Goal: Communication & Community: Answer question/provide support

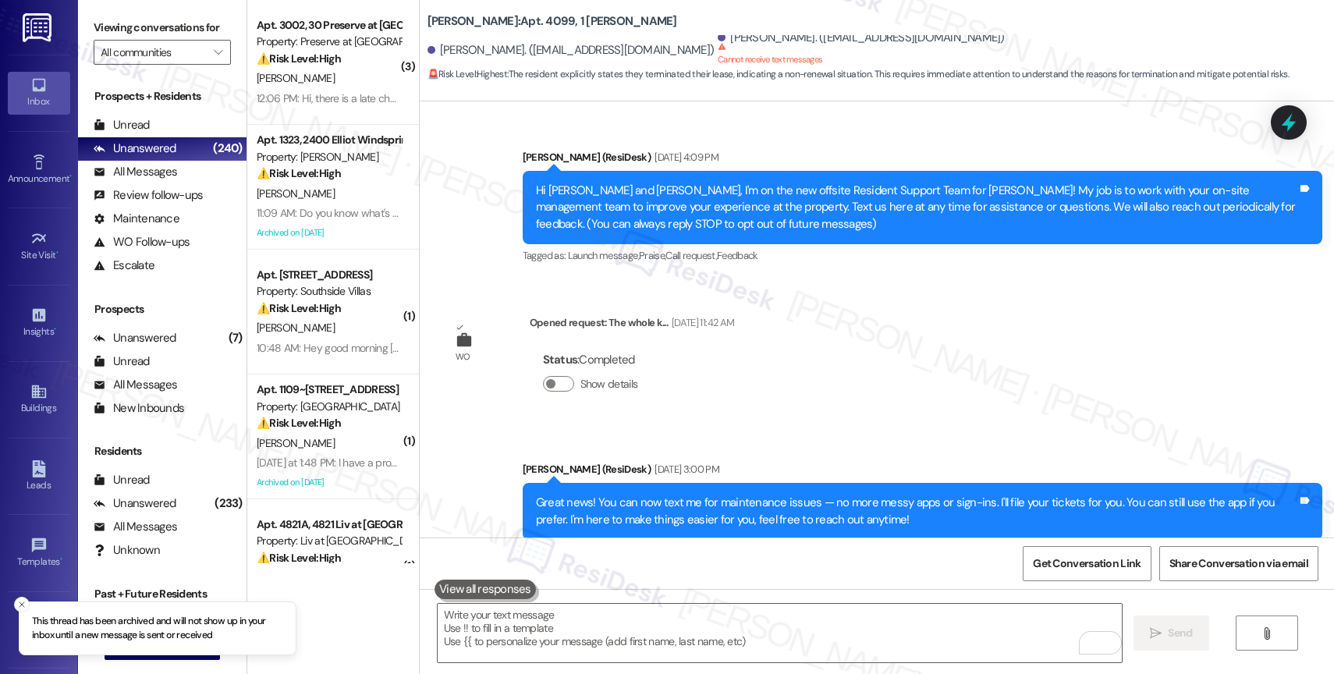
scroll to position [9558, 0]
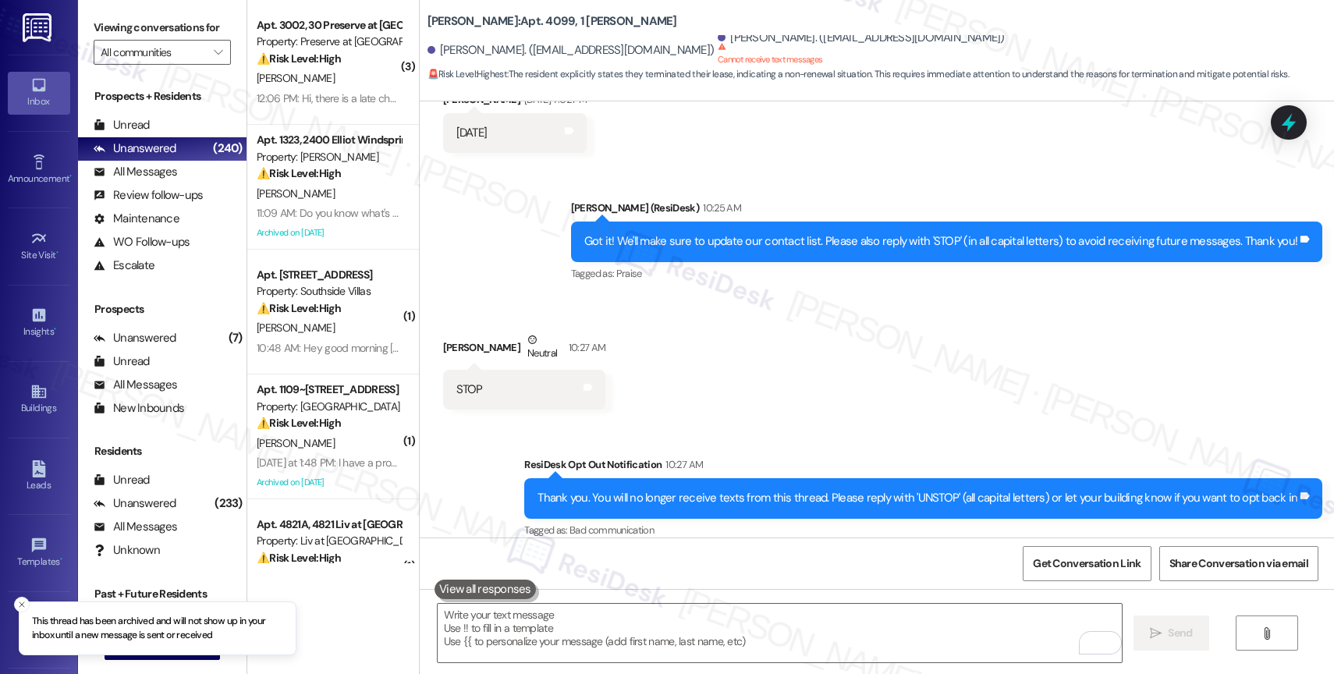
click at [832, 370] on div "Received via SMS Moanna Moresco Neutral 10:27 AM STOP Tags and notes" at bounding box center [877, 358] width 914 height 125
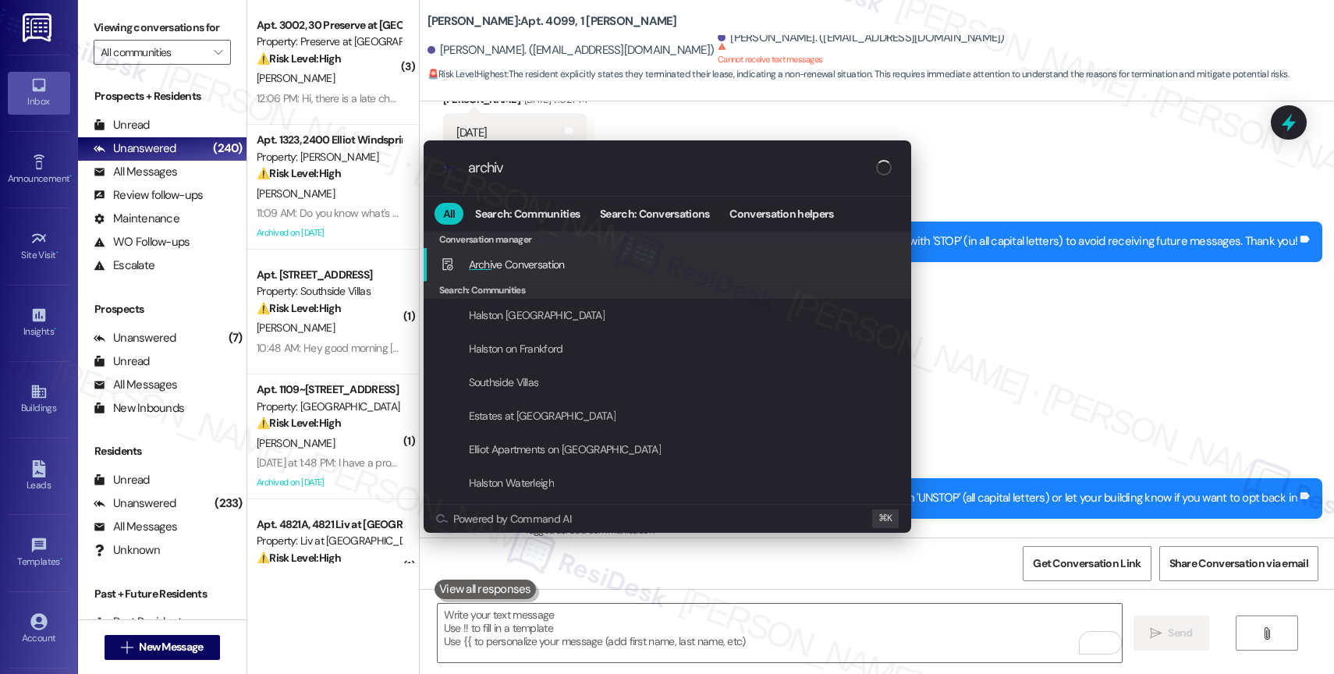
type input "archive"
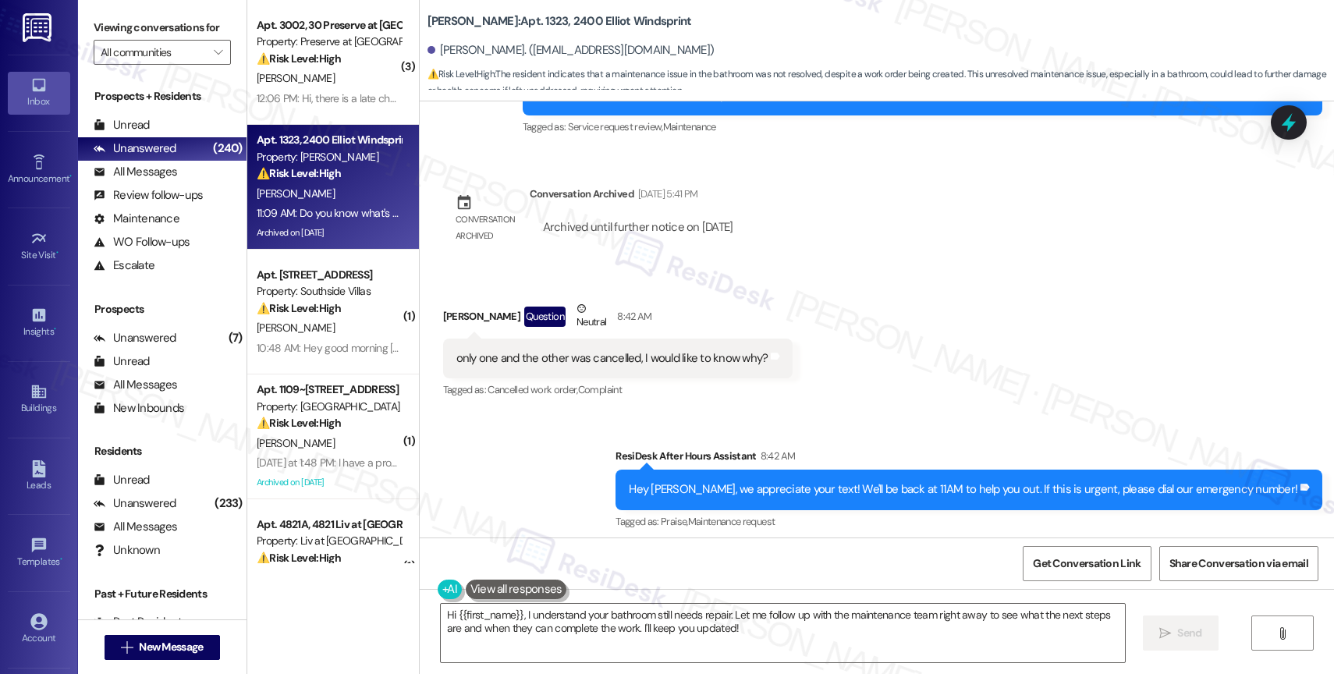
scroll to position [5889, 0]
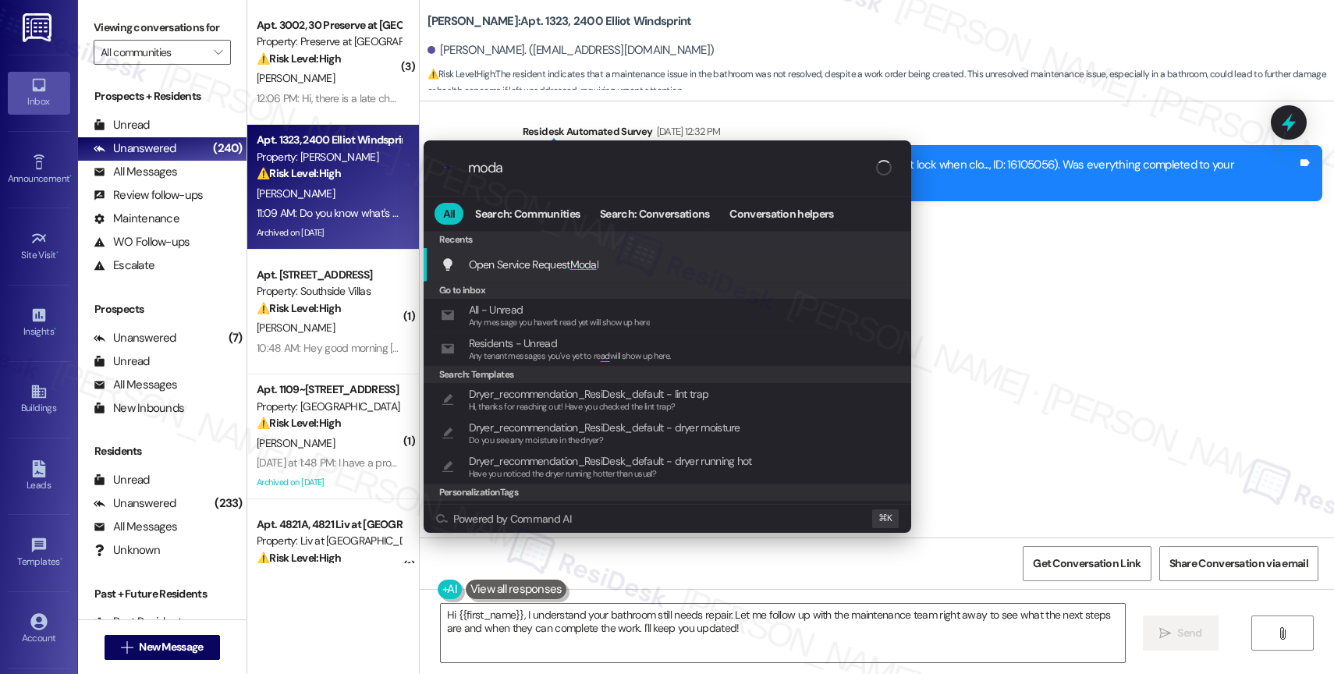
type input "modal"
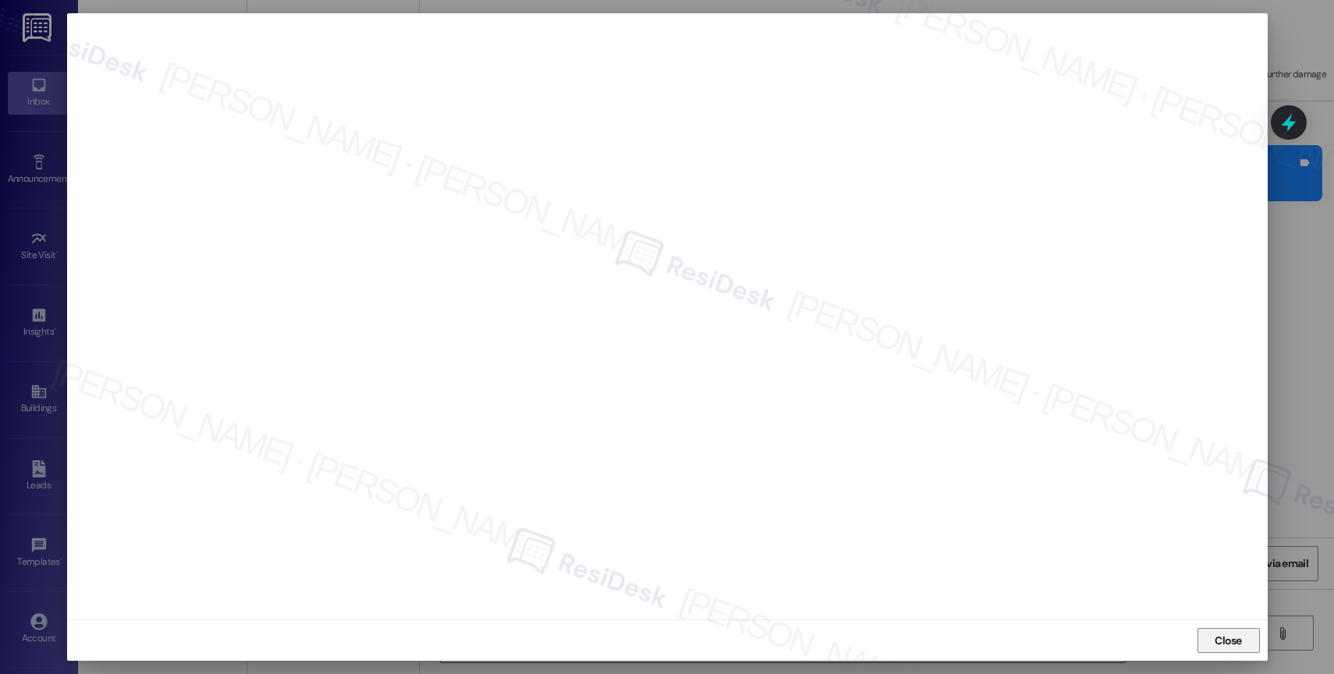
click at [1241, 648] on span "Close" at bounding box center [1228, 641] width 27 height 16
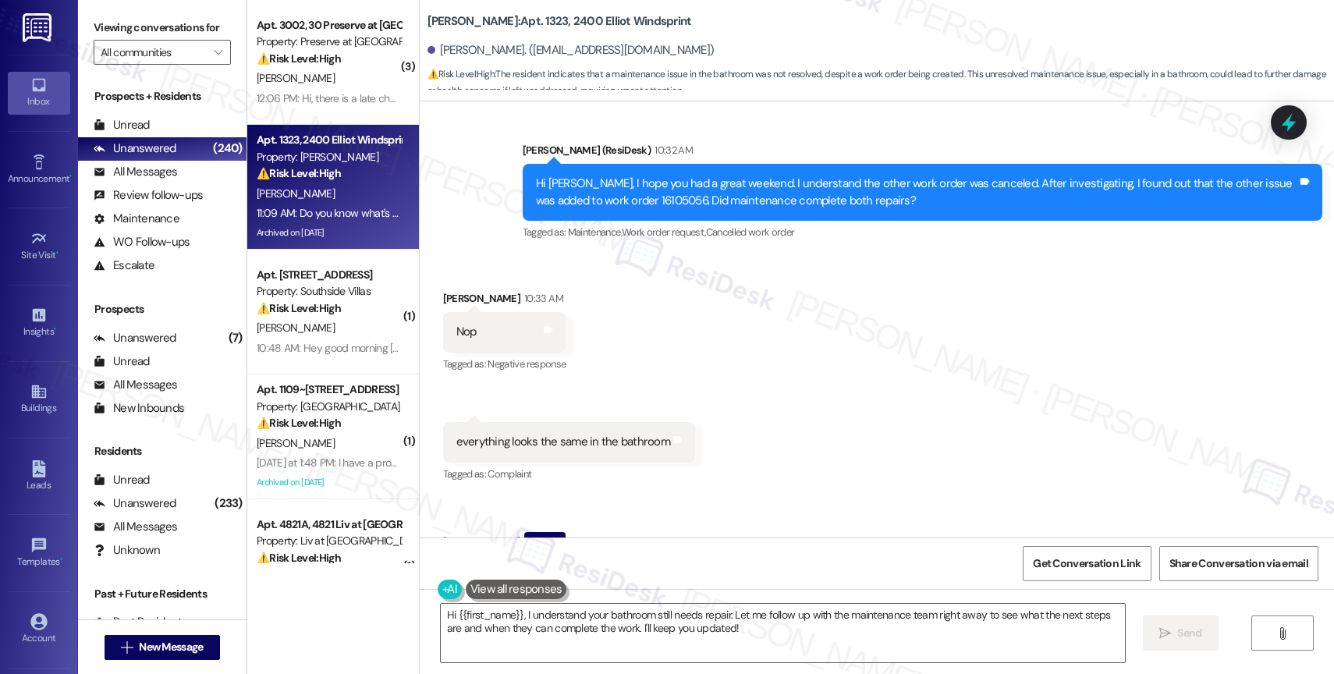
scroll to position [6474, 0]
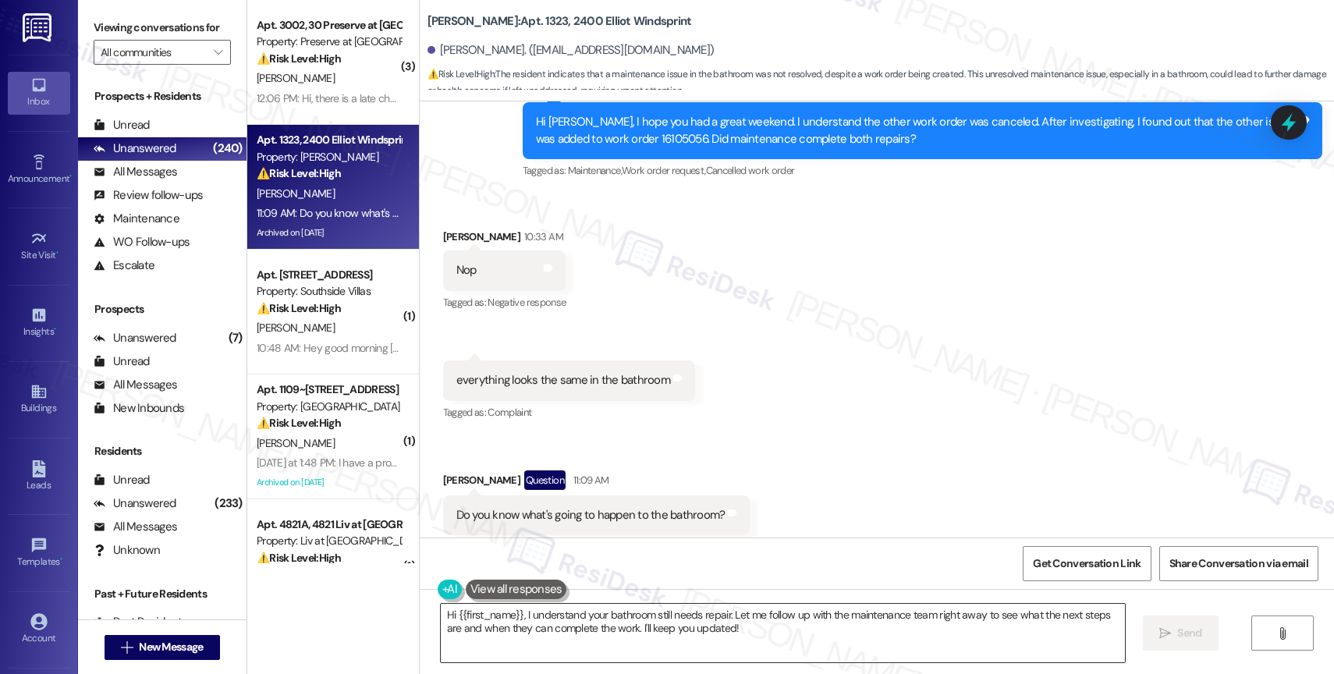
click at [587, 627] on textarea "Hi {{first_name}}, I understand your bathroom still needs repair. Let me follow…" at bounding box center [783, 633] width 684 height 59
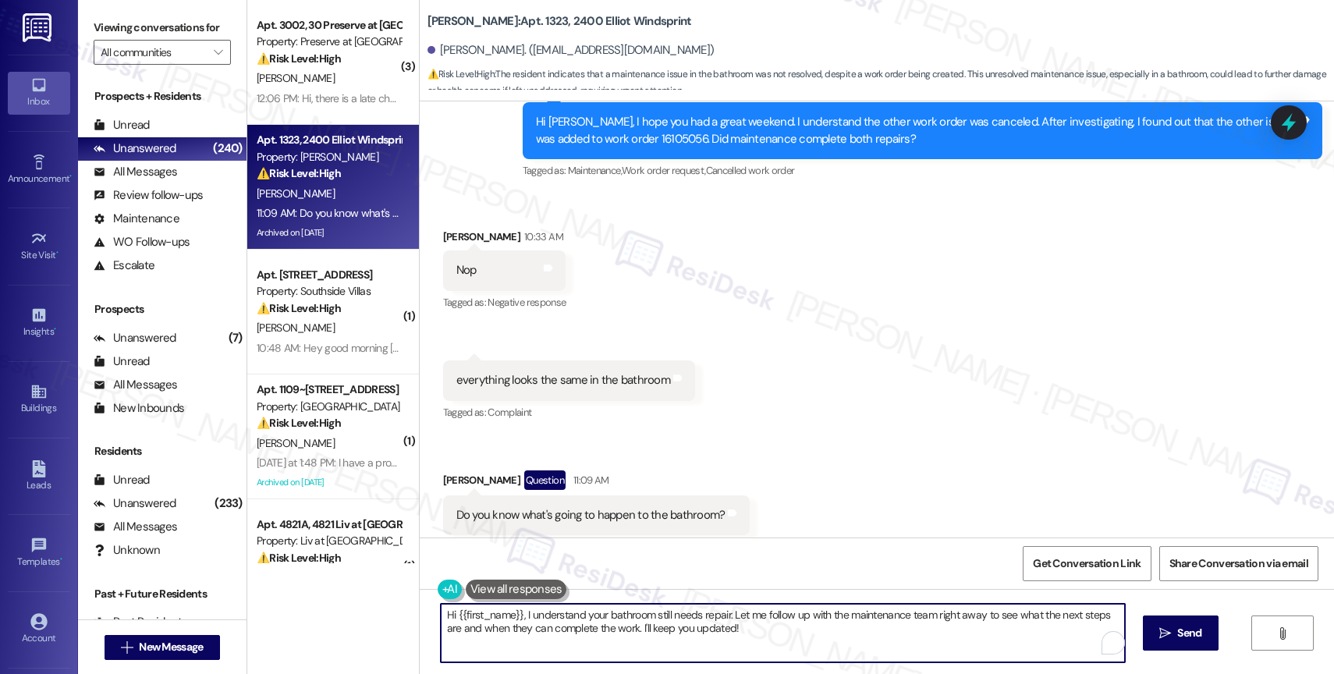
click at [587, 627] on textarea "Hi {{first_name}}, I understand your bathroom still needs repair. Let me follow…" at bounding box center [783, 633] width 684 height 59
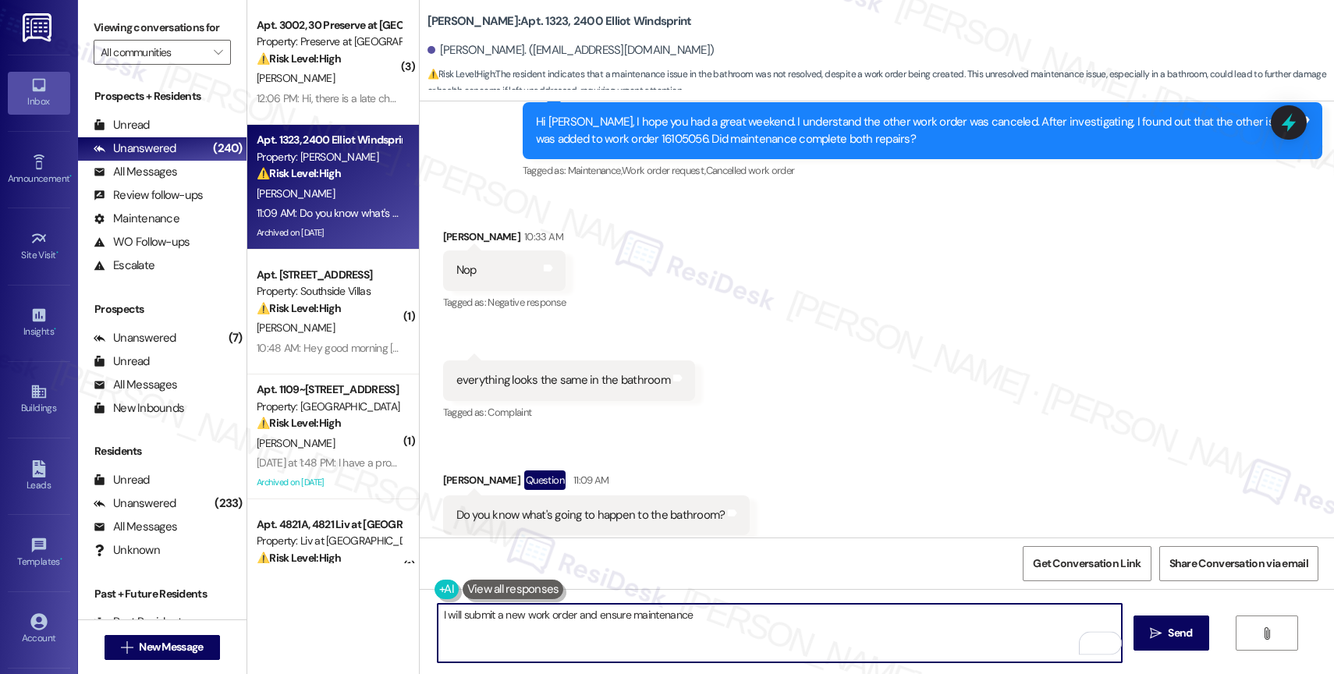
drag, startPoint x: 621, startPoint y: 618, endPoint x: 957, endPoint y: 644, distance: 337.3
click at [957, 644] on textarea "I will submit a new work order and ensure maintenance" at bounding box center [780, 633] width 684 height 59
drag, startPoint x: 653, startPoint y: 616, endPoint x: 822, endPoint y: 623, distance: 169.4
click at [822, 623] on textarea "I will submit a new work order and ensure maintenance" at bounding box center [780, 633] width 684 height 59
click at [730, 619] on textarea "I will submit a new work order and escalate it to the team." at bounding box center [780, 633] width 684 height 59
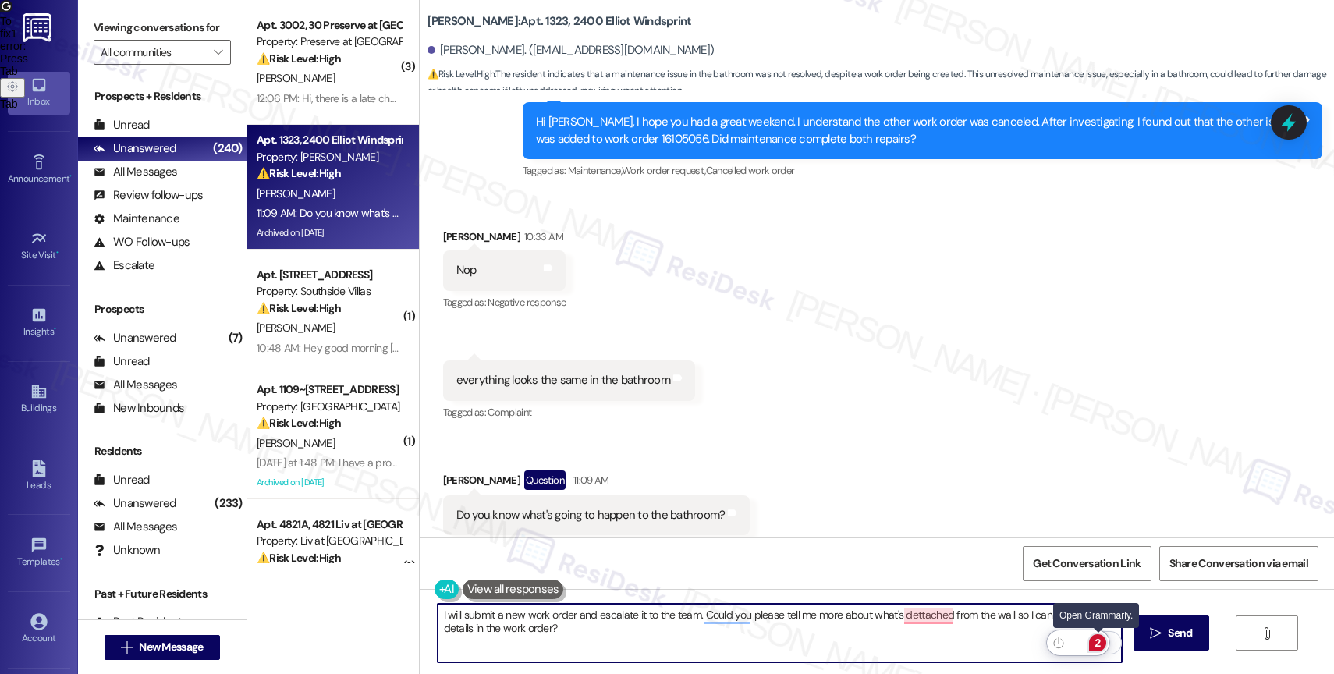
click at [1098, 638] on div "2" at bounding box center [1097, 642] width 17 height 17
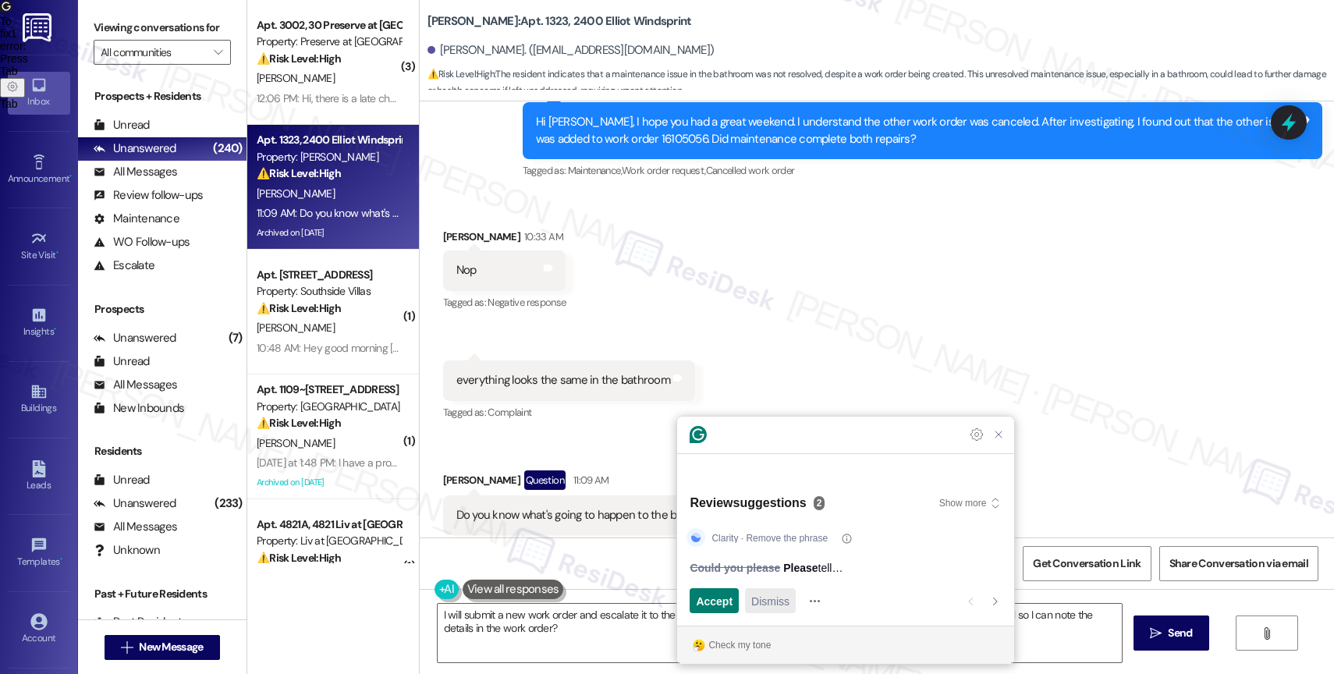
click at [770, 600] on span "Dismiss" at bounding box center [770, 601] width 38 height 16
click at [708, 598] on span "Accept" at bounding box center [714, 601] width 37 height 16
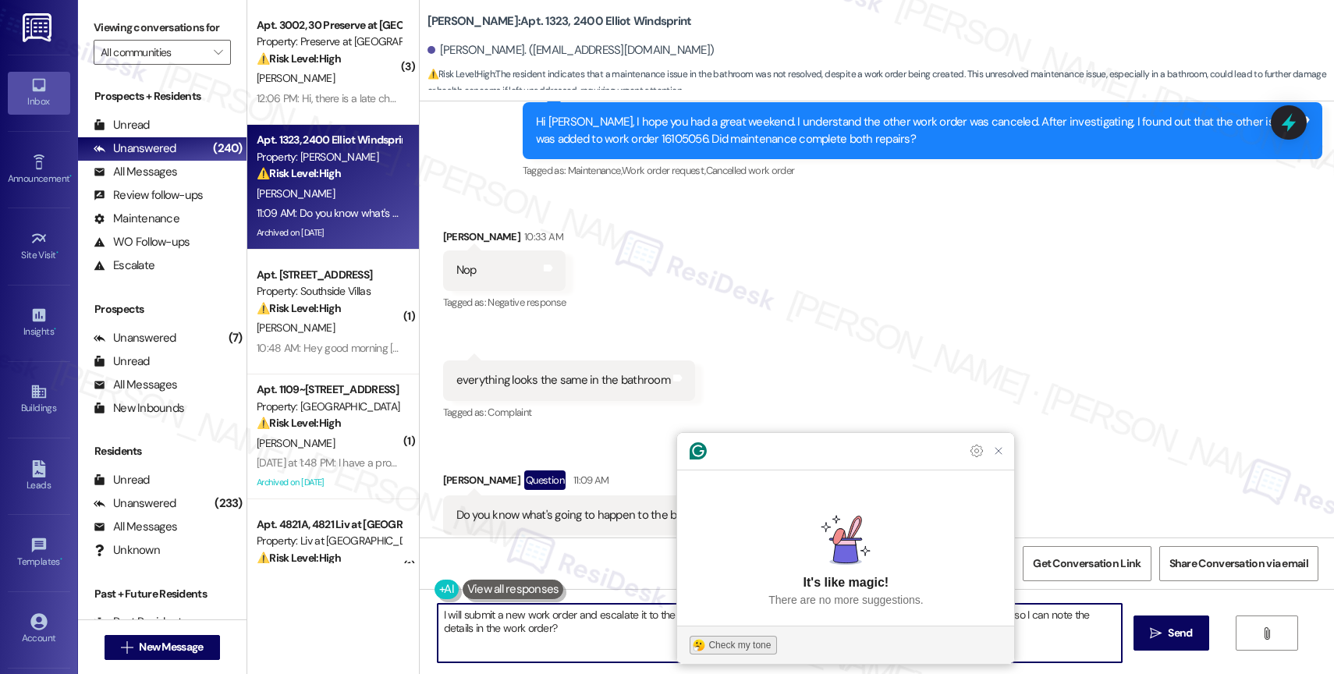
type textarea "I will submit a new work order and escalate it to the team. Could you please te…"
click at [726, 640] on div "Check my tone" at bounding box center [739, 645] width 62 height 14
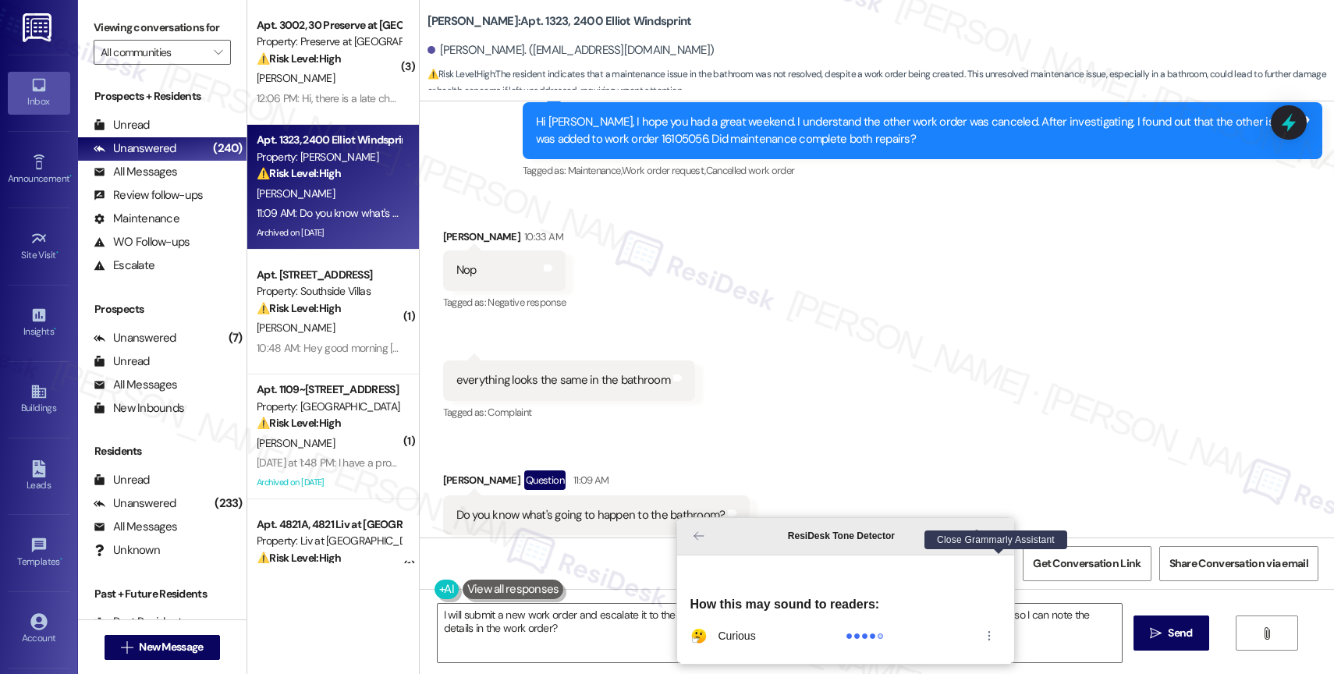
click at [995, 542] on icon "Close Grammarly Assistant" at bounding box center [998, 536] width 12 height 12
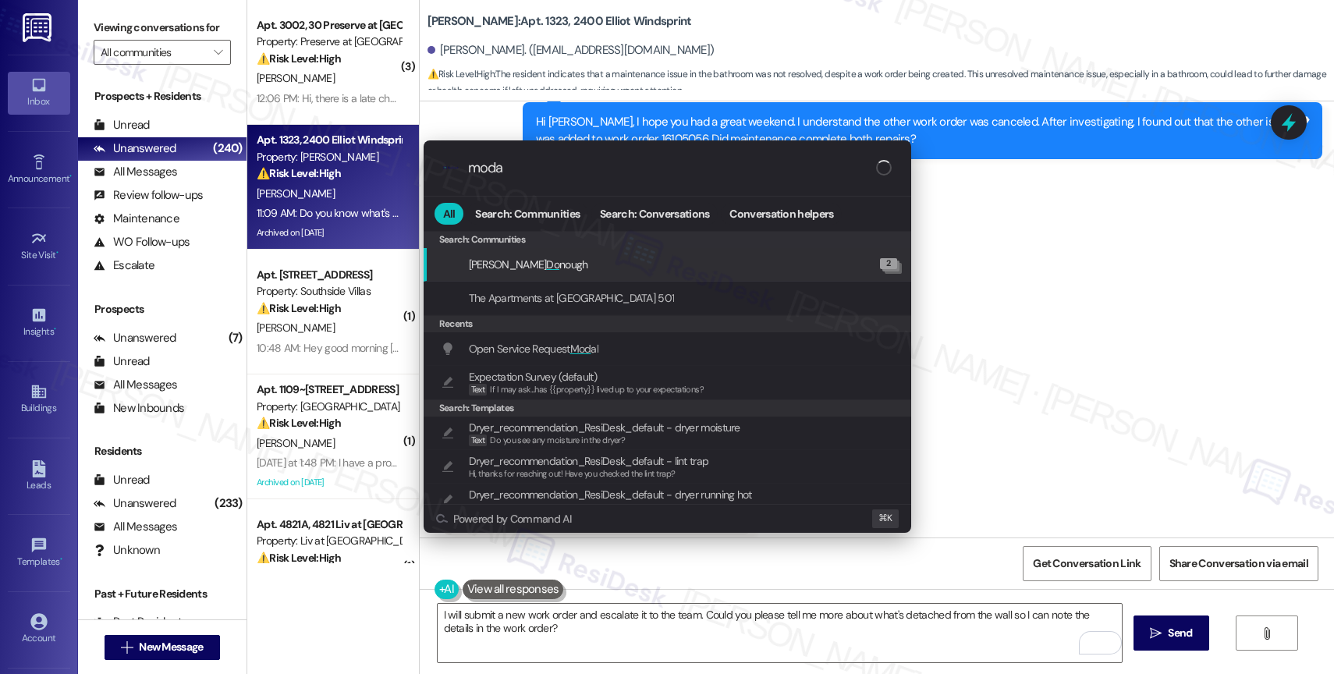
type input "modal"
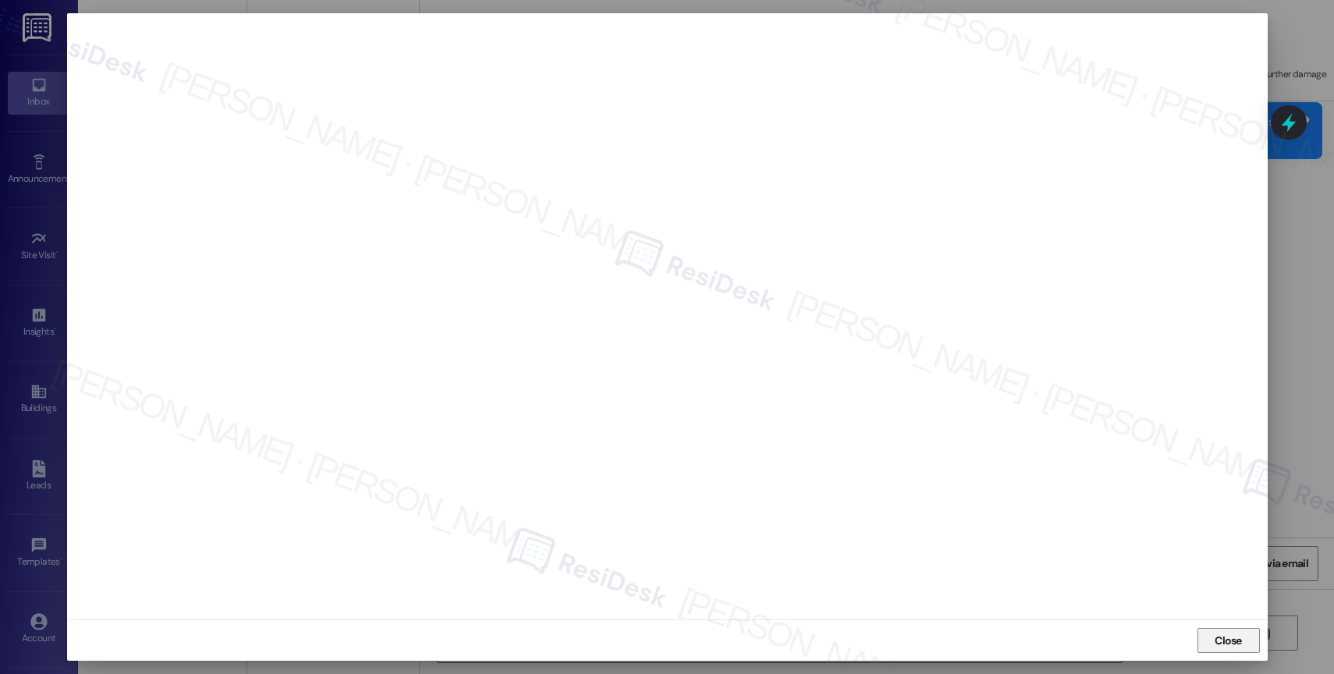
click at [1230, 642] on span "Close" at bounding box center [1228, 641] width 27 height 16
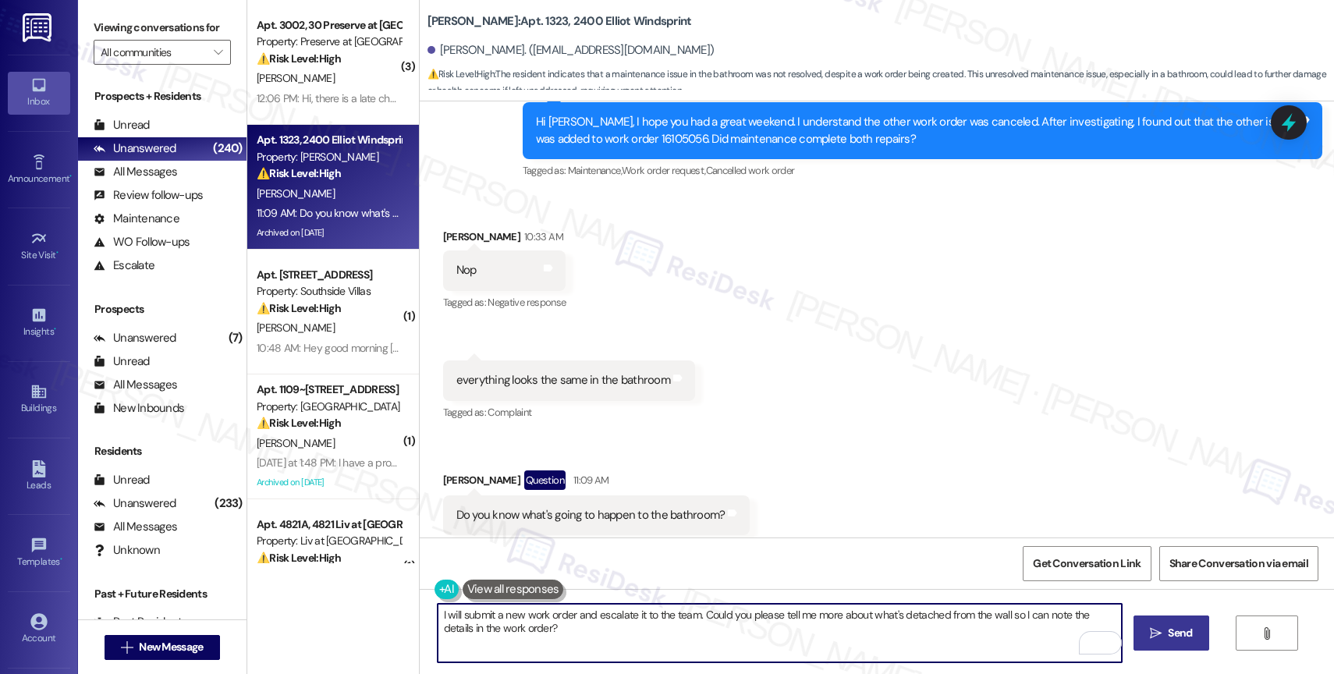
click at [1170, 633] on span "Send" at bounding box center [1180, 633] width 24 height 16
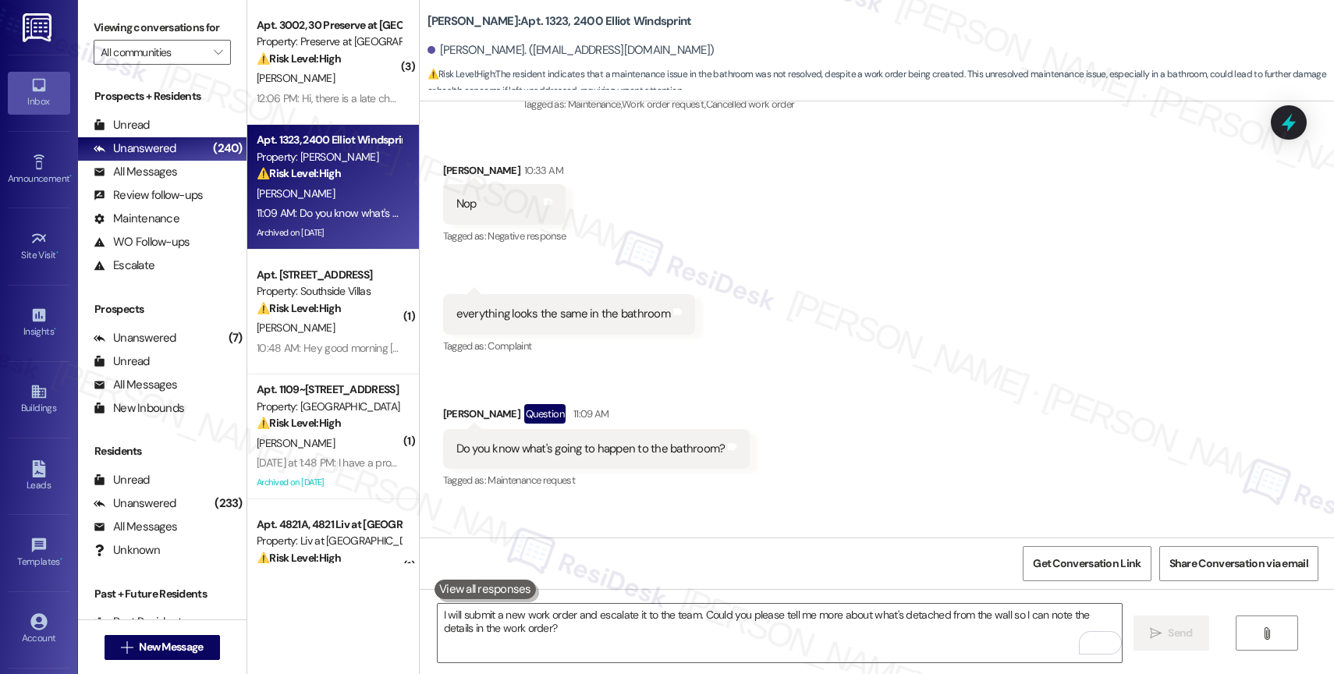
scroll to position [6600, 0]
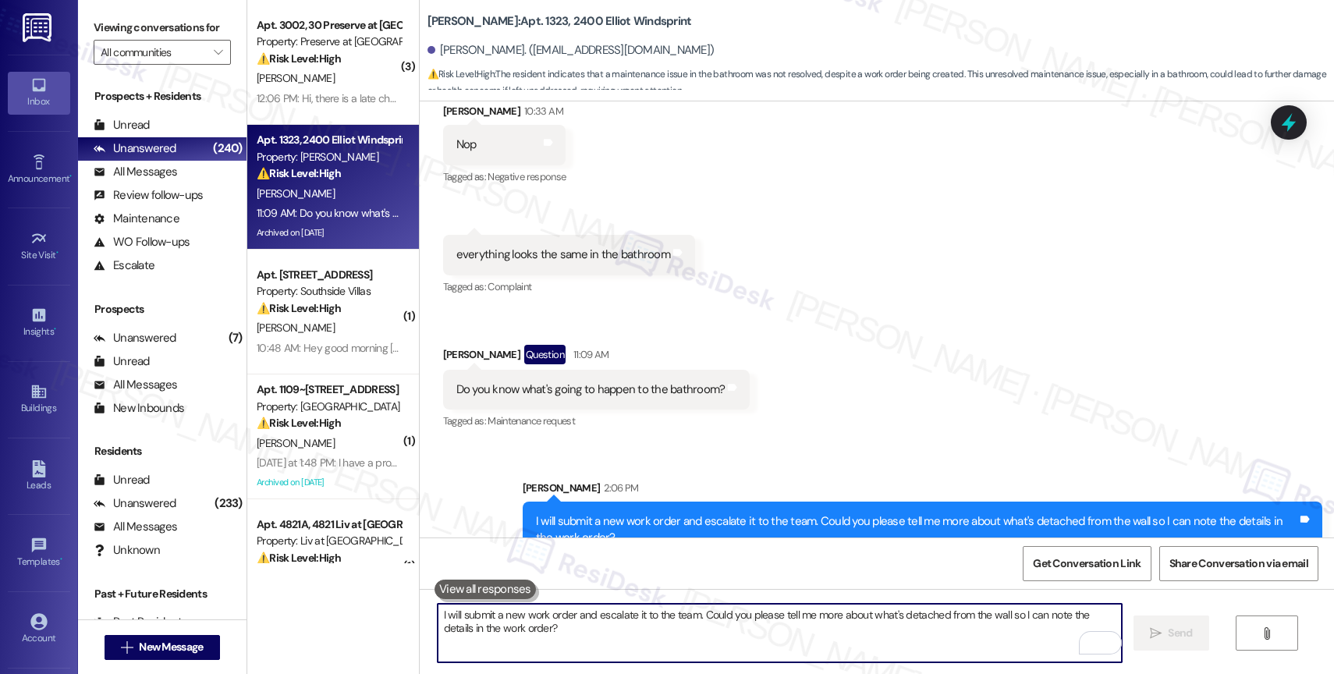
click at [496, 628] on textarea "I will submit a new work order and escalate it to the team. Could you please te…" at bounding box center [780, 633] width 684 height 59
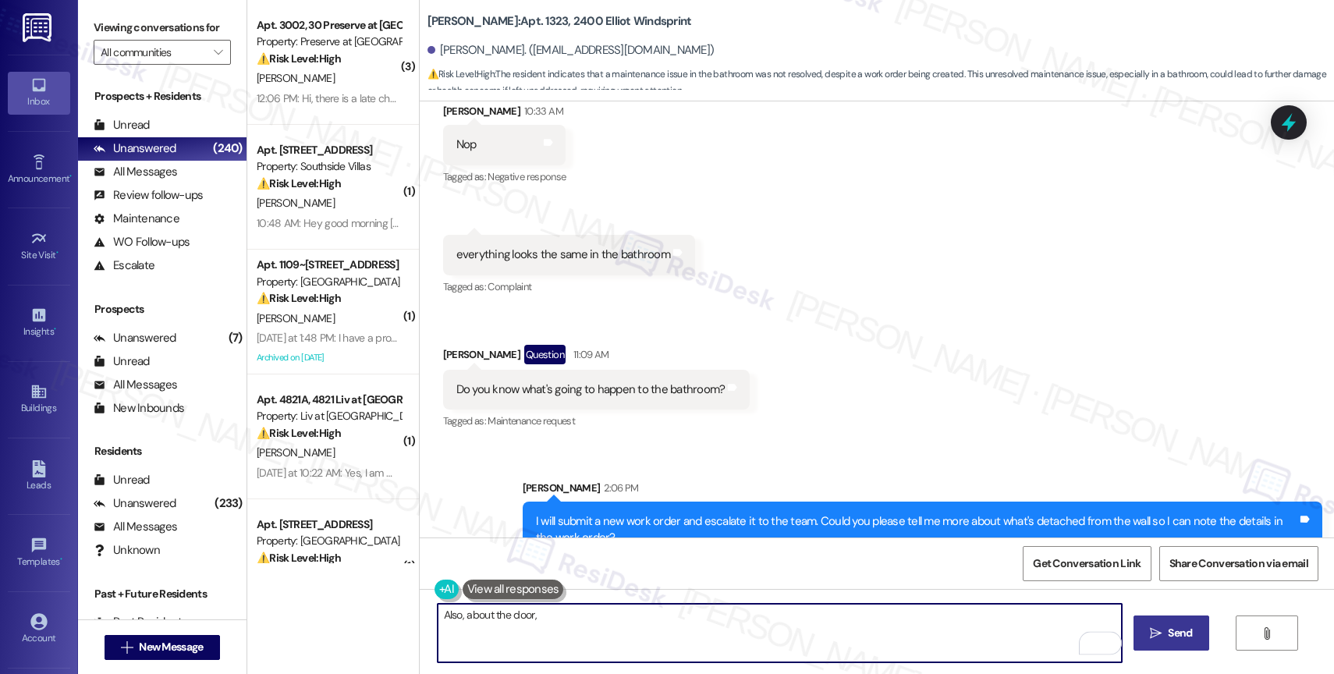
drag, startPoint x: 456, startPoint y: 615, endPoint x: 725, endPoint y: 630, distance: 268.8
click at [701, 629] on textarea "Also, about the door," at bounding box center [780, 633] width 684 height 59
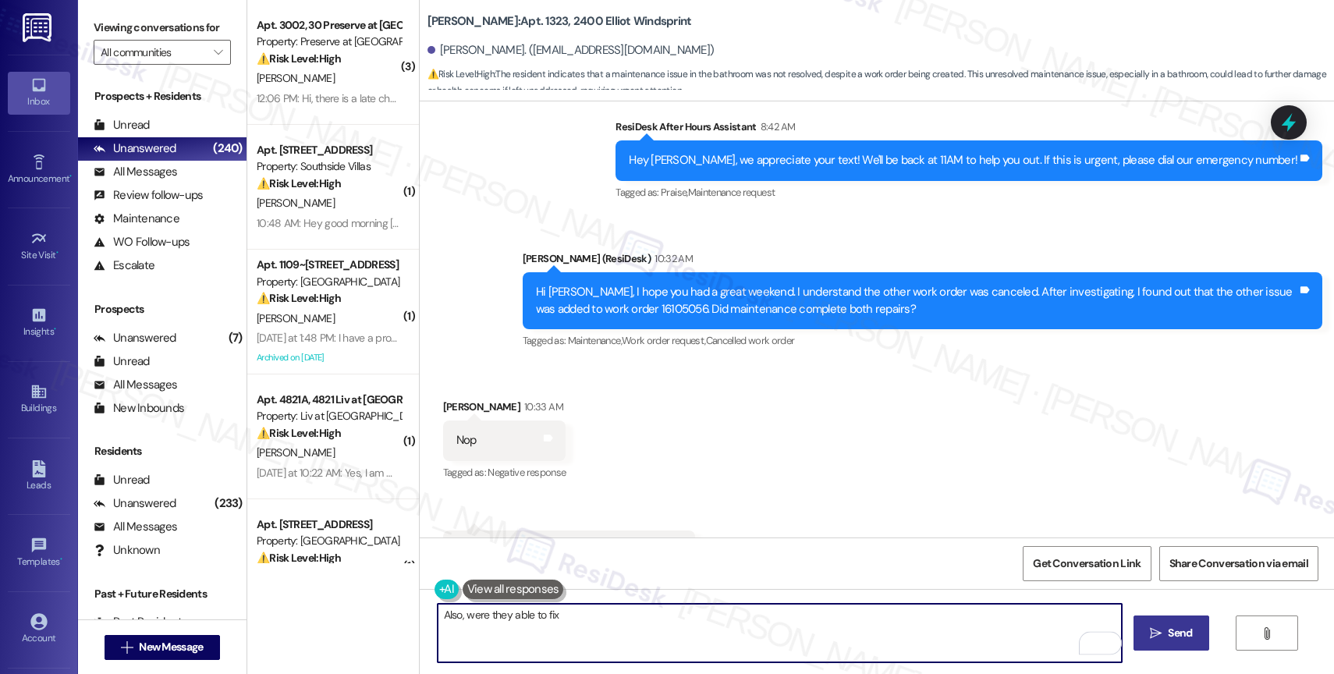
scroll to position [6167, 0]
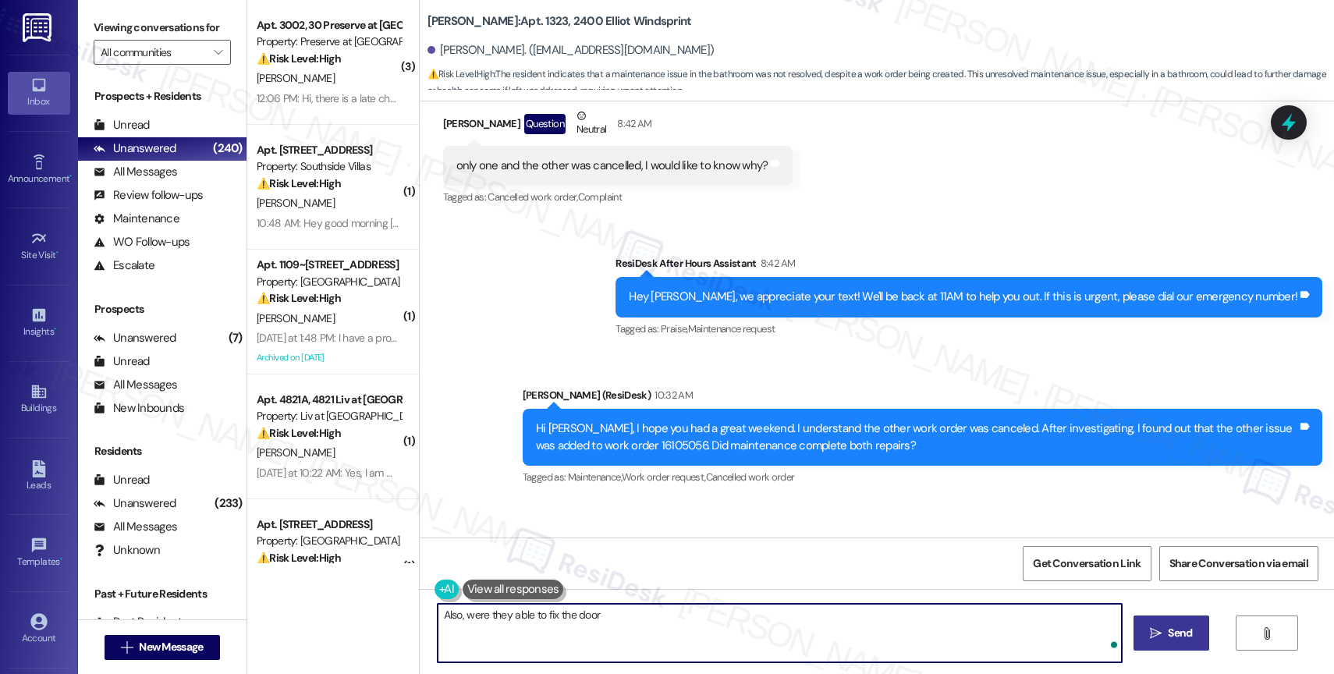
type textarea "Also, were they able to fix the door?"
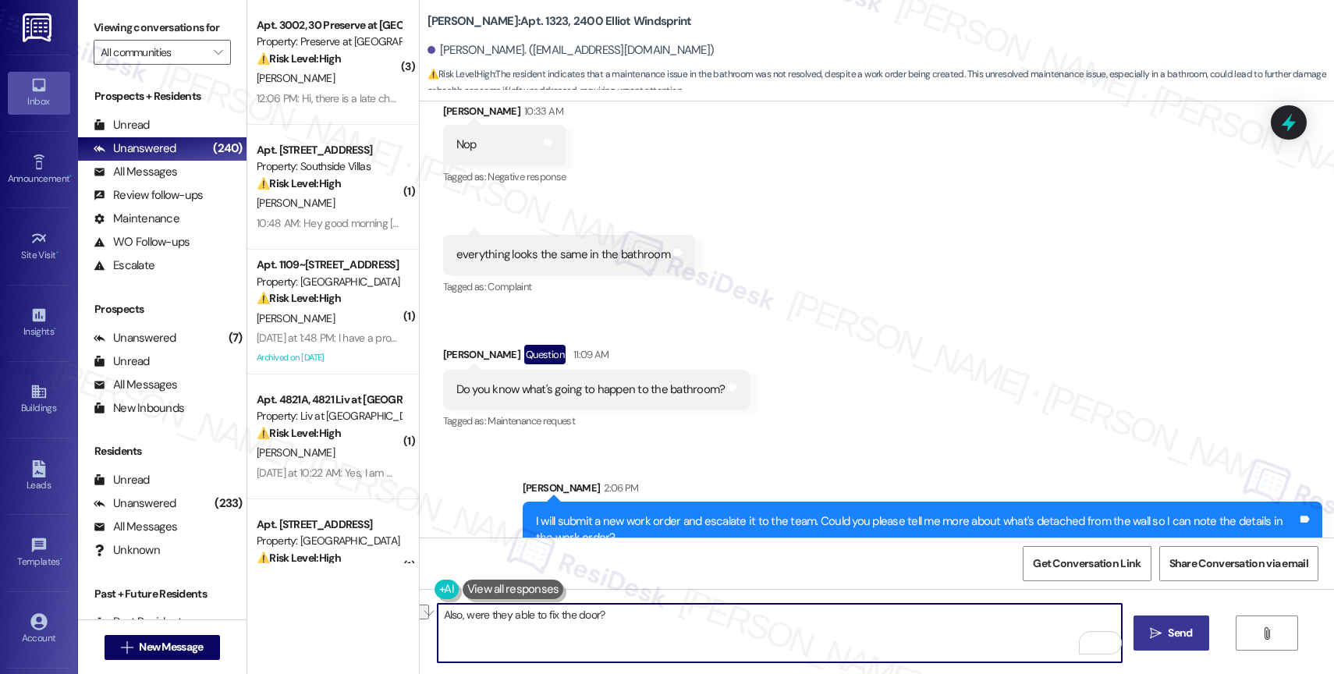
drag, startPoint x: 640, startPoint y: 617, endPoint x: 399, endPoint y: 608, distance: 241.3
click at [399, 608] on div "( 3 ) Apt. 3002, 30 Preserve at Preston Property: Preserve at Preston ⚠️ Risk L…" at bounding box center [790, 337] width 1087 height 674
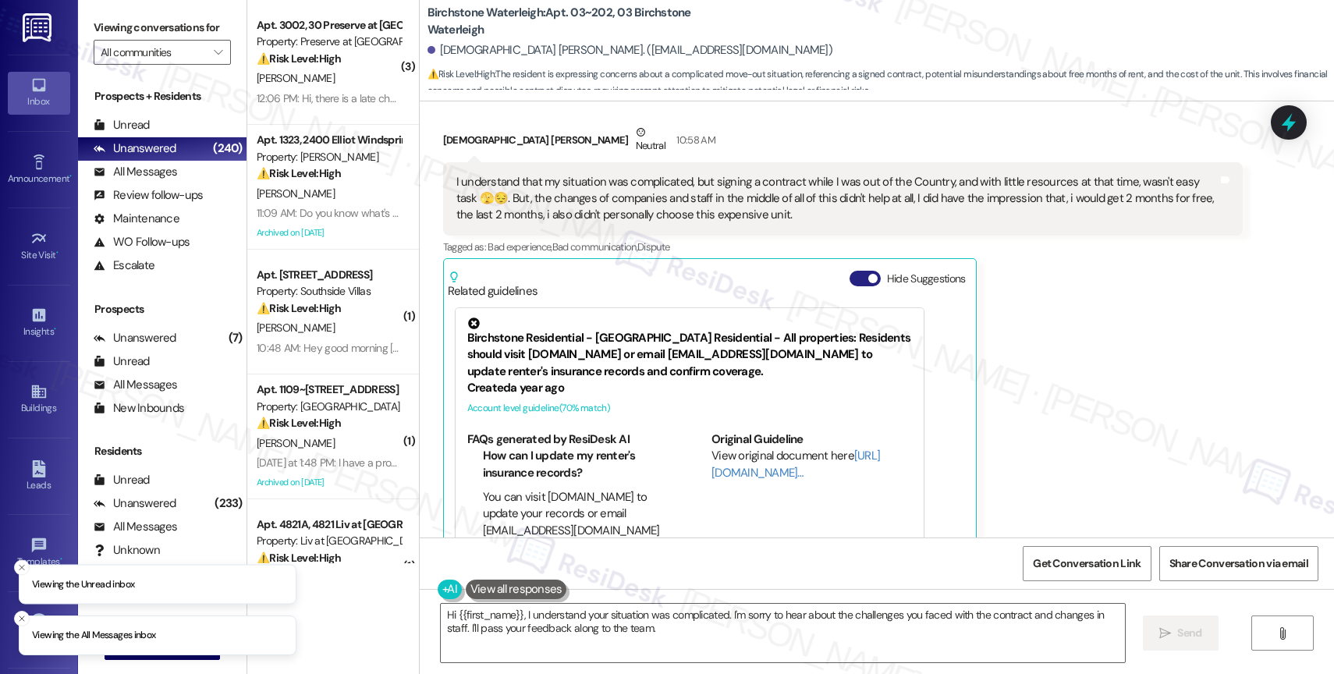
click at [854, 271] on button "Hide Suggestions" at bounding box center [865, 279] width 31 height 16
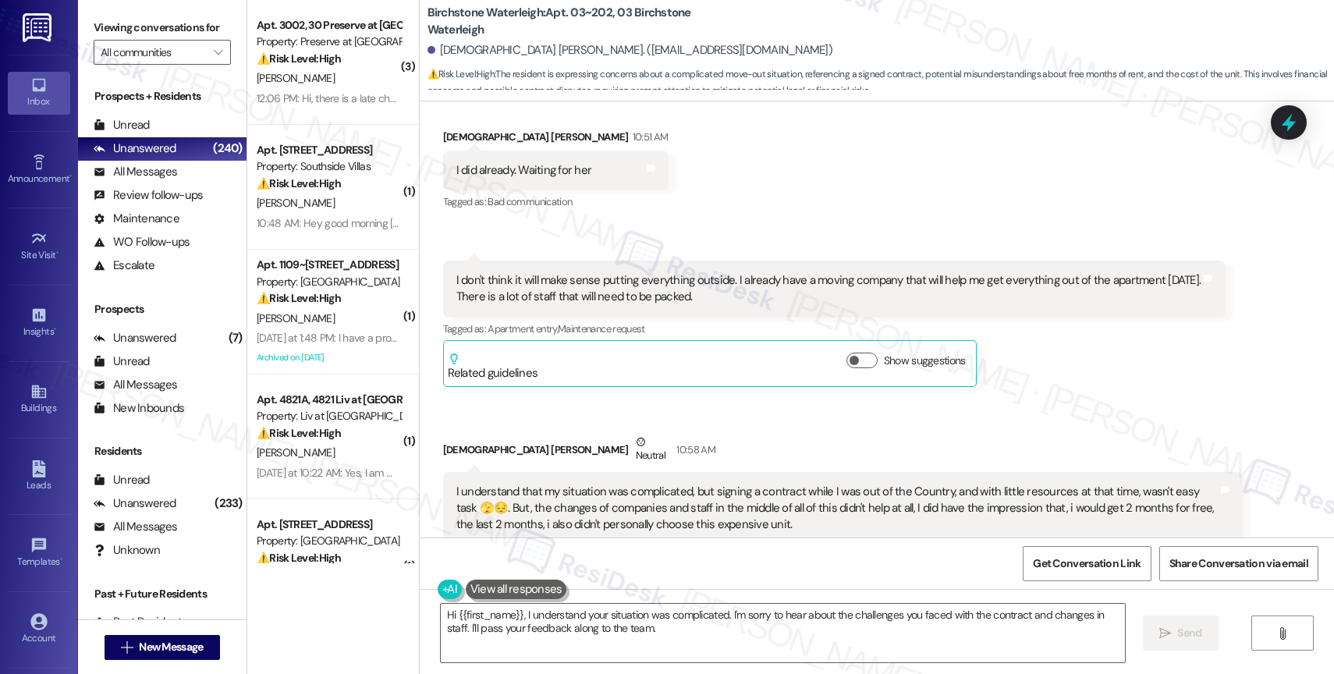
scroll to position [11048, 0]
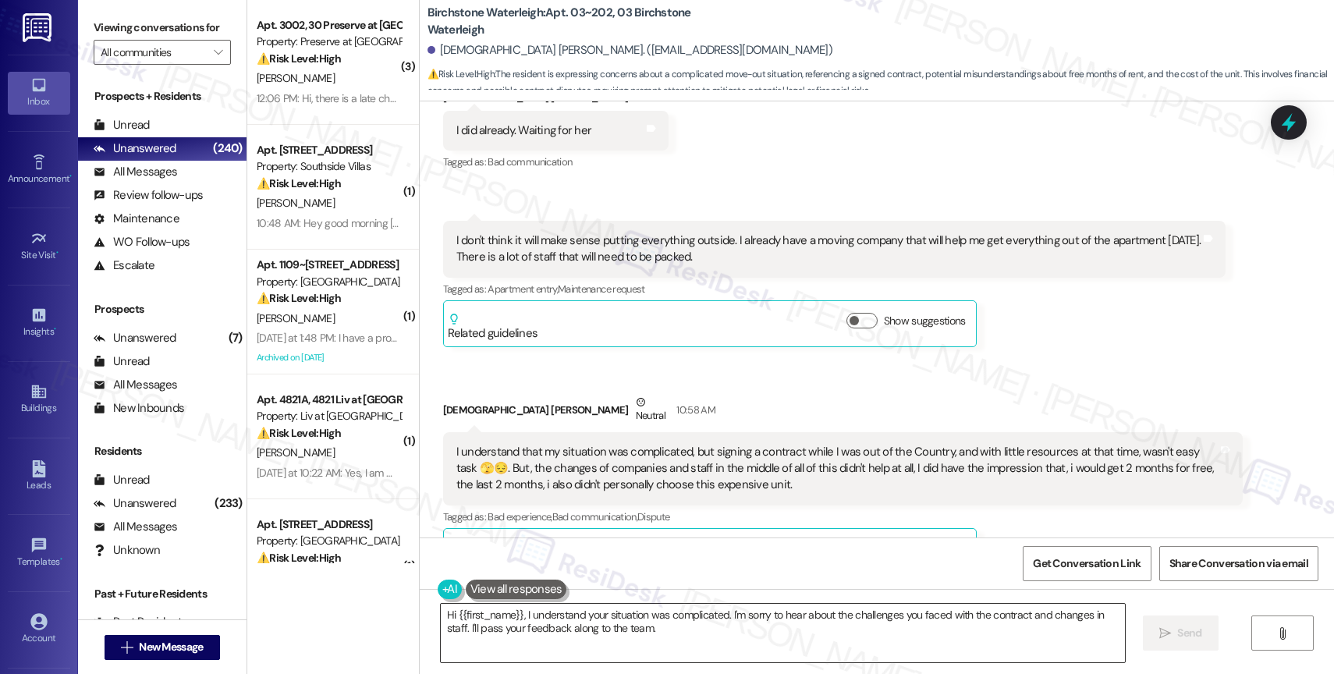
click at [565, 623] on textarea "Hi {{first_name}}, I understand your situation was complicated. I'm sorry to he…" at bounding box center [783, 633] width 684 height 59
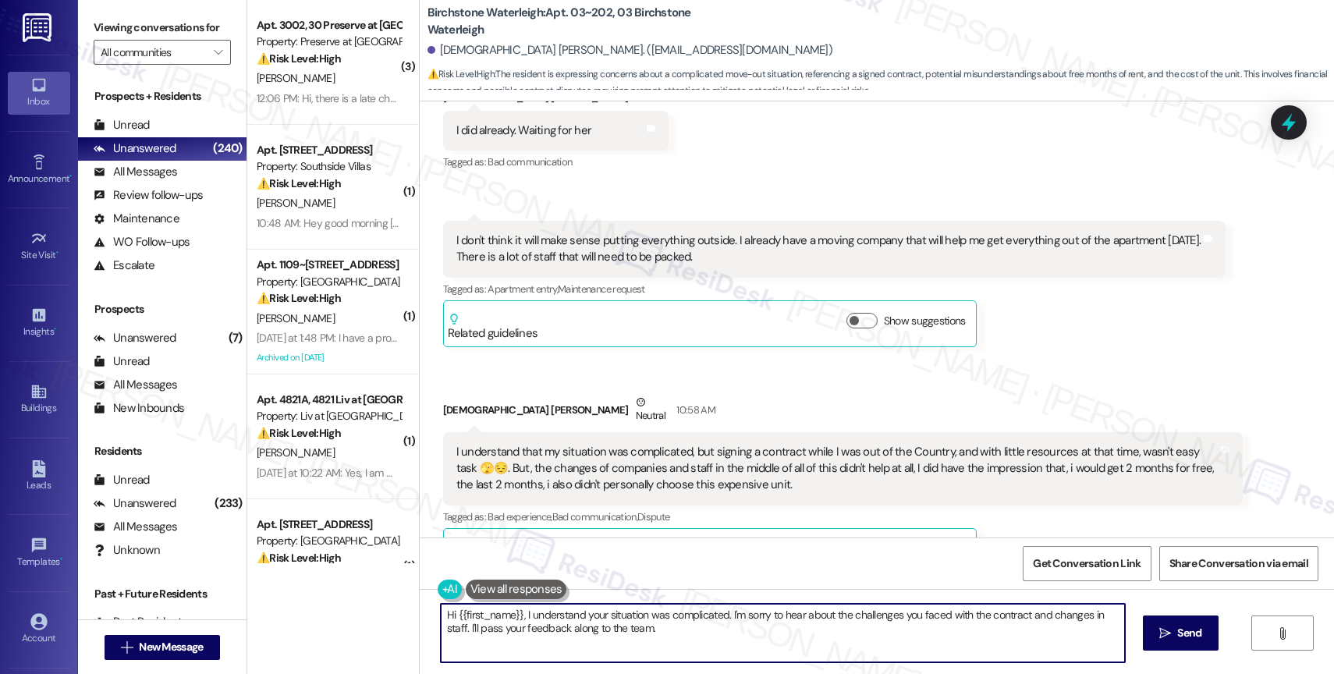
click at [565, 623] on textarea "Hi {{first_name}}, I understand your situation was complicated. I'm sorry to he…" at bounding box center [783, 633] width 684 height 59
click at [720, 382] on div "Received via SMS Deibliane Thomas Neutral 10:58 AM I understand that my situati…" at bounding box center [842, 484] width 823 height 204
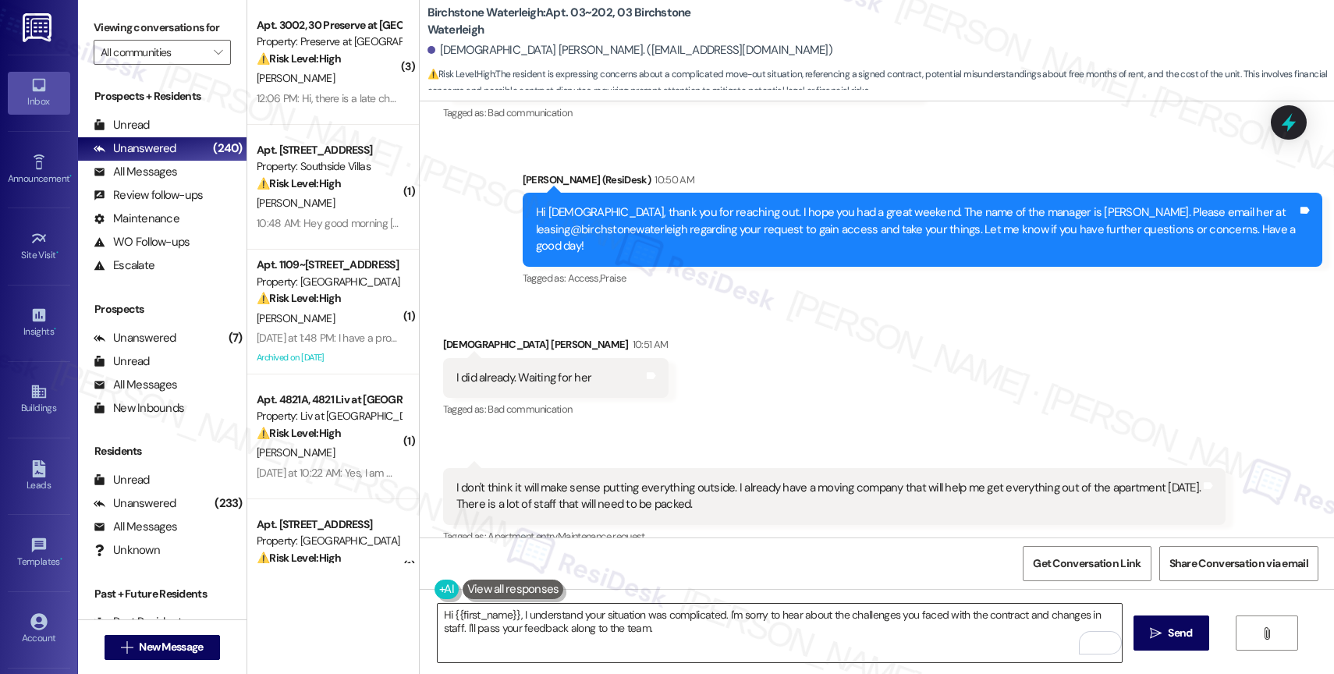
scroll to position [10801, 0]
click at [598, 626] on textarea "Hi {{first_name}}, I understand your situation was complicated. I'm sorry to he…" at bounding box center [780, 633] width 684 height 59
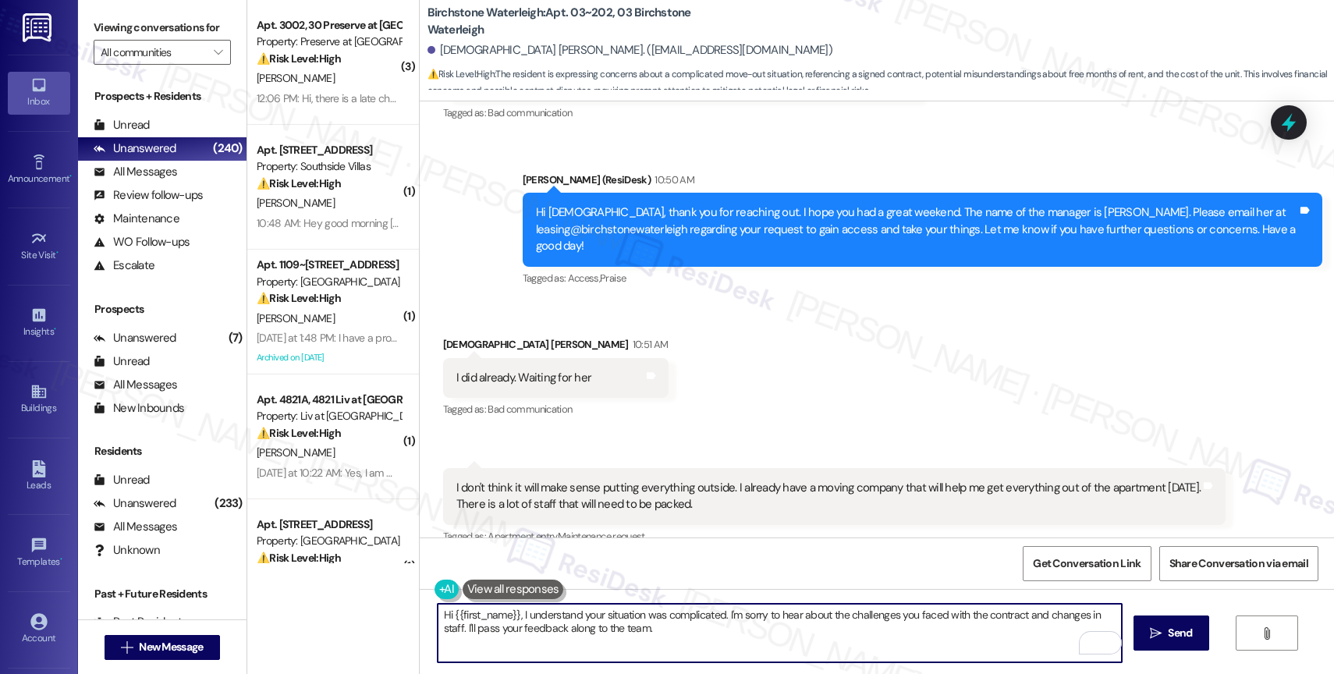
click at [598, 626] on textarea "Hi {{first_name}}, I understand your situation was complicated. I'm sorry to he…" at bounding box center [780, 633] width 684 height 59
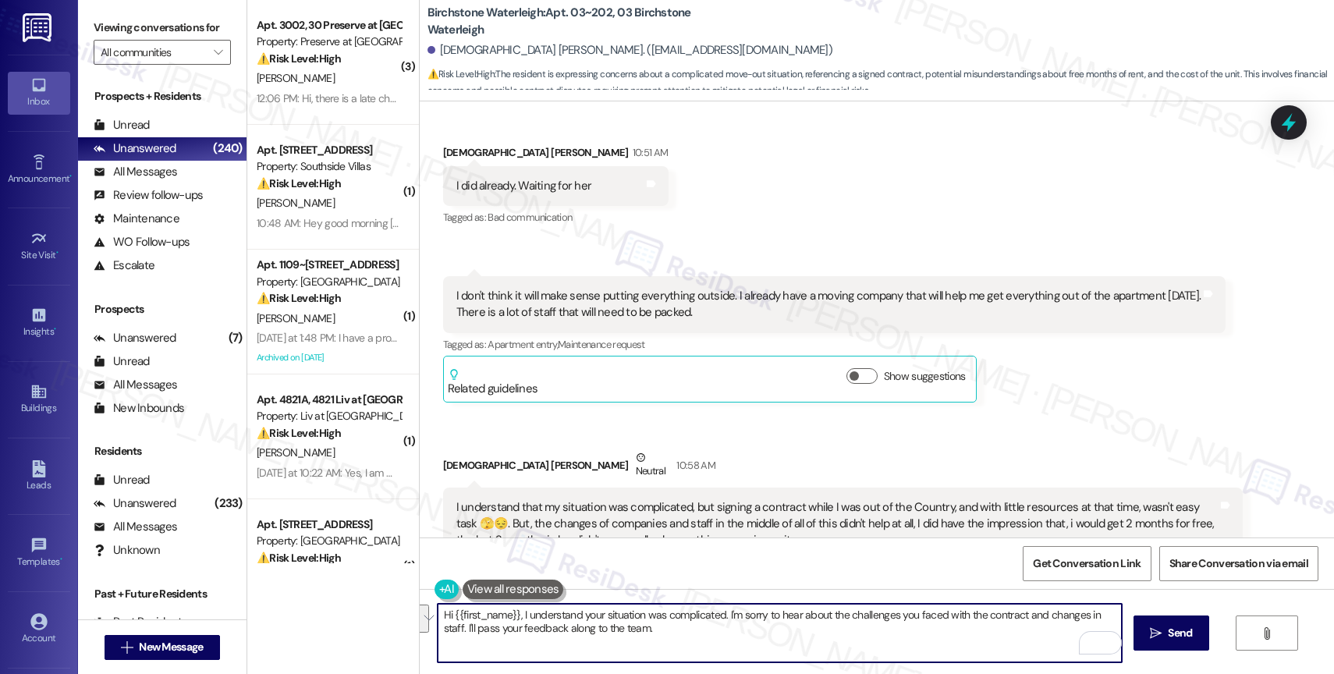
scroll to position [11048, 0]
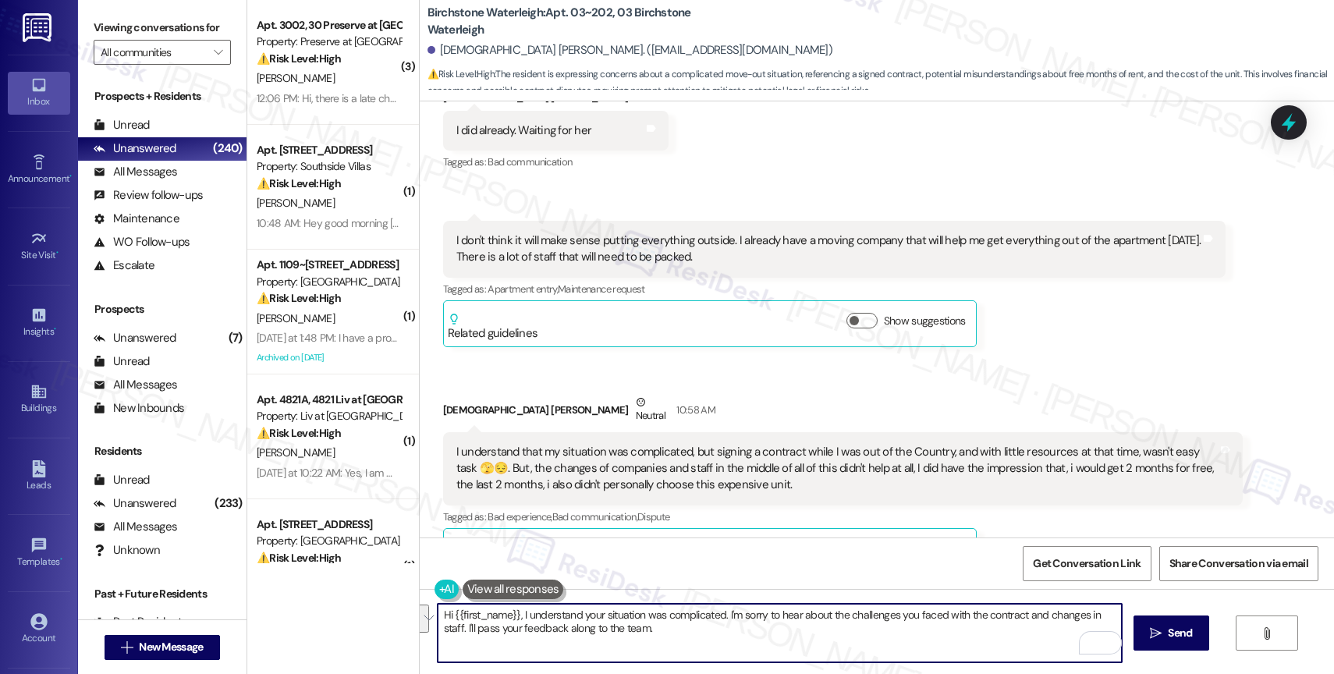
click at [626, 635] on textarea "Hi {{first_name}}, I understand your situation was complicated. I'm sorry to he…" at bounding box center [780, 633] width 684 height 59
drag, startPoint x: 513, startPoint y: 612, endPoint x: 431, endPoint y: 608, distance: 82.0
click at [438, 608] on textarea "Hi {{first_name}}, I understand your situation was complicated. I'm sorry to he…" at bounding box center [780, 633] width 684 height 59
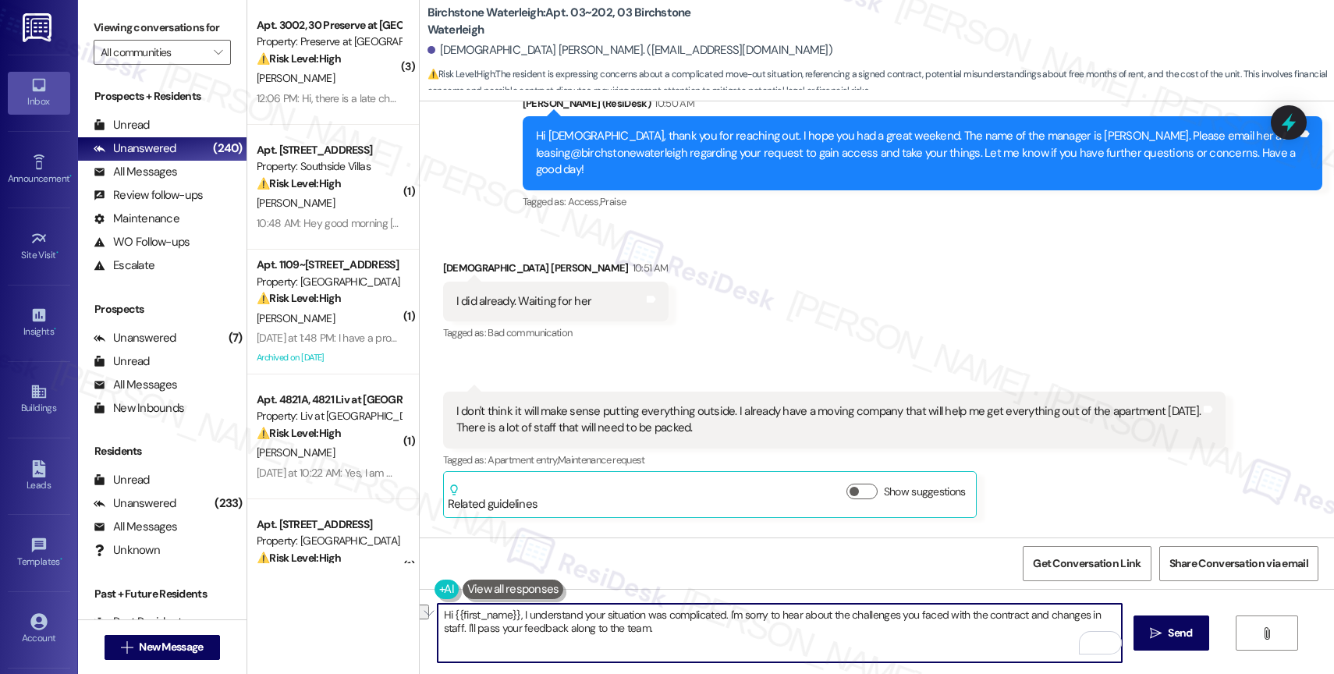
scroll to position [10607, 0]
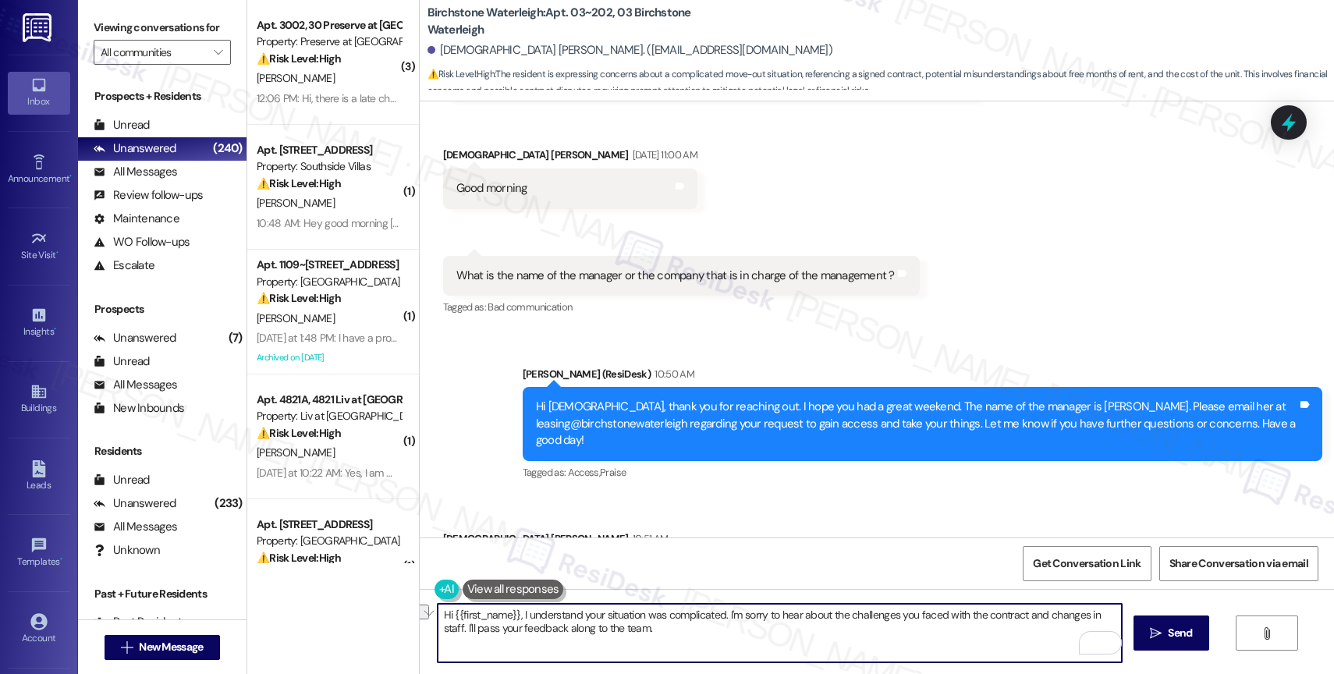
click at [442, 614] on textarea "Hi {{first_name}}, I understand your situation was complicated. I'm sorry to he…" at bounding box center [780, 633] width 684 height 59
click at [808, 641] on textarea "{{first_name}}, I understand your situation was complicated. I'm sorry to hear …" at bounding box center [780, 633] width 684 height 59
drag, startPoint x: 1007, startPoint y: 614, endPoint x: 1022, endPoint y: 648, distance: 36.7
click at [1022, 648] on textarea "{{first_name}}, I understand your situation was complicated. I'm sorry to hear …" at bounding box center [780, 633] width 684 height 59
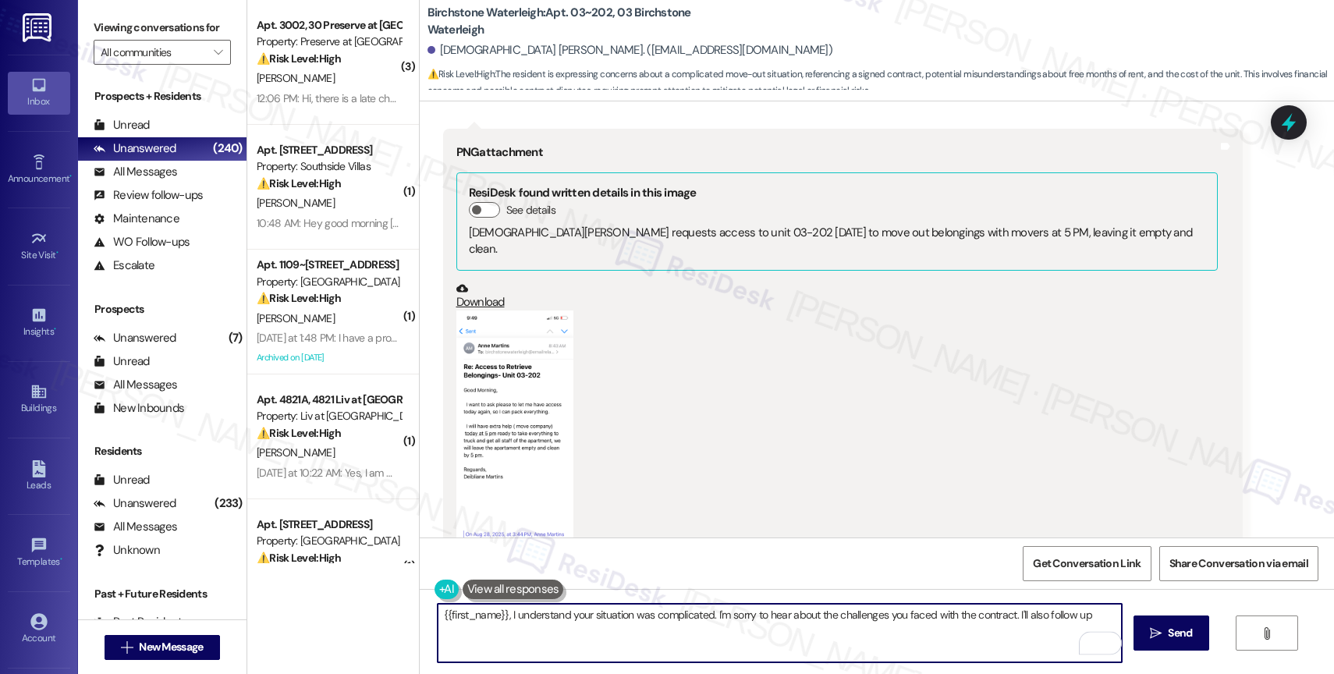
scroll to position [11048, 0]
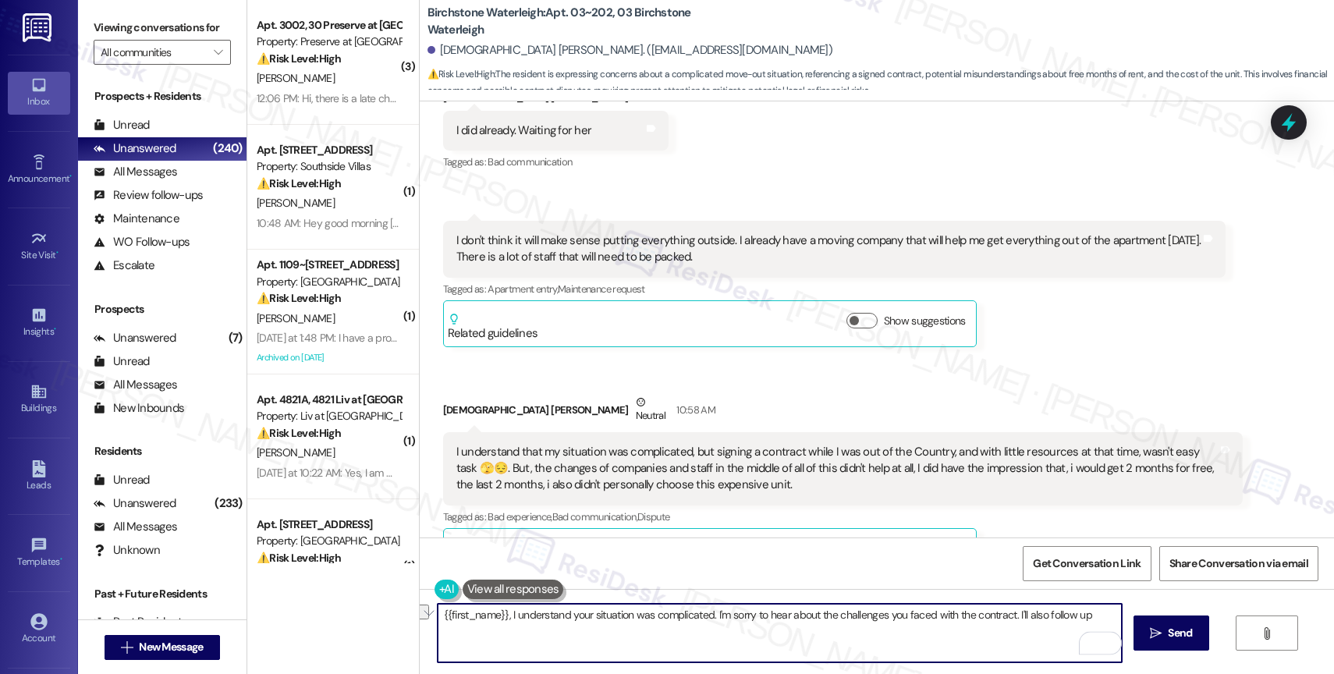
drag, startPoint x: 1010, startPoint y: 617, endPoint x: 1115, endPoint y: 630, distance: 105.3
click at [1115, 630] on textarea "{{first_name}}, I understand your situation was complicated. I'm sorry to hear …" at bounding box center [780, 633] width 684 height 59
drag, startPoint x: 708, startPoint y: 616, endPoint x: 1048, endPoint y: 621, distance: 340.2
click at [1048, 621] on textarea "{{first_name}}, I understand your situation was complicated. I'm sorry to hear …" at bounding box center [780, 633] width 684 height 59
click at [850, 648] on textarea "{{first_name}}, I understand your situation was complicated. I have also escala…" at bounding box center [780, 633] width 684 height 59
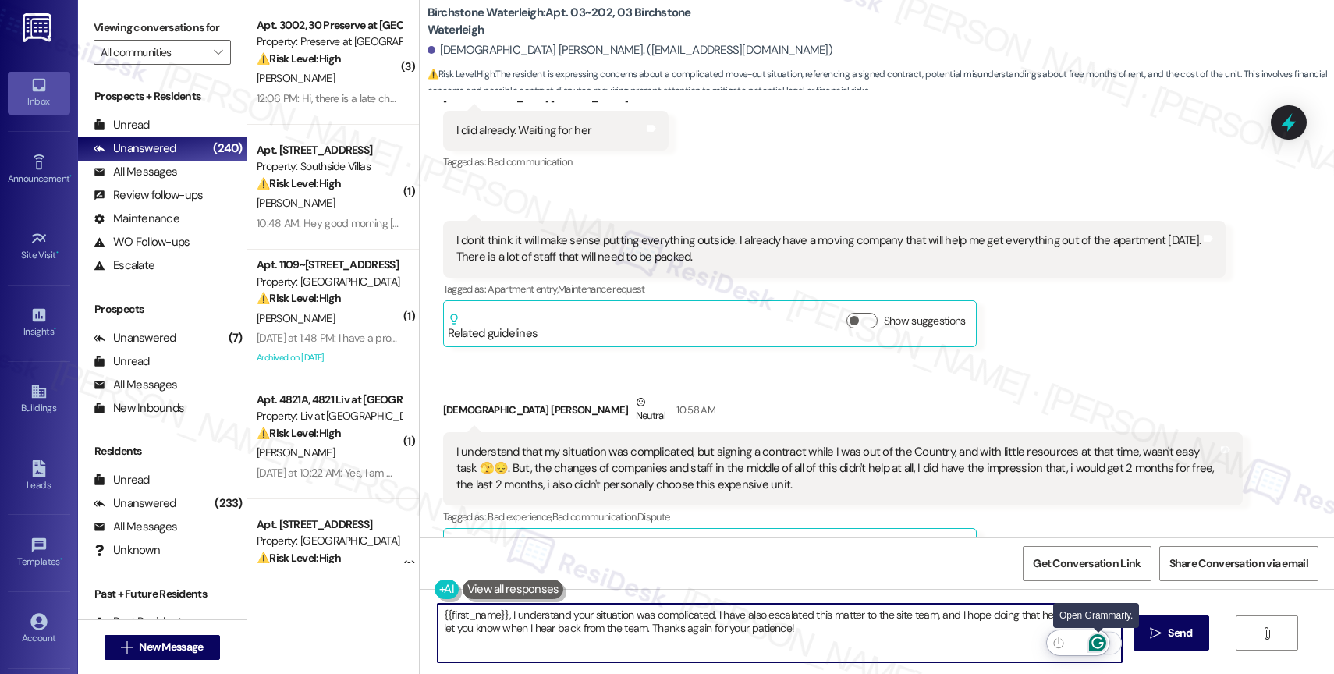
click at [1101, 641] on icon "Open Grammarly. 0 Suggestions." at bounding box center [1097, 642] width 17 height 17
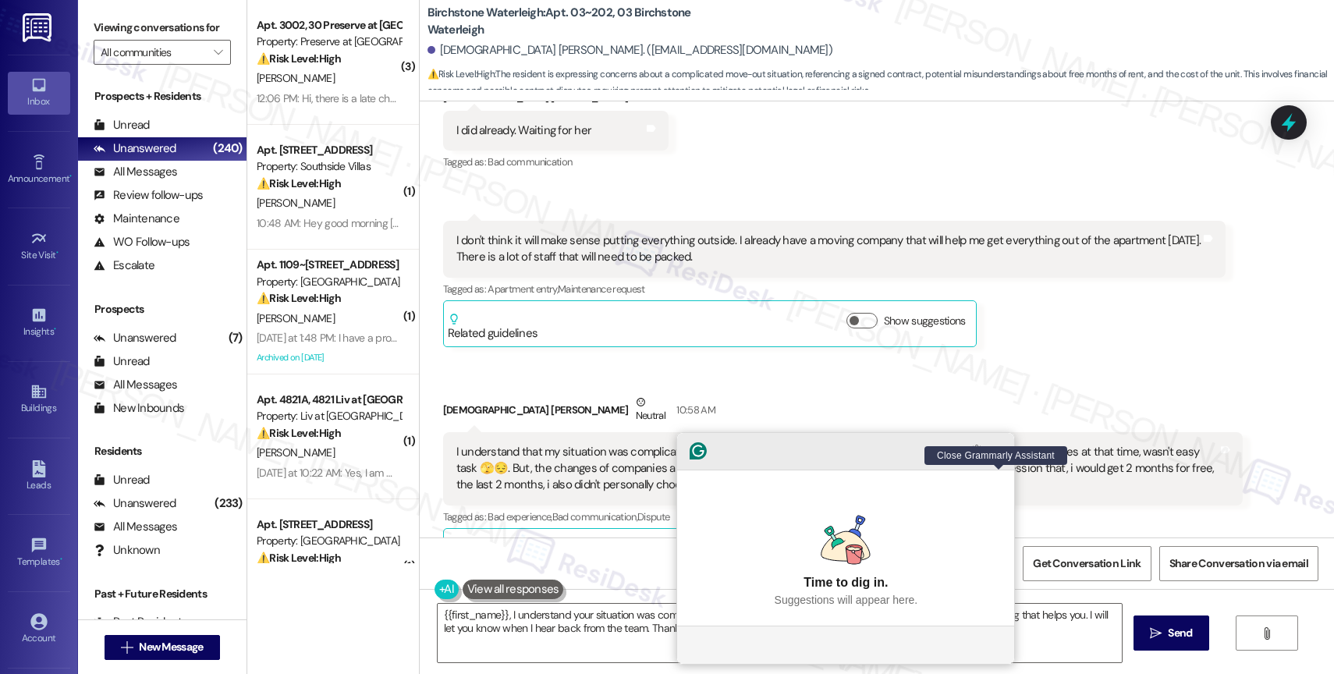
click at [999, 457] on icon "Close Grammarly Assistant" at bounding box center [998, 451] width 12 height 12
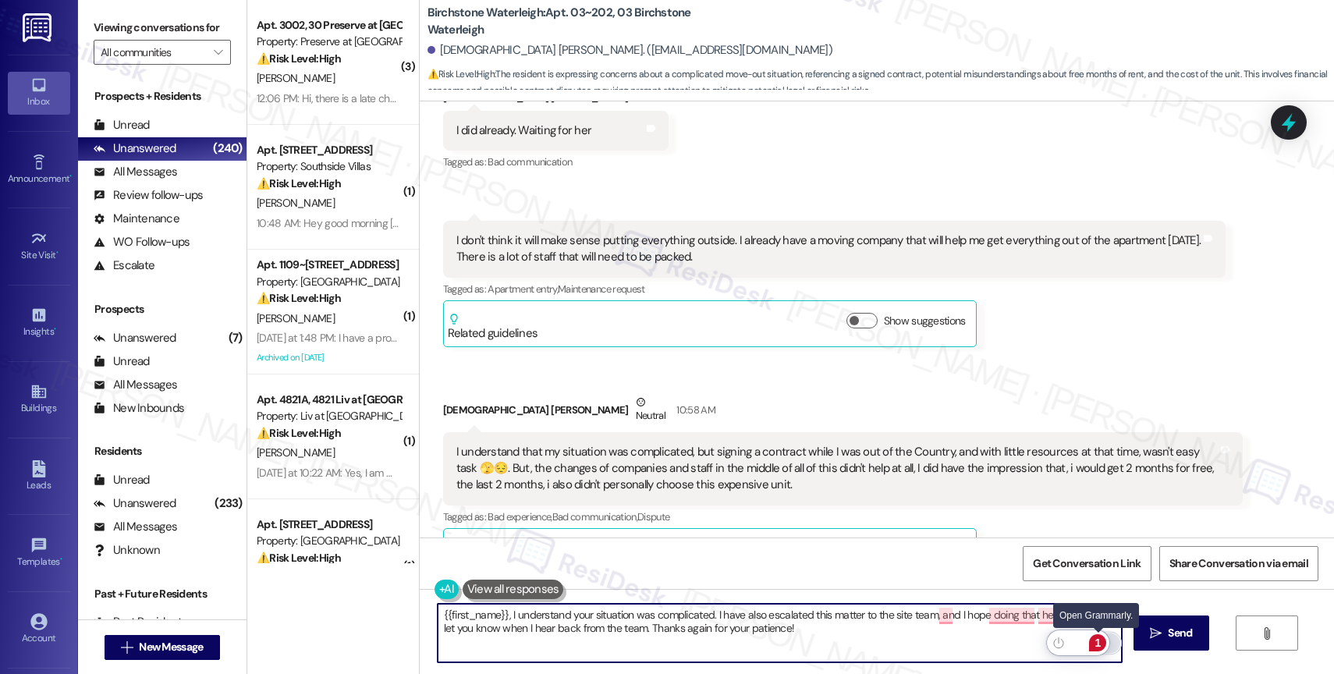
click at [1099, 641] on div "1" at bounding box center [1097, 642] width 17 height 17
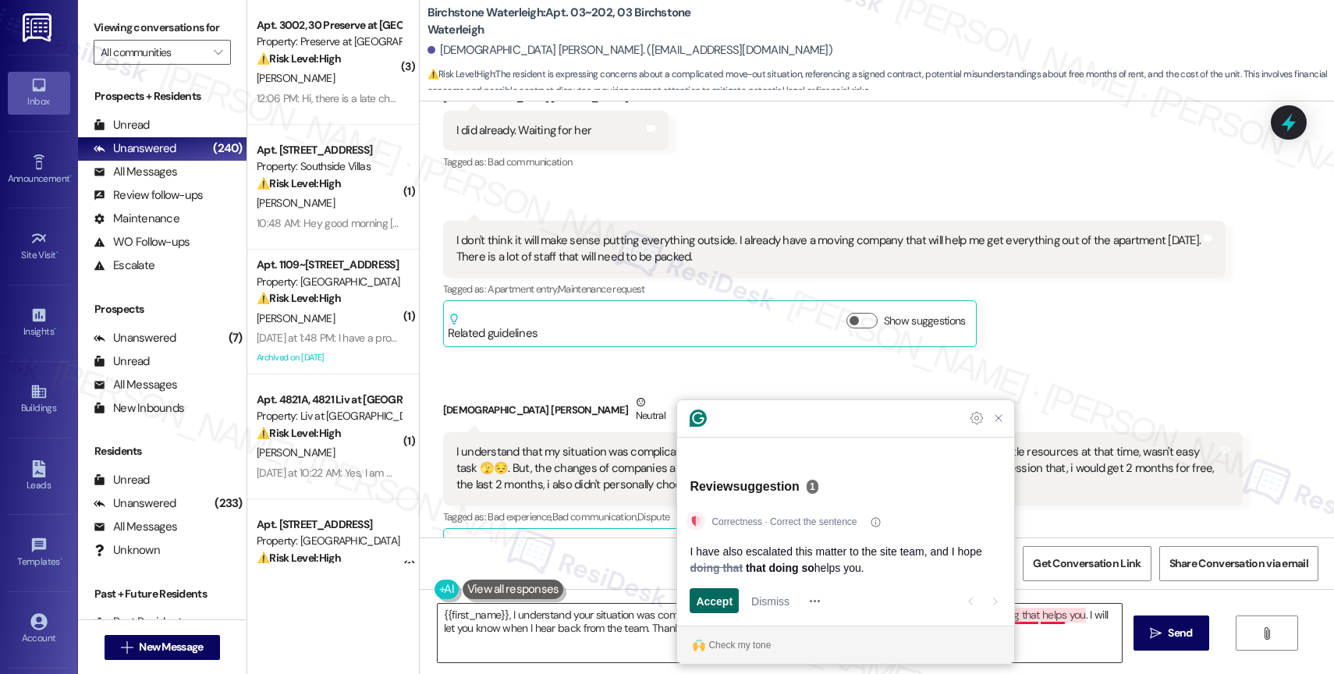
click at [710, 598] on span "Accept" at bounding box center [714, 601] width 37 height 16
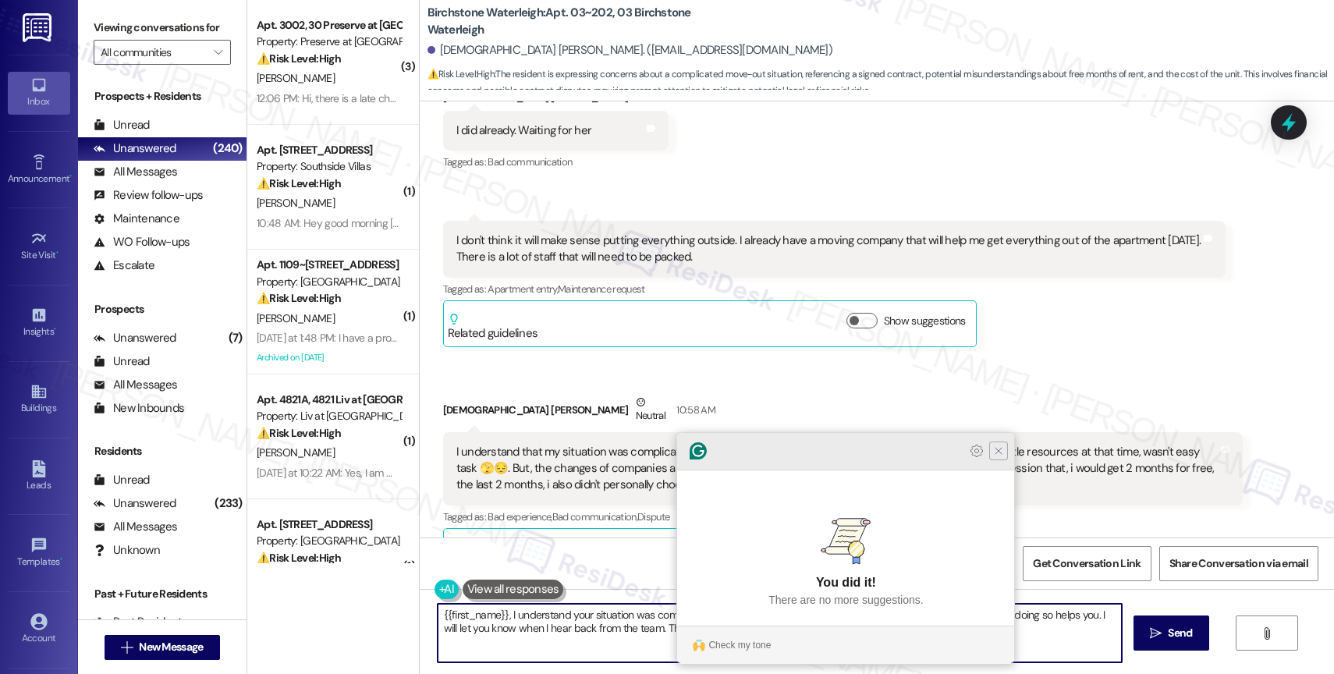
type textarea "{{first_name}}, I understand your situation was complicated. I have also escala…"
click at [995, 470] on div at bounding box center [845, 451] width 337 height 37
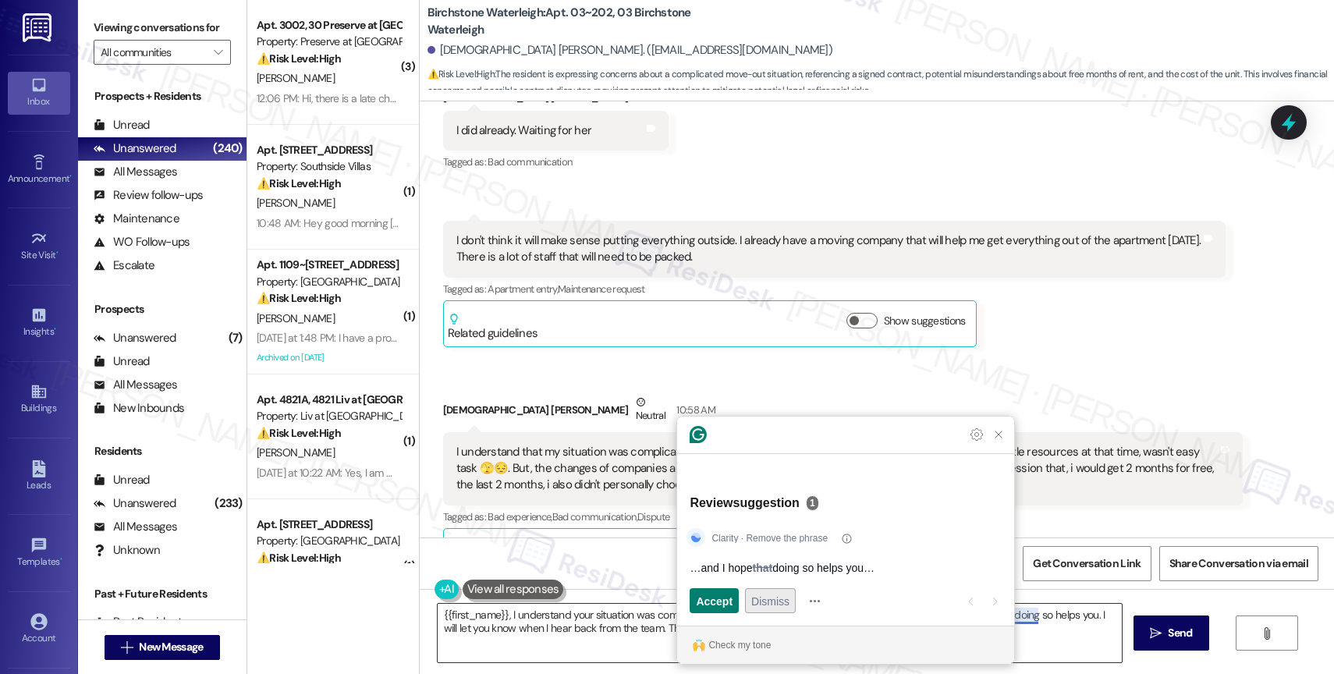
click at [786, 601] on span "Dismiss" at bounding box center [770, 601] width 38 height 16
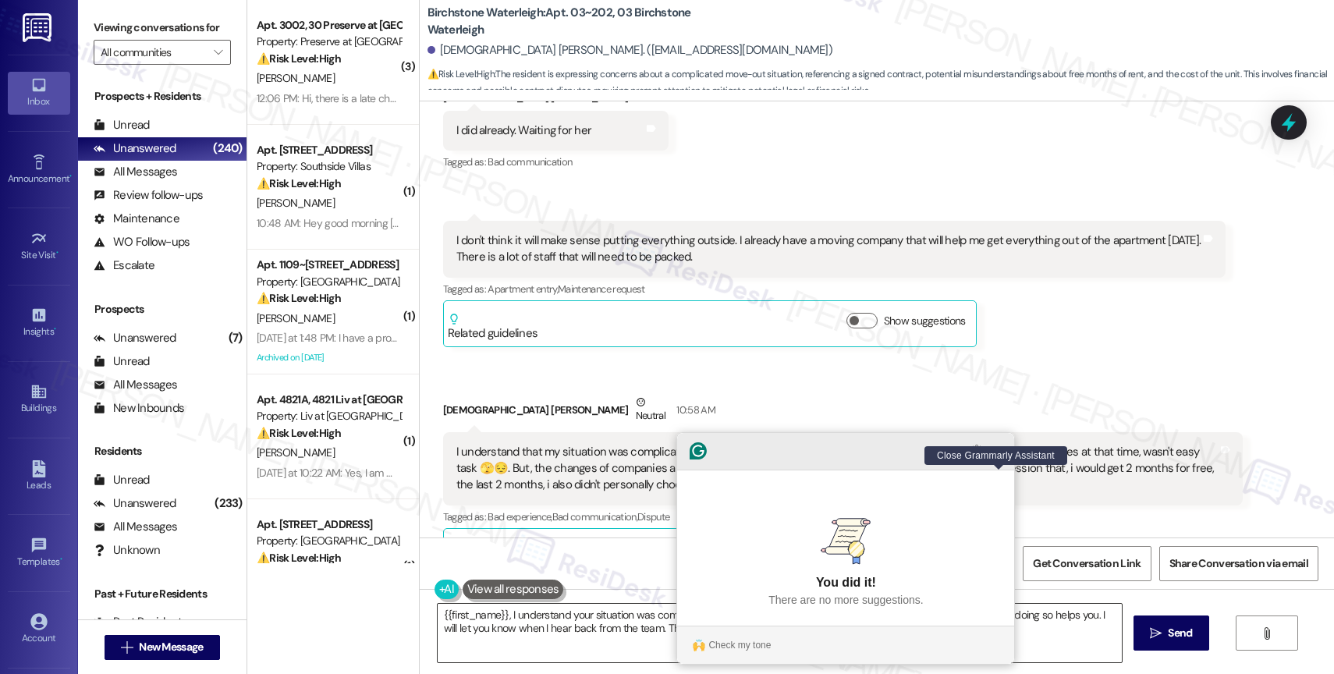
click at [997, 457] on icon "Close Grammarly Assistant" at bounding box center [998, 451] width 12 height 12
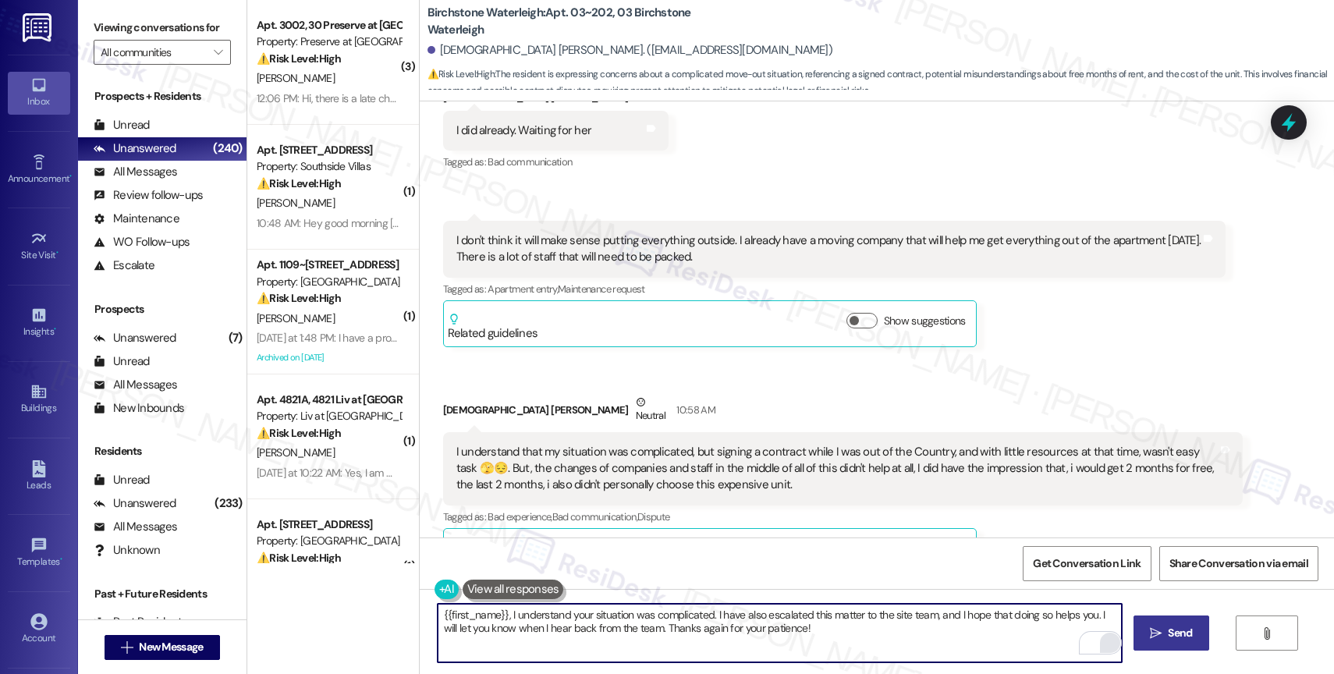
click at [1158, 630] on icon "" at bounding box center [1156, 633] width 12 height 12
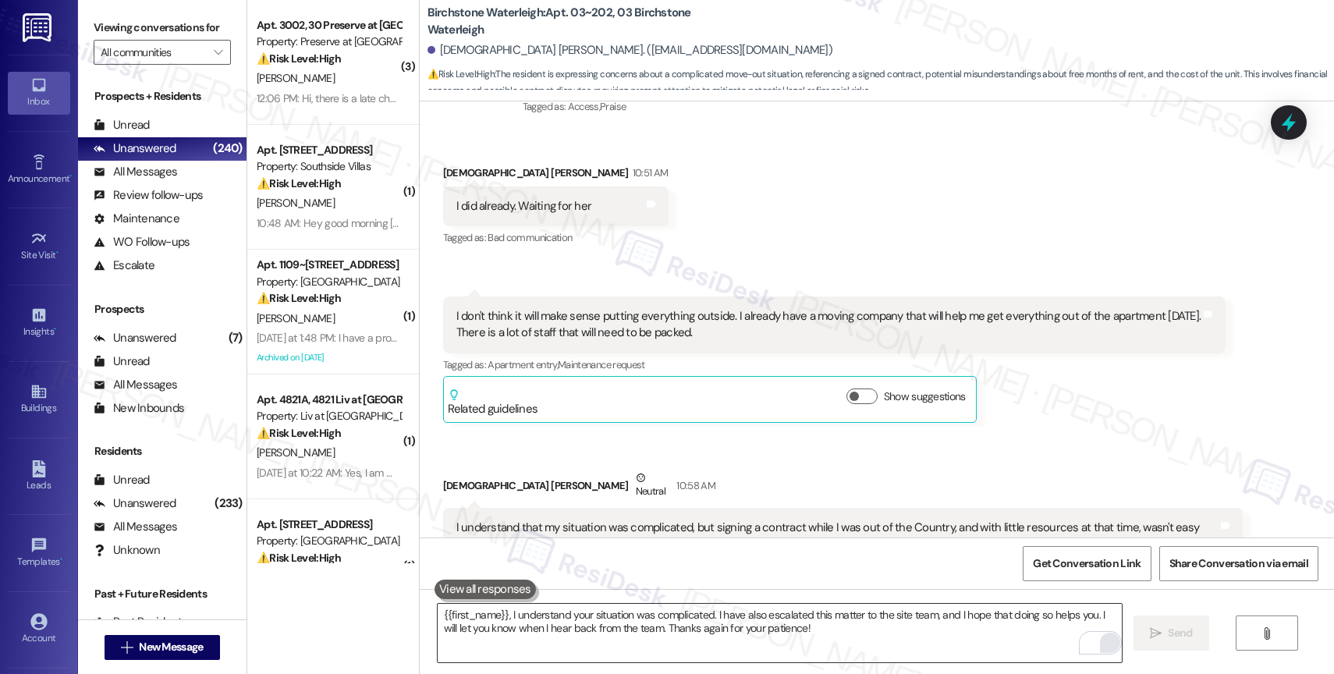
scroll to position [10790, 0]
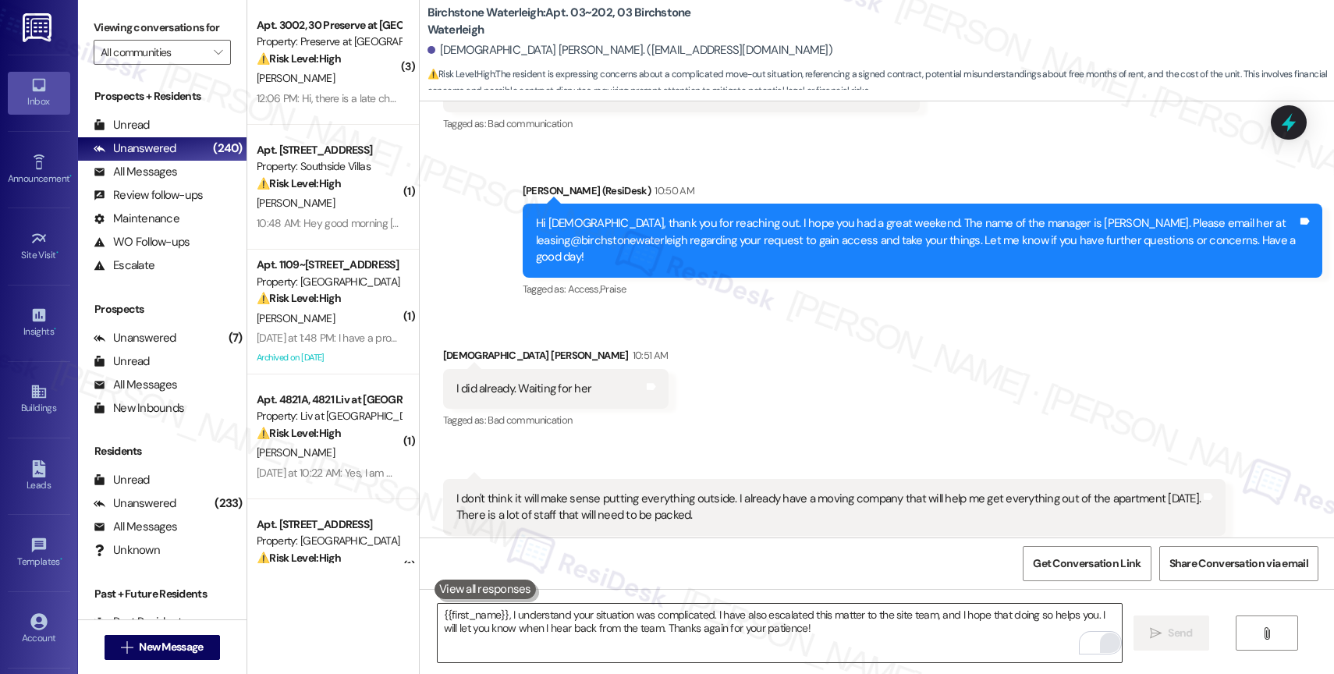
click at [716, 319] on div "Received via SMS Deibliane Thomas 10:51 AM I did already. Waiting for her Tags …" at bounding box center [877, 578] width 914 height 532
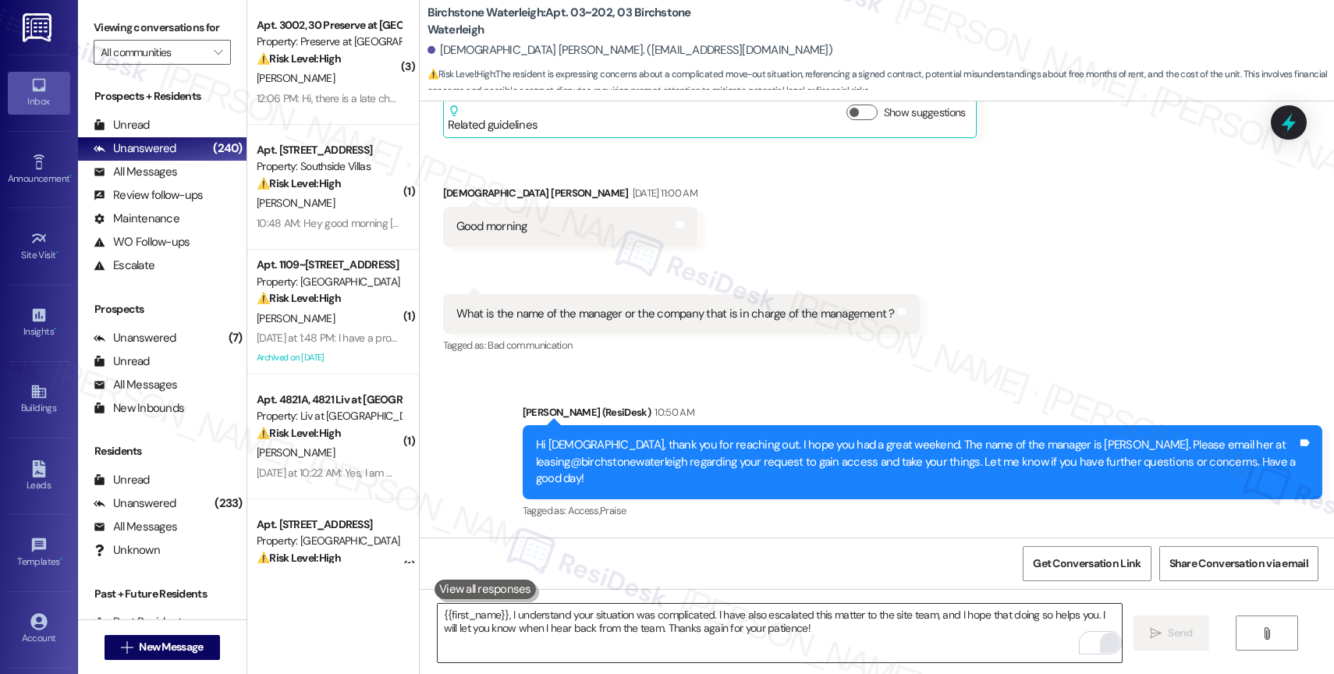
scroll to position [11174, 0]
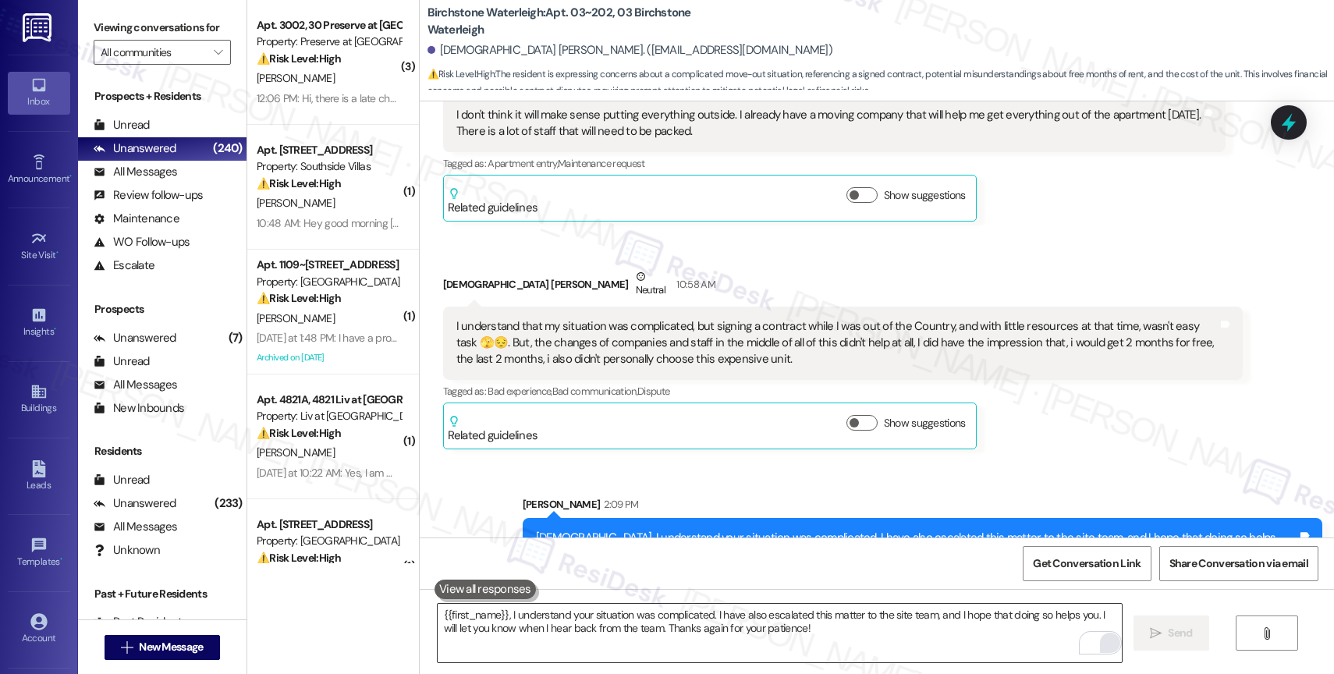
click at [688, 461] on div "Sent via SMS Sarah 2:09 PM Deibliane, I understand your situation was complicat…" at bounding box center [877, 524] width 914 height 126
click at [697, 257] on div "Received via SMS Deibliane Thomas Neutral 10:58 AM I understand that my situati…" at bounding box center [842, 359] width 823 height 204
click at [690, 461] on div "Sent via SMS Sarah 2:09 PM Deibliane, I understand your situation was complicat…" at bounding box center [877, 524] width 914 height 126
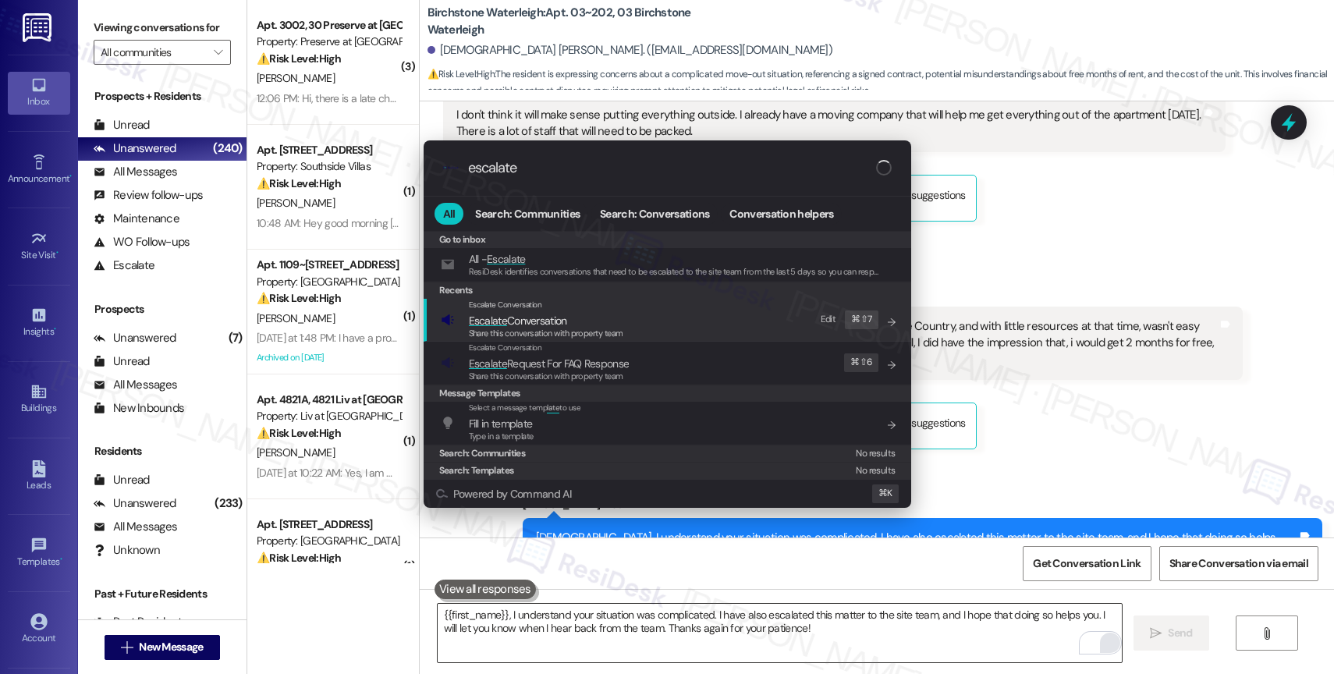
type input "escalate"
click at [577, 313] on span "Escalate Conversation" at bounding box center [546, 320] width 154 height 17
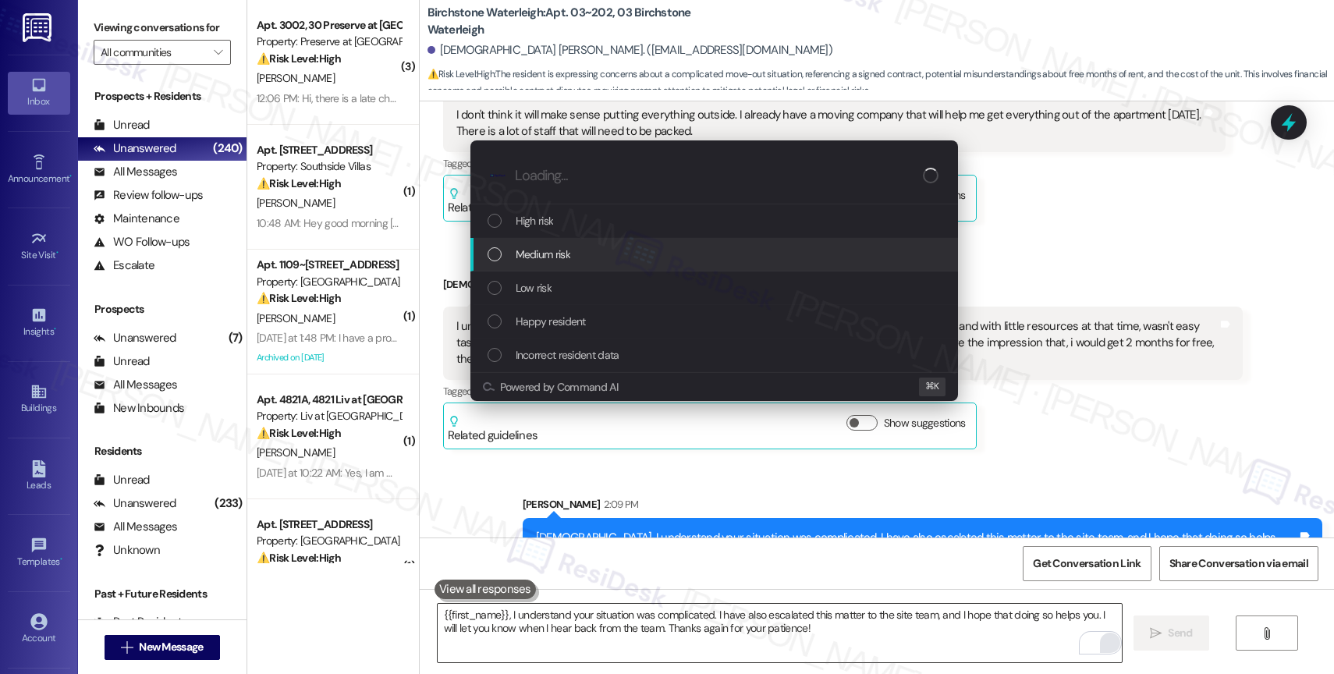
click at [583, 240] on div "Medium risk" at bounding box center [714, 255] width 488 height 34
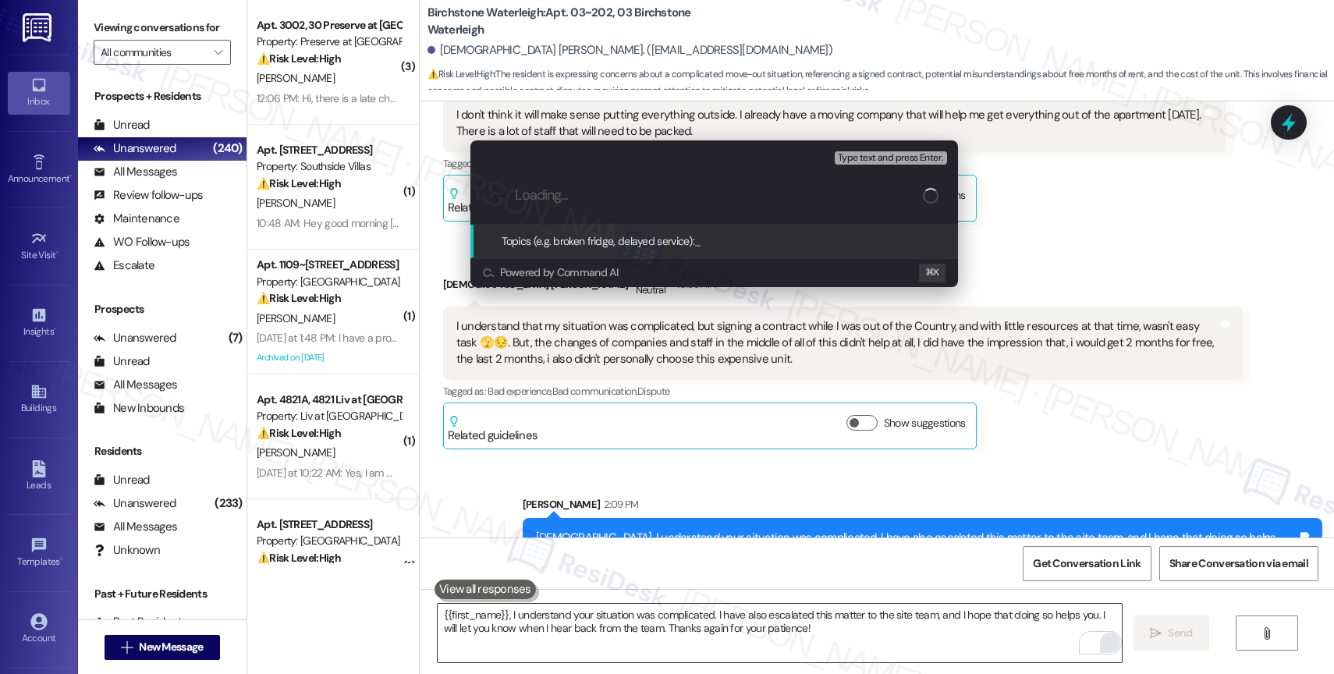
click at [570, 202] on input "Loading..." at bounding box center [719, 195] width 408 height 16
click at [571, 197] on input "Loading..." at bounding box center [719, 195] width 408 height 16
type input "R"
click at [516, 199] on input "Apartment Access" at bounding box center [720, 195] width 411 height 16
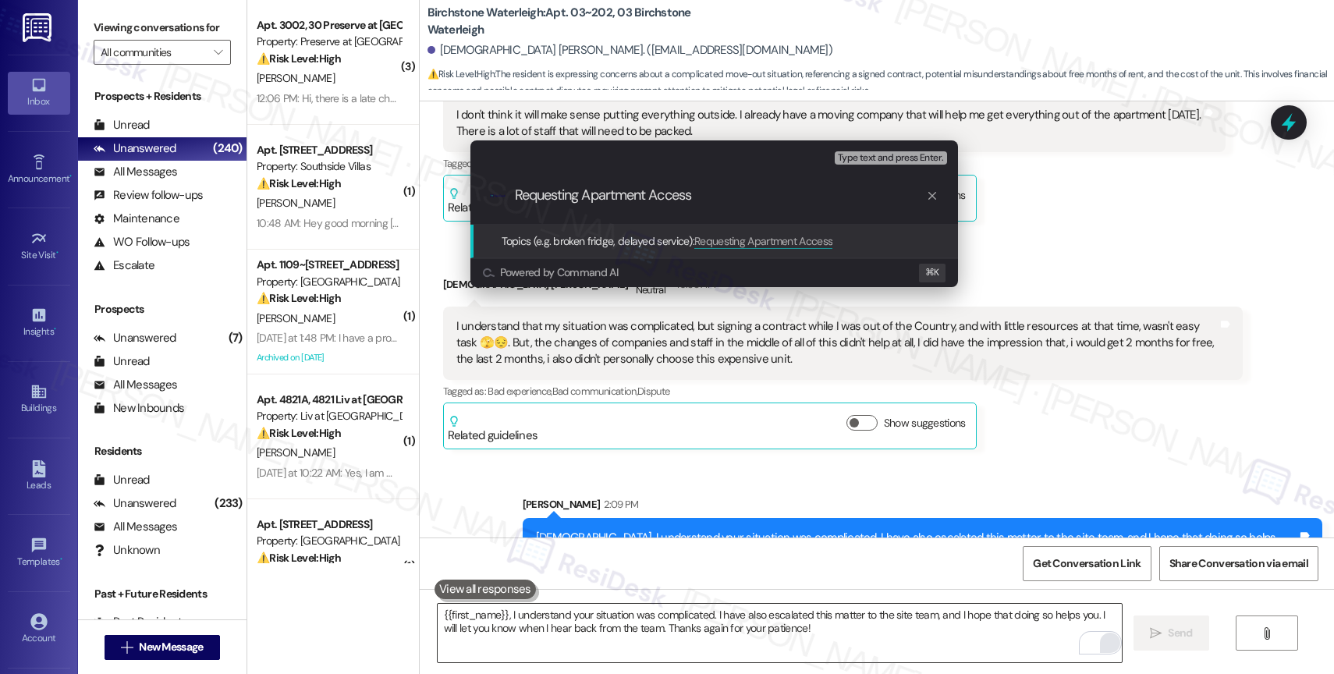
drag, startPoint x: 584, startPoint y: 193, endPoint x: 485, endPoint y: 193, distance: 98.3
click at [485, 193] on div ".cls-1{fill:#0a055f;}.cls-2{fill:#0cc4c4;} resideskLogoBlueOrange Requesting Ap…" at bounding box center [714, 195] width 488 height 55
click at [666, 199] on input "Apartment Access" at bounding box center [720, 195] width 411 height 16
type input "Apartment Access Request"
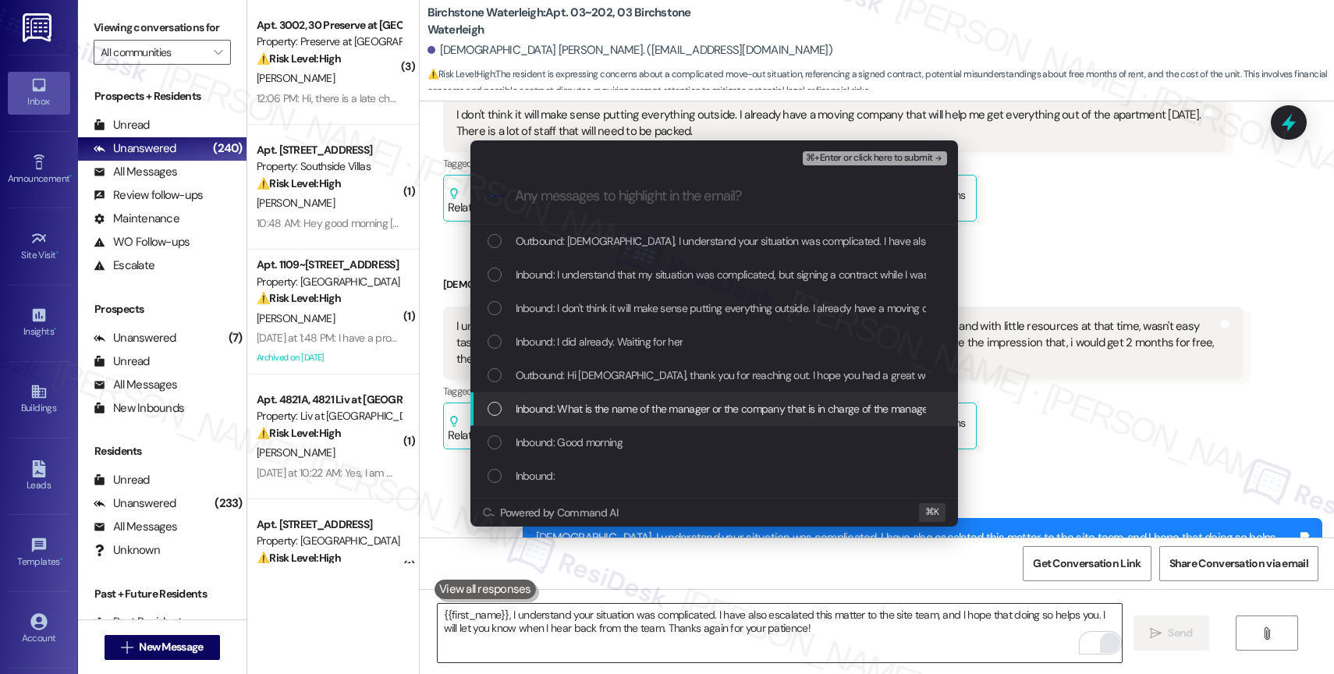
click at [662, 403] on span "Inbound: What is the name of the manager or the company that is in charge of th…" at bounding box center [738, 408] width 444 height 17
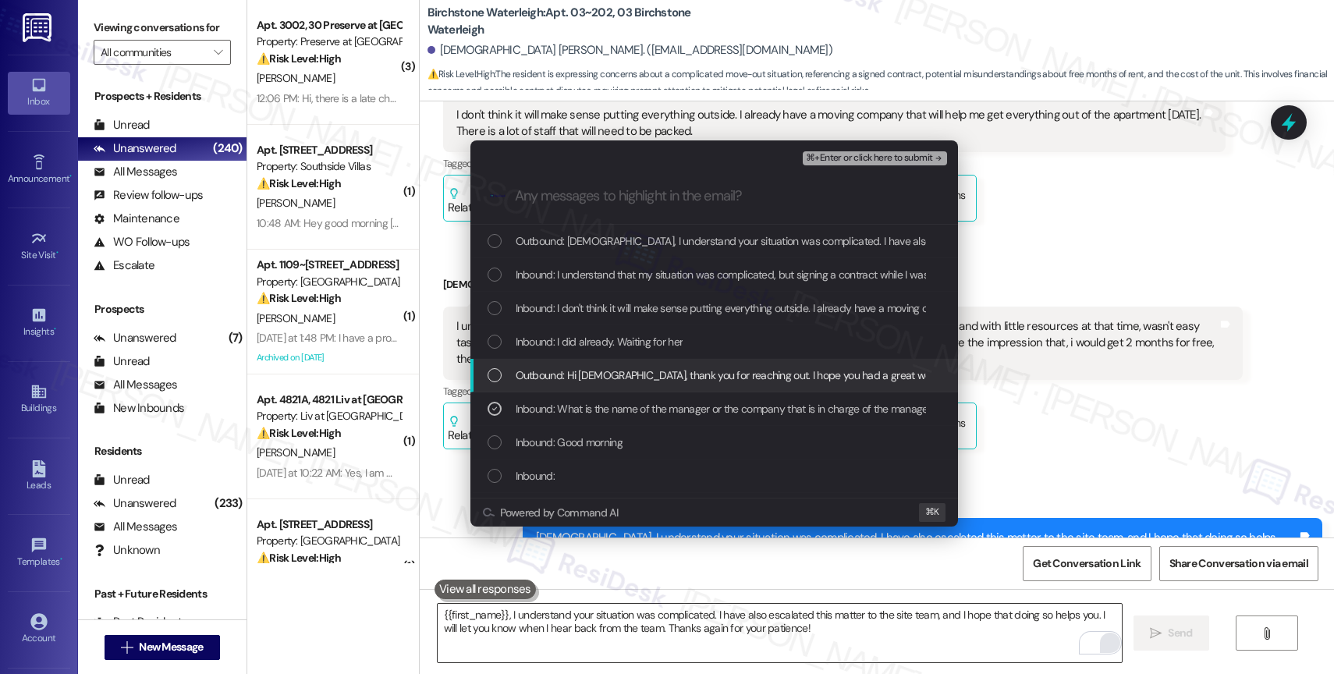
drag, startPoint x: 623, startPoint y: 372, endPoint x: 621, endPoint y: 355, distance: 17.3
click at [623, 371] on span "Outbound: Hi Deibliane, thank you for reaching out. I hope you had a great week…" at bounding box center [1260, 375] width 1488 height 17
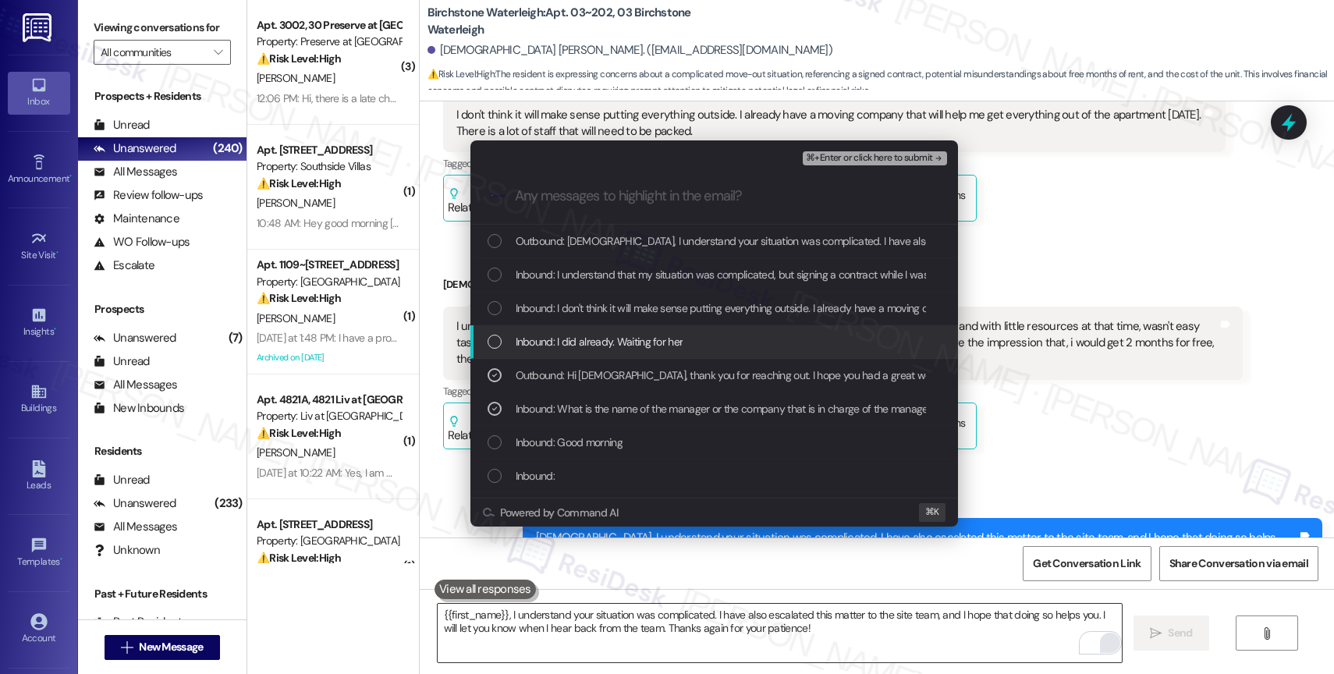
click at [616, 339] on span "Inbound: I did already. Waiting for her" at bounding box center [600, 341] width 168 height 17
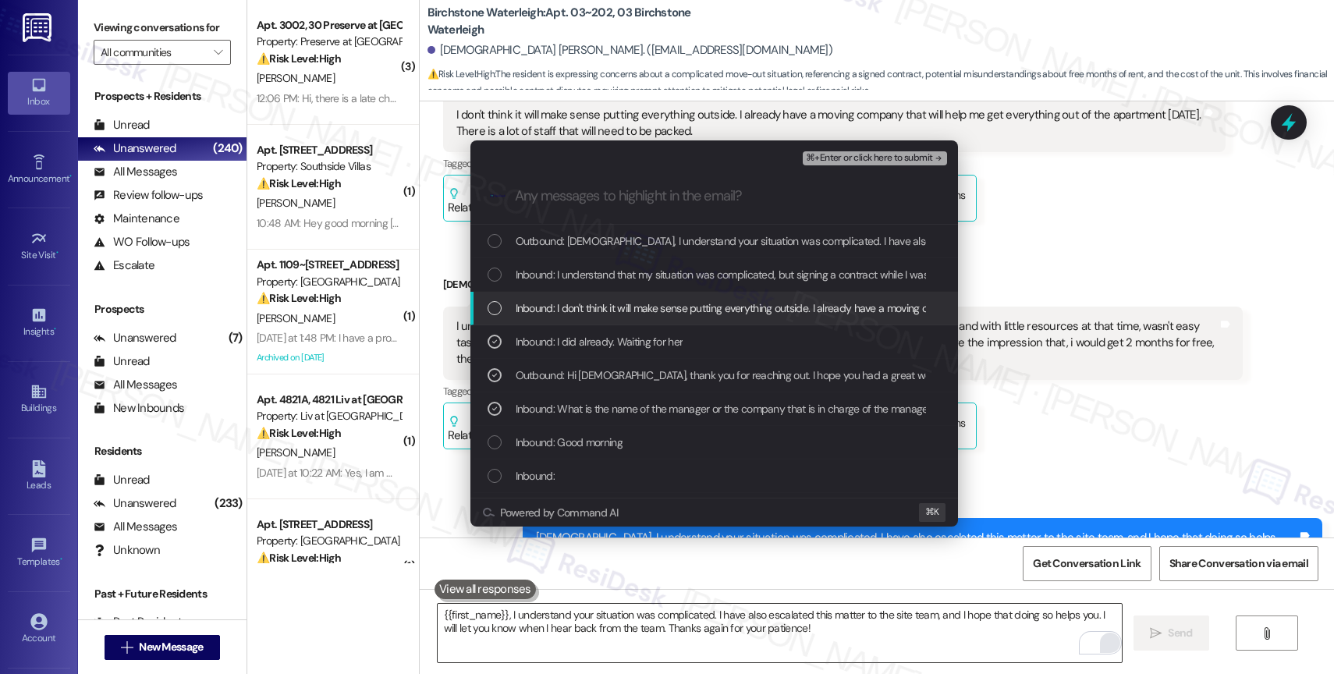
click at [622, 303] on span "Inbound: I don't think it will make sense putting everything outside. I already…" at bounding box center [989, 308] width 946 height 17
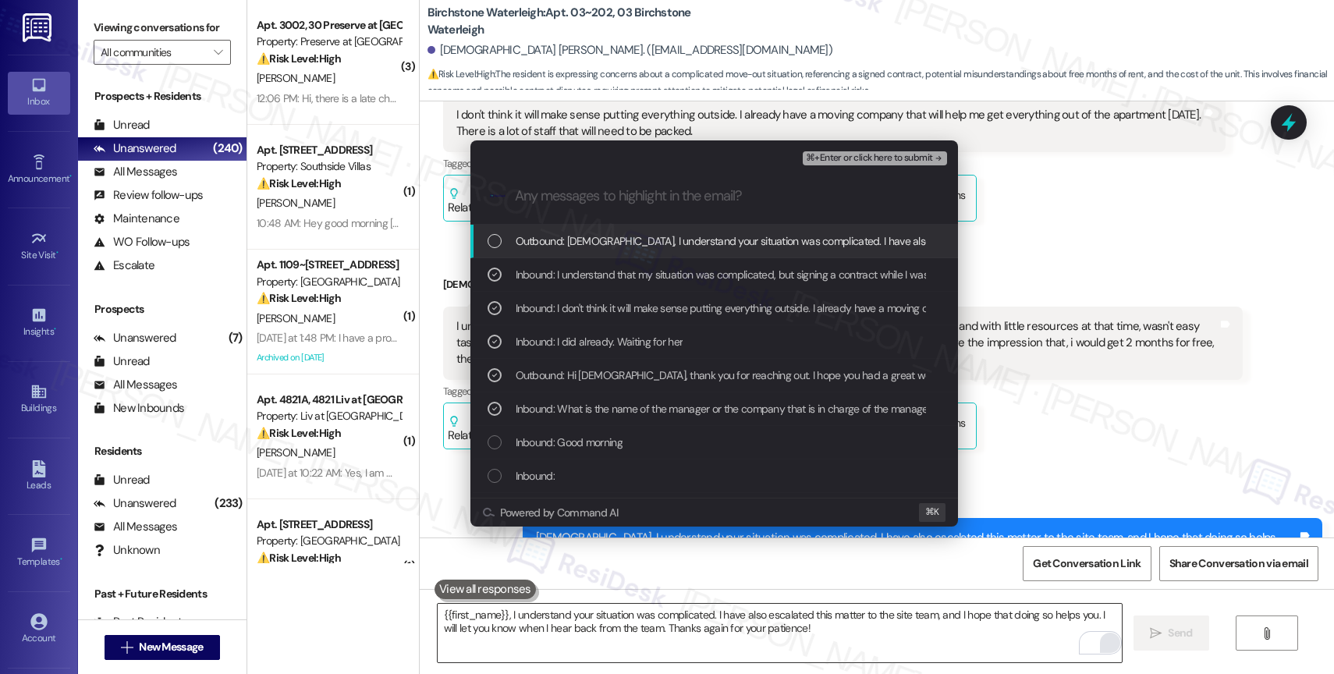
click at [641, 251] on div "Outbound: Deibliane, I understand your situation was complicated. I have also e…" at bounding box center [714, 242] width 488 height 34
click at [907, 156] on span "⌘+Enter or click here to submit" at bounding box center [869, 158] width 126 height 11
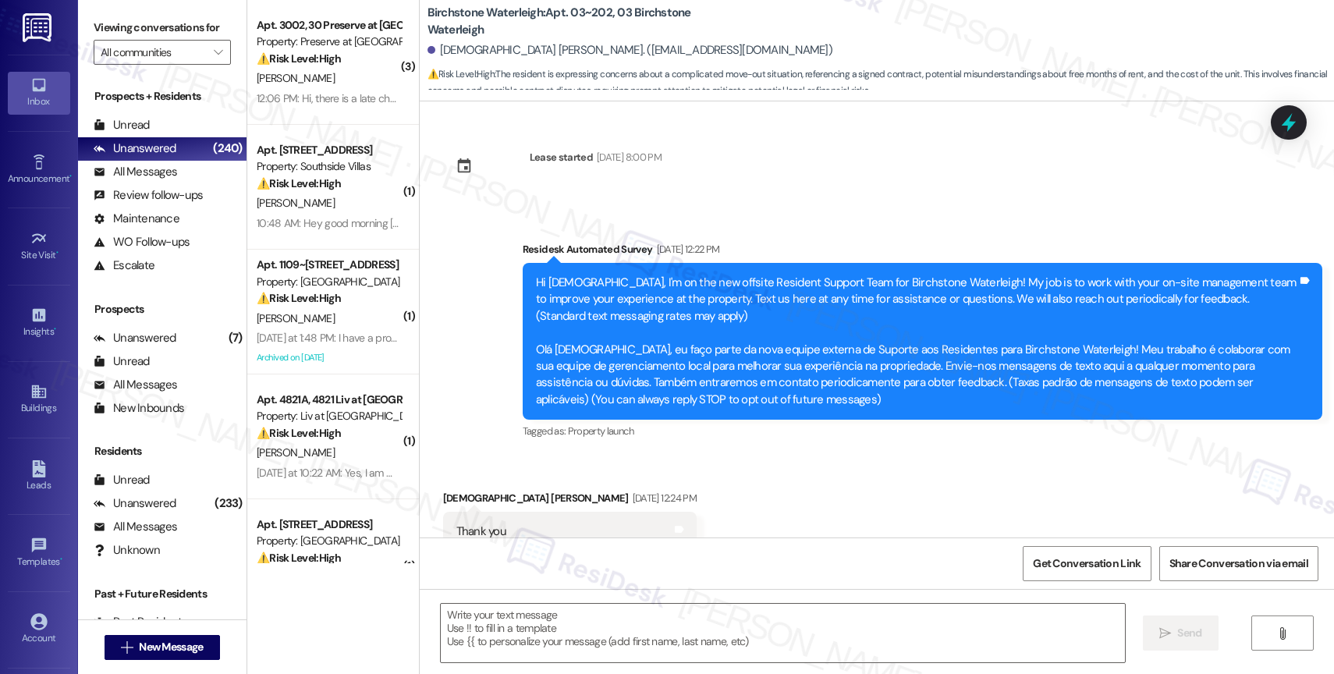
scroll to position [11318, 0]
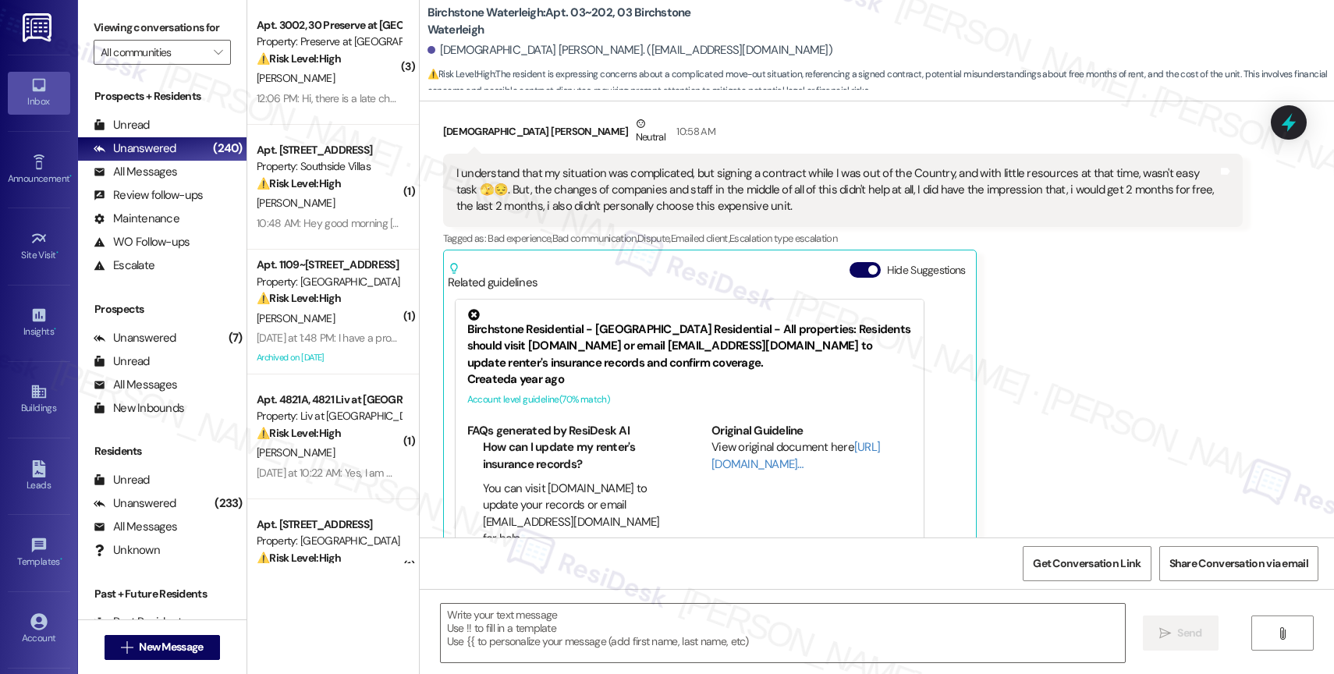
type textarea "Fetching suggested responses. Please feel free to read through the conversation…"
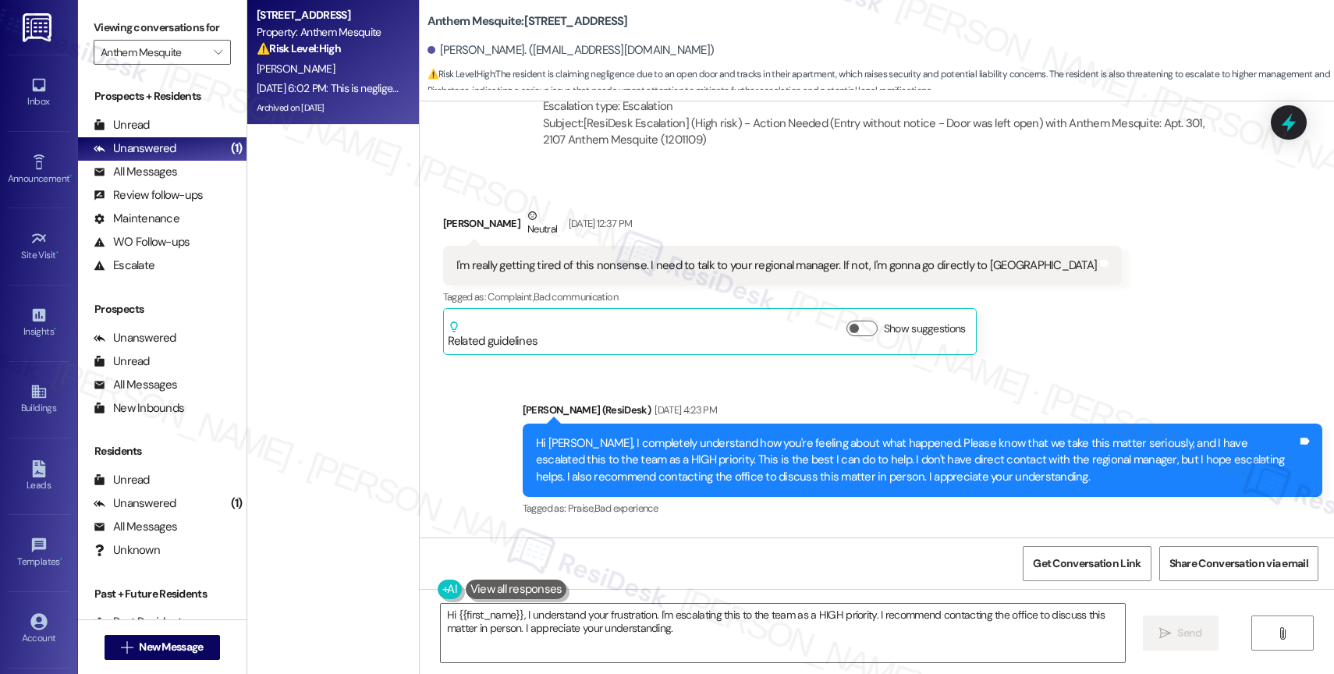
scroll to position [20014, 0]
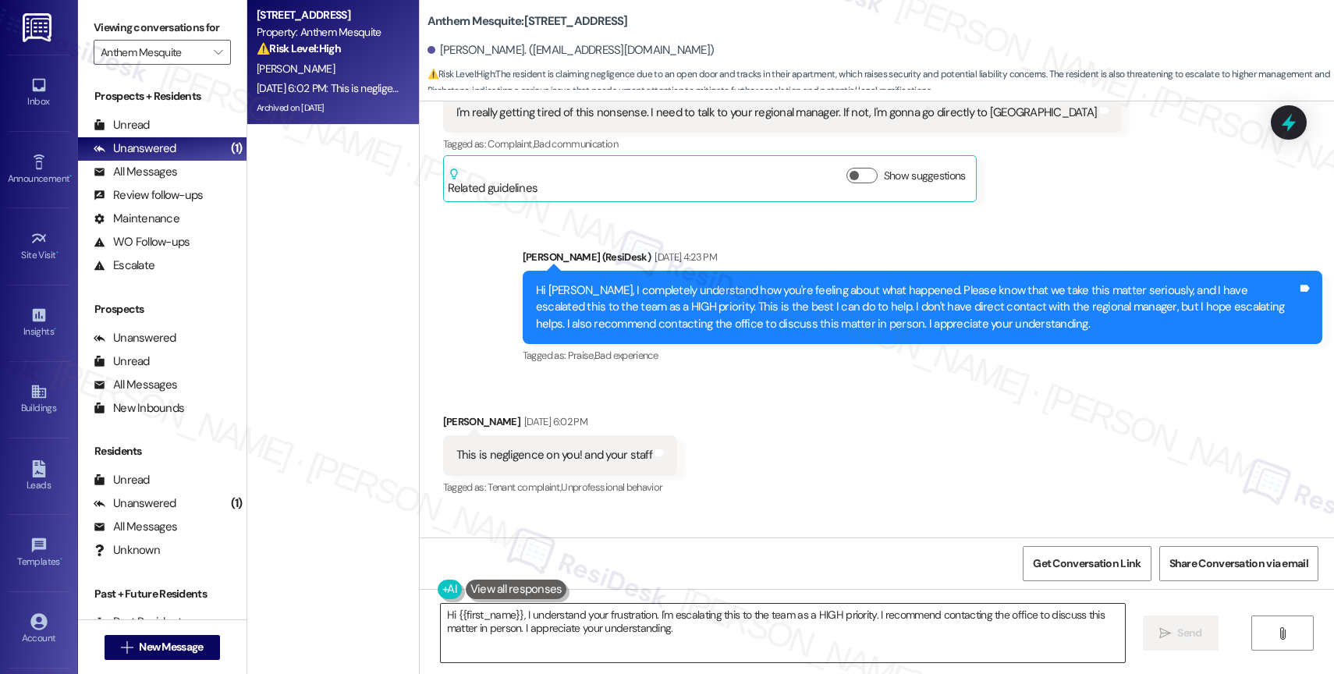
click at [509, 648] on textarea "Hi {{first_name}}, I understand your frustration. I'm escalating this to the te…" at bounding box center [783, 633] width 684 height 59
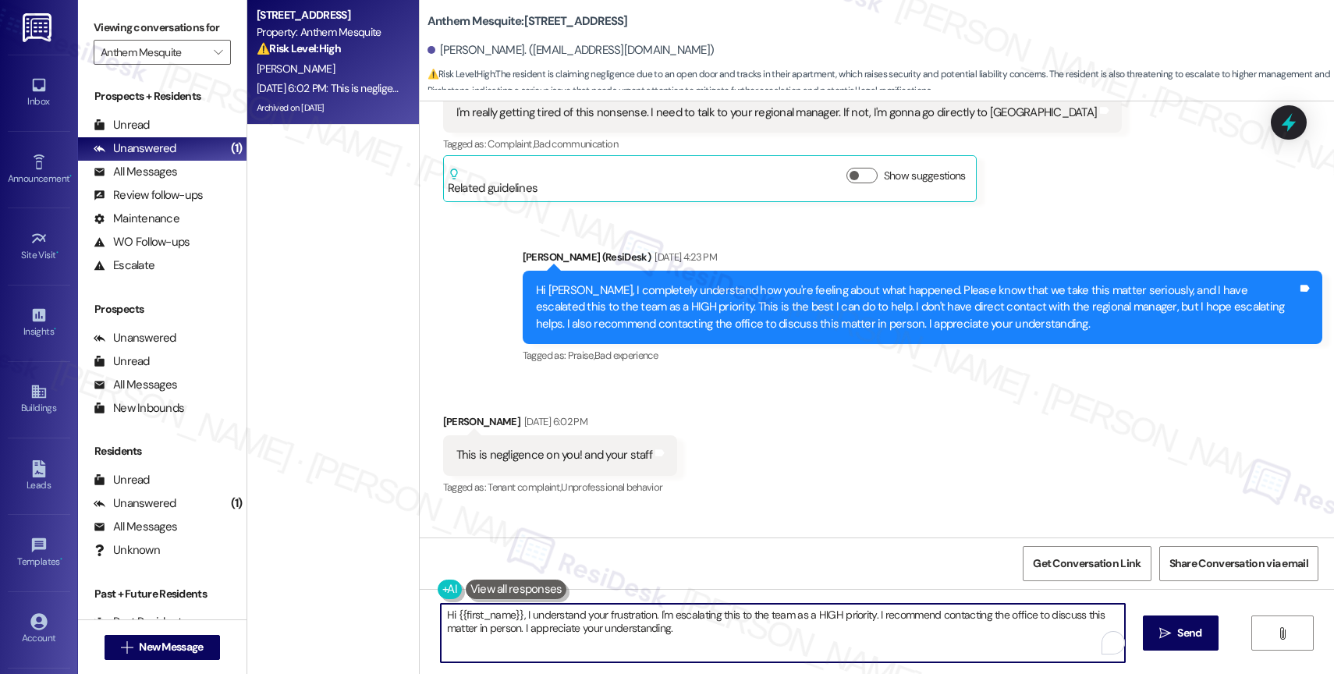
click at [509, 648] on textarea "Hi {{first_name}}, I understand your frustration. I'm escalating this to the te…" at bounding box center [783, 633] width 684 height 59
paste textarea "I hear your concern and I’m really sorry you’re feeling this way"
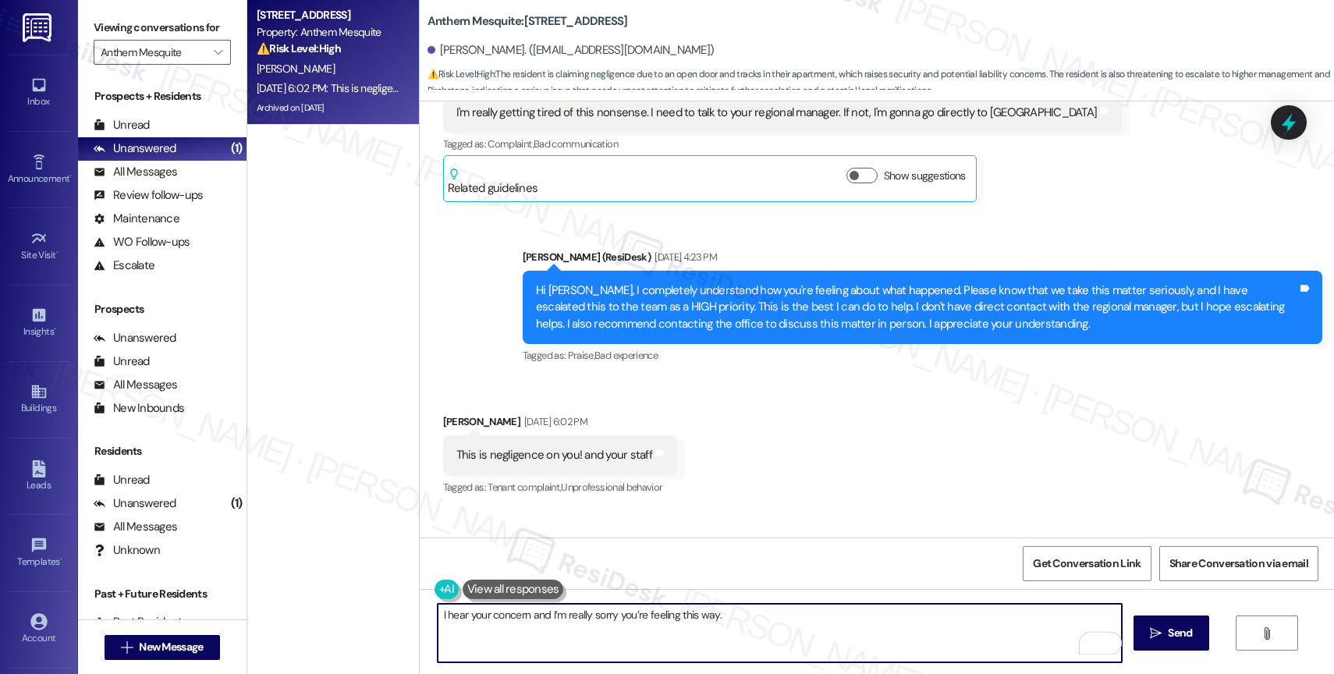
drag, startPoint x: 520, startPoint y: 617, endPoint x: 479, endPoint y: 614, distance: 40.7
click at [479, 614] on textarea "I hear your concern and I’m really sorry you’re feeling this way." at bounding box center [780, 633] width 684 height 59
click at [740, 620] on textarea "I hear your, Noe and I’m really sorry you’re feeling this way." at bounding box center [780, 633] width 684 height 59
click at [748, 624] on textarea "I hear your, Noe and I’m really sorry you’re feeling this way." at bounding box center [780, 633] width 684 height 59
paste textarea "Your experience matters, and we want to help address this as quickly as possibl…"
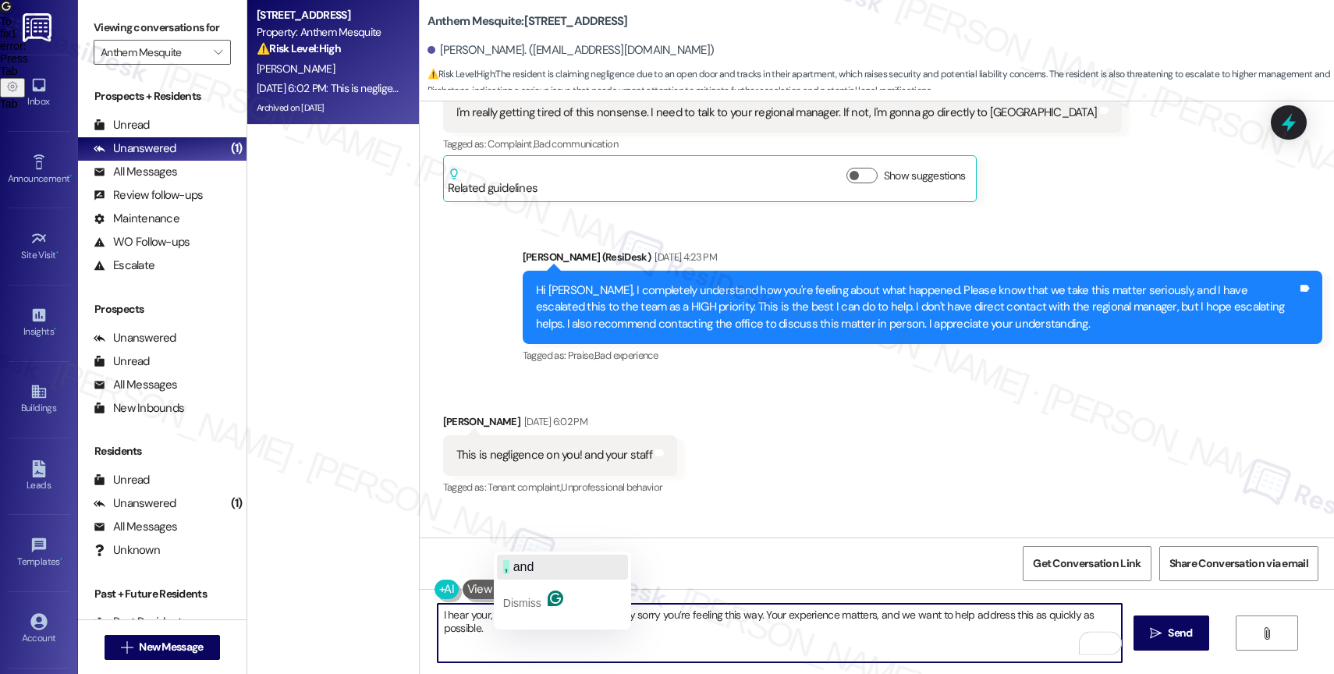
click at [522, 560] on span "and" at bounding box center [523, 566] width 21 height 13
drag, startPoint x: 868, startPoint y: 613, endPoint x: 1097, endPoint y: 616, distance: 228.6
click at [1097, 616] on textarea "I hear your, Noe, and I’m really sorry you’re feeling this way. Your experience…" at bounding box center [780, 633] width 684 height 59
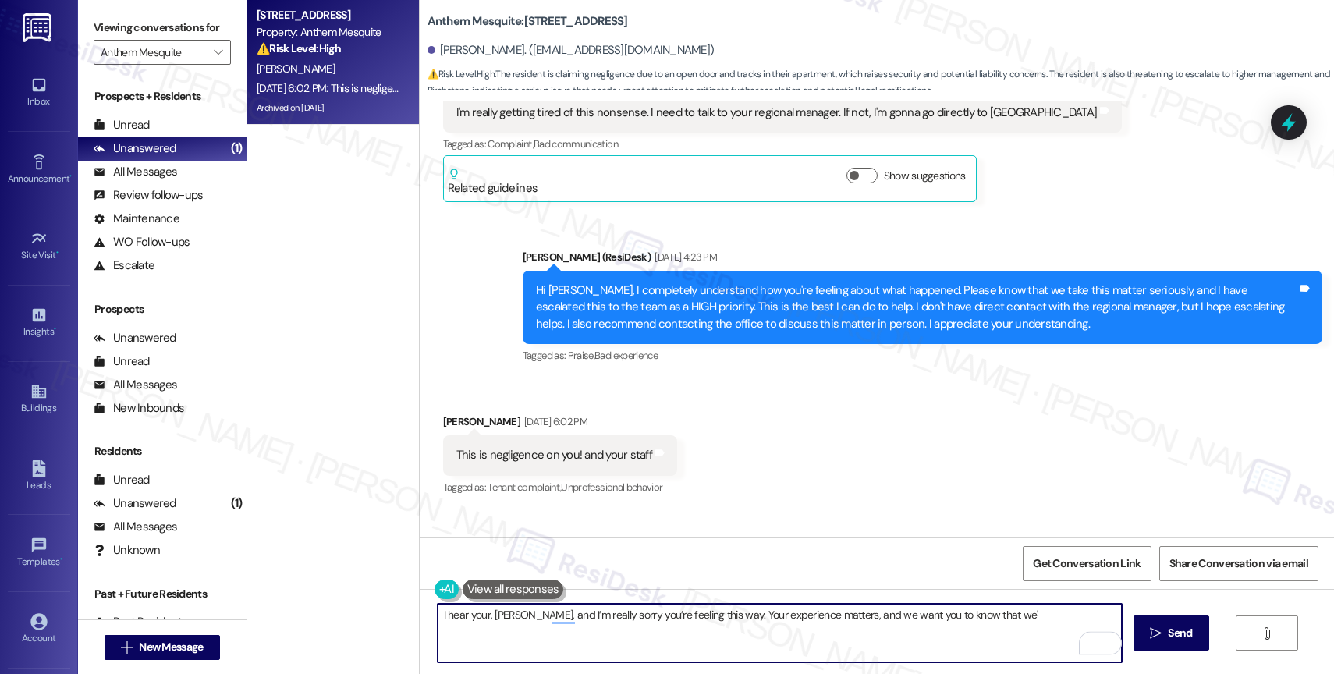
drag, startPoint x: 844, startPoint y: 612, endPoint x: 1030, endPoint y: 629, distance: 186.4
click at [1030, 629] on textarea "I hear your, Noe, and I’m really sorry you’re feeling this way. Your experience…" at bounding box center [780, 633] width 684 height 59
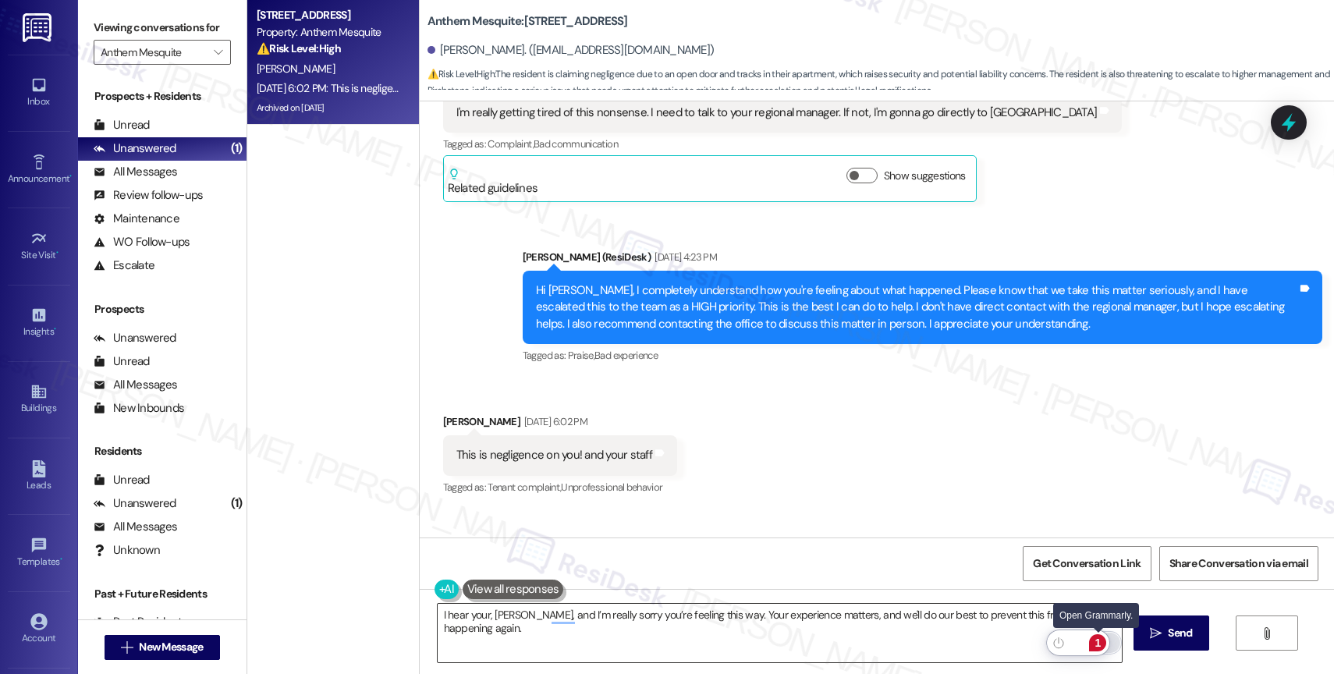
click at [1100, 642] on div "1" at bounding box center [1097, 642] width 17 height 17
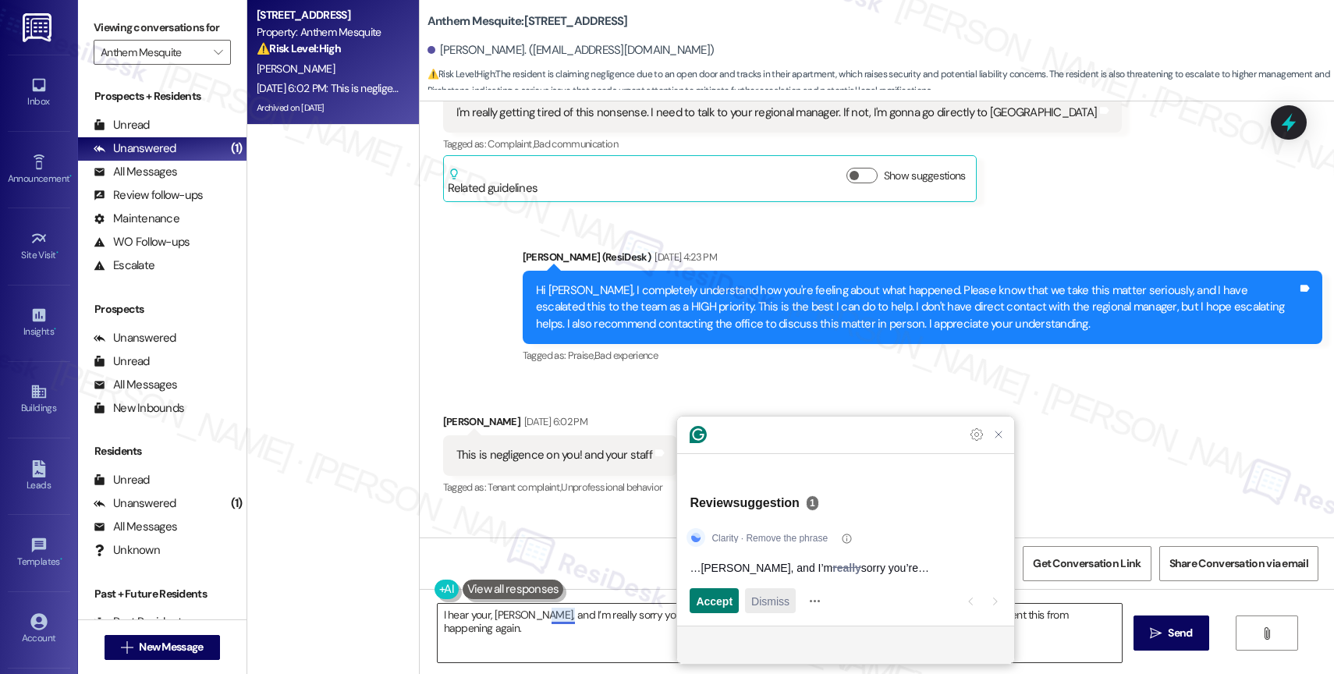
click at [783, 609] on span "Dismiss" at bounding box center [770, 601] width 38 height 16
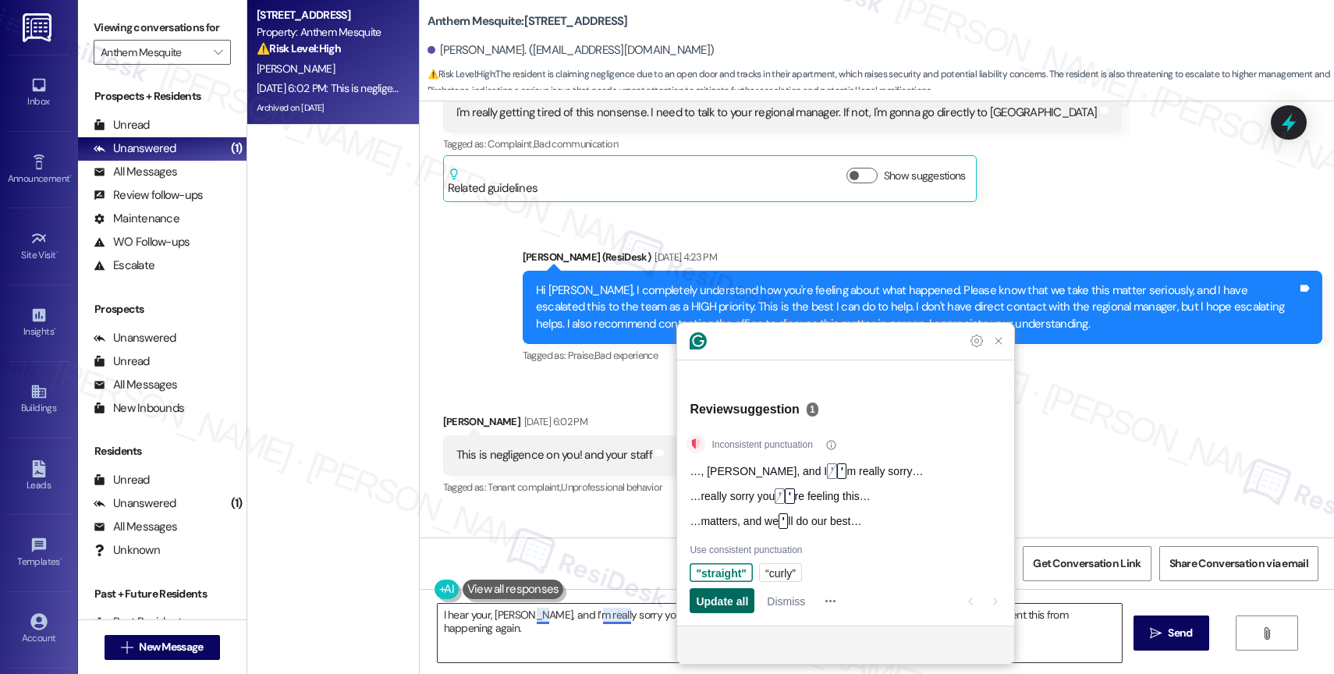
click at [718, 595] on span "Update all" at bounding box center [722, 601] width 52 height 16
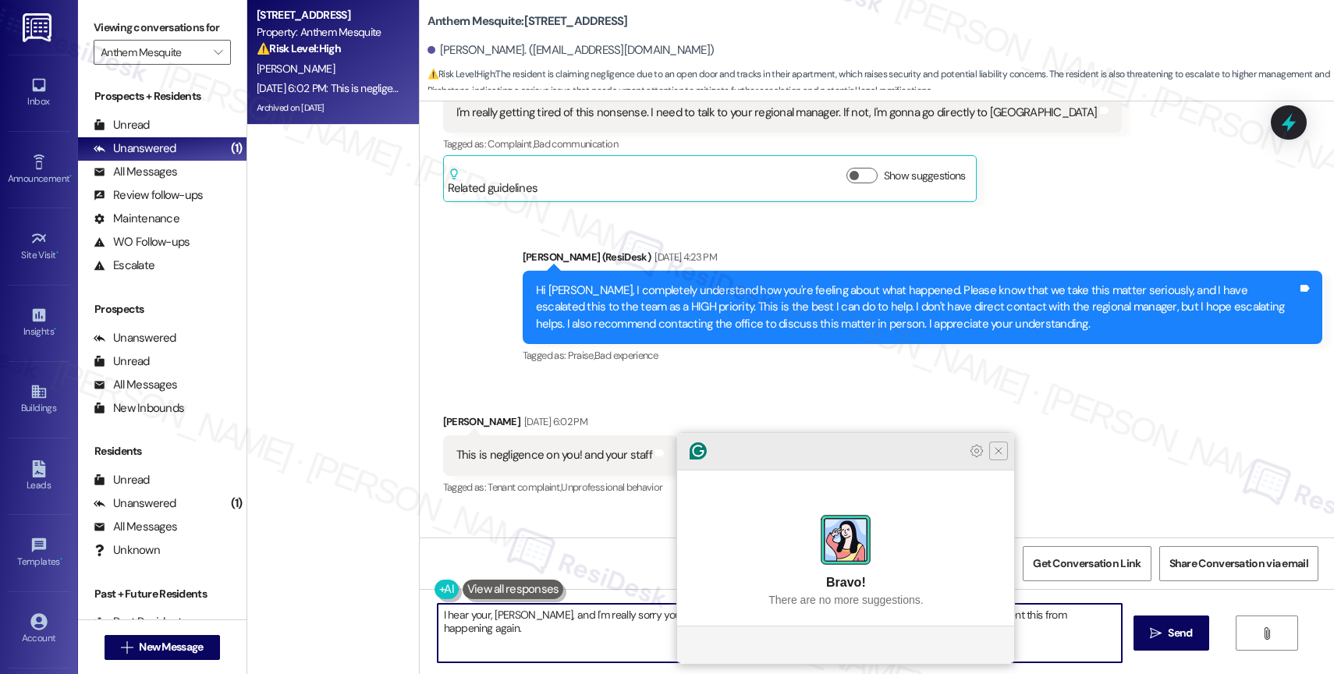
type textarea "I hear your, Noe, and I'm really sorry you're feeling this way. Your experience…"
click at [998, 457] on icon "Close Grammarly Assistant" at bounding box center [998, 451] width 12 height 12
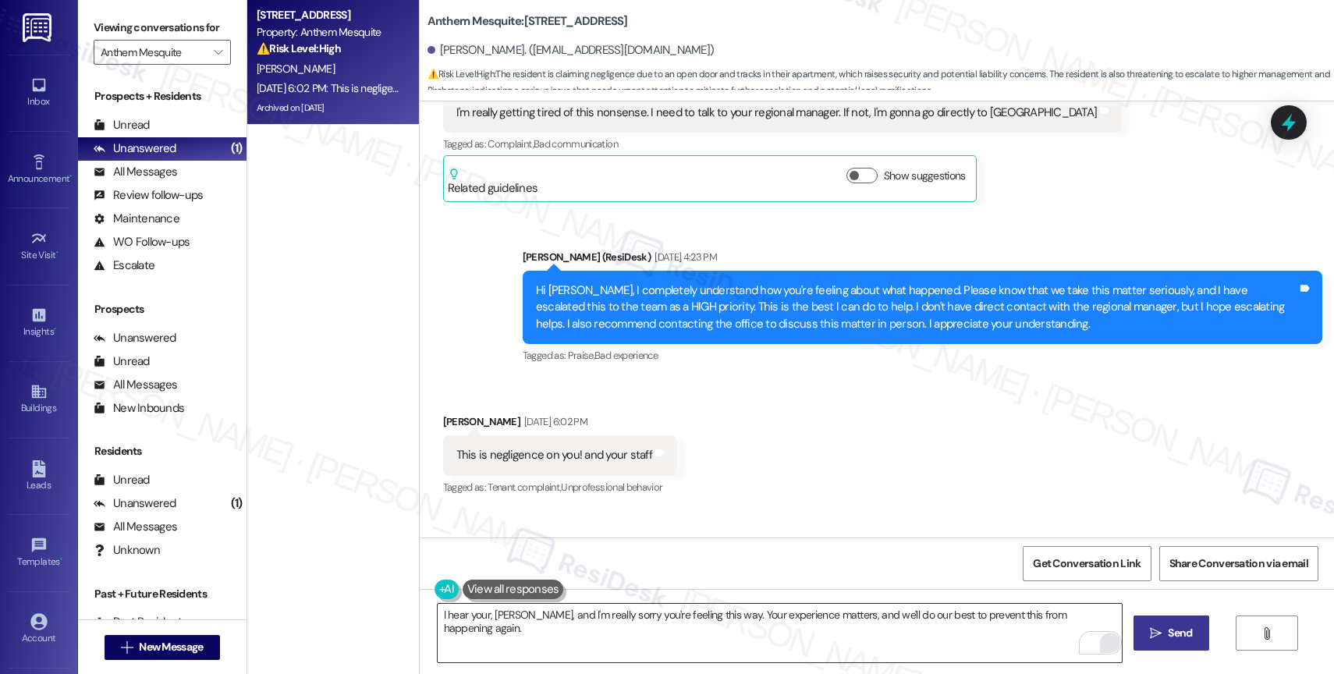
click at [1165, 636] on span "Send" at bounding box center [1180, 633] width 30 height 16
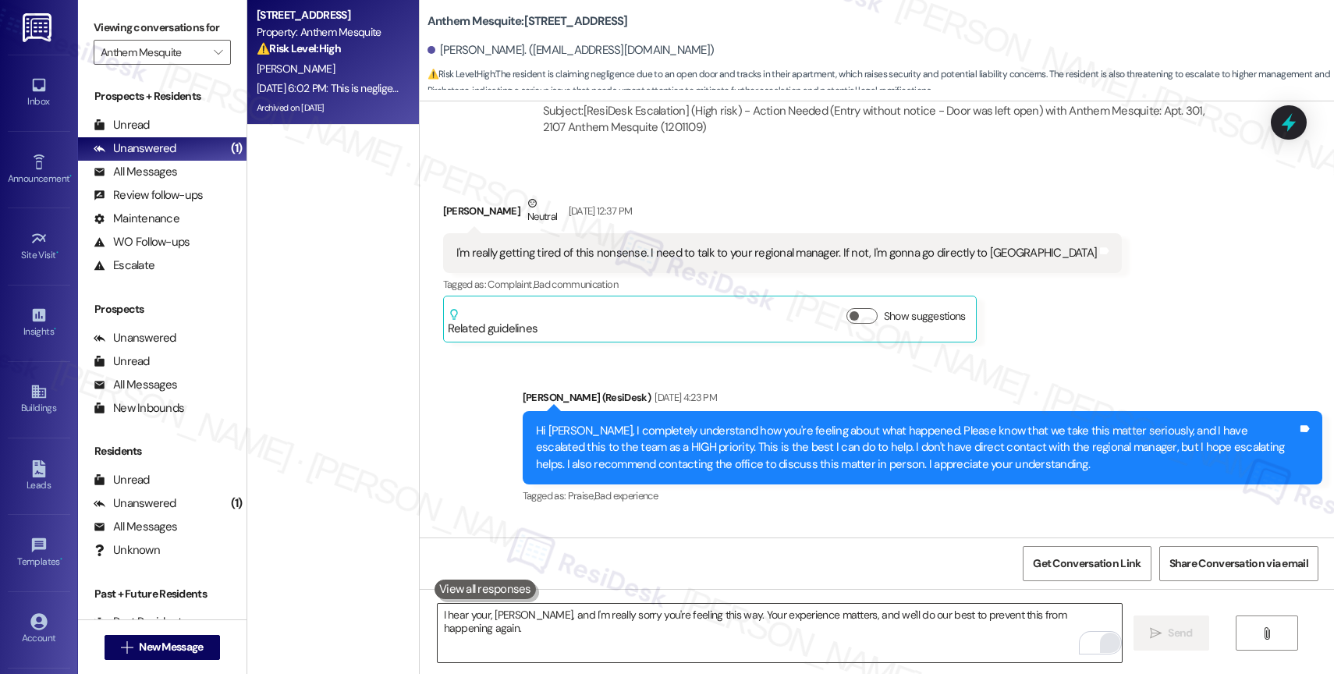
scroll to position [20122, 0]
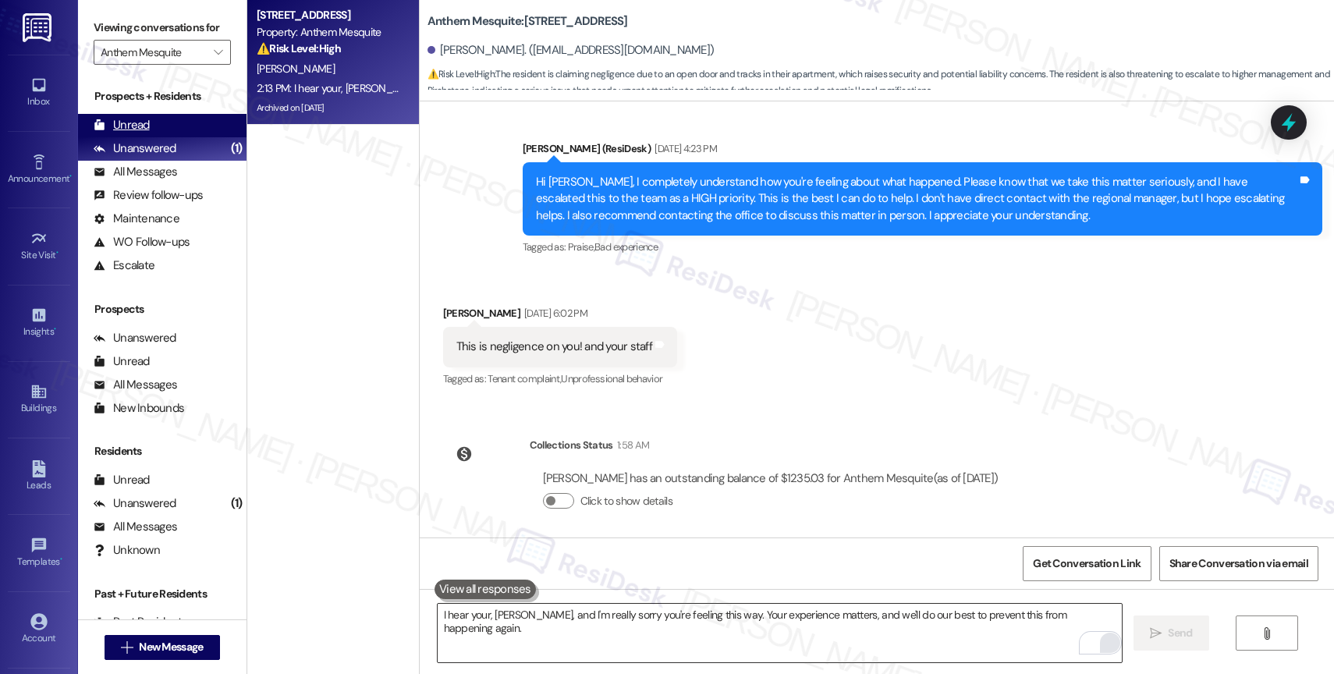
click at [168, 133] on div "Unread (0)" at bounding box center [162, 125] width 169 height 23
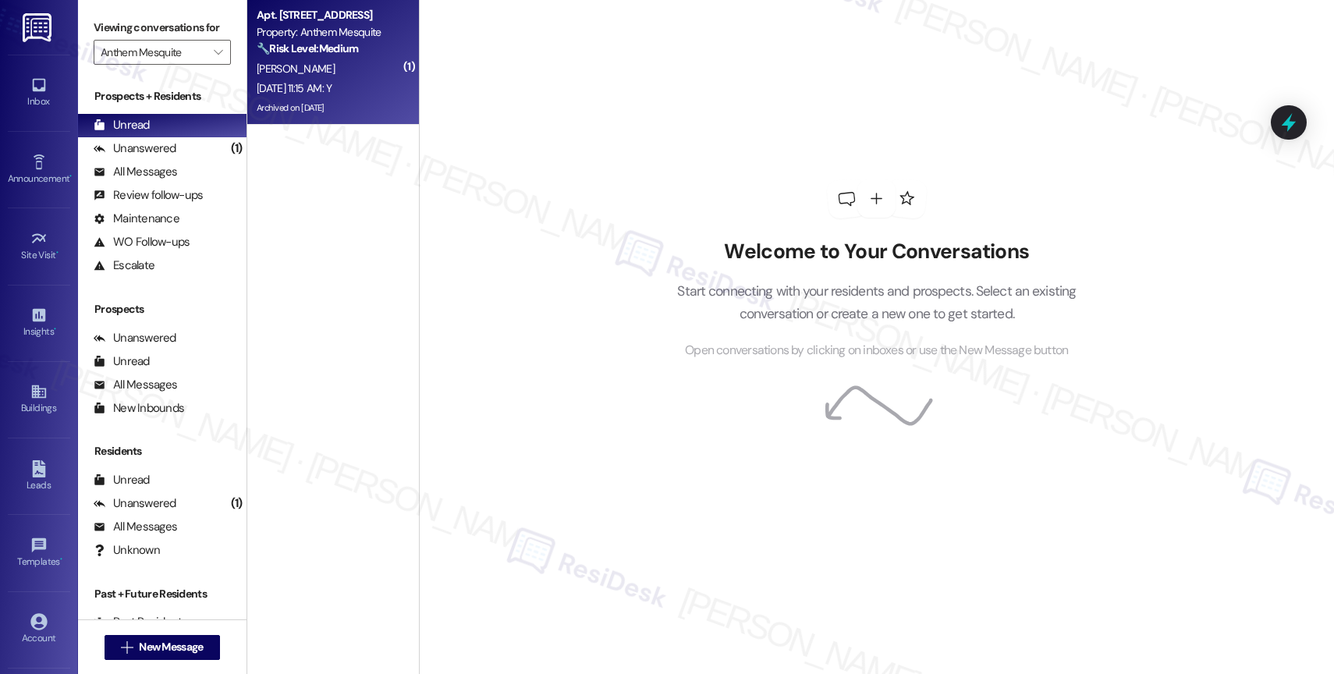
click at [315, 59] on div "S. Harris" at bounding box center [328, 69] width 147 height 20
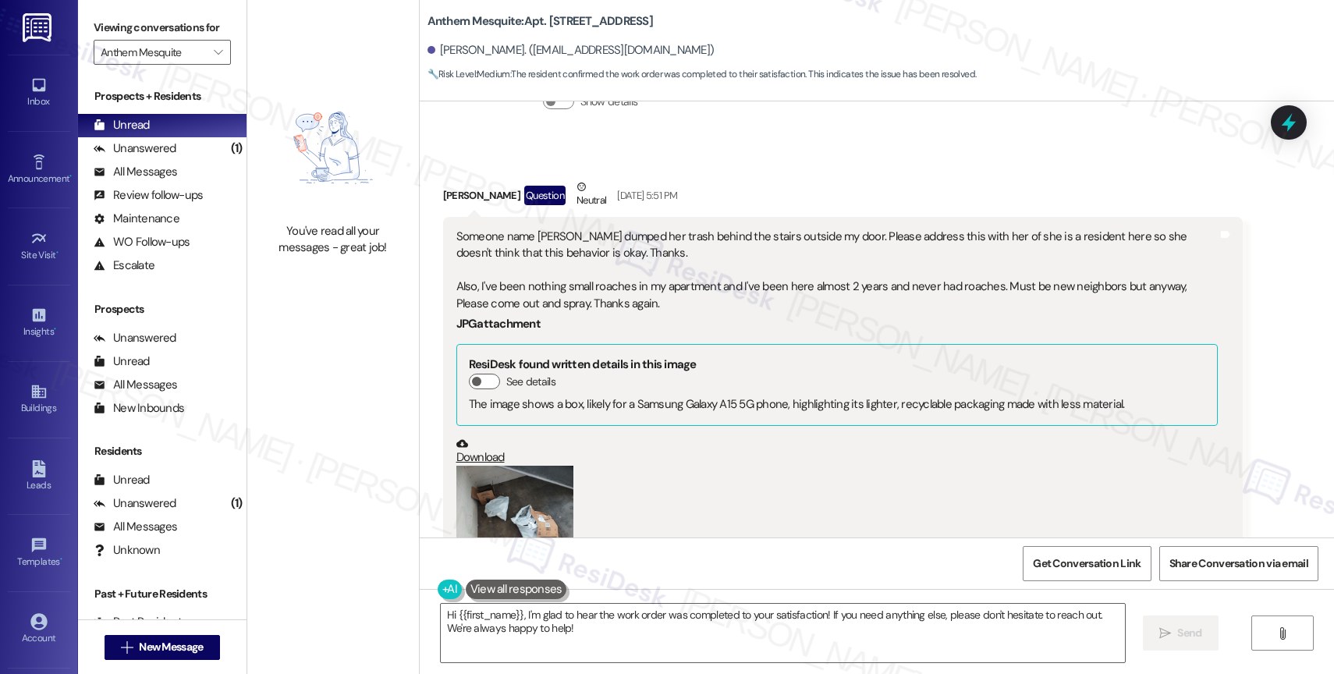
scroll to position [2011, 0]
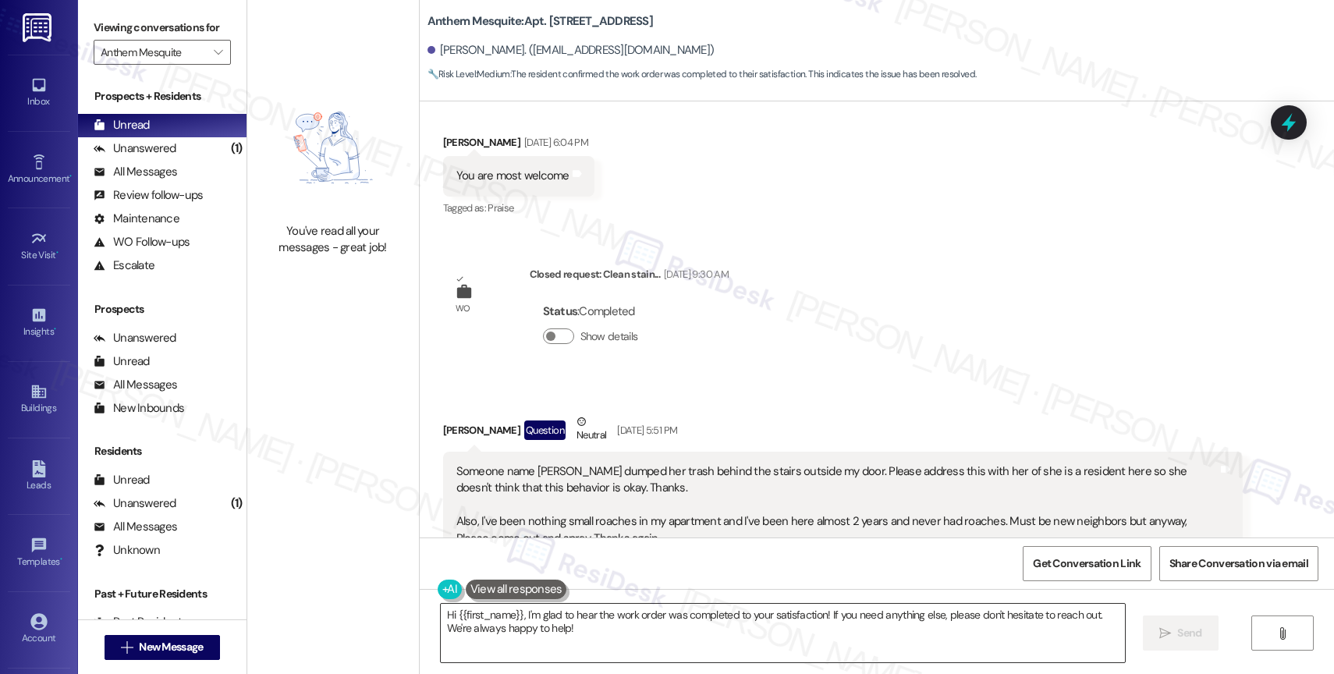
click at [551, 648] on textarea "Hi {{first_name}}, I'm glad to hear the work order was completed to your satisf…" at bounding box center [783, 633] width 684 height 59
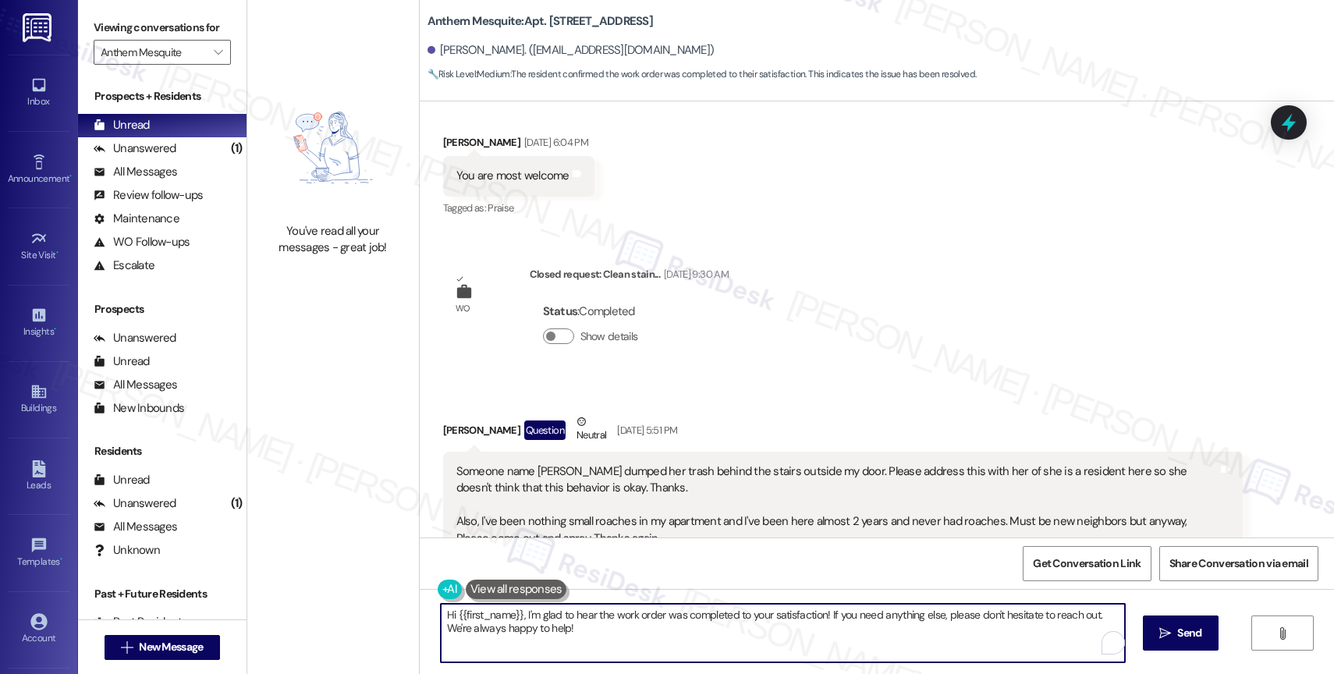
click at [551, 648] on textarea "Hi {{first_name}}, I'm glad to hear the work order was completed to your satisf…" at bounding box center [783, 633] width 684 height 59
paste textarea "That's great to hear! Thank you for confirming the work order was completed to …"
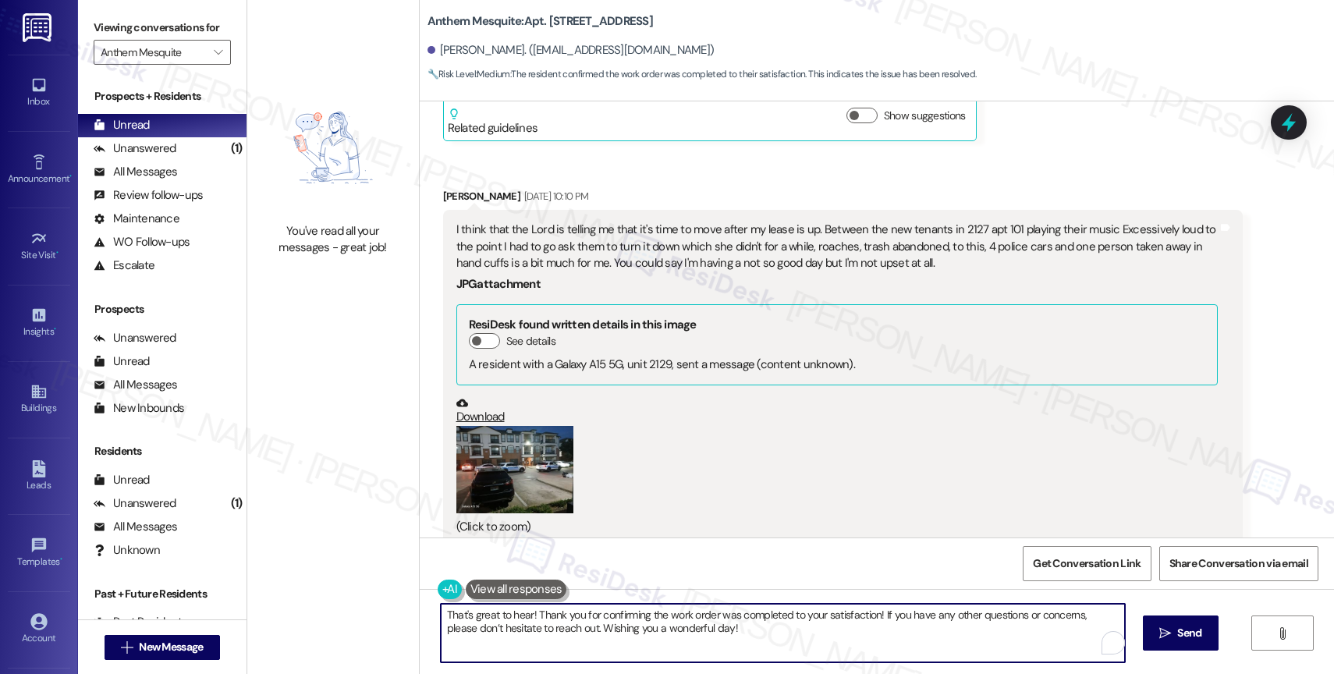
scroll to position [3828, 0]
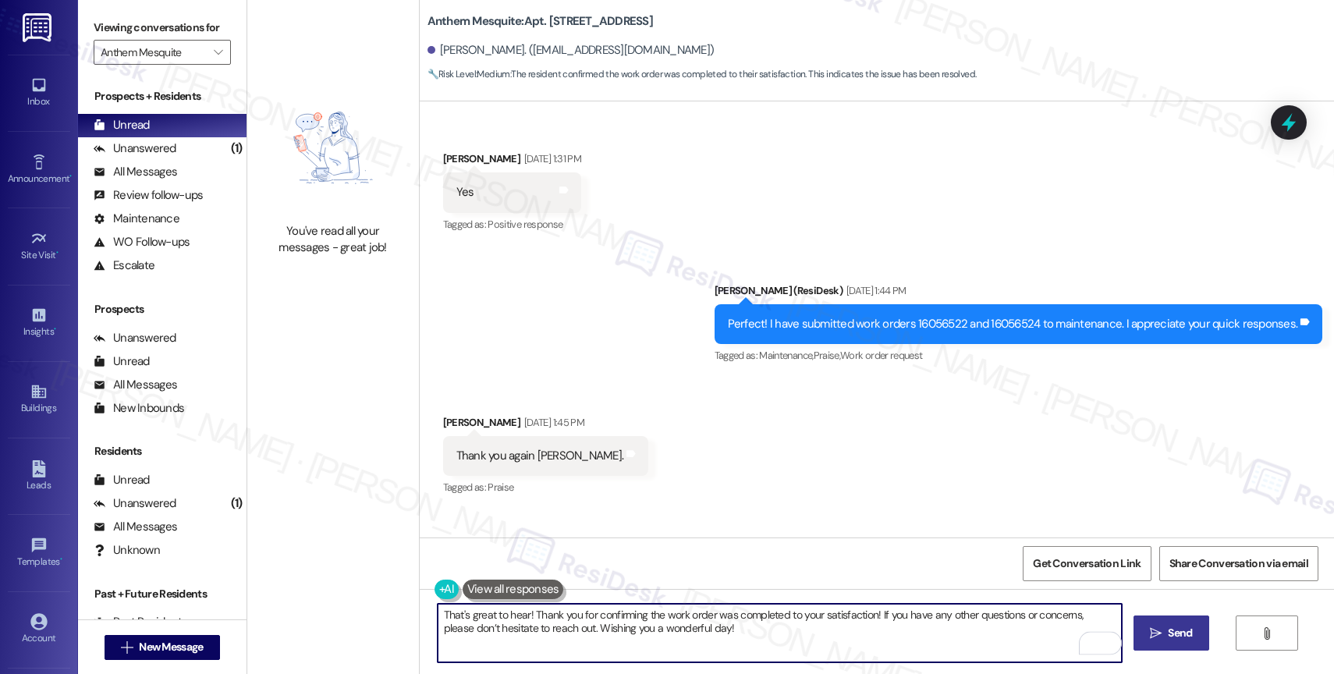
type textarea "That's great to hear! Thank you for confirming the work order was completed to …"
click at [1148, 626] on span " Send" at bounding box center [1171, 633] width 49 height 16
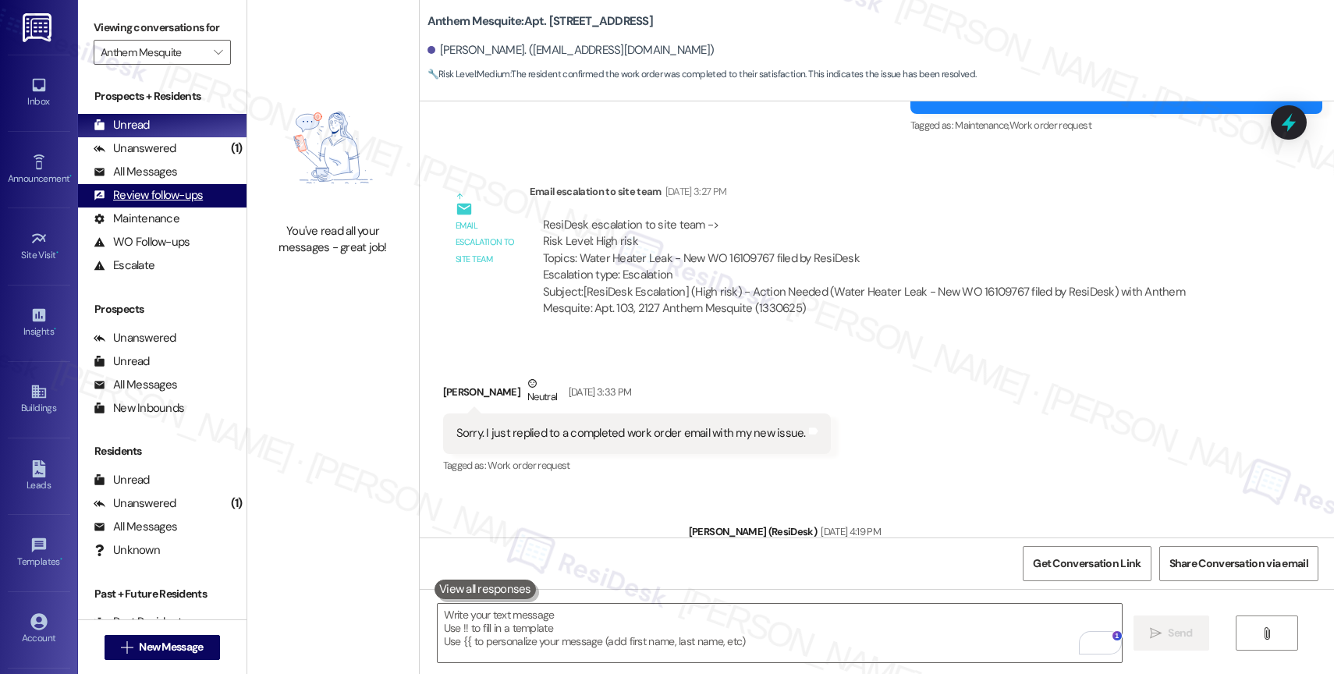
scroll to position [6834, 0]
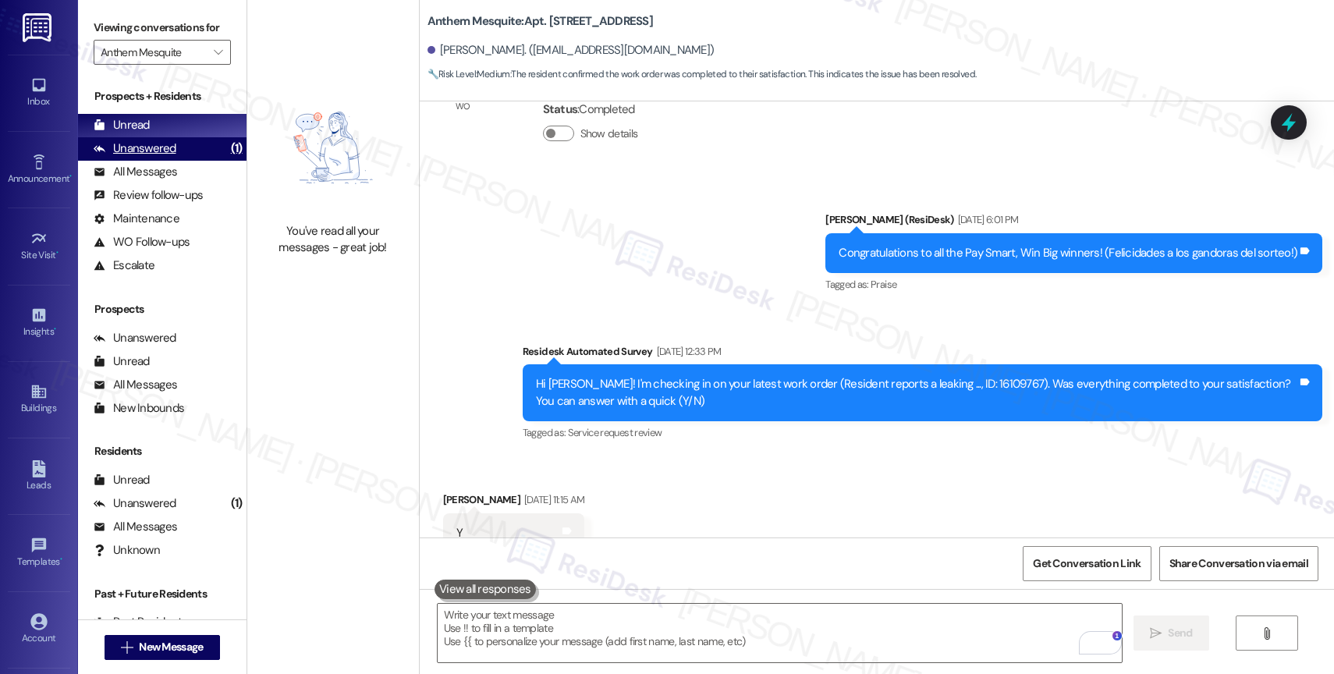
click at [186, 161] on div "Unanswered (1)" at bounding box center [162, 148] width 169 height 23
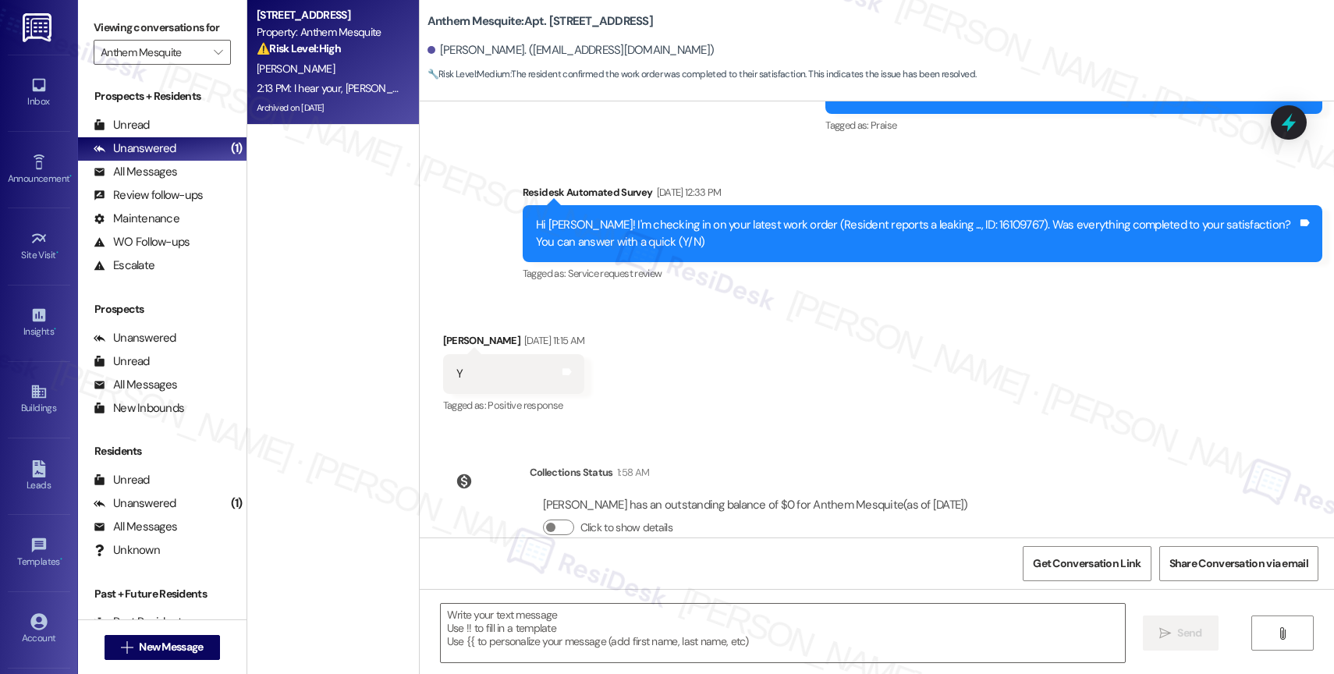
type textarea "Fetching suggested responses. Please feel free to read through the conversation…"
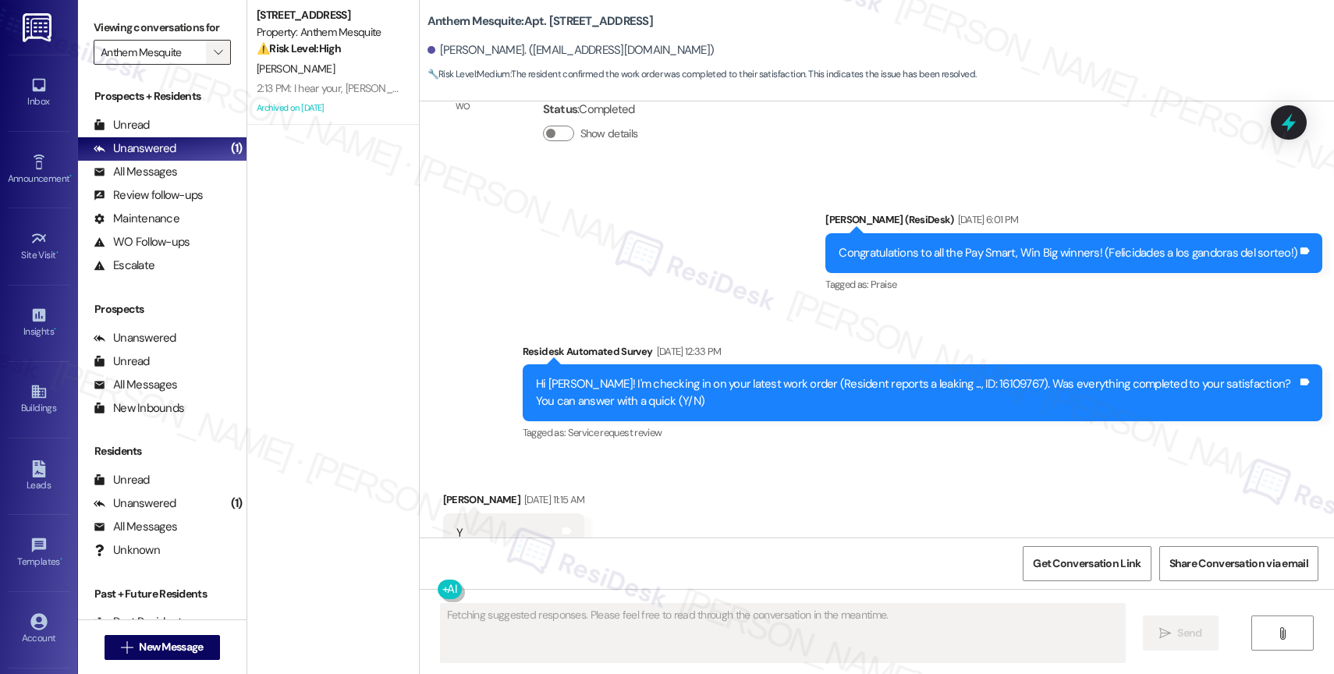
click at [214, 59] on icon "" at bounding box center [218, 52] width 9 height 12
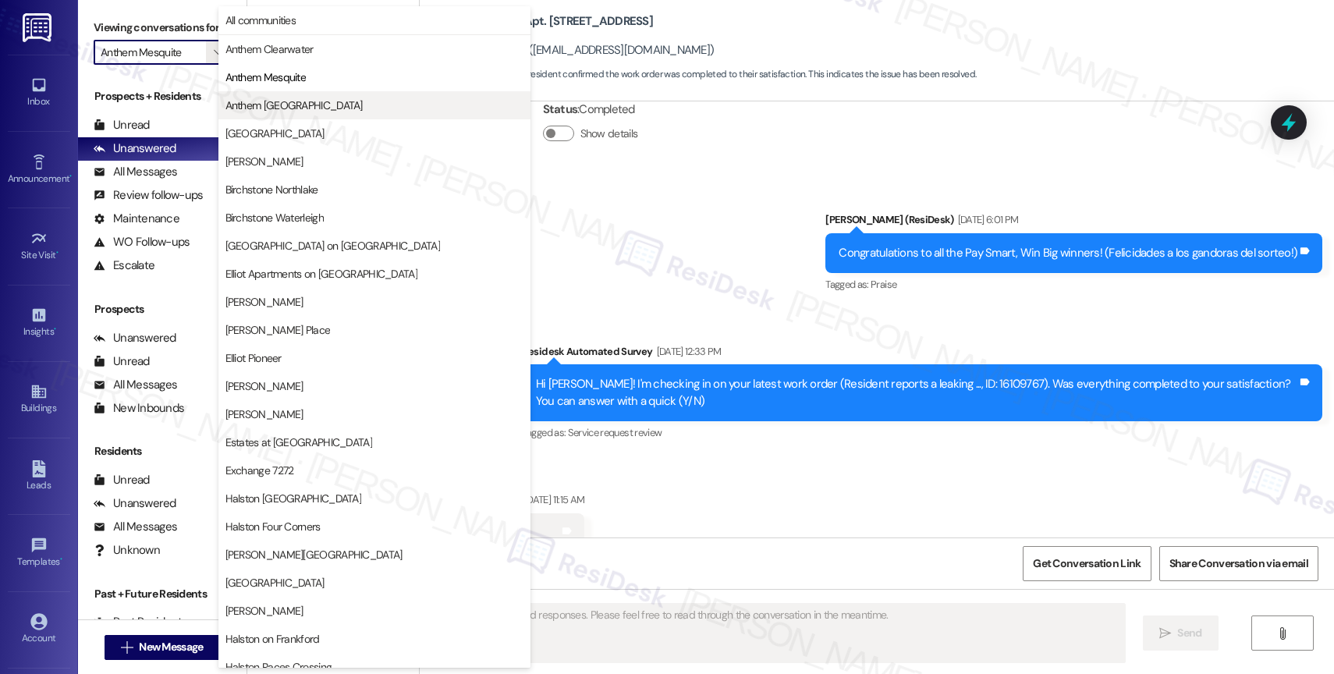
click at [313, 108] on span "Anthem [GEOGRAPHIC_DATA]" at bounding box center [374, 106] width 298 height 16
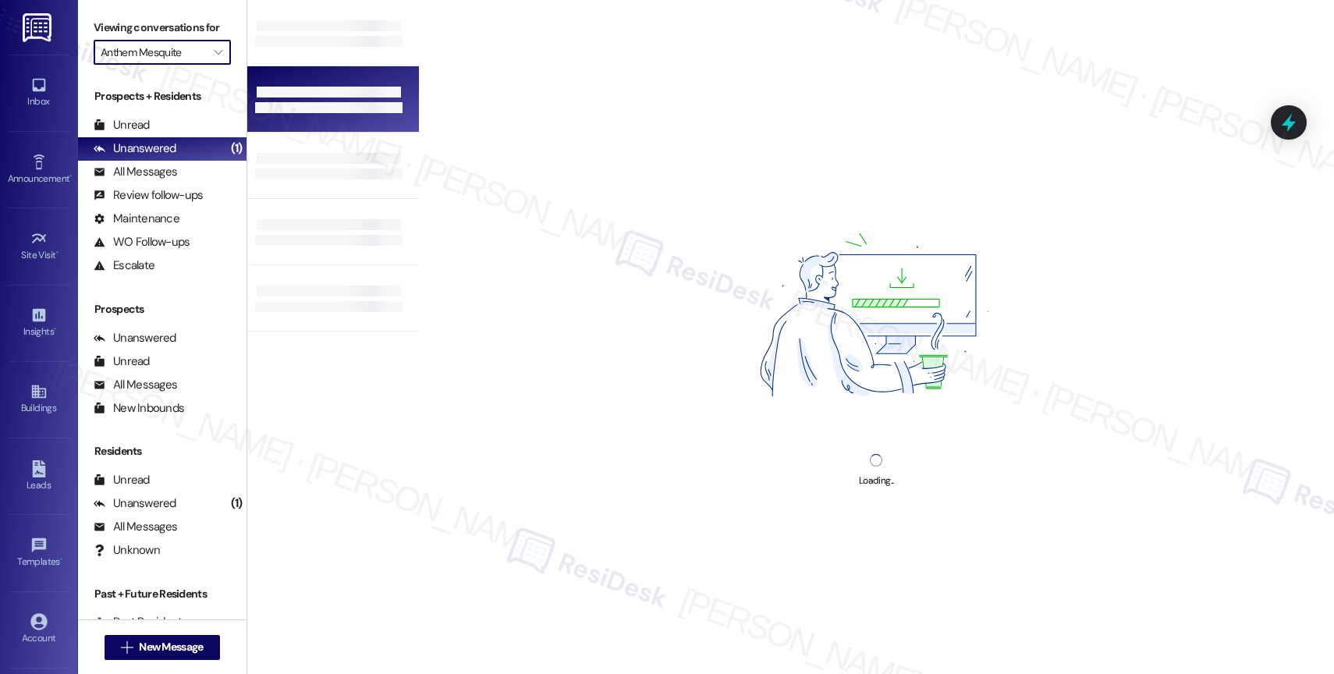
type input "Anthem [GEOGRAPHIC_DATA]"
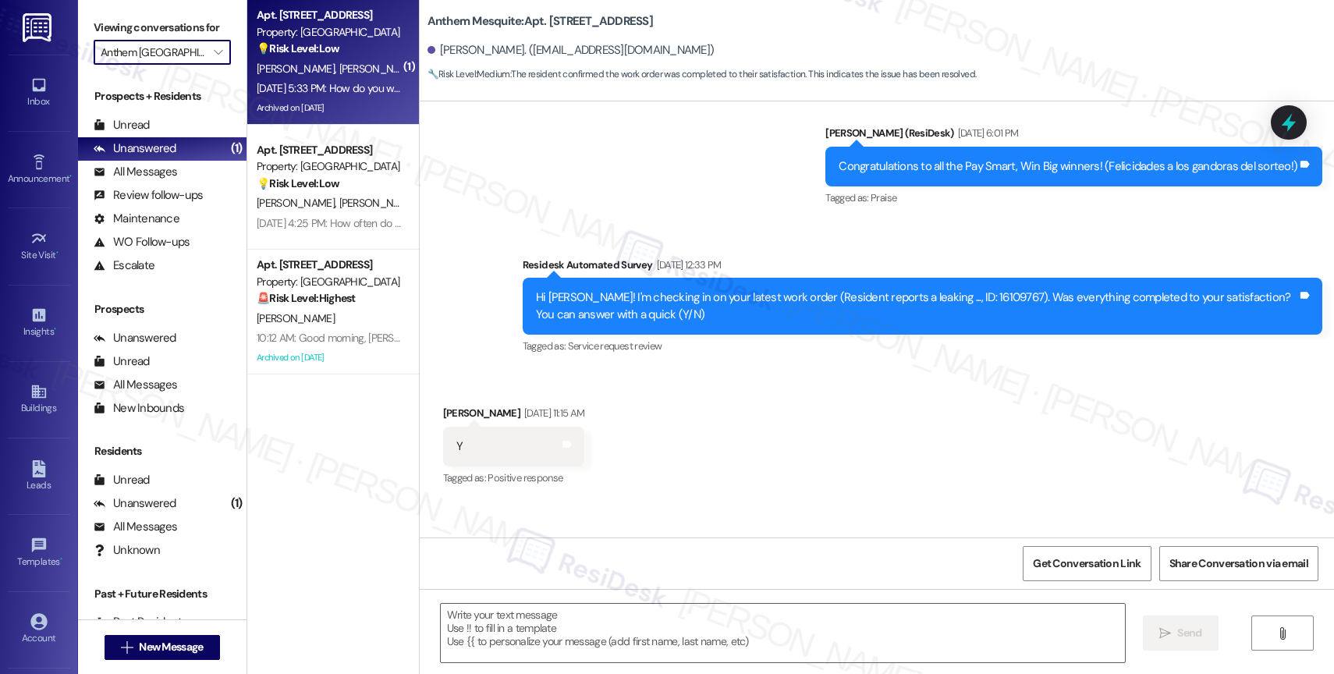
type textarea "Fetching suggested responses. Please feel free to read through the conversation…"
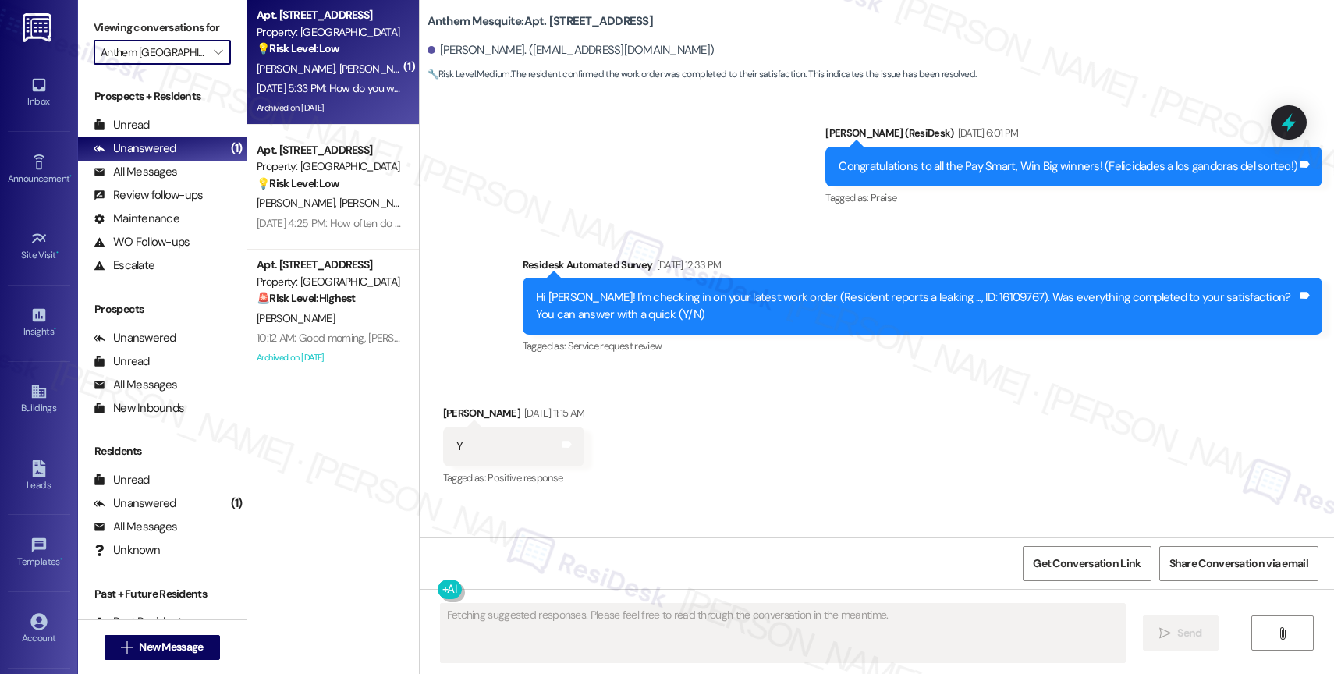
scroll to position [6834, 0]
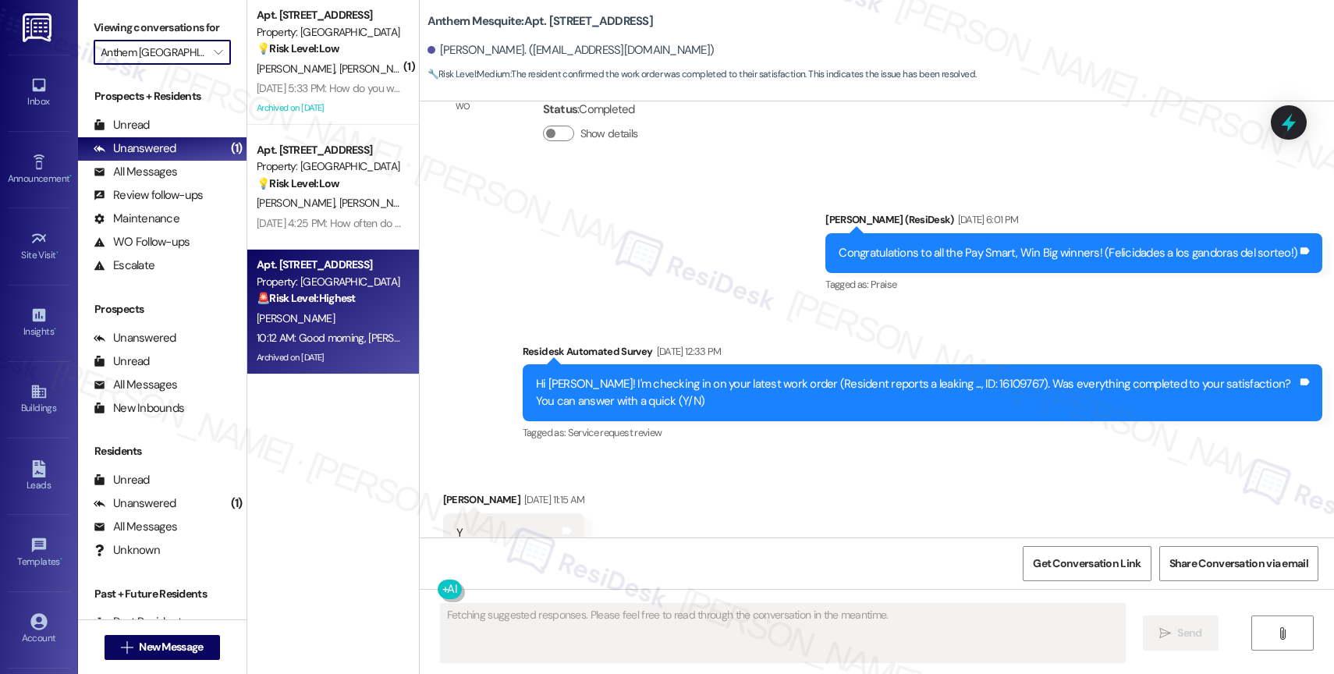
click at [295, 314] on div "M. Ramirez" at bounding box center [328, 319] width 147 height 20
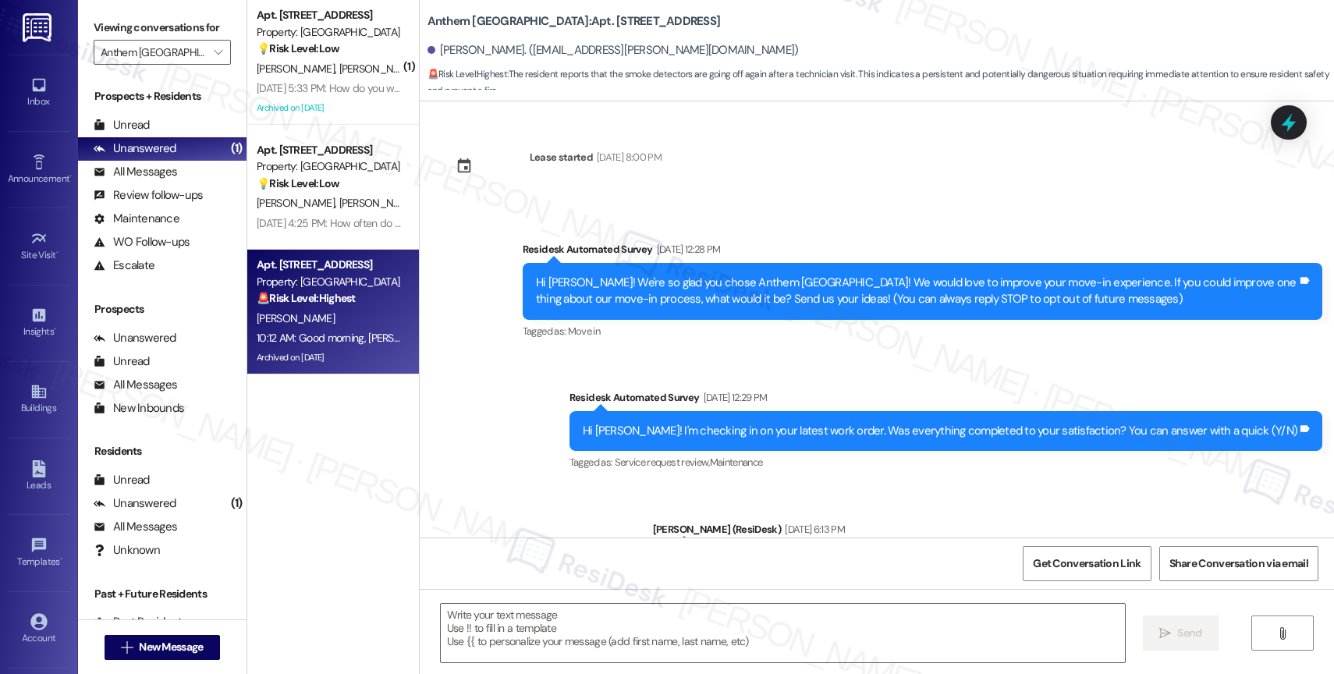
type textarea "Fetching suggested responses. Please feel free to read through the conversation…"
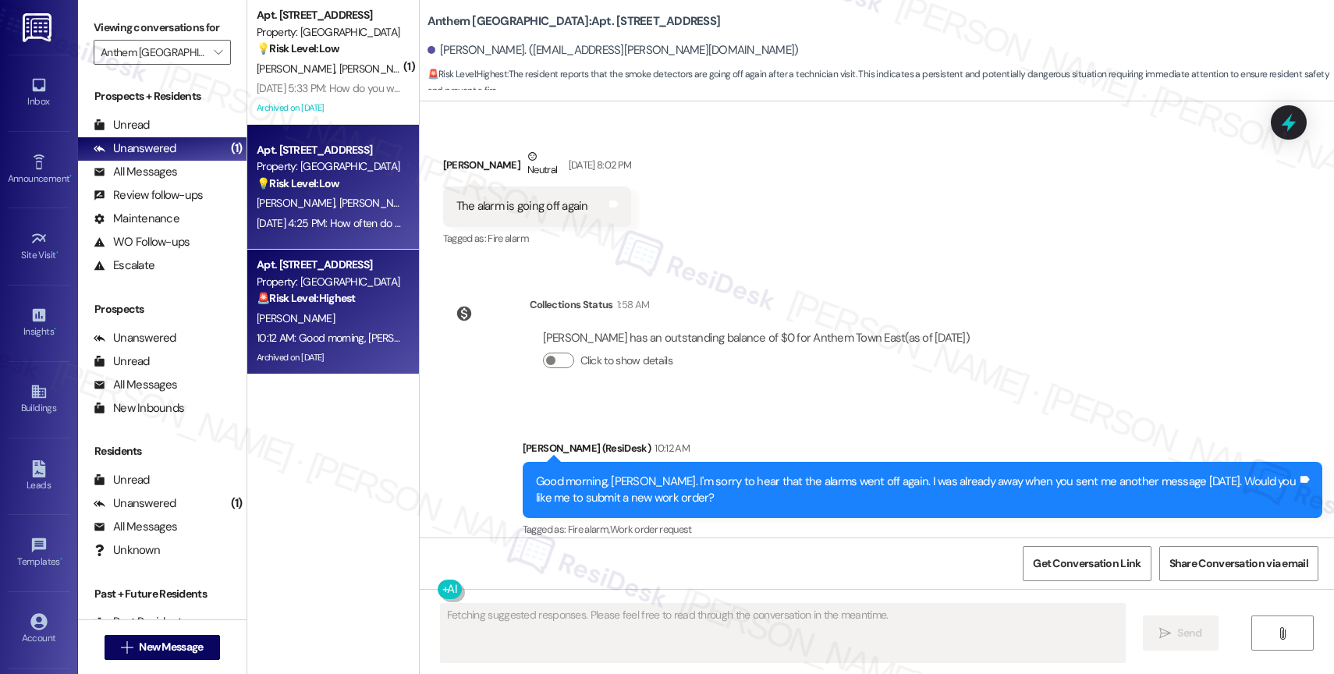
click at [301, 162] on div "Property: Anthem Town East" at bounding box center [329, 166] width 144 height 16
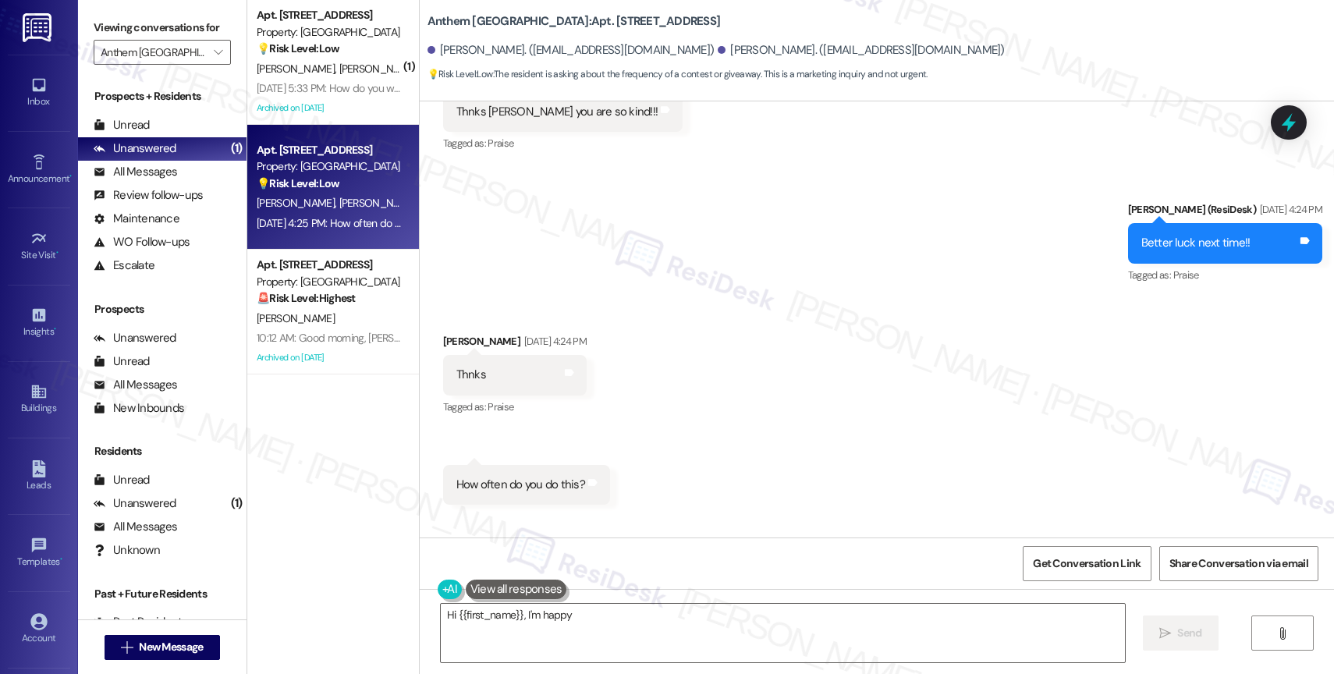
scroll to position [15659, 0]
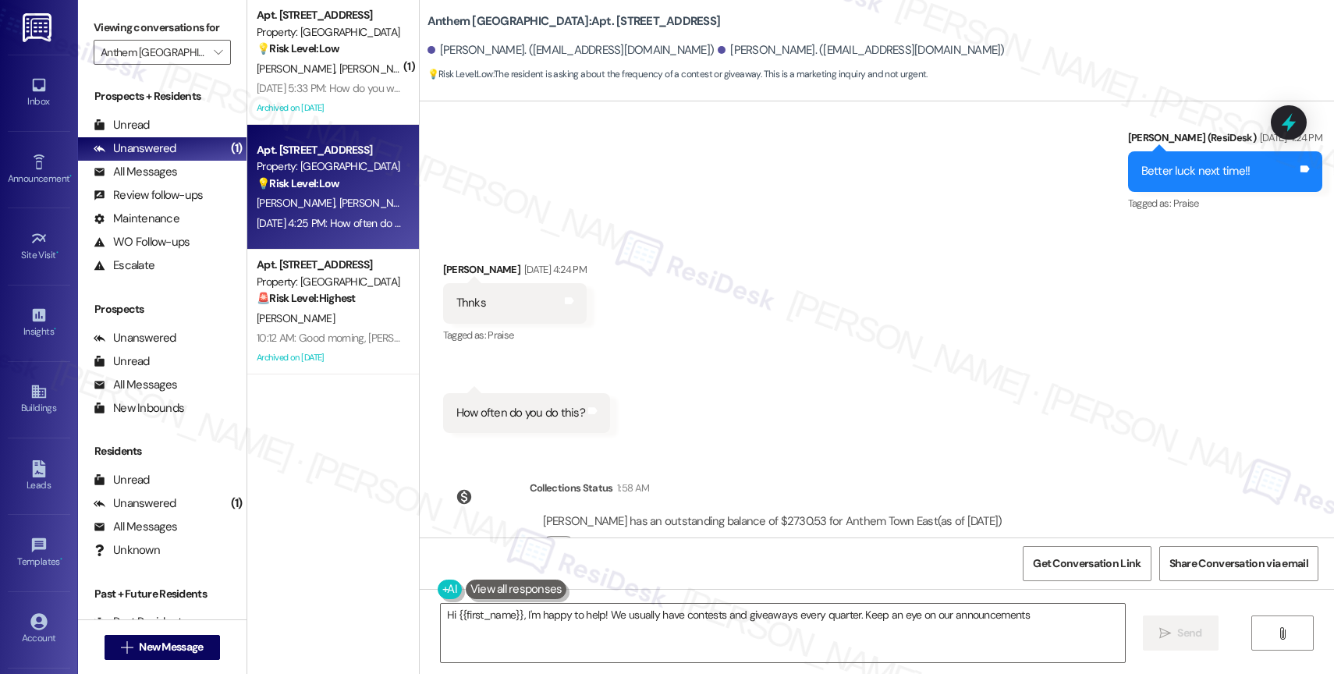
type textarea "Hi {{first_name}}, I'm happy to help! We usually have contests and giveaways ev…"
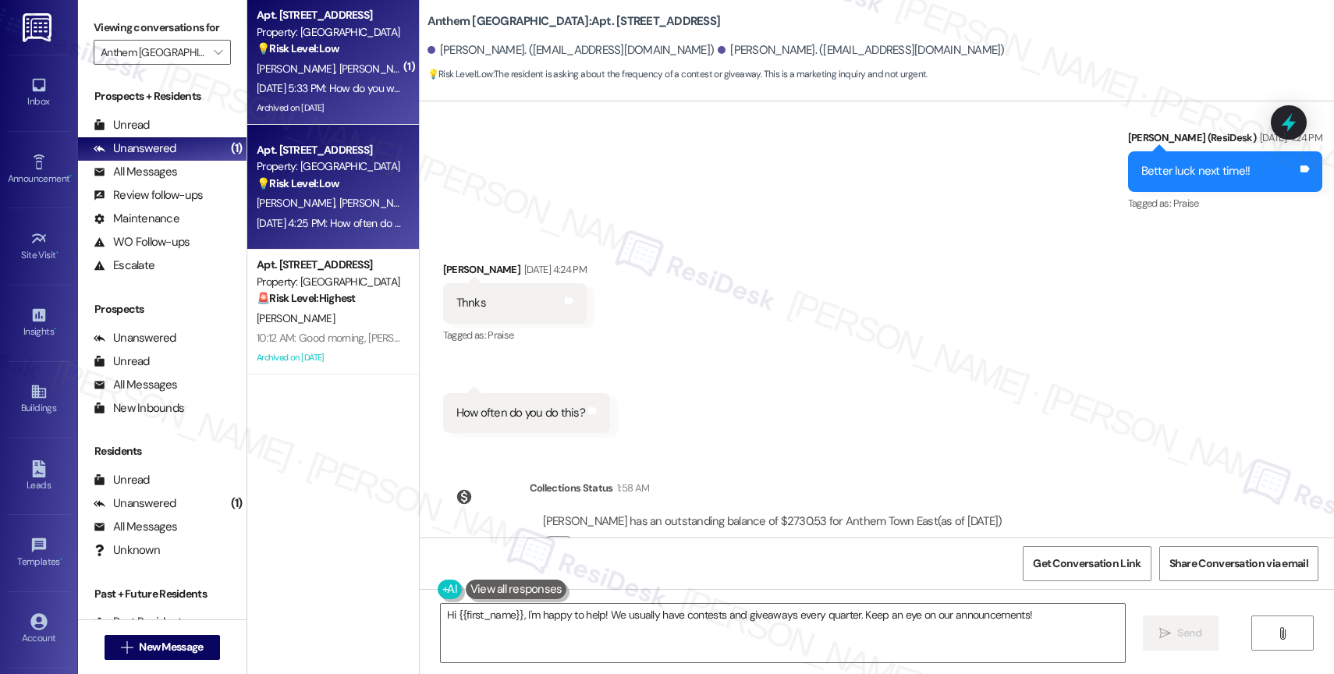
click at [336, 38] on div "Property: Anthem Town East" at bounding box center [329, 32] width 144 height 16
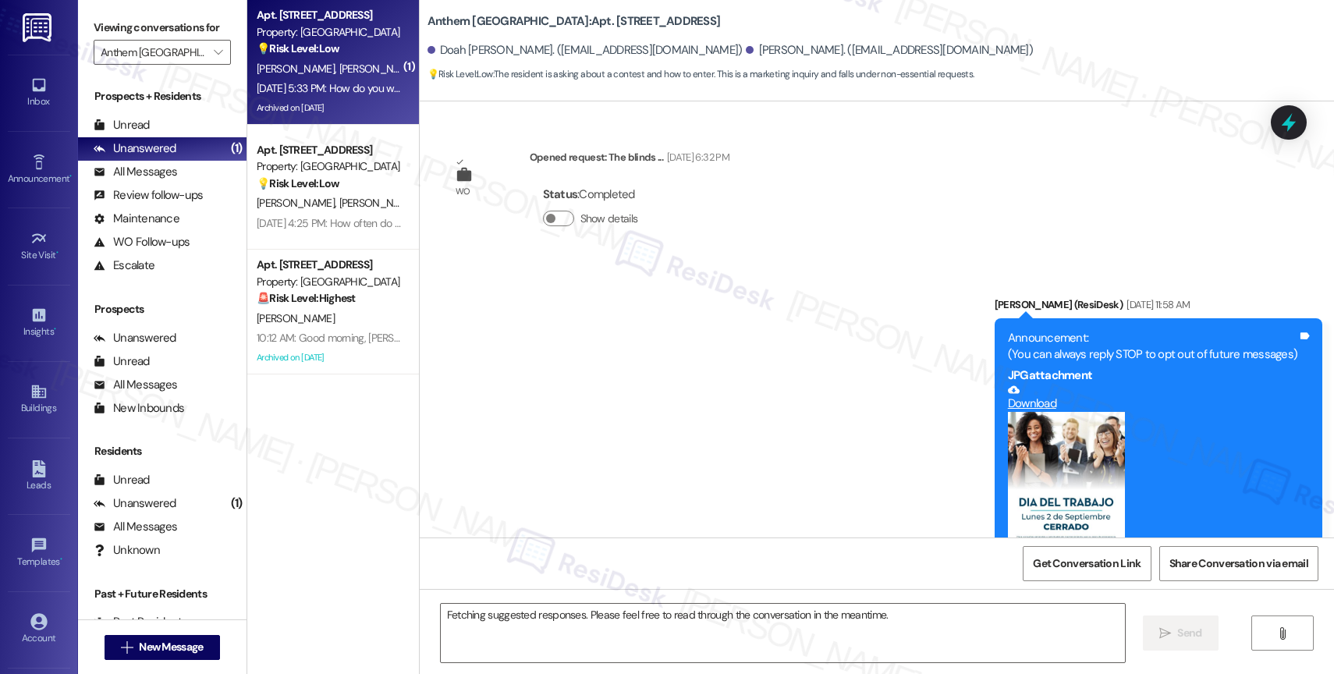
scroll to position [10547, 0]
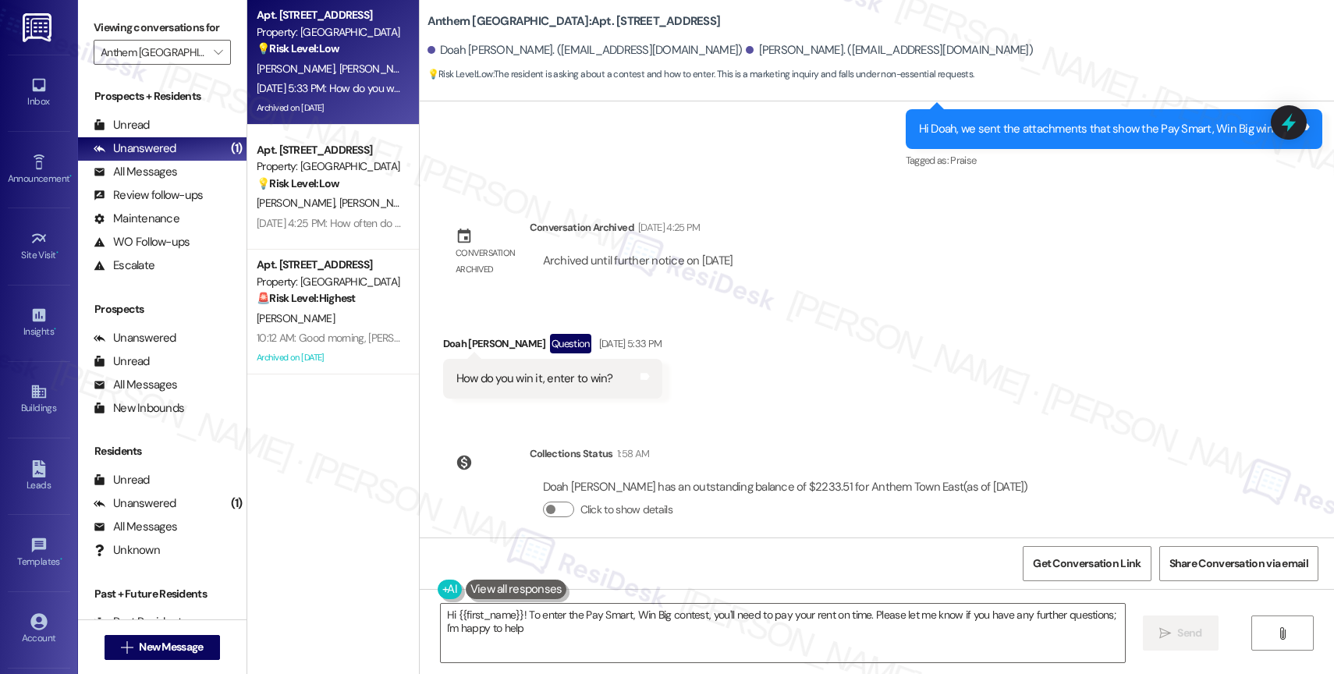
type textarea "Hi {{first_name}}! To enter the Pay Smart, Win Big contest, you'll need to pay …"
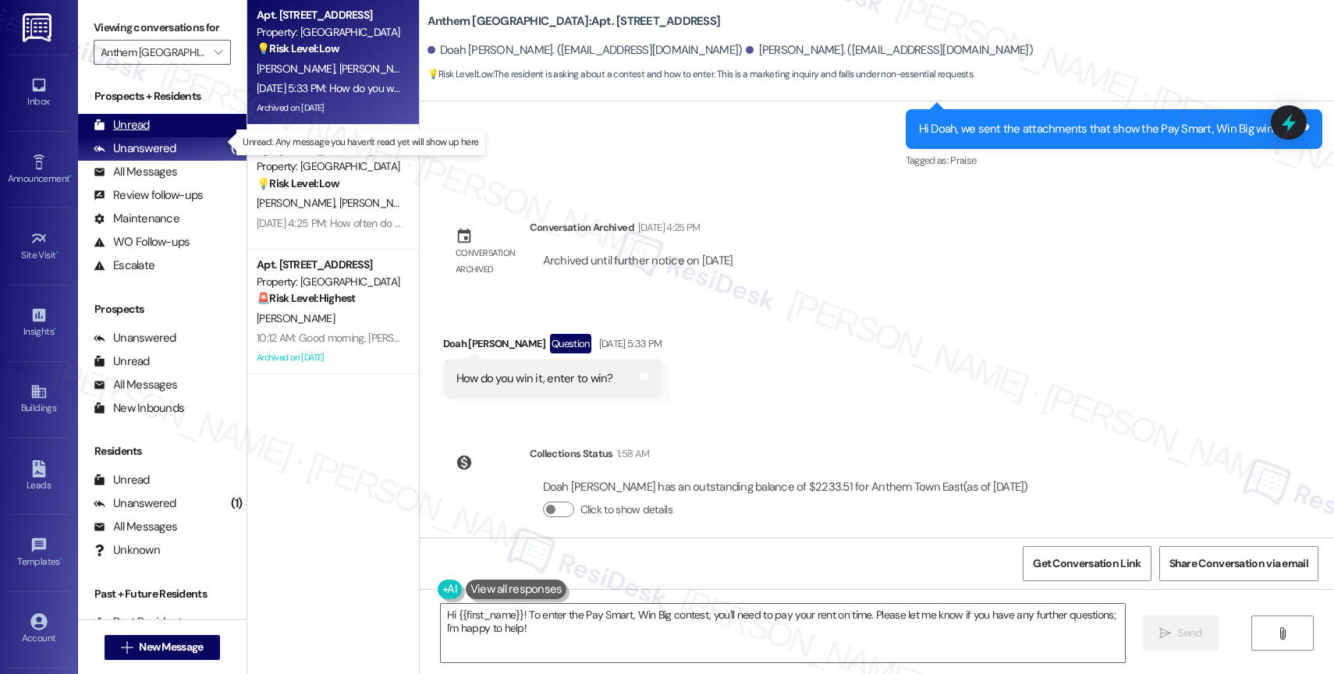
click at [155, 137] on div "Unread (0)" at bounding box center [162, 125] width 169 height 23
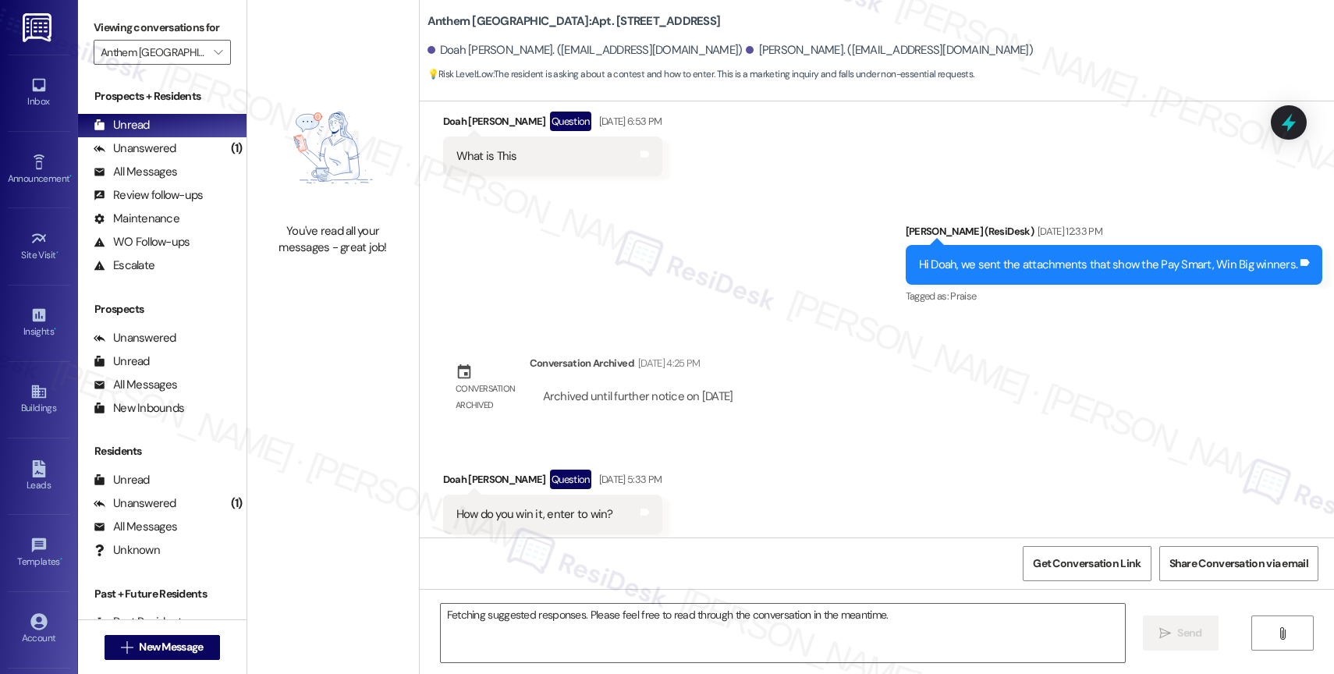
scroll to position [10402, 0]
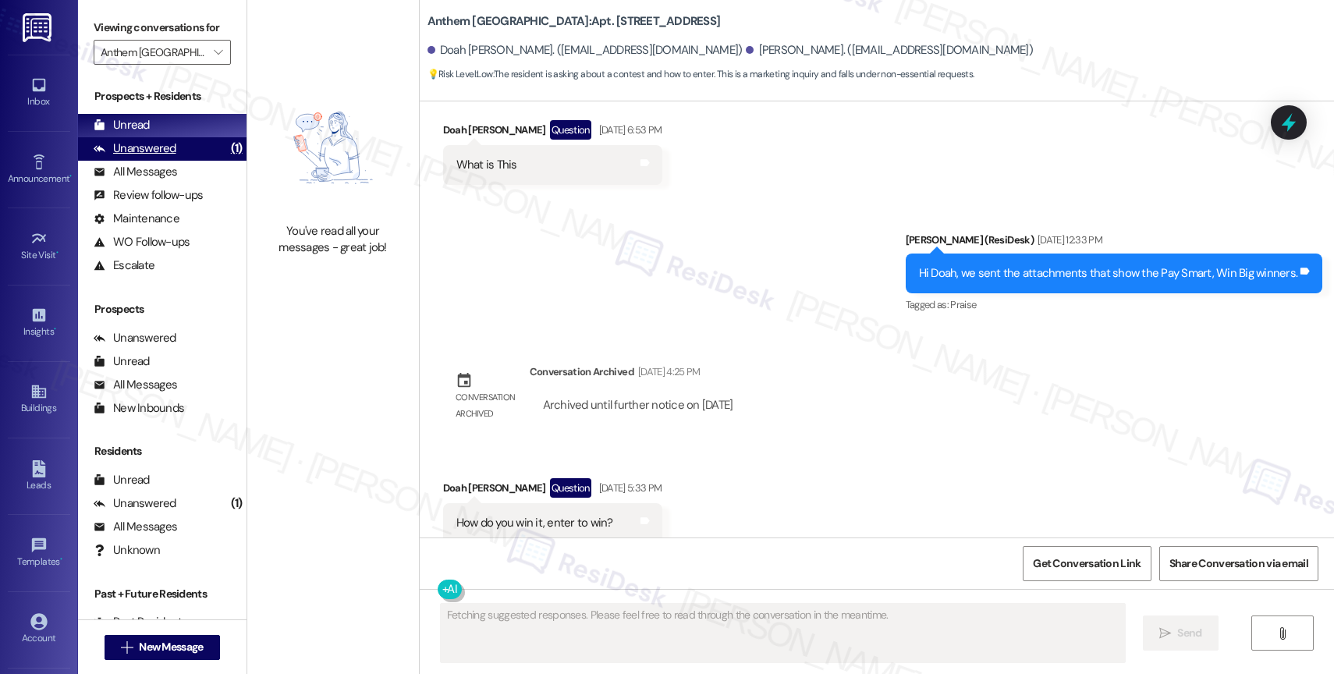
click at [183, 161] on div "Unanswered (1)" at bounding box center [162, 148] width 169 height 23
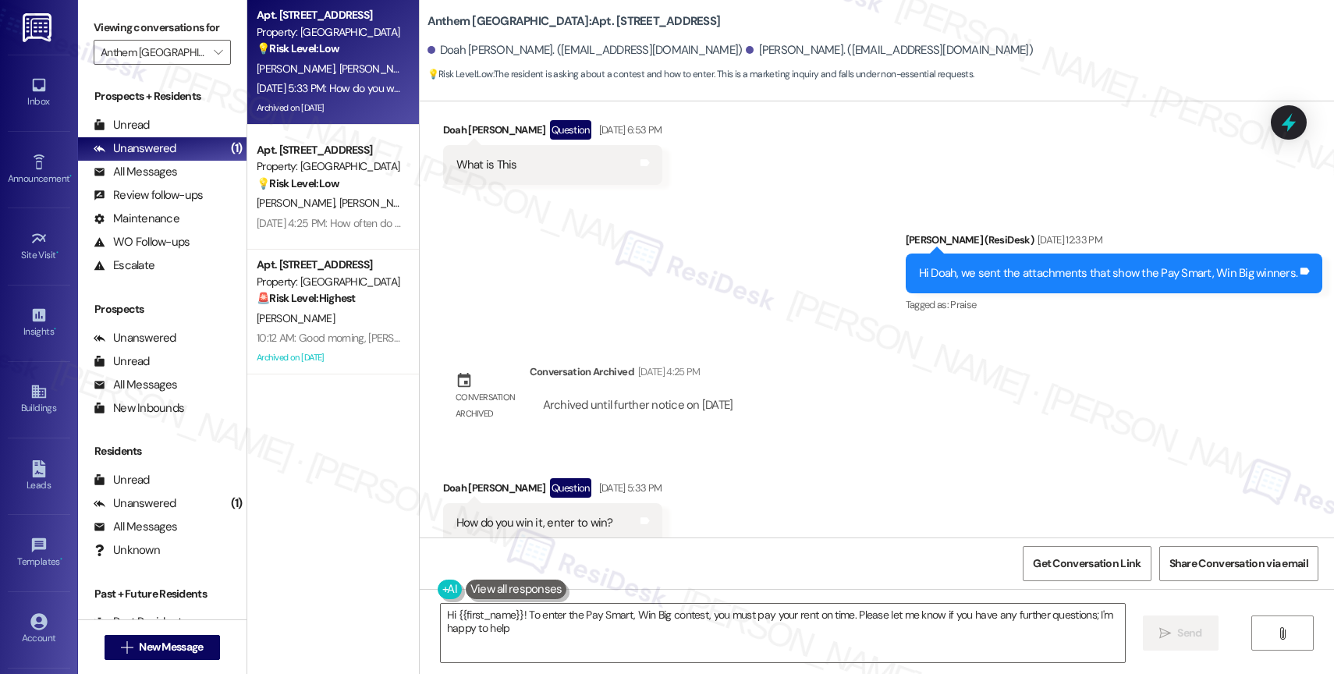
type textarea "Hi {{first_name}}! To enter the Pay Smart, Win Big contest, you must pay your r…"
click at [211, 65] on span "" at bounding box center [218, 52] width 15 height 25
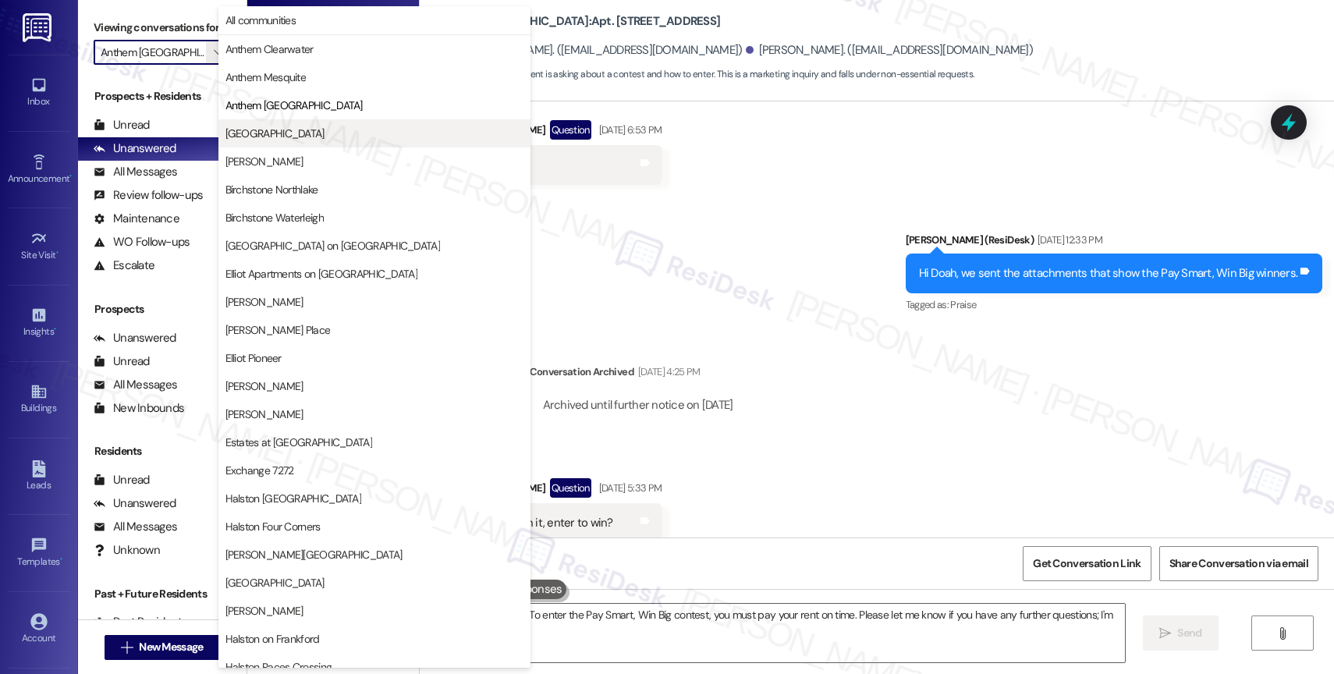
click at [314, 139] on span "[GEOGRAPHIC_DATA]" at bounding box center [274, 134] width 99 height 16
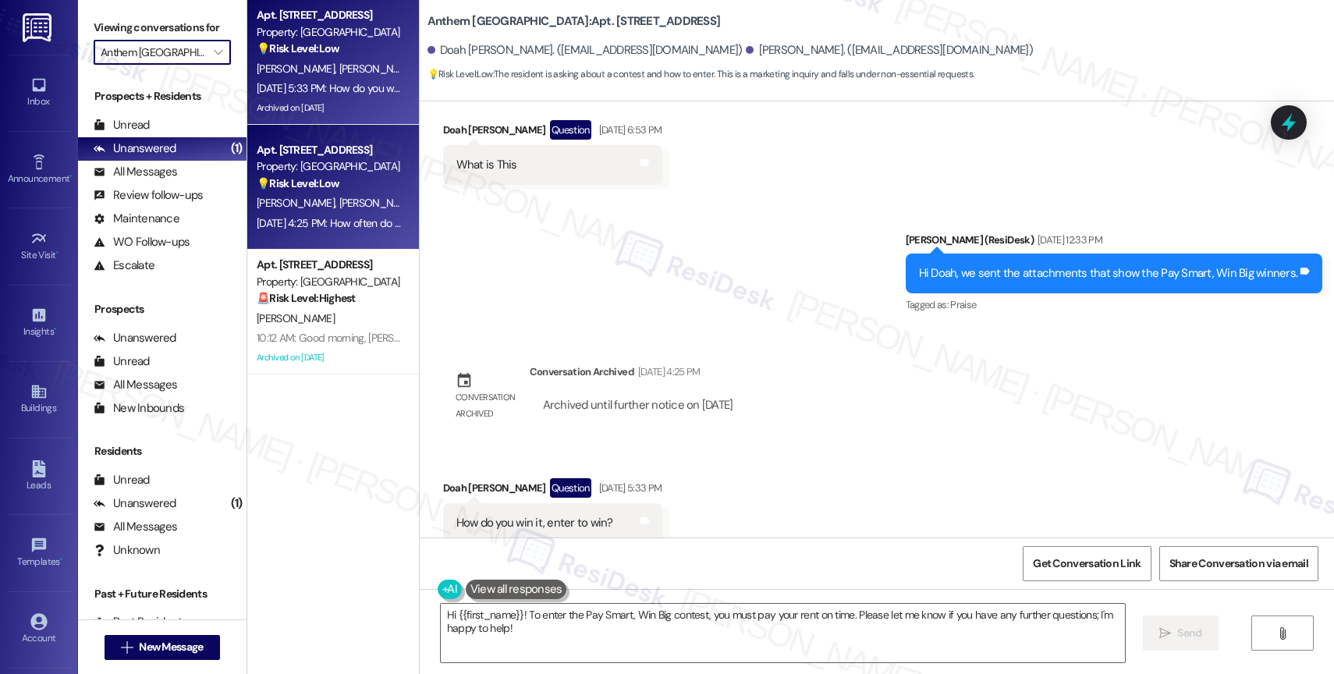
type input "[GEOGRAPHIC_DATA]"
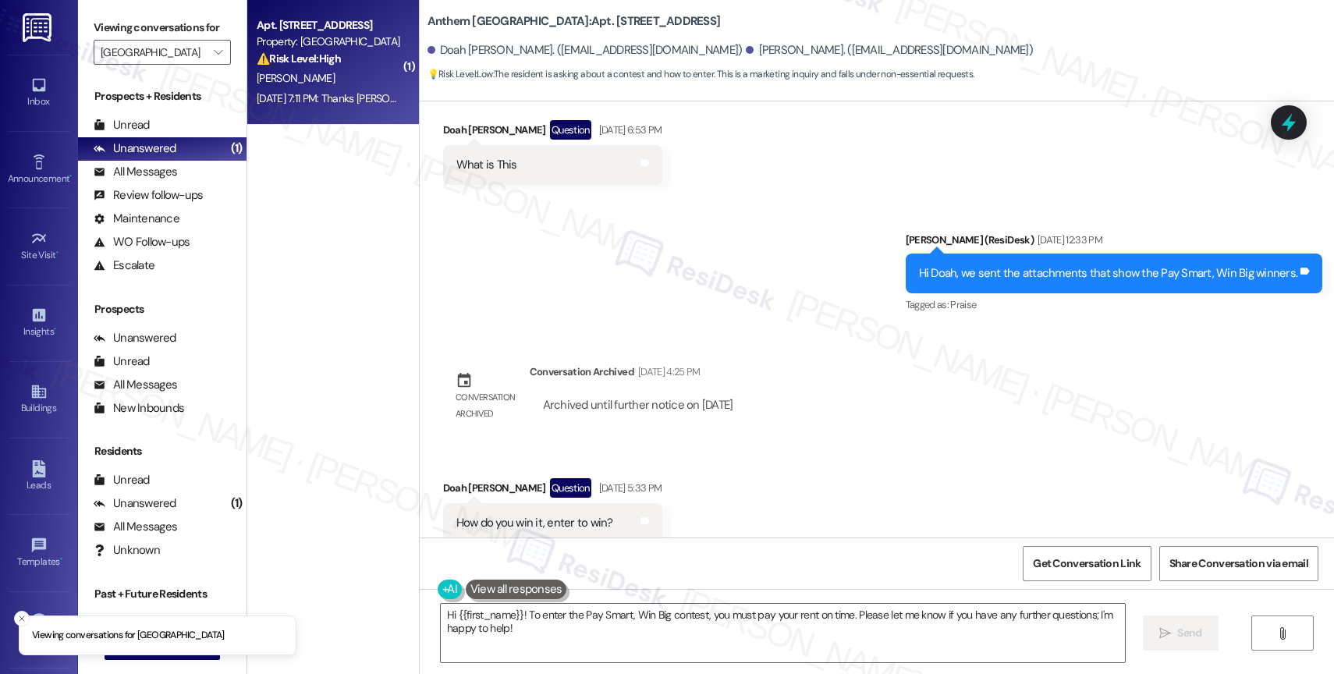
click at [317, 74] on span "B. Radhakrishnan" at bounding box center [296, 78] width 78 height 14
type textarea "Fetching suggested responses. Please feel free to read through the conversation…"
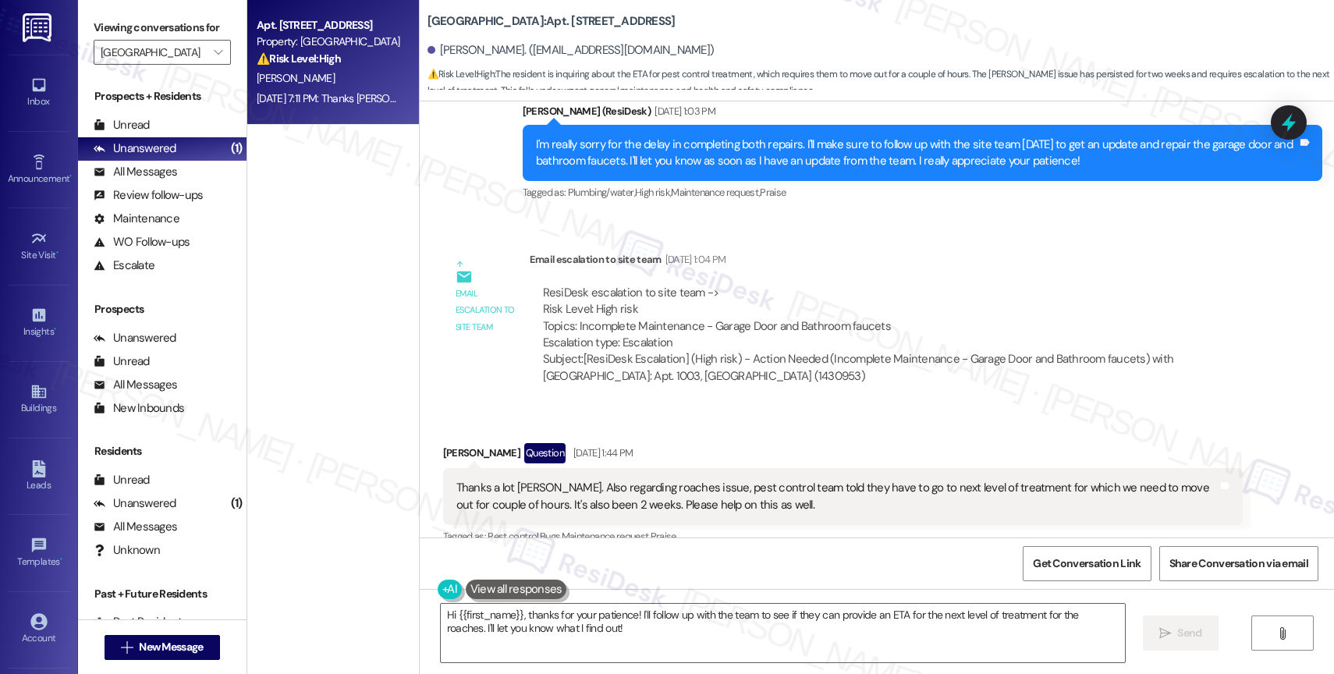
scroll to position [7463, 0]
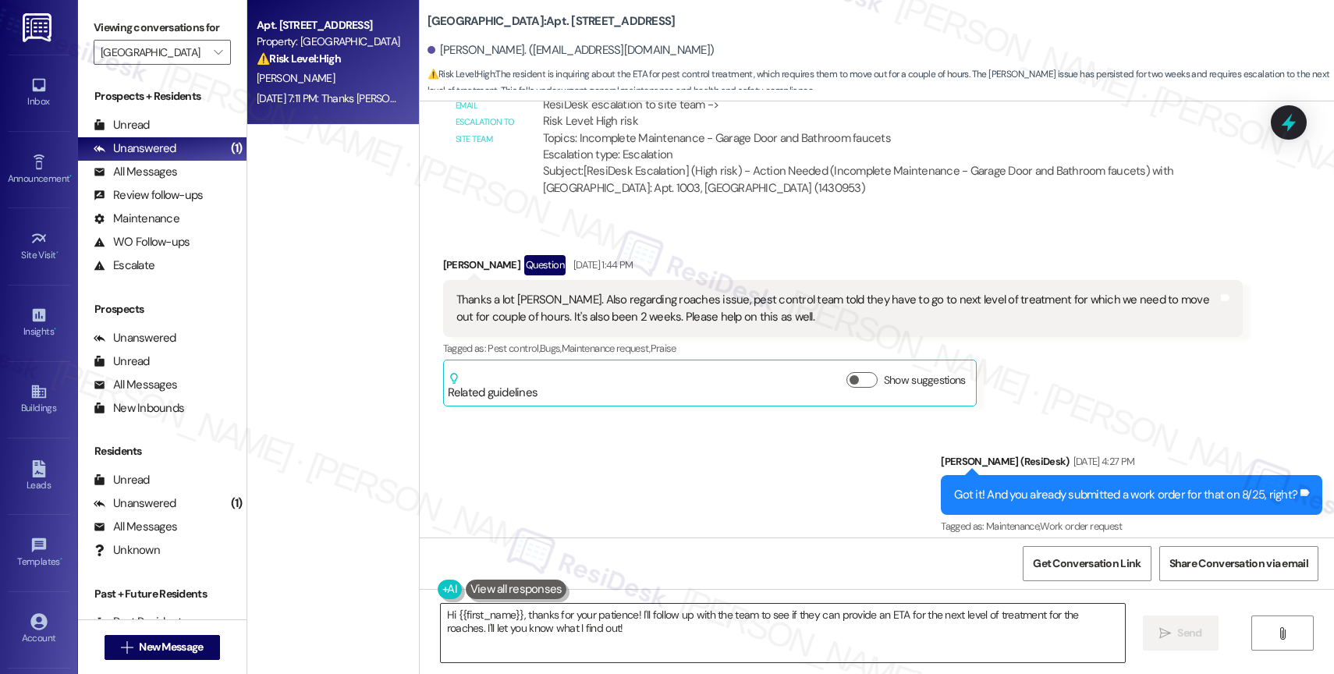
click at [538, 628] on textarea "Hi {{first_name}}, thanks for your patience! I'll follow up with the team to se…" at bounding box center [783, 633] width 684 height 59
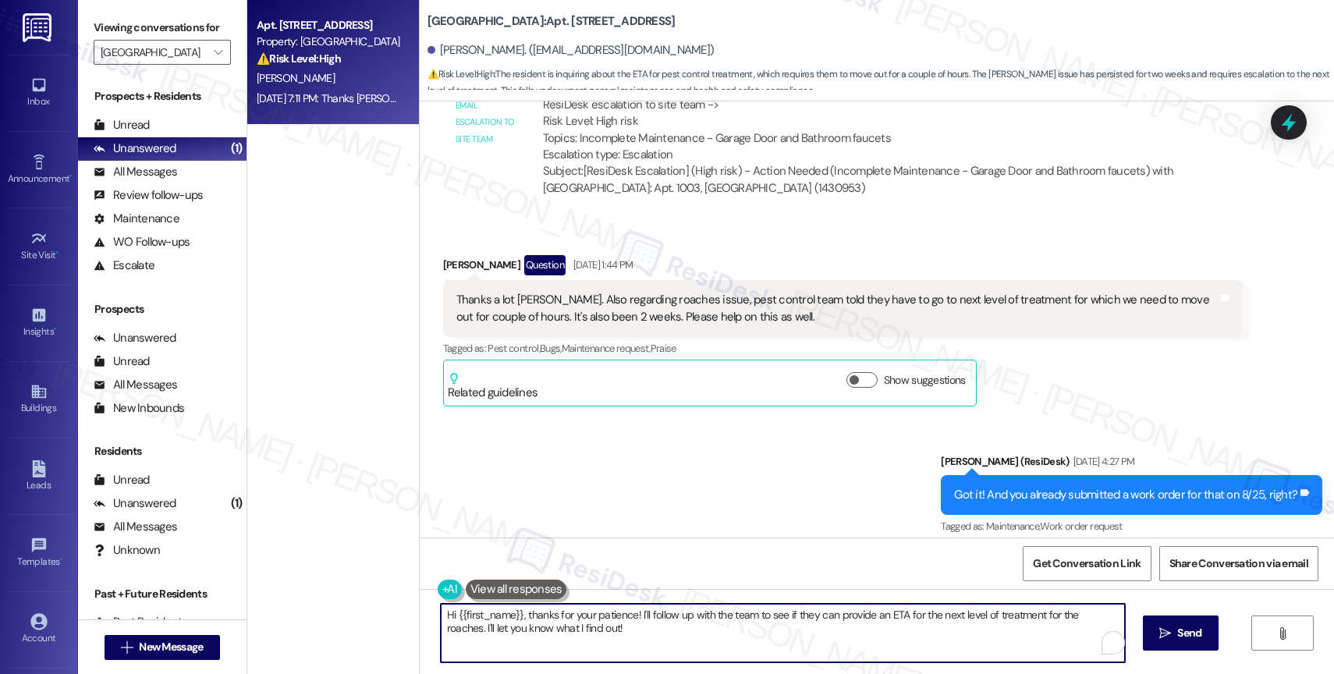
click at [538, 628] on textarea "Hi {{first_name}}, thanks for your patience! I'll follow up with the team to se…" at bounding box center [783, 633] width 684 height 59
click at [590, 638] on textarea "Hi {{first_name}}, thanks for your patience! I'll follow up with the team to se…" at bounding box center [783, 633] width 684 height 59
drag, startPoint x: 628, startPoint y: 609, endPoint x: 658, endPoint y: 656, distance: 55.8
click at [658, 656] on textarea "Hi {{first_name}}, thanks for your patience! I'll follow up with the team to se…" at bounding box center [780, 633] width 684 height 59
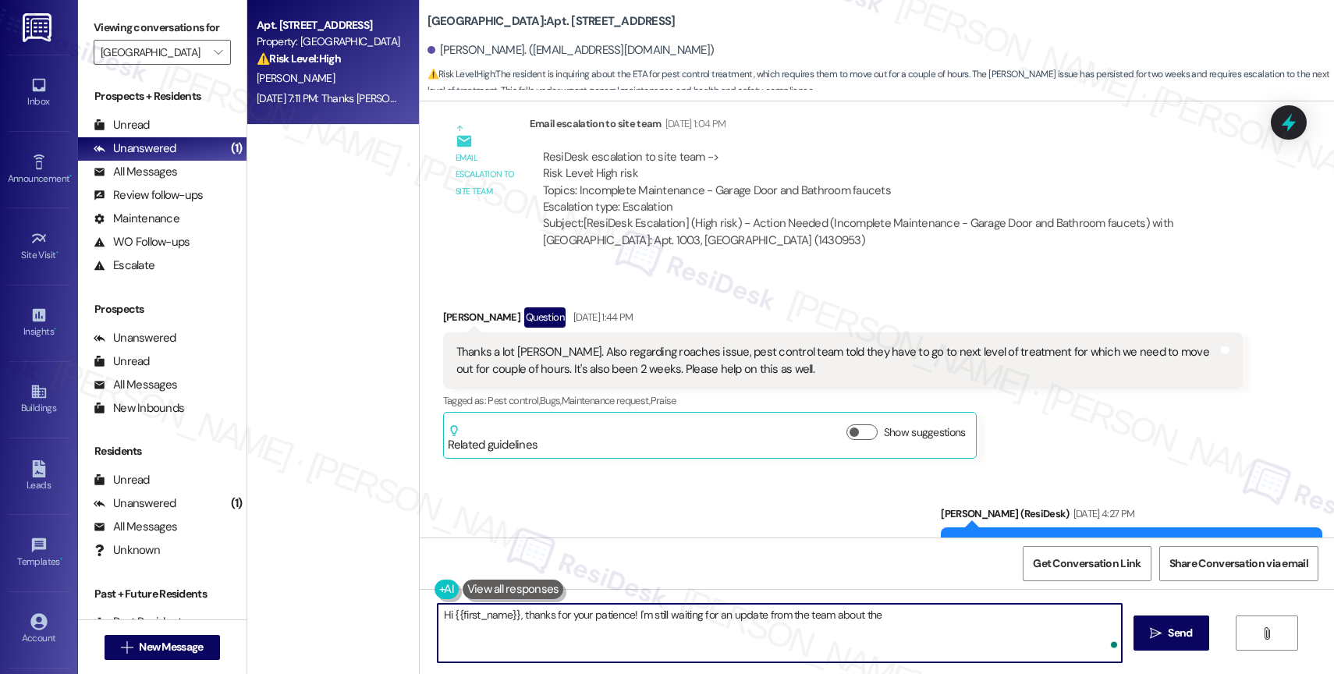
scroll to position [7283, 0]
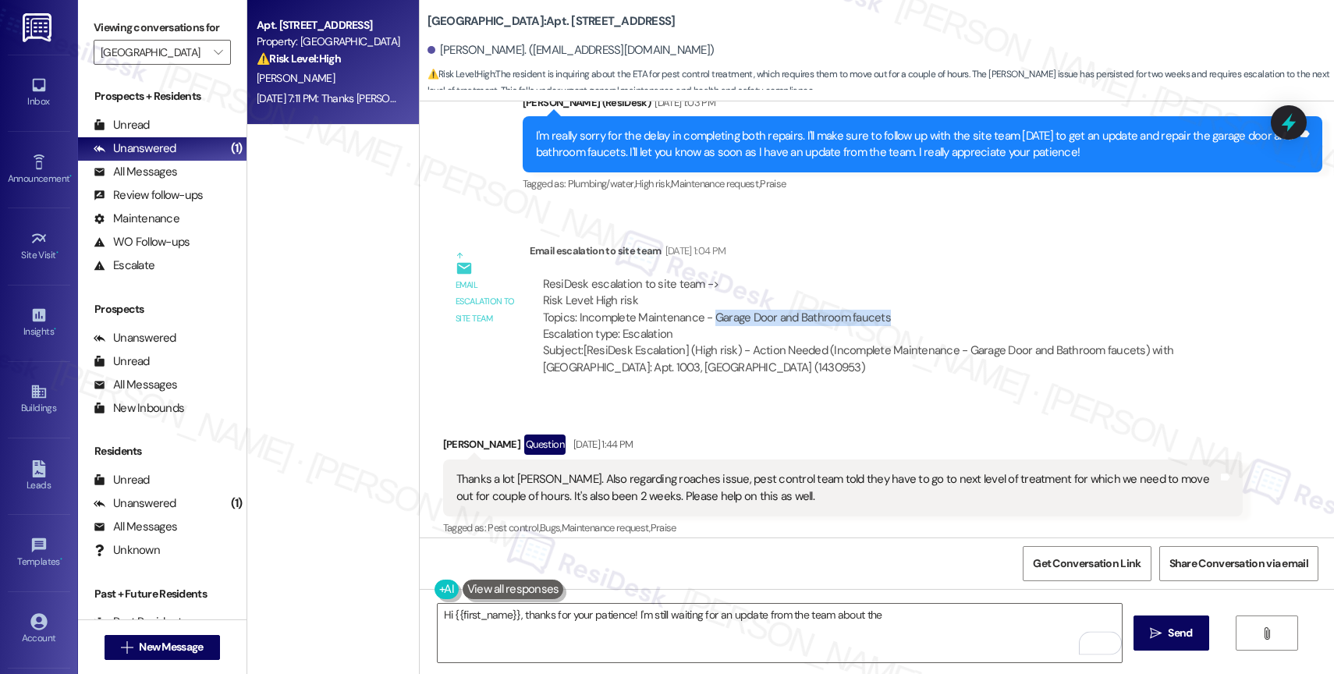
drag, startPoint x: 700, startPoint y: 266, endPoint x: 961, endPoint y: 268, distance: 261.4
click at [961, 276] on div "ResiDesk escalation to site team -> Risk Level: High risk Topics: Incomplete Ma…" at bounding box center [886, 309] width 687 height 67
copy div "Garage Door and Bathroom faucets"
click at [896, 619] on textarea "Hi {{first_name}}, thanks for your patience! I'm still waiting for an update fr…" at bounding box center [780, 633] width 684 height 59
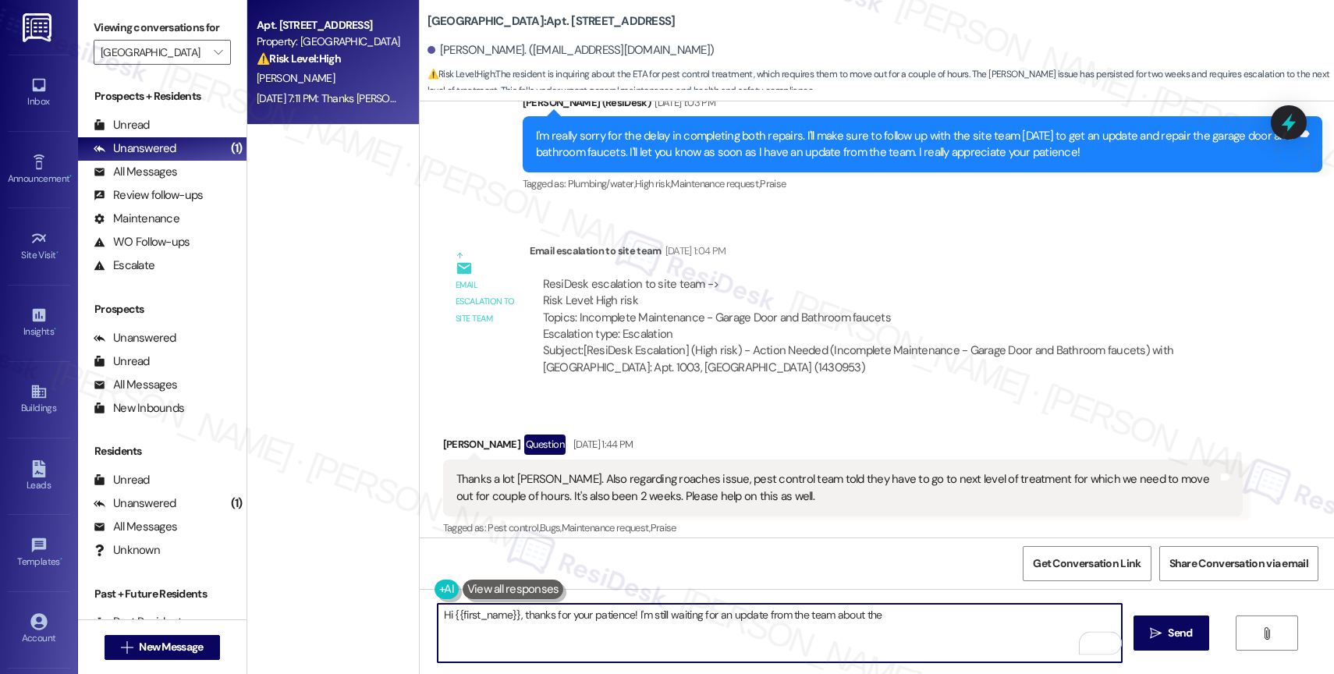
paste textarea "Garage Door and Bathroom faucets"
type textarea "Hi {{first_name}}, thanks for your patience! I'm still waiting for an update fr…"
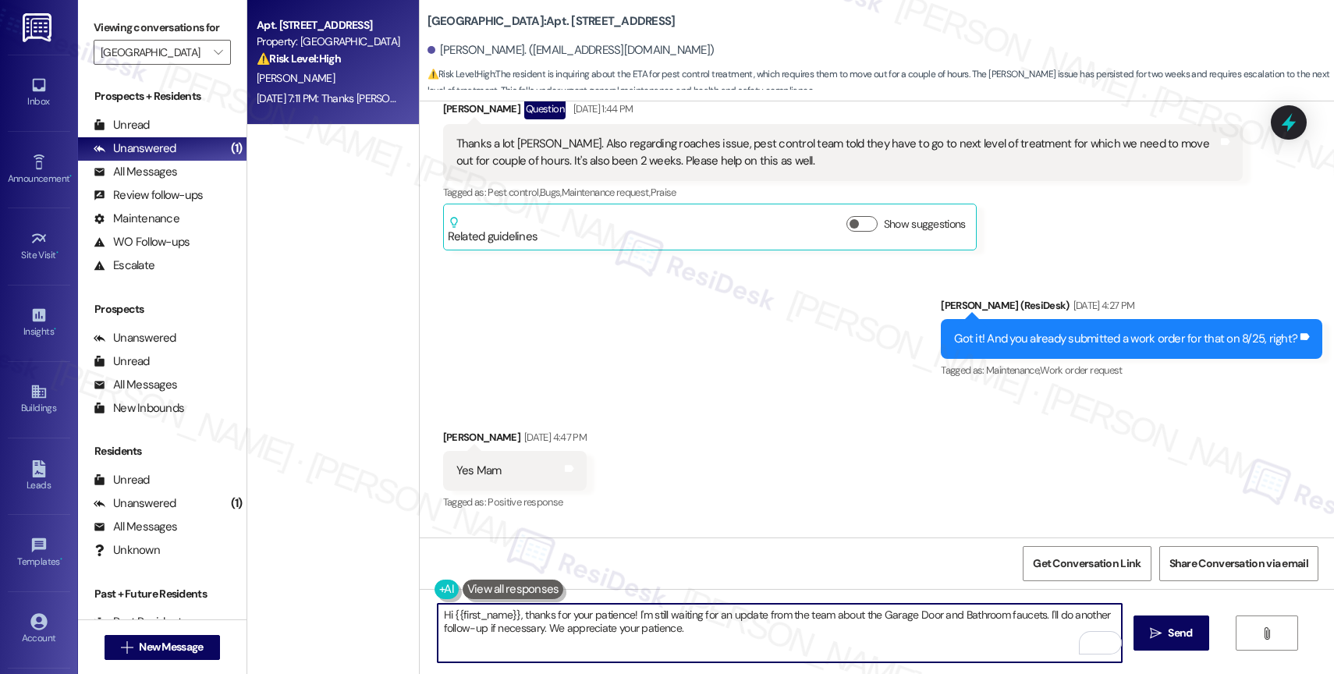
scroll to position [7697, 0]
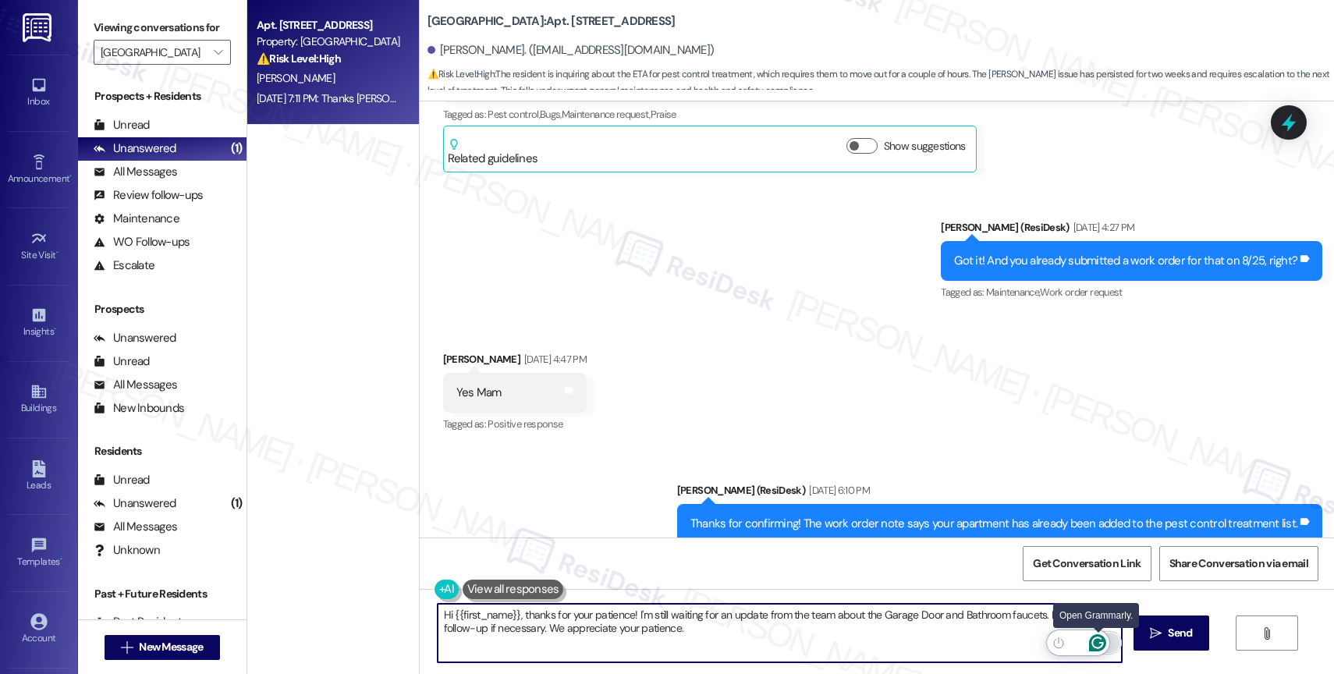
click at [1095, 639] on icon "Open Grammarly. 0 Suggestions." at bounding box center [1097, 642] width 17 height 17
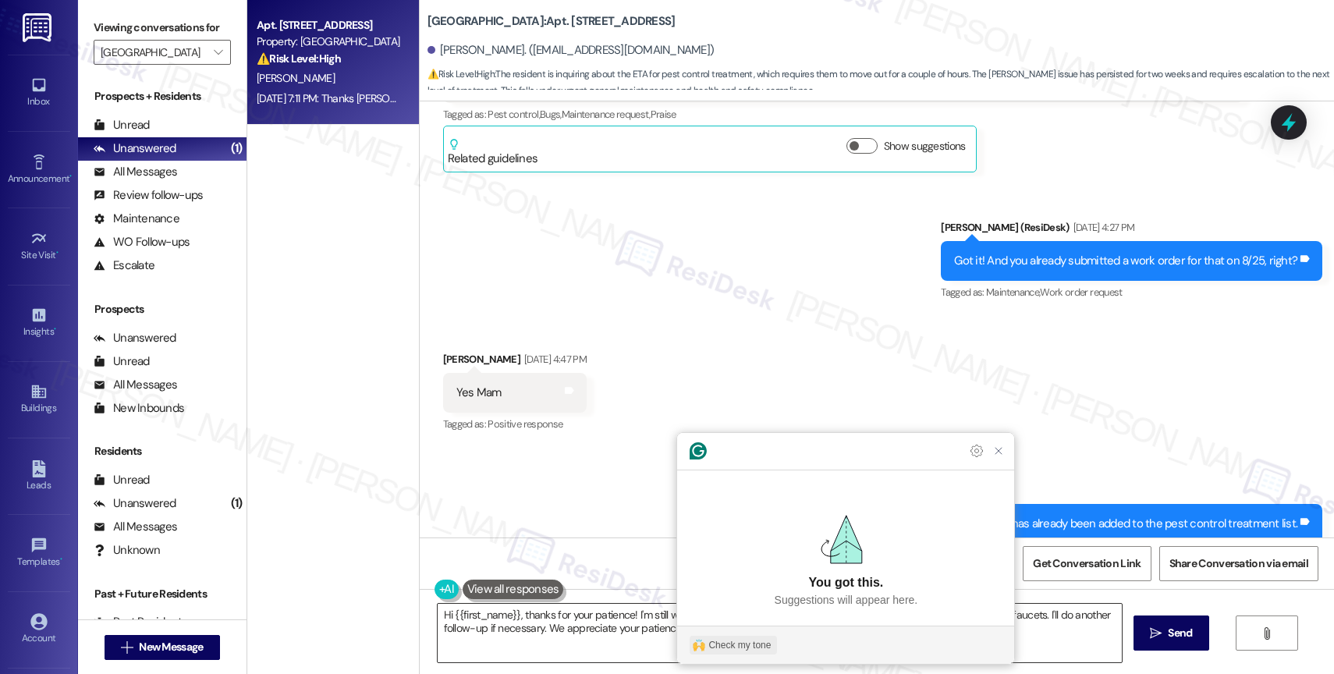
click at [737, 644] on div "Check my tone" at bounding box center [739, 645] width 62 height 14
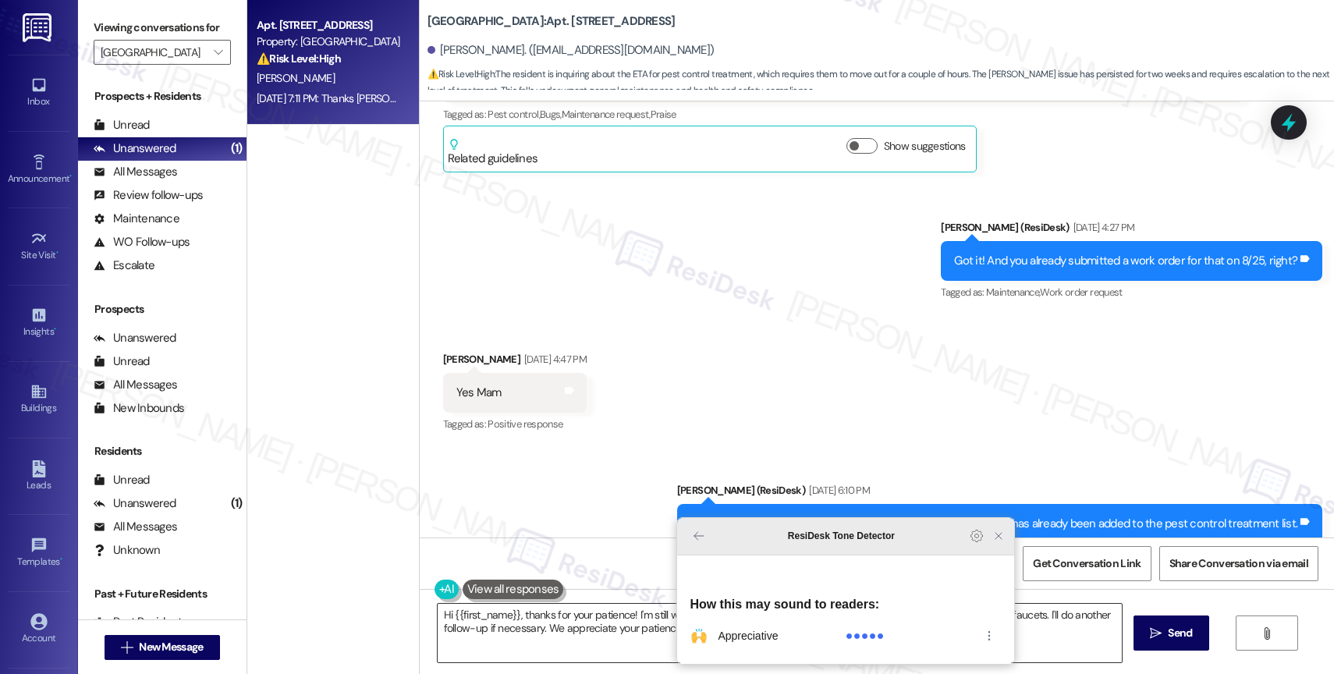
click at [991, 545] on icon "Close Grammarly Assistant" at bounding box center [998, 536] width 19 height 19
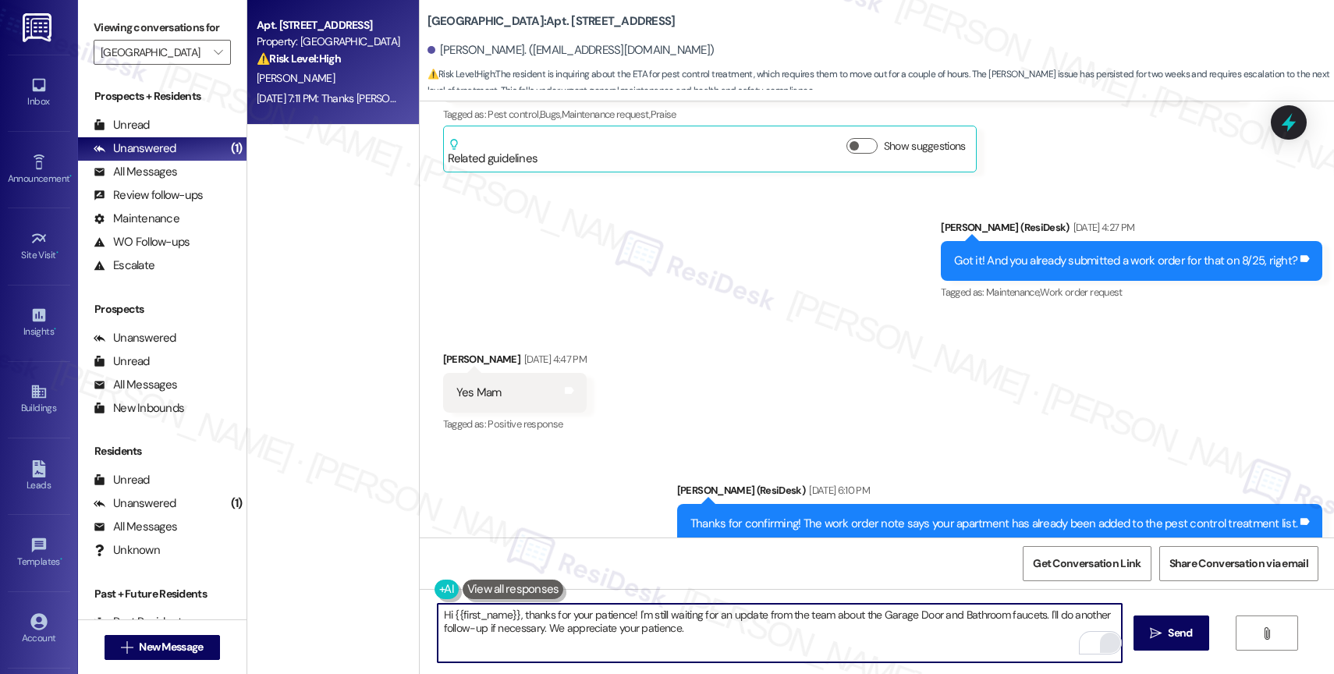
scroll to position [7967, 0]
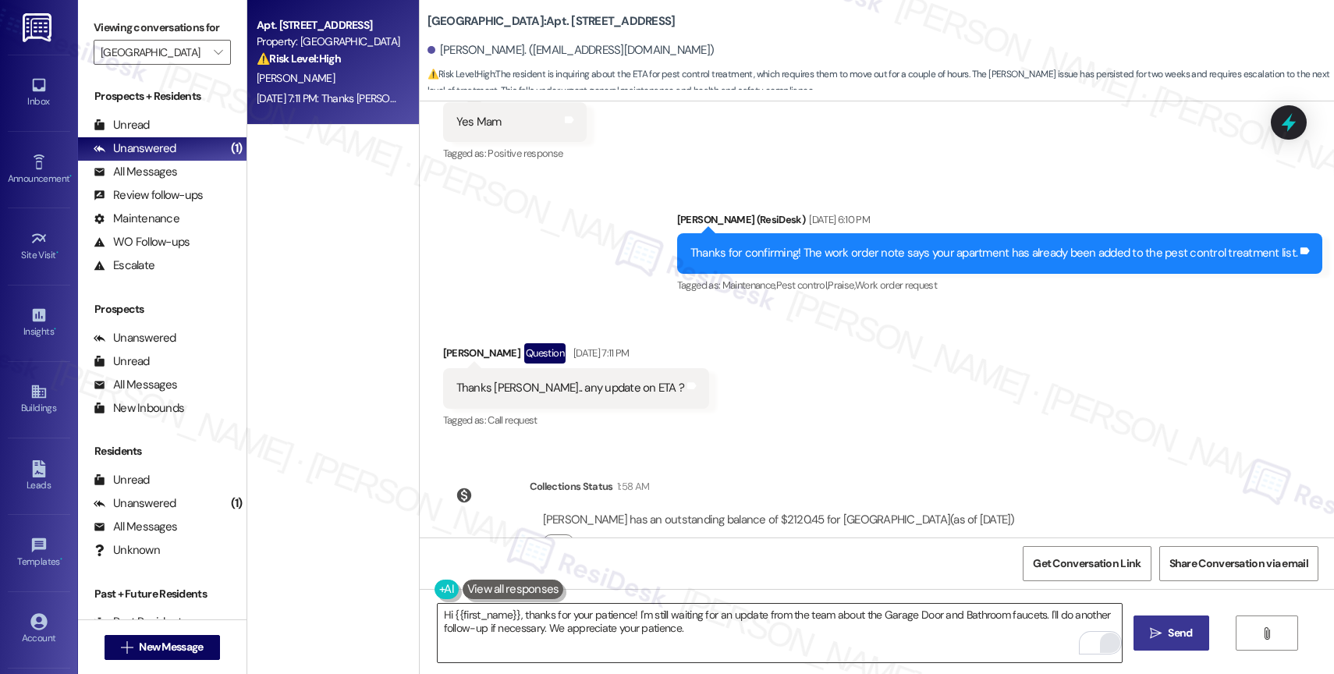
click at [1155, 625] on span " Send" at bounding box center [1171, 633] width 49 height 16
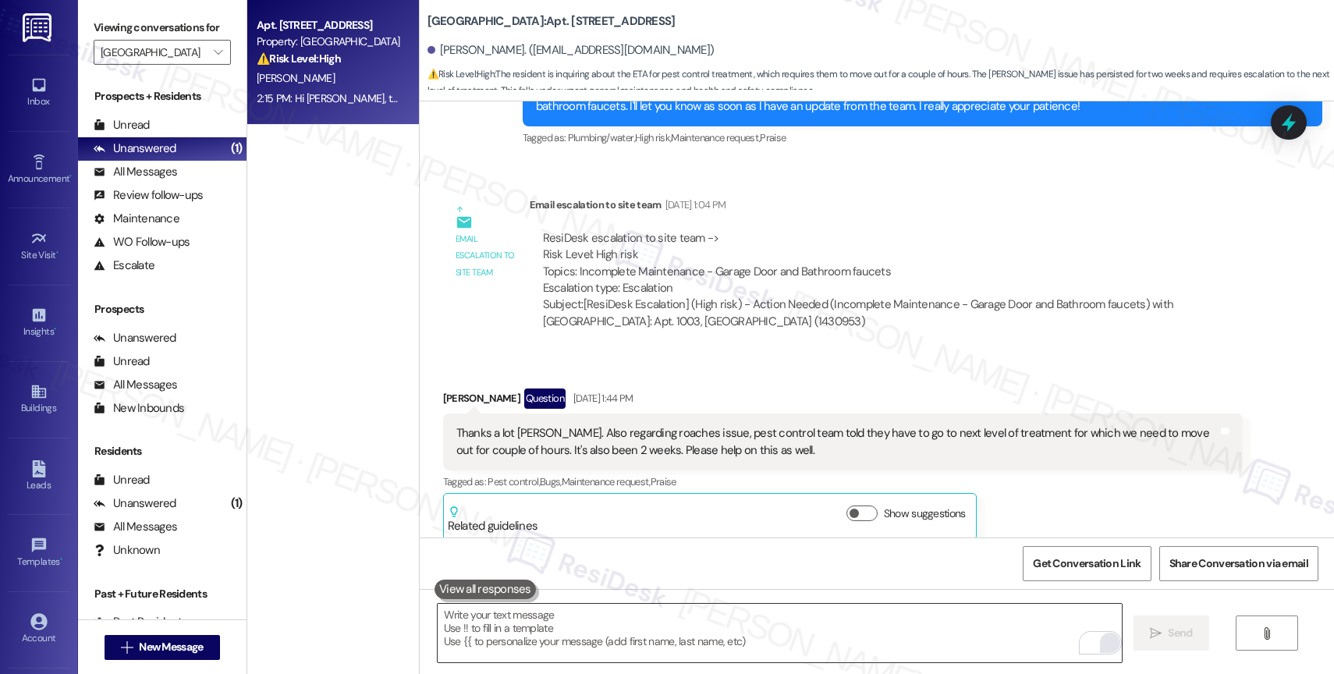
scroll to position [7291, 0]
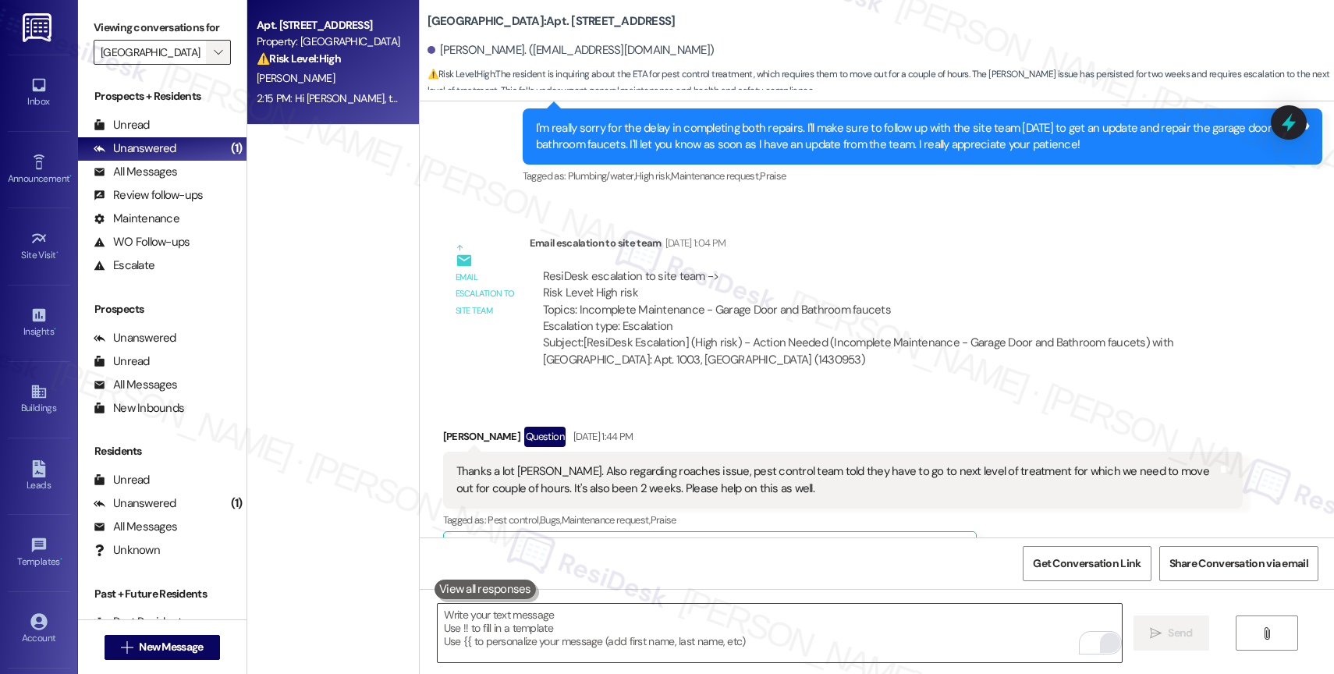
click at [213, 60] on button "" at bounding box center [218, 52] width 25 height 25
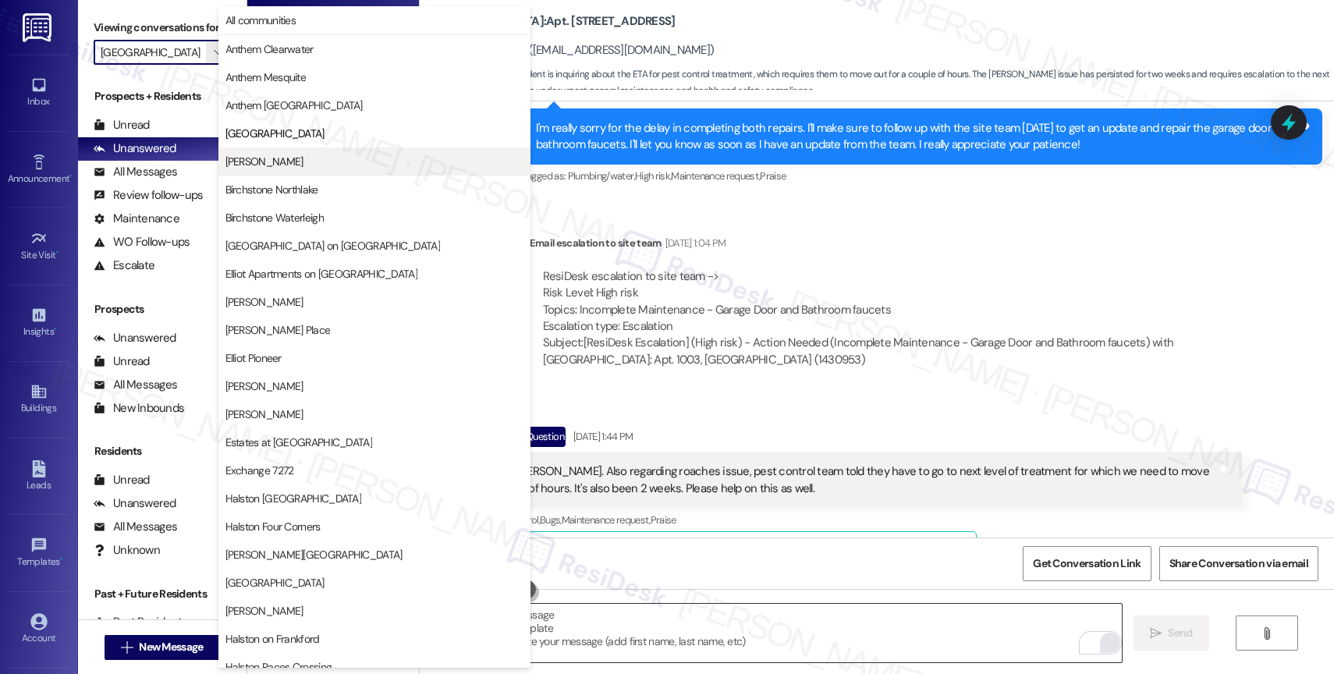
click at [293, 162] on span "[PERSON_NAME]" at bounding box center [374, 162] width 298 height 16
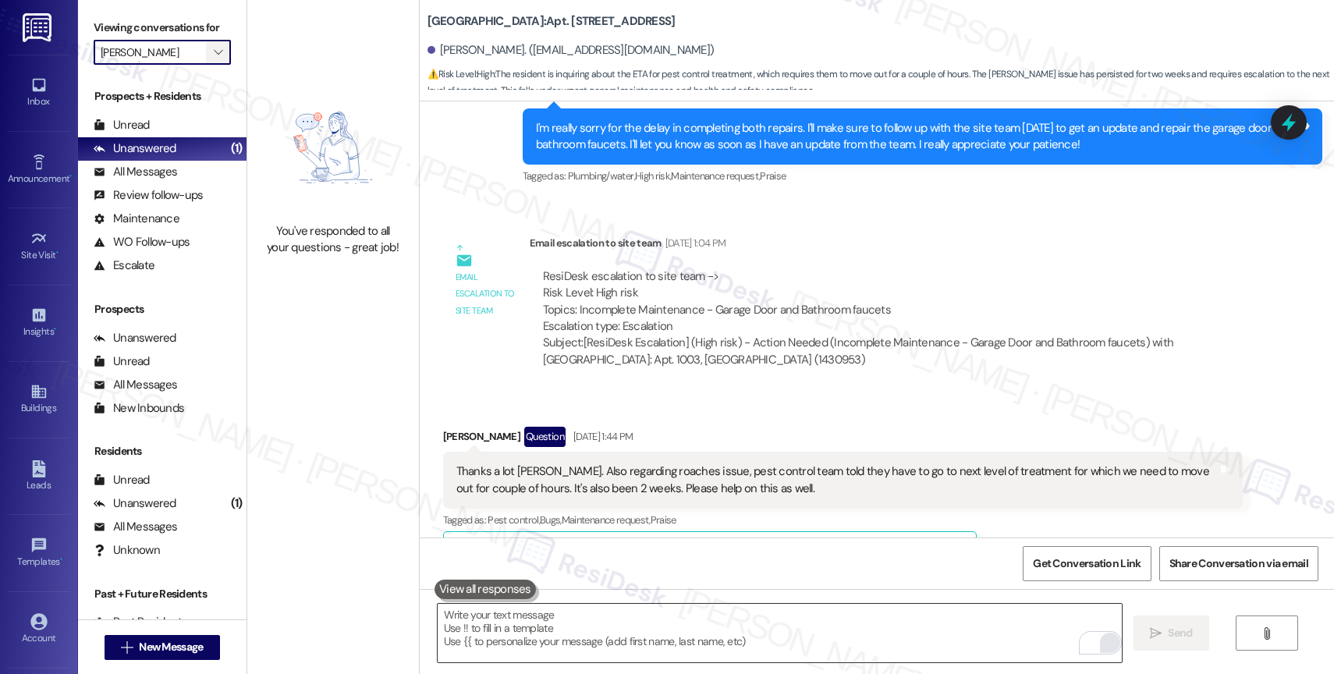
click at [214, 59] on icon "" at bounding box center [218, 52] width 9 height 12
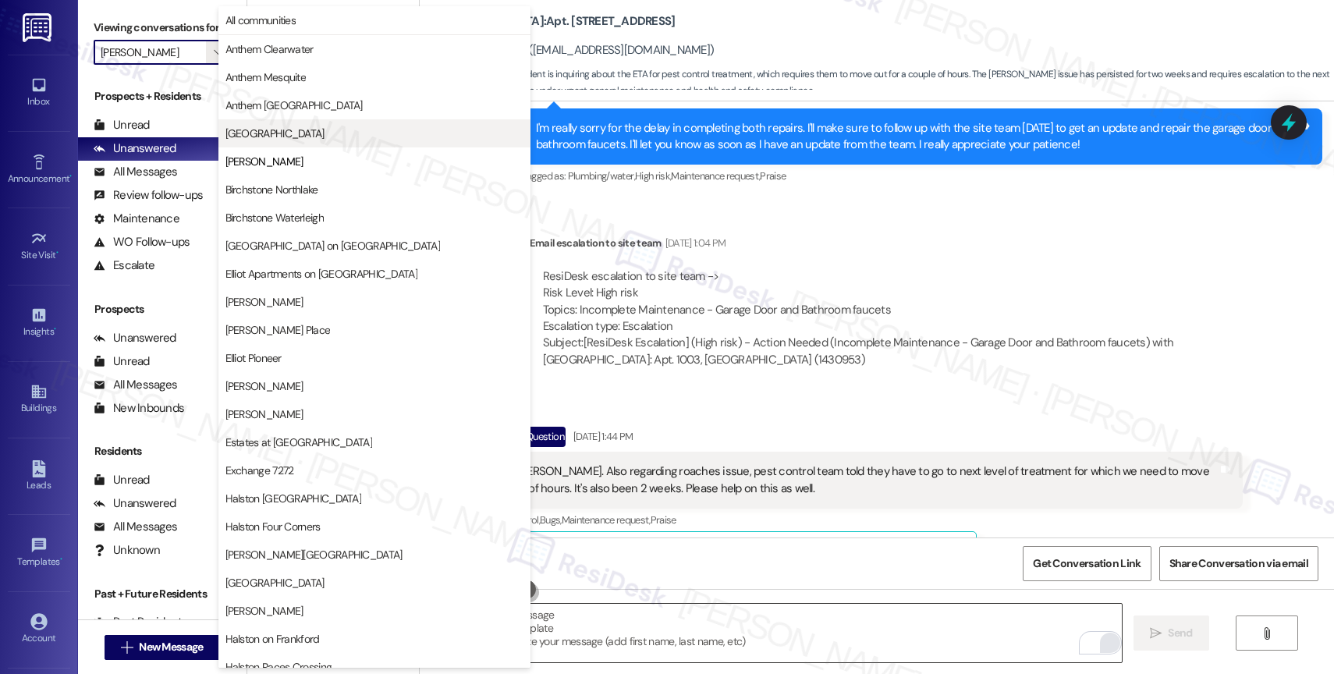
click at [293, 125] on button "[GEOGRAPHIC_DATA]" at bounding box center [374, 133] width 312 height 28
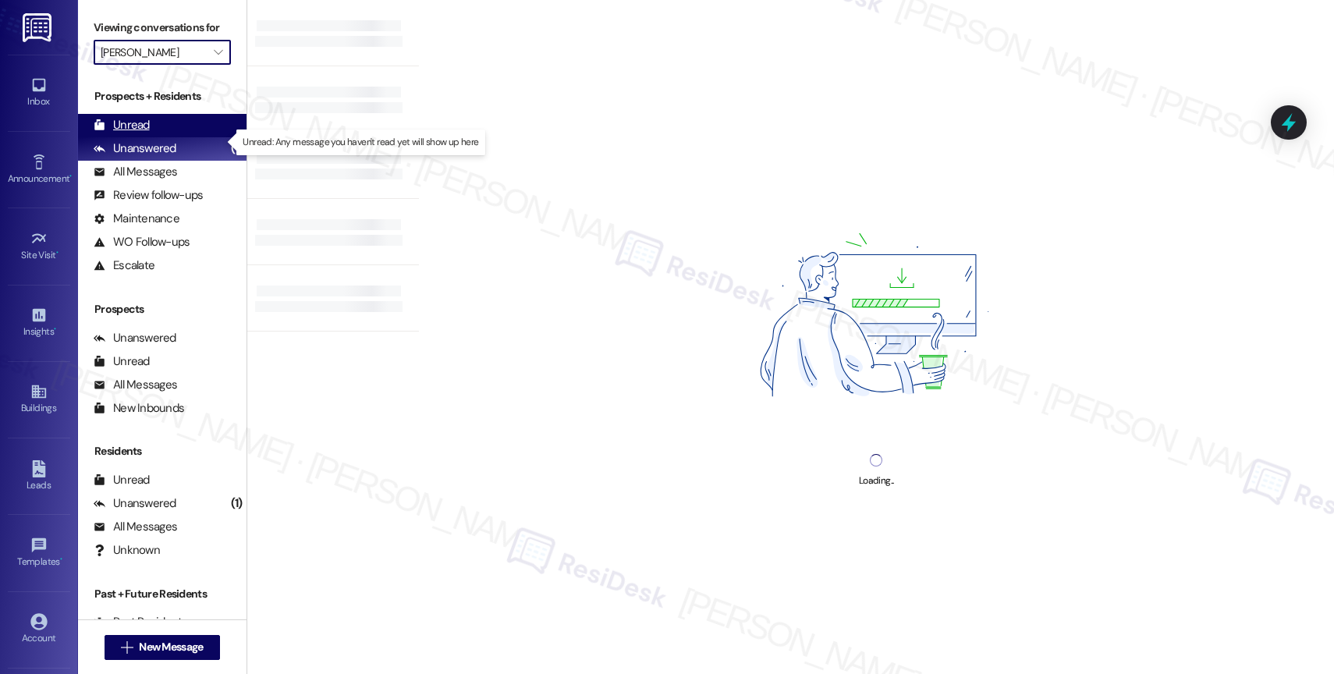
type input "[GEOGRAPHIC_DATA]"
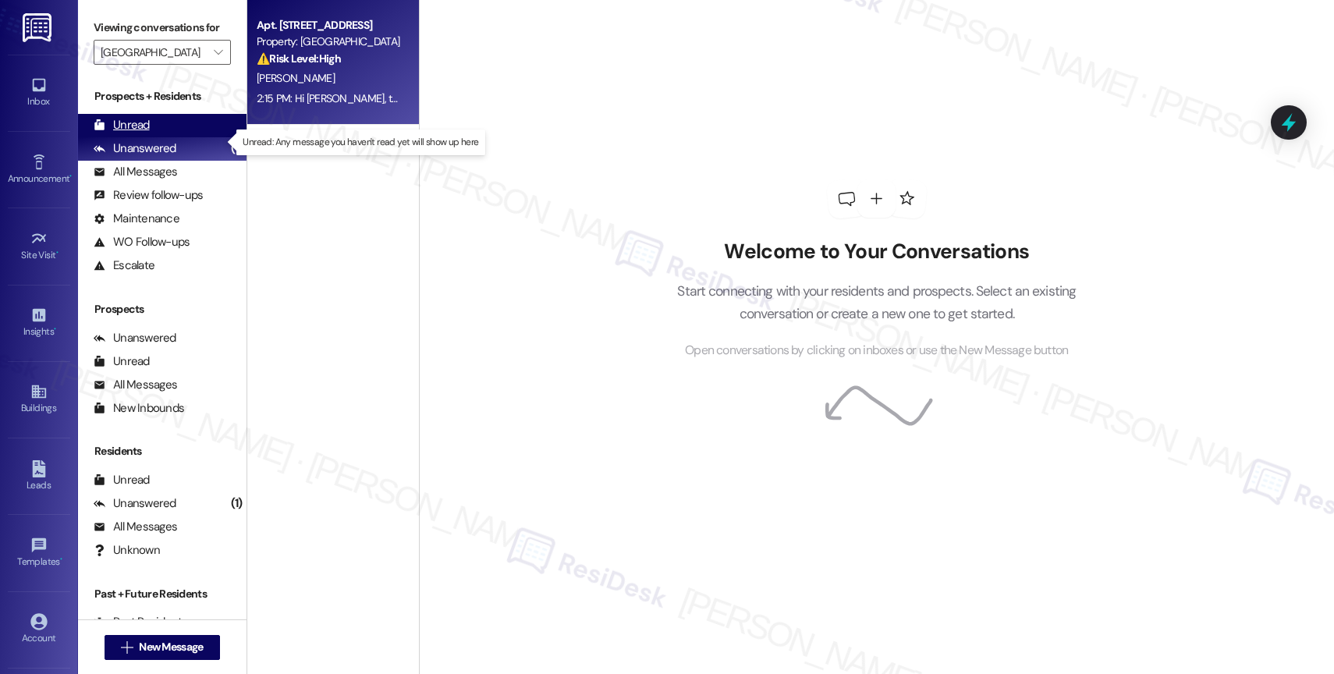
click at [175, 137] on div "Unread (0)" at bounding box center [162, 125] width 169 height 23
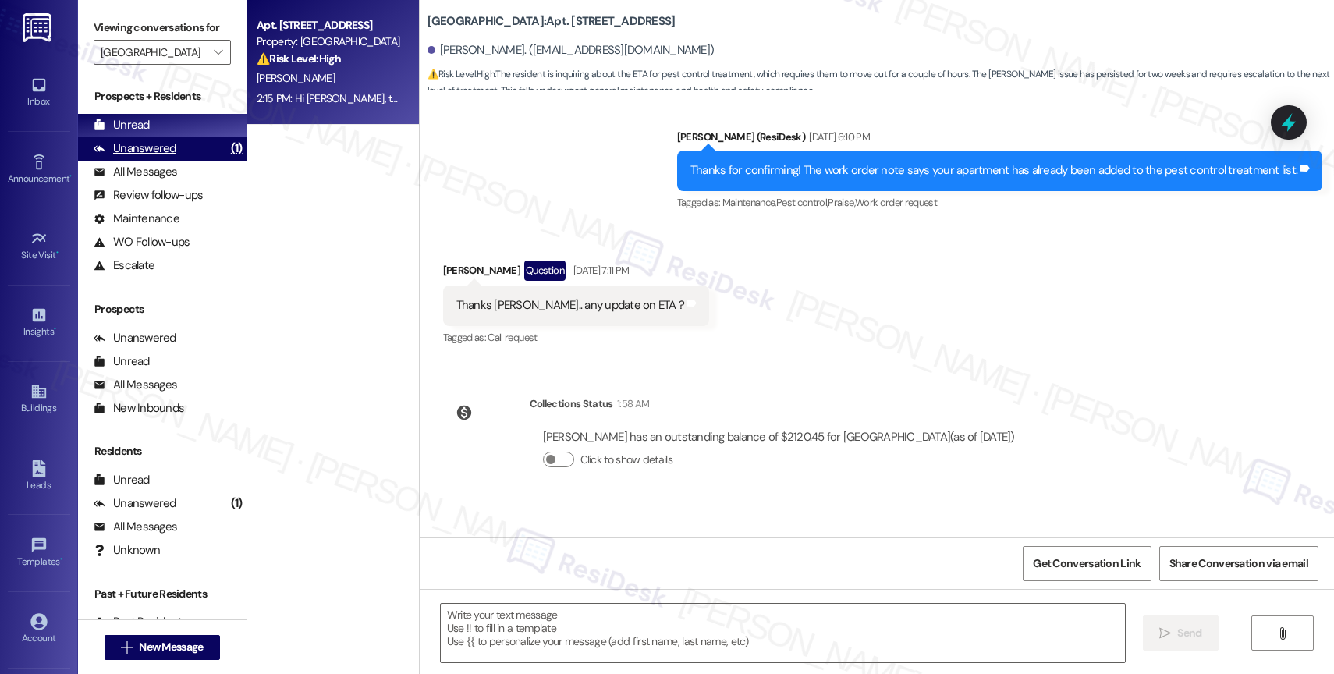
scroll to position [7928, 0]
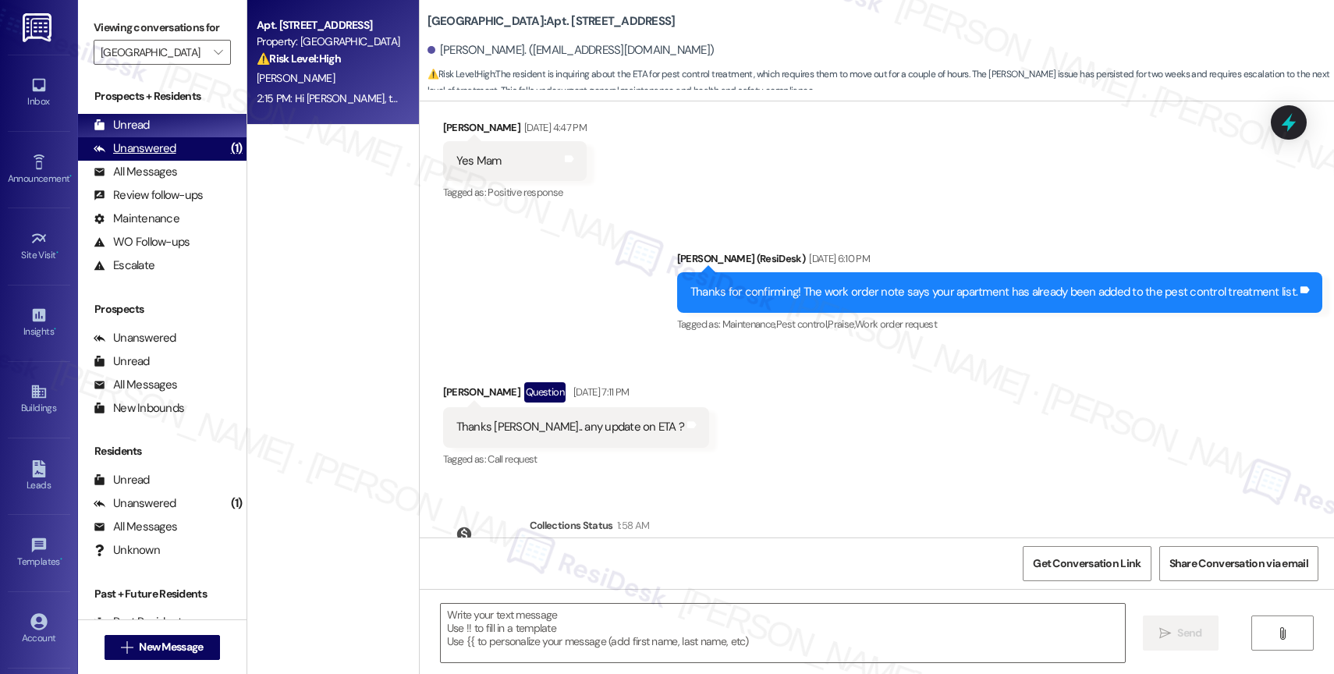
type textarea "Fetching suggested responses. Please feel free to read through the conversation…"
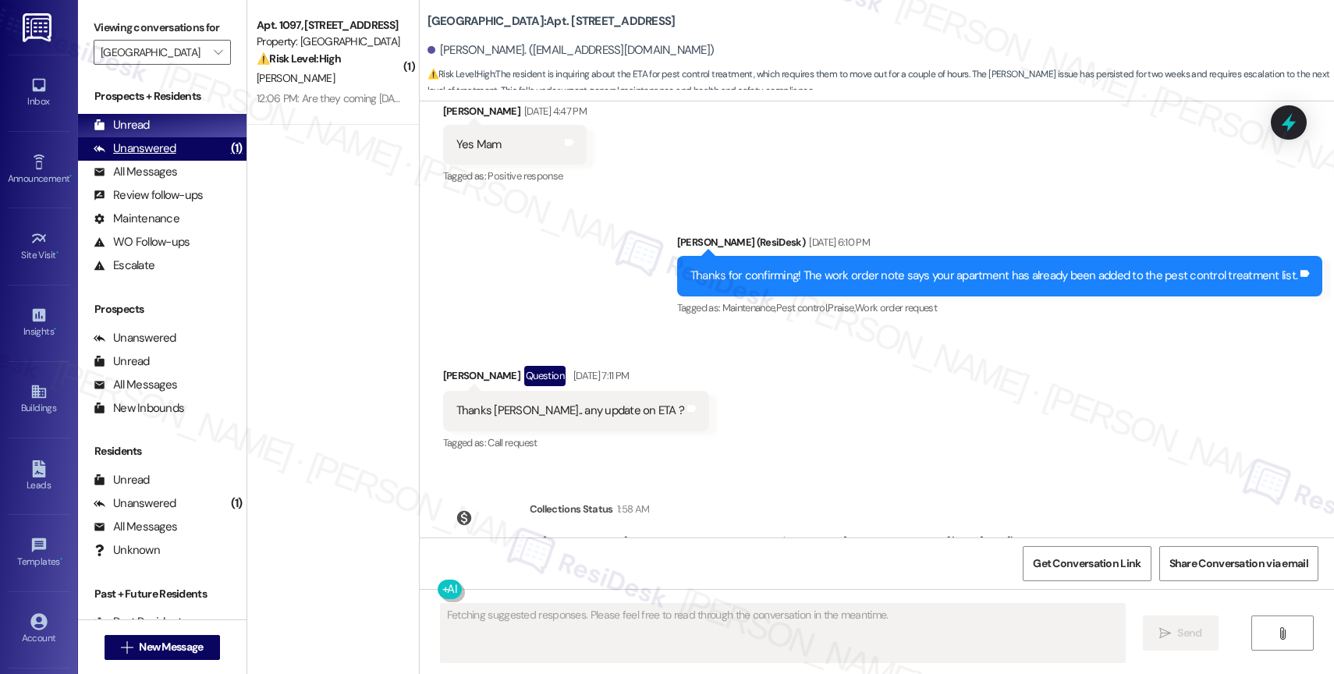
scroll to position [7823, 0]
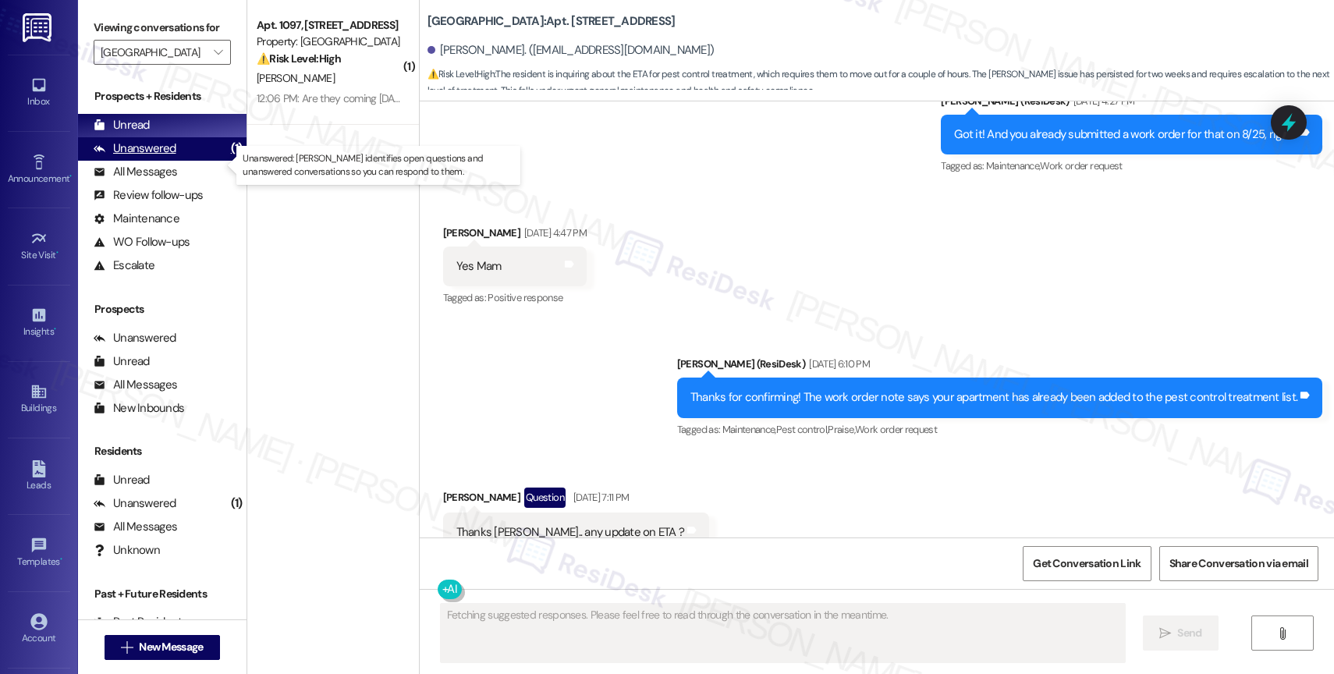
click at [165, 157] on div "Unanswered" at bounding box center [135, 148] width 83 height 16
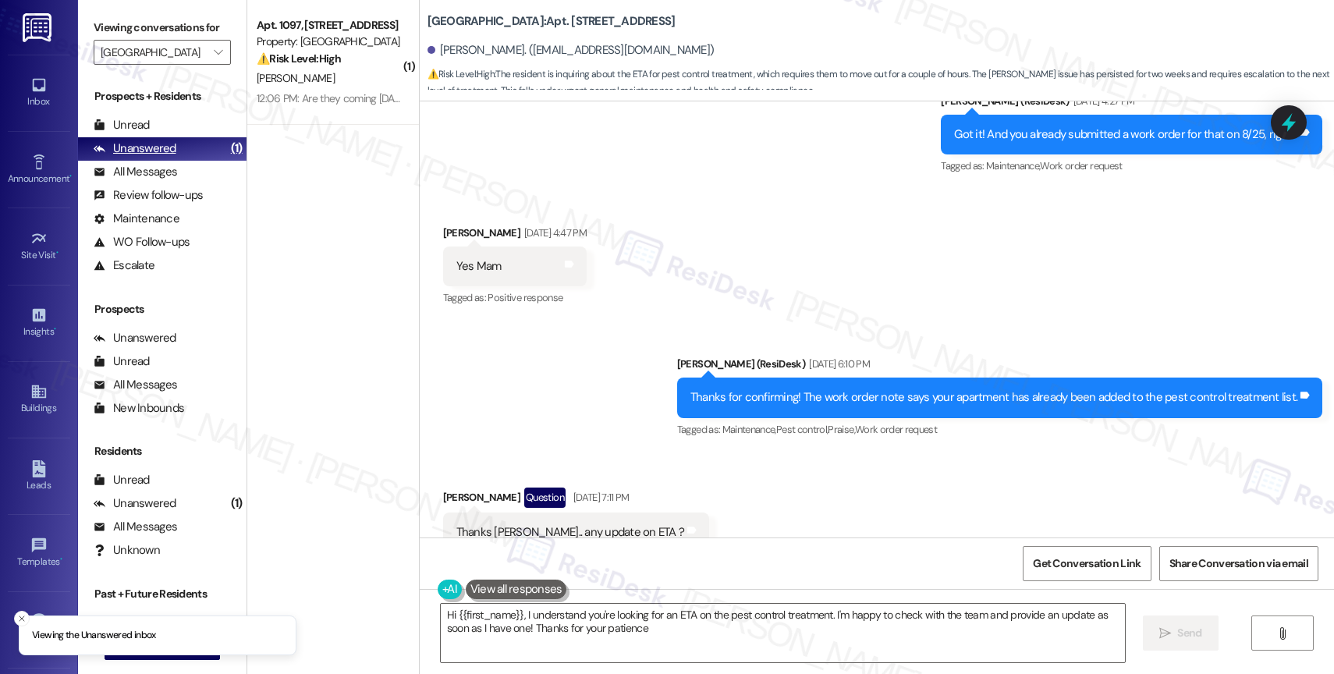
type textarea "Hi {{first_name}}, I understand you're looking for an ETA on the pest control t…"
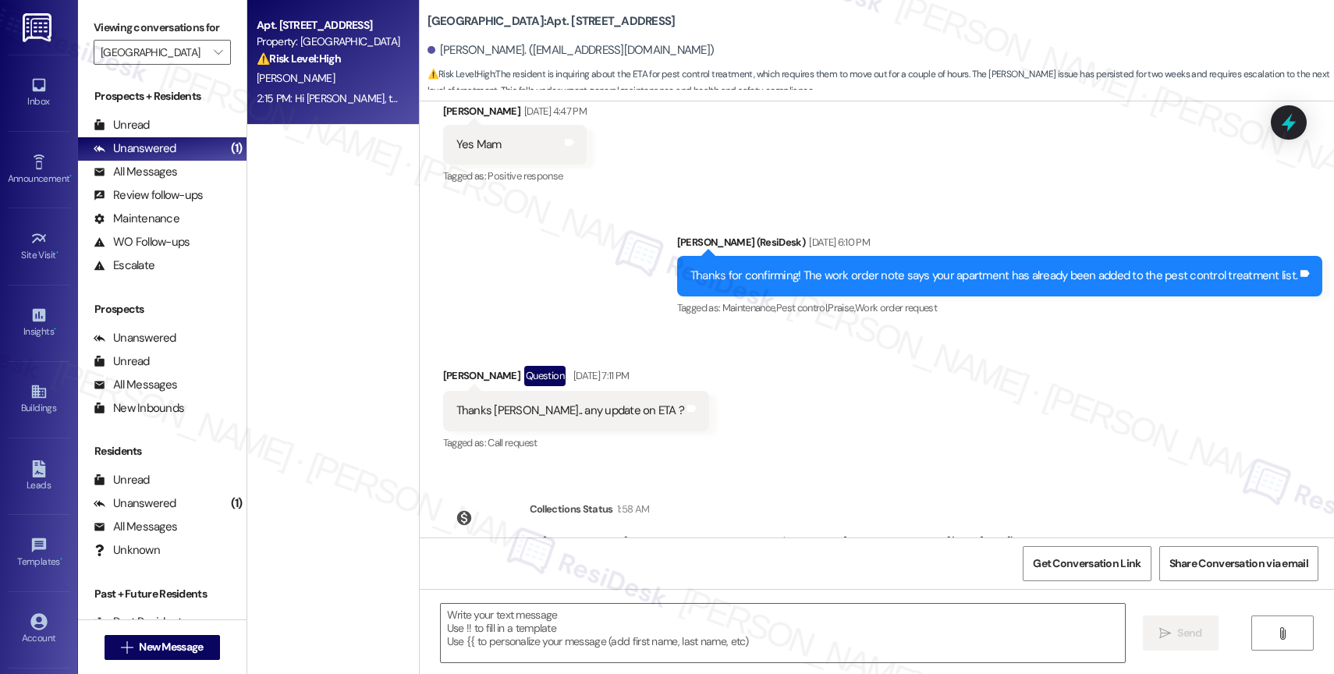
type textarea "Fetching suggested responses. Please feel free to read through the conversation…"
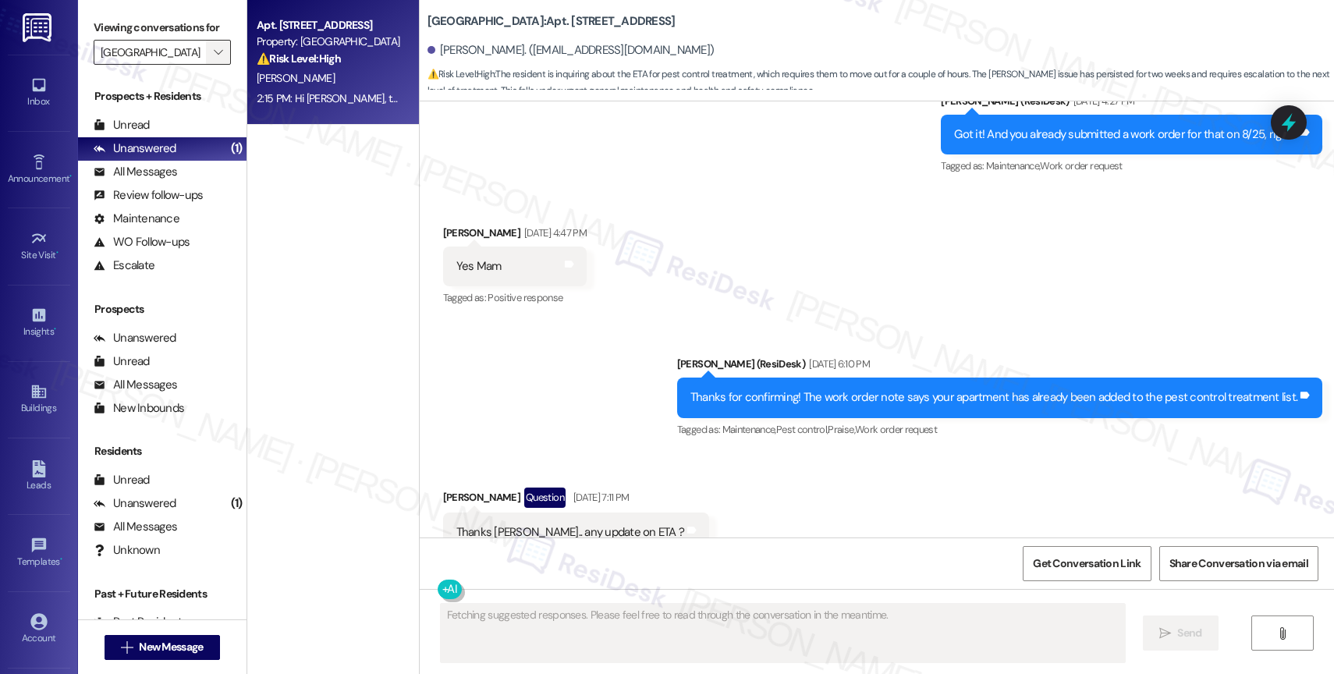
click at [211, 59] on span "" at bounding box center [218, 52] width 15 height 25
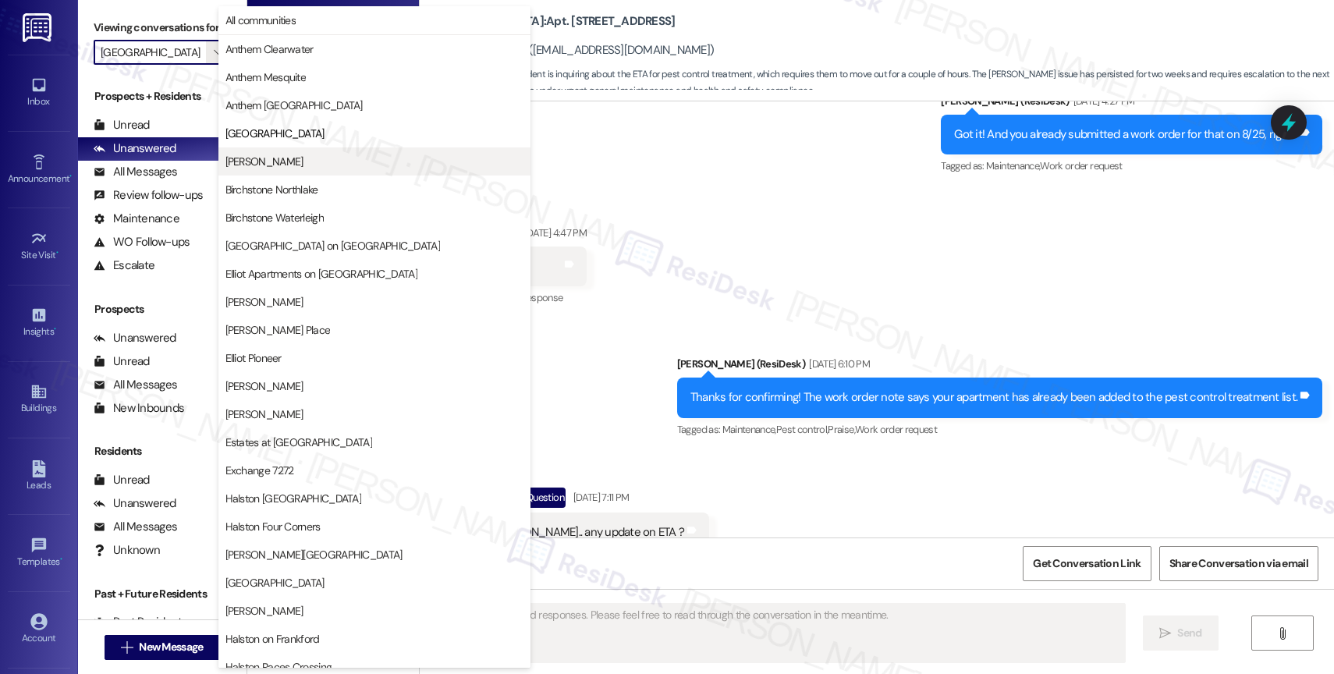
click at [291, 158] on span "[PERSON_NAME]" at bounding box center [374, 162] width 298 height 16
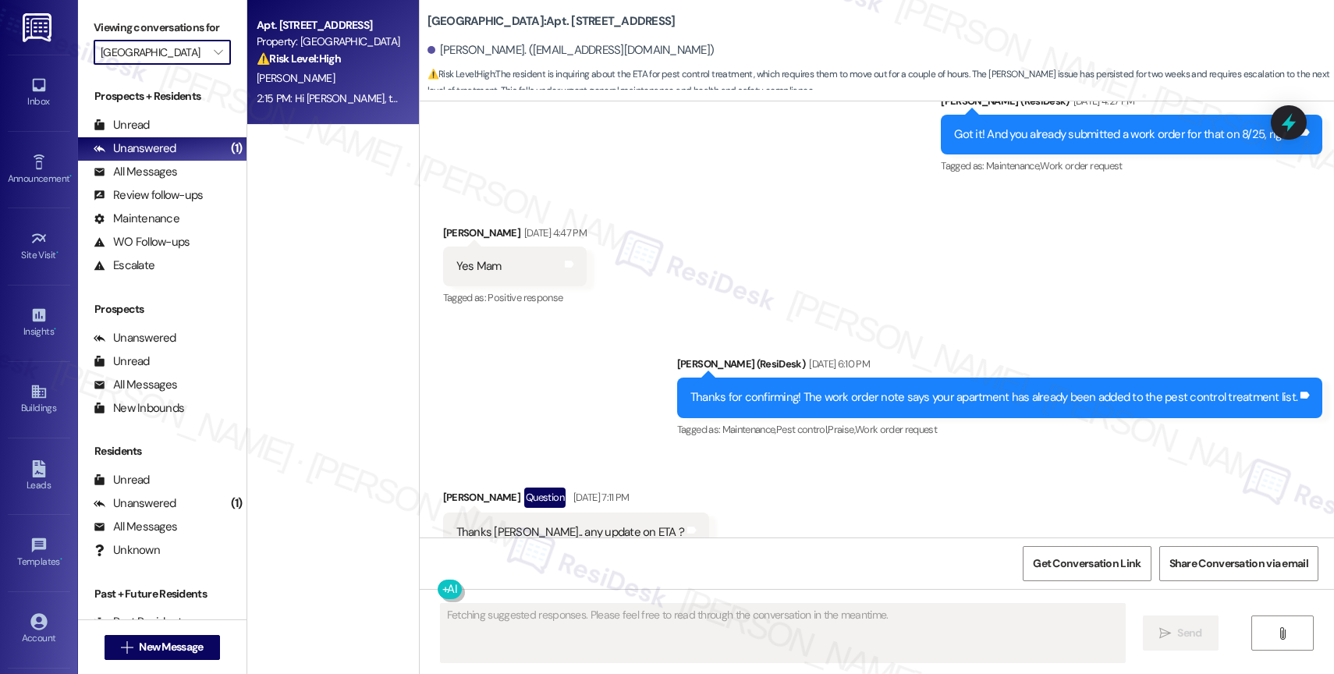
type input "[PERSON_NAME]"
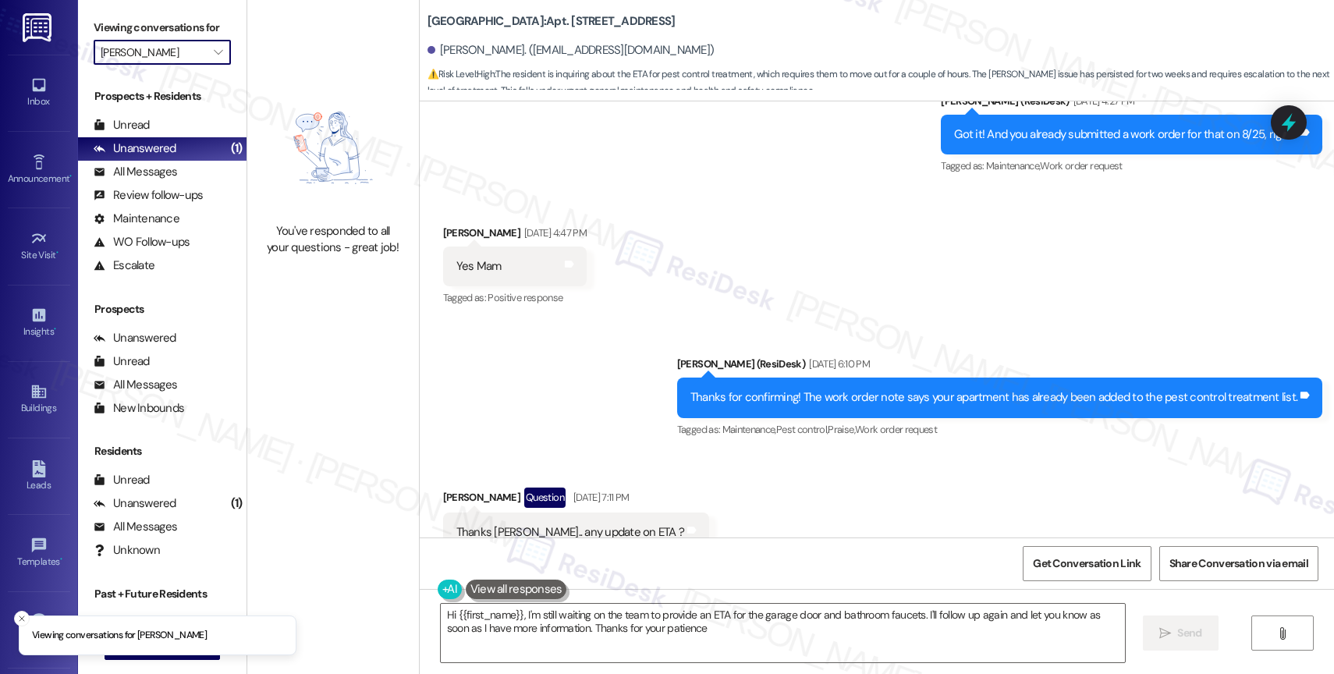
type textarea "Hi {{first_name}}, I'm still waiting on the team to provide an ETA for the gara…"
click at [214, 59] on icon "" at bounding box center [218, 52] width 9 height 12
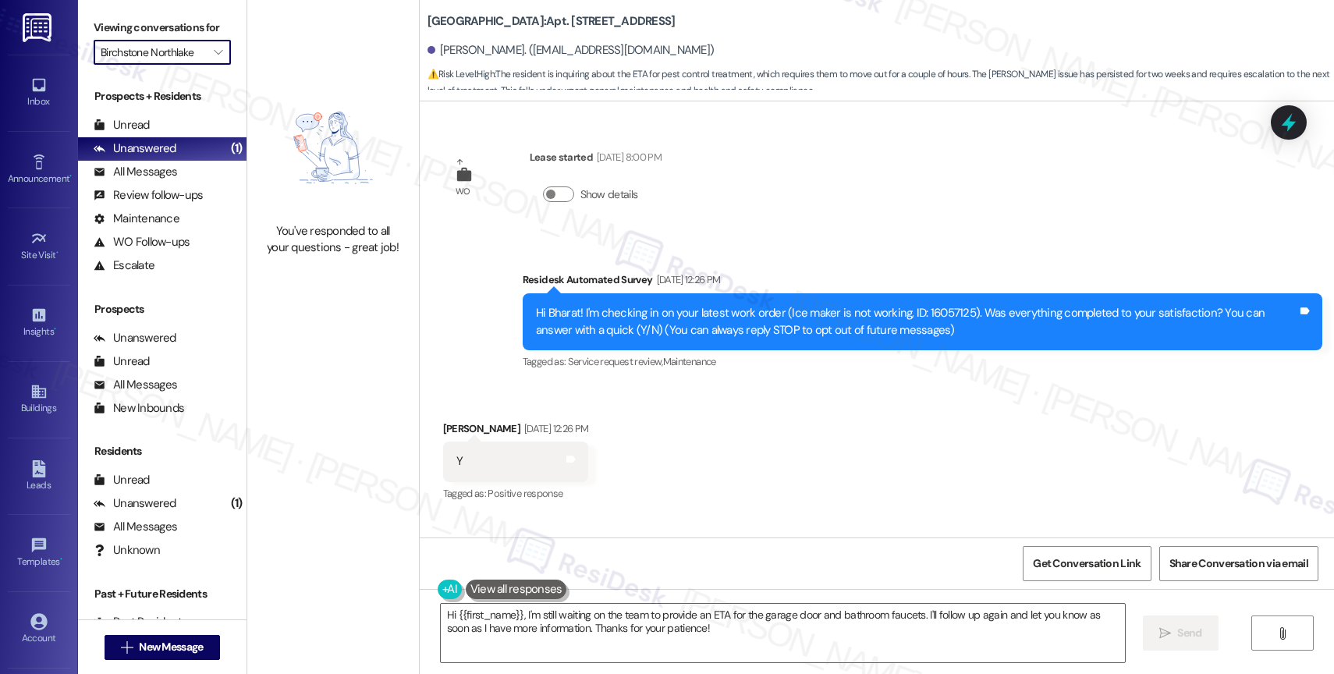
scroll to position [7823, 0]
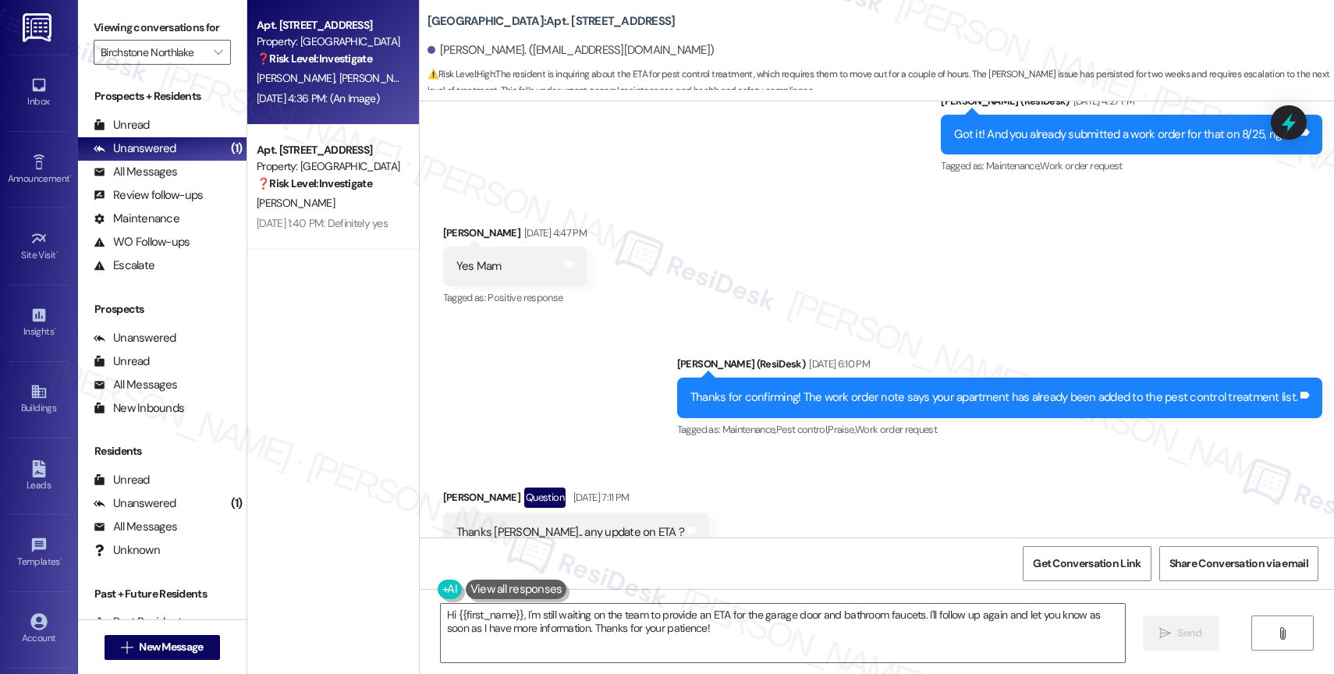
click at [319, 66] on div "❓ Risk Level: Investigate" at bounding box center [329, 59] width 144 height 16
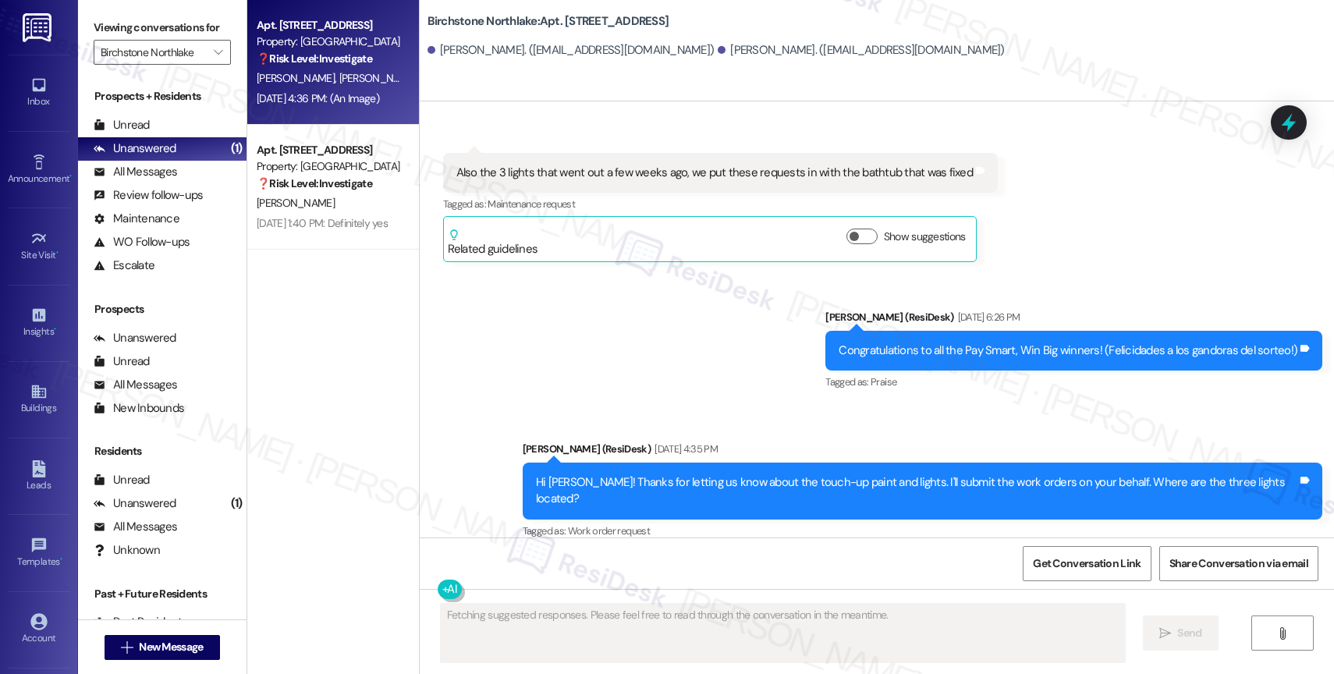
scroll to position [2009, 0]
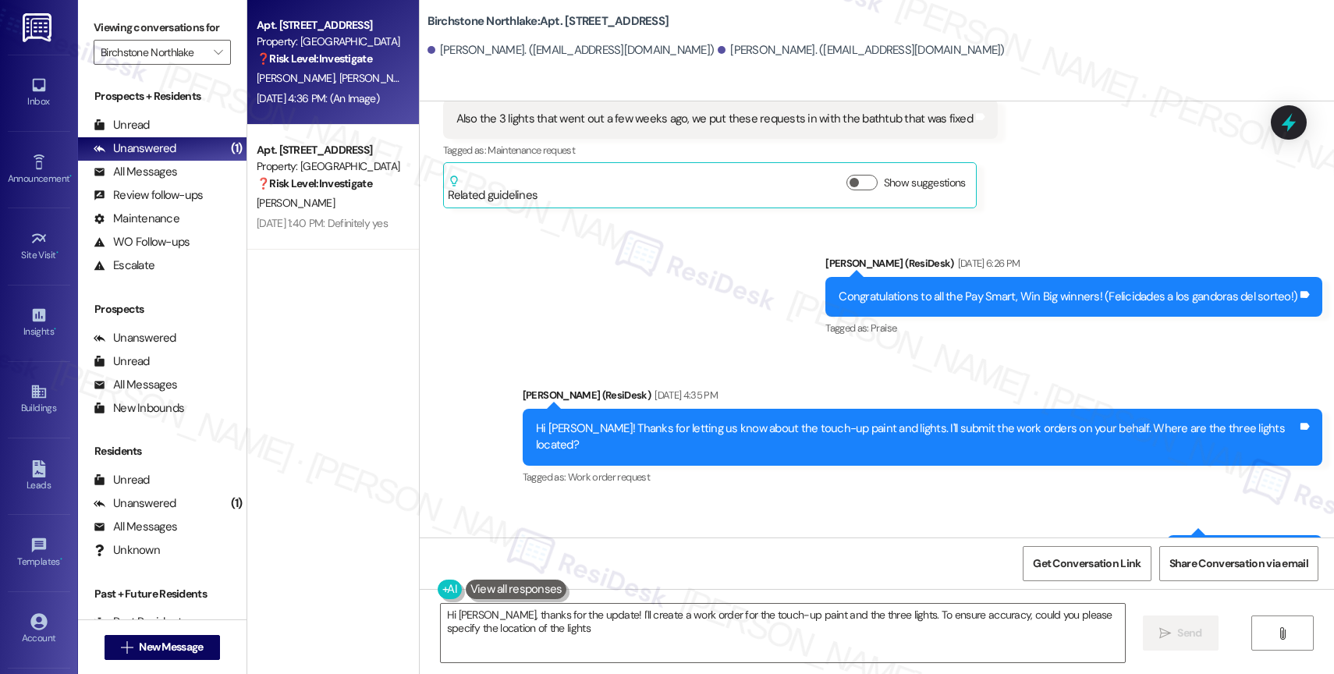
type textarea "Hi [PERSON_NAME], thanks for the update! I'll create a work order for the touch…"
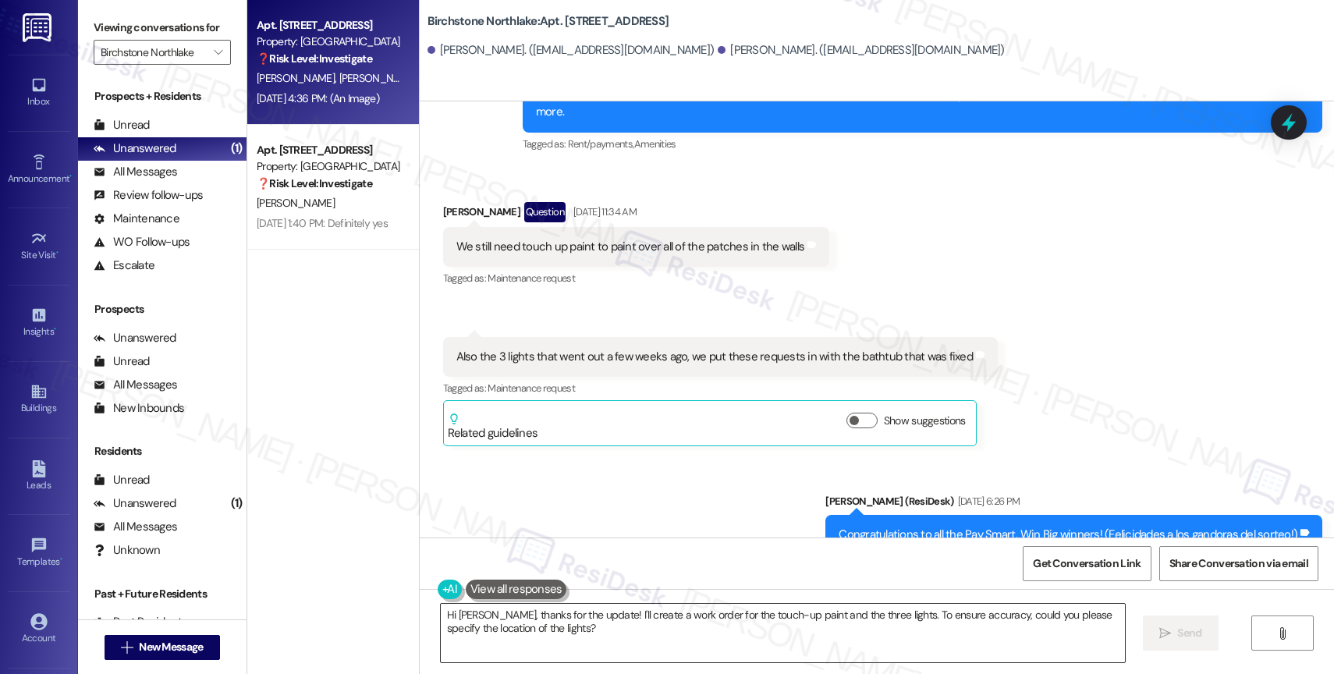
scroll to position [1821, 0]
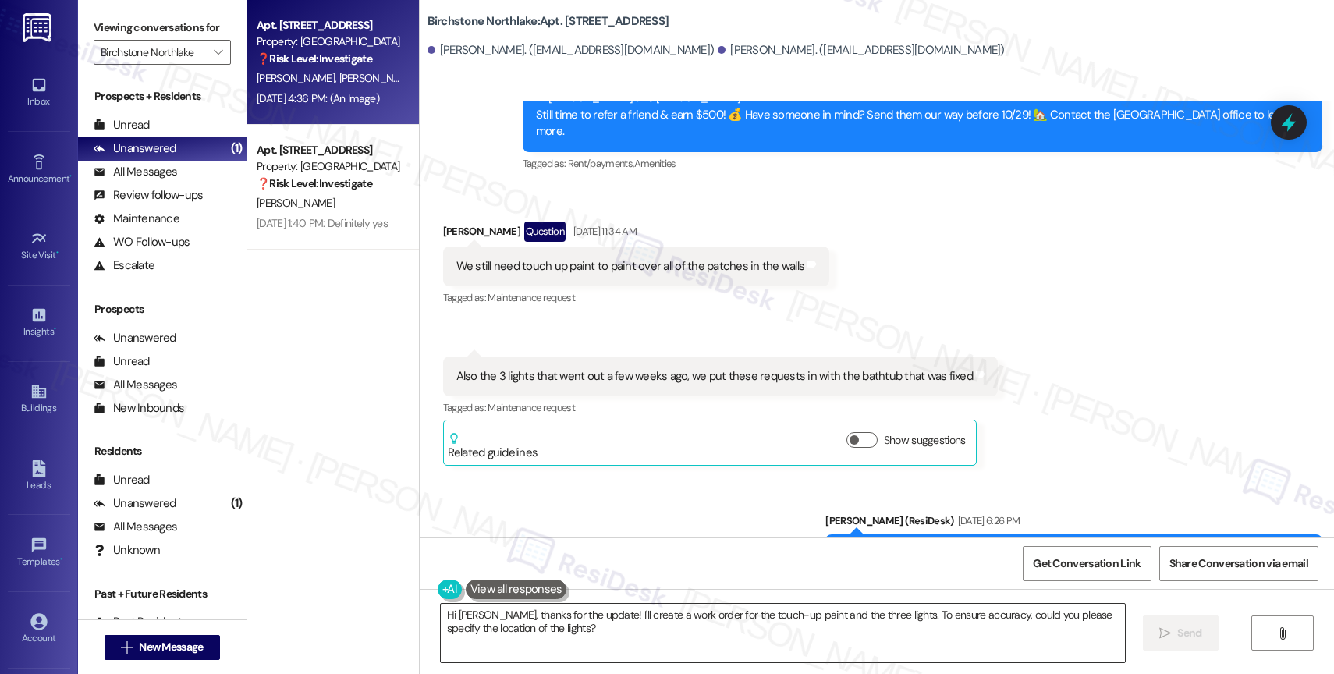
click at [545, 622] on textarea "Hi [PERSON_NAME], thanks for the update! I'll create a work order for the touch…" at bounding box center [783, 633] width 684 height 59
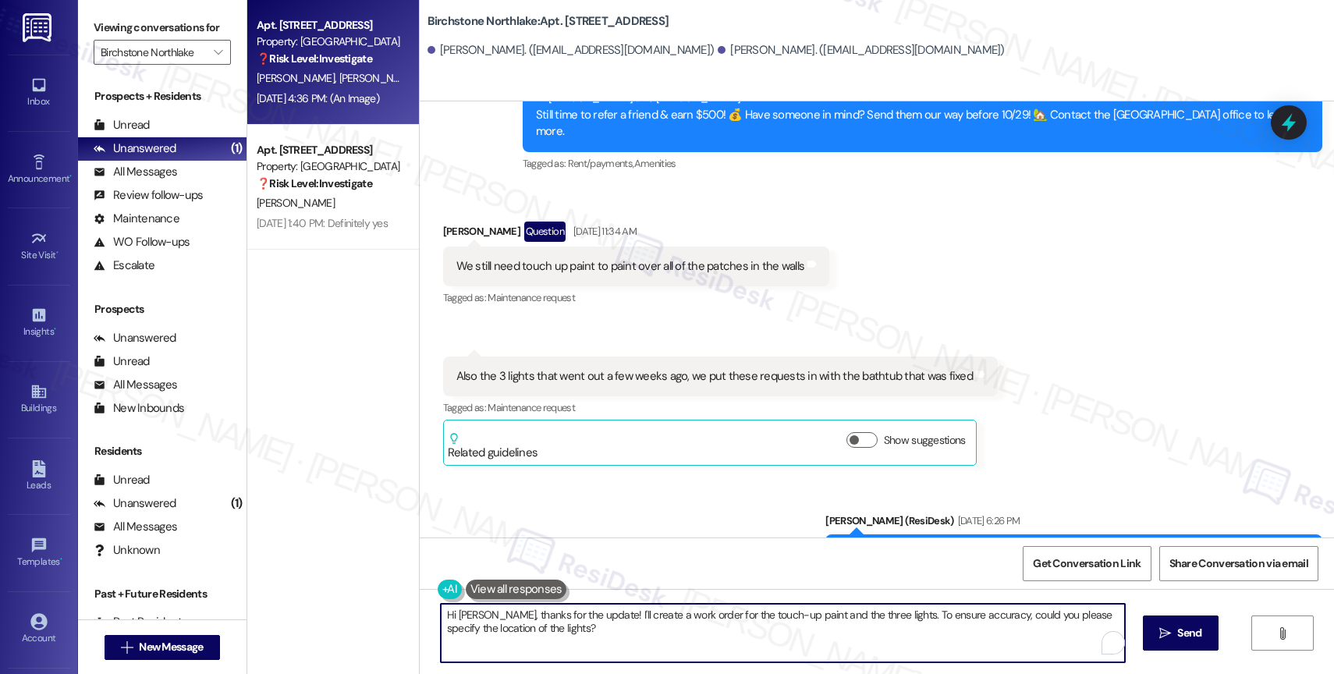
click at [545, 622] on textarea "Hi [PERSON_NAME], thanks for the update! I'll create a work order for the touch…" at bounding box center [783, 633] width 684 height 59
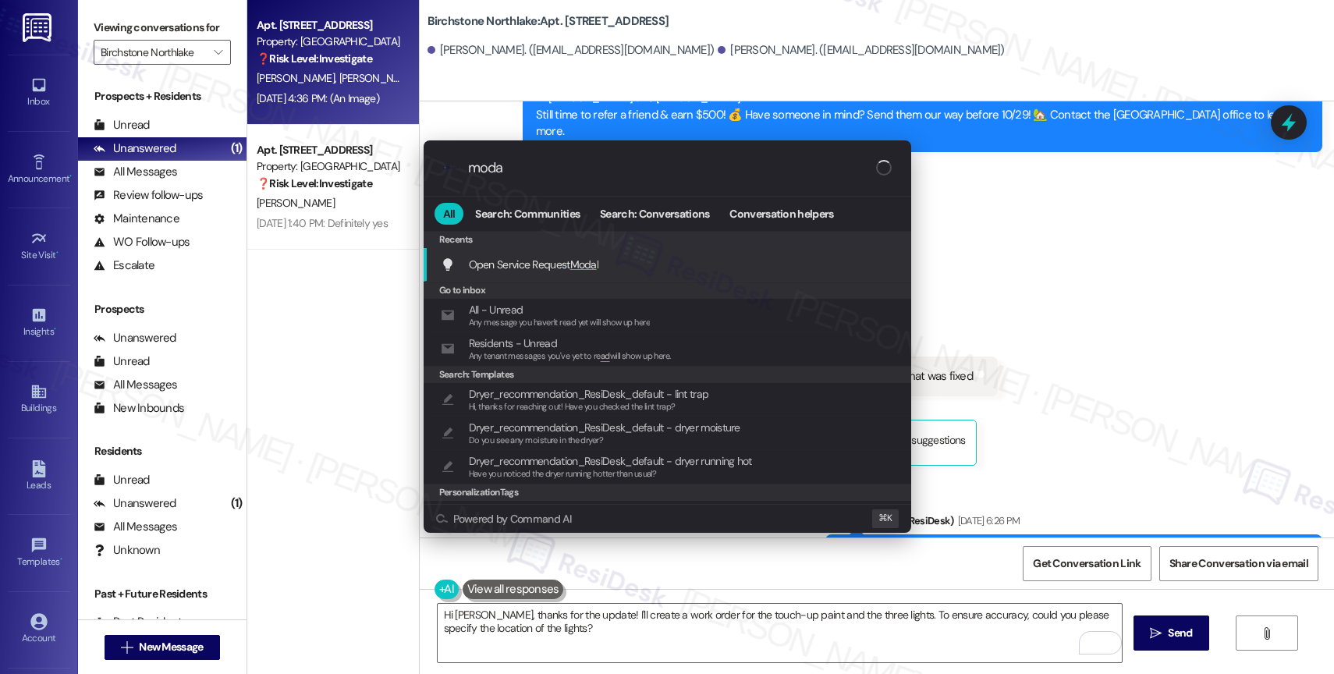
type input "modal"
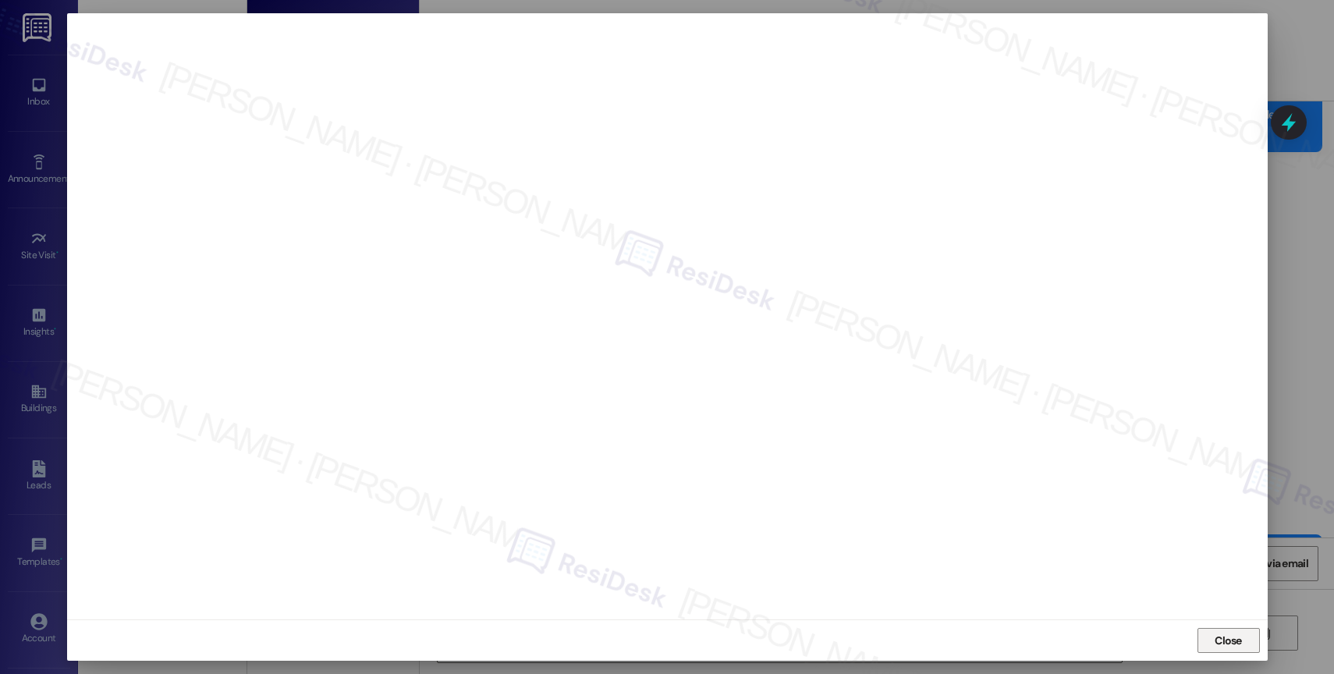
click at [1226, 638] on span "Close" at bounding box center [1228, 641] width 27 height 16
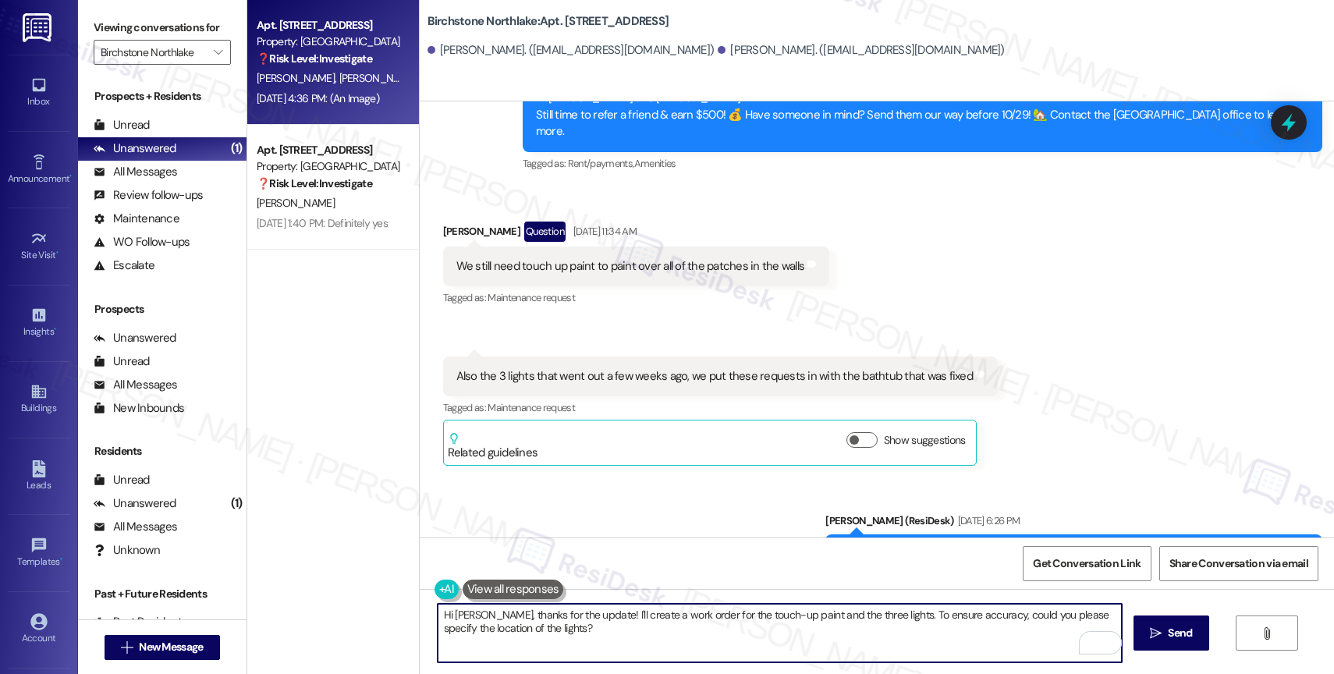
drag, startPoint x: 473, startPoint y: 616, endPoint x: 717, endPoint y: 673, distance: 250.8
click at [717, 673] on div "Hi [PERSON_NAME], thanks for the update! I'll create a work order for the touch…" at bounding box center [877, 647] width 914 height 117
type textarea "Hi [PERSON_NAME], I hope your day is going well. I'm sorry for responding just …"
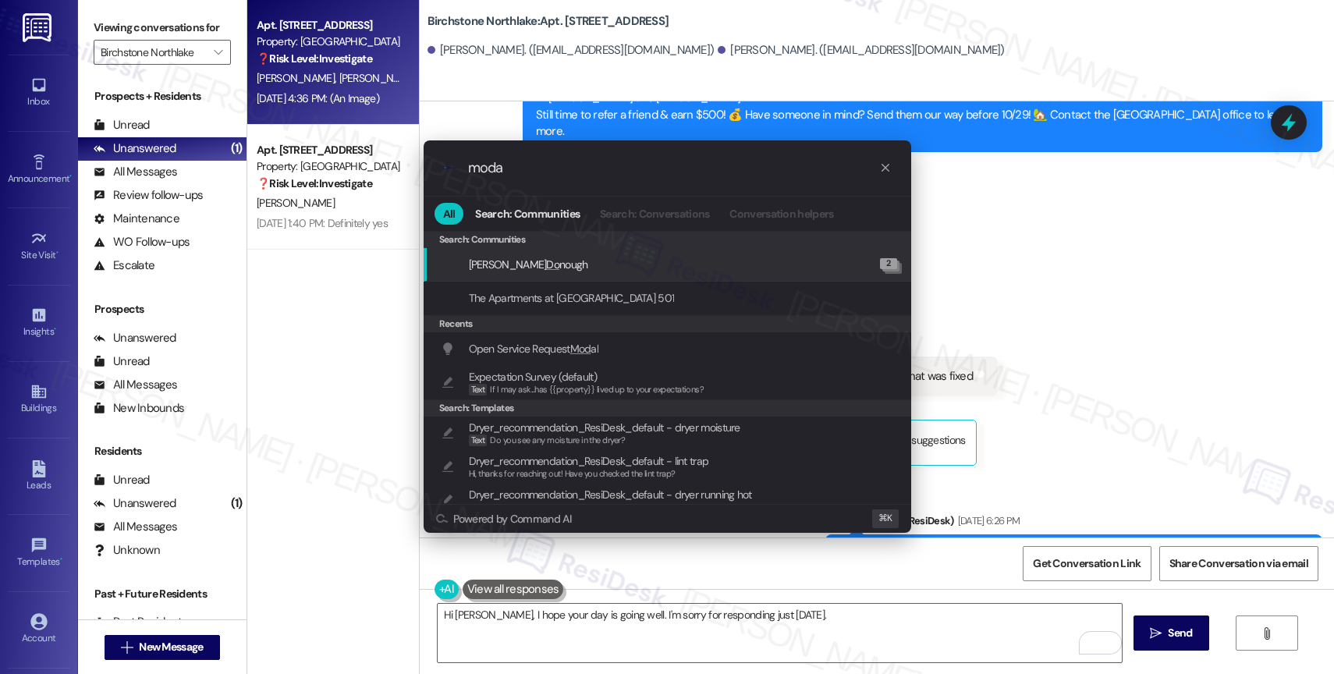
type input "modal"
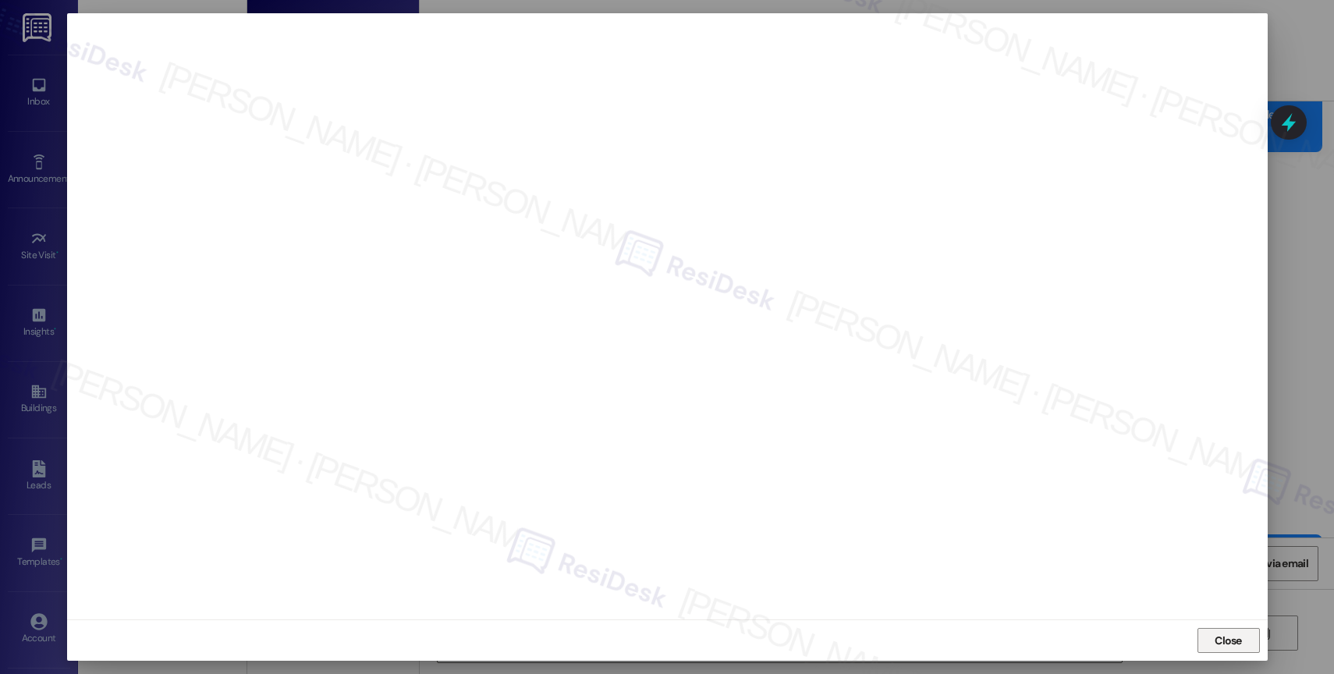
click at [1237, 635] on span "Close" at bounding box center [1228, 641] width 27 height 16
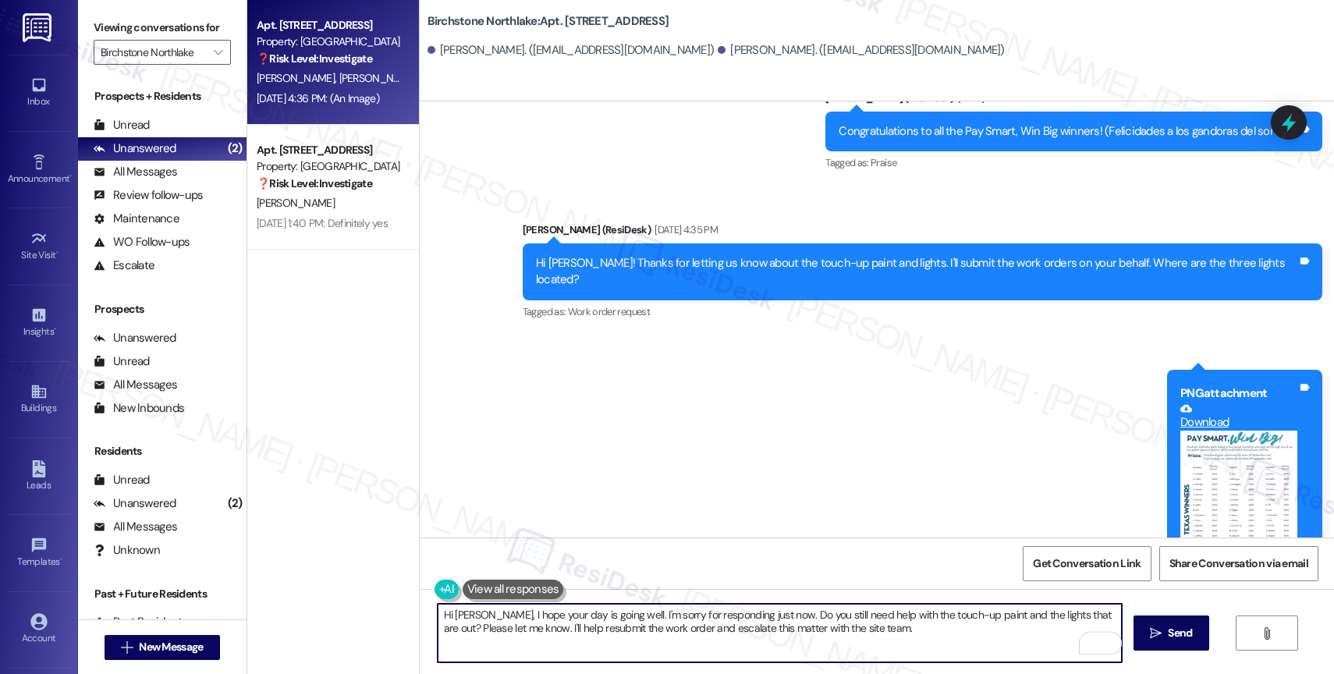
scroll to position [2221, 0]
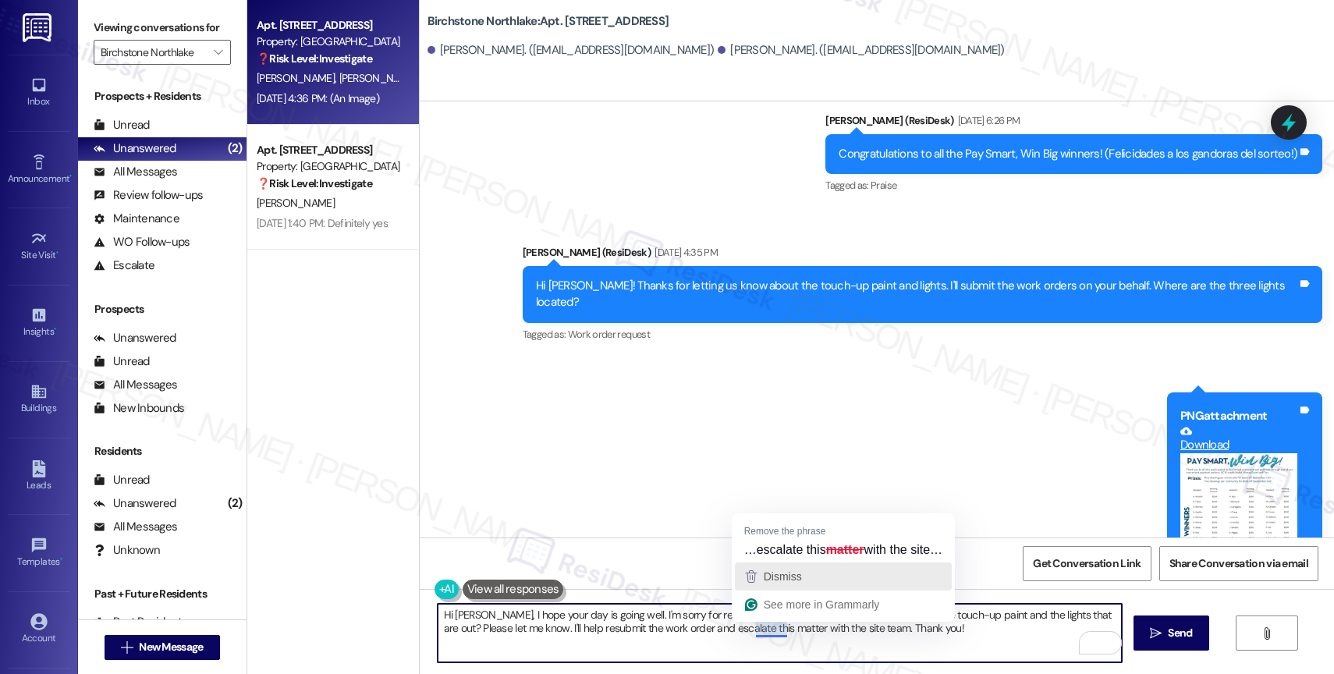
click at [800, 583] on span "Dismiss" at bounding box center [783, 576] width 38 height 12
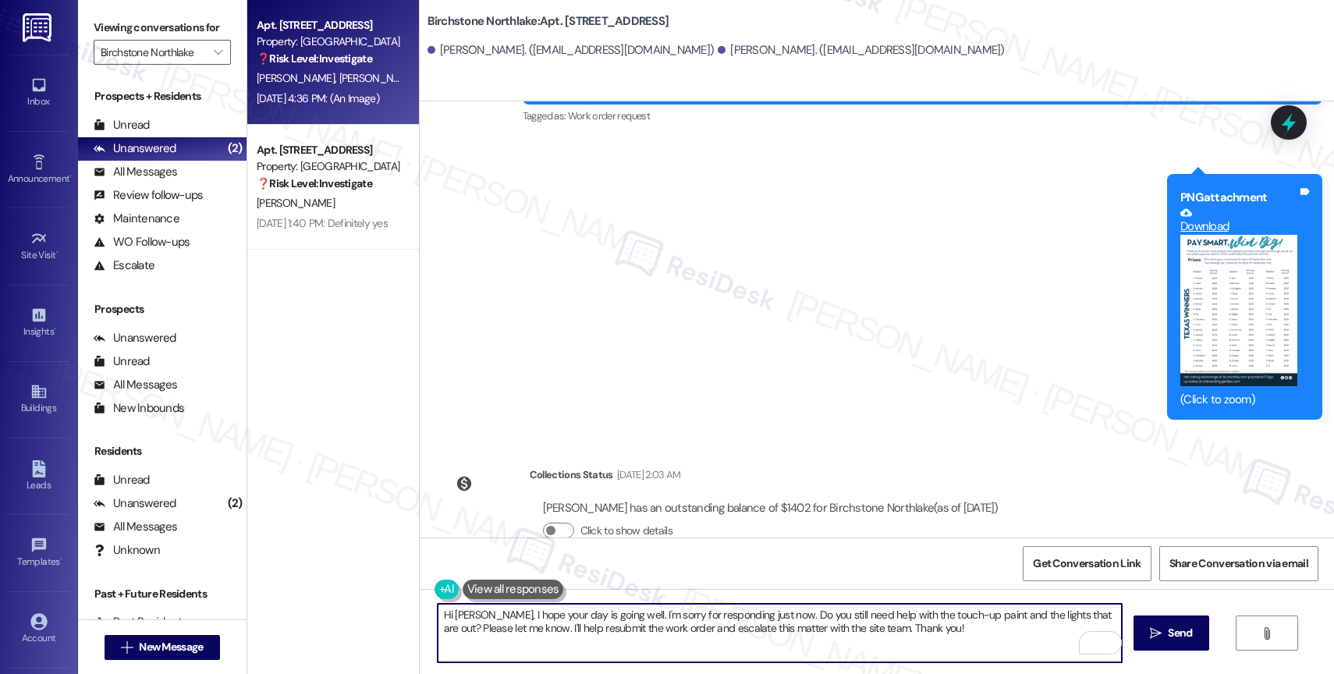
scroll to position [2444, 0]
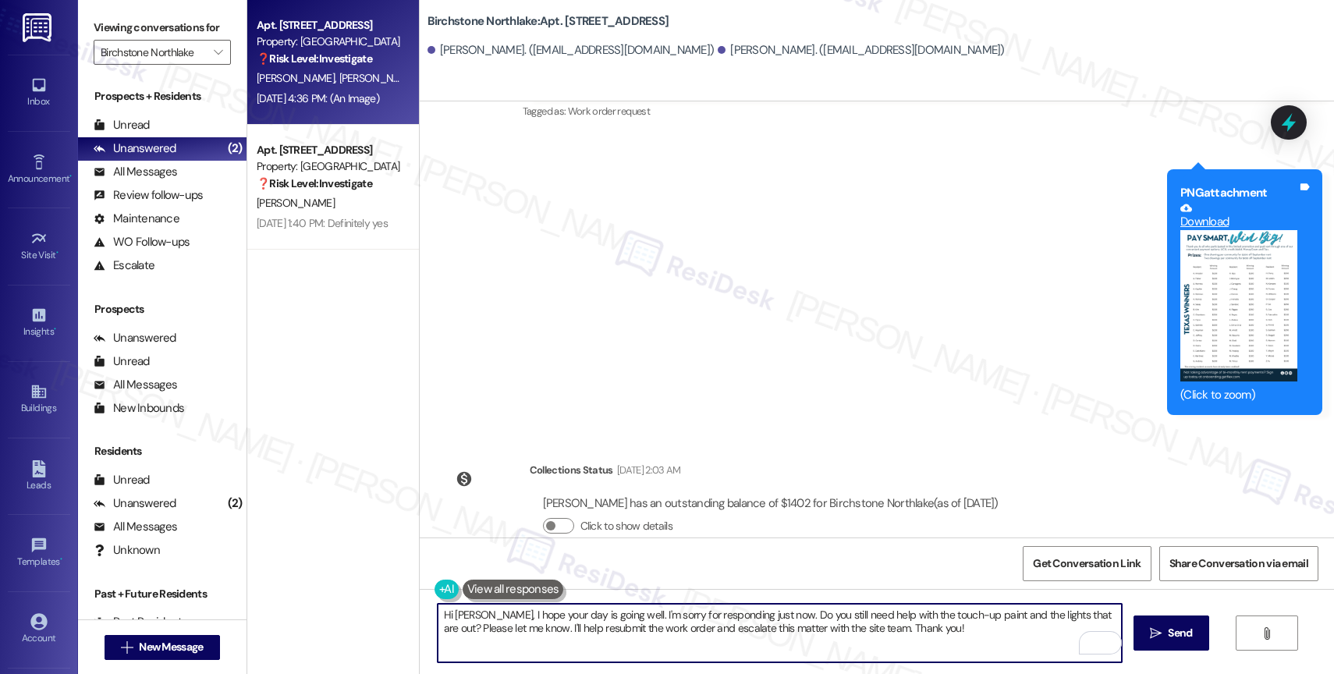
click at [781, 630] on textarea "Hi [PERSON_NAME], I hope your day is going well. I'm sorry for responding just …" at bounding box center [780, 633] width 684 height 59
click at [932, 638] on textarea "Hi [PERSON_NAME], I hope your day is going well. I'm sorry for responding just …" at bounding box center [780, 633] width 684 height 59
type textarea "Hi [PERSON_NAME], I hope your day is going well. I'm sorry for responding just …"
click at [1155, 627] on icon "" at bounding box center [1156, 633] width 12 height 12
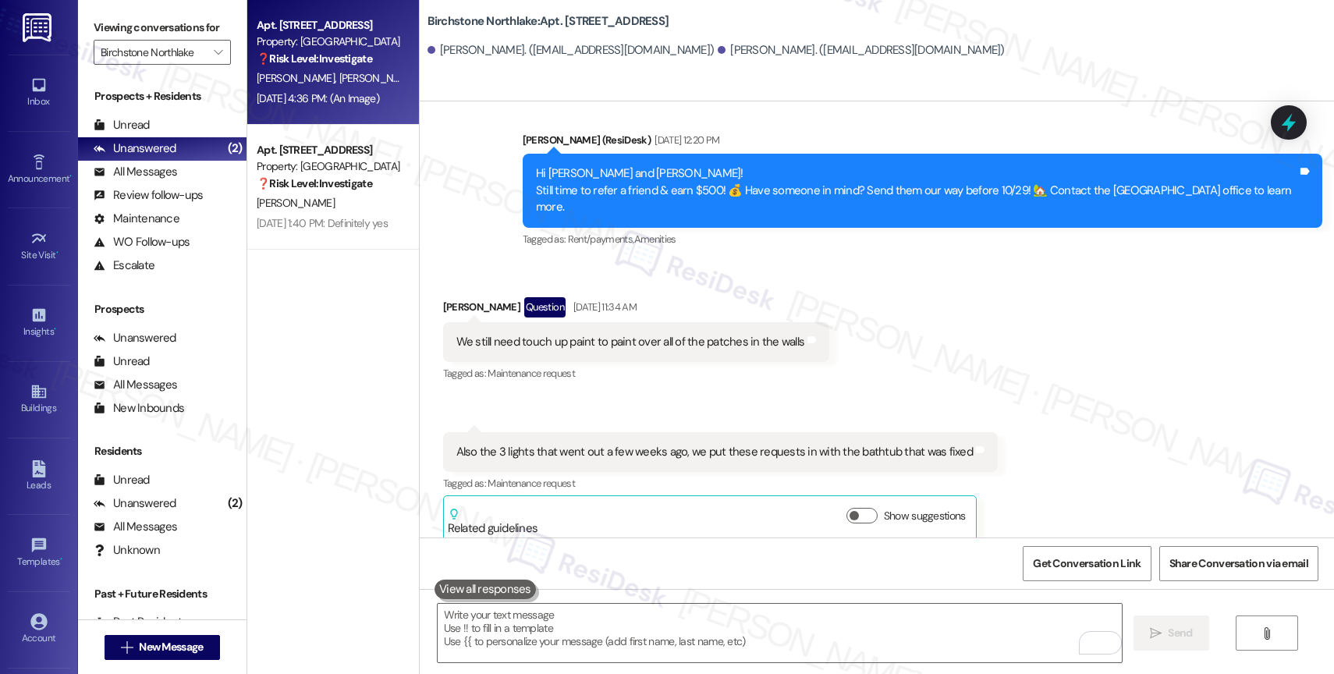
scroll to position [2570, 0]
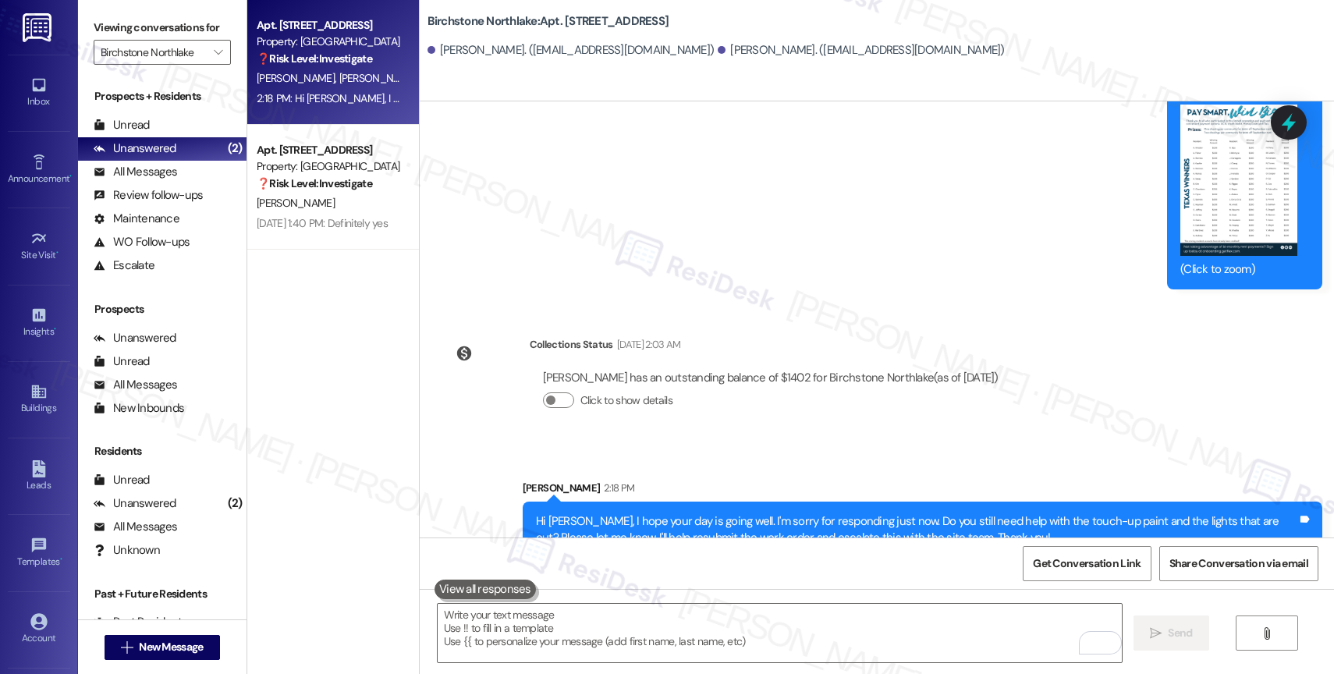
click at [764, 201] on div "Announcement, sent via SMS [PERSON_NAME] (ResiDesk) [DATE] 6:26 PM Congratulati…" at bounding box center [877, 14] width 914 height 573
click at [734, 236] on div "Announcement, sent via SMS [PERSON_NAME] (ResiDesk) [DATE] 6:26 PM Congratulati…" at bounding box center [877, 14] width 914 height 573
click at [798, 231] on div "Announcement, sent via SMS [PERSON_NAME] (ResiDesk) [DATE] 6:26 PM Congratulati…" at bounding box center [877, 14] width 914 height 573
click at [757, 239] on div "Announcement, sent via SMS Sarah (ResiDesk) Aug 28, 2025 at 6:26 PM Congratulat…" at bounding box center [877, 14] width 914 height 573
click at [697, 245] on div "Announcement, sent via SMS Sarah (ResiDesk) Aug 28, 2025 at 6:26 PM Congratulat…" at bounding box center [877, 14] width 914 height 573
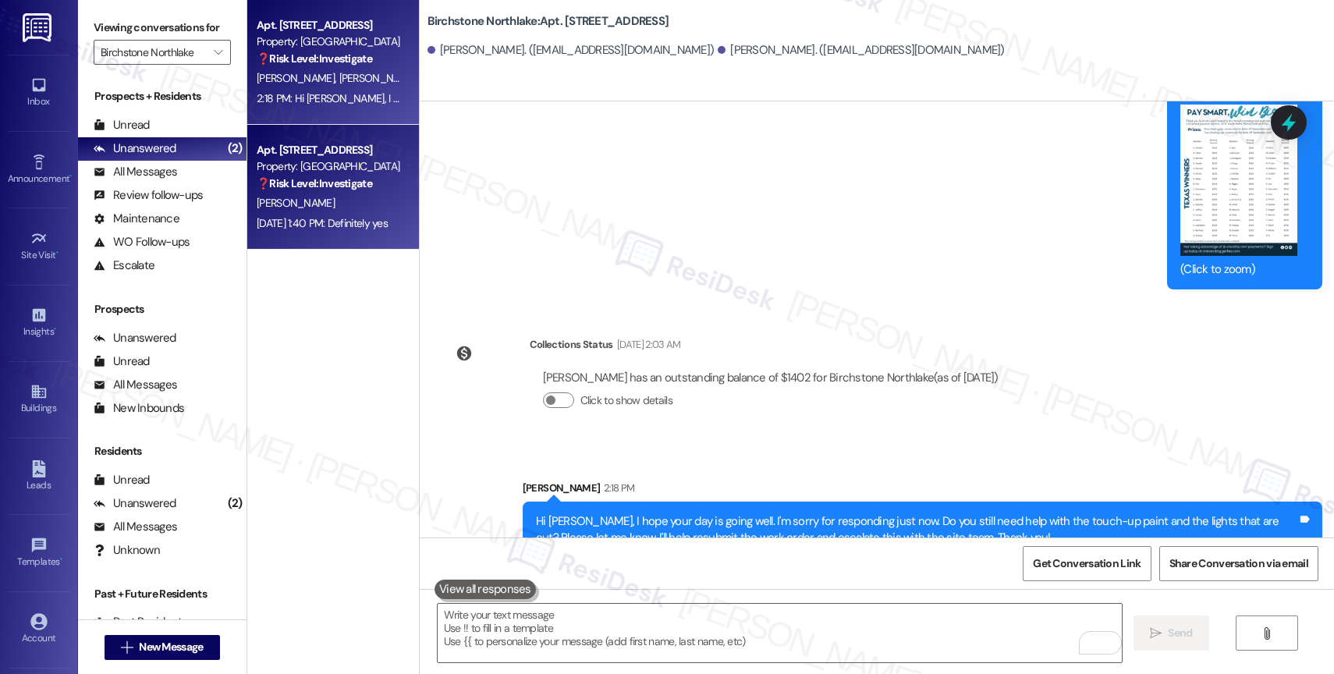
click at [343, 191] on div "❓ Risk Level: Investigate" at bounding box center [329, 184] width 144 height 16
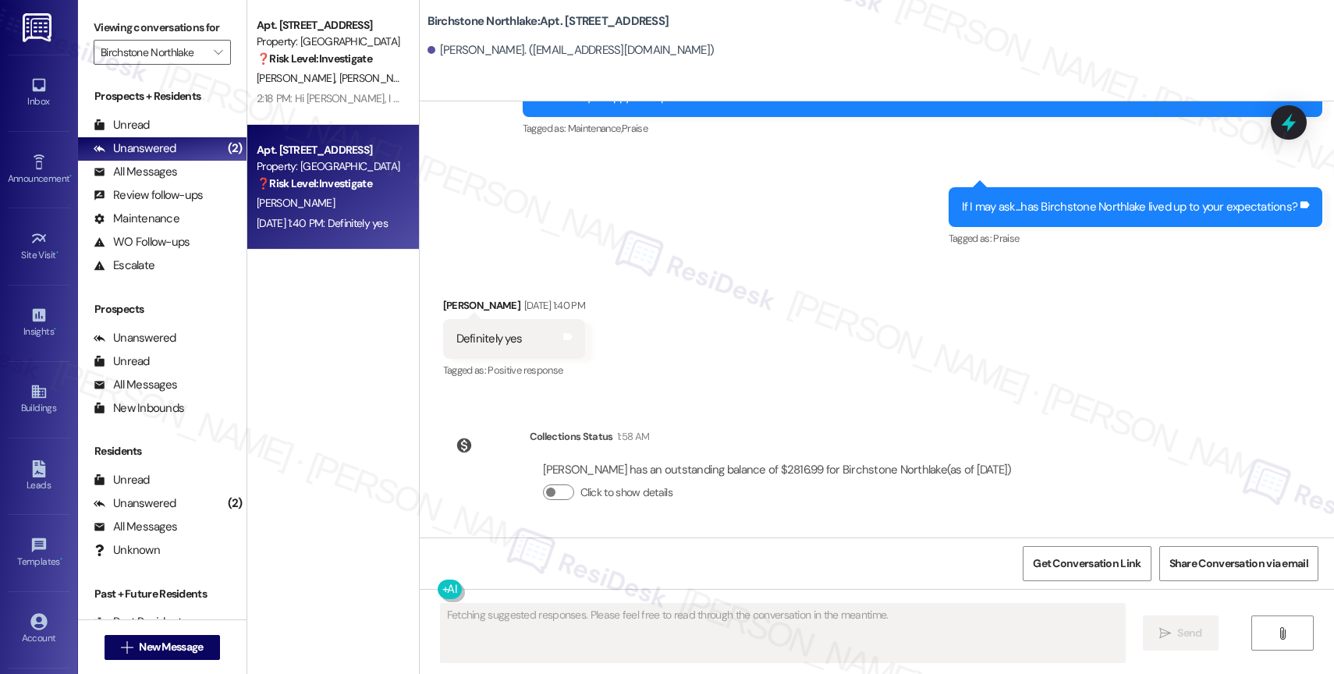
scroll to position [7025, 0]
click at [214, 59] on icon "" at bounding box center [218, 52] width 9 height 12
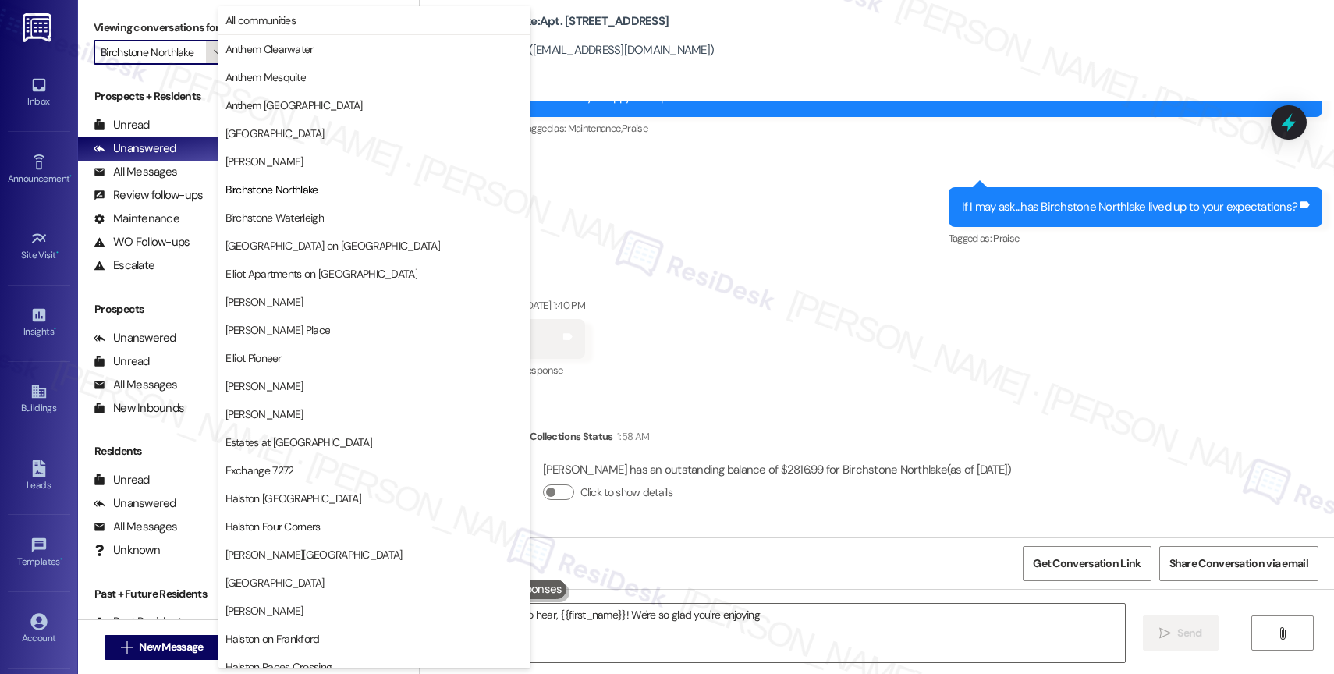
scroll to position [0, 2]
type textarea "That's wonderful to hear, {{first_name}}! We're so glad you're enjoying your ho…"
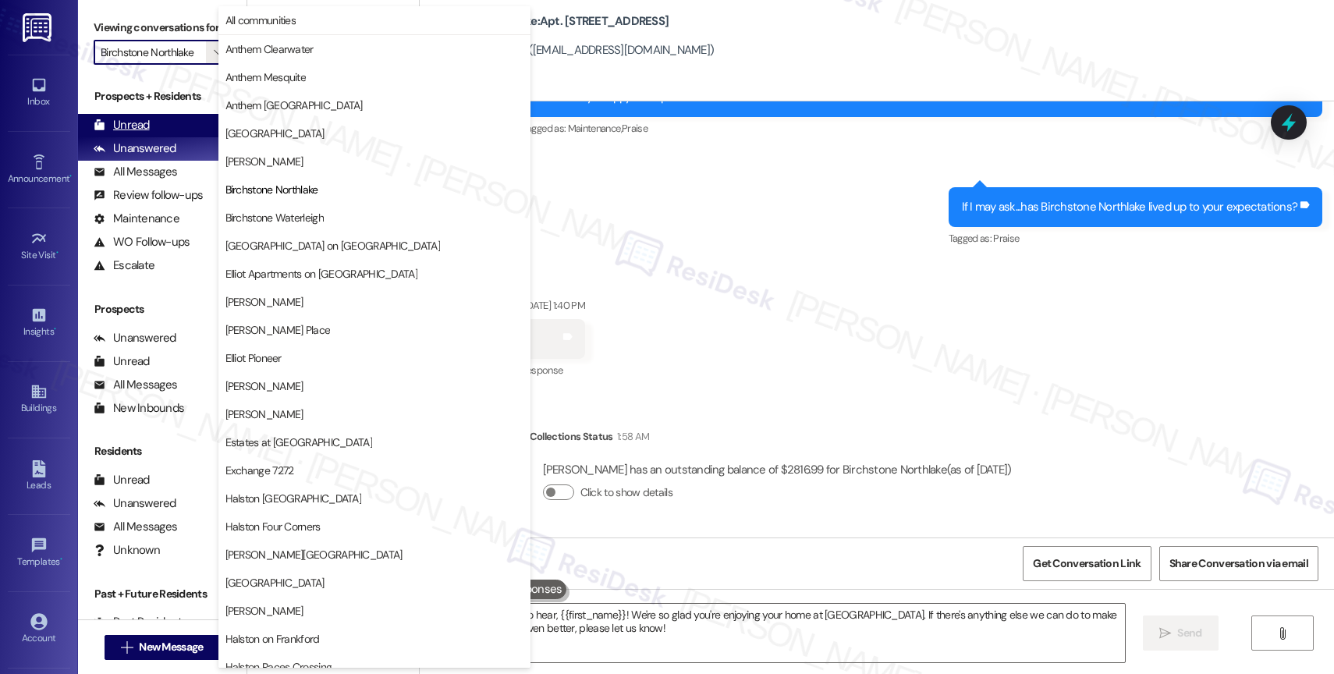
click at [144, 133] on div "Unread" at bounding box center [122, 125] width 56 height 16
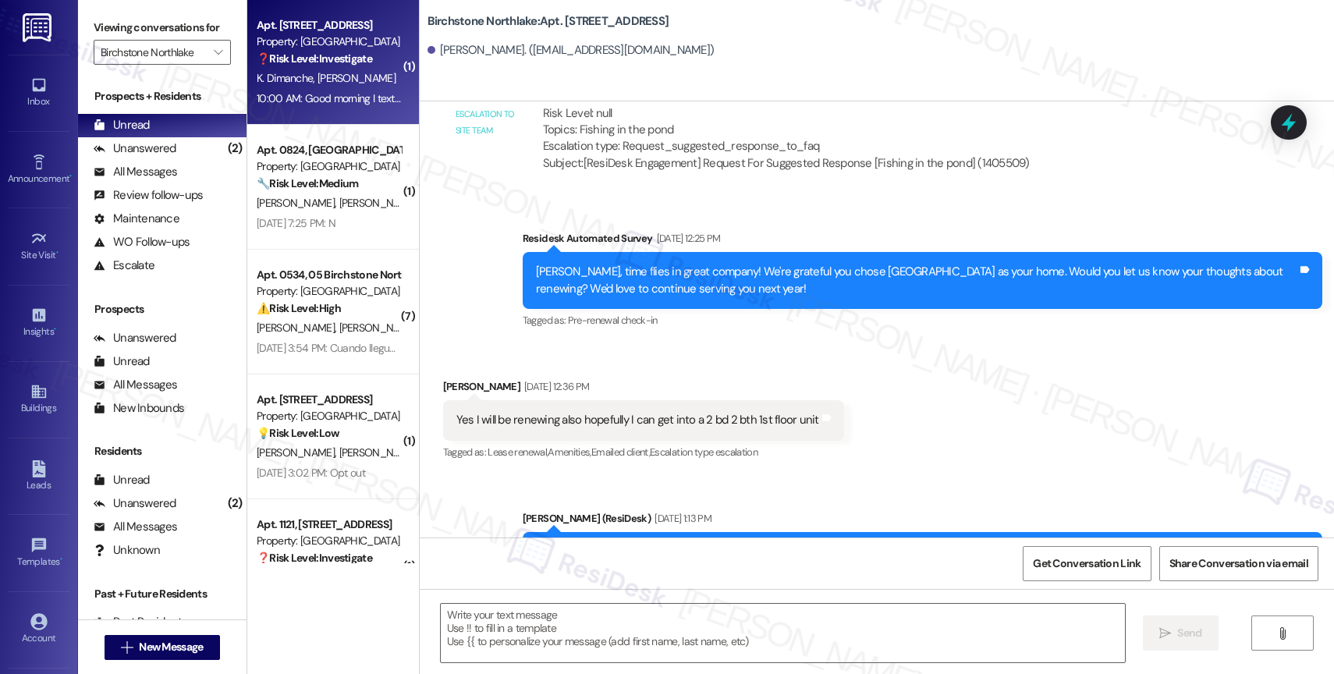
type textarea "Fetching suggested responses. Please feel free to read through the conversation…"
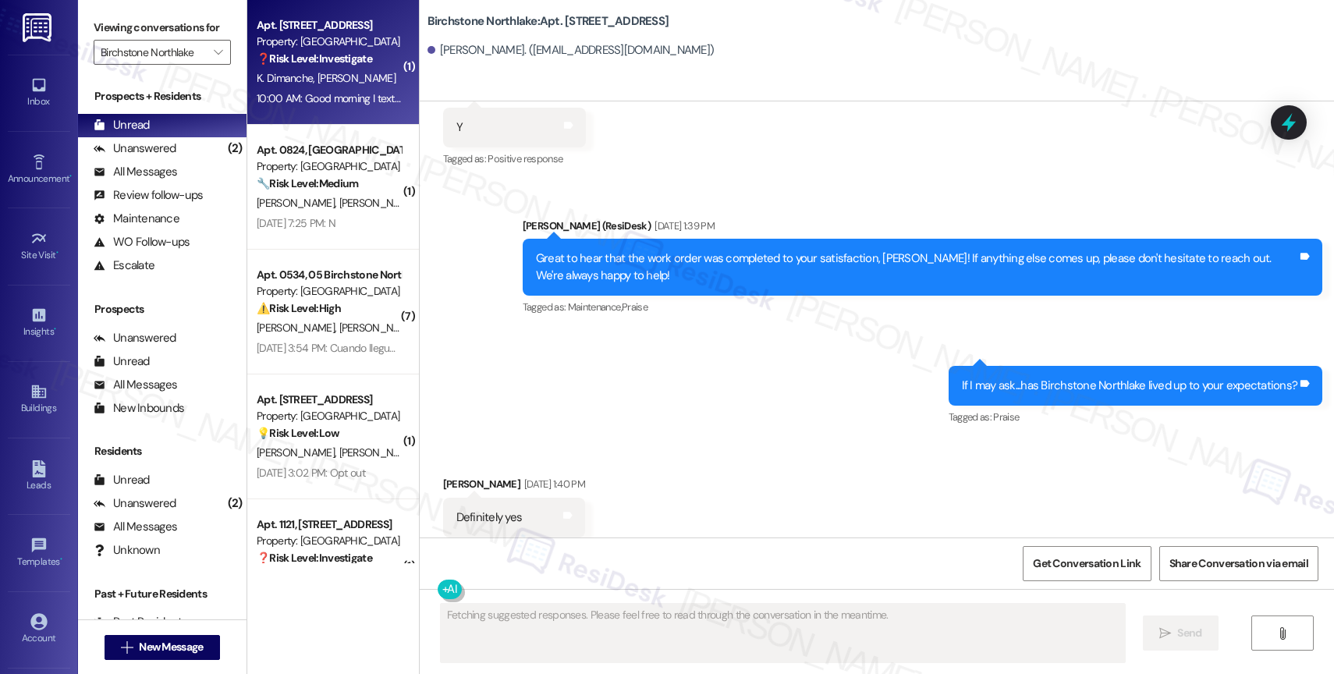
scroll to position [6881, 0]
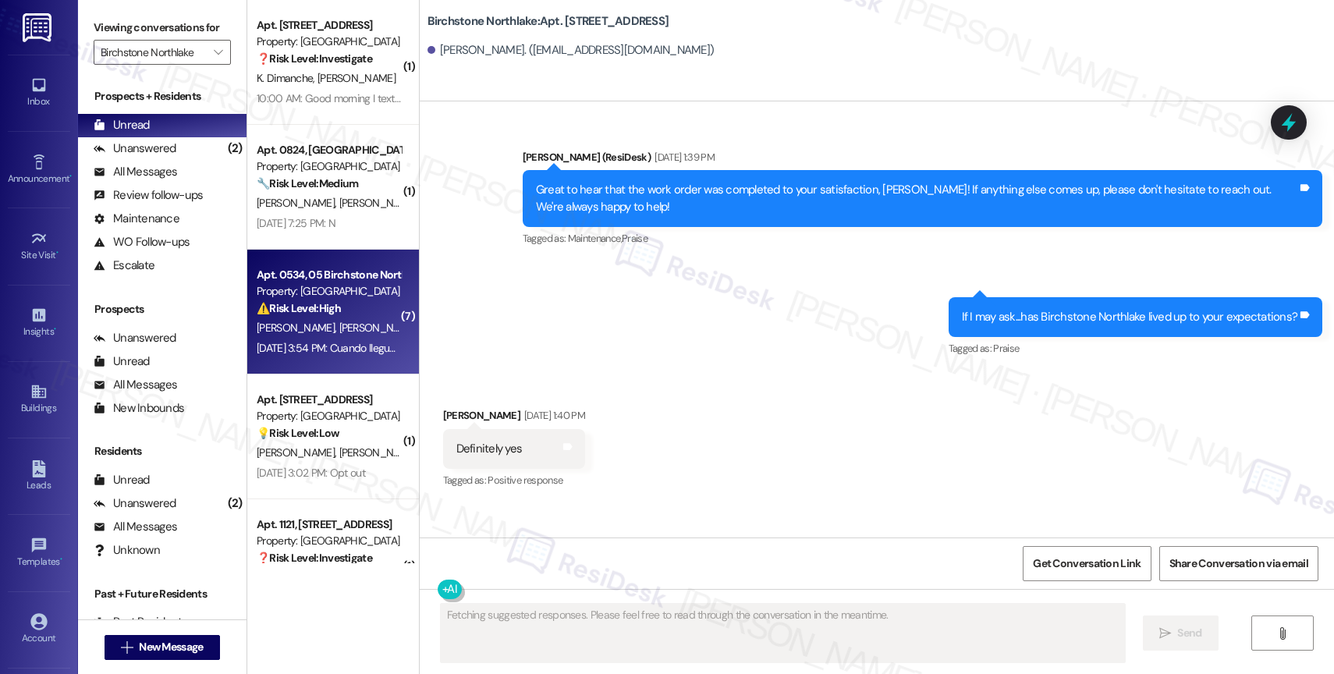
click at [289, 304] on strong "⚠️ Risk Level: High" at bounding box center [299, 308] width 84 height 14
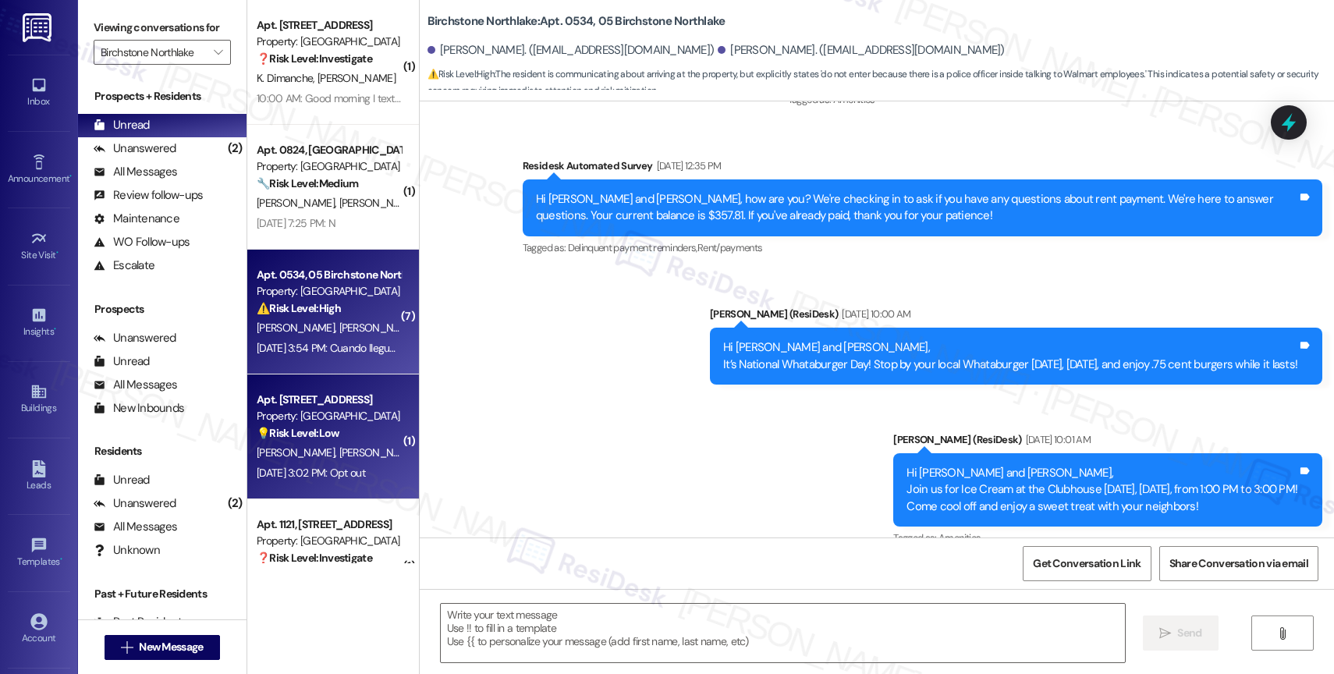
type textarea "Fetching suggested responses. Please feel free to read through the conversation…"
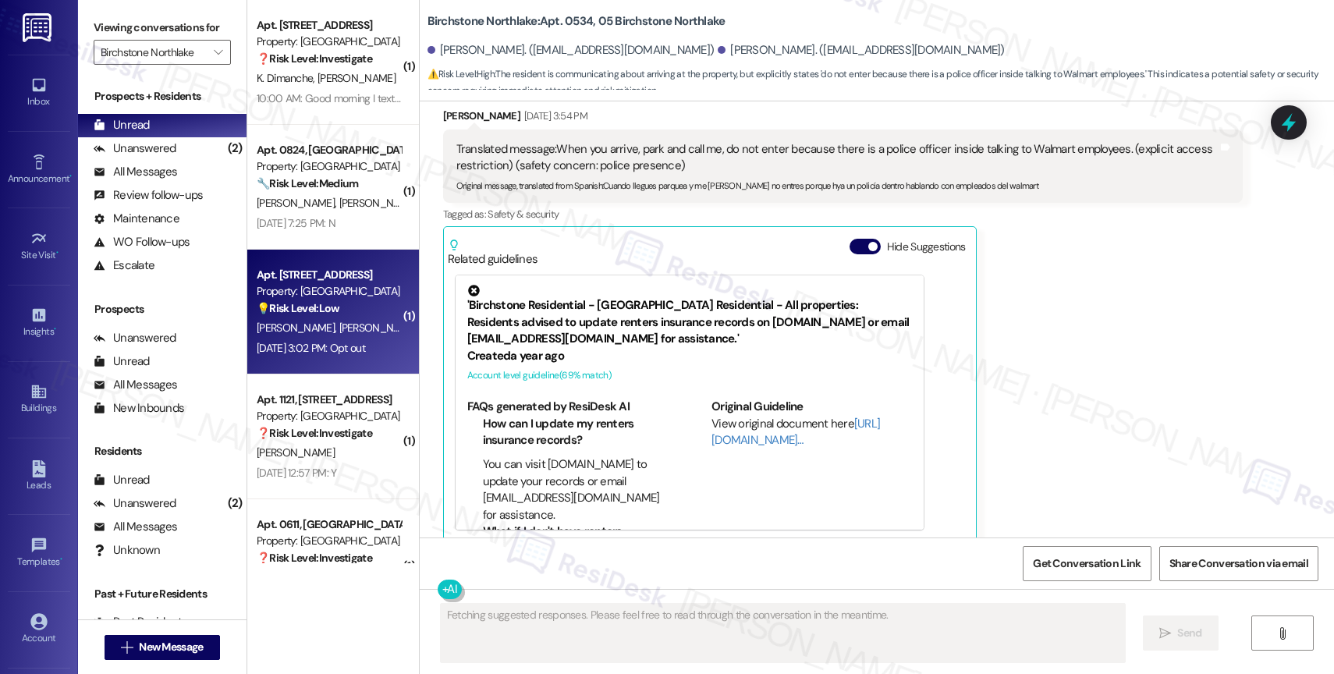
scroll to position [197, 0]
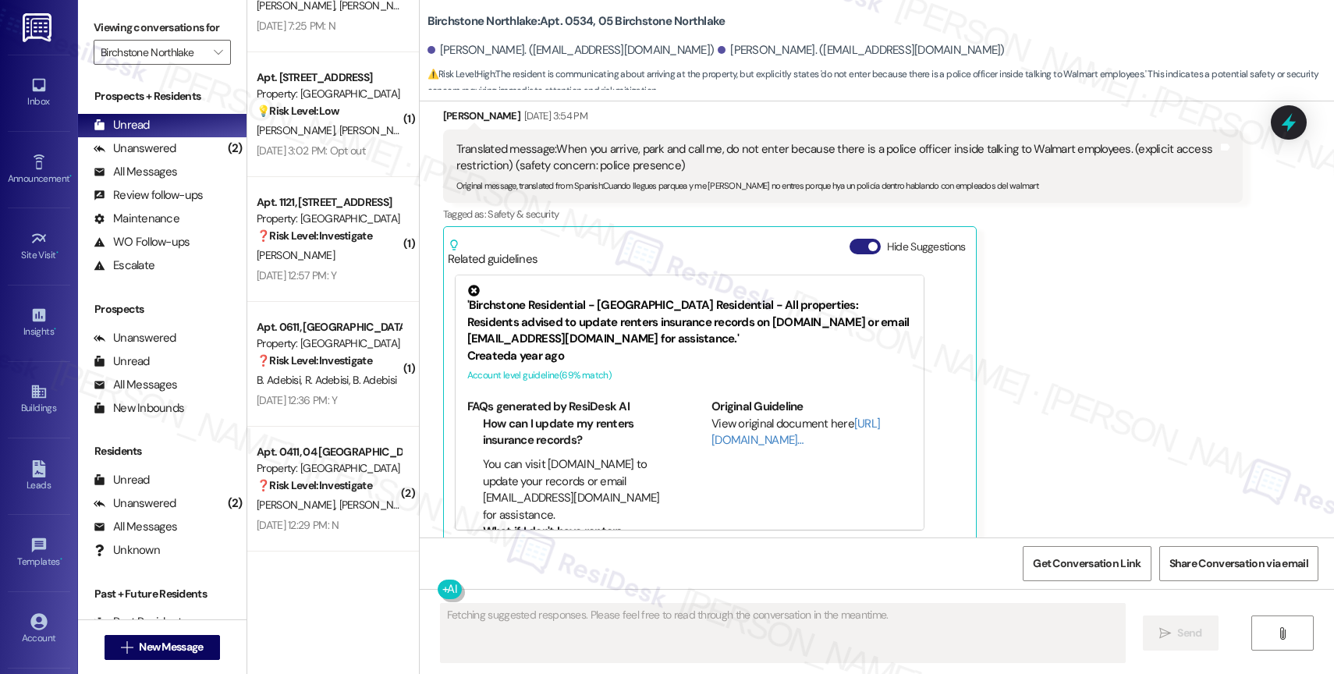
click at [855, 239] on button "Hide Suggestions" at bounding box center [865, 247] width 31 height 16
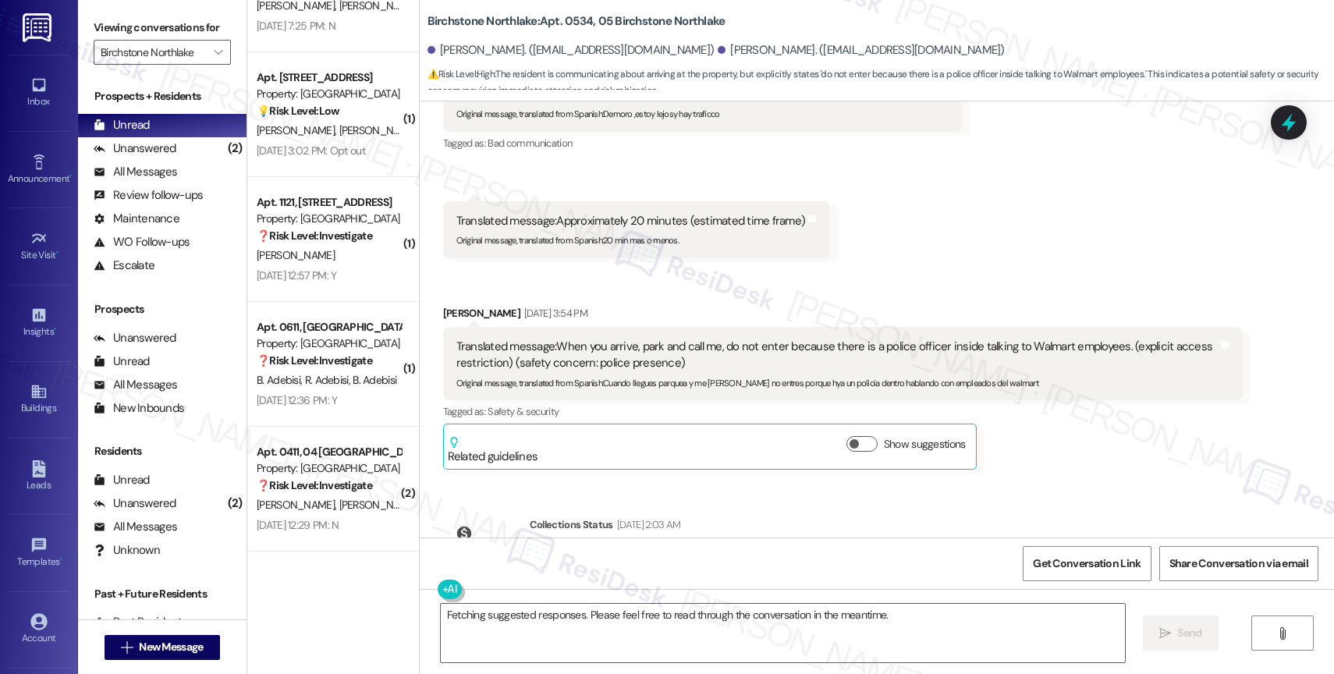
scroll to position [3759, 0]
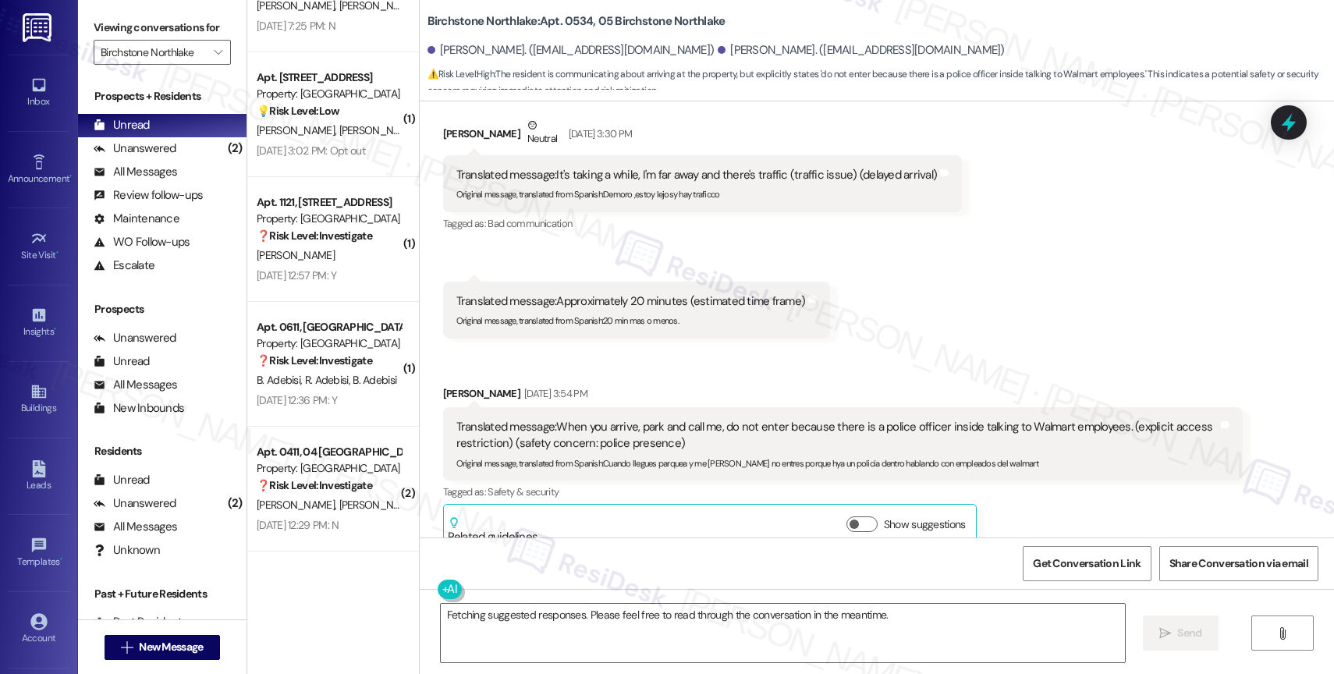
click at [862, 321] on div "Received via SMS Omar Valladares Neutral Aug 29, 2025 at 2:24 PM Translated mes…" at bounding box center [877, 40] width 914 height 1044
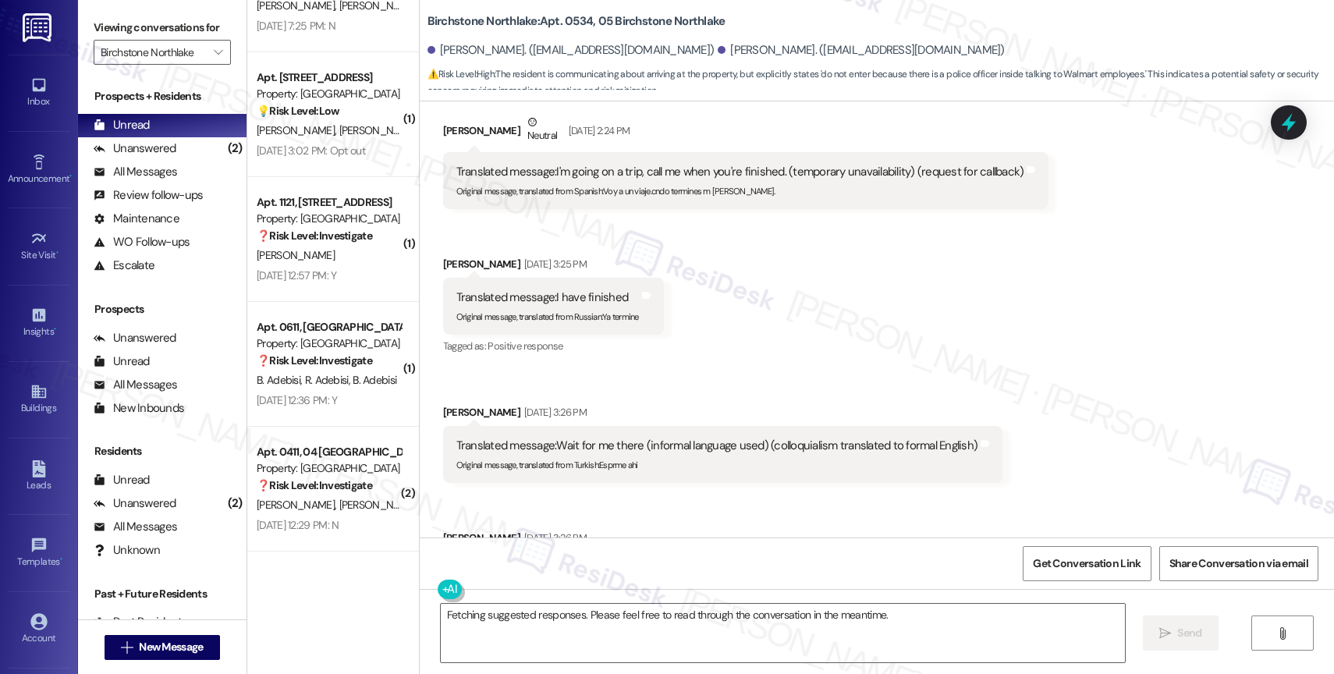
scroll to position [3911, 0]
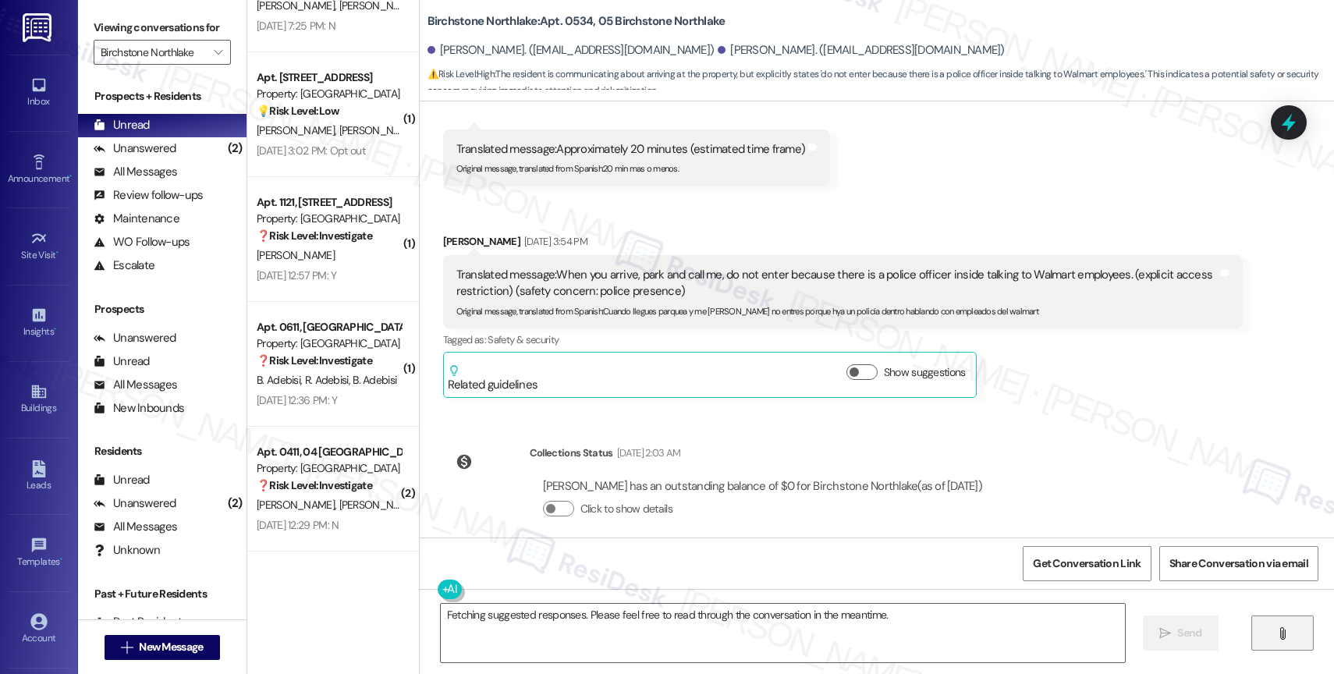
click at [1272, 640] on button "" at bounding box center [1282, 633] width 62 height 35
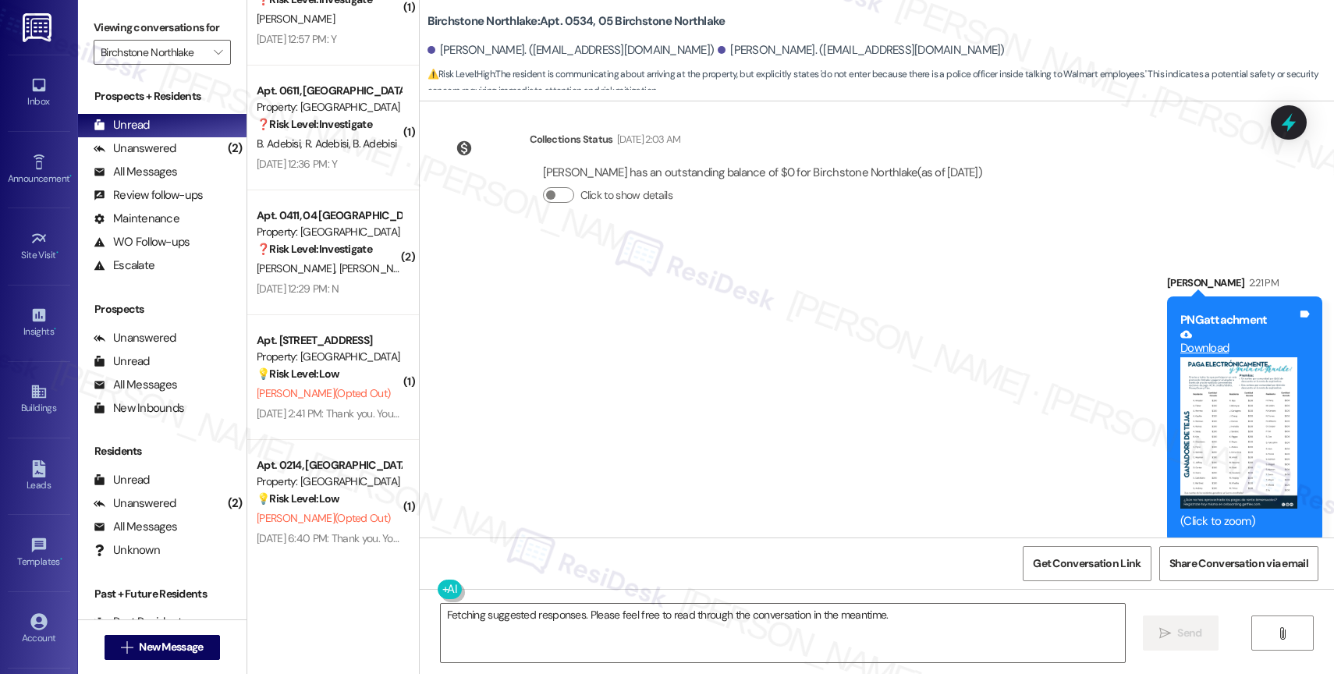
scroll to position [435, 0]
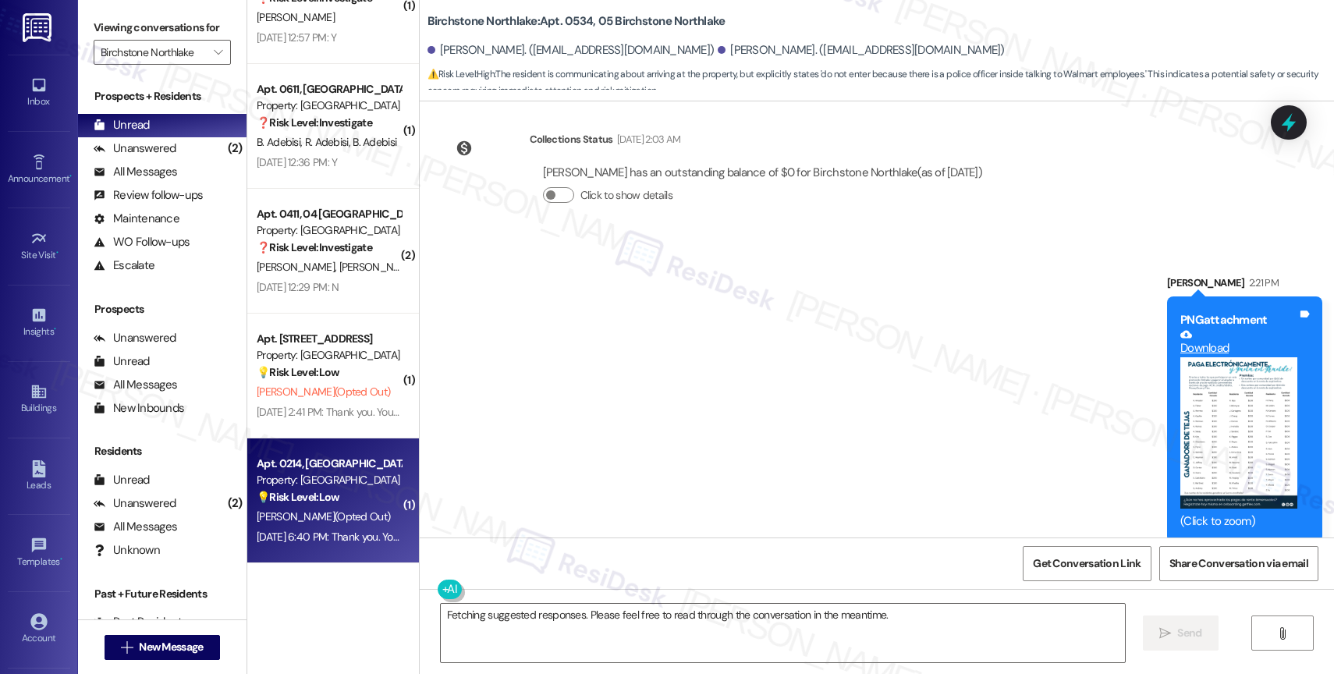
click at [329, 461] on div "Apt. 0214, 02 Birchstone Northlake" at bounding box center [329, 464] width 144 height 16
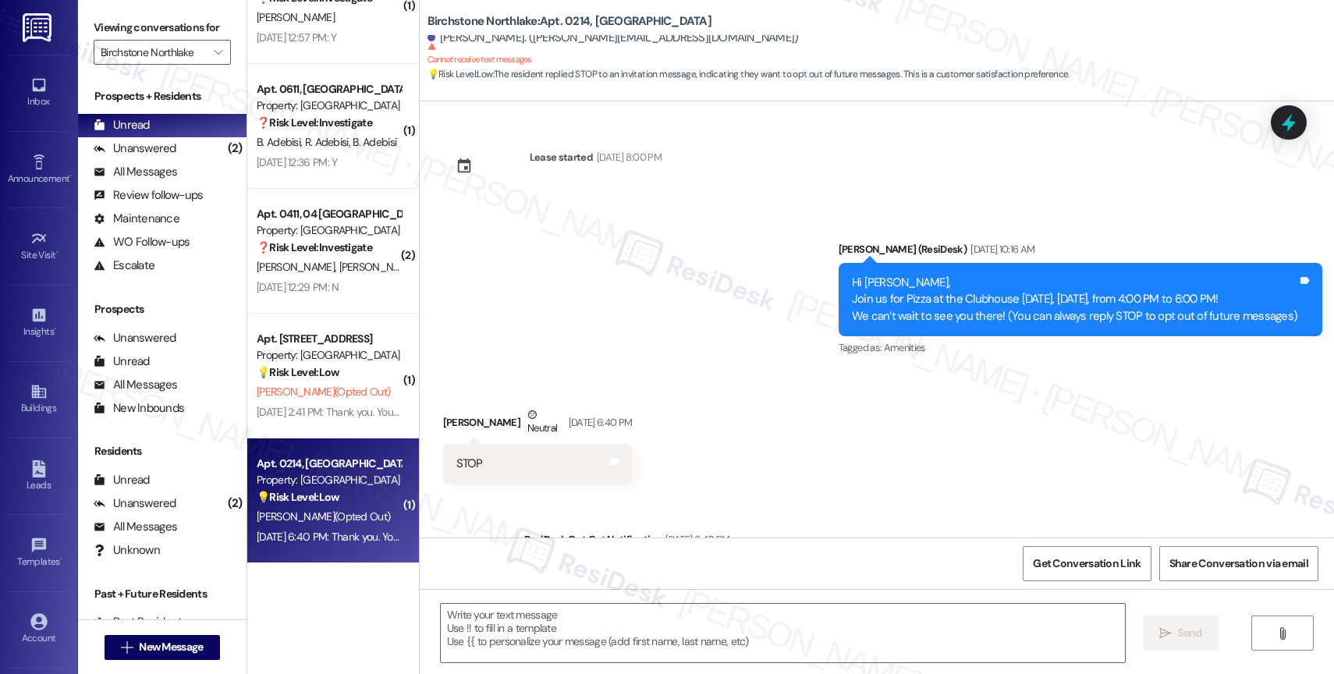
type textarea "Fetching suggested responses. Please feel free to read through the conversation…"
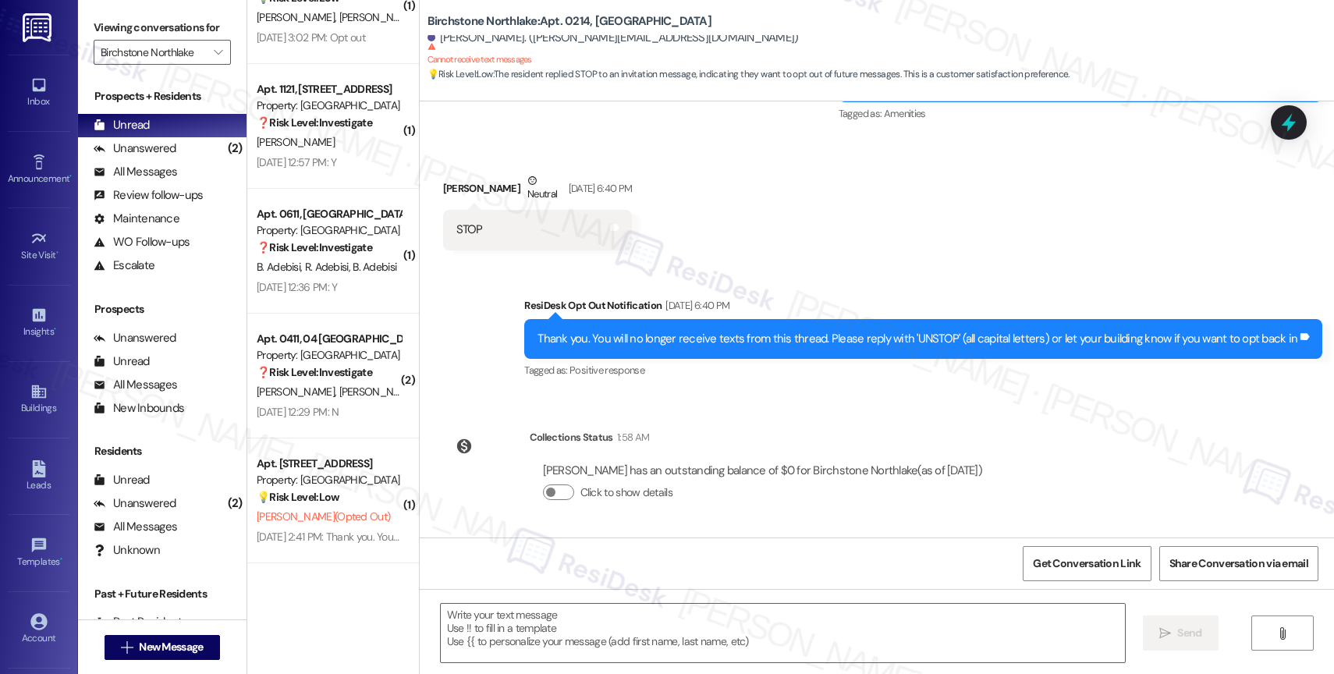
scroll to position [311, 0]
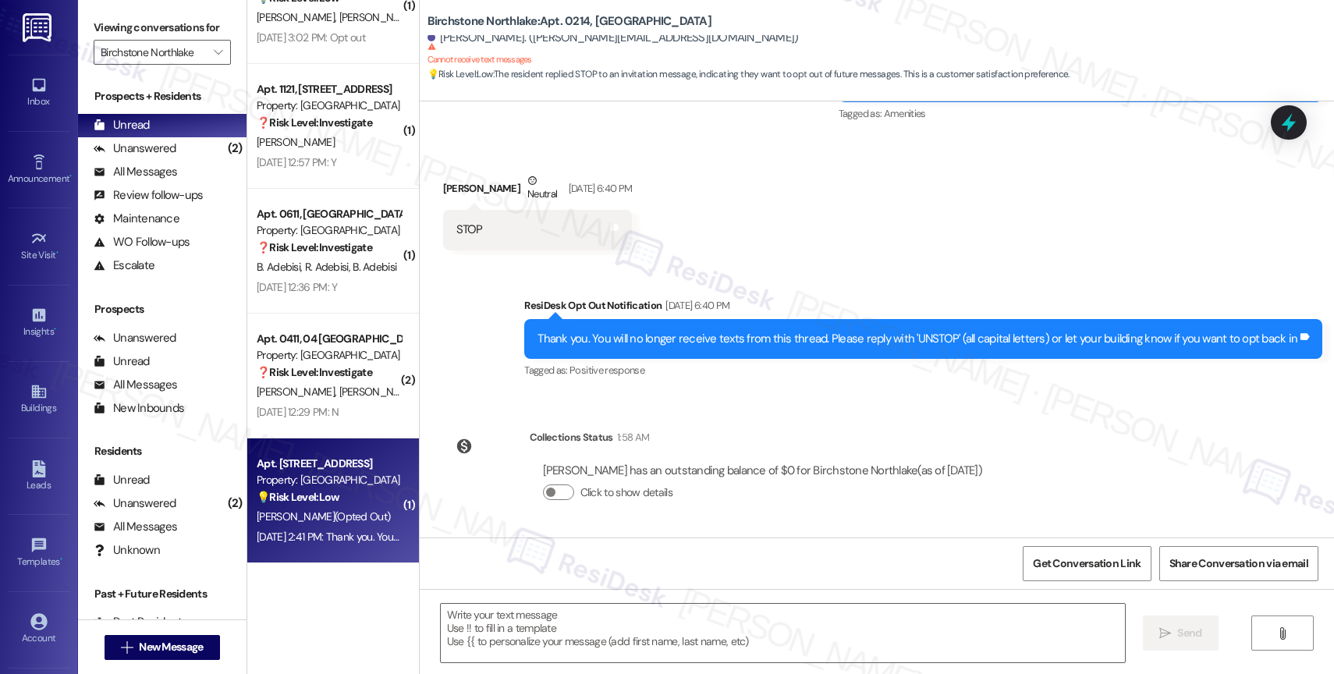
click at [311, 492] on strong "💡 Risk Level: Low" at bounding box center [298, 497] width 83 height 14
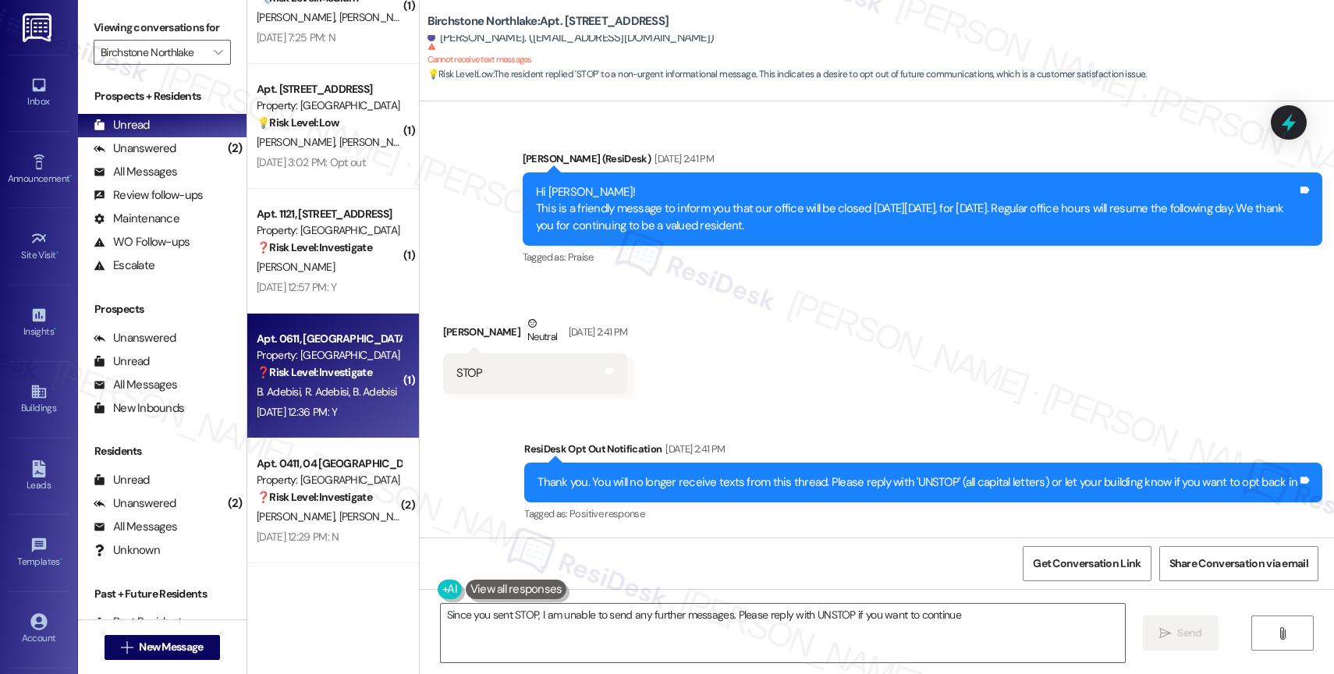
scroll to position [186, 0]
type textarea "Since you sent STOP, I am unable to send any further messages. Please reply wit…"
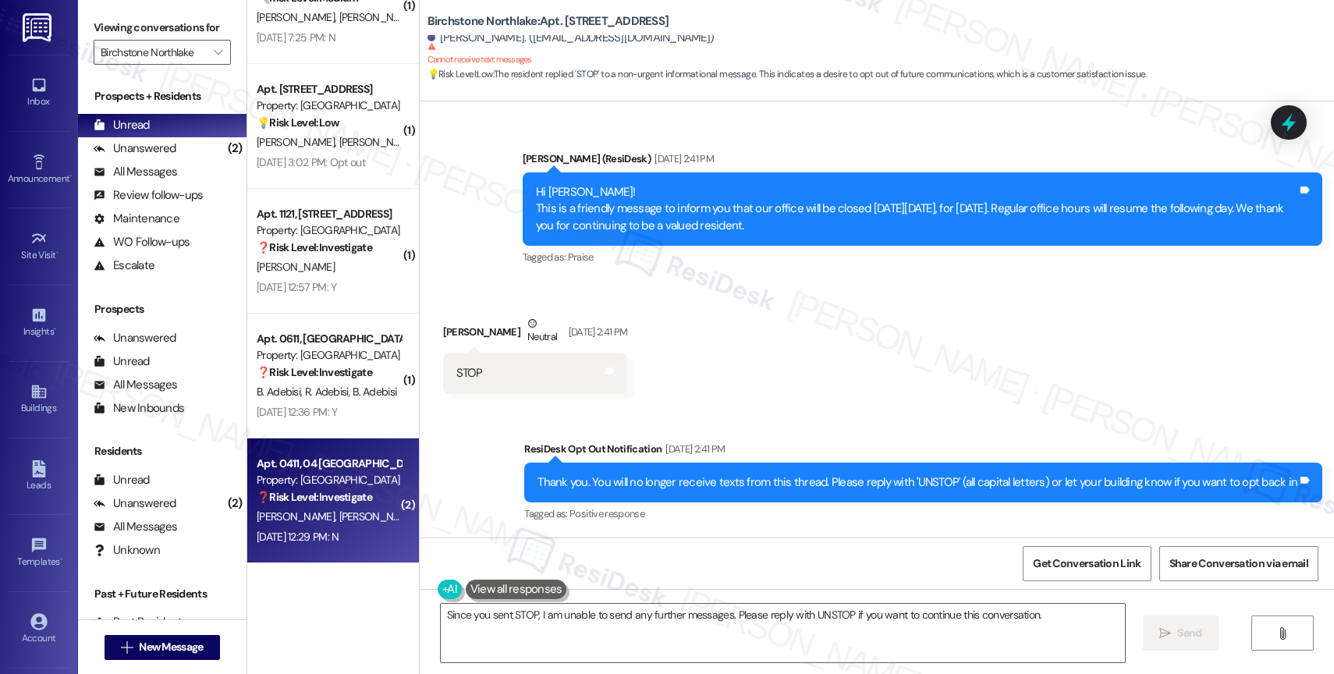
click at [321, 512] on div "P. Lewis D. Lewis" at bounding box center [328, 517] width 147 height 20
type textarea "Fetching suggested responses. Please feel free to read through the conversation…"
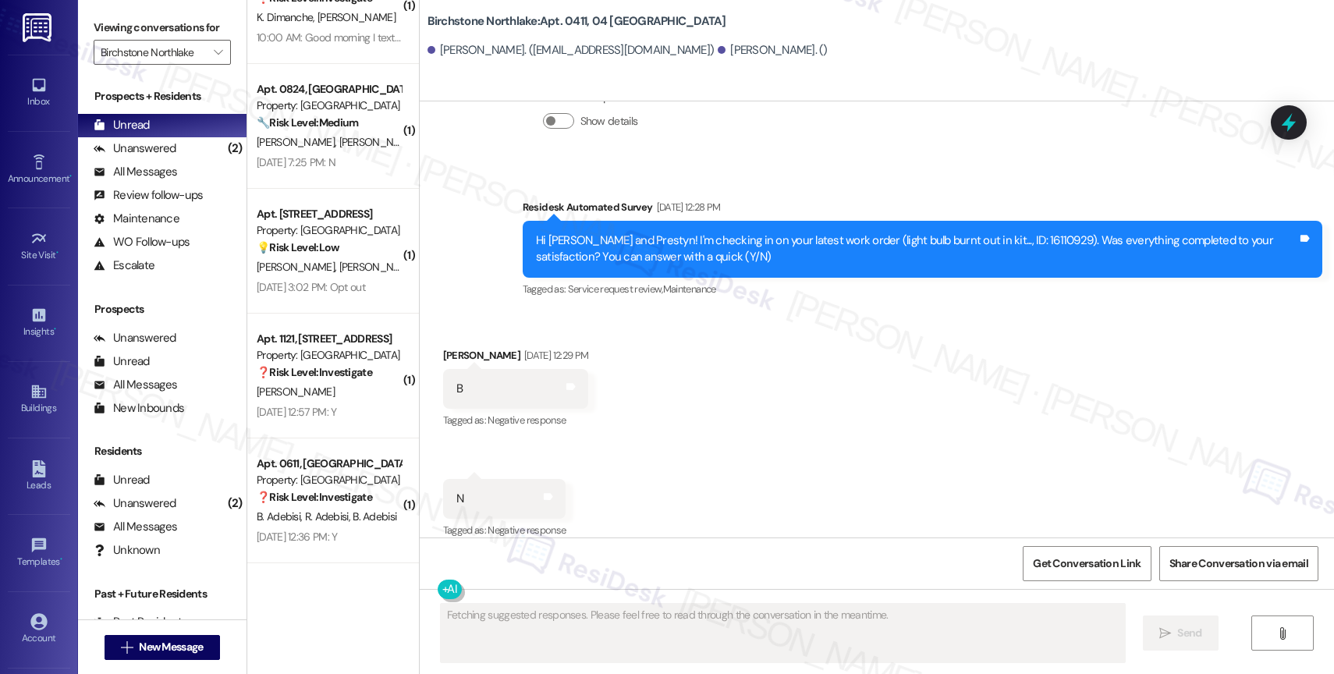
scroll to position [61, 0]
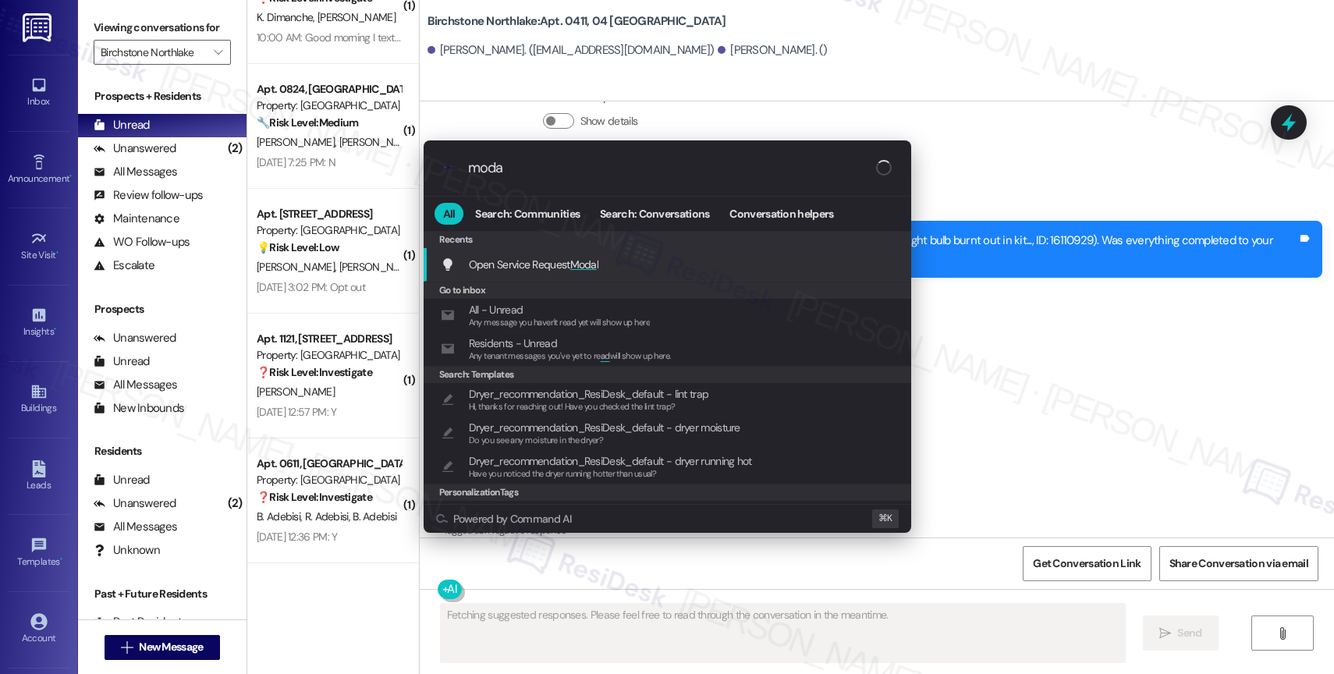
type input "modal"
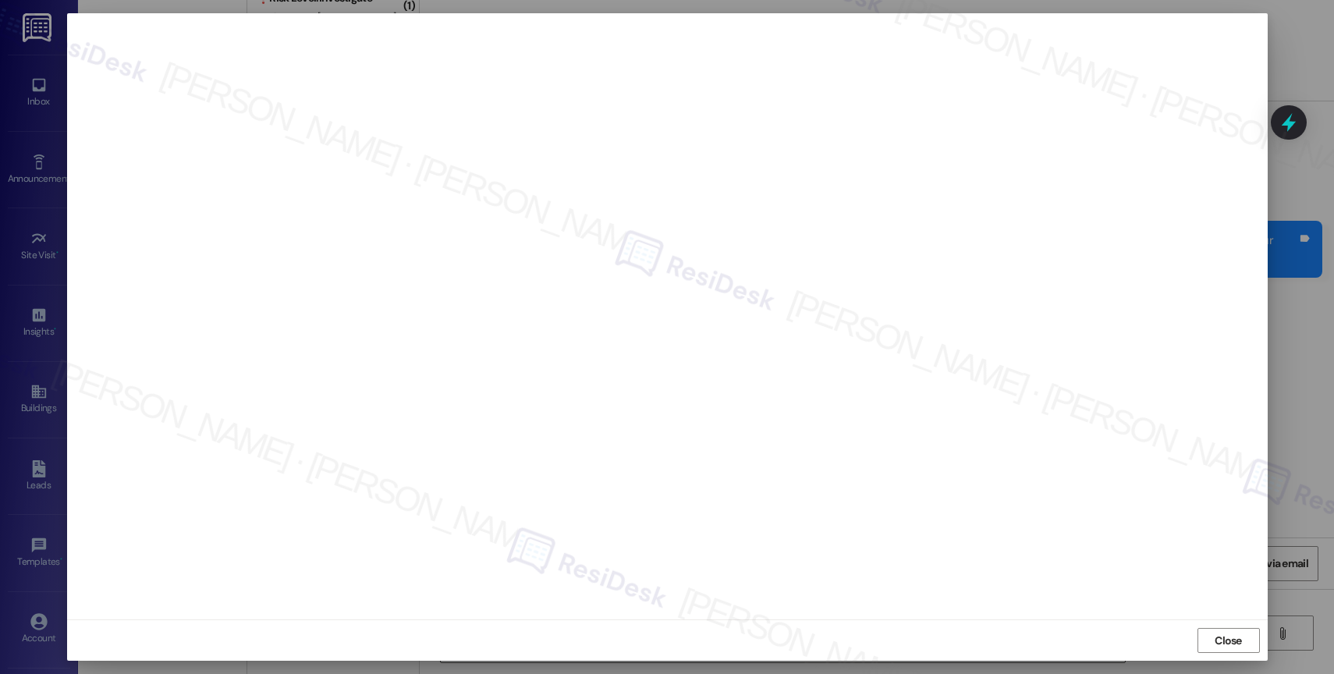
type textarea "Hi {{first_name}}, thanks for the update on work order 16110929. I understand i…"
click at [1229, 648] on span "Close" at bounding box center [1228, 641] width 27 height 16
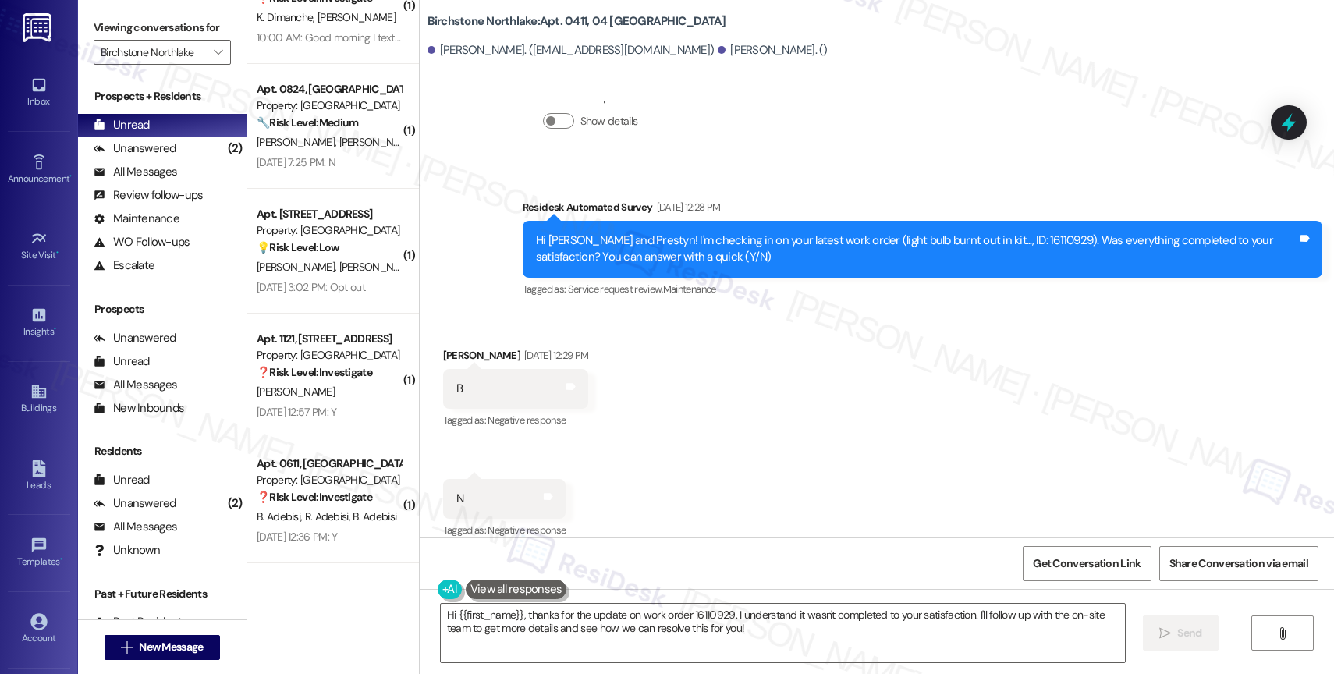
scroll to position [3980, 0]
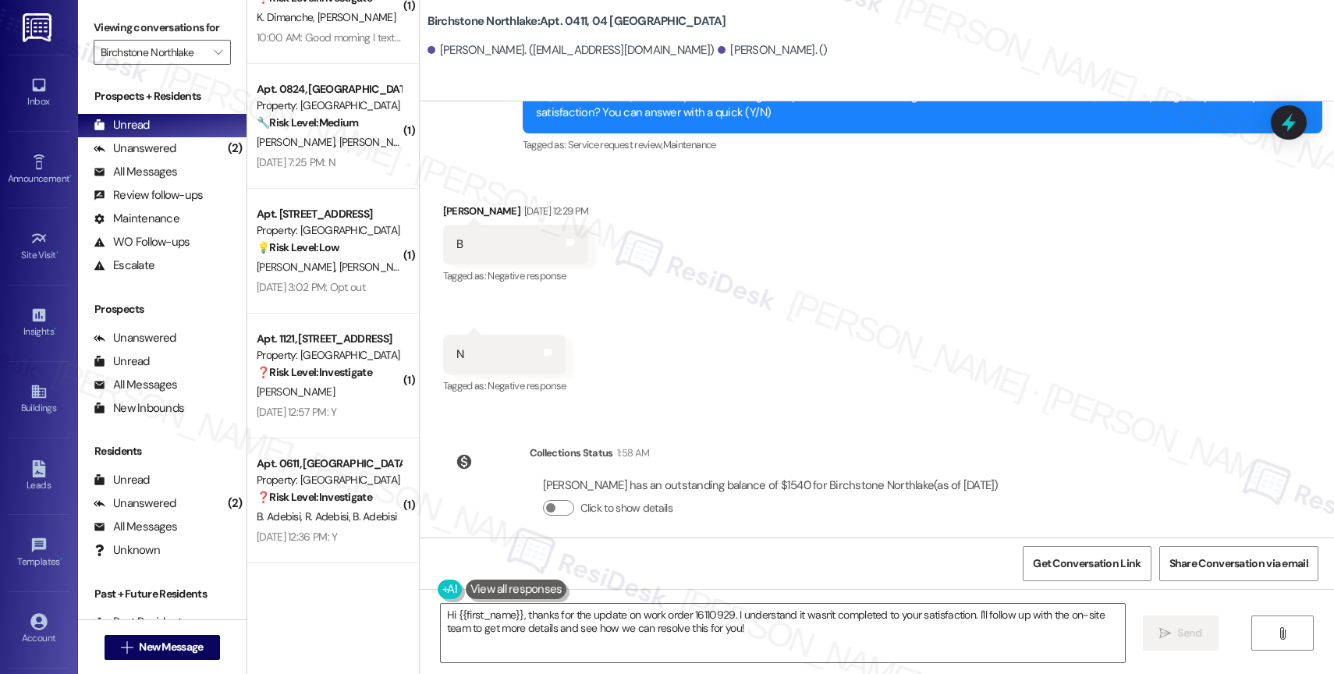
click at [755, 321] on div "Received via SMS Dawn Lewis Aug 29, 2025 at 12:29 PM B Tags and notes Tagged as…" at bounding box center [877, 289] width 914 height 242
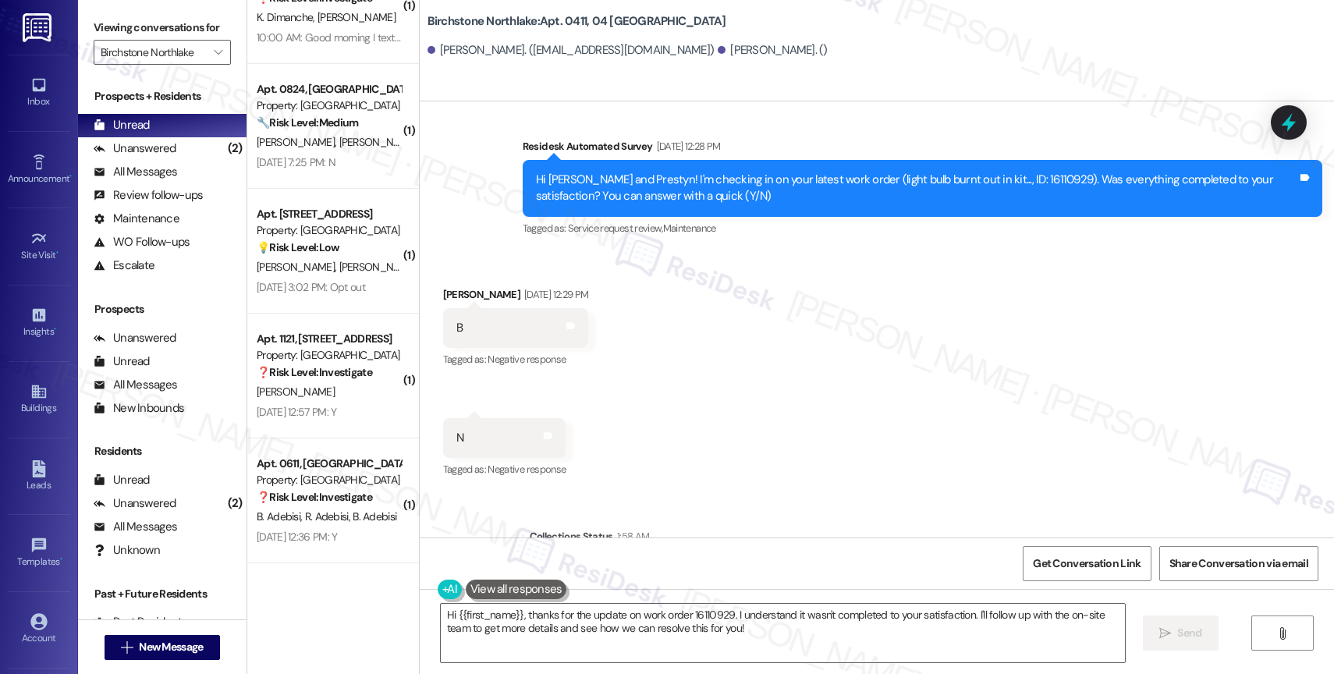
scroll to position [3896, 0]
click at [710, 445] on div "Received via SMS Dawn Lewis Aug 29, 2025 at 12:29 PM B Tags and notes Tagged as…" at bounding box center [877, 372] width 914 height 242
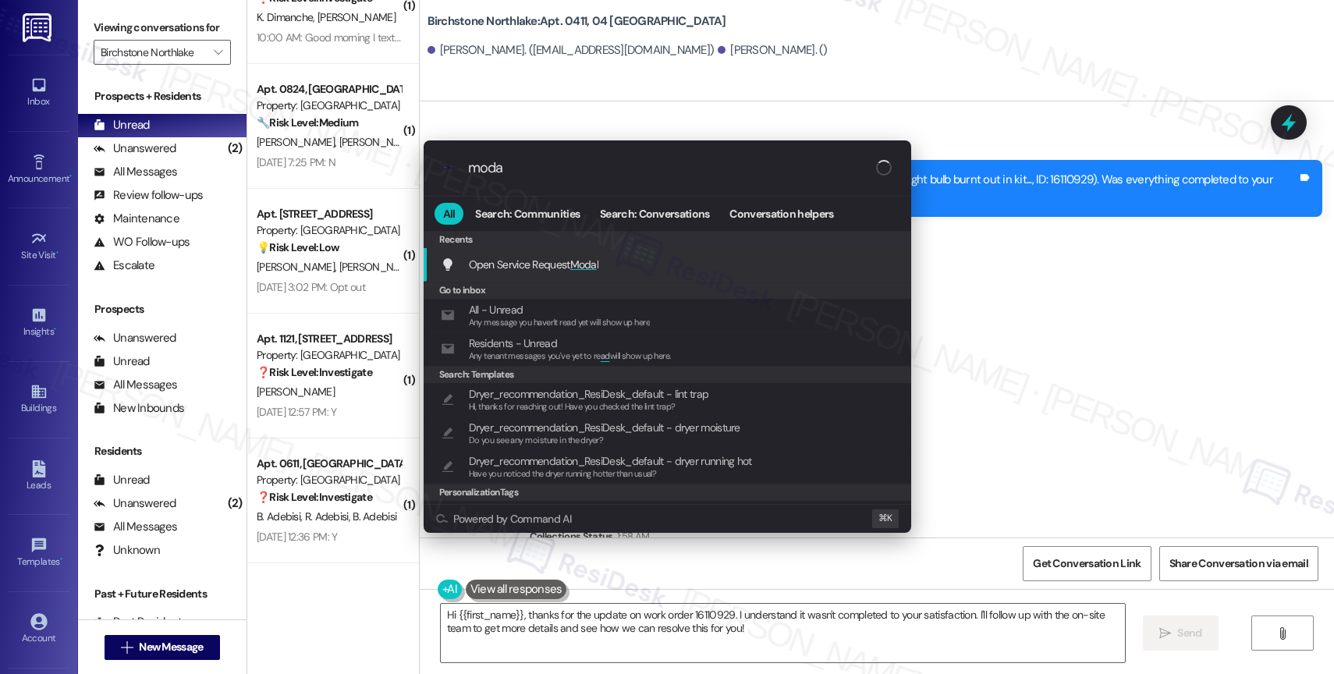
type input "modal"
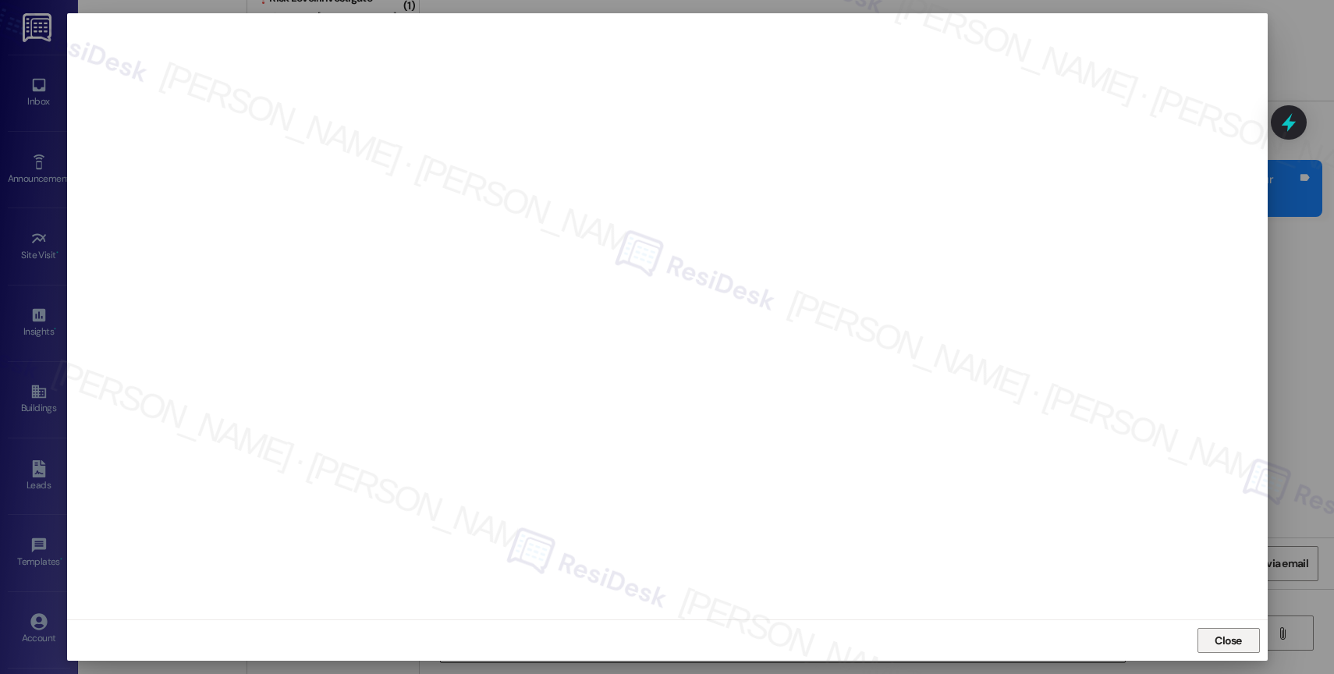
click at [1223, 641] on span "Close" at bounding box center [1228, 641] width 27 height 16
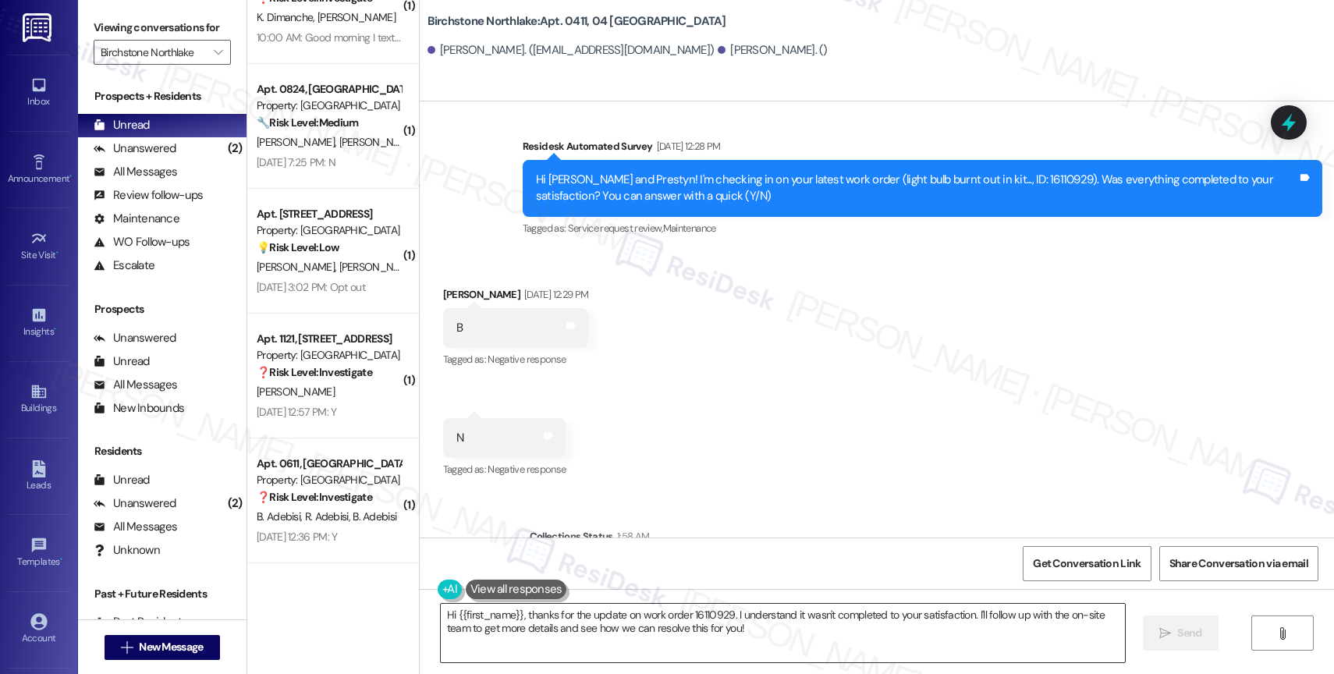
click at [545, 637] on textarea "Hi {{first_name}}, thanks for the update on work order 16110929. I understand i…" at bounding box center [783, 633] width 684 height 59
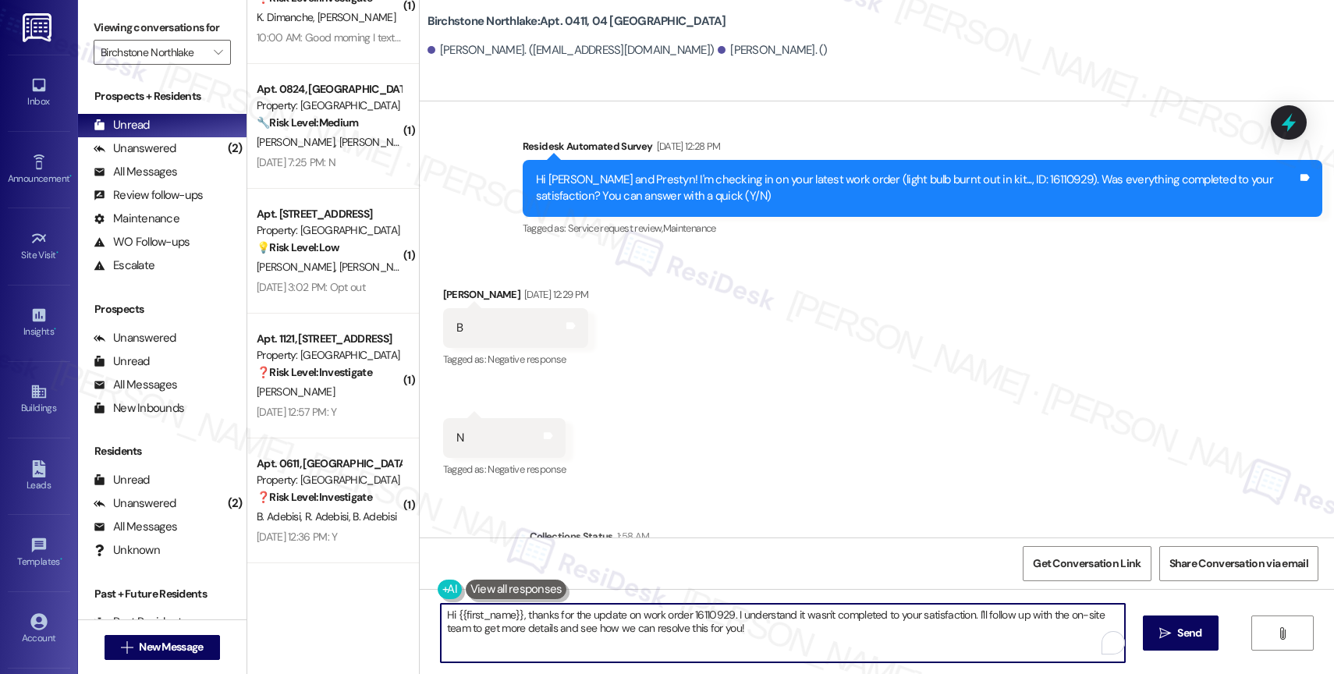
click at [545, 637] on textarea "Hi {{first_name}}, thanks for the update on work order 16110929. I understand i…" at bounding box center [783, 633] width 684 height 59
paste textarea "I'm sorry to hear that, {{first_name}}. Could you share a bit more about what h…"
drag, startPoint x: 529, startPoint y: 614, endPoint x: 638, endPoint y: 566, distance: 119.5
click at [595, 612] on textarea "I'm sorry to hear that, {{first_name}}. Could you share a bit more about what h…" at bounding box center [780, 633] width 684 height 59
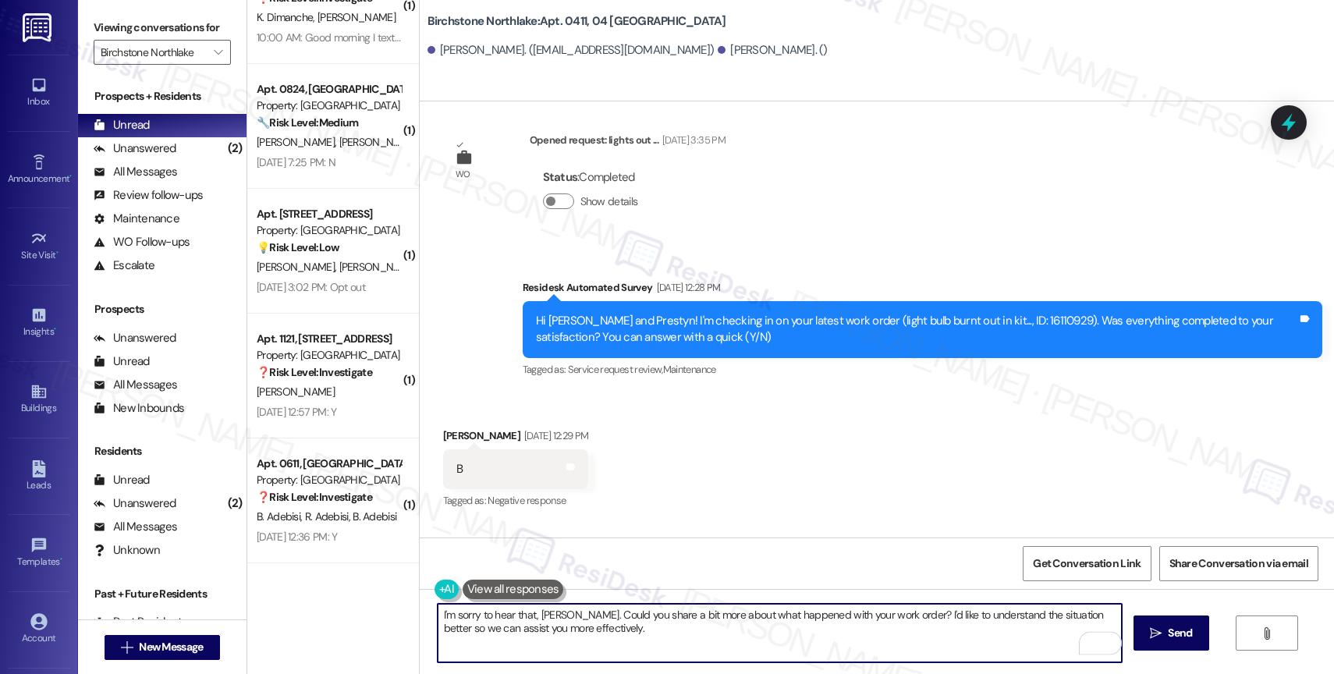
scroll to position [3980, 0]
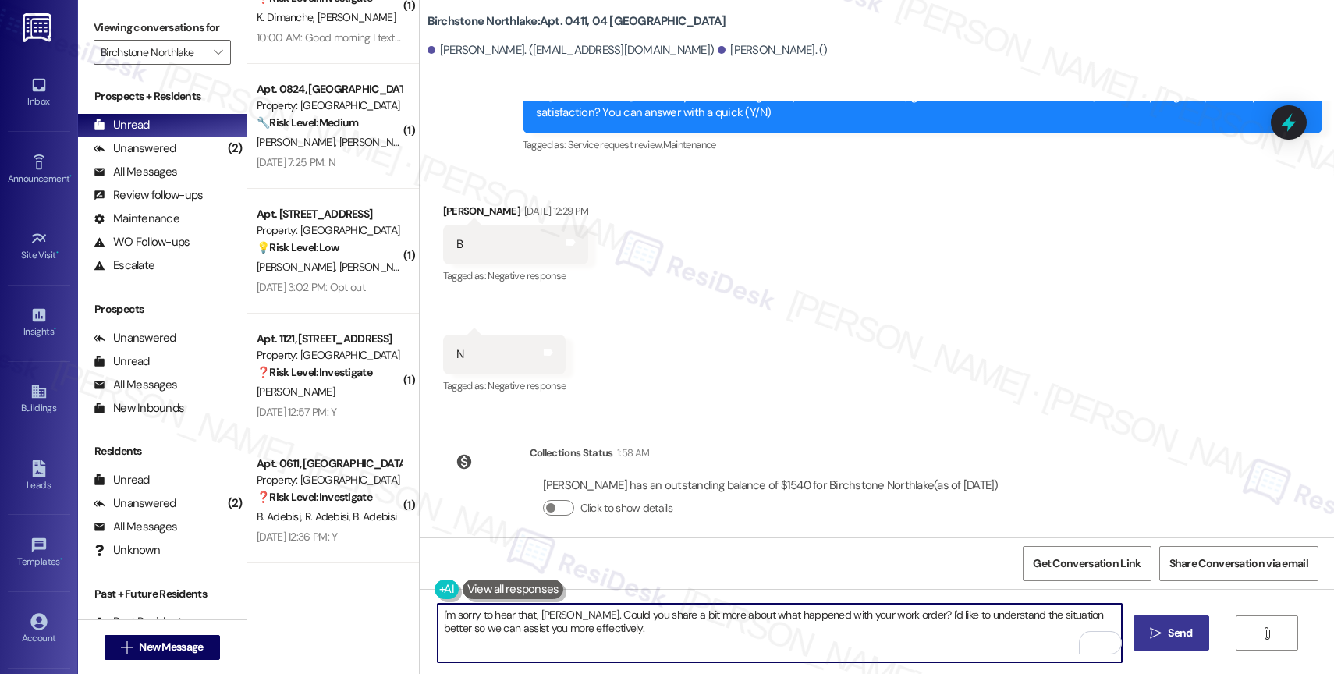
type textarea "I'm sorry to hear that, Dawn. Could you share a bit more about what happened wi…"
click at [1165, 631] on span "Send" at bounding box center [1180, 633] width 30 height 16
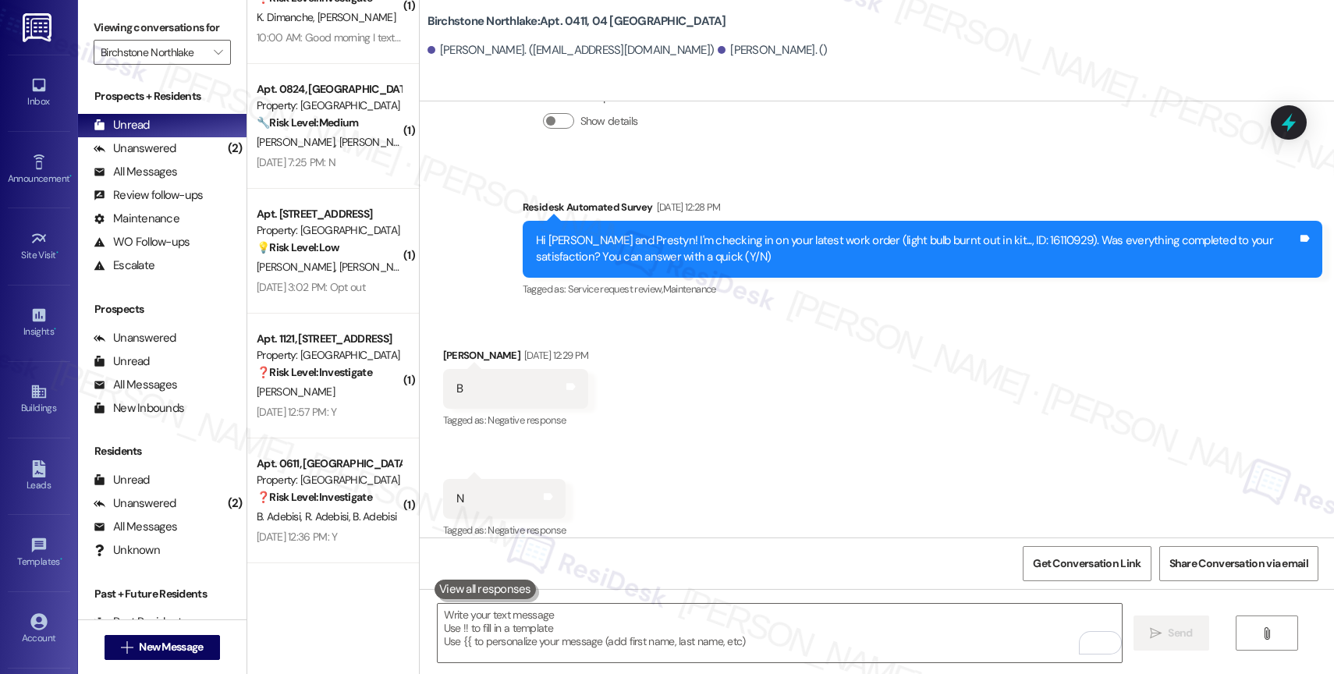
scroll to position [4105, 0]
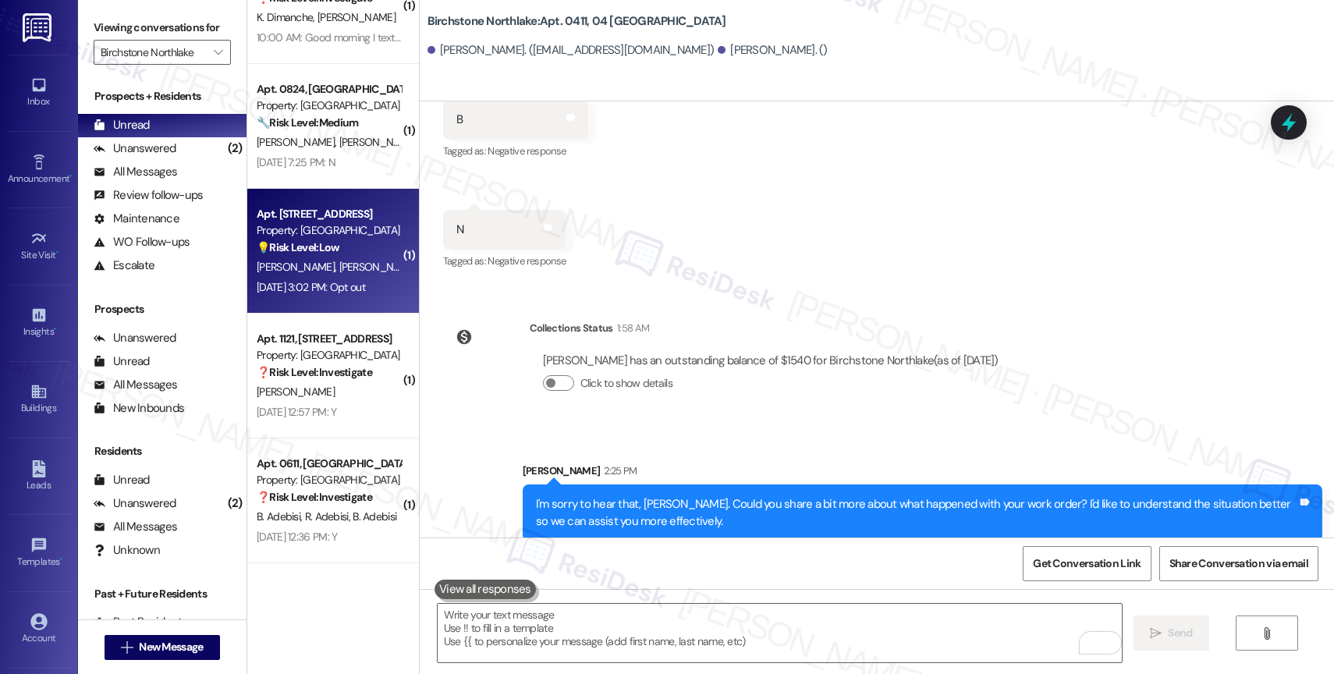
click at [307, 279] on div "Aug 29, 2025 at 3:02 PM: Opt out Aug 29, 2025 at 3:02 PM: Opt out" at bounding box center [328, 288] width 147 height 20
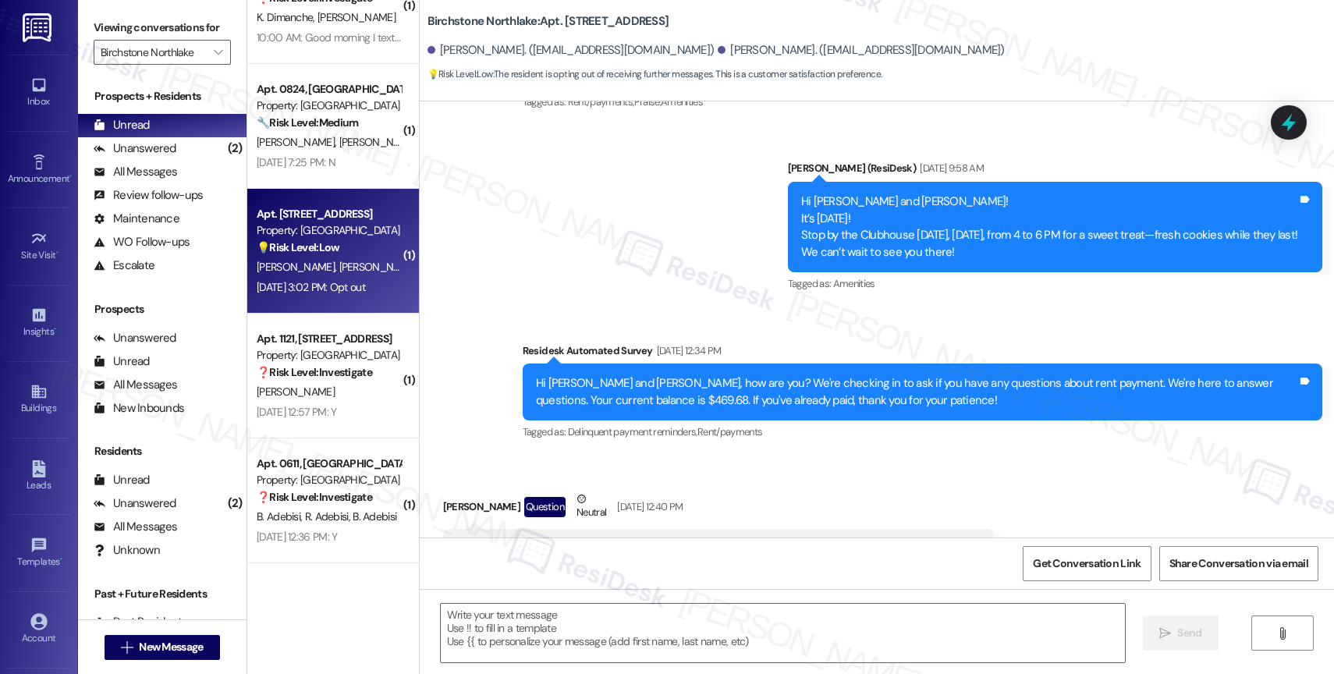
type textarea "Fetching suggested responses. Please feel free to read through the conversation…"
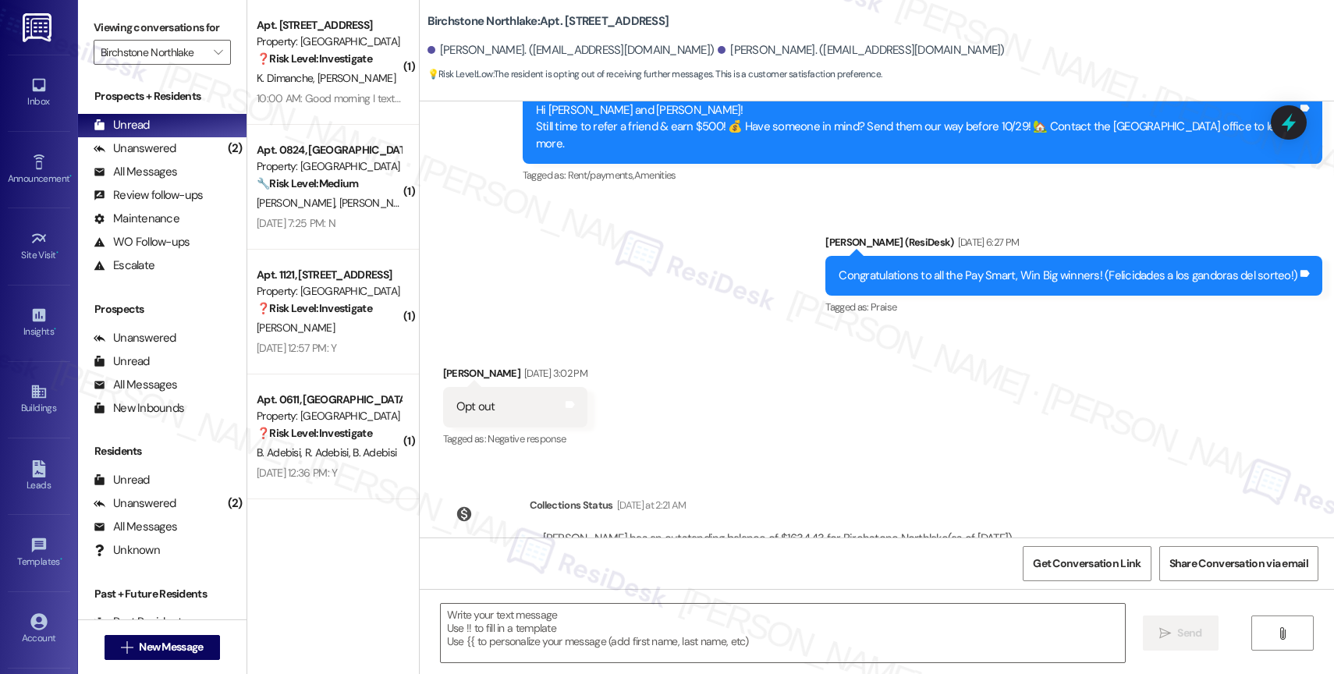
scroll to position [2795, 0]
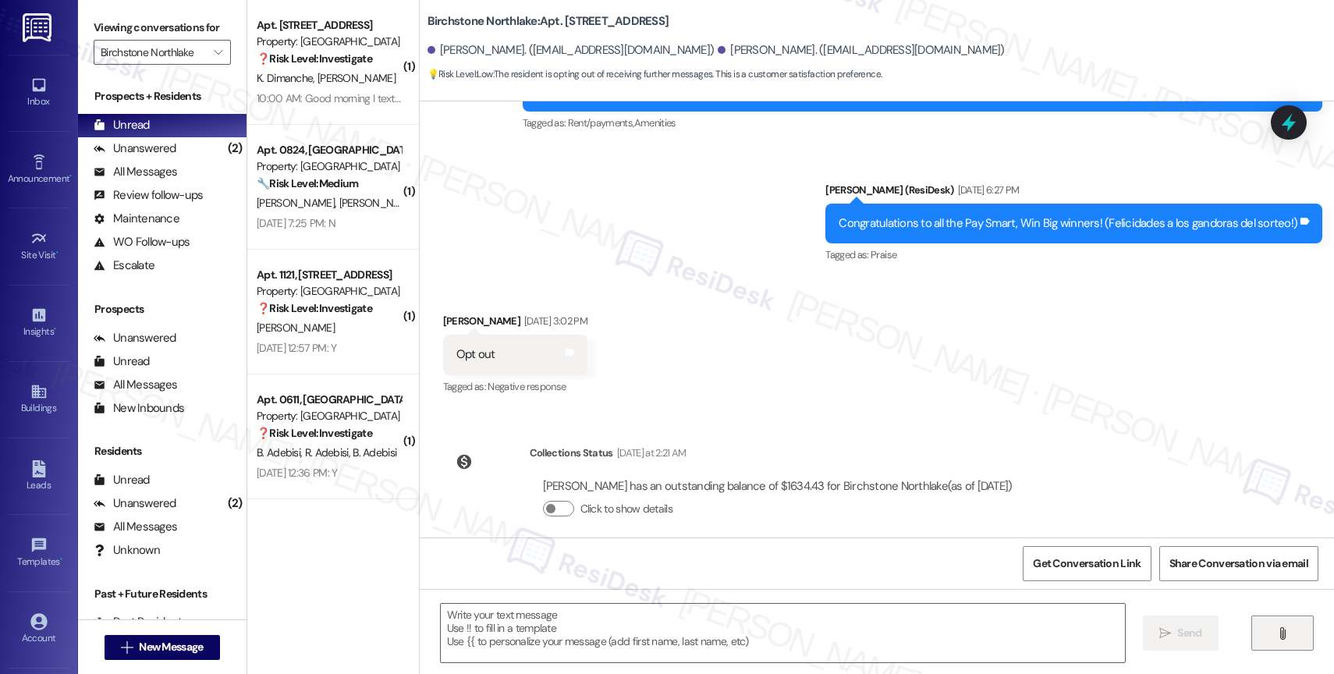
click at [1277, 628] on icon "" at bounding box center [1282, 633] width 12 height 12
type textarea "Fetching suggested responses. Please feel free to read through the conversation…"
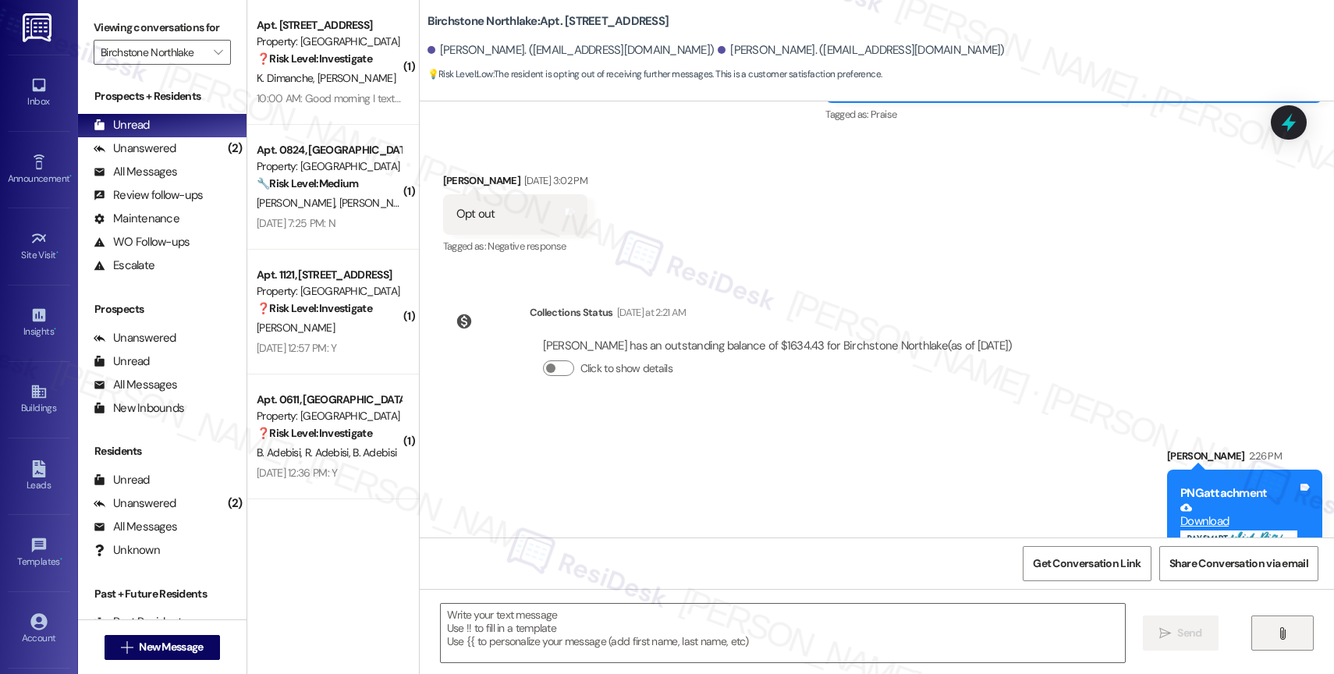
scroll to position [2888, 0]
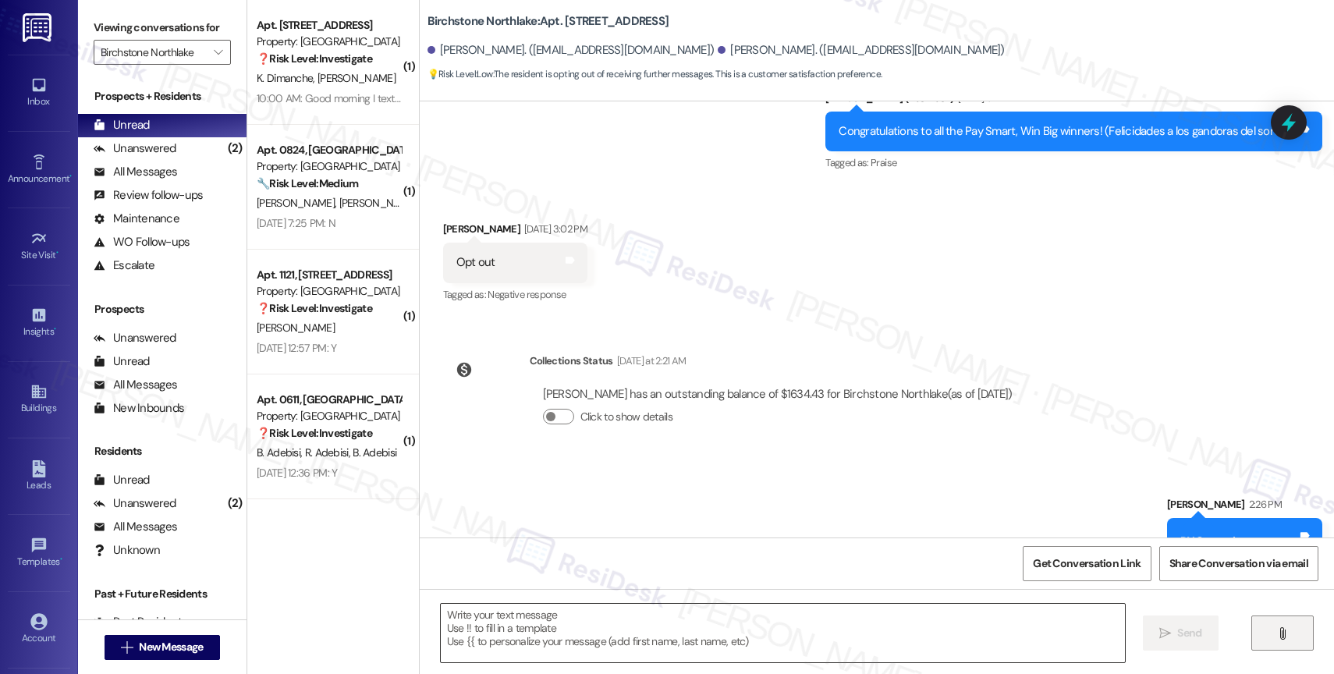
click at [517, 639] on textarea at bounding box center [783, 633] width 684 height 59
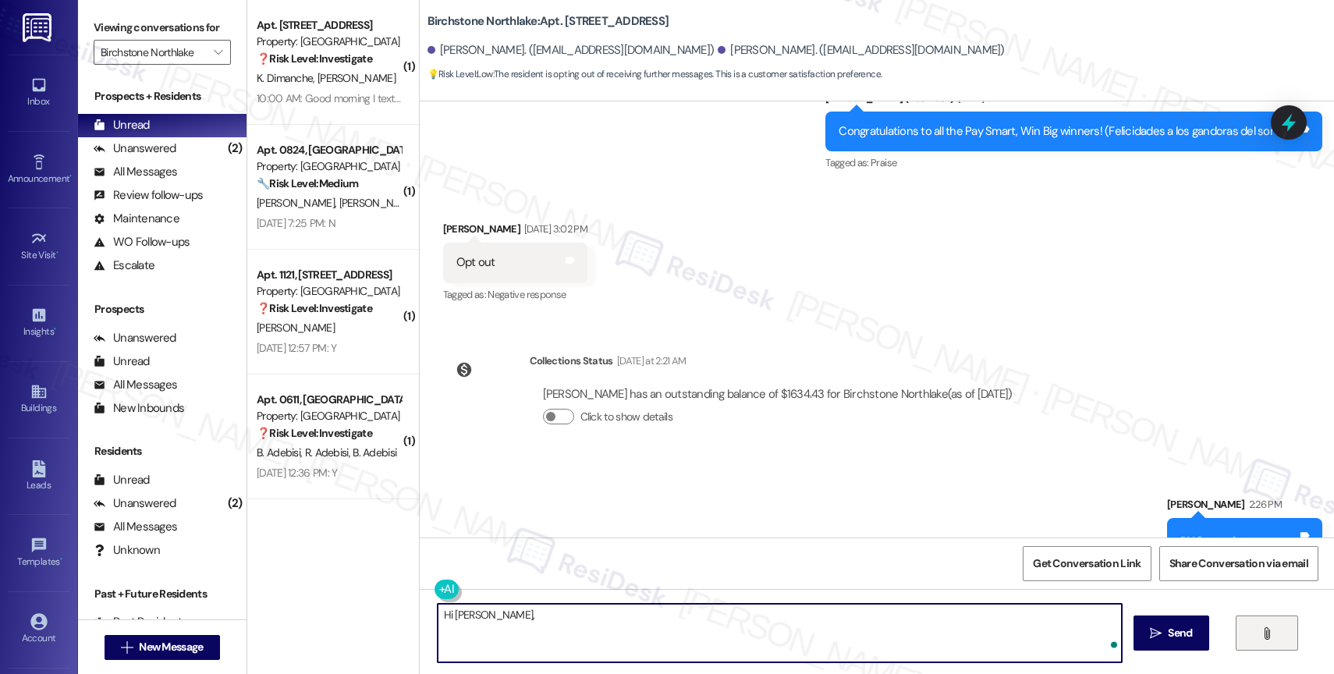
paste textarea "Thank you for letting me know, . I'll make sure to update our contact list. Ple…"
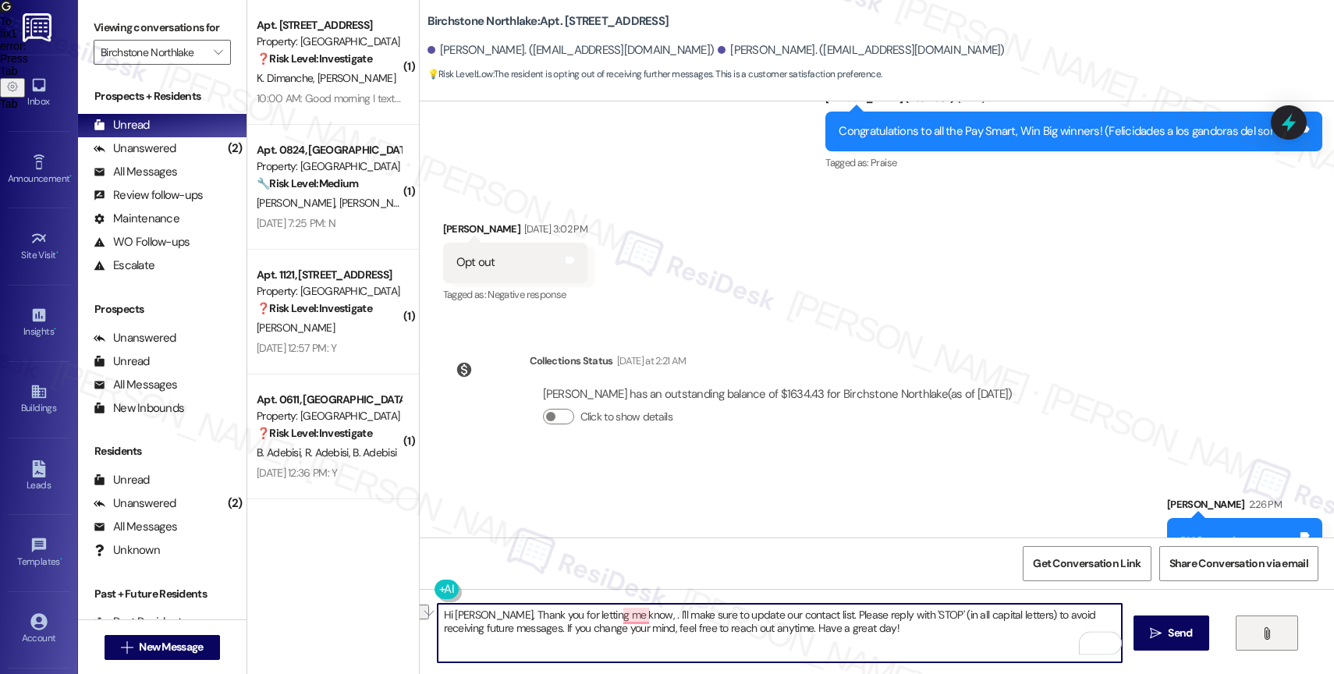
drag, startPoint x: 644, startPoint y: 615, endPoint x: 523, endPoint y: 608, distance: 121.1
click at [523, 608] on textarea "Hi Christopher, Thank you for letting me know, . I'll make sure to update our c…" at bounding box center [780, 633] width 684 height 59
click at [730, 630] on textarea "Hi Christopher, I'll make sure to update our contact list. Please reply with 'S…" at bounding box center [780, 633] width 684 height 59
click at [747, 639] on textarea "Hi Christopher, I'll make sure to update our contact list. Please reply with 'S…" at bounding box center [780, 633] width 684 height 59
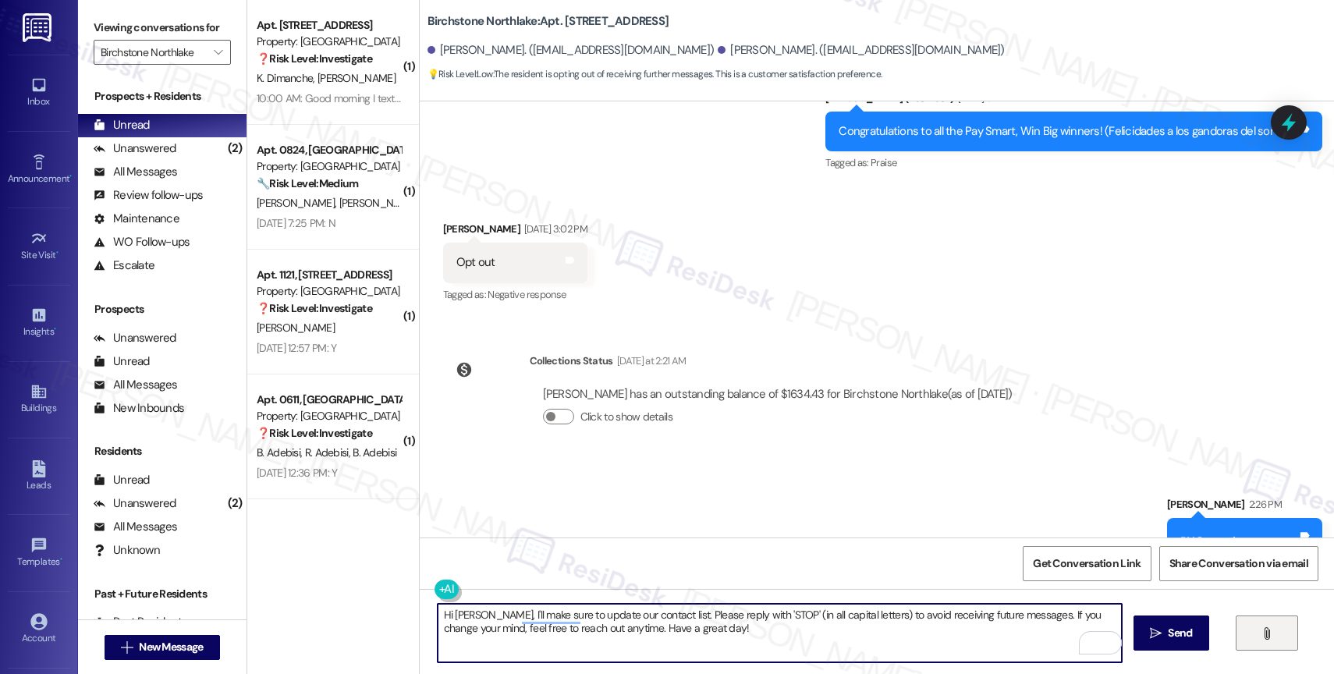
click at [751, 626] on textarea "Hi Christopher, I'll make sure to update our contact list. Please reply with 'S…" at bounding box center [780, 633] width 684 height 59
type textarea "Hi Christopher, I'll make sure to update our contact list. Please reply with 'S…"
click at [1095, 637] on div "1" at bounding box center [1097, 642] width 17 height 17
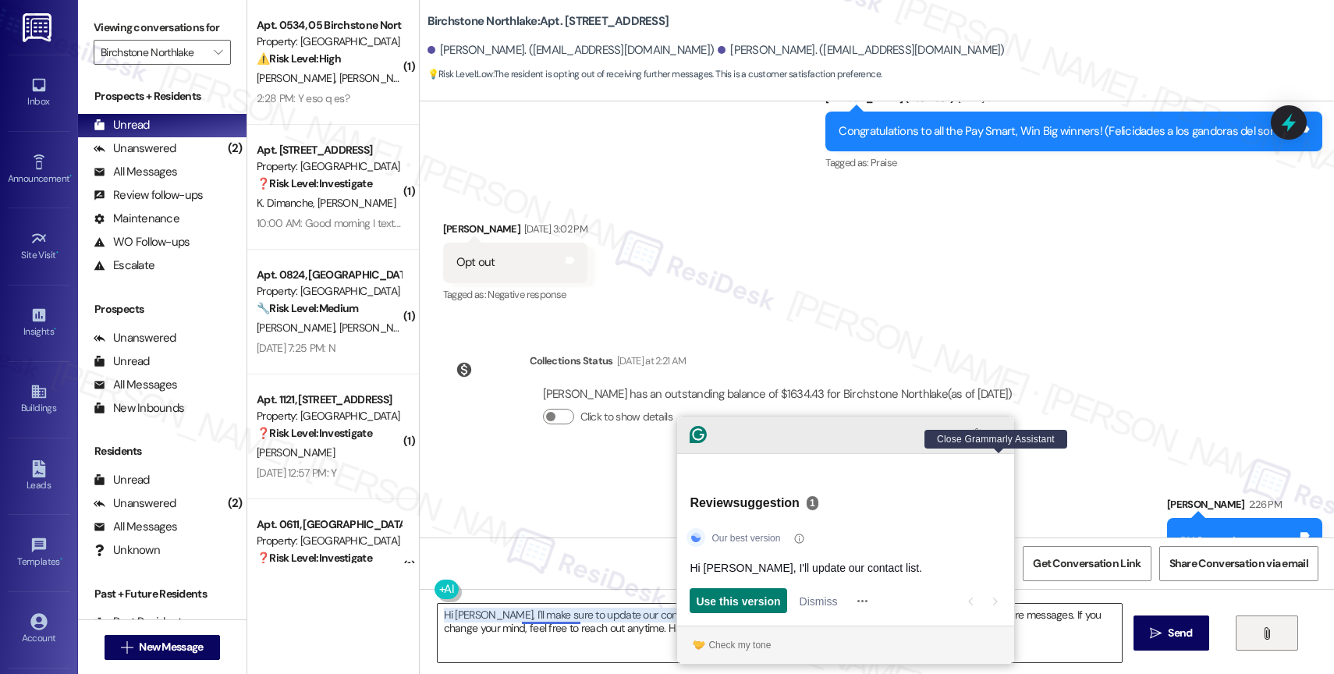
click at [999, 438] on icon "Close Grammarly Assistant" at bounding box center [999, 434] width 6 height 6
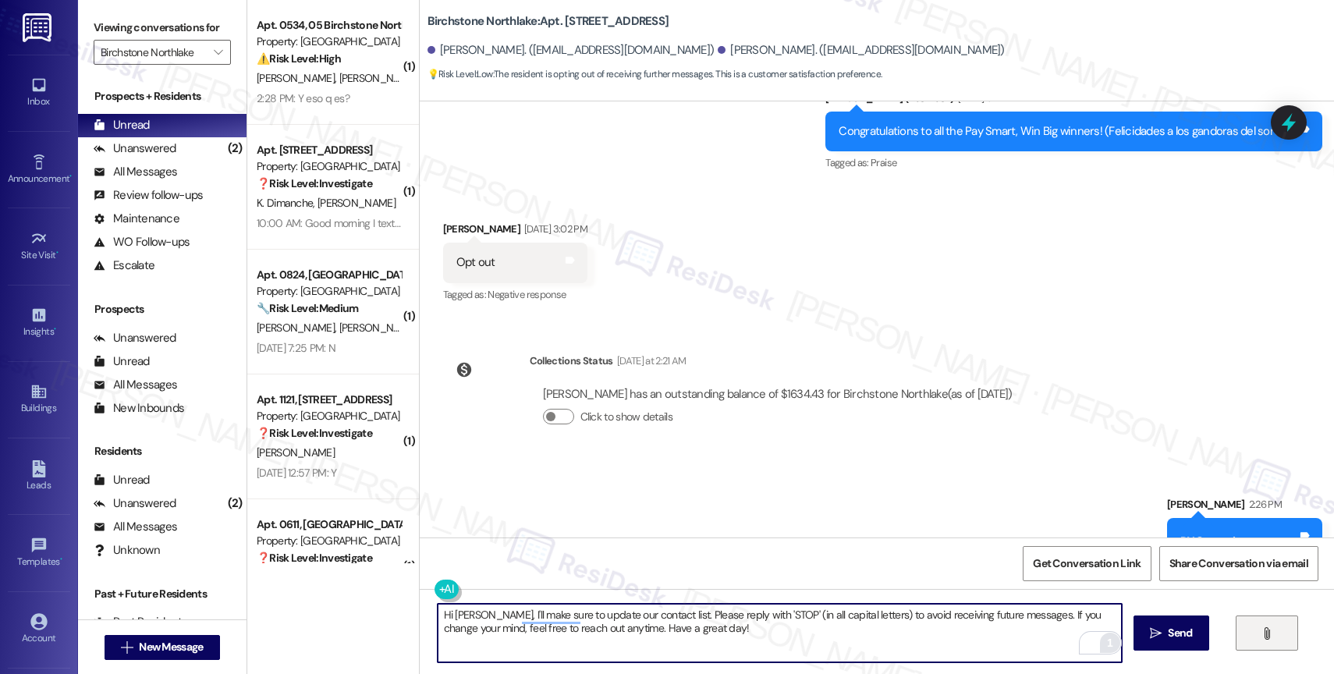
click at [740, 634] on textarea "Hi Christopher, I'll make sure to update our contact list. Please reply with 'S…" at bounding box center [780, 633] width 684 height 59
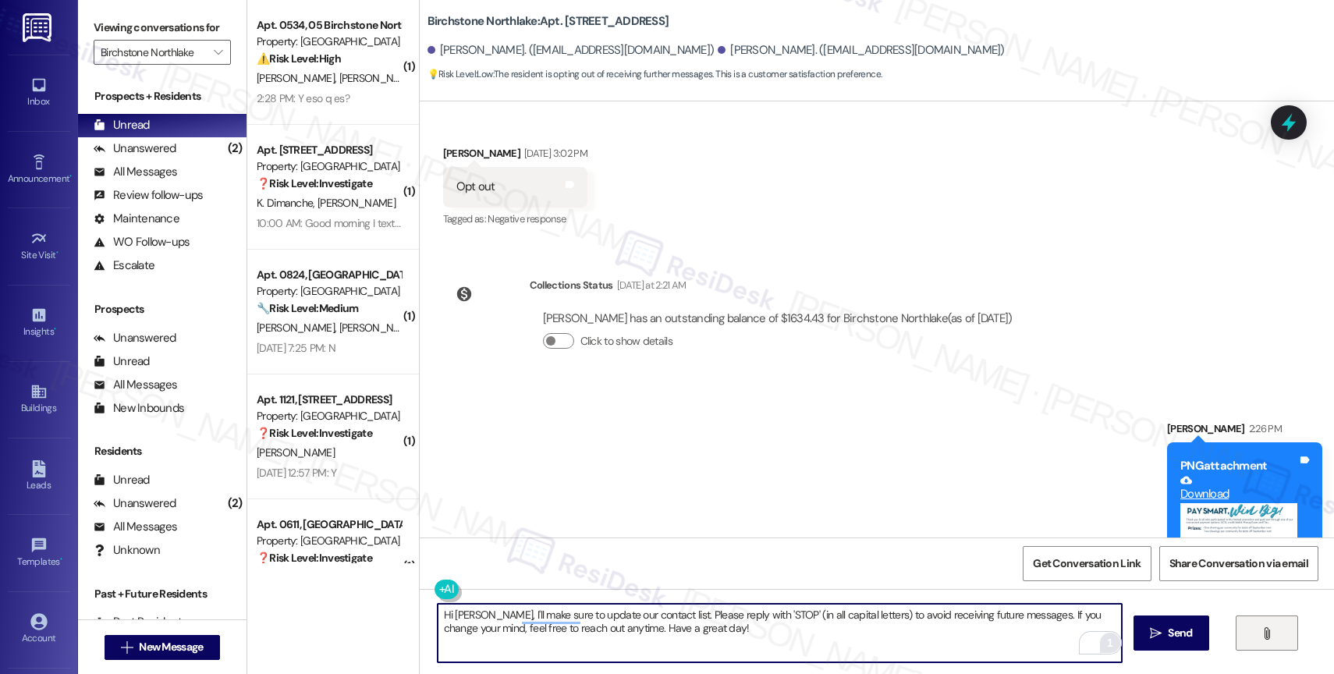
scroll to position [3109, 0]
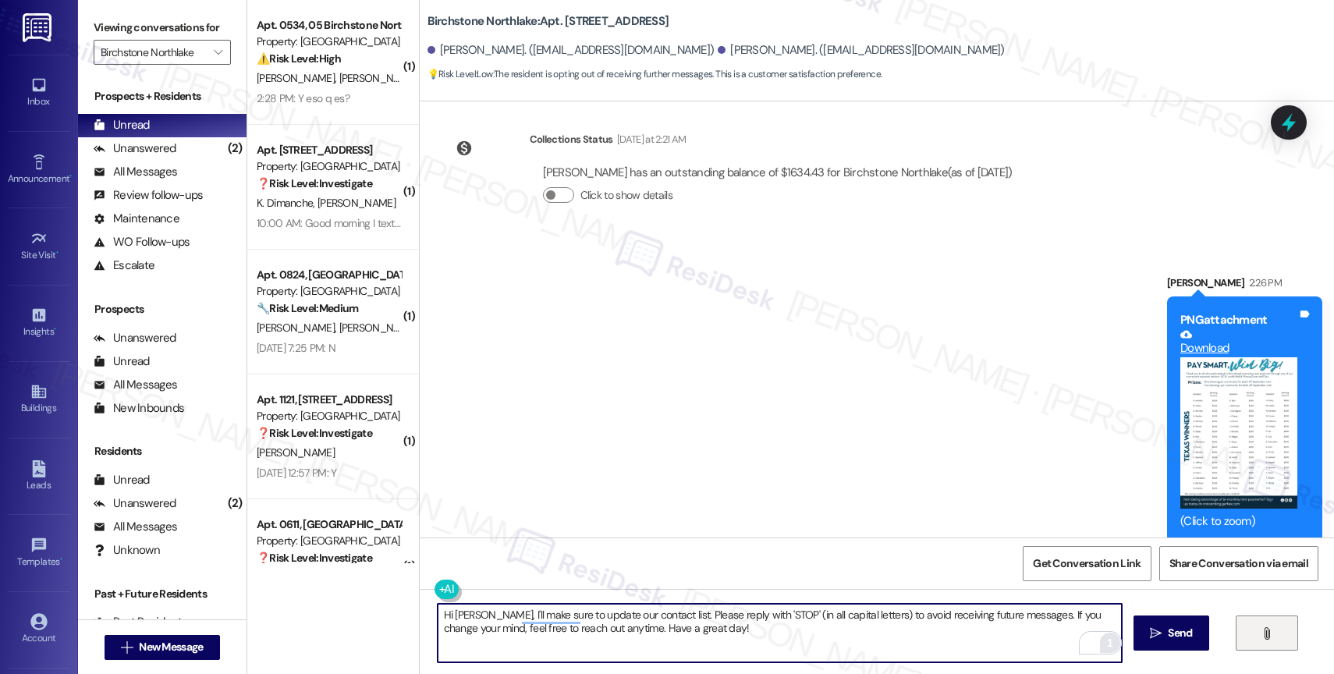
click at [761, 640] on textarea "Hi Christopher, I'll make sure to update our contact list. Please reply with 'S…" at bounding box center [780, 633] width 684 height 59
click at [805, 633] on textarea "Hi Christopher, I'll make sure to update our contact list. Please reply with 'S…" at bounding box center [780, 633] width 684 height 59
click at [751, 638] on textarea "Hi Christopher, I'll make sure to update our contact list. Please reply with 'S…" at bounding box center [780, 633] width 684 height 59
click at [1165, 635] on span "Send" at bounding box center [1180, 633] width 30 height 16
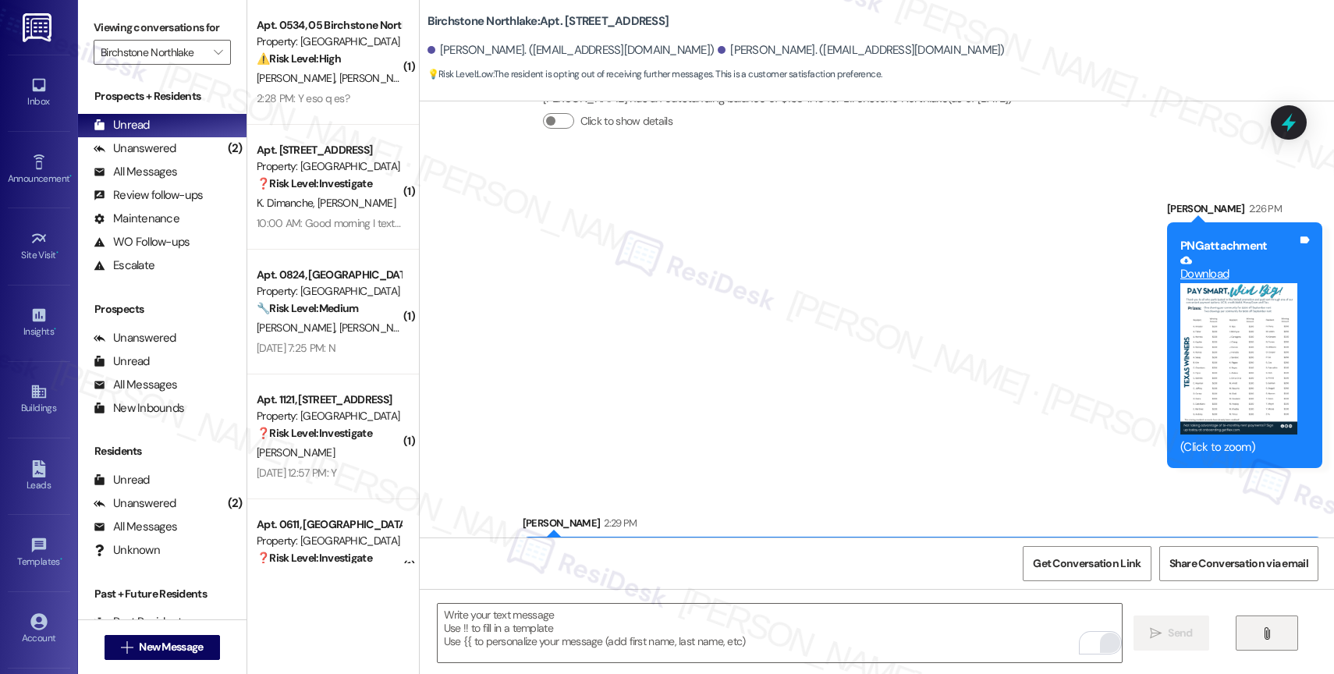
scroll to position [3235, 0]
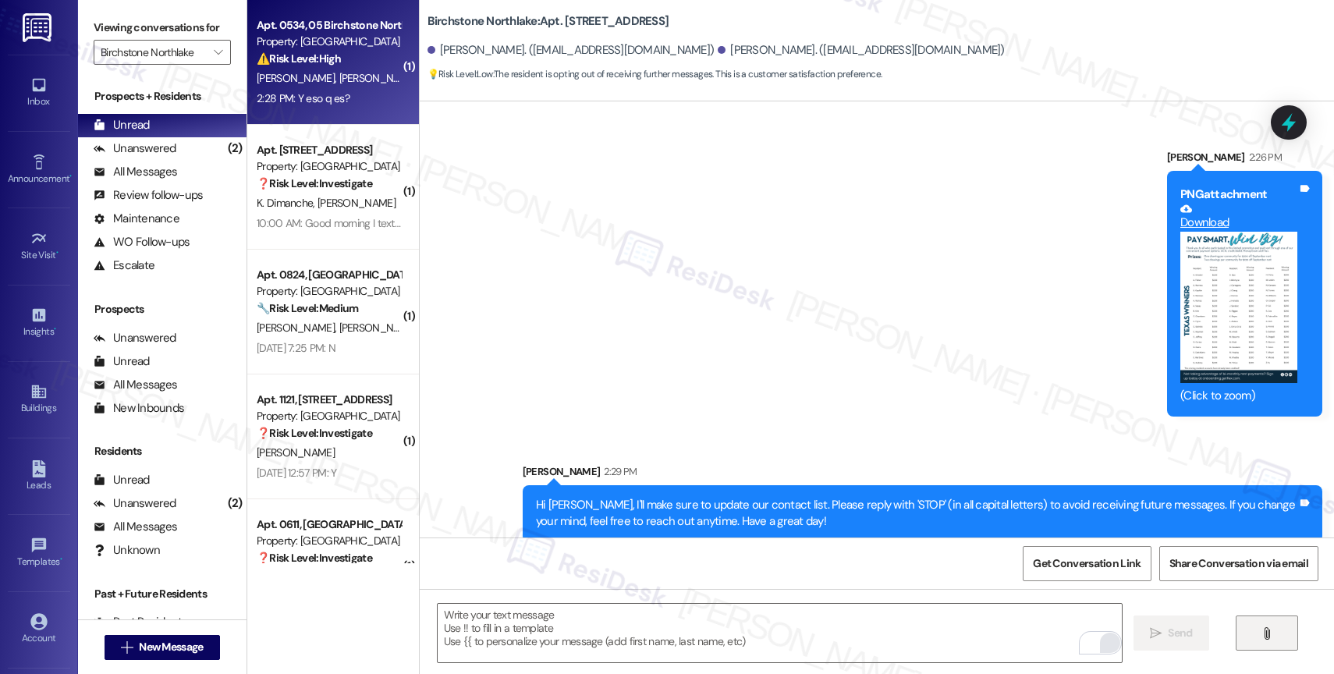
click at [328, 48] on div "Property: Birchstone Northlake" at bounding box center [329, 42] width 144 height 16
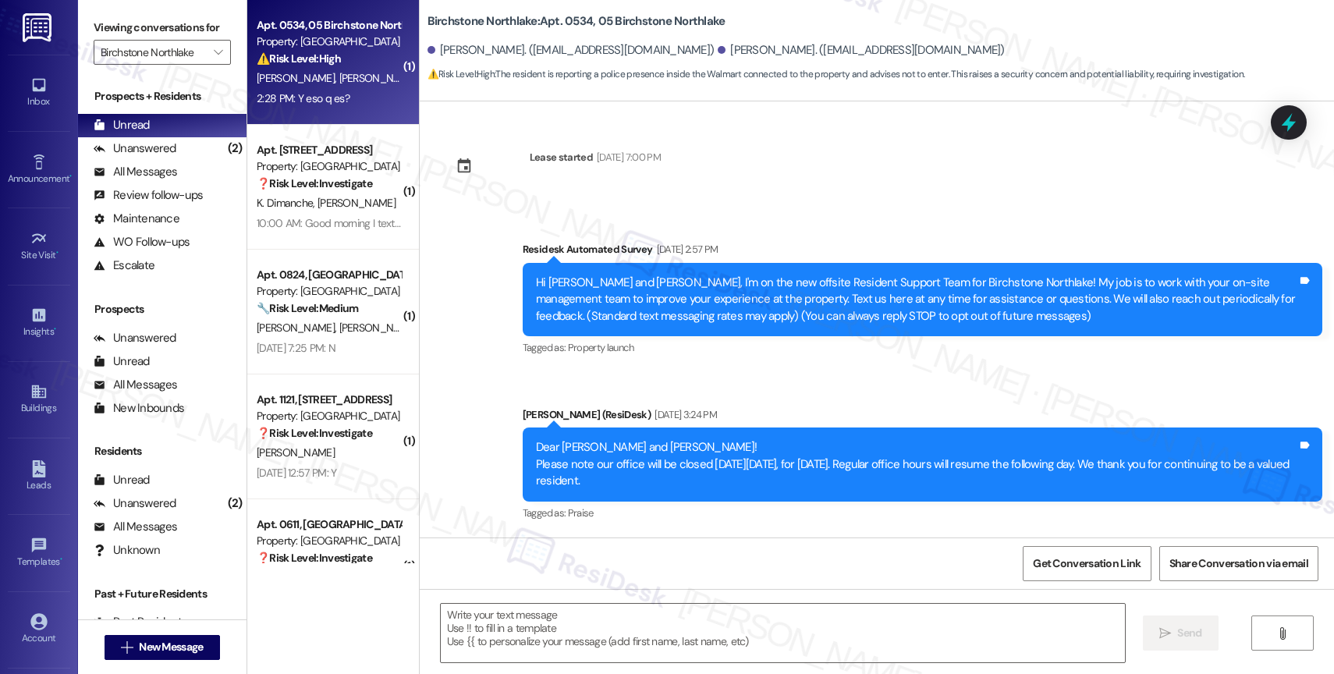
scroll to position [4373, 0]
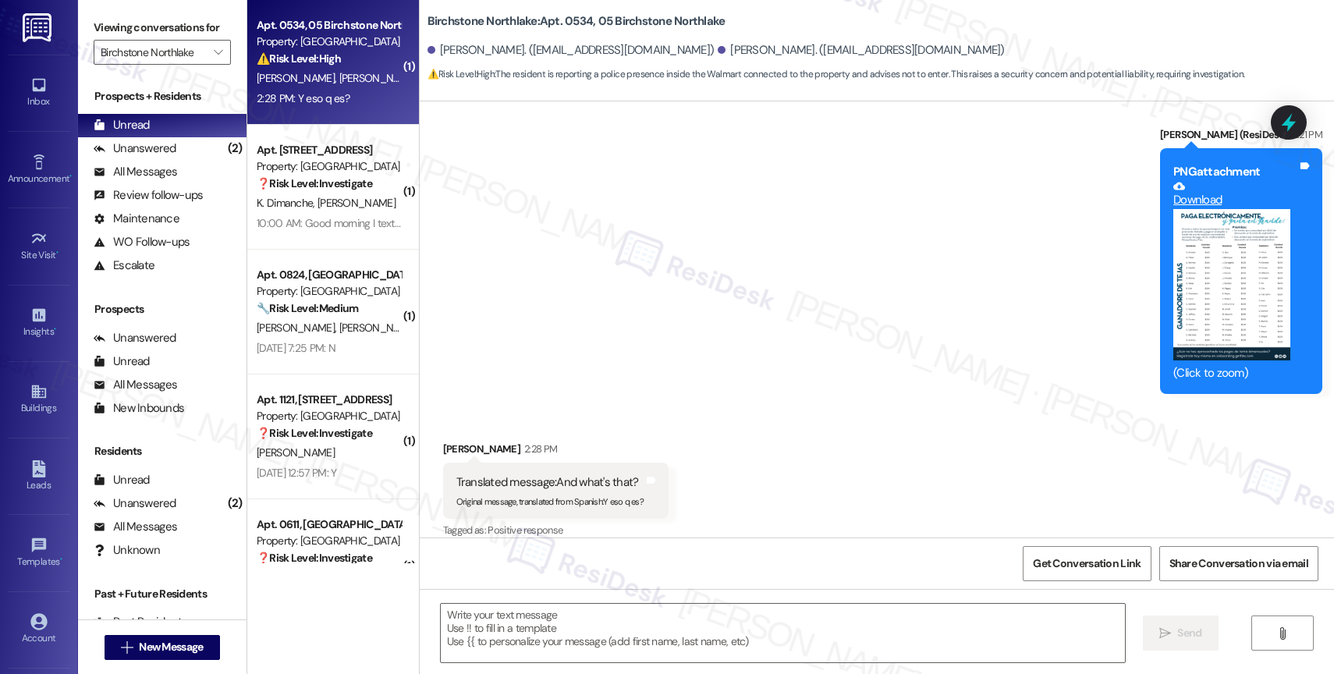
type textarea "Fetching suggested responses. Please feel free to read through the conversation…"
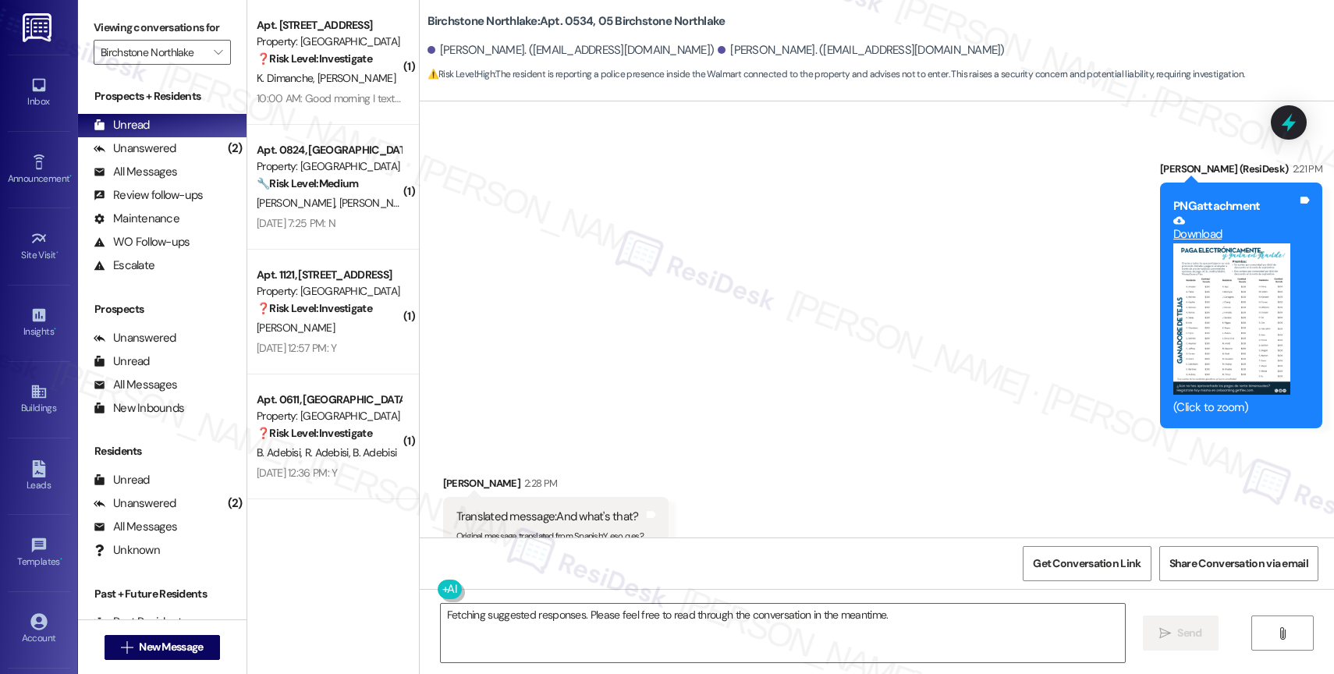
scroll to position [4374, 0]
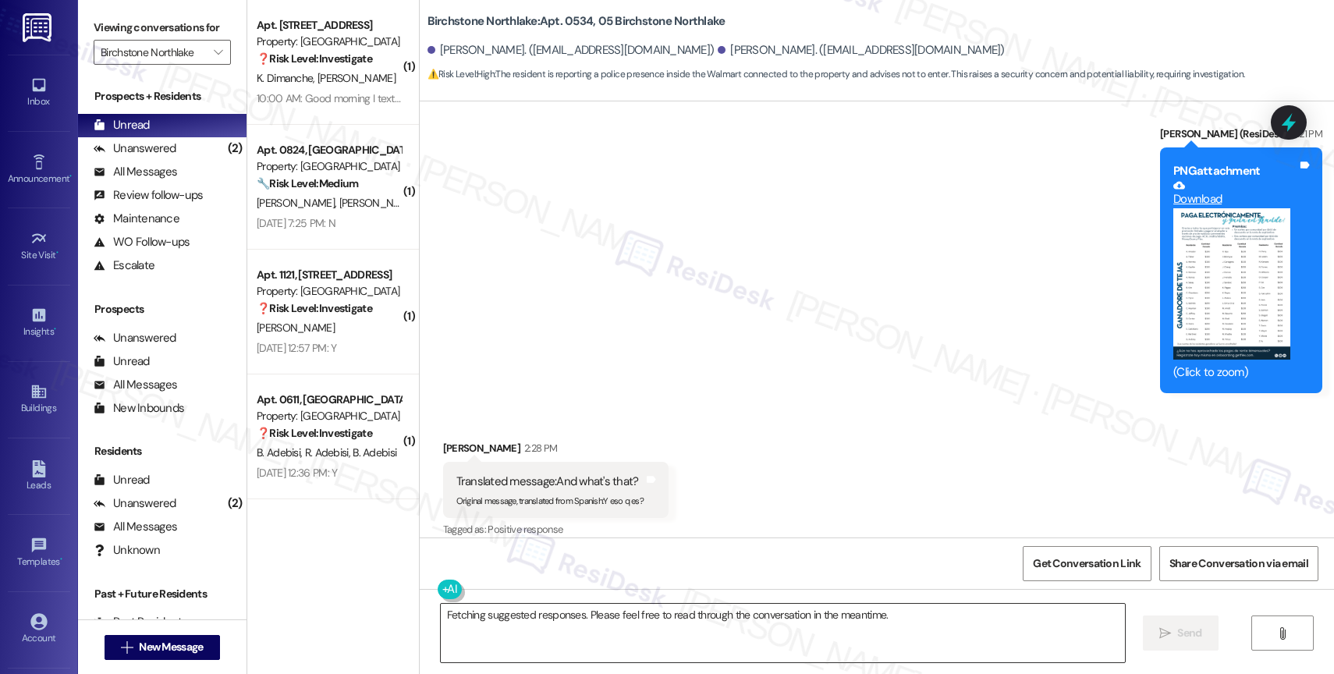
click at [576, 614] on textarea "Fetching suggested responses. Please feel free to read through the conversation…" at bounding box center [783, 633] width 684 height 59
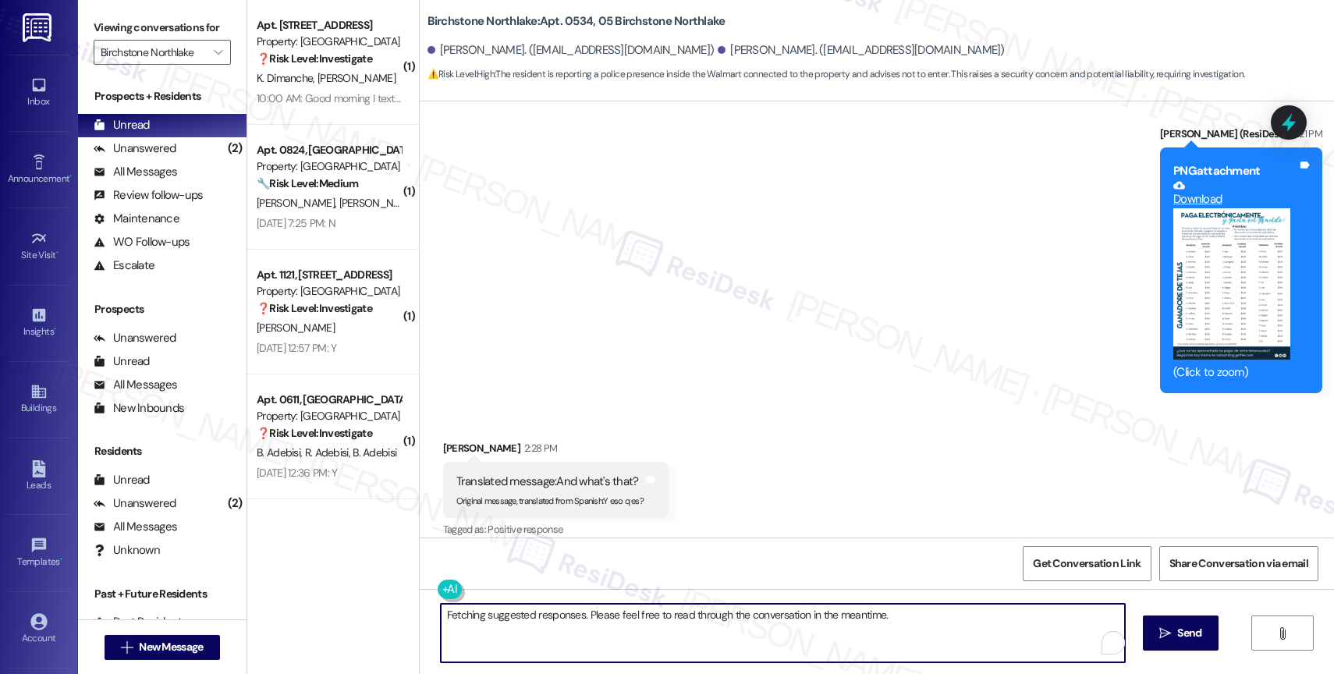
click at [576, 614] on textarea "Fetching suggested responses. Please feel free to read through the conversation…" at bounding box center [783, 633] width 684 height 59
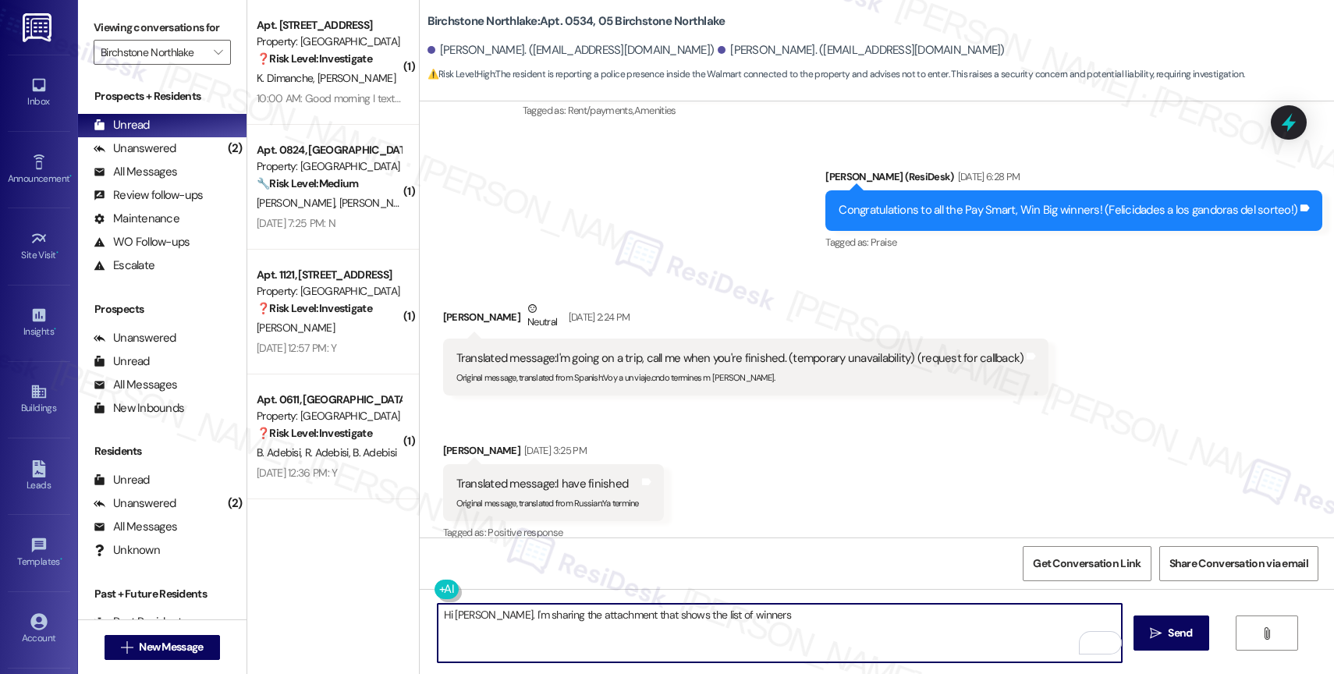
scroll to position [3011, 0]
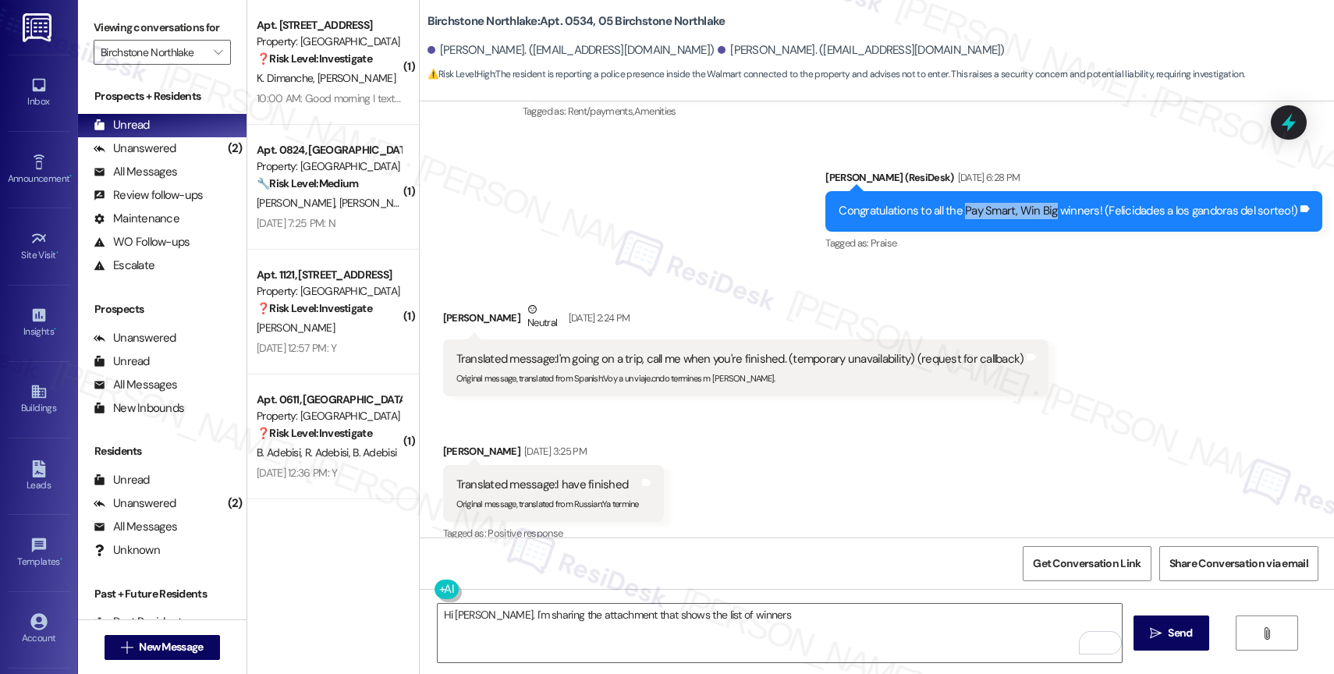
drag, startPoint x: 968, startPoint y: 193, endPoint x: 1057, endPoint y: 196, distance: 89.0
click at [1057, 203] on div "Congratulations to all the Pay Smart, Win Big winners! (Felicidades a los gando…" at bounding box center [1068, 211] width 459 height 16
copy div "Pay Smart, Win Big"
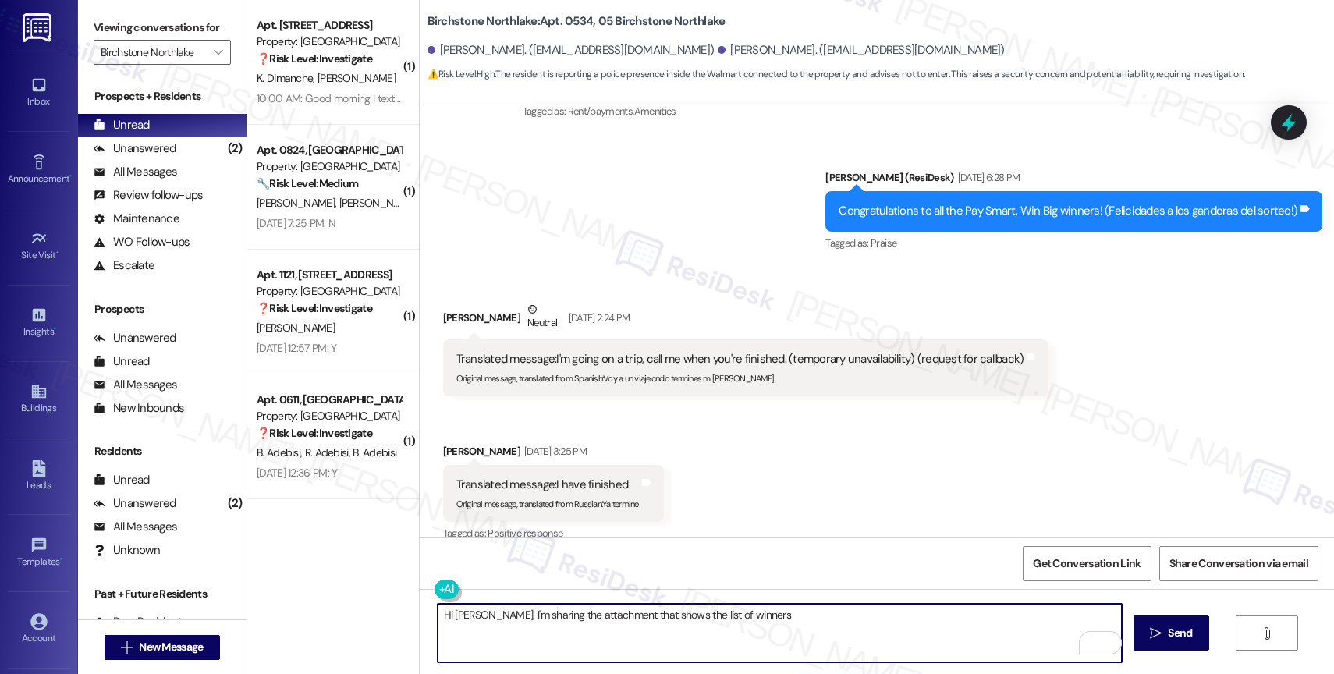
click at [702, 630] on textarea "Hi Ivette. I'm sharing the attachment that shows the list of winners" at bounding box center [780, 633] width 684 height 59
click at [583, 636] on textarea "Hi Ivette. I'm sharing the attachment that shows the list of winners" at bounding box center [780, 633] width 684 height 59
drag, startPoint x: 649, startPoint y: 613, endPoint x: 880, endPoint y: 618, distance: 231.0
click at [875, 617] on textarea "Hi Ivette. I'm sharing the attachment that shows the list of winners" at bounding box center [780, 633] width 684 height 59
paste textarea "Pay Smart, Win Big"
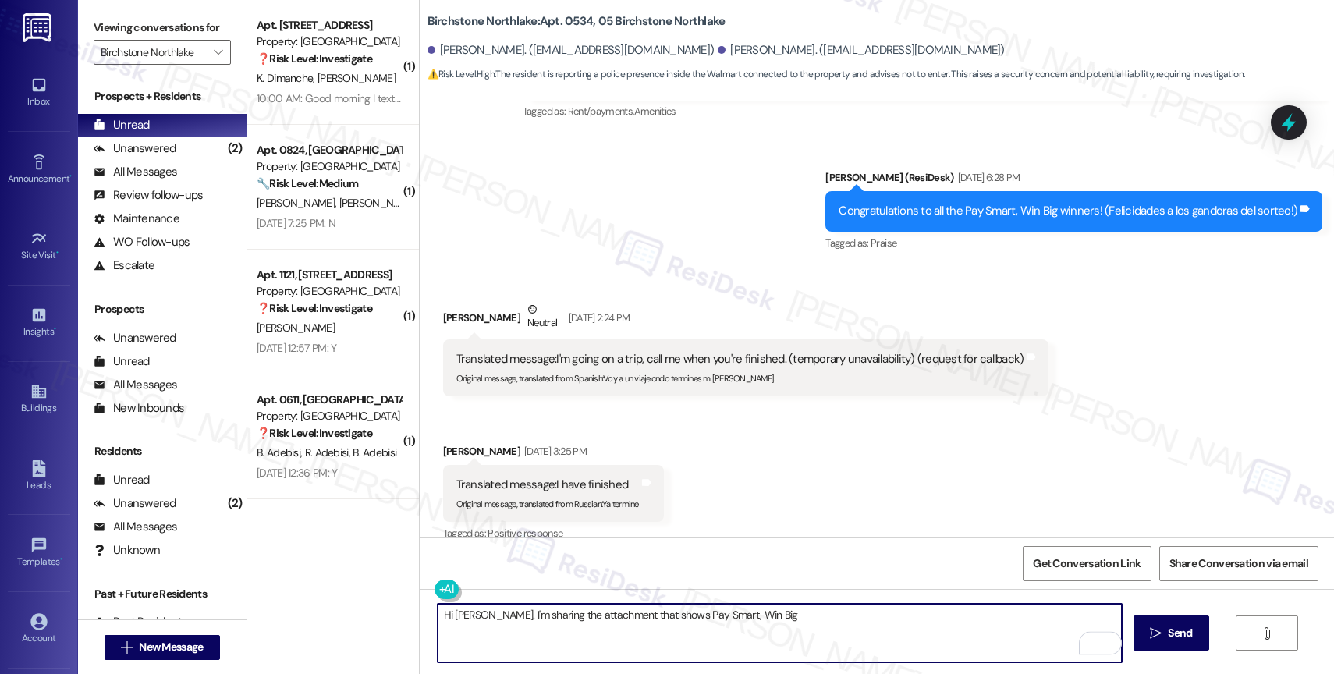
click at [648, 616] on textarea "Hi Ivette. I'm sharing the attachment that shows Pay Smart, Win Big" at bounding box center [780, 633] width 684 height 59
click at [832, 626] on textarea "Hi Ivette. I'm sharing the attachment that shows the Pay Smart, Win Big" at bounding box center [780, 633] width 684 height 59
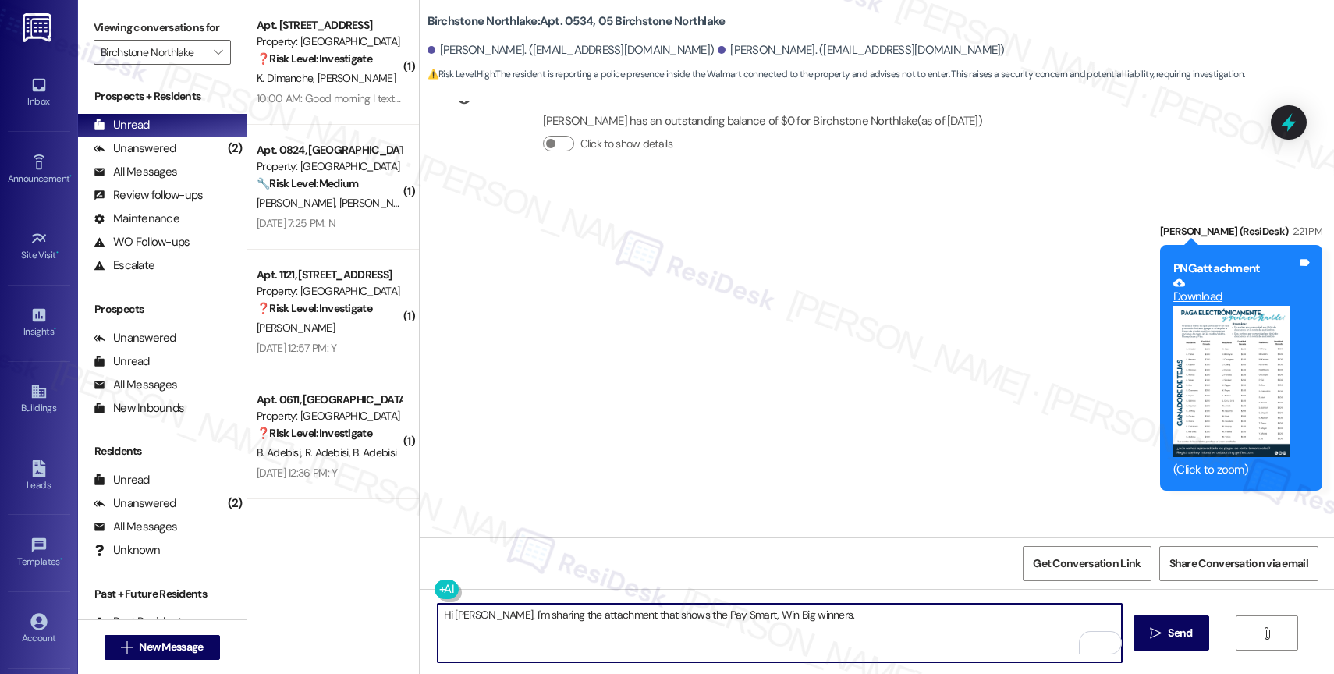
scroll to position [4374, 0]
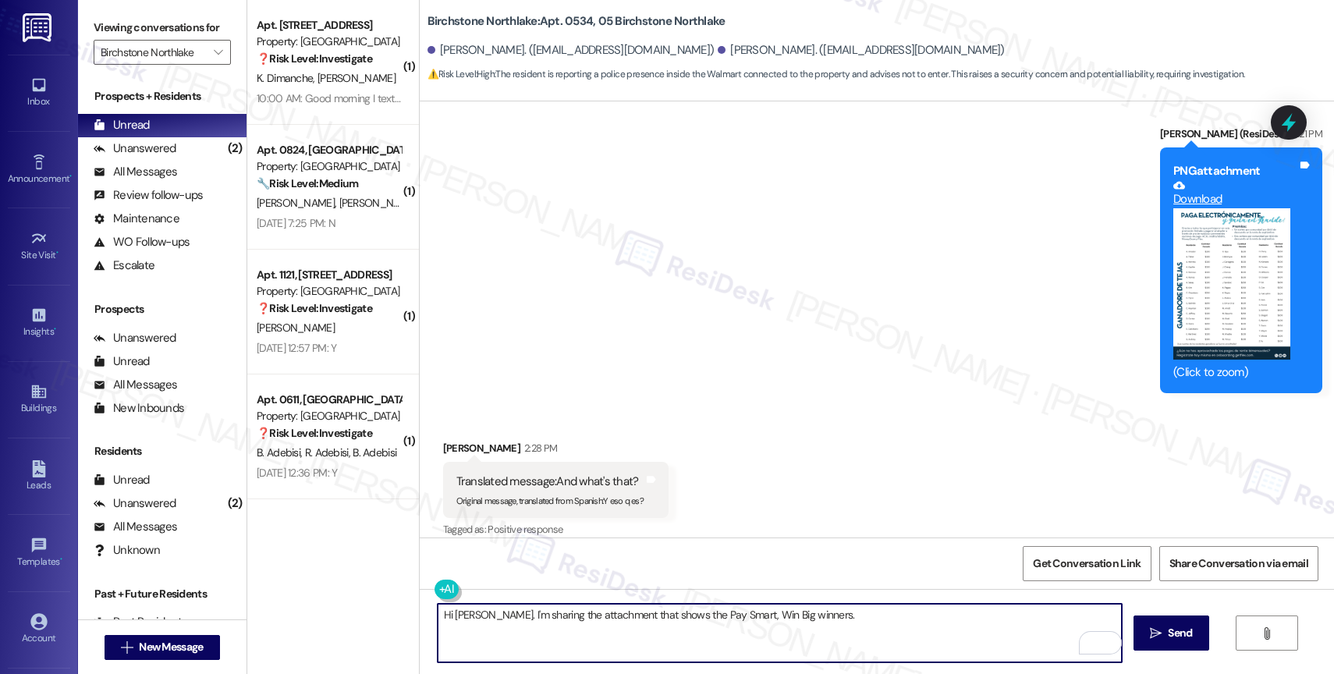
click at [820, 622] on textarea "Hi Ivette. I'm sharing the attachment that shows the Pay Smart, Win Big winners." at bounding box center [780, 633] width 684 height 59
click at [850, 624] on textarea "Hi Ivette. I'm sharing the attachment that shows the Pay Smart, Win Big winners." at bounding box center [780, 633] width 684 height 59
drag, startPoint x: 541, startPoint y: 616, endPoint x: 484, endPoint y: 613, distance: 57.8
click at [484, 613] on textarea "Hi Ivette. I'm sharing the attachment that shows the Pay Smart, Win Big winners." at bounding box center [780, 633] width 684 height 59
drag, startPoint x: 614, startPoint y: 618, endPoint x: 487, endPoint y: 612, distance: 127.3
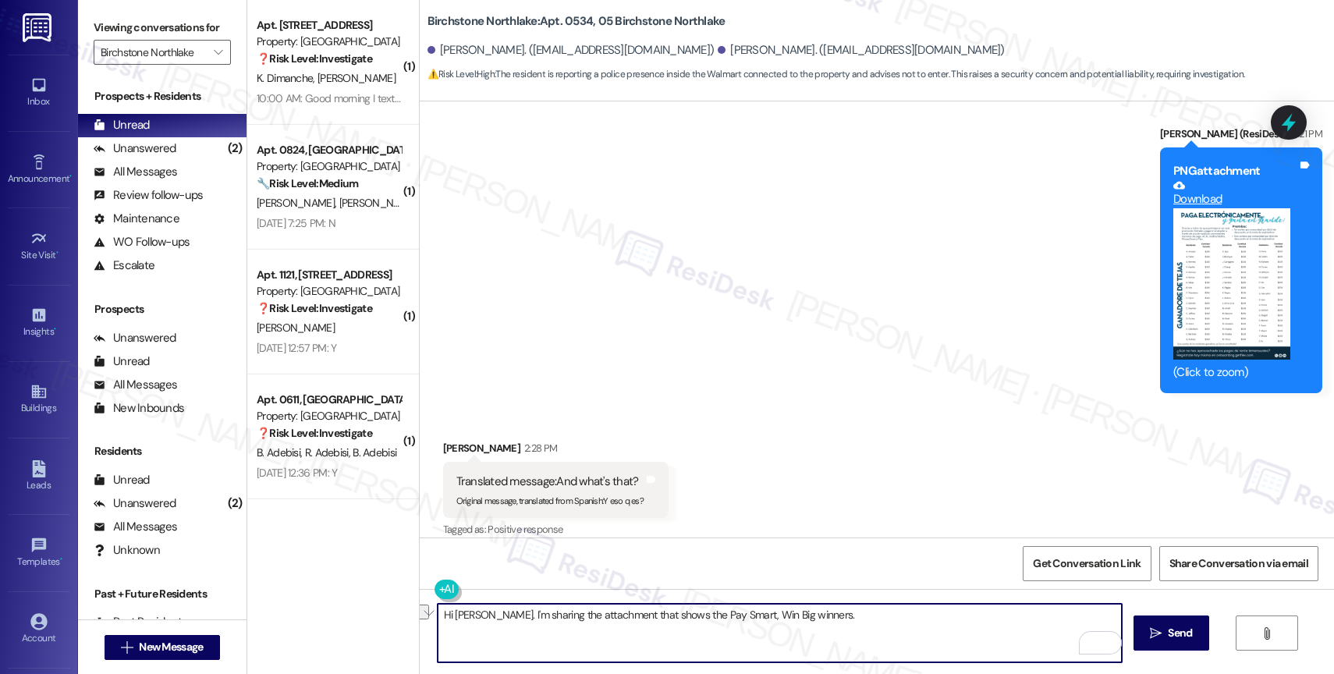
click at [487, 612] on textarea "Hi Ivette. I'm sharing the attachment that shows the Pay Smart, Win Big winners." at bounding box center [780, 633] width 684 height 59
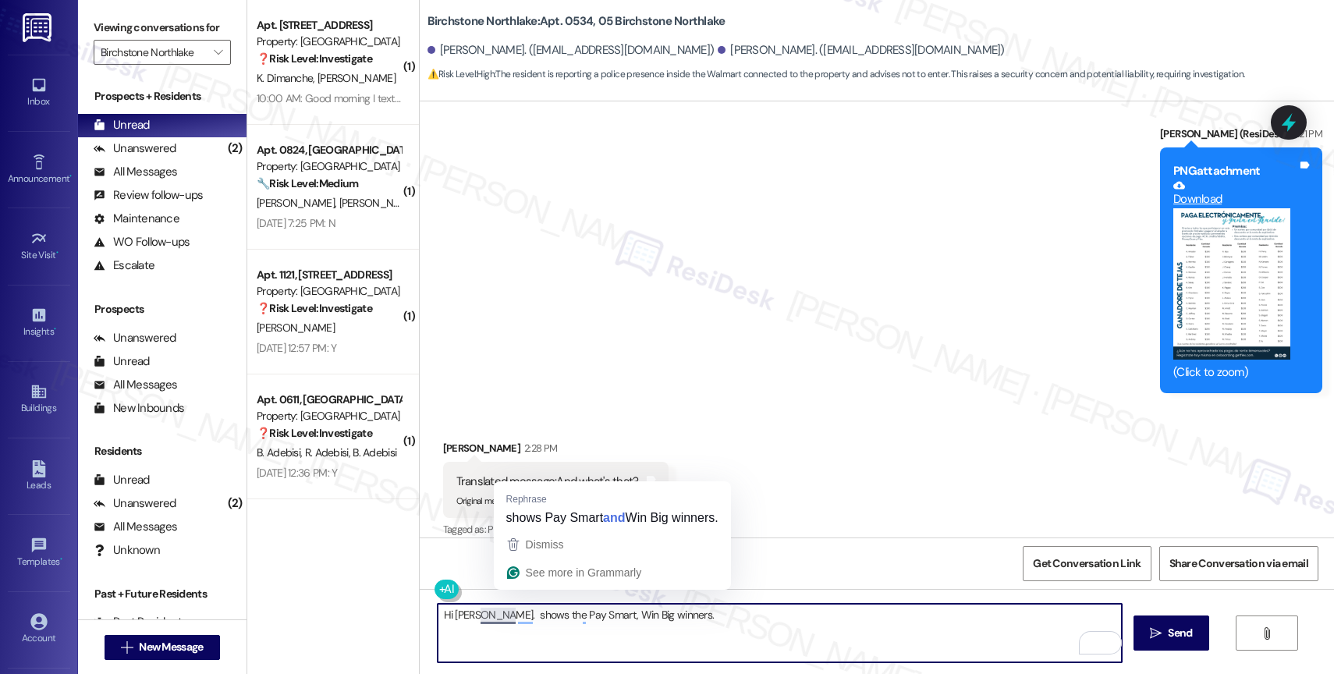
drag, startPoint x: 504, startPoint y: 616, endPoint x: 472, endPoint y: 616, distance: 32.0
click at [472, 616] on textarea "Hi Ivette. shows the Pay Smart, Win Big winners." at bounding box center [780, 633] width 684 height 59
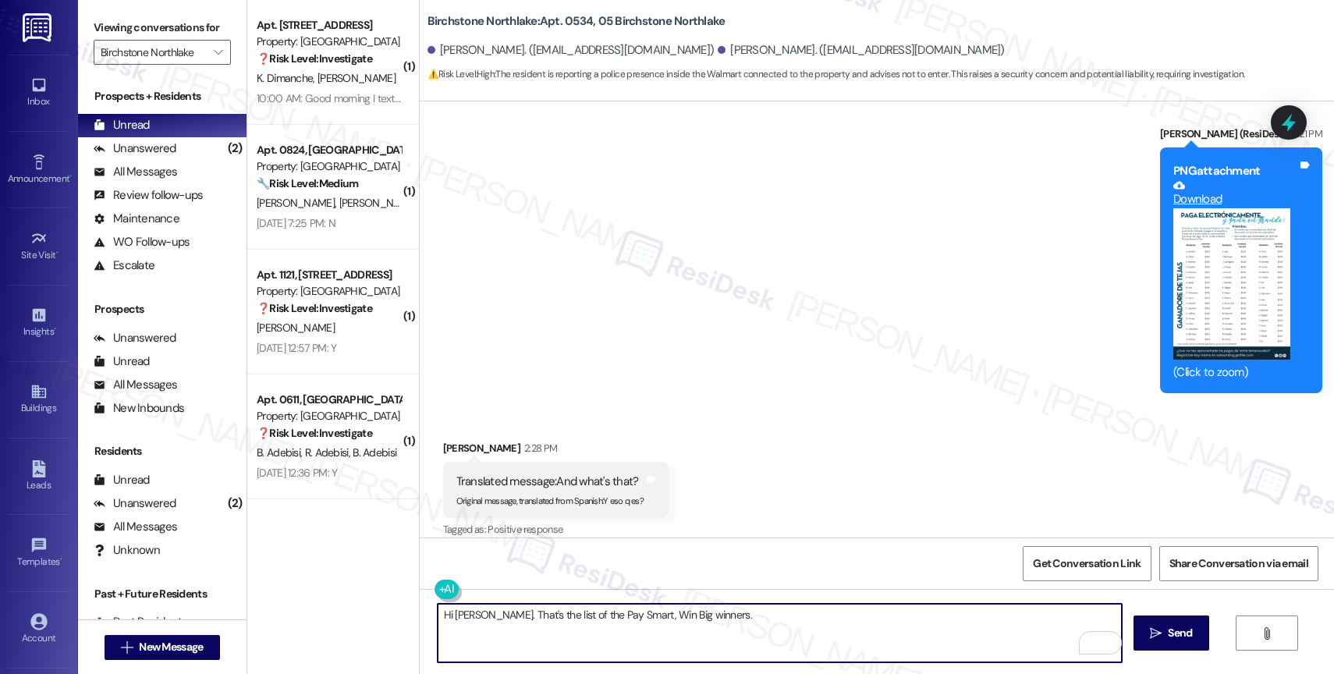
click at [723, 610] on textarea "Hi Ivette. That's the list of the Pay Smart, Win Big winners." at bounding box center [780, 633] width 684 height 59
type textarea "Hi Ivette. That's the list of the Pay Smart, Win Big winners."
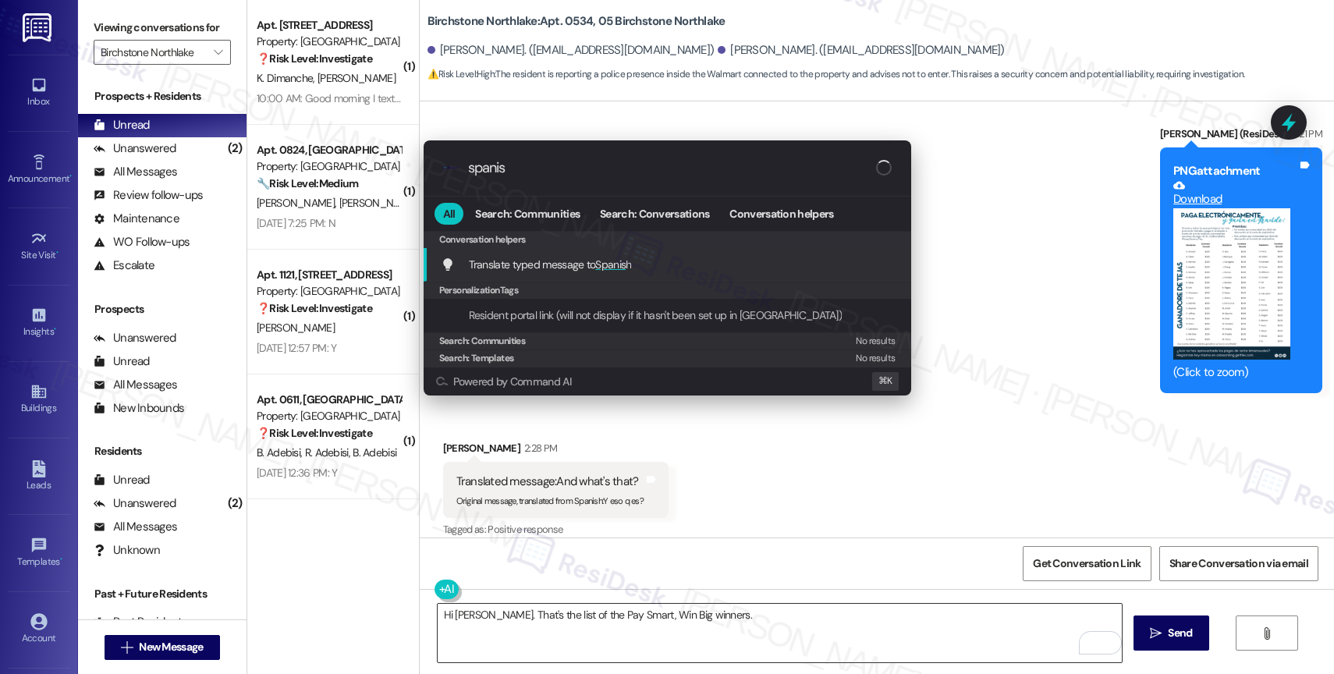
type input "spanish"
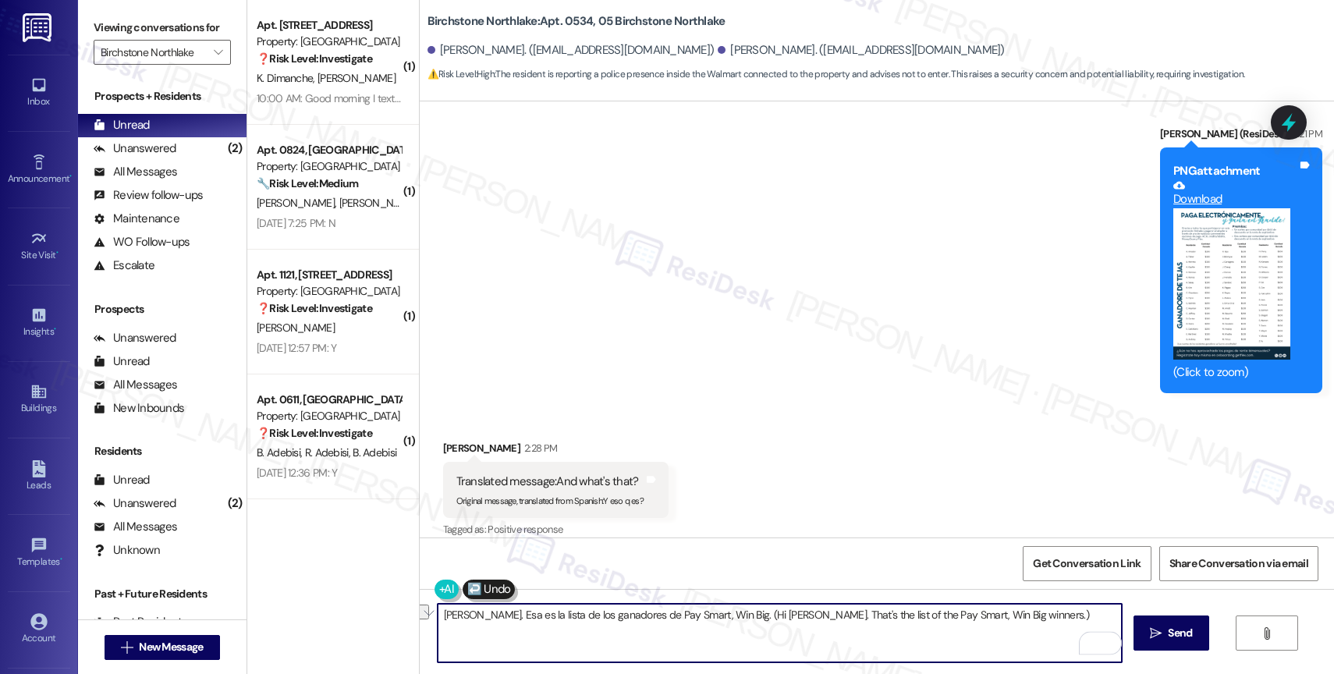
drag, startPoint x: 729, startPoint y: 618, endPoint x: 1074, endPoint y: 623, distance: 345.7
click at [1074, 623] on textarea "Hola Ivette. Esa es la lista de los ganadores de Pay Smart, Win Big. (Hi Ivette…" at bounding box center [780, 633] width 684 height 59
type textarea "Hola Ivette. Esa es la lista de los ganadores de Pay Smart, Win Big."
click at [1159, 630] on span " Send" at bounding box center [1171, 633] width 49 height 16
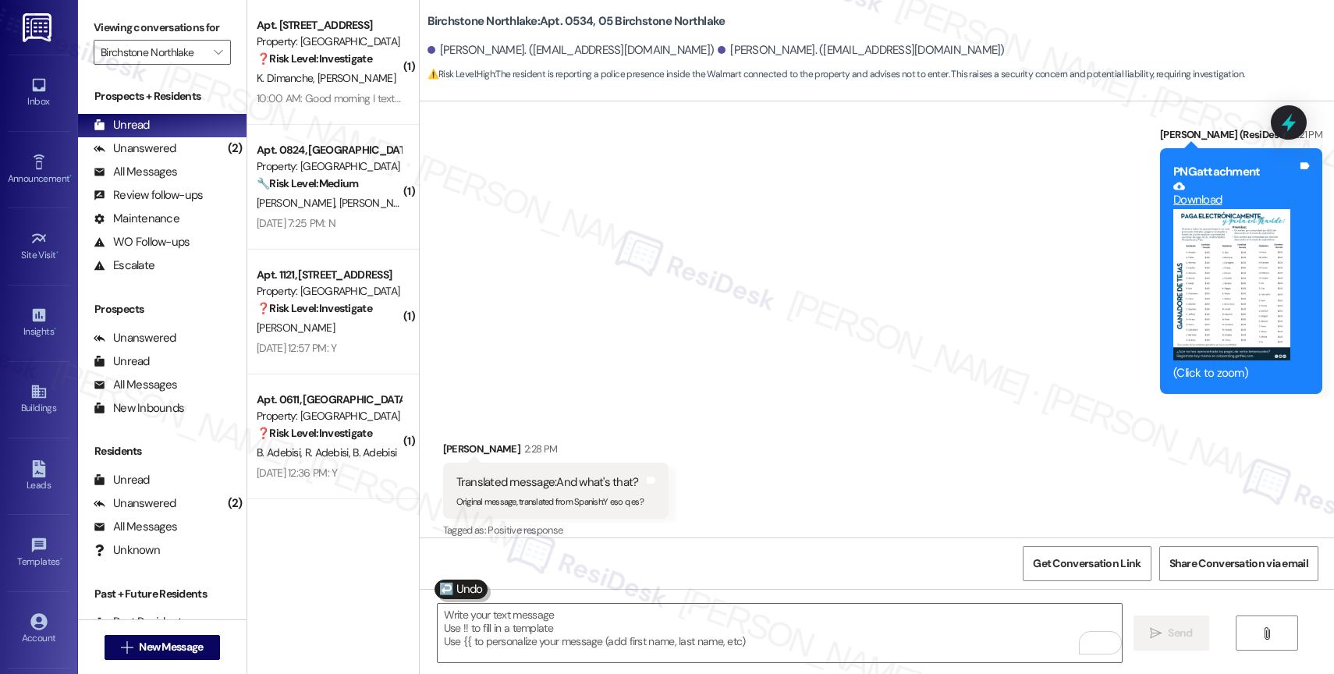
scroll to position [4482, 0]
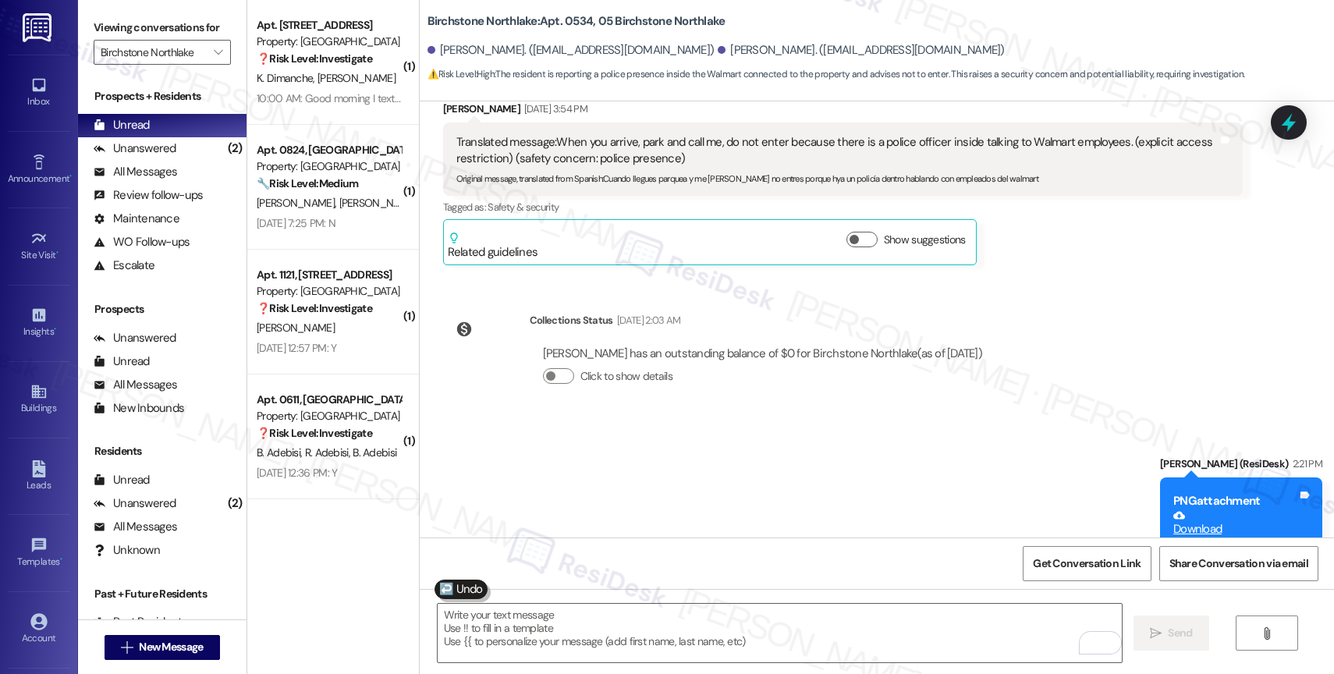
scroll to position [4482, 0]
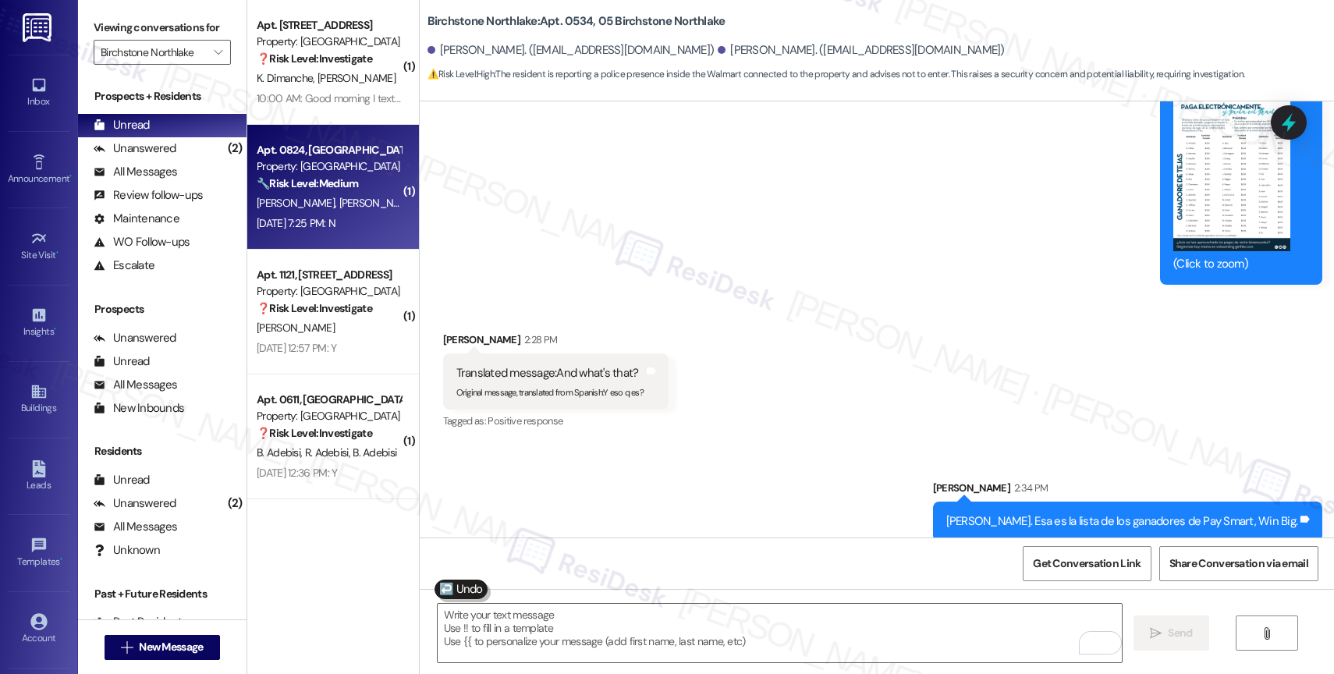
click at [334, 203] on div "[PERSON_NAME] [PERSON_NAME]" at bounding box center [328, 203] width 147 height 20
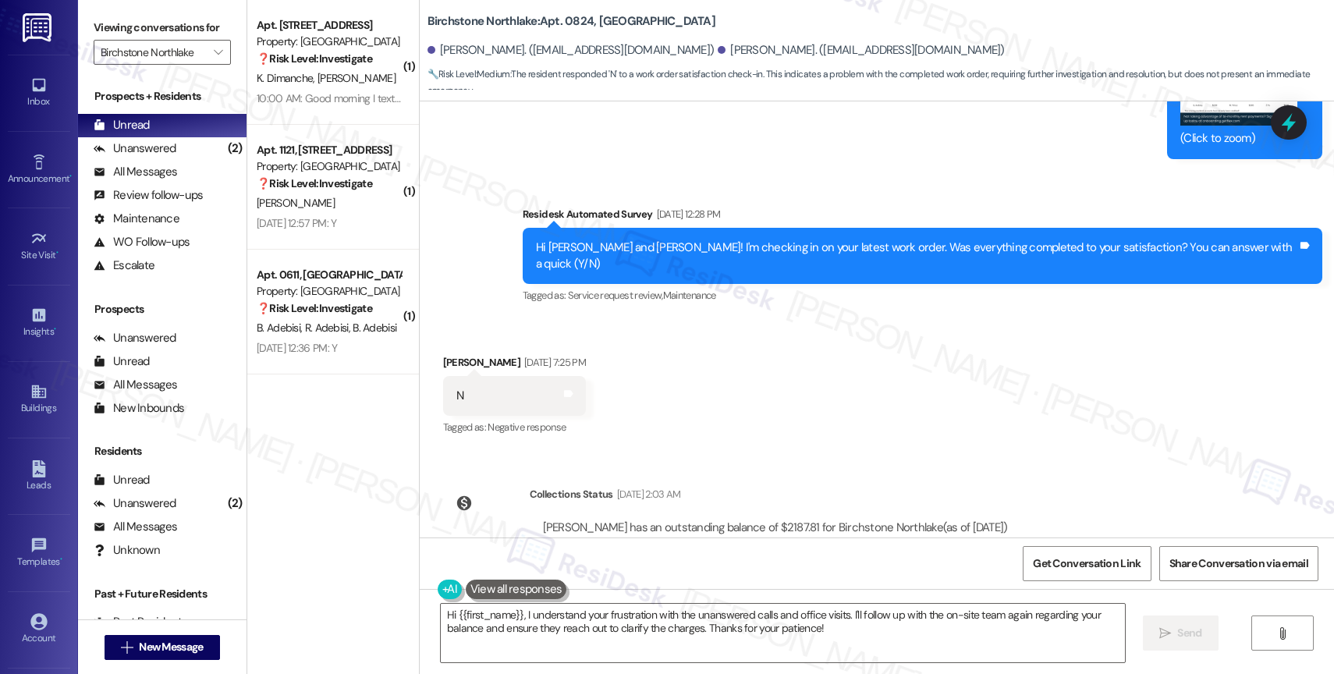
scroll to position [5202, 0]
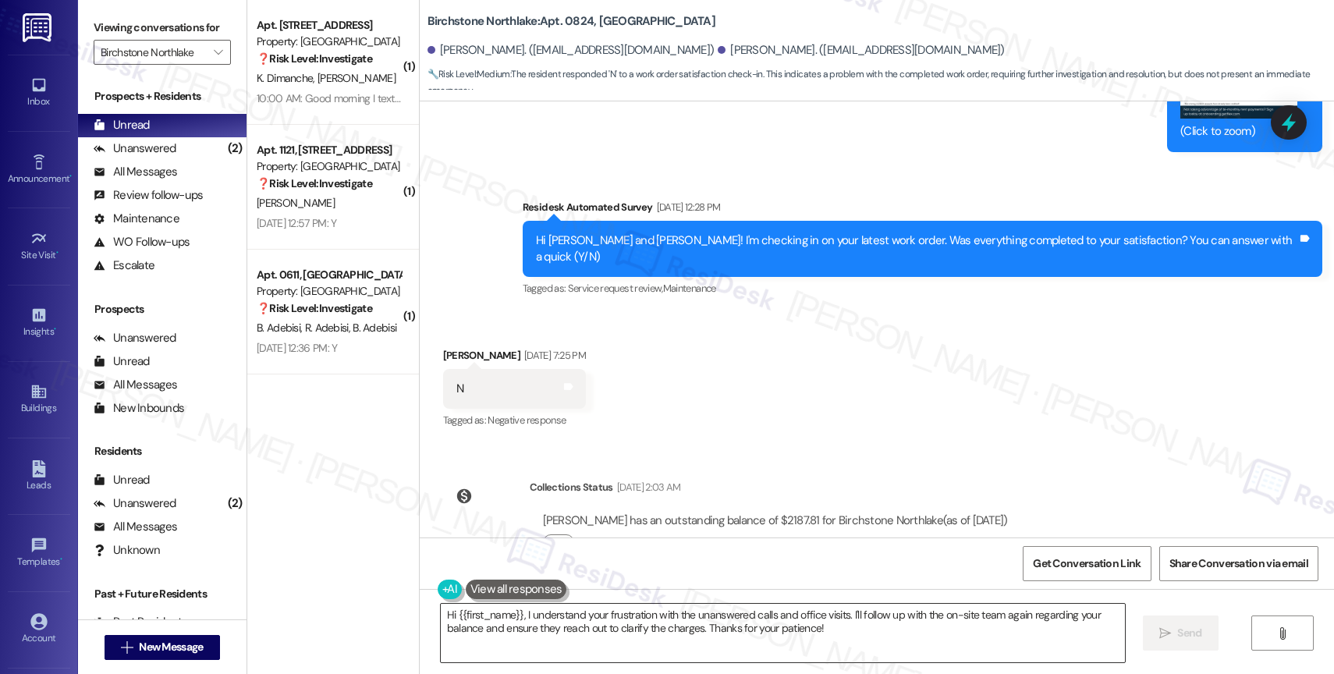
click at [555, 626] on textarea "Hi {{first_name}}, I understand your frustration with the unanswered calls and …" at bounding box center [783, 633] width 684 height 59
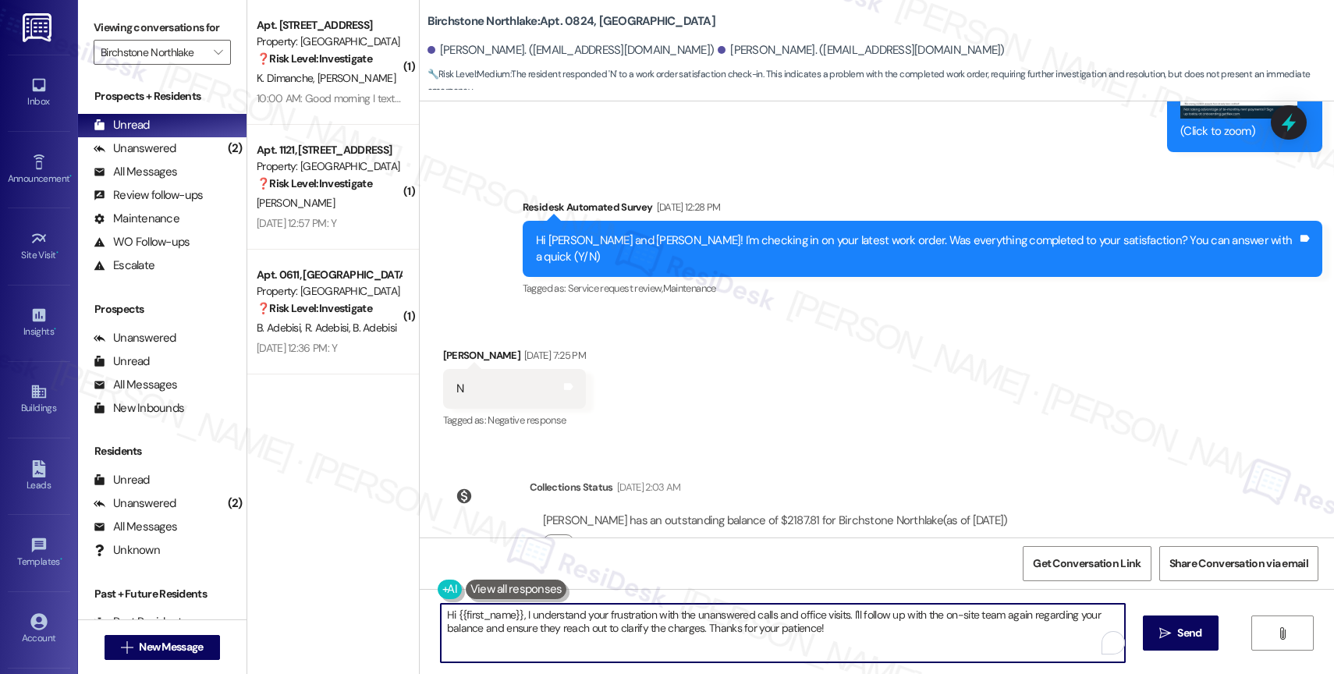
click at [555, 626] on textarea "Hi {{first_name}}, I understand your frustration with the unanswered calls and …" at bounding box center [783, 633] width 684 height 59
paste textarea "I'm sorry to hear that, {{first_name}}. Could you share a bit more about what h…"
drag, startPoint x: 531, startPoint y: 608, endPoint x: 592, endPoint y: 606, distance: 60.9
click at [592, 606] on textarea "I'm sorry to hear that, {{first_name}}. Could you share a bit more about what h…" at bounding box center [780, 633] width 684 height 59
drag, startPoint x: 587, startPoint y: 609, endPoint x: 553, endPoint y: 610, distance: 34.4
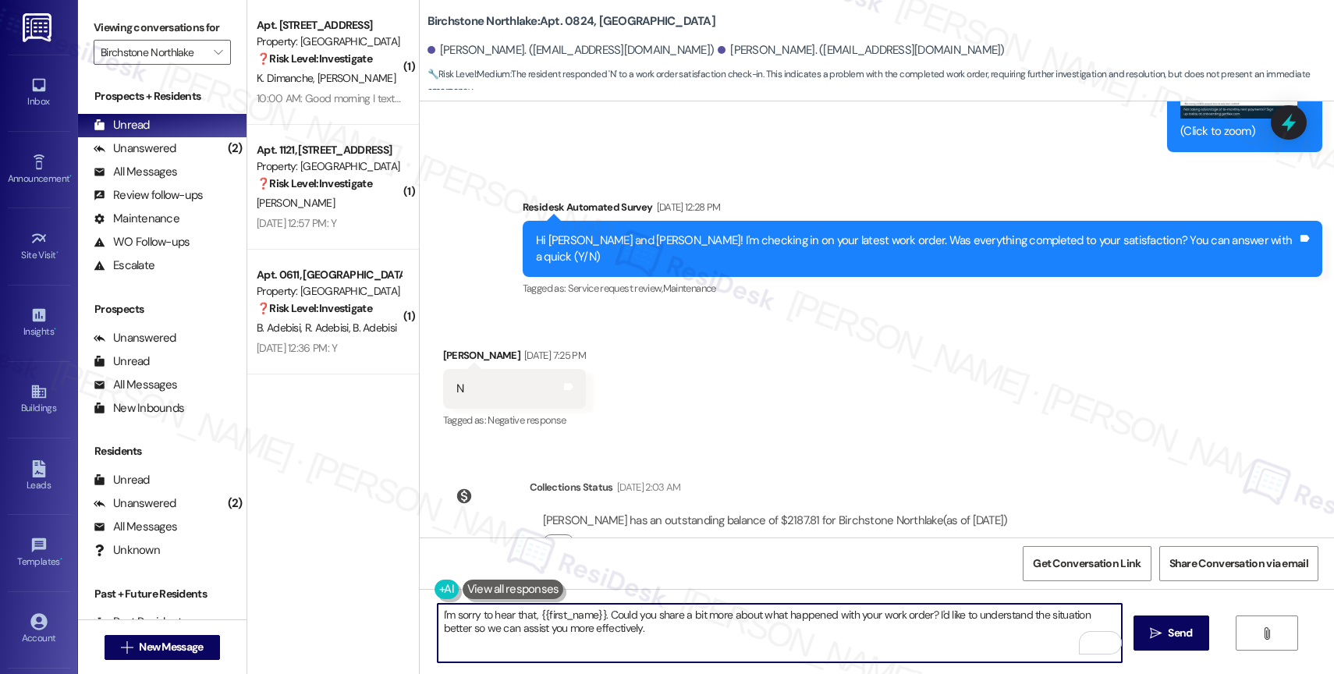
click at [553, 610] on textarea "I'm sorry to hear that, {{first_name}}. Could you share a bit more about what h…" at bounding box center [780, 633] width 684 height 59
type textarea "I'm sorry to hear that, [PERSON_NAME]. Could you share a bit more about what ha…"
click at [1147, 640] on span " Send" at bounding box center [1171, 633] width 49 height 16
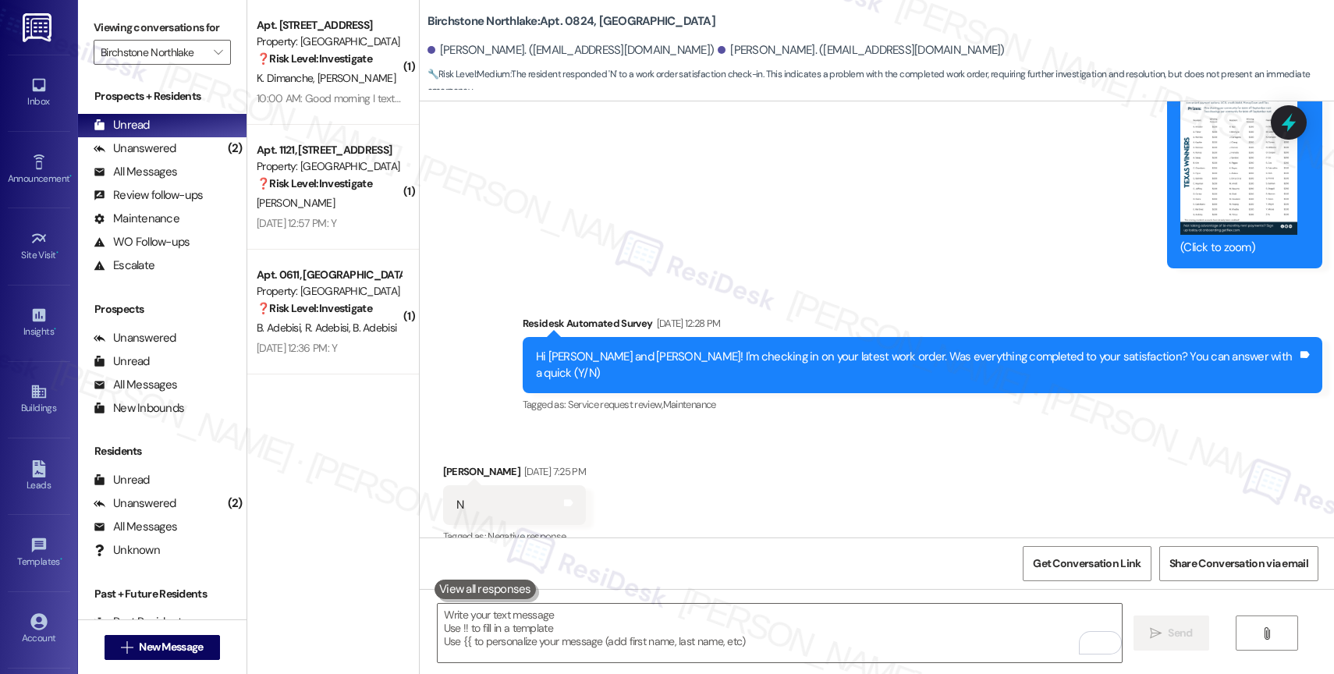
scroll to position [5328, 0]
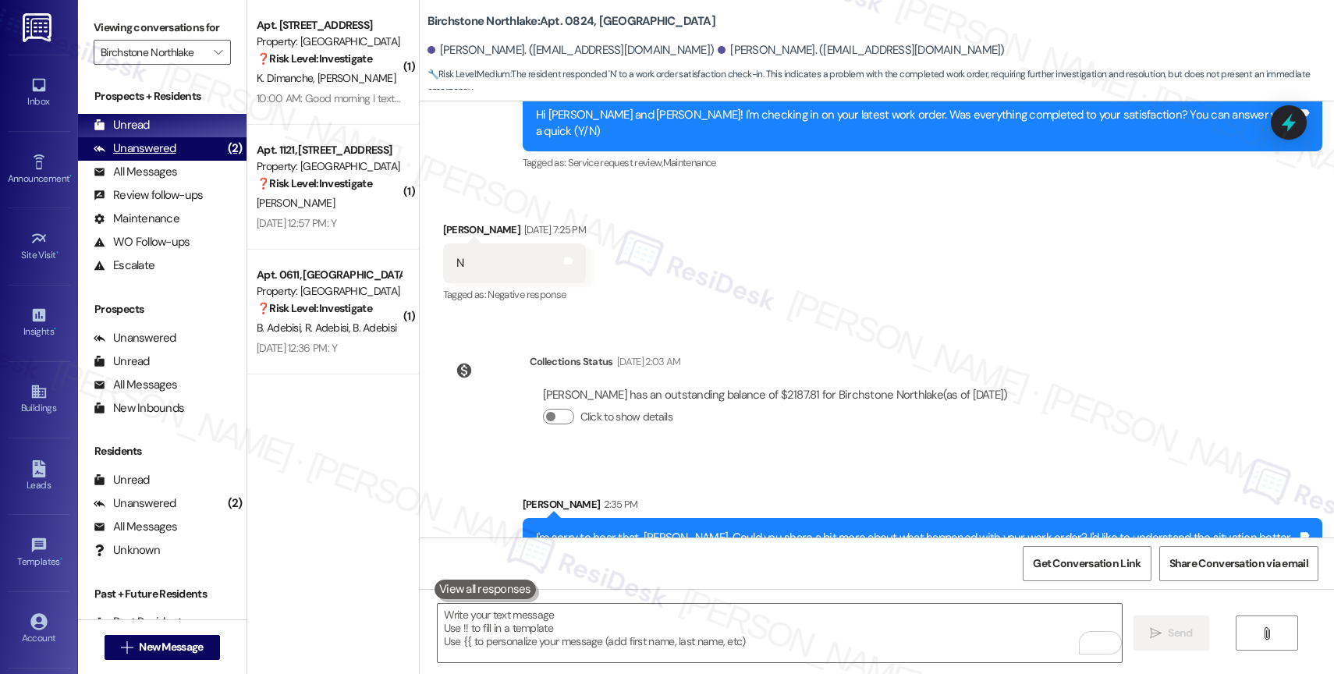
click at [153, 157] on div "Unanswered" at bounding box center [135, 148] width 83 height 16
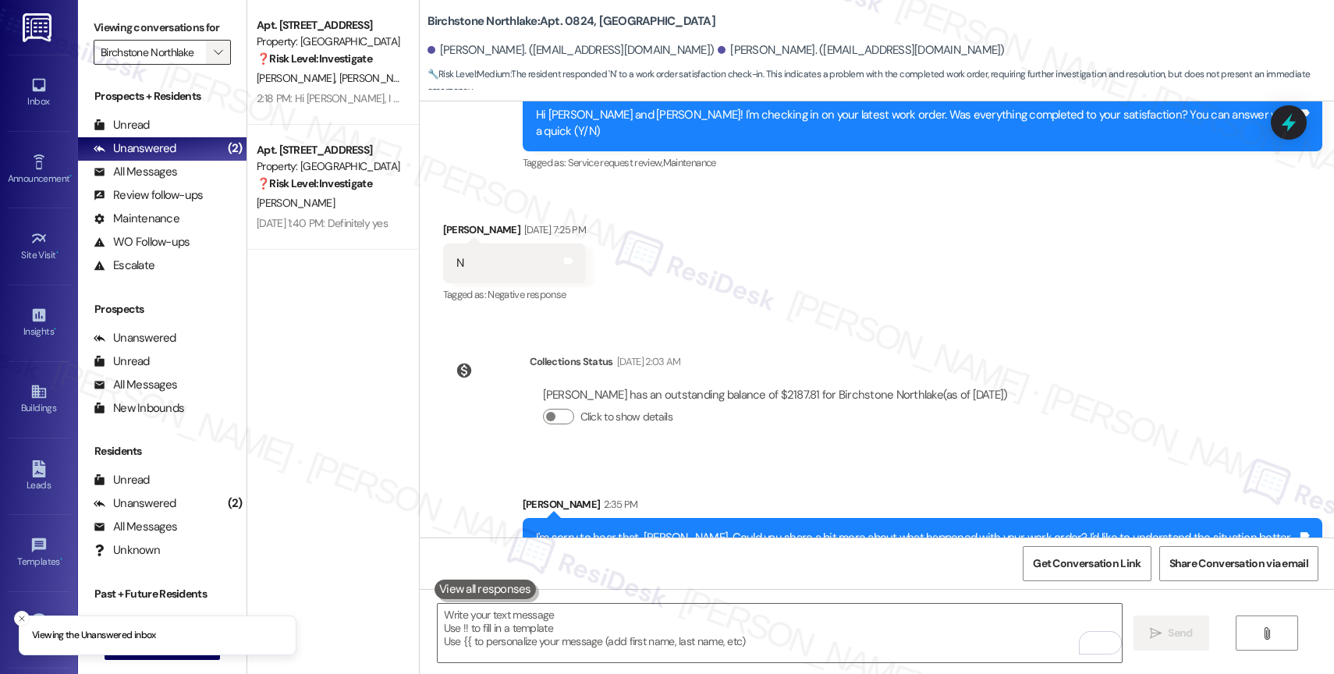
click at [214, 59] on icon "" at bounding box center [218, 52] width 9 height 12
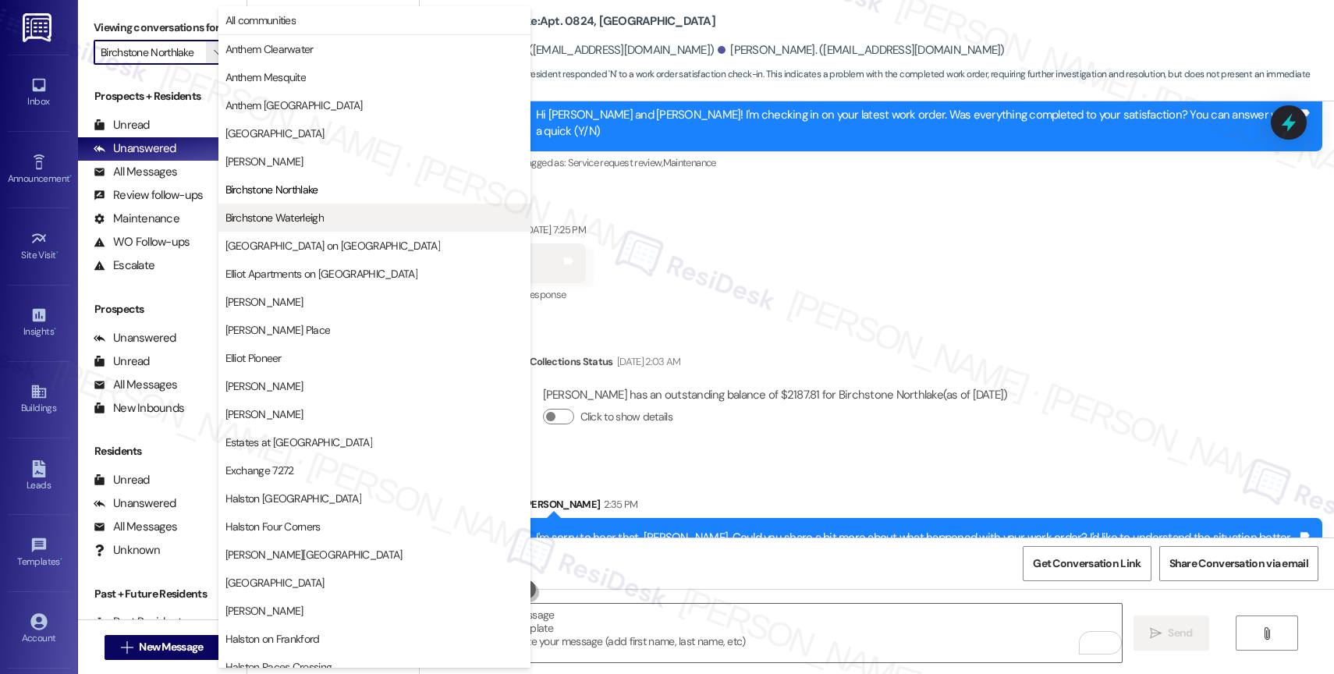
click at [311, 222] on span "Birchstone Waterleigh" at bounding box center [274, 218] width 98 height 16
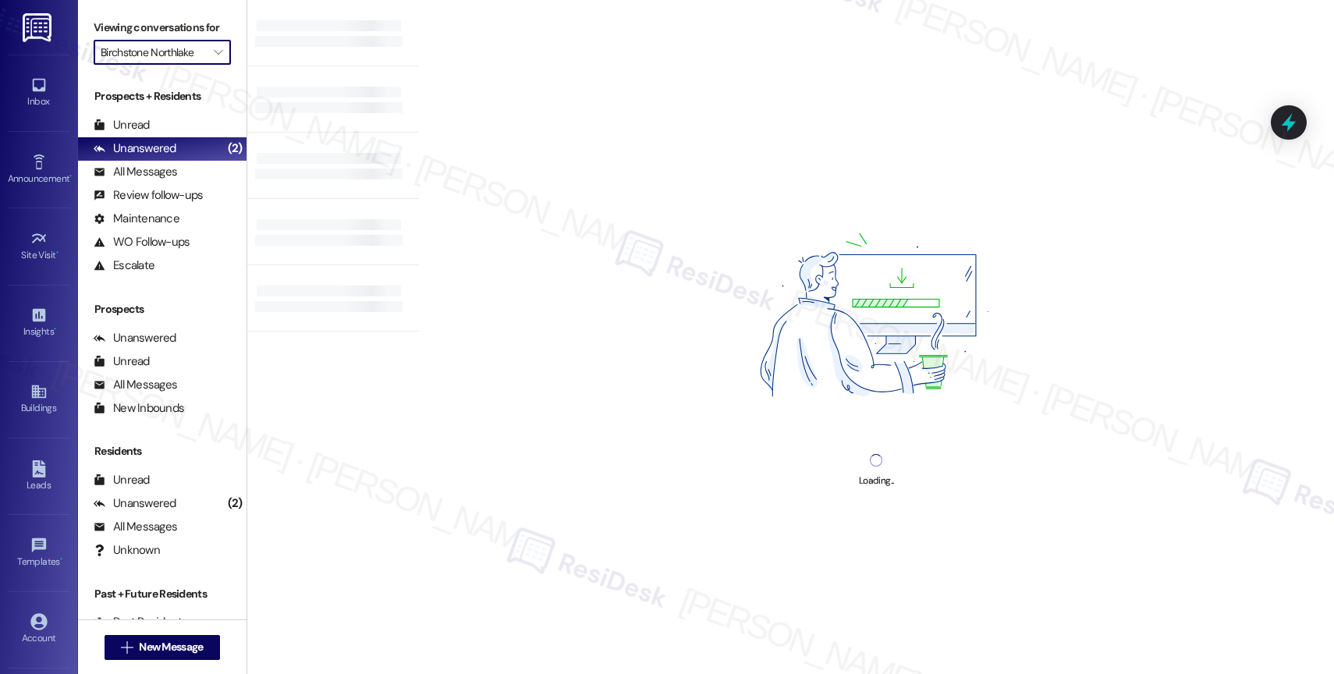
type input "Birchstone Waterleigh"
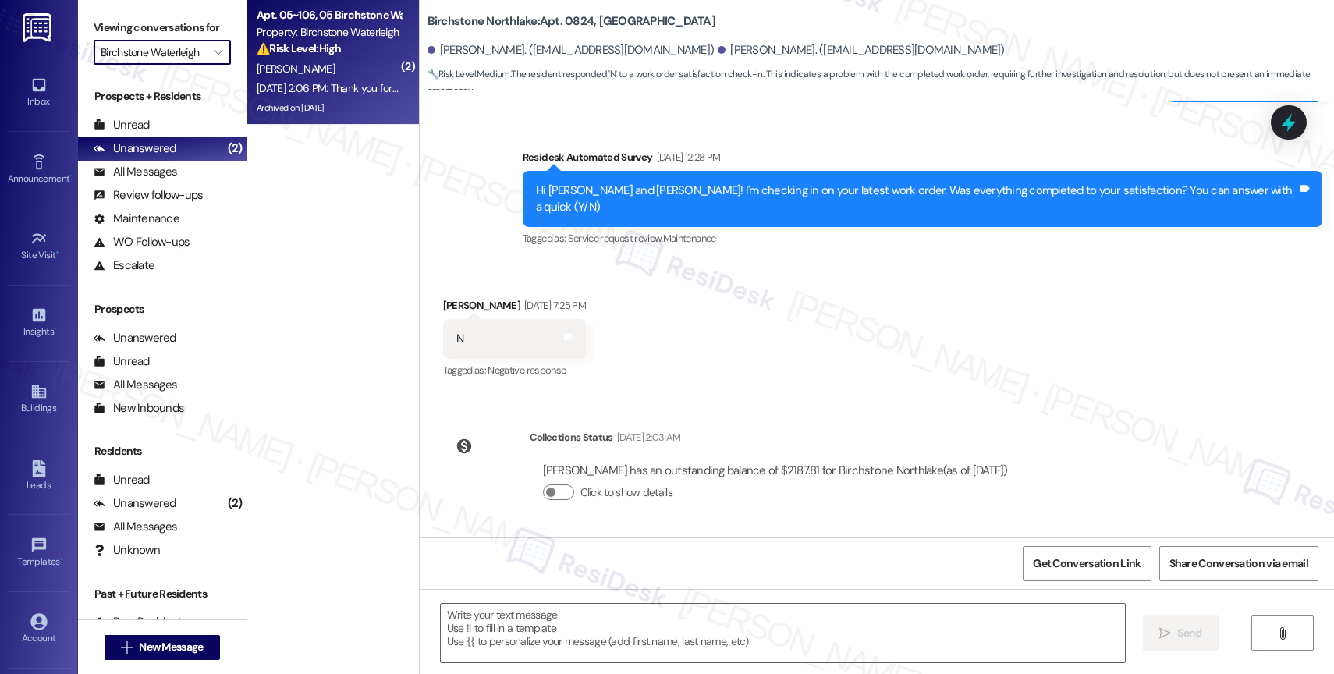
type textarea "Fetching suggested responses. Please feel free to read through the conversation…"
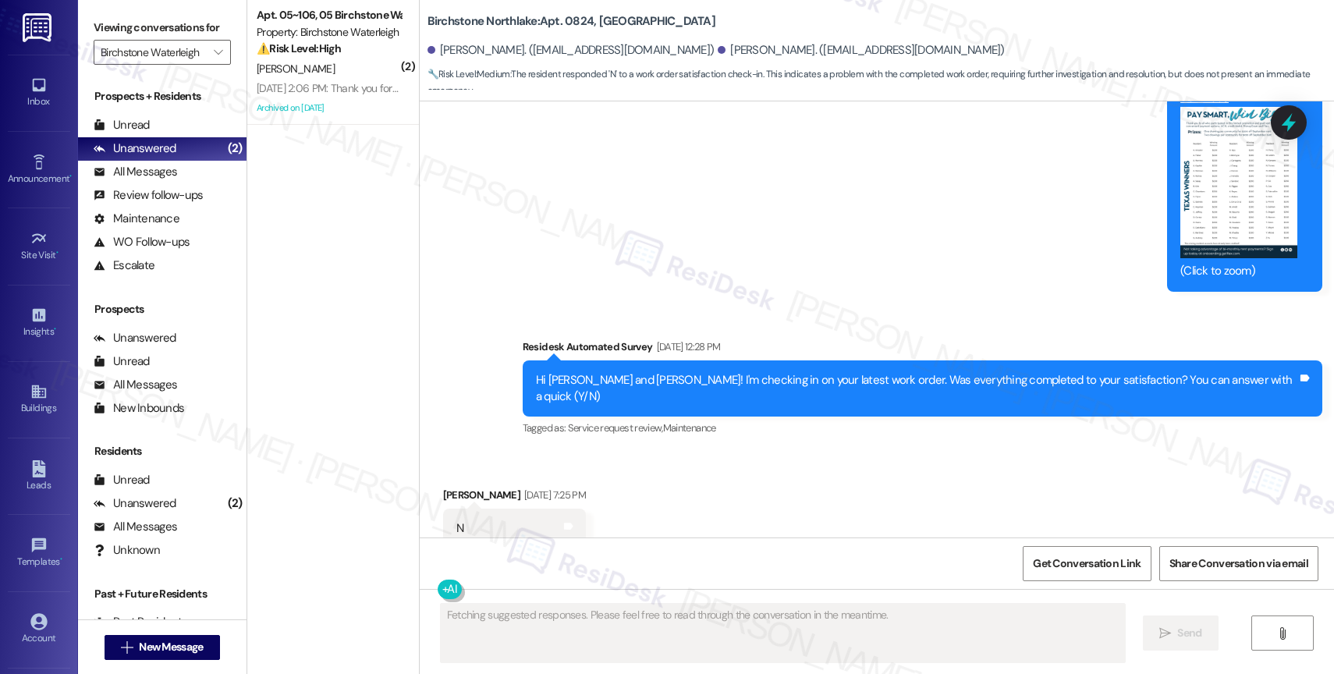
click at [336, 76] on div "[PERSON_NAME]" at bounding box center [328, 69] width 147 height 20
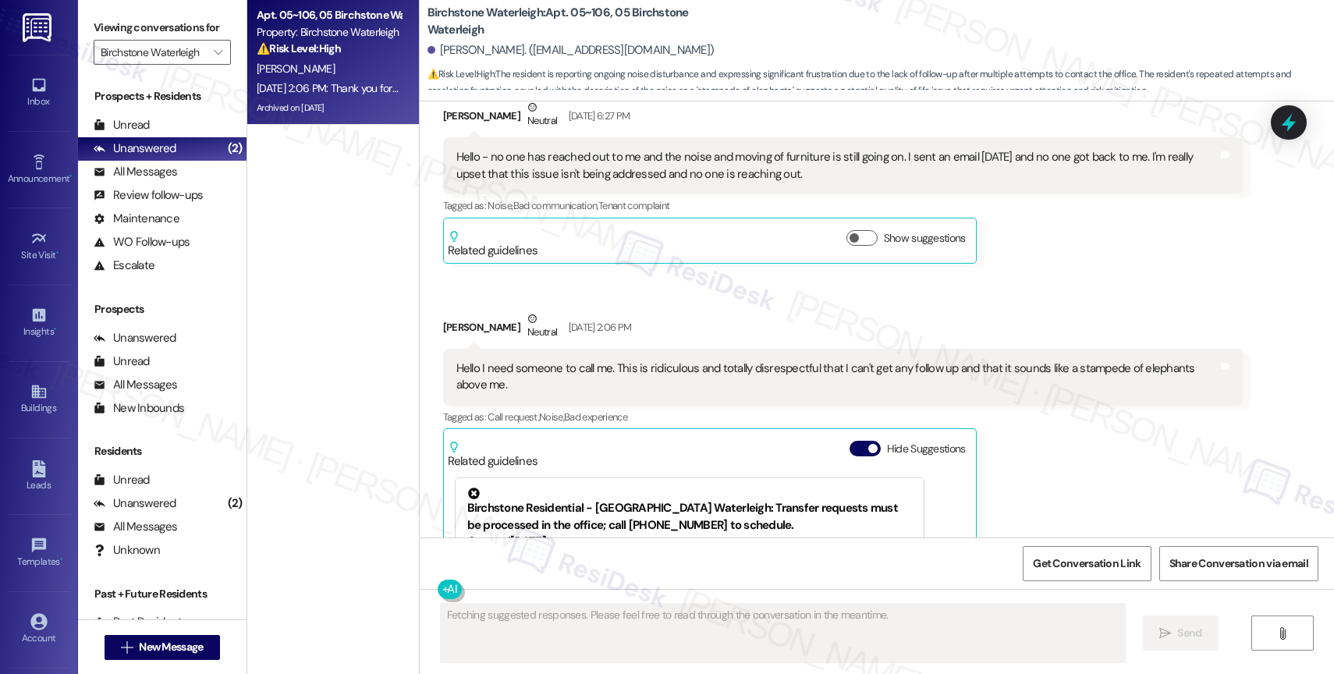
scroll to position [24334, 0]
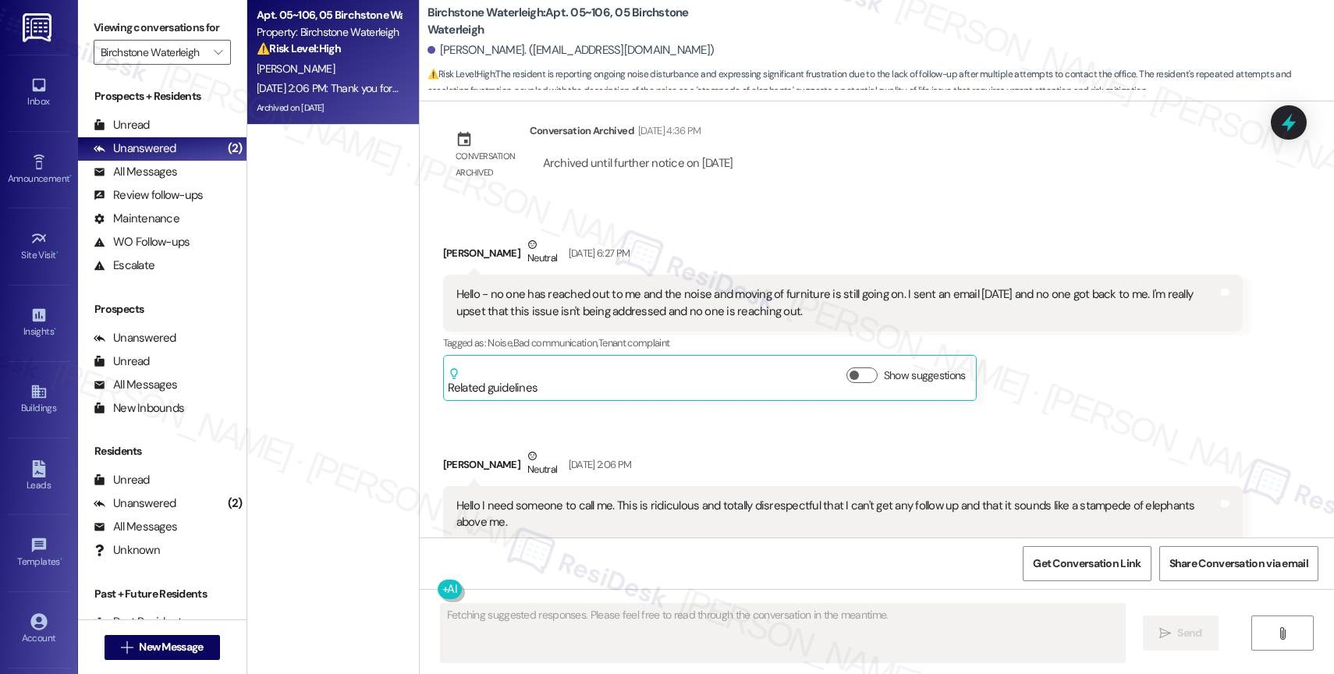
click at [850, 578] on button "Hide Suggestions" at bounding box center [865, 586] width 31 height 16
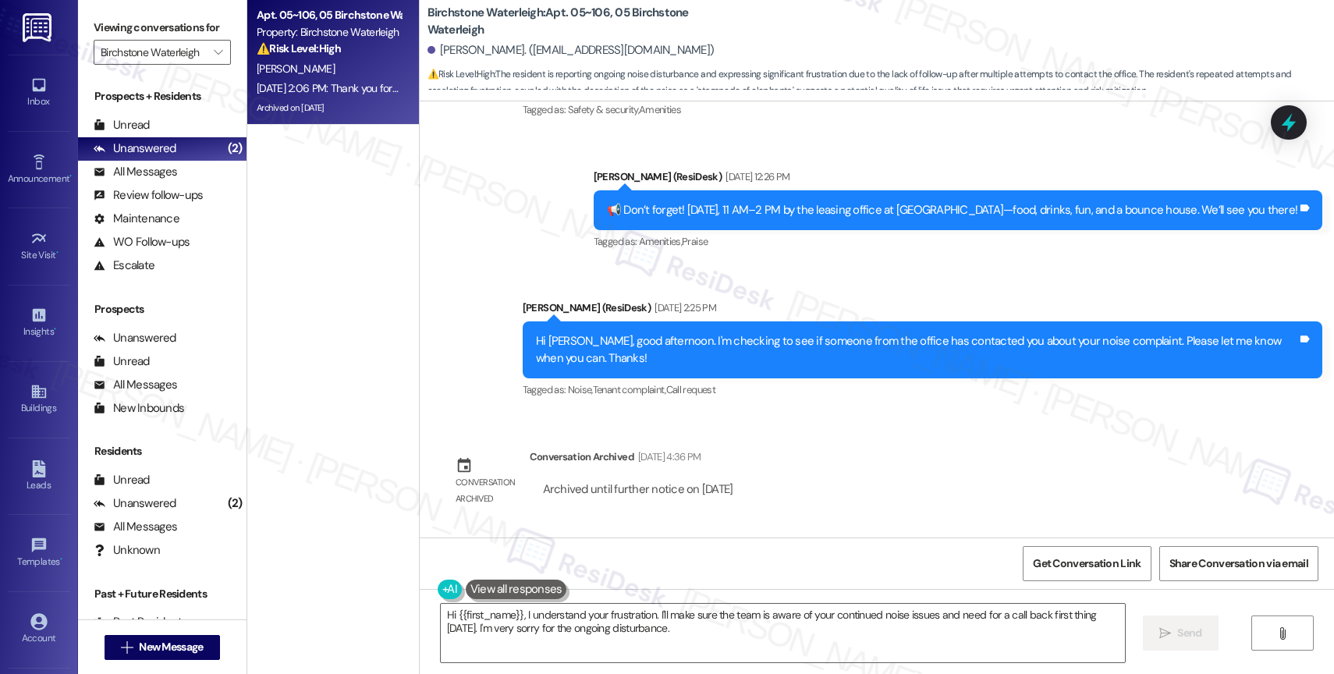
scroll to position [24006, 0]
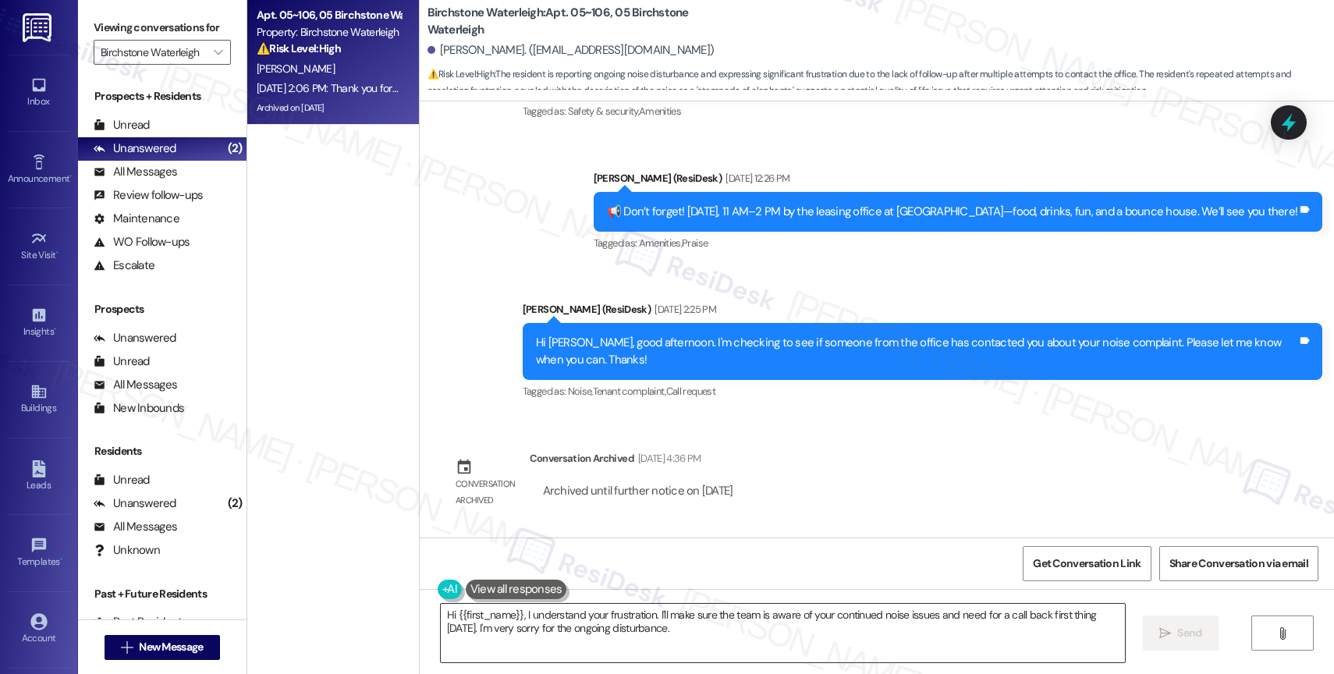
click at [598, 612] on textarea "Hi {{first_name}}, I understand your frustration. I'll make sure the team is aw…" at bounding box center [783, 633] width 684 height 59
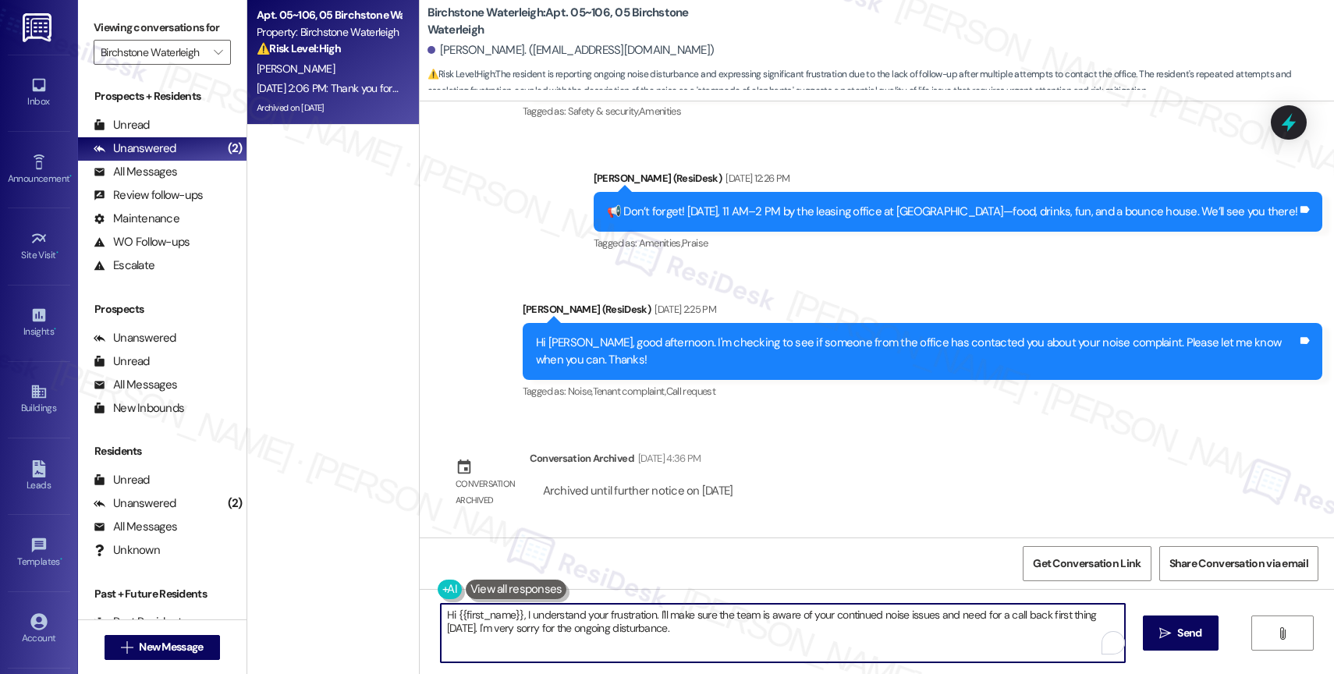
click at [598, 612] on textarea "Hi {{first_name}}, I understand your frustration. I'll make sure the team is aw…" at bounding box center [783, 633] width 684 height 59
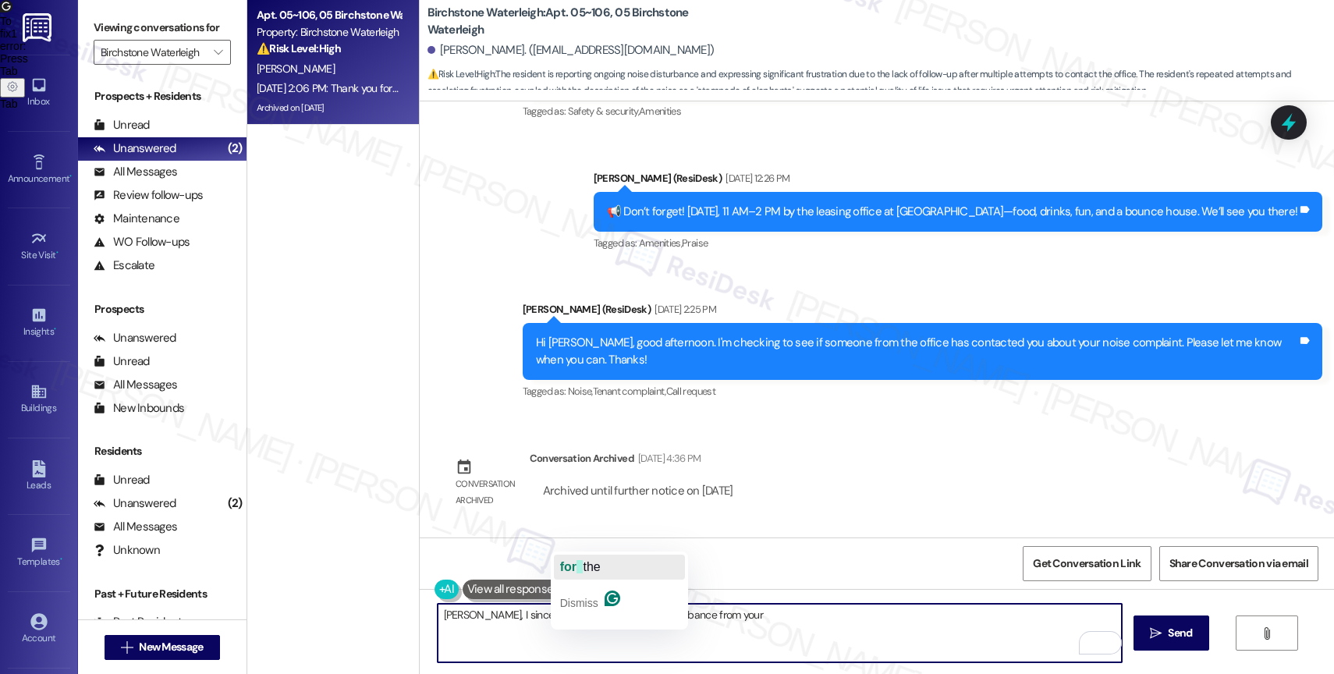
click at [605, 564] on button "for the" at bounding box center [619, 567] width 131 height 25
click at [760, 620] on textarea "Mallory, I sincerely apologize for the noise disturbance from your" at bounding box center [780, 633] width 684 height 59
click at [574, 609] on textarea "Mallory, I sincerely apologize for the noise disturbance from your" at bounding box center [780, 633] width 684 height 59
drag, startPoint x: 662, startPoint y: 615, endPoint x: 816, endPoint y: 613, distance: 153.7
click at [816, 613] on textarea "Mallory, I sincerely apologize the noise disturbance from your" at bounding box center [780, 633] width 684 height 59
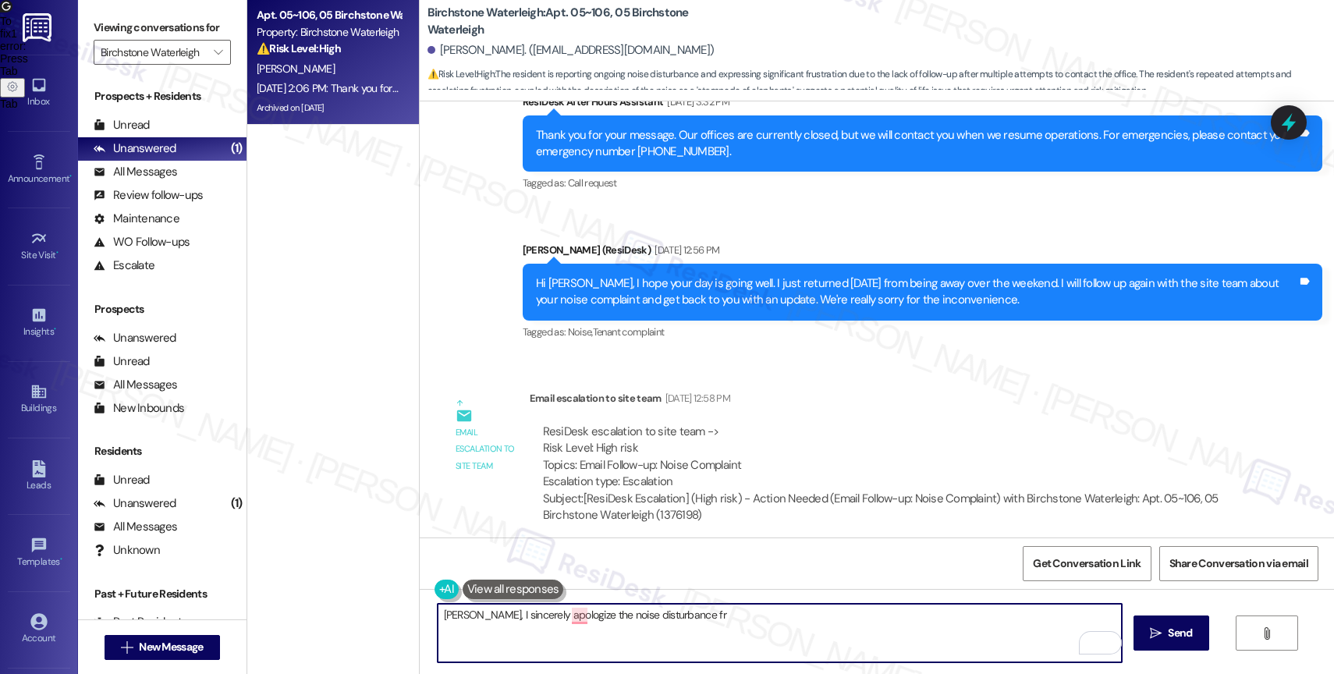
scroll to position [22524, 0]
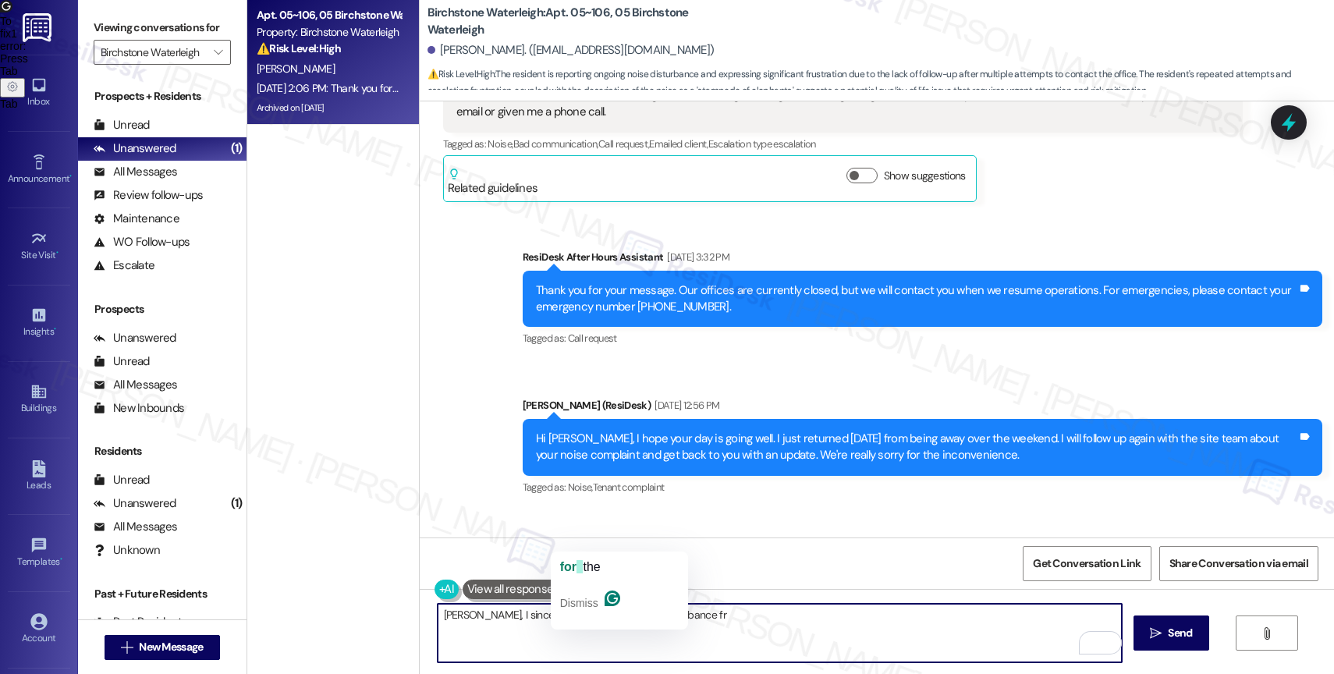
click at [602, 618] on textarea "Mallory, I sincerely apologize the noise disturbance fr" at bounding box center [780, 633] width 684 height 59
drag, startPoint x: 602, startPoint y: 615, endPoint x: 819, endPoint y: 629, distance: 218.1
click at [819, 629] on textarea "Mallory, I sincerely apologize the noise disturbance fr" at bounding box center [780, 633] width 684 height 59
click at [719, 626] on textarea "Mallory, I sincerely apologize the noise disturbance fr" at bounding box center [780, 633] width 684 height 59
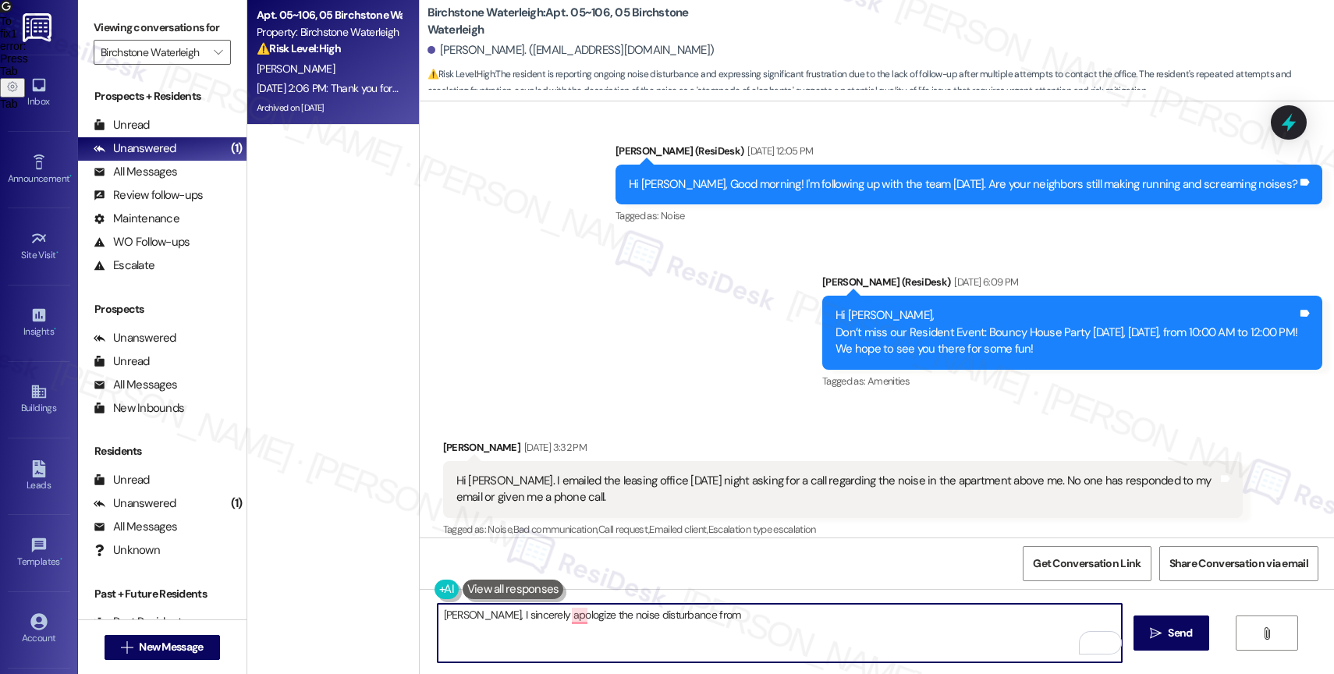
scroll to position [22140, 0]
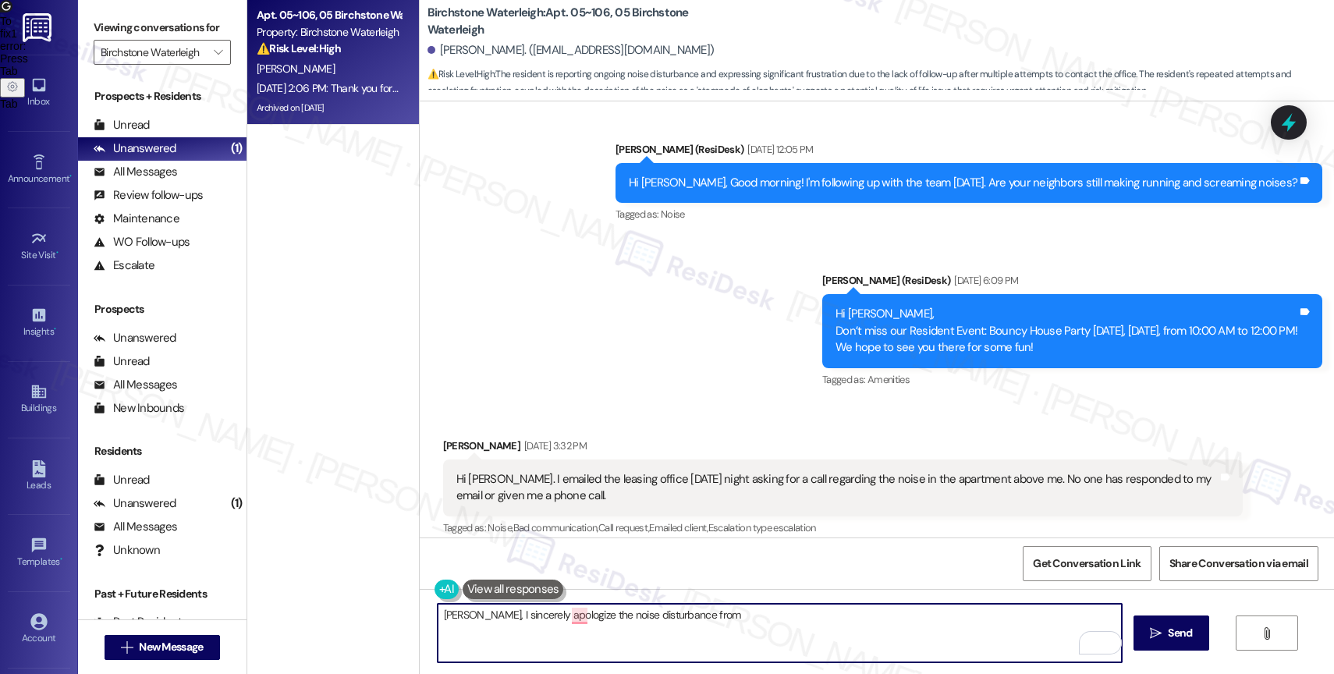
click at [645, 263] on div "Sent via SMS ResiDesk After Hours Assistant Aug 12, 2025 at 8:15 PM Thank you f…" at bounding box center [877, 97] width 914 height 610
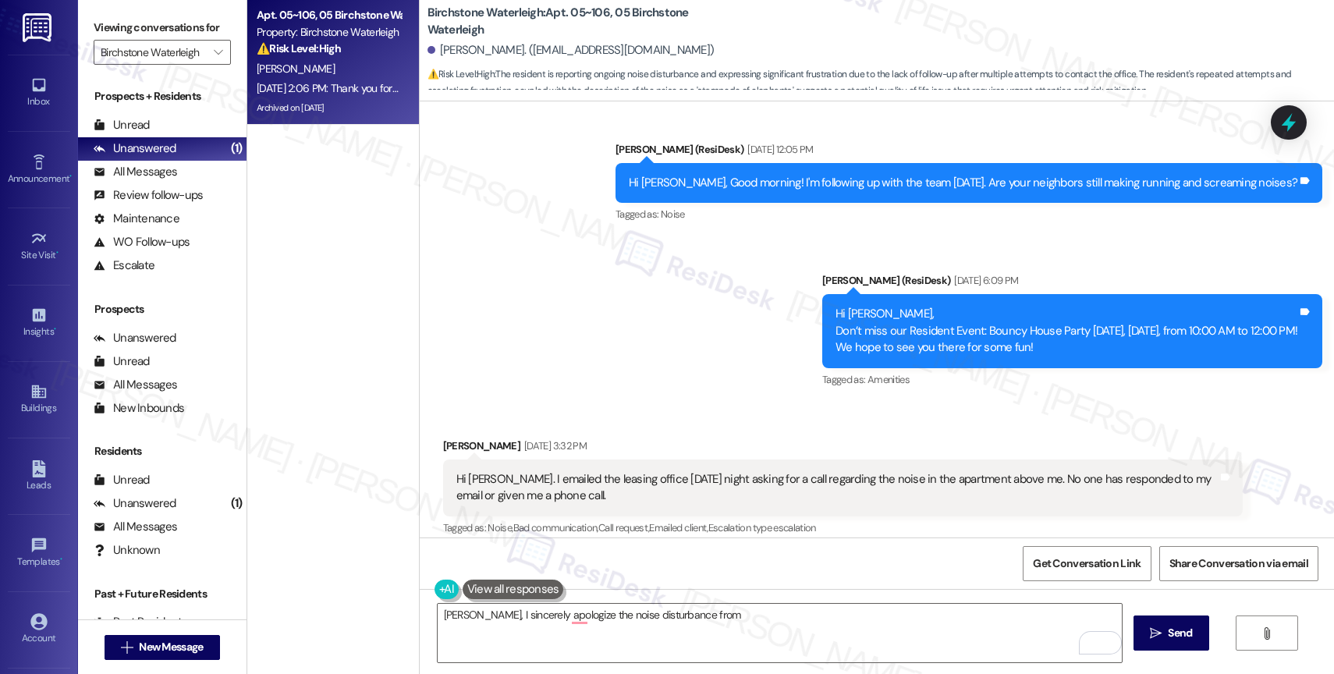
click at [645, 266] on div "Sent via SMS ResiDesk After Hours Assistant Aug 12, 2025 at 8:15 PM Thank you f…" at bounding box center [877, 97] width 914 height 610
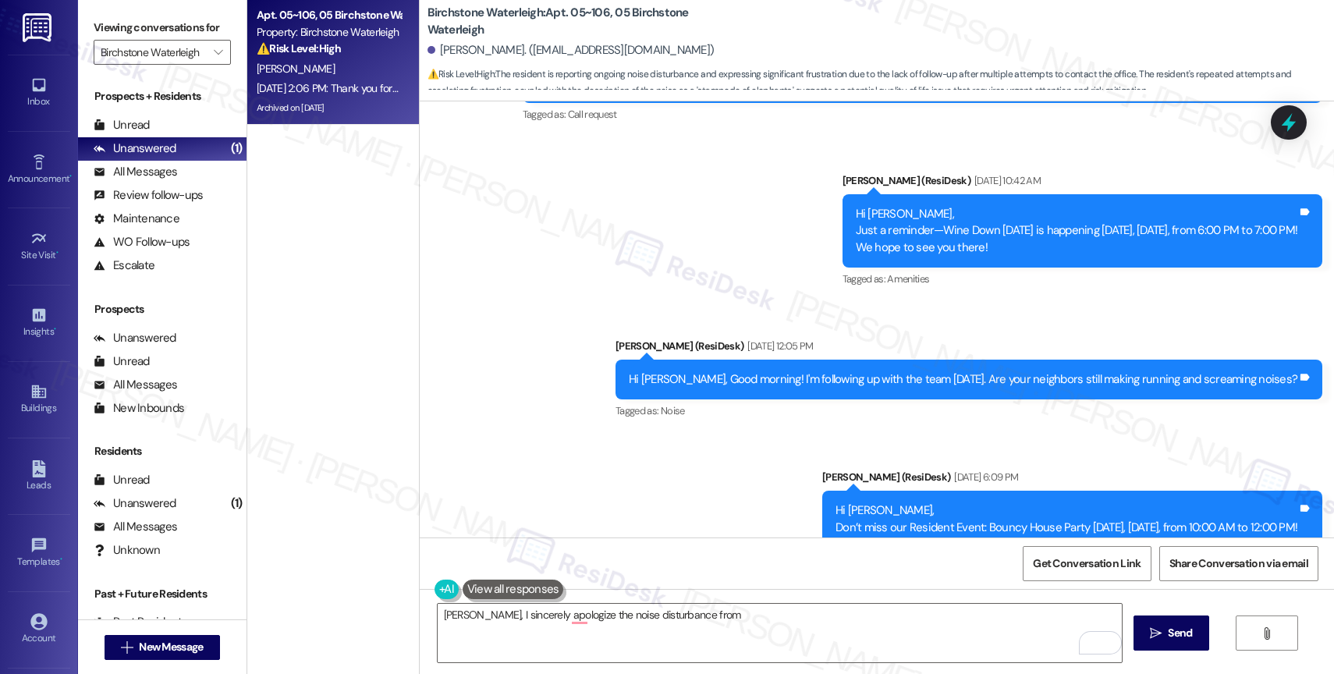
scroll to position [22116, 0]
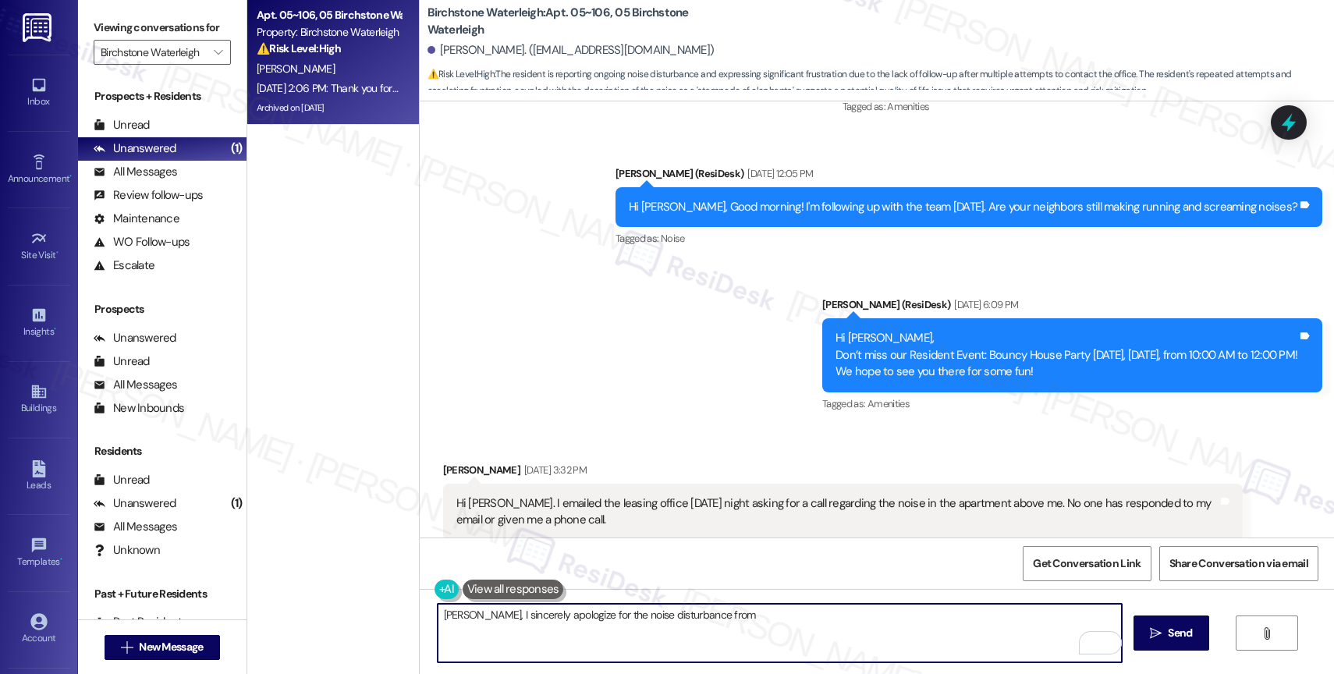
click at [735, 623] on textarea "Mallory, I sincerely apologize for the noise disturbance from" at bounding box center [780, 633] width 684 height 59
click at [731, 614] on textarea "Mallory, I sincerely apologize the noise disturbance from" at bounding box center [780, 633] width 684 height 59
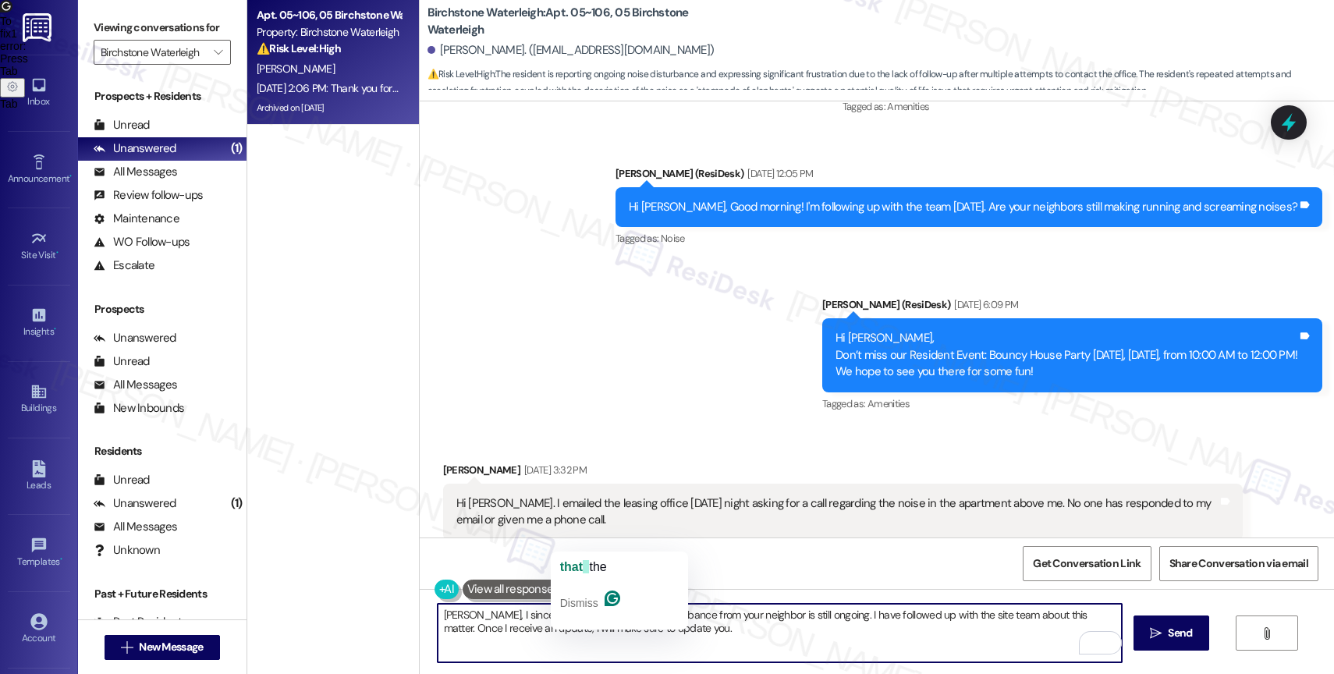
click at [579, 566] on span "that" at bounding box center [571, 566] width 23 height 13
click at [711, 638] on textarea "Mallory, I sincerely apologize that the noise disturbance from your neighbor is…" at bounding box center [780, 633] width 684 height 59
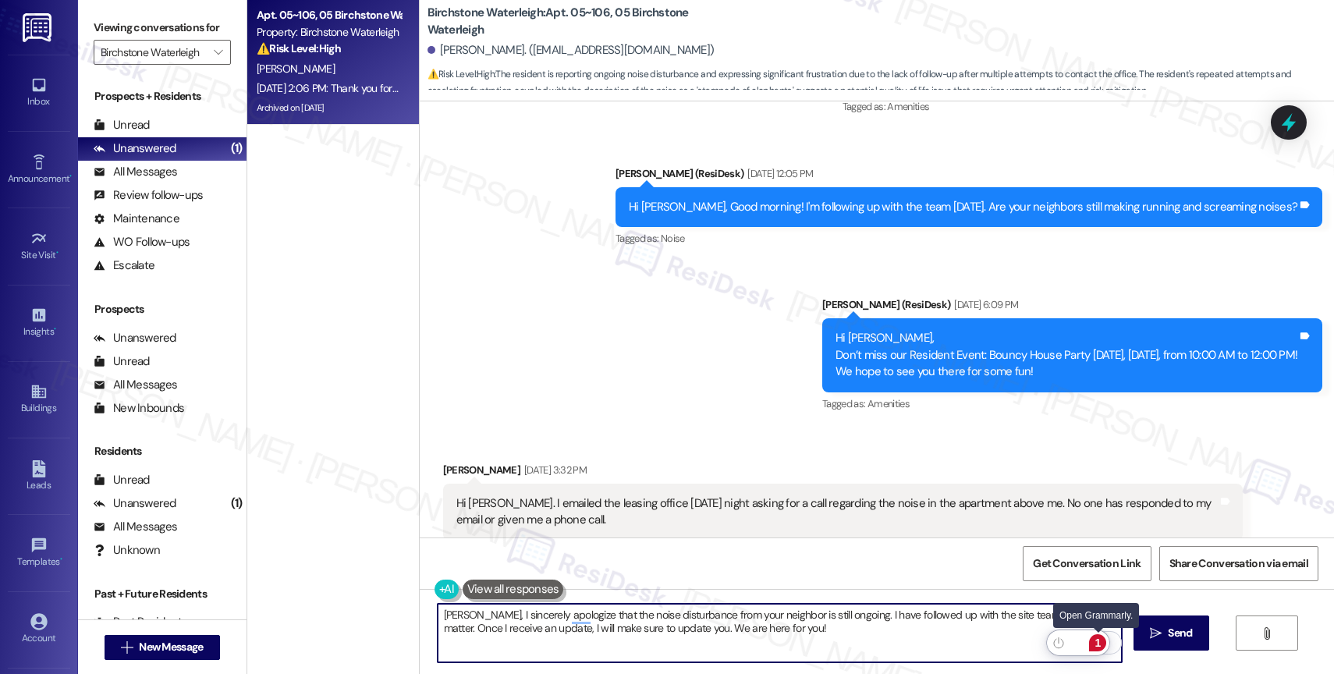
type textarea "Mallory, I sincerely apologize that the noise disturbance from your neighbor is…"
click at [1099, 644] on div "1" at bounding box center [1097, 642] width 17 height 17
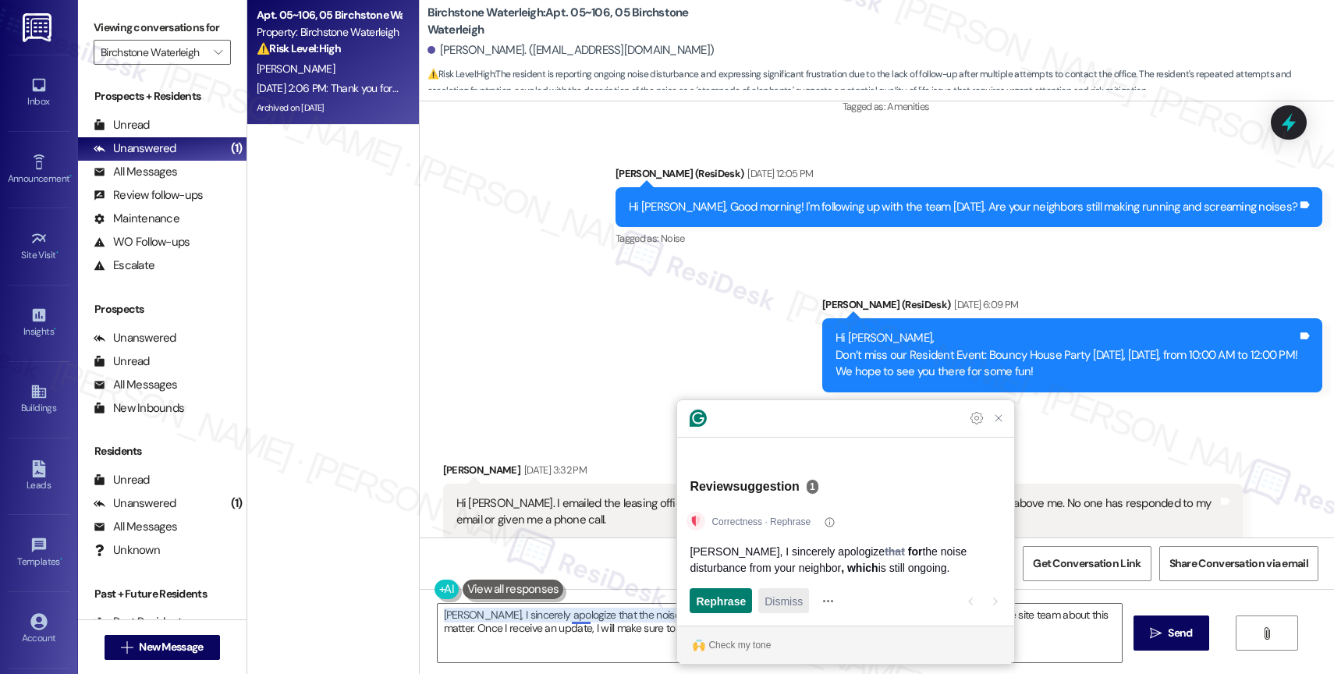
click at [798, 602] on span "Dismiss" at bounding box center [784, 601] width 38 height 16
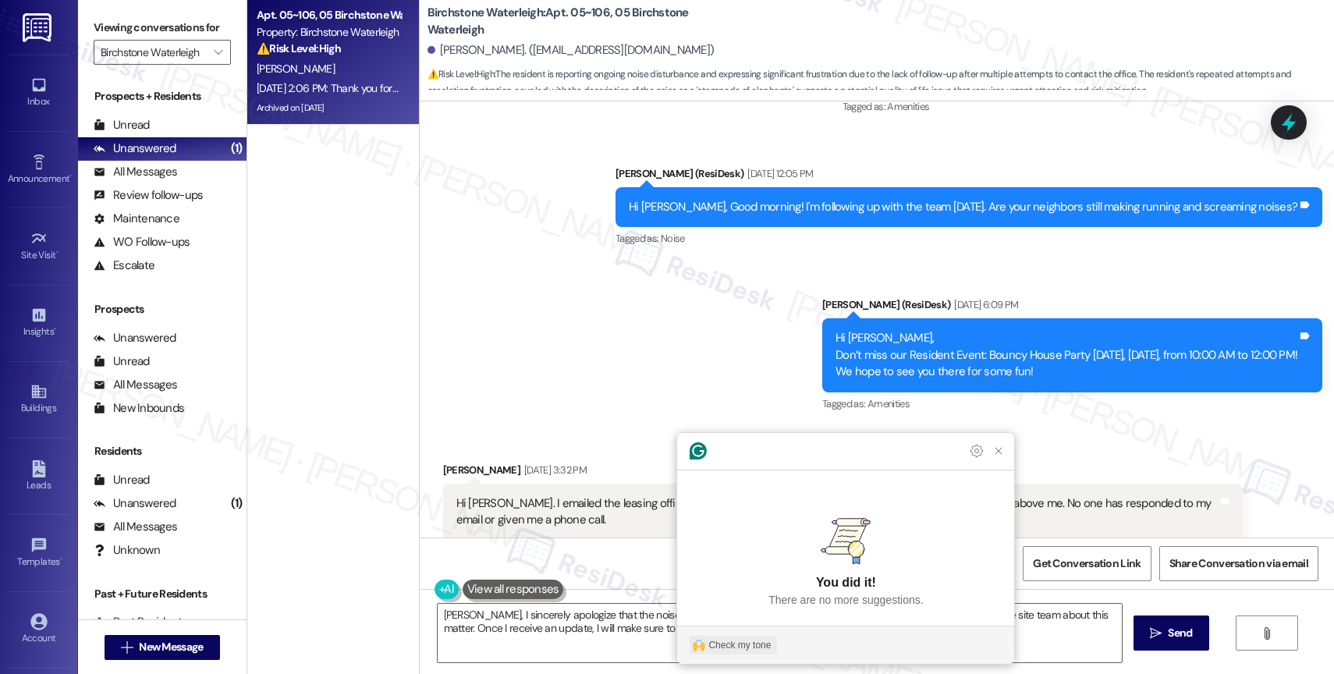
click at [751, 641] on div "Check my tone" at bounding box center [739, 645] width 62 height 14
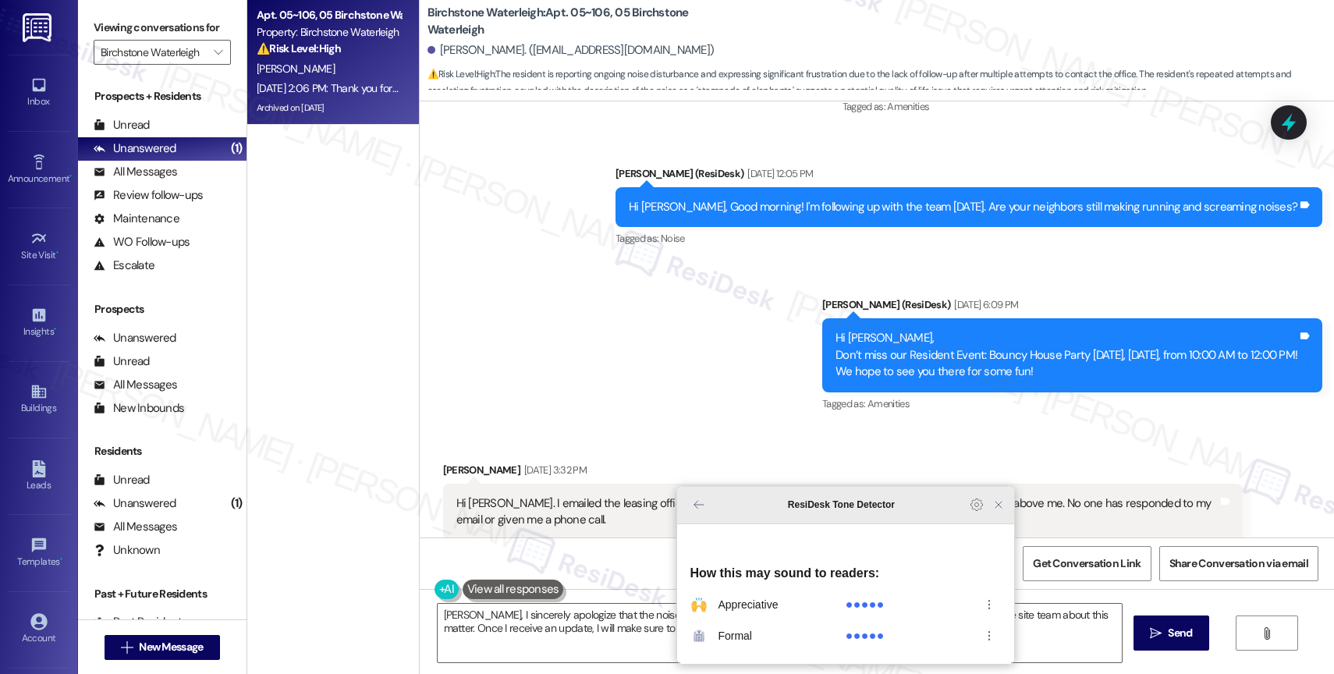
click at [999, 511] on icon "Close Grammarly Assistant" at bounding box center [998, 505] width 12 height 12
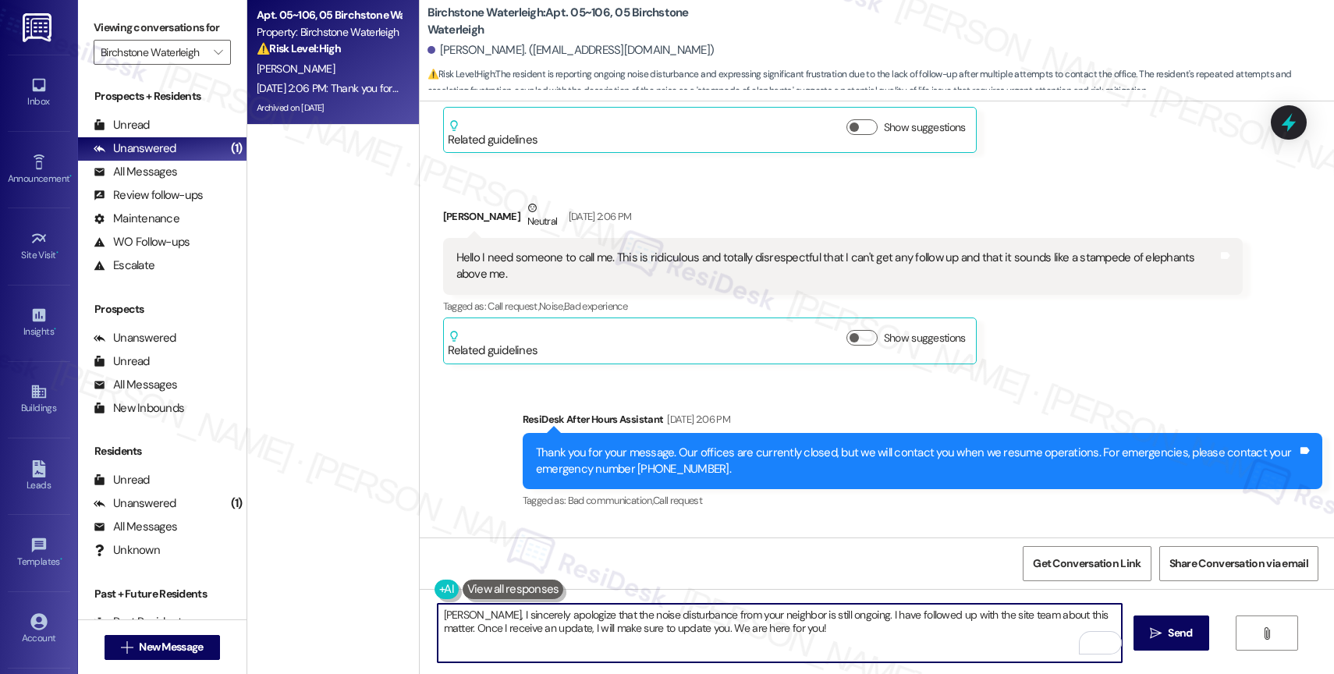
scroll to position [24614, 0]
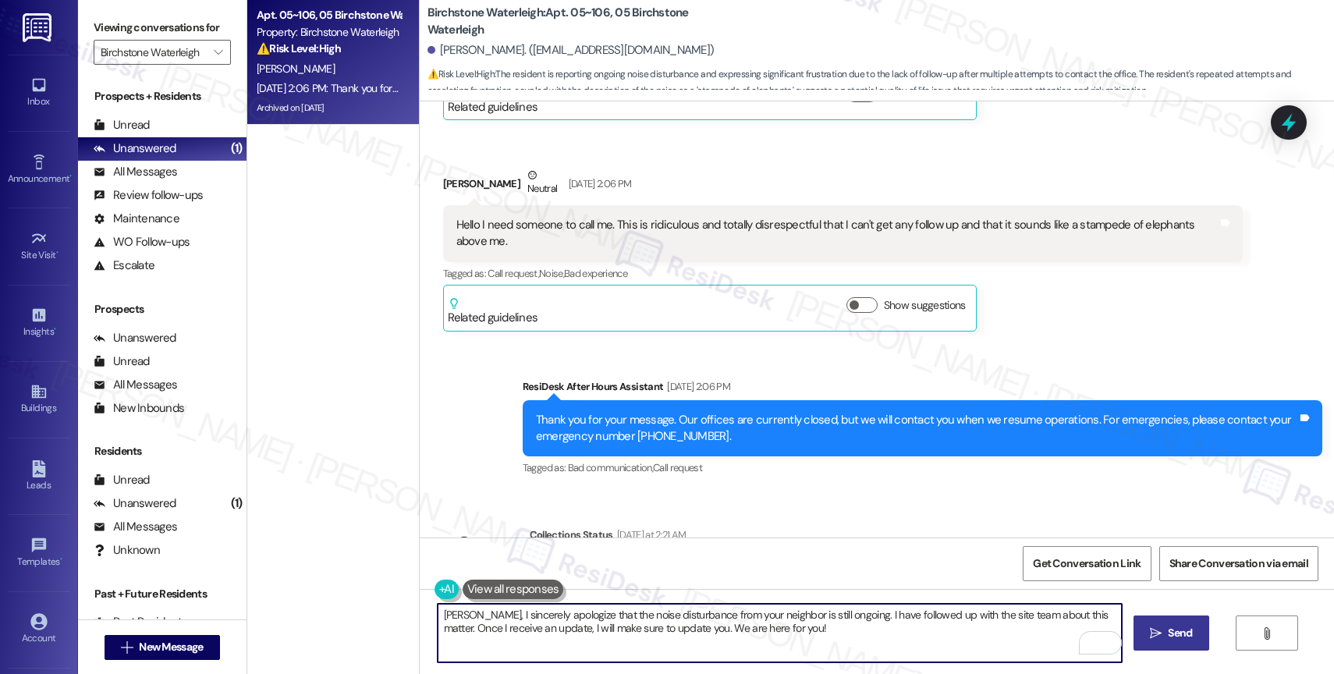
click at [1165, 634] on span "Send" at bounding box center [1180, 633] width 30 height 16
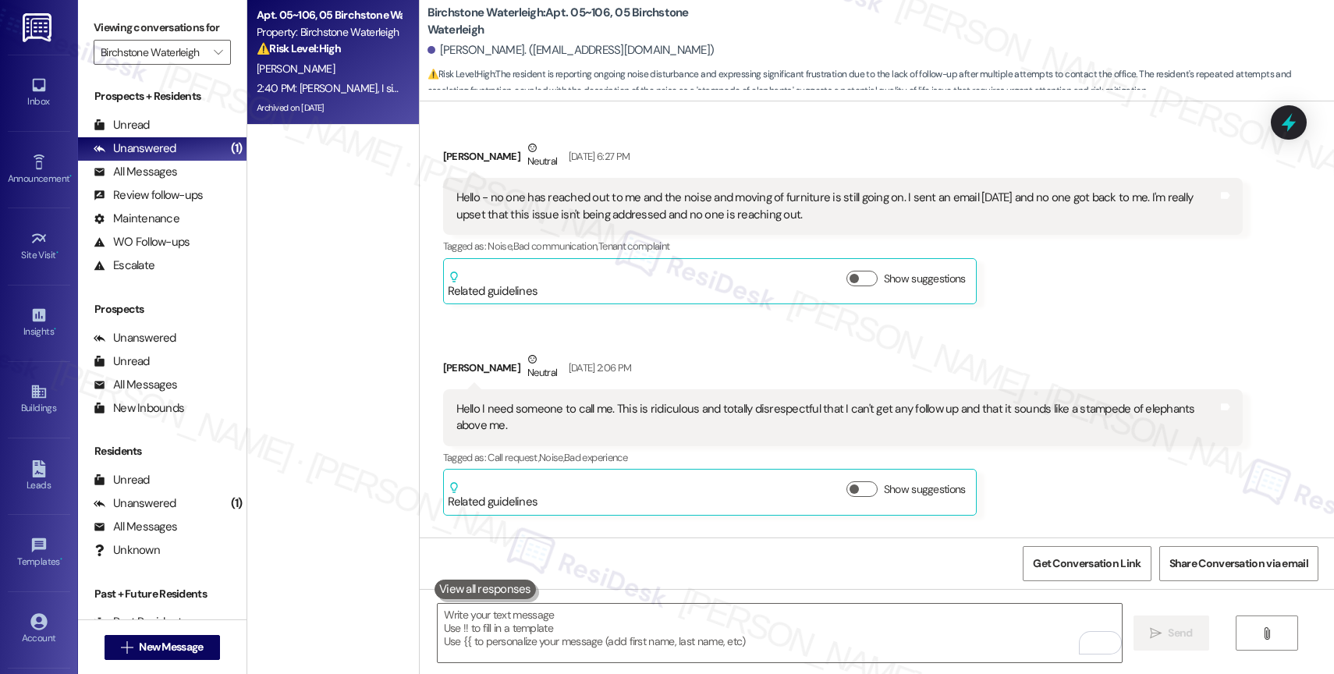
scroll to position [24368, 0]
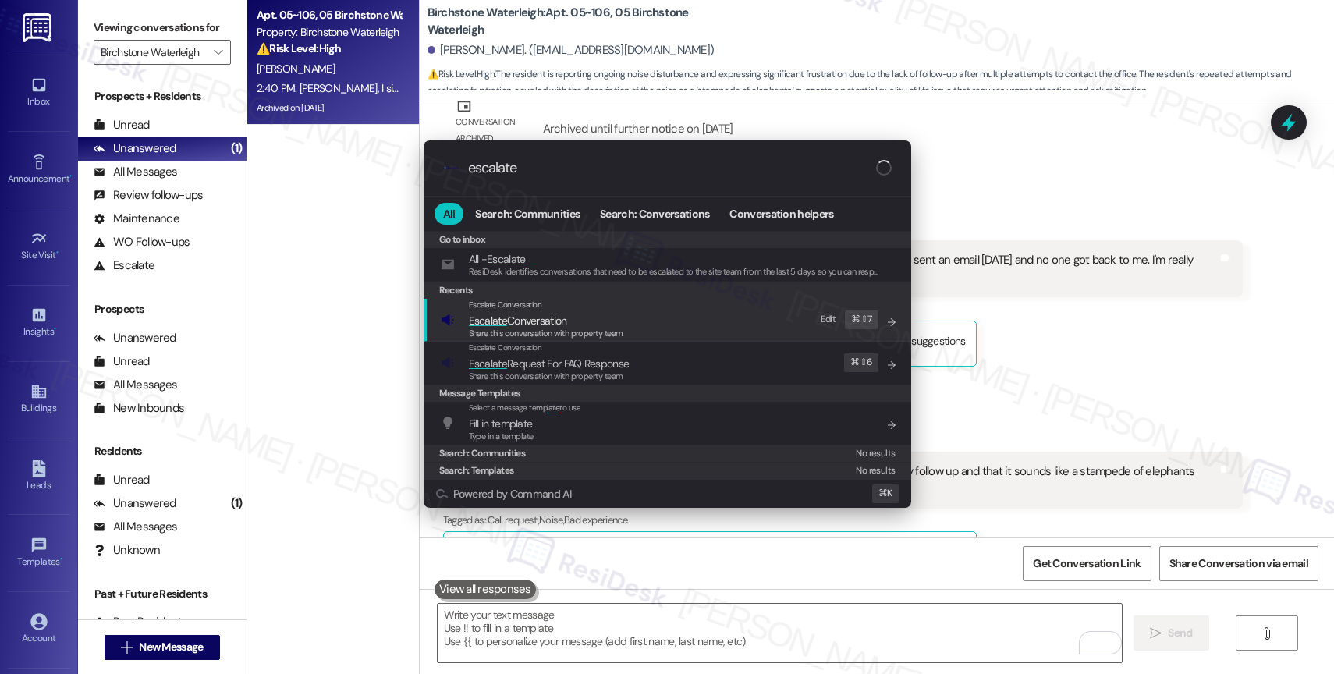
type input "escalate"
click at [570, 318] on span "Escalate Conversation" at bounding box center [546, 320] width 154 height 17
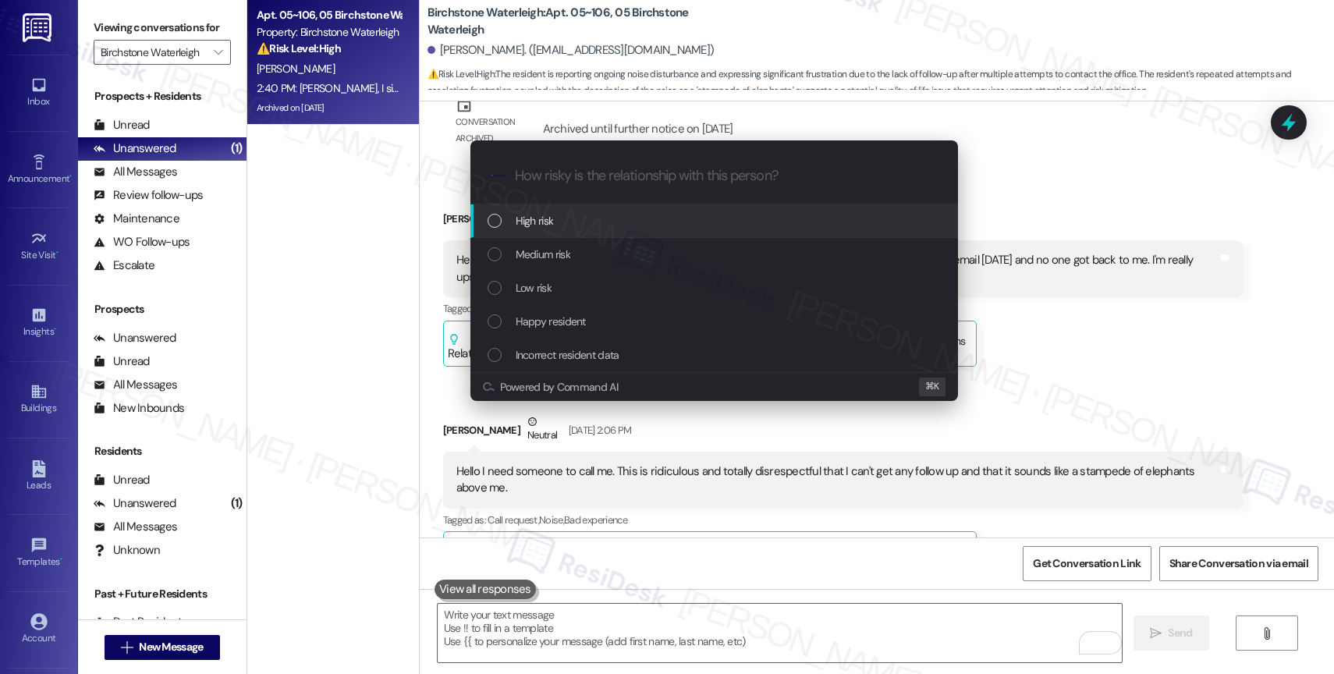
click at [579, 215] on div "High risk" at bounding box center [716, 220] width 456 height 17
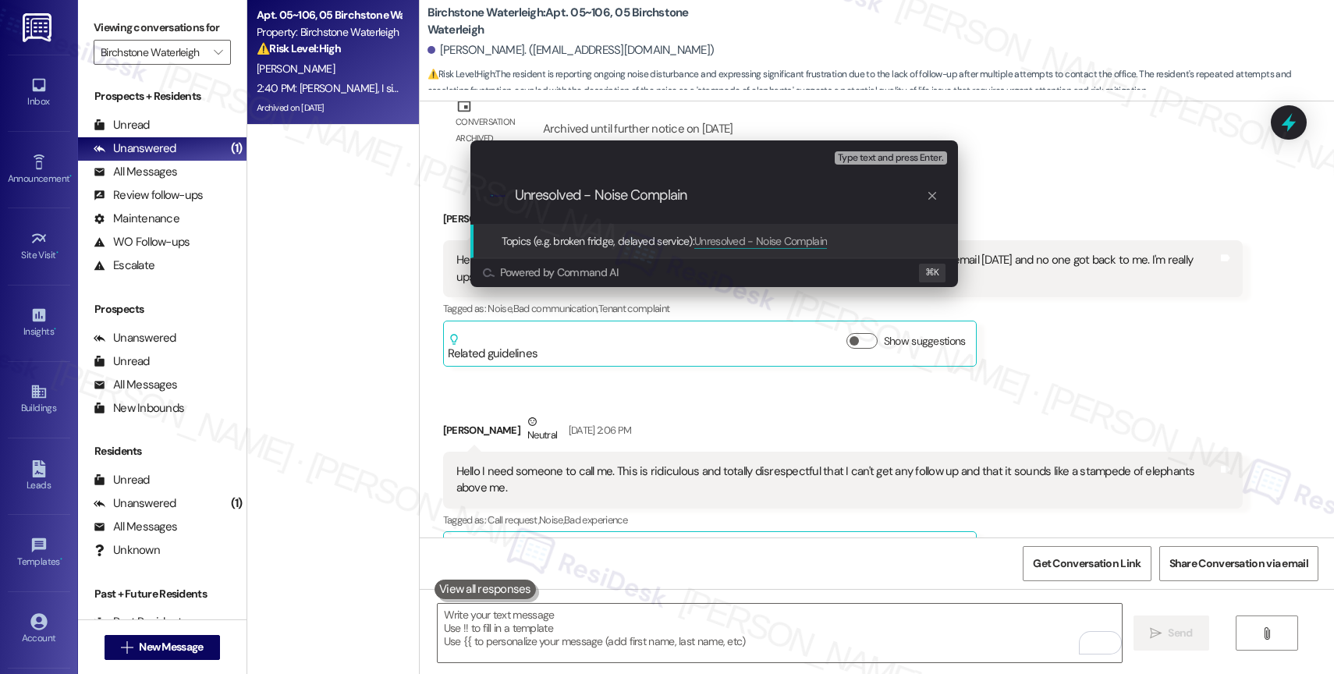
type input "Unresolved - Noise Complaint"
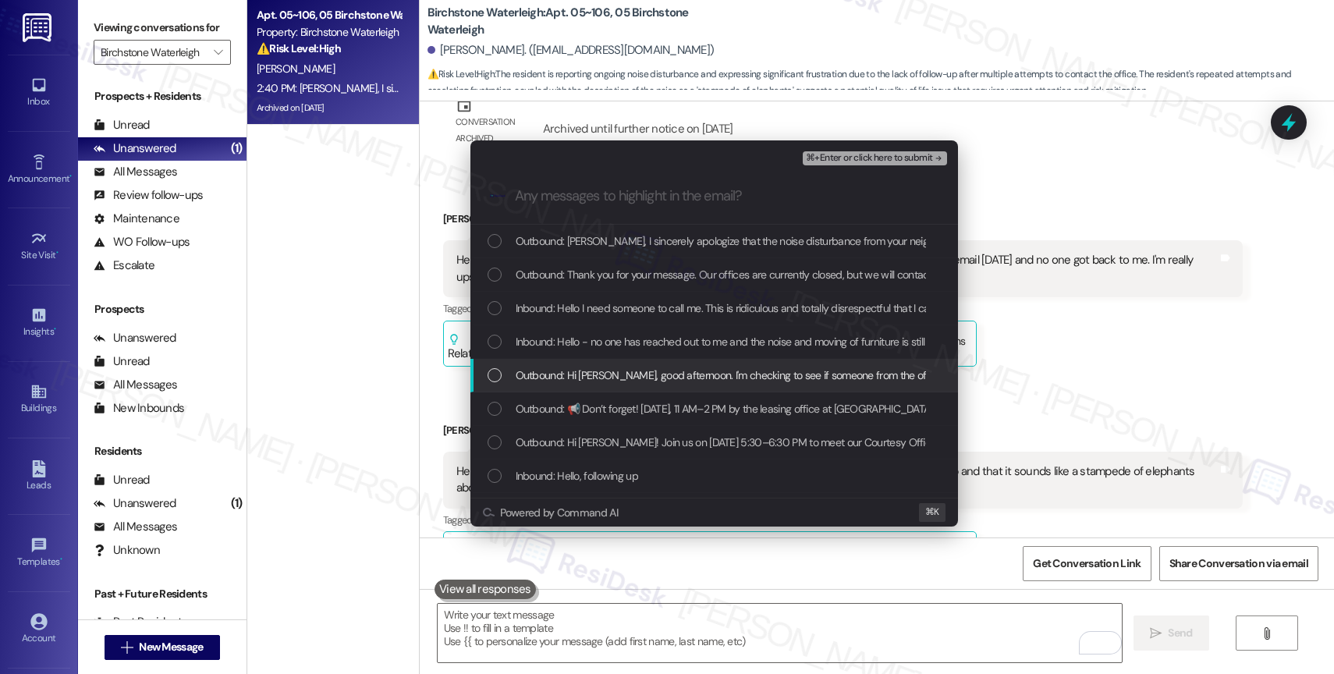
click at [662, 363] on div "Outbound: Hi Mallory, good afternoon. I'm checking to see if someone from the o…" at bounding box center [714, 376] width 488 height 34
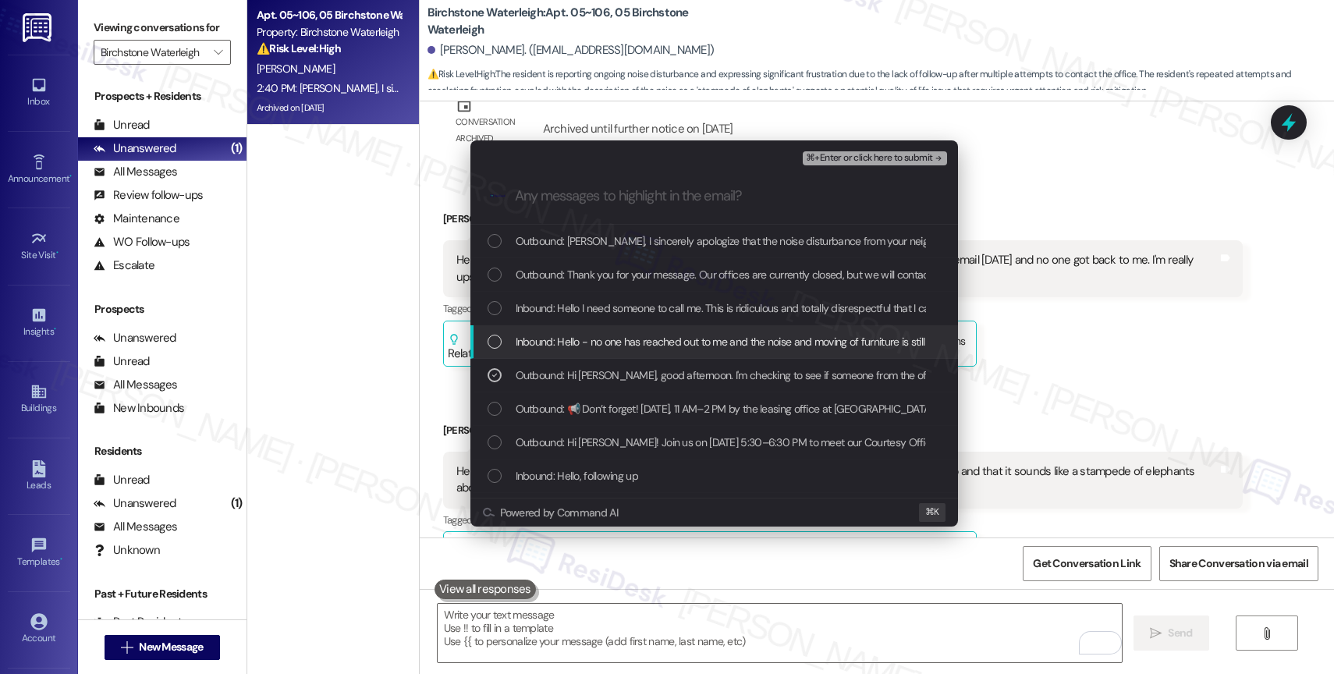
click at [666, 339] on span "Inbound: Hello - no one has reached out to me and the noise and moving of furni…" at bounding box center [1033, 341] width 1035 height 17
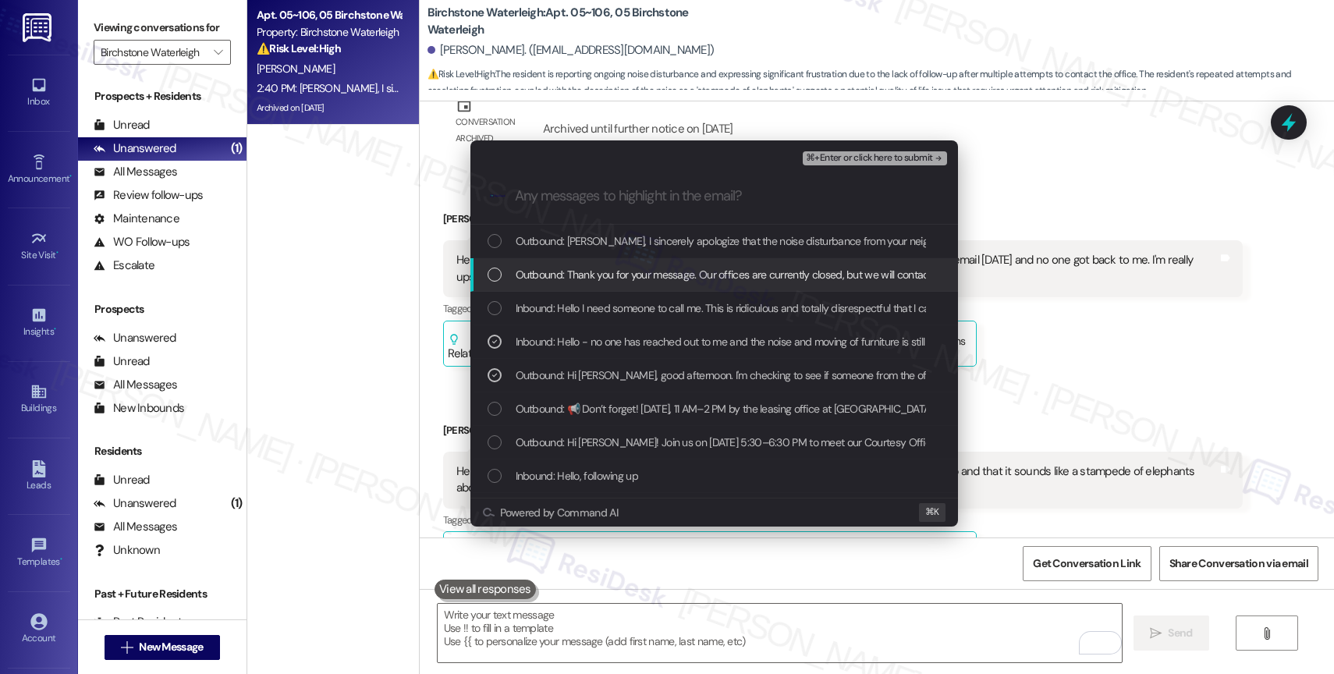
click at [680, 273] on span "Outbound: Thank you for your message. Our offices are currently closed, but we …" at bounding box center [978, 274] width 925 height 17
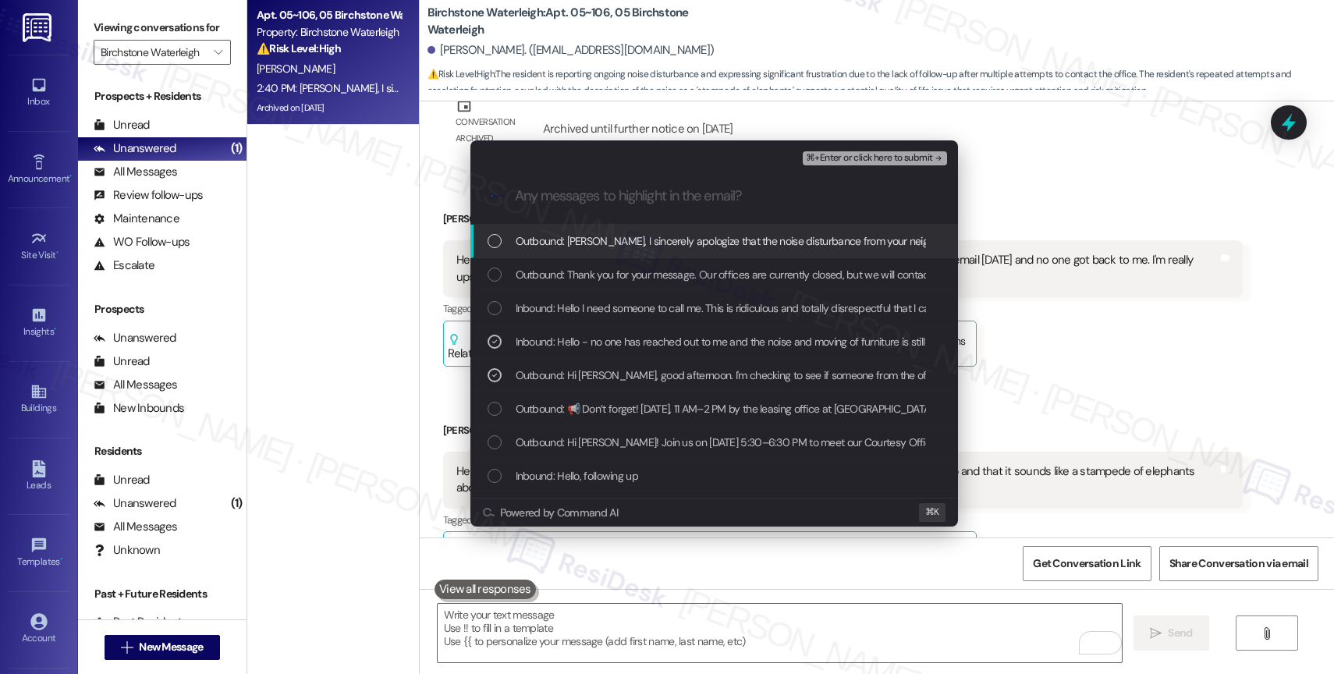
click at [706, 246] on span "Outbound: Mallory, I sincerely apologize that the noise disturbance from your n…" at bounding box center [1067, 240] width 1102 height 17
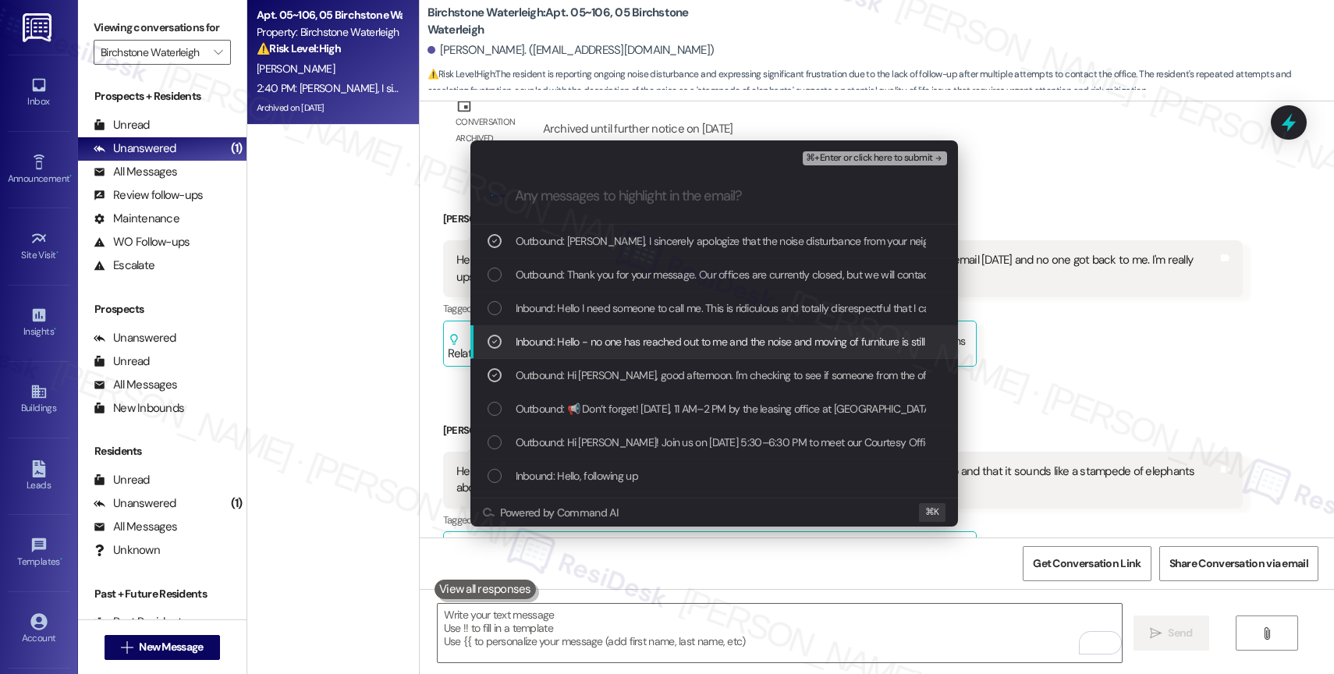
click at [685, 346] on span "Inbound: Hello - no one has reached out to me and the noise and moving of furni…" at bounding box center [1033, 341] width 1035 height 17
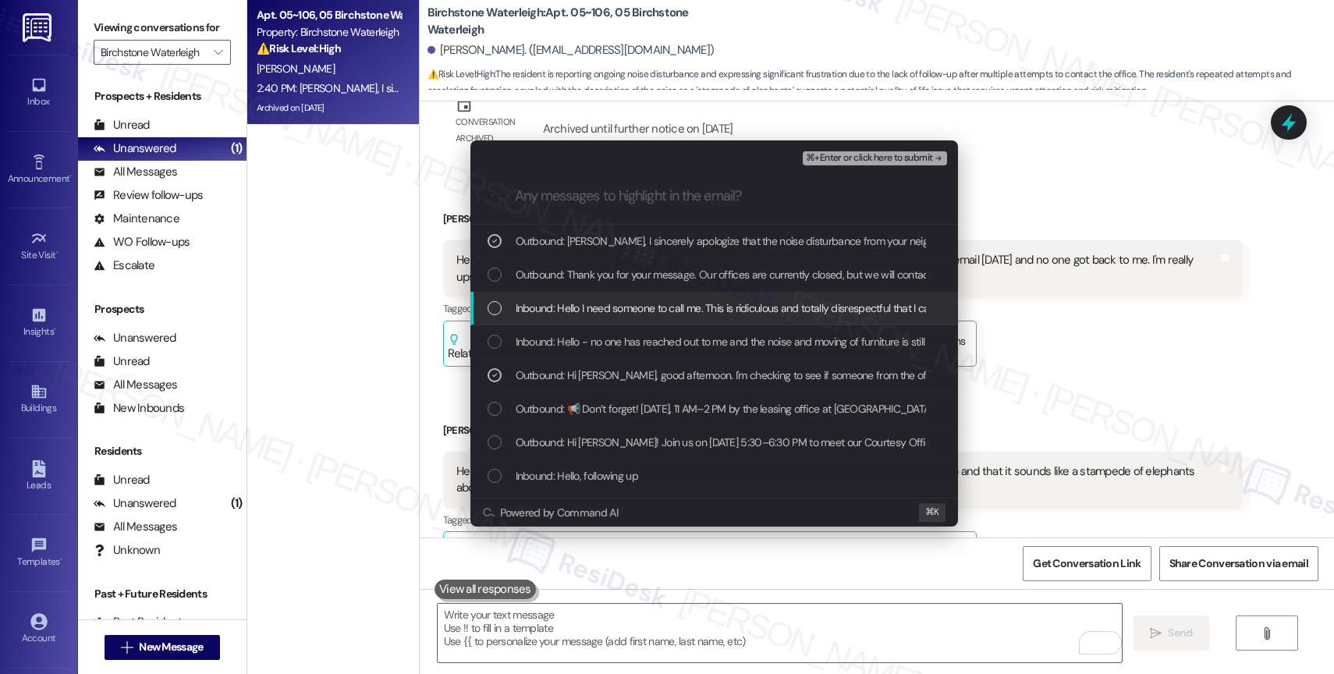
click at [691, 317] on div "Inbound: Hello I need someone to call me. This is ridiculous and totally disres…" at bounding box center [714, 309] width 488 height 34
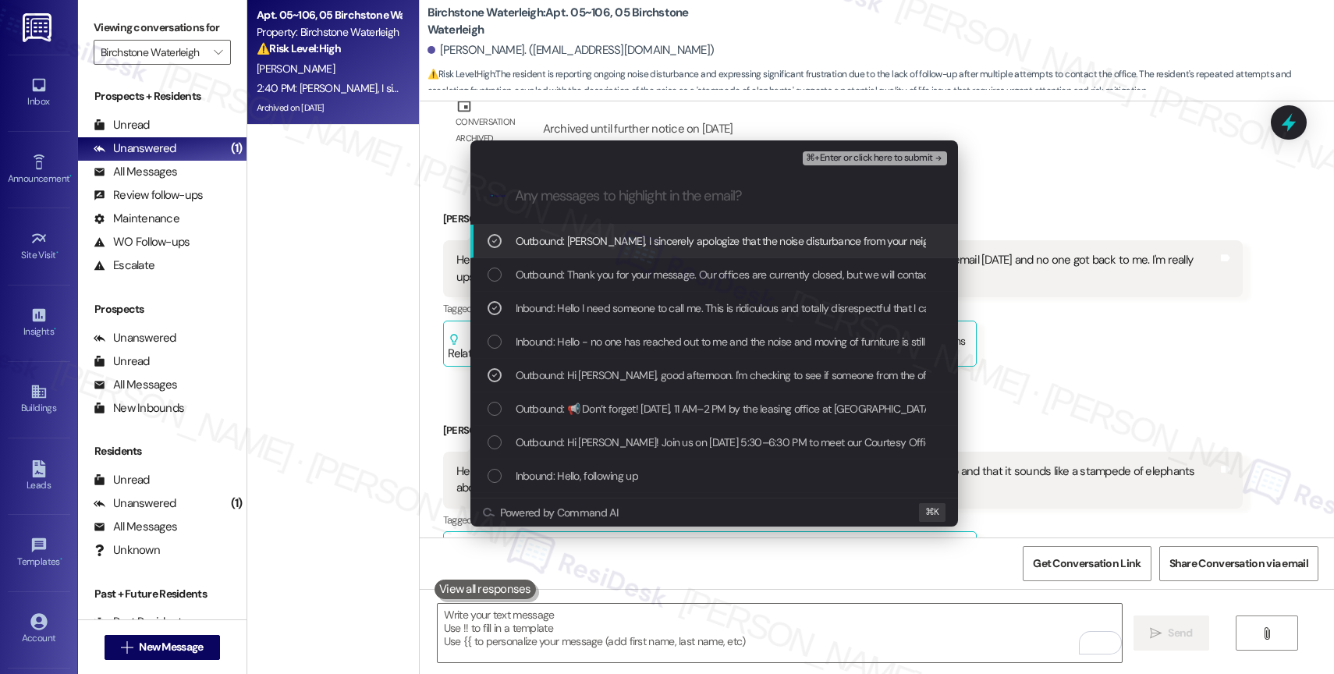
click at [923, 153] on span "⌘+Enter or click here to submit" at bounding box center [869, 158] width 126 height 11
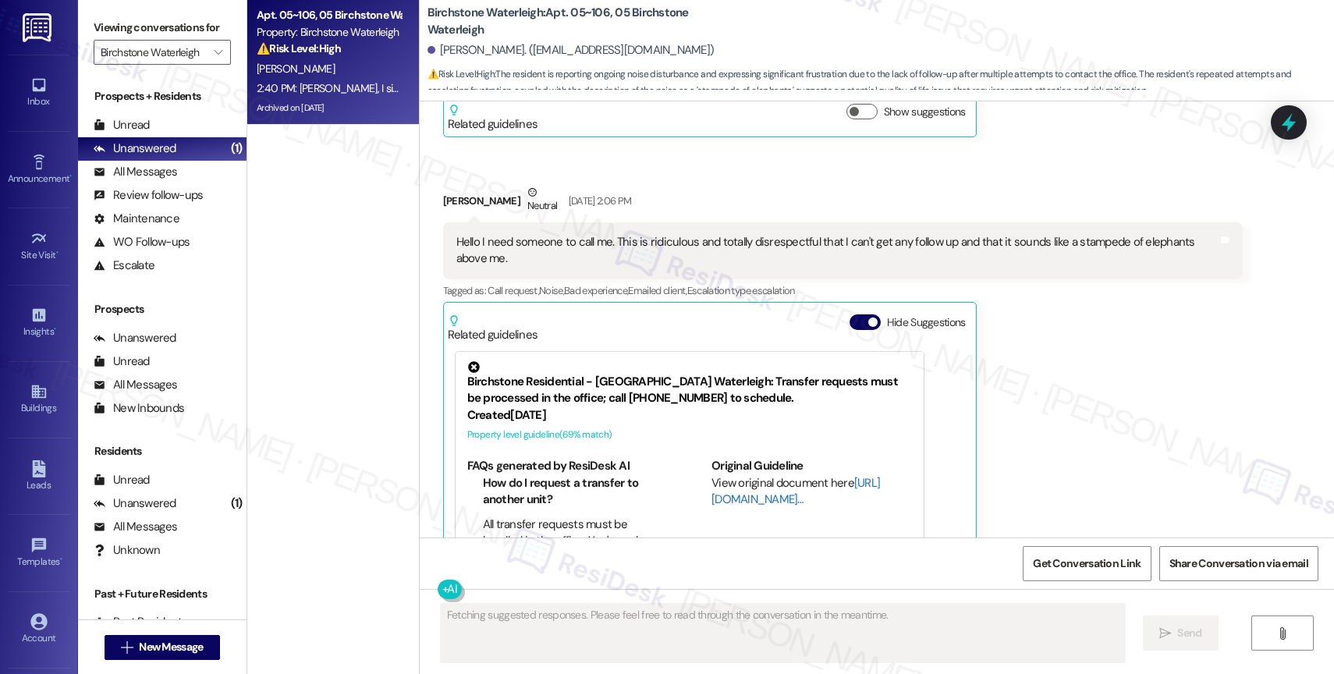
scroll to position [24592, 0]
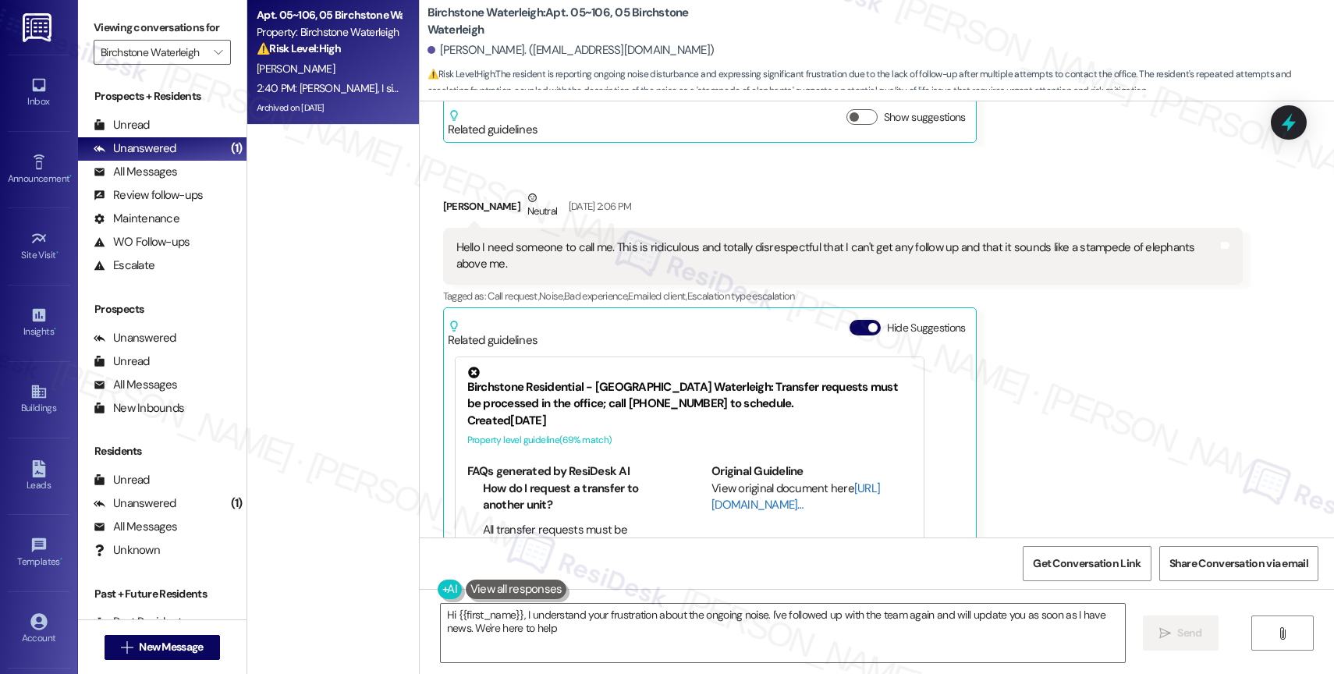
type textarea "Hi {{first_name}}, I understand your frustration about the ongoing noise. I've …"
click at [850, 320] on button "Hide Suggestions" at bounding box center [865, 328] width 31 height 16
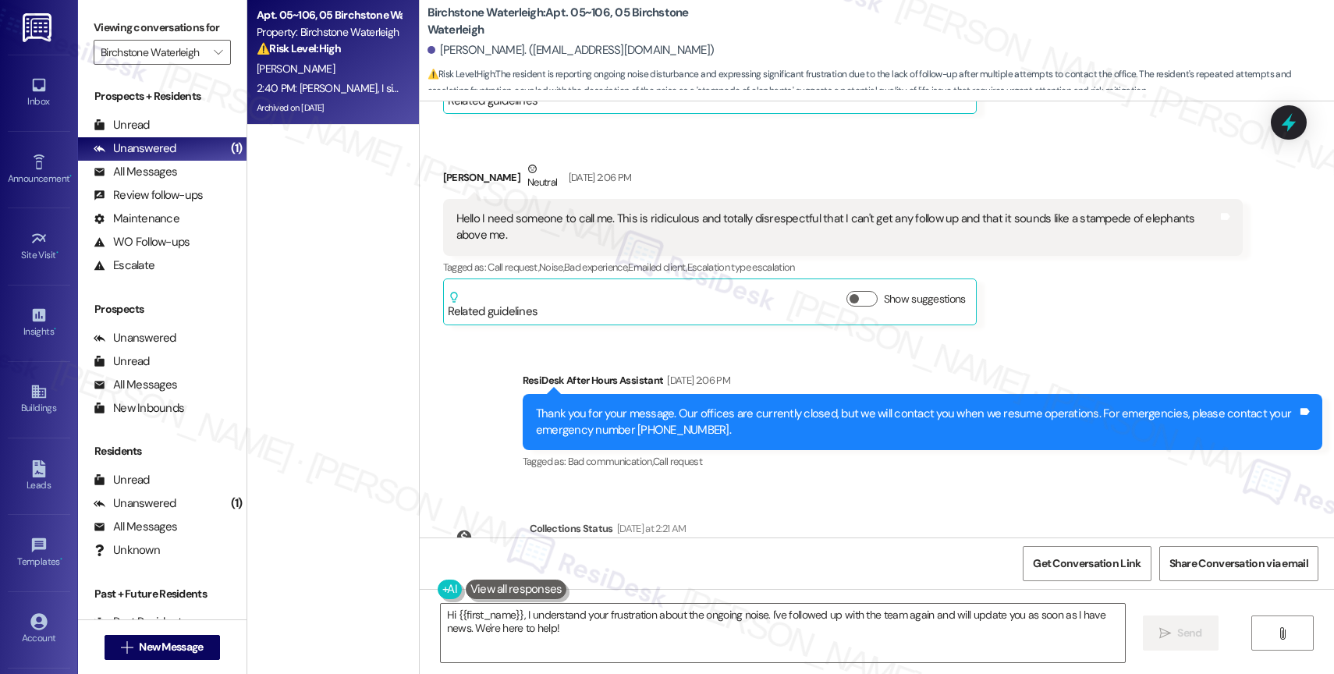
scroll to position [24763, 0]
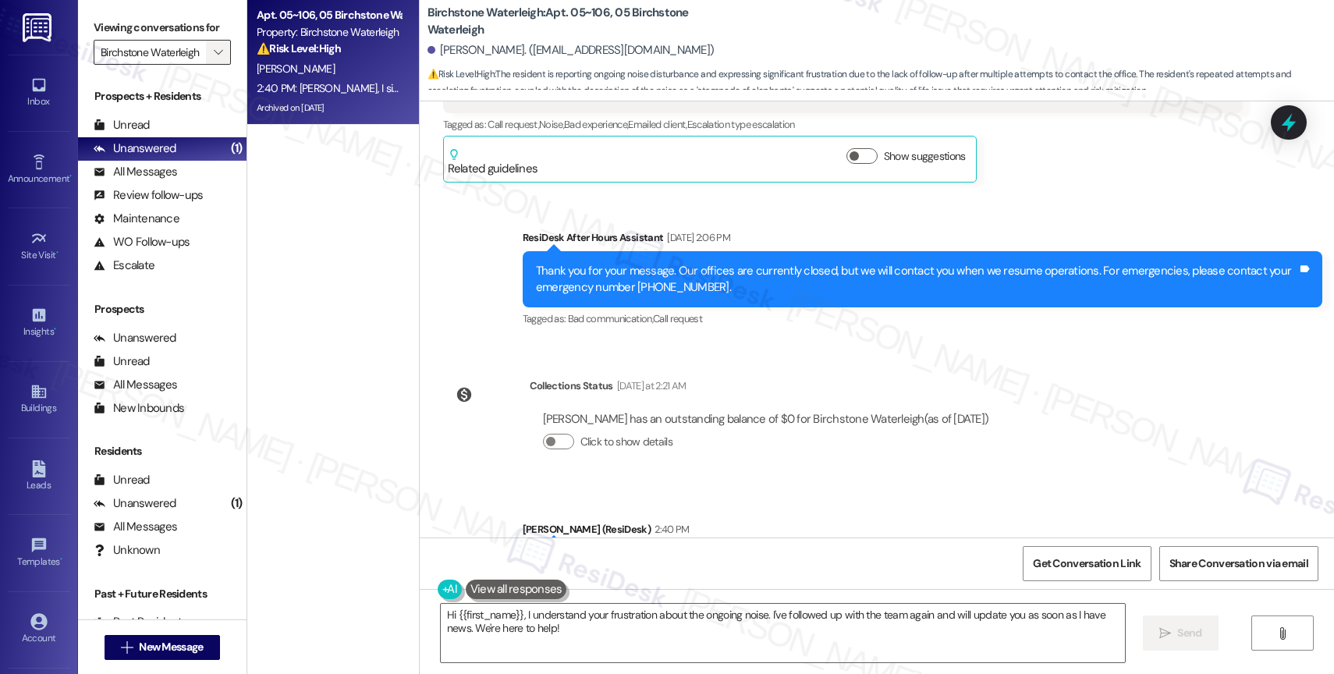
click at [211, 65] on span "" at bounding box center [218, 52] width 15 height 25
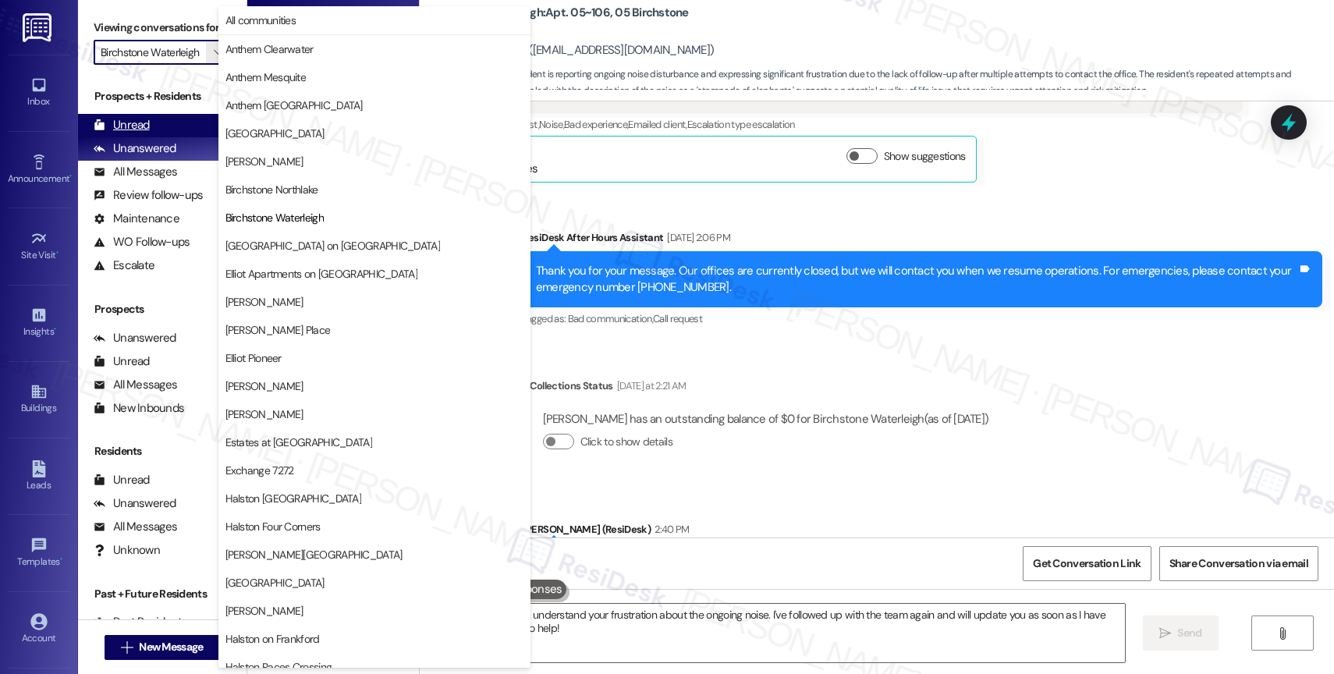
click at [162, 137] on div "Unread (0)" at bounding box center [162, 125] width 169 height 23
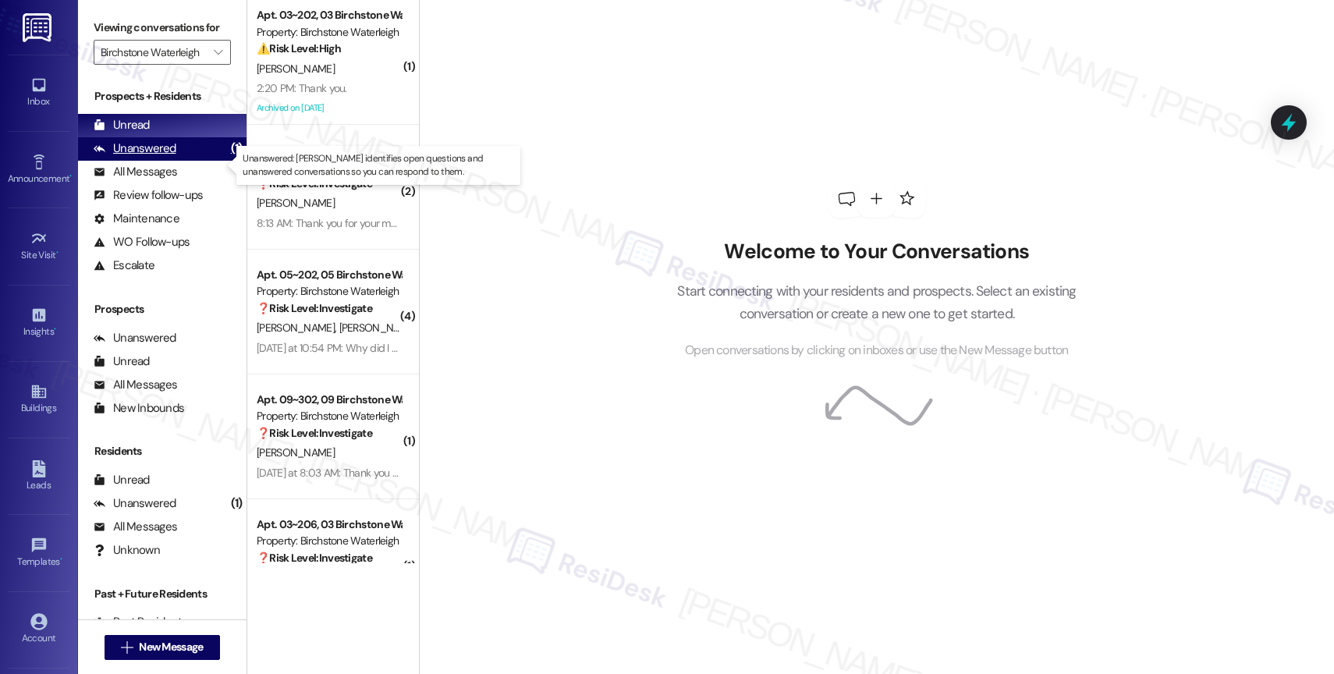
click at [164, 157] on div "Unanswered" at bounding box center [135, 148] width 83 height 16
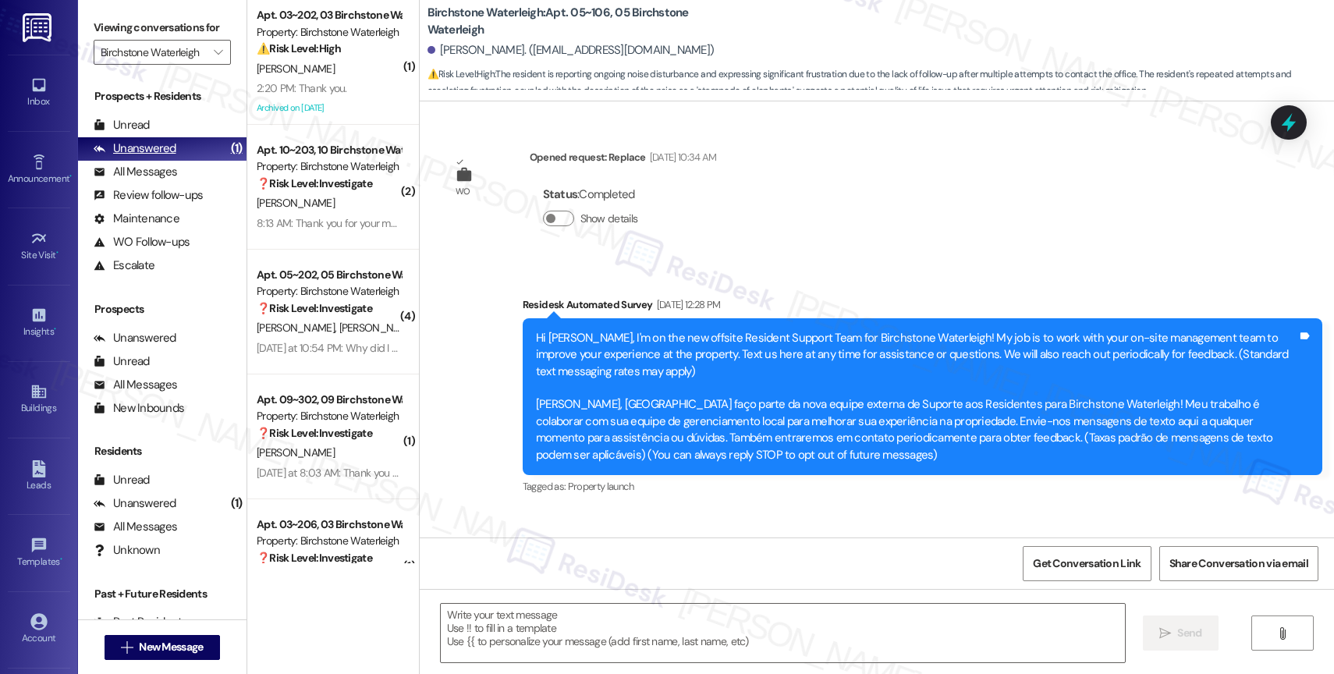
type textarea "Fetching suggested responses. Please feel free to read through the conversation…"
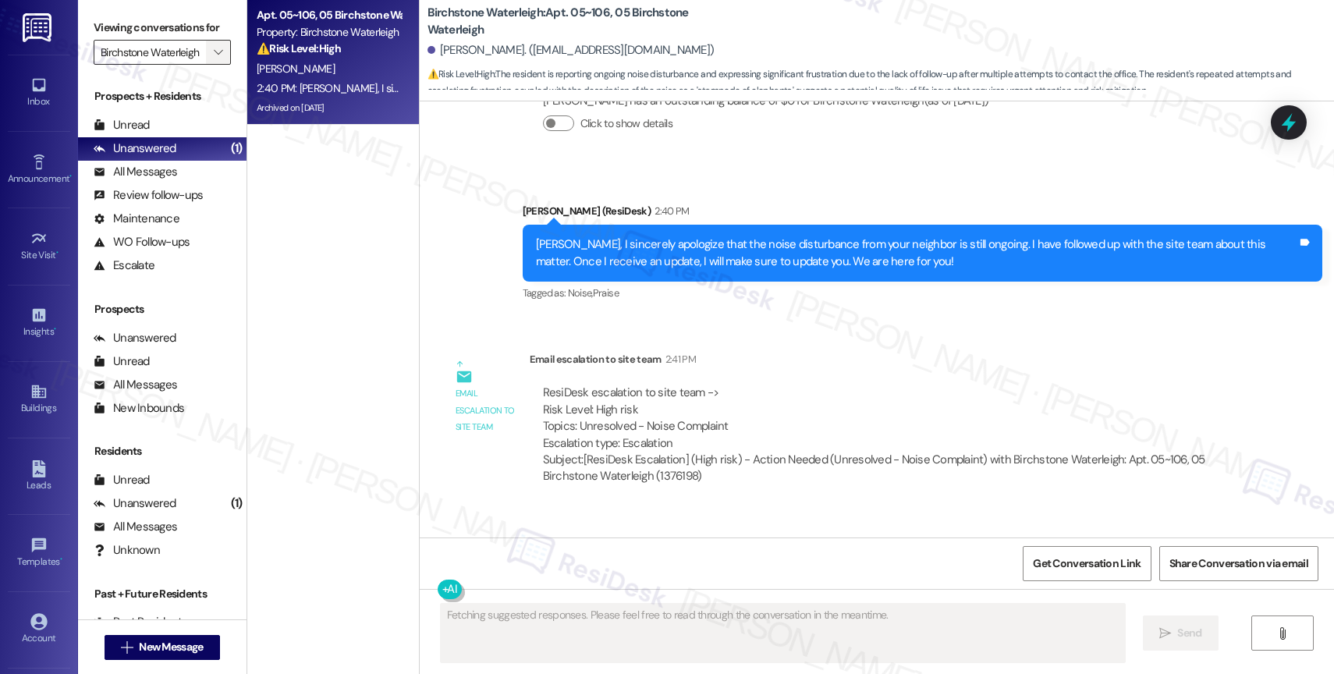
click at [214, 59] on icon "" at bounding box center [218, 52] width 9 height 12
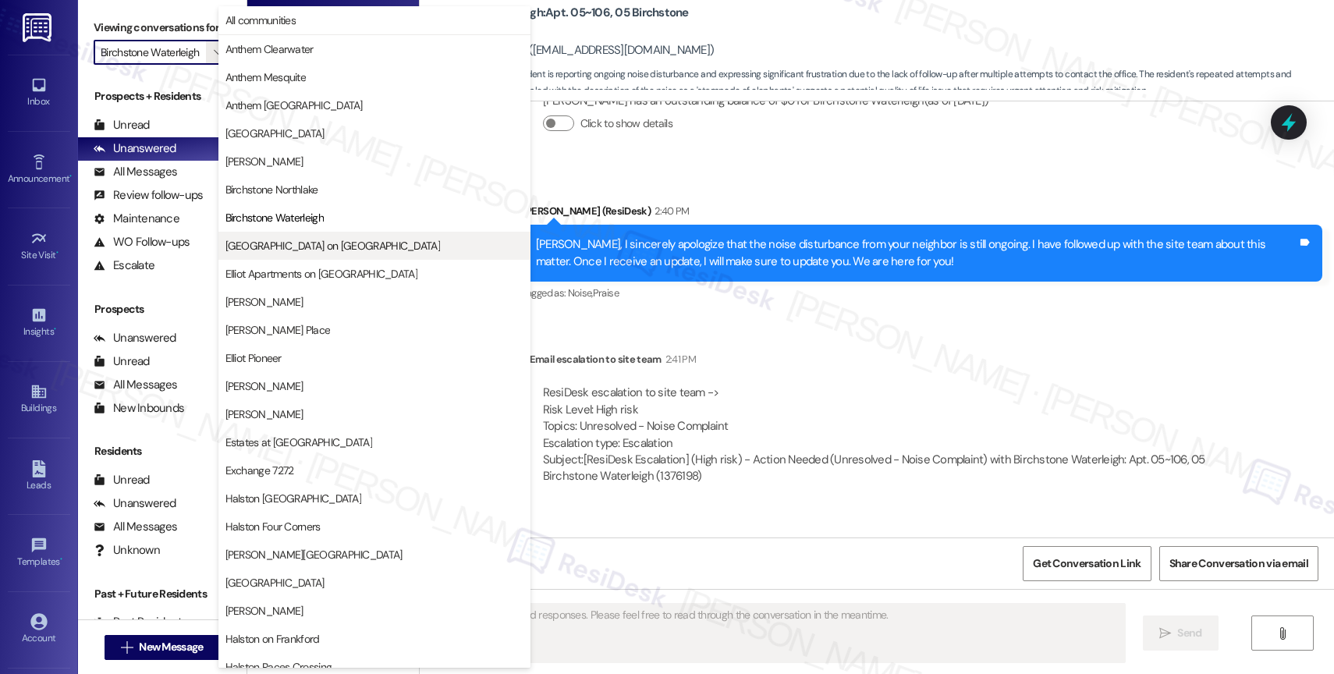
click at [314, 245] on span "Devon on Northgate" at bounding box center [332, 246] width 215 height 16
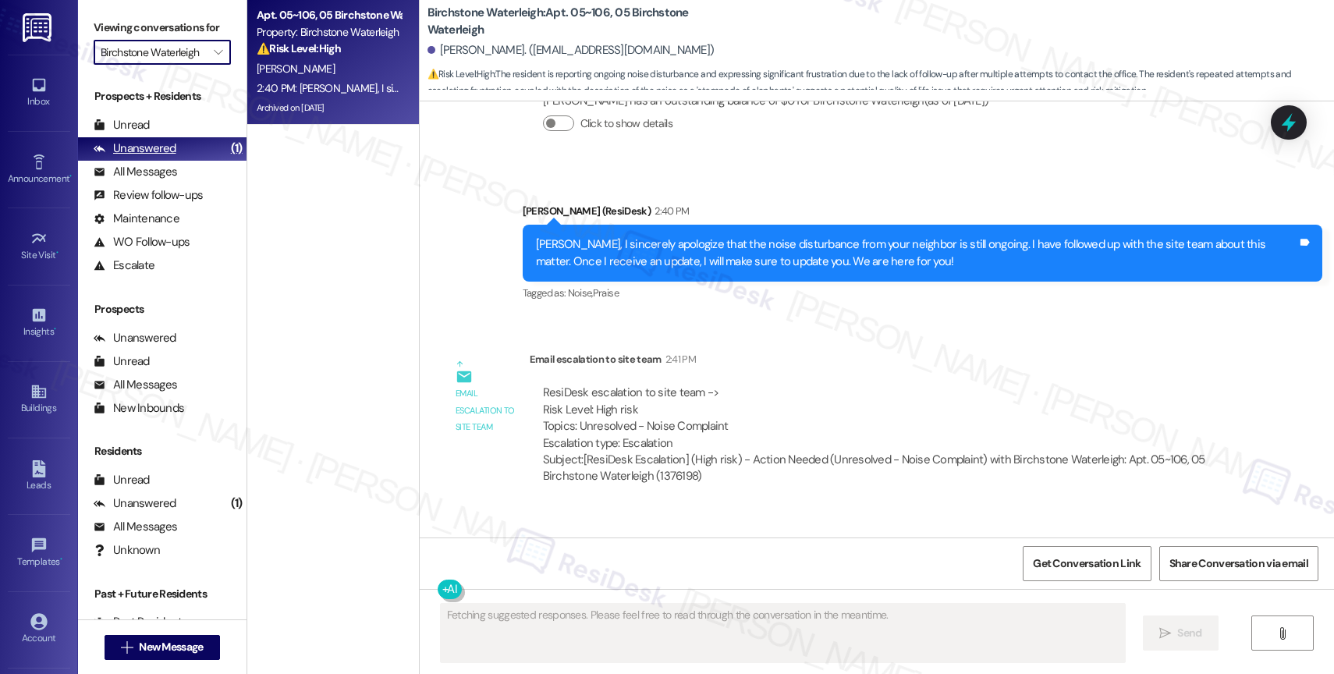
type input "Devon on Northgate"
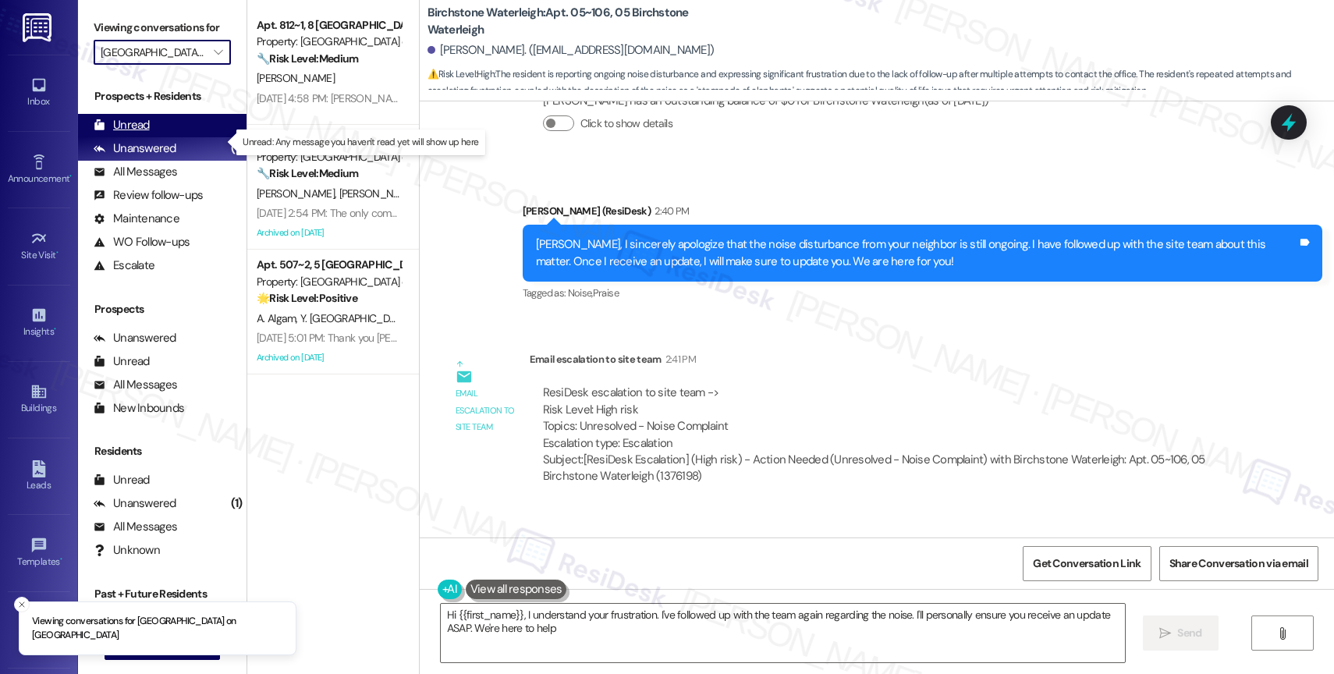
type textarea "Hi {{first_name}}, I understand your frustration. I've followed up with the tea…"
click at [184, 137] on div "Unread (0)" at bounding box center [162, 125] width 169 height 23
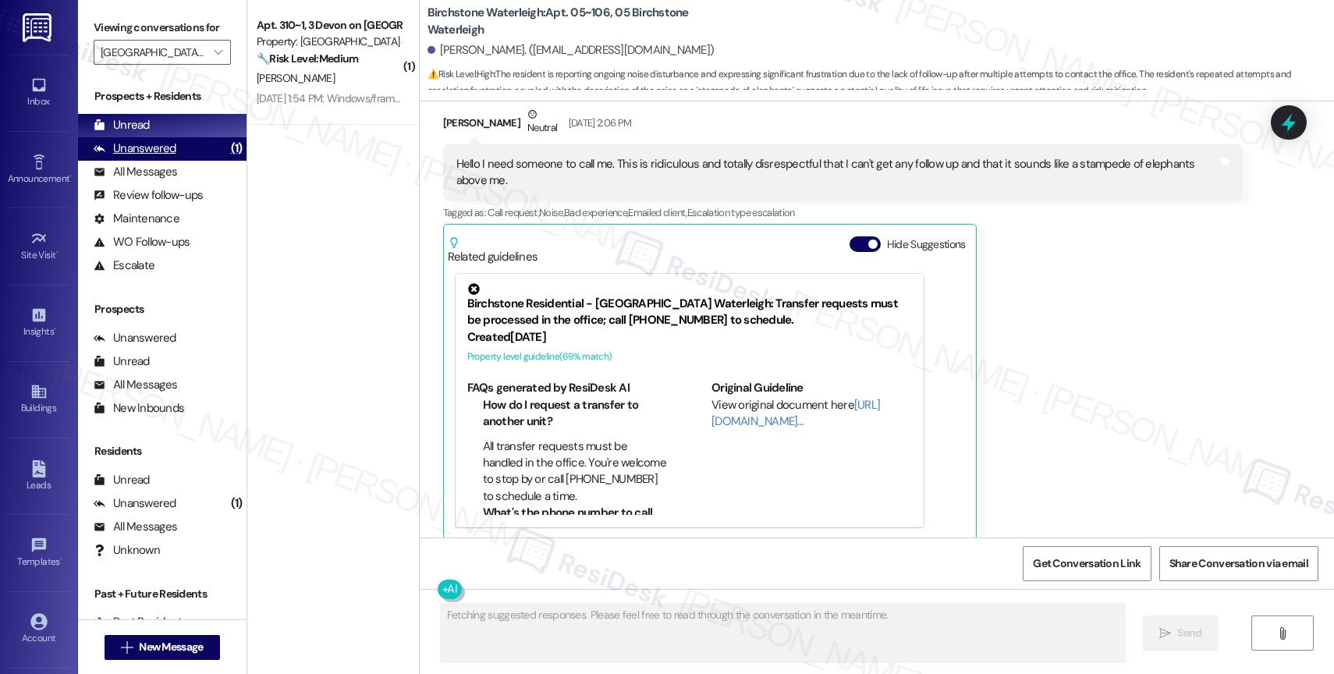
click at [177, 161] on div "Unanswered (1)" at bounding box center [162, 148] width 169 height 23
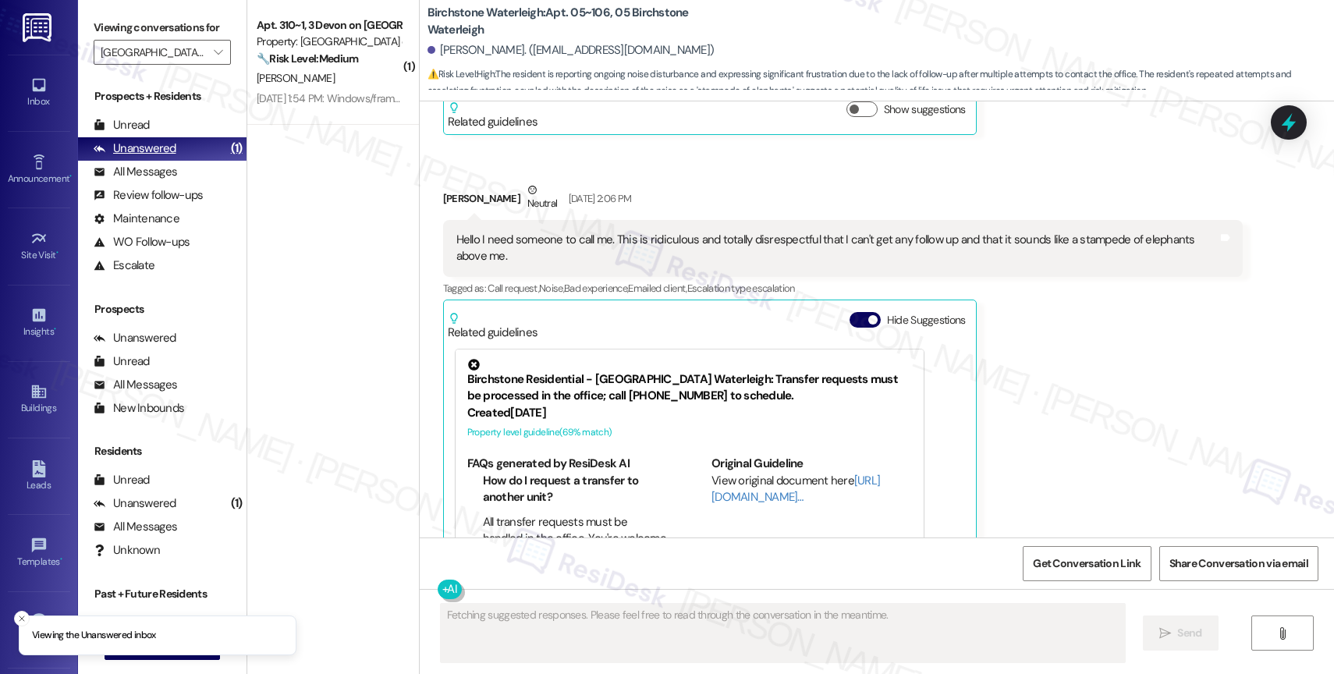
scroll to position [24592, 0]
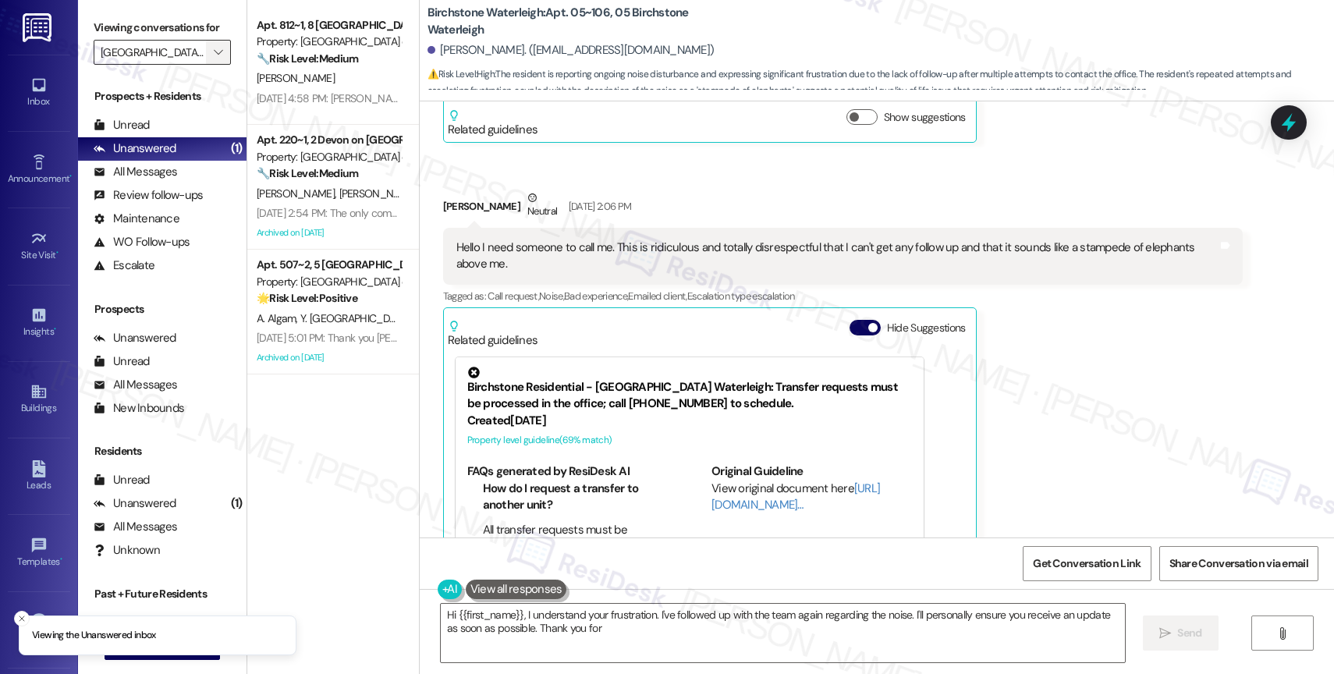
click at [214, 59] on icon "" at bounding box center [218, 52] width 9 height 12
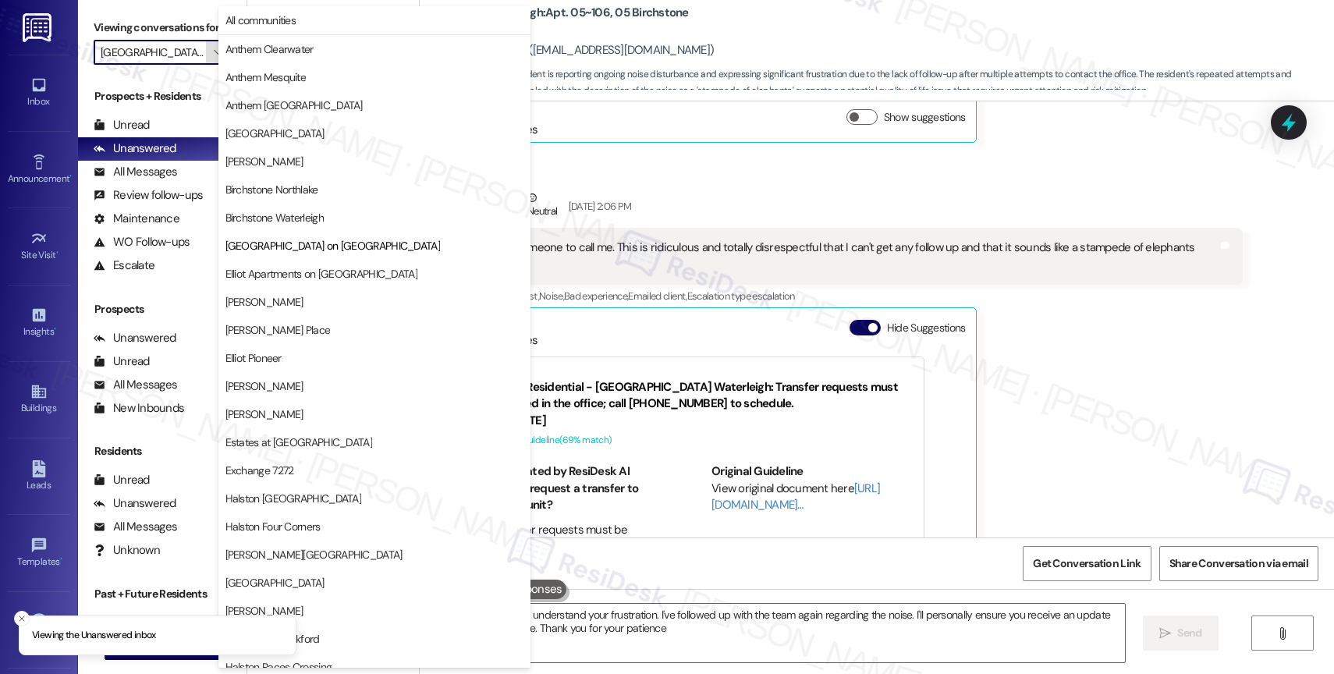
type textarea "Hi {{first_name}}, I understand your frustration. I've followed up with the tea…"
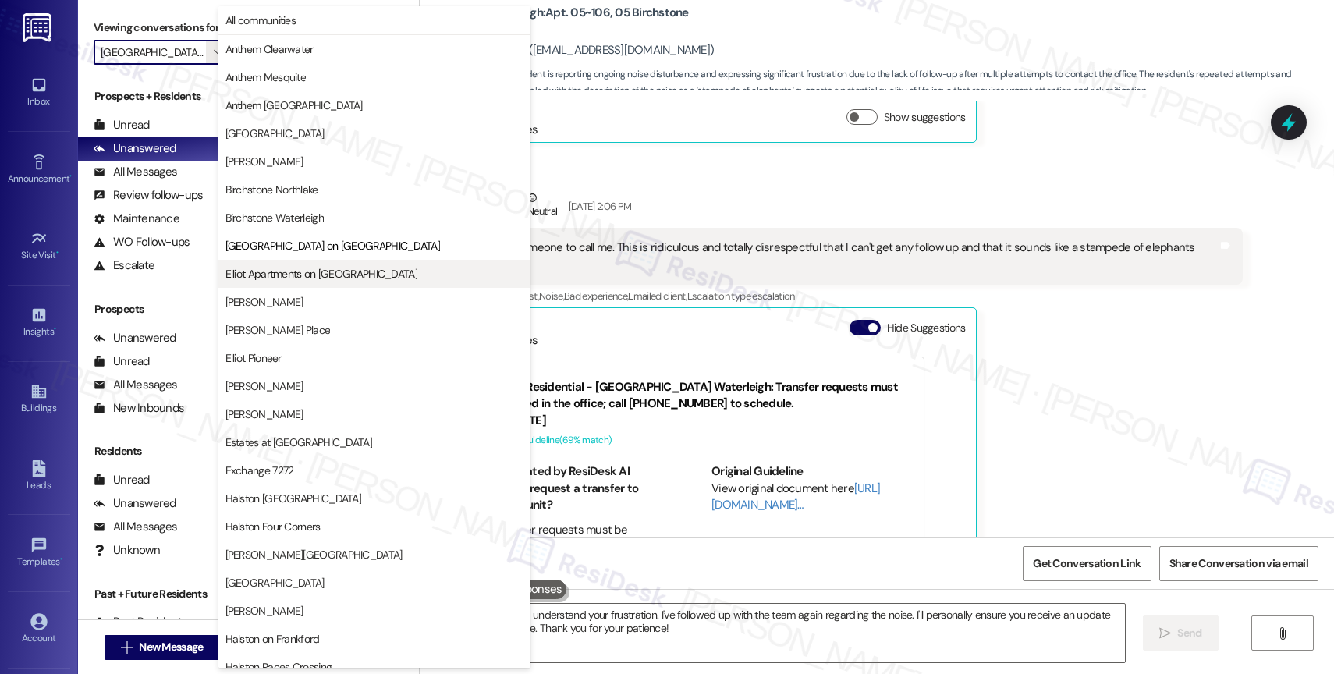
click at [303, 280] on span "Elliot Apartments on [GEOGRAPHIC_DATA]" at bounding box center [321, 274] width 192 height 16
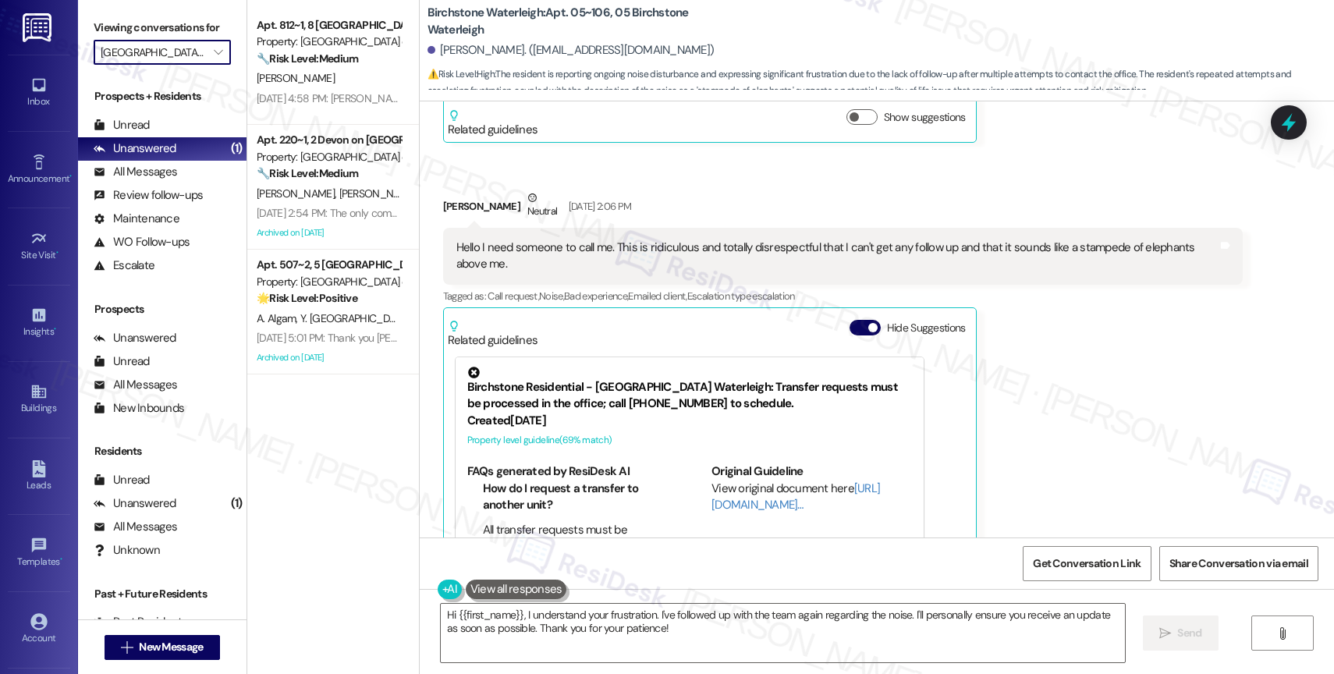
type input "Elliot Apartments on [GEOGRAPHIC_DATA]"
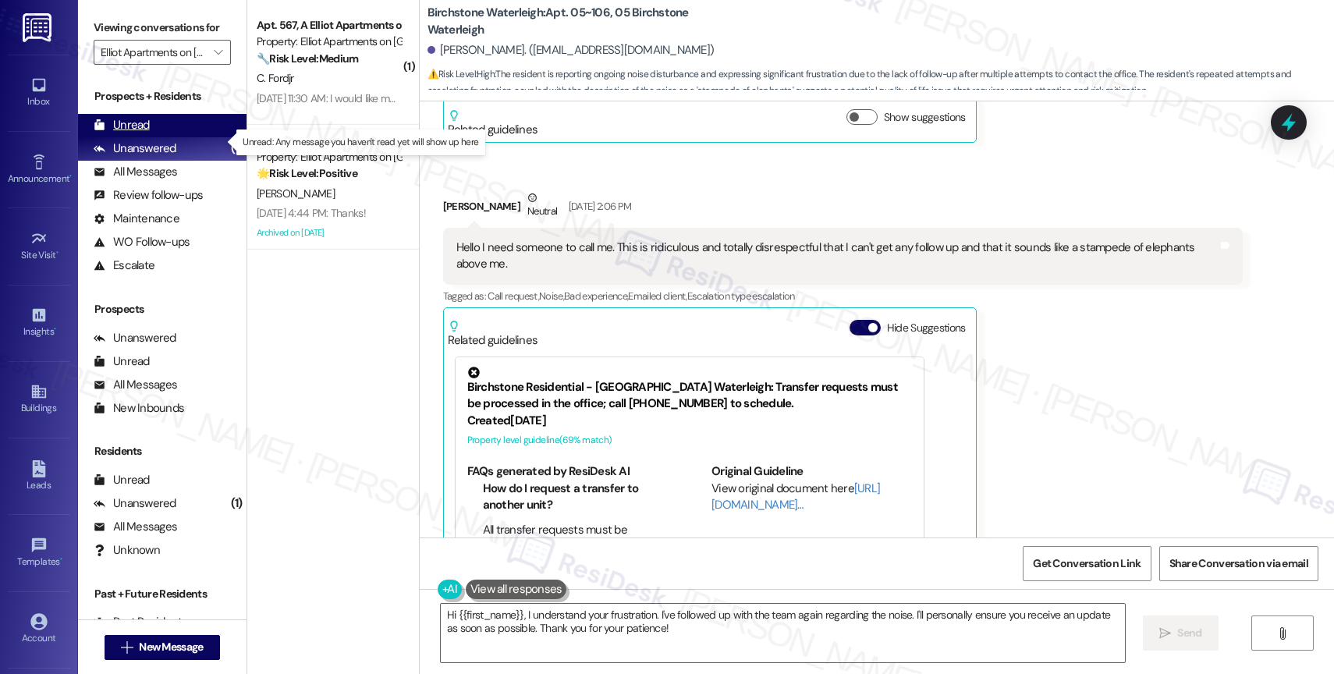
click at [168, 136] on div "Unread (0)" at bounding box center [162, 125] width 169 height 23
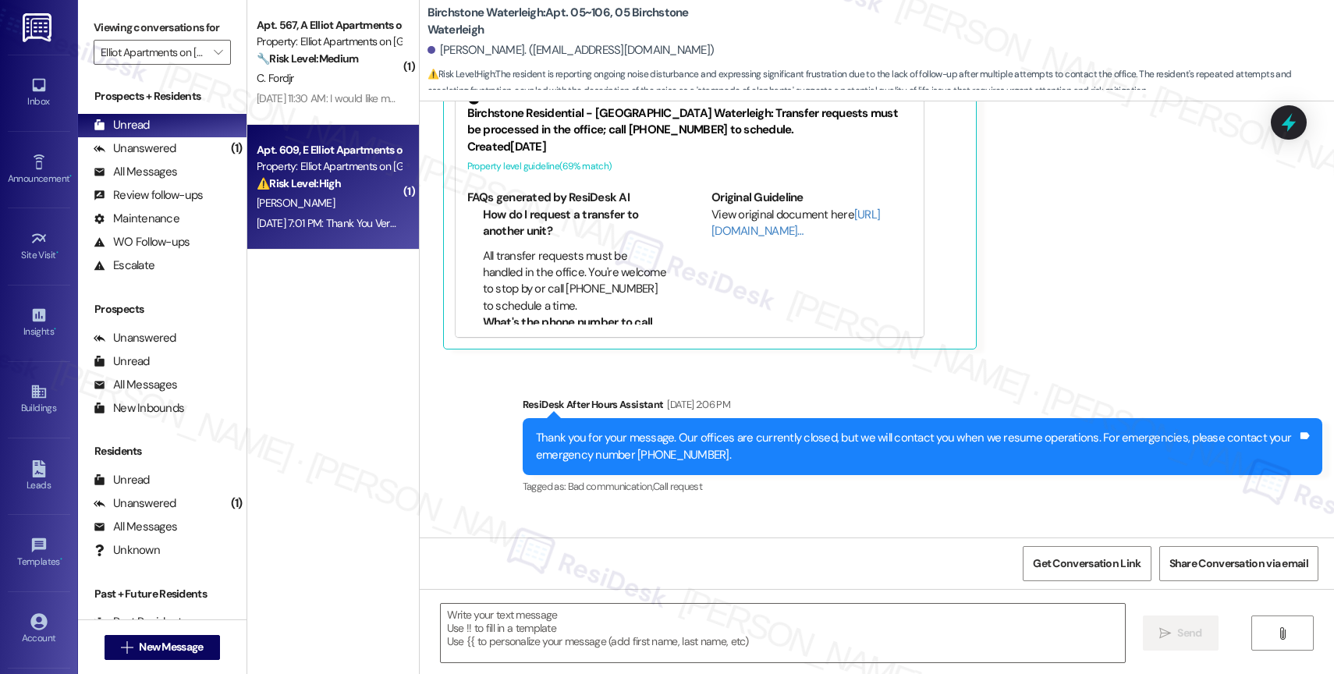
type textarea "Fetching suggested responses. Please feel free to read through the conversation…"
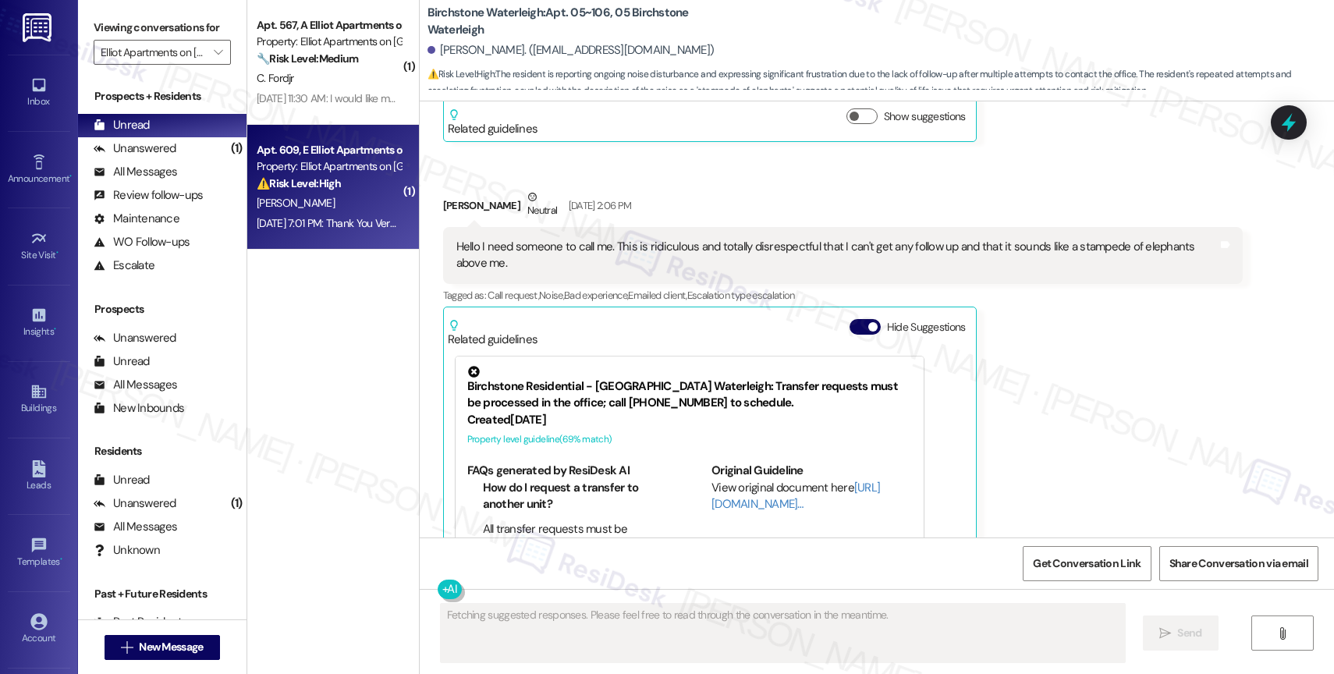
click at [303, 183] on strong "⚠️ Risk Level: High" at bounding box center [299, 183] width 84 height 14
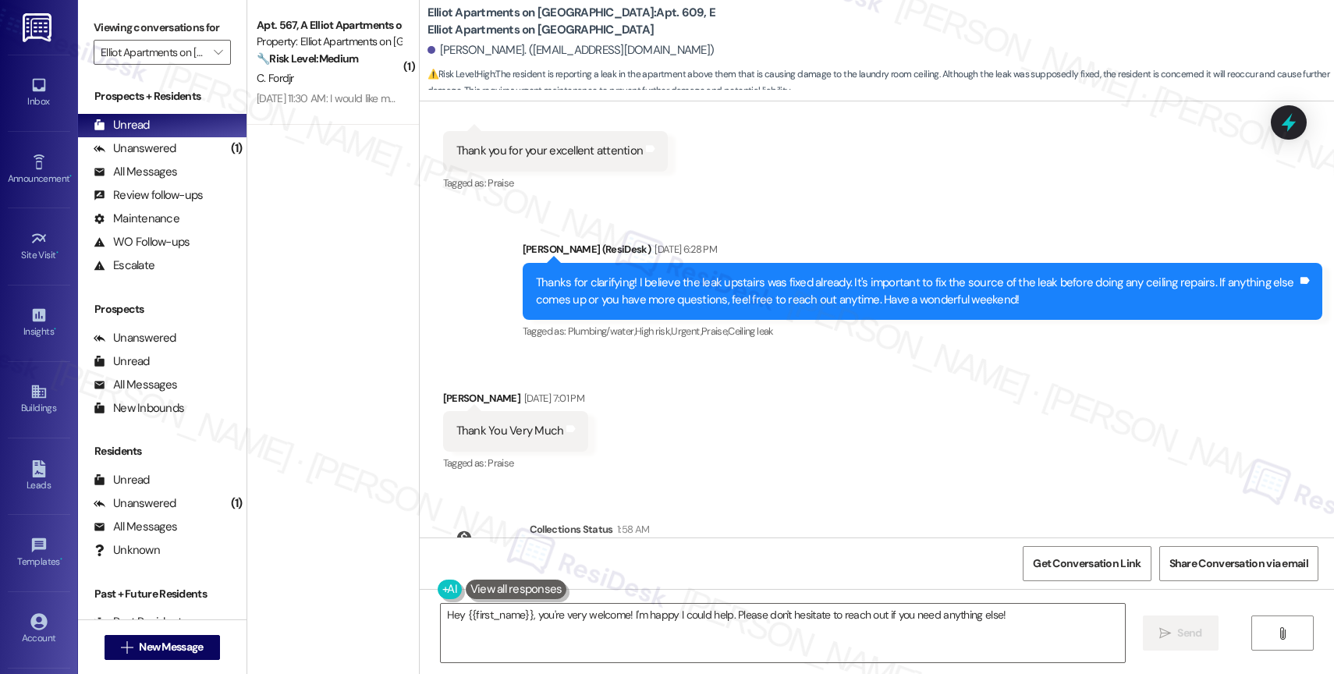
scroll to position [4783, 0]
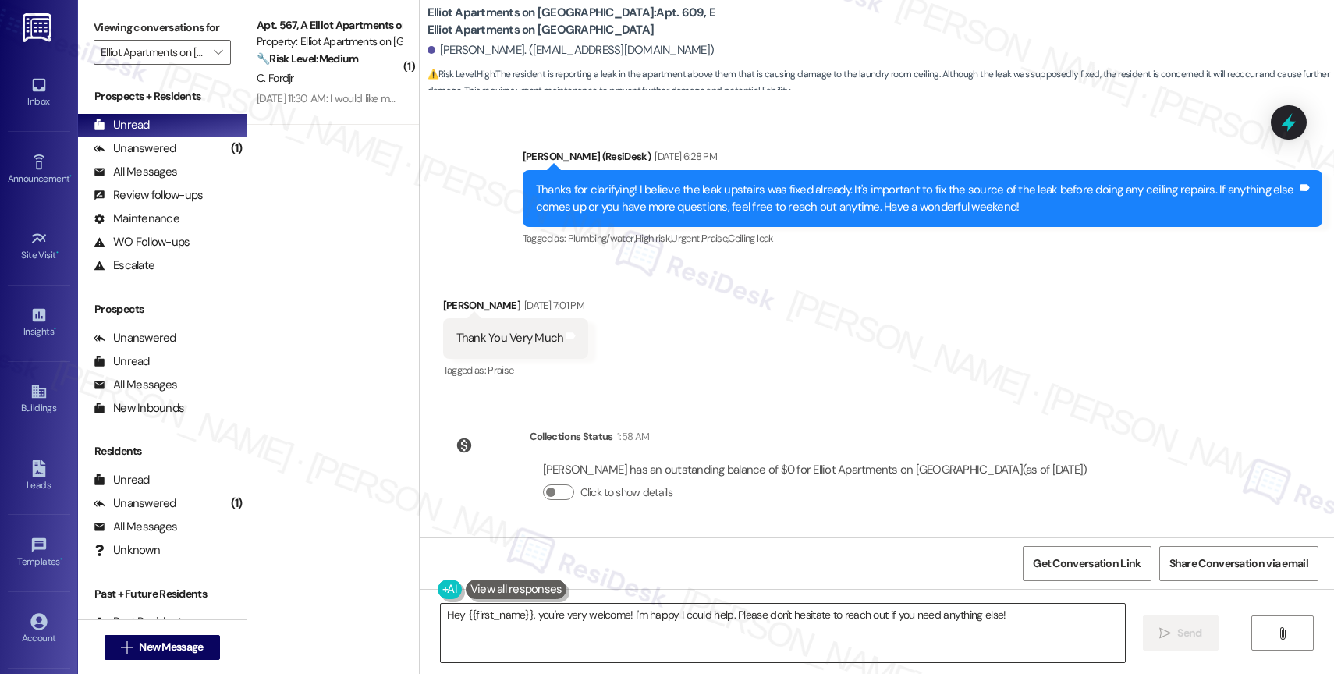
click at [566, 623] on textarea "Hey {{first_name}}, you're very welcome! I'm happy I could help. Please don't h…" at bounding box center [783, 633] width 684 height 59
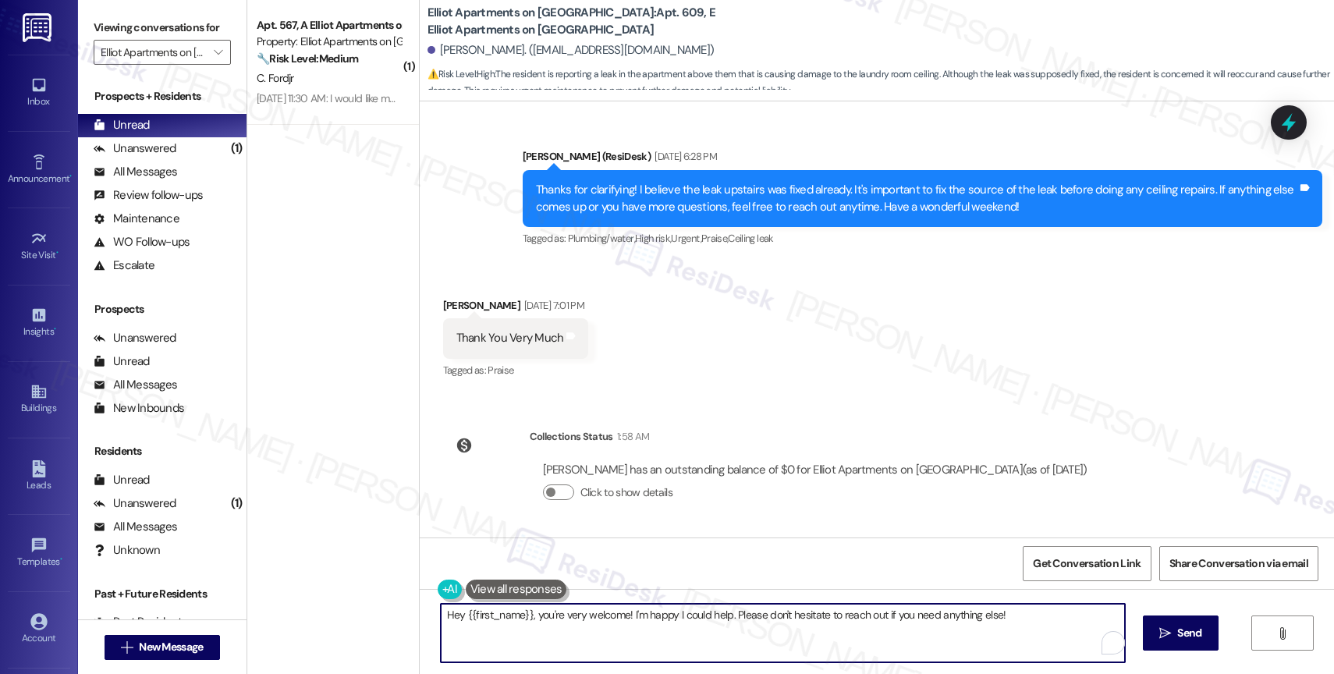
click at [566, 623] on textarea "Hey {{first_name}}, you're very welcome! I'm happy I could help. Please don't h…" at bounding box center [783, 633] width 684 height 59
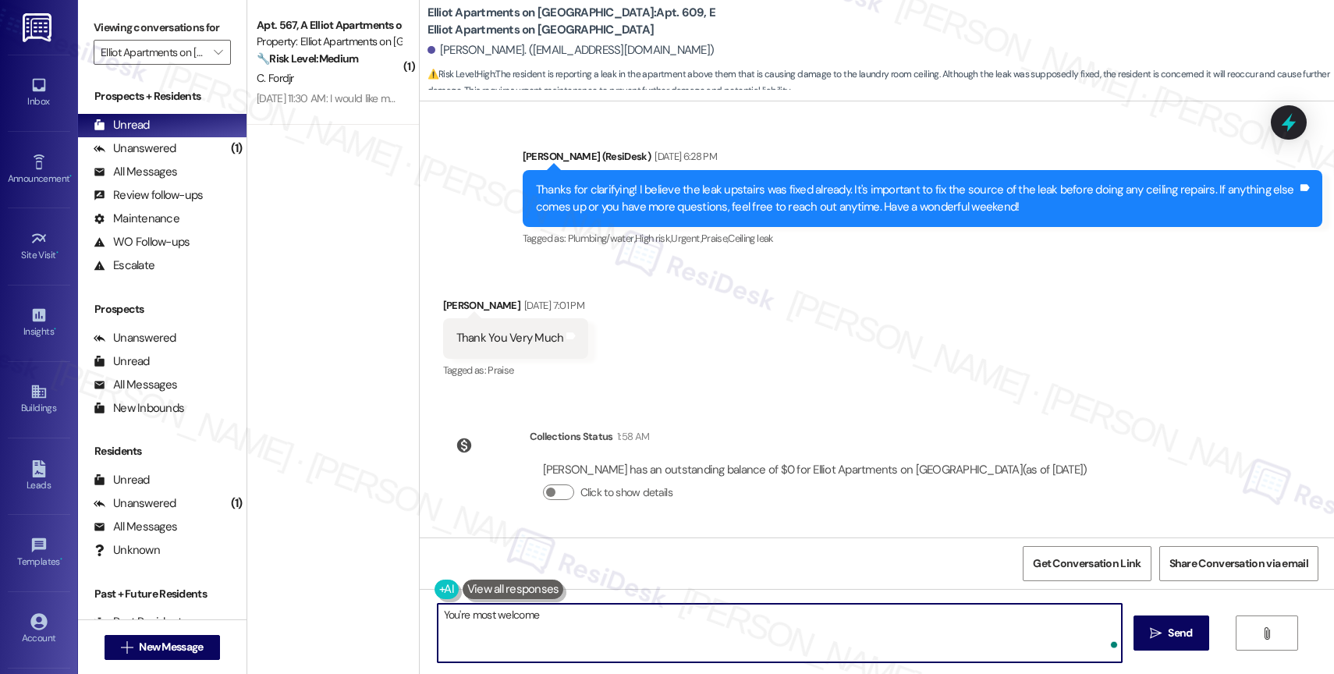
type textarea "You're most welcome!"
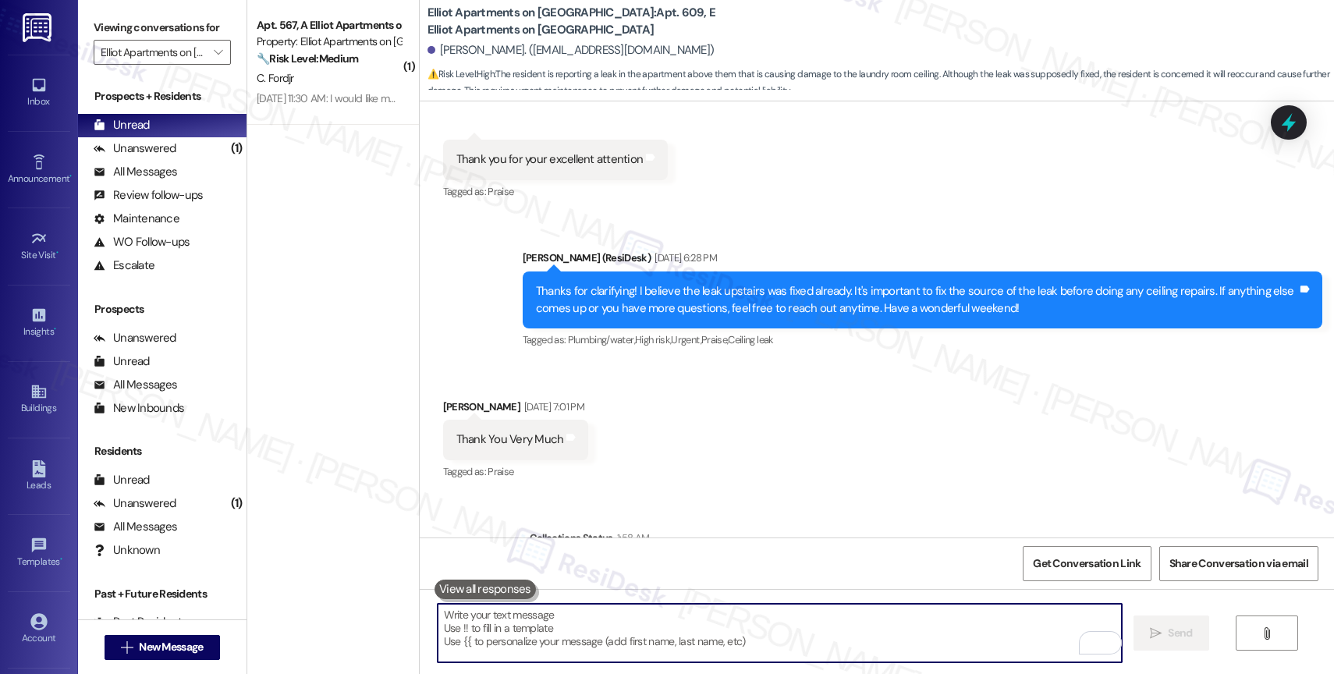
scroll to position [4638, 0]
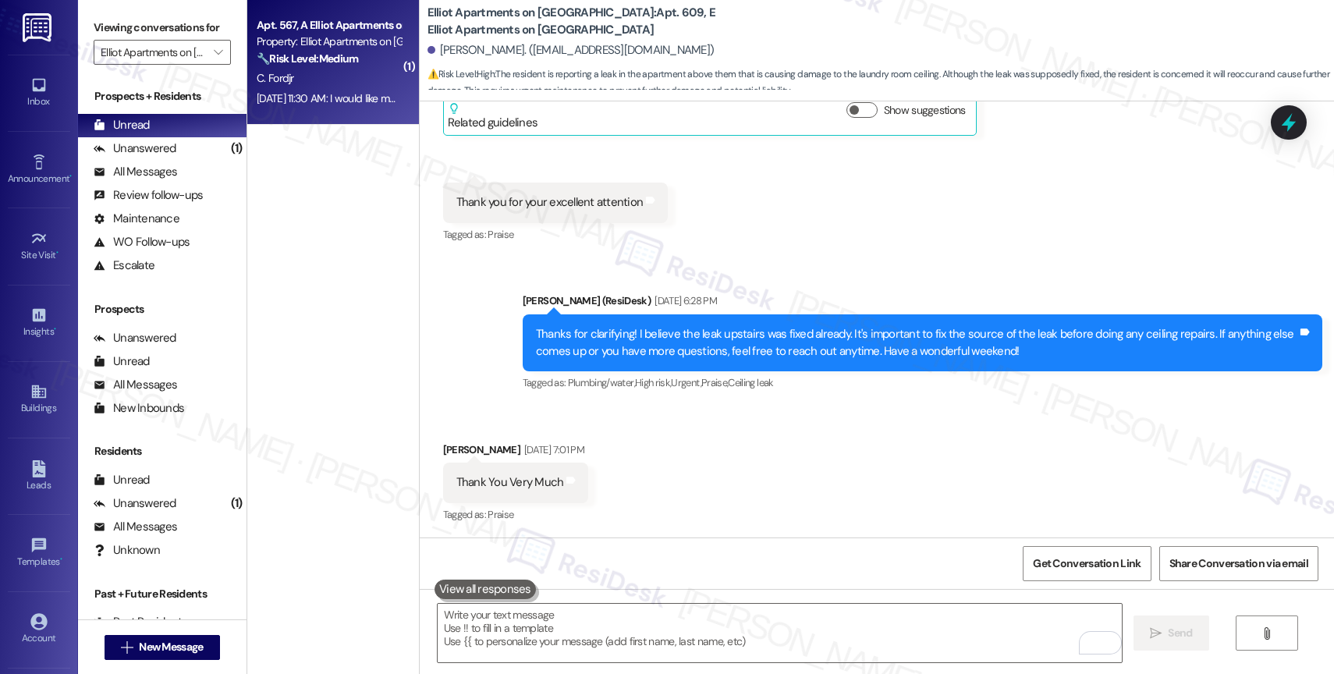
click at [316, 44] on div "Property: Elliot Apartments on Abernathy" at bounding box center [329, 42] width 144 height 16
type textarea "Fetching suggested responses. Please feel free to read through the conversation…"
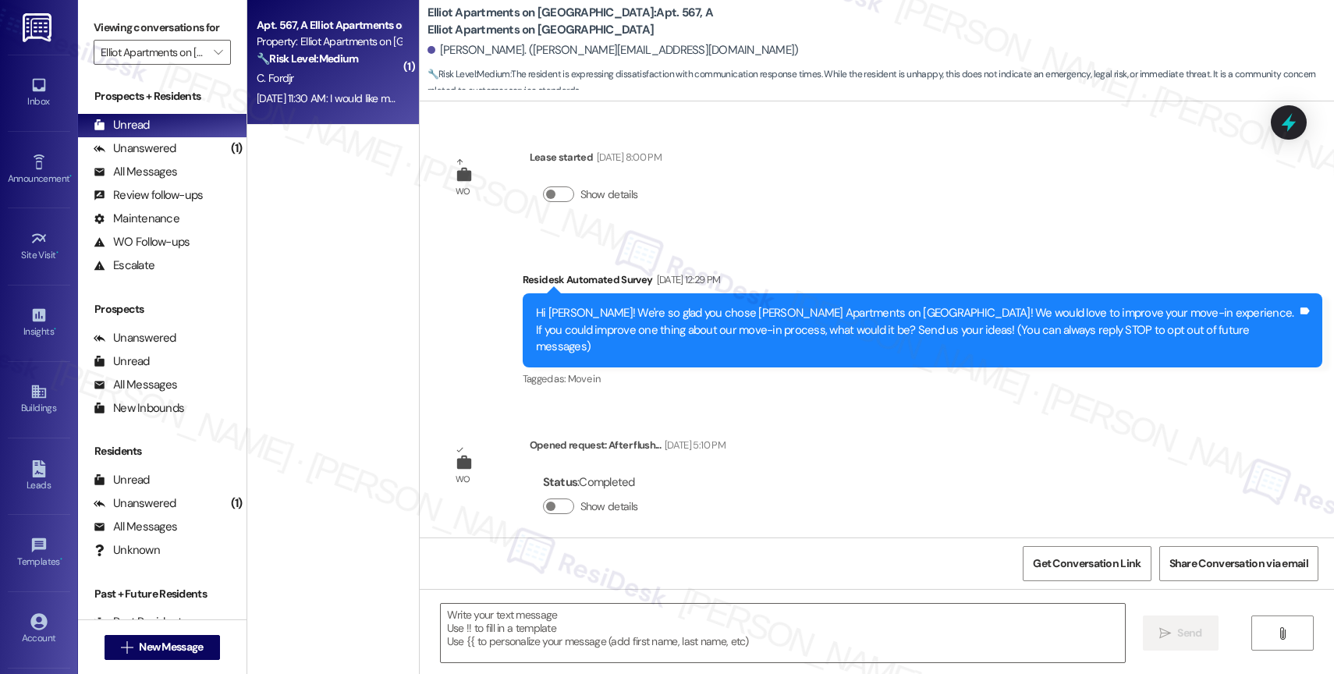
scroll to position [2821, 0]
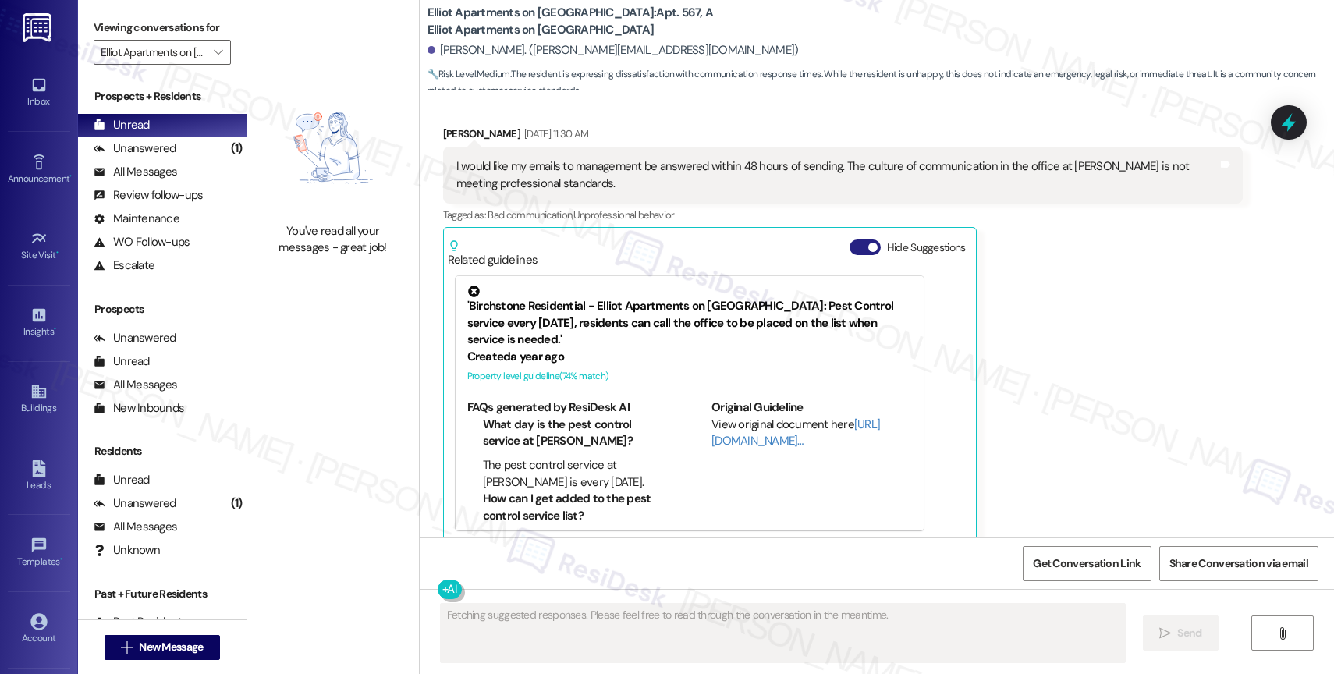
click at [850, 240] on button "Hide Suggestions" at bounding box center [865, 248] width 31 height 16
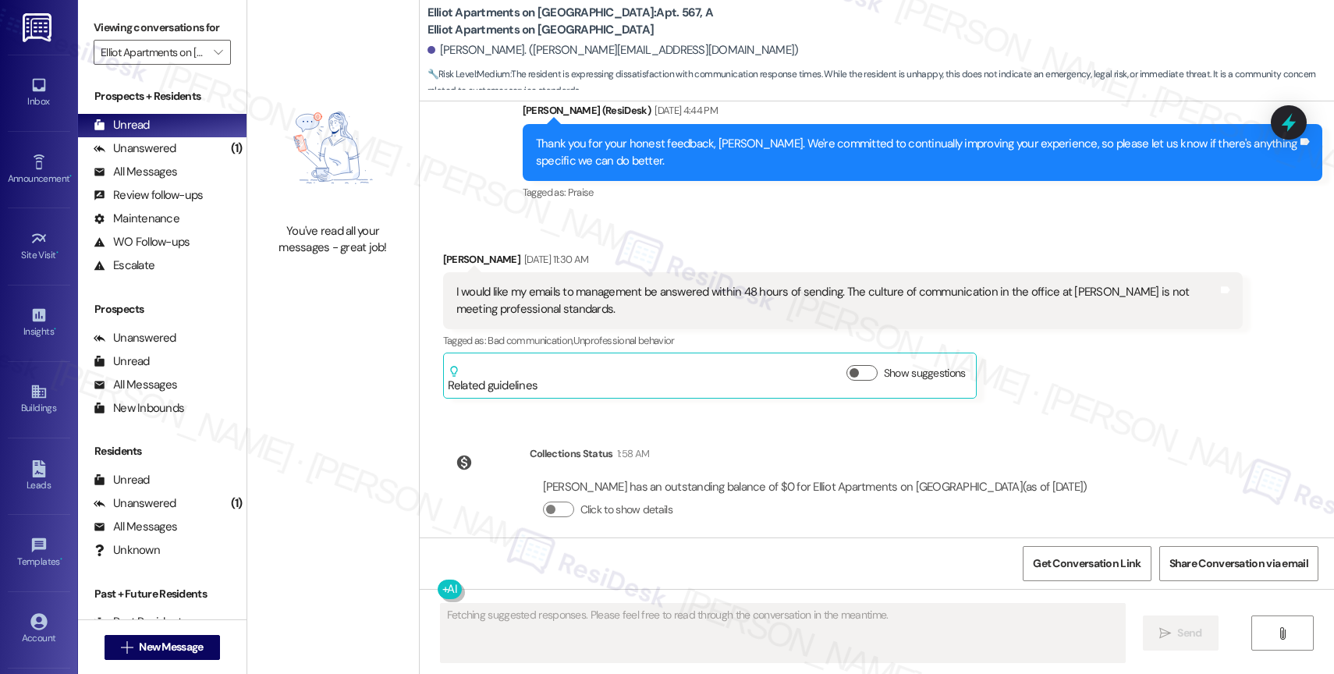
click at [735, 216] on div "Received via SMS Craig Fordjr Aug 30, 2025 at 11:30 AM I would like my emails t…" at bounding box center [877, 313] width 914 height 195
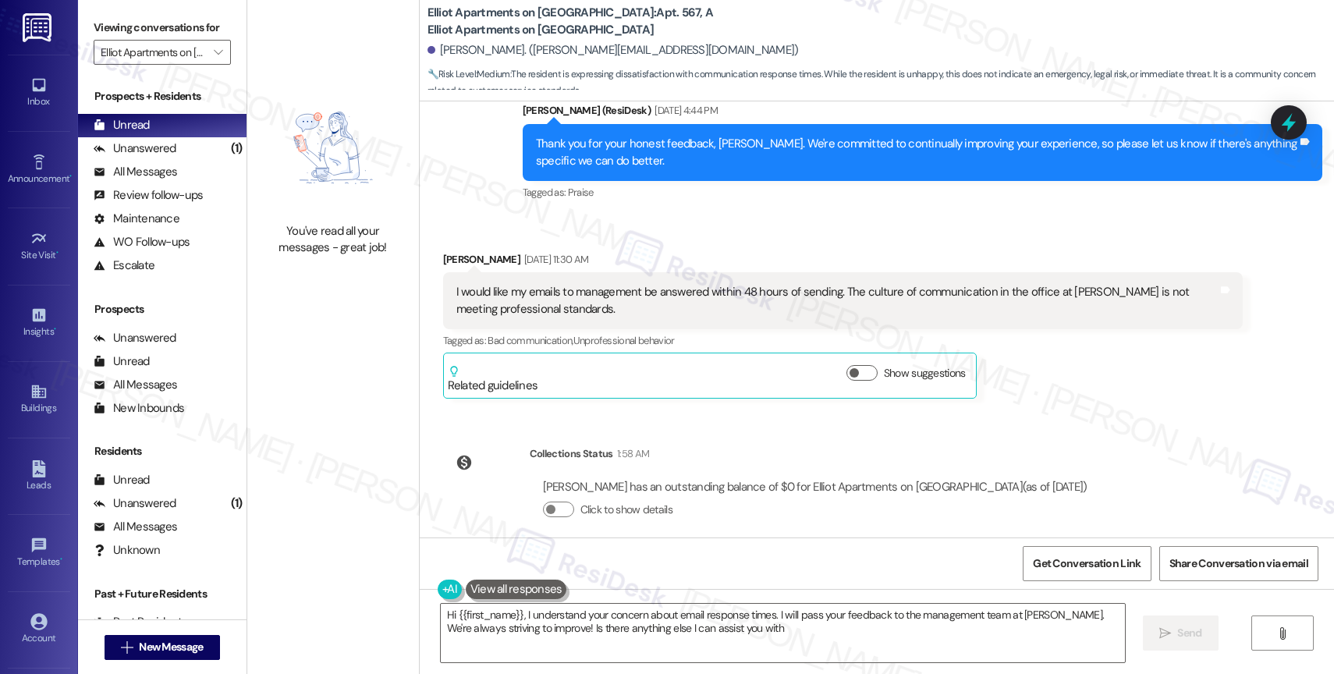
type textarea "Hi {{first_name}}, I understand your concern about email response times. I will…"
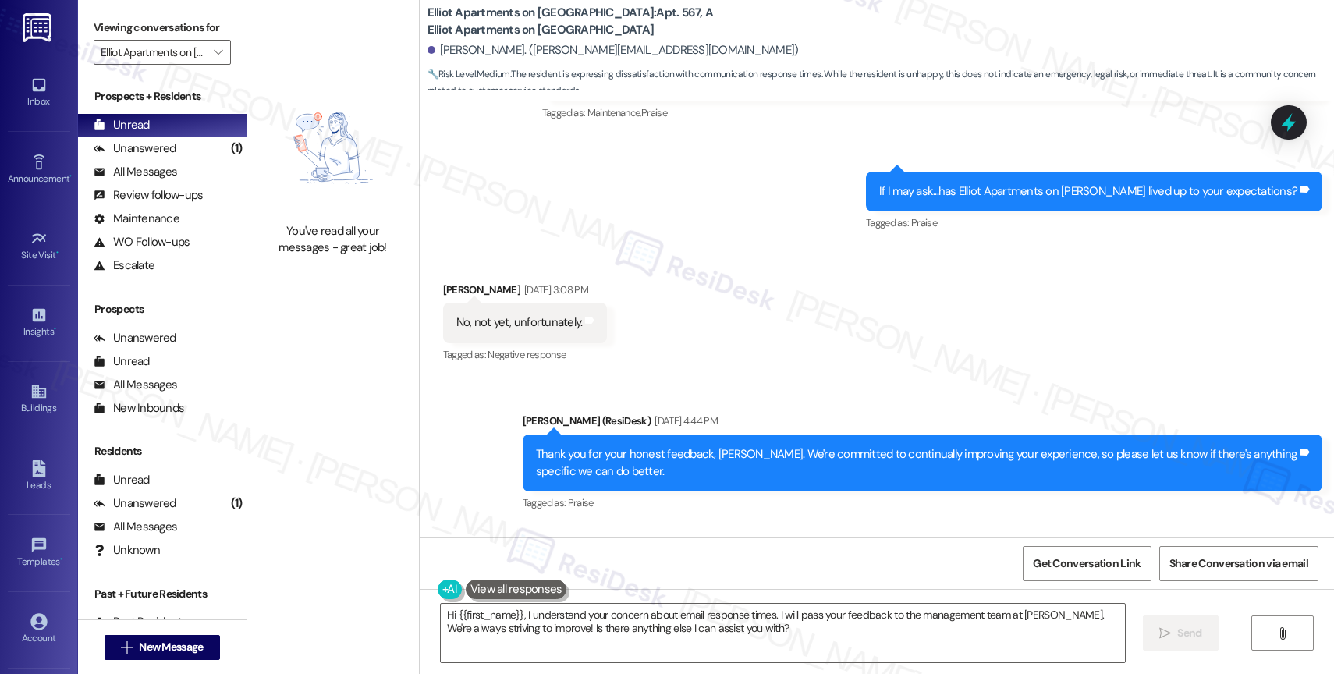
scroll to position [2601, 0]
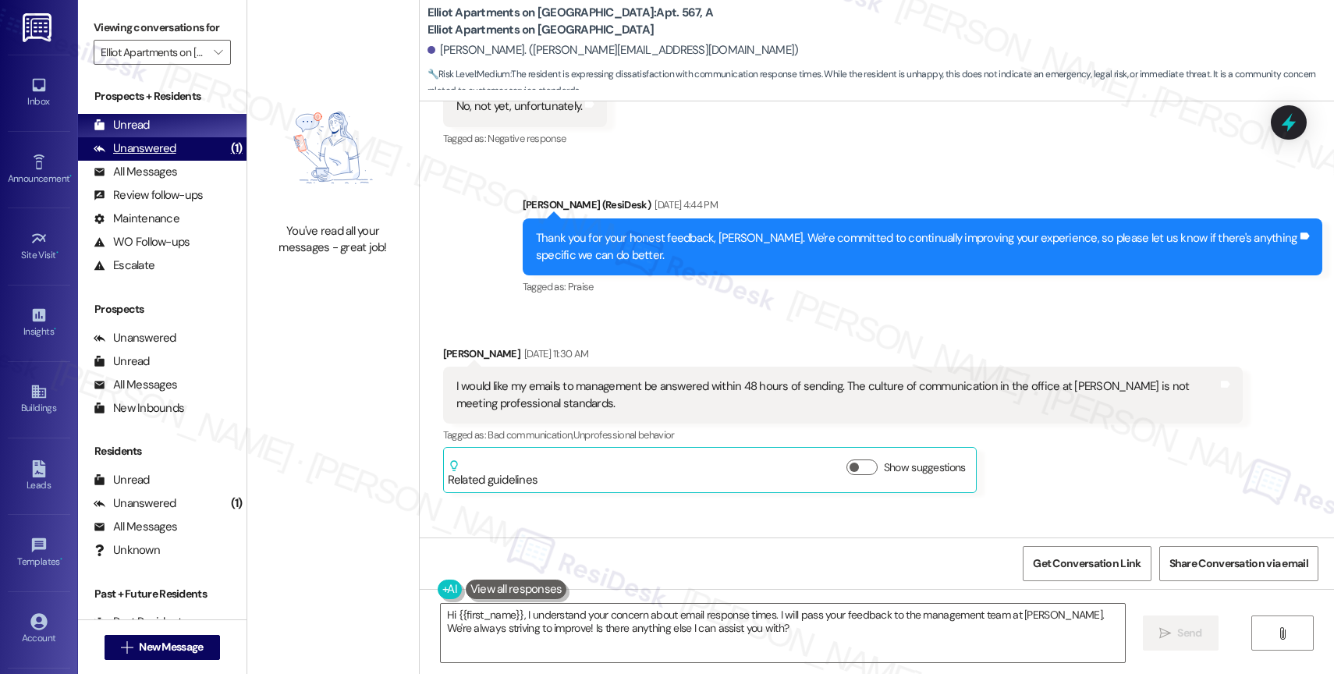
click at [173, 161] on div "Unanswered (1)" at bounding box center [162, 148] width 169 height 23
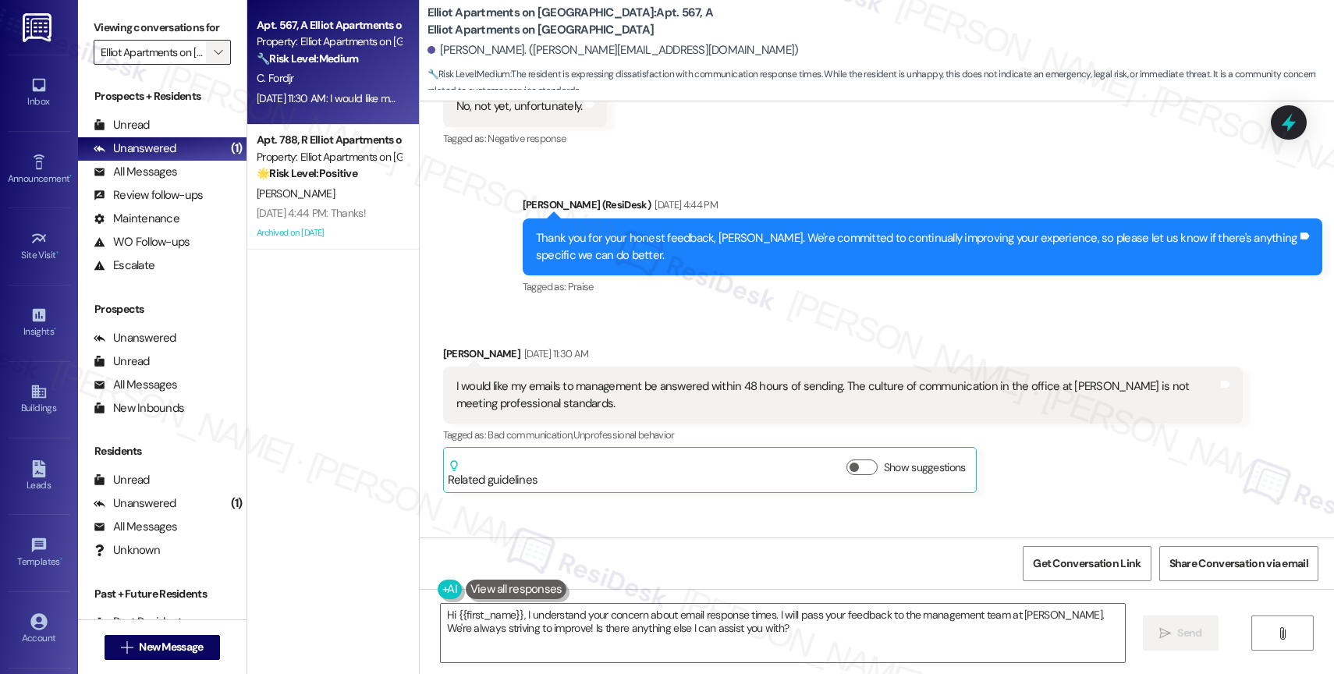
click at [214, 59] on icon "" at bounding box center [218, 52] width 9 height 12
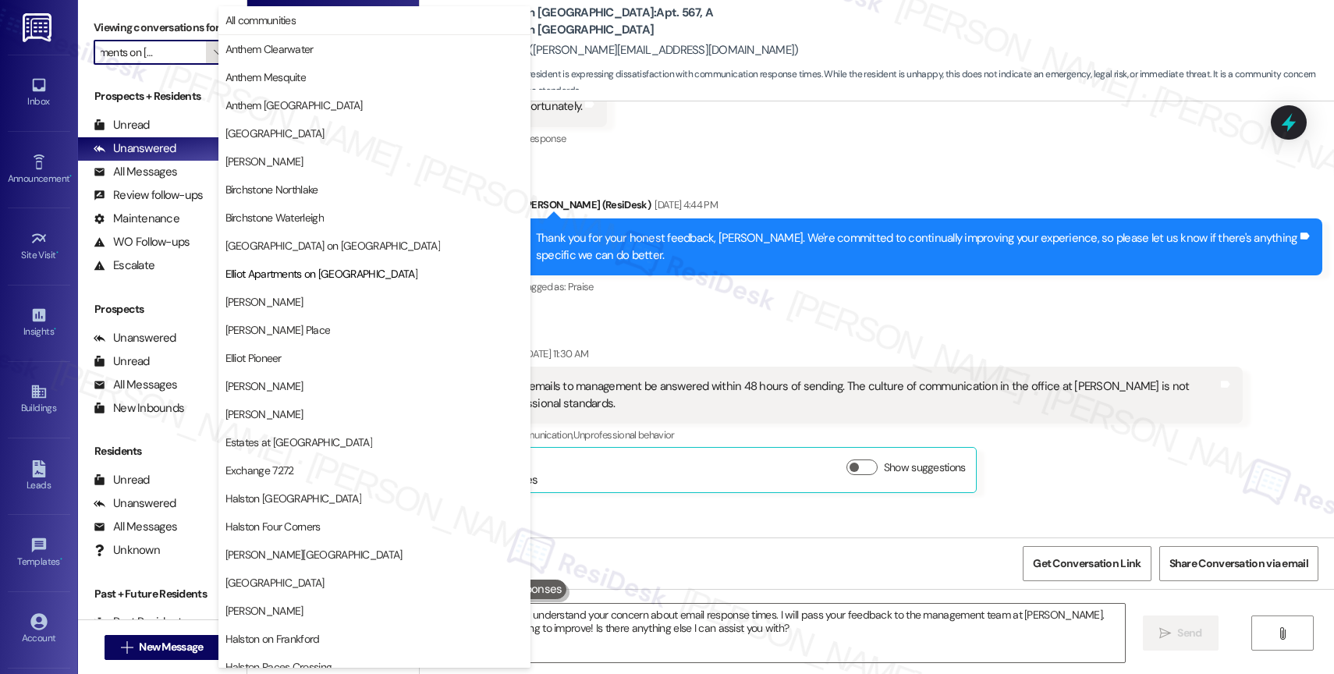
scroll to position [254, 0]
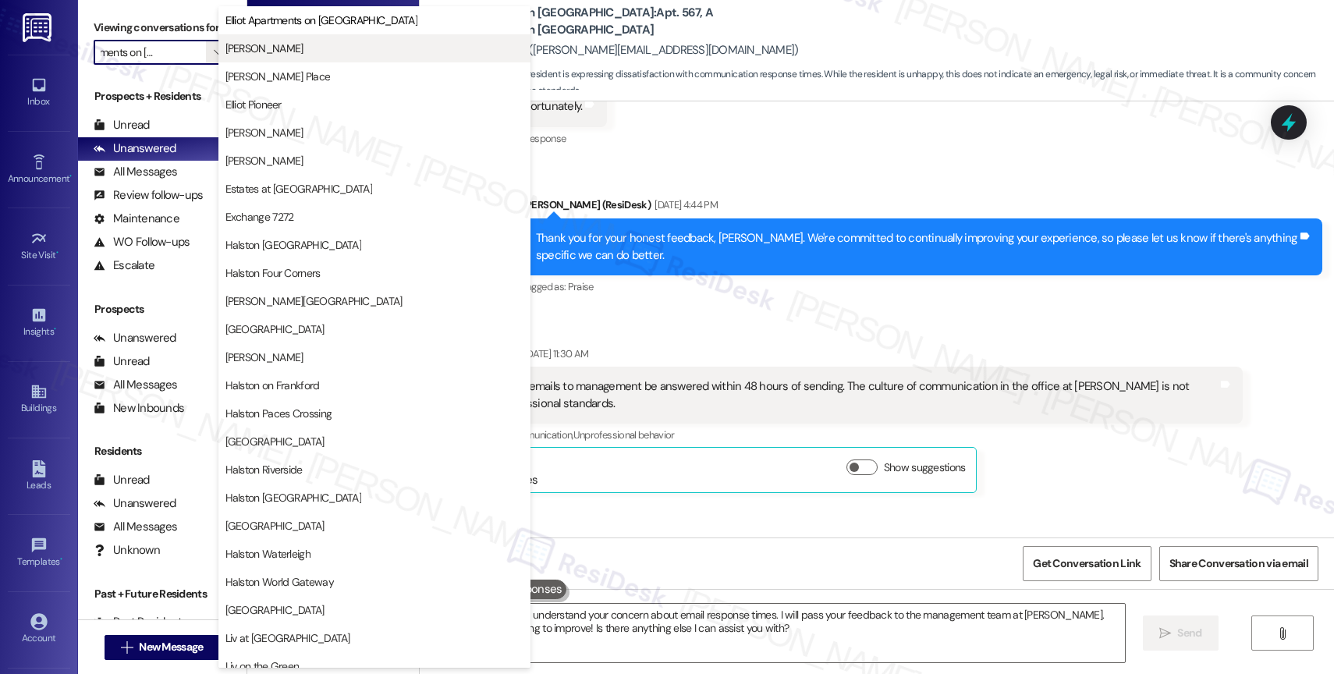
click at [318, 46] on span "[PERSON_NAME]" at bounding box center [374, 49] width 298 height 16
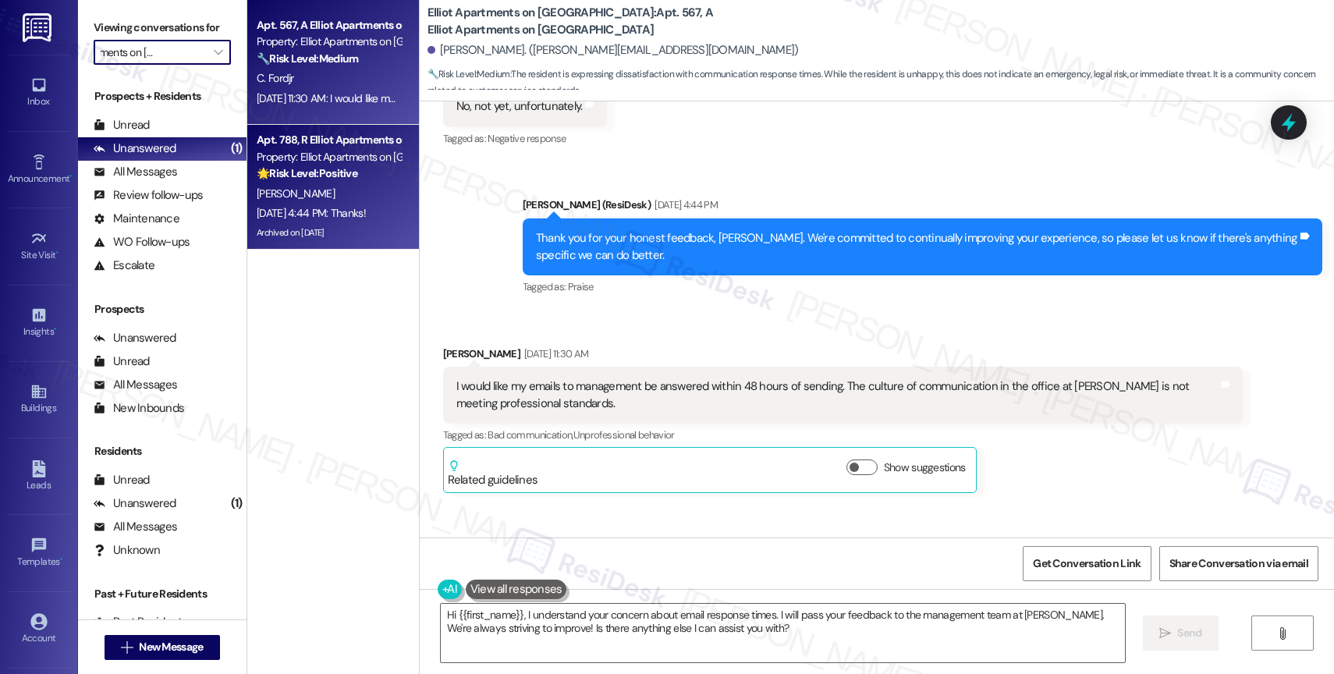
type input "[PERSON_NAME]"
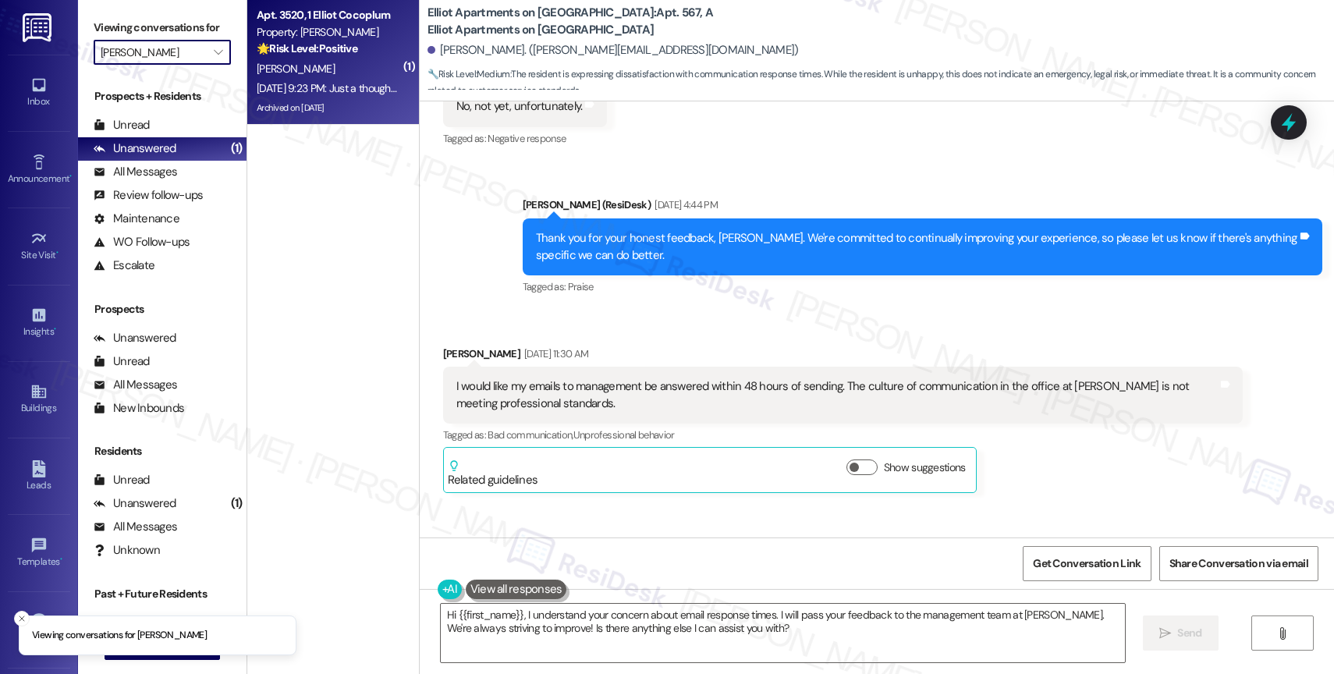
click at [322, 84] on div "Aug 30, 2025 at 9:23 PM: Just a thought, you guys should run one of those conte…" at bounding box center [757, 88] width 1000 height 14
type textarea "Fetching suggested responses. Please feel free to read through the conversation…"
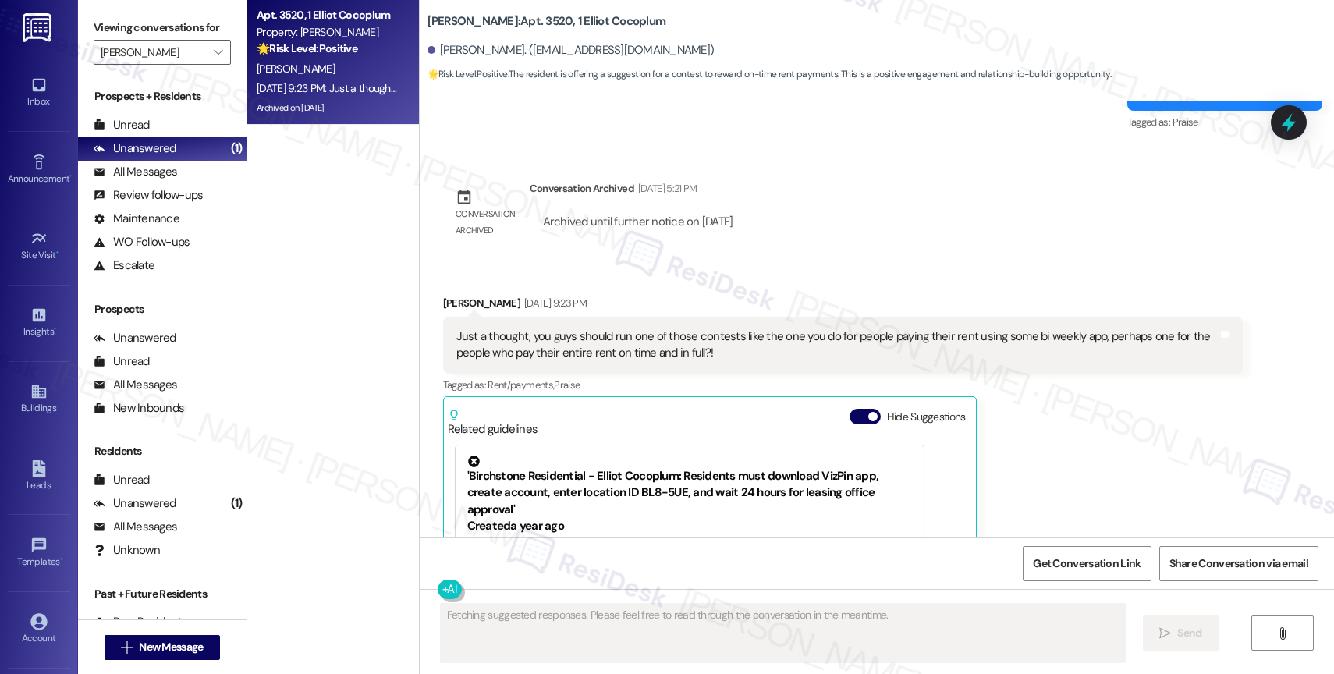
scroll to position [9149, 0]
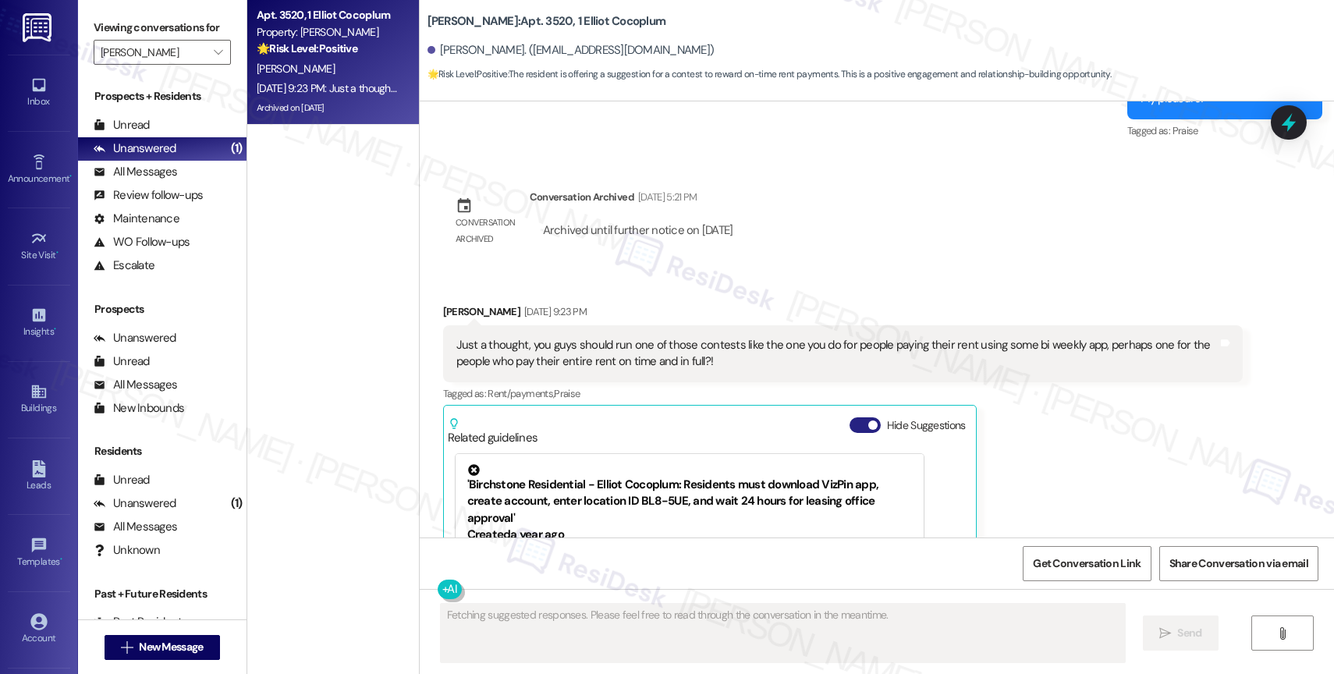
click at [850, 426] on button "Hide Suggestions" at bounding box center [865, 425] width 31 height 16
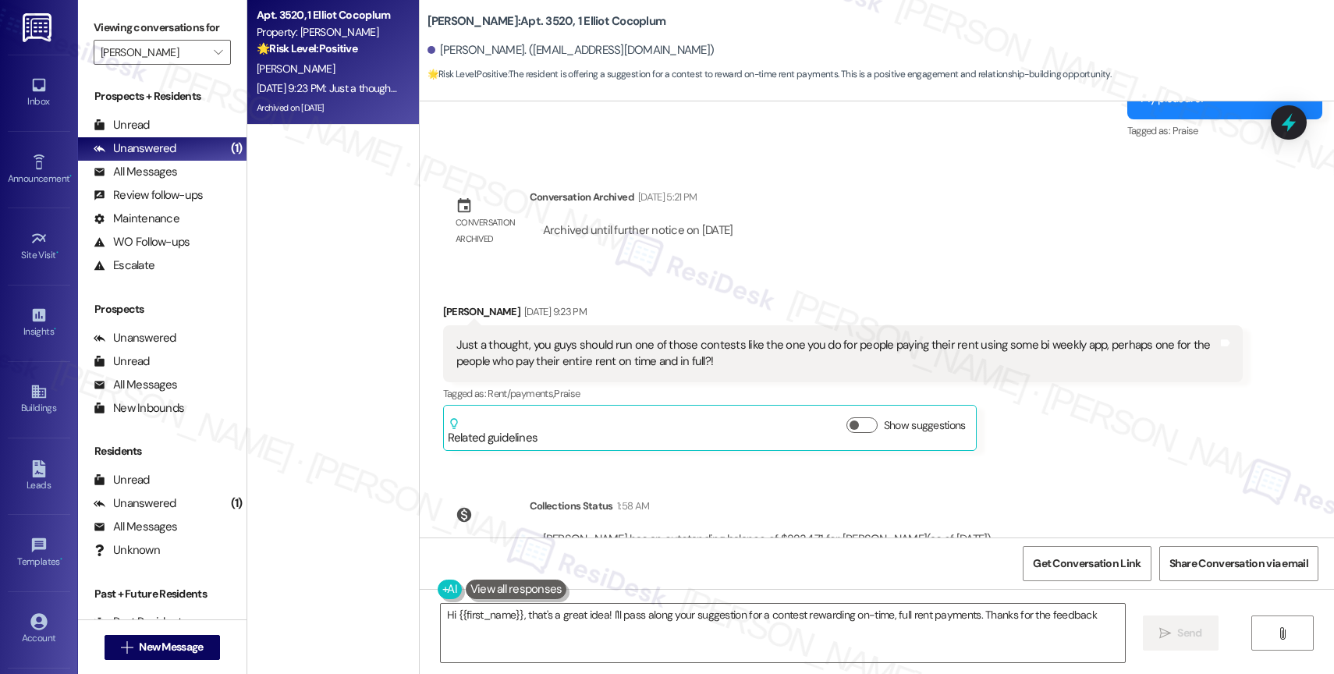
type textarea "Hi {{first_name}}, that's a great idea! I'll pass along your suggestion for a c…"
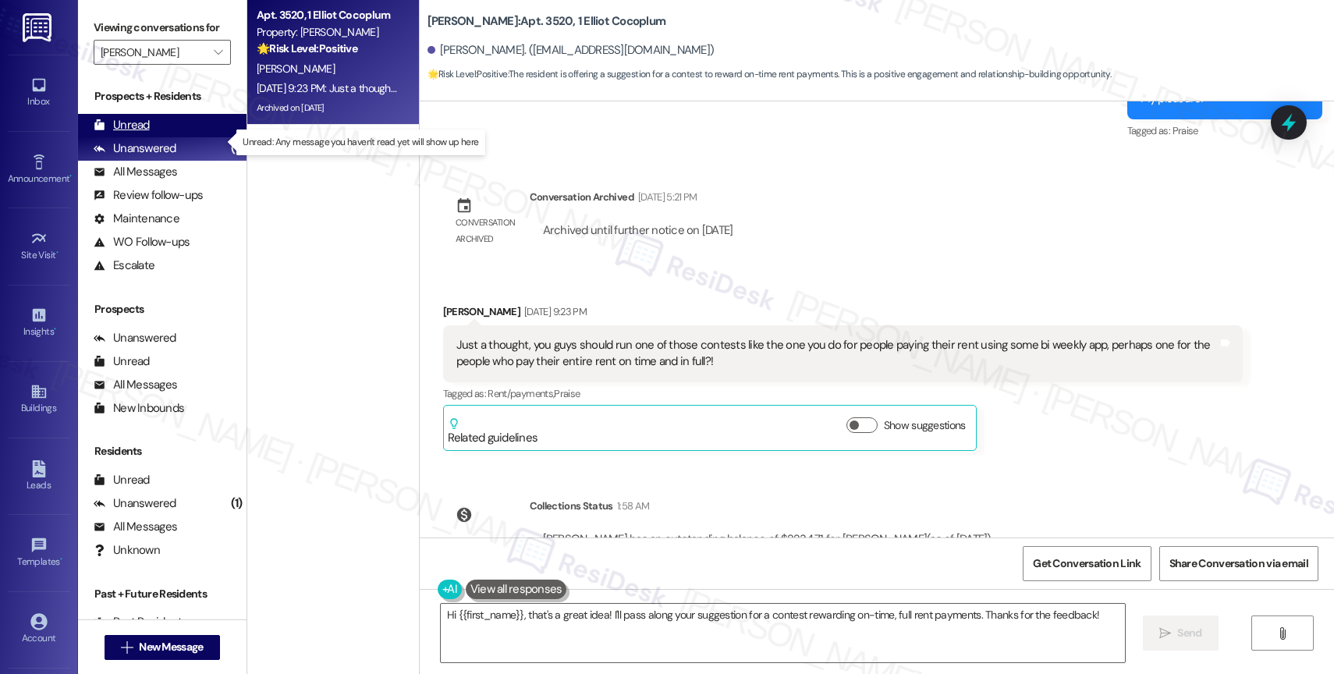
click at [165, 135] on div "Unread (0)" at bounding box center [162, 125] width 169 height 23
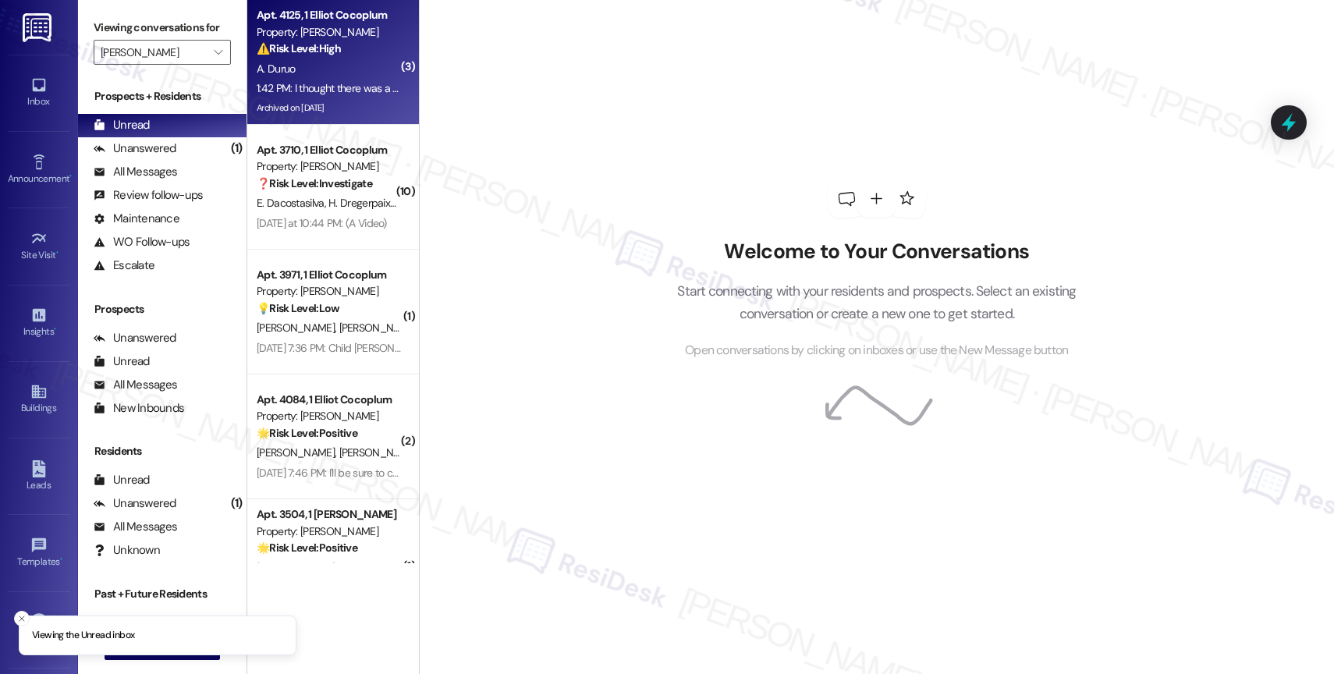
click at [350, 78] on div "A. Duruo" at bounding box center [328, 69] width 147 height 20
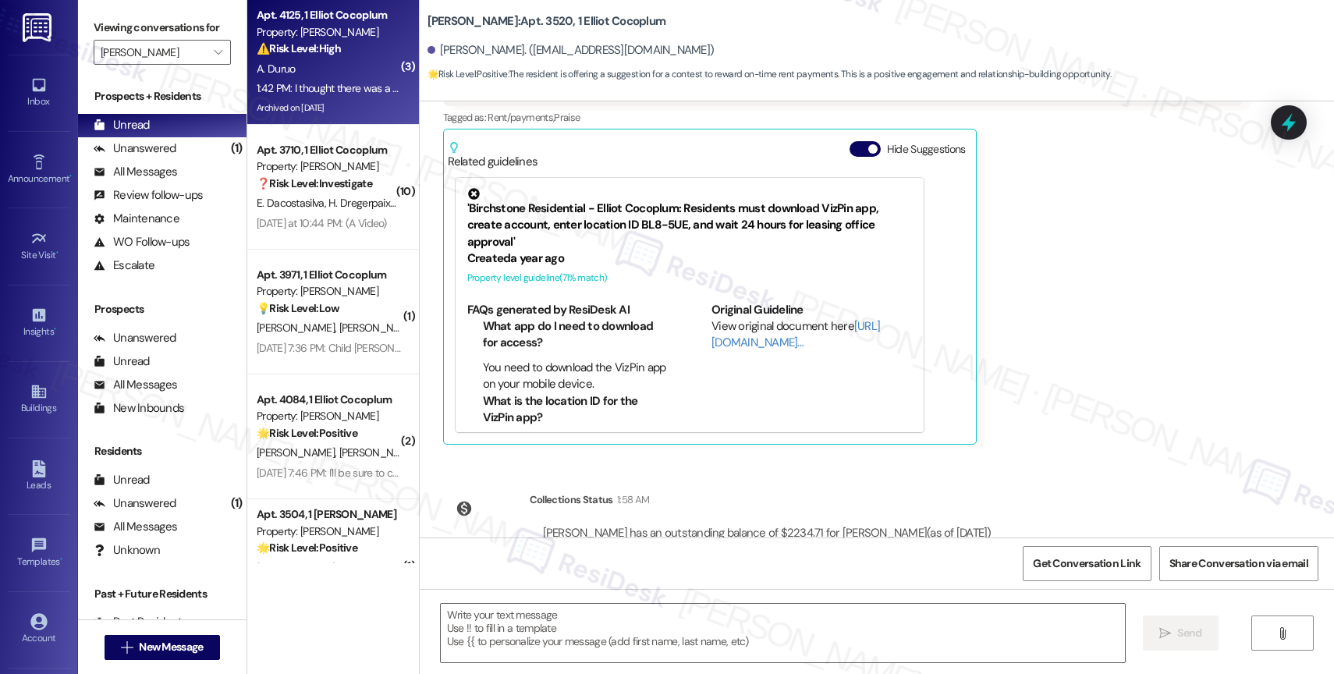
type textarea "Fetching suggested responses. Please feel free to read through the conversation…"
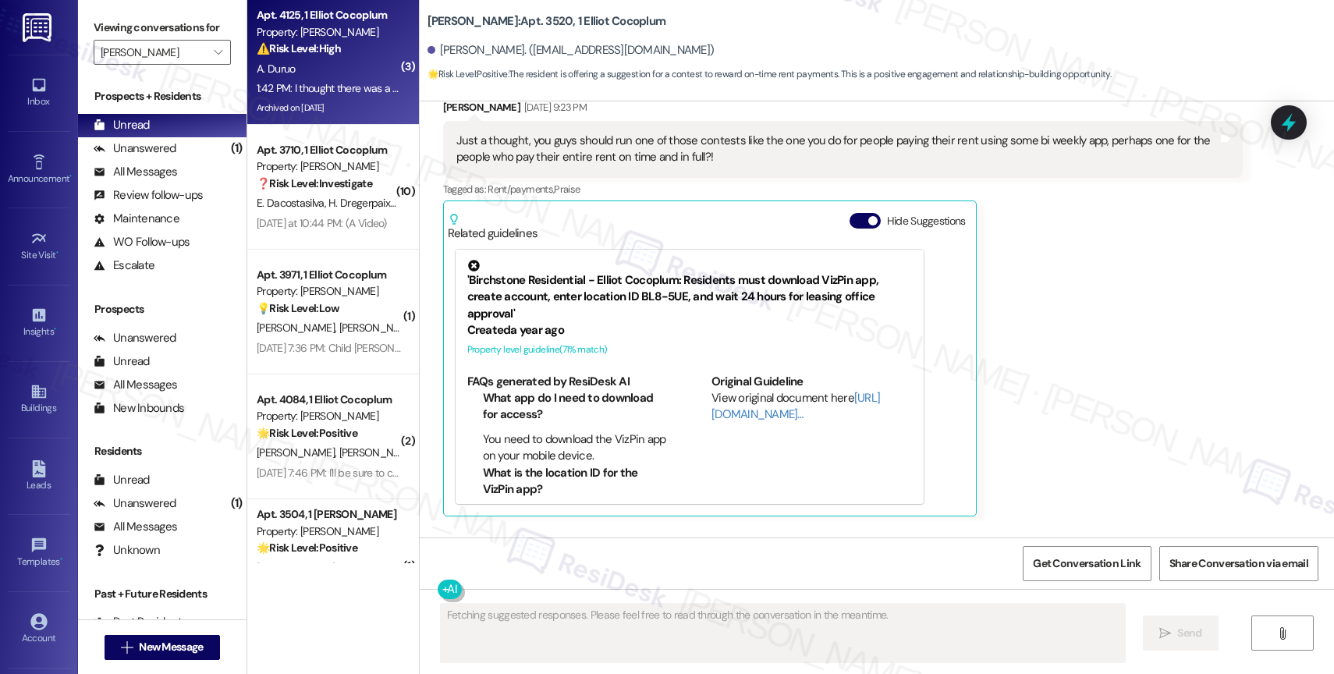
scroll to position [0, 0]
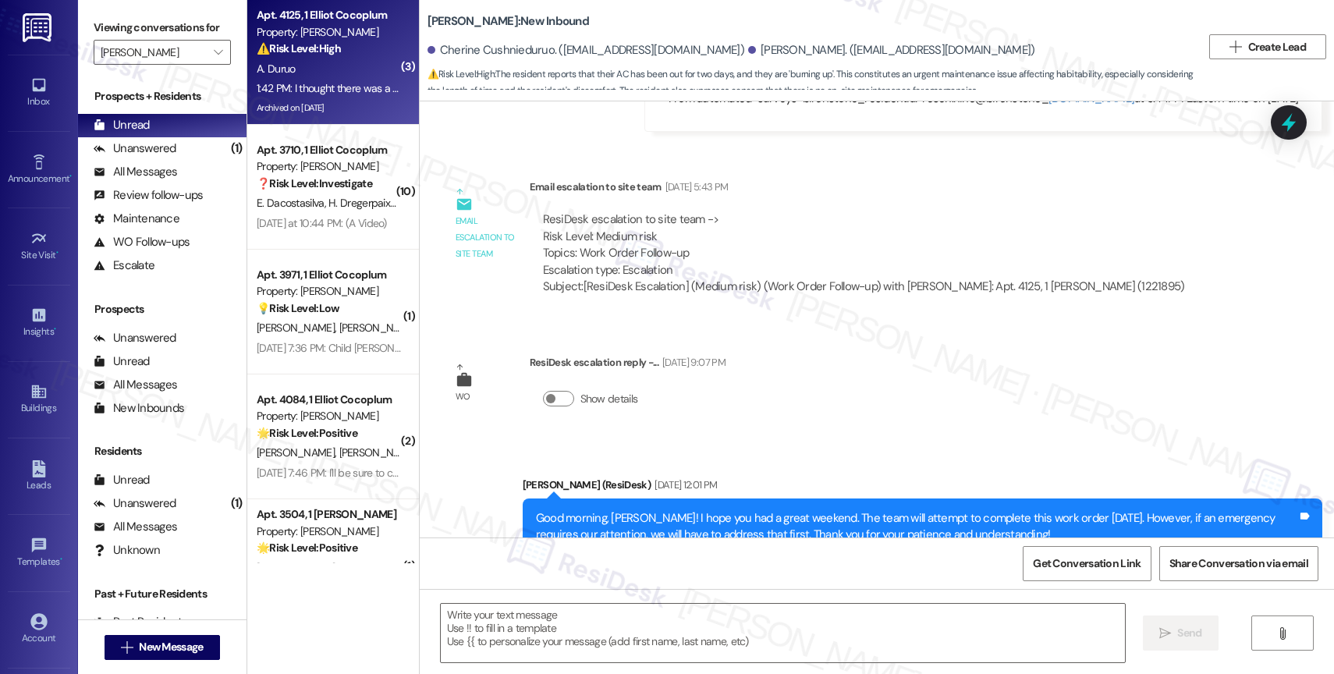
type textarea "Fetching suggested responses. Please feel free to read through the conversation…"
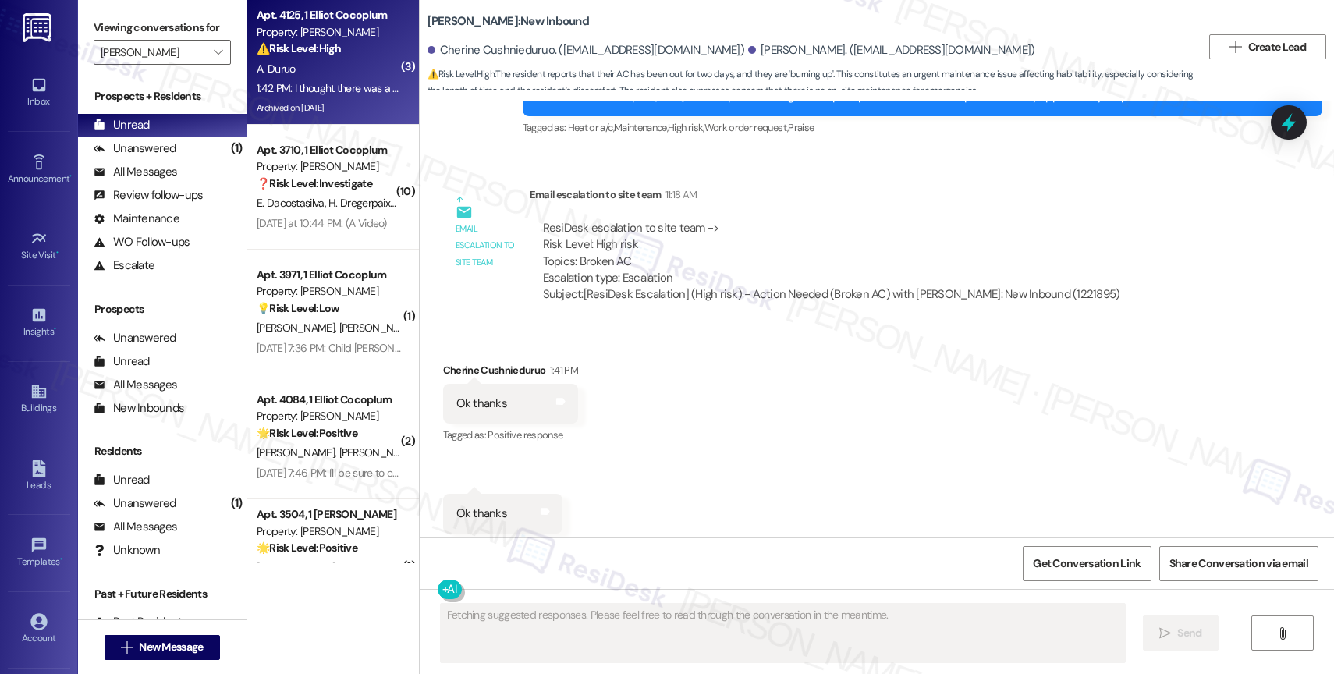
scroll to position [23318, 0]
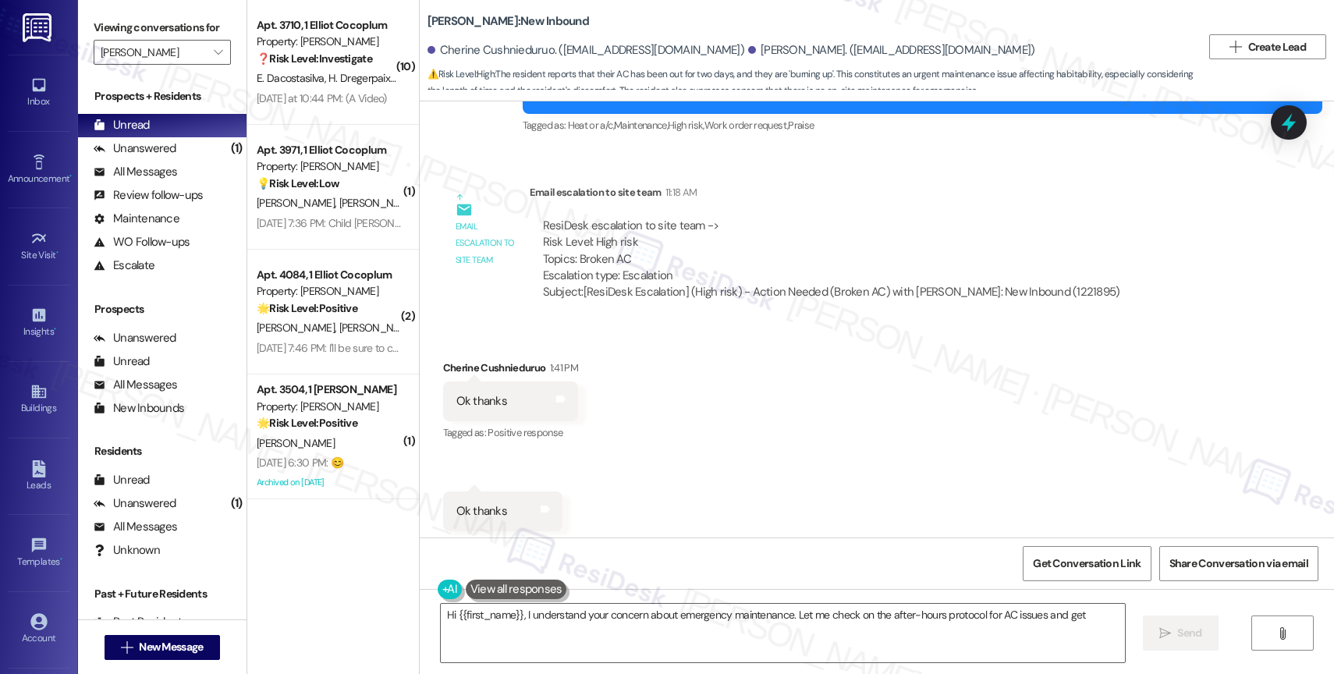
scroll to position [23161, 0]
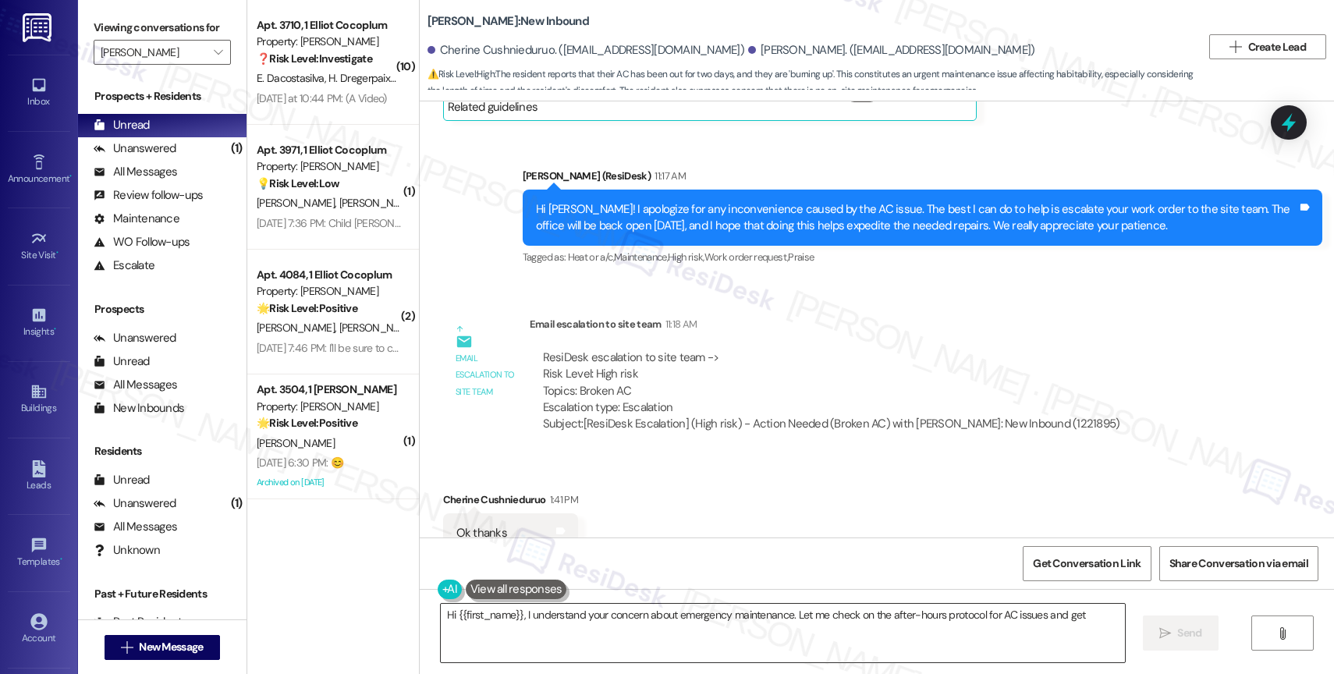
click at [585, 631] on textarea "Hi {{first_name}}, I understand your concern about emergency maintenance. Let m…" at bounding box center [783, 633] width 684 height 59
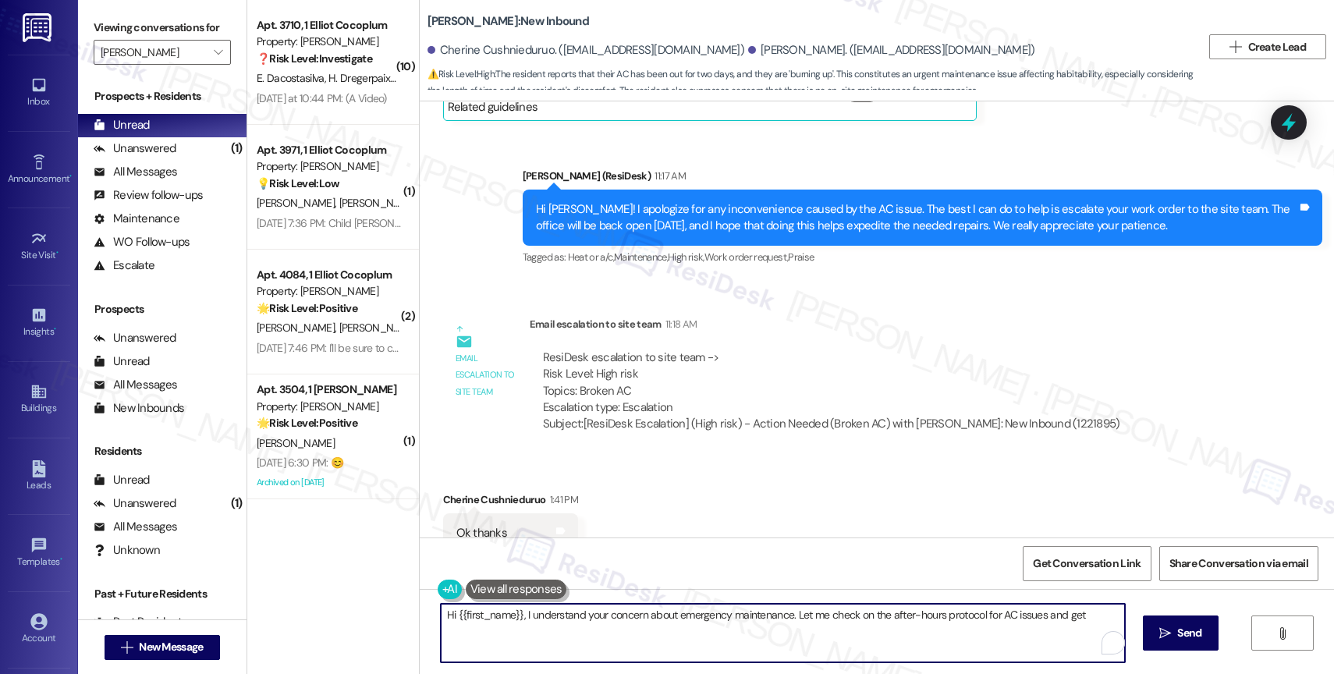
click at [585, 631] on textarea "Hi {{first_name}}, I understand your concern about emergency maintenance. Let m…" at bounding box center [783, 633] width 684 height 59
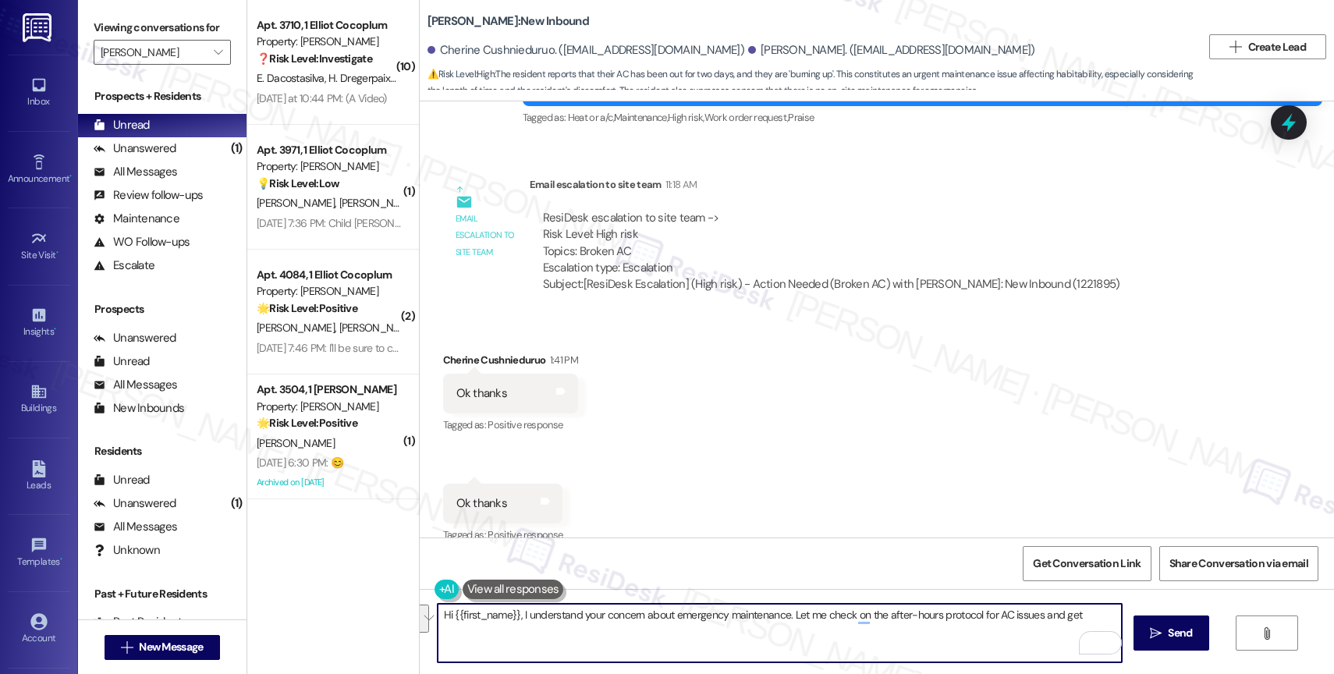
scroll to position [23319, 0]
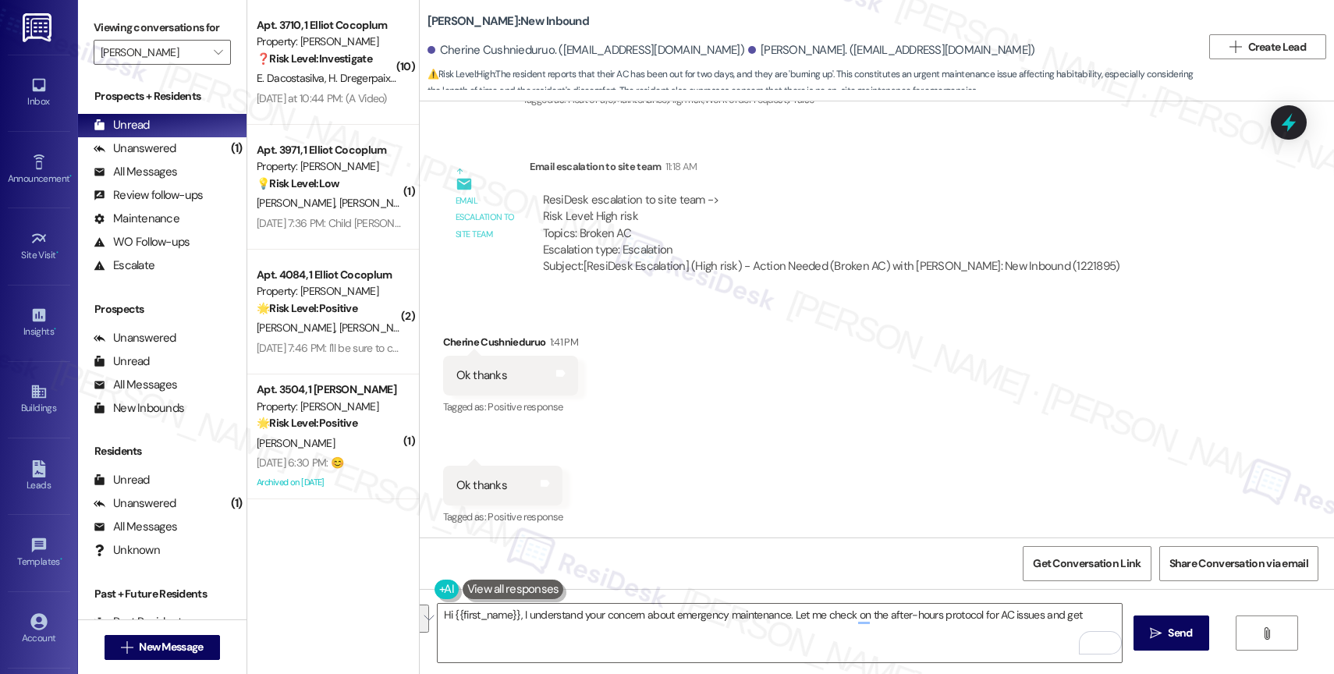
click at [748, 356] on div "Received via SMS [PERSON_NAME] 1:41 PM Ok thanks Tags and notes Tagged as: Posi…" at bounding box center [877, 474] width 914 height 351
click at [562, 621] on textarea "Hi {{first_name}}, I understand your concern about emergency maintenance. Let m…" at bounding box center [780, 633] width 684 height 59
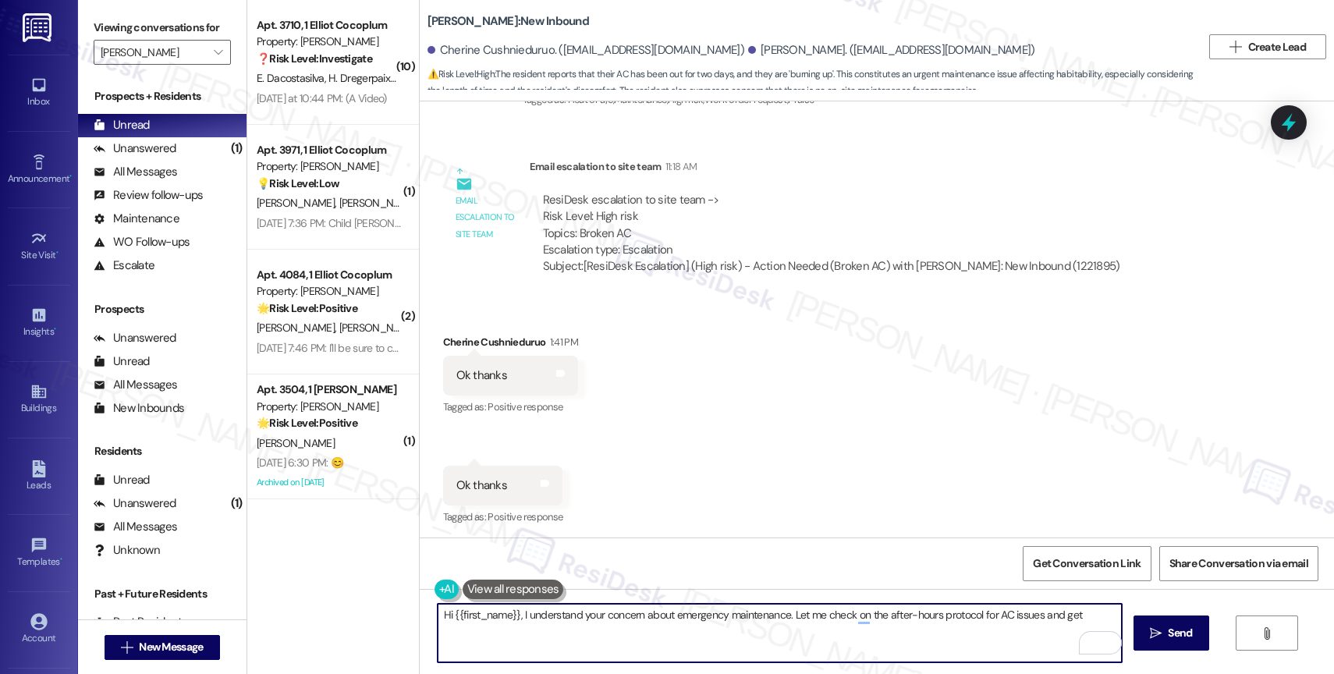
click at [562, 621] on textarea "Hi {{first_name}}, I understand your concern about emergency maintenance. Let m…" at bounding box center [780, 633] width 684 height 59
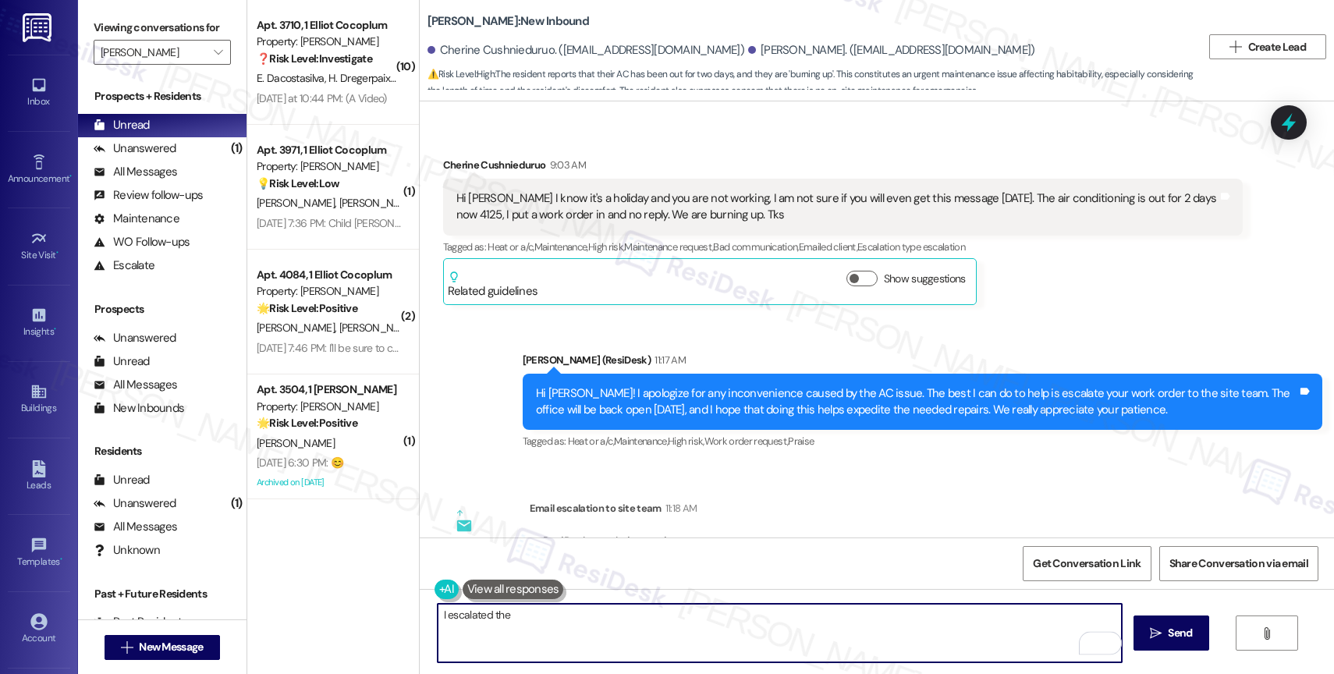
scroll to position [22990, 0]
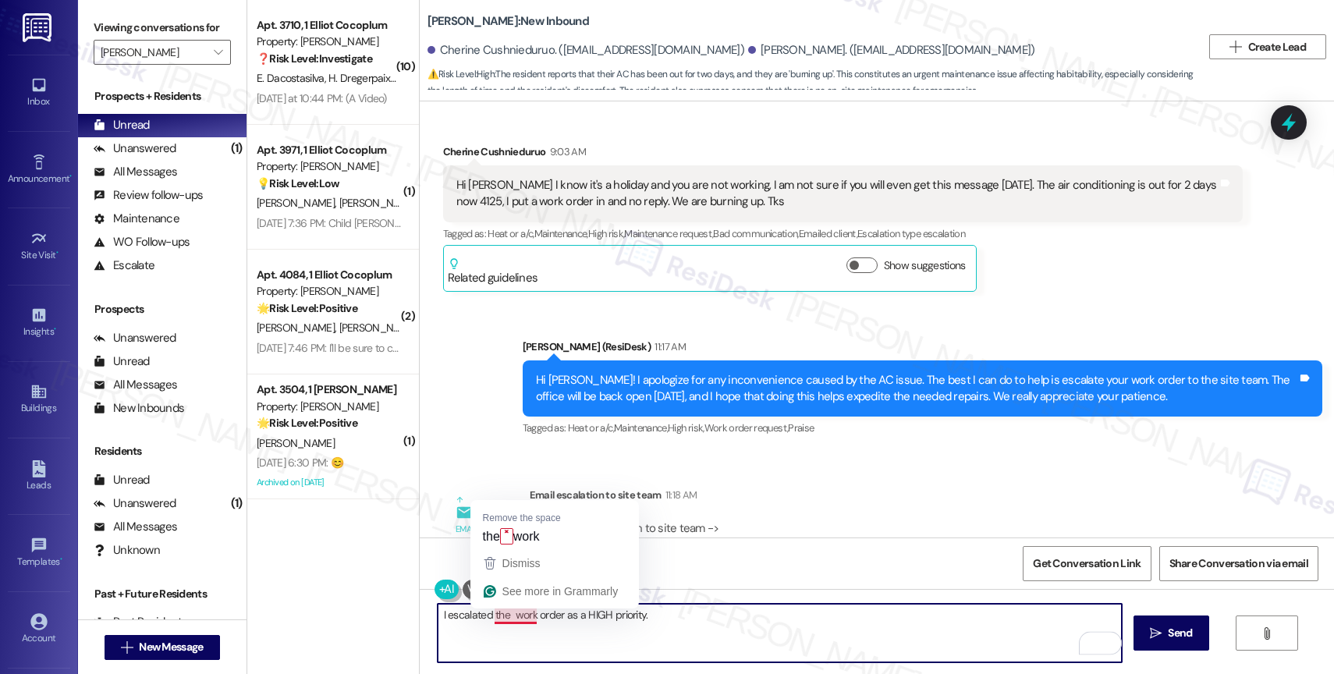
click at [502, 614] on textarea "I escalated the work order as a HIGH priority." at bounding box center [780, 633] width 684 height 59
click at [438, 614] on textarea "I escalated the work order as a HIGH priority." at bounding box center [780, 633] width 684 height 59
click at [537, 615] on textarea "You're very welcome! I escalated the work order as a HIGH priority." at bounding box center [780, 633] width 684 height 59
click at [785, 631] on textarea "You're very welcome! I escalated the work order as a HIGH priority." at bounding box center [780, 633] width 684 height 59
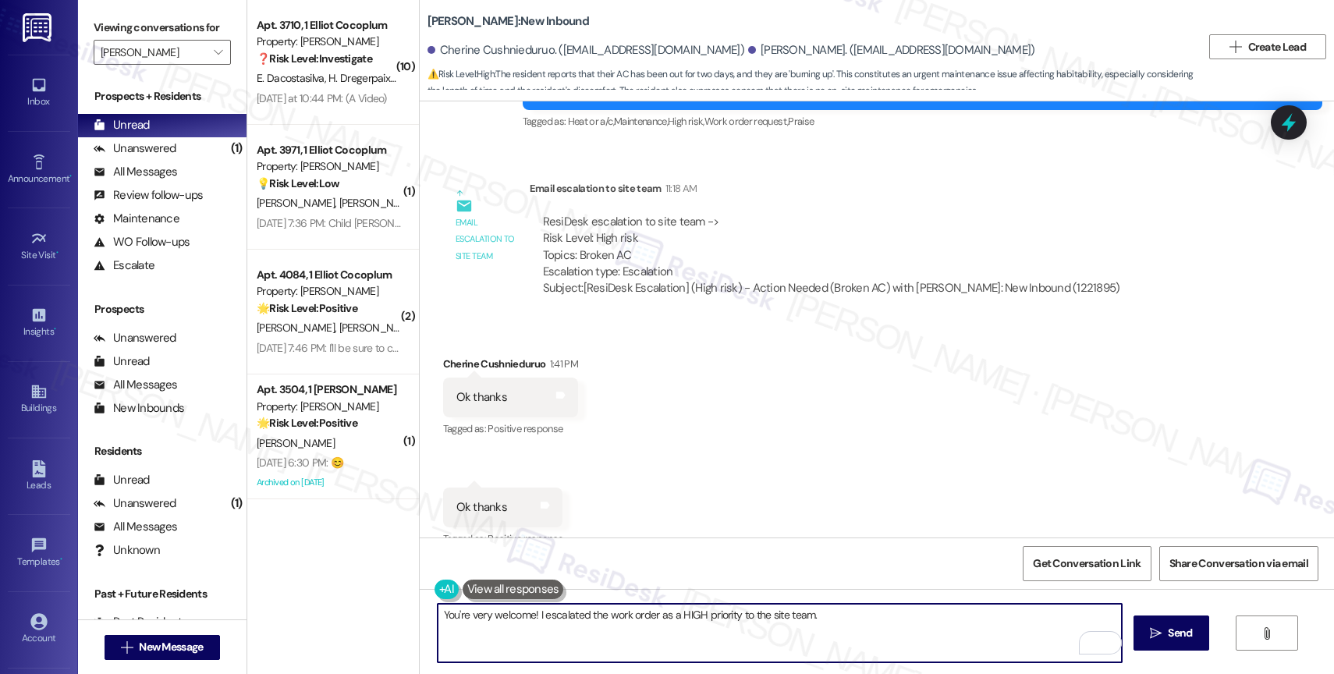
scroll to position [23319, 0]
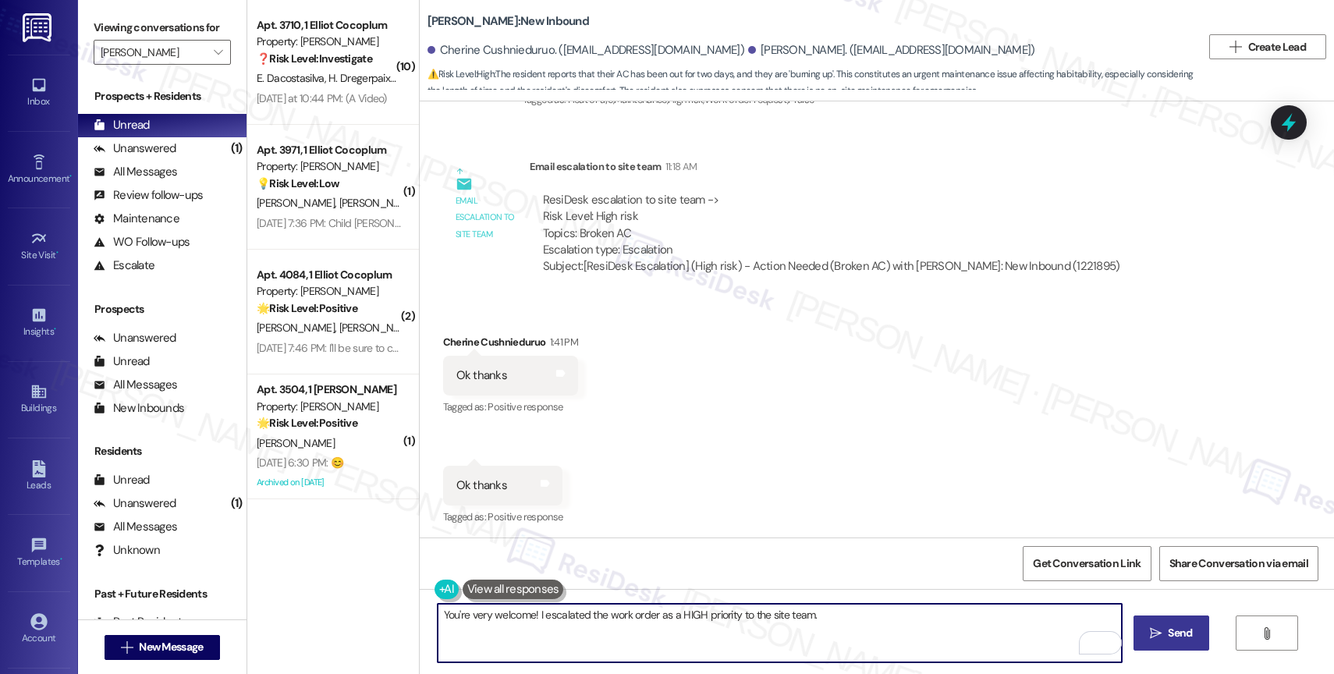
type textarea "You're very welcome! I escalated the work order as a HIGH priority to the site …"
click at [1153, 640] on span " Send" at bounding box center [1171, 633] width 49 height 16
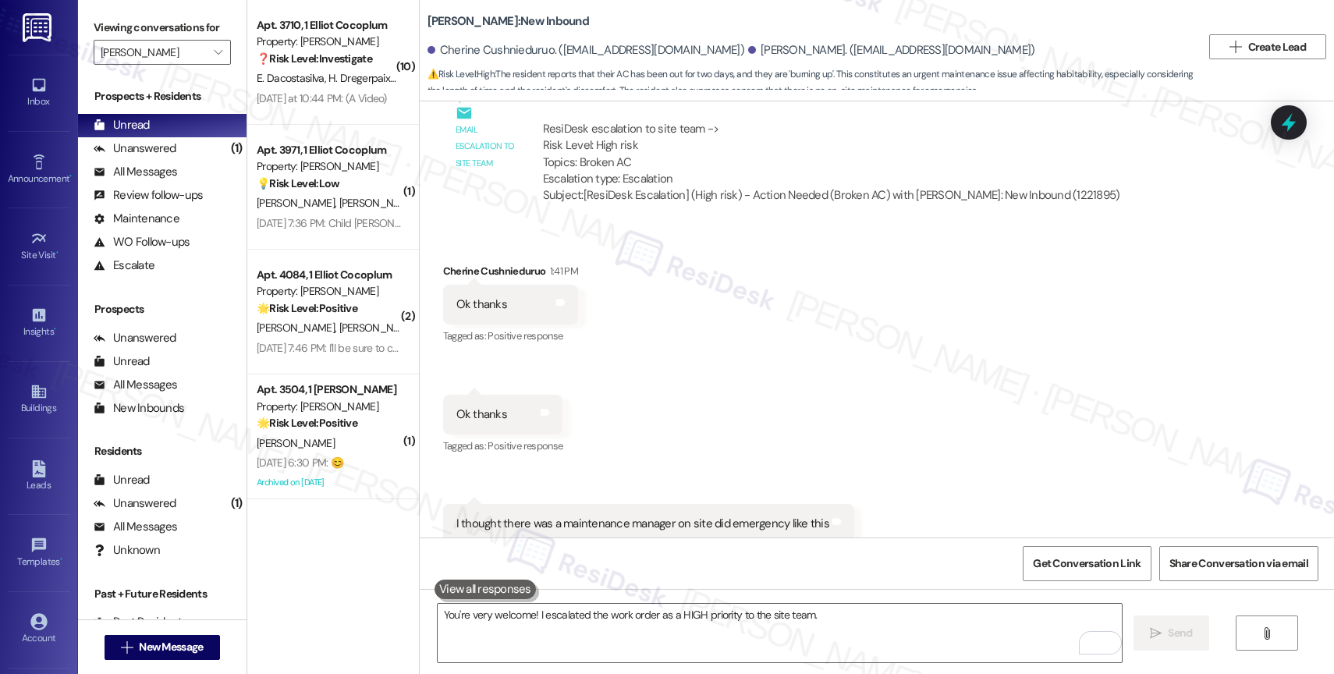
scroll to position [23428, 0]
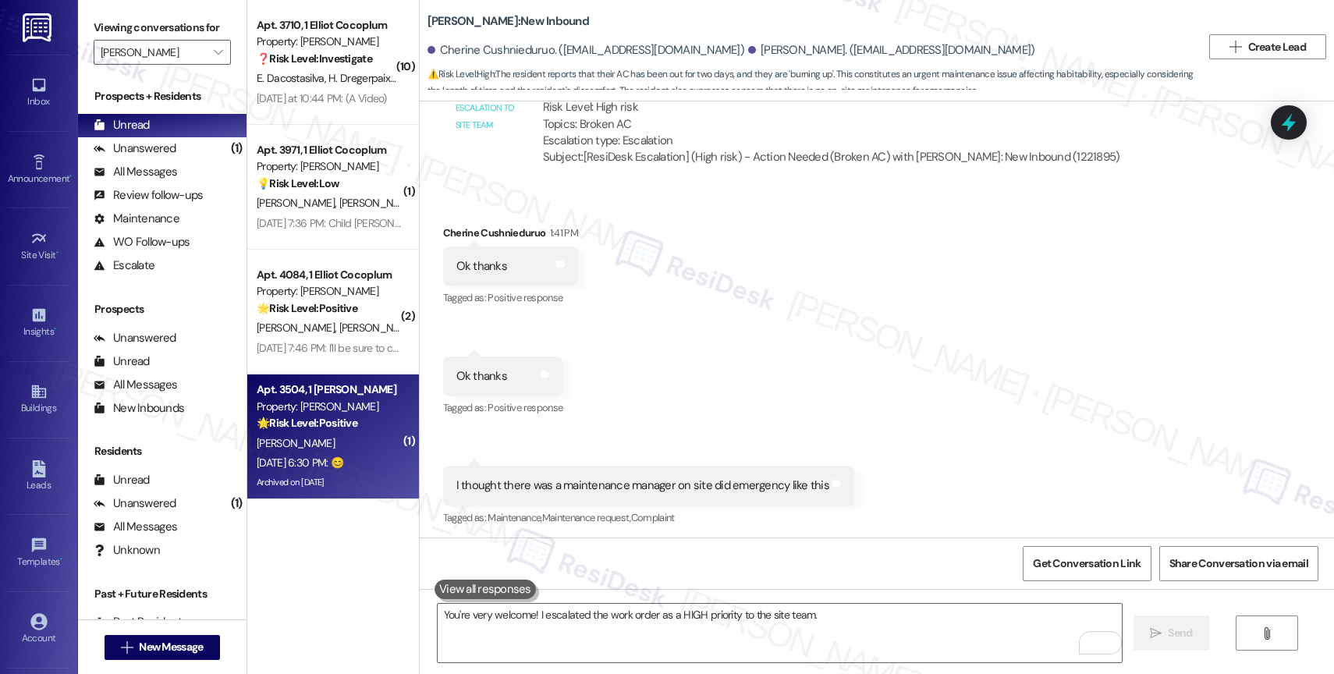
click at [351, 442] on div "[PERSON_NAME]" at bounding box center [328, 444] width 147 height 20
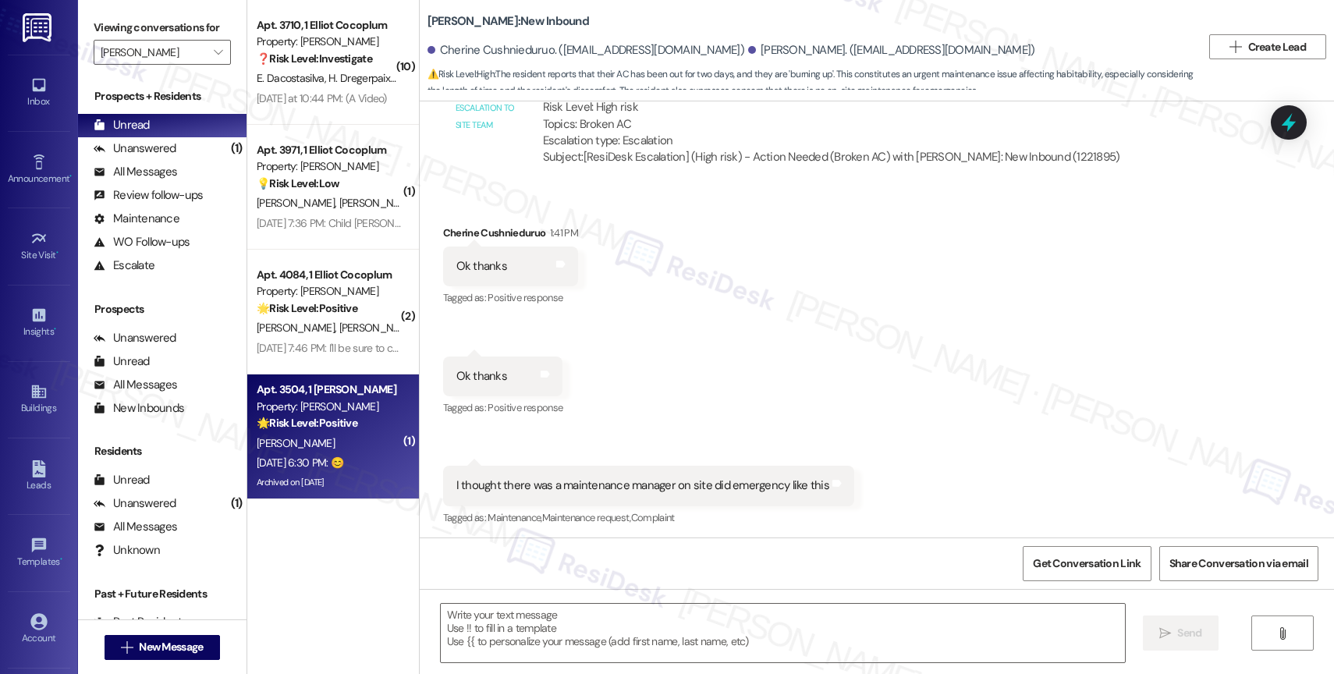
type textarea "Fetching suggested responses. Please feel free to read through the conversation…"
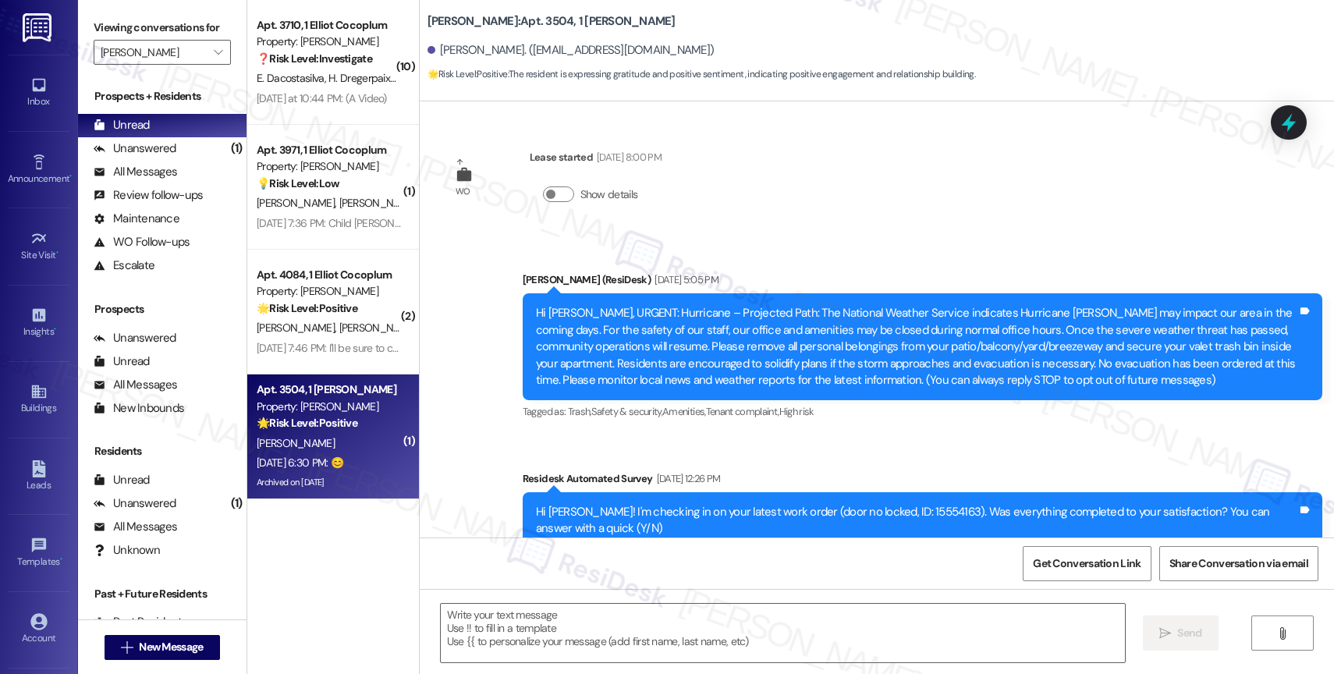
scroll to position [12177, 0]
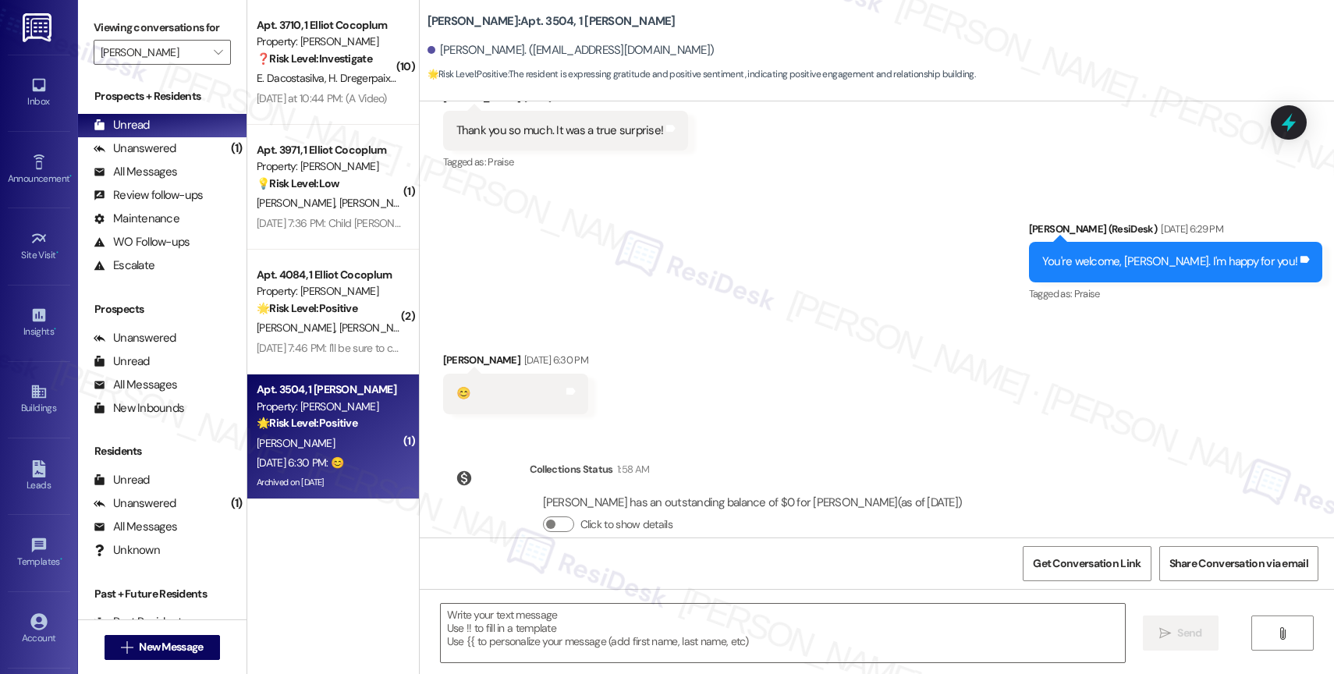
type textarea "Fetching suggested responses. Please feel free to read through the conversation…"
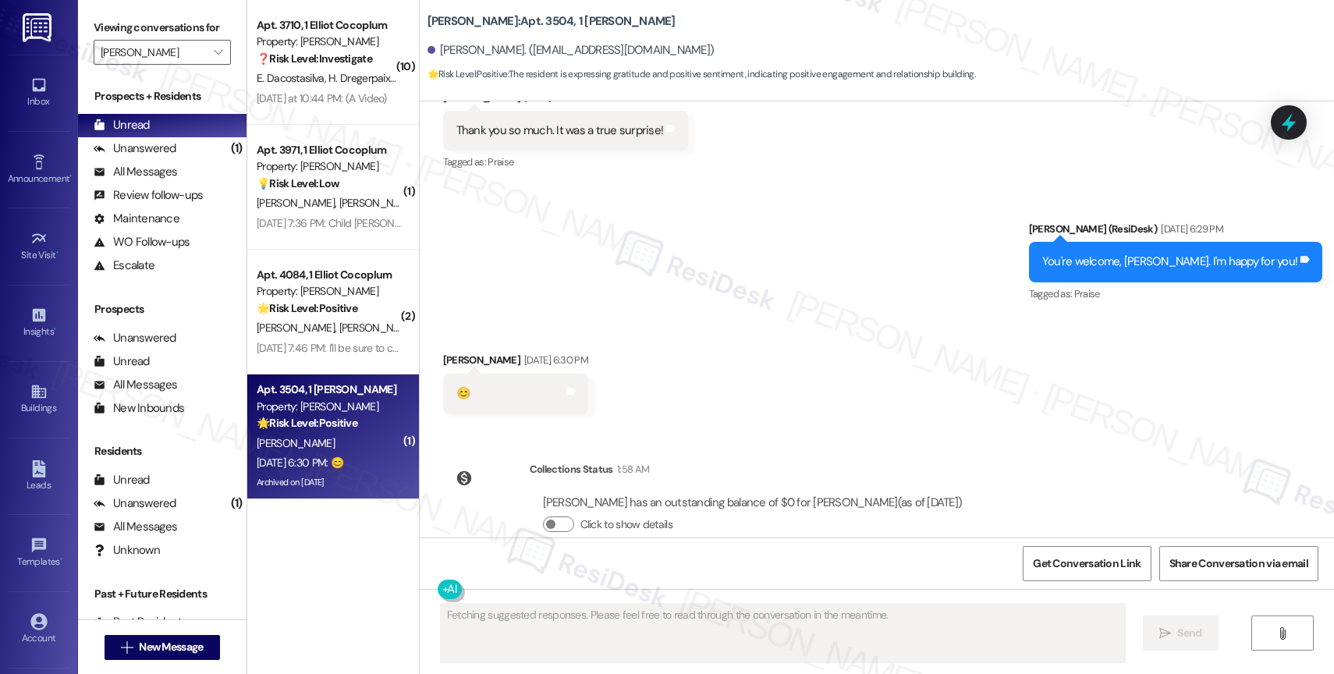
click at [757, 396] on div "WO Lease started [DATE] 8:00 PM Show details Announcement, sent via SMS [PERSON…" at bounding box center [877, 319] width 914 height 436
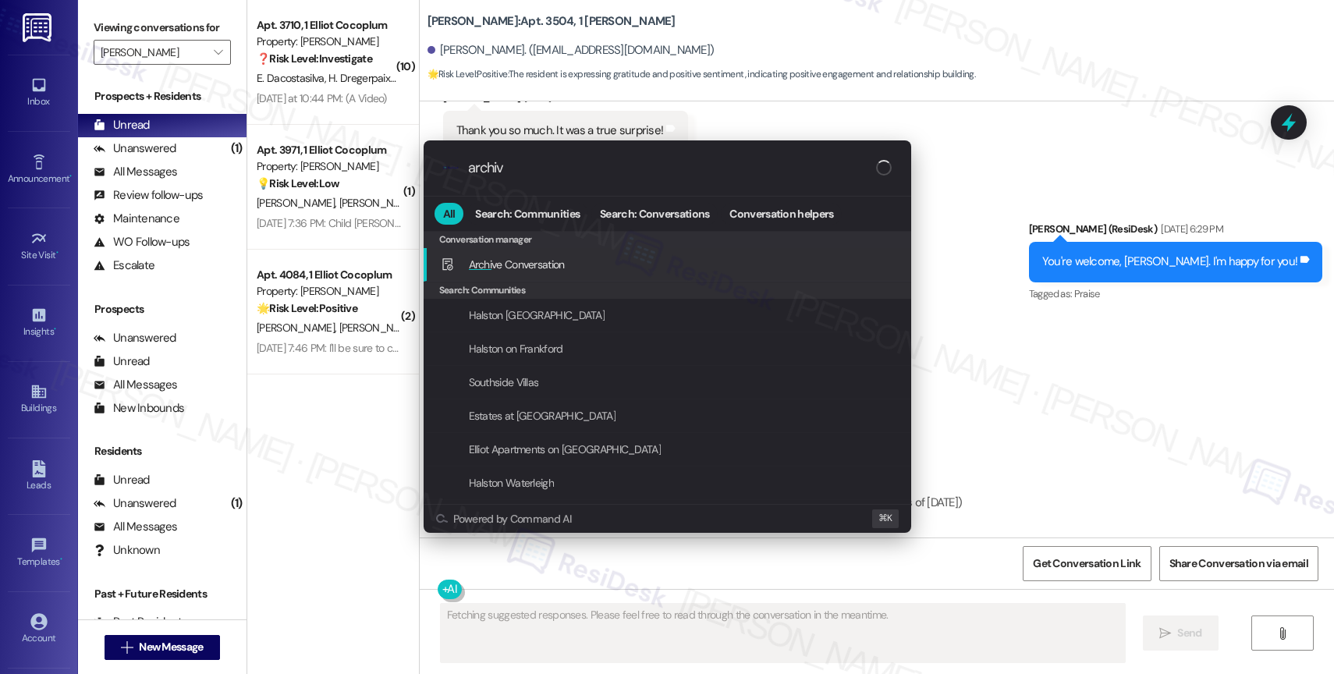
type input "archive"
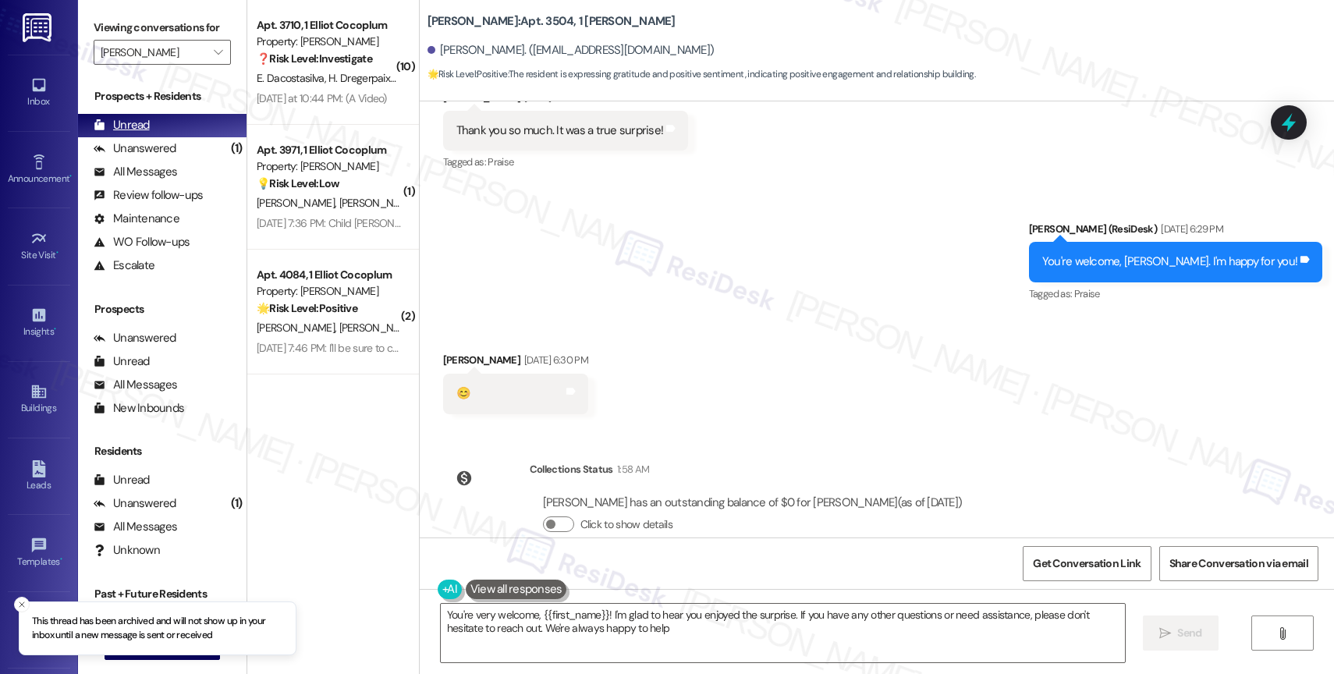
type textarea "You're very welcome, {{first_name}}! I'm glad to hear you enjoyed the surprise.…"
click at [158, 157] on div "Unanswered" at bounding box center [135, 148] width 83 height 16
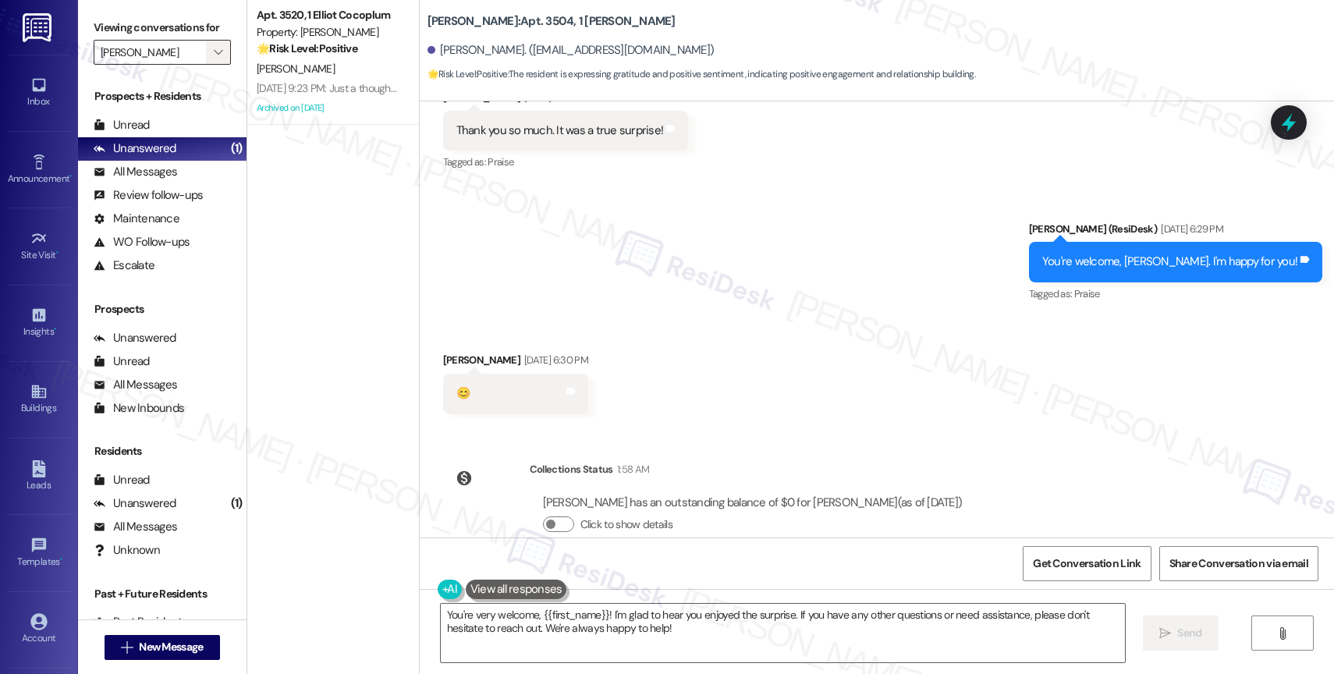
click at [214, 59] on icon "" at bounding box center [218, 52] width 9 height 12
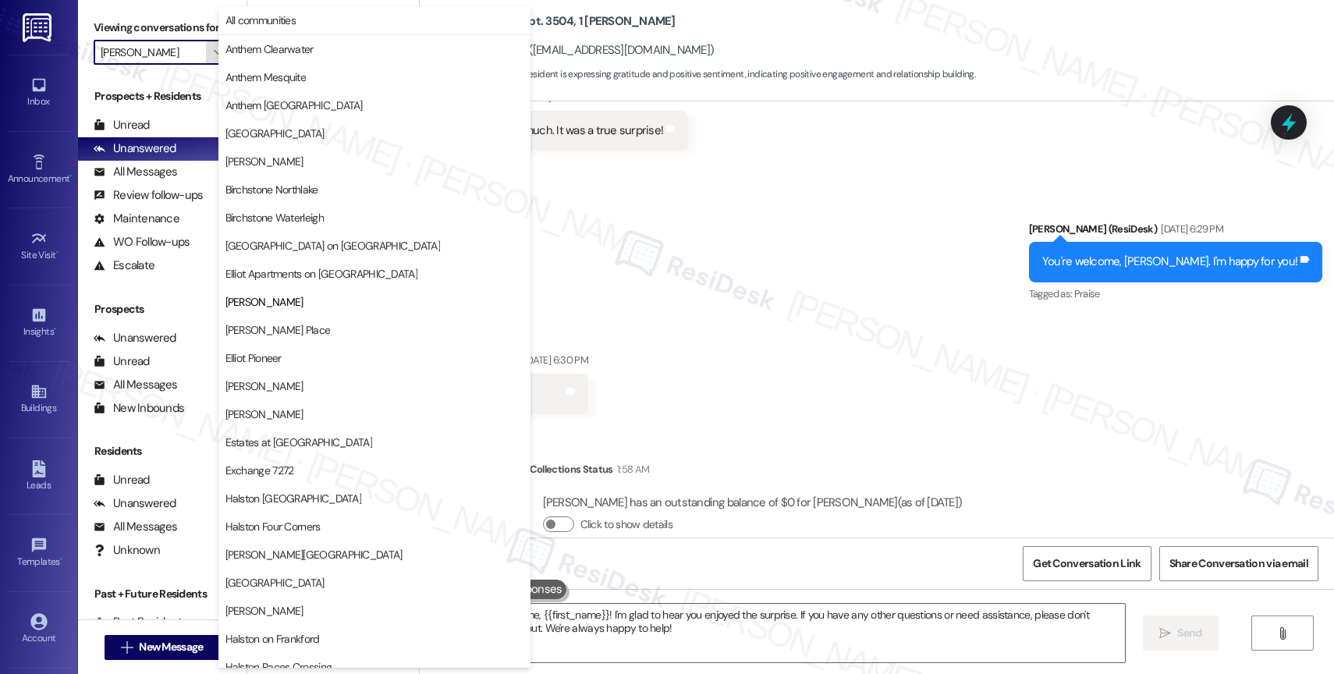
scroll to position [254, 0]
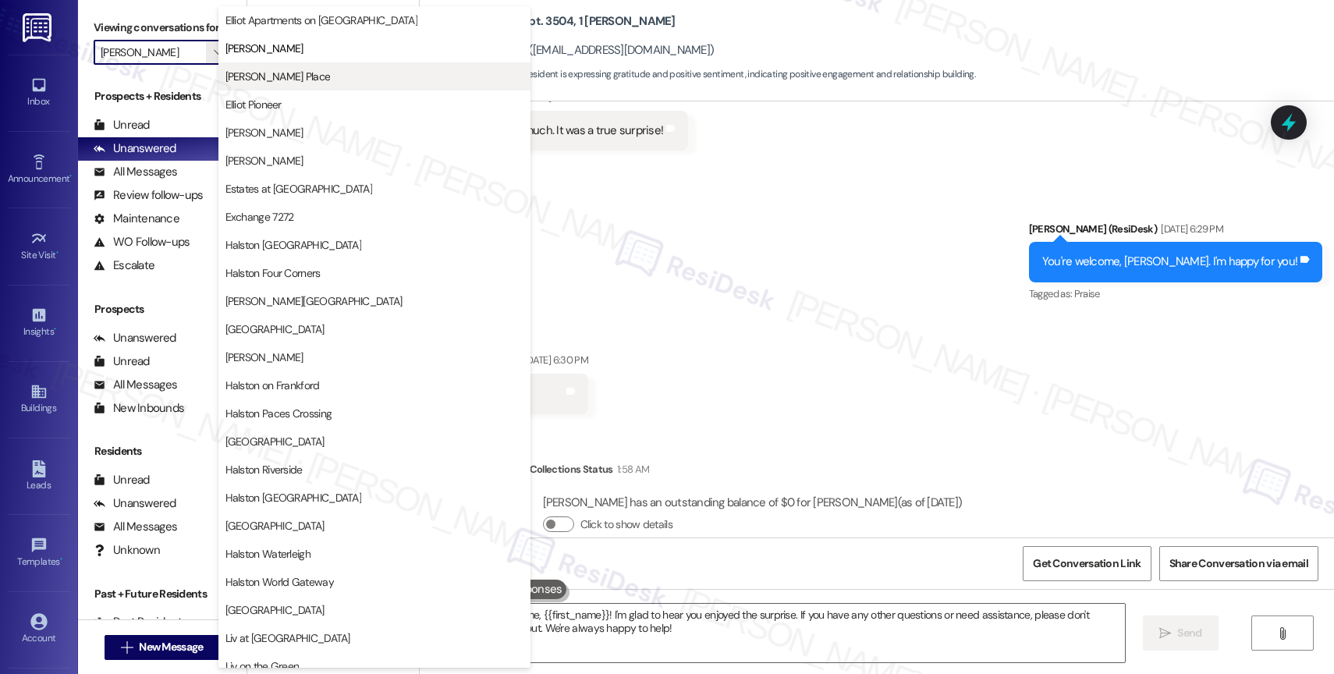
click at [307, 71] on span "[PERSON_NAME] Place" at bounding box center [277, 77] width 105 height 16
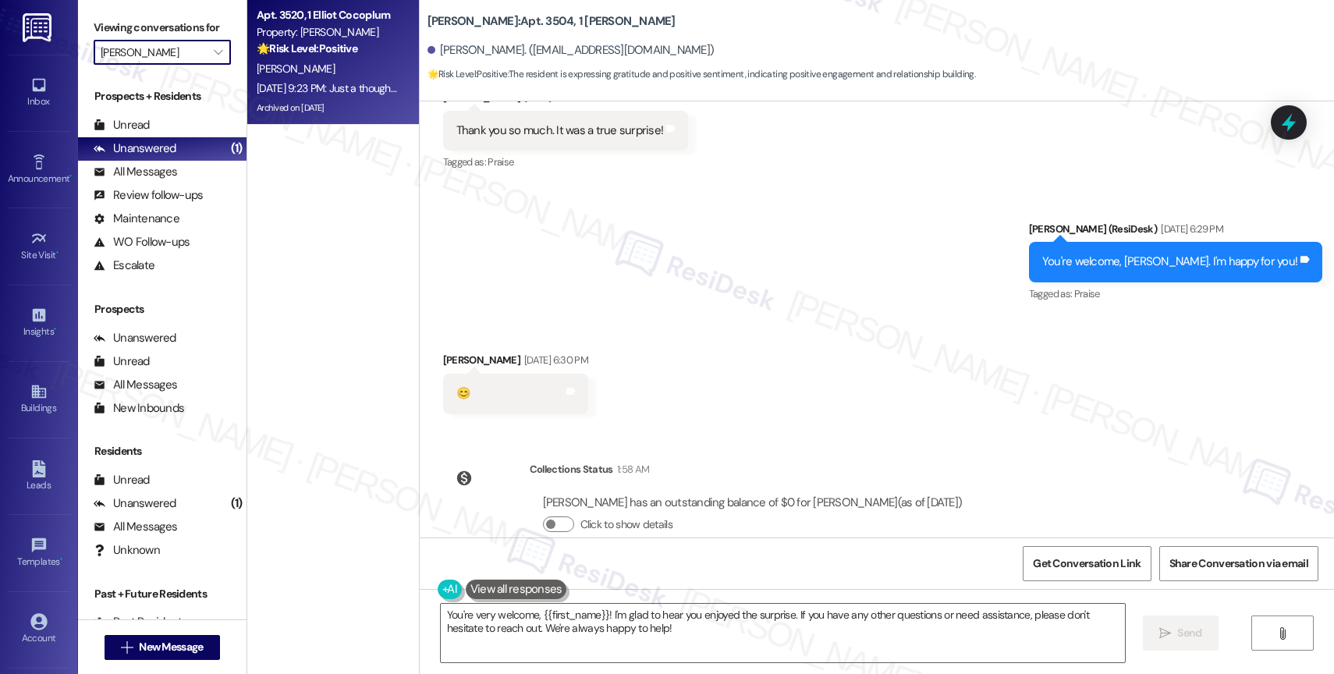
type input "[PERSON_NAME] Place"
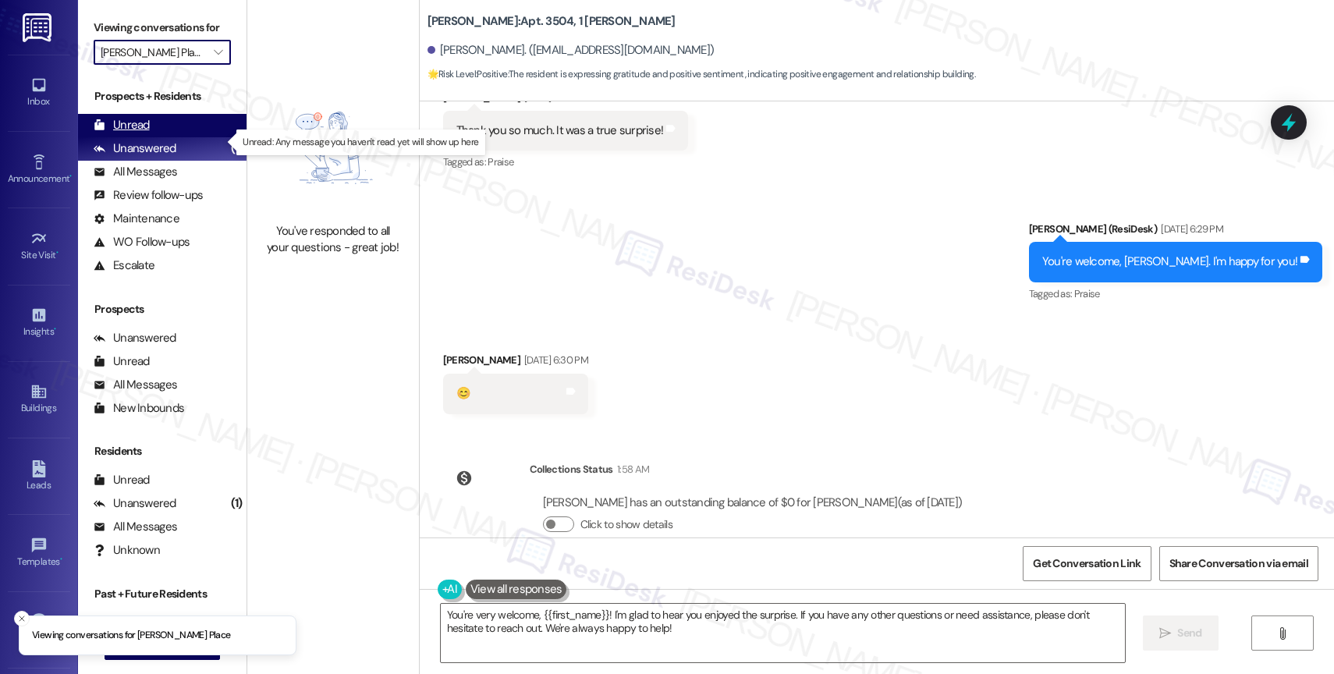
click at [158, 137] on div "Unread (0)" at bounding box center [162, 125] width 169 height 23
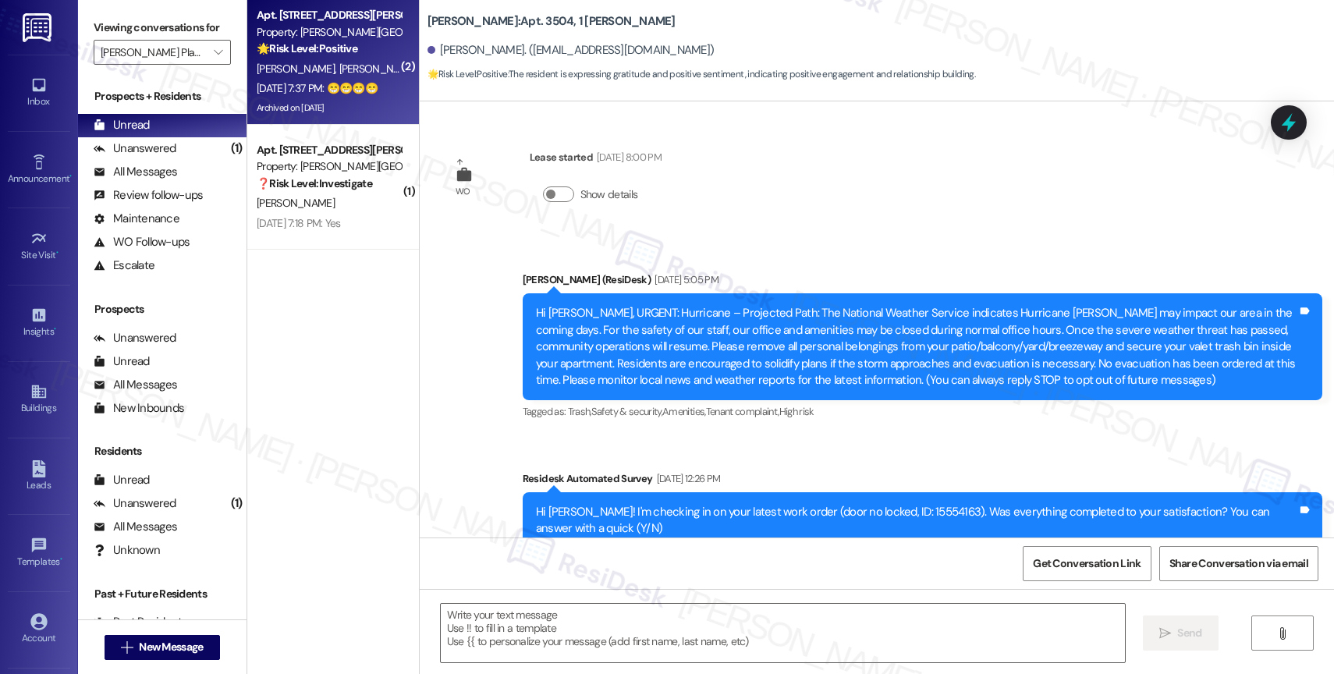
scroll to position [11919, 0]
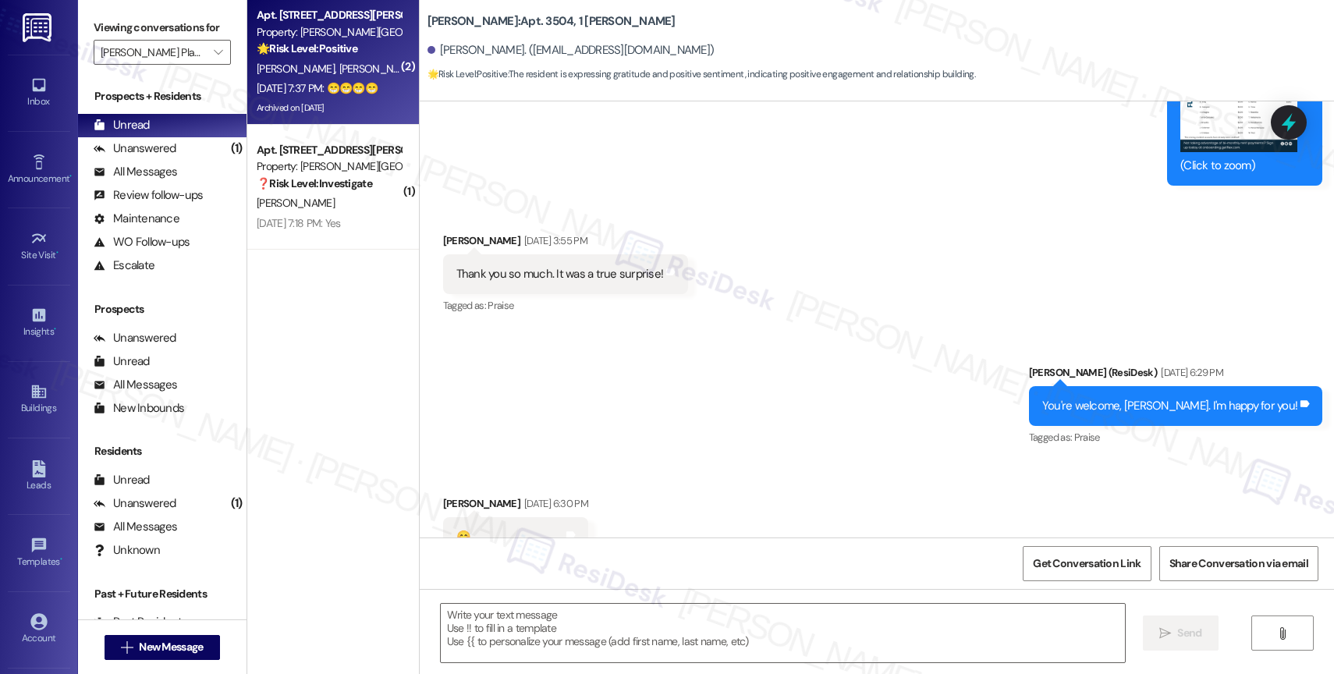
click at [339, 68] on span "[PERSON_NAME]" at bounding box center [378, 69] width 78 height 14
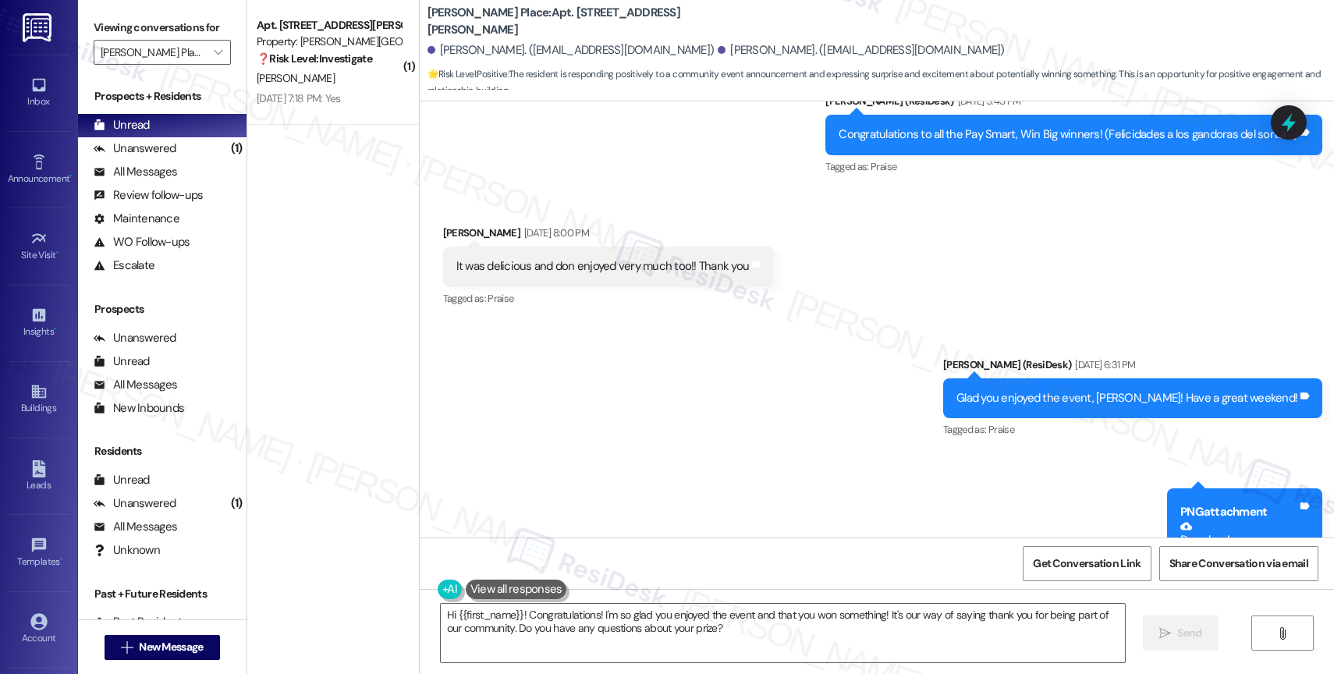
scroll to position [20692, 0]
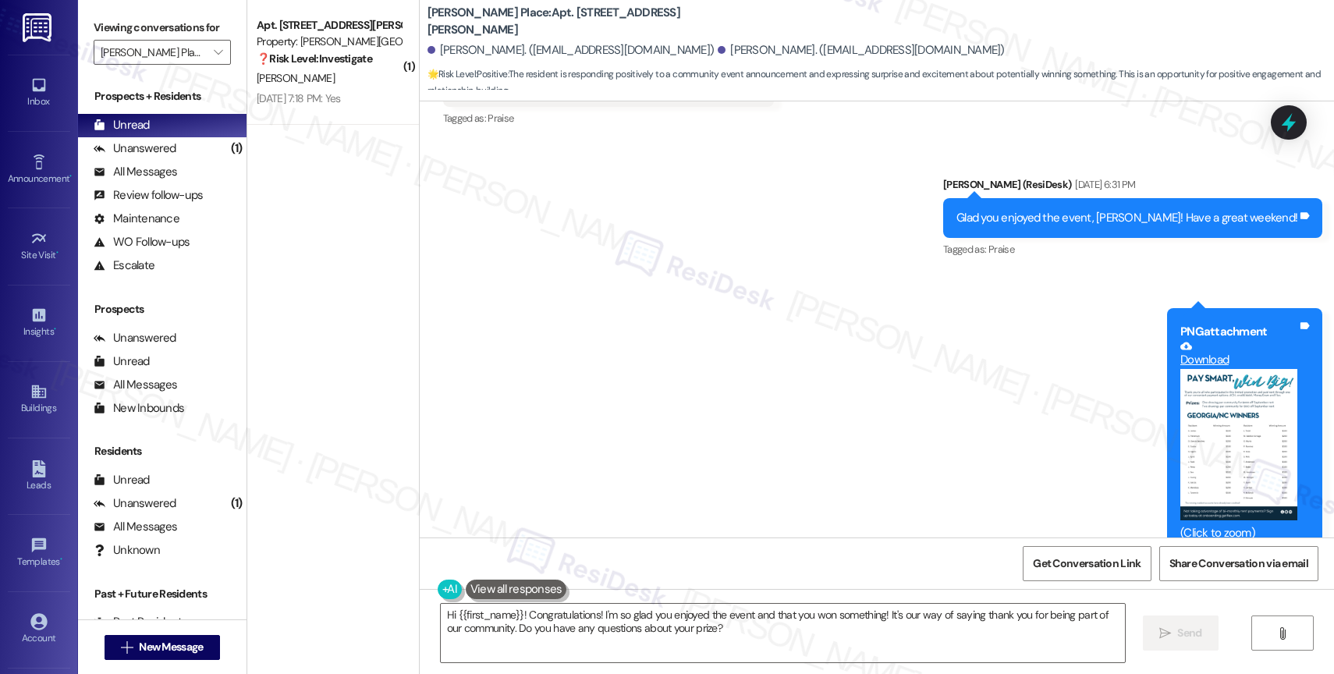
click at [1230, 369] on button "Zoom image" at bounding box center [1238, 444] width 117 height 151
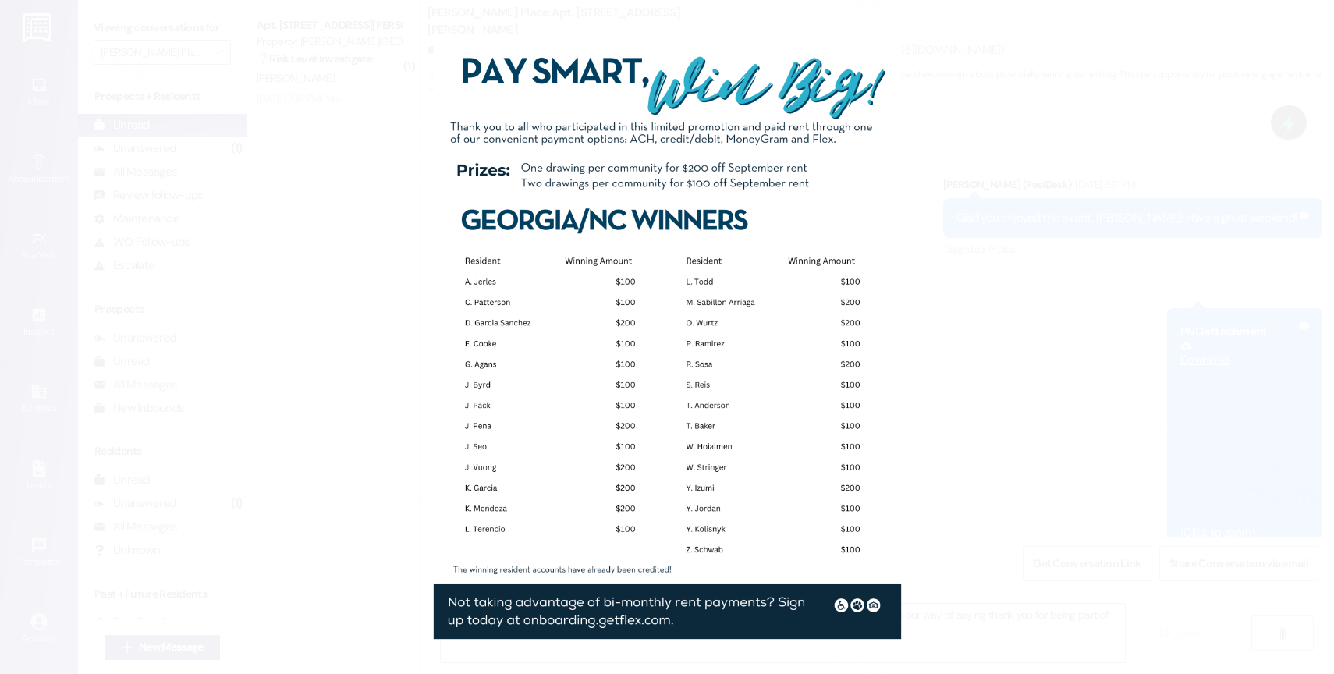
click at [779, 386] on button "Unzoom image" at bounding box center [667, 337] width 1334 height 674
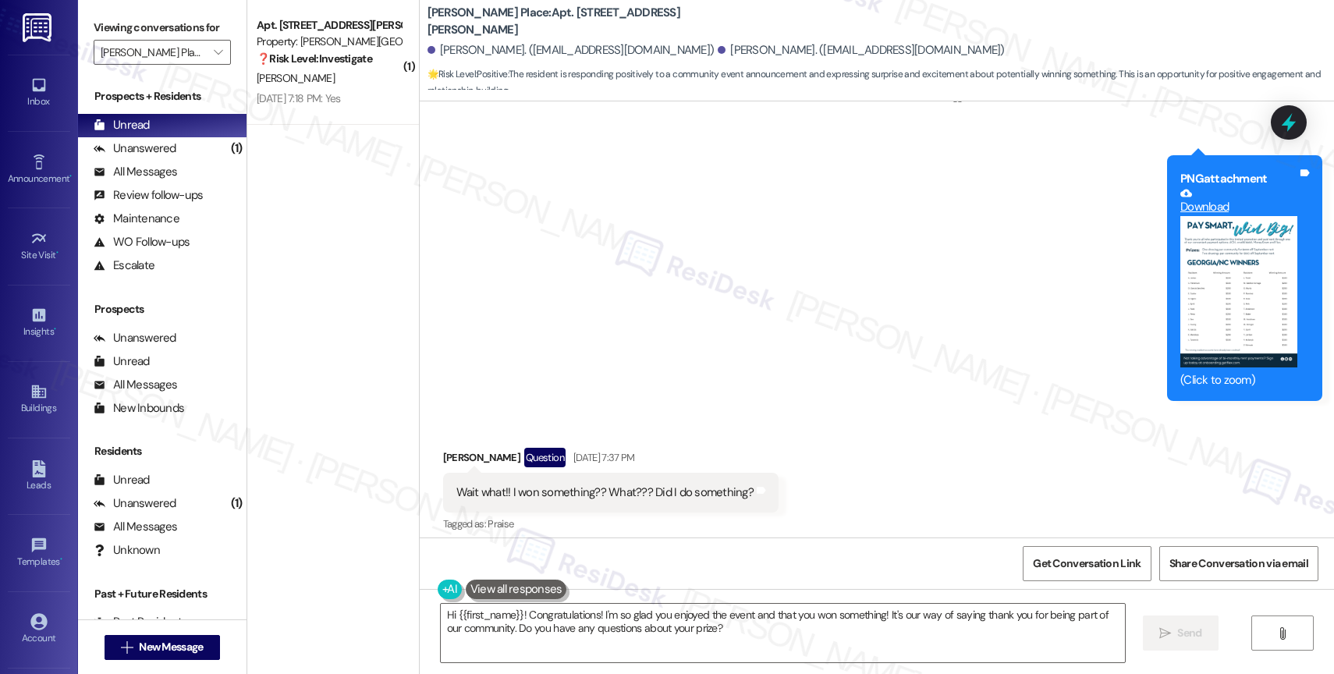
scroll to position [20913, 0]
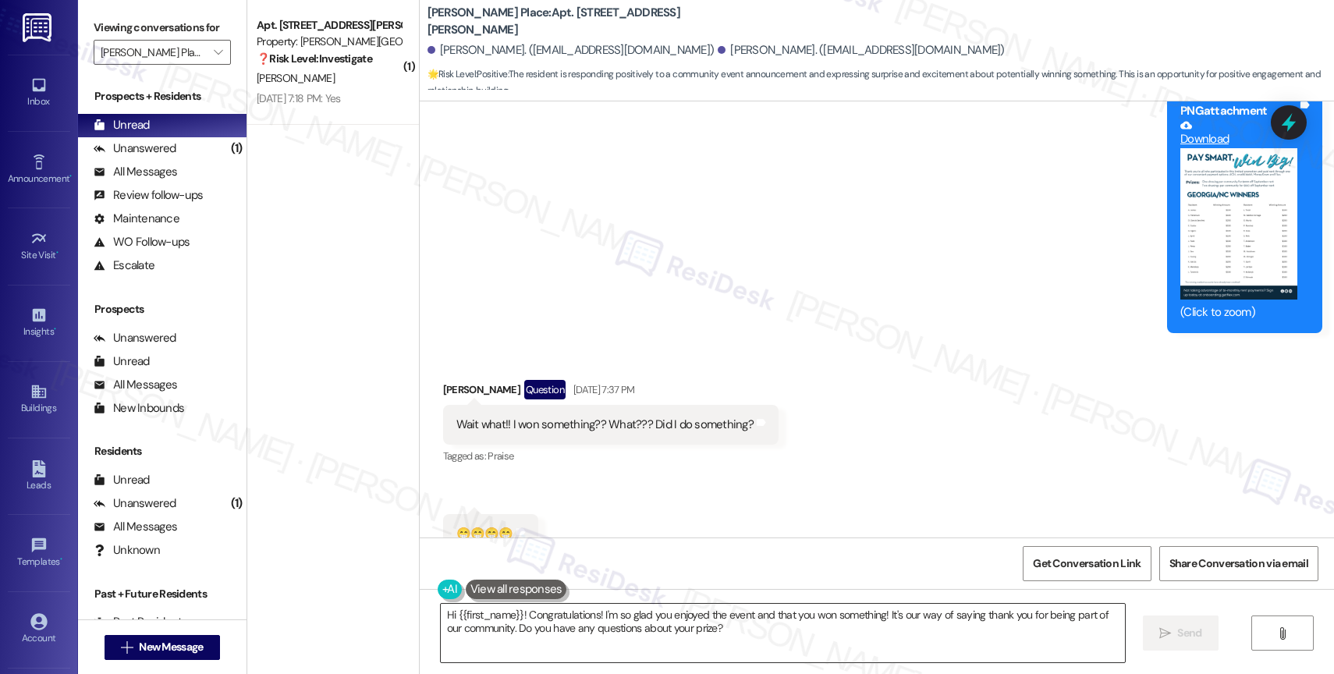
click at [574, 623] on textarea "Hi {{first_name}}! Congratulations! I'm so glad you enjoyed the event and that …" at bounding box center [783, 633] width 684 height 59
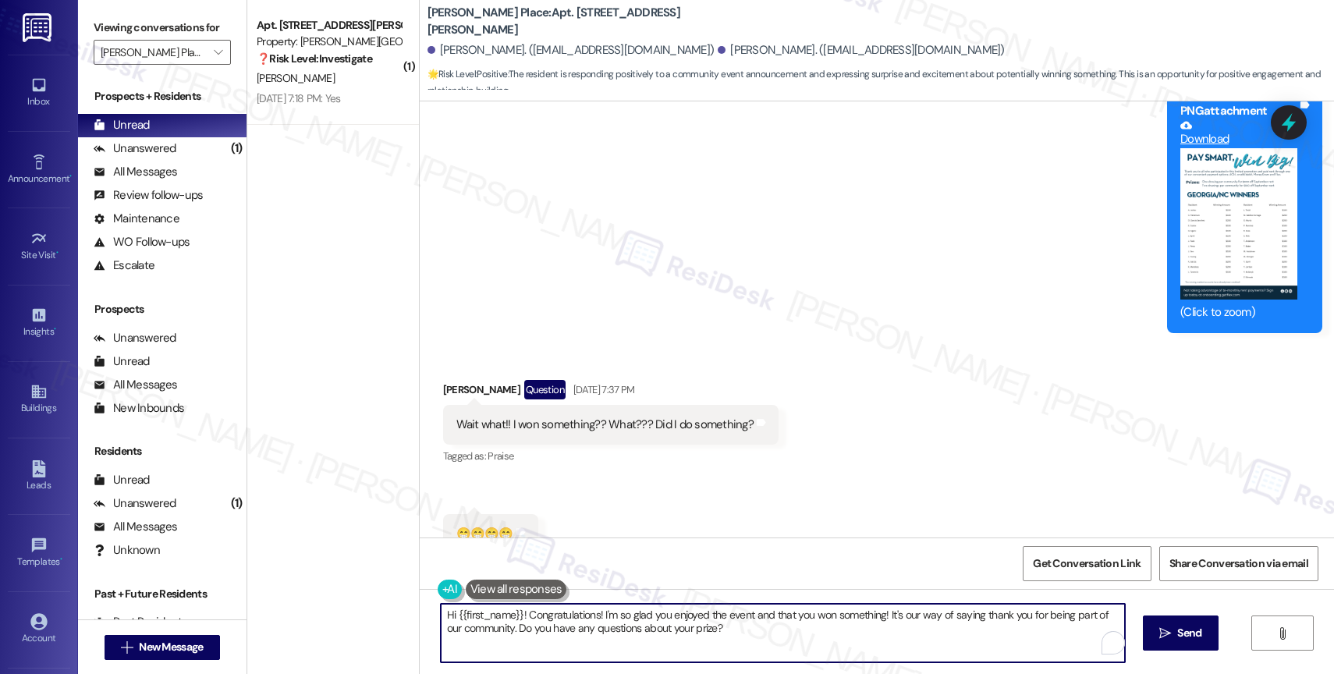
click at [574, 623] on textarea "Hi {{first_name}}! Congratulations! I'm so glad you enjoyed the event and that …" at bounding box center [783, 633] width 684 height 59
click at [720, 635] on textarea "Hi {{first_name}}! Congratulations! I'm so glad you enjoyed the event and that …" at bounding box center [783, 633] width 684 height 59
click at [585, 629] on textarea "Hi {{first_name}}! Congratulations! I'm so glad you enjoyed the event and that …" at bounding box center [780, 633] width 684 height 59
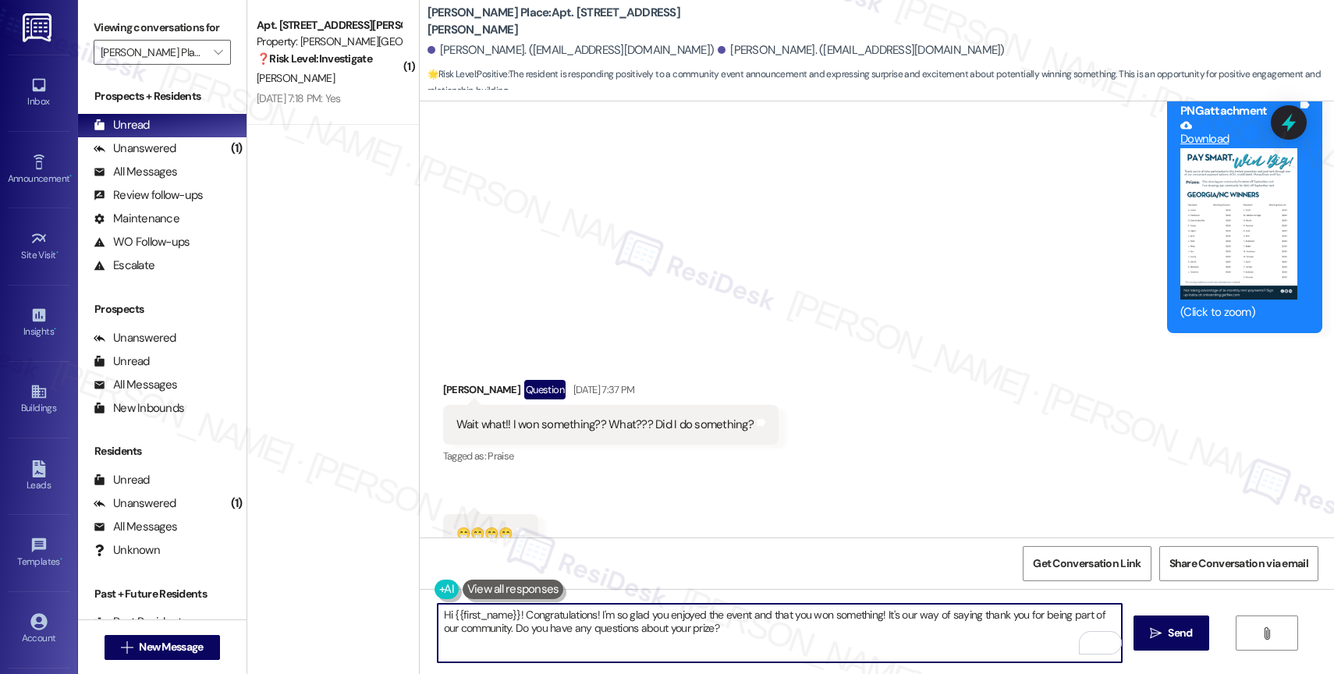
click at [585, 629] on textarea "Hi {{first_name}}! Congratulations! I'm so glad you enjoyed the event and that …" at bounding box center [780, 633] width 684 height 59
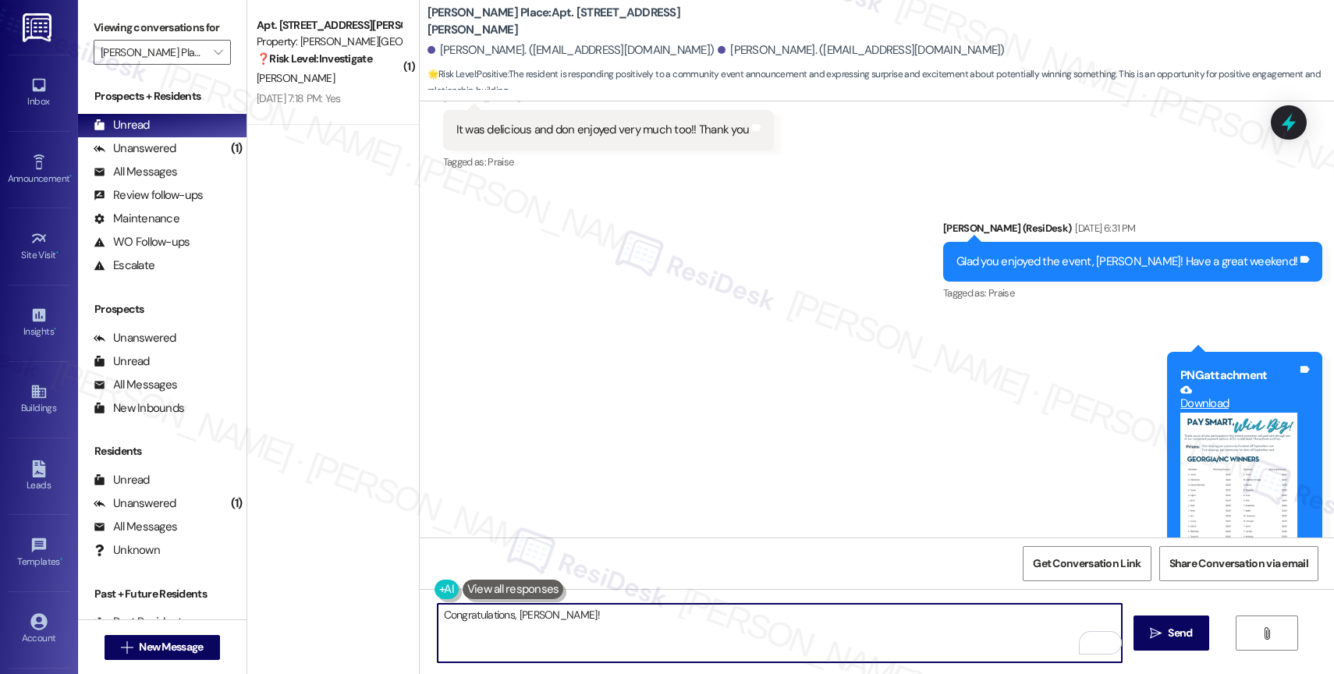
scroll to position [20733, 0]
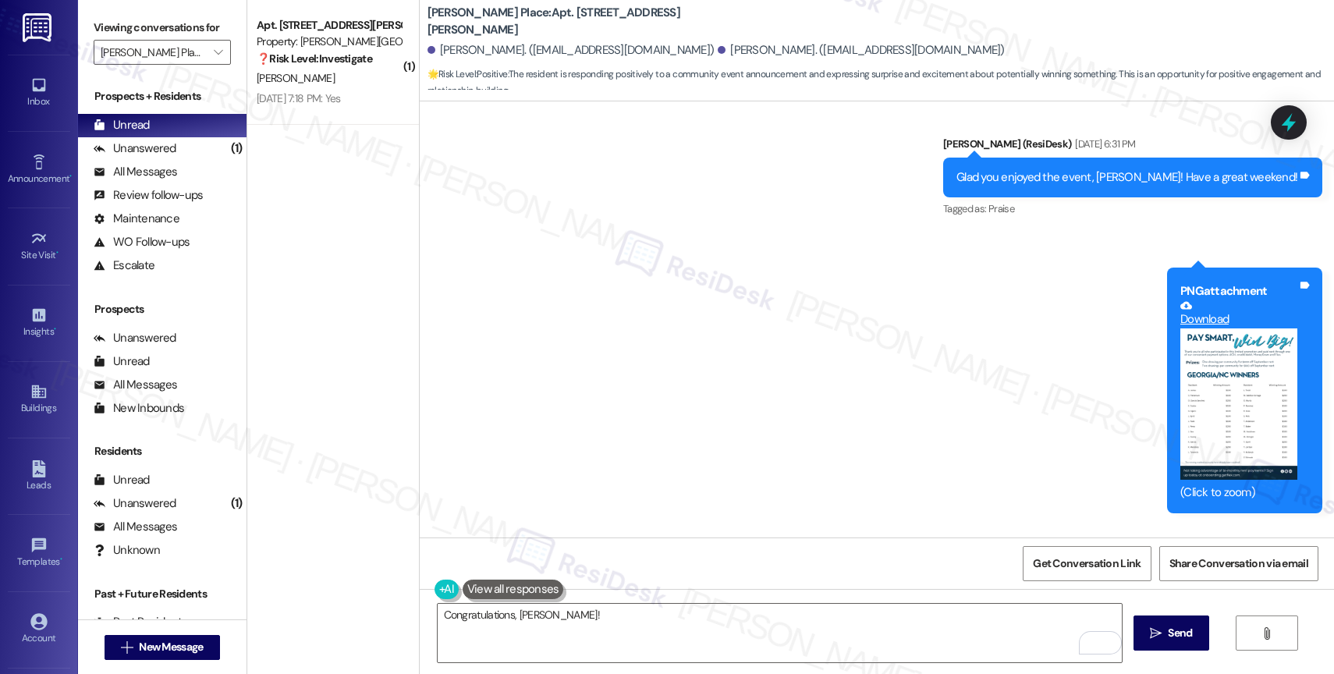
click at [1204, 328] on button "Zoom image" at bounding box center [1238, 403] width 117 height 151
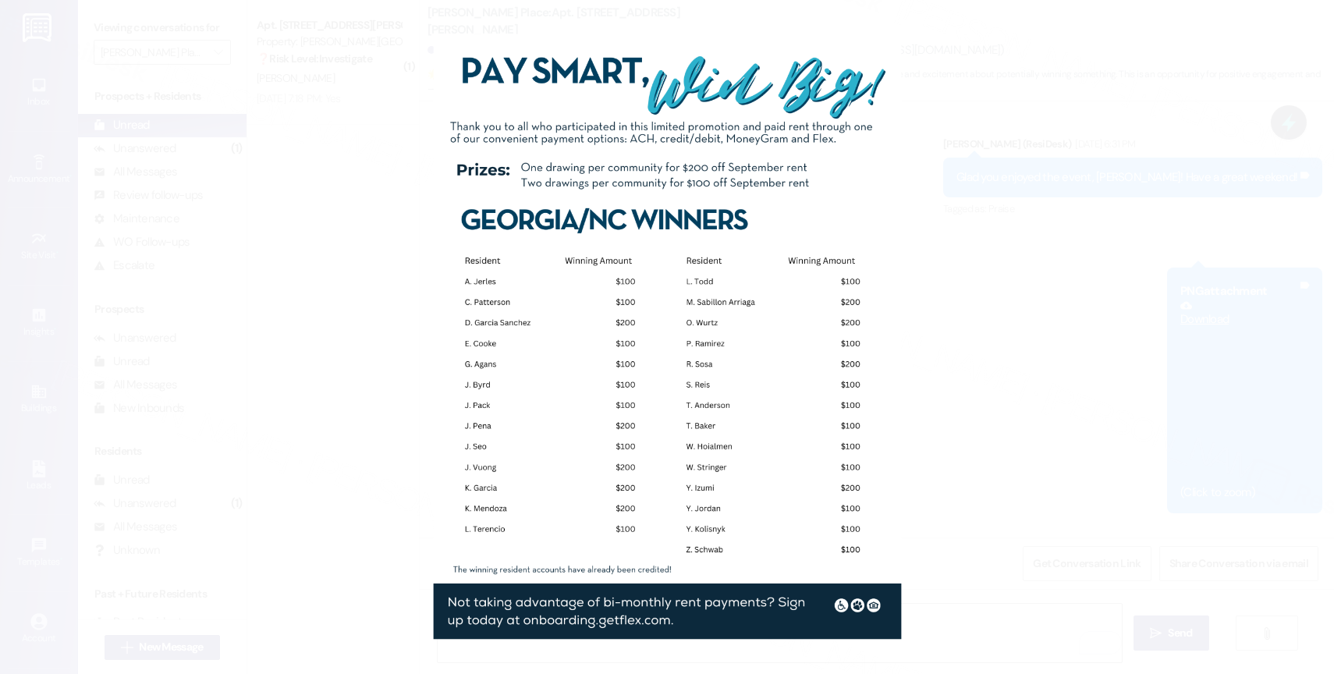
click at [713, 442] on button "Unzoom image" at bounding box center [667, 337] width 1334 height 674
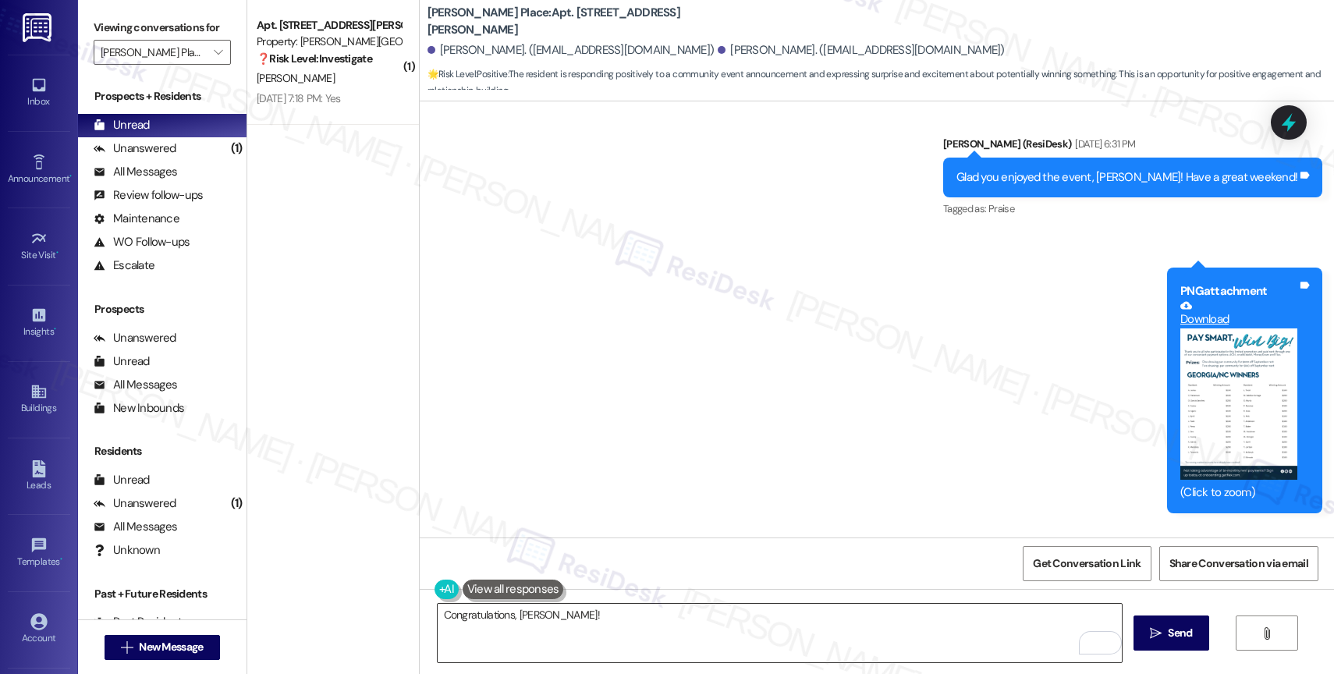
click at [610, 642] on textarea "Congratulations, [PERSON_NAME]!" at bounding box center [780, 633] width 684 height 59
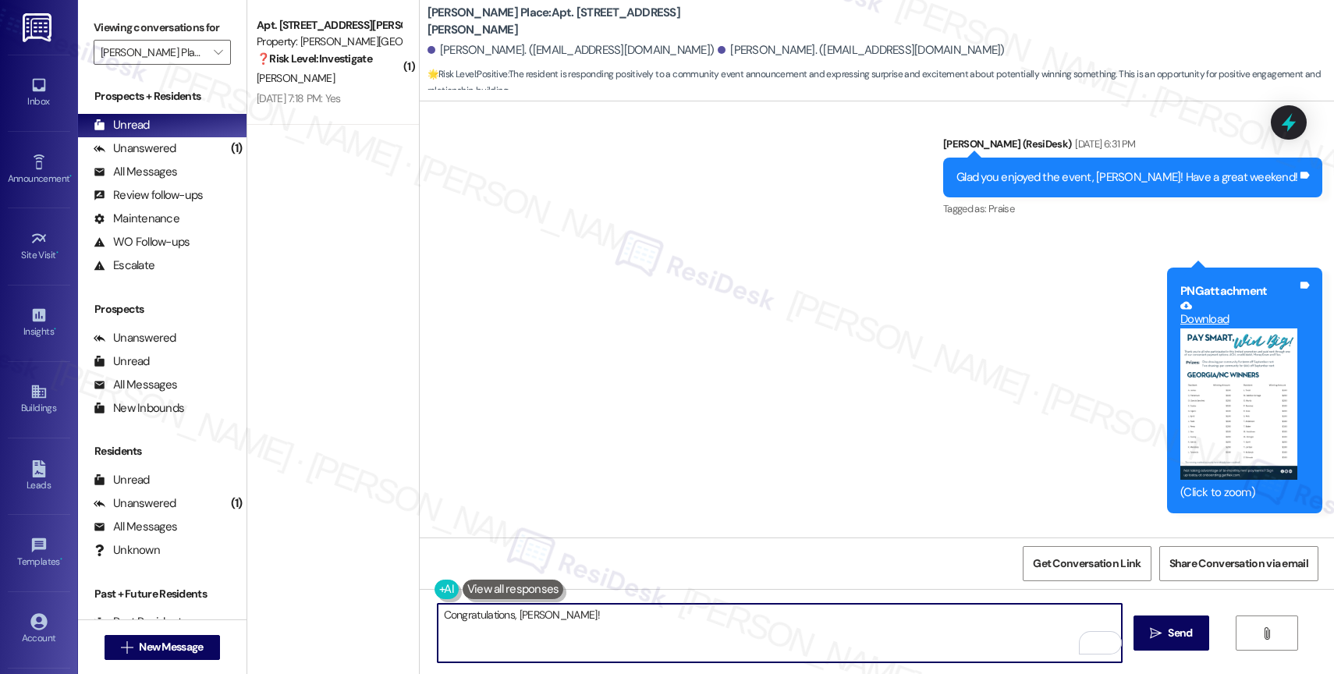
paste textarea "This contest was for residents who paid August rent electronically or set up re…"
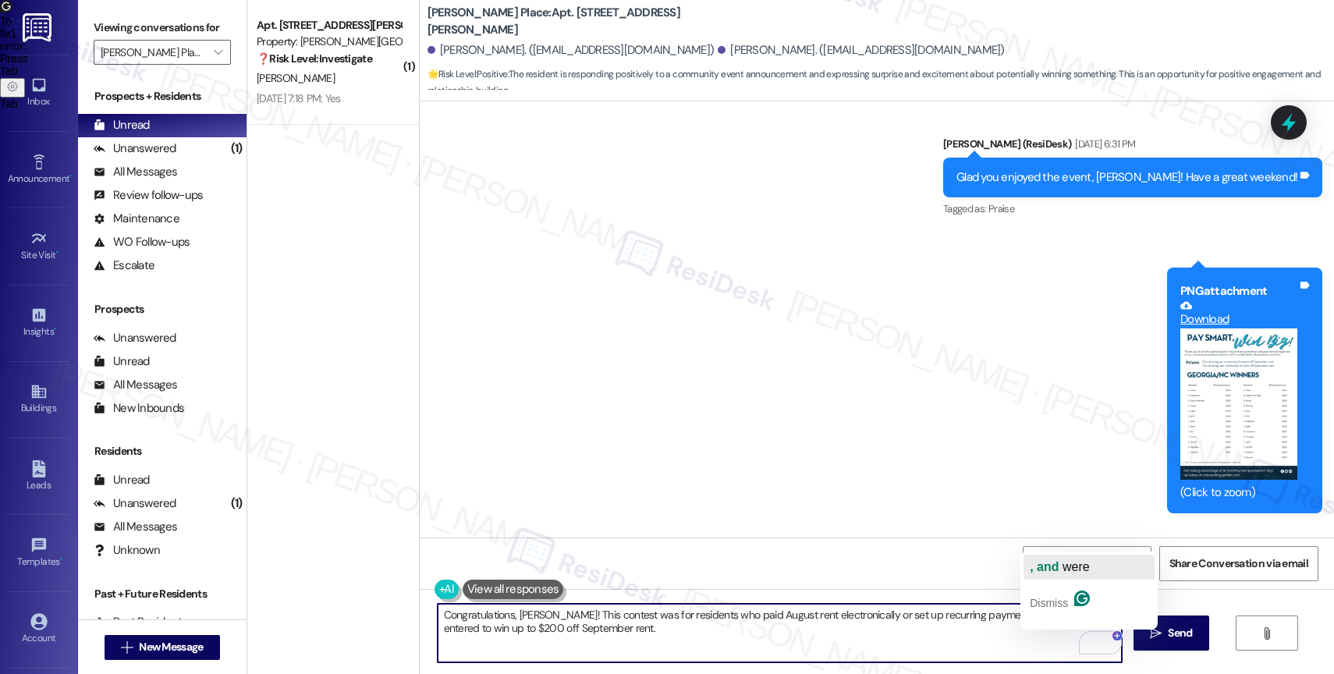
click at [1056, 560] on span ", and" at bounding box center [1044, 566] width 29 height 13
click at [711, 642] on textarea "Congratulations, [PERSON_NAME]! This contest was for residents who paid August …" at bounding box center [780, 633] width 684 height 59
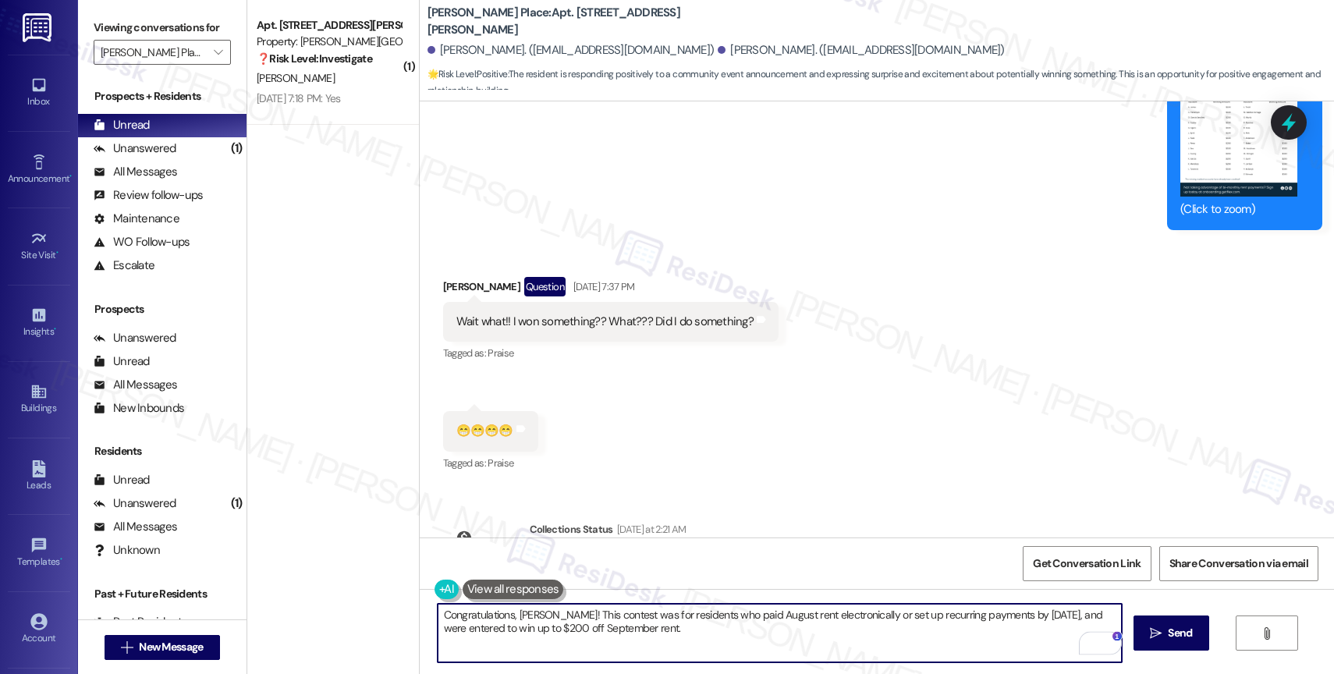
scroll to position [21028, 0]
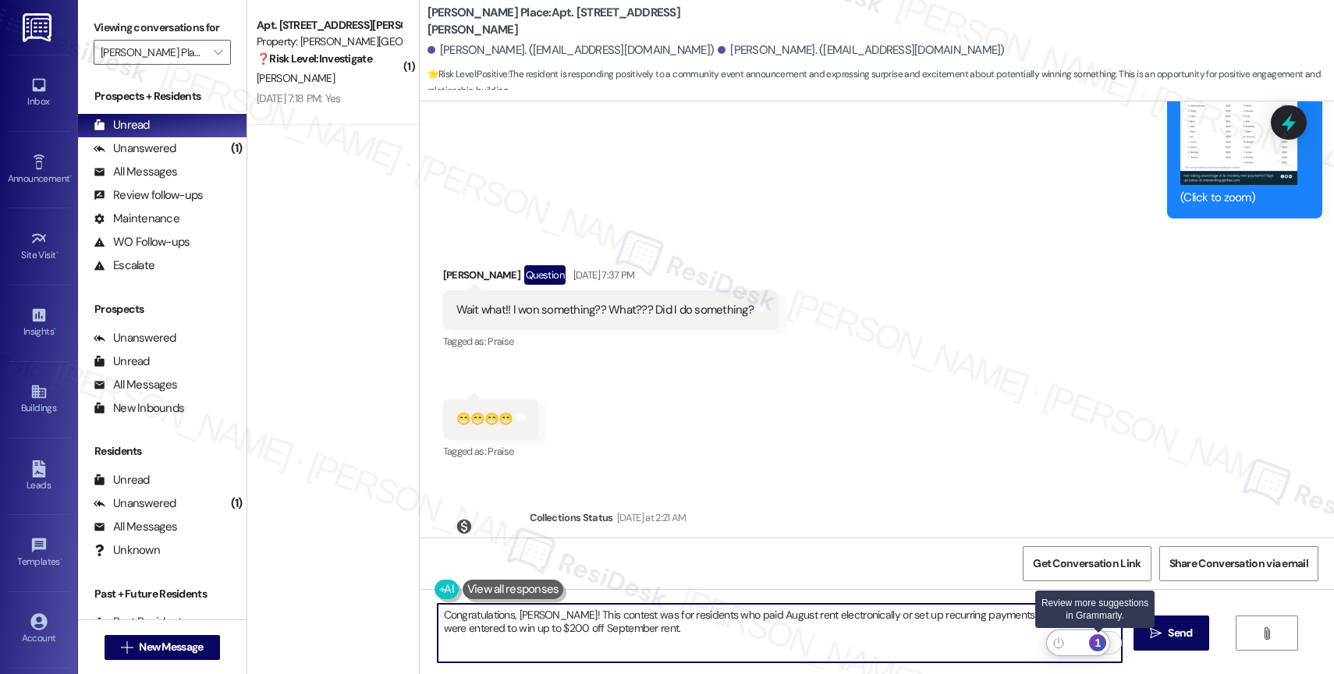
type textarea "Congratulations, [PERSON_NAME]! This contest was for residents who paid August …"
click at [1101, 641] on div "1" at bounding box center [1097, 642] width 17 height 17
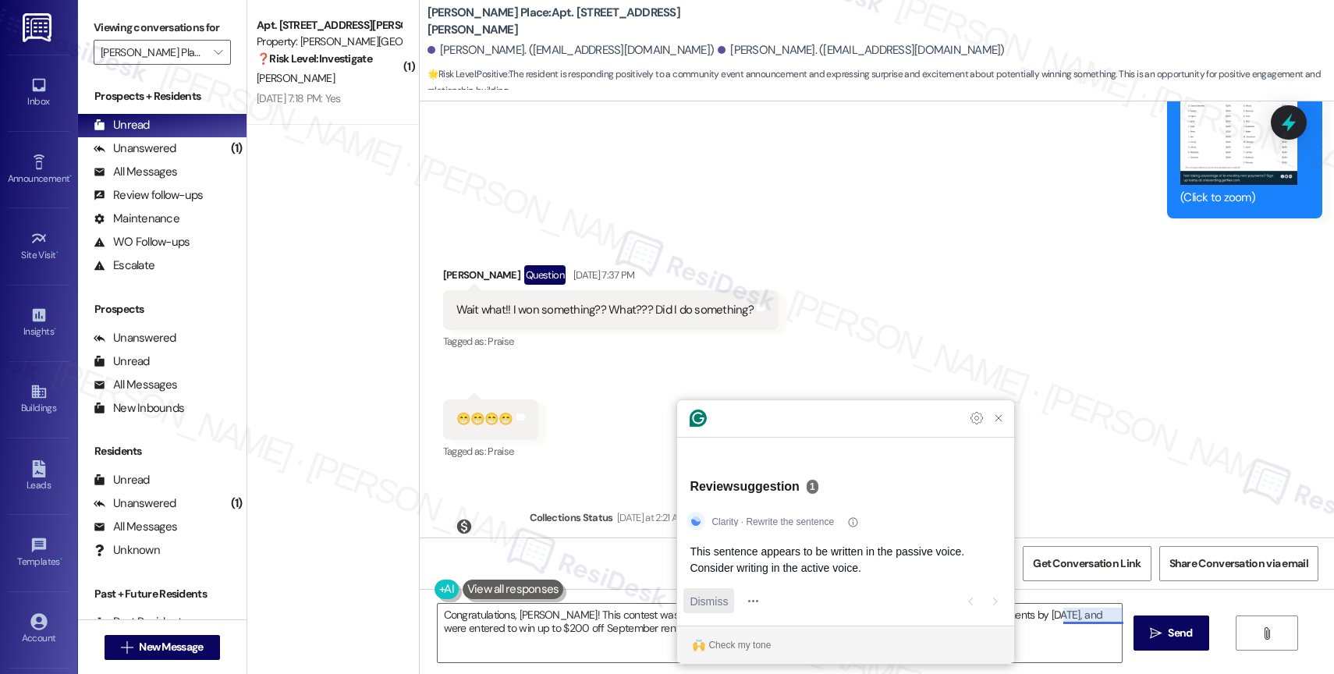
click at [707, 599] on span "Dismiss" at bounding box center [709, 601] width 38 height 16
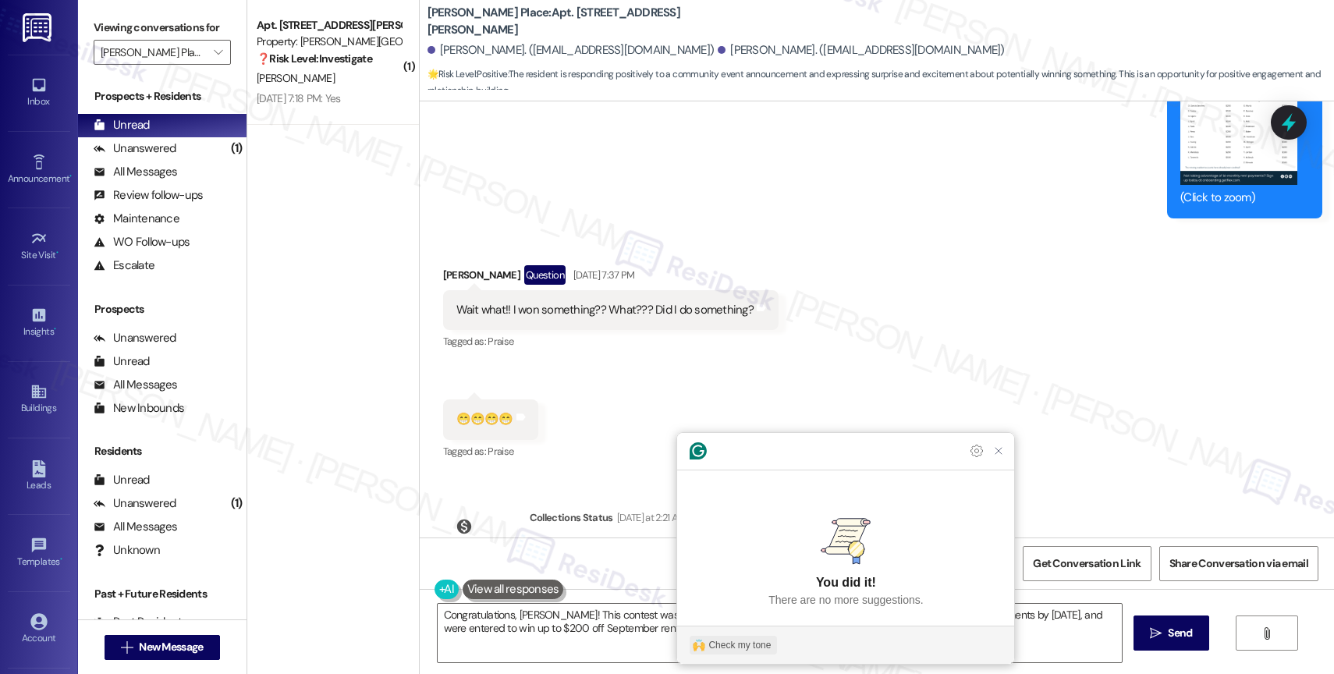
click at [753, 644] on div "Check my tone" at bounding box center [739, 645] width 62 height 14
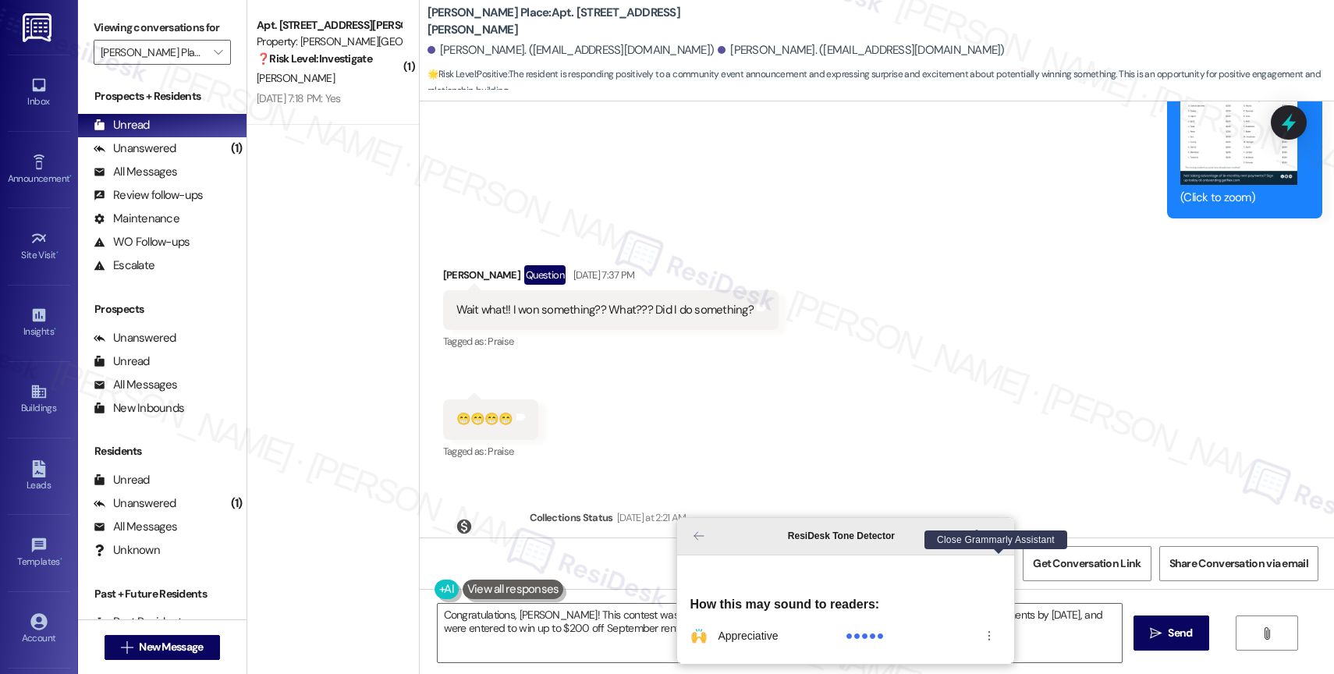
click at [1000, 542] on icon "Close Grammarly Assistant" at bounding box center [998, 536] width 12 height 12
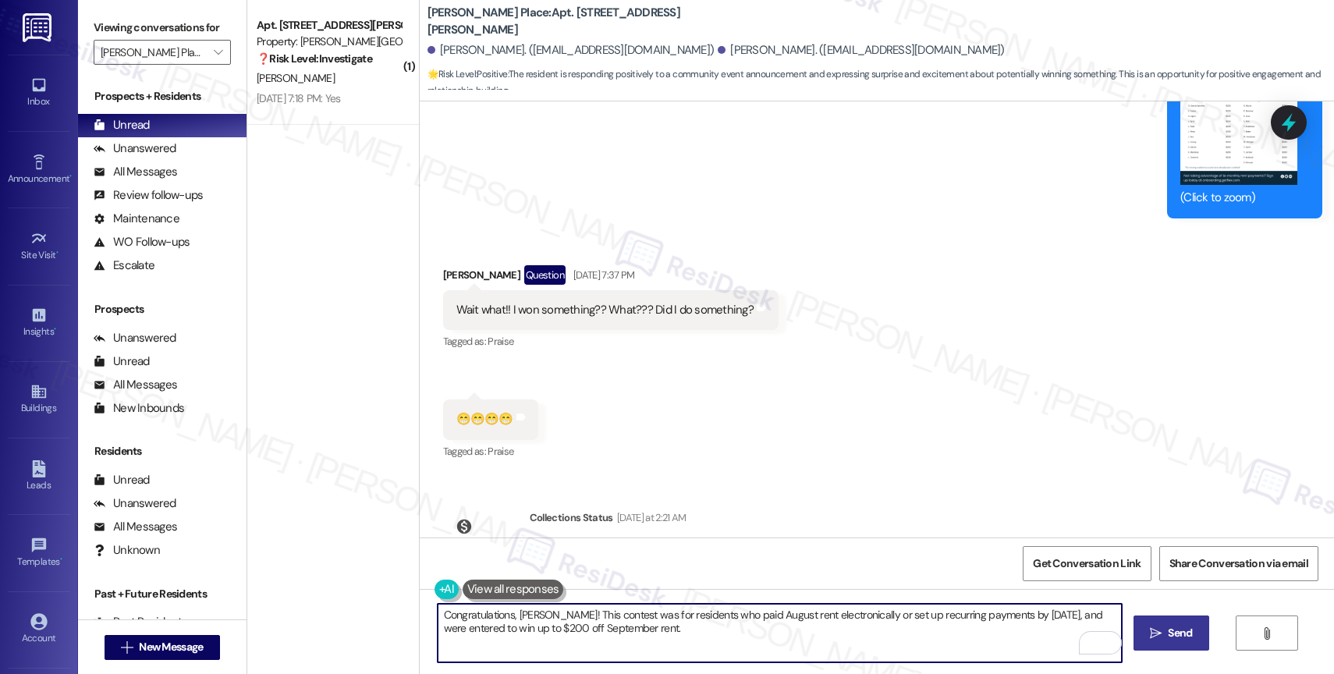
click at [1152, 623] on button " Send" at bounding box center [1172, 633] width 76 height 35
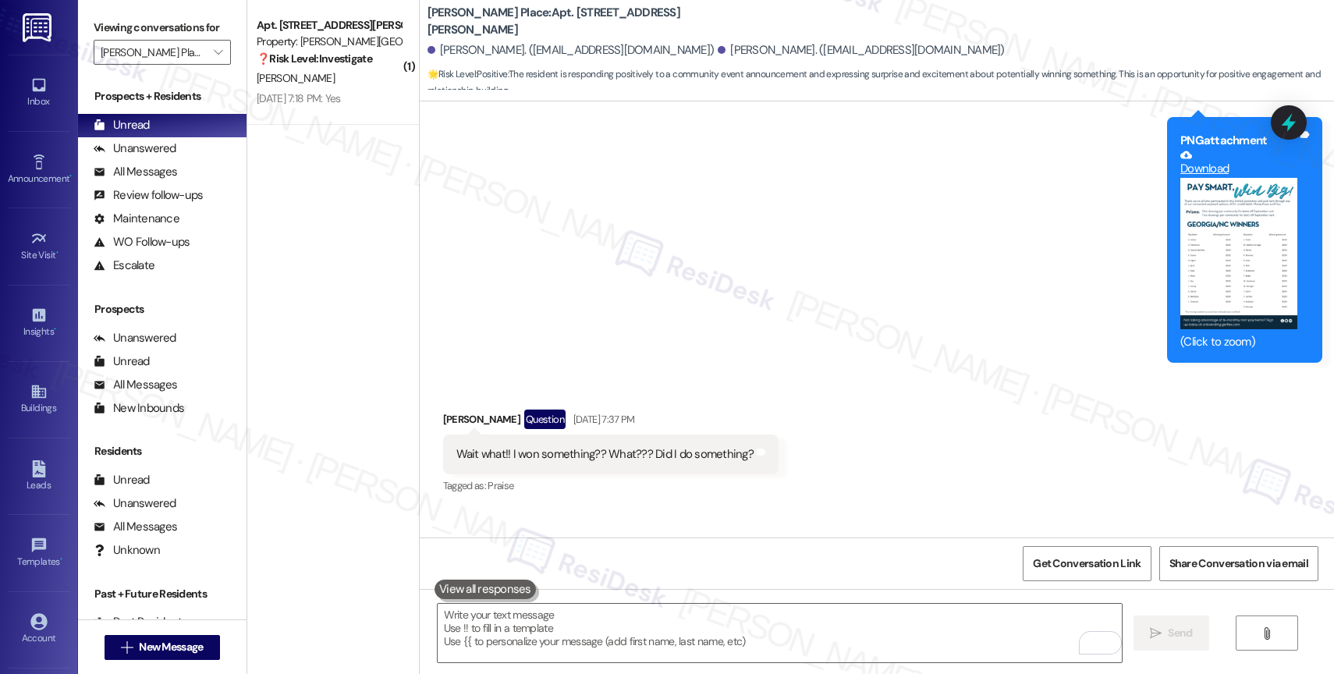
scroll to position [21153, 0]
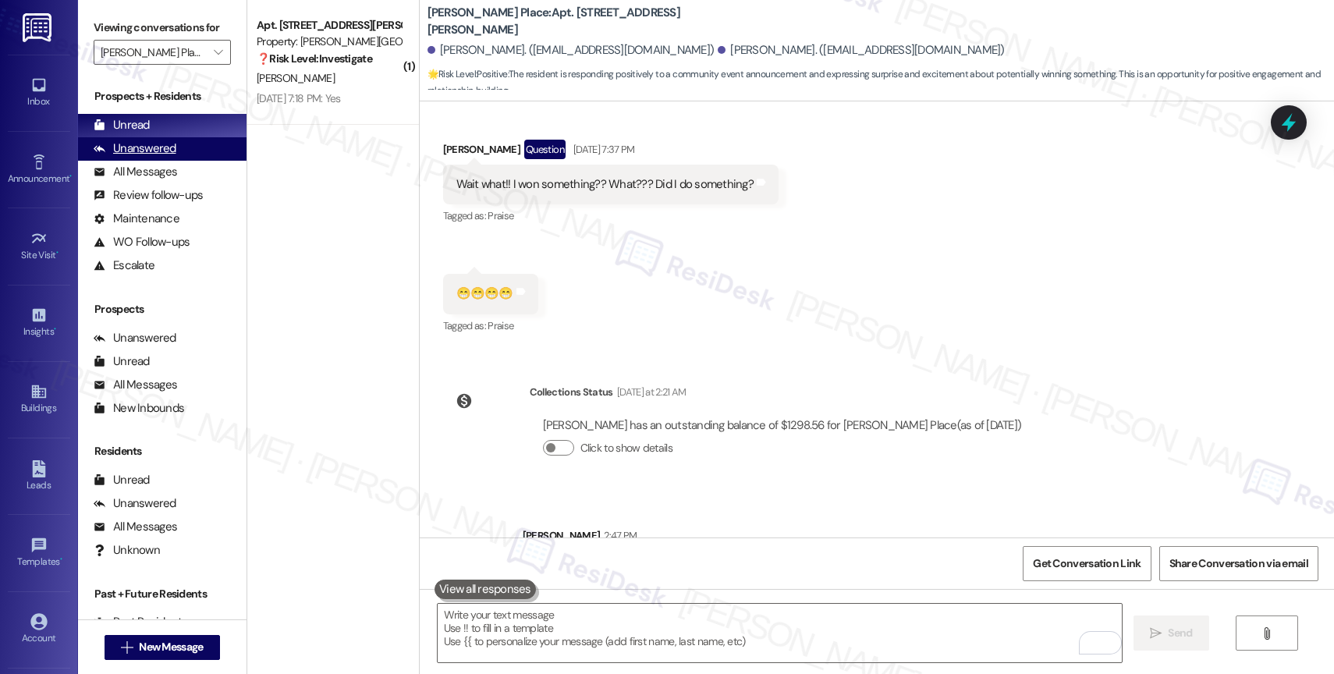
click at [186, 161] on div "Unanswered (0)" at bounding box center [162, 148] width 169 height 23
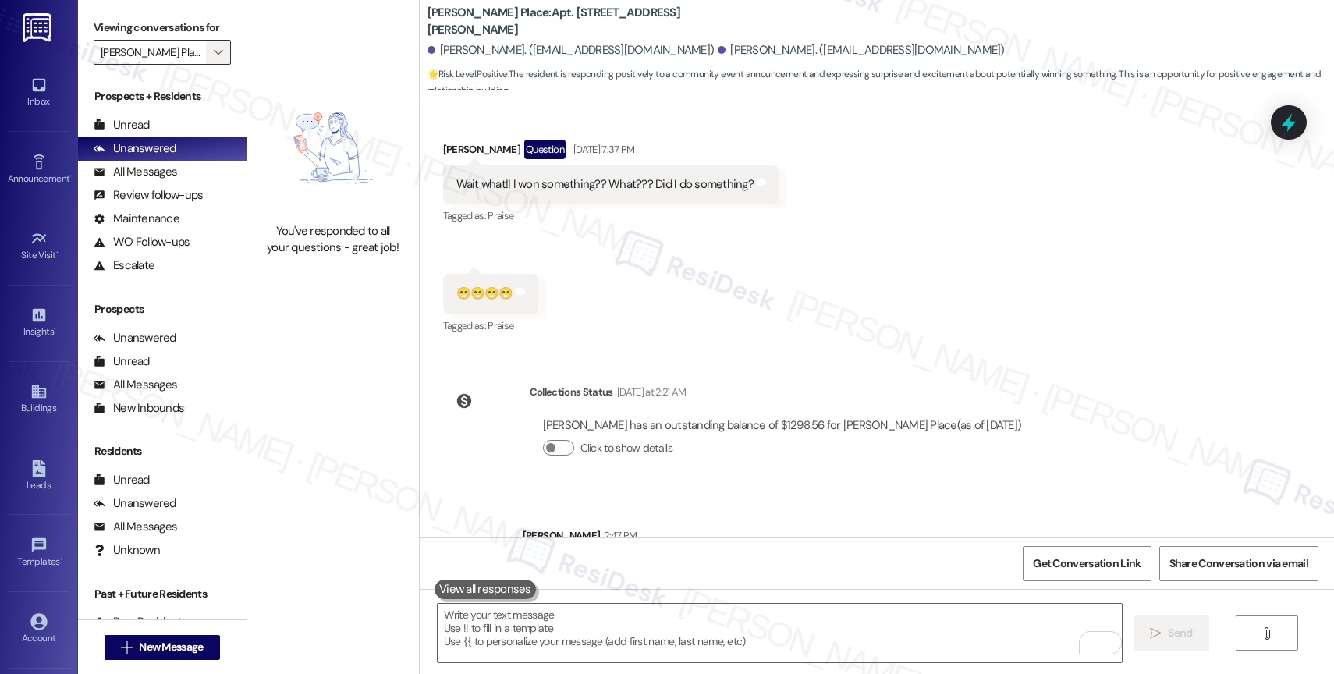
click at [211, 62] on span "" at bounding box center [218, 52] width 15 height 25
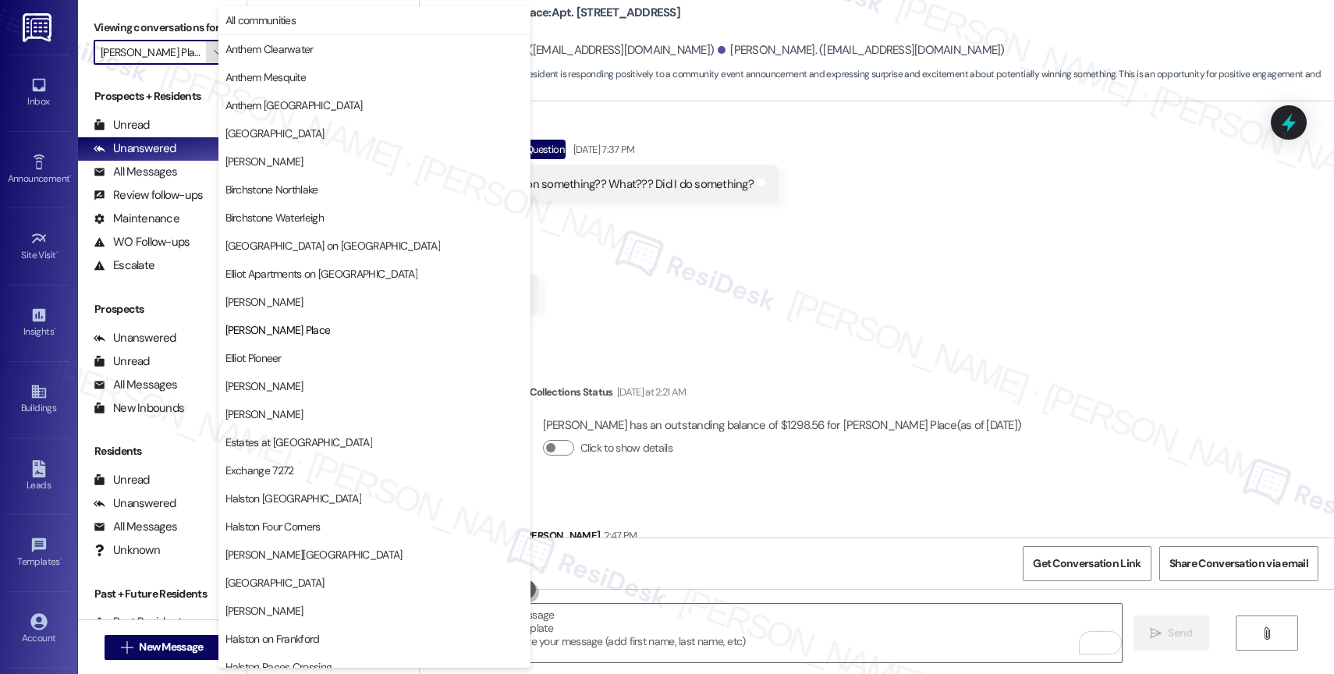
scroll to position [254, 0]
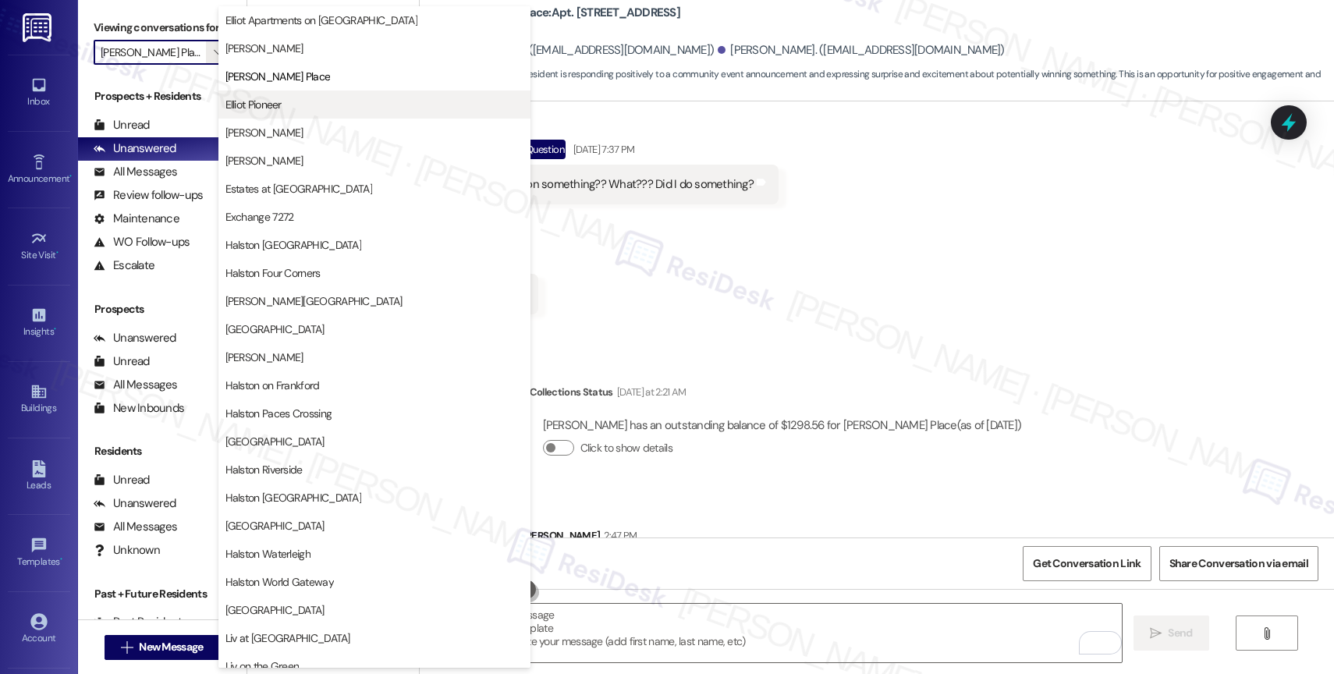
click at [313, 104] on span "Elliot Pioneer" at bounding box center [374, 105] width 298 height 16
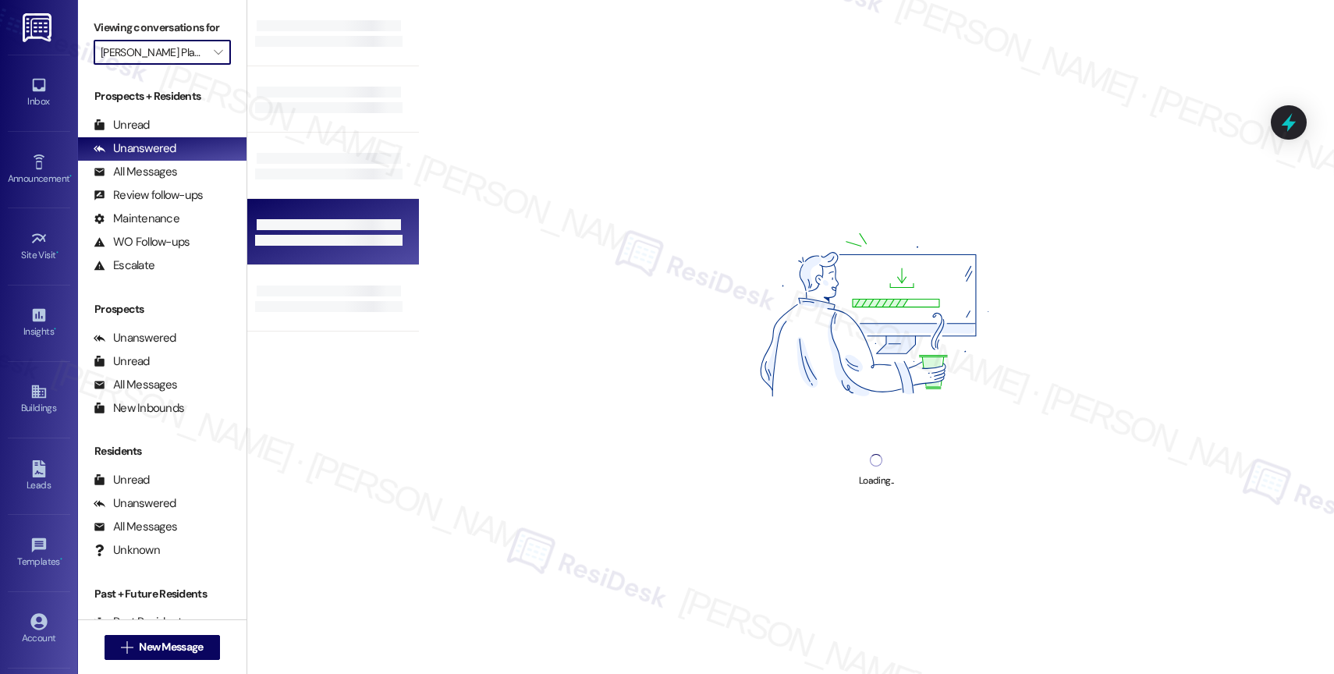
type input "Elliot Pioneer"
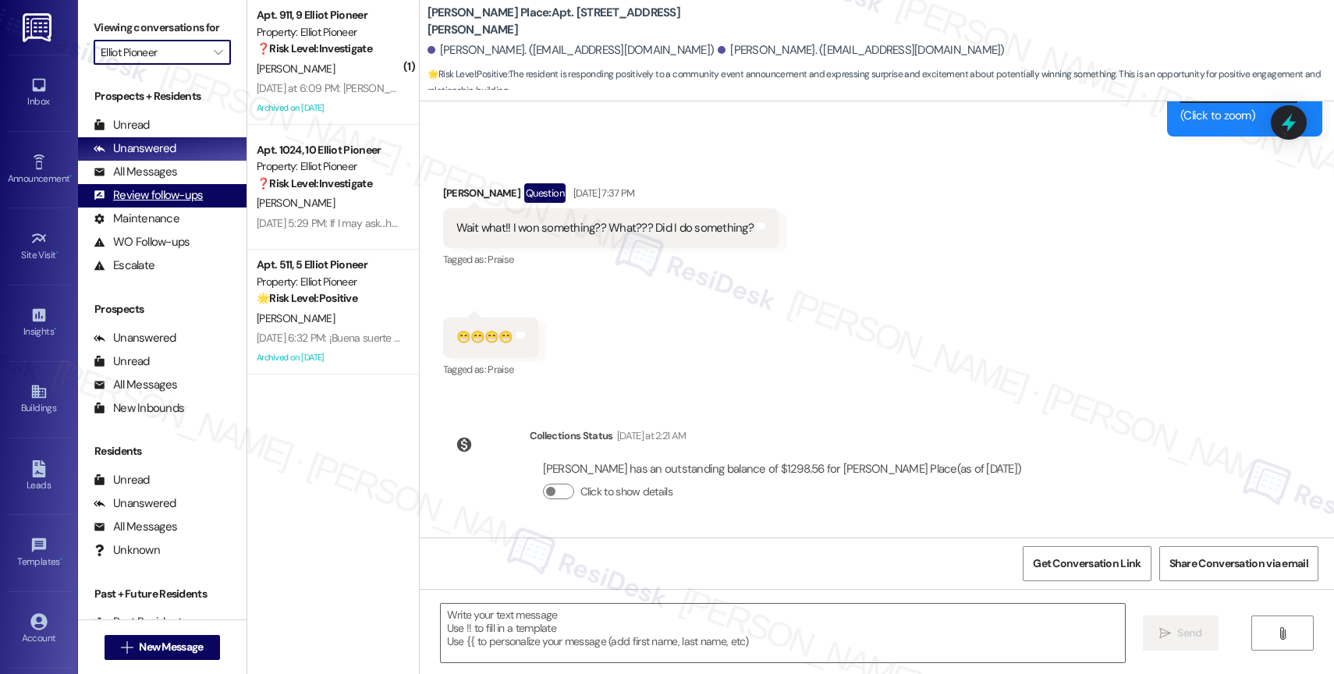
type textarea "Fetching suggested responses. Please feel free to read through the conversation…"
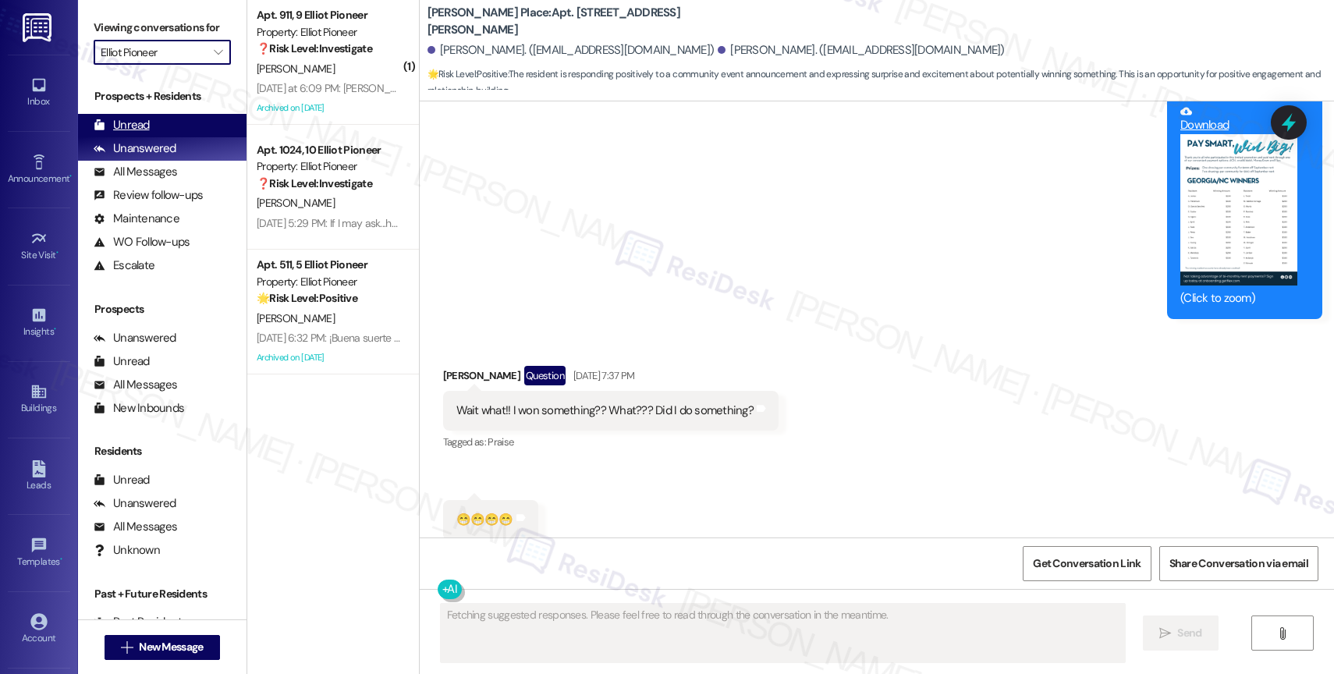
scroll to position [20884, 0]
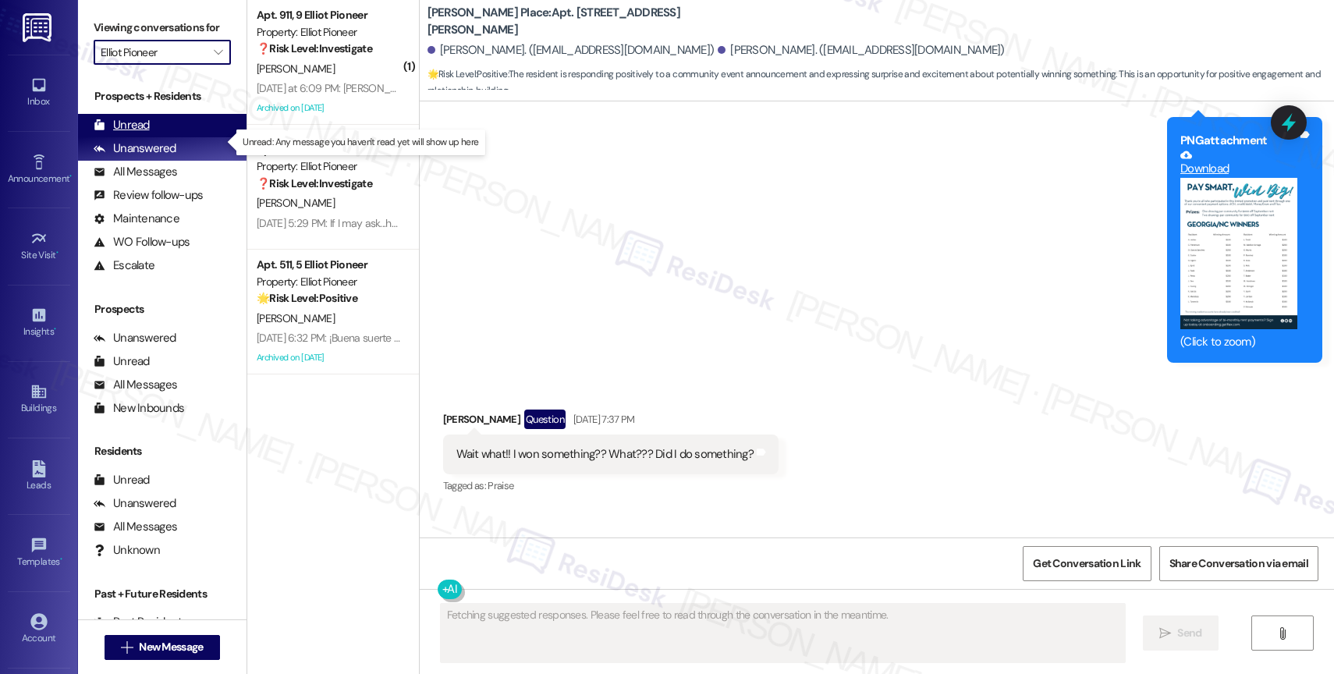
click at [160, 137] on div "Unread (0)" at bounding box center [162, 125] width 169 height 23
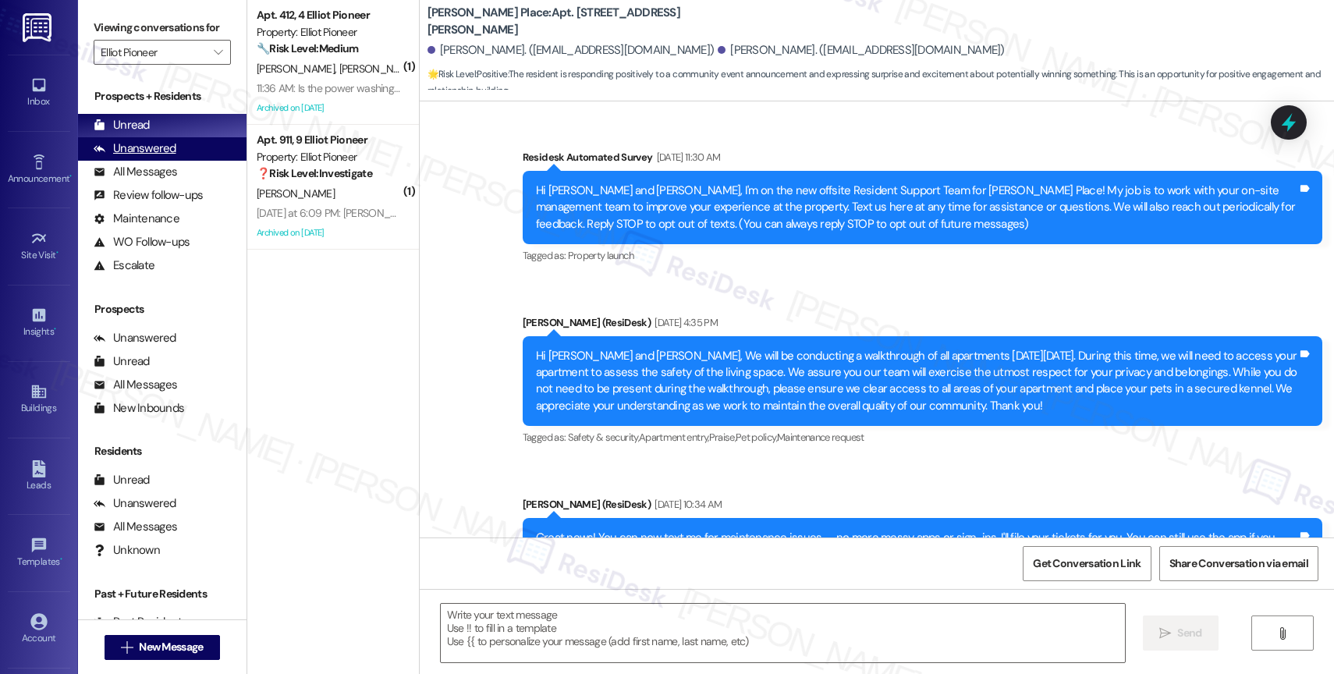
click at [163, 157] on div "Unanswered" at bounding box center [135, 148] width 83 height 16
type textarea "Fetching suggested responses. Please feel free to read through the conversation…"
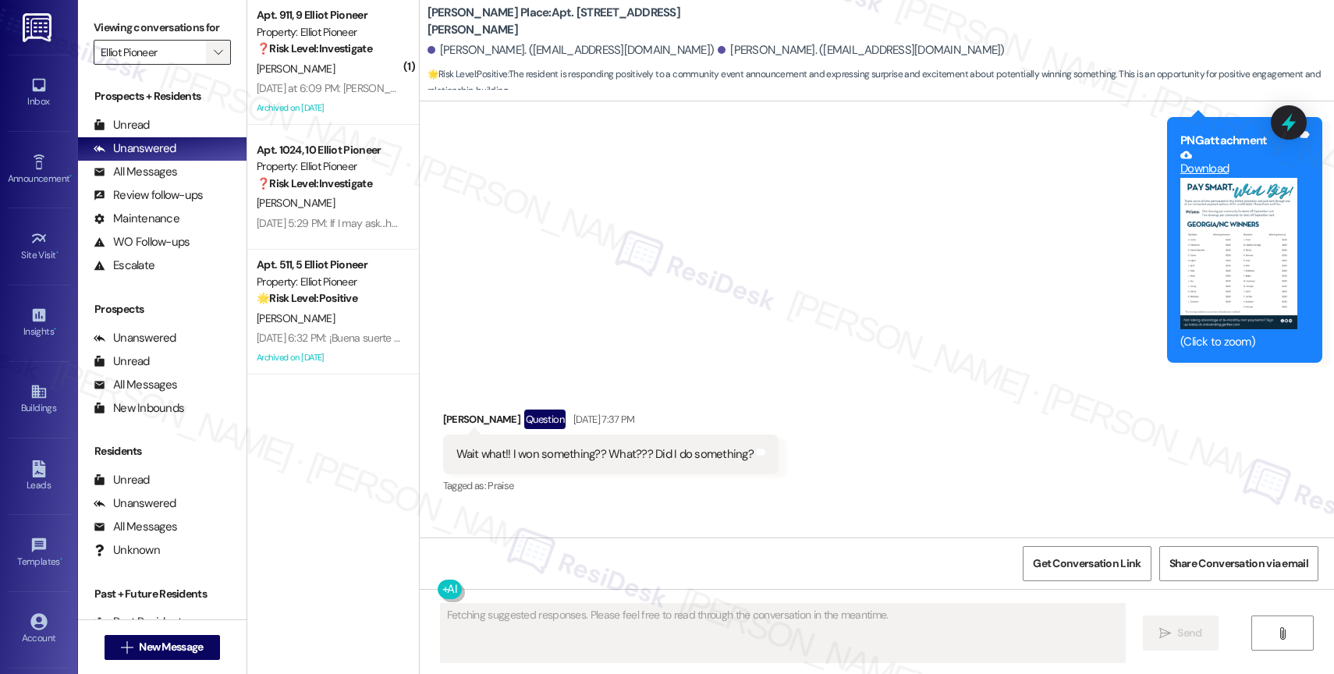
click at [214, 59] on icon "" at bounding box center [218, 52] width 9 height 12
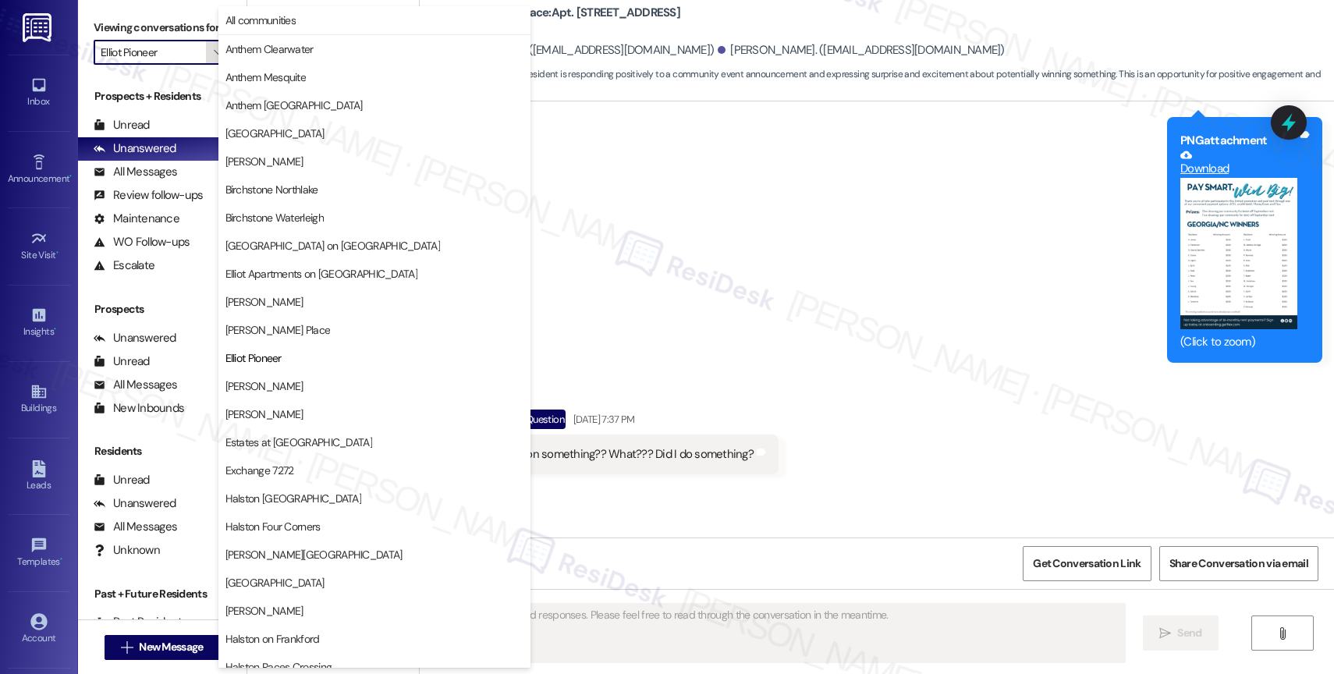
scroll to position [254, 0]
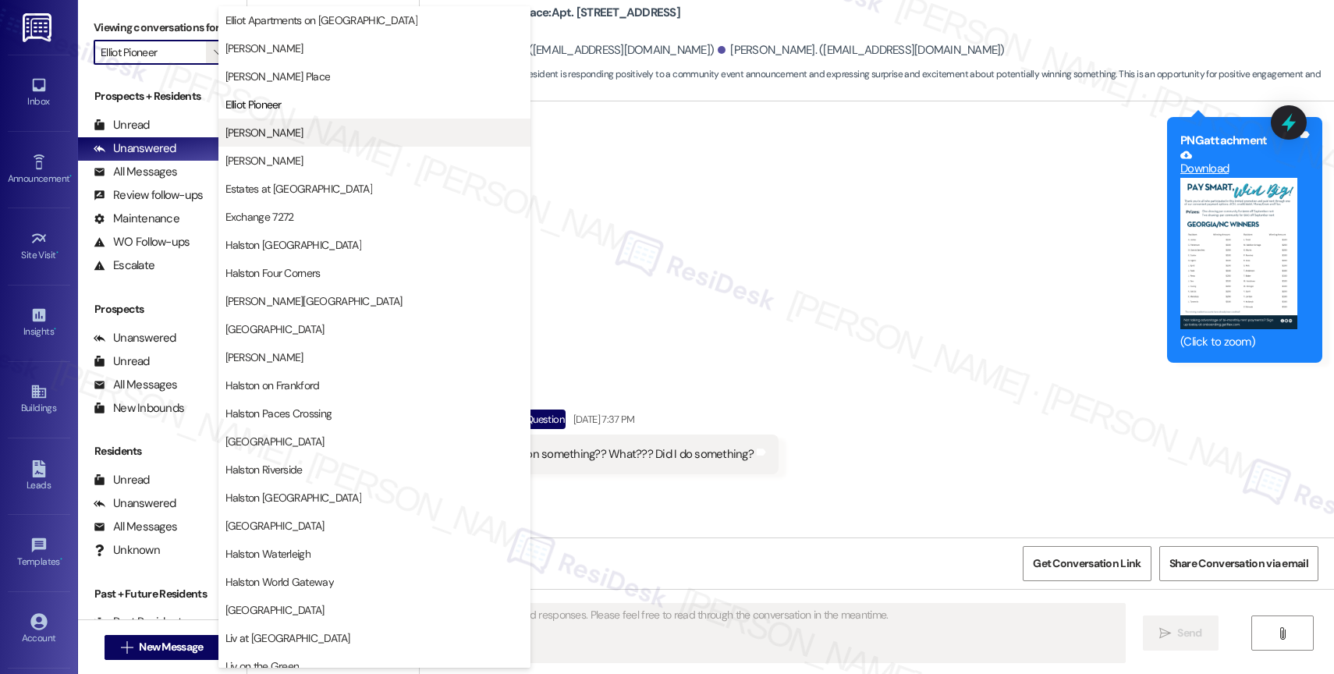
click at [298, 130] on span "[PERSON_NAME]" at bounding box center [374, 133] width 298 height 16
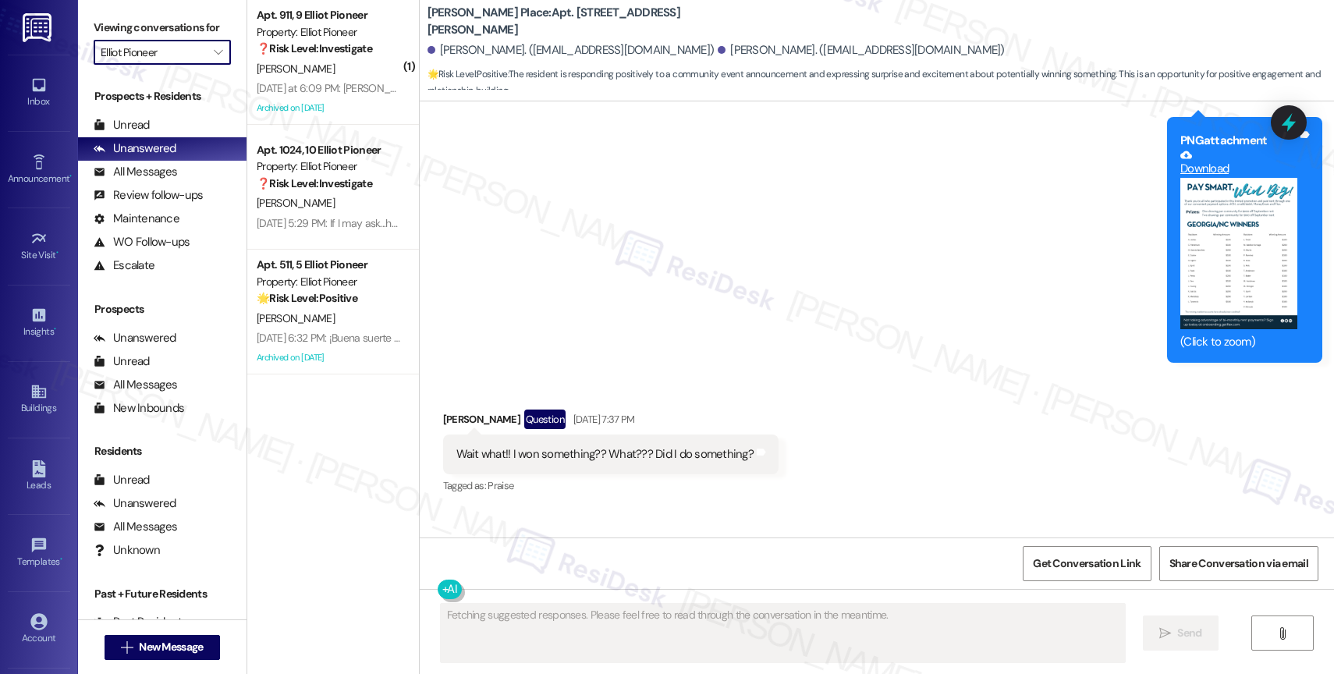
type input "[PERSON_NAME]"
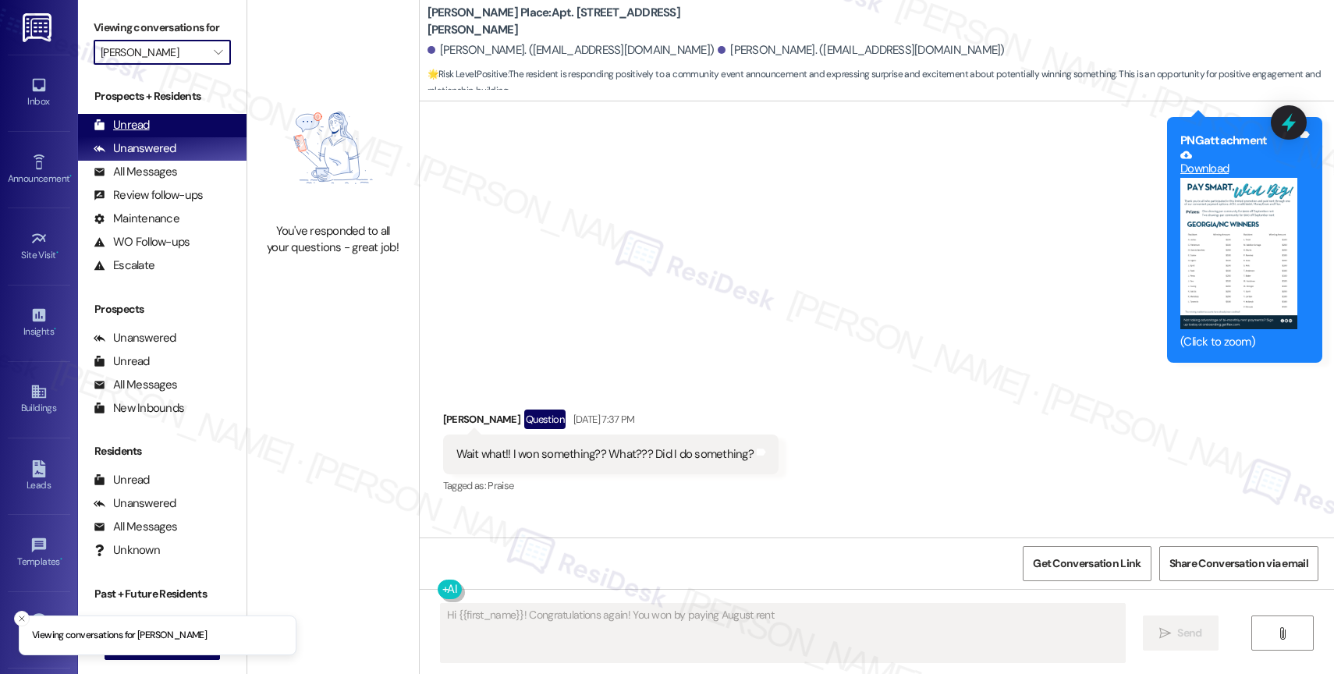
click at [181, 137] on div "Unread (0)" at bounding box center [162, 125] width 169 height 23
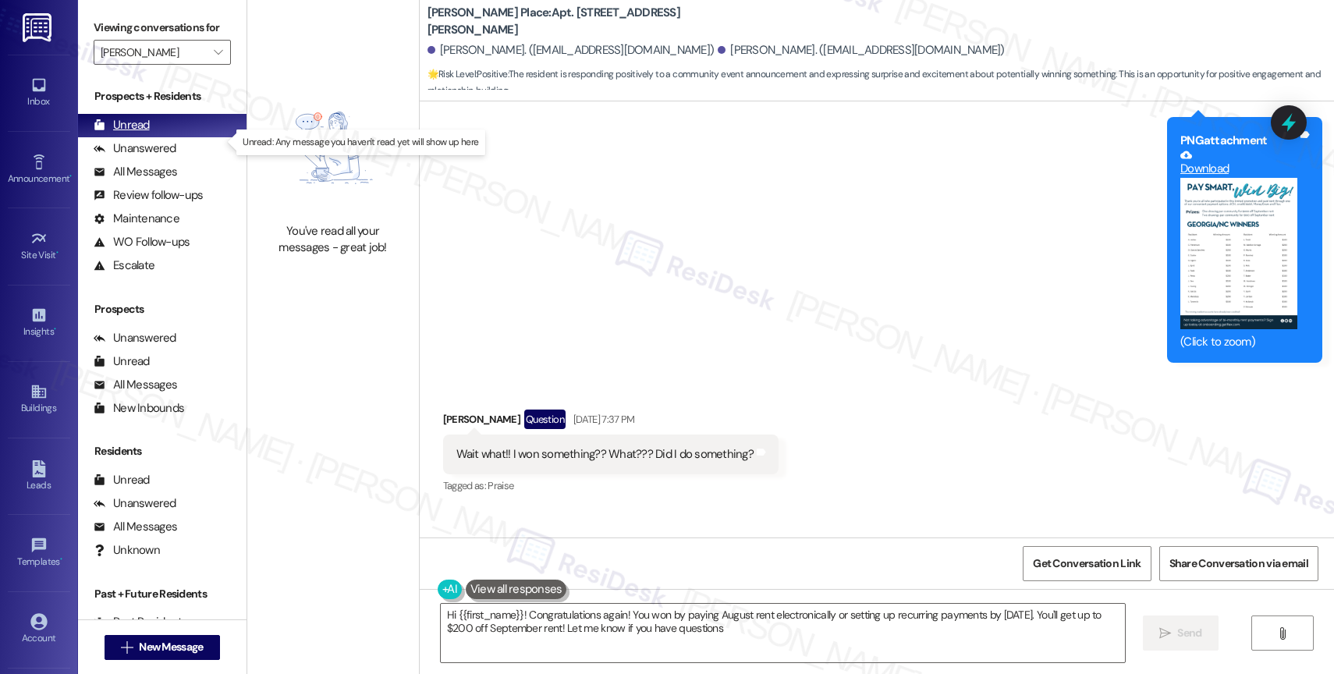
type textarea "Hi {{first_name}}! Congratulations again! You won by paying August rent electro…"
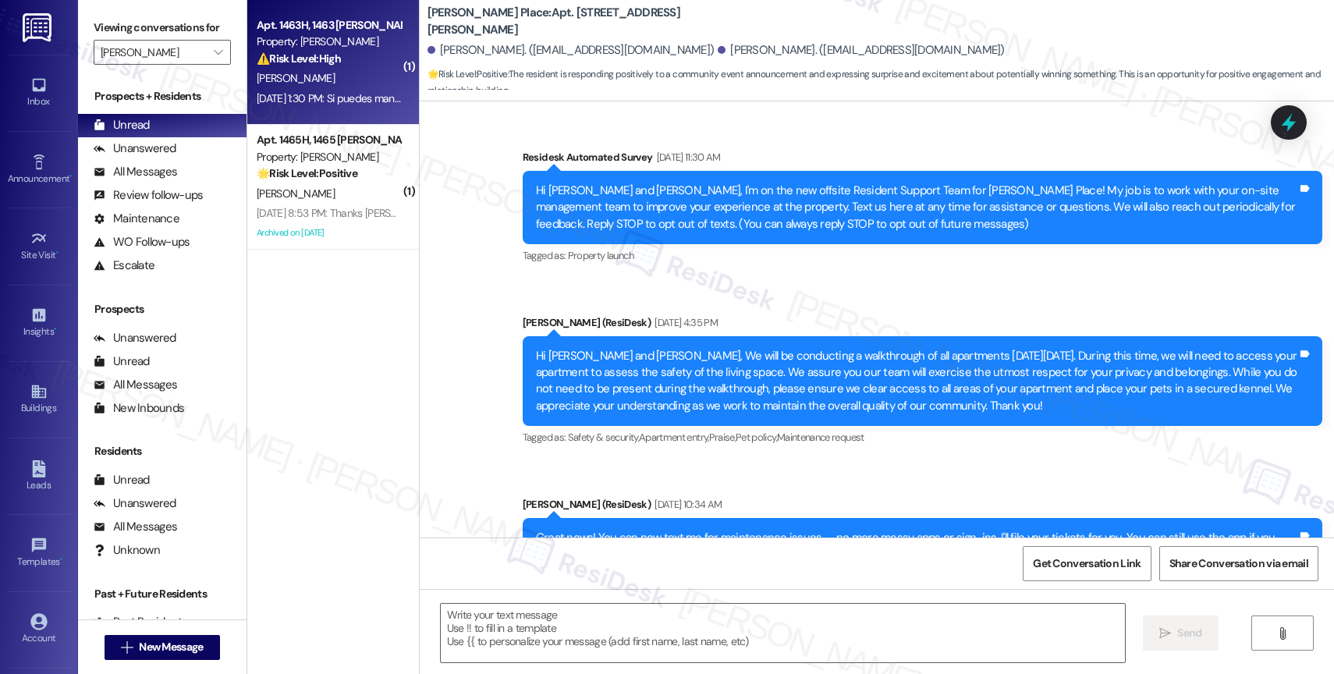
click at [332, 65] on div "⚠️ Risk Level: High The resident reports that the fire/smoke alarm was removed …" at bounding box center [329, 59] width 144 height 16
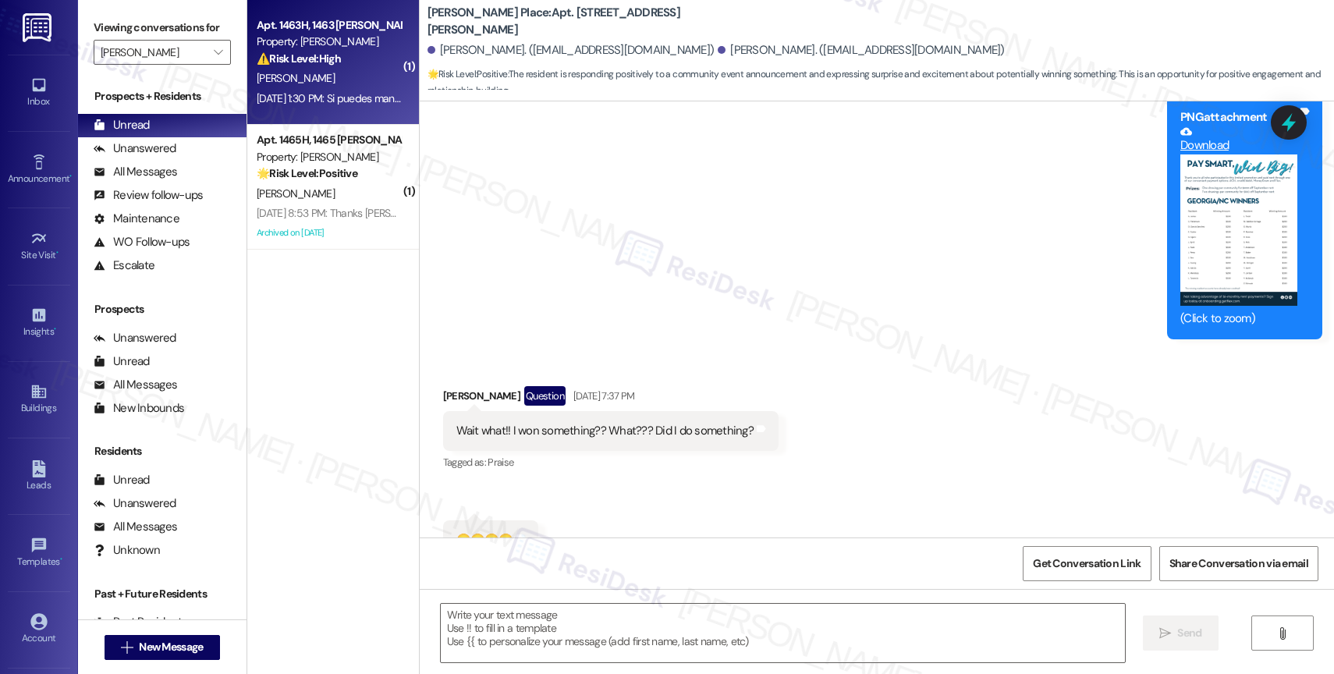
scroll to position [20884, 0]
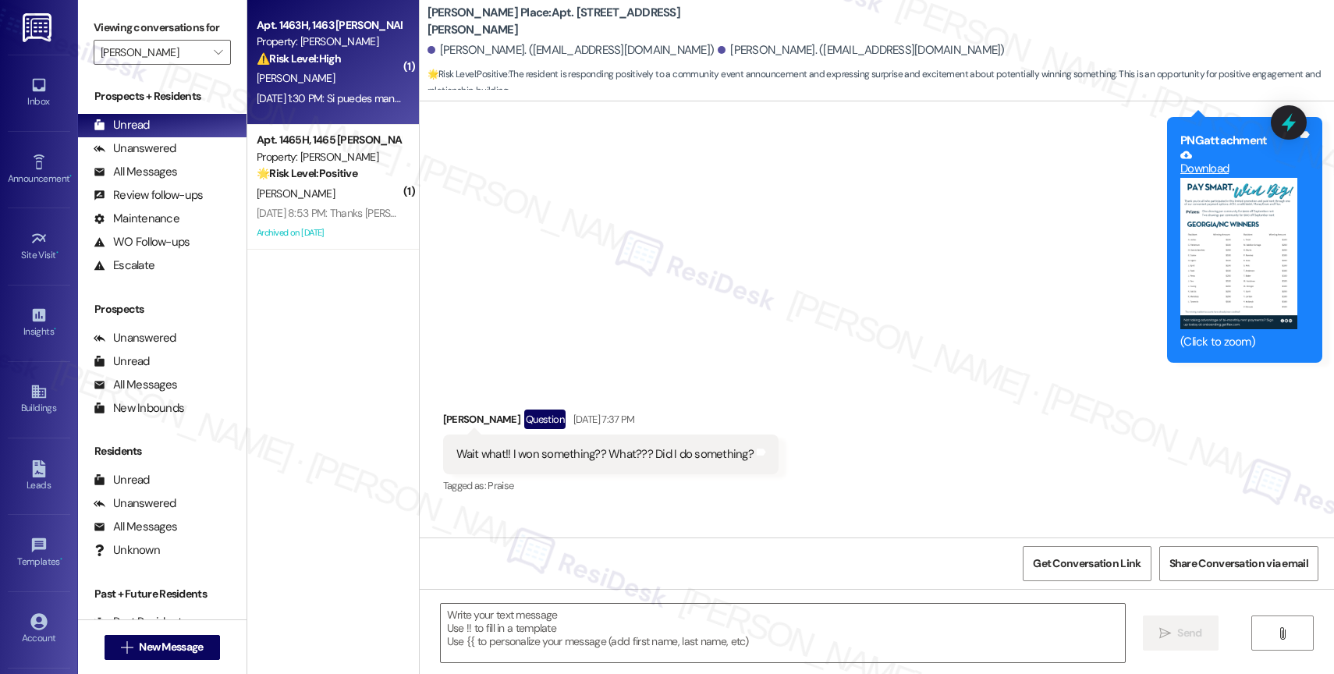
type textarea "Fetching suggested responses. Please feel free to read through the conversation…"
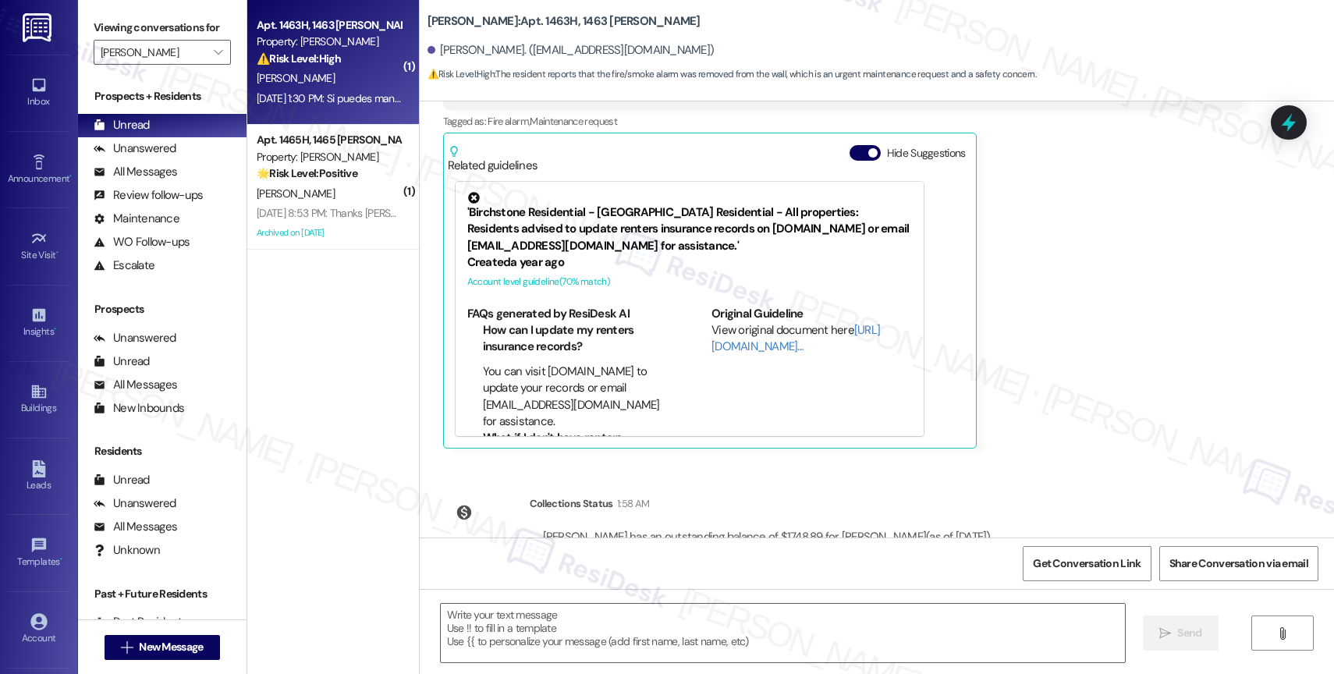
type textarea "Fetching suggested responses. Please feel free to read through the conversation…"
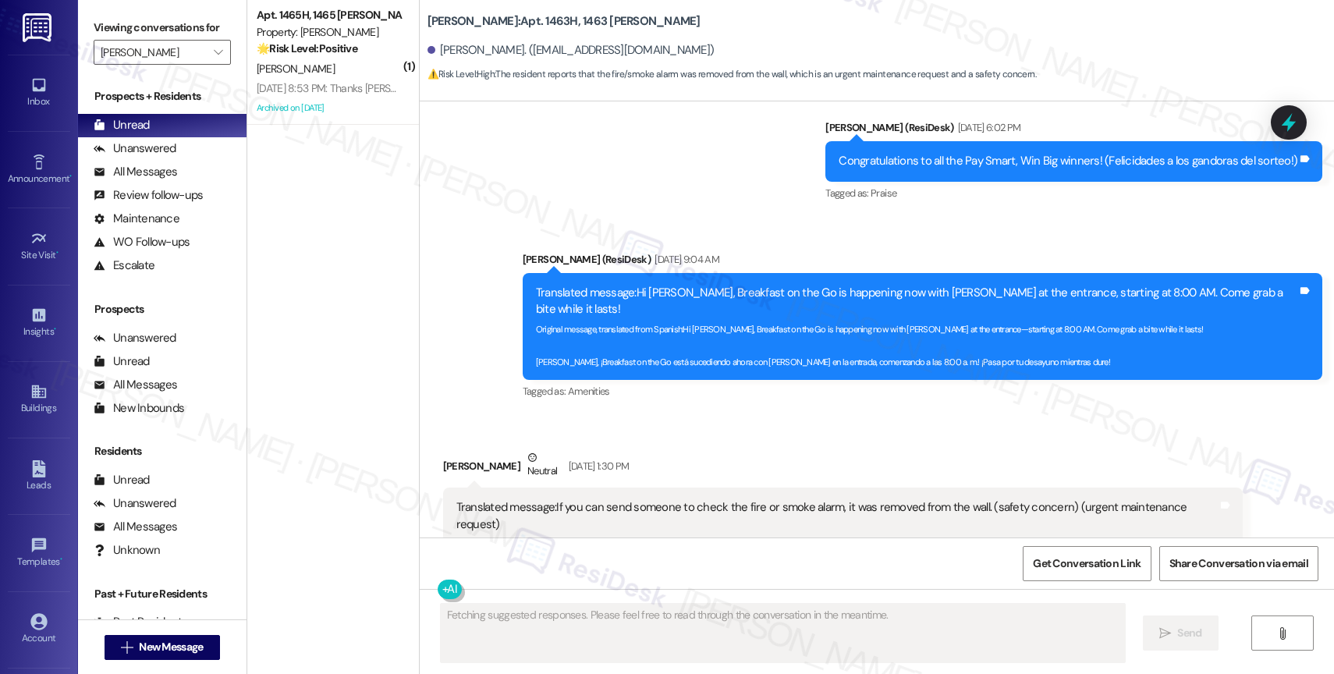
scroll to position [11341, 0]
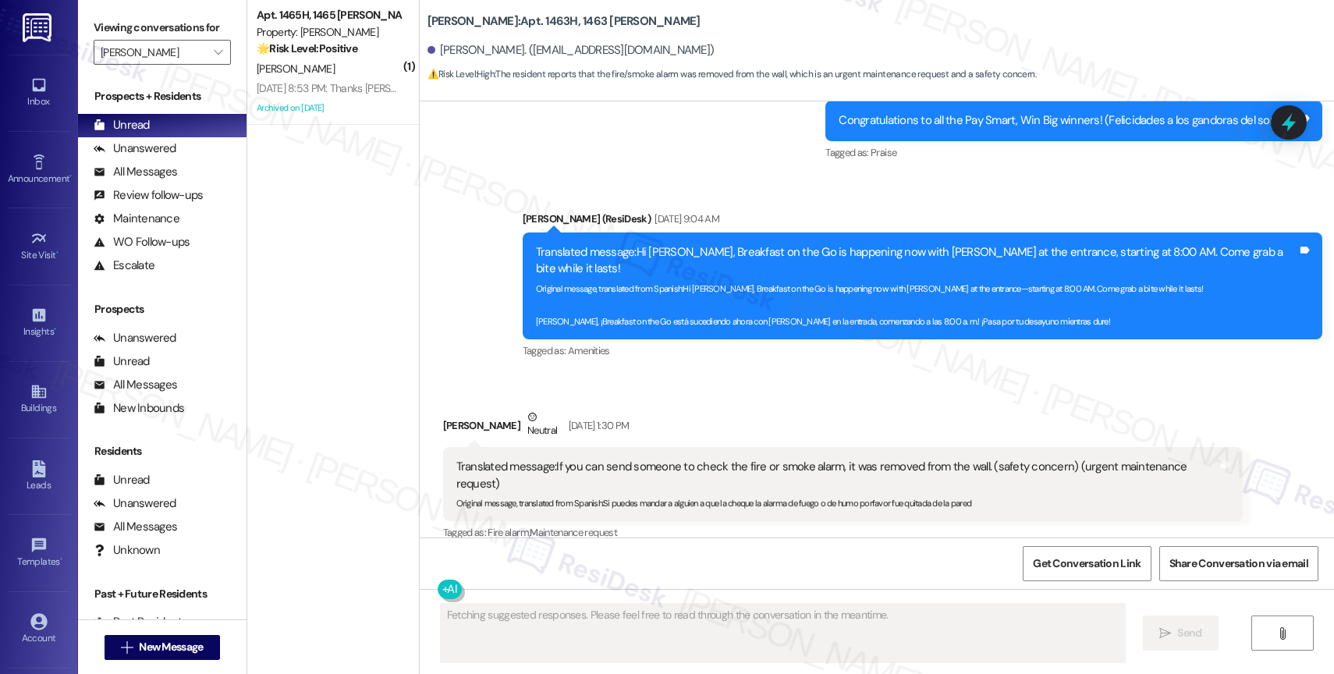
click at [850, 556] on button "Hide Suggestions" at bounding box center [865, 564] width 31 height 16
click at [716, 397] on div "Received via SMS [PERSON_NAME] Neutral [DATE] 1:30 PM Translated message: If yo…" at bounding box center [842, 499] width 823 height 204
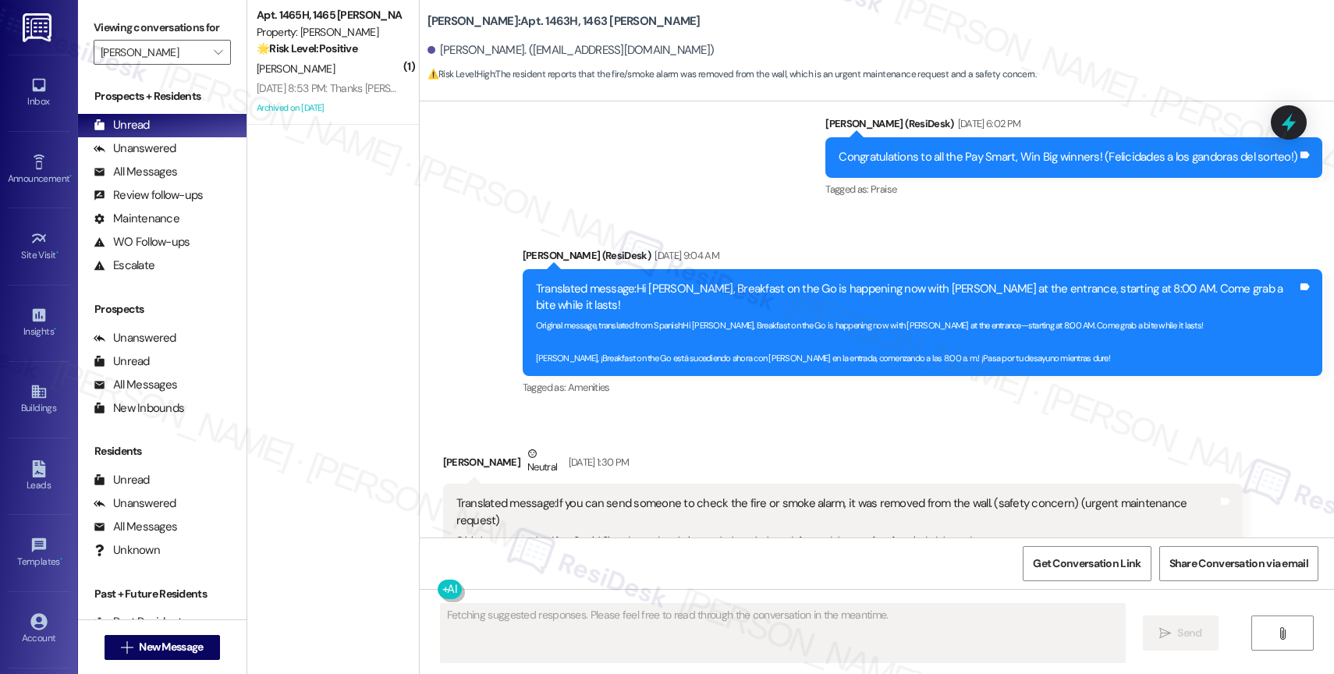
scroll to position [11303, 0]
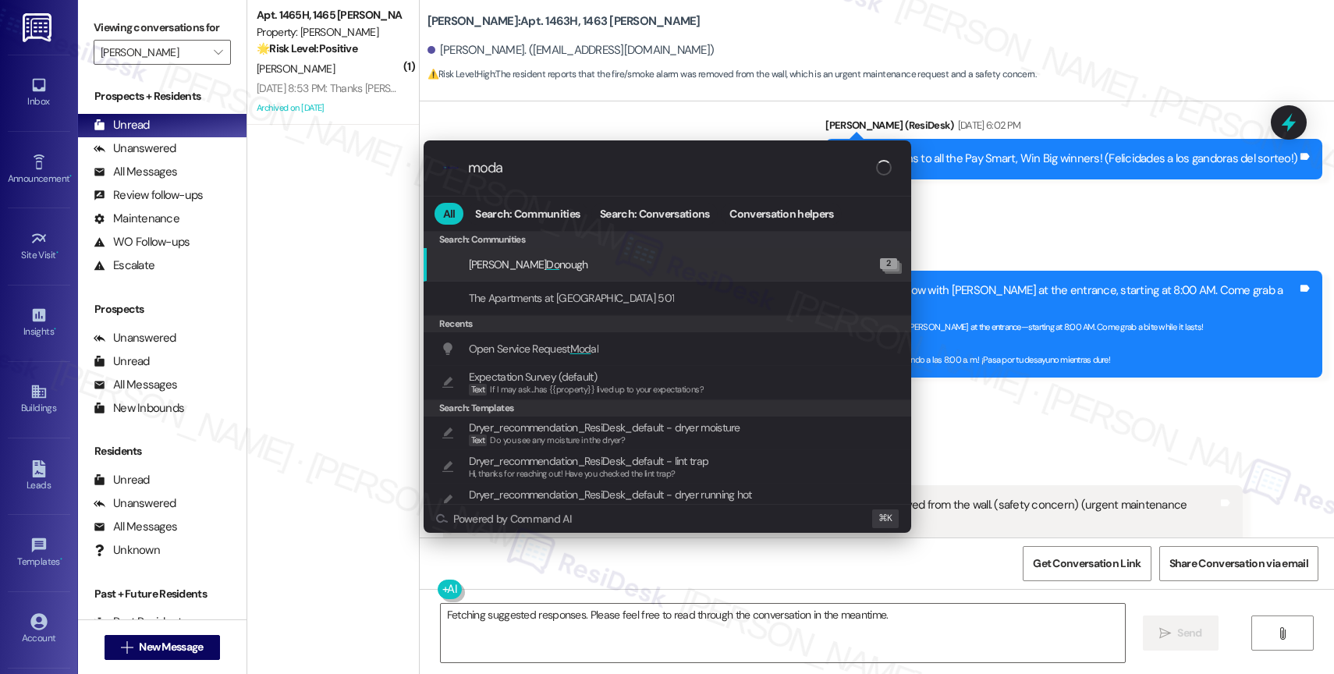
type input "modal"
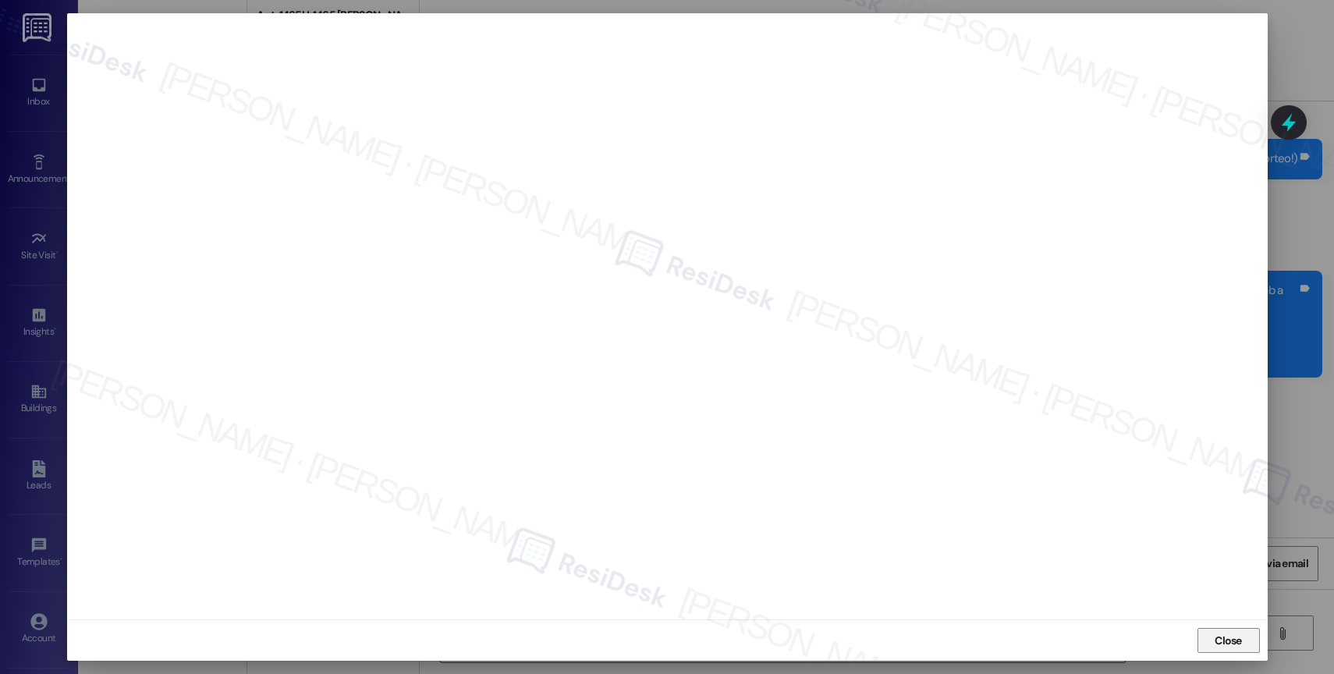
click at [1212, 641] on span "Close" at bounding box center [1229, 641] width 34 height 16
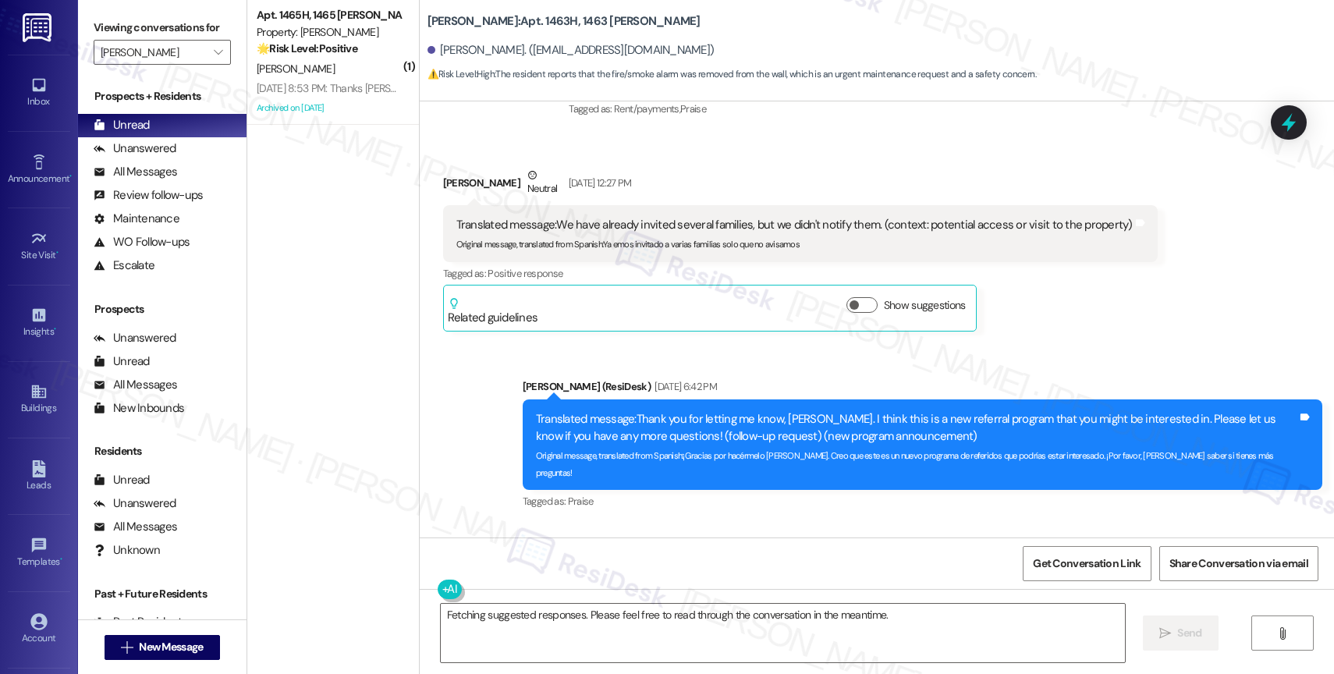
scroll to position [10693, 0]
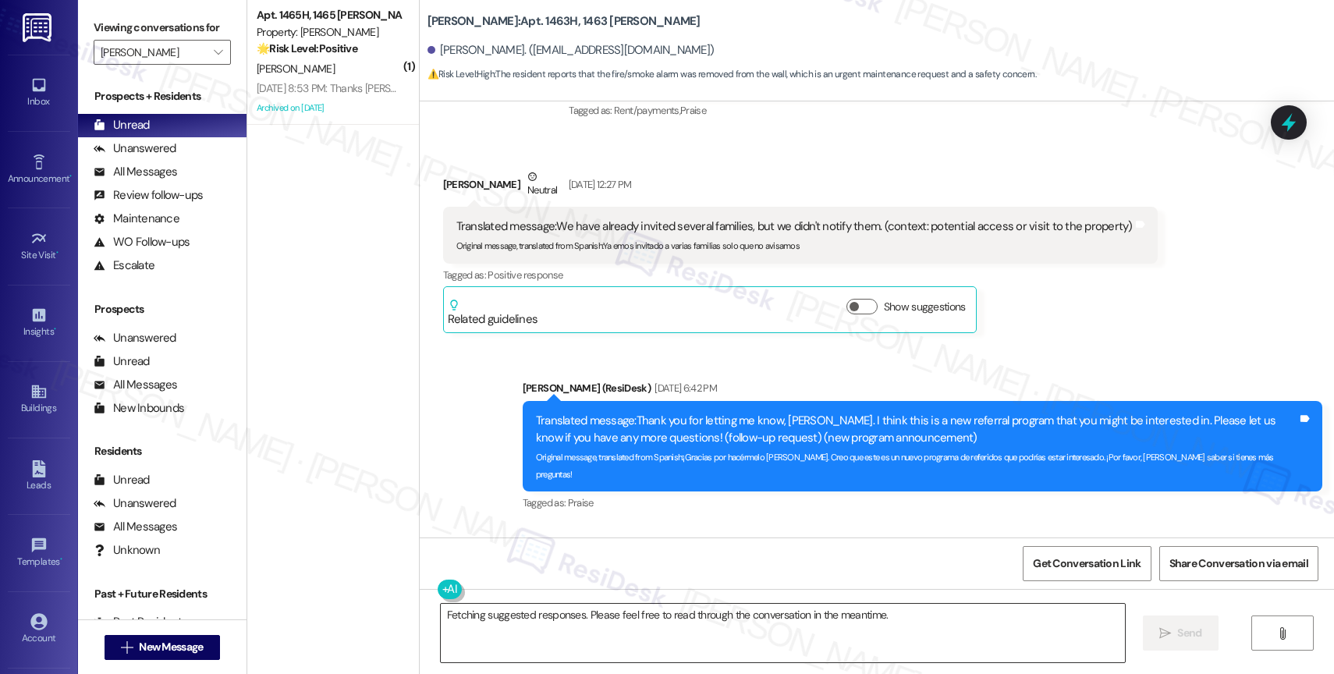
click at [563, 622] on textarea "Fetching suggested responses. Please feel free to read through the conversation…" at bounding box center [783, 633] width 684 height 59
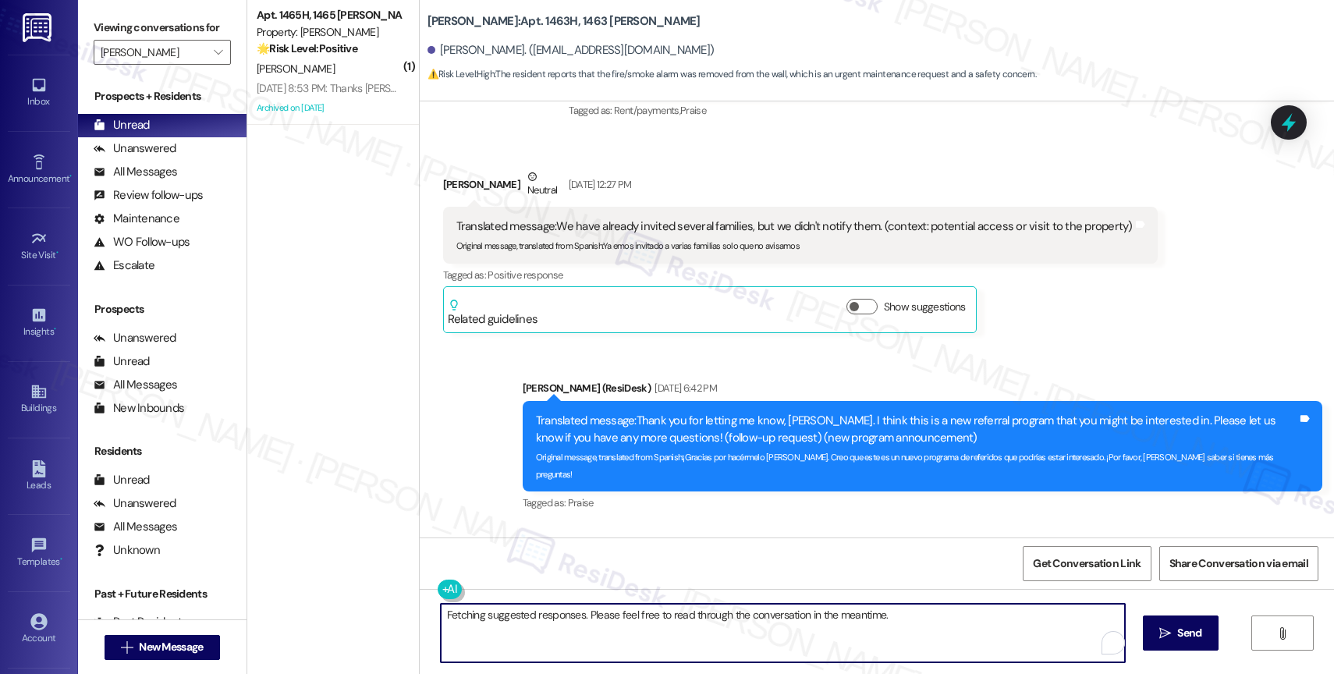
click at [563, 622] on textarea "Fetching suggested responses. Please feel free to read through the conversation…" at bounding box center [783, 633] width 684 height 59
click at [659, 622] on textarea "Hi [PERSON_NAME], I hope your day is going well." at bounding box center [780, 633] width 684 height 59
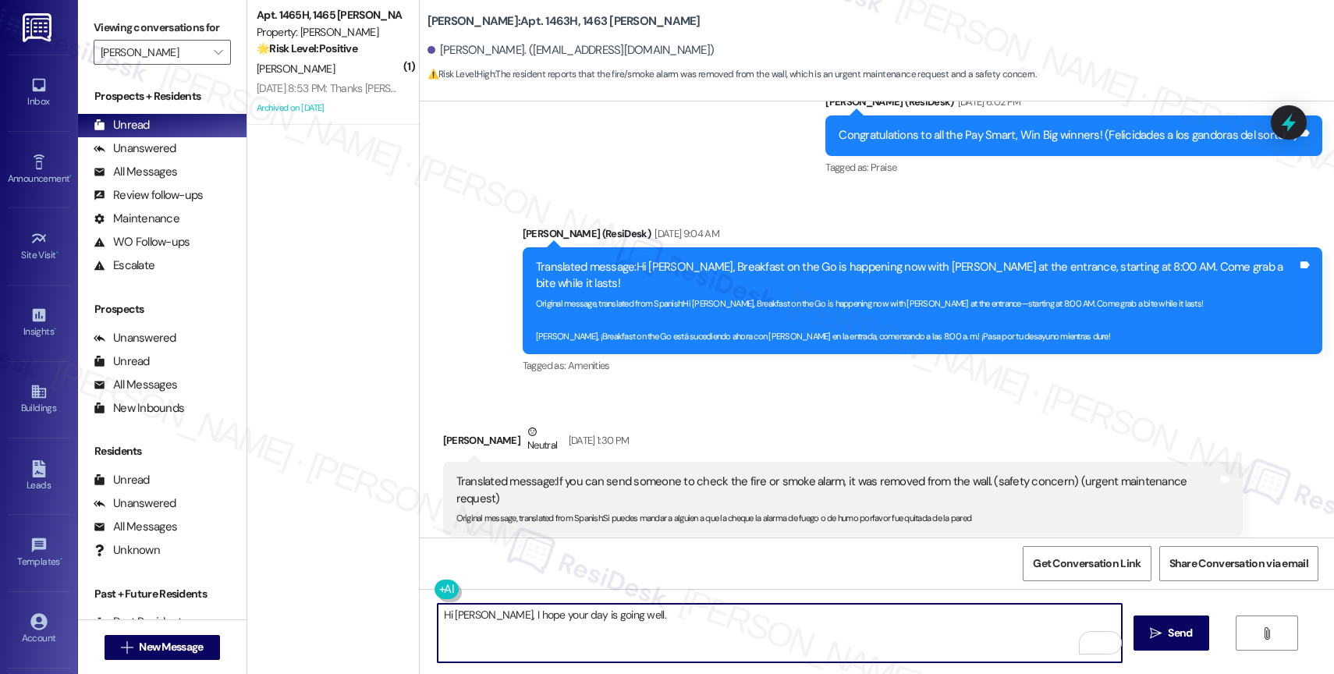
scroll to position [11292, 0]
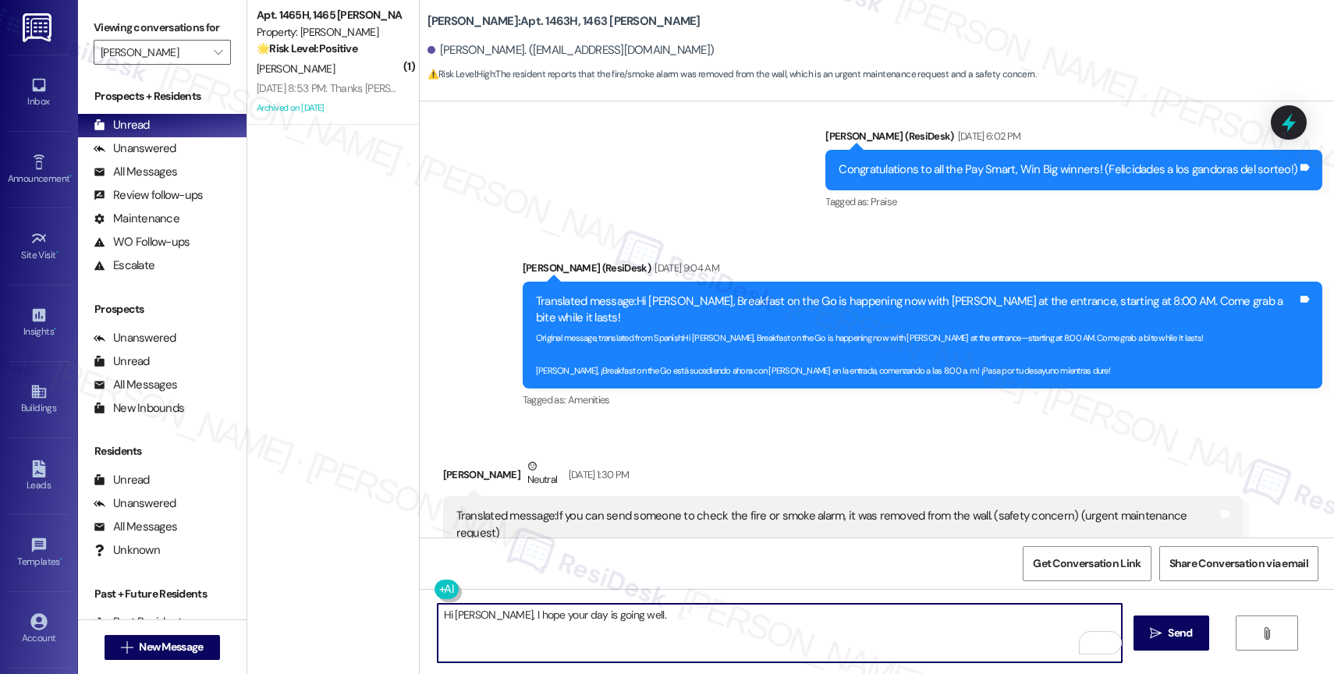
click at [637, 623] on textarea "Hi [PERSON_NAME], I hope your day is going well." at bounding box center [780, 633] width 684 height 59
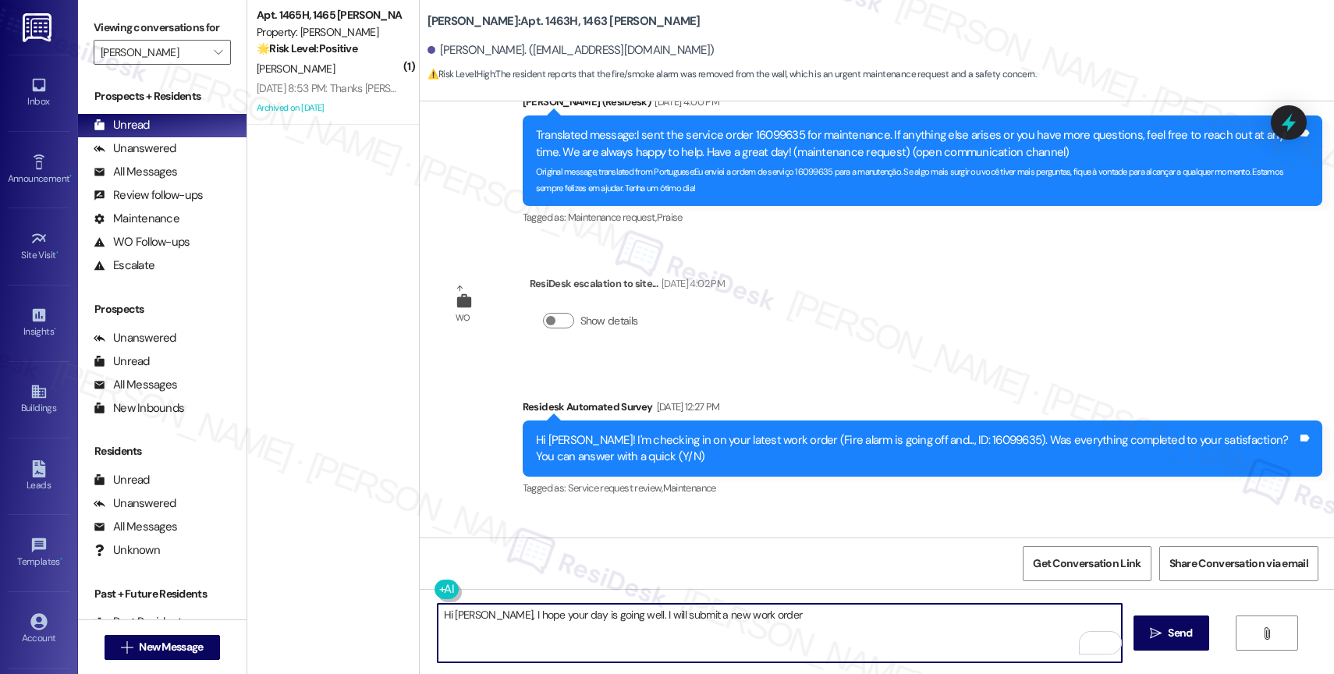
scroll to position [9763, 0]
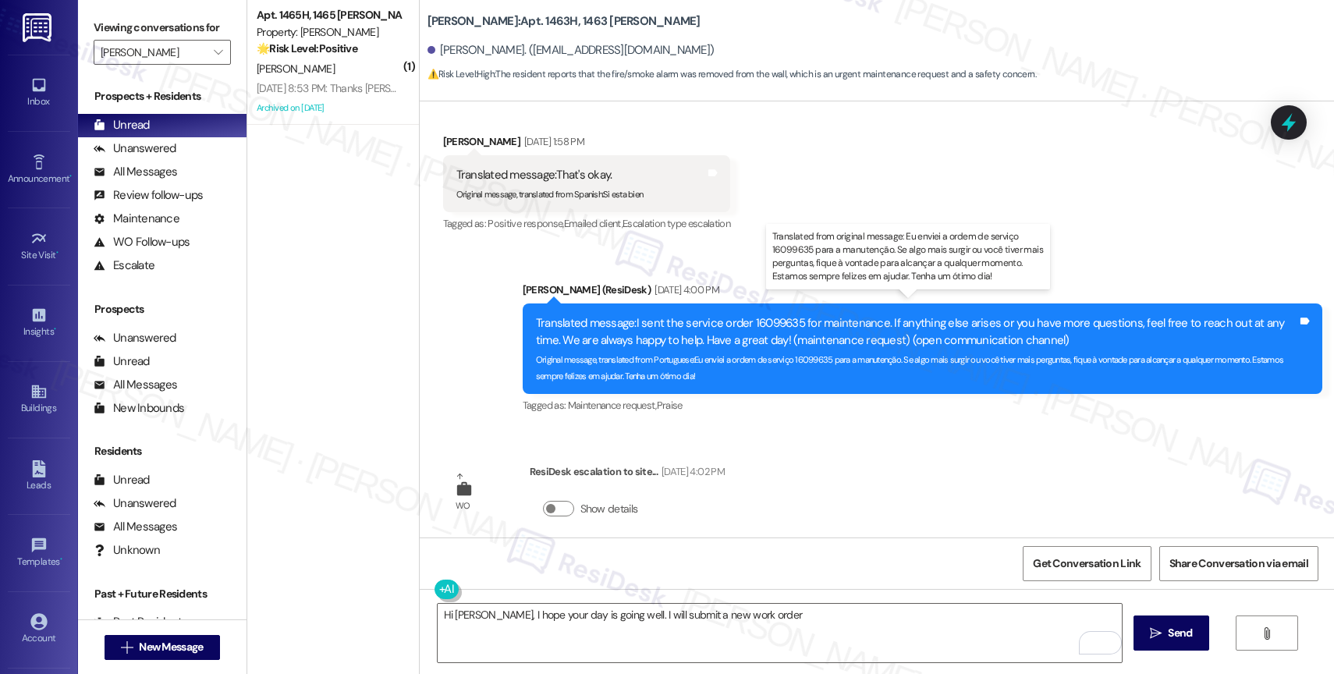
drag, startPoint x: 738, startPoint y: 305, endPoint x: 790, endPoint y: 306, distance: 52.3
click at [790, 315] on div "Translated message: I sent the service order 16099635 for maintenance. If anyth…" at bounding box center [916, 332] width 761 height 34
drag, startPoint x: 790, startPoint y: 306, endPoint x: 737, endPoint y: 304, distance: 53.1
click at [737, 315] on div "Translated message: I sent the service order 16099635 for maintenance. If anyth…" at bounding box center [916, 332] width 761 height 34
copy div "16099635"
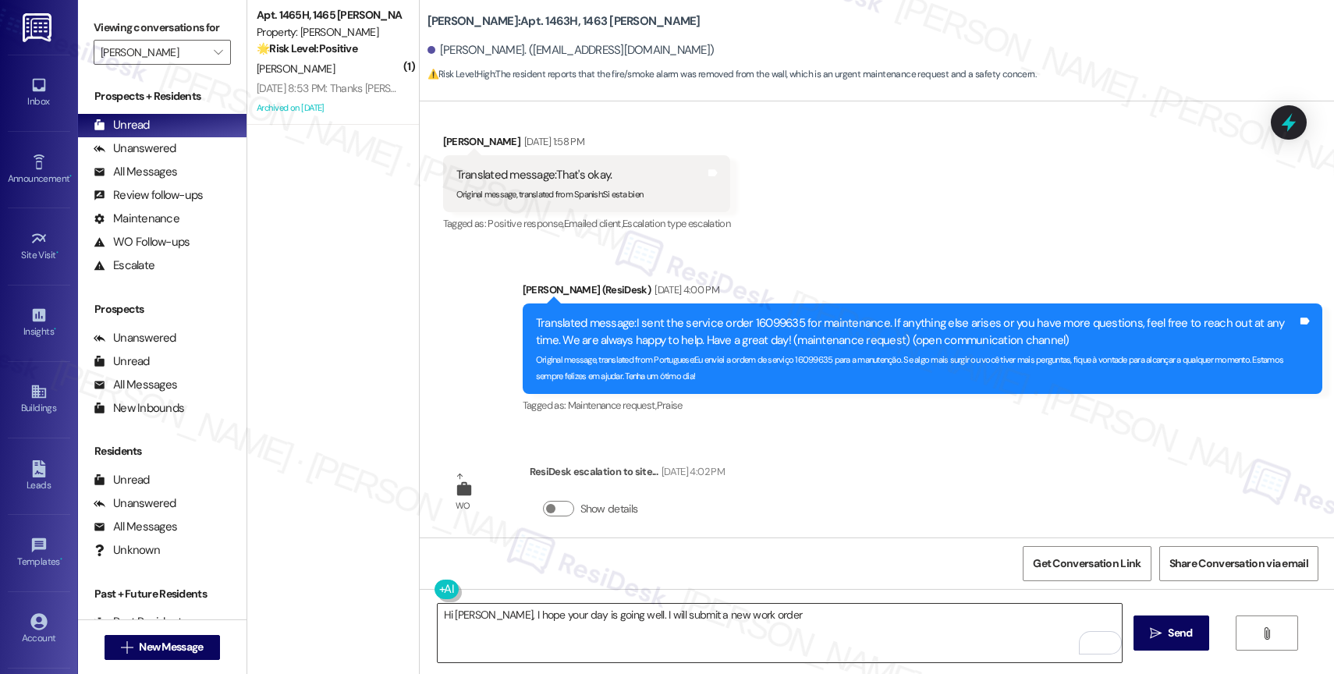
click at [756, 626] on textarea "Hi [PERSON_NAME], I hope your day is going well. I will submit a new work order" at bounding box center [780, 633] width 684 height 59
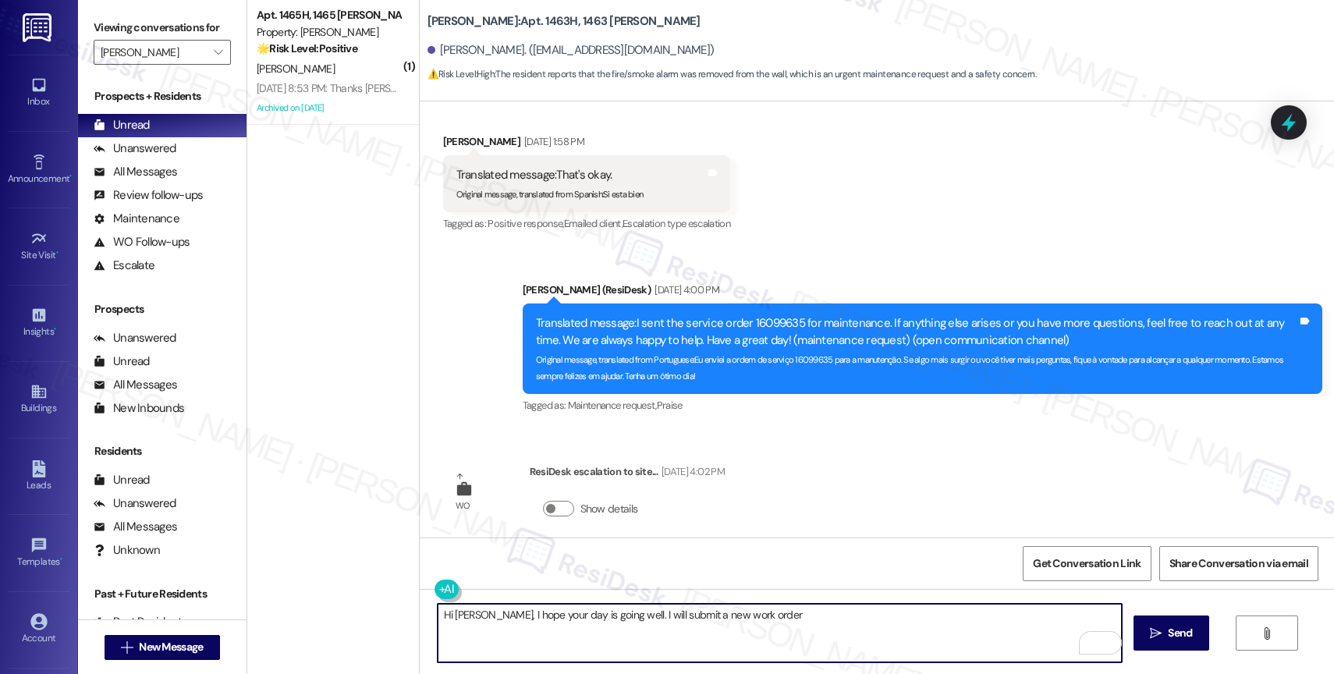
scroll to position [11173, 0]
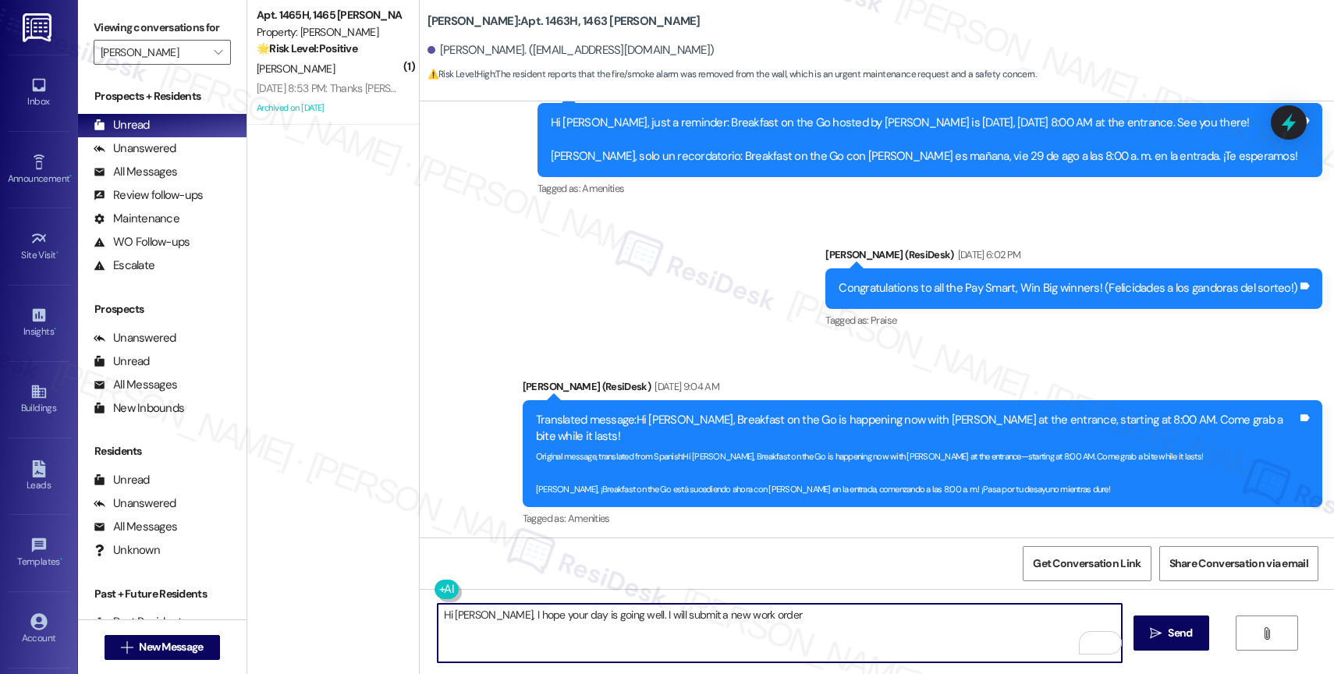
drag, startPoint x: 612, startPoint y: 619, endPoint x: 931, endPoint y: 630, distance: 319.3
click at [931, 630] on textarea "Hi [PERSON_NAME], I hope your day is going well. I will submit a new work order" at bounding box center [780, 633] width 684 height 59
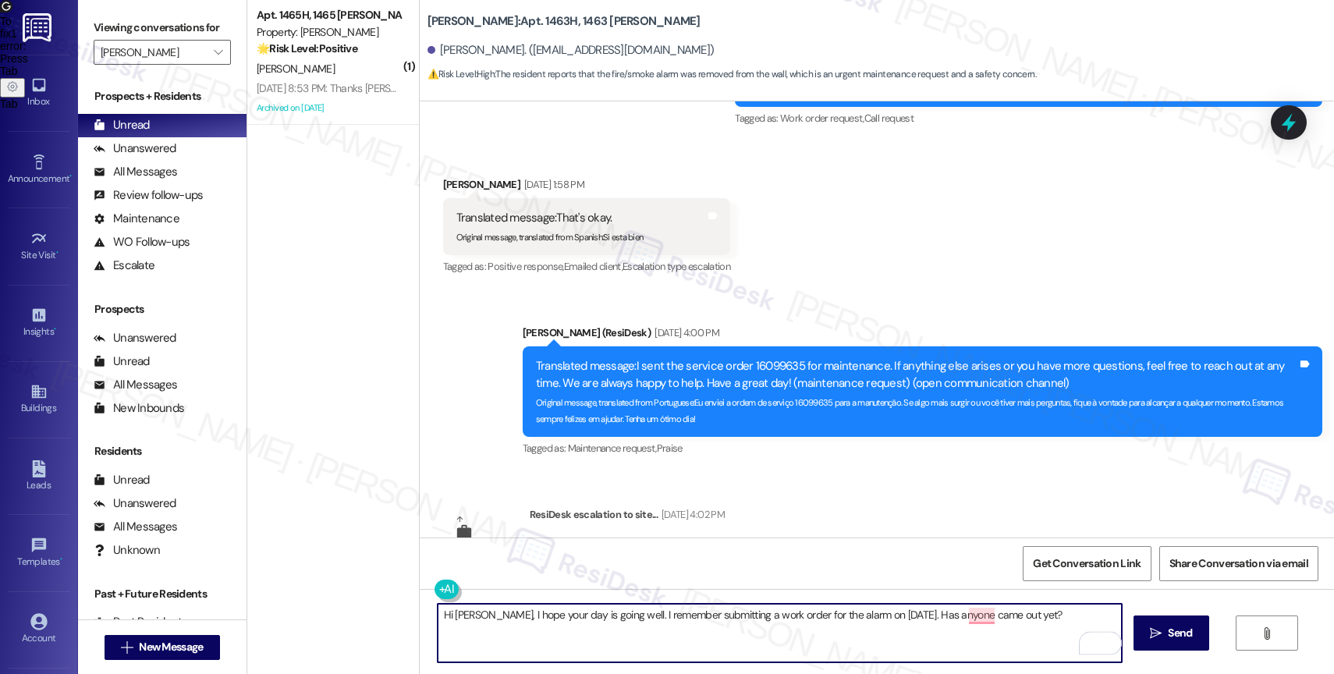
scroll to position [9724, 0]
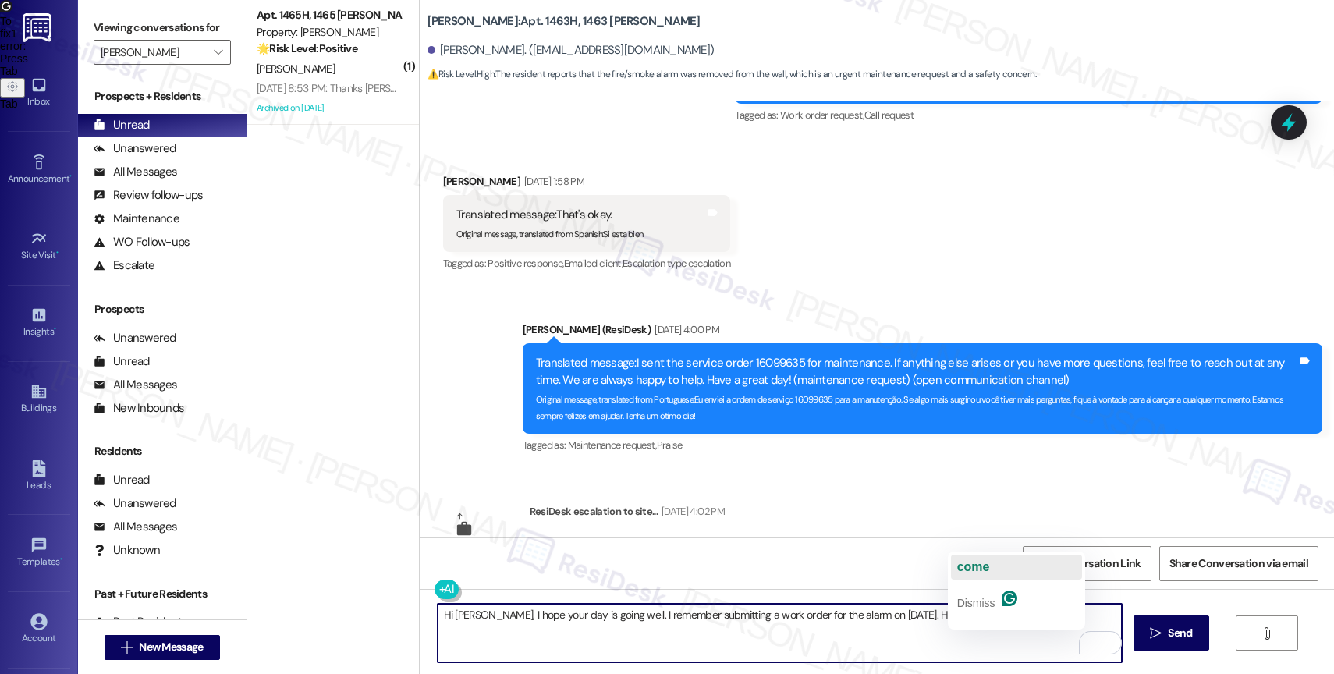
click at [981, 560] on span "come" at bounding box center [973, 566] width 33 height 13
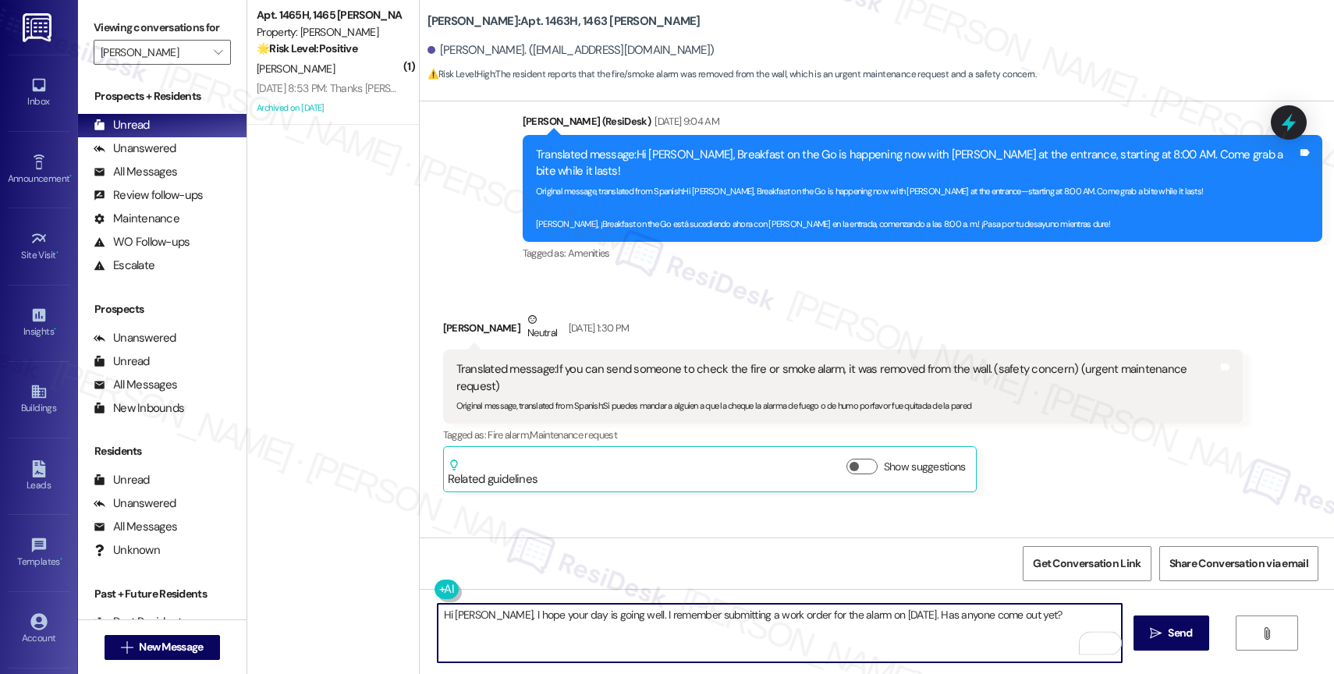
scroll to position [11483, 0]
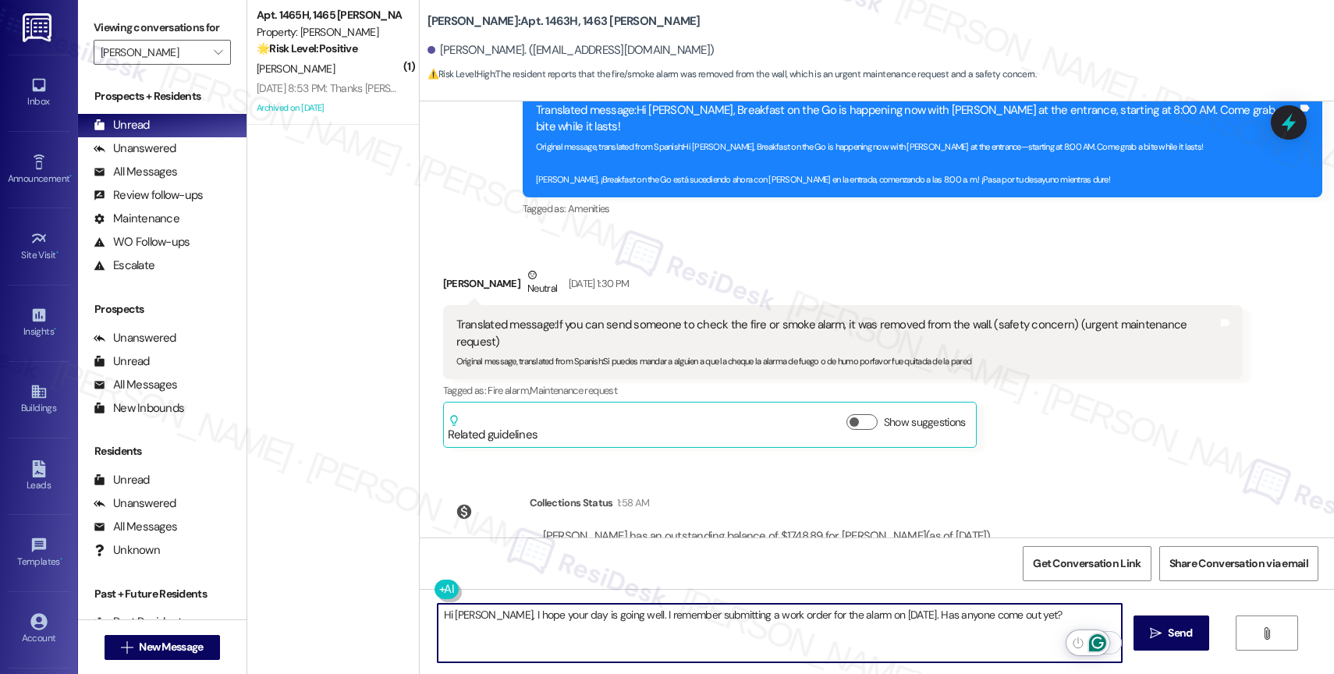
type textarea "Hi [PERSON_NAME], I hope your day is going well. I remember submitting a work o…"
click at [1099, 639] on icon "Open Grammarly. 0 Suggestions." at bounding box center [1097, 642] width 17 height 17
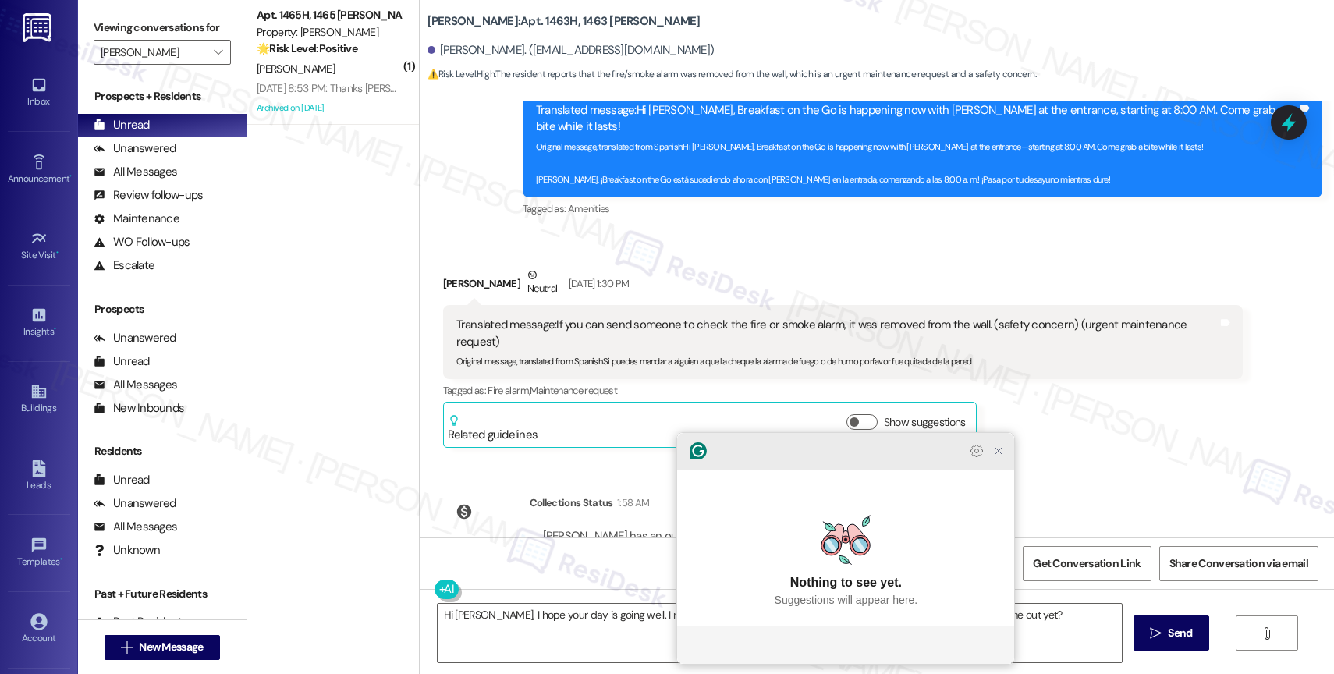
click at [1004, 457] on icon "Close Grammarly Assistant" at bounding box center [998, 451] width 12 height 12
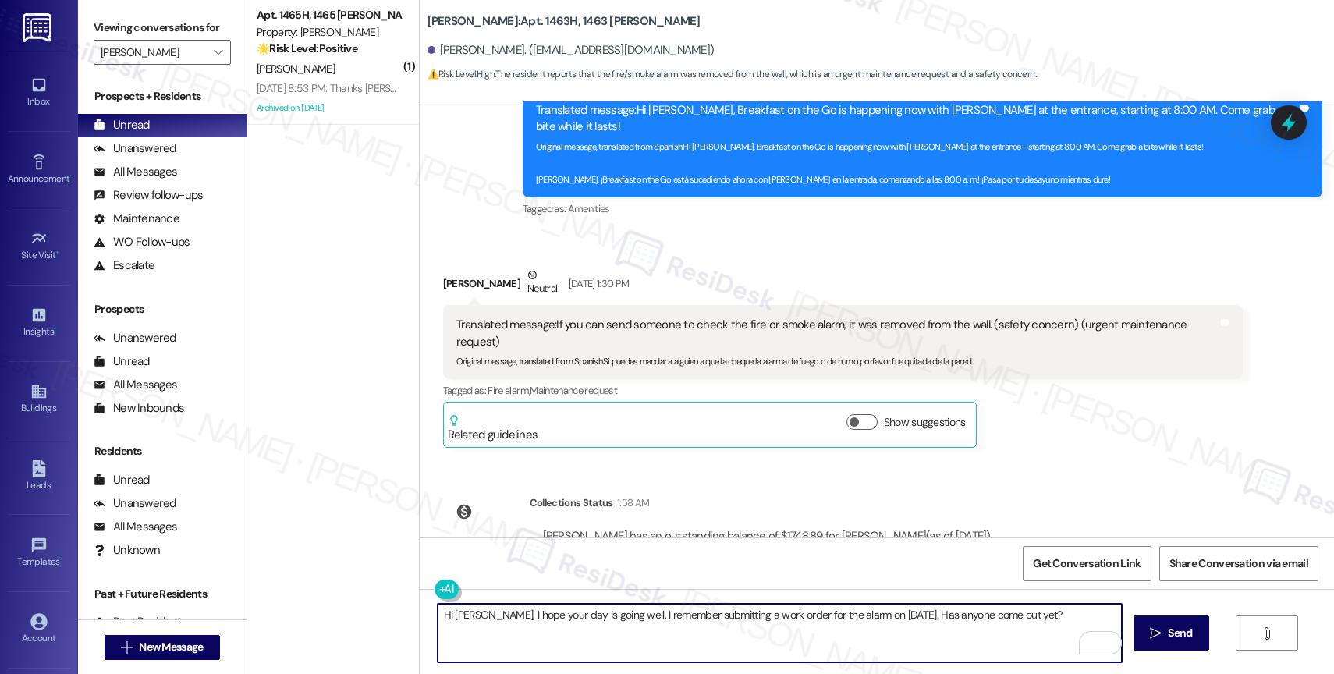
click at [1045, 630] on textarea "Hi [PERSON_NAME], I hope your day is going well. I remember submitting a work o…" at bounding box center [780, 633] width 684 height 59
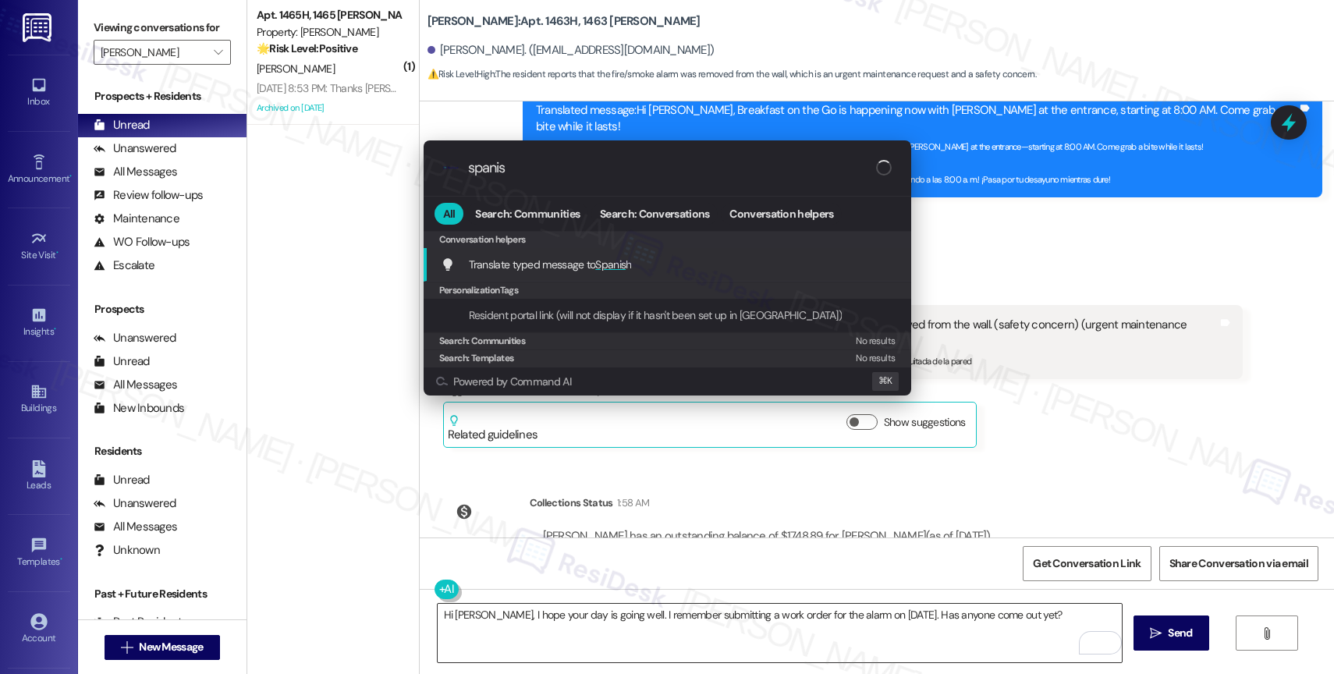
type input "spanish"
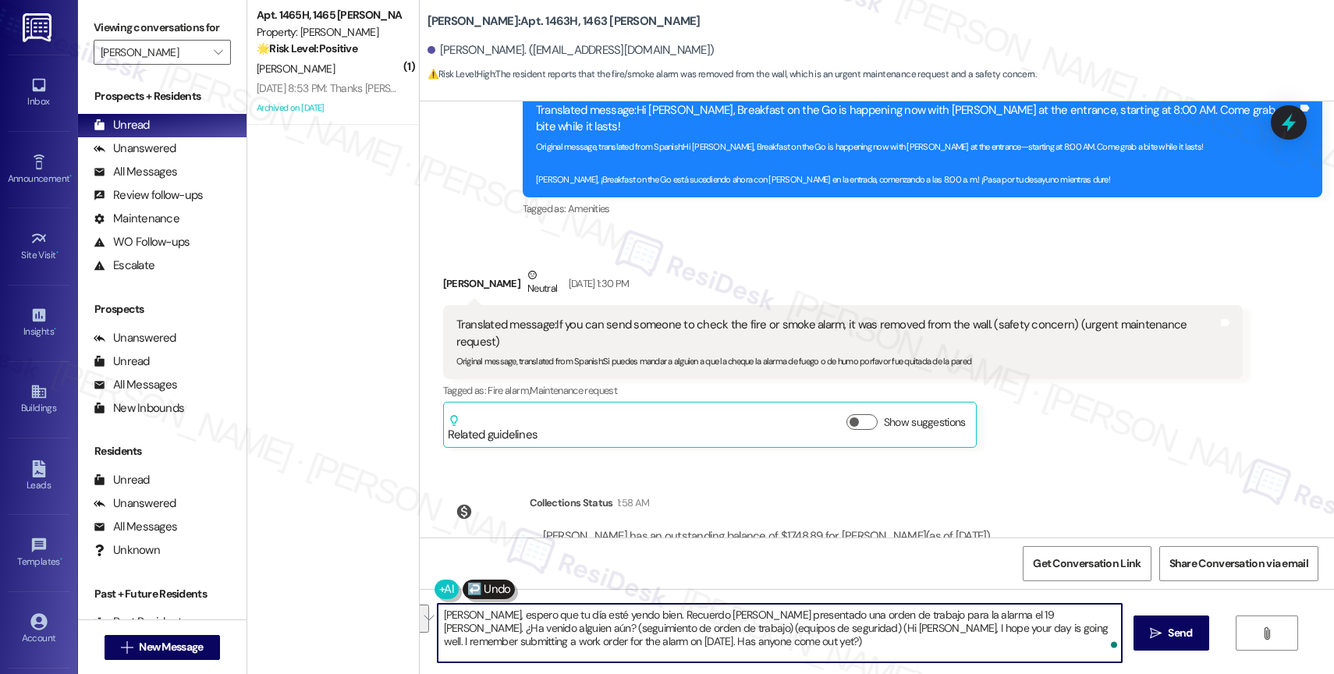
drag, startPoint x: 457, startPoint y: 631, endPoint x: 719, endPoint y: 654, distance: 262.3
click at [719, 654] on textarea "[PERSON_NAME], espero que tu día esté yendo bien. Recuerdo [PERSON_NAME] presen…" at bounding box center [780, 633] width 684 height 59
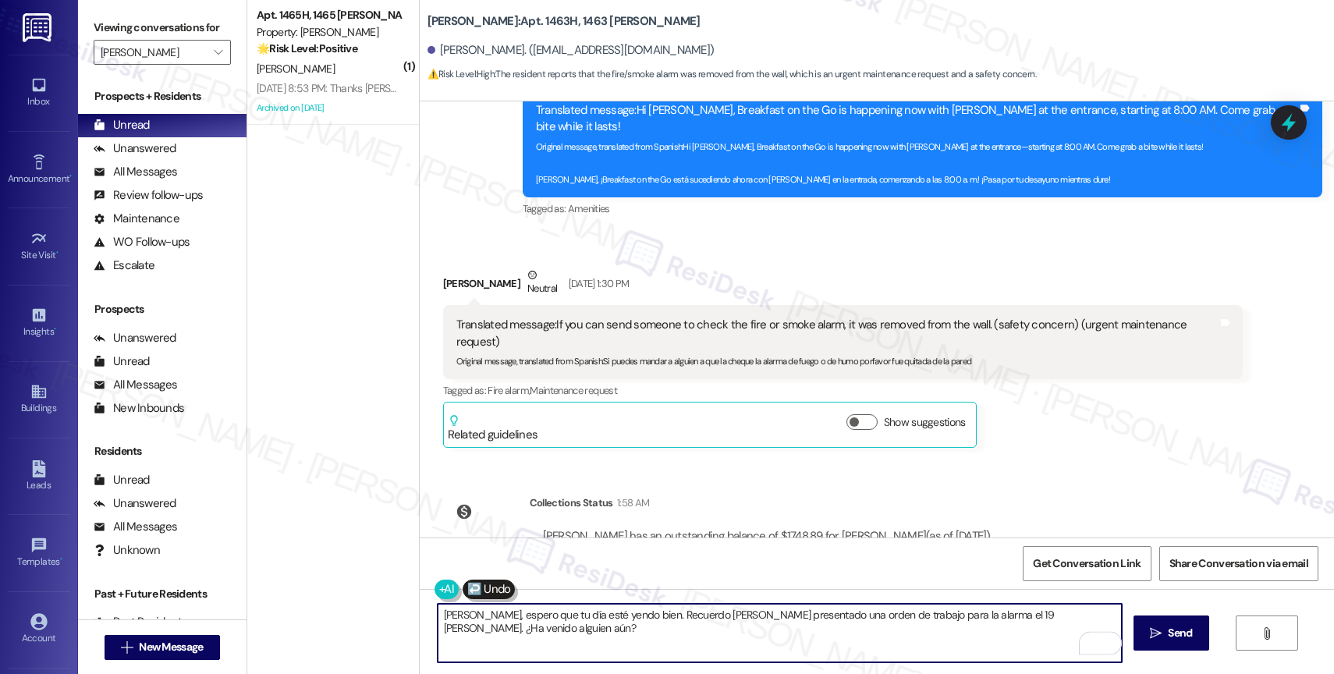
type textarea "[PERSON_NAME], espero que tu día esté yendo bien. Recuerdo [PERSON_NAME] presen…"
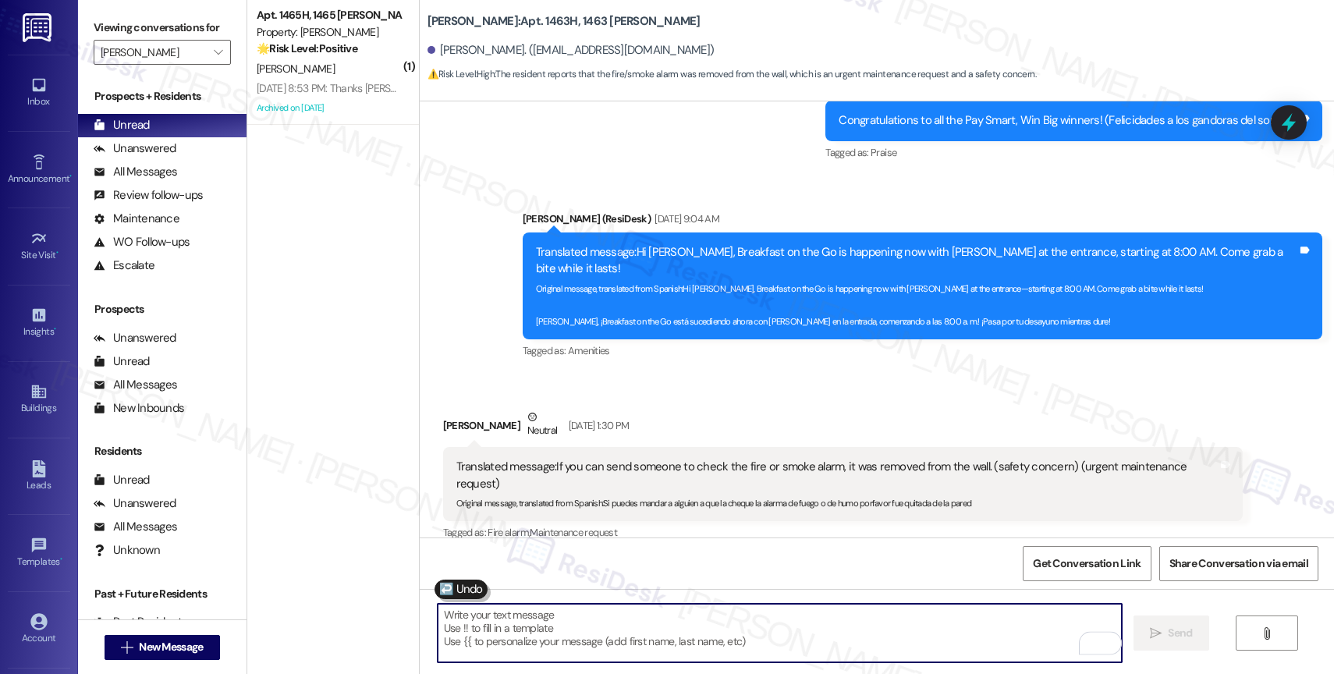
scroll to position [11591, 0]
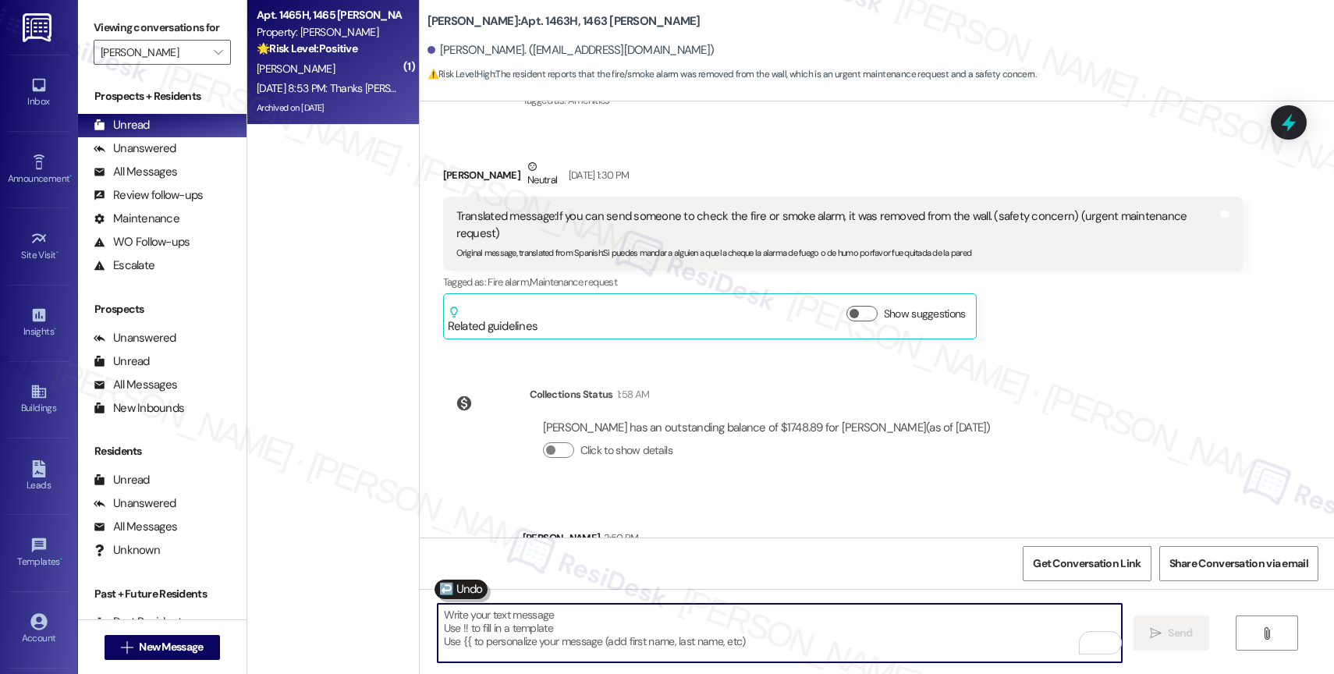
click at [317, 73] on span "[PERSON_NAME]" at bounding box center [296, 69] width 78 height 14
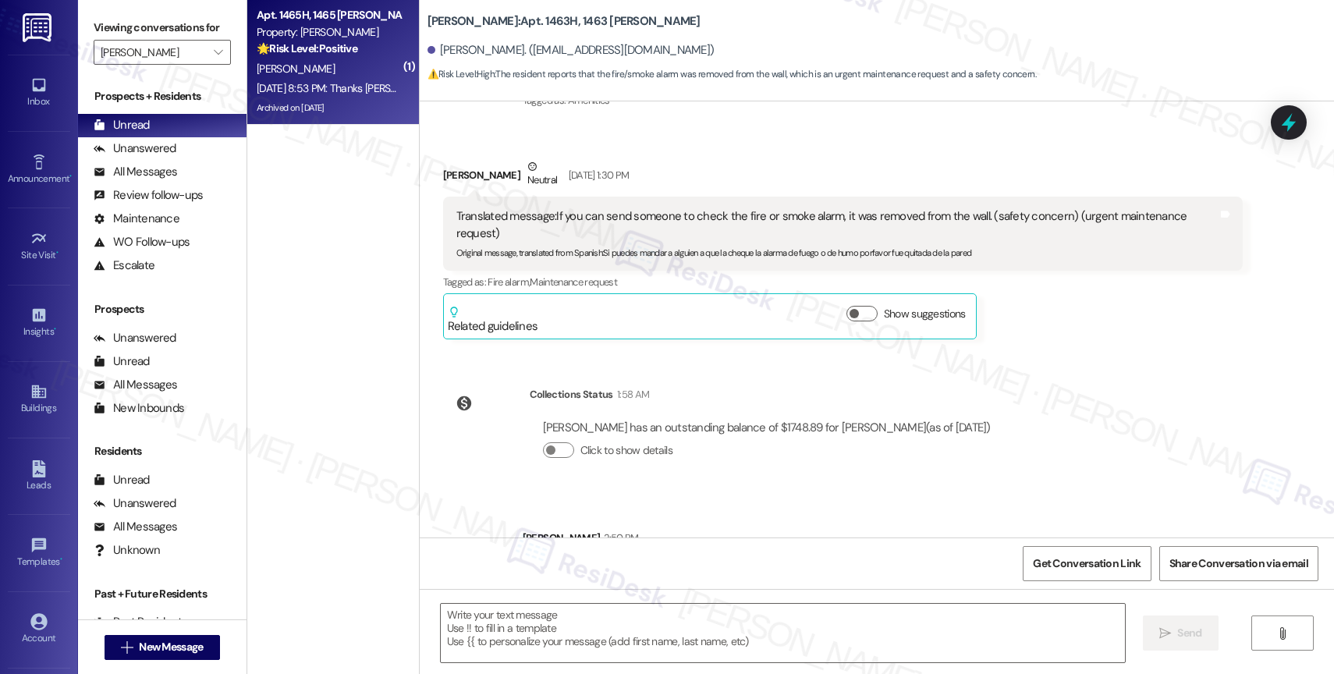
type textarea "Fetching suggested responses. Please feel free to read through the conversation…"
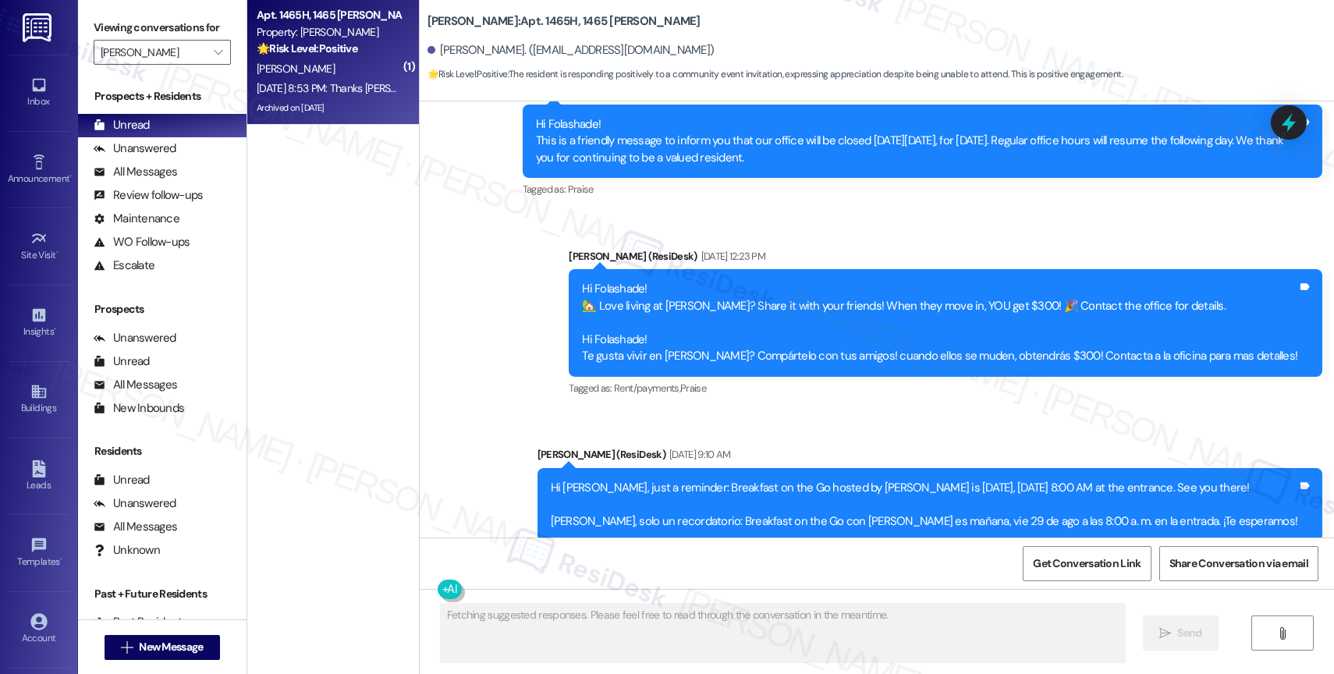
scroll to position [26147, 0]
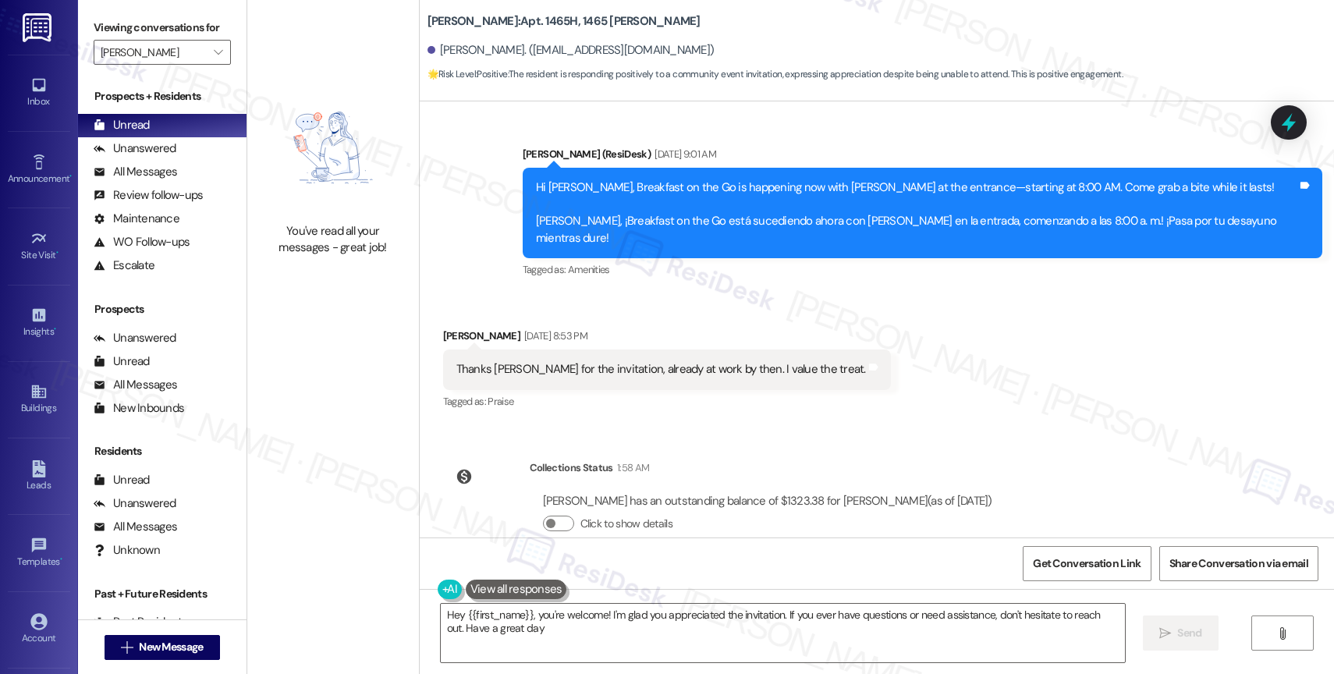
type textarea "Hey {{first_name}}, you're welcome! I'm glad you appreciated the invitation. If…"
click at [160, 157] on div "Unanswered" at bounding box center [135, 148] width 83 height 16
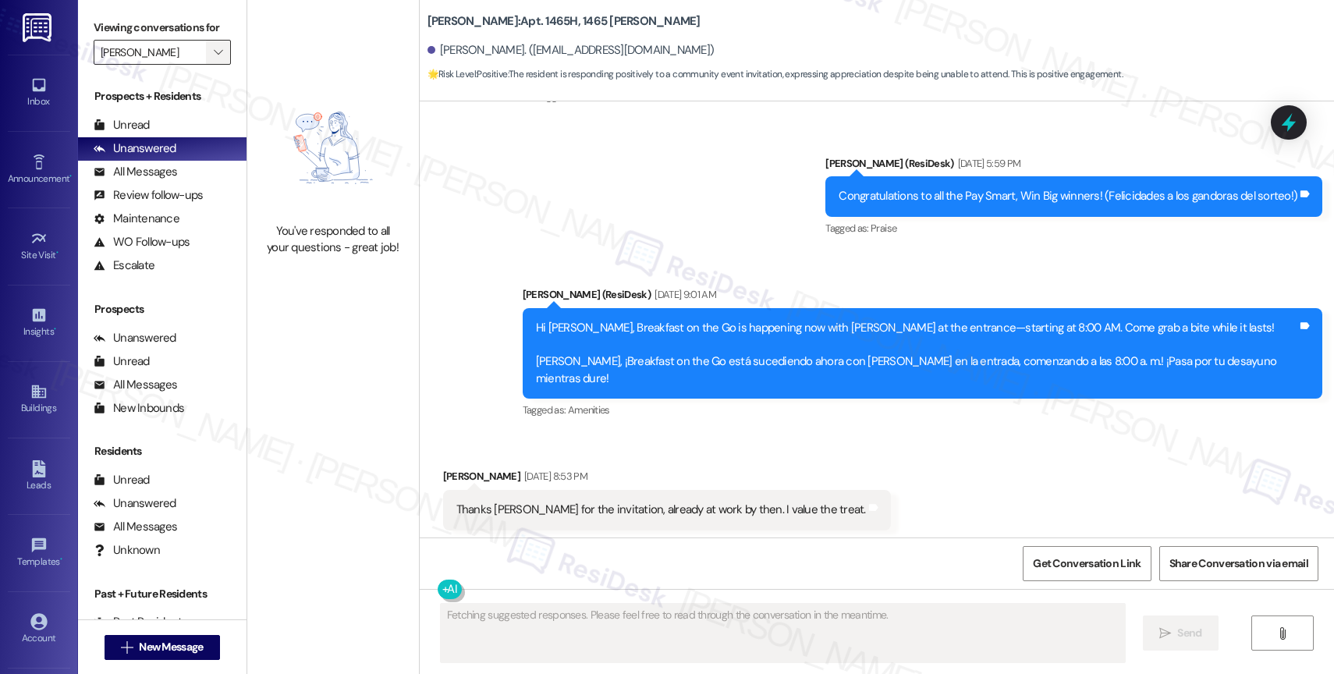
scroll to position [26002, 0]
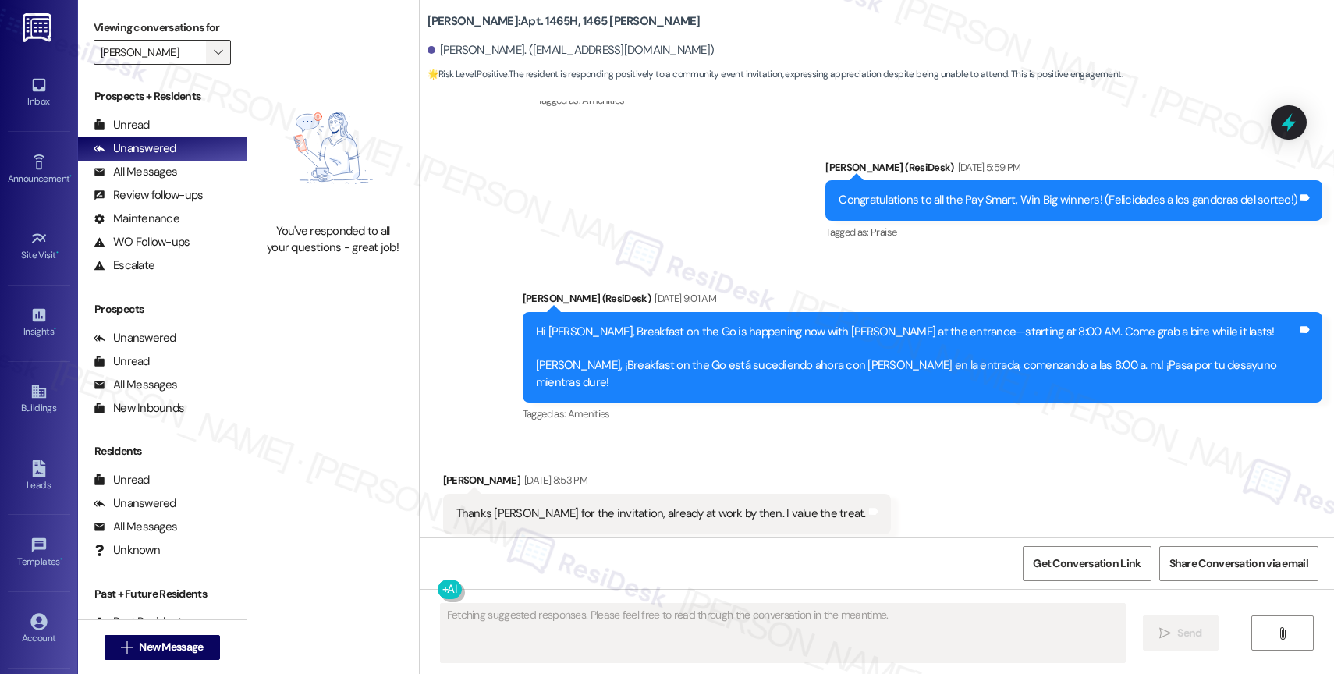
click at [214, 59] on icon "" at bounding box center [218, 52] width 9 height 12
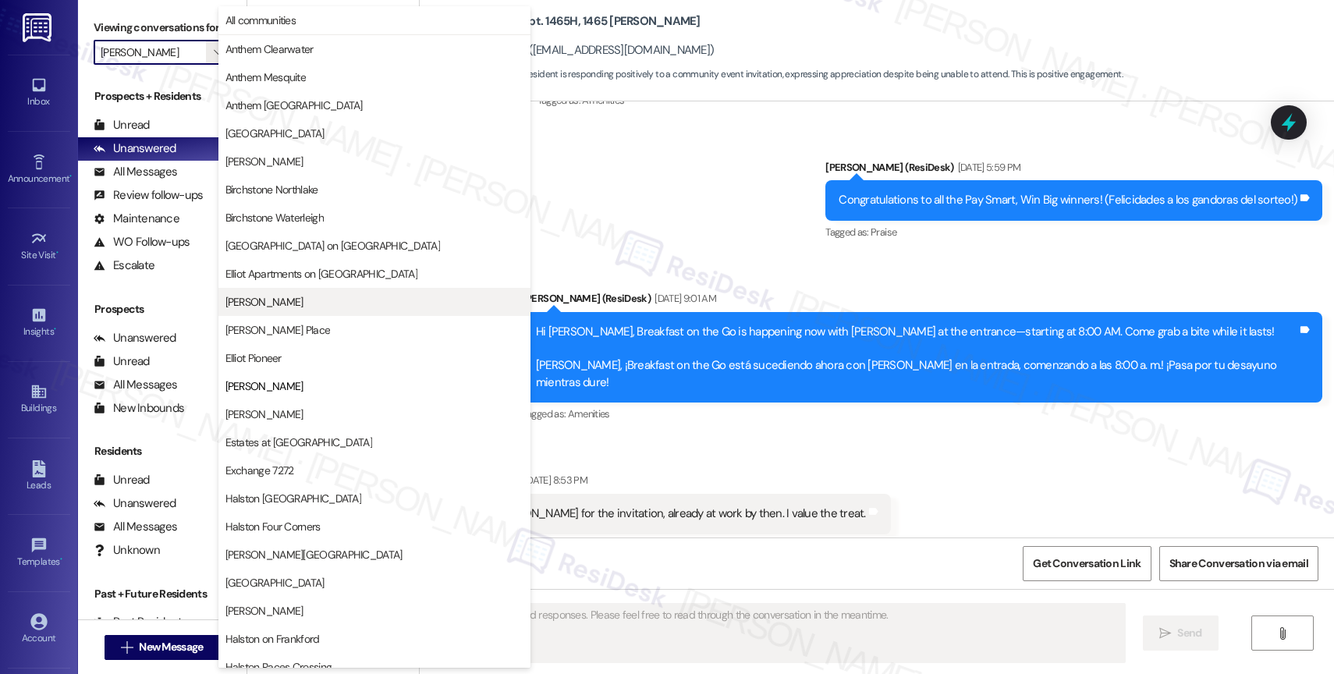
scroll to position [254, 0]
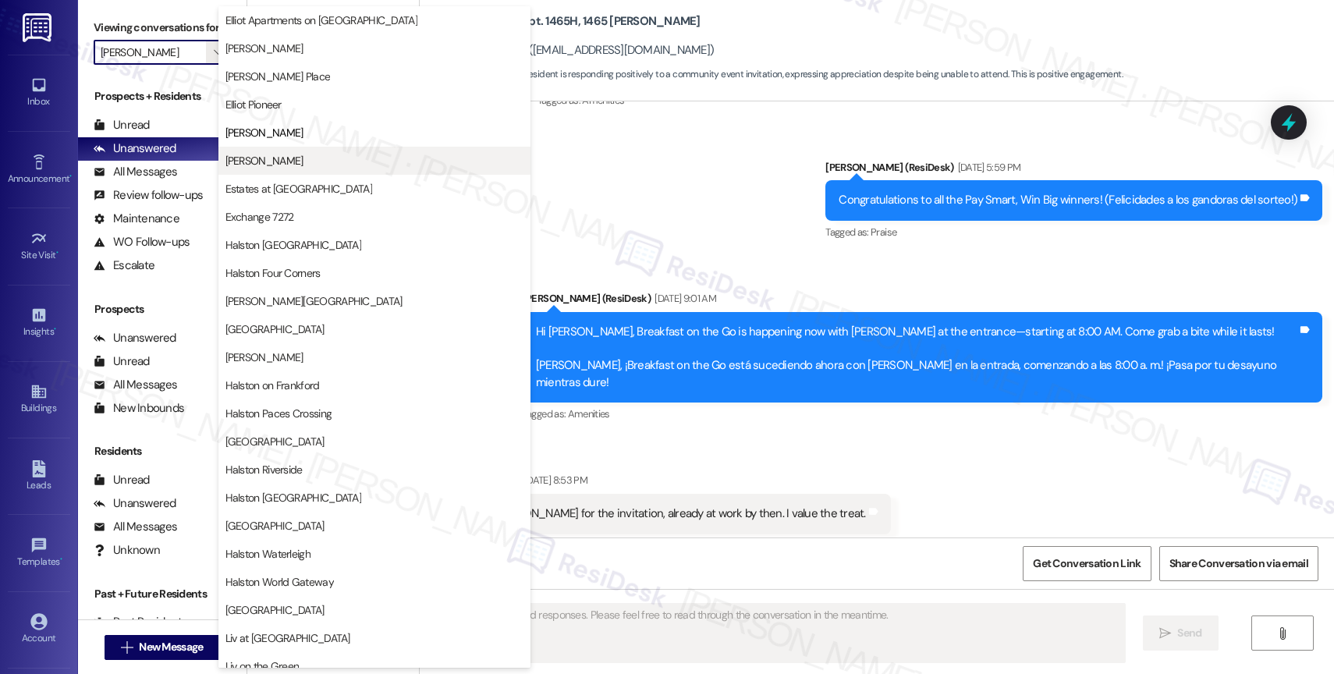
click at [291, 159] on span "[PERSON_NAME]" at bounding box center [264, 161] width 78 height 16
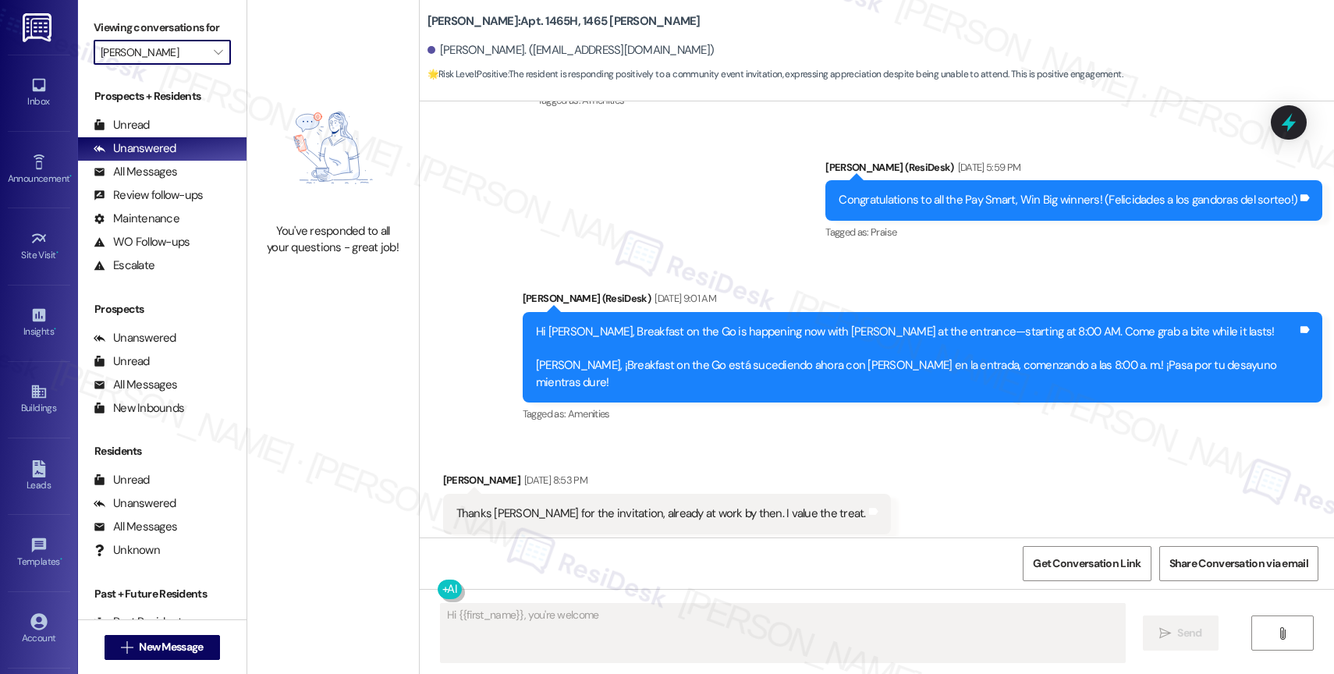
type textarea "Hi {{first_name}}, you're welcome!"
type input "[PERSON_NAME]"
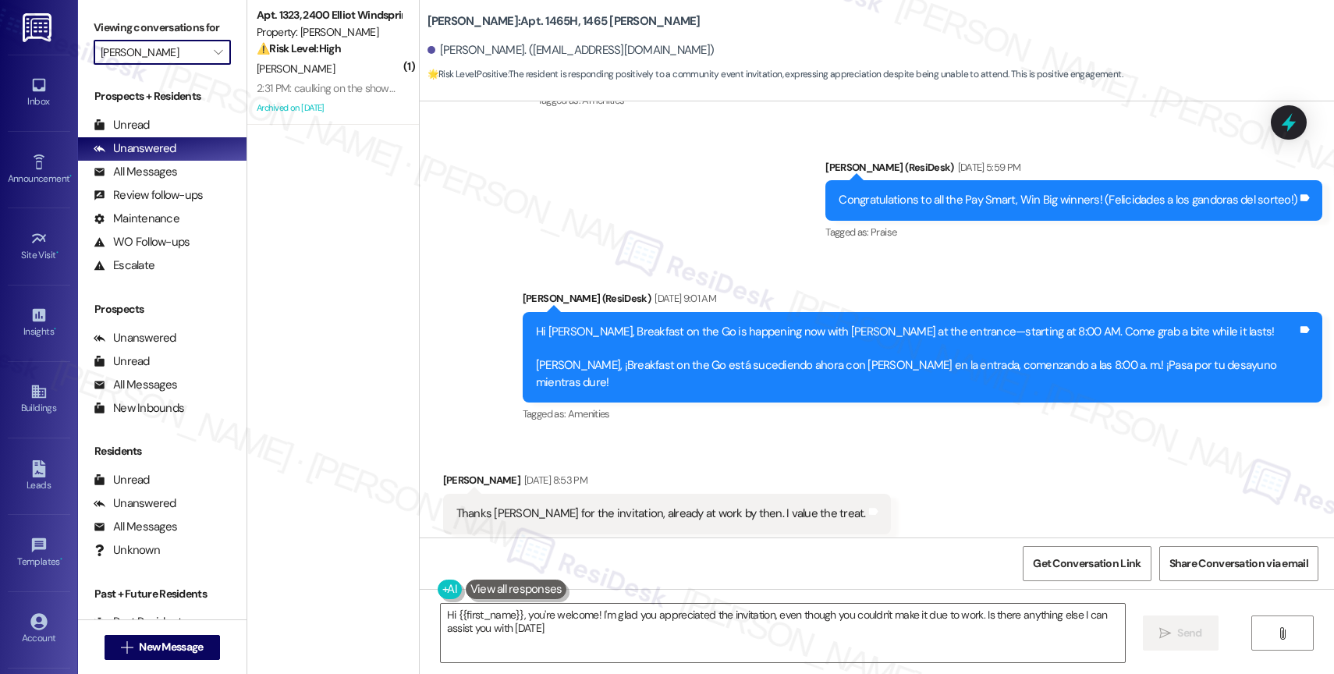
type textarea "Hi {{first_name}}, you're welcome! I'm glad you appreciated the invitation, eve…"
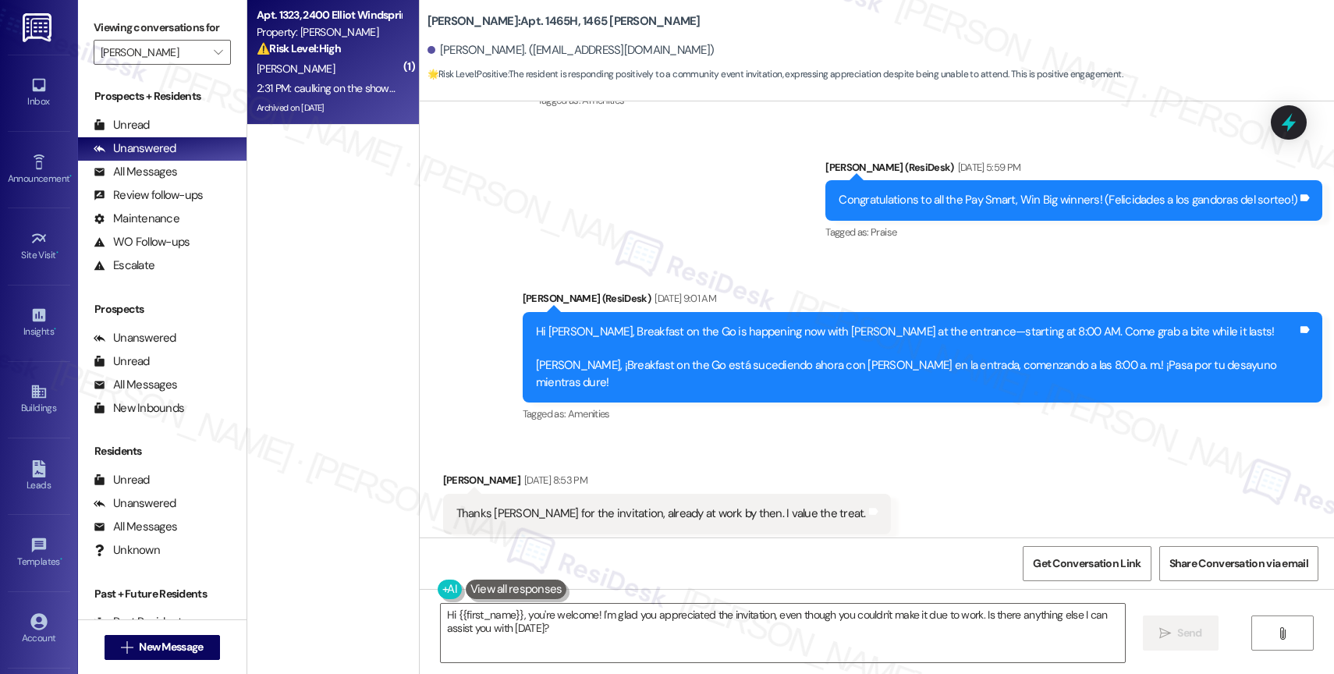
click at [344, 83] on div "2:31 PM: caulking on the shower faucet loosened 2:31 PM: caulking on the shower…" at bounding box center [366, 88] width 218 height 14
type textarea "Fetching suggested responses. Please feel free to read through the conversation…"
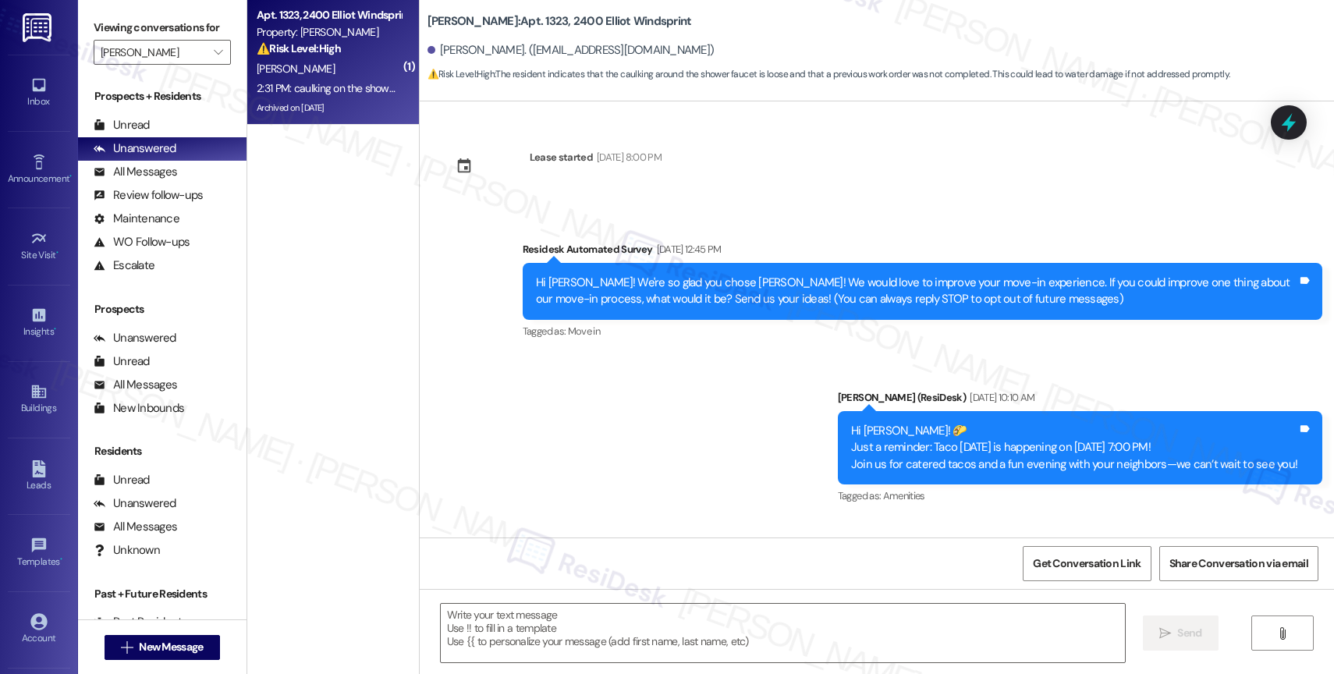
scroll to position [6754, 0]
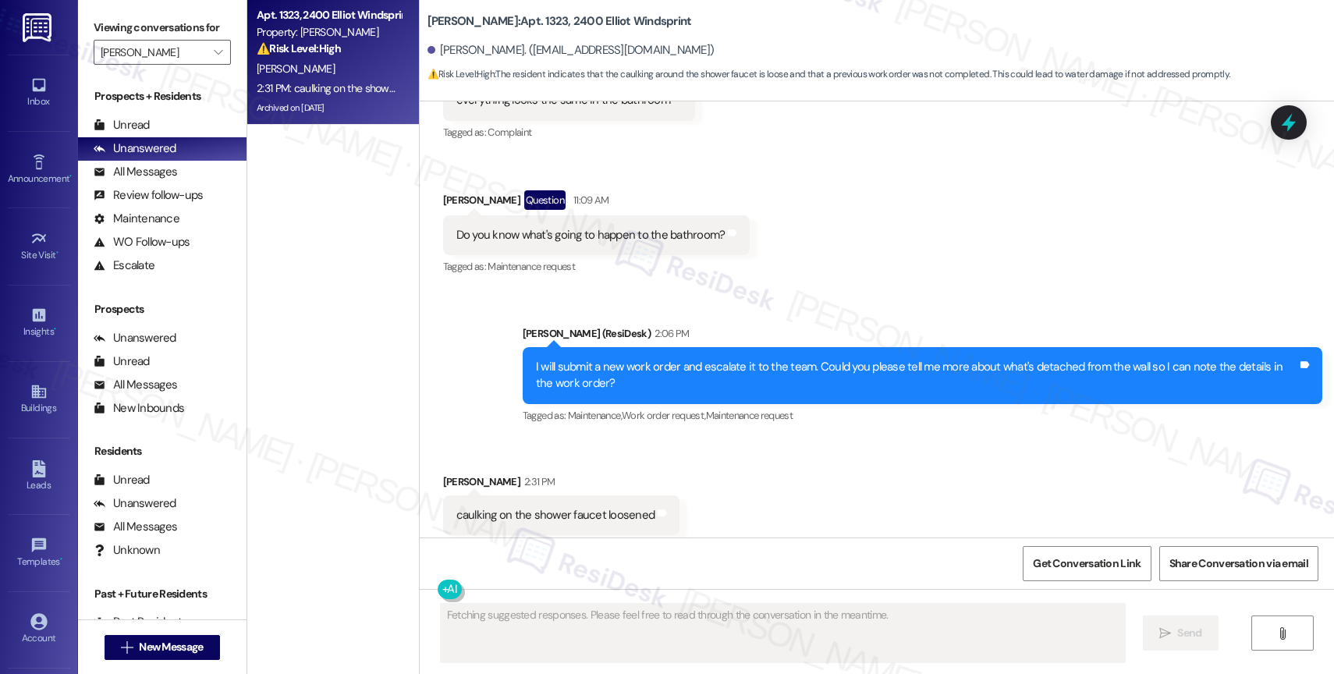
click at [785, 465] on div "Received via SMS [PERSON_NAME] 2:31 PM caulking on the shower faucet loosened T…" at bounding box center [877, 504] width 914 height 132
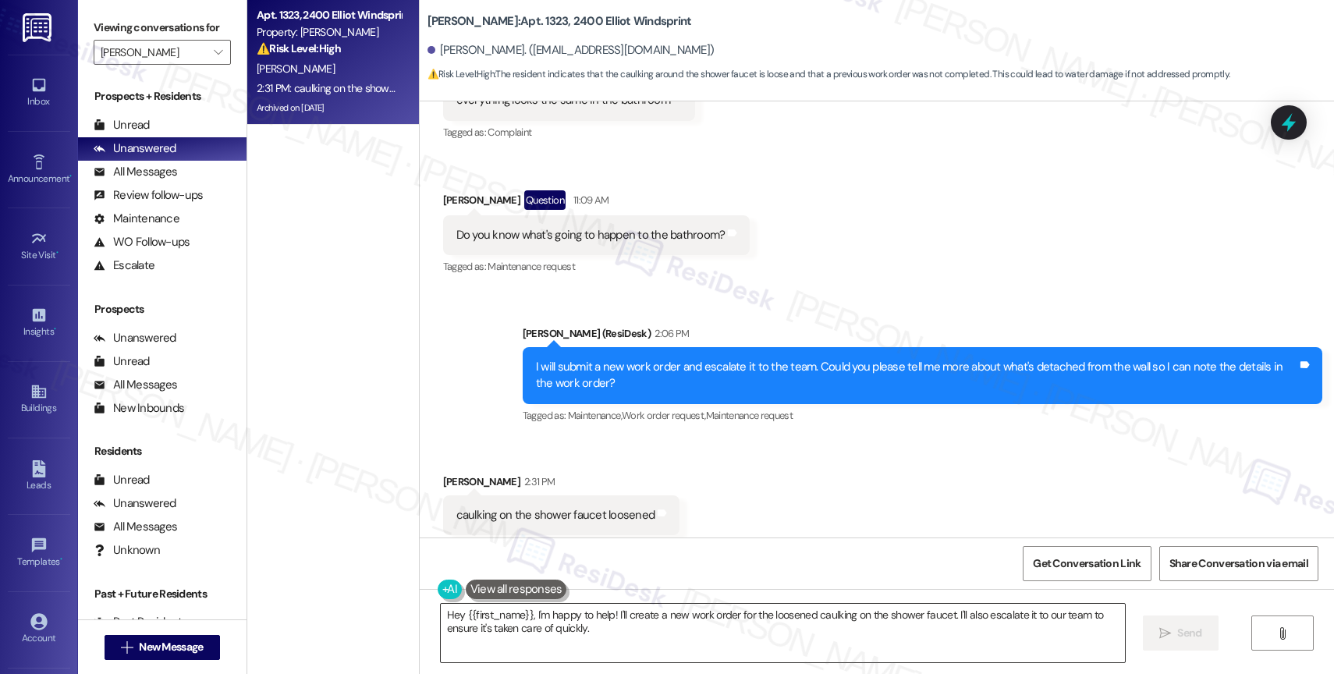
click at [583, 645] on textarea "Hey {{first_name}}, I'm happy to help! I'll create a new work order for the loo…" at bounding box center [783, 633] width 684 height 59
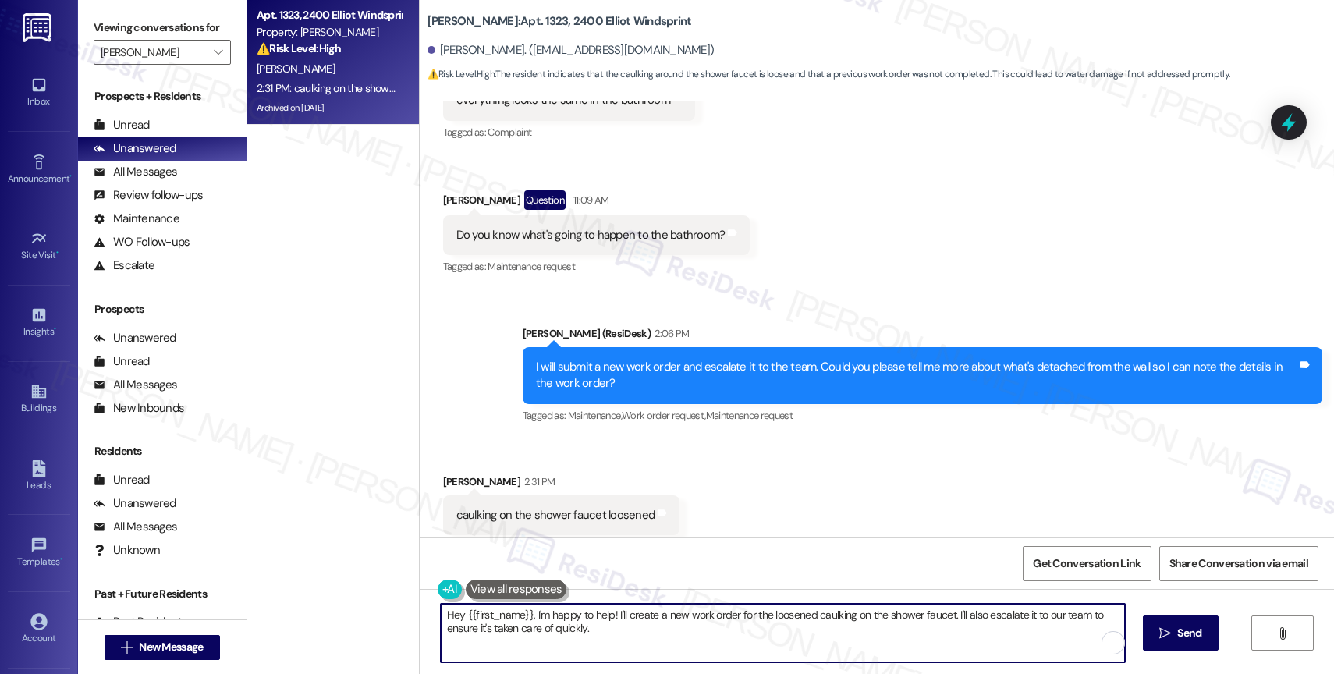
click at [583, 645] on textarea "Hey {{first_name}}, I'm happy to help! I'll create a new work order for the loo…" at bounding box center [783, 633] width 684 height 59
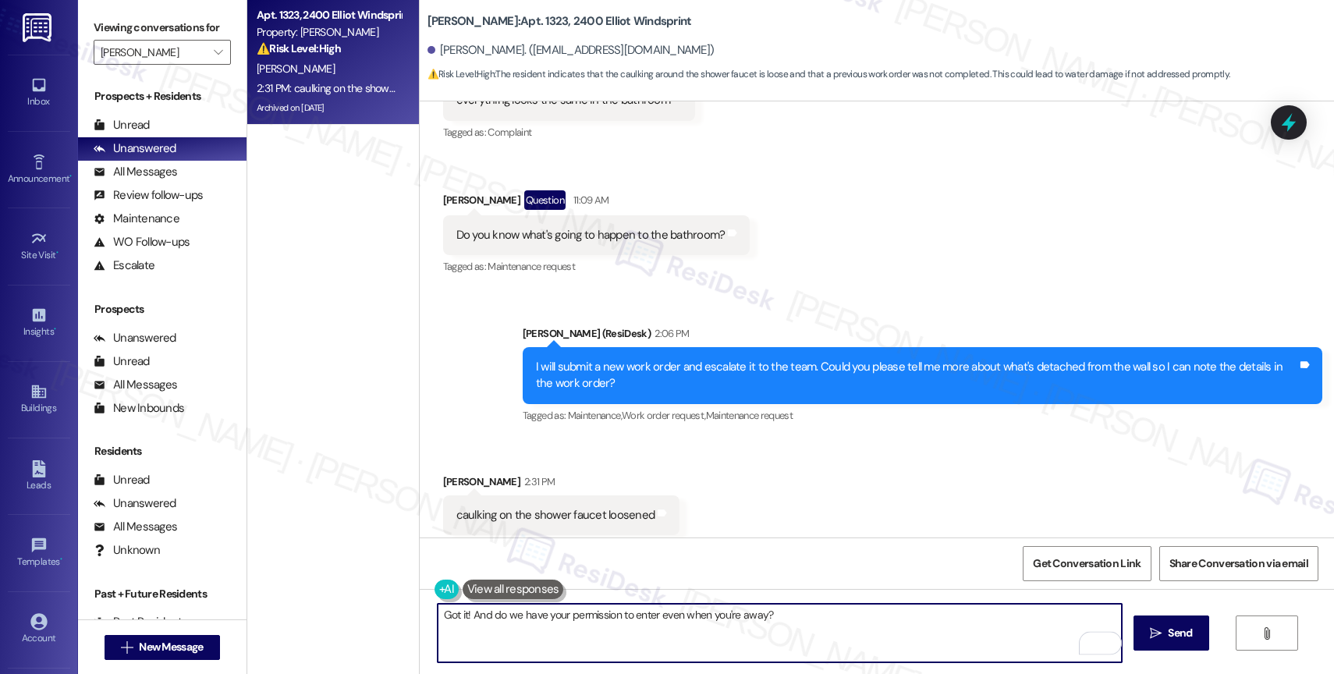
click at [463, 616] on textarea "Got it! And do we have your permission to enter even when you're away?" at bounding box center [780, 633] width 684 height 59
click at [951, 612] on textarea "Got it! I'll note that in the work order. And do we have your permission to ent…" at bounding box center [780, 633] width 684 height 59
type textarea "Got it! I'll note that in the work order. And do we have your permission to ent…"
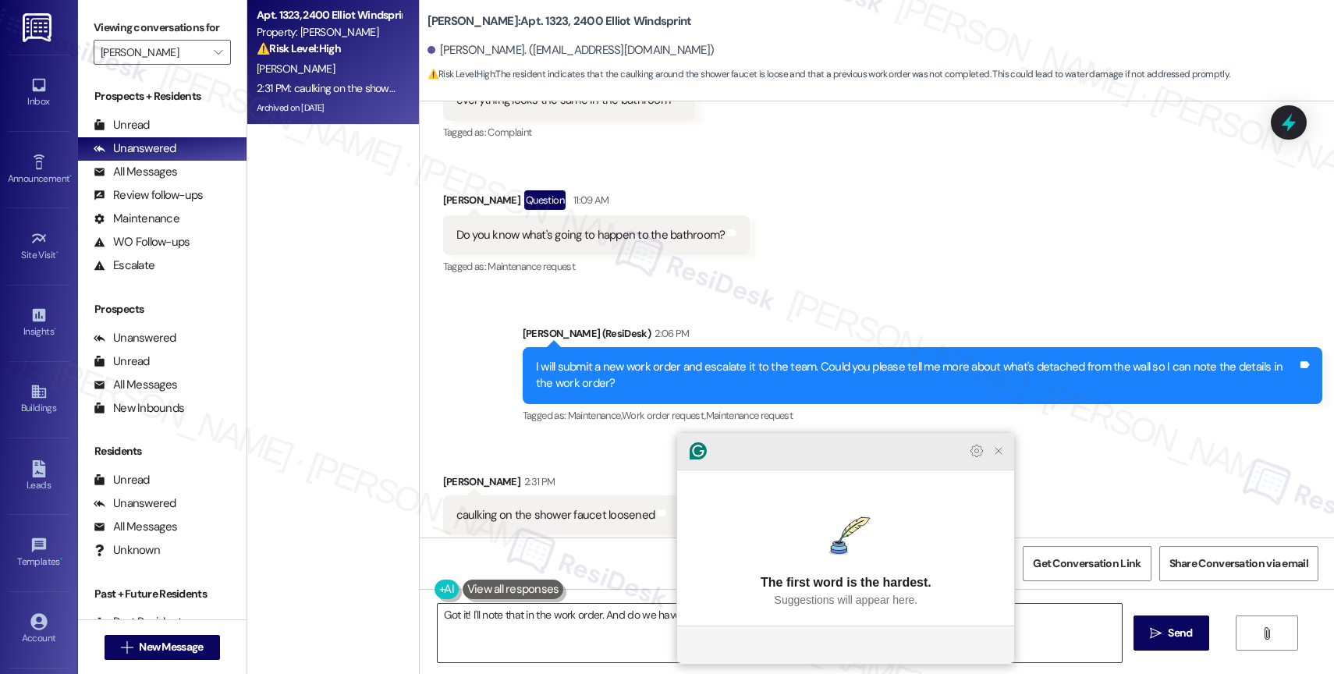
click at [995, 457] on icon "Close Grammarly Assistant" at bounding box center [998, 451] width 12 height 12
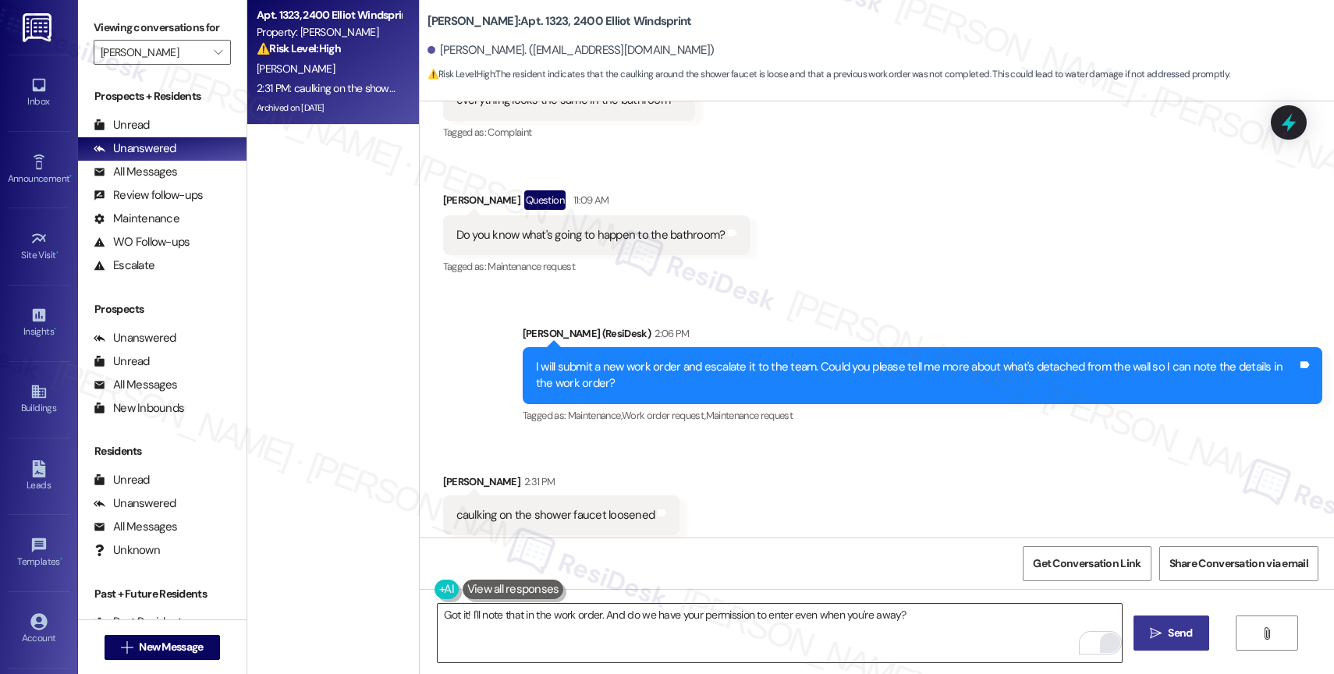
click at [1157, 631] on icon "" at bounding box center [1156, 633] width 12 height 12
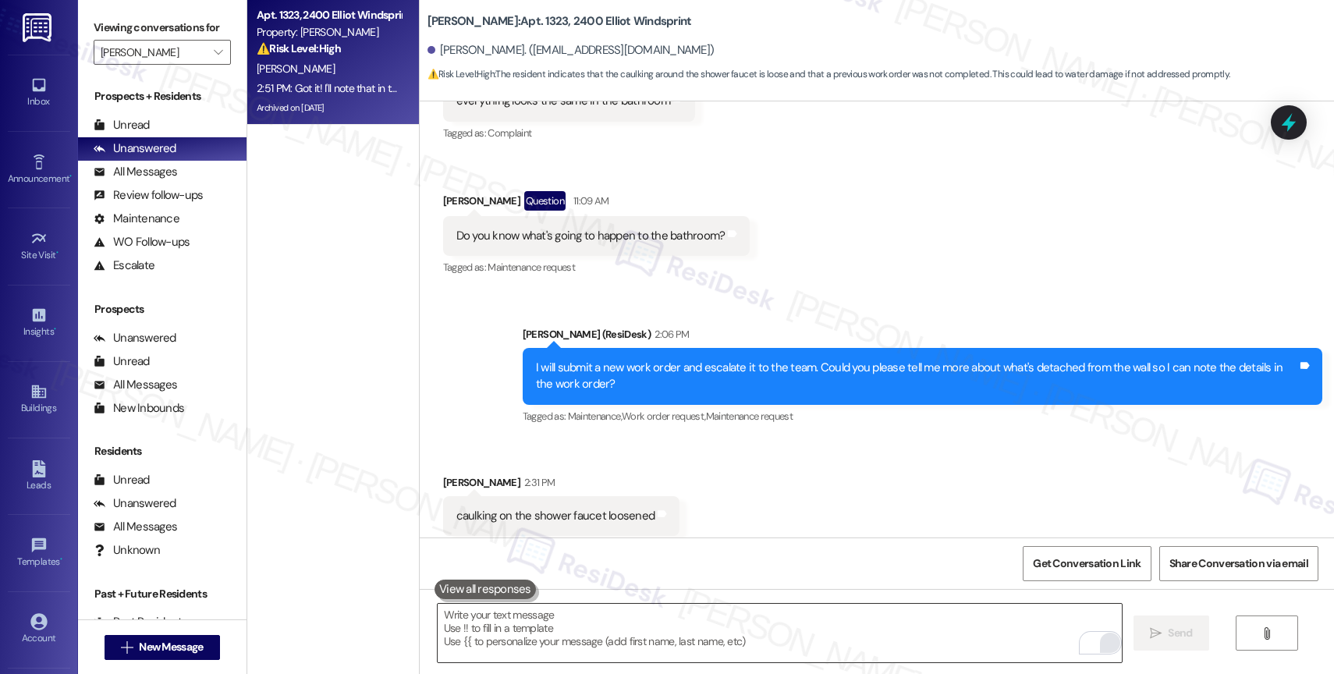
scroll to position [6863, 0]
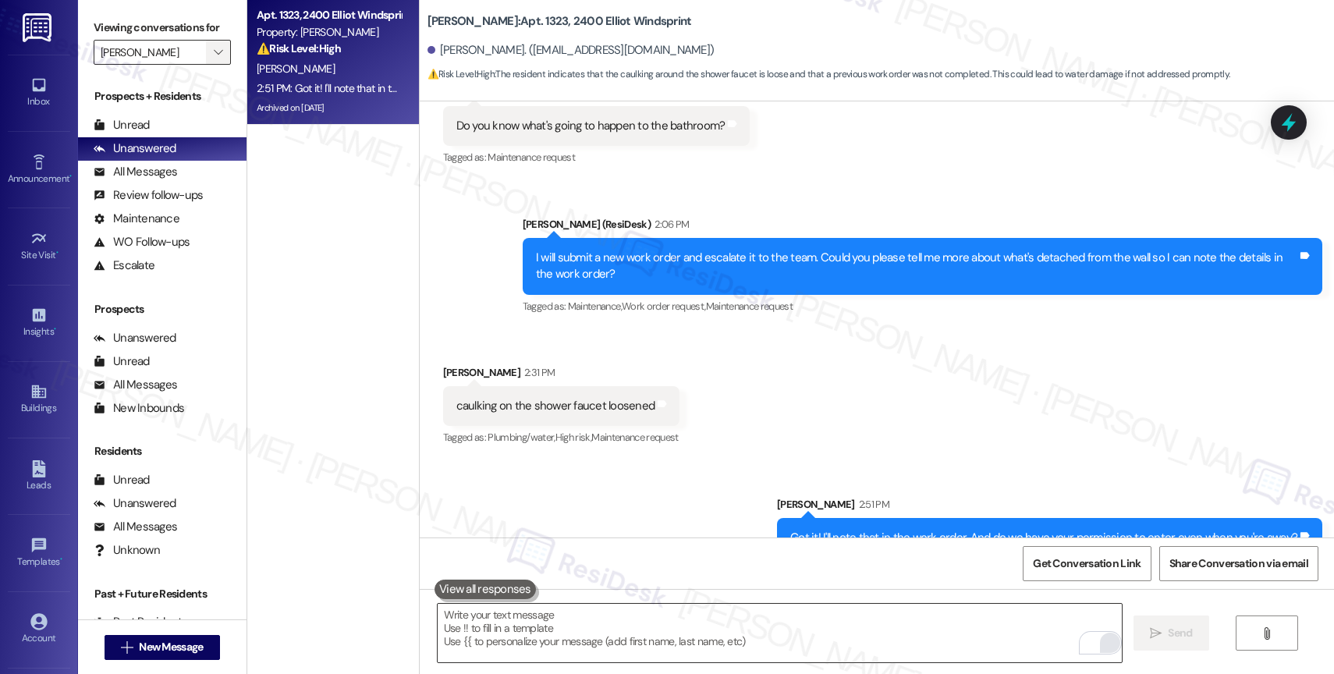
click at [211, 65] on span "" at bounding box center [218, 52] width 15 height 25
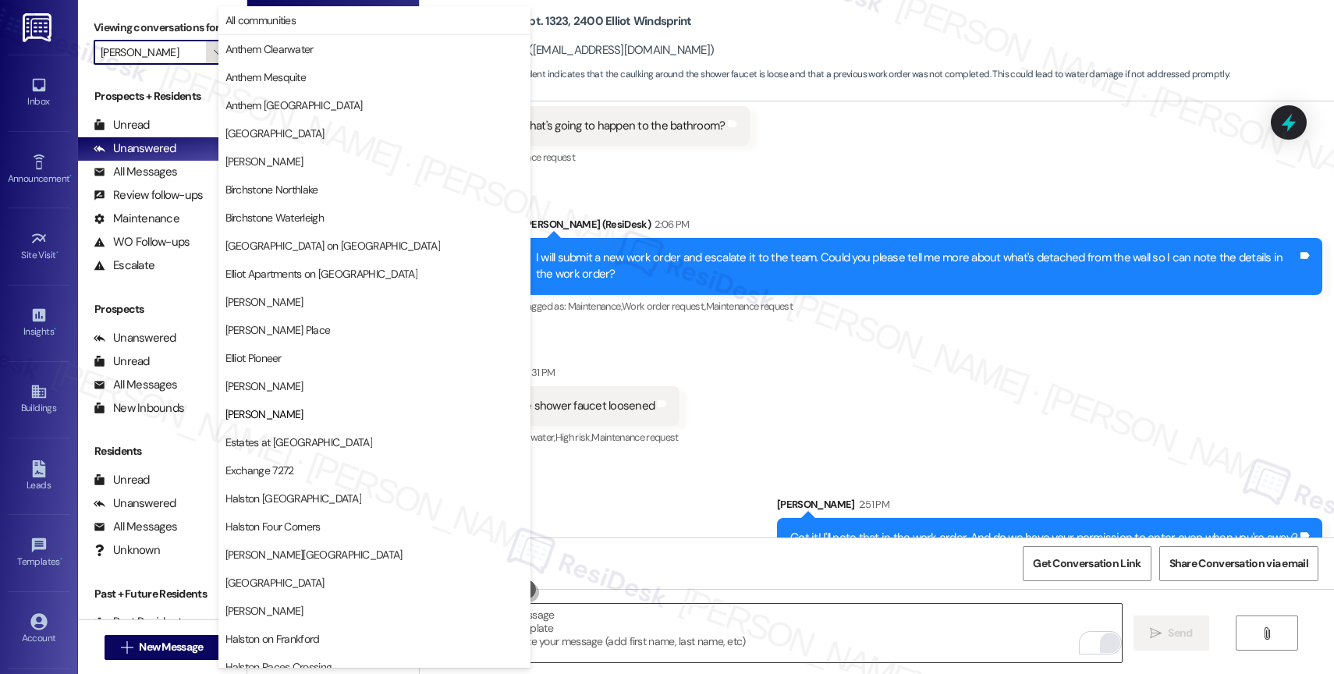
scroll to position [254, 0]
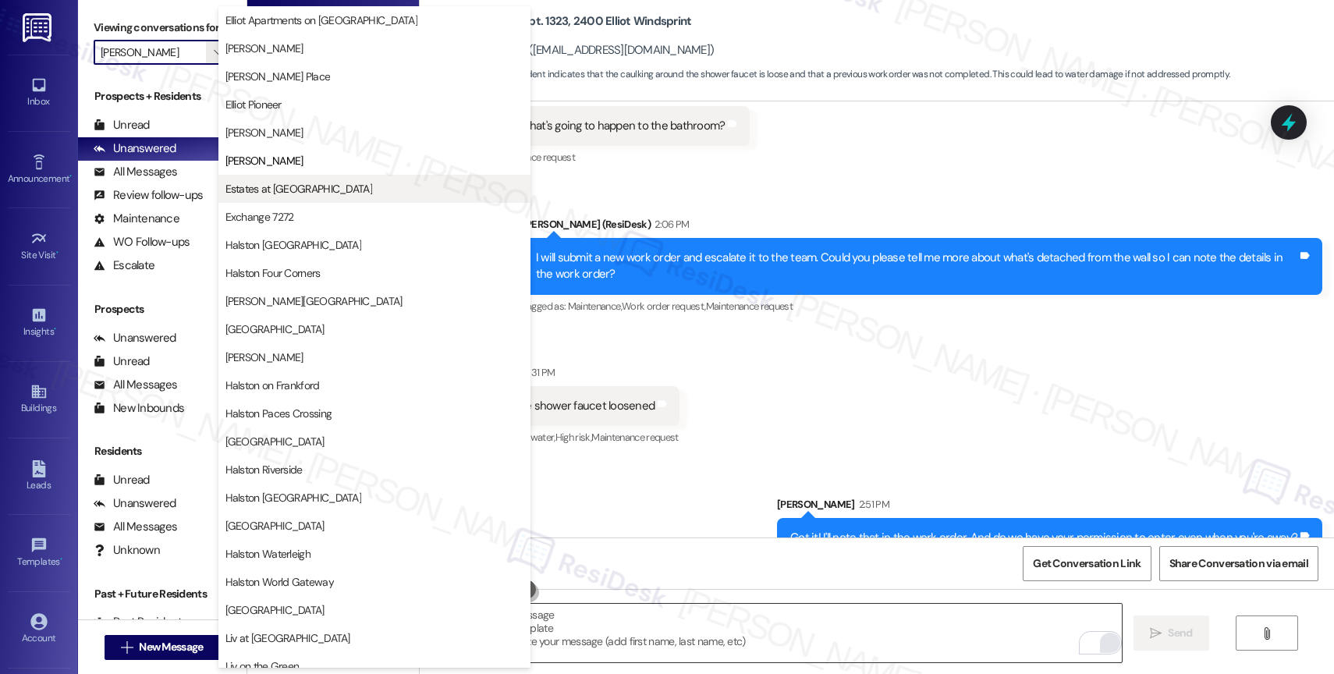
click at [311, 189] on span "Estates at [GEOGRAPHIC_DATA]" at bounding box center [298, 189] width 147 height 16
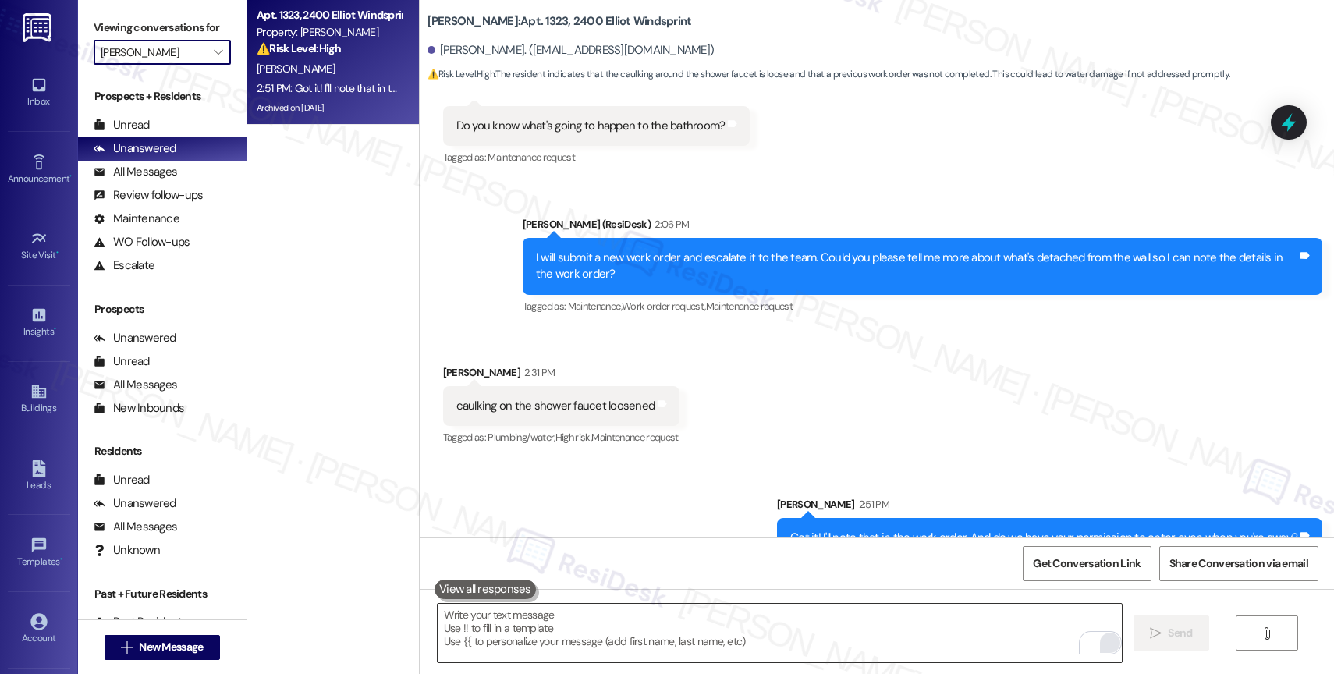
type input "Estates at [GEOGRAPHIC_DATA]"
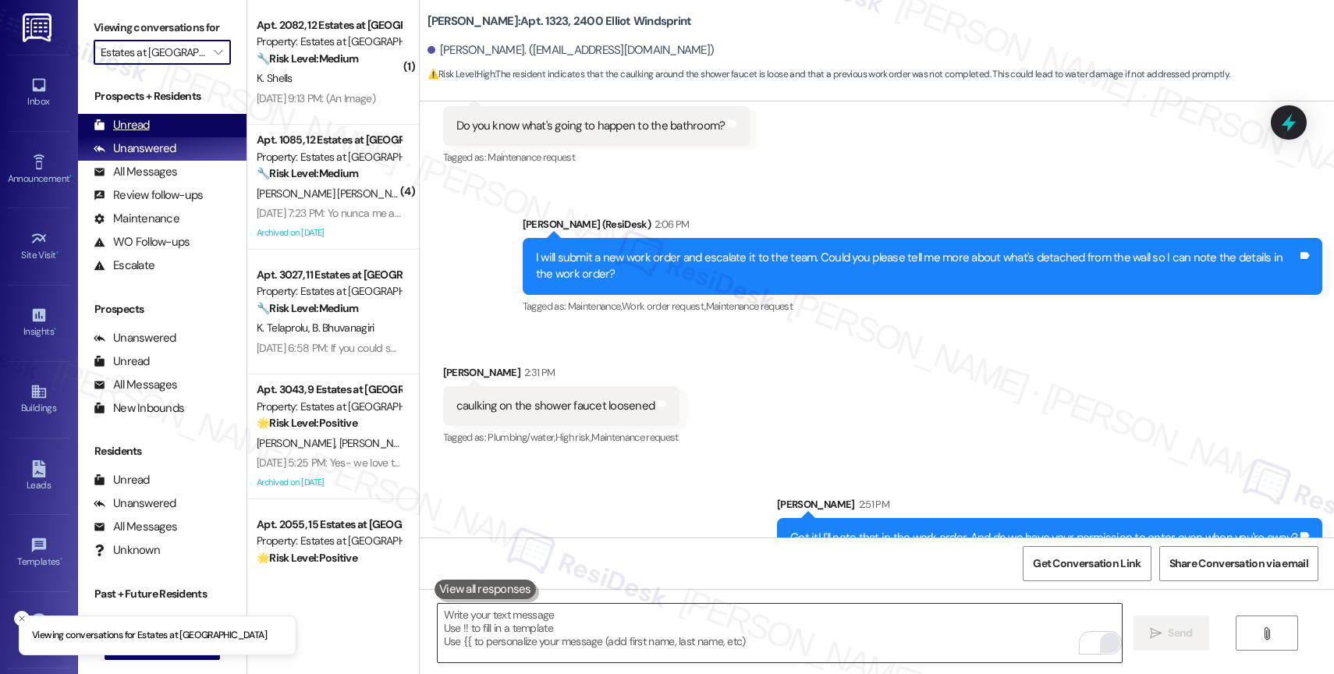
click at [165, 137] on div "Unread (0)" at bounding box center [162, 125] width 169 height 23
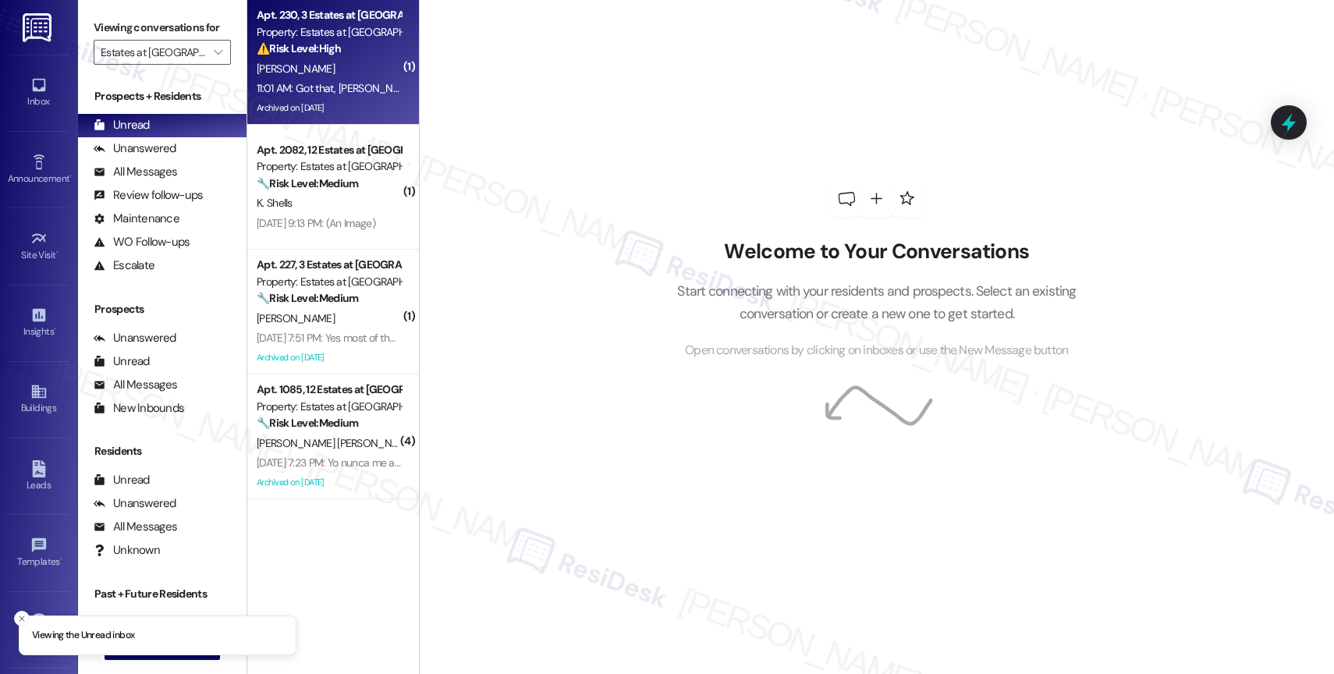
click at [318, 66] on div "[PERSON_NAME]" at bounding box center [328, 69] width 147 height 20
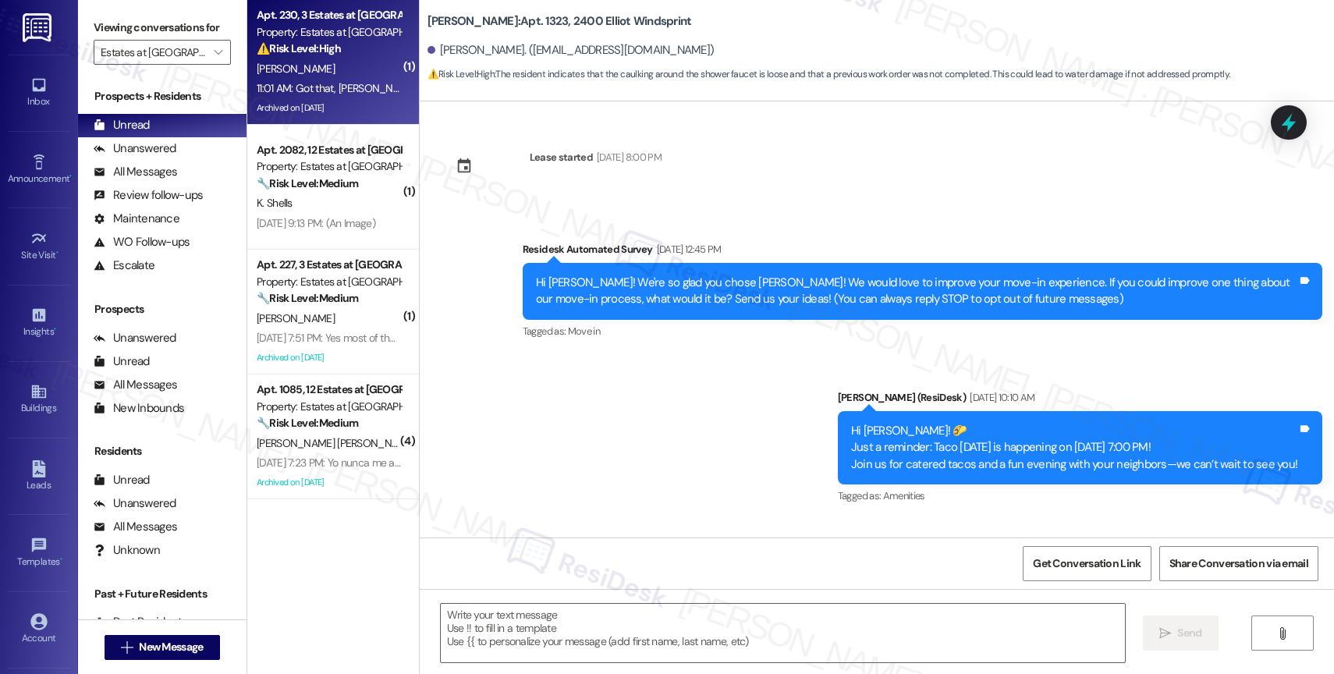
scroll to position [6753, 0]
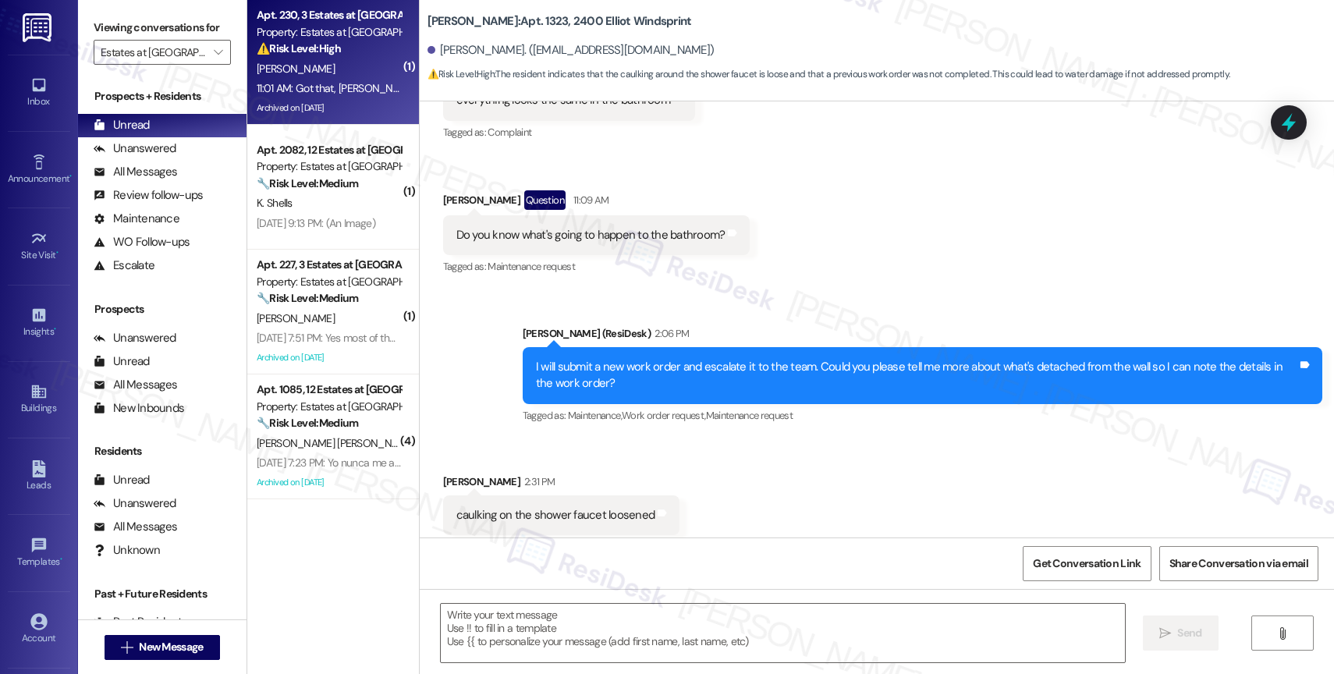
type textarea "Fetching suggested responses. Please feel free to read through the conversation…"
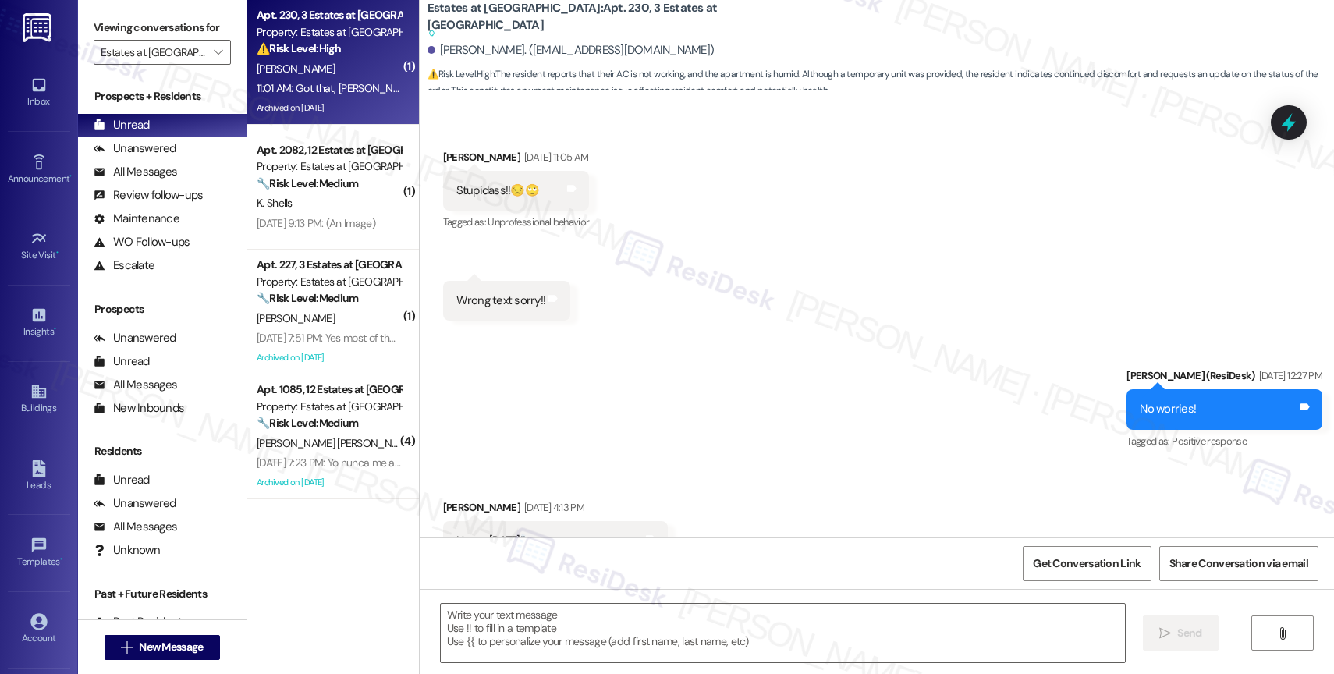
type textarea "Fetching suggested responses. Please feel free to read through the conversation…"
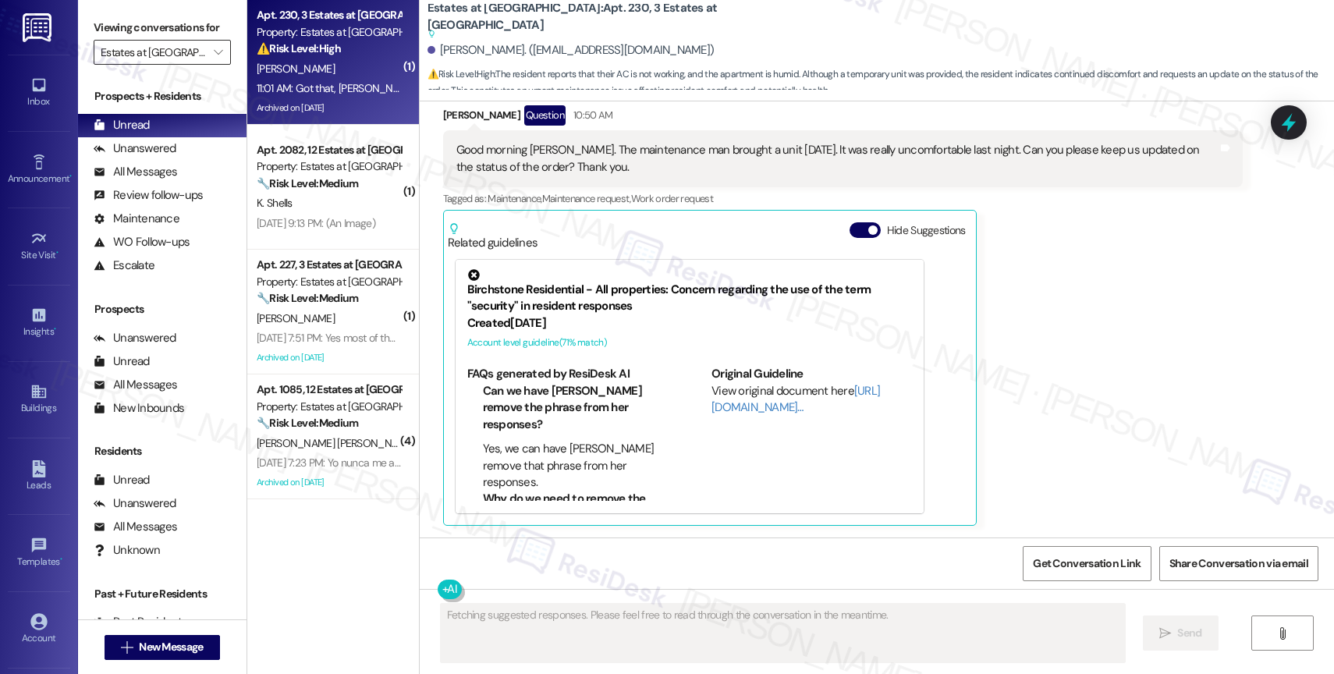
scroll to position [1720, 0]
click at [212, 64] on span "" at bounding box center [218, 52] width 15 height 25
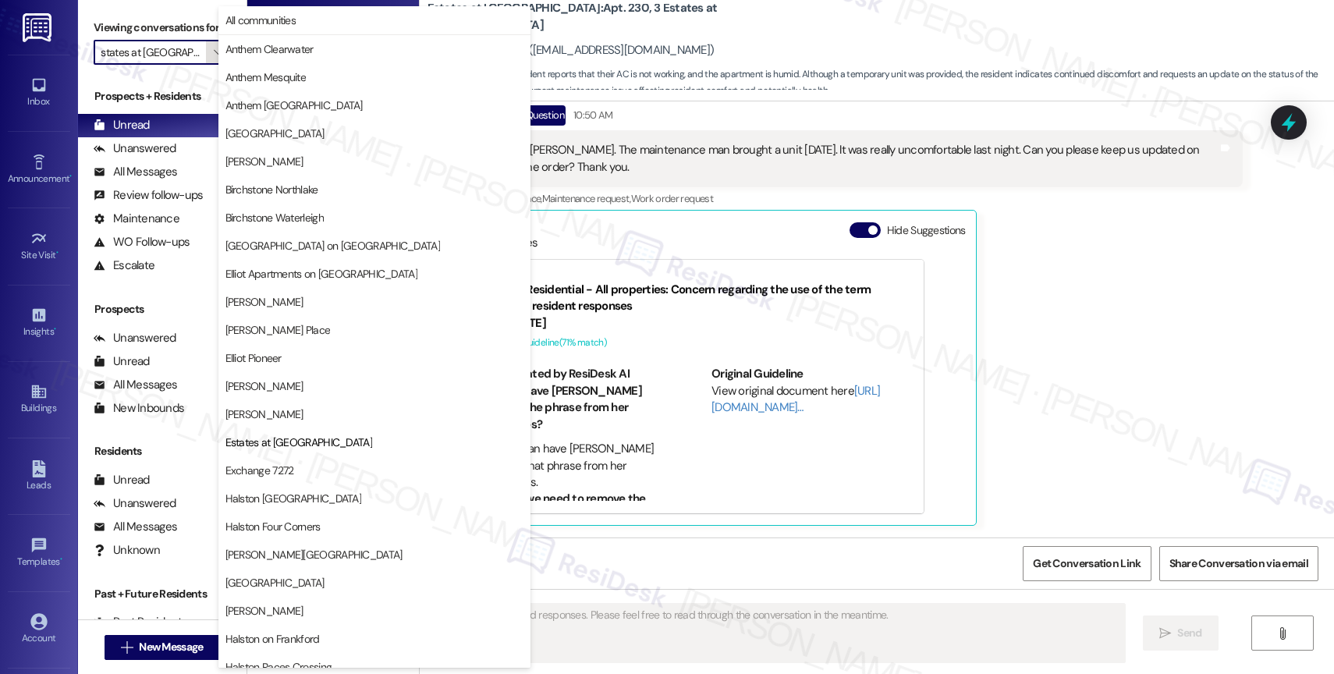
scroll to position [254, 0]
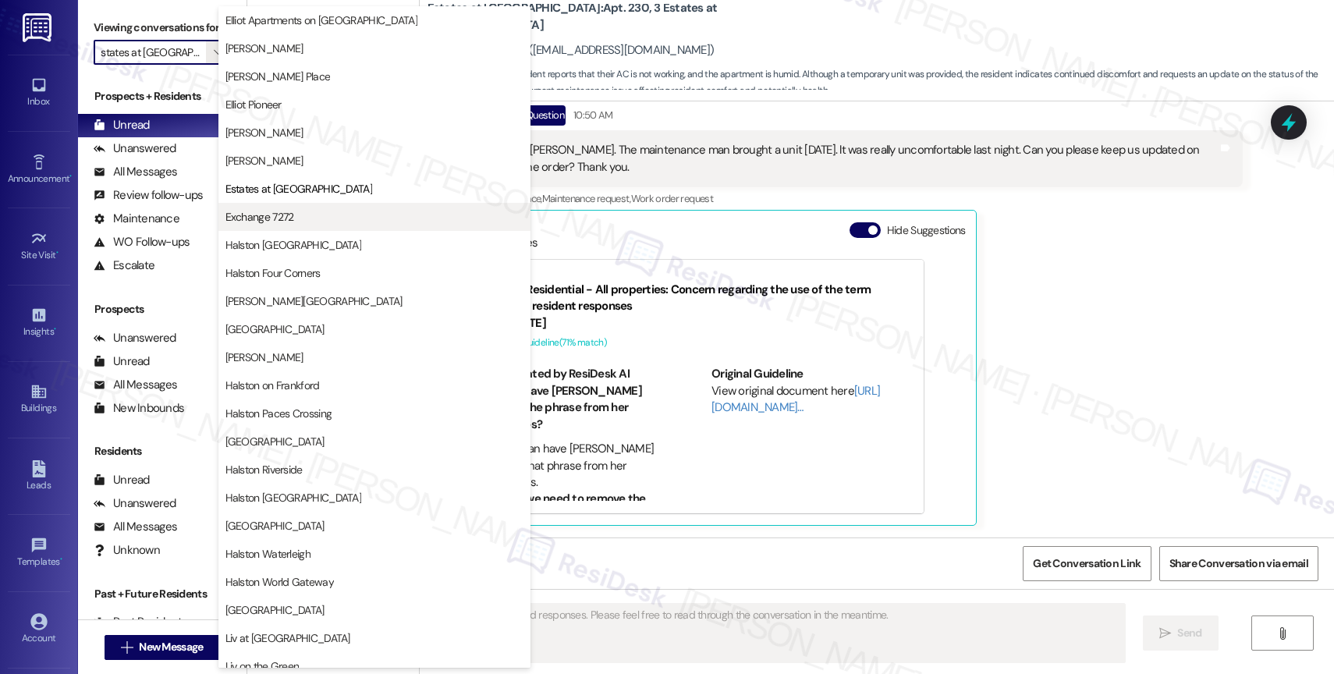
click at [304, 216] on span "Exchange 7272" at bounding box center [374, 217] width 298 height 16
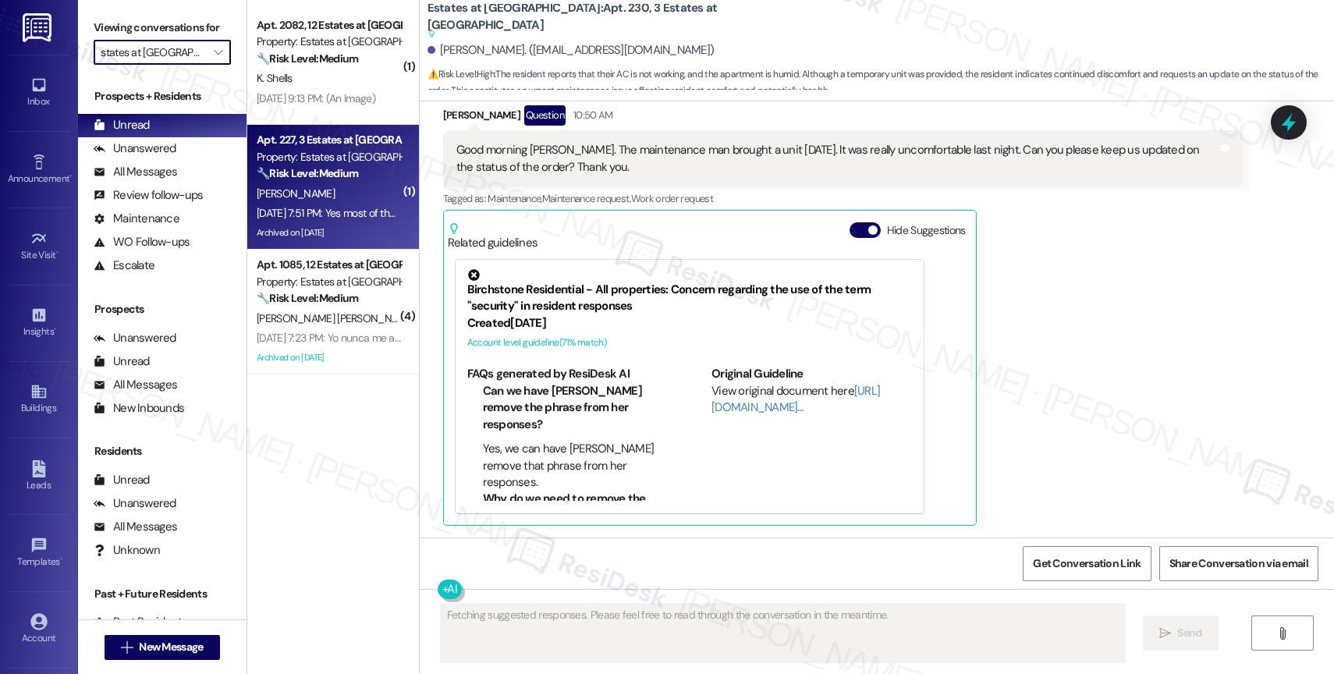
type input "Exchange 7272"
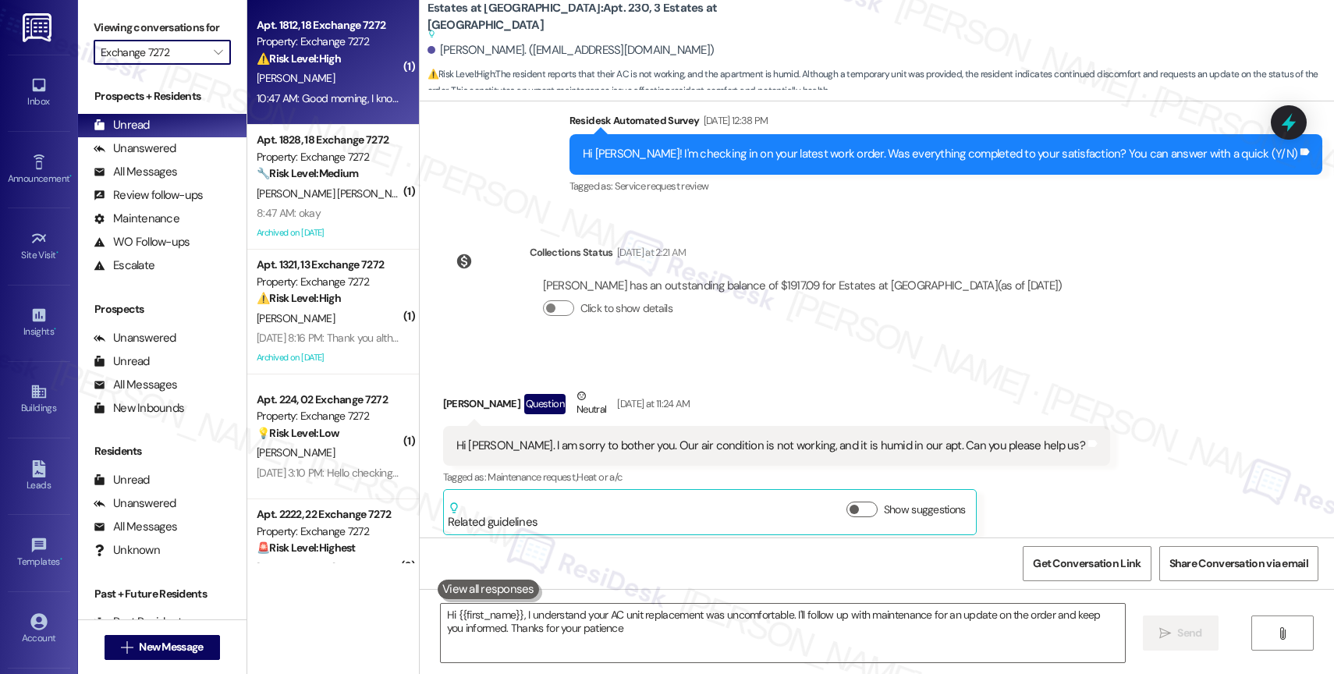
type textarea "Hi {{first_name}}, I understand your AC unit replacement was uncomfortable. I'l…"
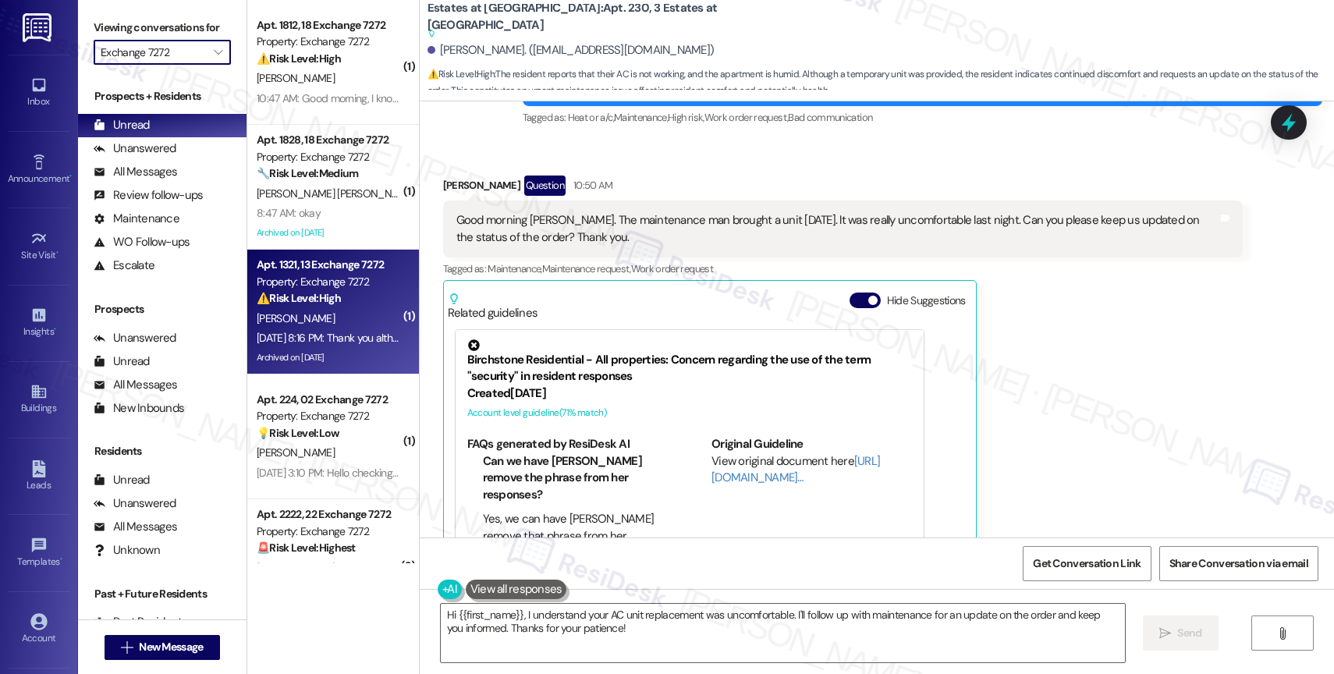
scroll to position [1720, 0]
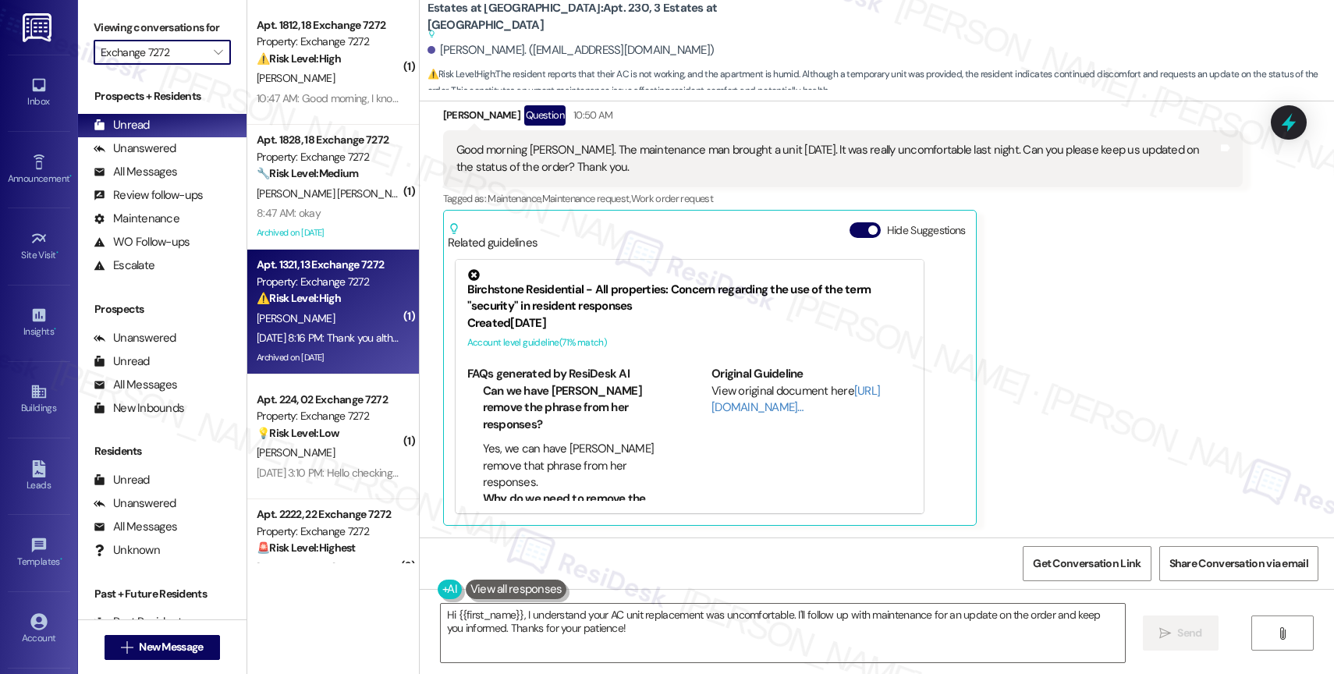
click at [316, 320] on div "V. Edinbyrd" at bounding box center [328, 319] width 147 height 20
type textarea "Hi {{first_name}}, I understand your AC unit replacement was uncomfortable. I'l…"
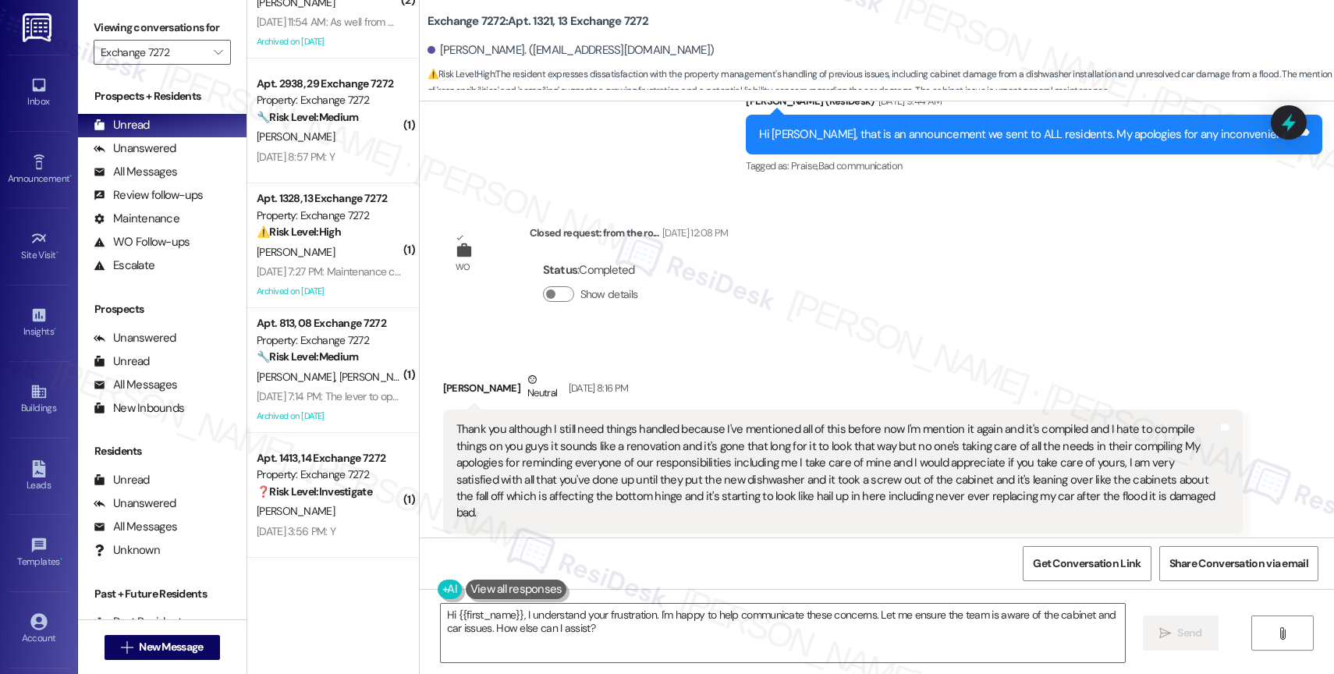
scroll to position [20523, 0]
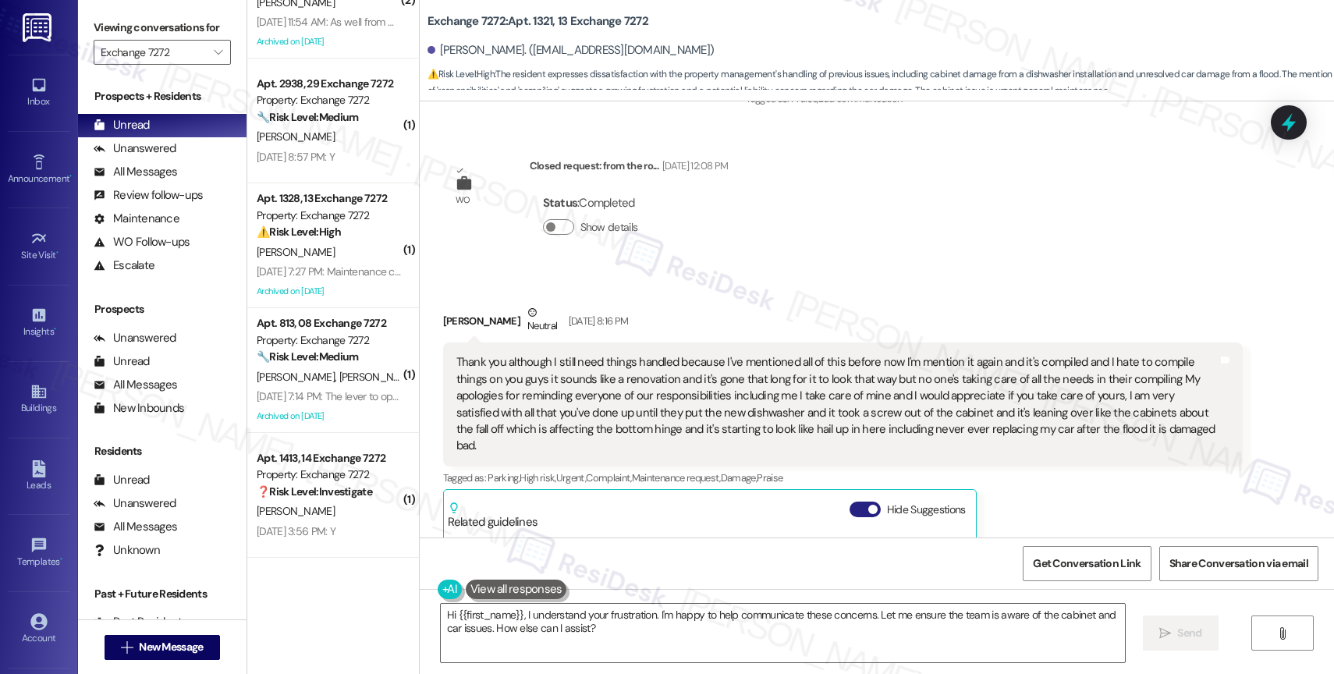
click at [850, 502] on button "Hide Suggestions" at bounding box center [865, 510] width 31 height 16
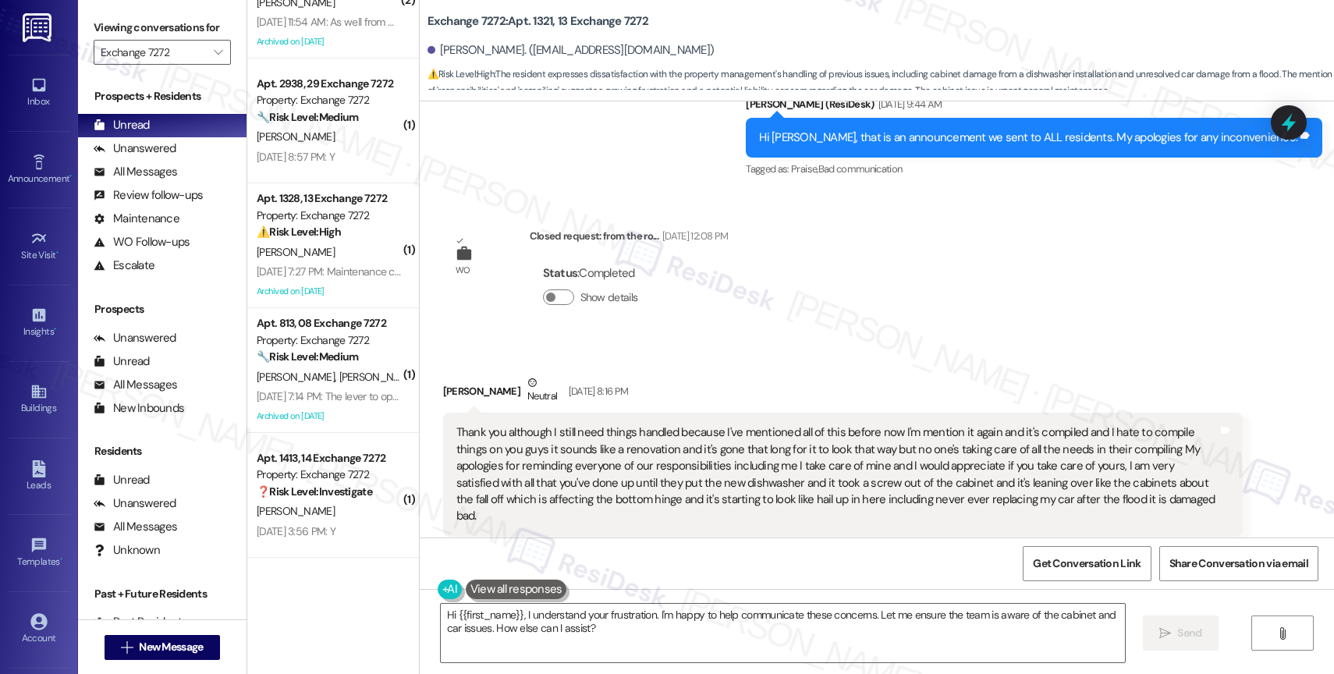
scroll to position [20375, 0]
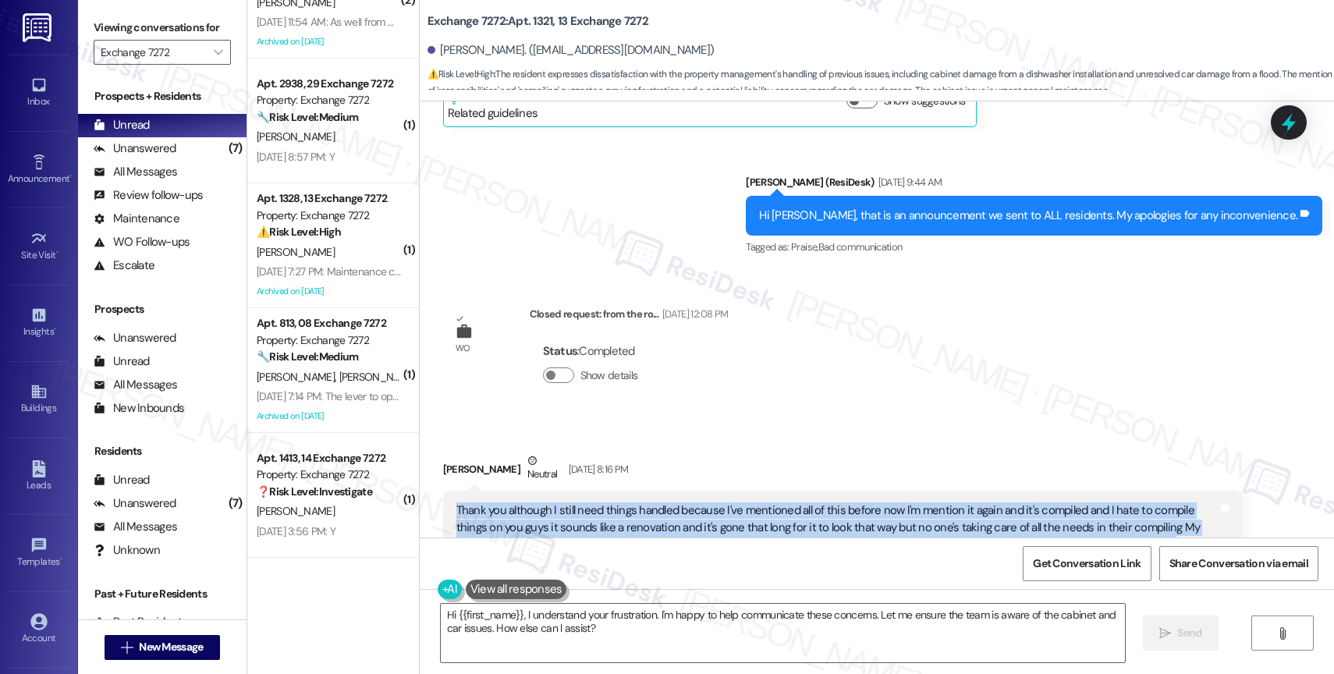
drag, startPoint x: 435, startPoint y: 370, endPoint x: 1133, endPoint y: 446, distance: 701.7
click at [1133, 491] on div "Thank you although I still need things handled because I've mentioned all of th…" at bounding box center [843, 553] width 800 height 124
copy div "Thank you although I still need things handled because I've mentioned all of th…"
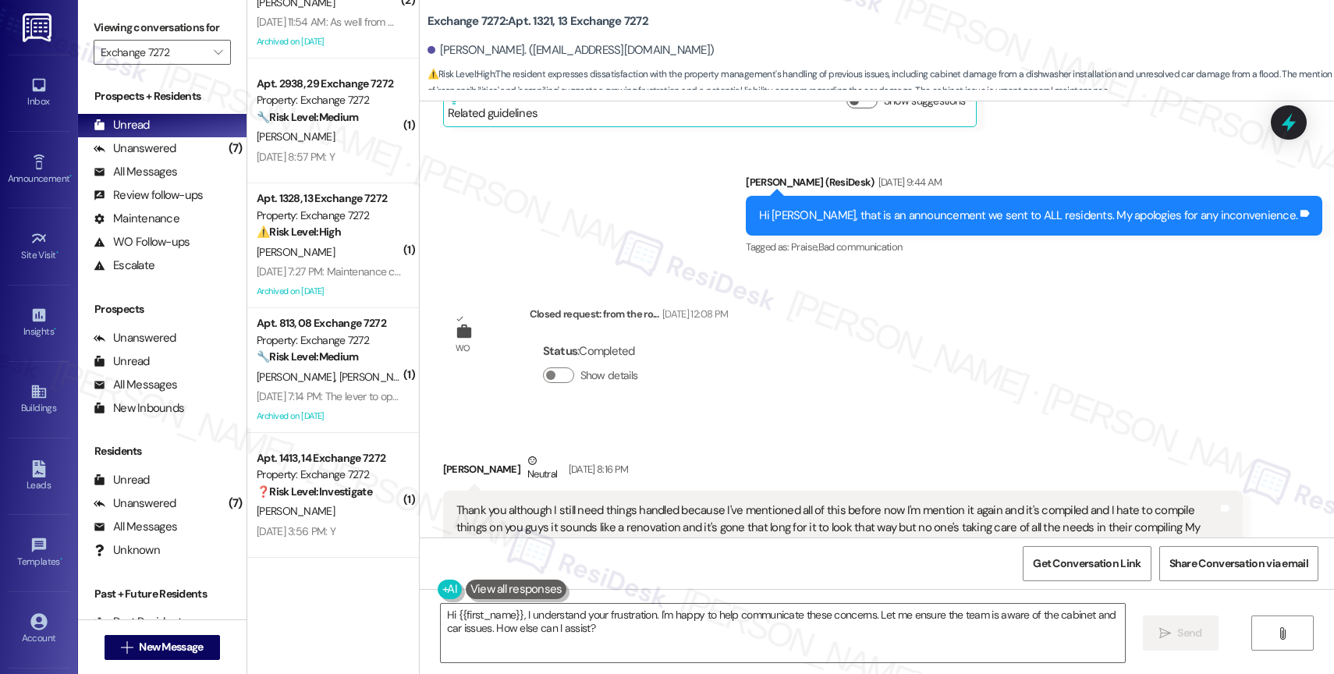
click at [726, 328] on div "Status : Completed Show details" at bounding box center [629, 367] width 199 height 79
click at [551, 634] on textarea "Hi {{first_name}}, I understand your frustration. I'm happy to help communicate…" at bounding box center [783, 633] width 684 height 59
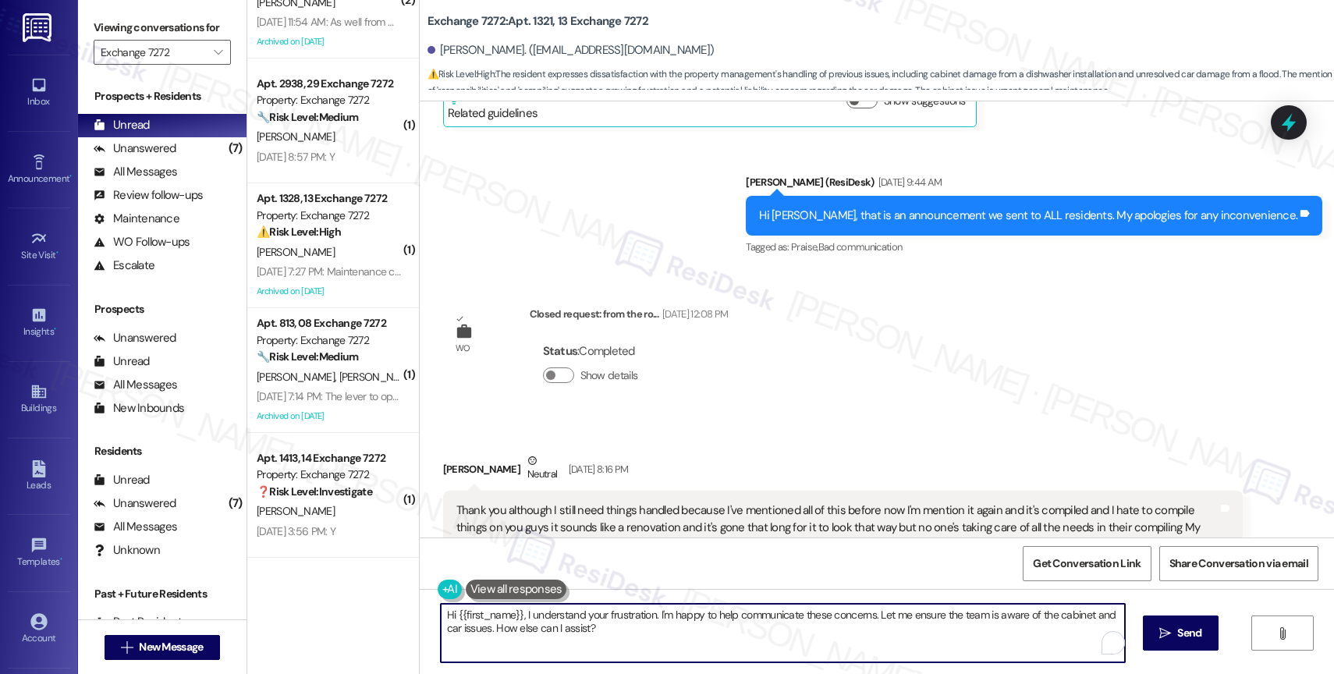
click at [551, 634] on textarea "Hi {{first_name}}, I understand your frustration. I'm happy to help communicate…" at bounding box center [783, 633] width 684 height 59
paste textarea ", thank you for sharing all of this with me—I can hear how frustrating it’s bee…"
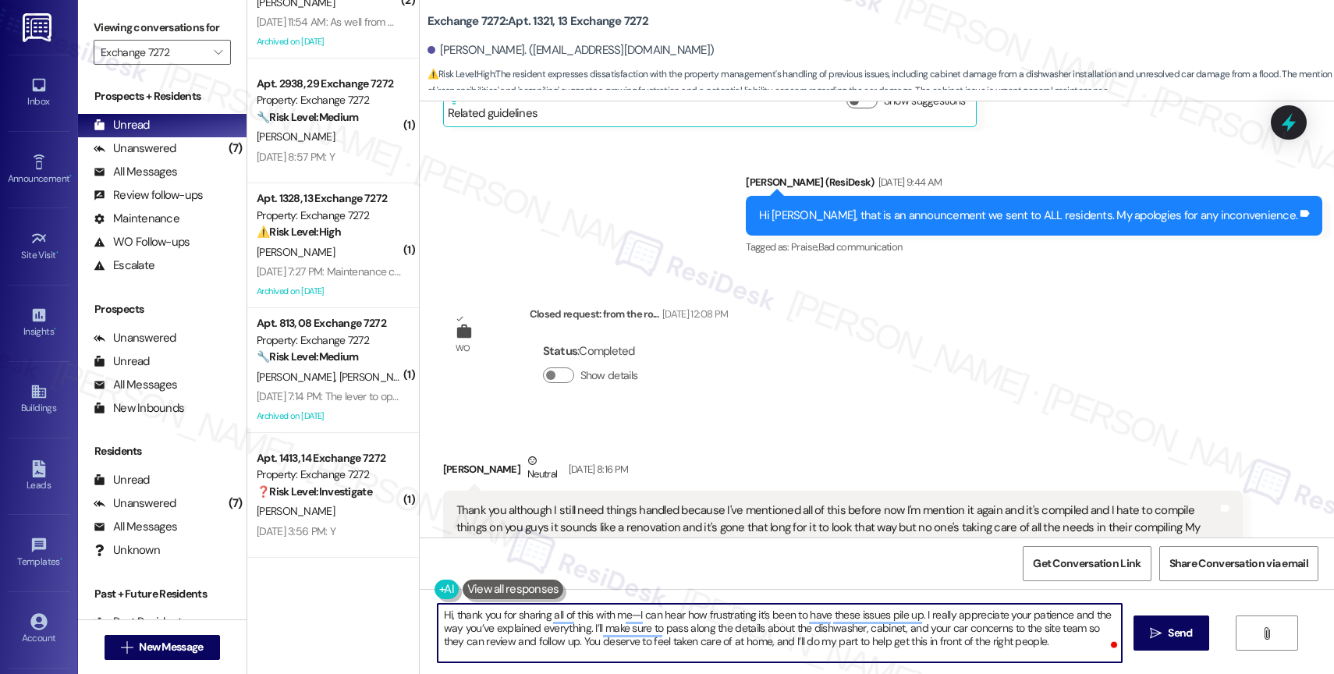
drag, startPoint x: 442, startPoint y: 616, endPoint x: 581, endPoint y: 617, distance: 139.7
click at [442, 615] on textarea "Hi, thank you for sharing all of this with me—I can hear how frustrating it’s b…" at bounding box center [780, 633] width 684 height 59
type textarea "Hi Victor, thank you for sharing all of this with me—I can hear how frustrating…"
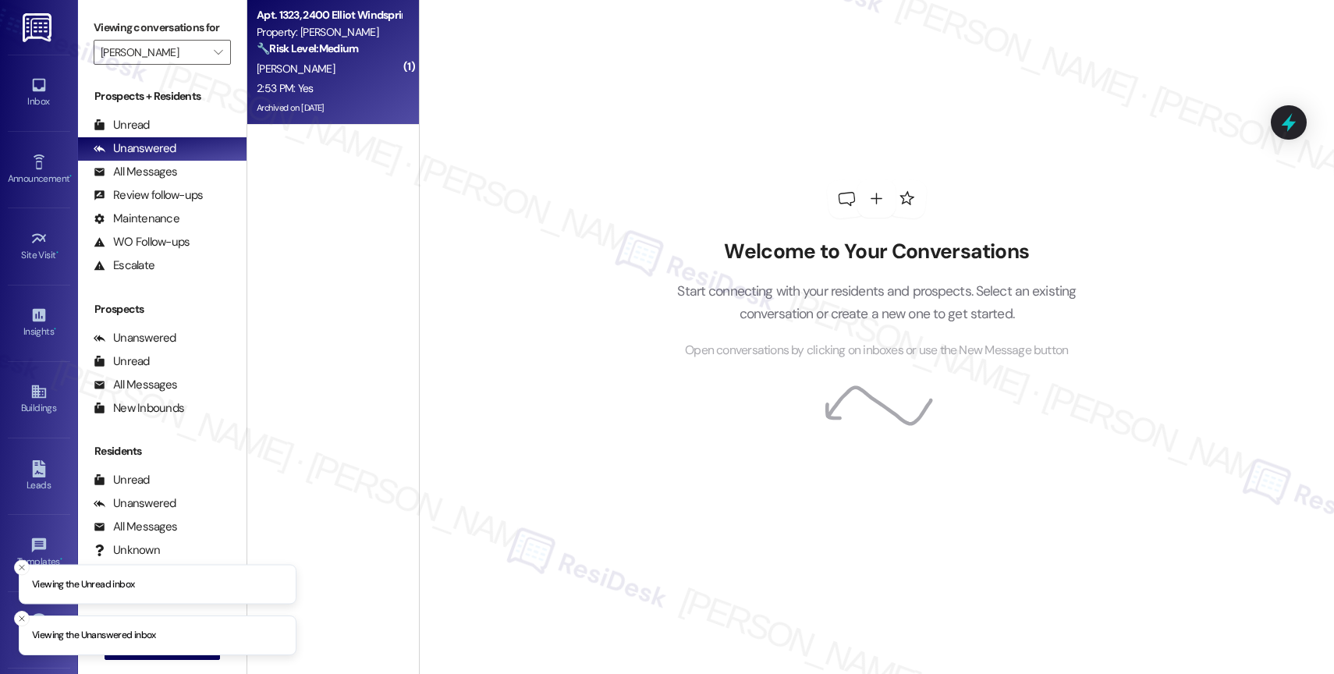
click at [339, 71] on div "[PERSON_NAME]" at bounding box center [328, 69] width 147 height 20
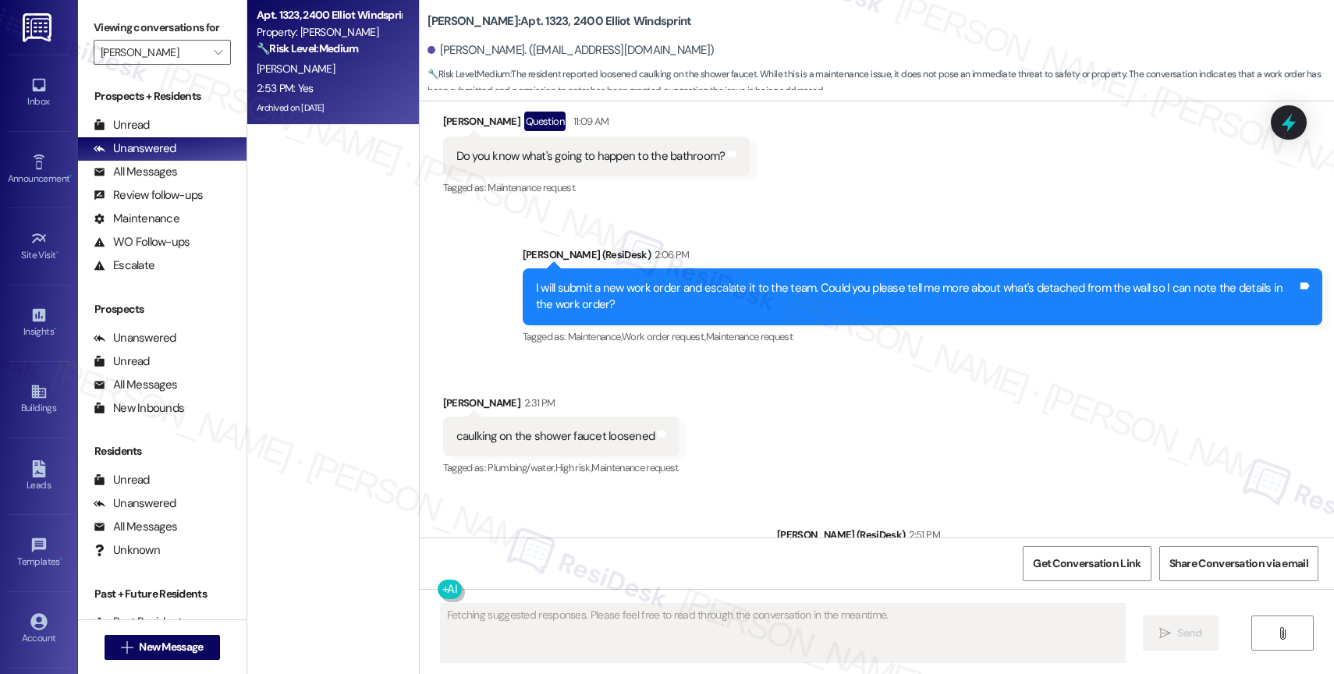
scroll to position [6828, 0]
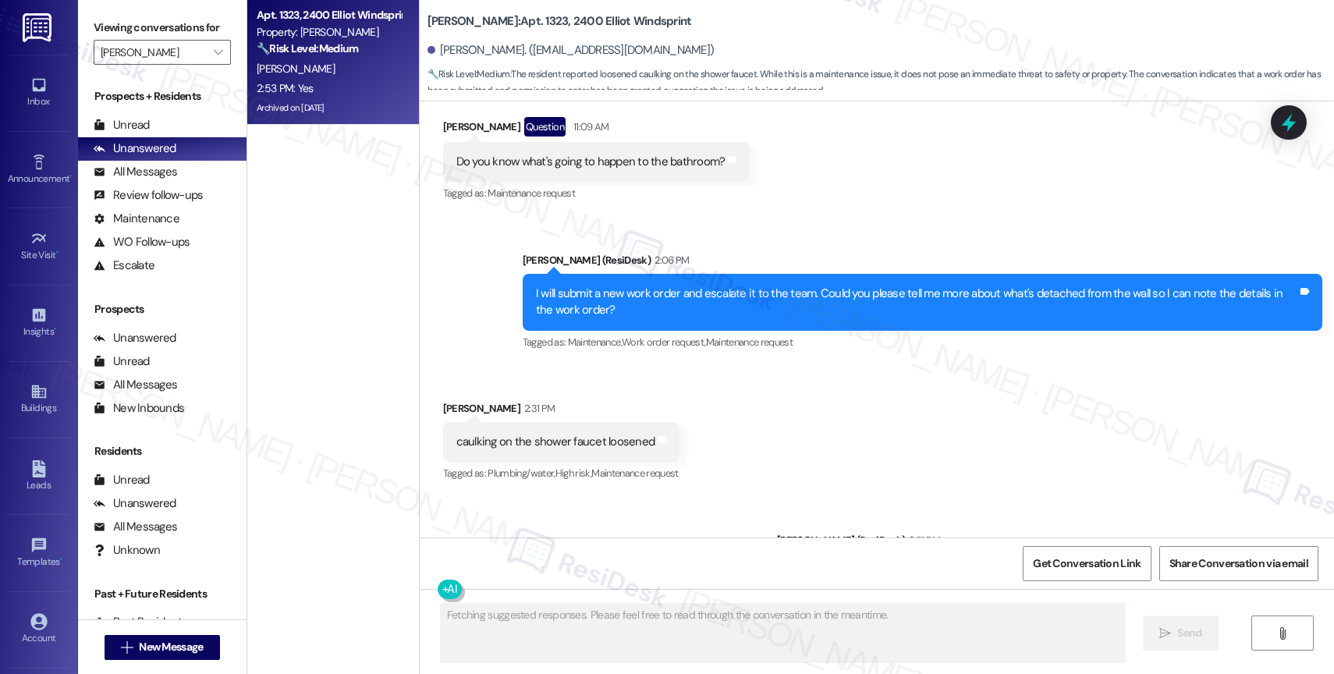
click at [517, 434] on div "caulking on the shower faucet loosened" at bounding box center [555, 442] width 199 height 16
copy div "caulking on the shower faucet loosened Tags and notes"
click at [811, 409] on div "Received via SMS [PERSON_NAME] 2:31 PM caulking on the shower faucet loosened T…" at bounding box center [877, 431] width 914 height 132
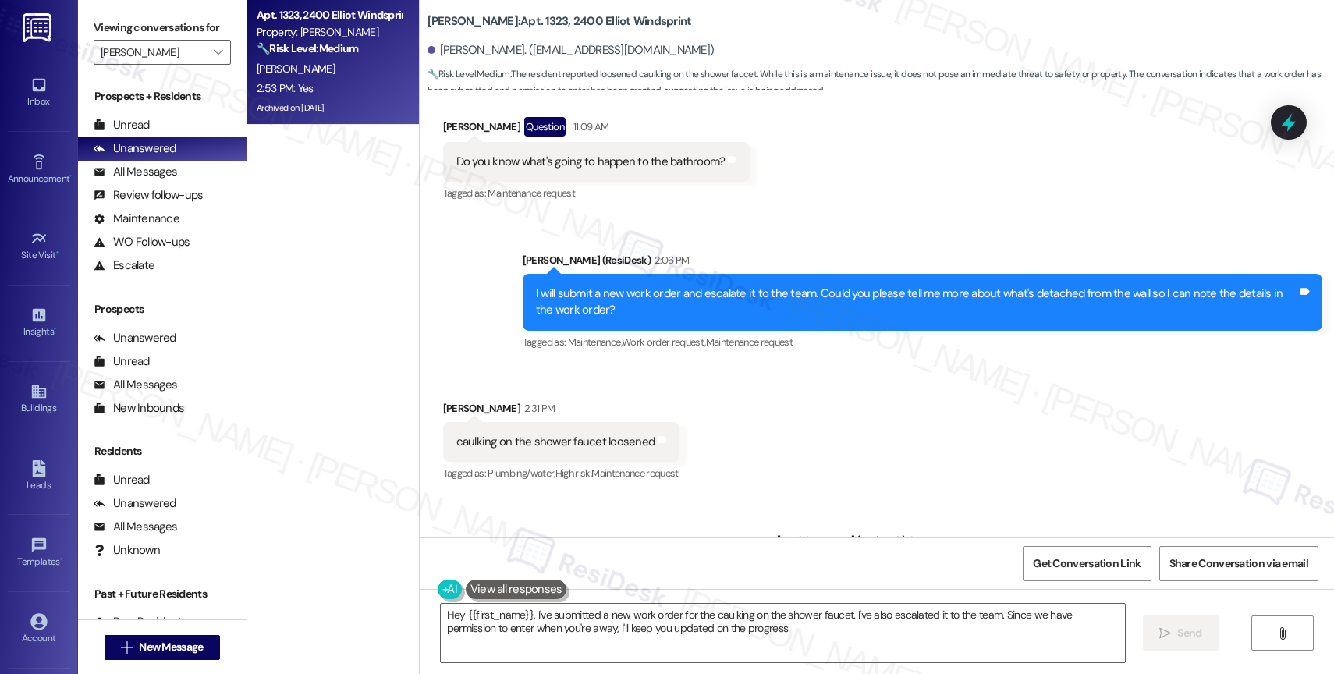
type textarea "Hey {{first_name}}, I've submitted a new work order for the caulking on the sho…"
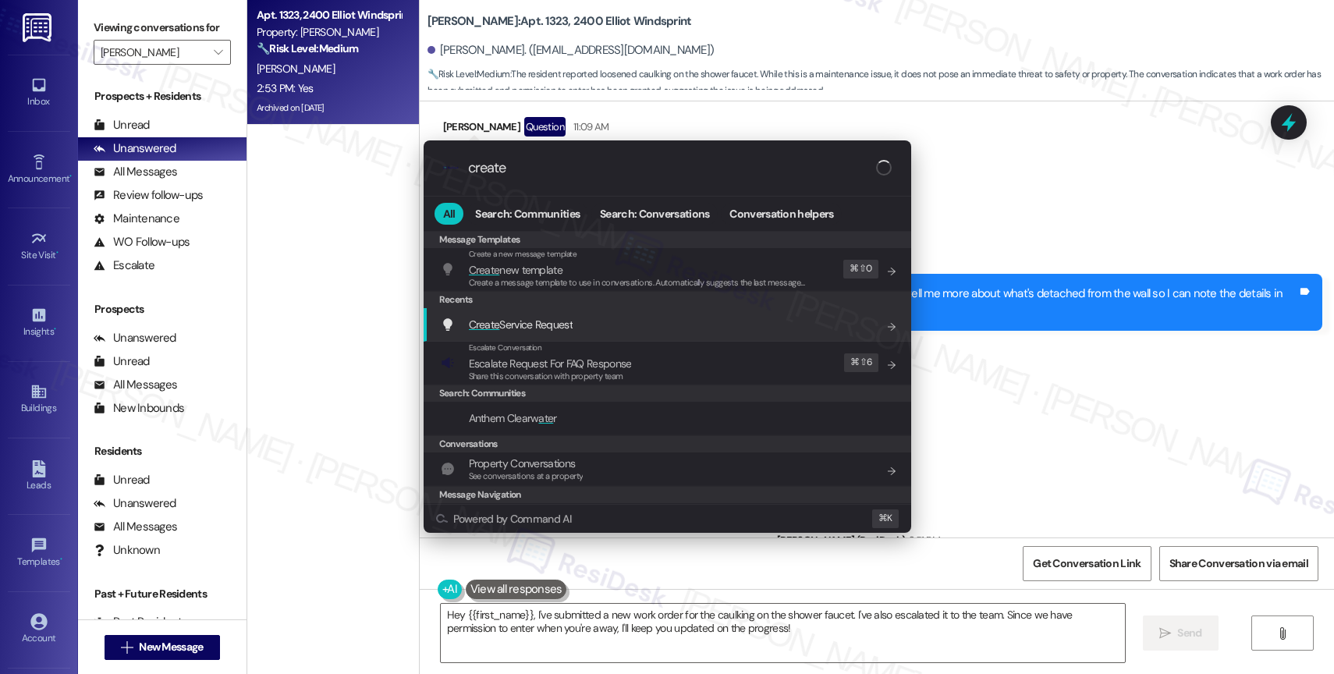
type input "create"
click at [547, 319] on span "Create Service Request" at bounding box center [521, 325] width 104 height 14
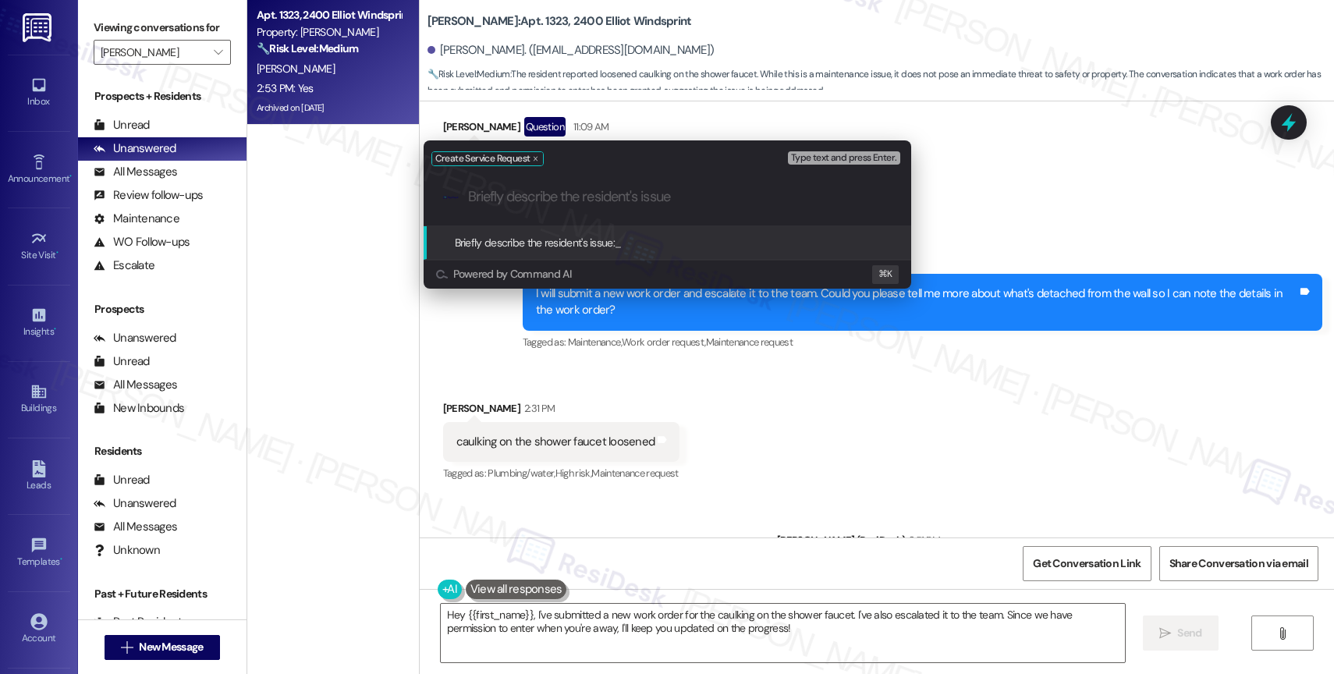
paste input "caulking on the shower faucet loosened"
type input "caulking on the shower faucet loosened"
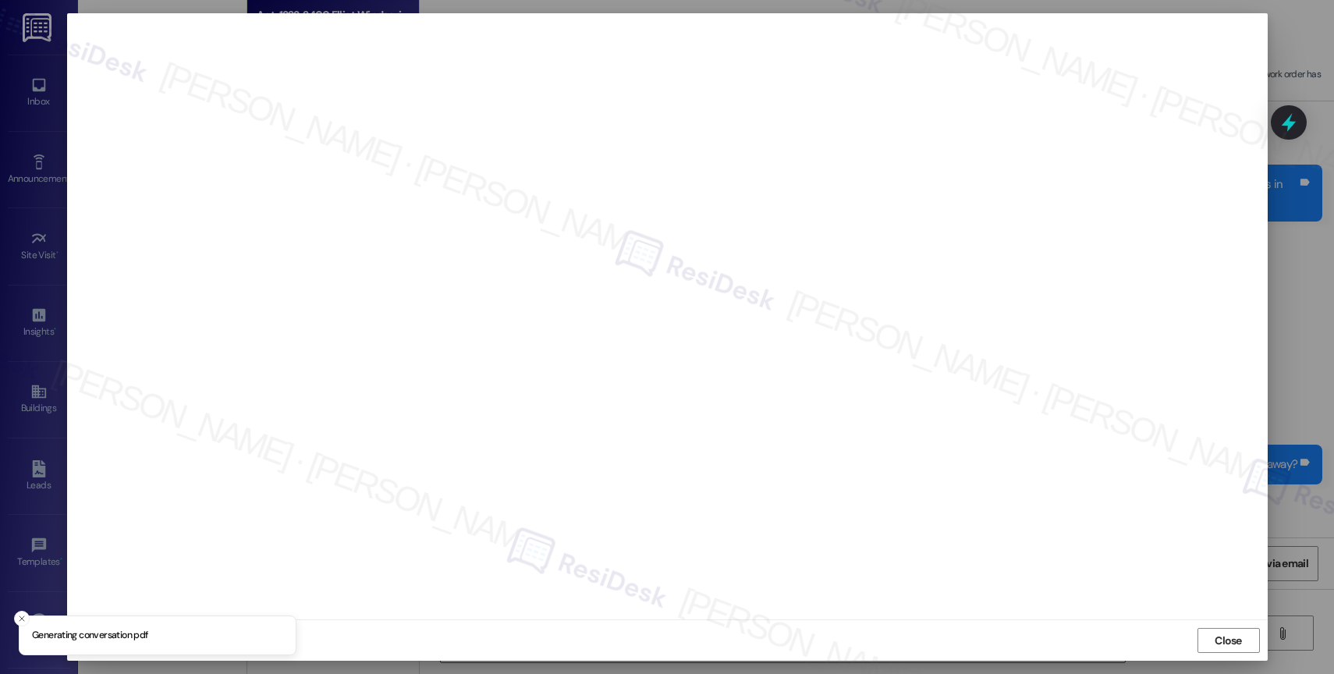
scroll to position [7017, 0]
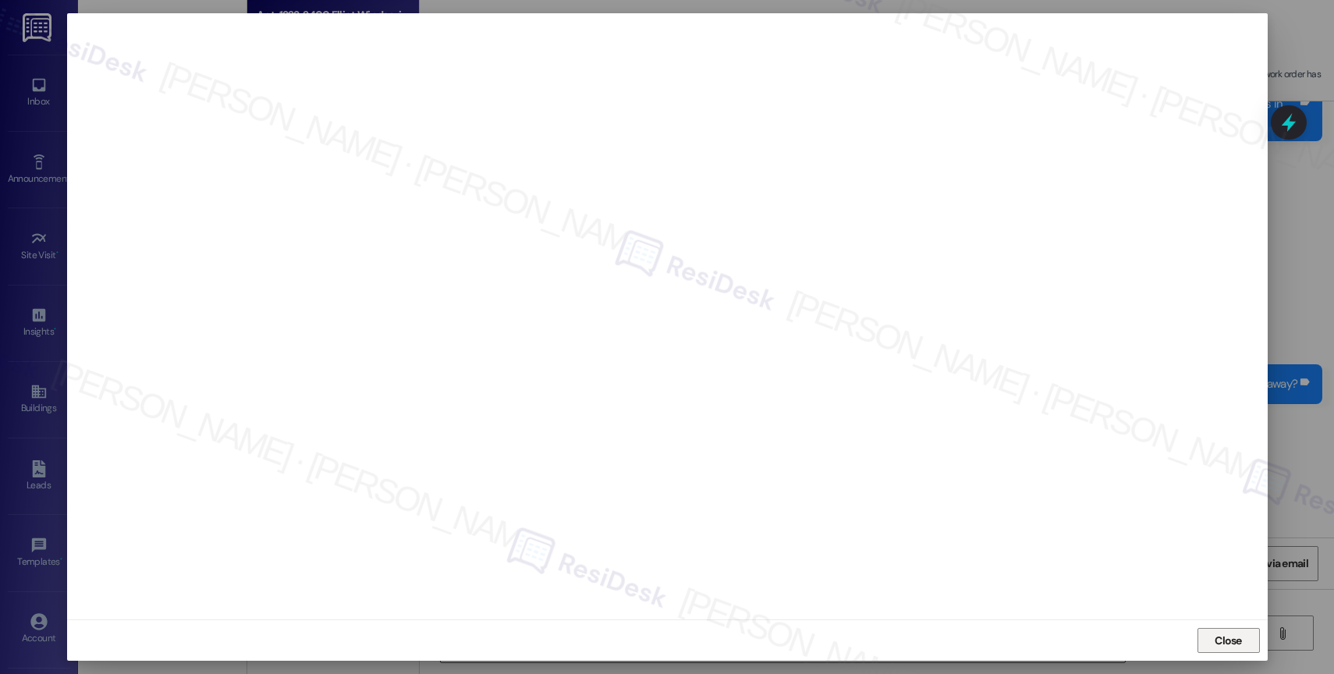
click at [1228, 629] on span "Close" at bounding box center [1229, 640] width 34 height 23
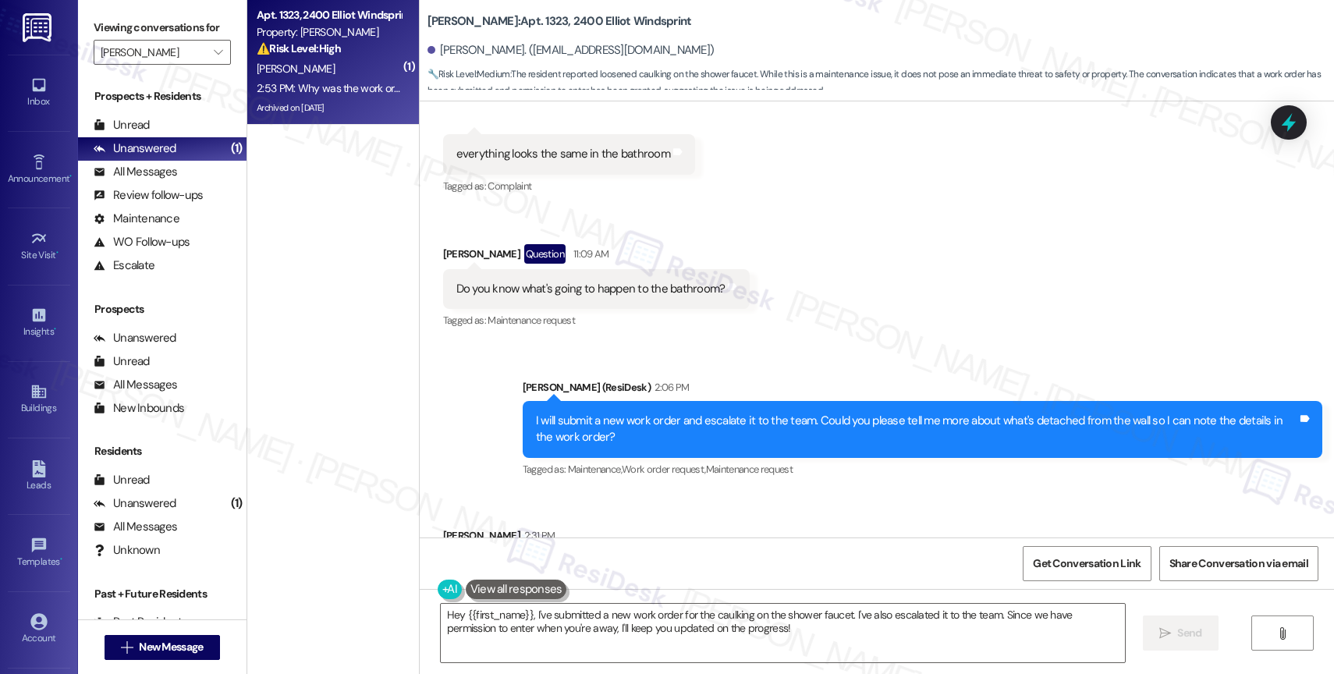
scroll to position [6284, 0]
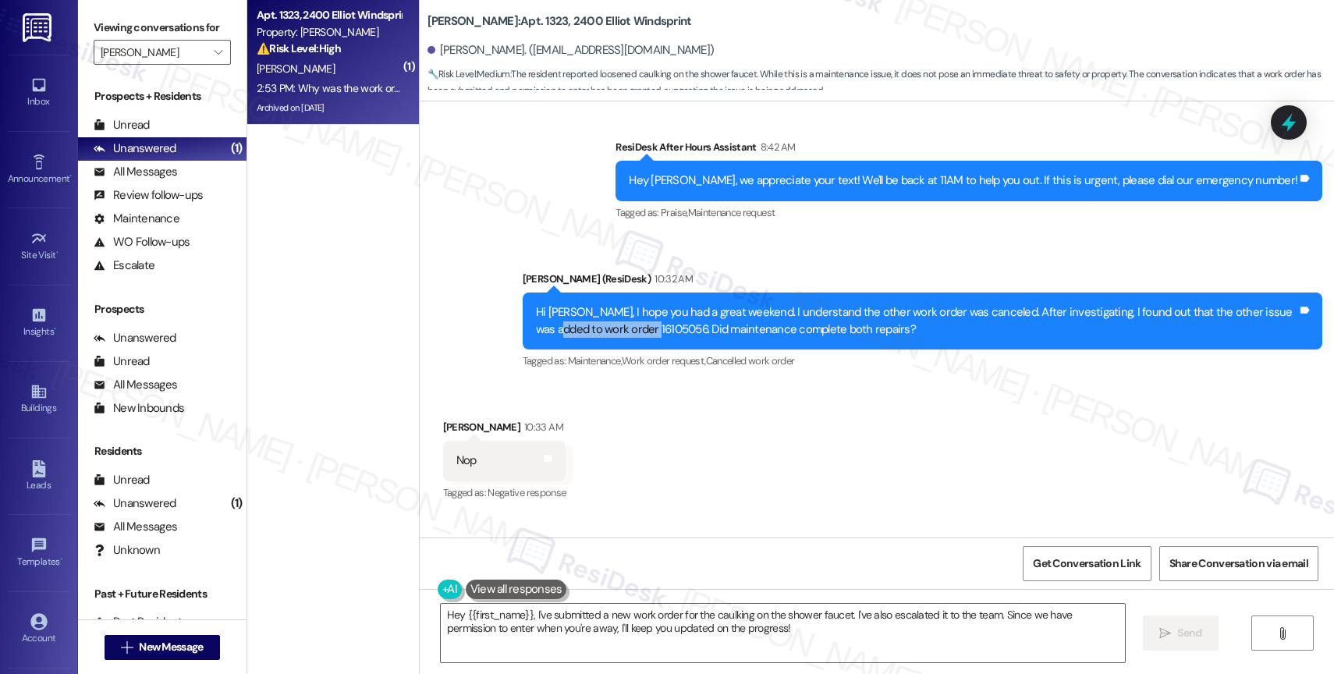
drag, startPoint x: 522, startPoint y: 295, endPoint x: 626, endPoint y: 297, distance: 104.6
click at [626, 304] on div "Hi [PERSON_NAME], I hope you had a great weekend. I understand the other work o…" at bounding box center [916, 321] width 765 height 34
copy div "work order 16105056"
click at [725, 450] on div "Received via SMS [PERSON_NAME] 10:33 AM Nop Tags and notes Tagged as: Negative …" at bounding box center [877, 572] width 914 height 376
click at [555, 623] on textarea "Hey {{first_name}}, I've submitted a new work order for the caulking on the sho…" at bounding box center [783, 633] width 684 height 59
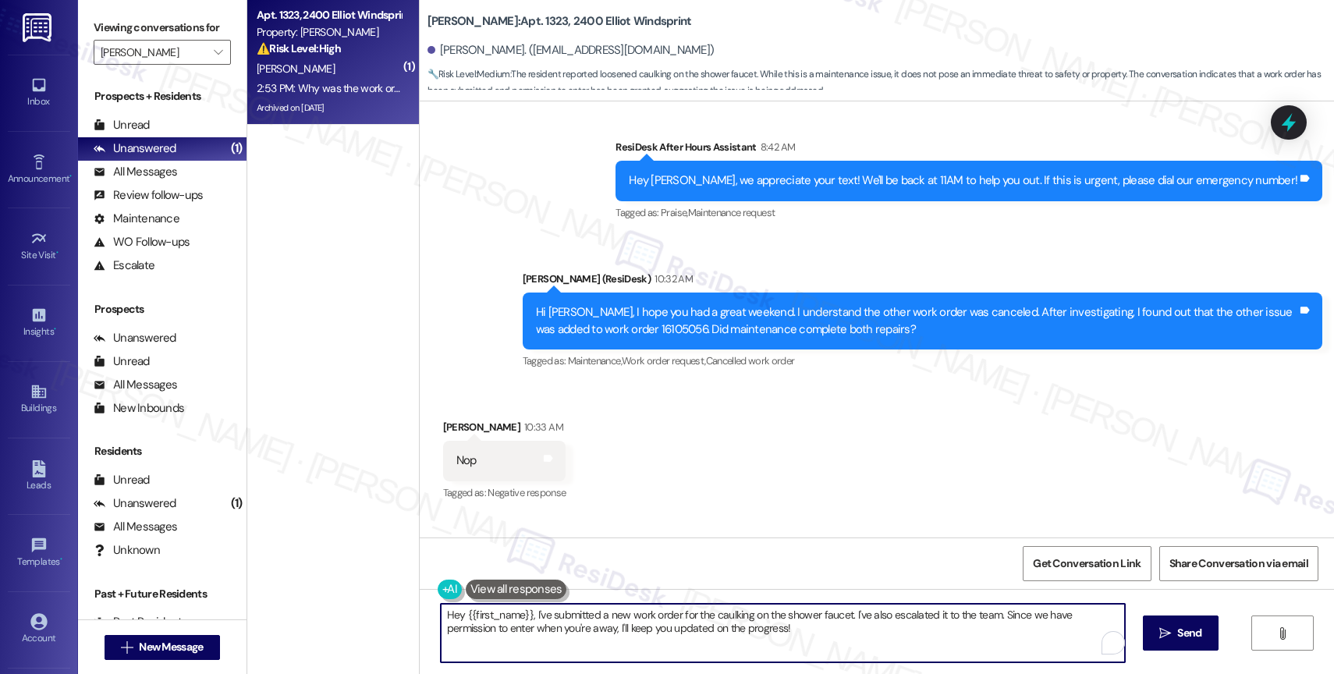
click at [555, 623] on textarea "Hey {{first_name}}, I've submitted a new work order for the caulking on the sho…" at bounding box center [783, 633] width 684 height 59
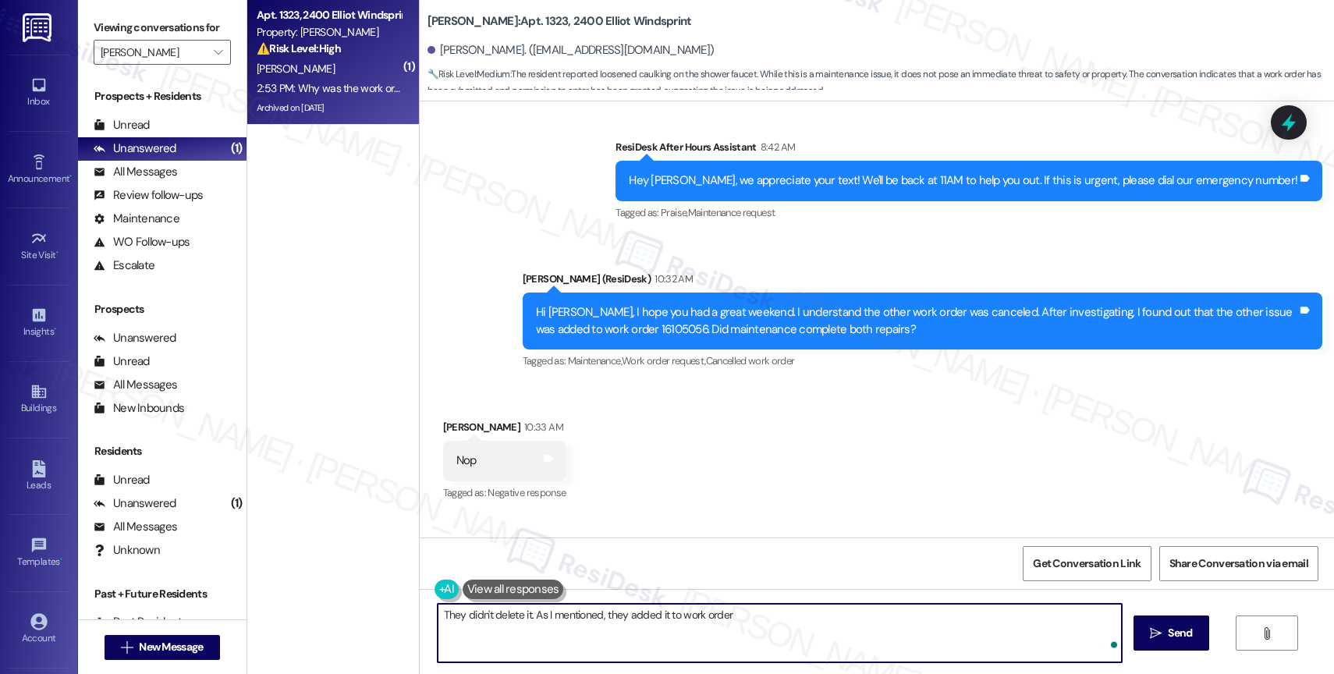
paste textarea "work order 16105056"
click at [783, 566] on span "work order" at bounding box center [754, 566] width 65 height 13
drag, startPoint x: 769, startPoint y: 613, endPoint x: 903, endPoint y: 616, distance: 133.5
click at [903, 616] on textarea "They didn't delete it. As I mentioned, they added it to work order 16105056. I'…" at bounding box center [780, 633] width 684 height 59
drag, startPoint x: 600, startPoint y: 619, endPoint x: 559, endPoint y: 620, distance: 40.6
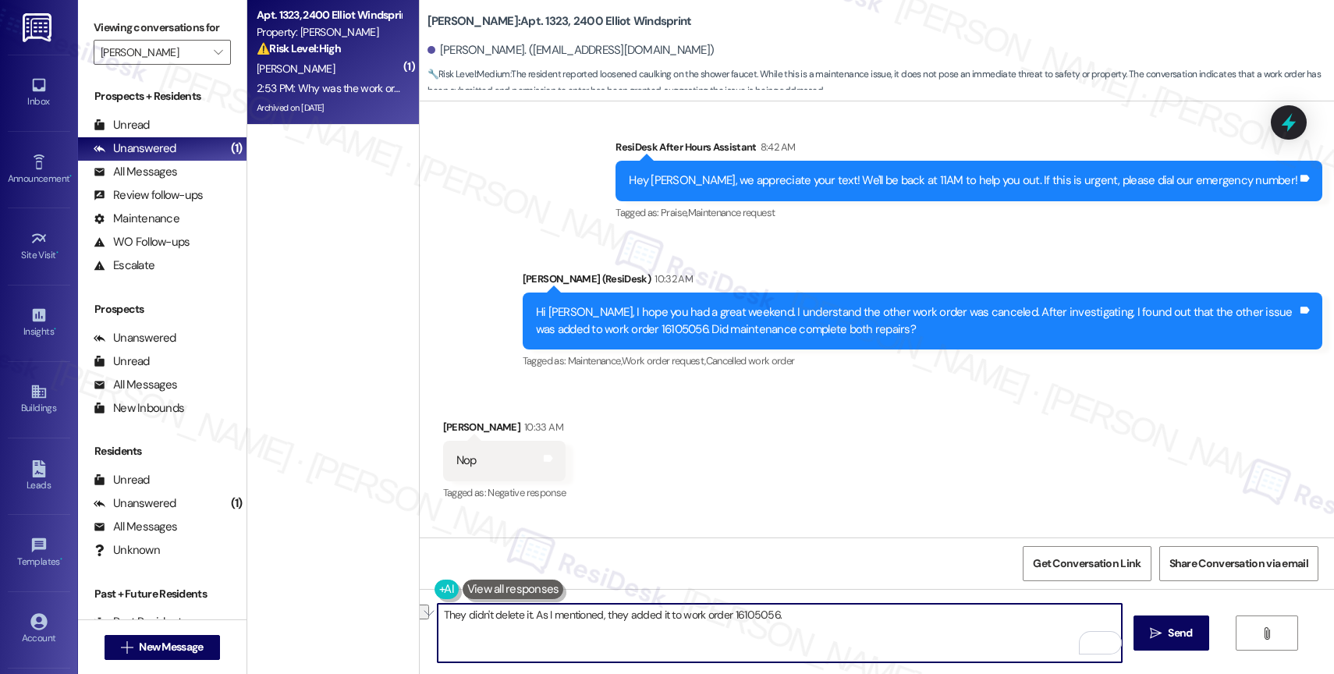
click at [559, 620] on textarea "They didn't delete it. As I mentioned, they added it to work order 16105056." at bounding box center [780, 633] width 684 height 59
click at [760, 617] on textarea "They didn't delete it. They added it to work order 16105056." at bounding box center [780, 633] width 684 height 59
click at [1035, 620] on textarea "They didn't delete it. They added it to work order 16105056, but I'm unsure why…" at bounding box center [780, 633] width 684 height 59
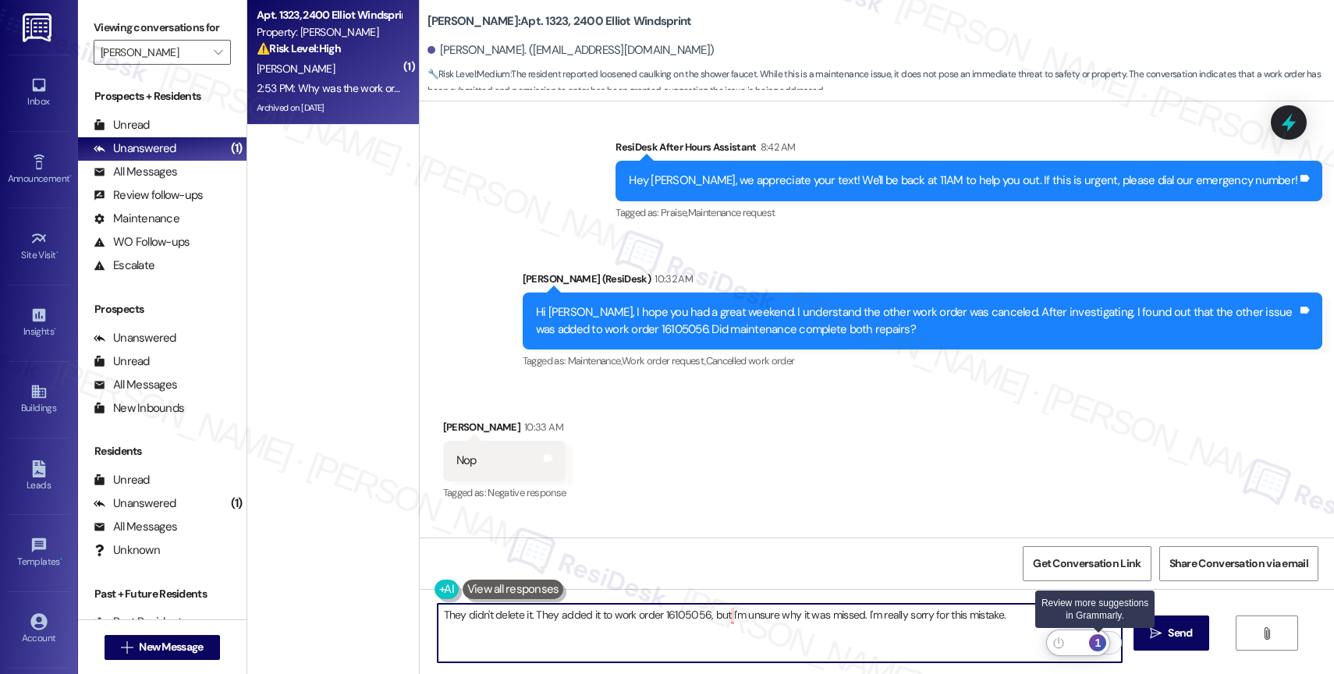
type textarea "They didn't delete it. They added it to work order 16105056, but I'm unsure why…"
click at [1102, 644] on div "1" at bounding box center [1097, 642] width 17 height 17
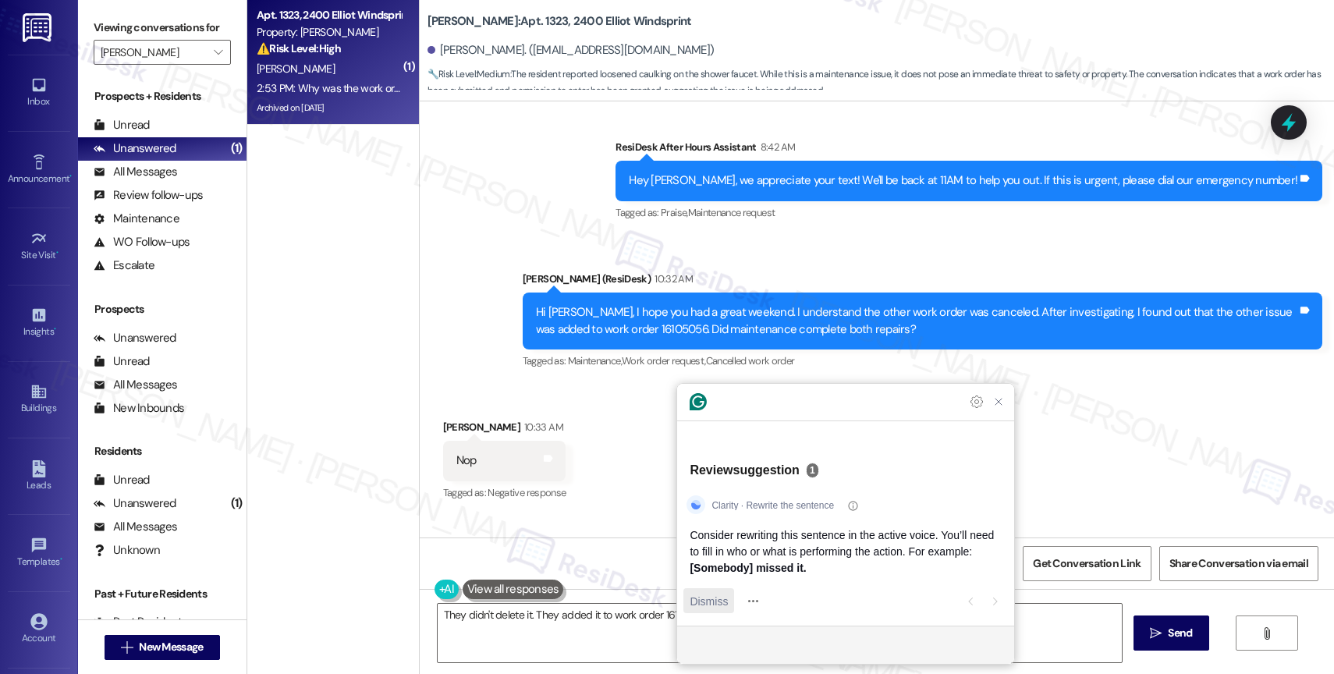
click at [709, 597] on span "Dismiss" at bounding box center [709, 601] width 38 height 16
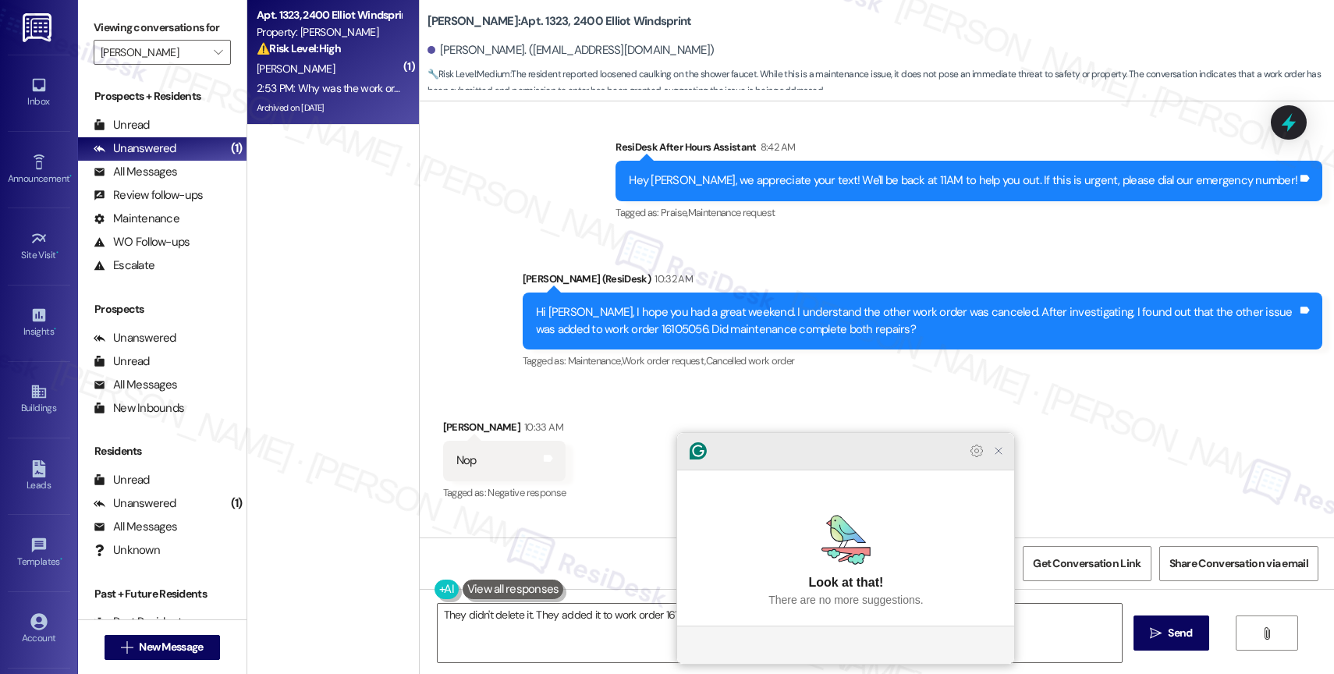
click at [1003, 457] on icon "Close Grammarly Assistant" at bounding box center [998, 451] width 12 height 12
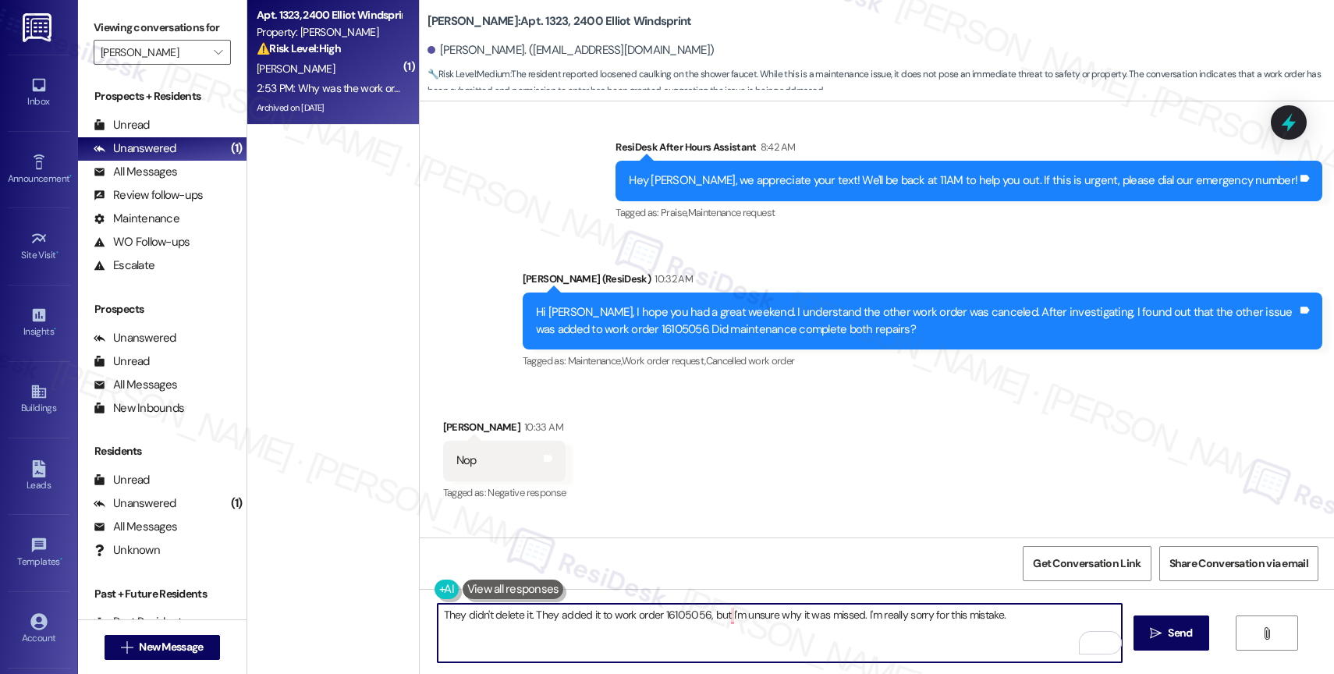
click at [1177, 633] on span "Send" at bounding box center [1180, 633] width 24 height 16
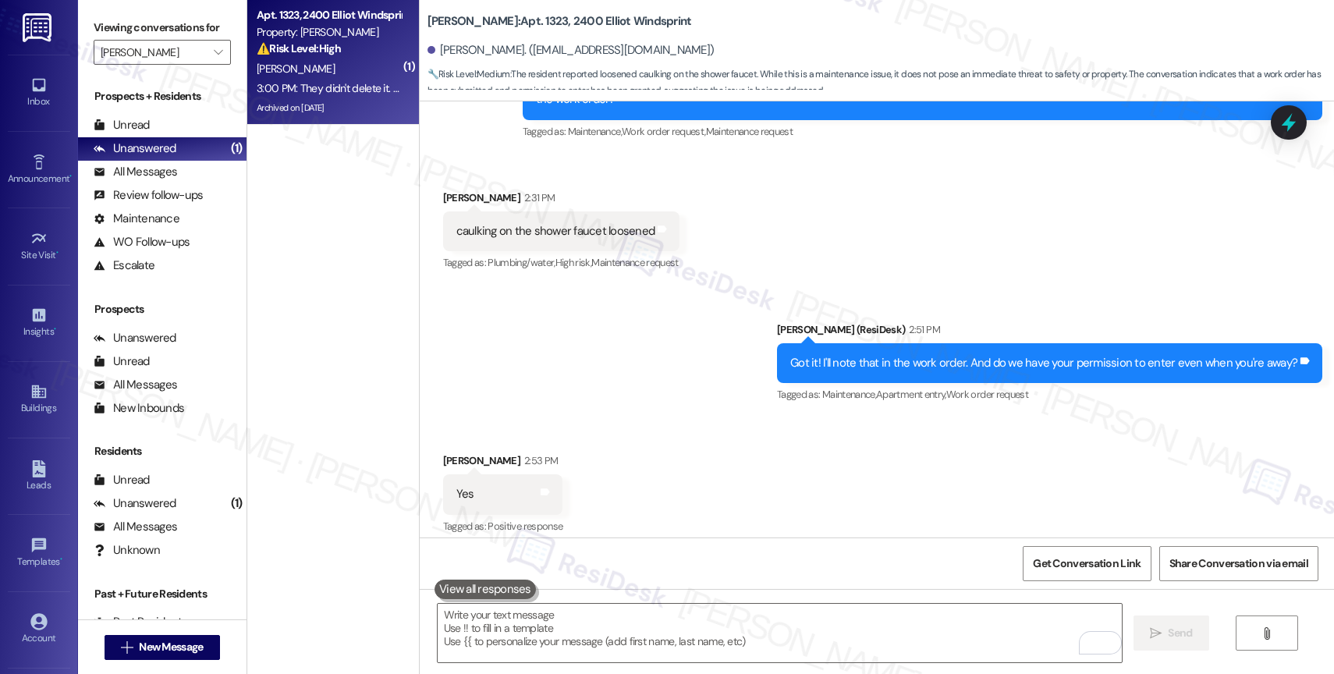
scroll to position [7026, 0]
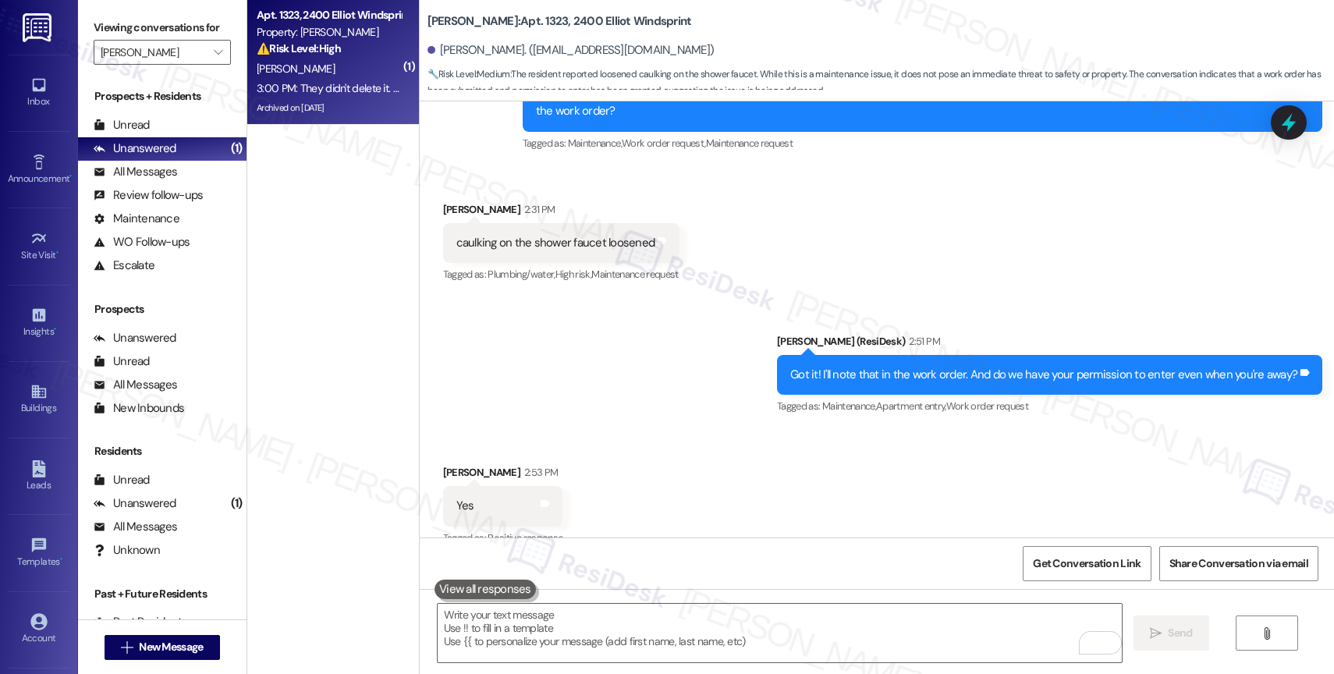
click at [515, 235] on div "caulking on the shower faucet loosened" at bounding box center [555, 243] width 199 height 16
copy div "caulking on the shower faucet loosened Tags and notes"
click at [695, 453] on div "Received via SMS [PERSON_NAME] 2:53 PM Yes Tags and notes Tagged as: Positive r…" at bounding box center [877, 549] width 914 height 240
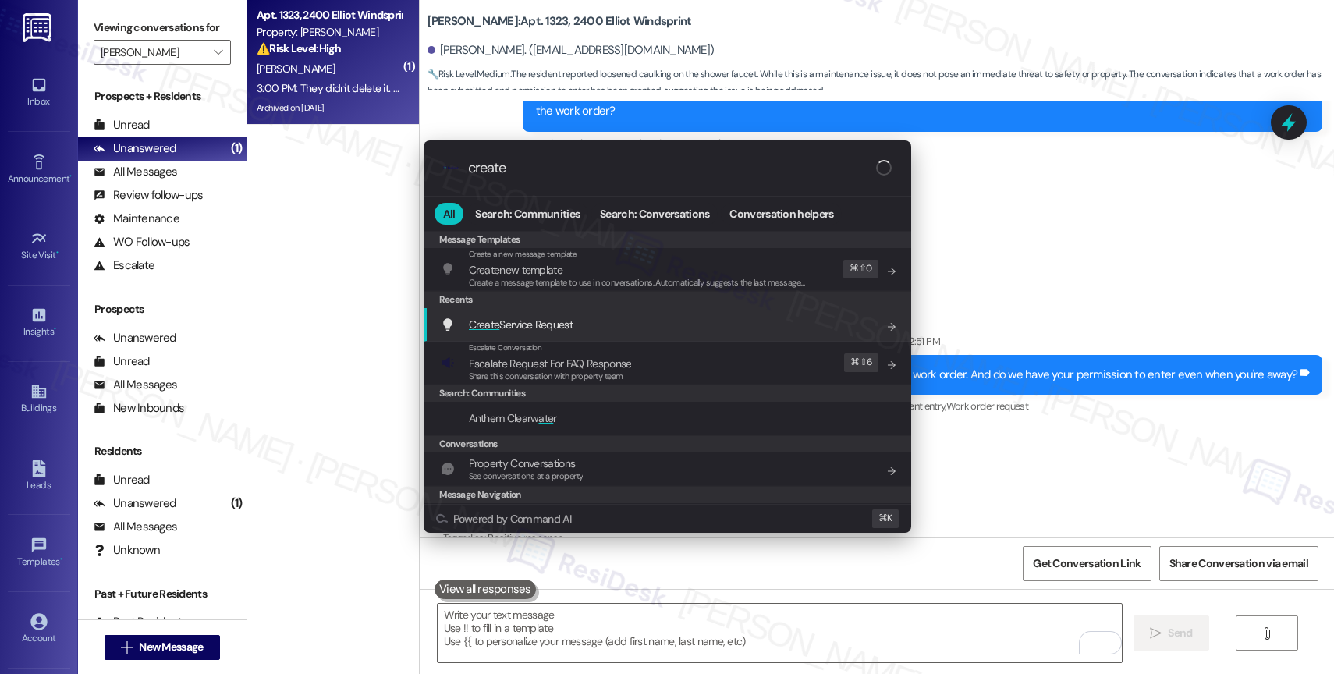
type input "create"
click at [486, 319] on span "Create" at bounding box center [484, 325] width 31 height 14
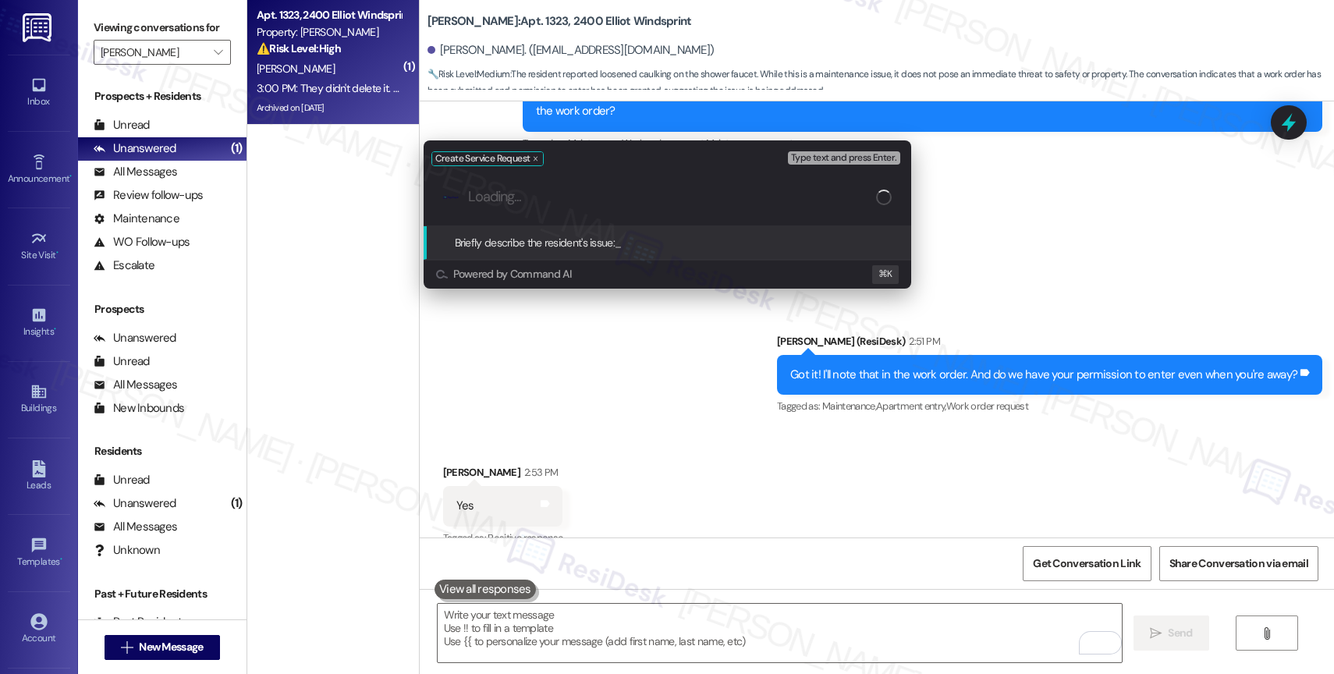
paste input "caulking on the shower faucet loosened"
type input "caulking on the shower faucet loosened"
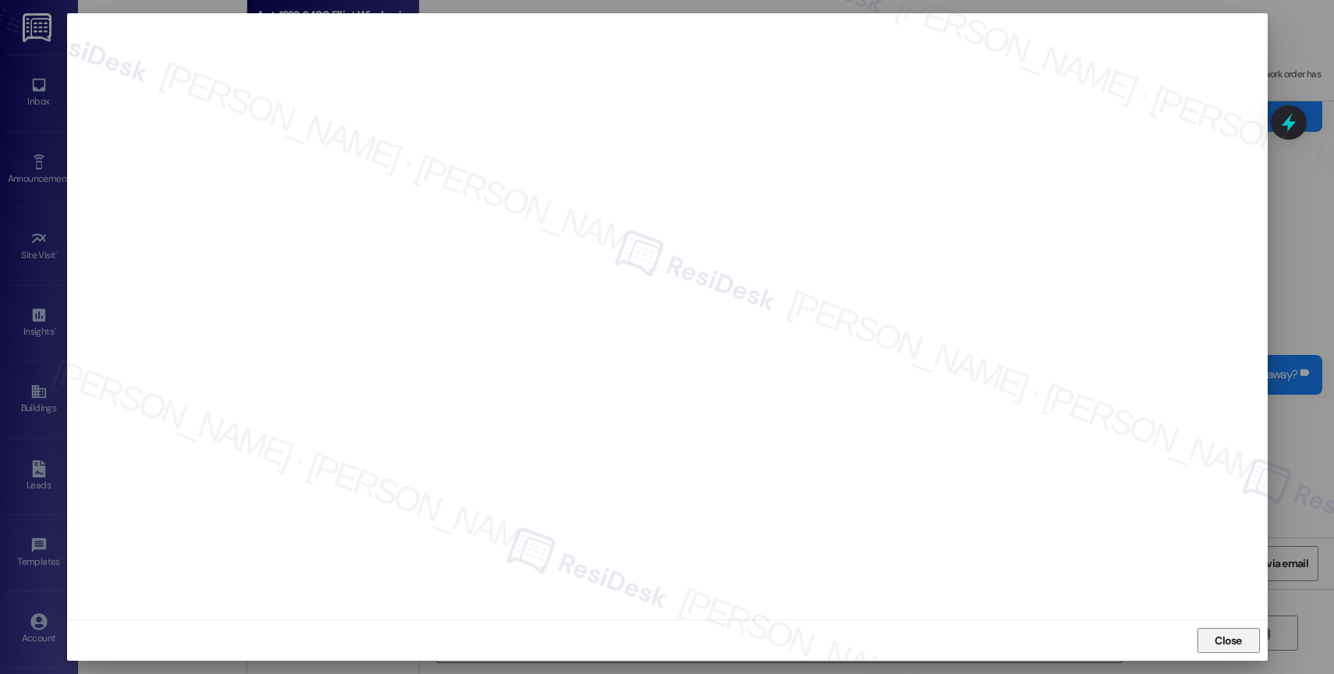
click at [1205, 642] on button "Close" at bounding box center [1229, 640] width 62 height 25
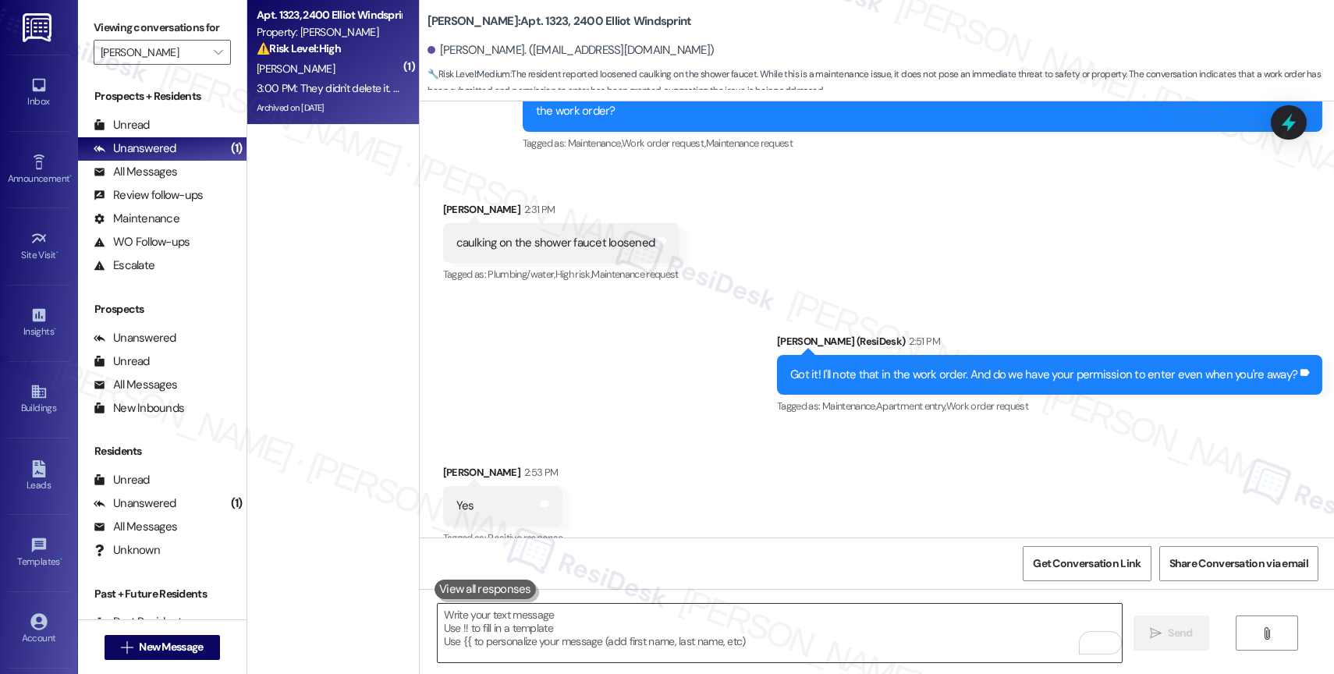
click at [599, 638] on textarea "To enrich screen reader interactions, please activate Accessibility in Grammarl…" at bounding box center [780, 633] width 684 height 59
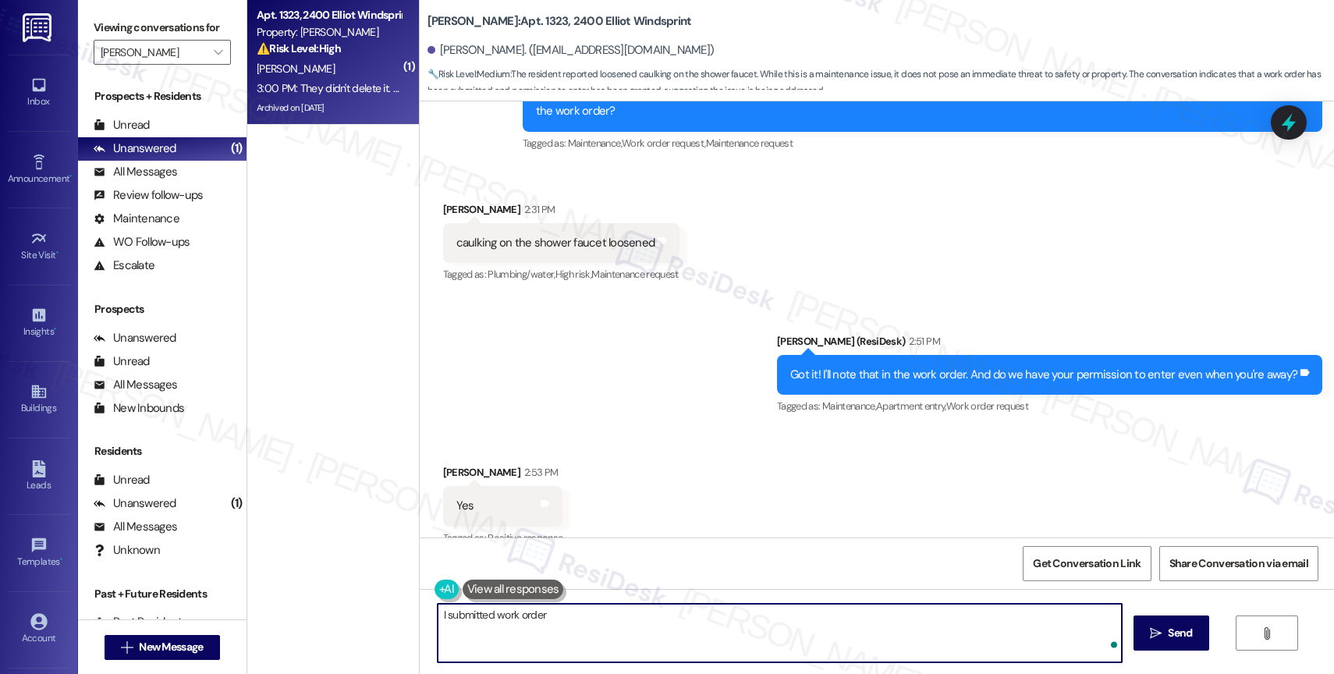
paste textarea "16117571"
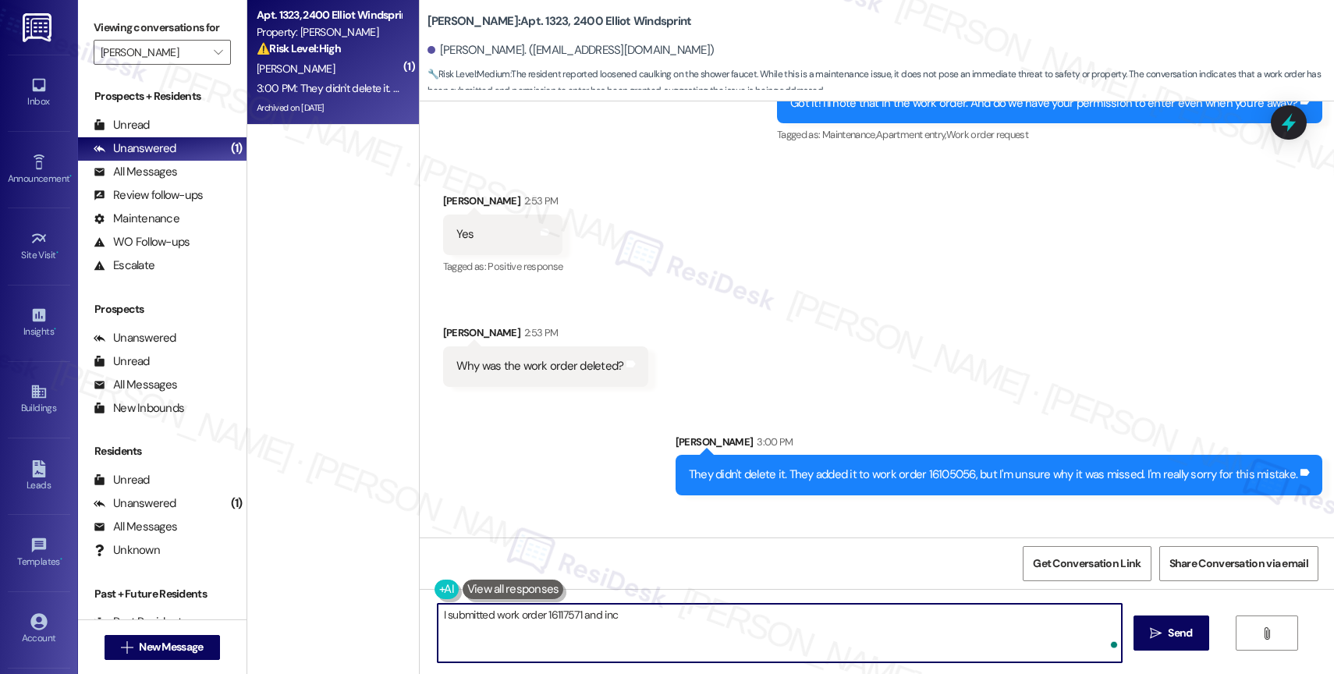
scroll to position [7343, 0]
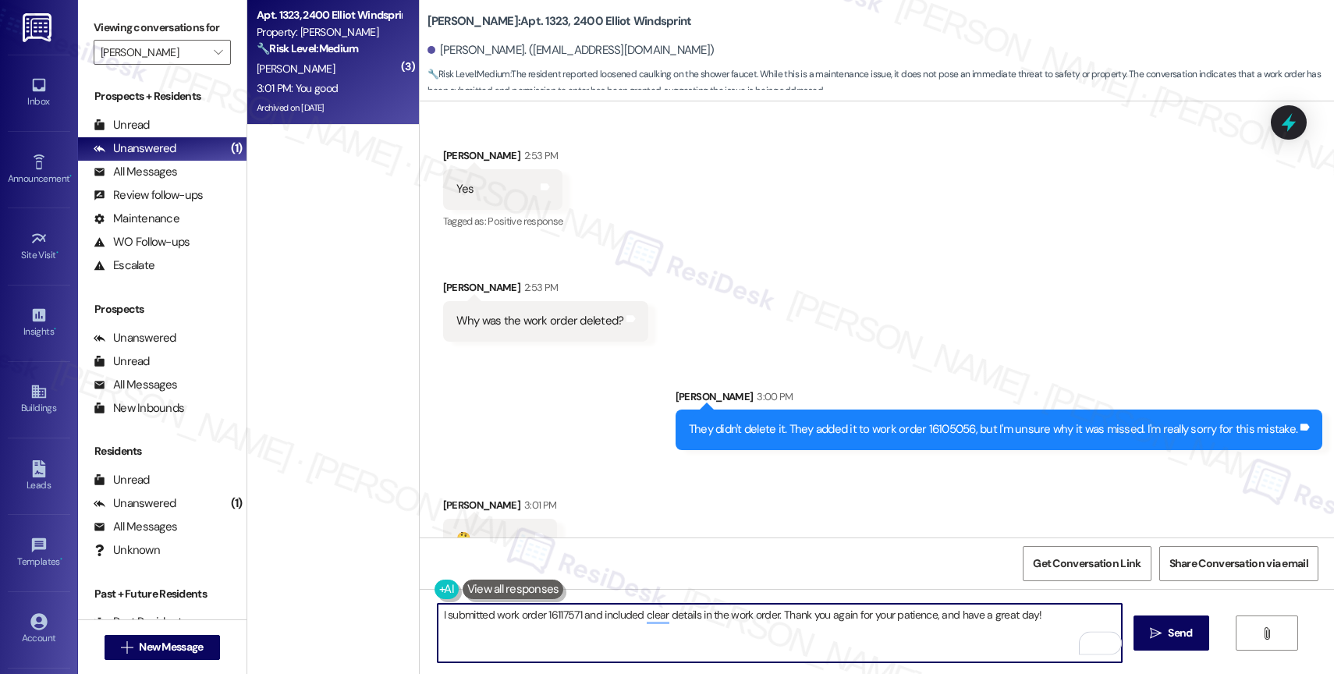
click at [438, 615] on textarea "I submitted work order 16117571 and included clear details in the work order. T…" at bounding box center [780, 633] width 684 height 59
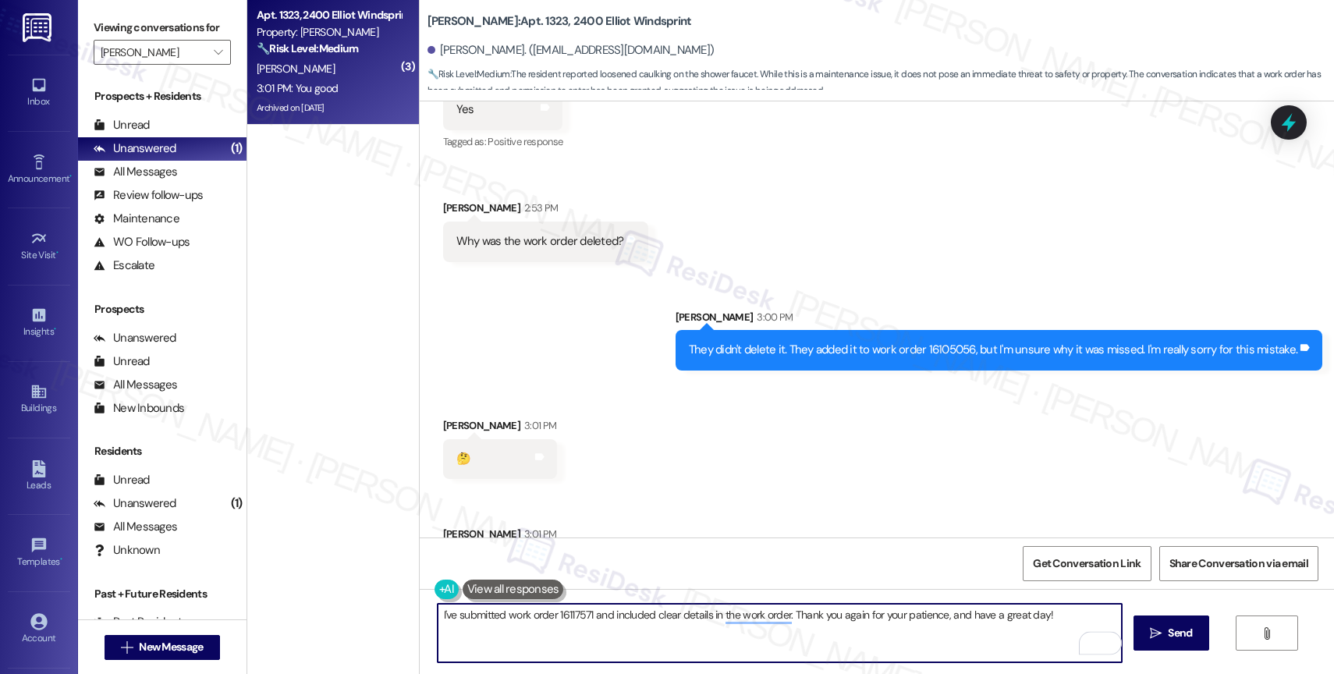
scroll to position [7453, 0]
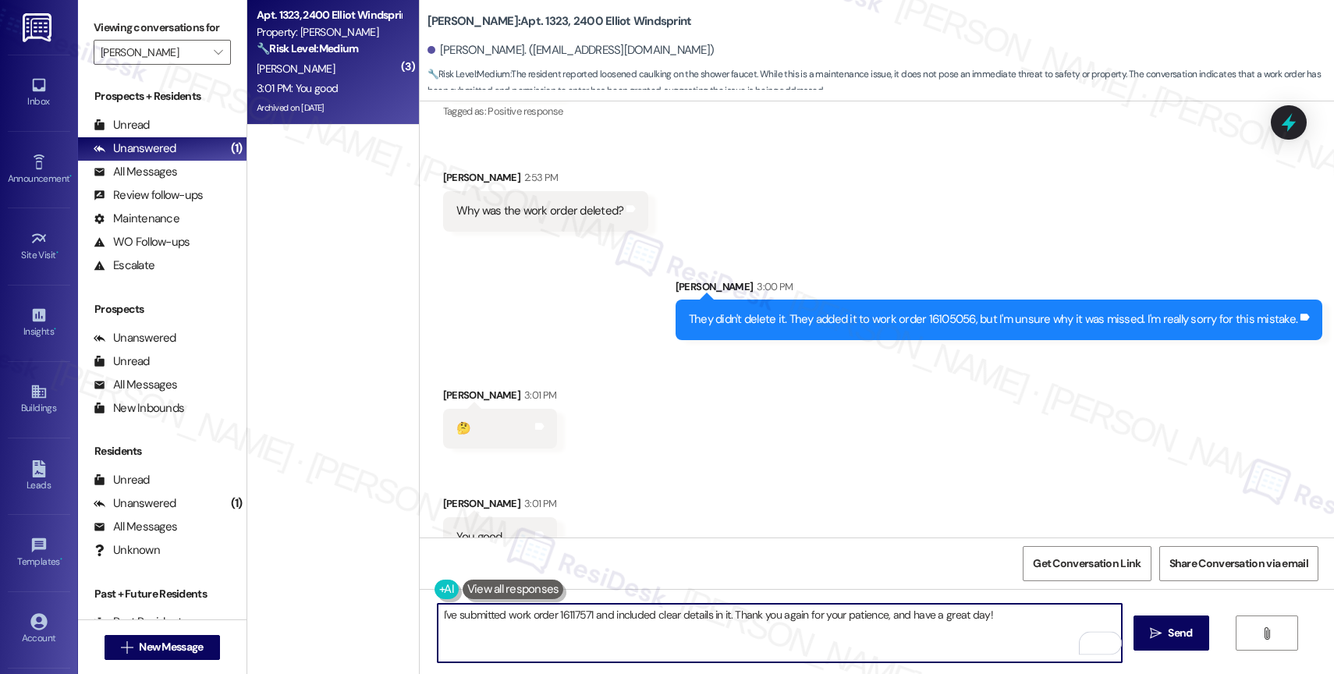
click at [1044, 624] on textarea "I've submitted work order 16117571 and included clear details in it. Thank you …" at bounding box center [780, 633] width 684 height 59
type textarea "I've submitted work order 16117571 and included clear details in it. Thank you …"
click at [1156, 628] on icon "" at bounding box center [1156, 633] width 12 height 12
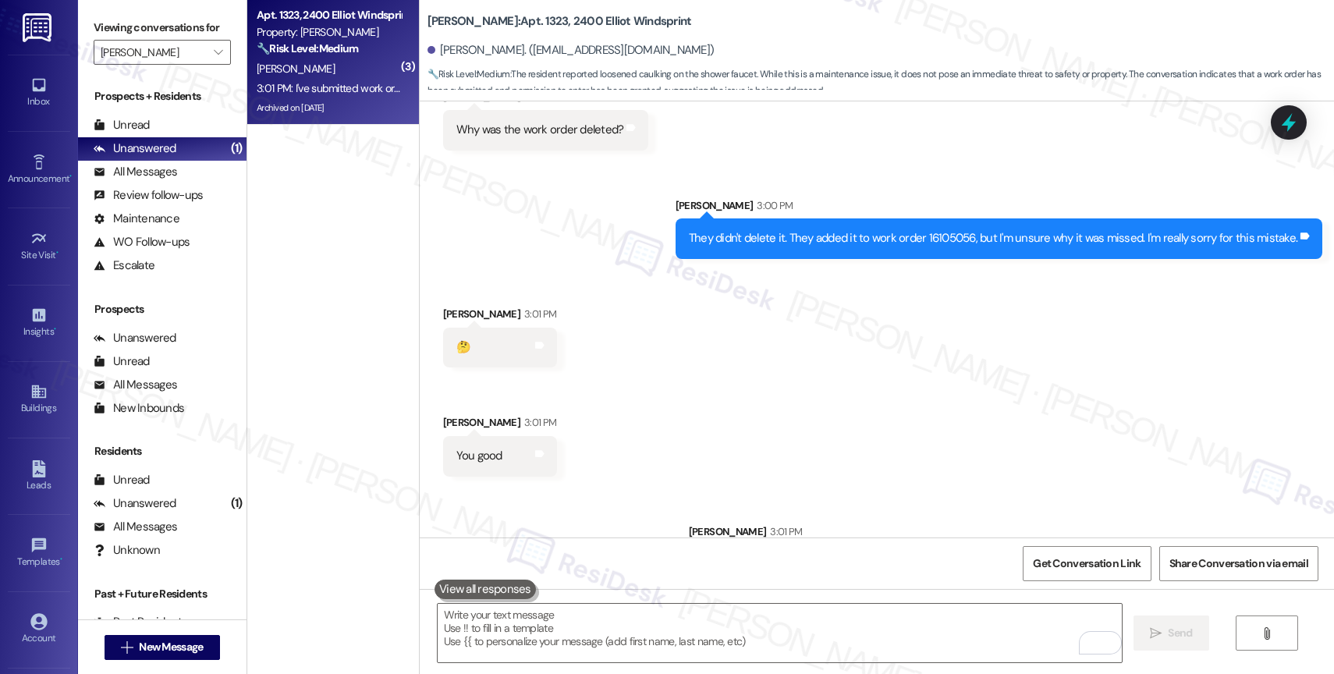
scroll to position [7562, 0]
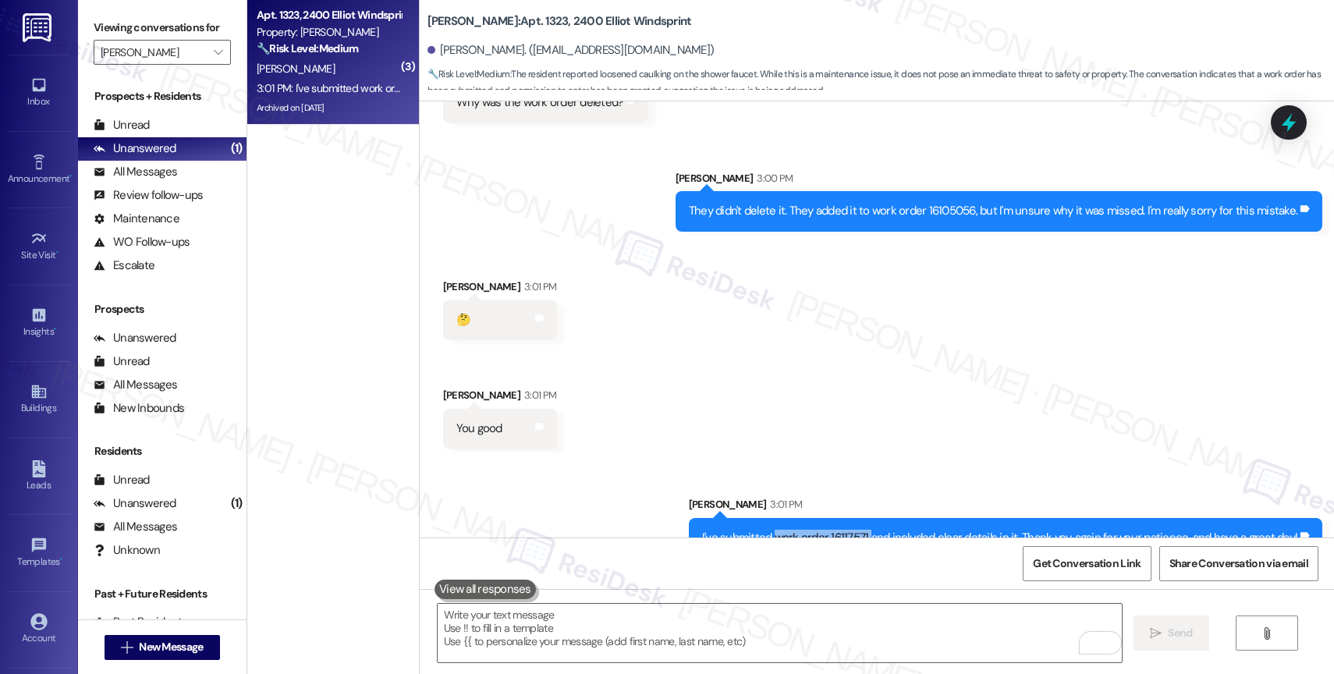
drag, startPoint x: 779, startPoint y: 501, endPoint x: 872, endPoint y: 500, distance: 93.6
click at [872, 530] on div "I've submitted work order 16117571 and included clear details in it. Thank you …" at bounding box center [999, 538] width 595 height 16
copy div "work order 16117571"
click at [839, 399] on div "Received via SMS Oscar Borja 3:01 PM 🤔 Tags and notes Received via SMS Oscar Bo…" at bounding box center [877, 352] width 914 height 218
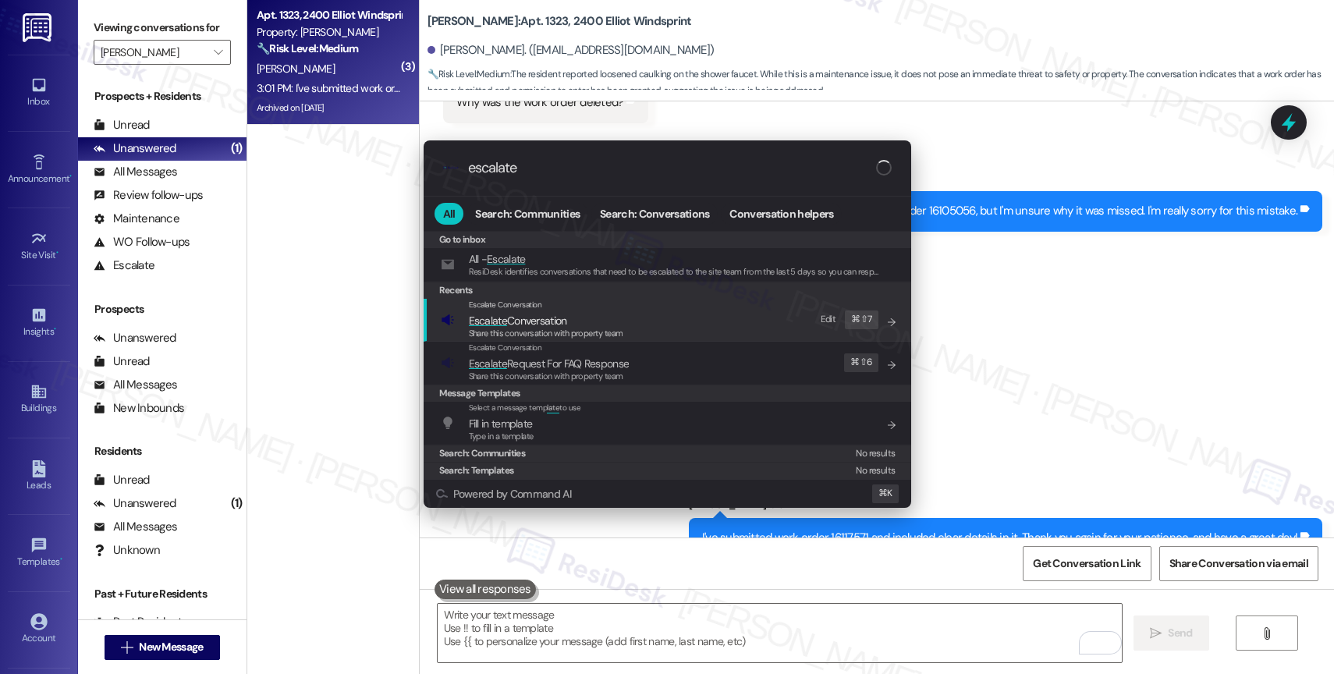
type input "escalate"
click at [561, 317] on span "Escalate Conversation" at bounding box center [518, 321] width 98 height 14
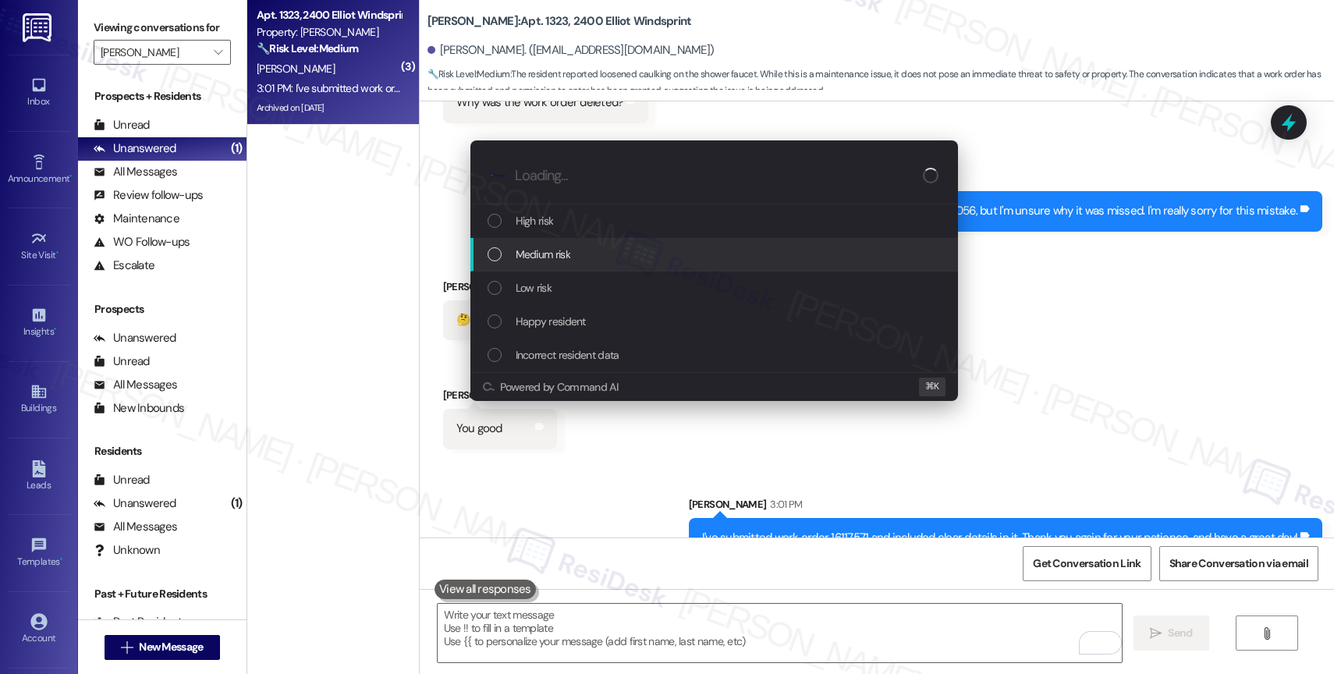
click at [571, 240] on div "Medium risk" at bounding box center [714, 255] width 488 height 34
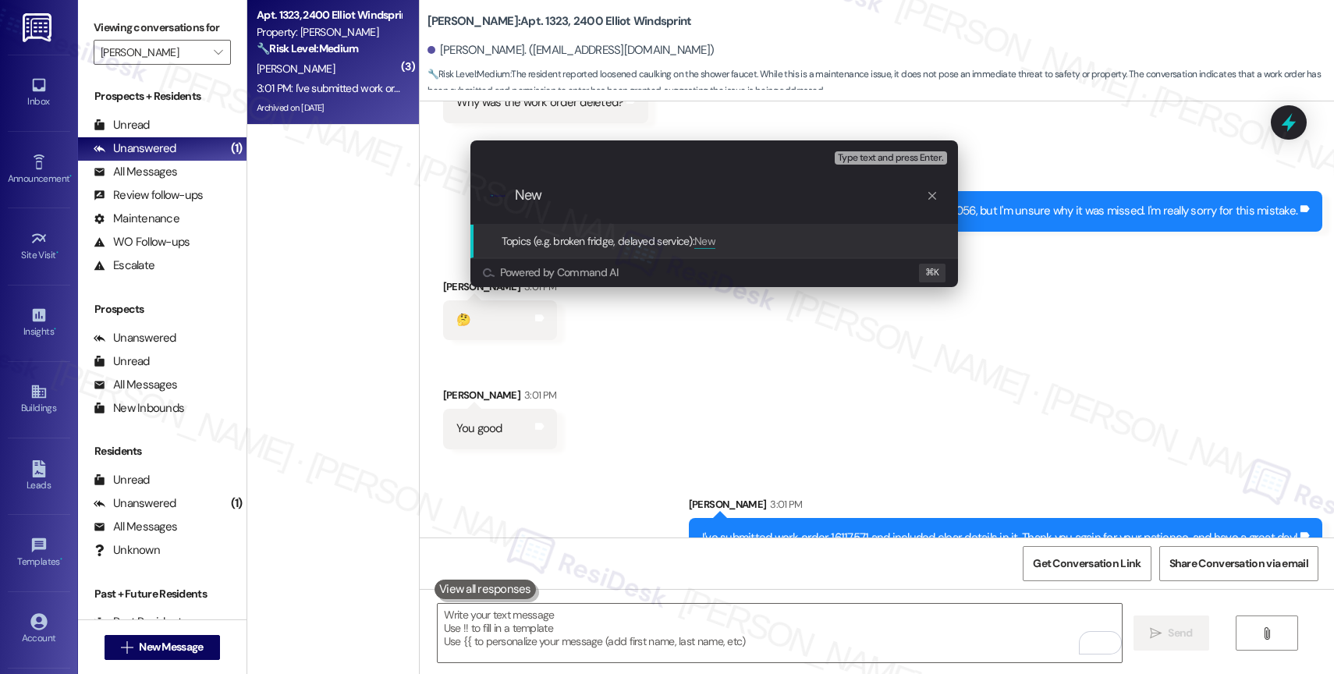
paste input "work order 16117571"
type input "New work order 16117571 filed by ResiDesk"
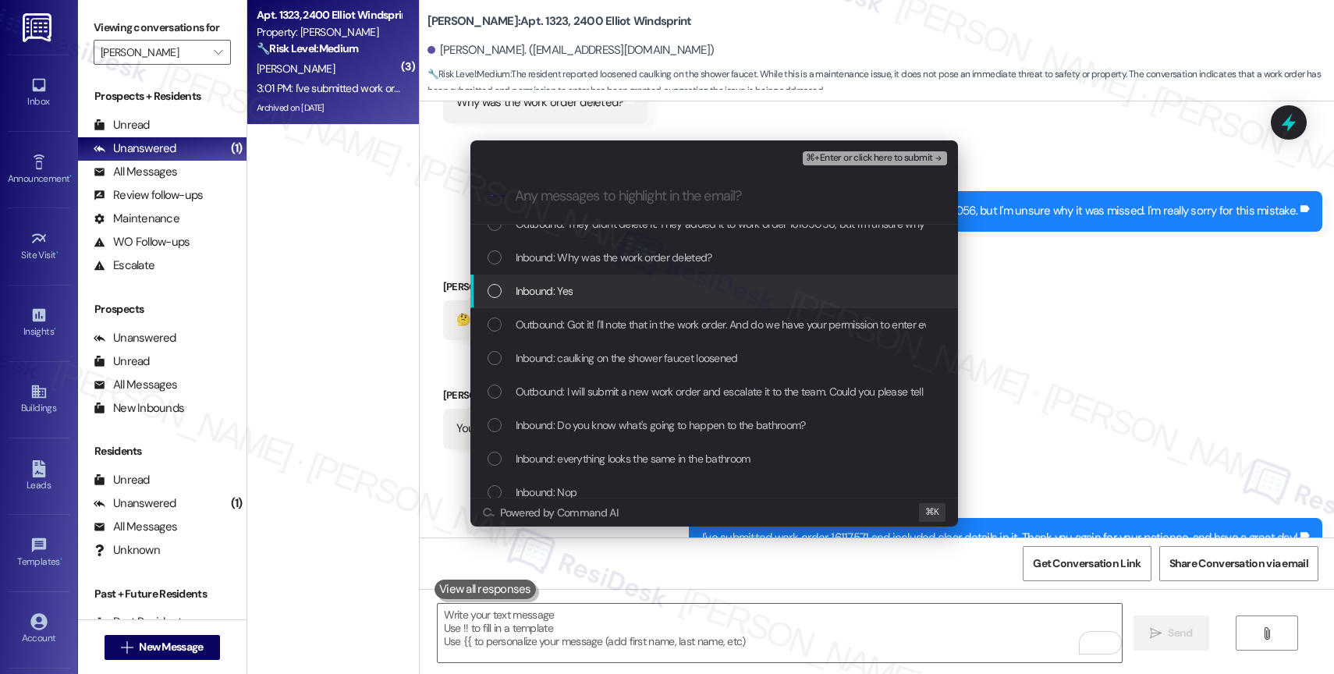
scroll to position [153, 0]
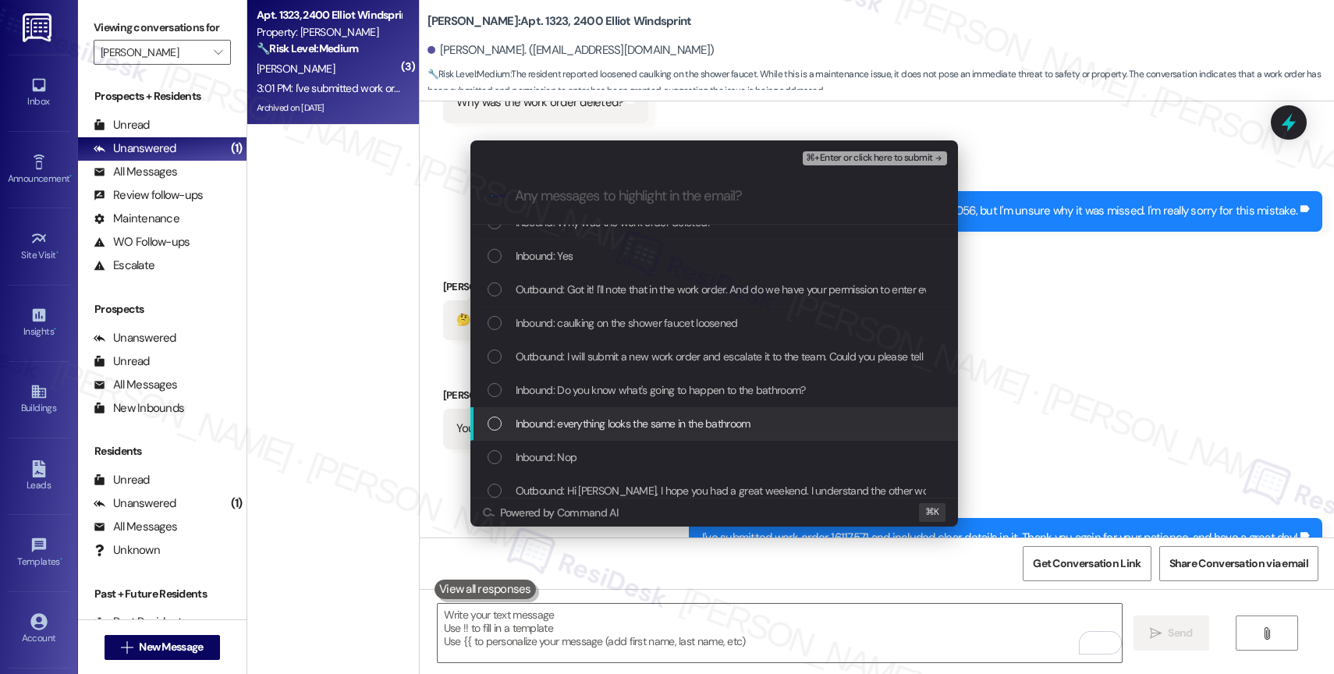
click at [626, 425] on span "Inbound: everything looks the same in the bathroom" at bounding box center [633, 423] width 235 height 17
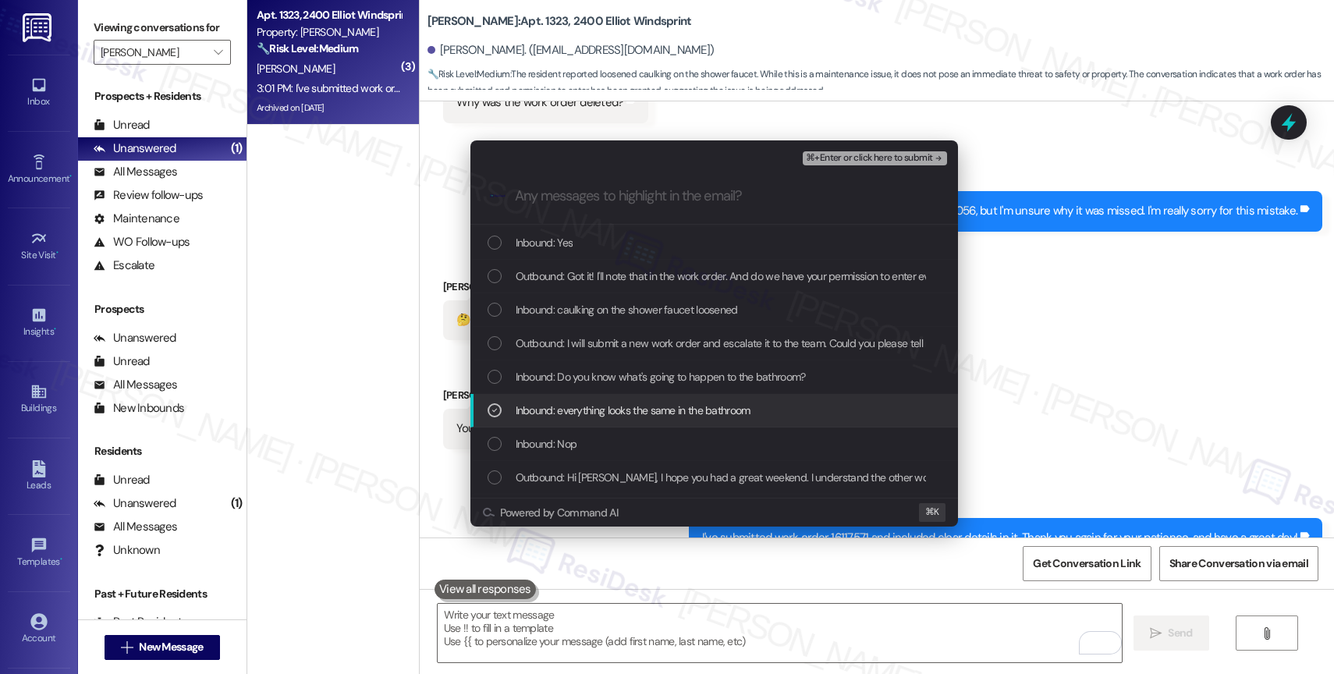
scroll to position [184, 0]
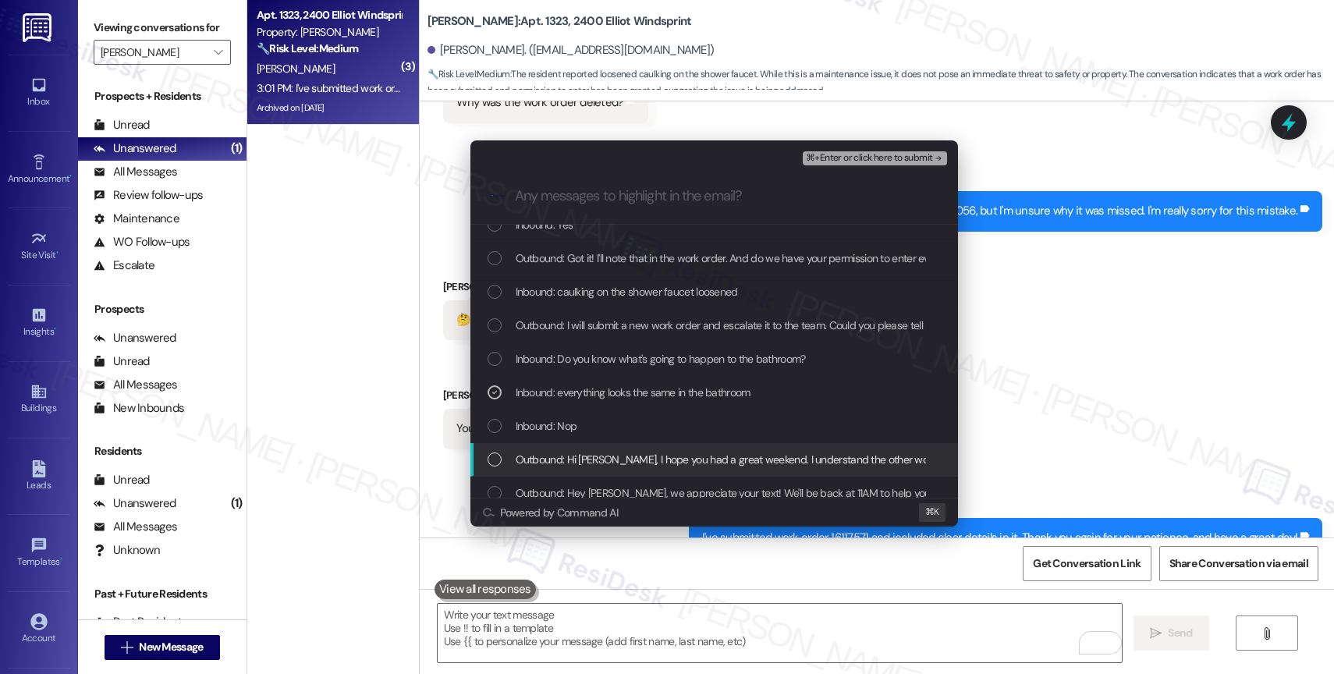
click at [602, 456] on span "Outbound: Hi Oscar, I hope you had a great weekend. I understand the other work…" at bounding box center [1065, 459] width 1099 height 17
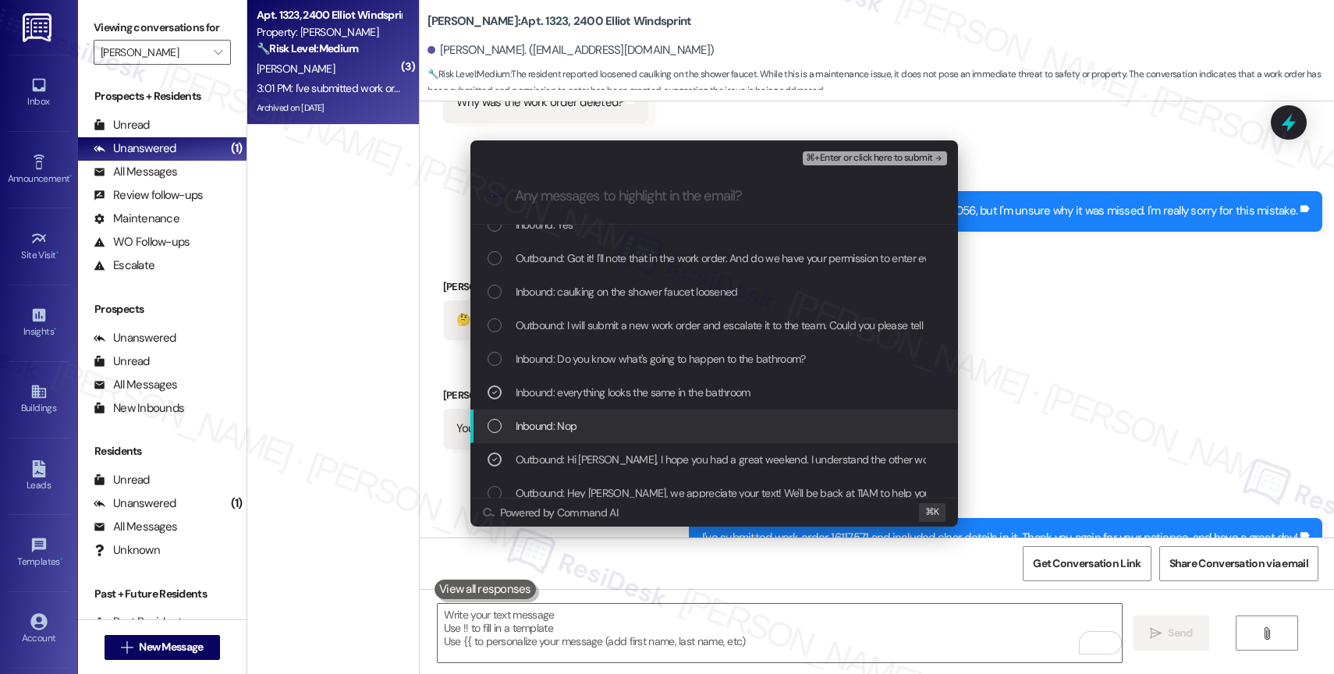
click at [579, 425] on div "Inbound: Nop" at bounding box center [716, 425] width 456 height 17
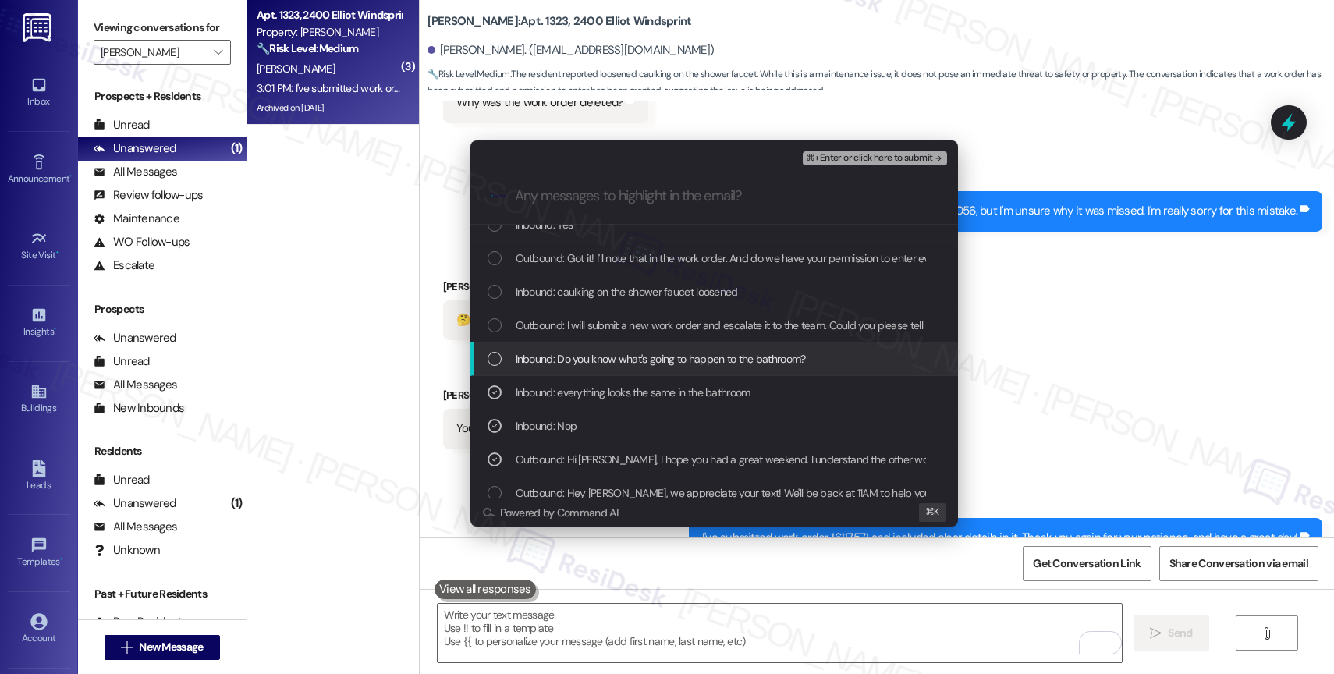
drag, startPoint x: 609, startPoint y: 351, endPoint x: 618, endPoint y: 307, distance: 45.4
click at [610, 346] on div "Inbound: Do you know what's going to happen to the bathroom?" at bounding box center [714, 360] width 488 height 34
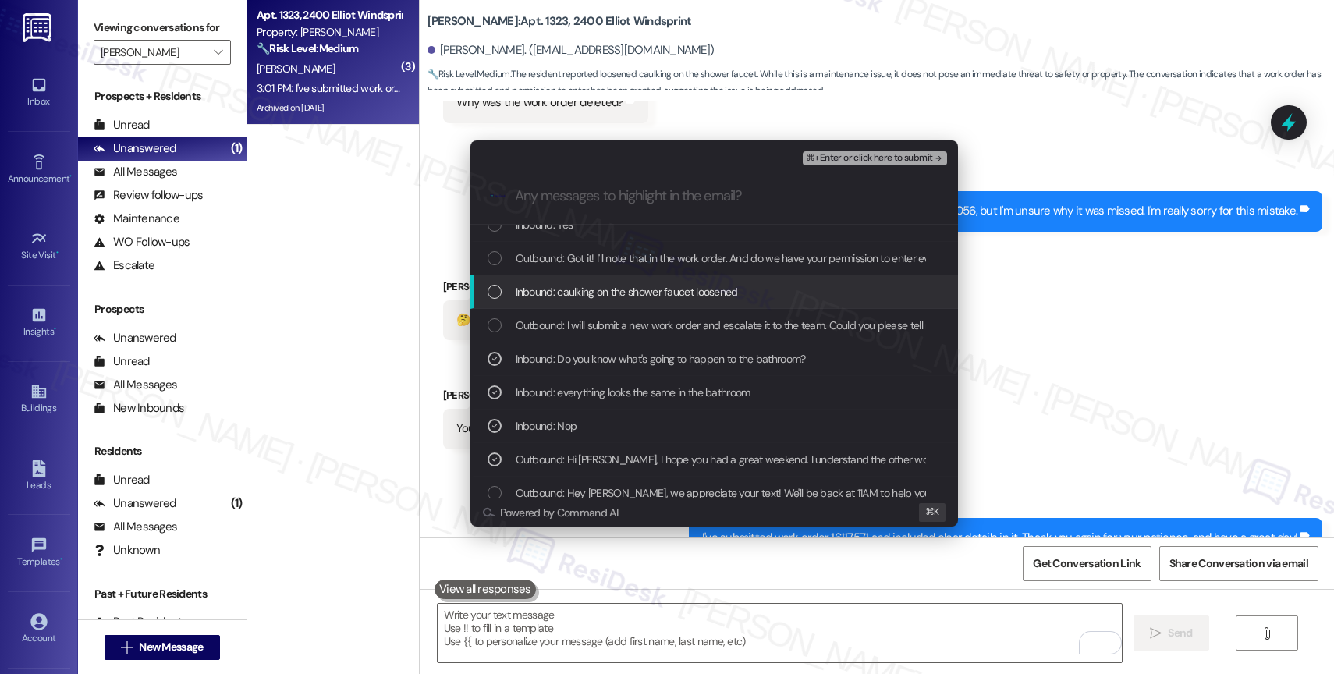
click at [616, 309] on div "Outbound: I will submit a new work order and escalate it to the team. Could you…" at bounding box center [714, 326] width 488 height 34
click at [616, 276] on div "Inbound: caulking on the shower faucet loosened" at bounding box center [714, 292] width 488 height 34
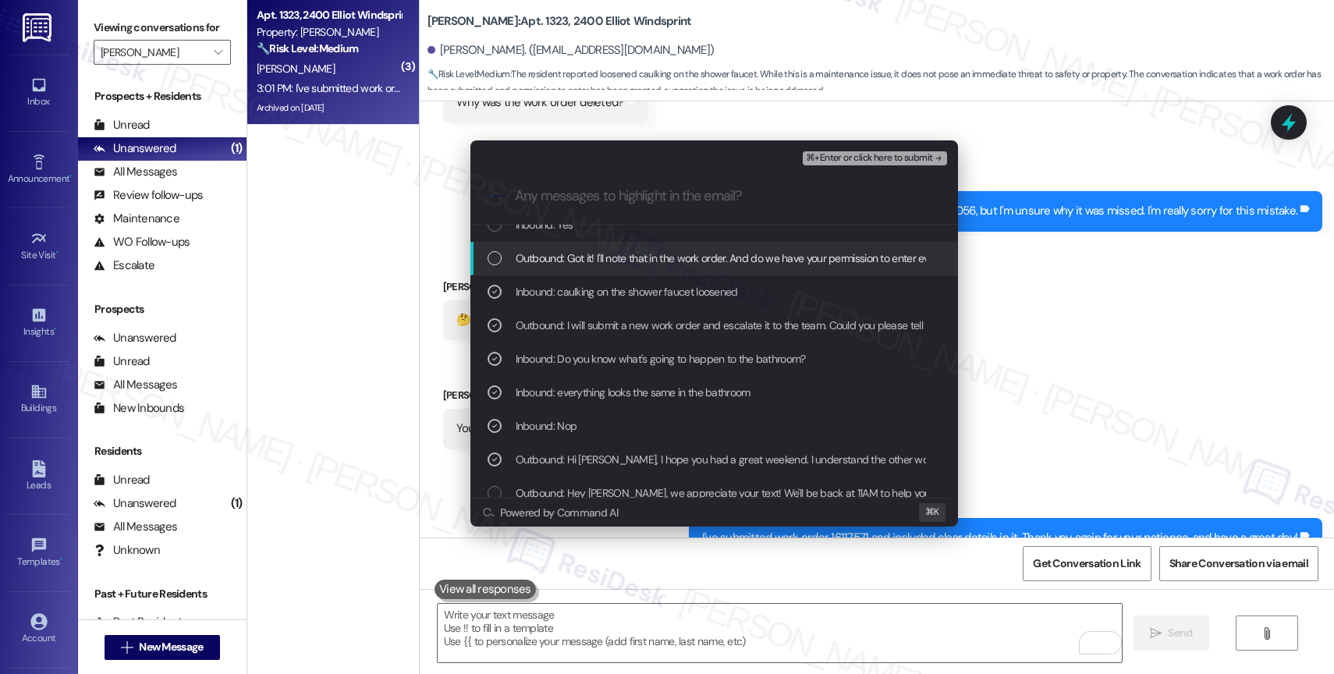
click at [623, 257] on span "Outbound: Got it! I'll note that in the work order. And do we have your permiss…" at bounding box center [773, 258] width 514 height 17
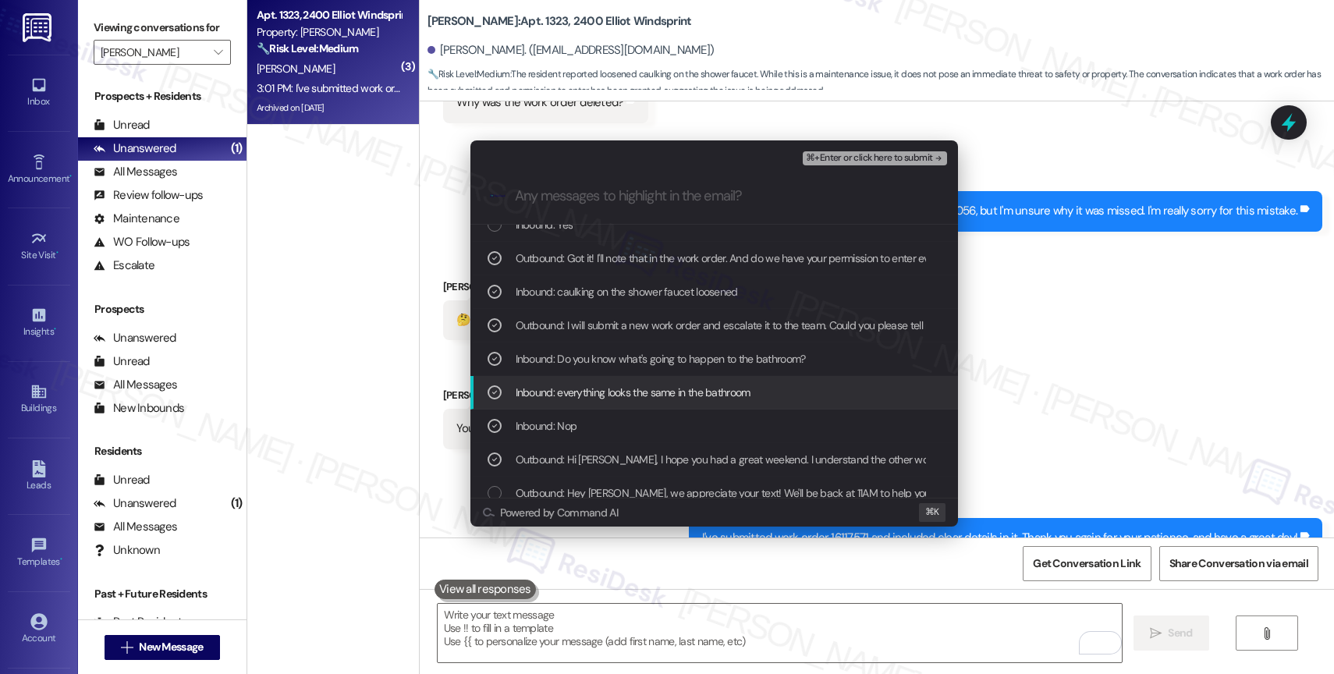
scroll to position [5, 0]
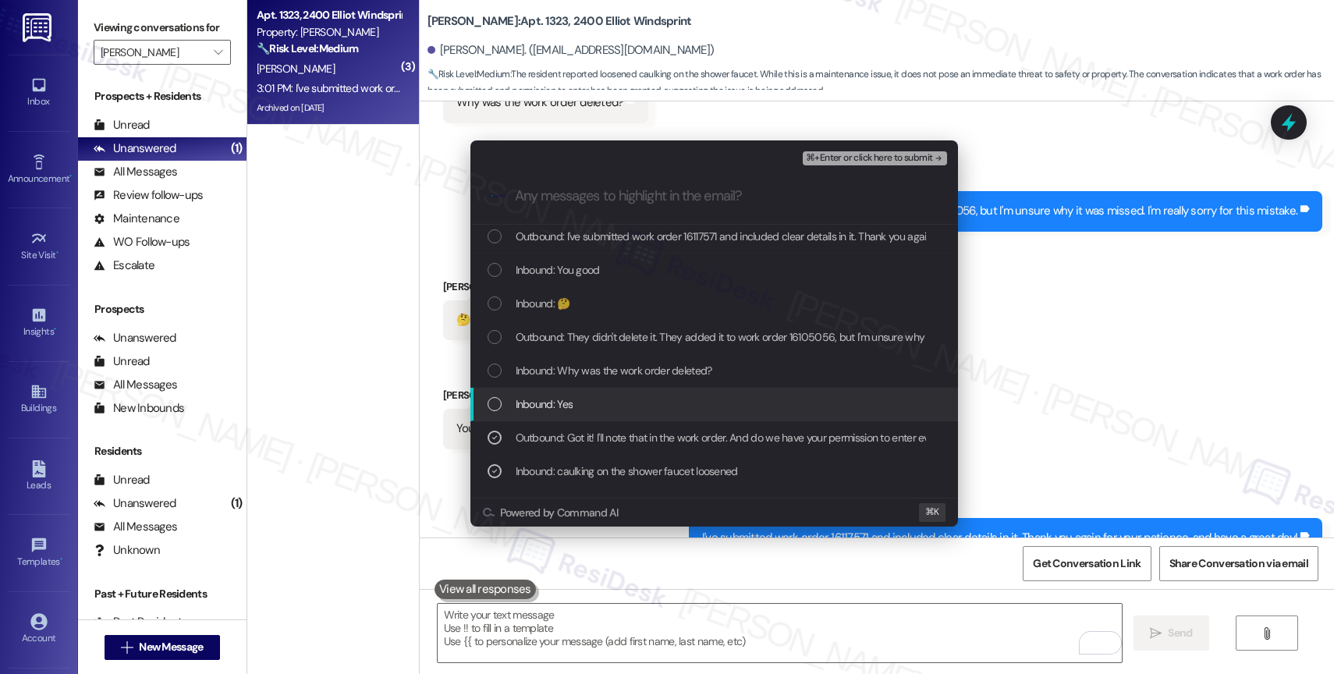
click at [563, 403] on span "Inbound: Yes" at bounding box center [545, 404] width 58 height 17
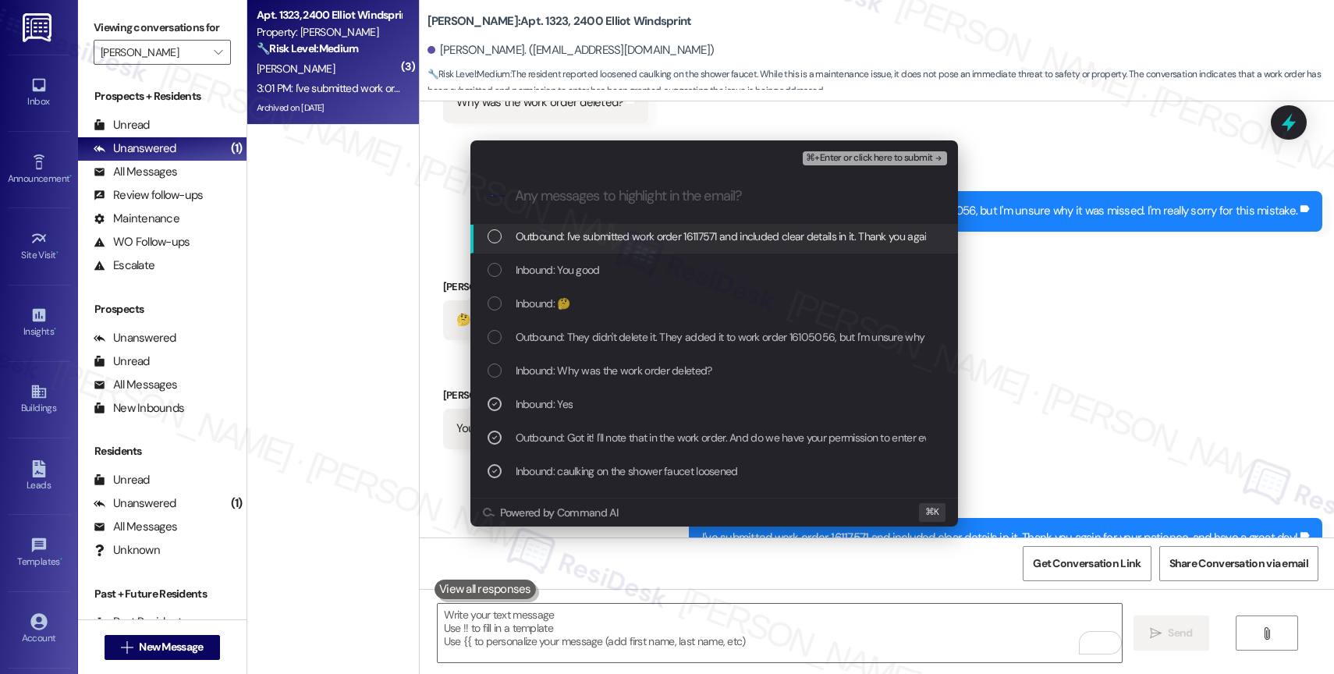
click at [917, 155] on span "⌘+Enter or click here to submit" at bounding box center [869, 158] width 126 height 11
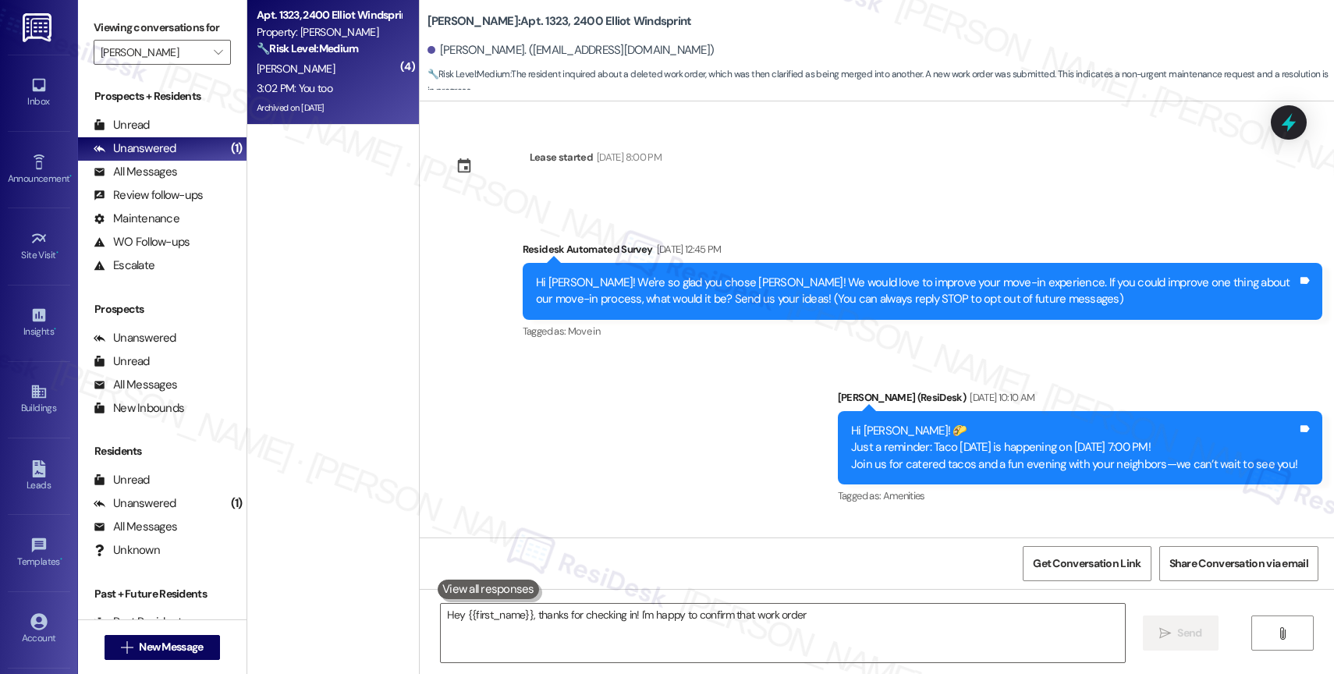
scroll to position [7741, 0]
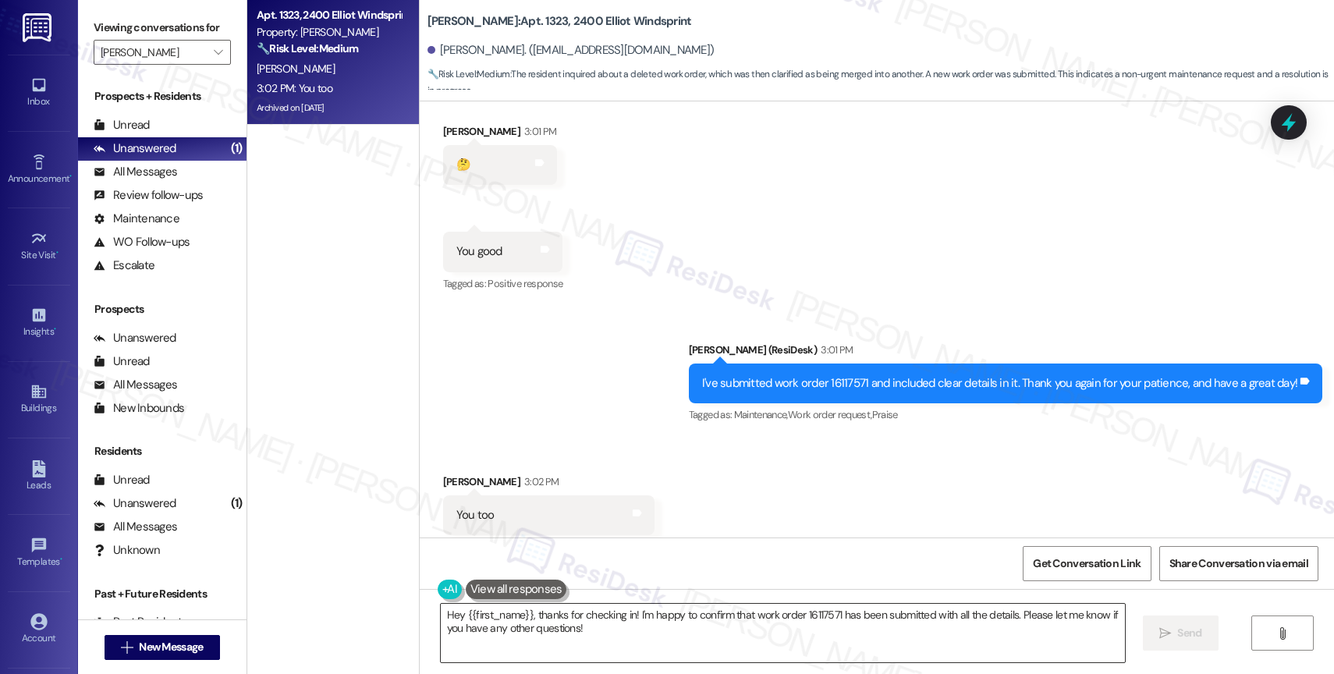
click at [537, 641] on textarea "Hey {{first_name}}, thanks for checking in! I'm happy to confirm that work orde…" at bounding box center [783, 633] width 684 height 59
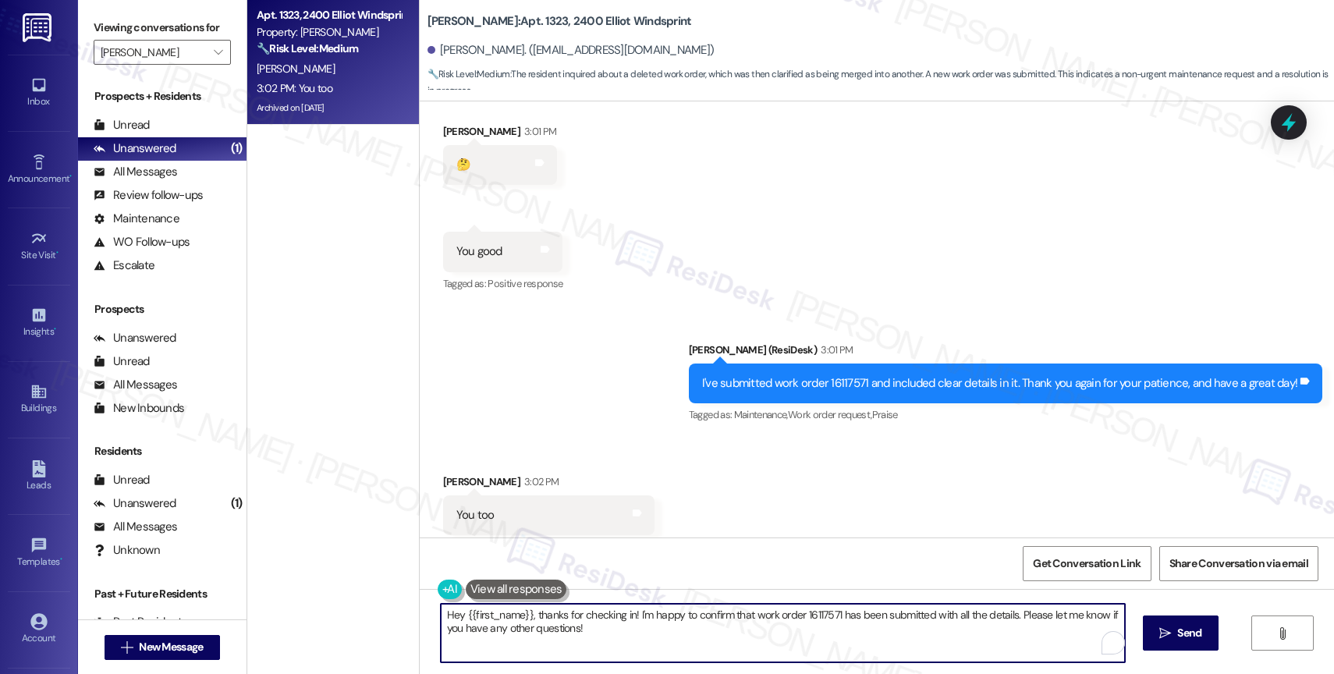
click at [537, 641] on textarea "Hey {{first_name}}, thanks for checking in! I'm happy to confirm that work orde…" at bounding box center [783, 633] width 684 height 59
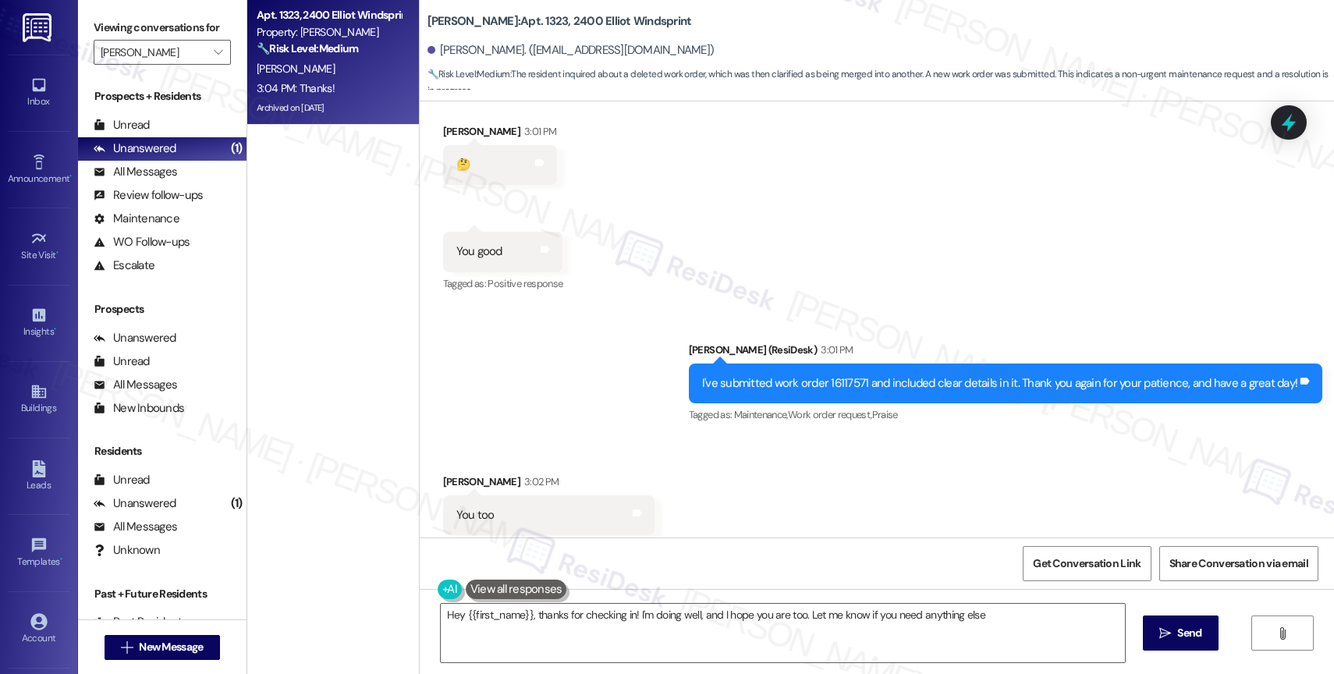
type textarea "Hey {{first_name}}, thanks for checking in! I'm doing well, and I hope you are …"
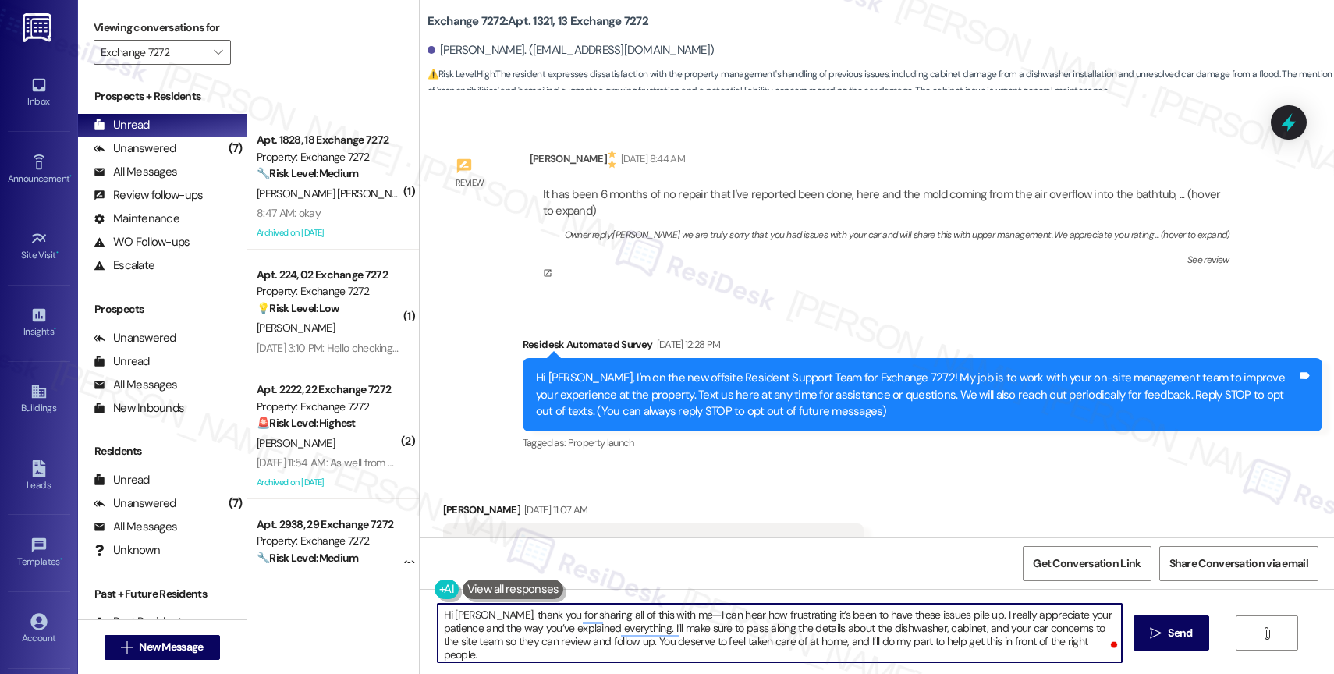
scroll to position [20375, 0]
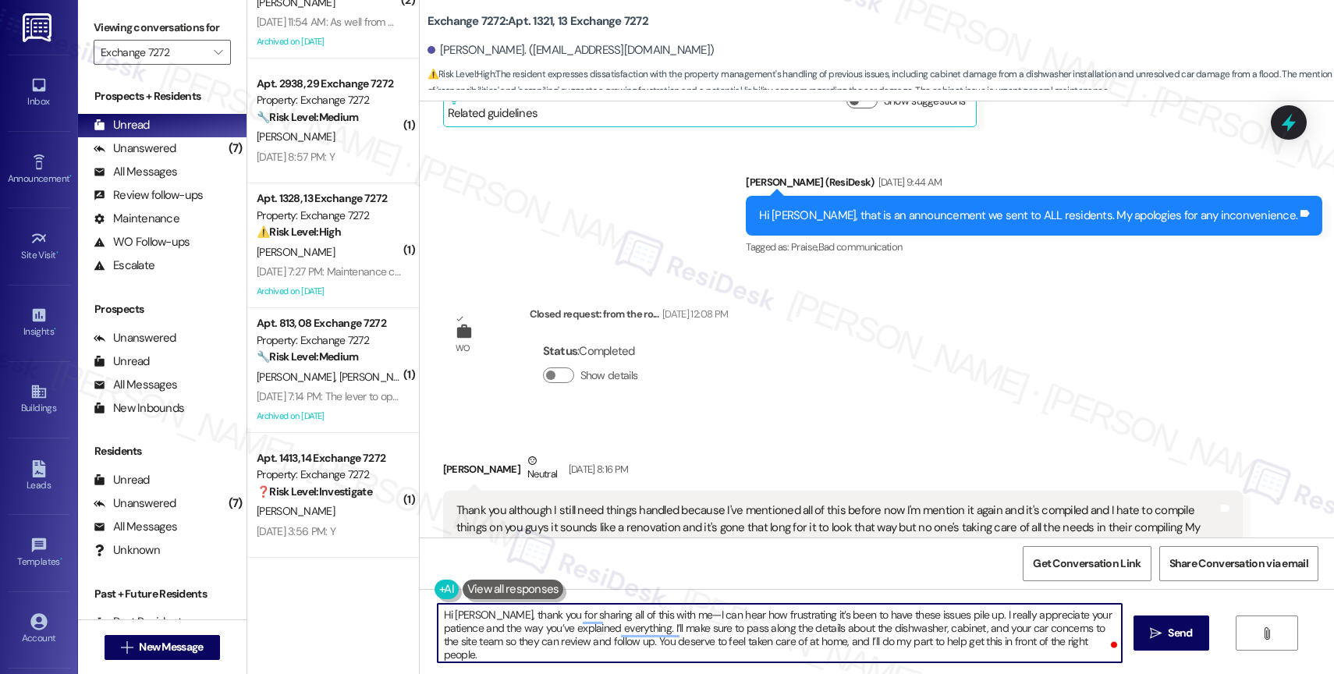
click at [729, 328] on div "Status : Completed Show details" at bounding box center [629, 367] width 199 height 79
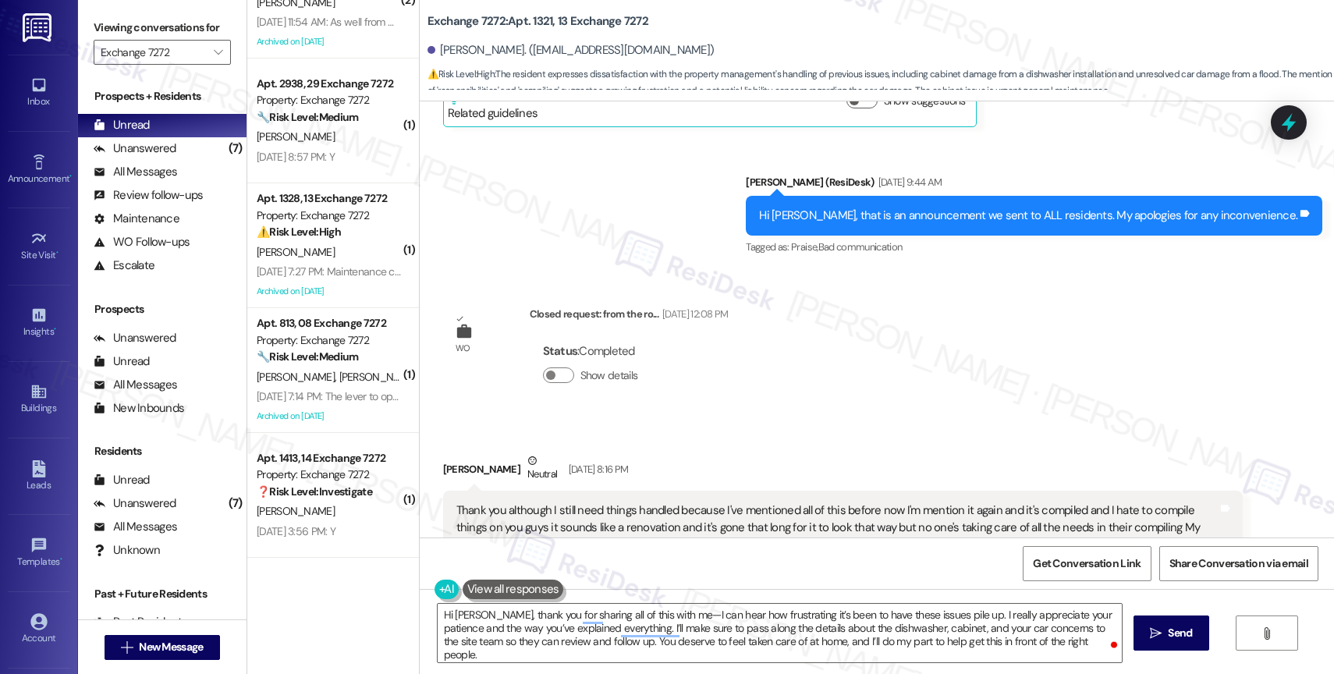
click at [824, 502] on div "Thank you although I still need things handled because I've mentioned all of th…" at bounding box center [836, 552] width 761 height 101
click at [532, 502] on div "Thank you although I still need things handled because I've mentioned all of th…" at bounding box center [836, 552] width 761 height 101
click at [601, 502] on div "Thank you although I still need things handled because I've mentioned all of th…" at bounding box center [836, 552] width 761 height 101
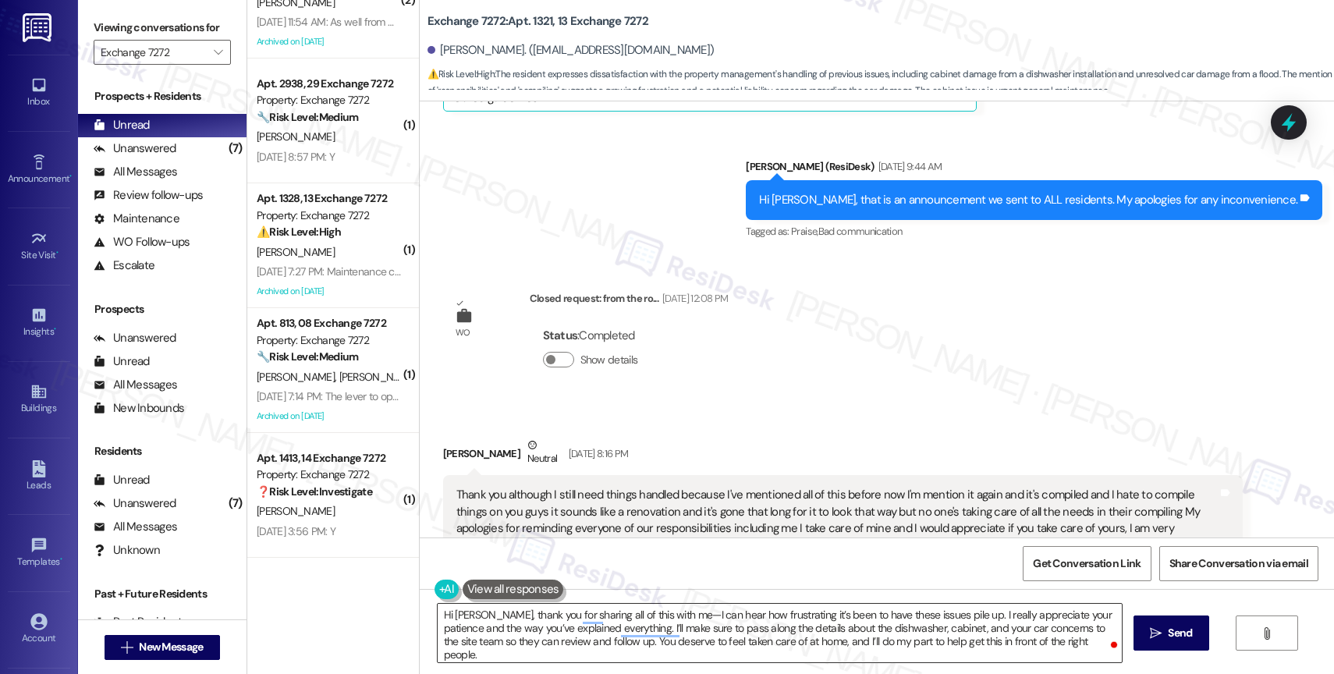
scroll to position [20390, 0]
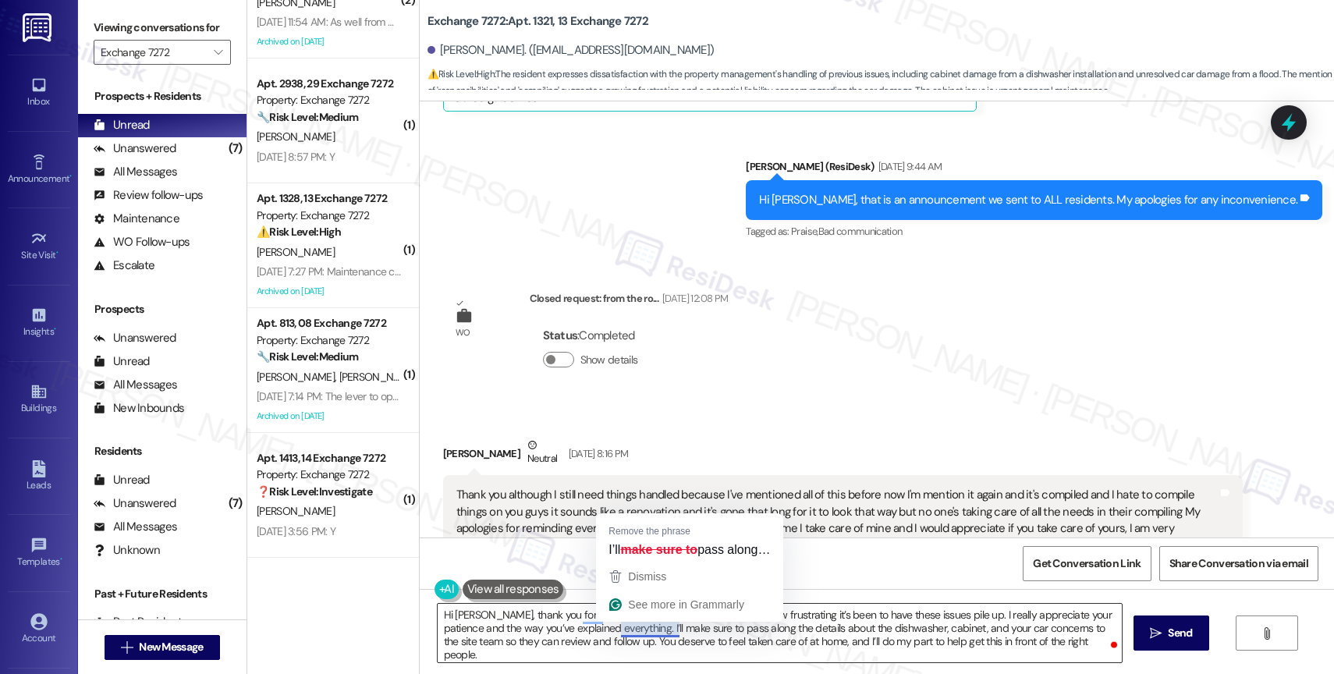
click at [846, 626] on textarea "Hi [PERSON_NAME], thank you for sharing all of this with me—I can hear how frus…" at bounding box center [780, 633] width 684 height 59
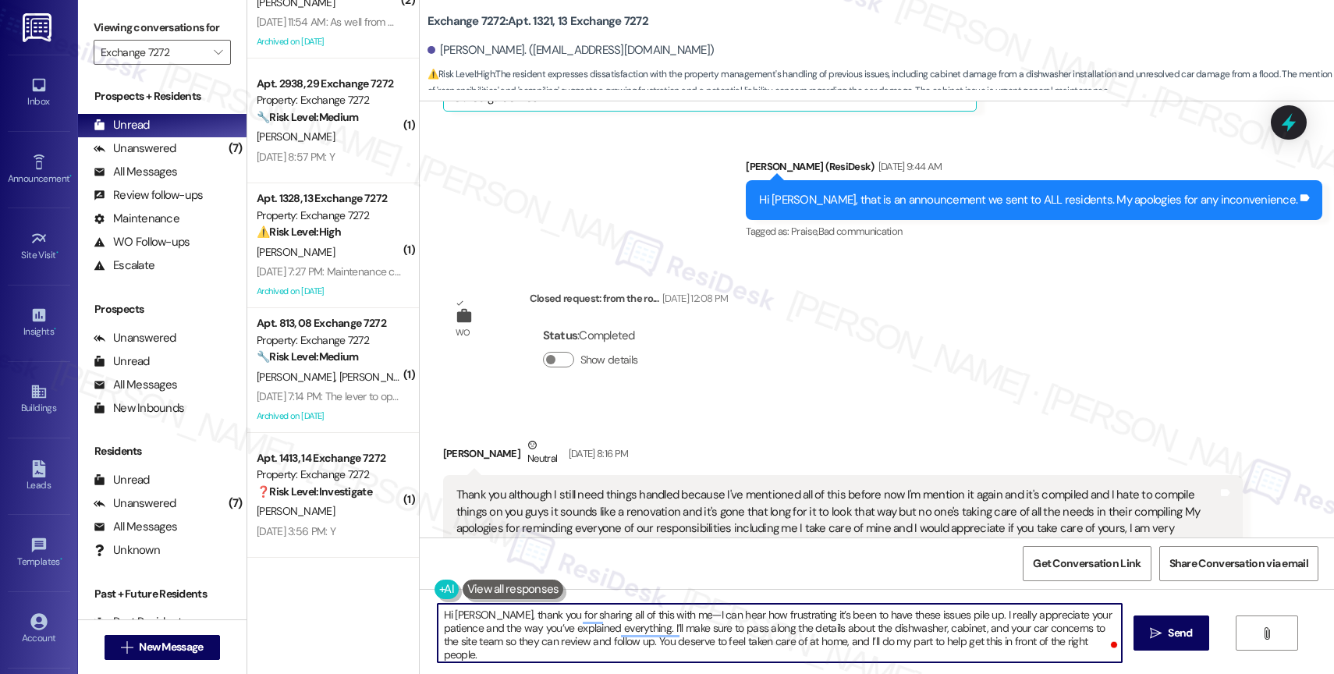
drag, startPoint x: 939, startPoint y: 618, endPoint x: 674, endPoint y: 613, distance: 265.3
click at [674, 613] on textarea "Hi [PERSON_NAME], thank you for sharing all of this with me—I can hear how frus…" at bounding box center [780, 633] width 684 height 59
click at [768, 645] on textarea "Hi [PERSON_NAME], thank you for sharing all of this with me. I really appreciat…" at bounding box center [780, 633] width 684 height 59
click at [558, 642] on textarea "Hi [PERSON_NAME], thank you for sharing all of this with me. I really appreciat…" at bounding box center [780, 633] width 684 height 59
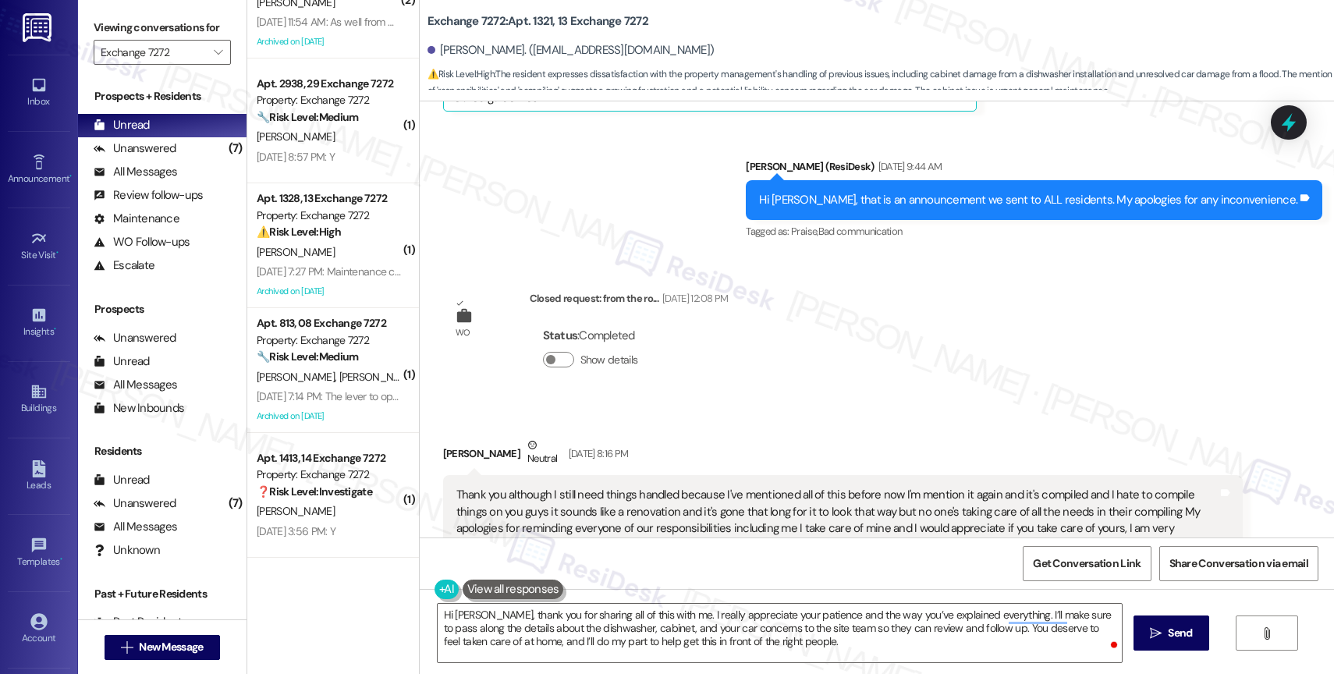
click at [999, 487] on div "Thank you although I still need things handled because I've mentioned all of th…" at bounding box center [836, 537] width 761 height 101
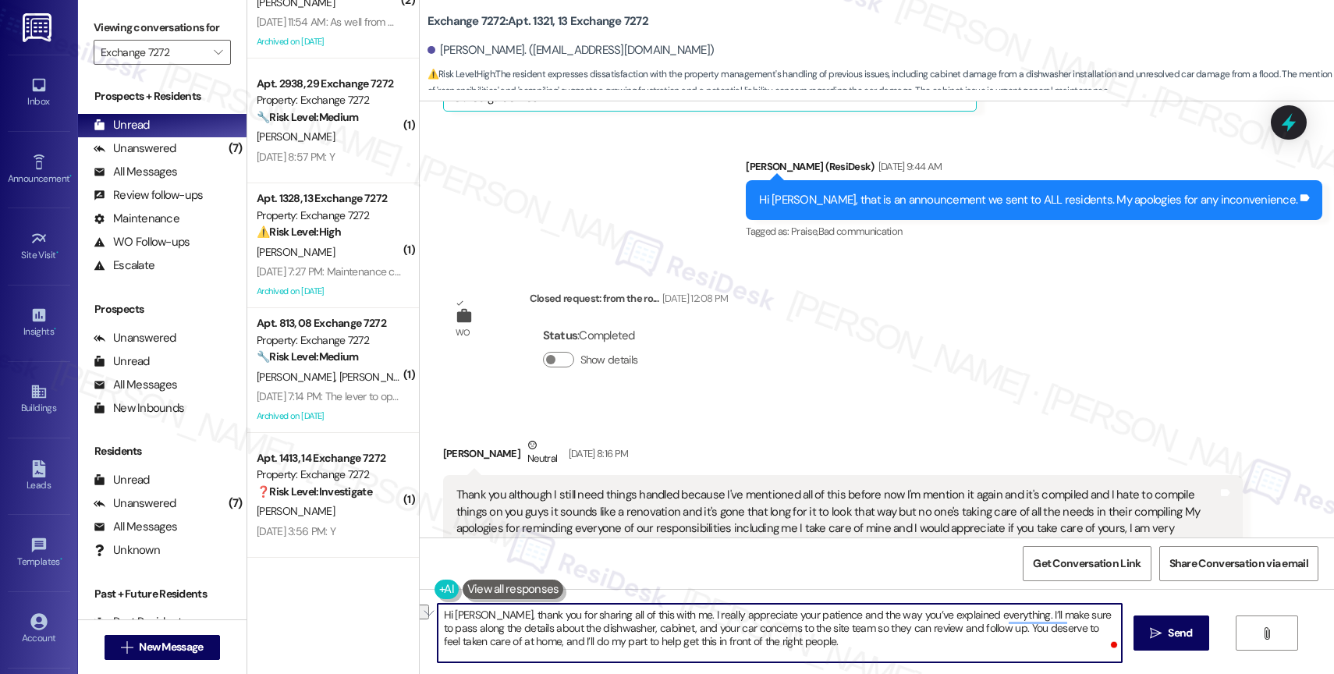
drag, startPoint x: 948, startPoint y: 634, endPoint x: 888, endPoint y: 633, distance: 60.1
click at [888, 633] on textarea "Hi [PERSON_NAME], thank you for sharing all of this with me. I really appreciat…" at bounding box center [780, 633] width 684 height 59
drag, startPoint x: 891, startPoint y: 630, endPoint x: 897, endPoint y: 655, distance: 26.5
click at [897, 655] on textarea "Hi [PERSON_NAME], thank you for sharing all of this with me. I really appreciat…" at bounding box center [780, 633] width 684 height 59
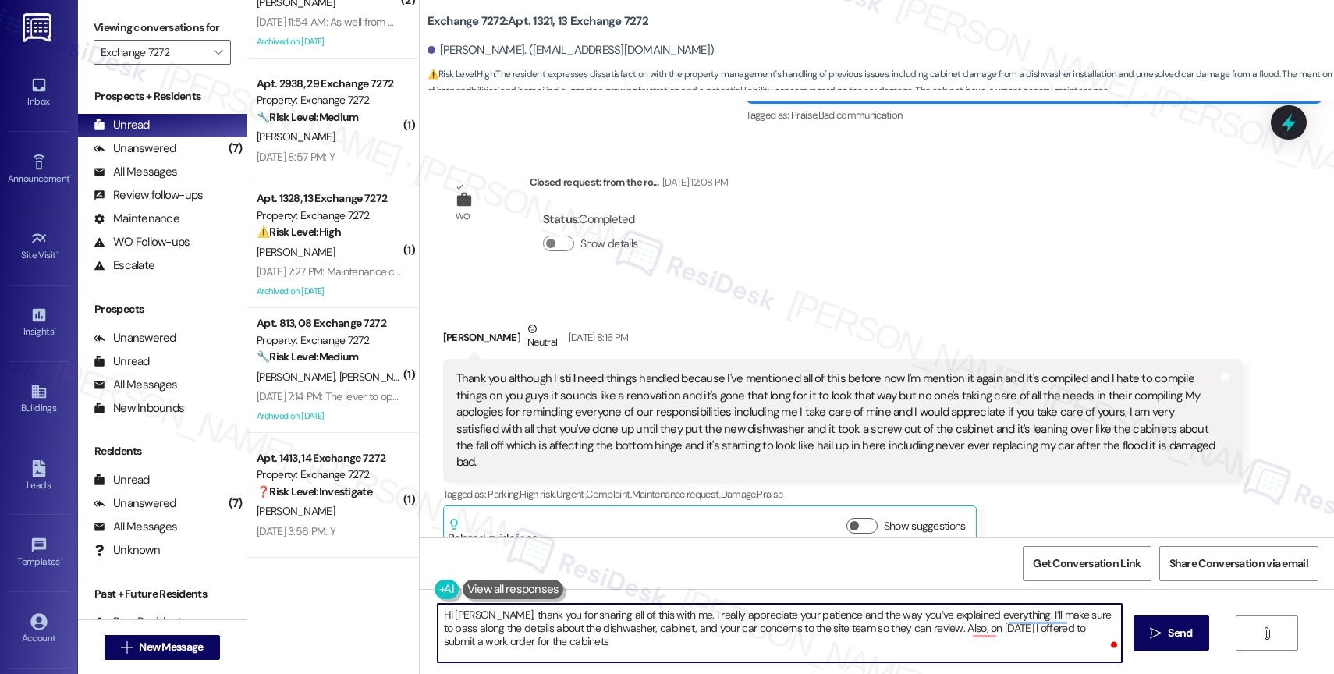
scroll to position [20528, 0]
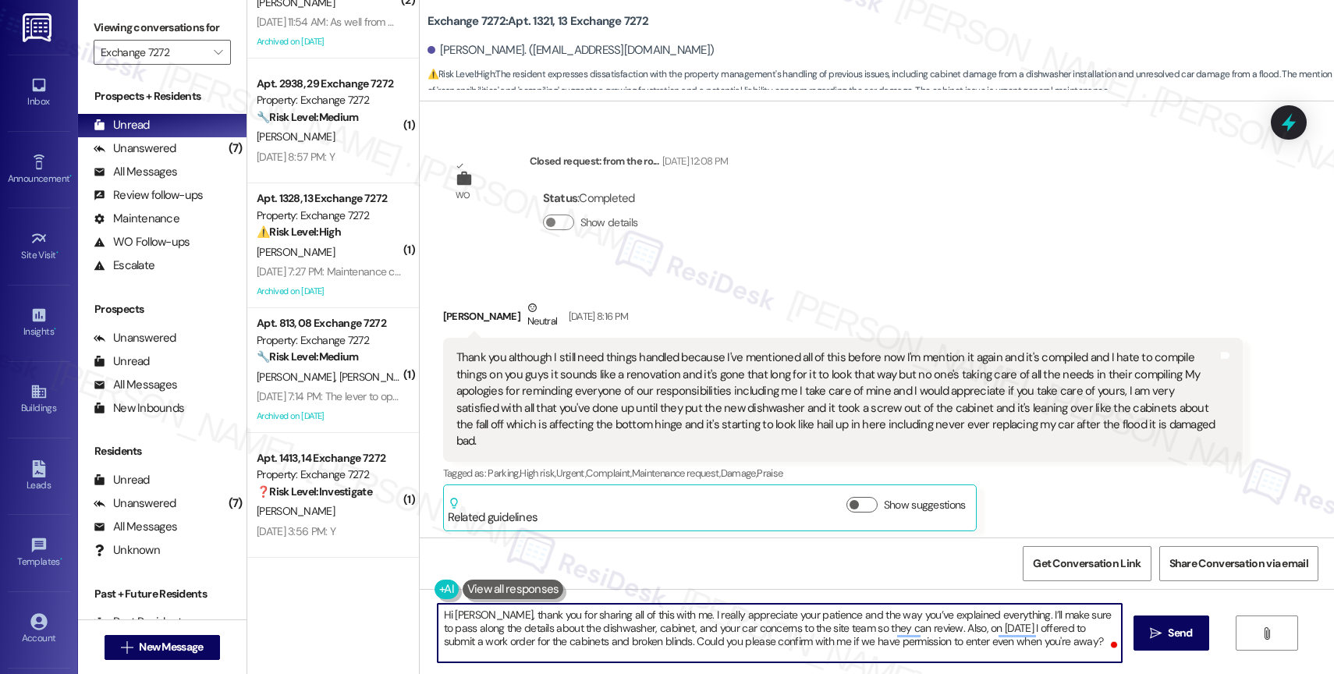
click at [822, 642] on textarea "Hi [PERSON_NAME], thank you for sharing all of this with me. I really appreciat…" at bounding box center [780, 633] width 684 height 59
click at [1075, 639] on textarea "Hi [PERSON_NAME], thank you for sharing all of this with me. I really appreciat…" at bounding box center [780, 633] width 684 height 59
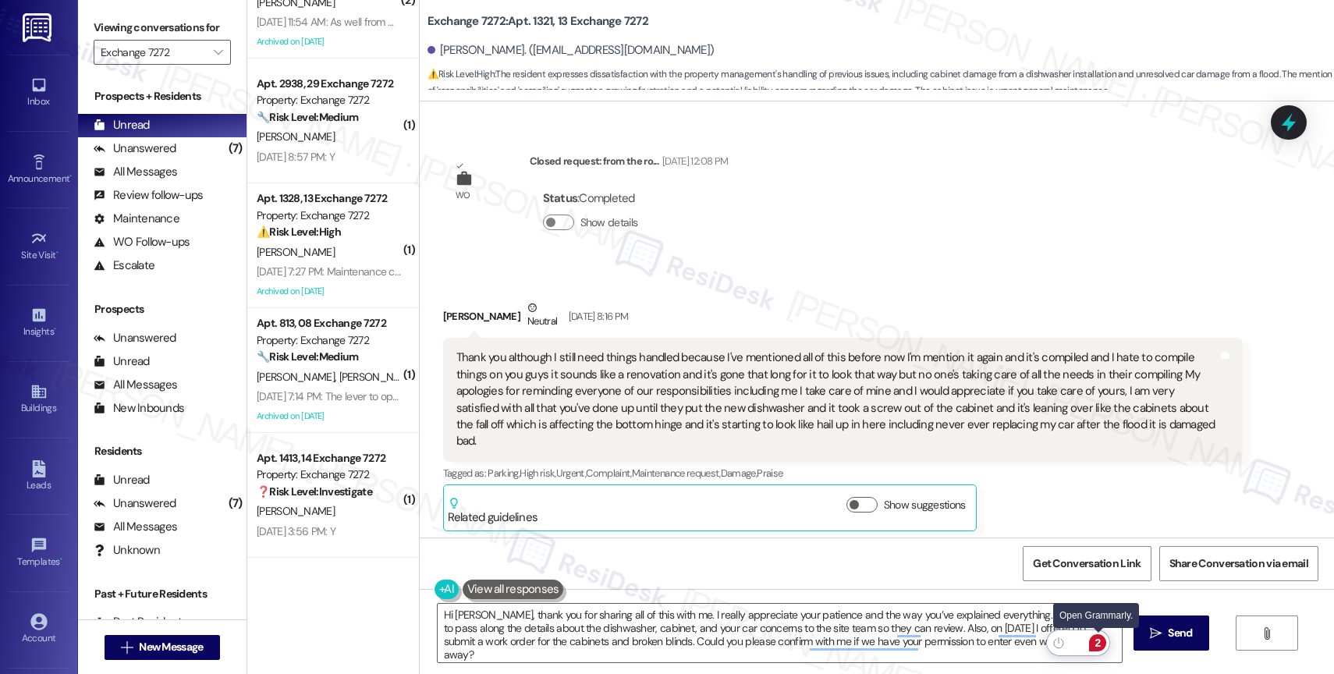
click at [1101, 641] on div "2" at bounding box center [1097, 642] width 17 height 17
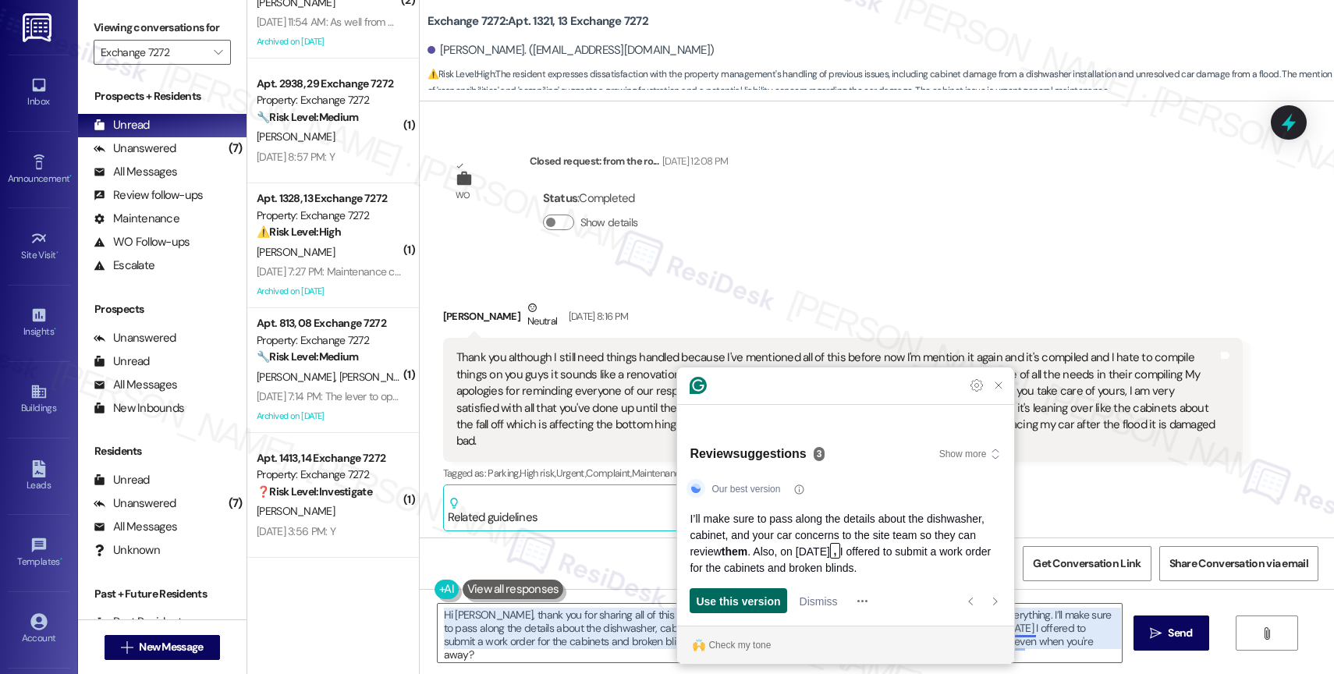
click at [744, 593] on span "Use this version" at bounding box center [738, 601] width 84 height 16
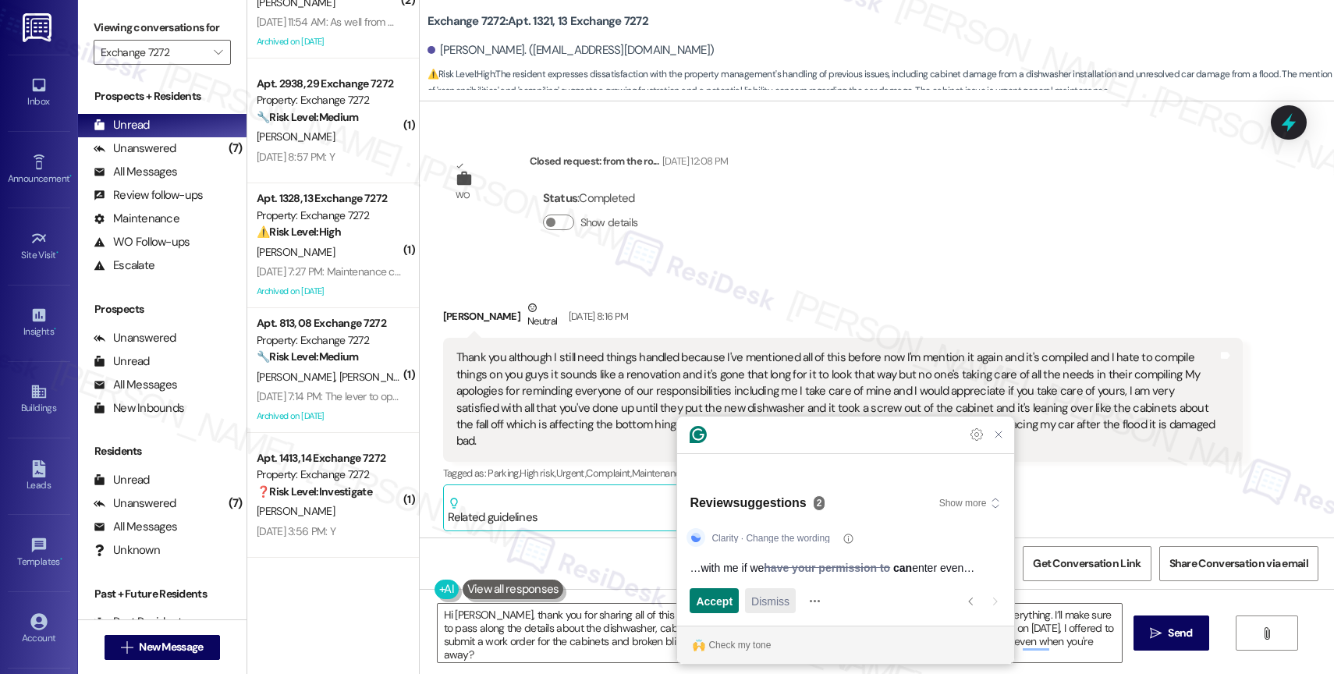
click at [773, 598] on span "Dismiss" at bounding box center [770, 601] width 38 height 16
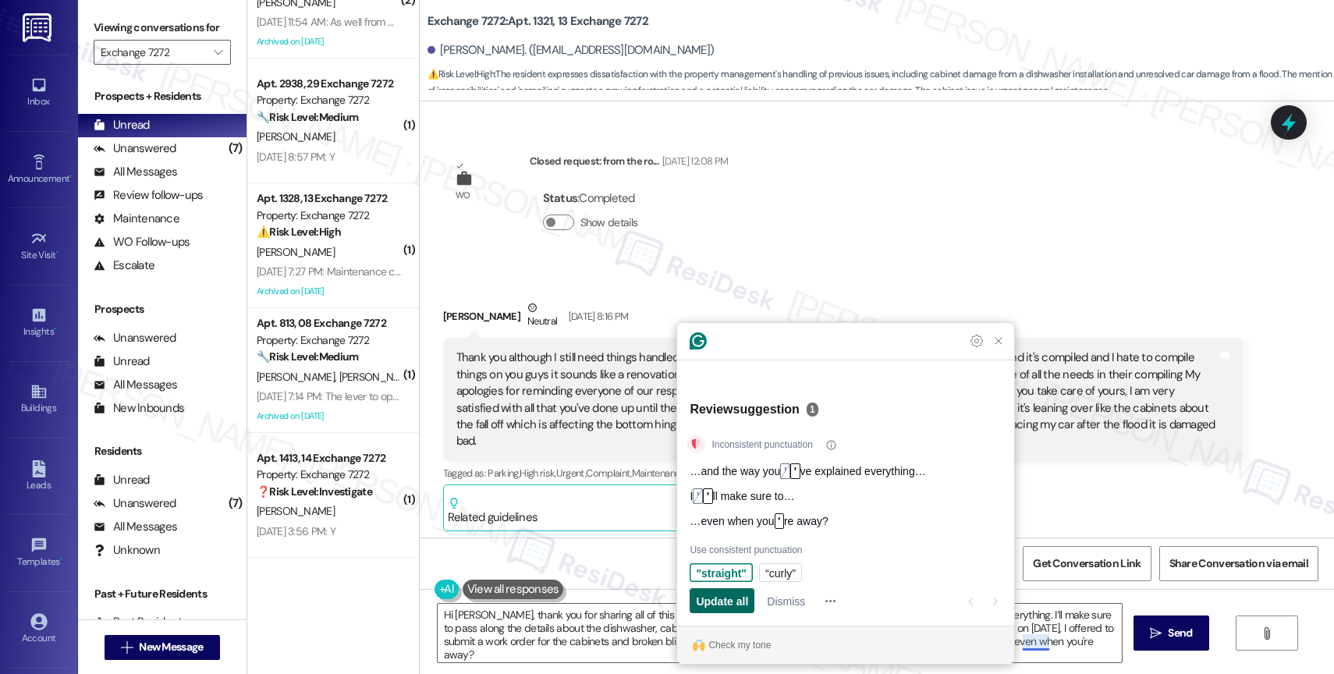
click at [721, 598] on span "Update all" at bounding box center [722, 601] width 52 height 16
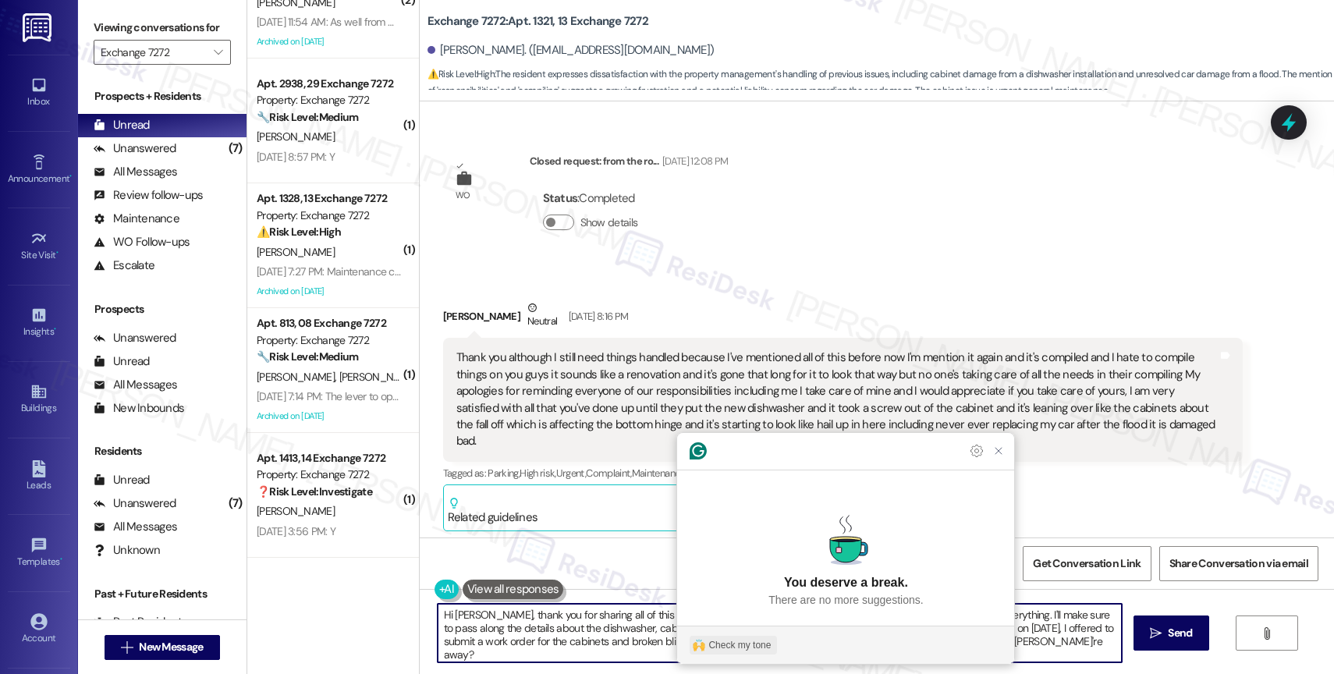
click at [731, 637] on button "Check my tone" at bounding box center [733, 645] width 87 height 19
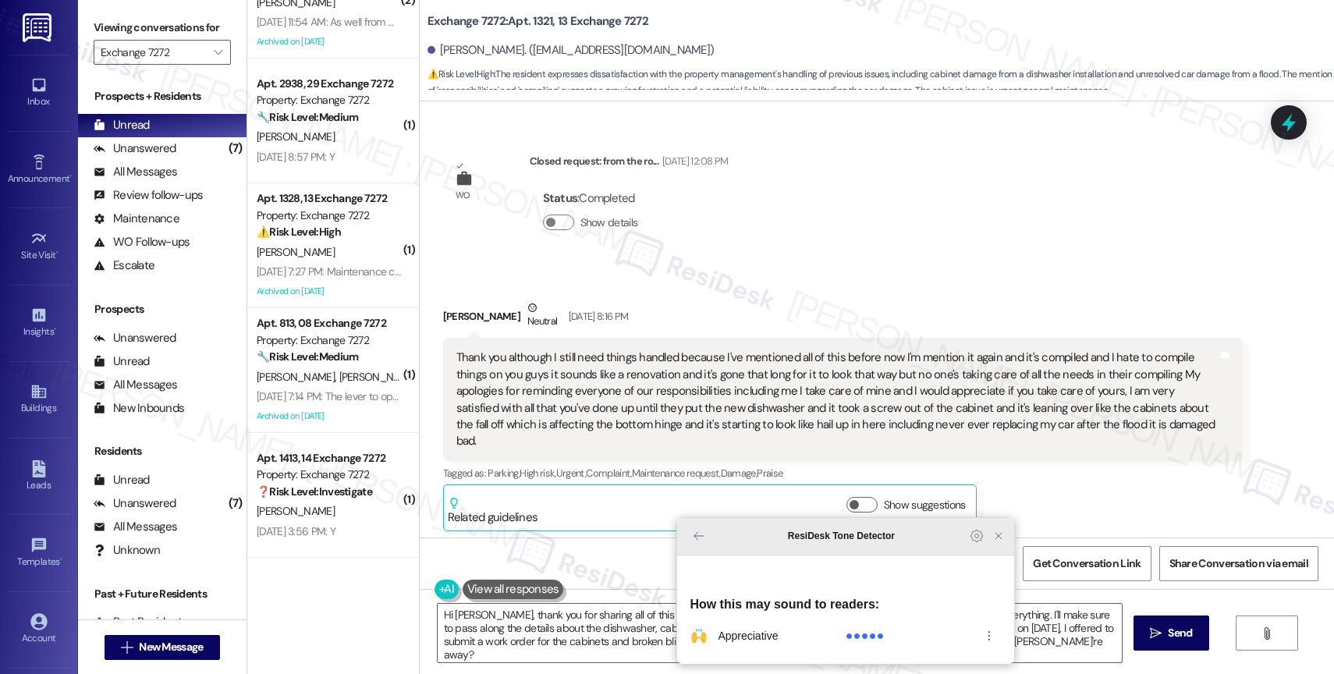
click at [994, 542] on icon "Close Grammarly Assistant" at bounding box center [998, 536] width 12 height 12
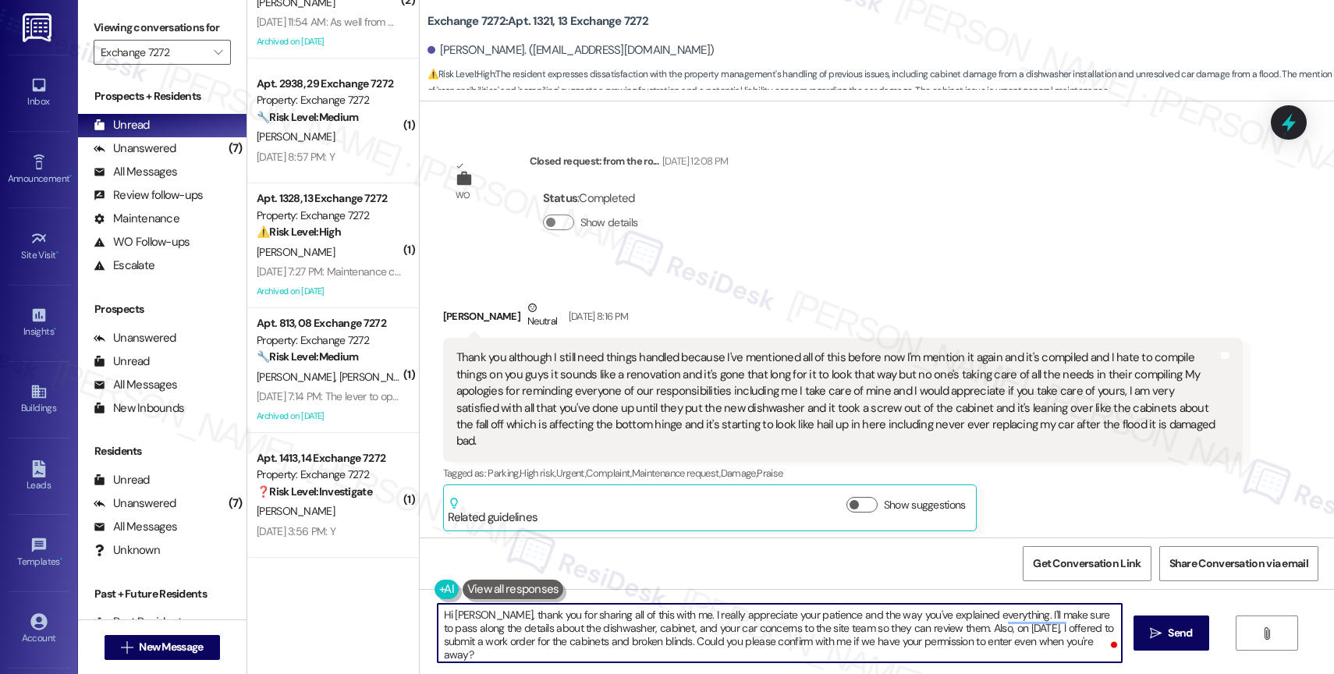
click at [1075, 648] on textarea "Hi Victor, thank you for sharing all of this with me. I really appreciate your …" at bounding box center [780, 633] width 684 height 59
type textarea "Hi Victor, thank you for sharing all of this with me. I really appreciate your …"
click at [1102, 642] on div "1" at bounding box center [1097, 642] width 17 height 17
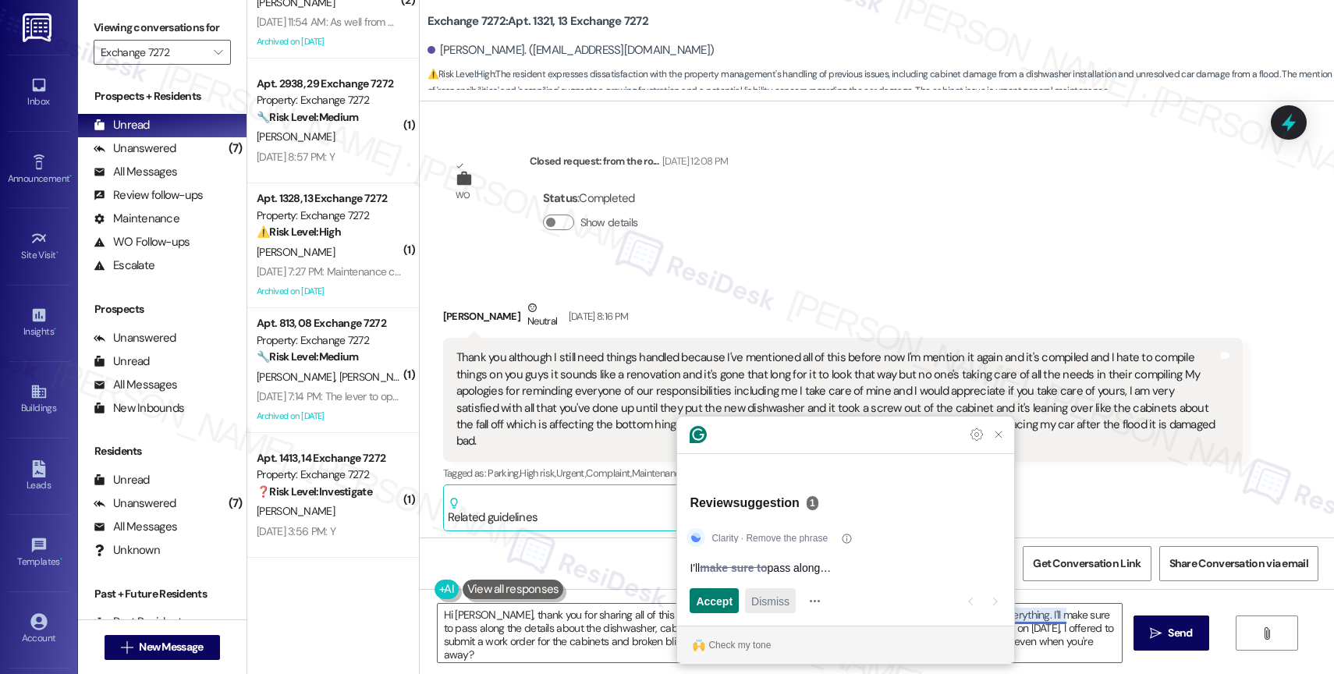
click at [776, 598] on span "Dismiss" at bounding box center [770, 601] width 38 height 16
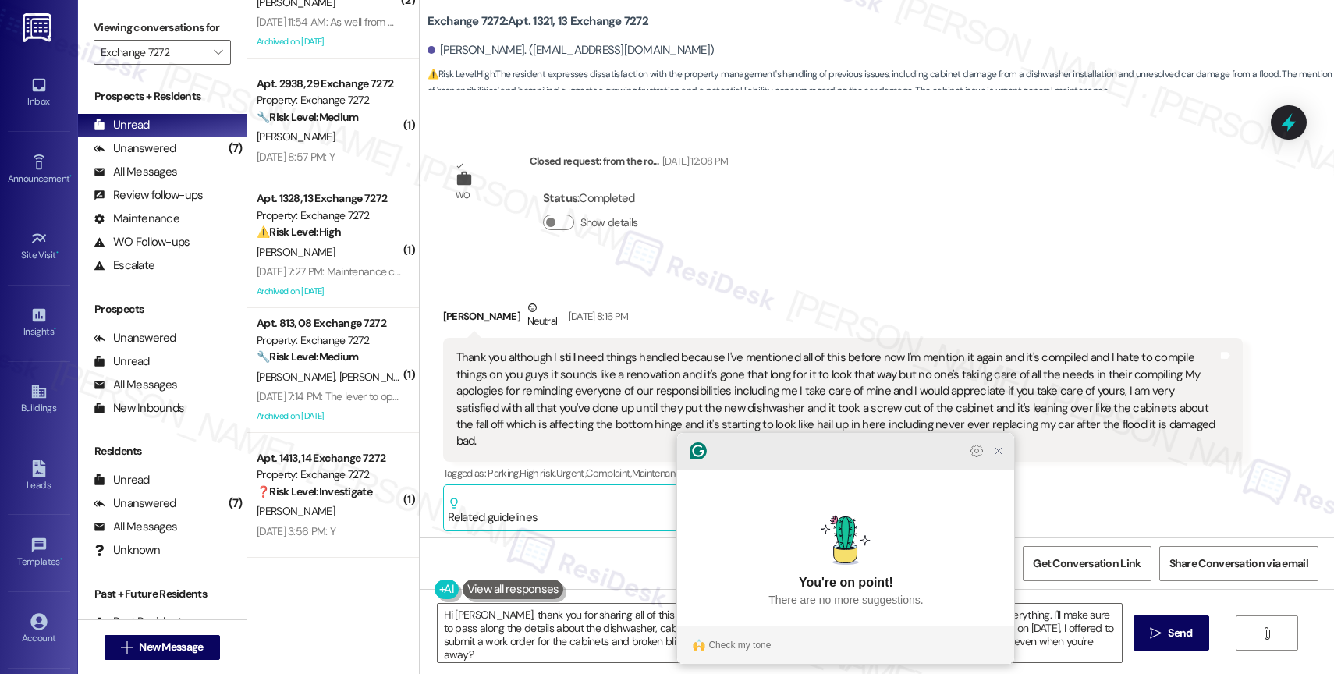
click at [1006, 460] on icon "Close Grammarly Assistant" at bounding box center [998, 451] width 19 height 19
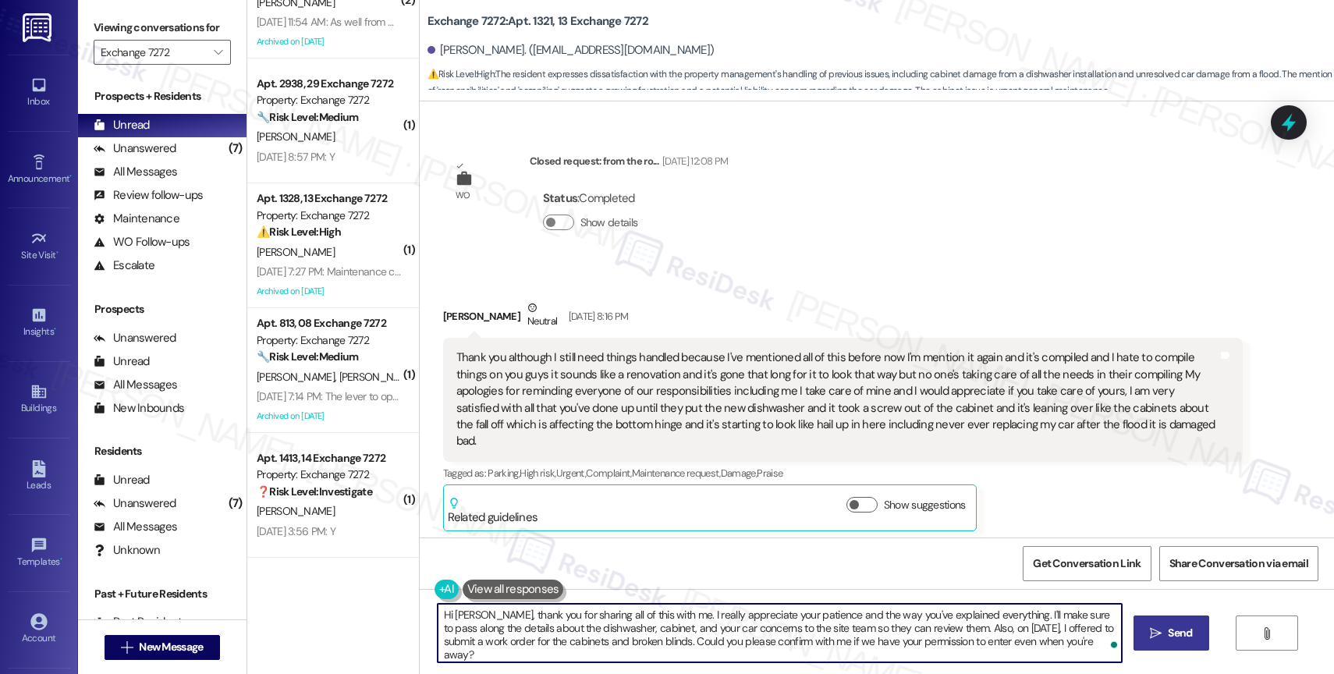
click at [1169, 635] on span "Send" at bounding box center [1180, 633] width 24 height 16
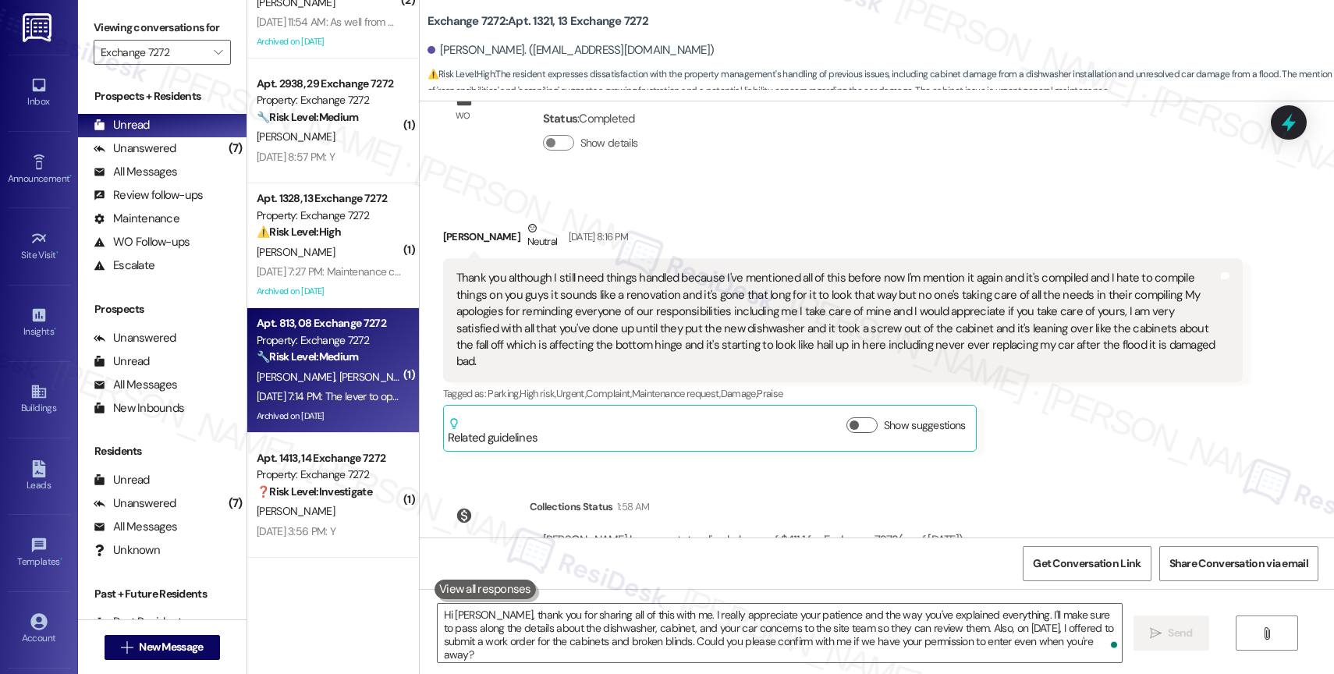
scroll to position [20671, 0]
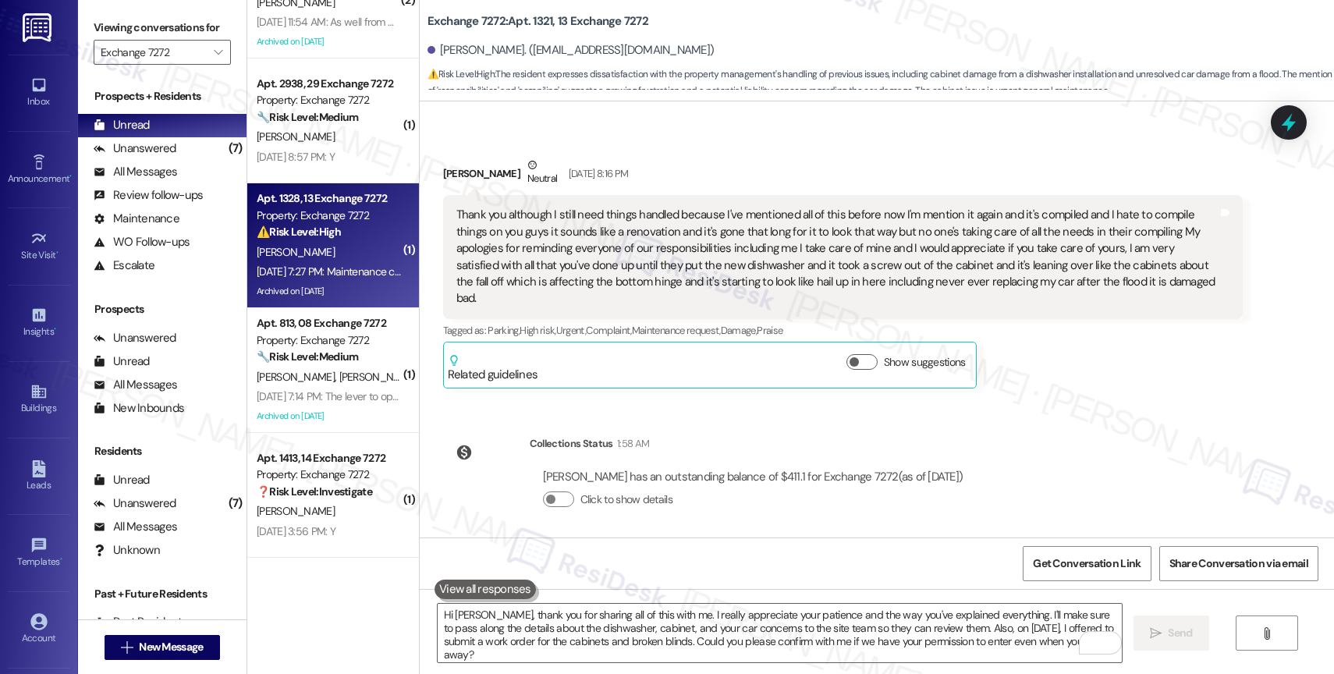
click at [339, 246] on div "R. Radford" at bounding box center [328, 253] width 147 height 20
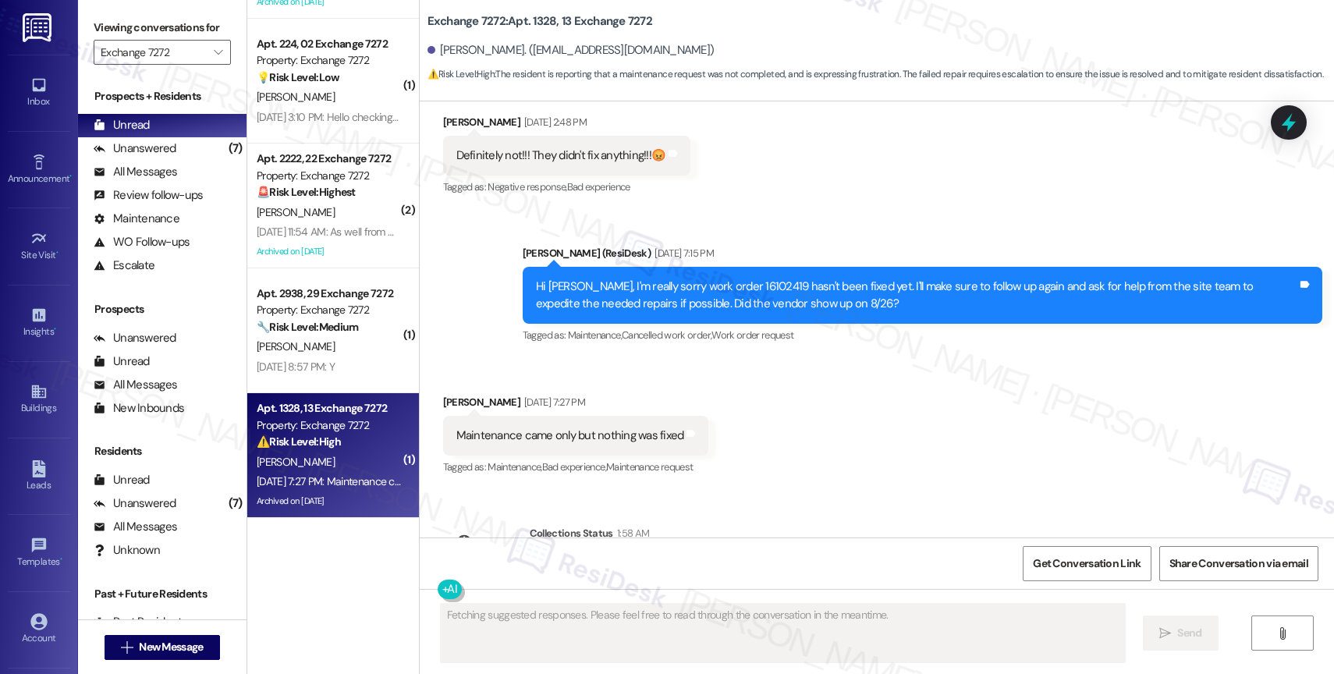
scroll to position [0, 0]
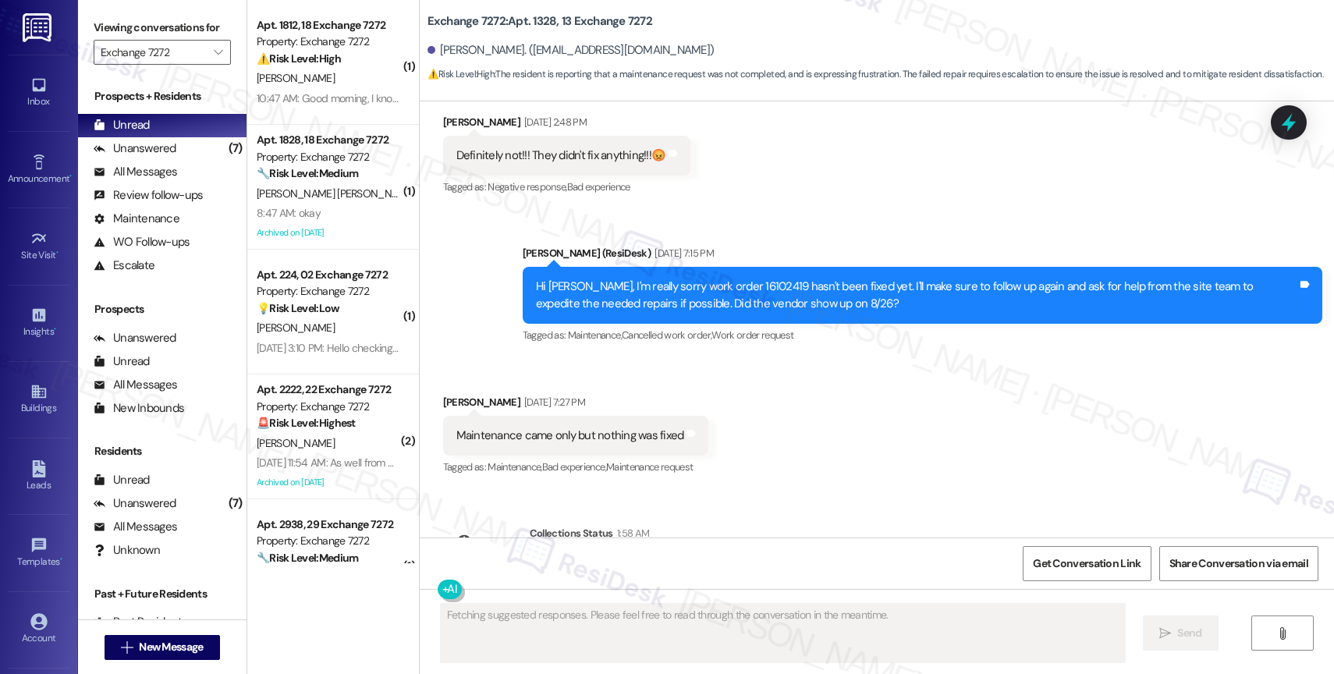
click at [815, 369] on div "Received via SMS Reneatha Radford Aug 29, 2025 at 7:27 PM Maintenance came only…" at bounding box center [877, 425] width 914 height 132
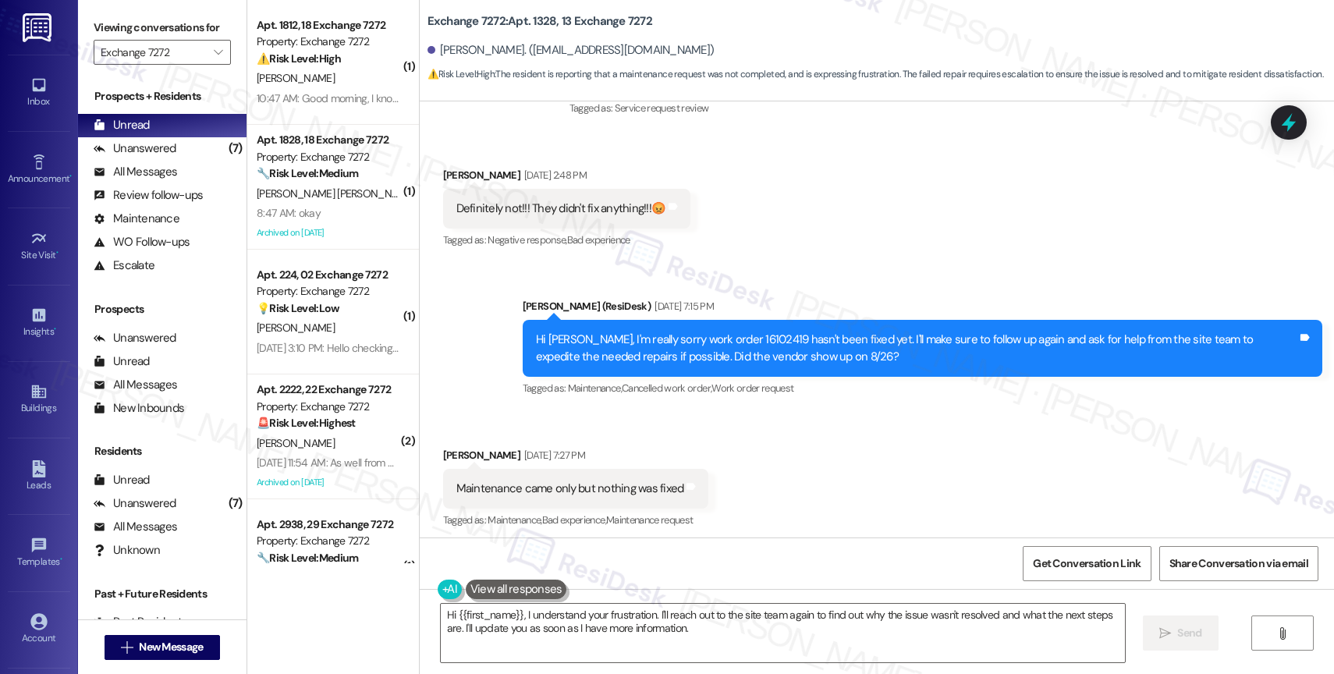
scroll to position [26029, 0]
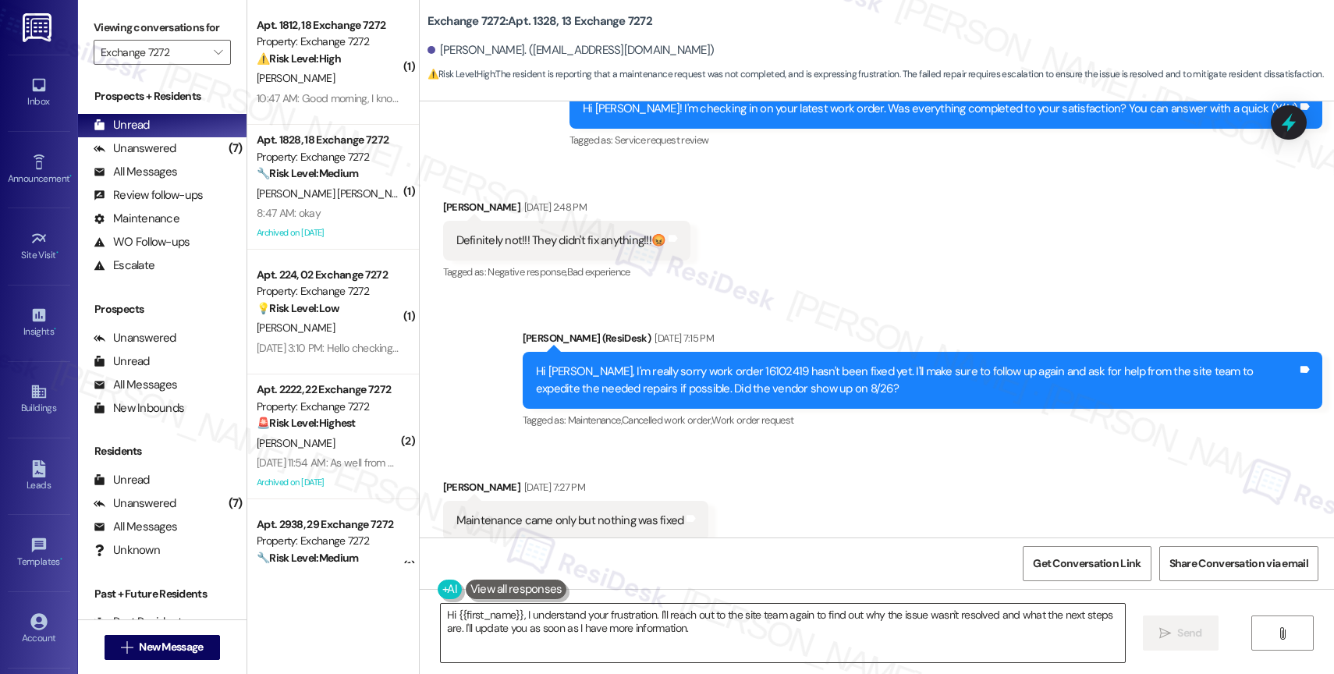
click at [630, 629] on textarea "Hi {{first_name}}, I understand your frustration. I'll reach out to the site te…" at bounding box center [783, 633] width 684 height 59
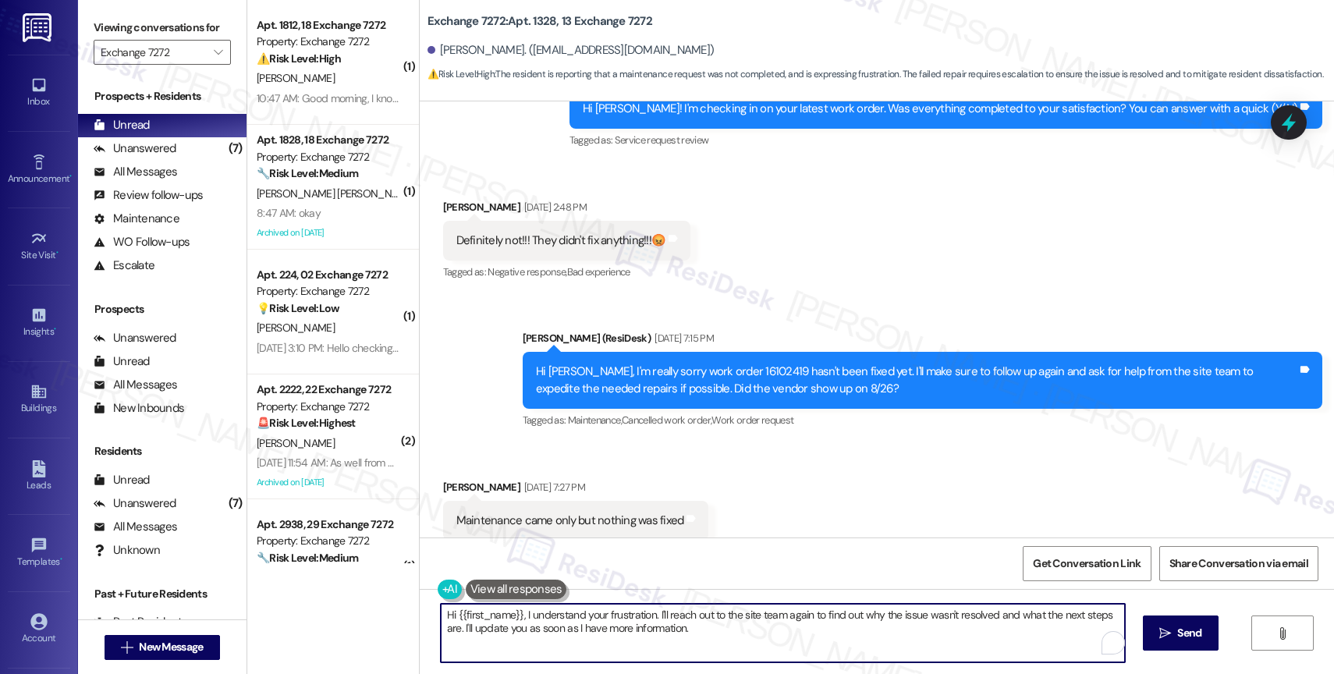
click at [630, 629] on textarea "Hi {{first_name}}, I understand your frustration. I'll reach out to the site te…" at bounding box center [783, 633] width 684 height 59
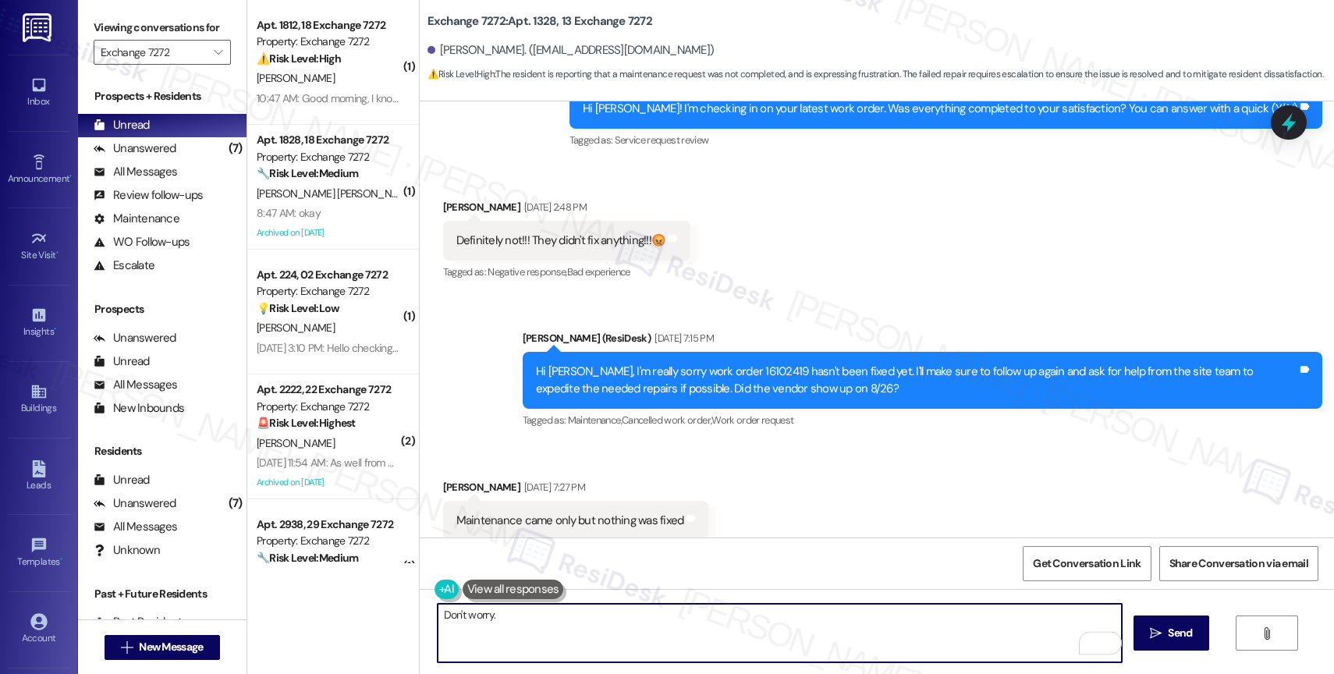
drag, startPoint x: 525, startPoint y: 627, endPoint x: 389, endPoint y: 614, distance: 137.2
click at [388, 615] on div "( 1 ) Apt. 1812, 18 Exchange 7272 Property: Exchange 7272 ⚠️ Risk Level: High T…" at bounding box center [790, 337] width 1087 height 674
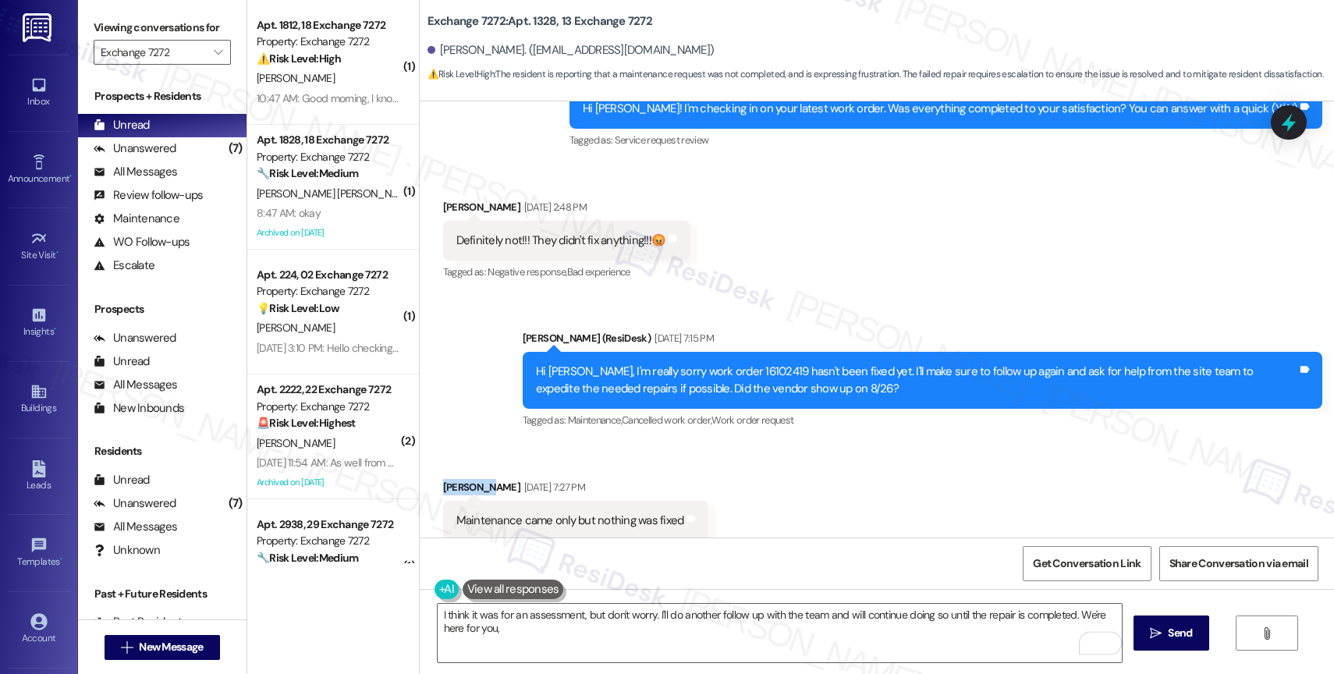
drag, startPoint x: 449, startPoint y: 396, endPoint x: 427, endPoint y: 394, distance: 21.9
click at [431, 467] on div "Received via SMS Reneatha Radford Aug 29, 2025 at 7:27 PM Maintenance came only…" at bounding box center [575, 521] width 289 height 108
copy div "Reneatha"
click at [530, 636] on textarea "I think it was for an assessment, but don't worry. I'll do another follow up wi…" at bounding box center [780, 633] width 684 height 59
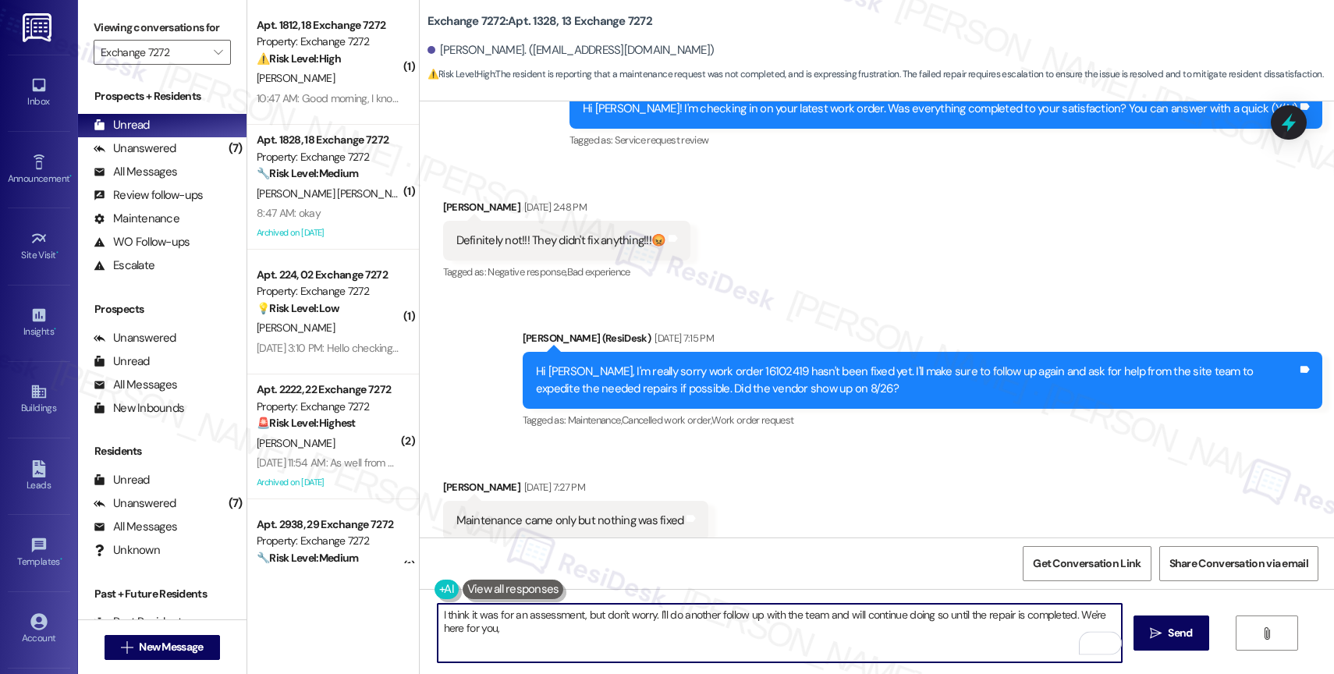
paste textarea "Reneatha"
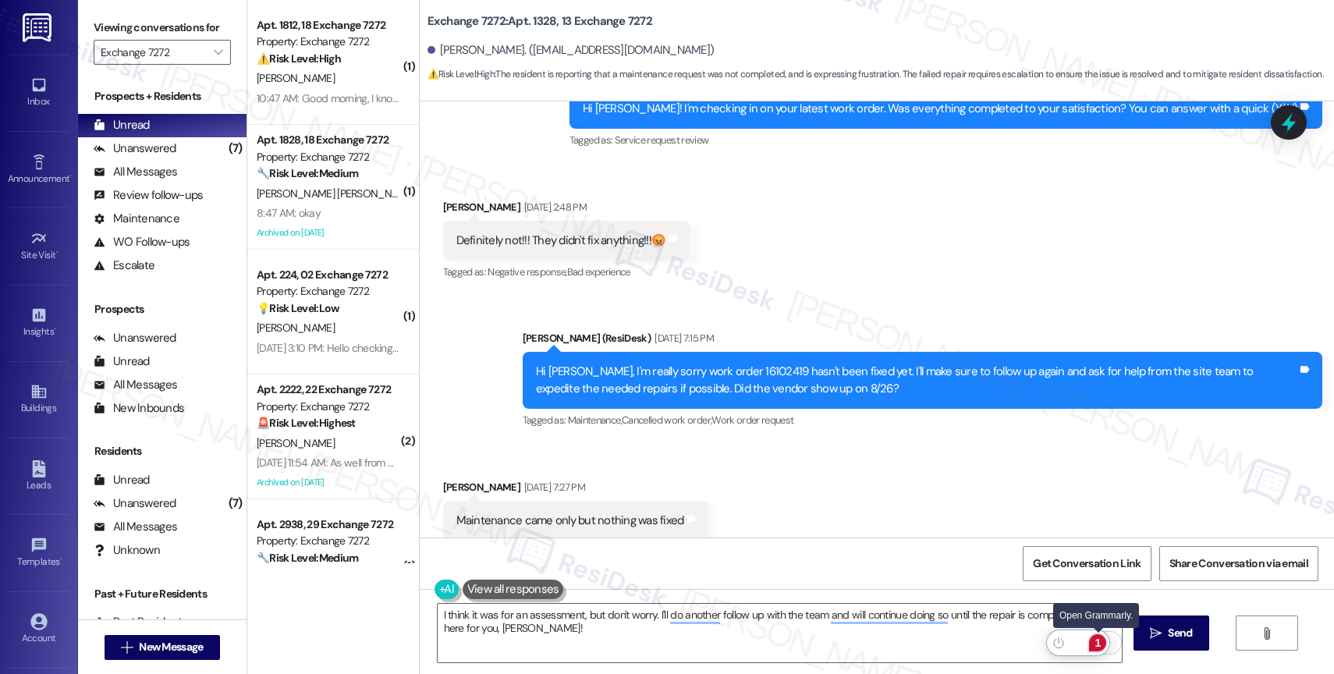
click at [1099, 641] on div "1" at bounding box center [1097, 642] width 17 height 17
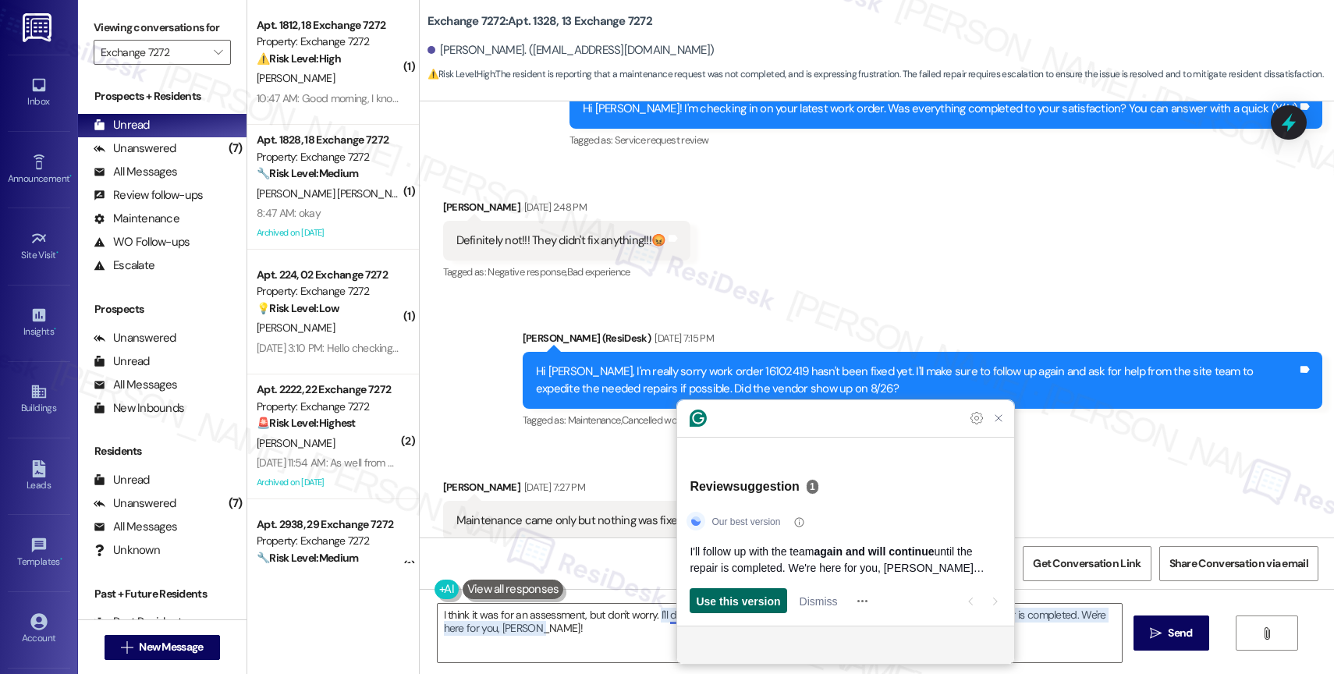
drag, startPoint x: 779, startPoint y: 595, endPoint x: 761, endPoint y: 594, distance: 18.8
click at [761, 594] on span "Use this version" at bounding box center [738, 601] width 84 height 16
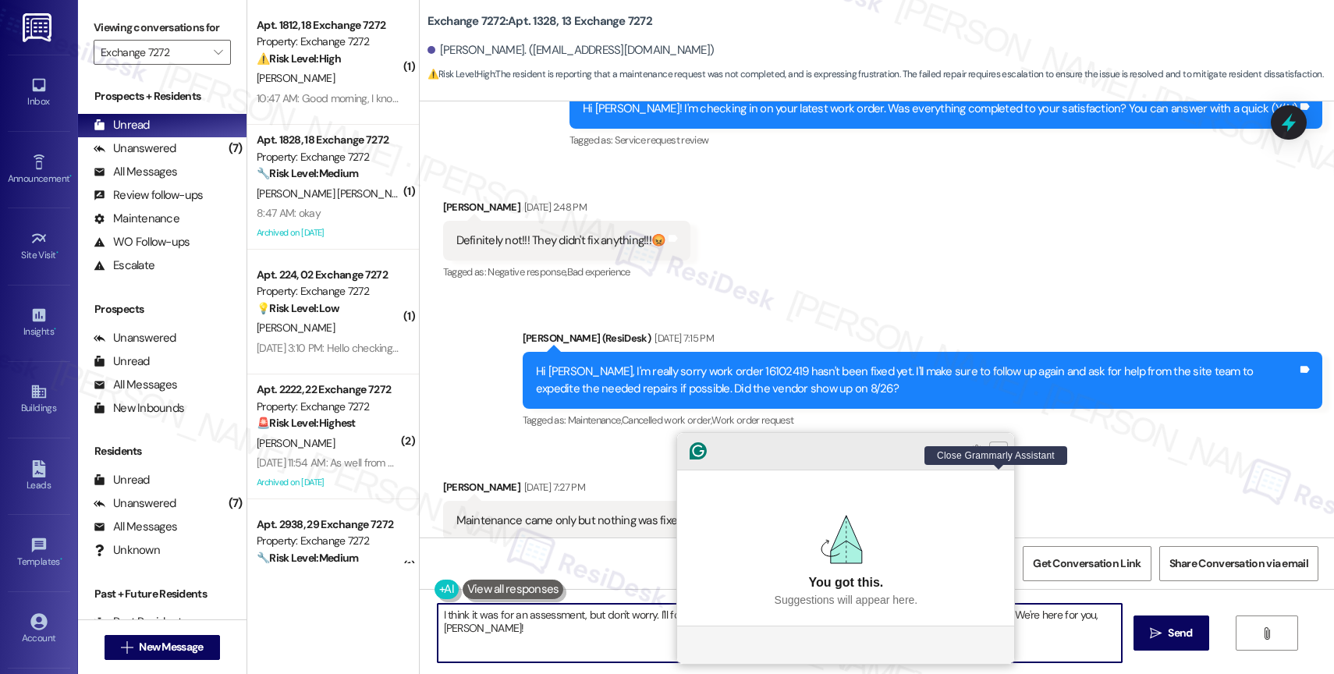
type textarea "I think it was for an assessment, but don't worry. I'll follow up with the team…"
click at [999, 457] on icon "Close Grammarly Assistant" at bounding box center [998, 451] width 12 height 12
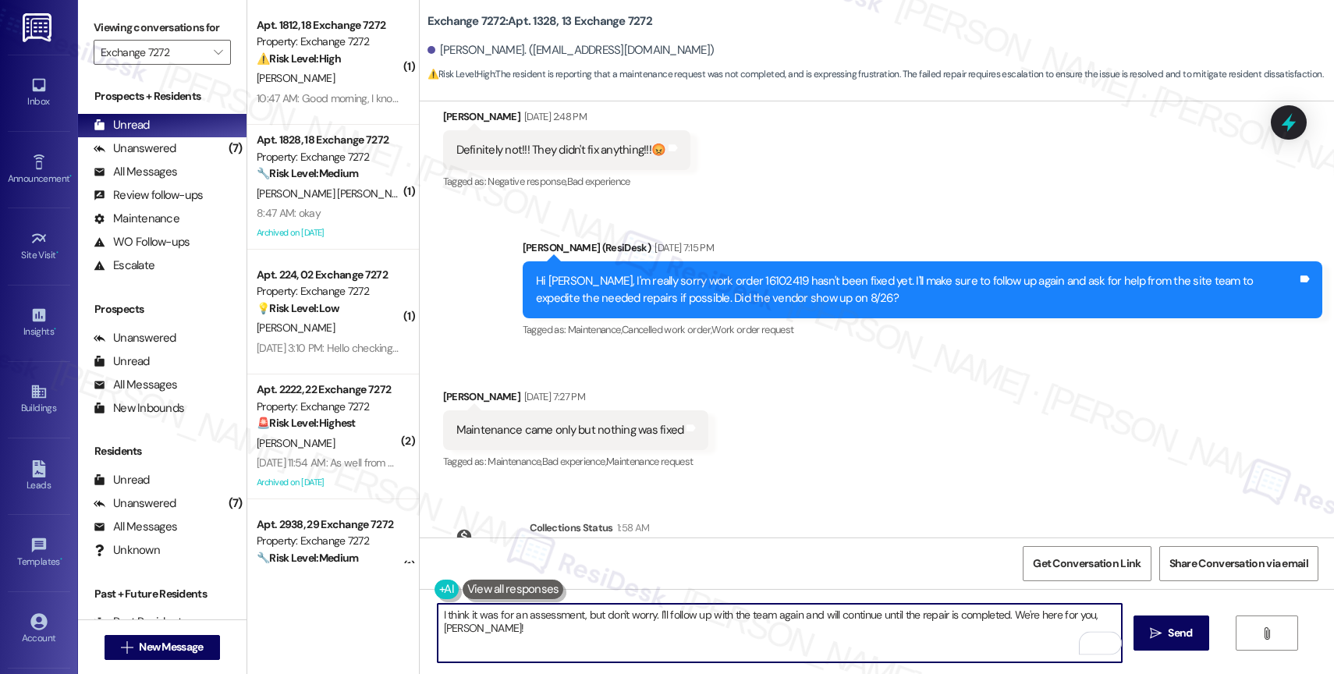
scroll to position [26121, 0]
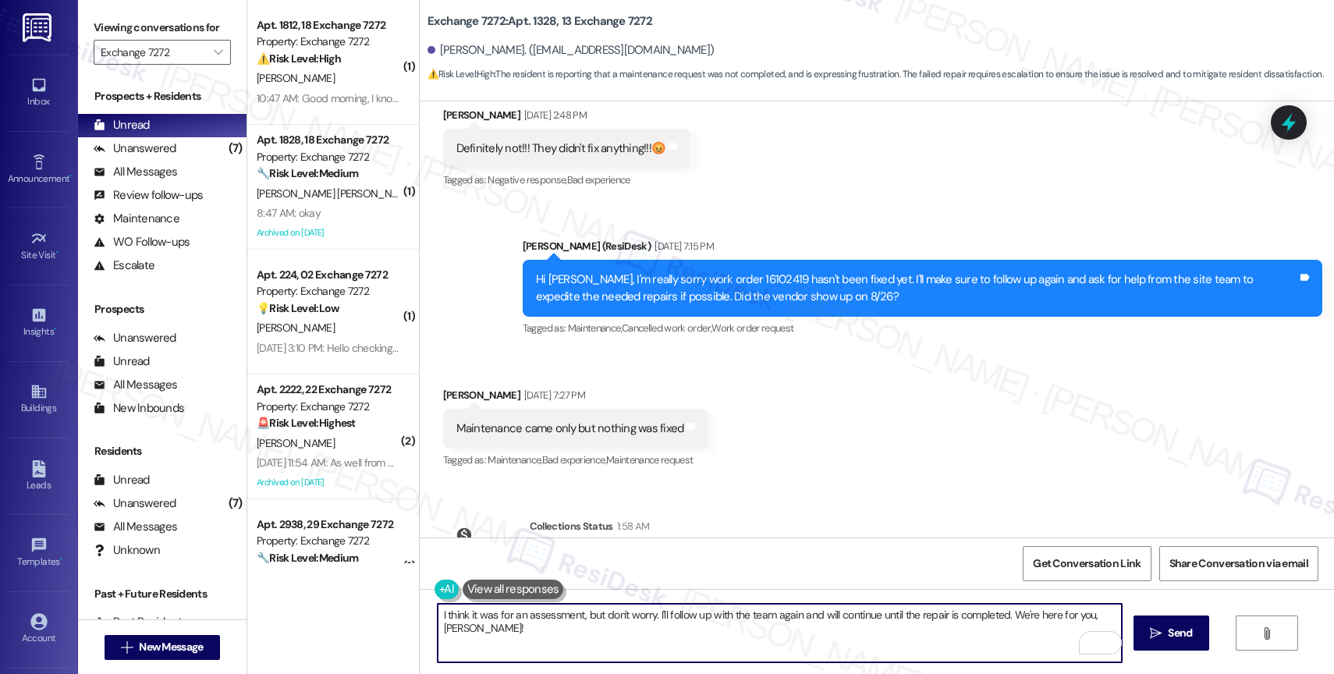
click at [843, 643] on textarea "I think it was for an assessment, but don't worry. I'll follow up with the team…" at bounding box center [780, 633] width 684 height 59
click at [1165, 639] on span "Send" at bounding box center [1180, 633] width 30 height 16
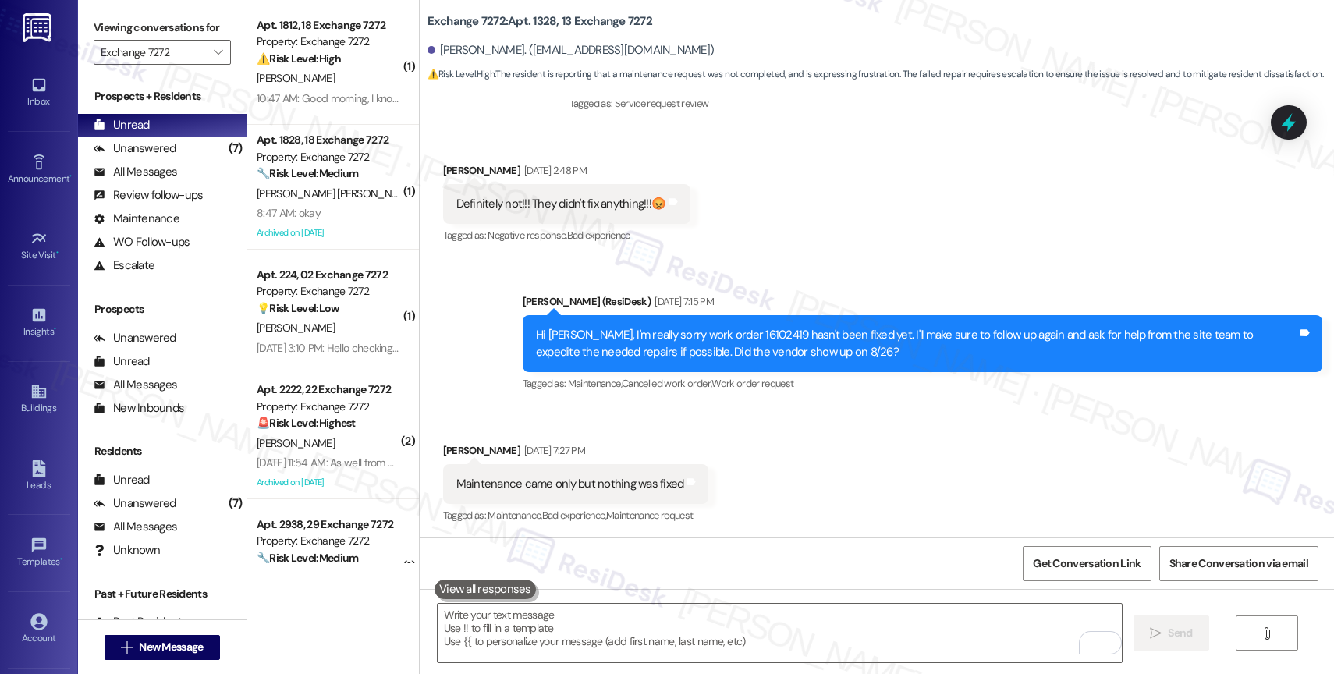
scroll to position [26030, 0]
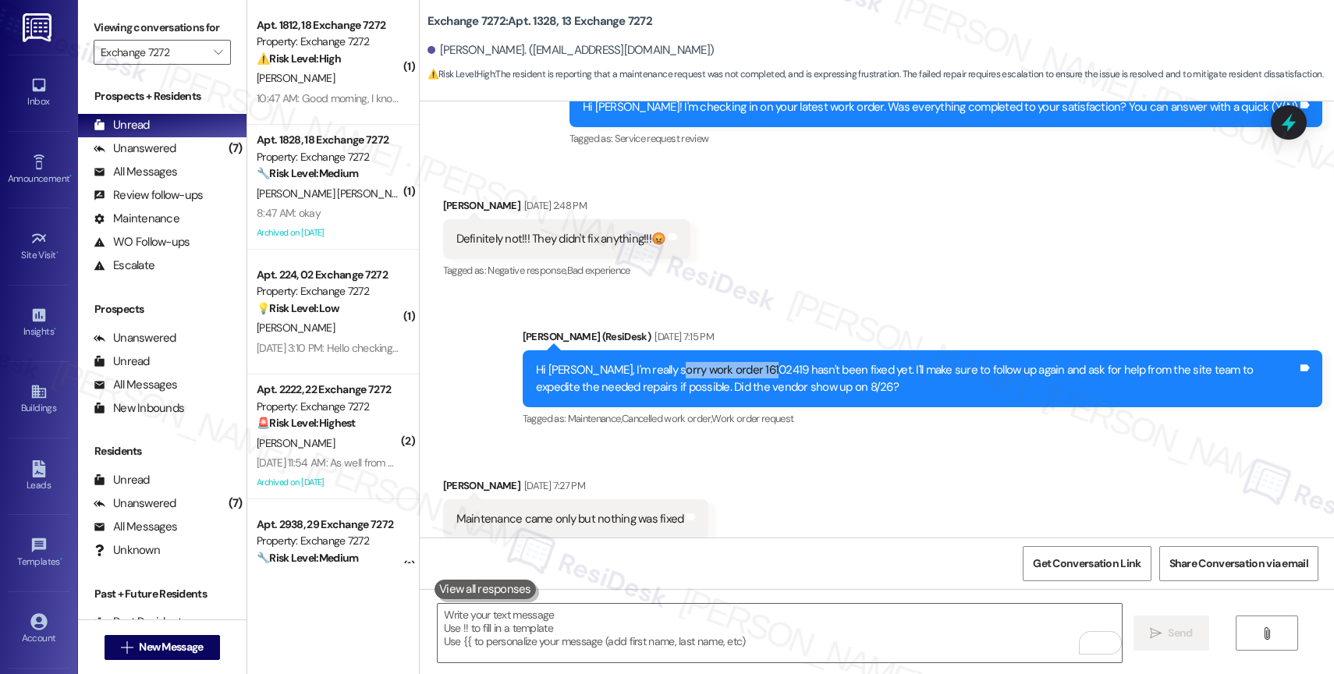
drag, startPoint x: 658, startPoint y: 276, endPoint x: 752, endPoint y: 275, distance: 93.6
click at [752, 362] on div "Hi Reneatha, I'm really sorry work order 16102419 hasn't been fixed yet. I'll m…" at bounding box center [916, 379] width 761 height 34
copy div "work order 16102419"
click at [783, 465] on div "Received via SMS Reneatha Radford Aug 29, 2025 at 7:27 PM Maintenance came only…" at bounding box center [877, 508] width 914 height 132
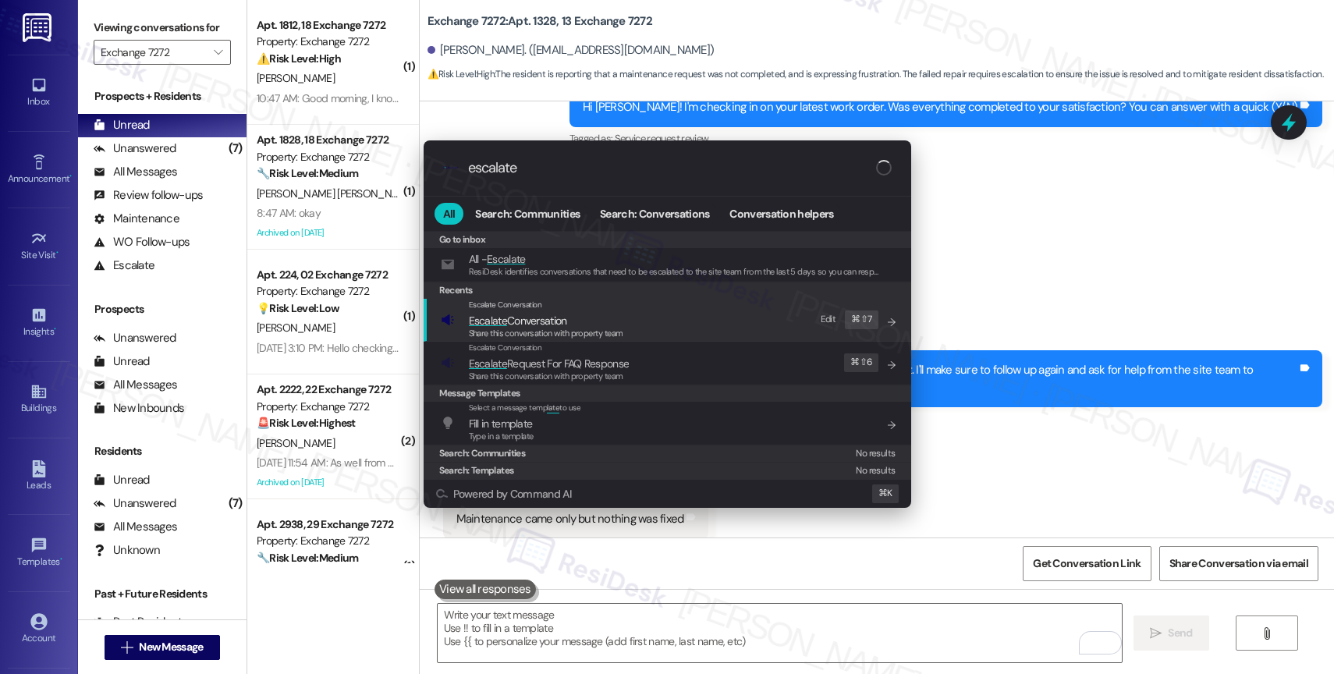
type input "escalate"
click at [592, 323] on span "Escalate Conversation" at bounding box center [546, 320] width 154 height 17
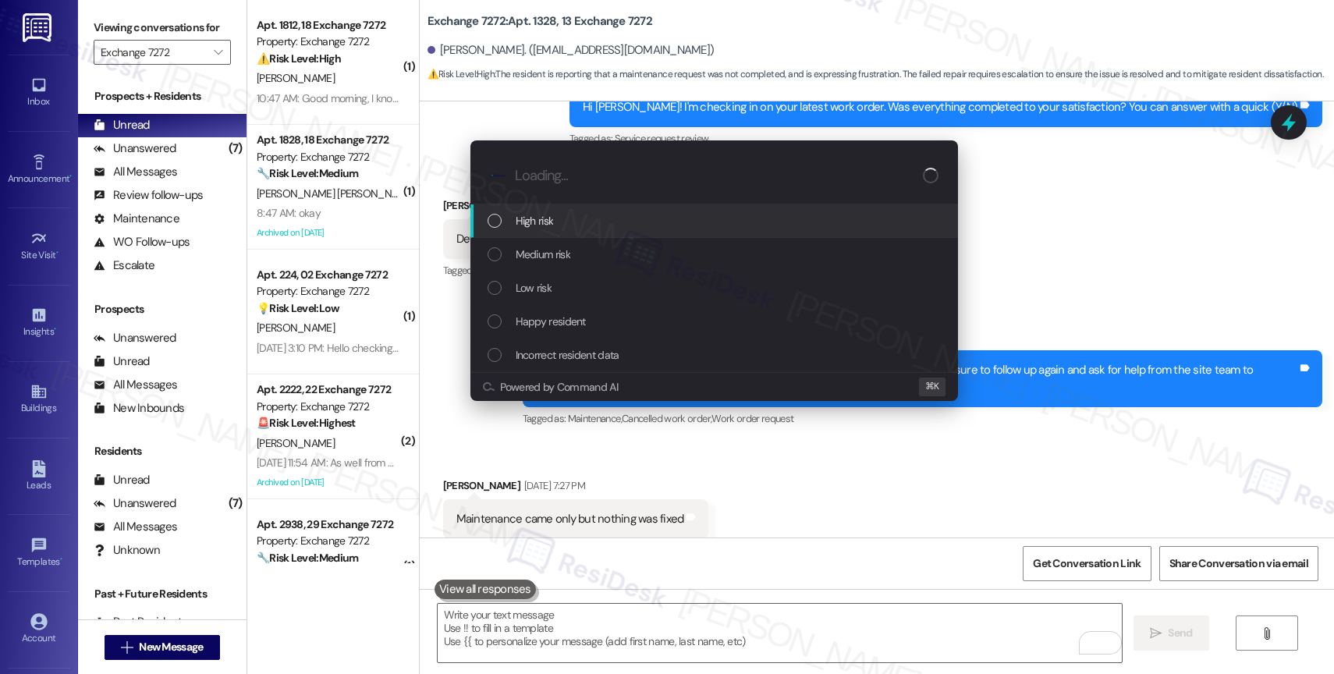
click at [557, 205] on div "High risk" at bounding box center [714, 221] width 488 height 34
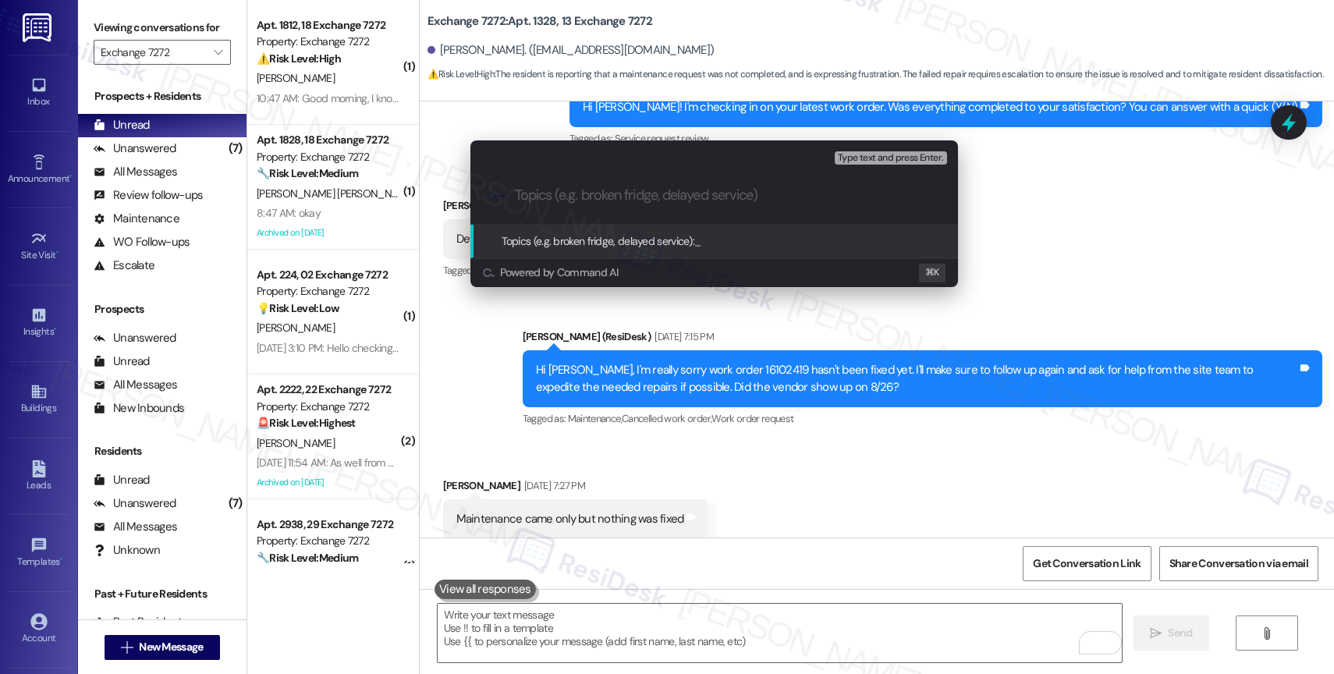
click at [557, 190] on input "Topics (e.g. broken fridge, delayed service)" at bounding box center [727, 195] width 424 height 16
paste input "work order 16102419"
type input "Any updates on work order 16102419?"
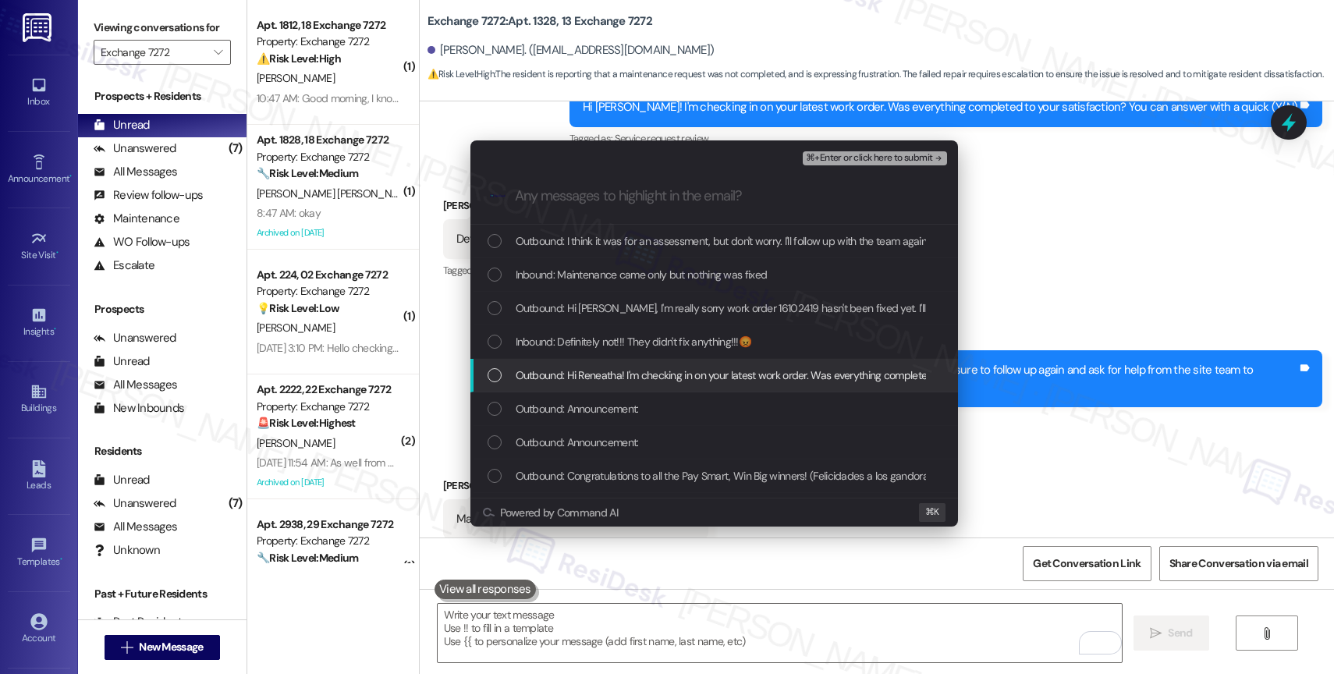
drag, startPoint x: 600, startPoint y: 364, endPoint x: 603, endPoint y: 334, distance: 30.6
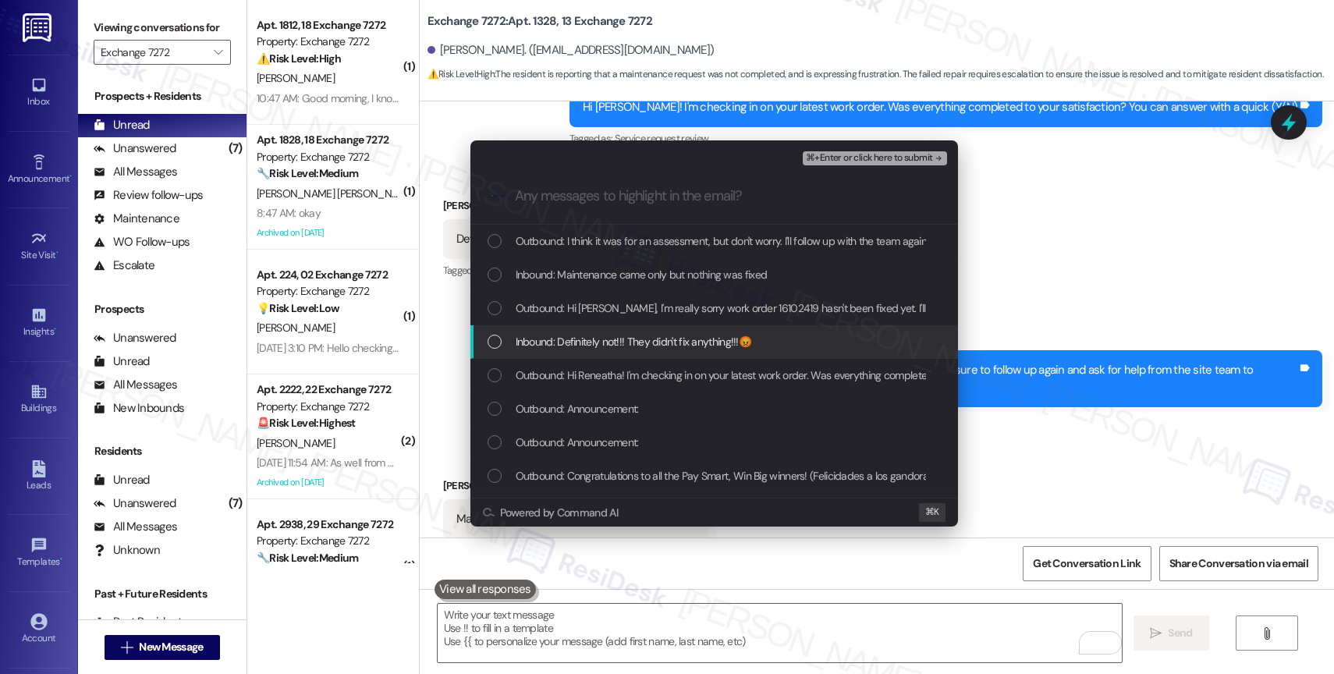
drag, startPoint x: 603, startPoint y: 334, endPoint x: 613, endPoint y: 314, distance: 22.7
click at [603, 333] on span "Inbound: Definitely not!!! They didn't fix anything!!!😡" at bounding box center [634, 341] width 236 height 17
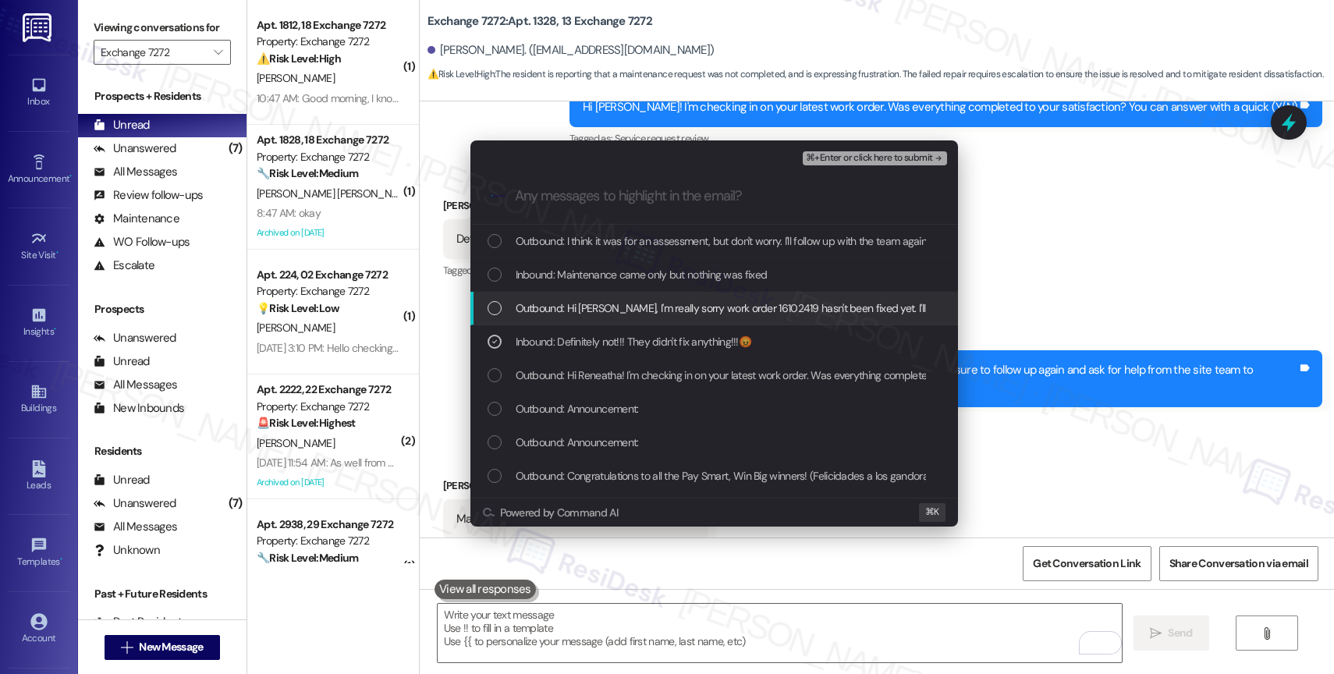
drag, startPoint x: 619, startPoint y: 303, endPoint x: 623, endPoint y: 279, distance: 24.6
click at [621, 295] on div "Outbound: Hi Reneatha, I'm really sorry work order 16102419 hasn't been fixed y…" at bounding box center [714, 309] width 488 height 34
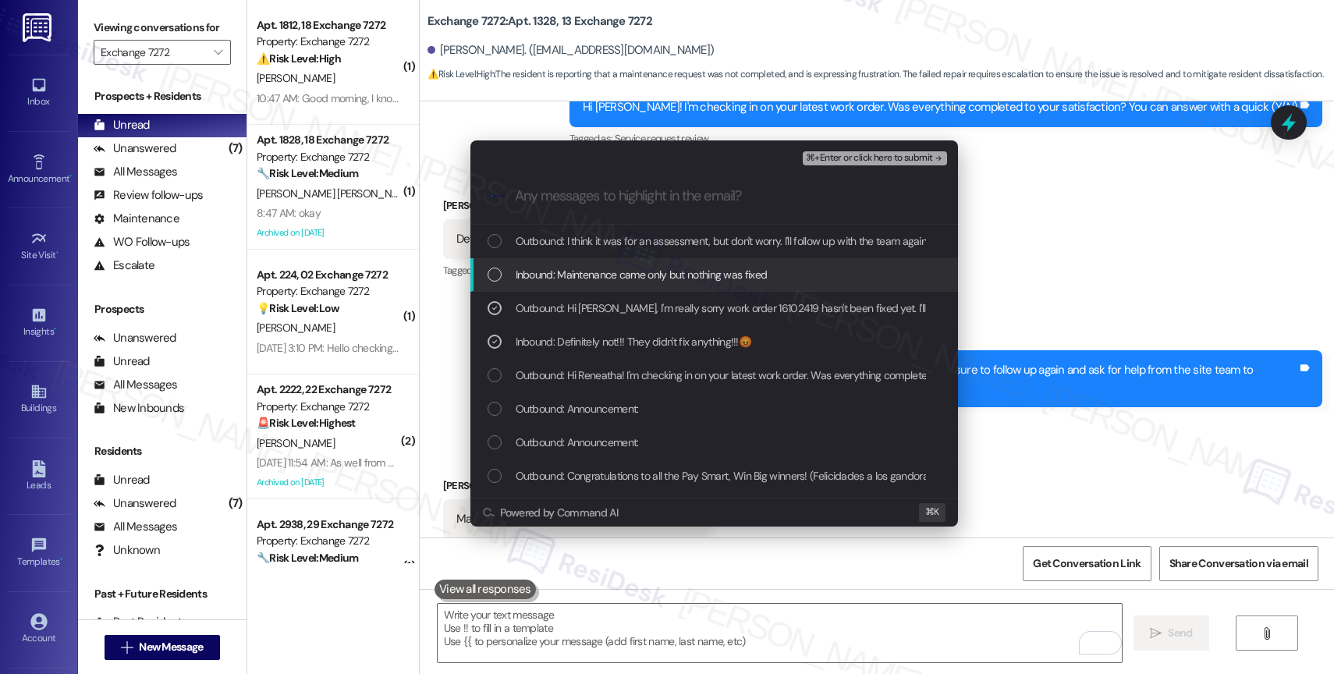
drag, startPoint x: 623, startPoint y: 276, endPoint x: 650, endPoint y: 242, distance: 43.4
click at [635, 261] on div "Inbound: Maintenance came only but nothing was fixed" at bounding box center [714, 275] width 488 height 34
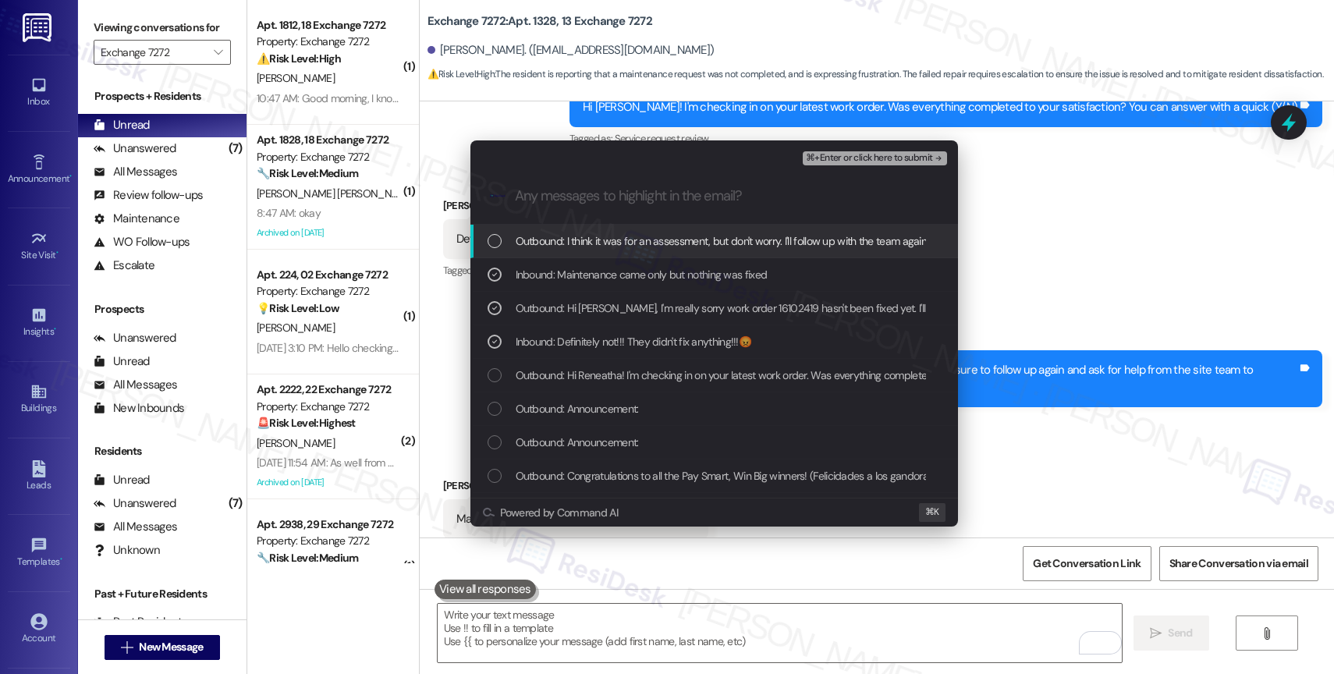
drag, startPoint x: 650, startPoint y: 242, endPoint x: 851, endPoint y: 164, distance: 215.9
click at [652, 240] on span "Outbound: I think it was for an assessment, but don't worry. I'll follow up wit…" at bounding box center [911, 240] width 790 height 17
click at [899, 155] on span "⌘+Enter or click here to submit" at bounding box center [869, 158] width 126 height 11
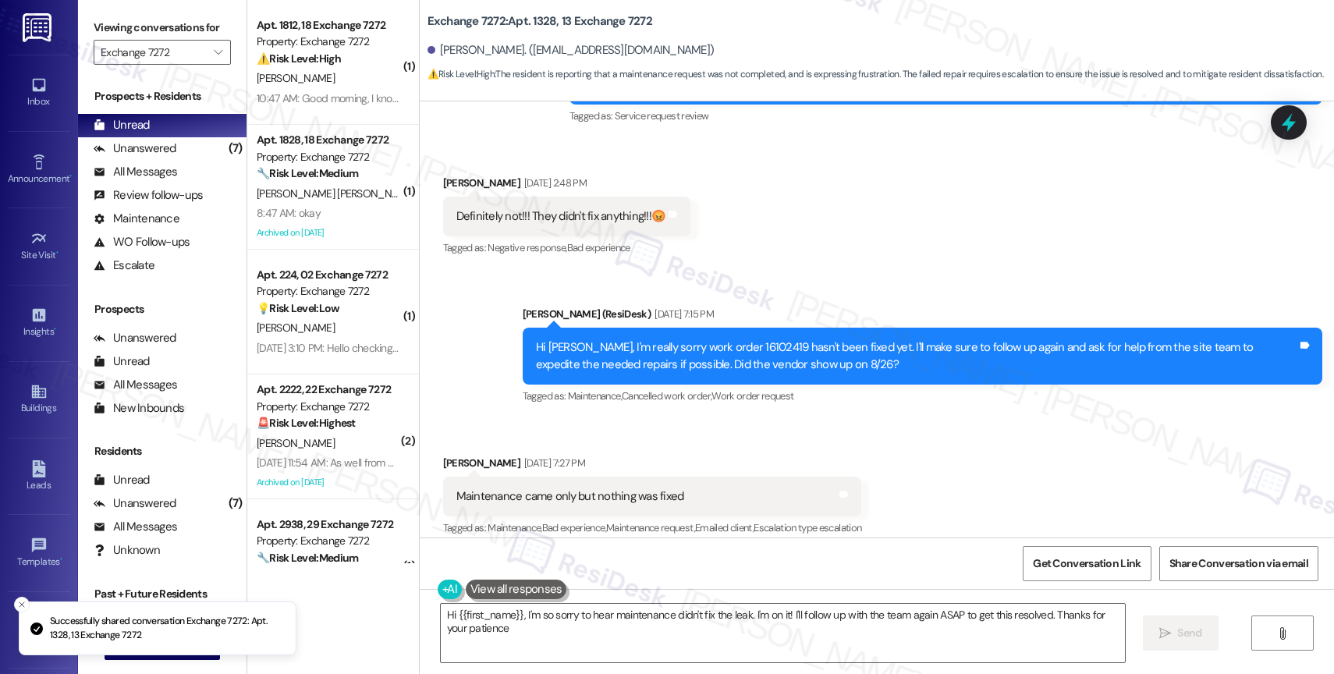
type textarea "Hi {{first_name}}, I'm so sorry to hear maintenance didn't fix the leak. I'm on…"
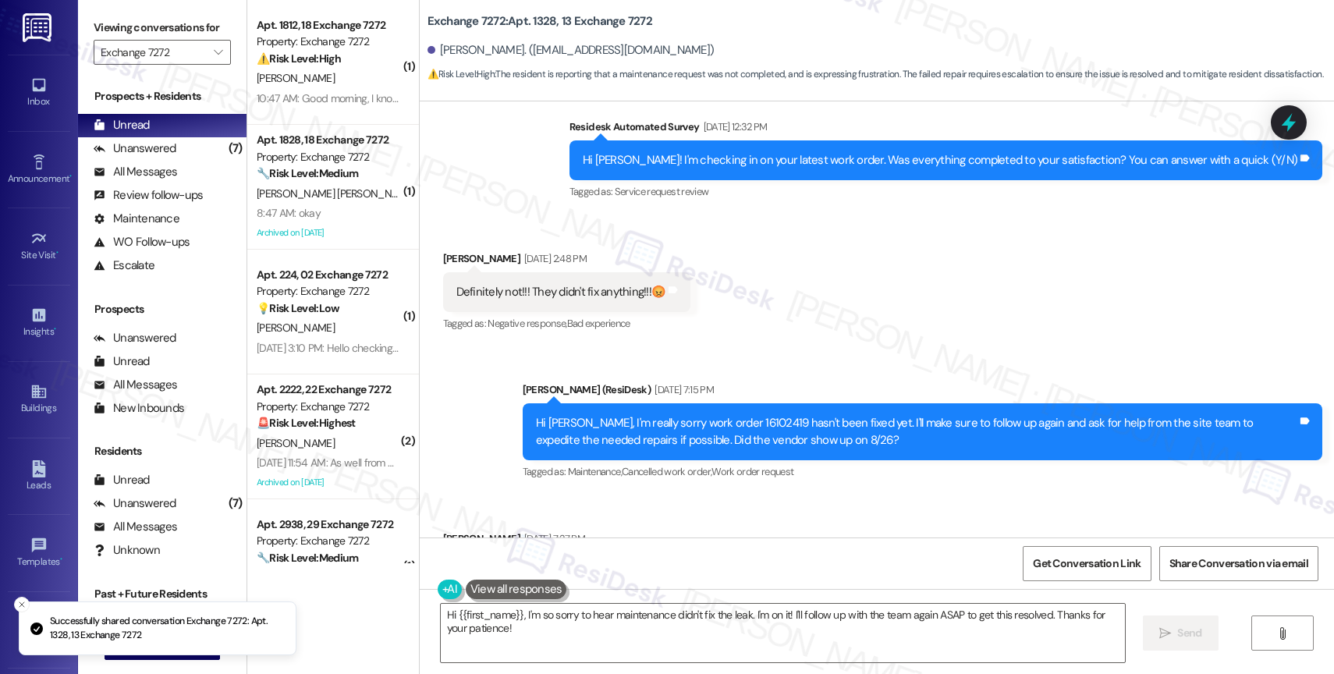
scroll to position [26253, 0]
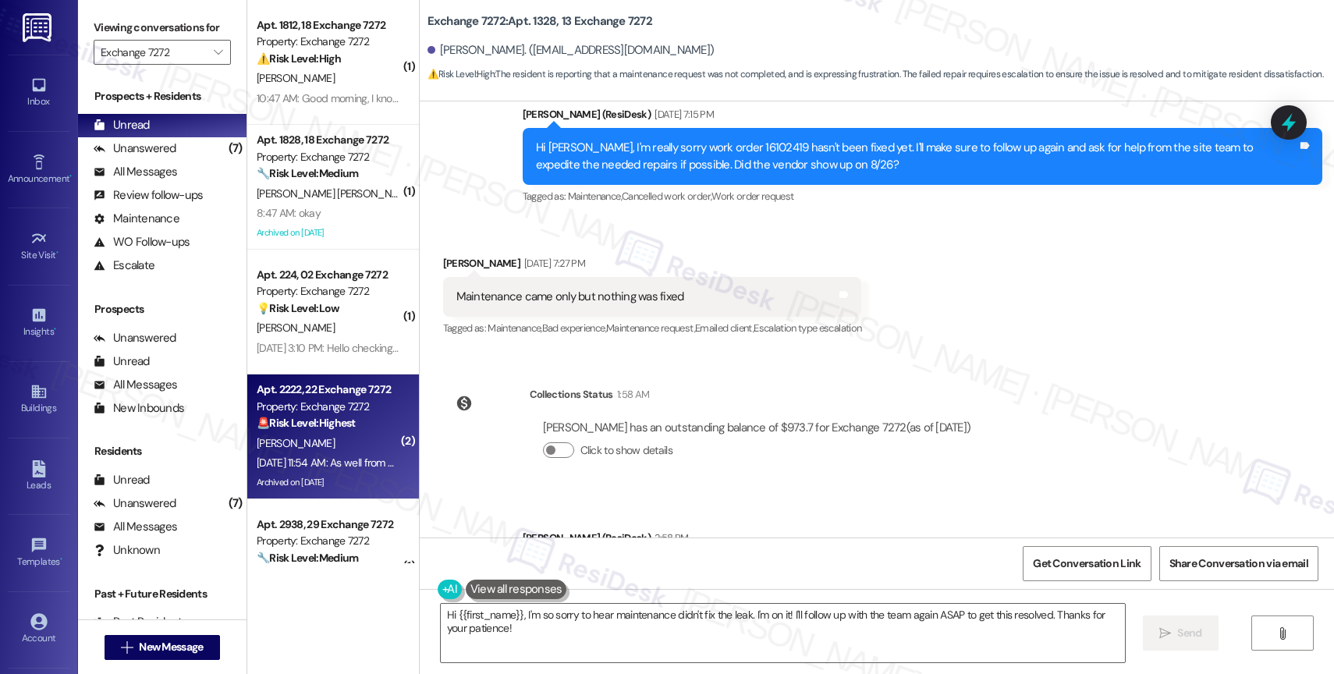
click at [304, 424] on strong "🚨 Risk Level: Highest" at bounding box center [306, 423] width 99 height 14
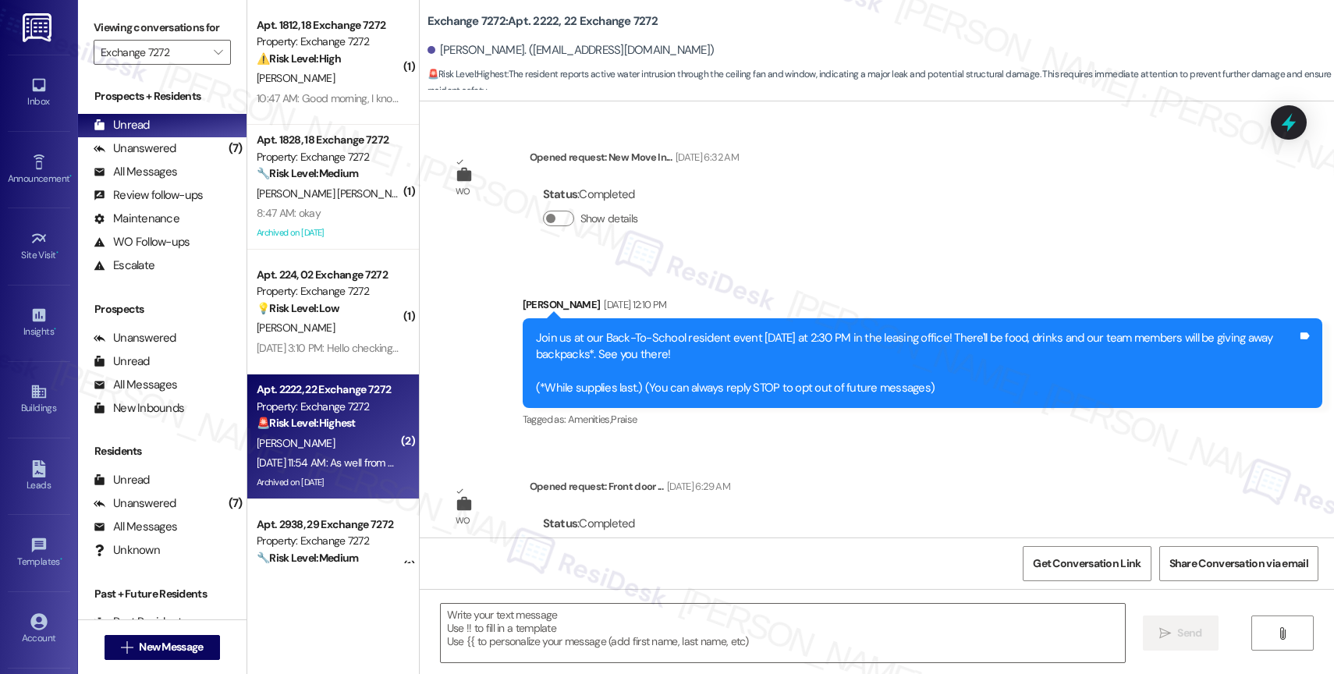
scroll to position [12351, 0]
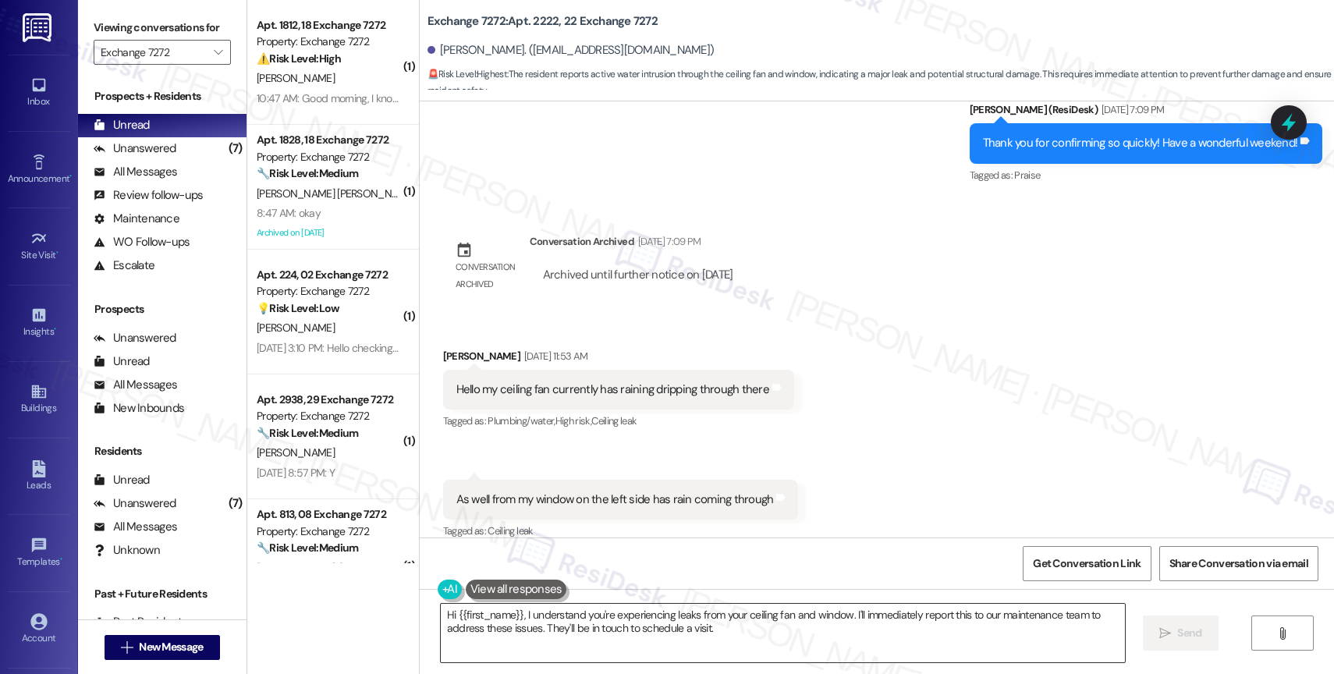
click at [545, 632] on textarea "Hi {{first_name}}, I understand you're experiencing leaks from your ceiling fan…" at bounding box center [783, 633] width 684 height 59
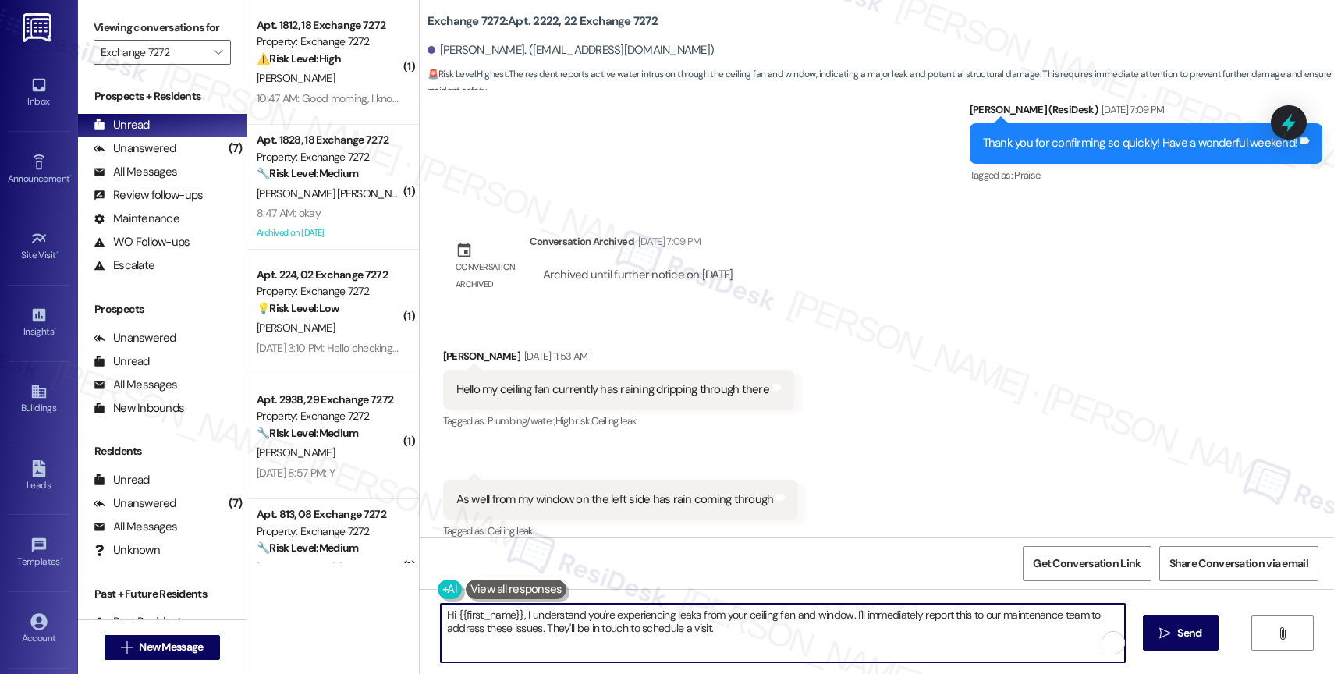
type textarea "H"
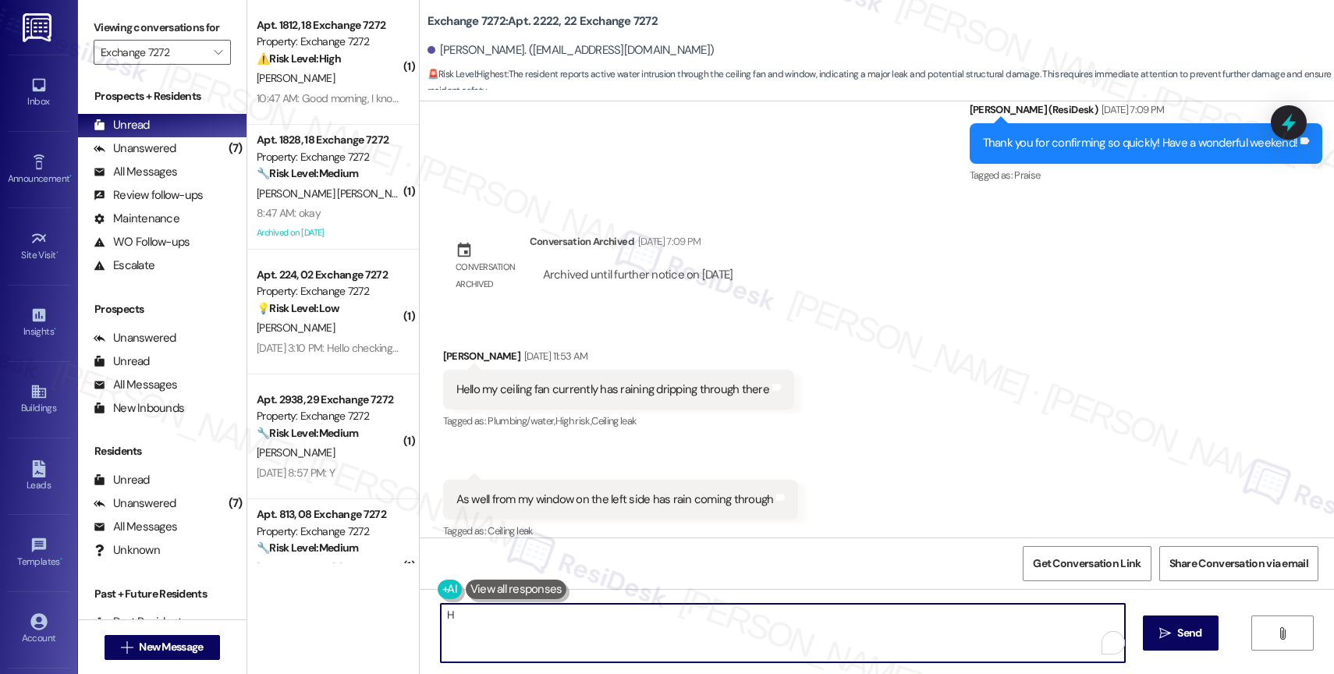
click at [530, 616] on textarea "H" at bounding box center [783, 633] width 684 height 59
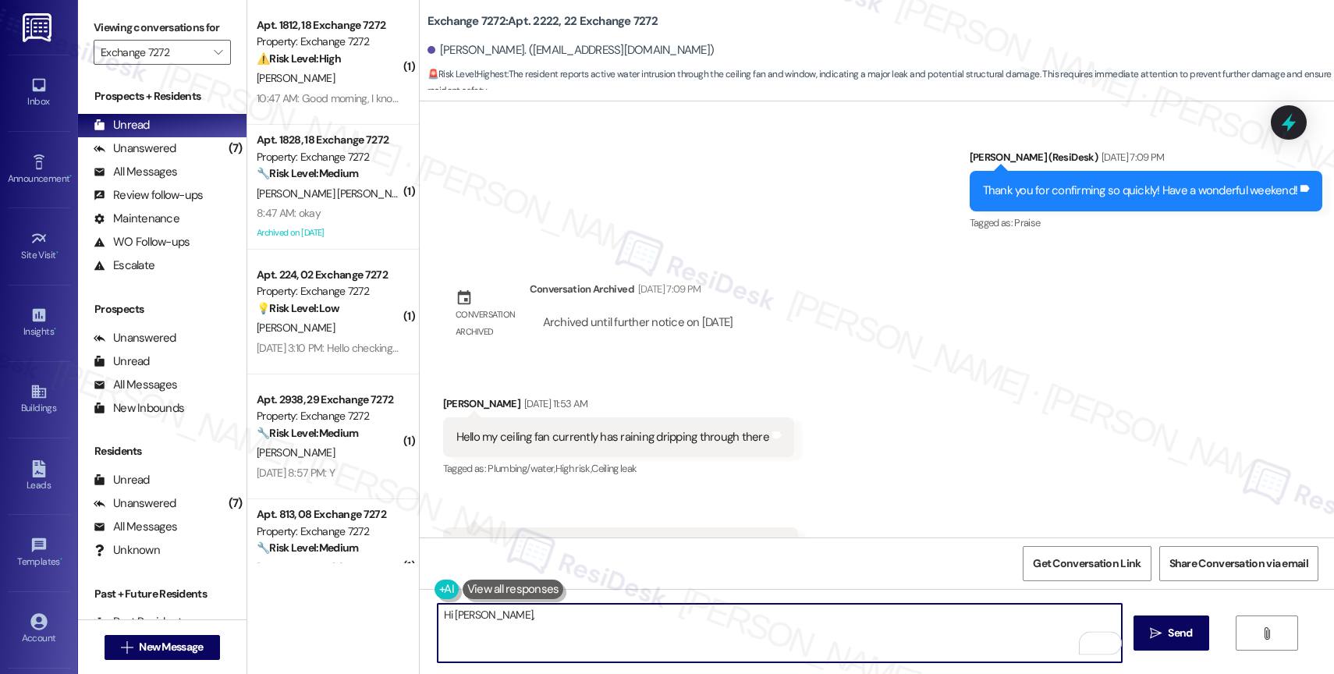
scroll to position [12351, 0]
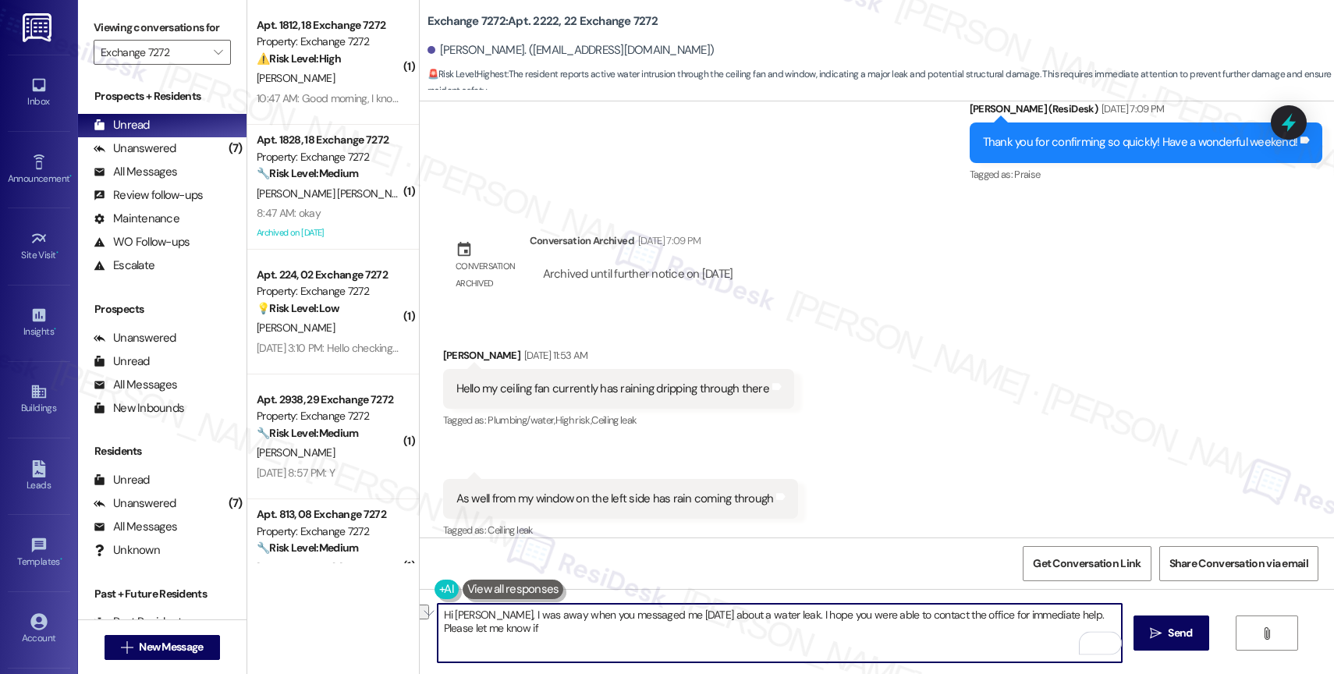
drag, startPoint x: 1052, startPoint y: 619, endPoint x: 1002, endPoint y: 617, distance: 50.8
click at [1002, 617] on textarea "Hi [PERSON_NAME], I was away when you messaged me [DATE] about a water leak. I …" at bounding box center [780, 633] width 684 height 59
click at [525, 637] on textarea "Hi [PERSON_NAME], I was away when you messaged me [DATE] about a water leak. I …" at bounding box center [780, 633] width 684 height 59
click at [715, 639] on textarea "Hi [PERSON_NAME], I was away when you messaged me [DATE] about a water leak. I …" at bounding box center [780, 633] width 684 height 59
type textarea "Hi [PERSON_NAME], I was away when you messaged me [DATE] about a water leak. I …"
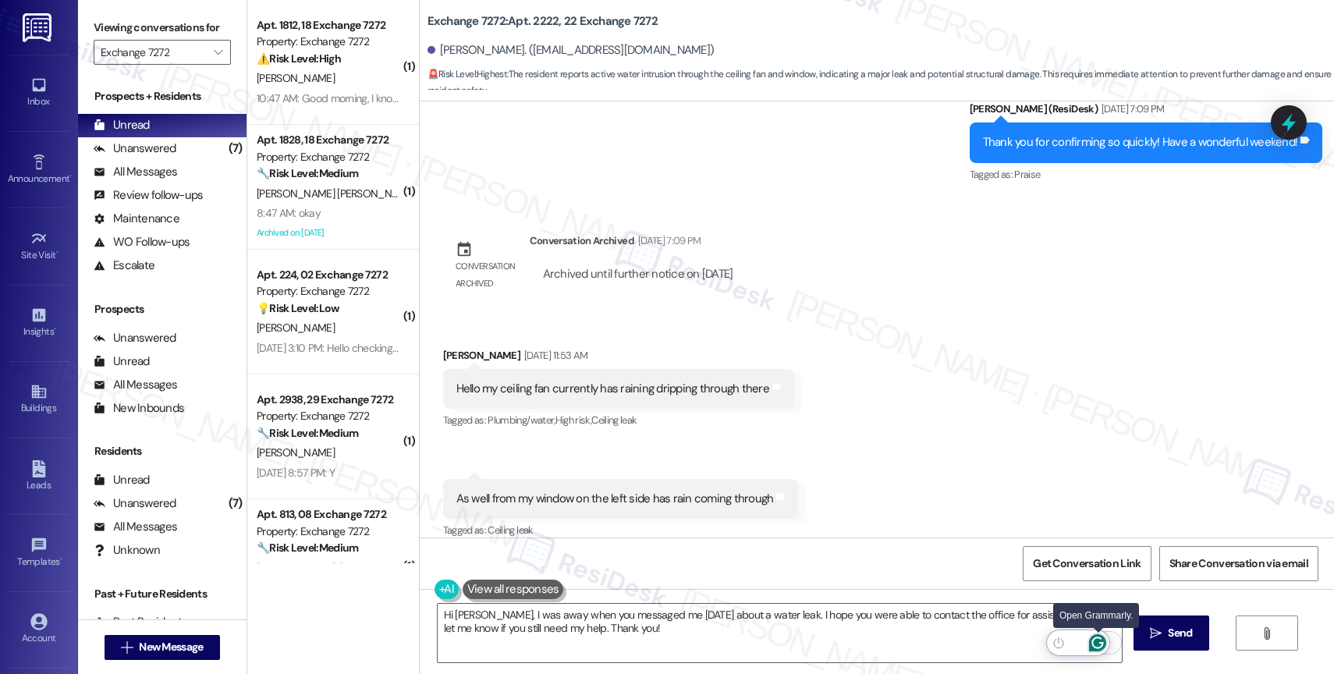
click at [1100, 640] on icon "Open Grammarly. 0 Suggestions." at bounding box center [1097, 642] width 17 height 17
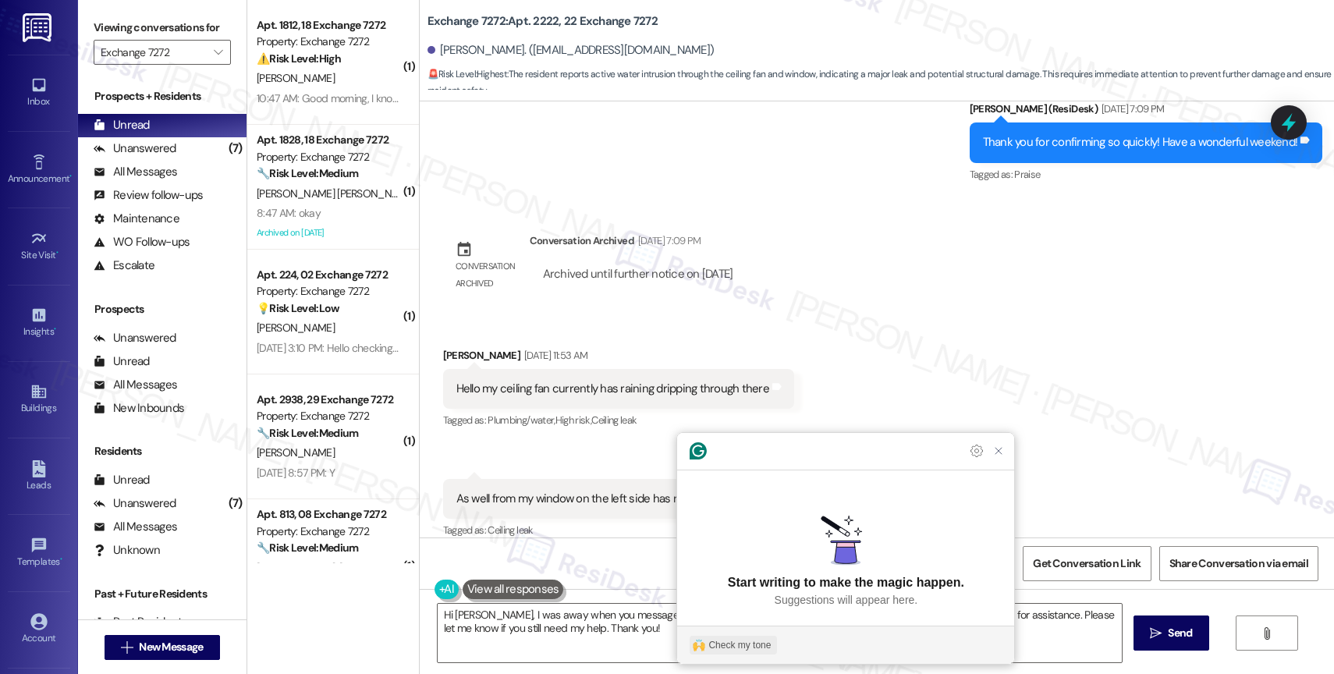
click at [712, 646] on div "Check my tone" at bounding box center [739, 645] width 62 height 14
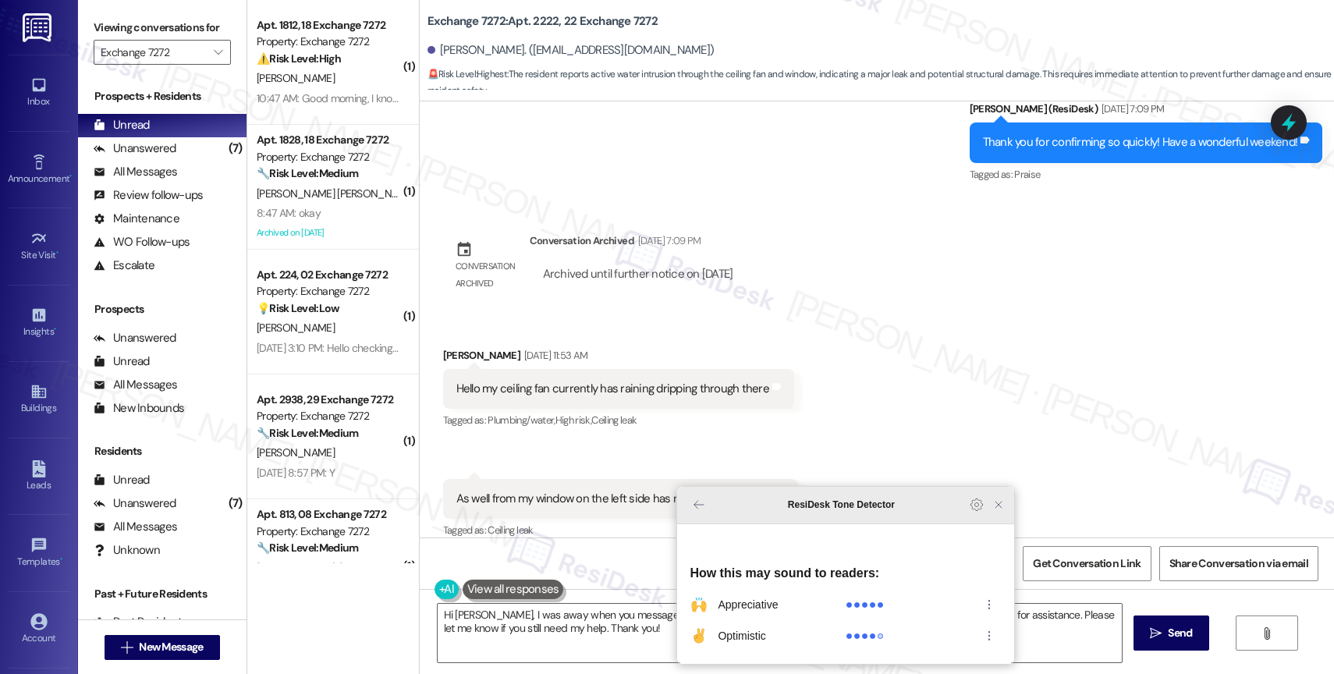
click at [1002, 511] on icon "Close Grammarly Assistant" at bounding box center [998, 505] width 12 height 12
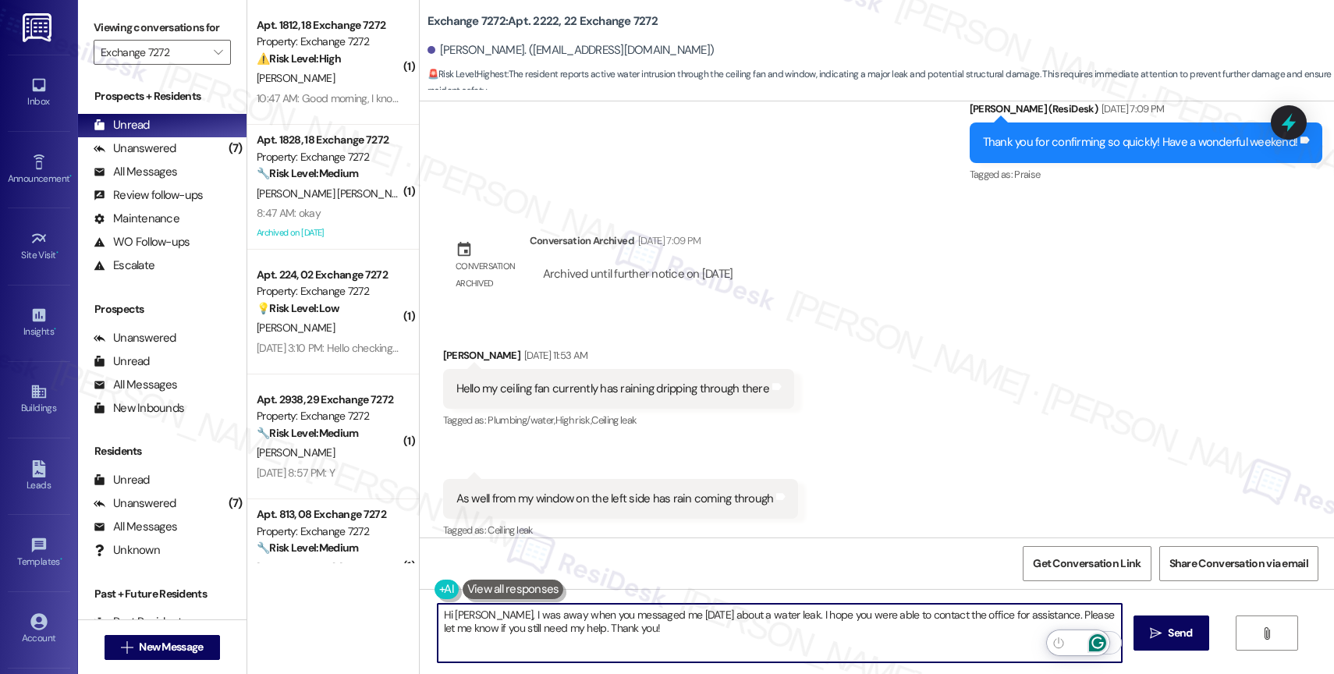
click at [1099, 641] on icon "Open Grammarly. 0 Suggestions." at bounding box center [1097, 642] width 17 height 17
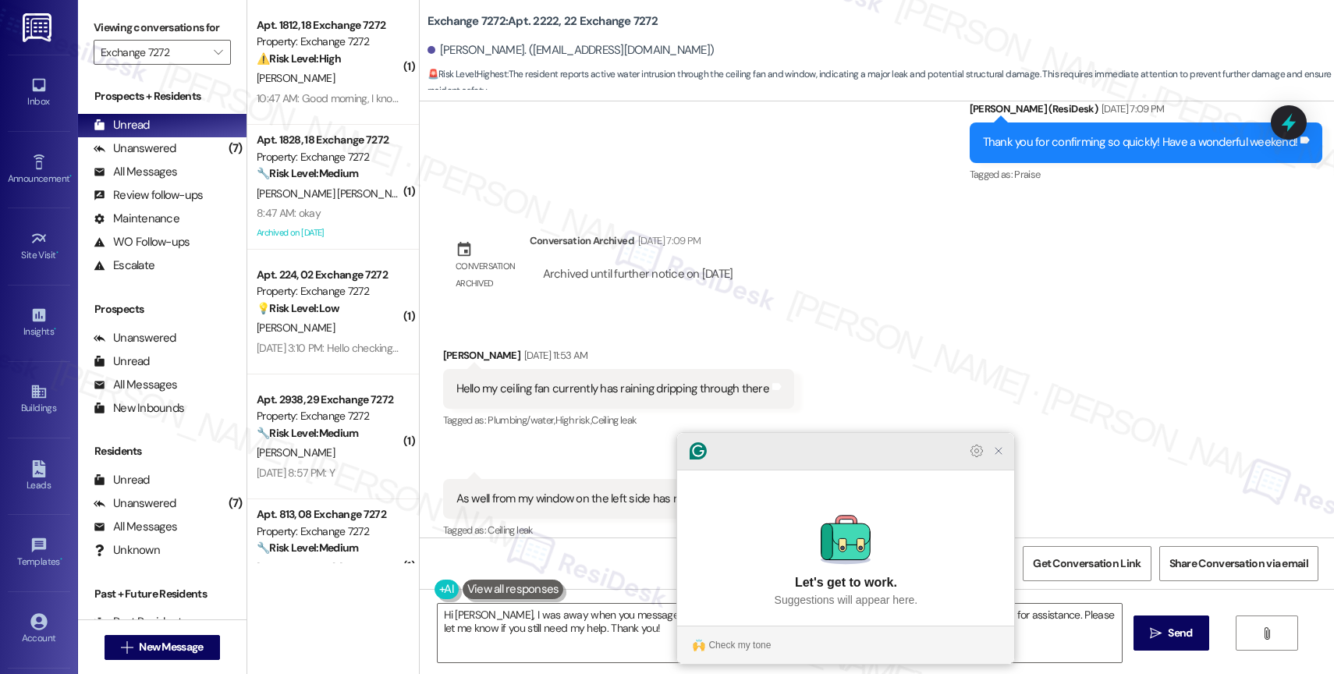
click at [1003, 457] on icon "Close Grammarly Assistant" at bounding box center [998, 451] width 12 height 12
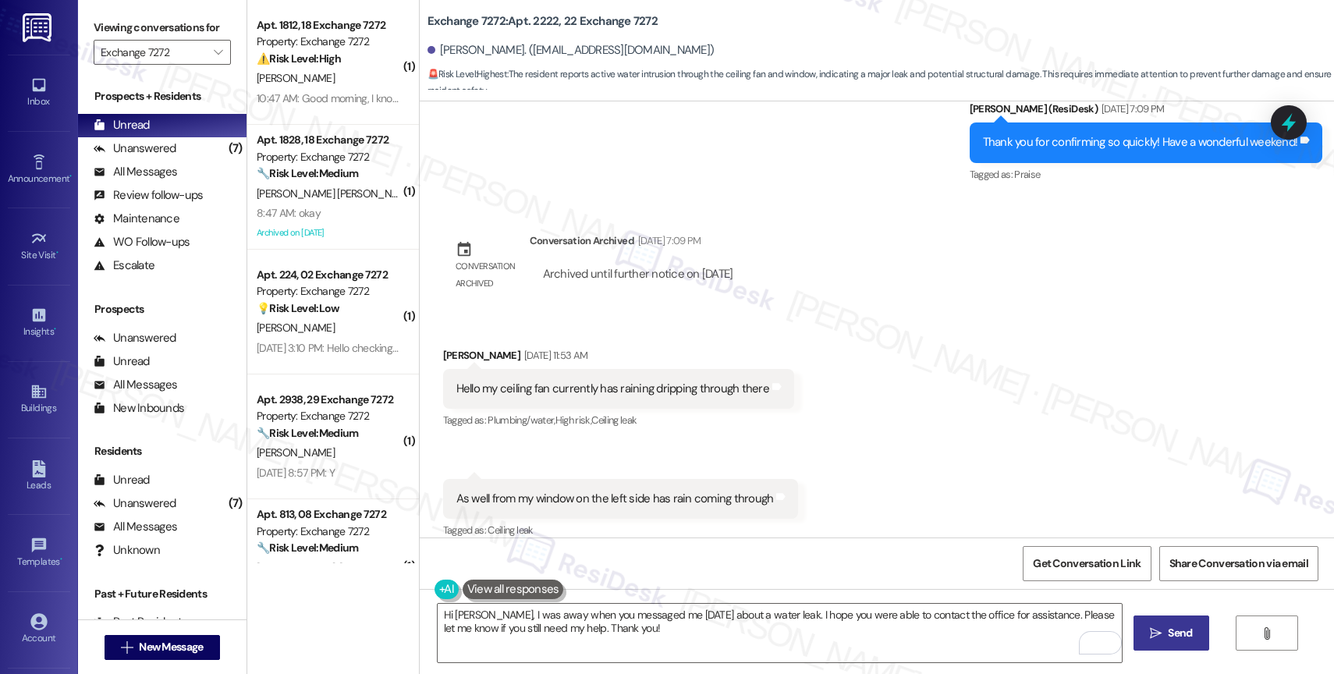
click at [1153, 630] on icon "" at bounding box center [1156, 633] width 12 height 12
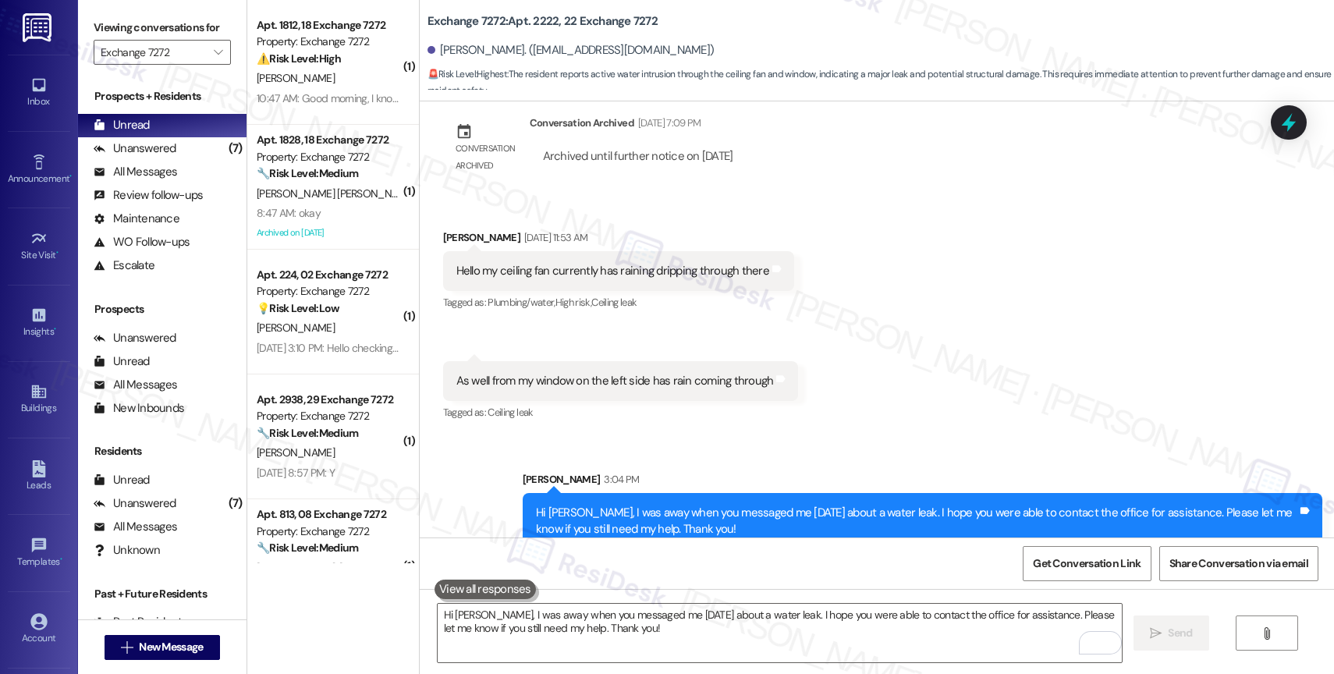
scroll to position [12477, 0]
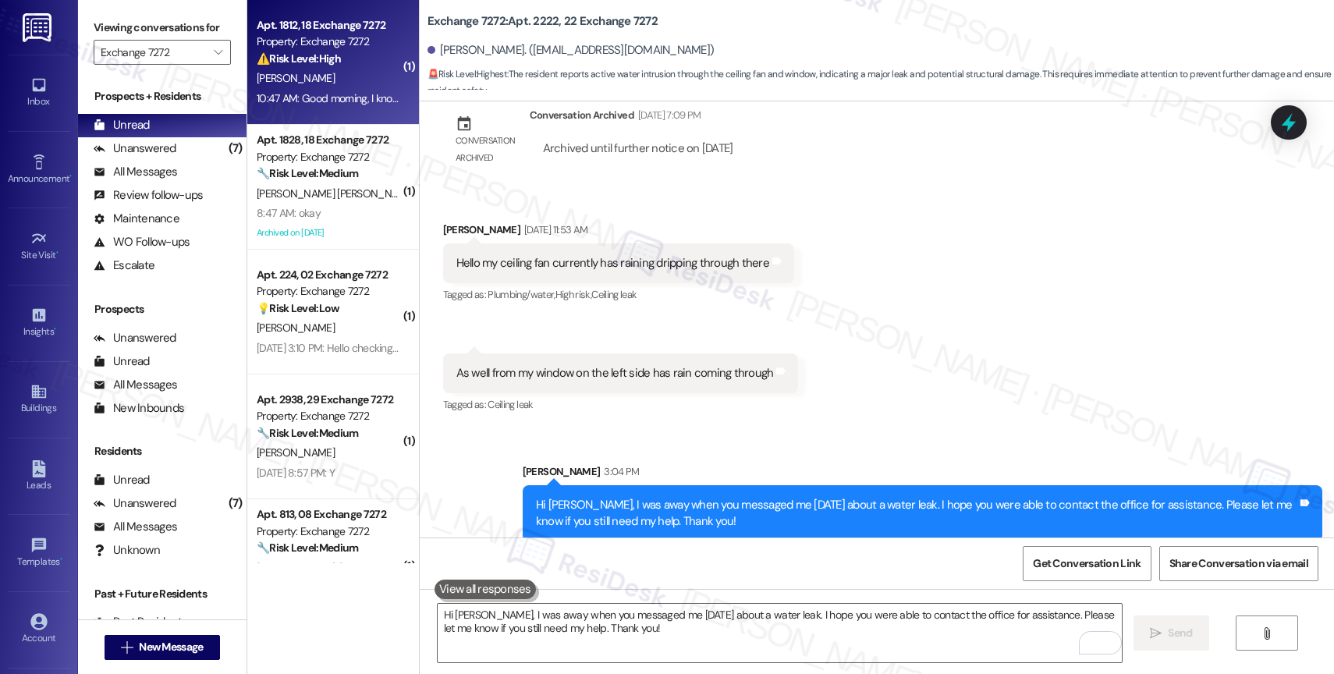
click at [318, 71] on div "O. Adeyemi" at bounding box center [328, 79] width 147 height 20
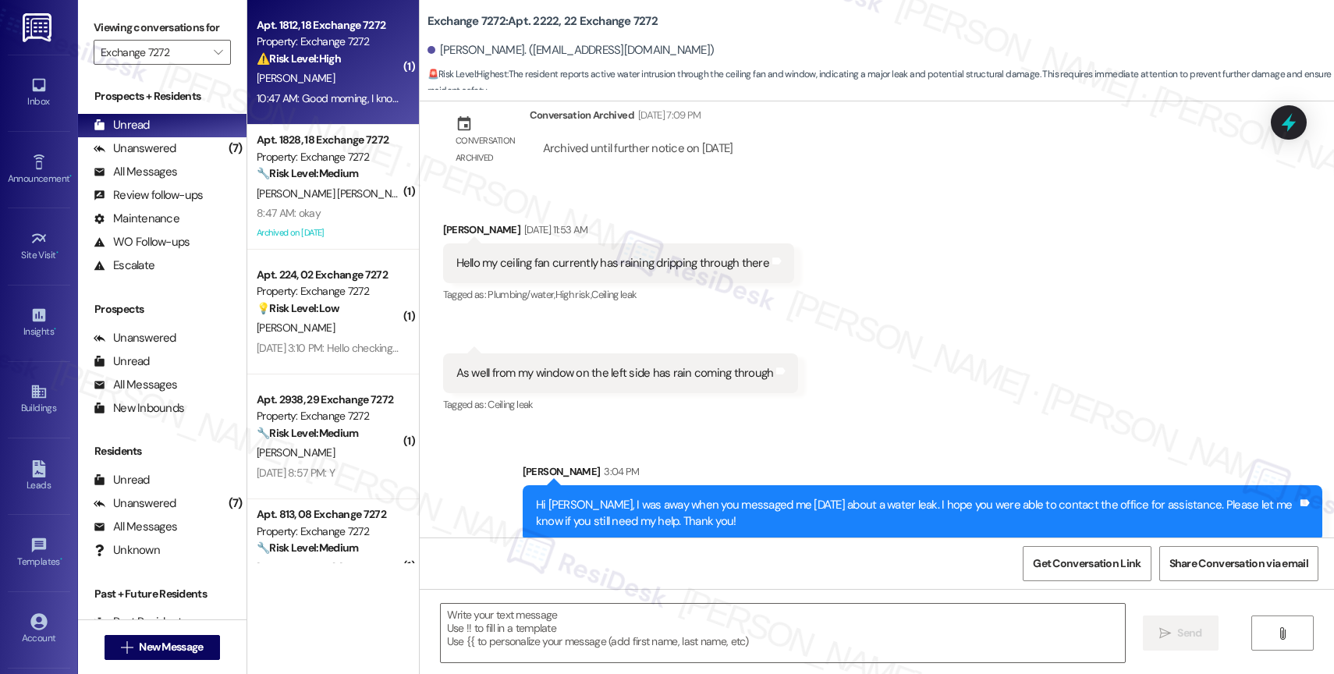
type textarea "Fetching suggested responses. Please feel free to read through the conversation…"
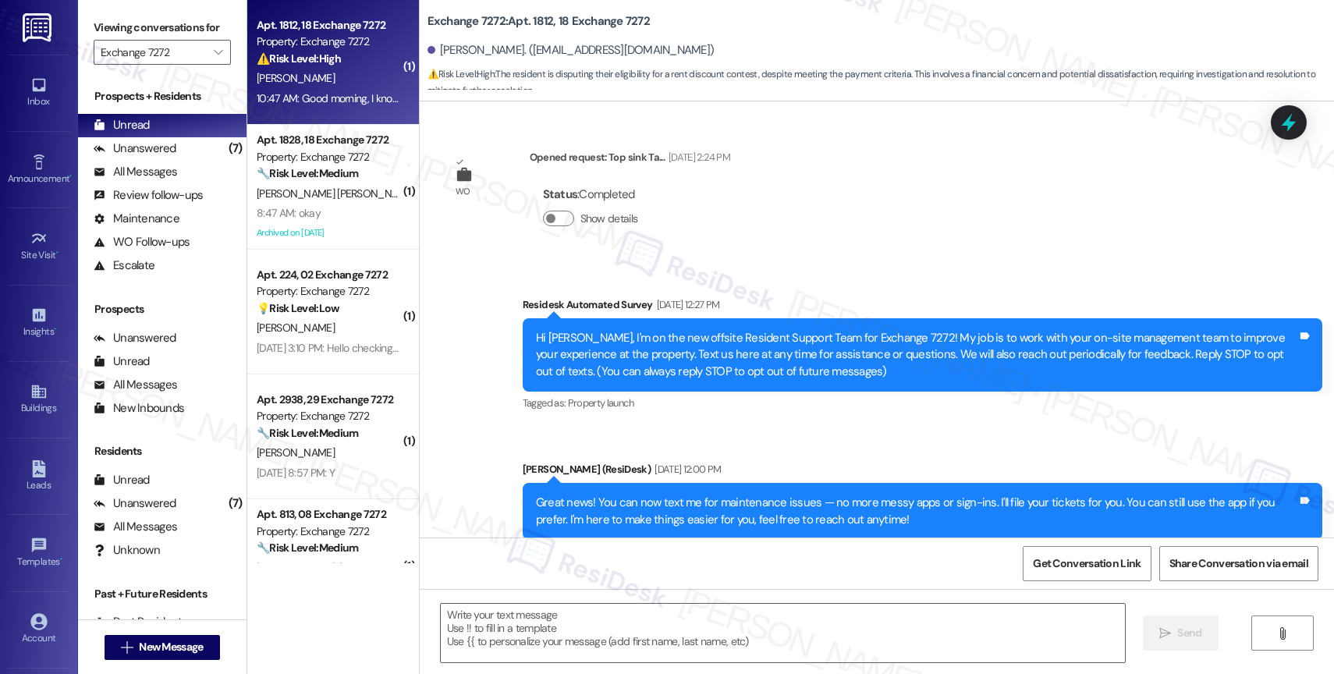
scroll to position [22868, 0]
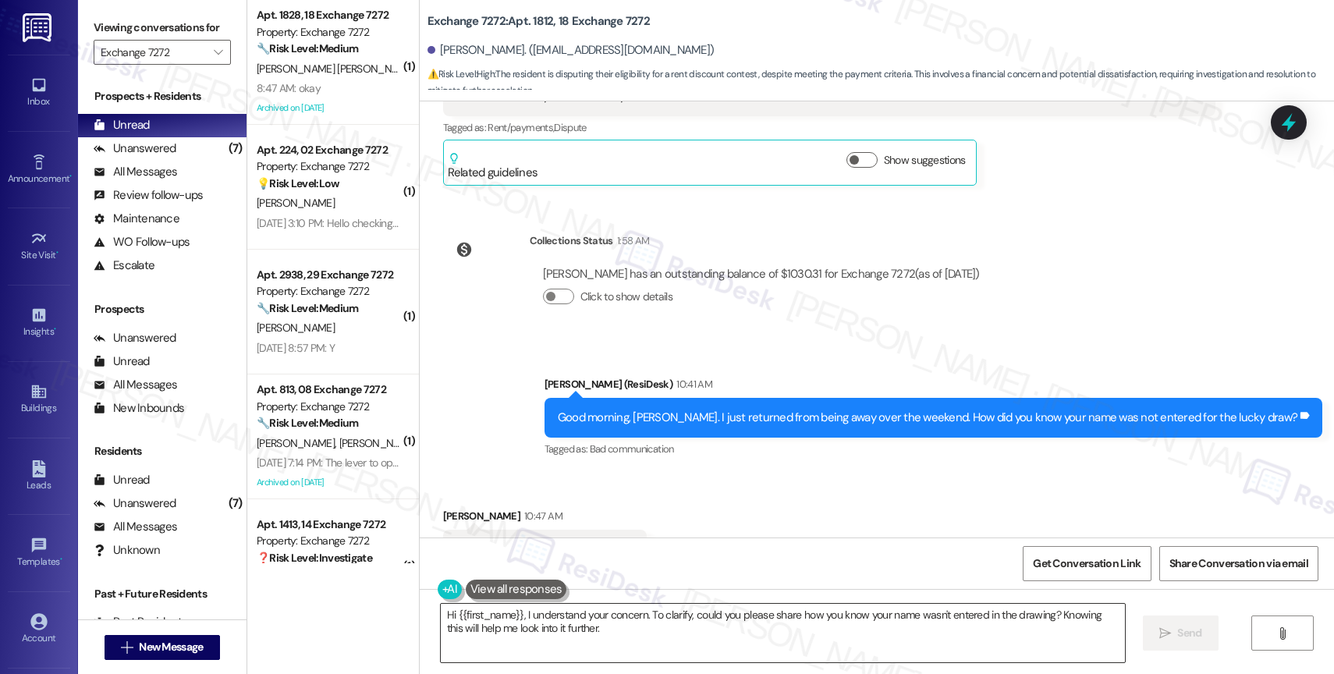
click at [583, 612] on textarea "Hi {{first_name}}, I understand your concern. To clarify, could you please shar…" at bounding box center [783, 633] width 684 height 59
click at [582, 612] on textarea "Hi {{first_name}}, I understand your concern. To clarify, could you please shar…" at bounding box center [783, 633] width 684 height 59
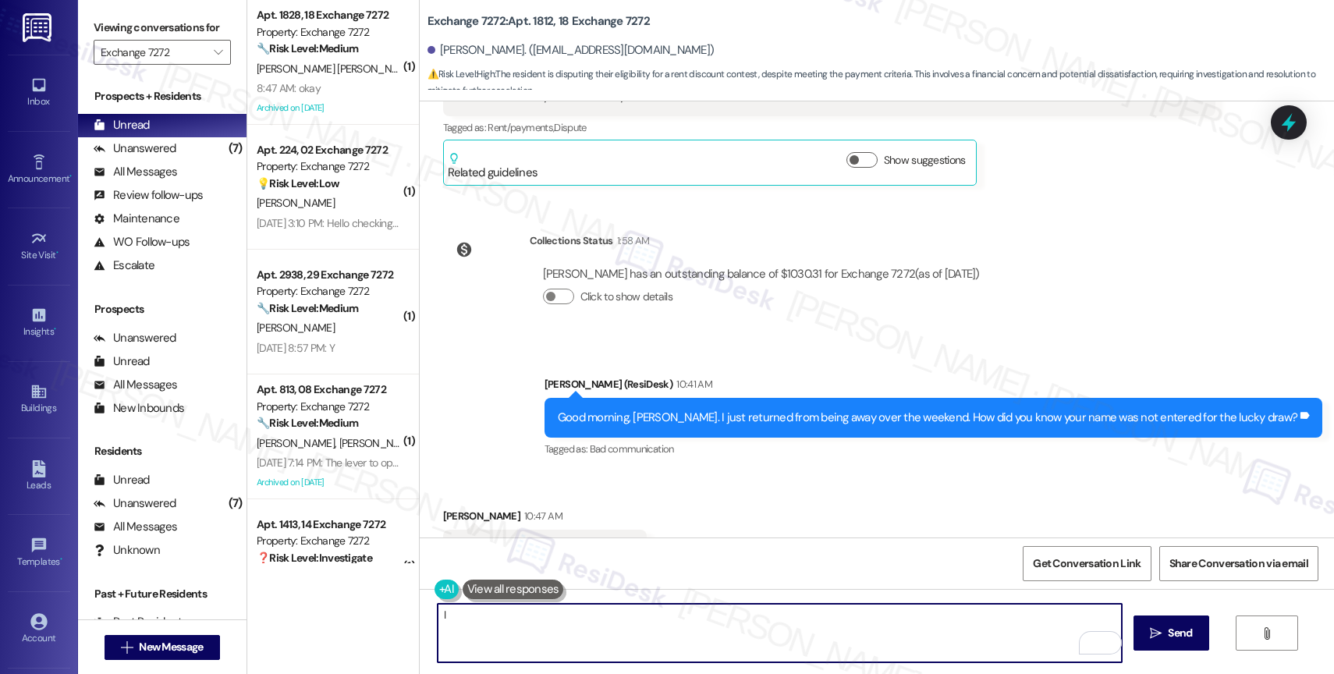
click at [449, 624] on textarea "I" at bounding box center [780, 633] width 684 height 59
type textarea "I"
drag, startPoint x: 439, startPoint y: 612, endPoint x: 806, endPoint y: 646, distance: 368.2
click at [793, 645] on textarea "I'll helpn bring this" at bounding box center [780, 633] width 684 height 59
click at [482, 616] on textarea "I'll" at bounding box center [780, 633] width 684 height 59
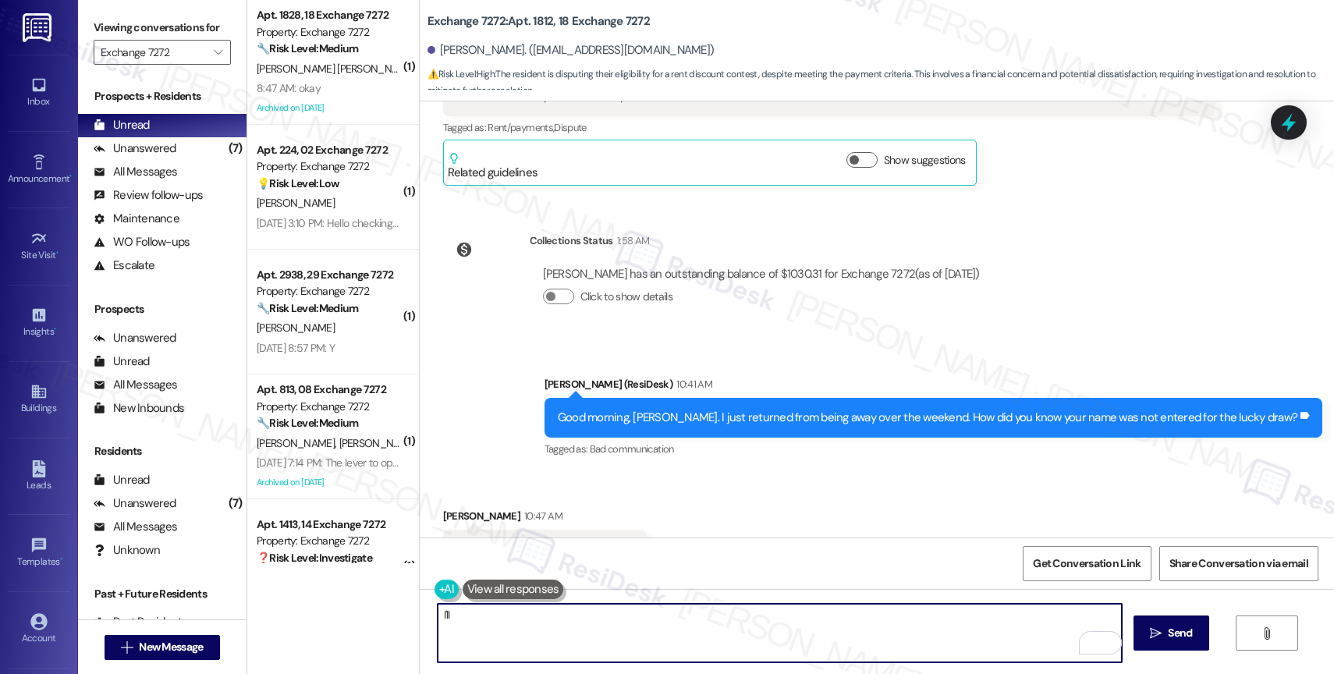
click at [453, 622] on textarea "I'll" at bounding box center [780, 633] width 684 height 59
click at [479, 621] on textarea "I'll" at bounding box center [780, 633] width 684 height 59
click at [356, 607] on div "( 1 ) Apt. 1828, 18 Exchange 7272 Property: Exchange 7272 🔧 Risk Level: Medium …" at bounding box center [790, 337] width 1087 height 674
click at [438, 612] on textarea "Did you stop by the office and" at bounding box center [780, 633] width 684 height 59
click at [616, 611] on textarea "Got it! Did you stop by the office and" at bounding box center [780, 633] width 684 height 59
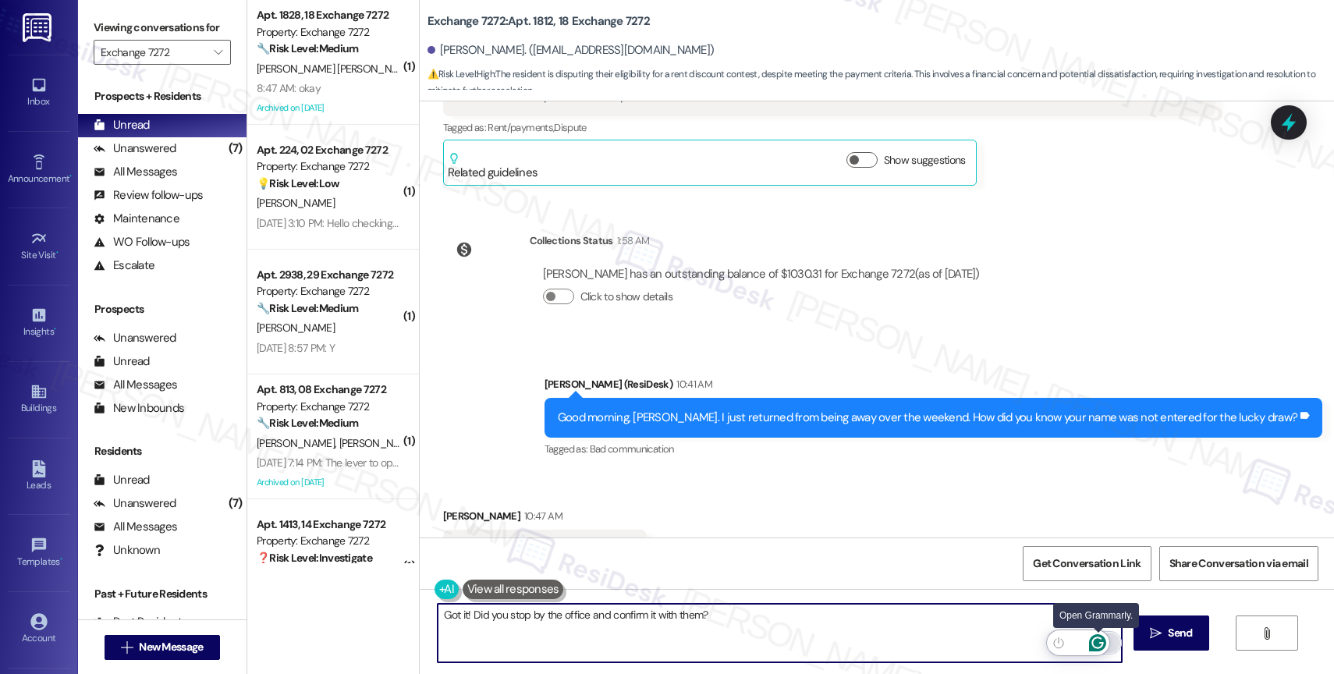
type textarea "Got it! Did you stop by the office and confirm it with them?"
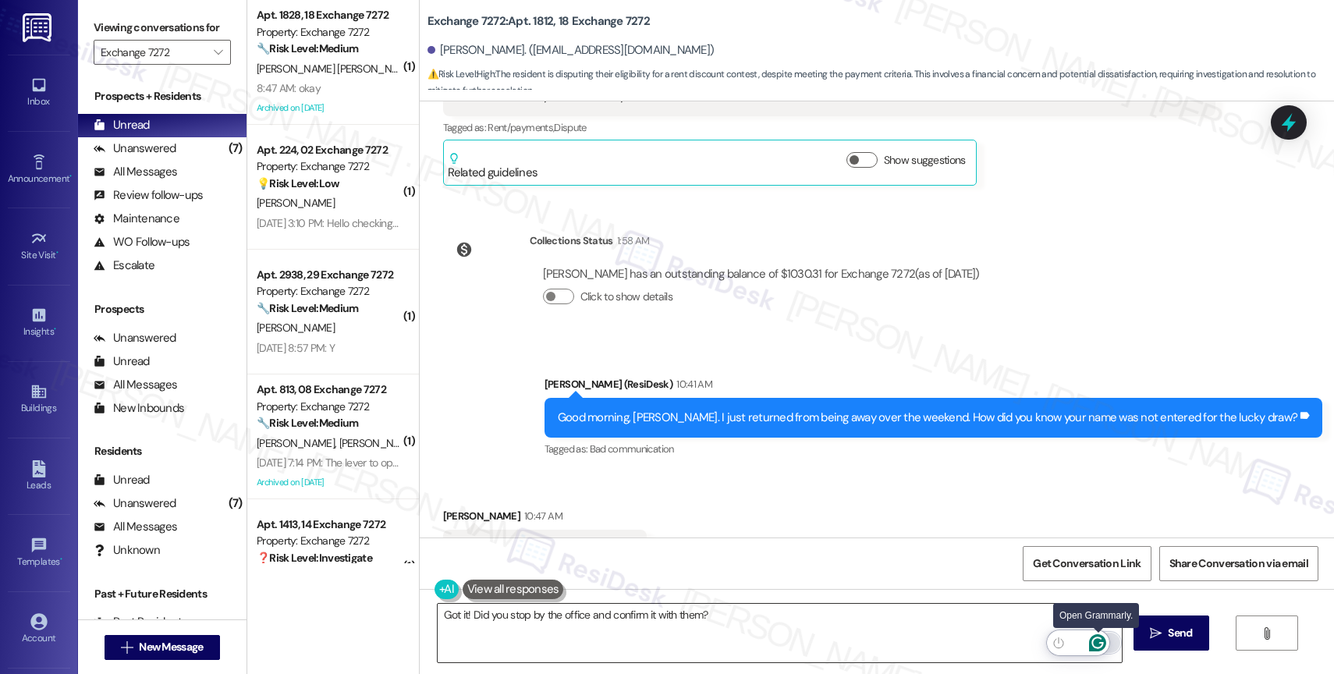
click at [1096, 640] on icon "Open Grammarly. 0 Suggestions." at bounding box center [1097, 642] width 17 height 17
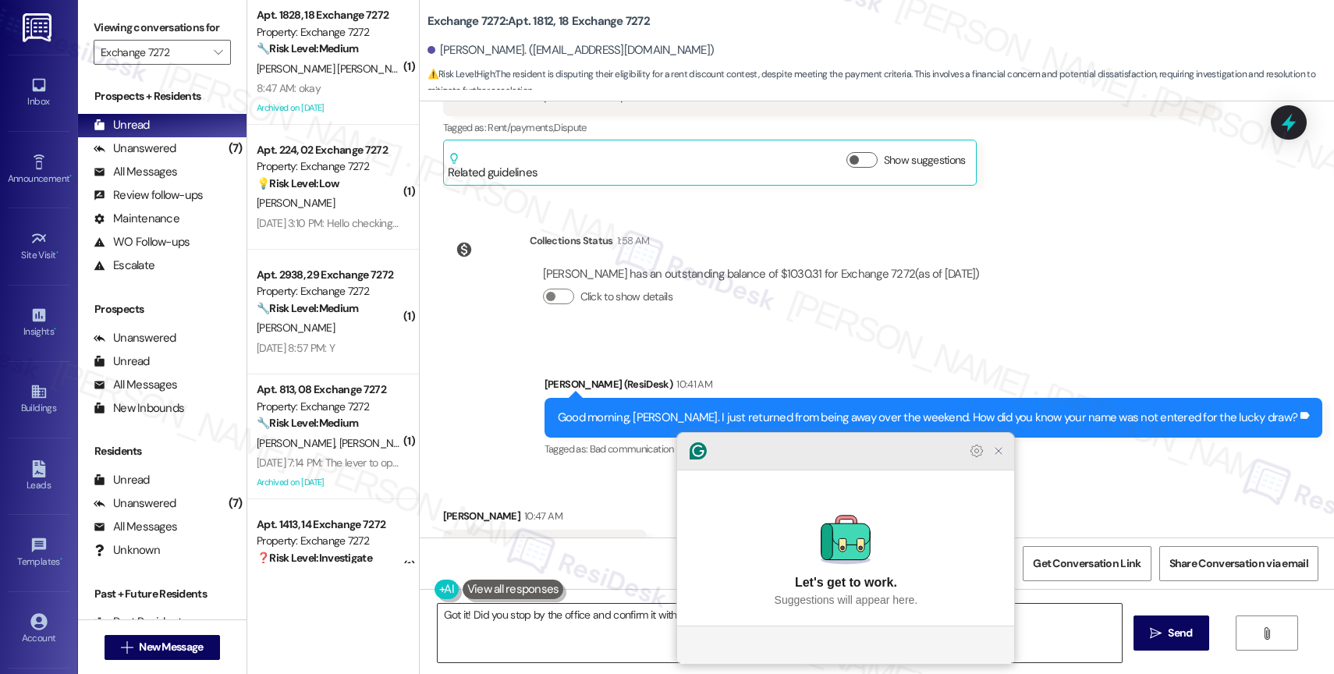
click at [1002, 457] on icon "Close Grammarly Assistant" at bounding box center [998, 451] width 12 height 12
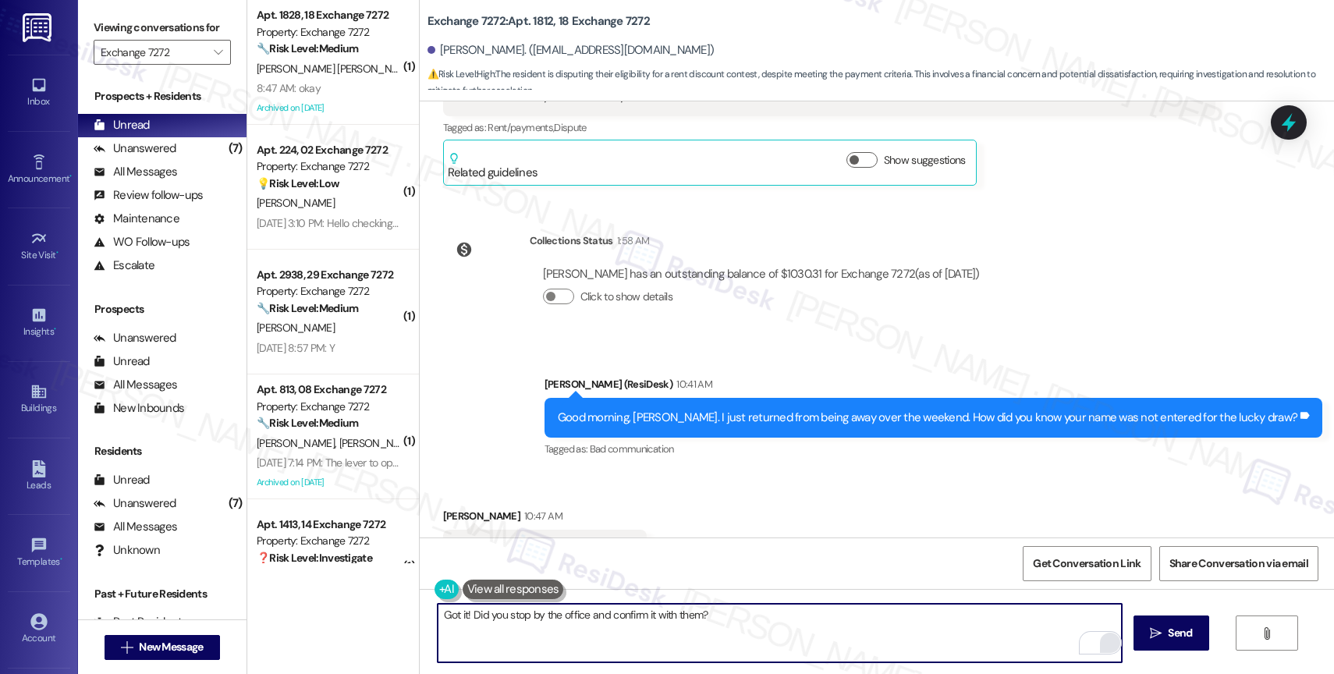
drag, startPoint x: 461, startPoint y: 616, endPoint x: 363, endPoint y: 608, distance: 98.7
click at [364, 609] on div "( 1 ) Apt. 1828, 18 Exchange 7272 Property: Exchange 7272 🔧 Risk Level: Medium …" at bounding box center [790, 337] width 1087 height 674
click at [818, 627] on textarea "Got it! Did you stop by the office and confirm it with them?" at bounding box center [780, 633] width 684 height 59
drag, startPoint x: 463, startPoint y: 617, endPoint x: 377, endPoint y: 606, distance: 86.5
click at [377, 606] on div "( 1 ) Apt. 1828, 18 Exchange 7272 Property: Exchange 7272 🔧 Risk Level: Medium …" at bounding box center [790, 337] width 1087 height 674
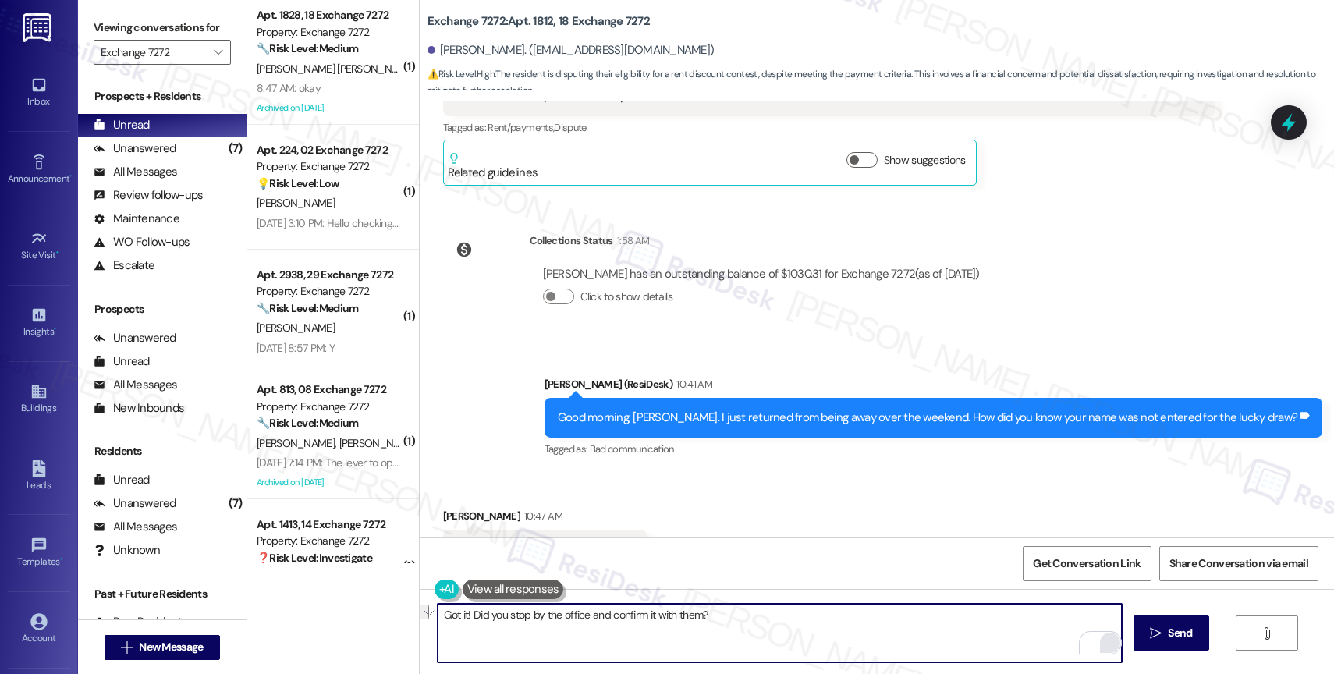
click at [783, 619] on textarea "Got it! Did you stop by the office and confirm it with them?" at bounding box center [780, 633] width 684 height 59
click at [1159, 634] on icon "" at bounding box center [1156, 633] width 12 height 12
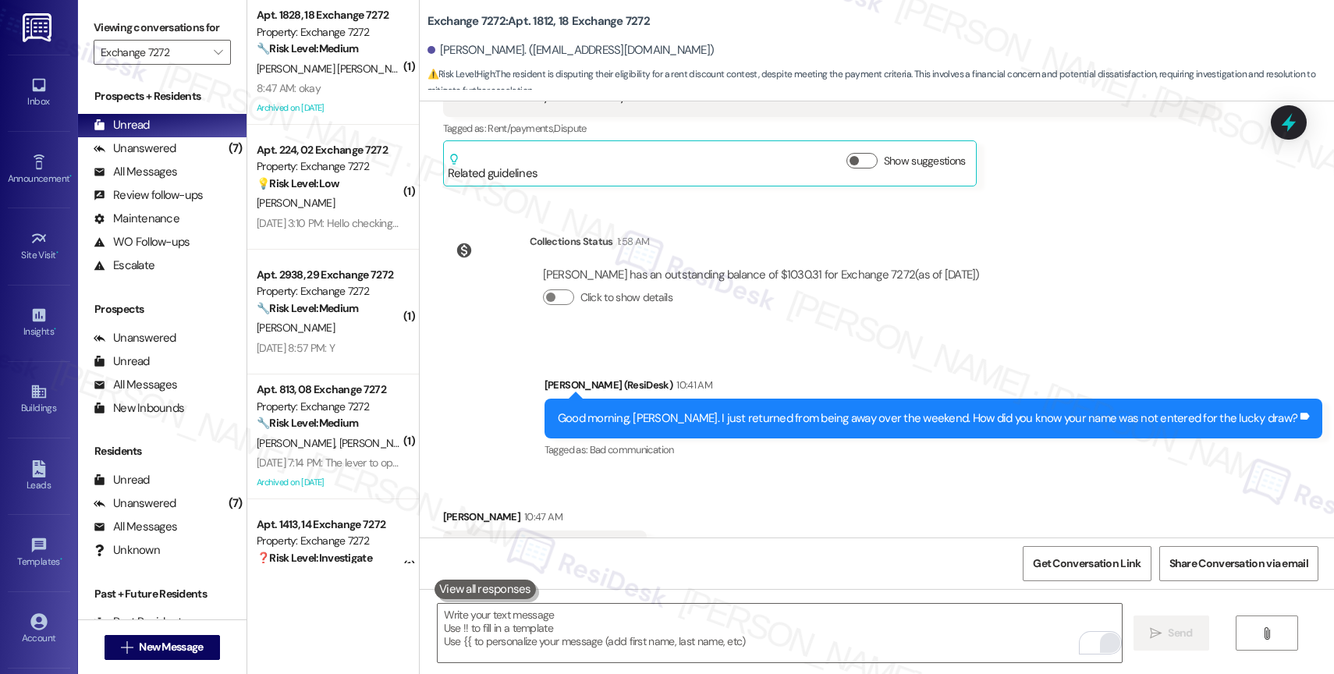
scroll to position [22977, 0]
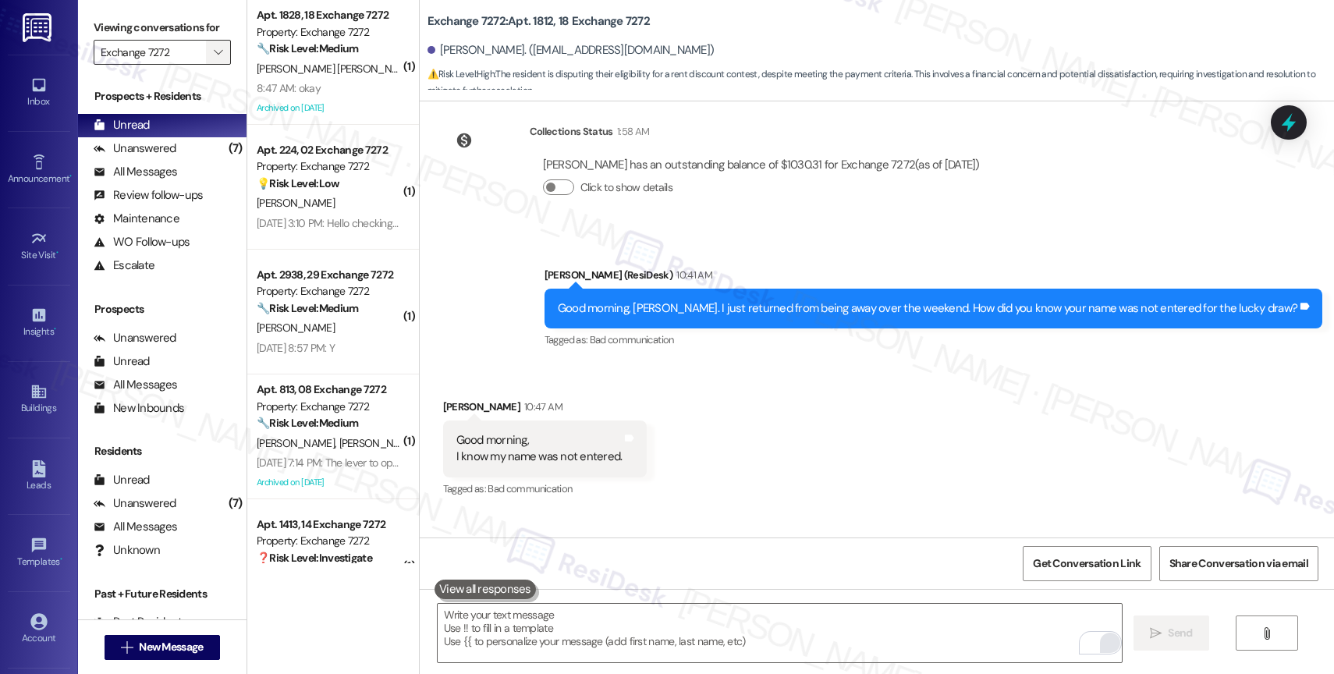
click at [214, 59] on icon "" at bounding box center [218, 52] width 9 height 12
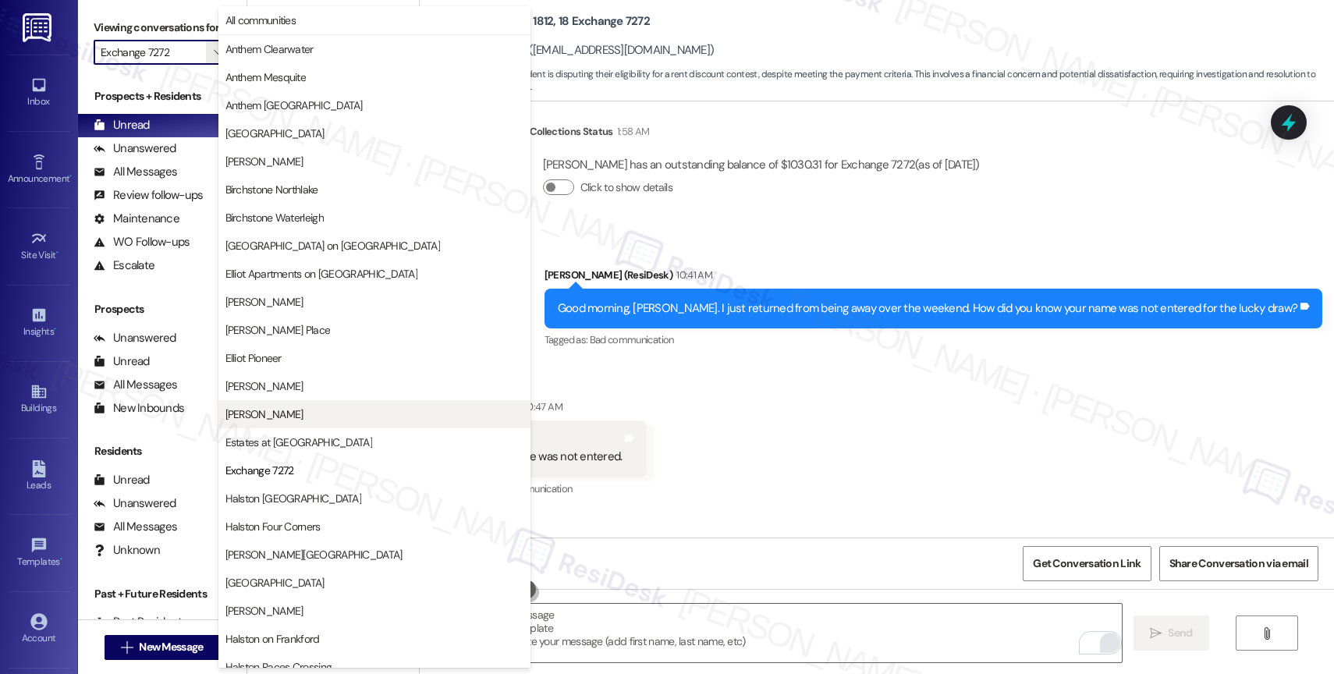
scroll to position [254, 0]
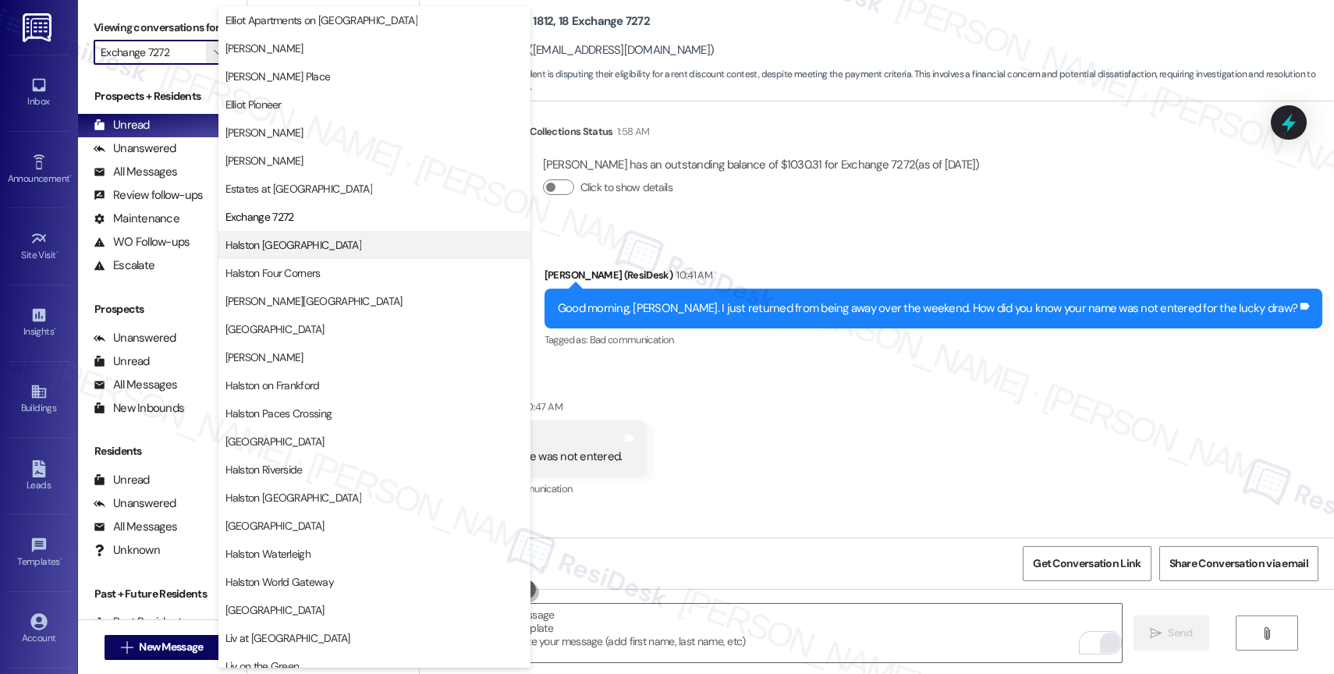
click at [288, 243] on span "Halston [GEOGRAPHIC_DATA]" at bounding box center [293, 245] width 137 height 16
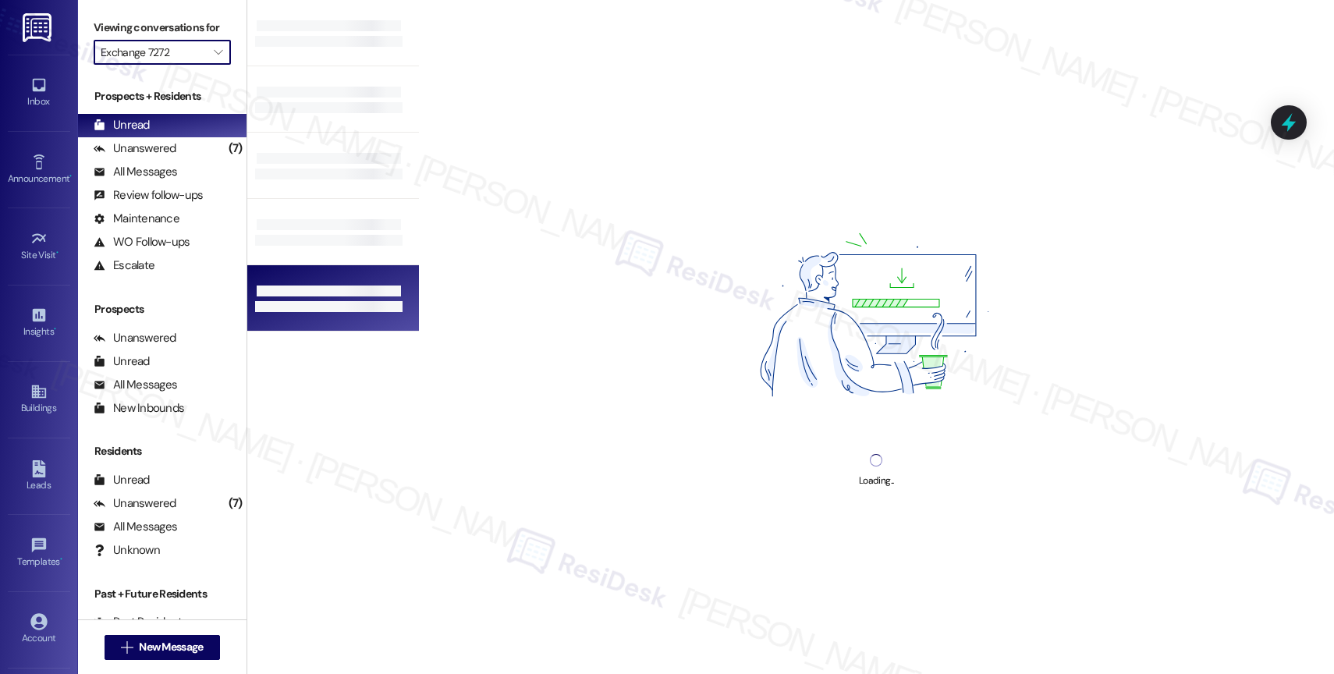
type input "Halston [GEOGRAPHIC_DATA]"
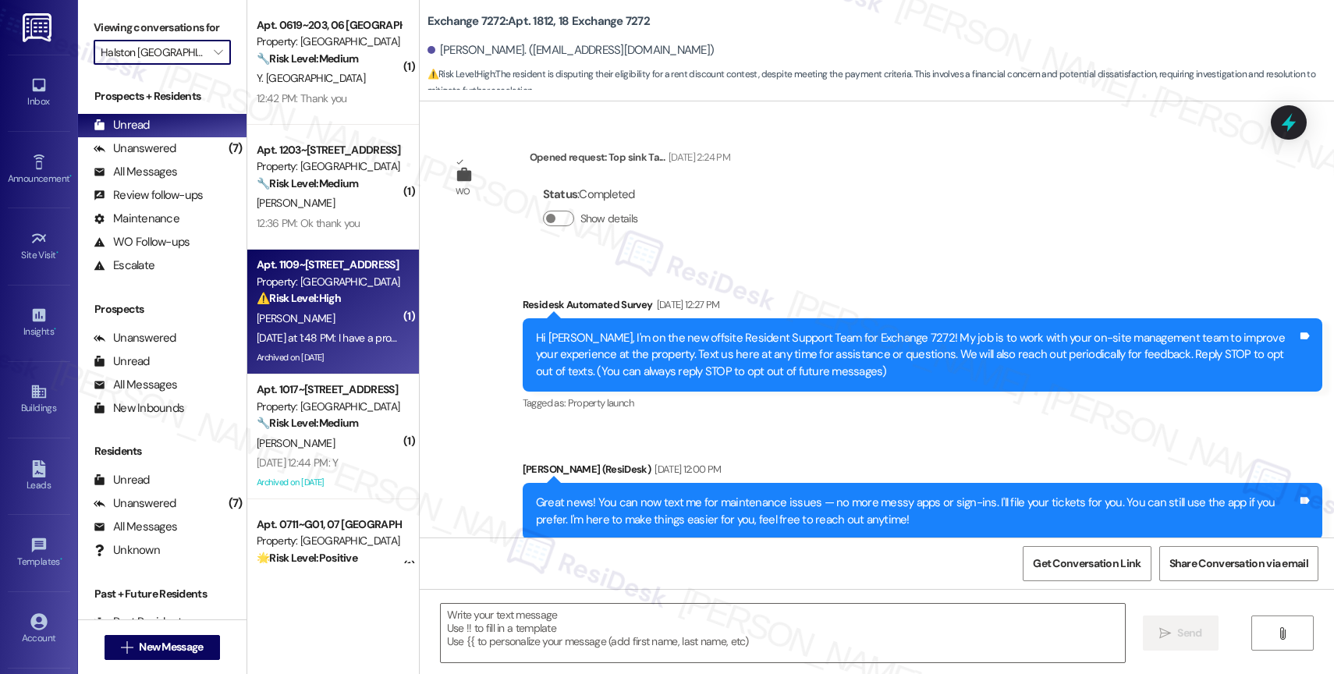
type textarea "Fetching suggested responses. Please feel free to read through the conversation…"
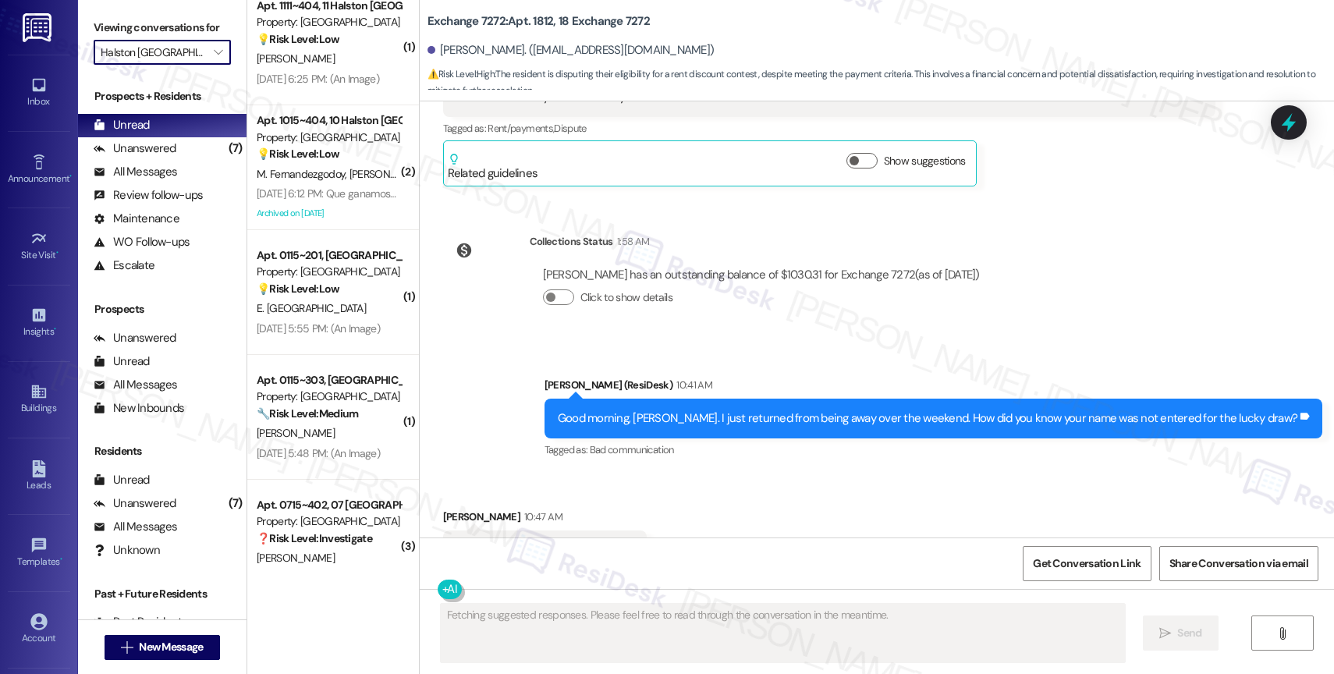
scroll to position [2433, 0]
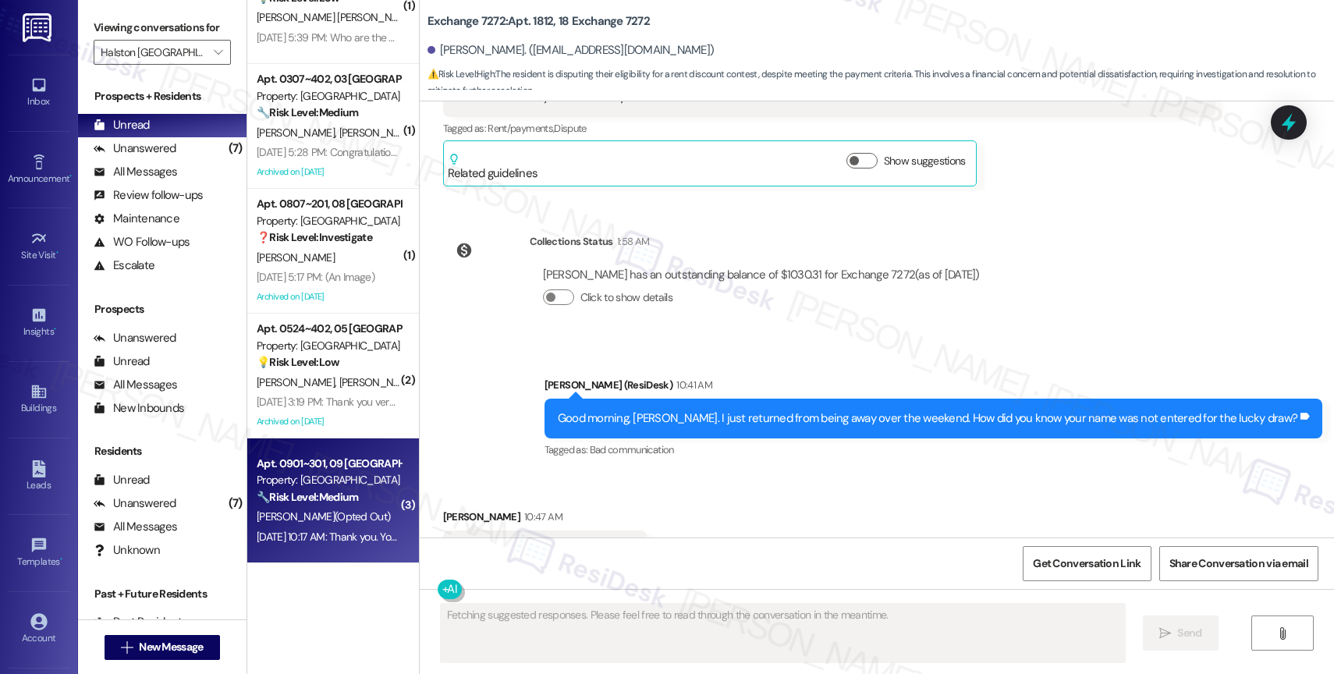
click at [311, 516] on span "M. Abbasi (Opted Out)" at bounding box center [323, 516] width 133 height 14
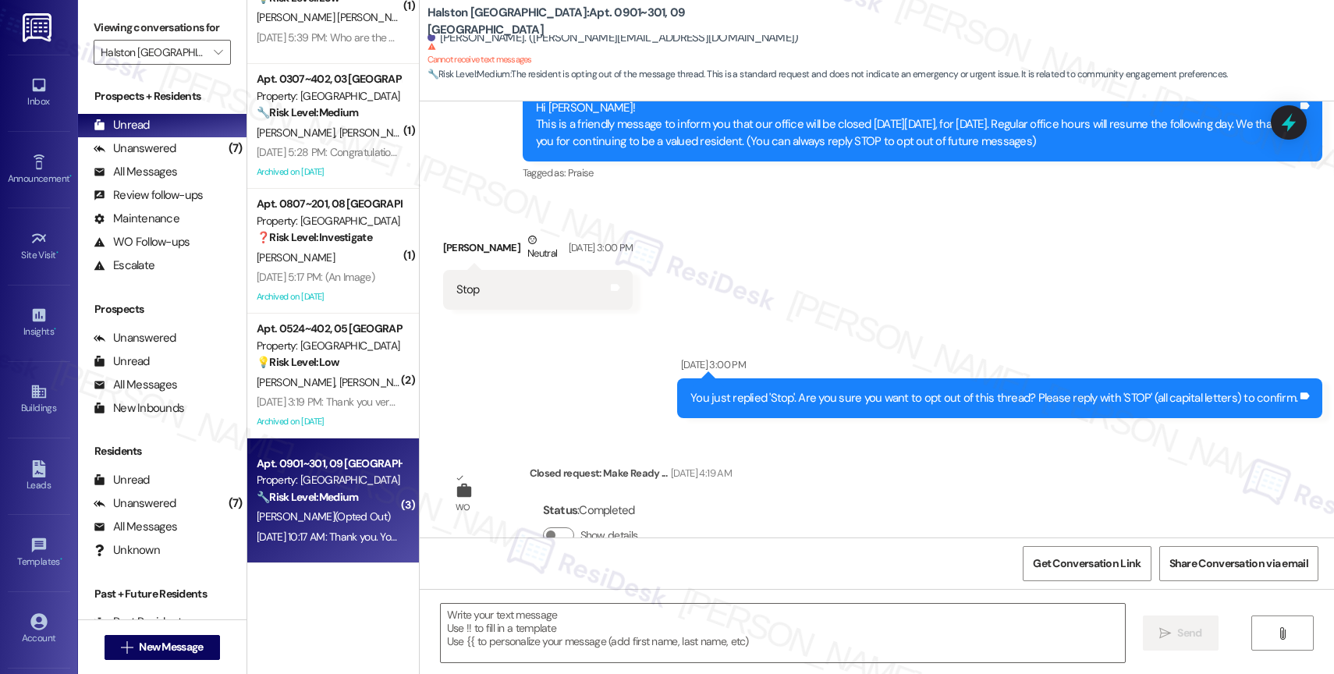
type textarea "Fetching suggested responses. Please feel free to read through the conversation…"
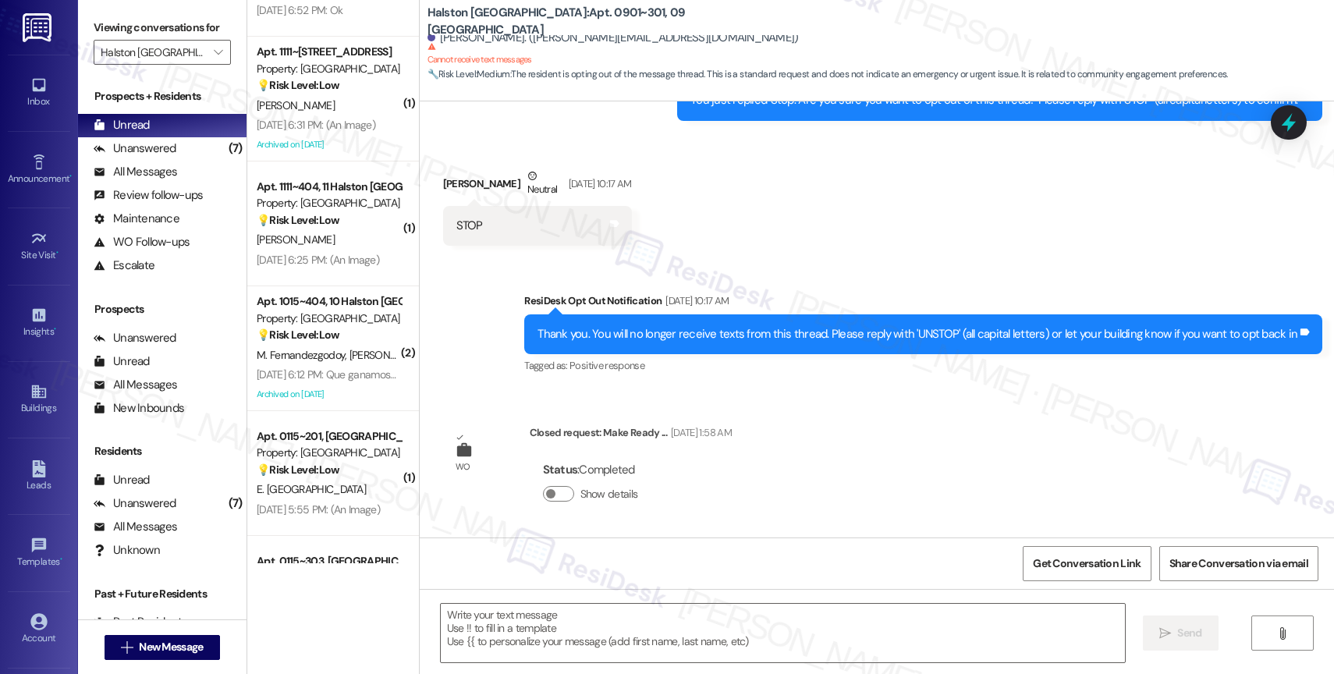
scroll to position [0, 0]
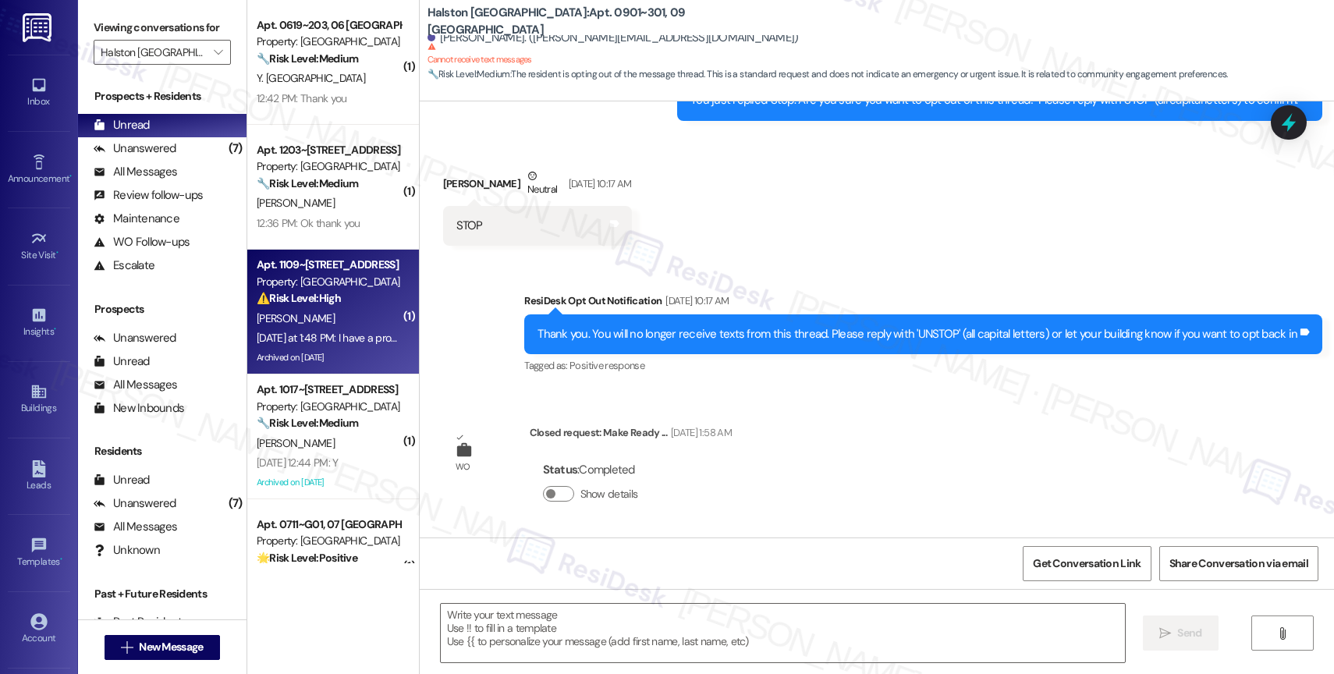
click at [326, 319] on div "I. Nunez" at bounding box center [328, 319] width 147 height 20
type textarea "Fetching suggested responses. Please feel free to read through the conversation…"
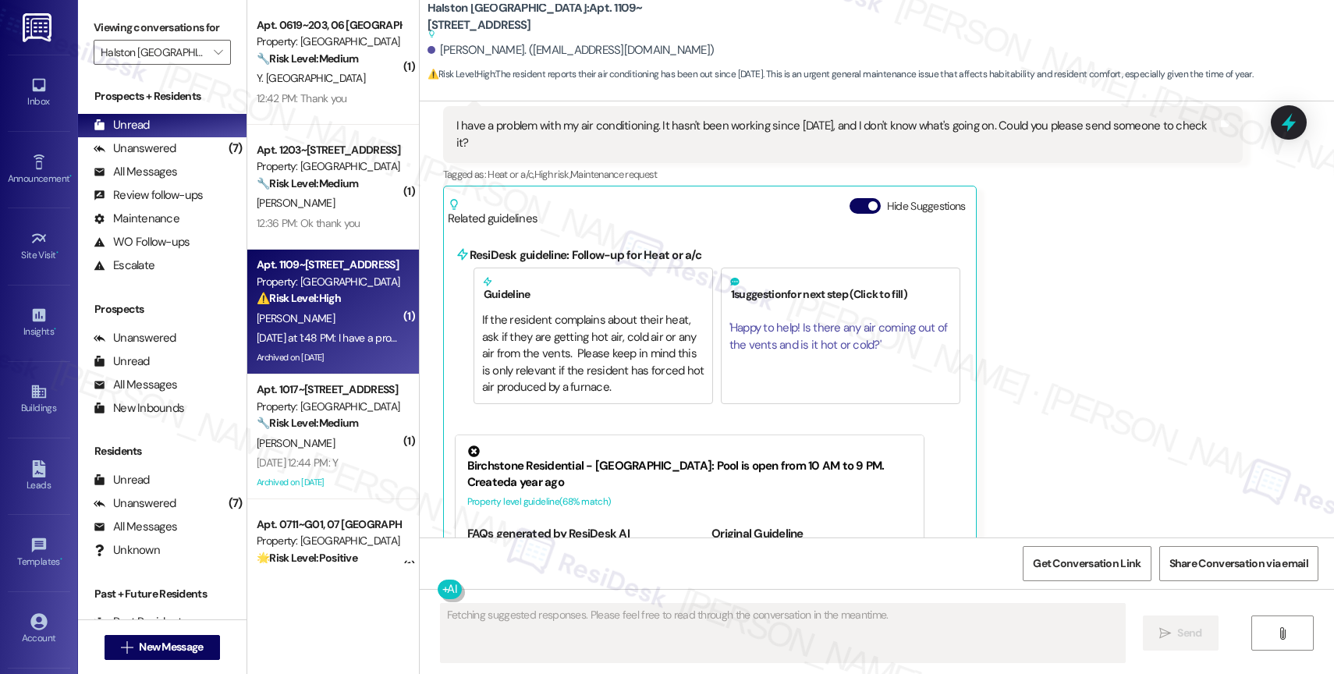
scroll to position [13298, 0]
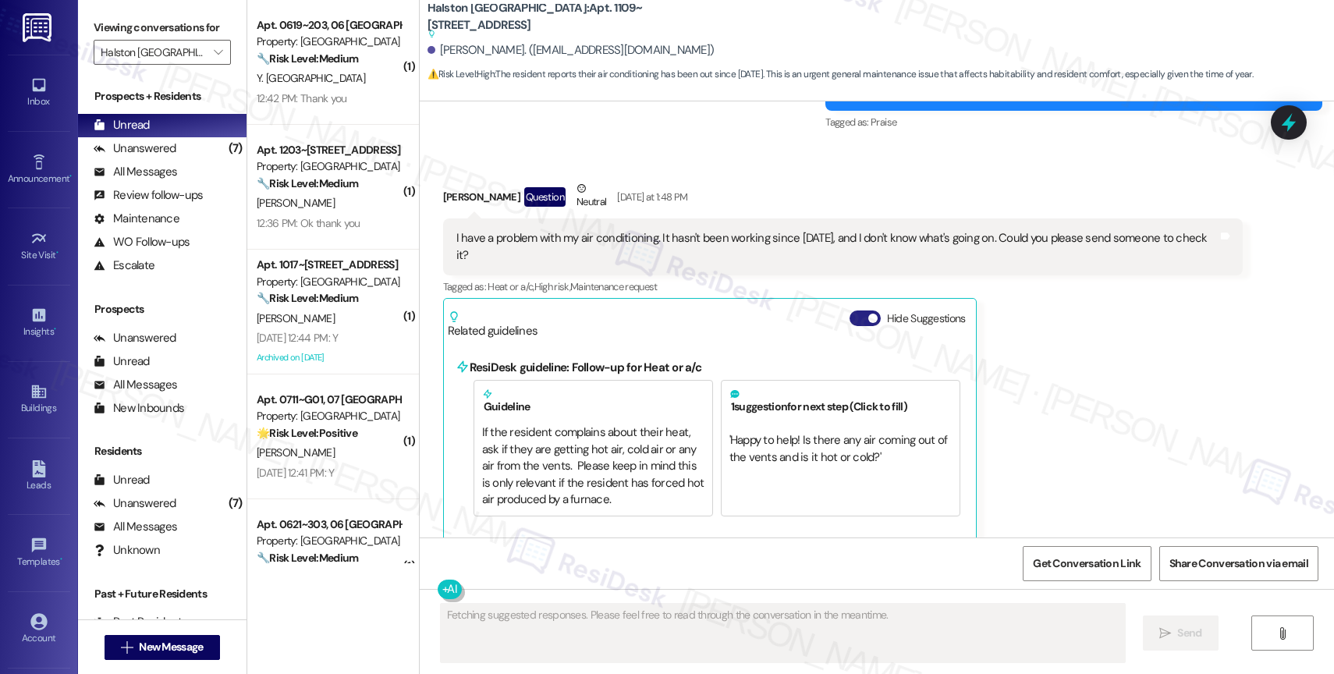
click at [850, 311] on button "Hide Suggestions" at bounding box center [865, 319] width 31 height 16
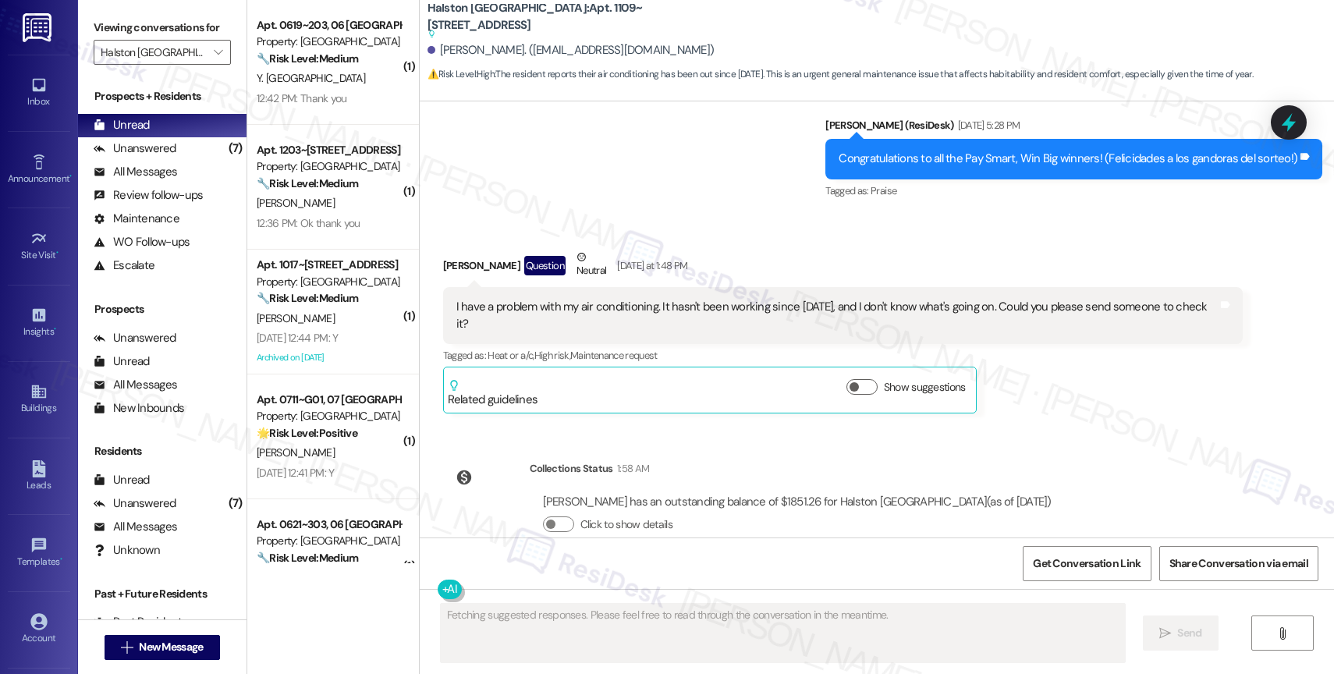
click at [718, 214] on div "Received via SMS Isis Nunez Question Neutral Yesterday at 1:48 PM I have a prob…" at bounding box center [877, 319] width 914 height 211
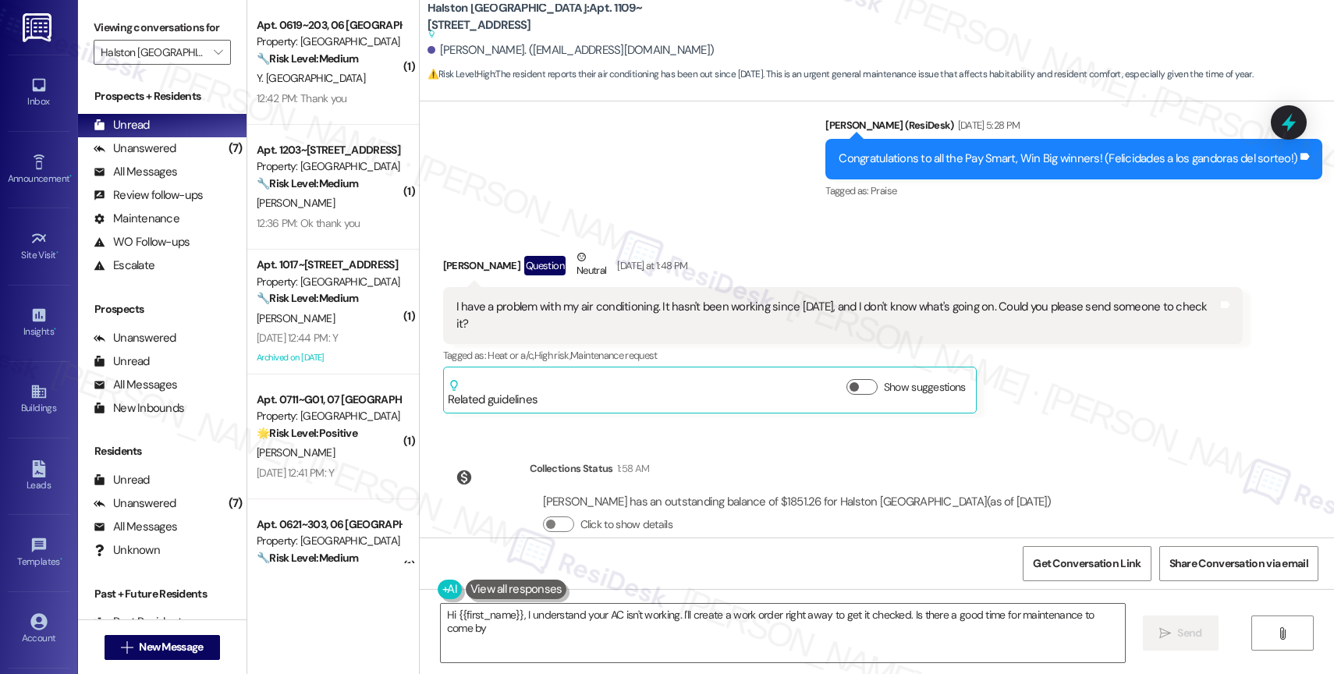
type textarea "Hi {{first_name}}, I understand your AC isn't working. I'll create a work order…"
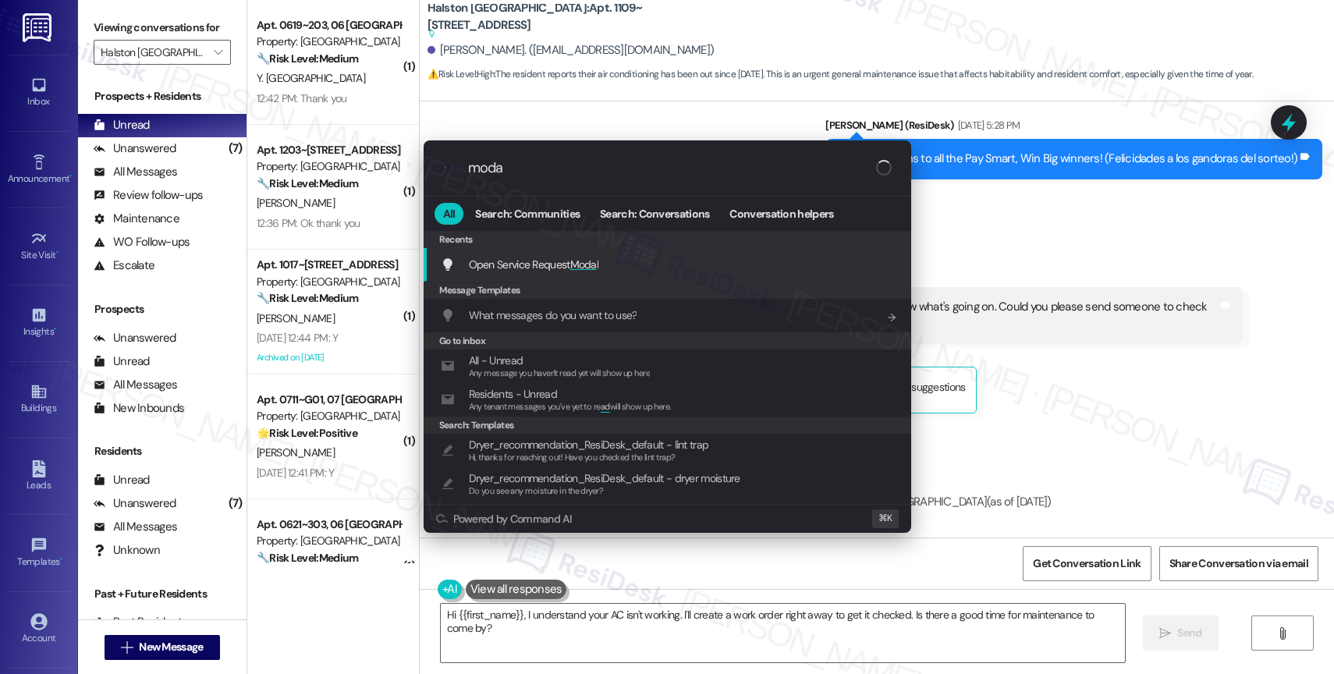
type input "modal"
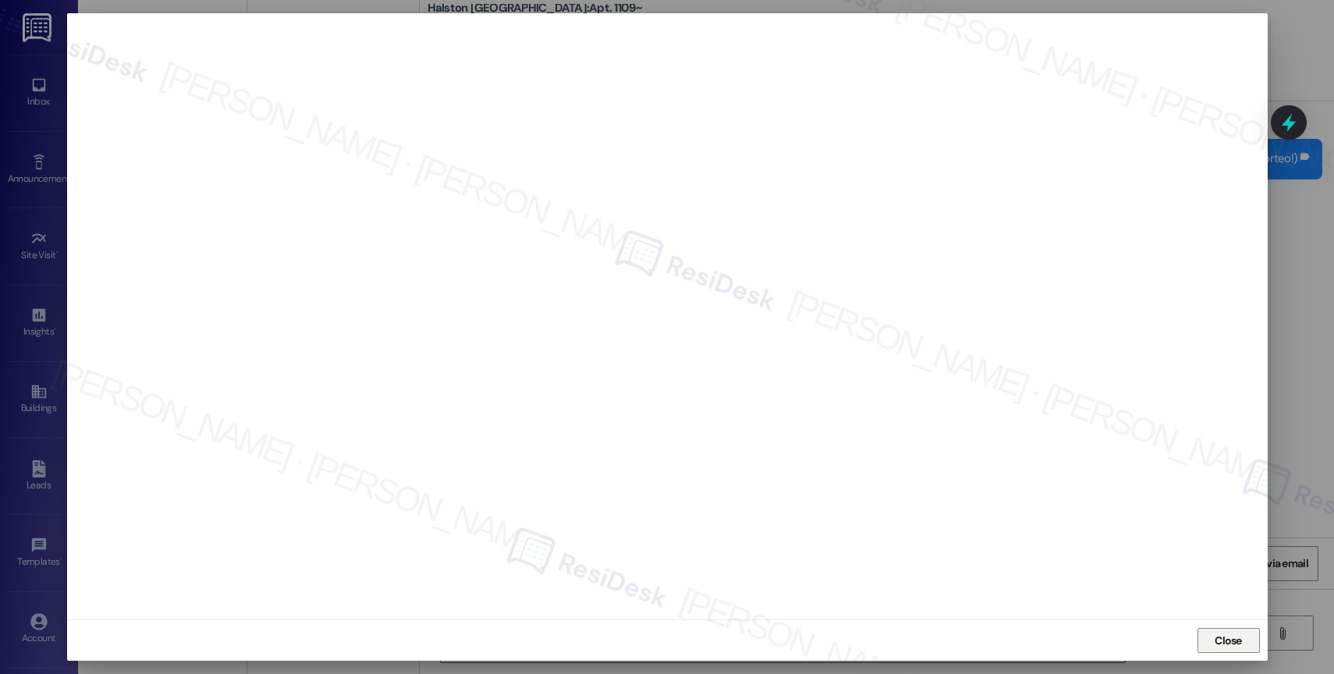
click at [1221, 641] on span "Close" at bounding box center [1228, 641] width 27 height 16
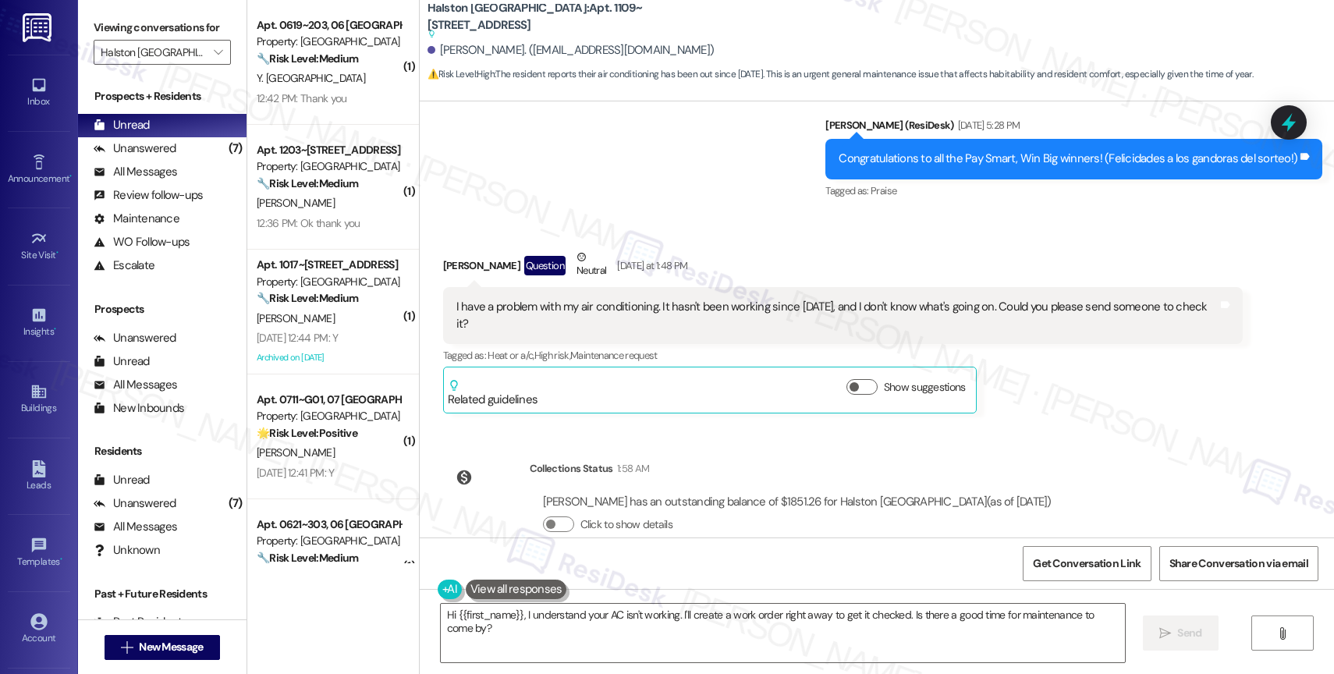
click at [694, 407] on div "Announcement, sent via SMS Sarah (ResiDesk) Oct 07, 2024 at 3:10 PM Dear reside…" at bounding box center [877, 319] width 914 height 436
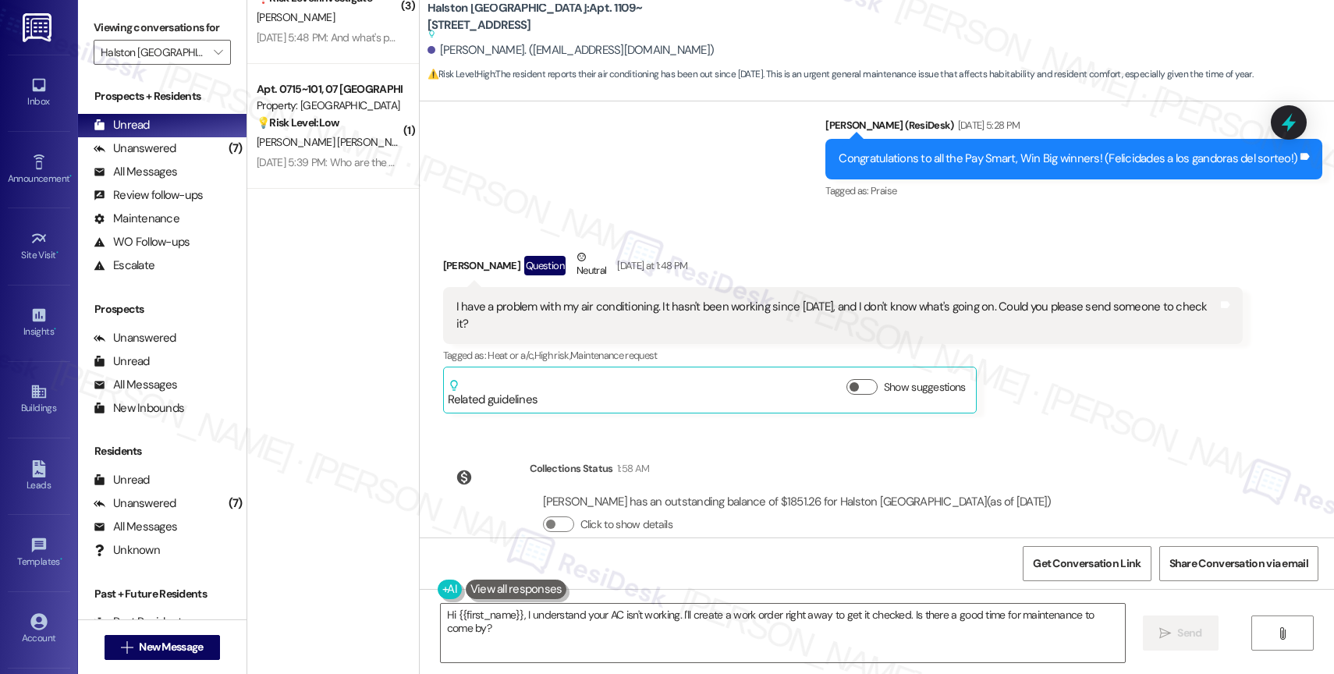
scroll to position [0, 0]
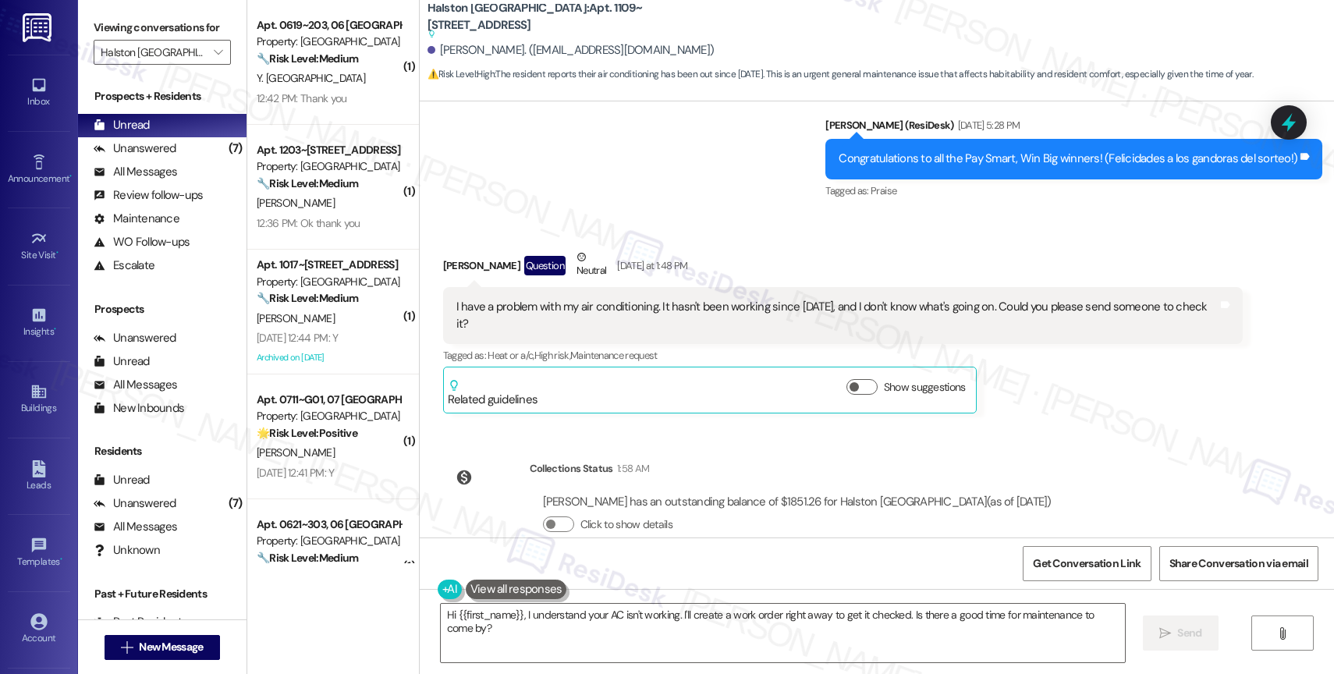
click at [708, 179] on div "Announcement, sent via SMS Sarah (ResiDesk) Aug 28, 2025 at 5:28 PM Congratulat…" at bounding box center [877, 148] width 914 height 132
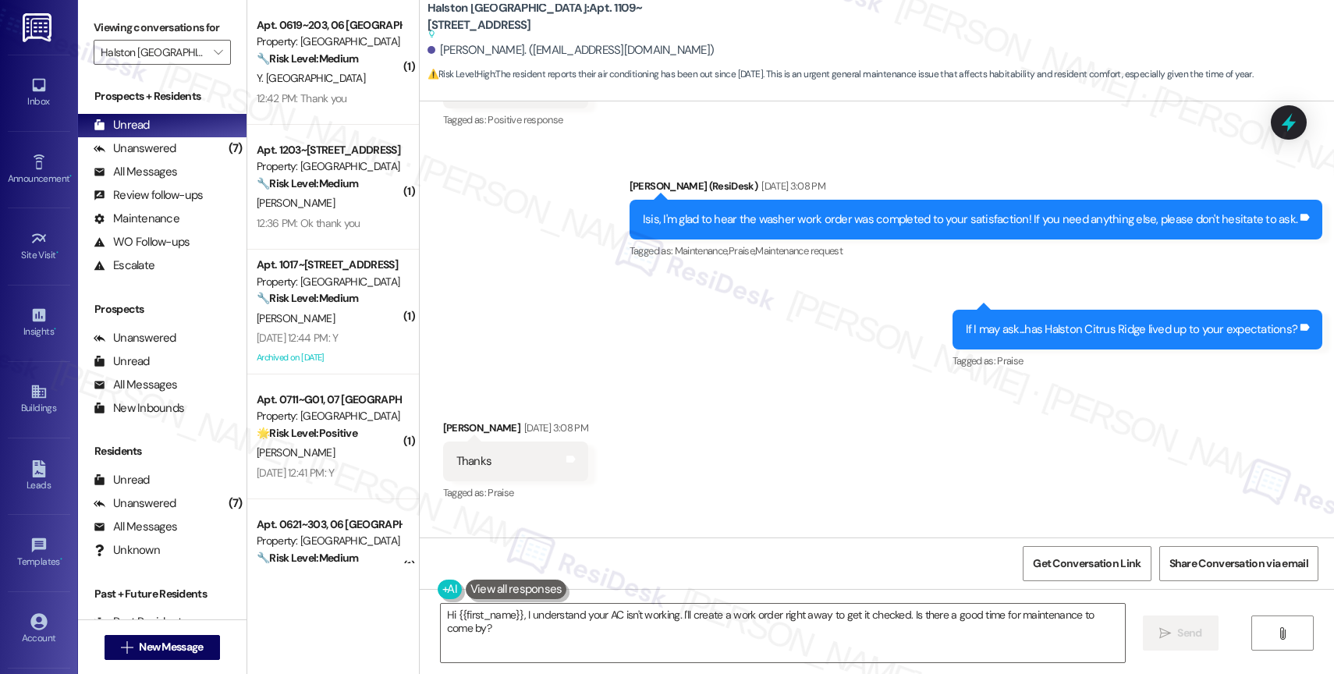
scroll to position [13229, 0]
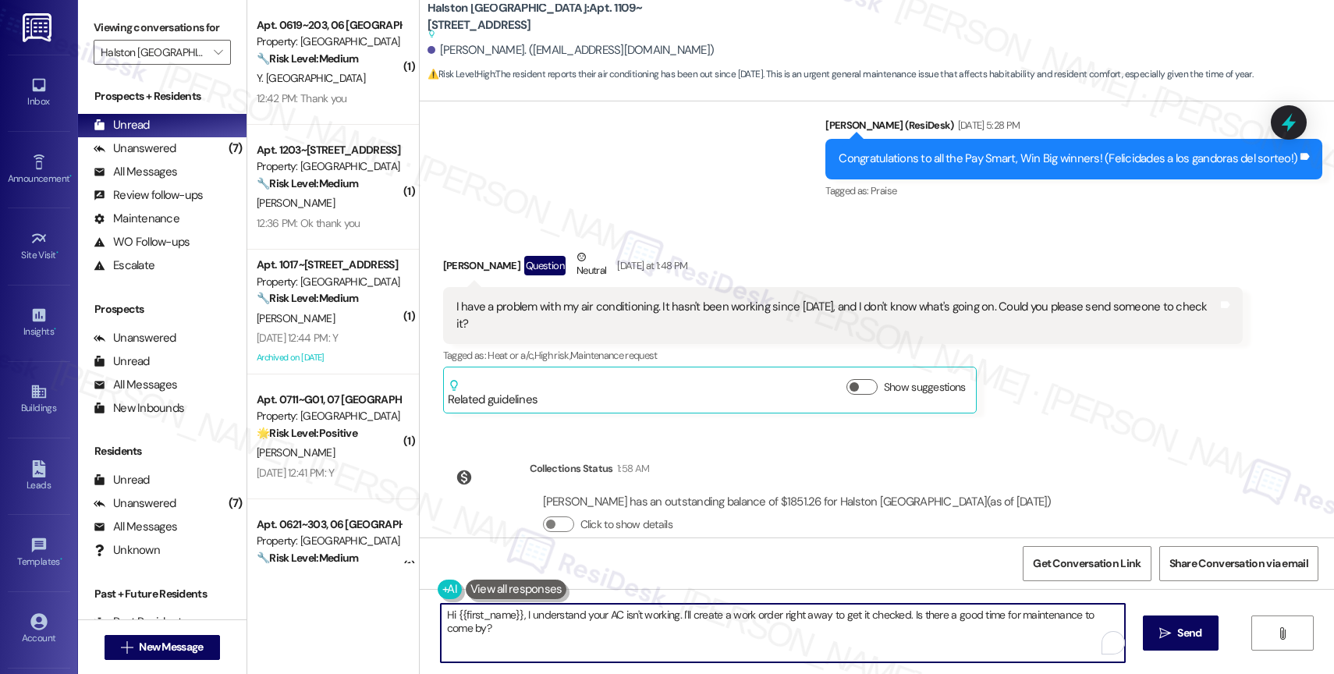
drag, startPoint x: 671, startPoint y: 612, endPoint x: 687, endPoint y: 630, distance: 23.2
click at [687, 630] on textarea "Hi {{first_name}}, I understand your AC isn't working. I'll create a work order…" at bounding box center [783, 633] width 684 height 59
click at [510, 617] on textarea "Hi {{first_name}}, I understand your AC isn't working. I was away when you sent…" at bounding box center [780, 633] width 684 height 59
click at [772, 633] on textarea "Hi {{first_name}}, I understand your AC isn't working. I was away when you sent…" at bounding box center [780, 633] width 684 height 59
click at [669, 610] on textarea "Hi {{first_name}}, I understand your AC isn't working. I was away when you sent…" at bounding box center [780, 633] width 684 height 59
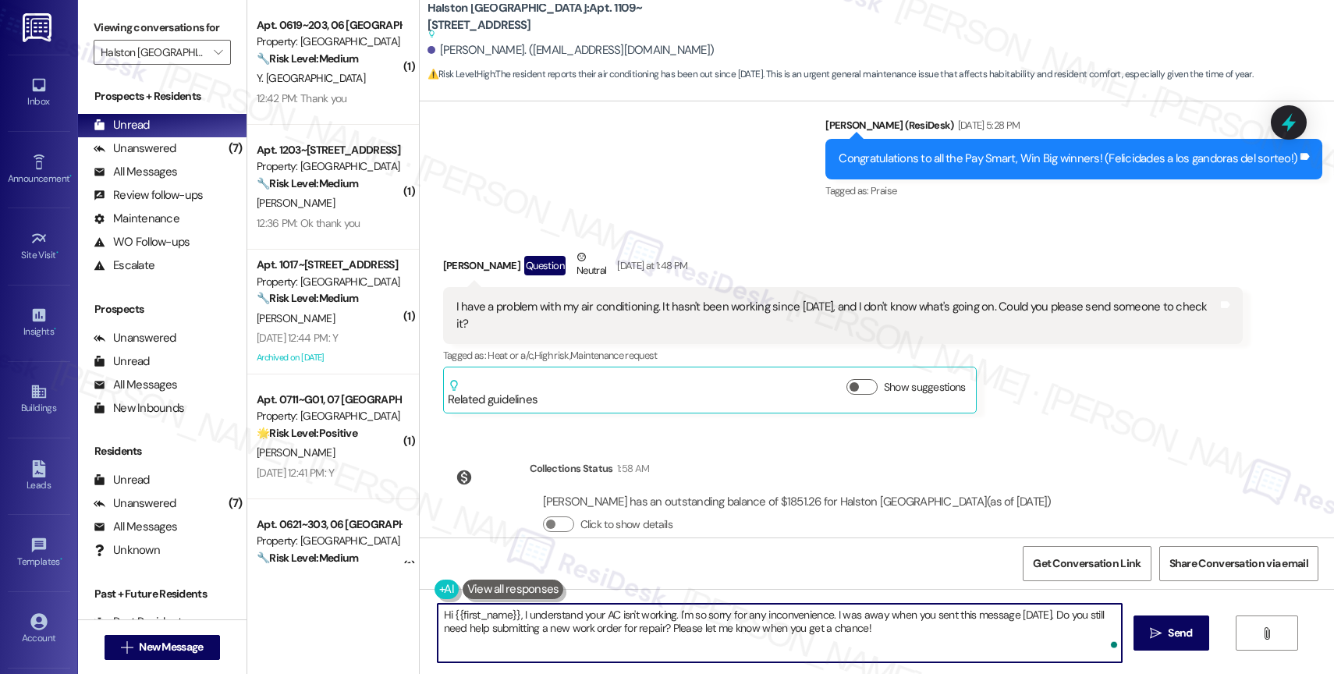
click at [902, 639] on textarea "Hi {{first_name}}, I understand your AC isn't working. I'm so sorry for any inc…" at bounding box center [780, 633] width 684 height 59
type textarea "Hi {{first_name}}, I understand your AC isn't working. I'm so sorry for any inc…"
click at [1159, 628] on span " Send" at bounding box center [1171, 633] width 49 height 16
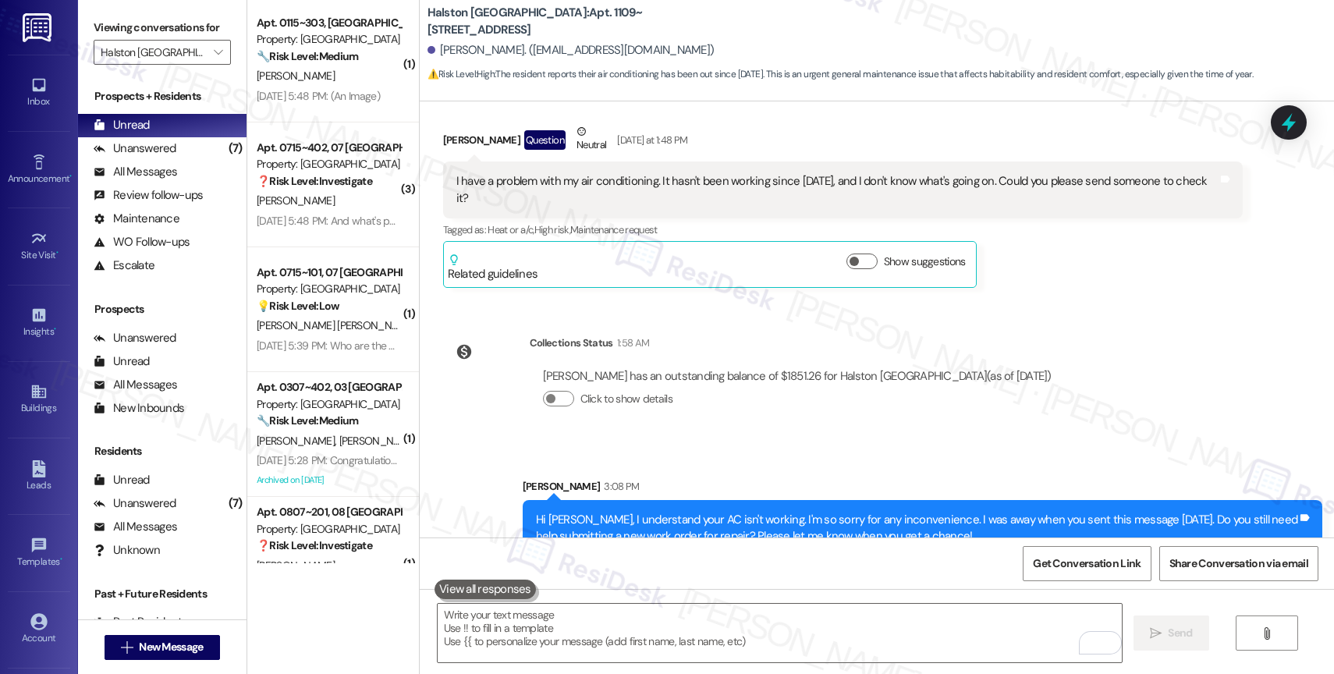
scroll to position [2183, 0]
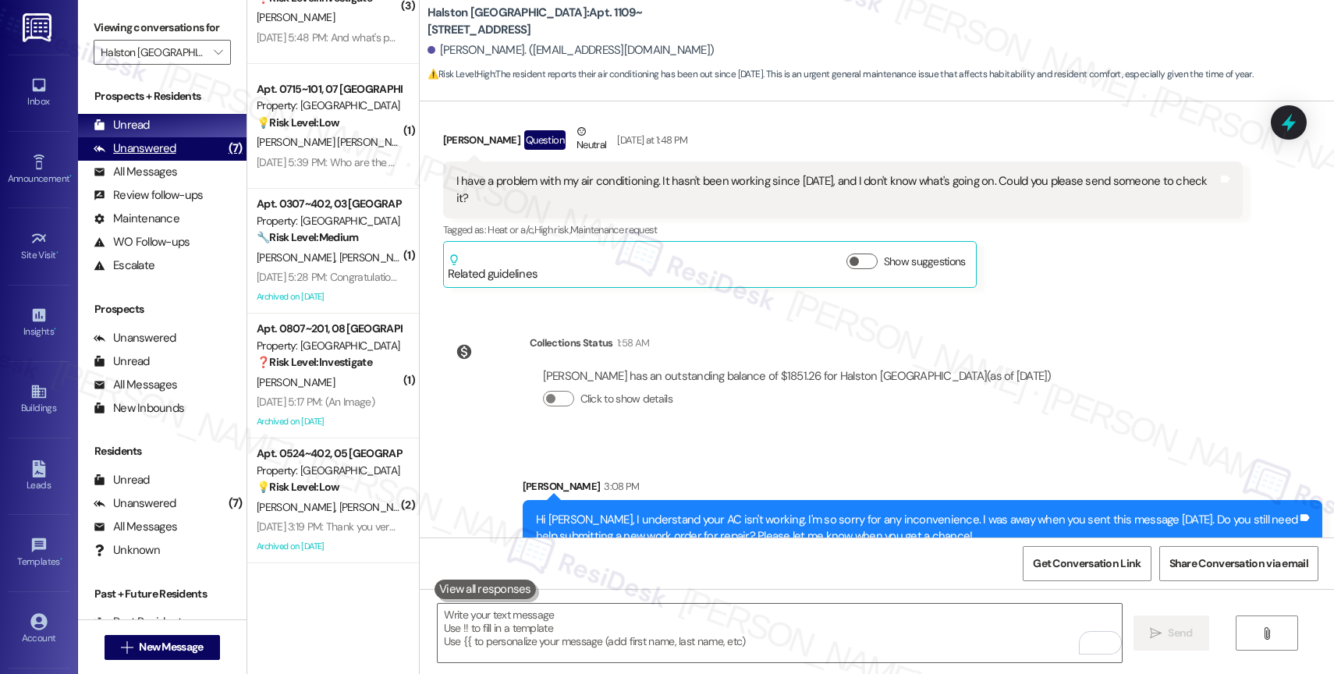
click at [162, 157] on div "Unanswered" at bounding box center [135, 148] width 83 height 16
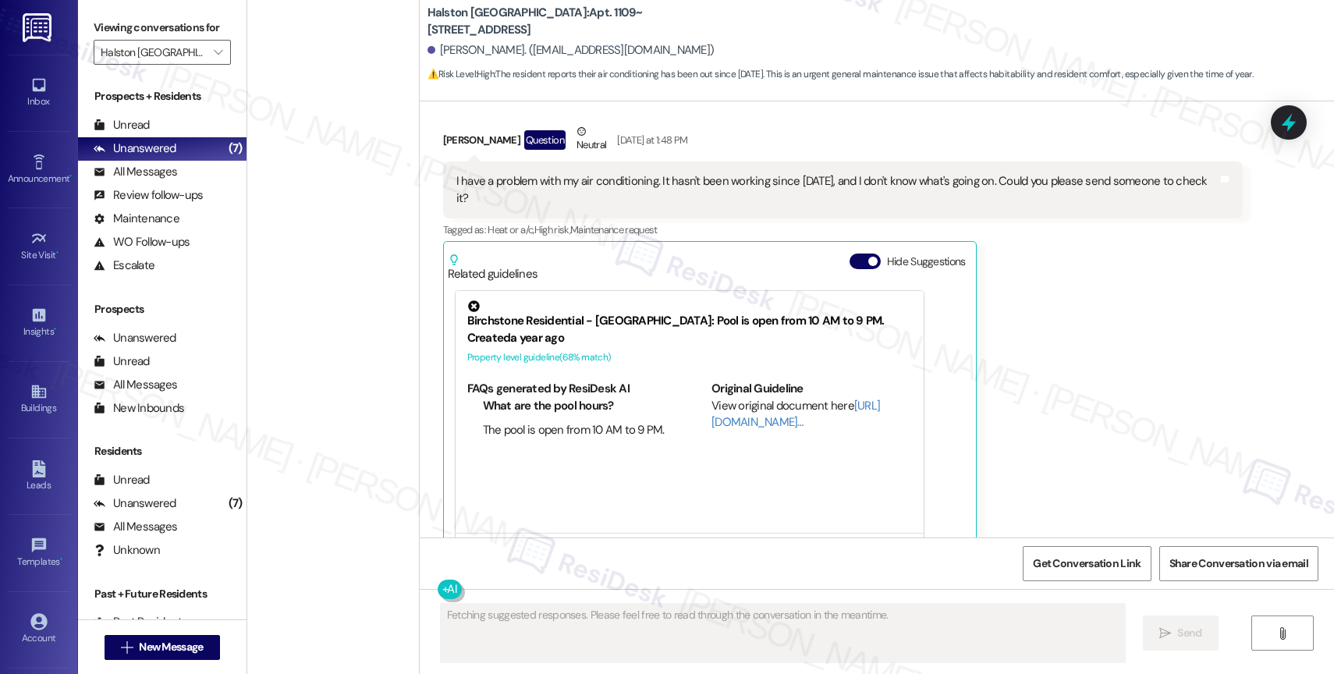
scroll to position [0, 0]
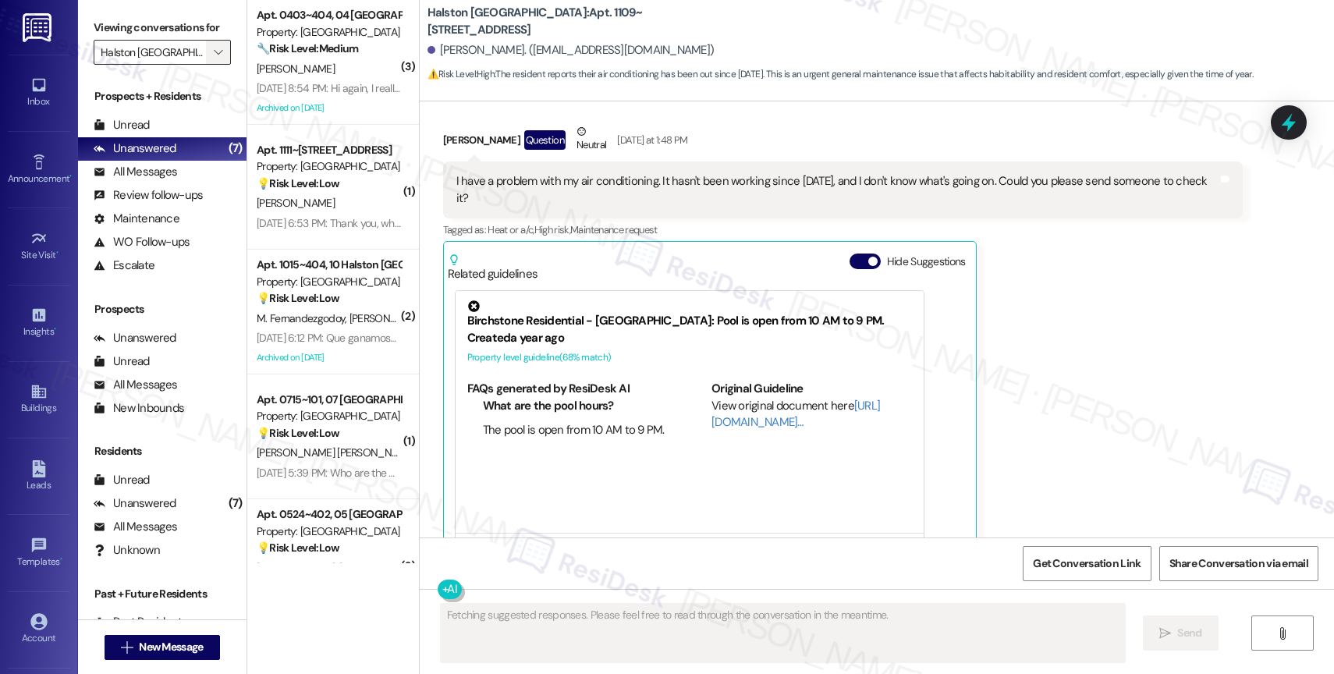
click at [214, 59] on icon "" at bounding box center [218, 52] width 9 height 12
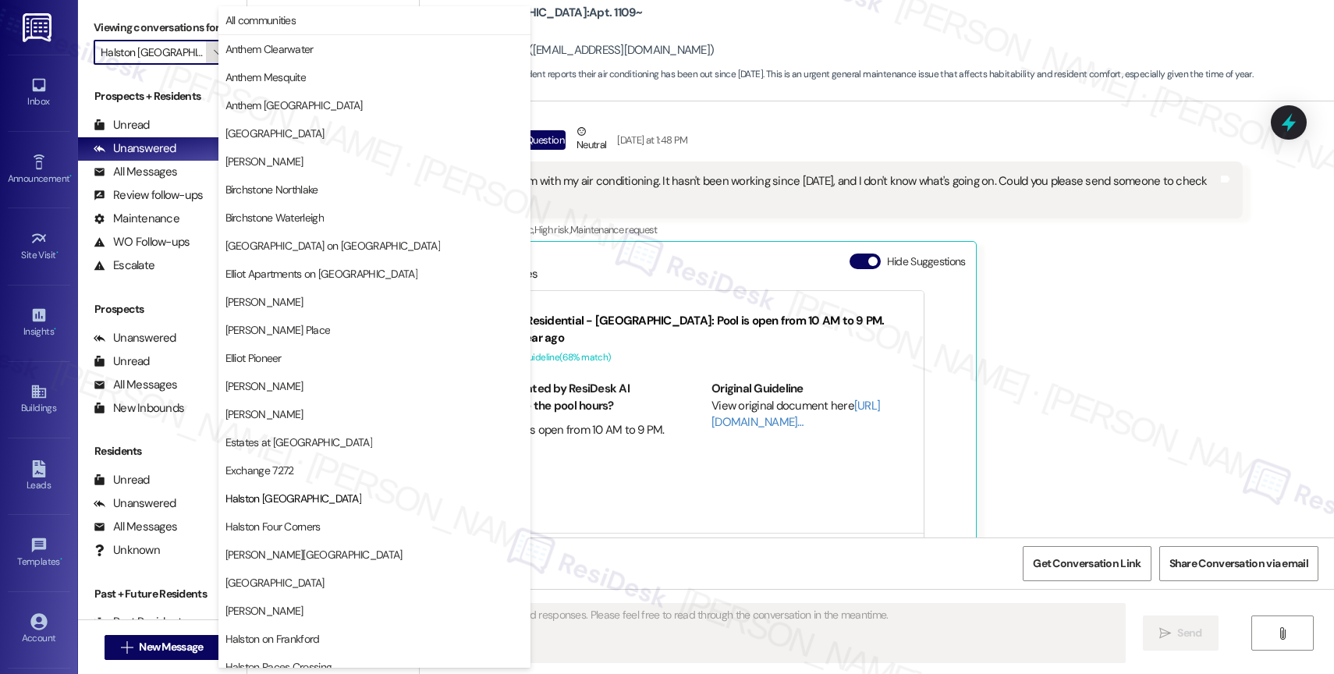
scroll to position [254, 0]
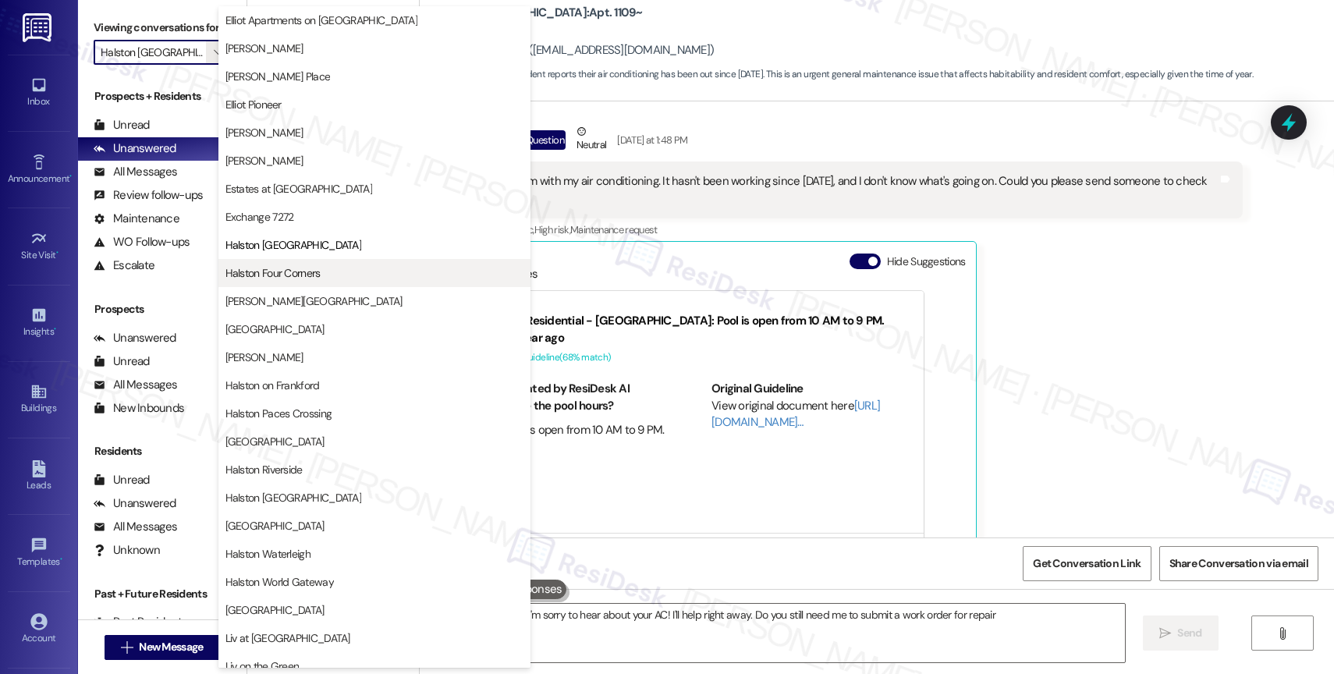
type textarea "Hi {{first_name}}, I'm sorry to hear about your AC! I'll help right away. Do yo…"
click at [300, 270] on span "Halston Four Corners" at bounding box center [272, 273] width 95 height 16
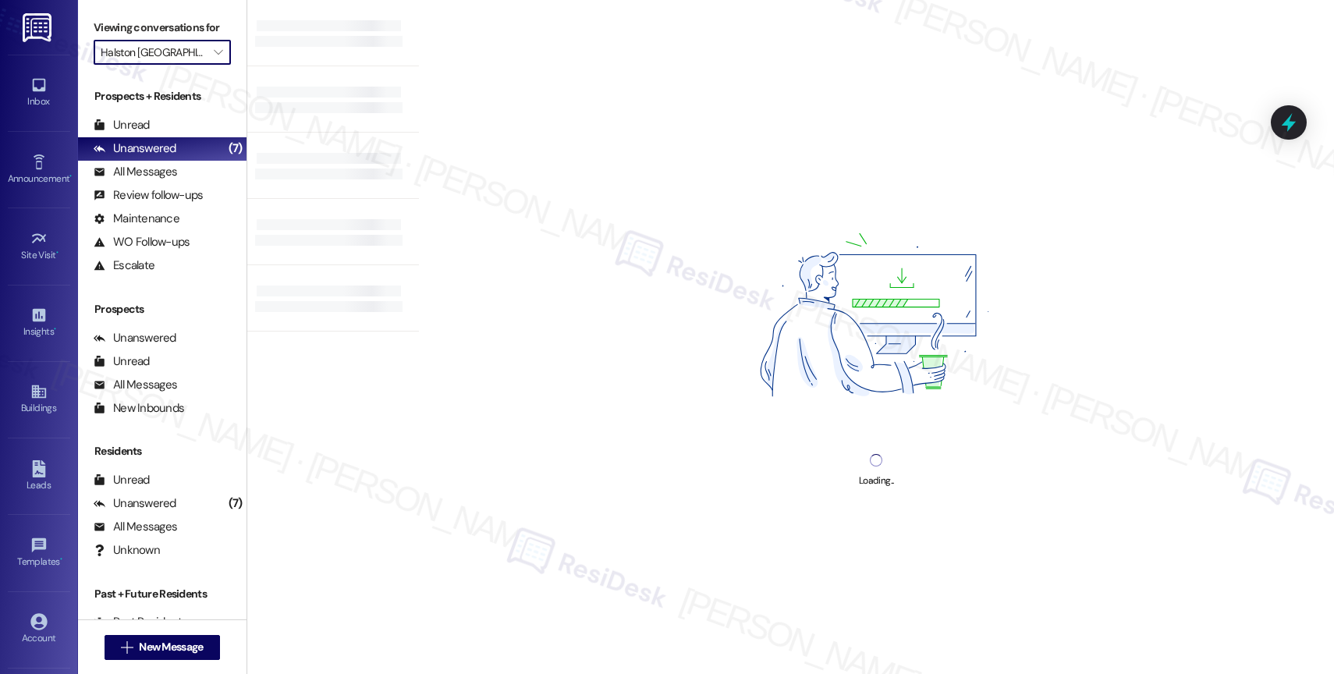
type input "Halston Four Corners"
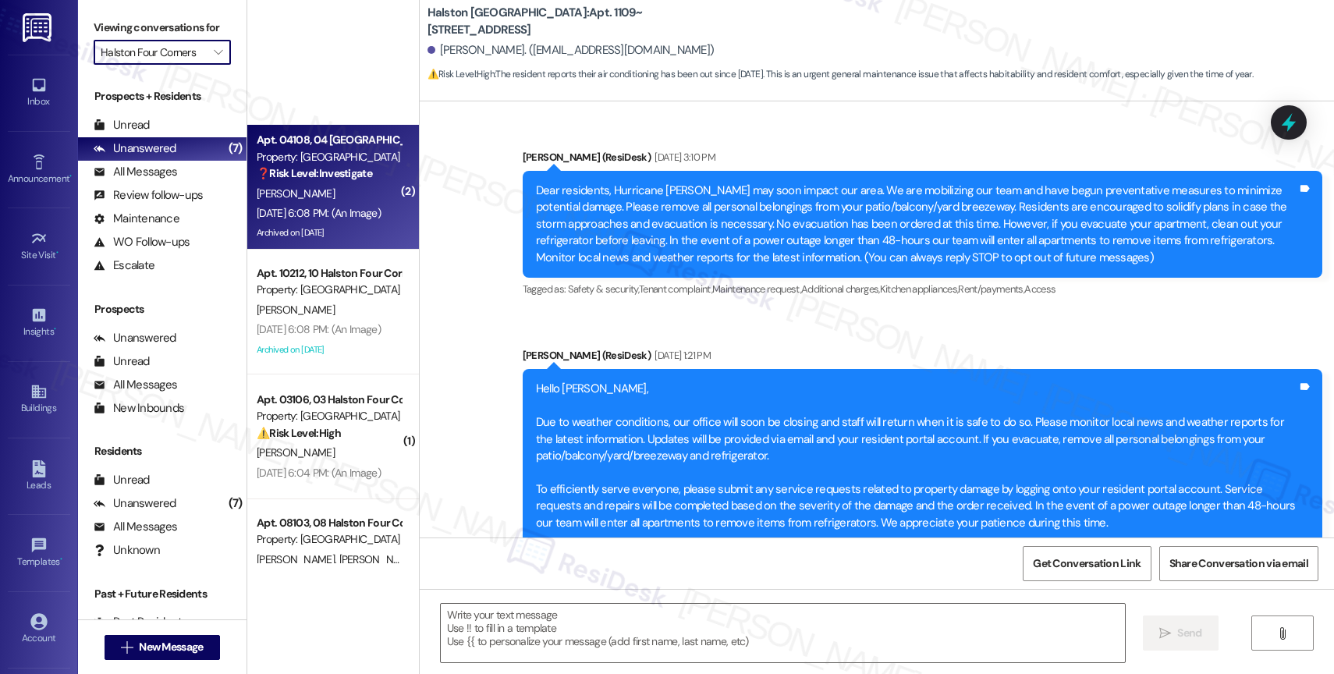
scroll to position [311, 0]
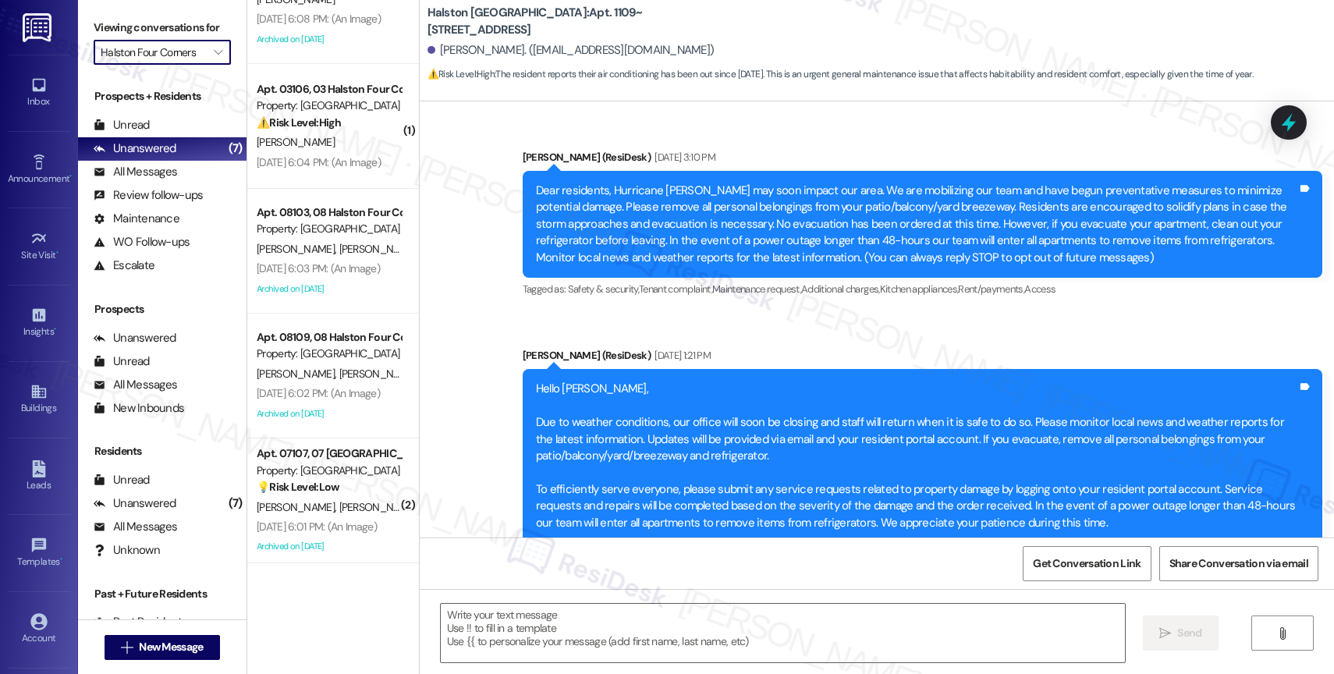
type textarea "Fetching suggested responses. Please feel free to read through the conversation…"
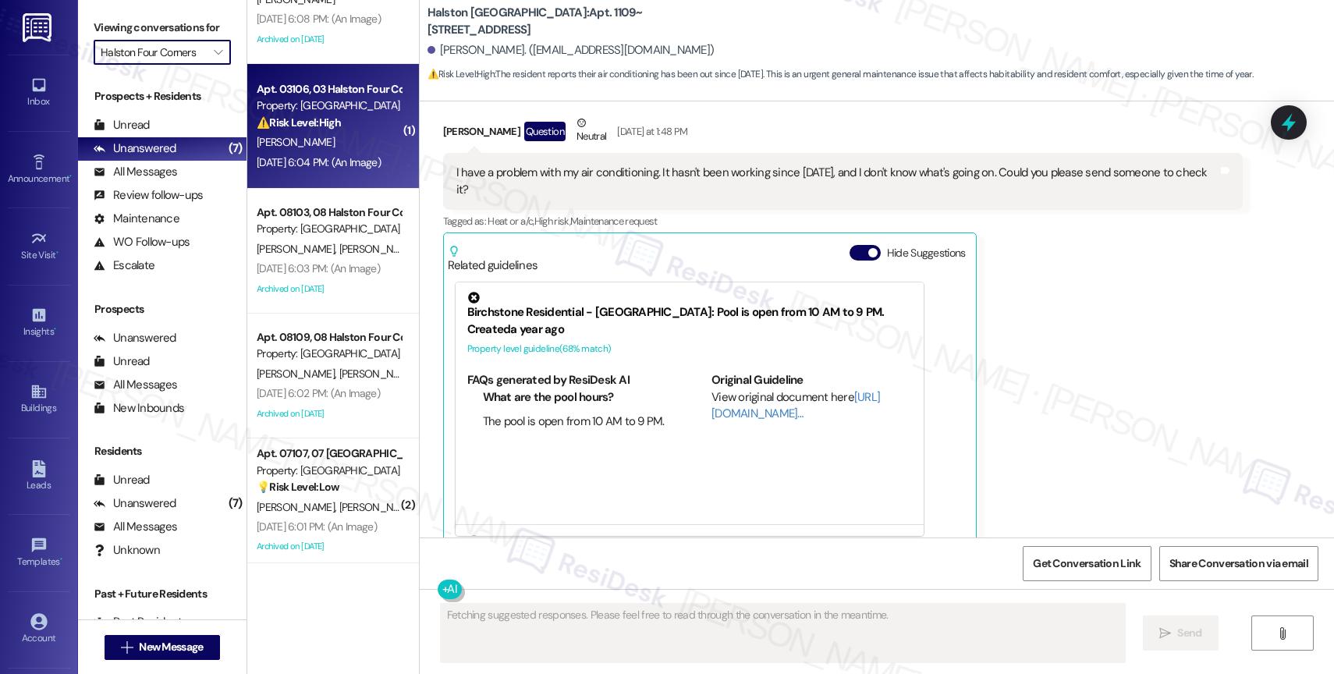
scroll to position [13355, 0]
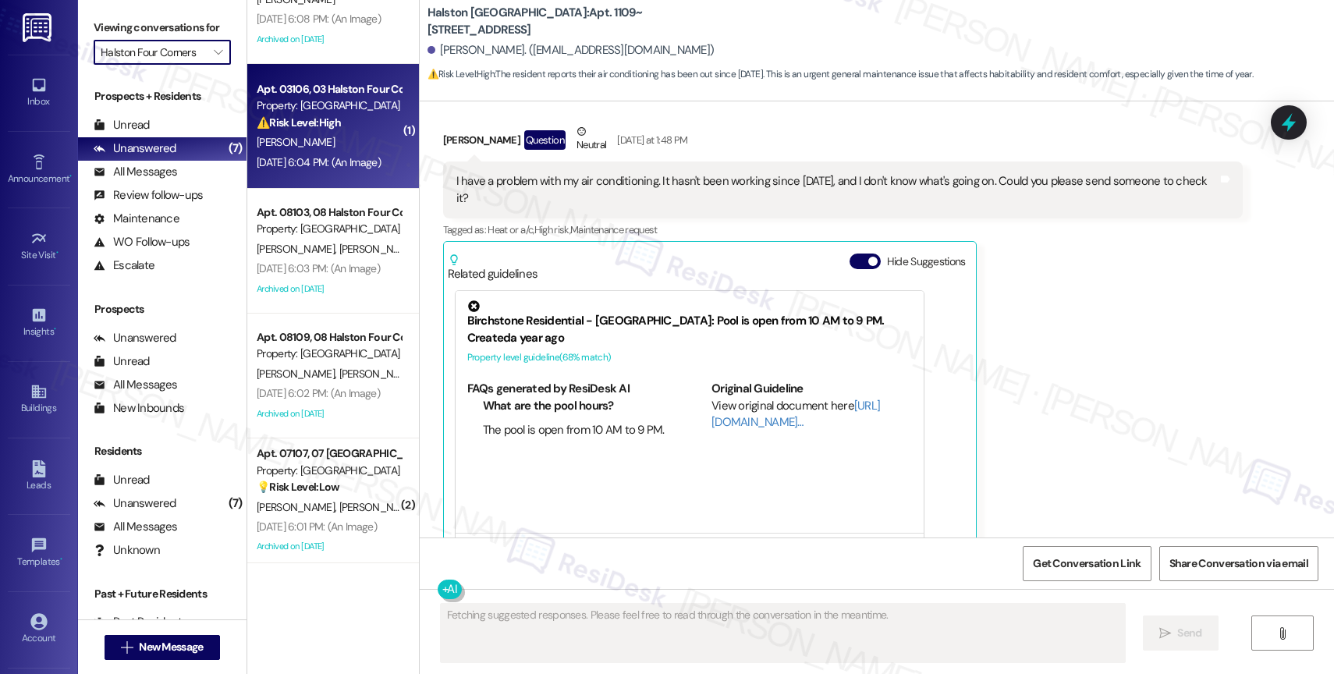
click at [309, 145] on div "N. Rivera" at bounding box center [328, 143] width 147 height 20
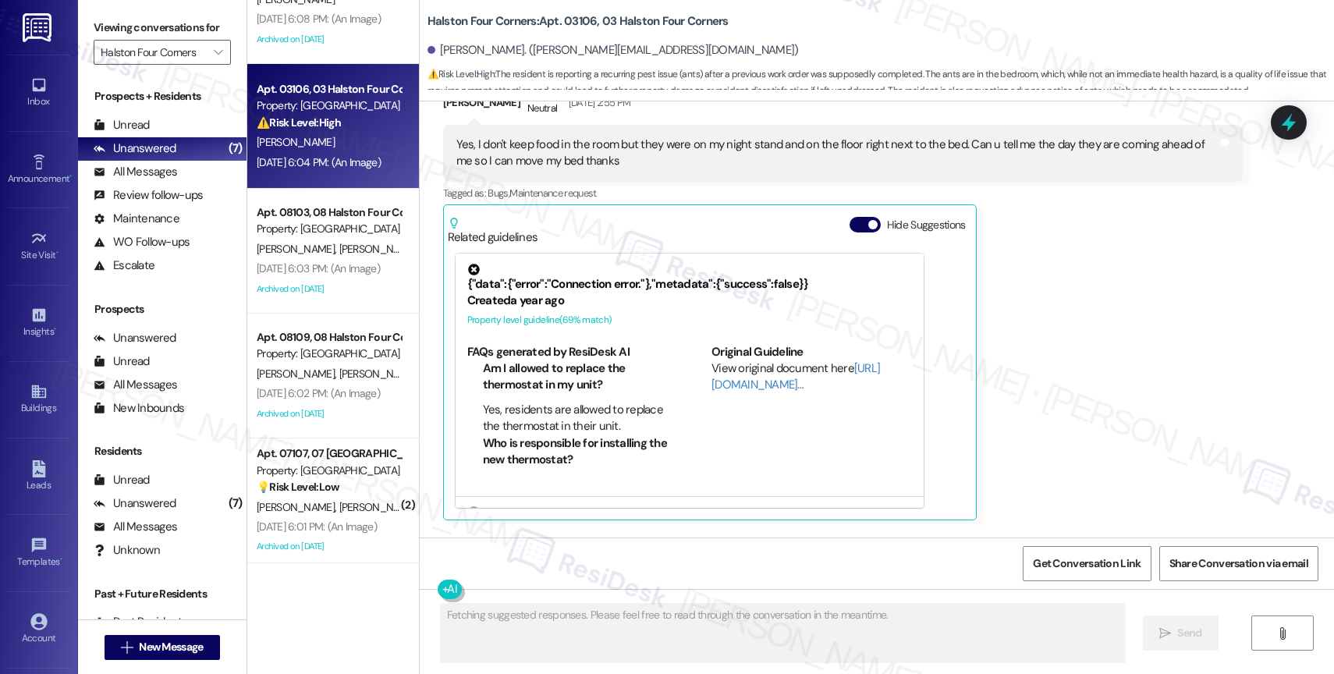
scroll to position [3843, 0]
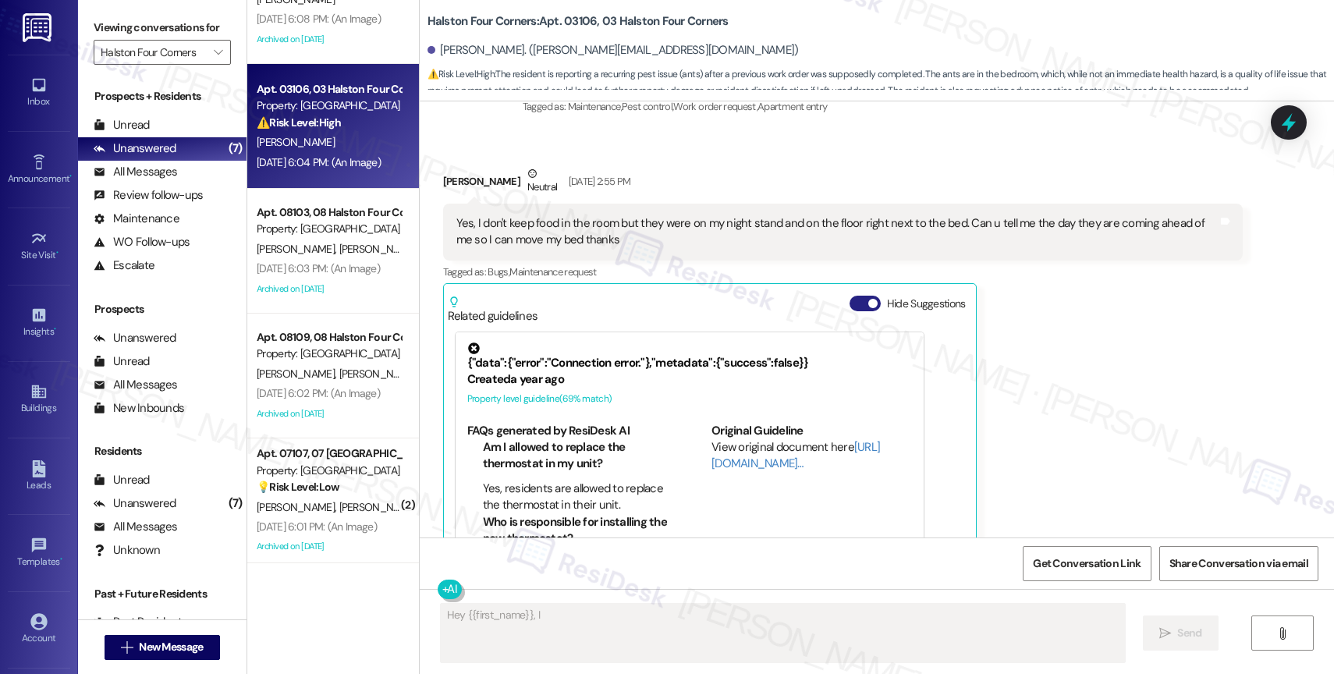
click at [868, 299] on span "button" at bounding box center [872, 303] width 9 height 9
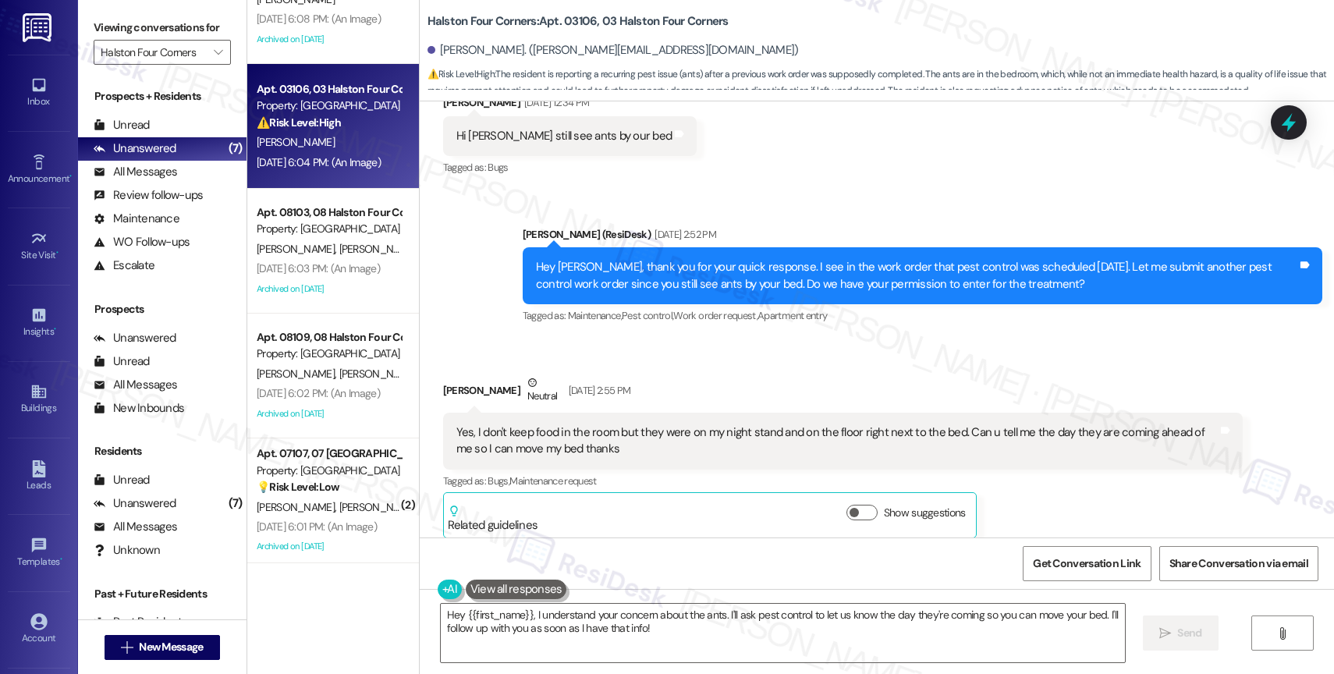
scroll to position [3633, 0]
click at [759, 364] on div "Received via SMS Neysha Rivera Neutral Aug 28, 2025 at 2:55 PM Yes, I don't kee…" at bounding box center [842, 458] width 823 height 188
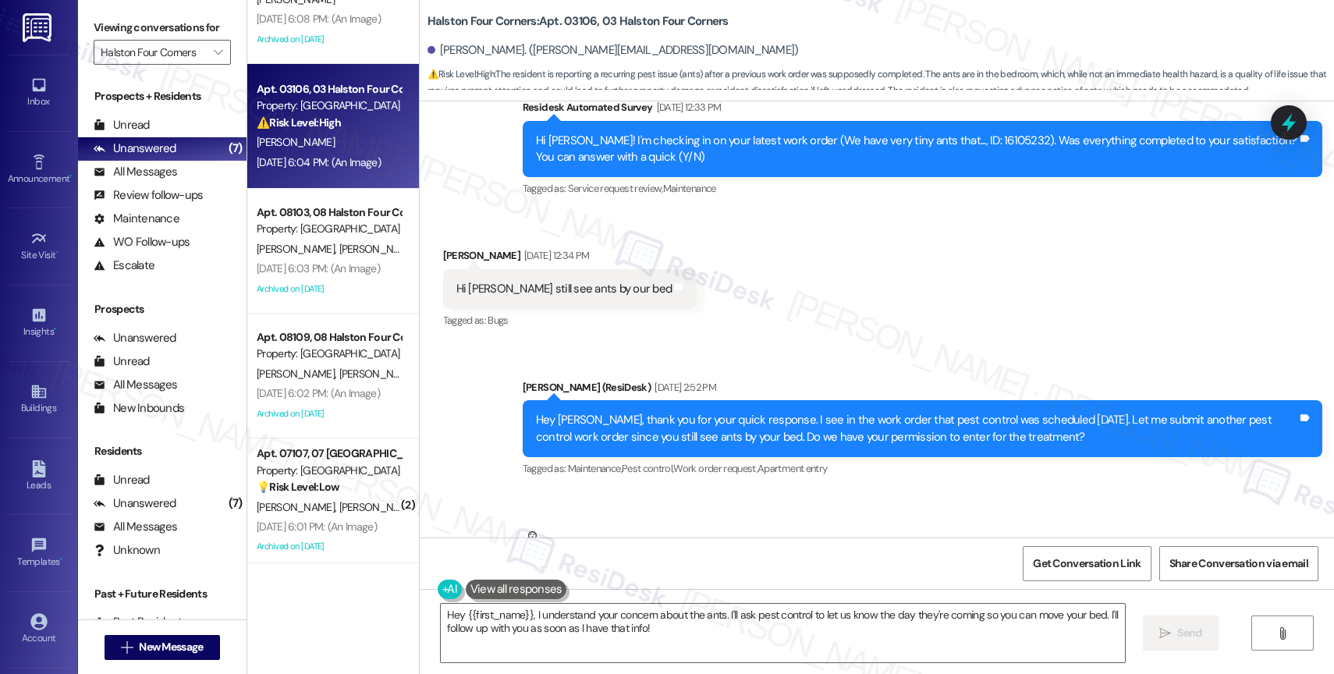
scroll to position [3419, 0]
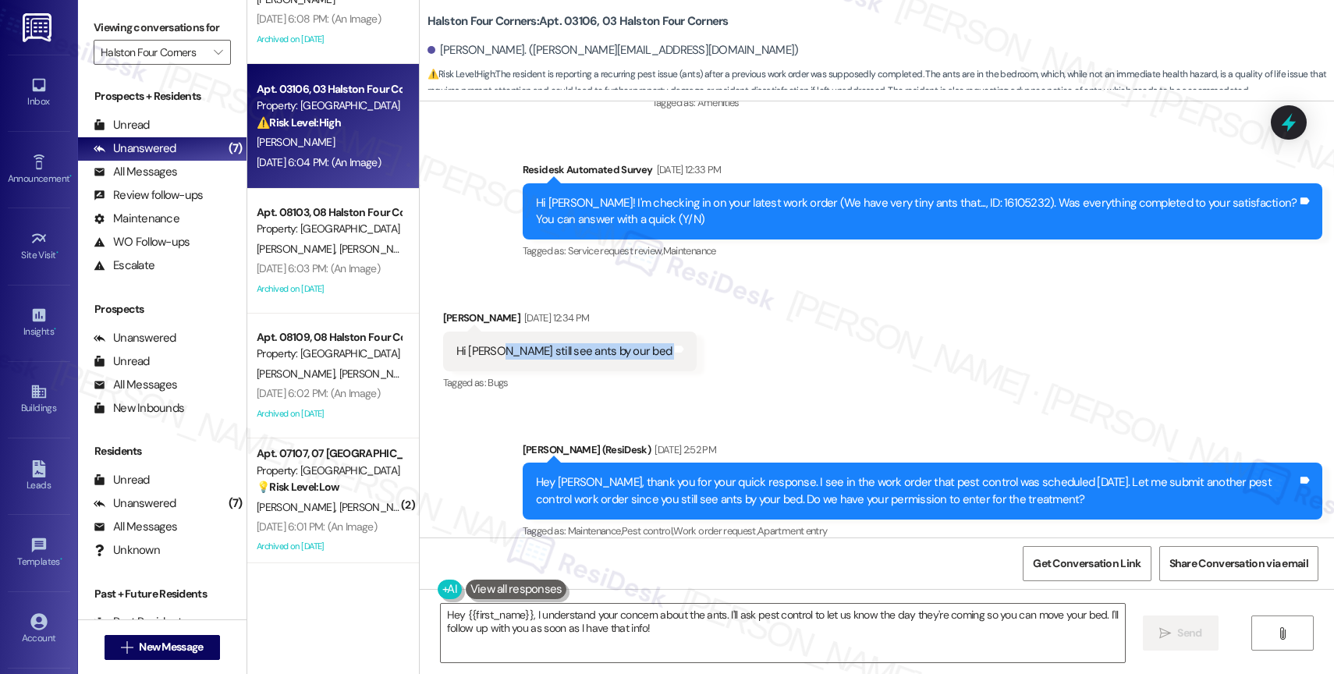
drag, startPoint x: 485, startPoint y: 333, endPoint x: 706, endPoint y: 333, distance: 220.8
click at [706, 333] on div "Received via SMS Neysha Rivera Aug 28, 2025 at 12:34 PM Hi Sarah I still see an…" at bounding box center [877, 341] width 914 height 132
copy div "I still see ants by our bed Tags and notes"
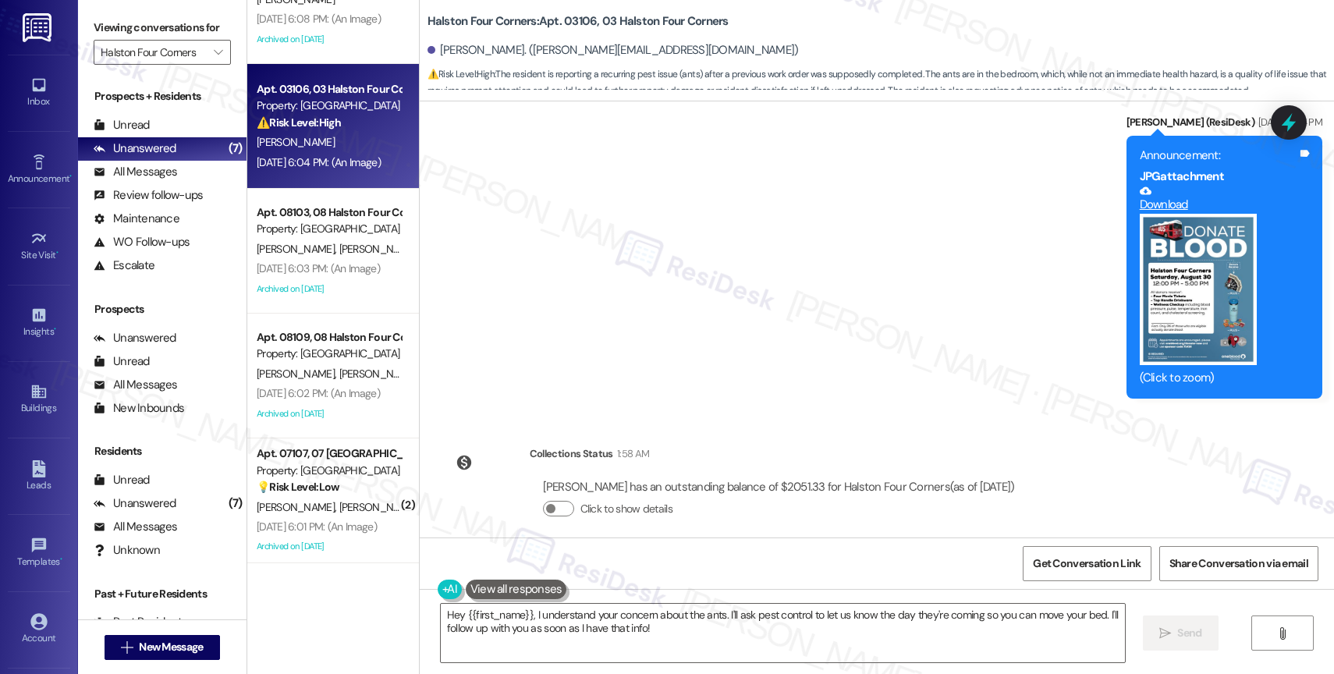
scroll to position [3658, 0]
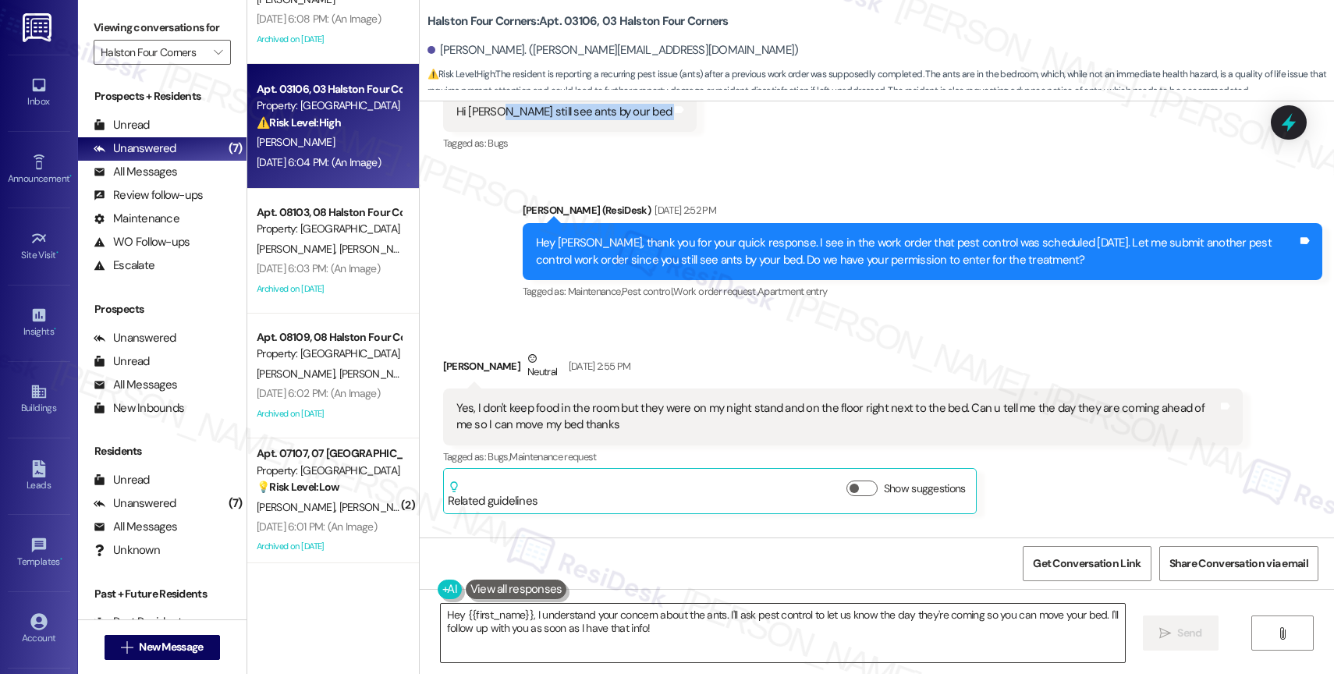
click at [544, 628] on textarea "Hey {{first_name}}, I understand your concern about the ants. I'll ask pest con…" at bounding box center [783, 633] width 684 height 59
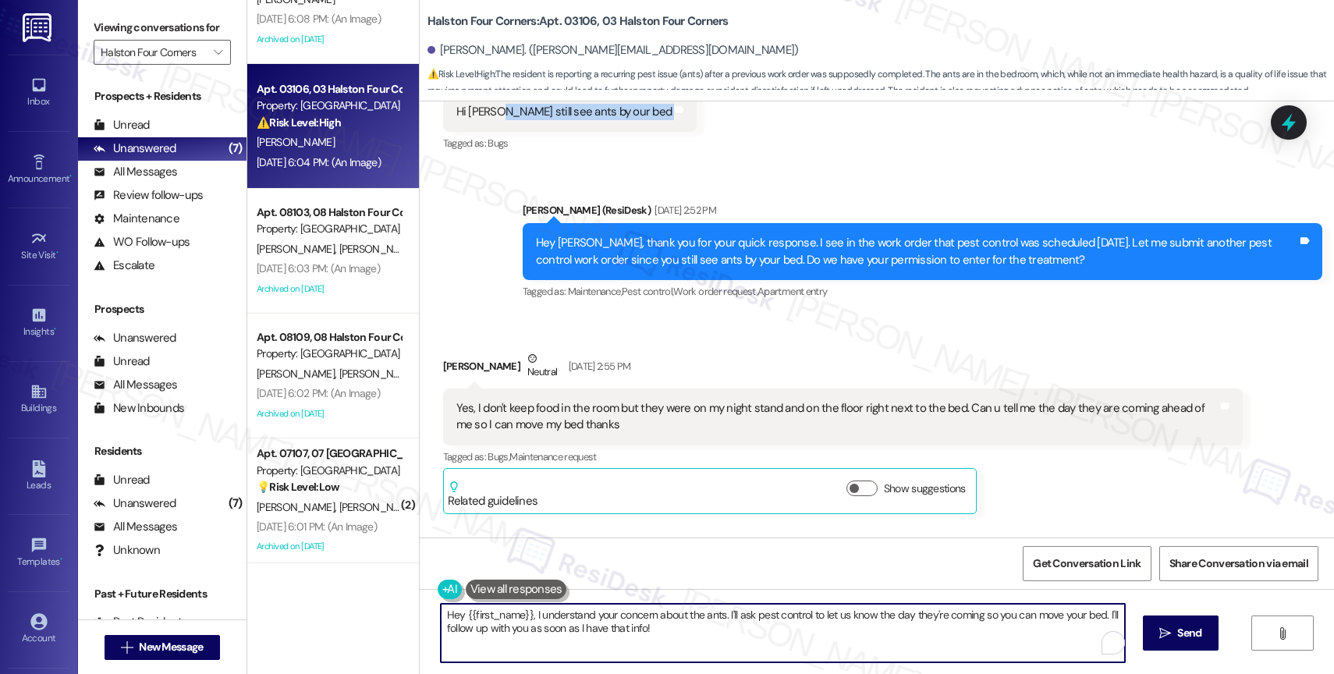
click at [544, 628] on textarea "Hey {{first_name}}, I understand your concern about the ants. I'll ask pest con…" at bounding box center [783, 633] width 684 height 59
paste textarea "I still see ants by our bed"
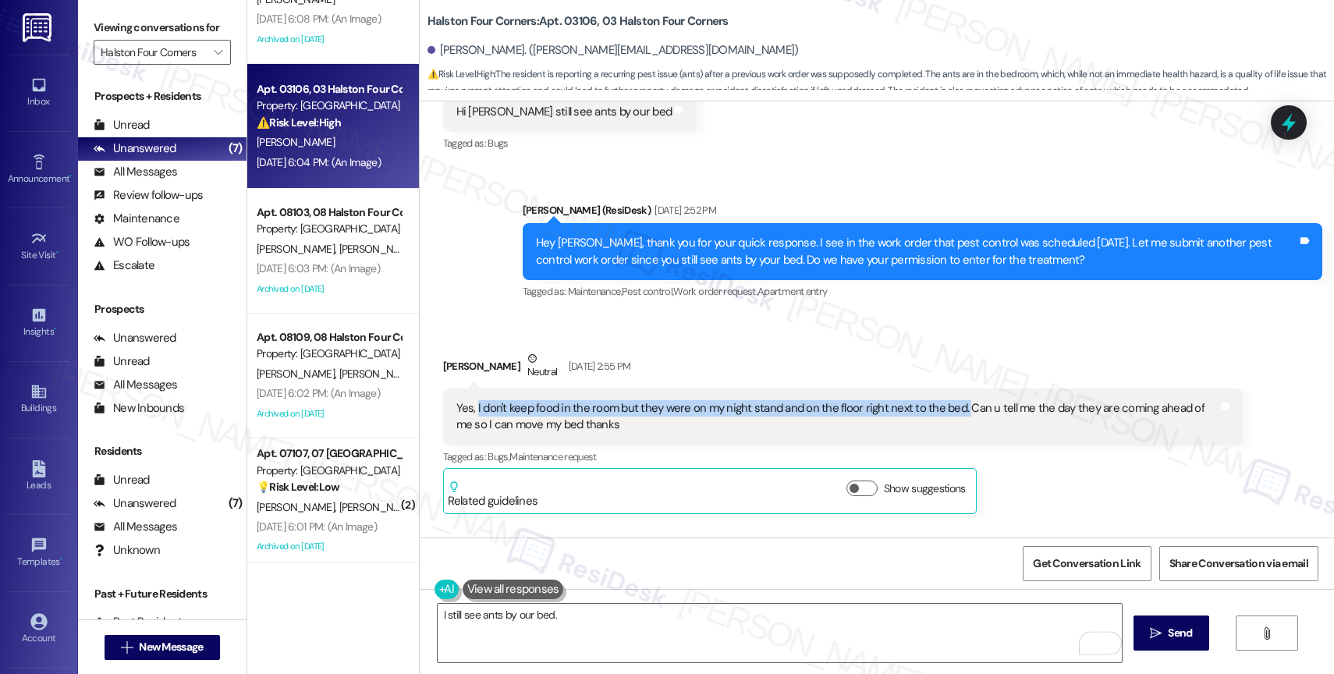
drag, startPoint x: 463, startPoint y: 389, endPoint x: 949, endPoint y: 394, distance: 486.1
click at [949, 400] on div "Yes, I don't keep food in the room but they were on my night stand and on the f…" at bounding box center [836, 417] width 761 height 34
copy div "I don't keep food in the room but they were on my night stand and on the floor …"
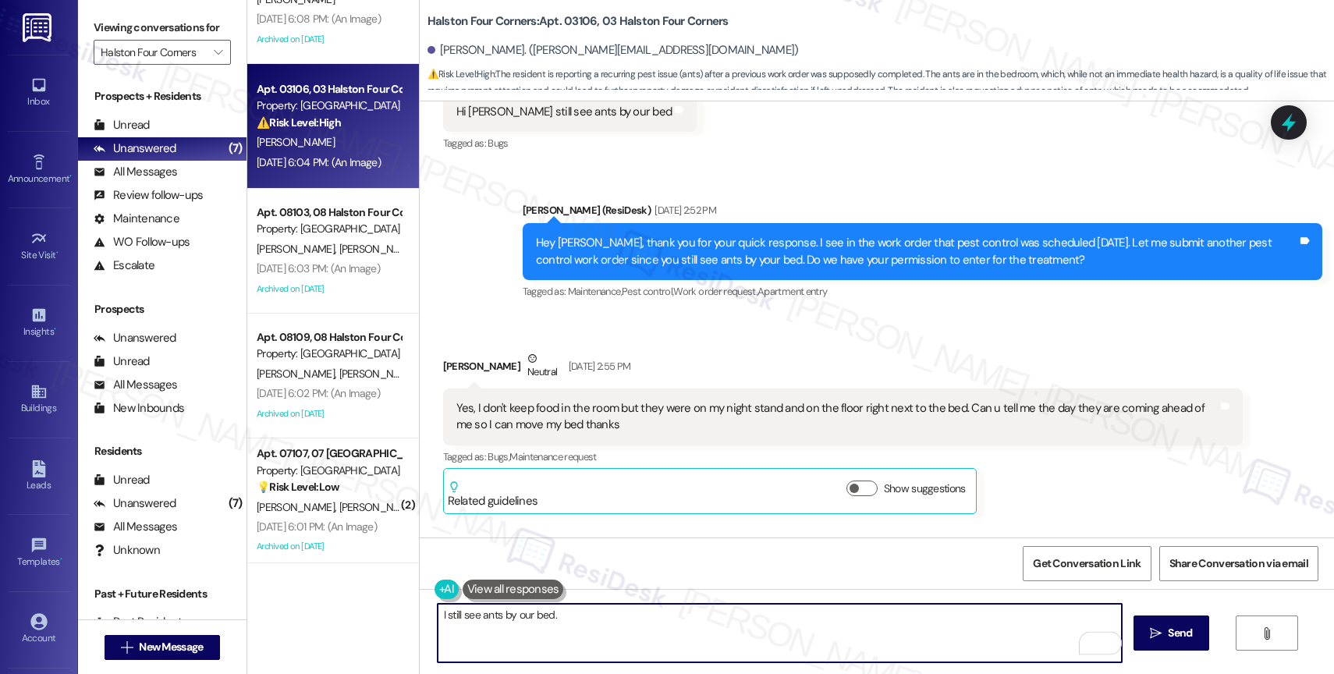
click at [616, 623] on textarea "I still see ants by our bed." at bounding box center [780, 633] width 684 height 59
paste textarea "I don't keep food in the room but they were on my night stand and on the floor …"
type textarea "I still see ants by our bed. I don't keep food in the room but they were on my …"
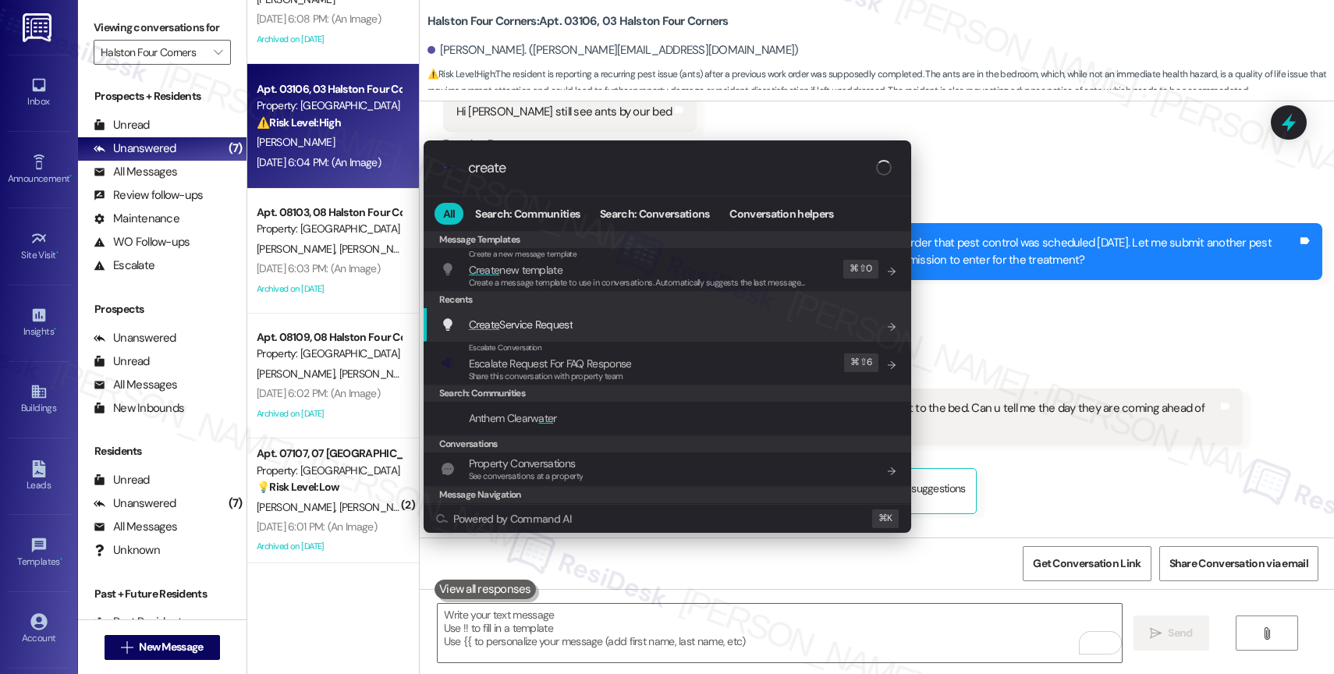
type input "create"
click at [539, 316] on span "Create Service Request" at bounding box center [521, 324] width 104 height 17
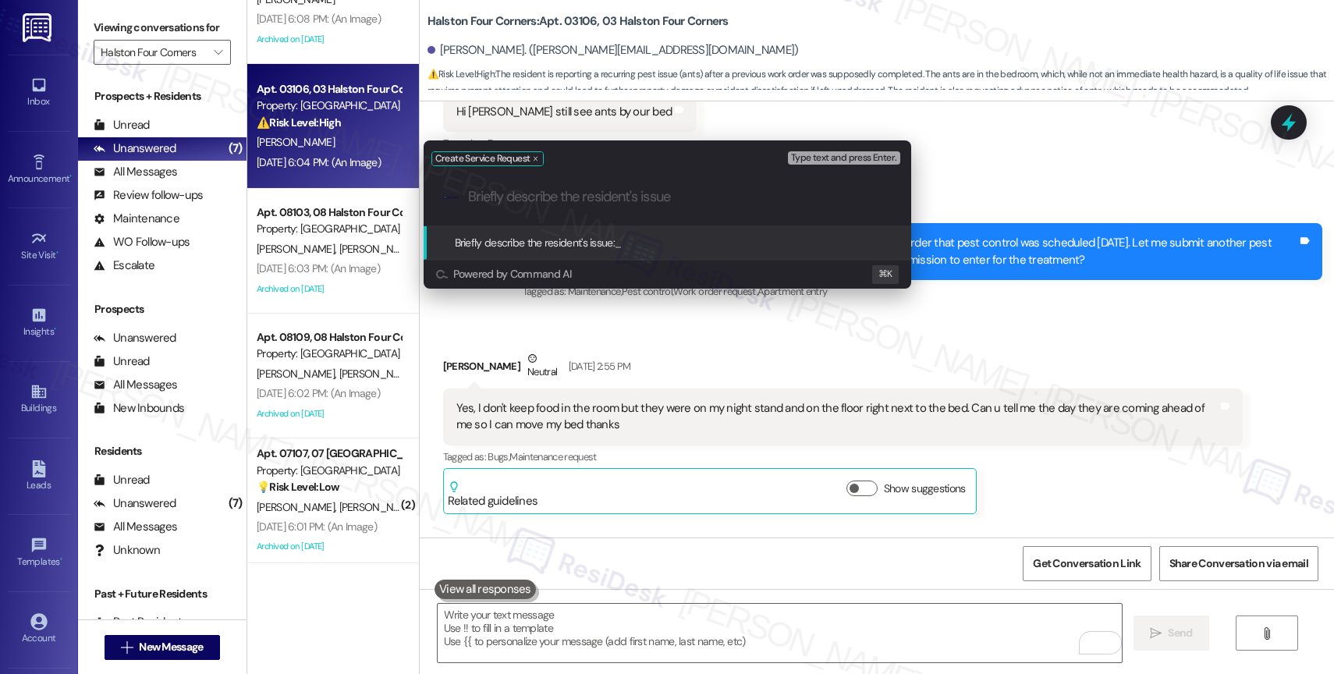
paste input "I still see ants by our bed. I don't keep food in the room but they were on my …"
type input "I still see ants by our bed. I don't keep food in the room but they were on my …"
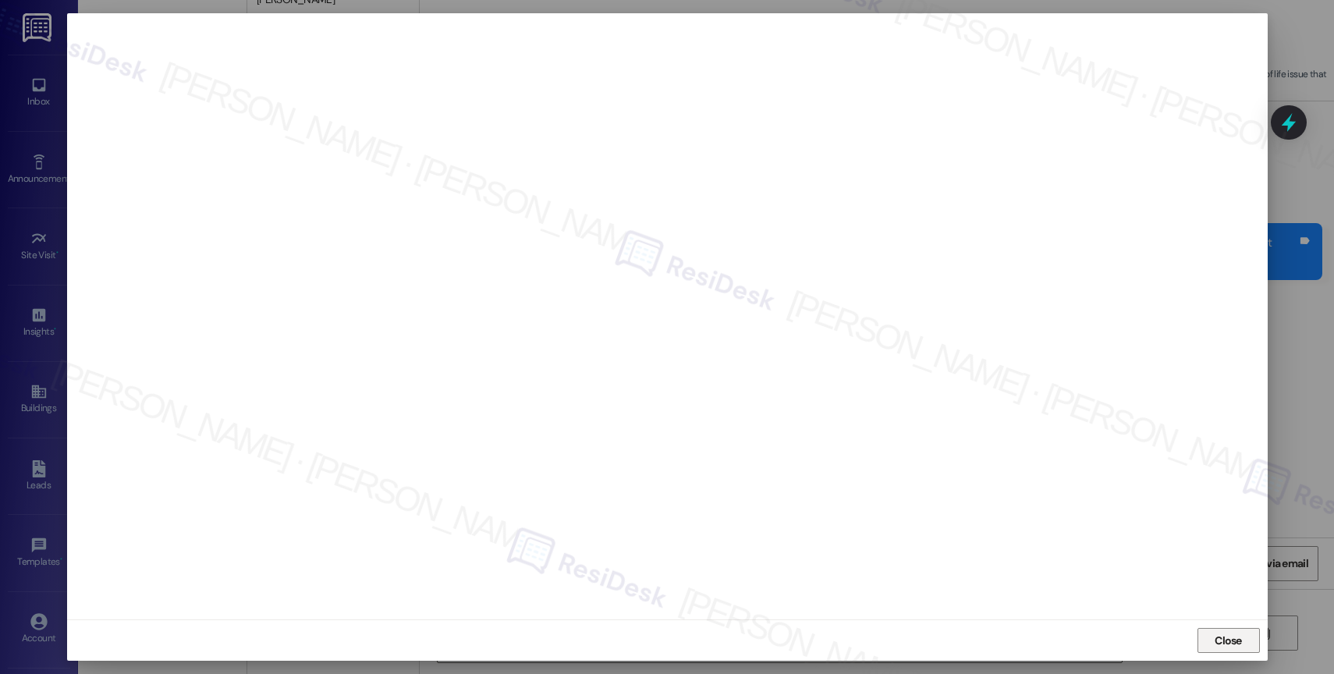
click at [1227, 633] on span "Close" at bounding box center [1228, 641] width 27 height 16
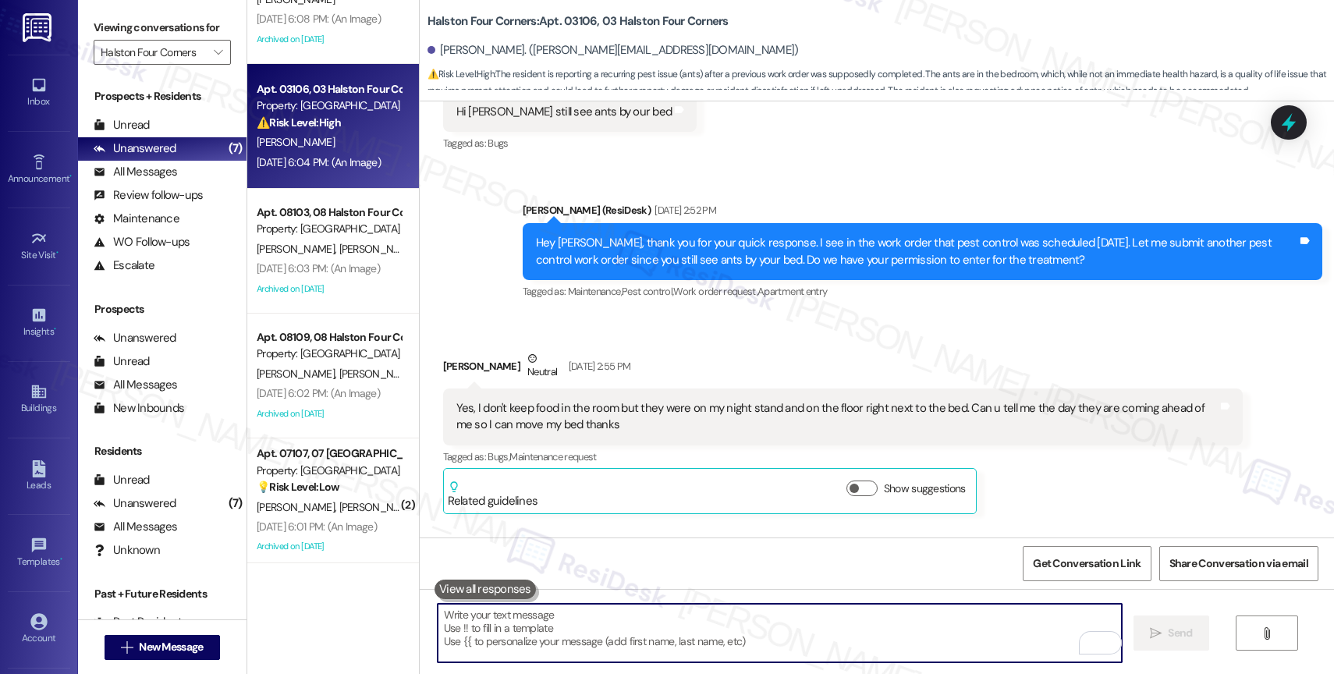
click at [550, 641] on textarea "To enrich screen reader interactions, please activate Accessibility in Grammarl…" at bounding box center [780, 633] width 684 height 59
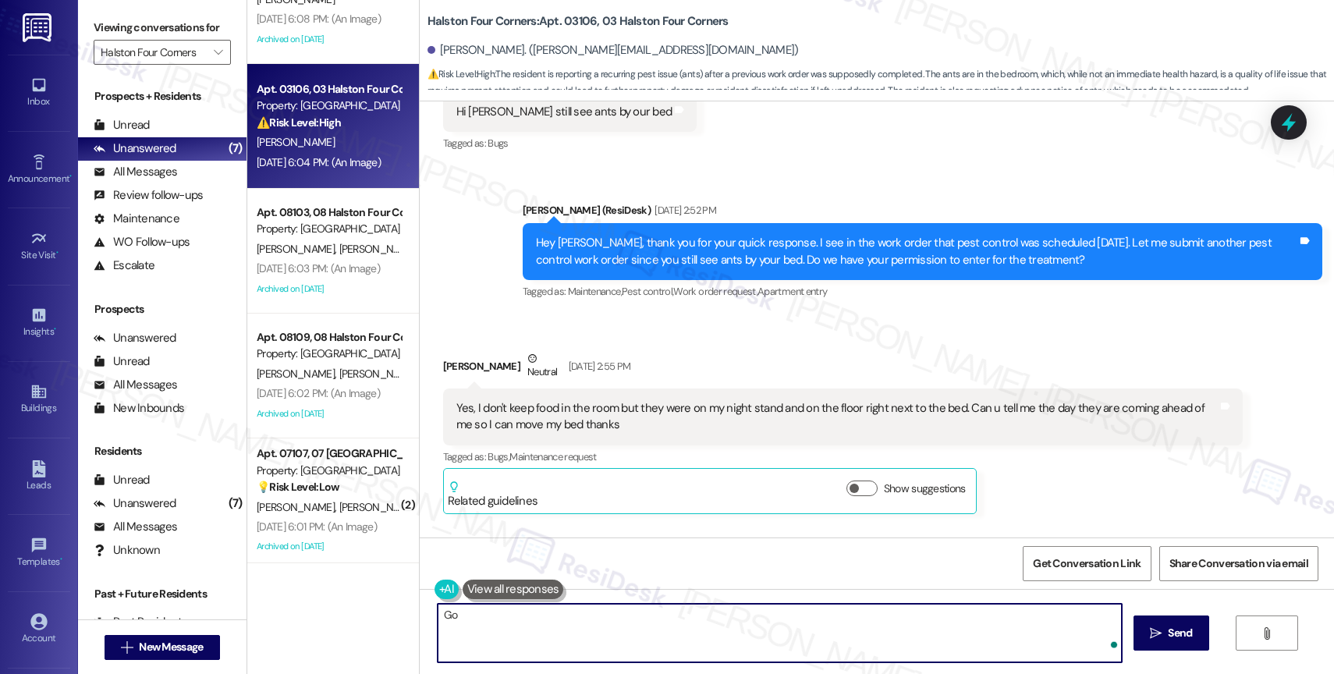
type textarea "G"
paste textarea "16117574"
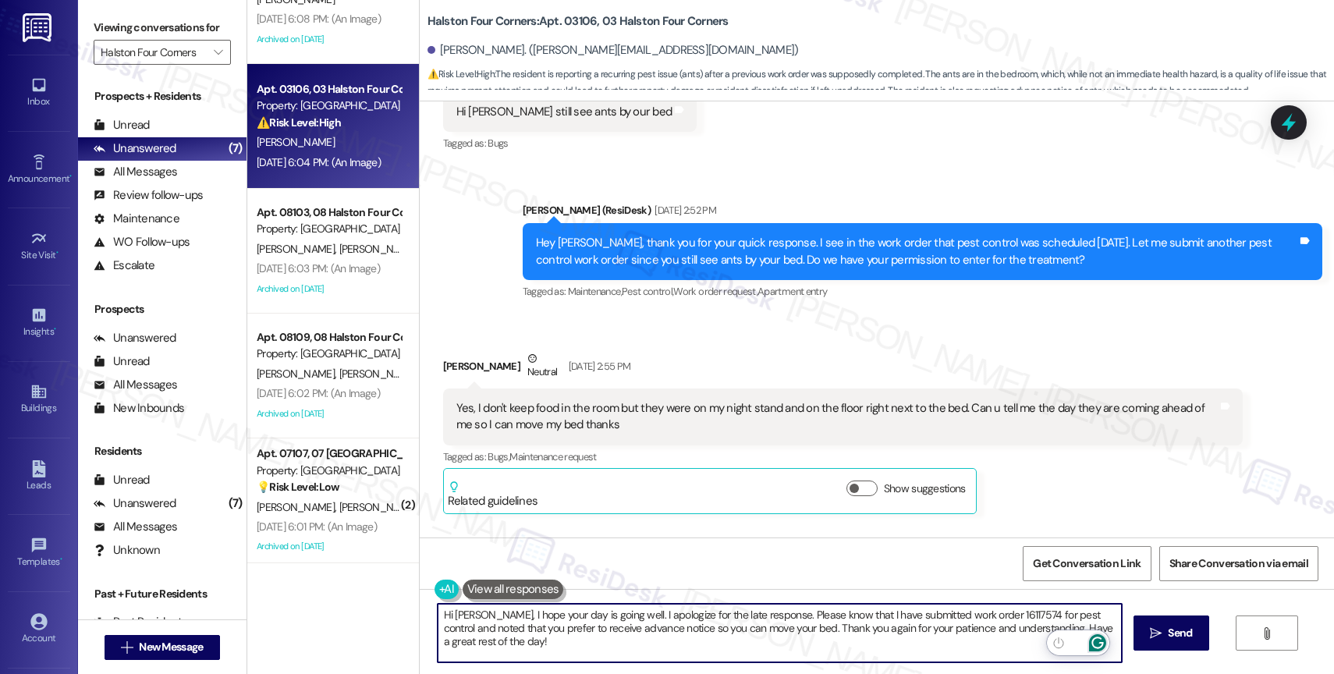
type textarea "Hi Neysha, I hope your day is going well. I apologize for the late response. Pl…"
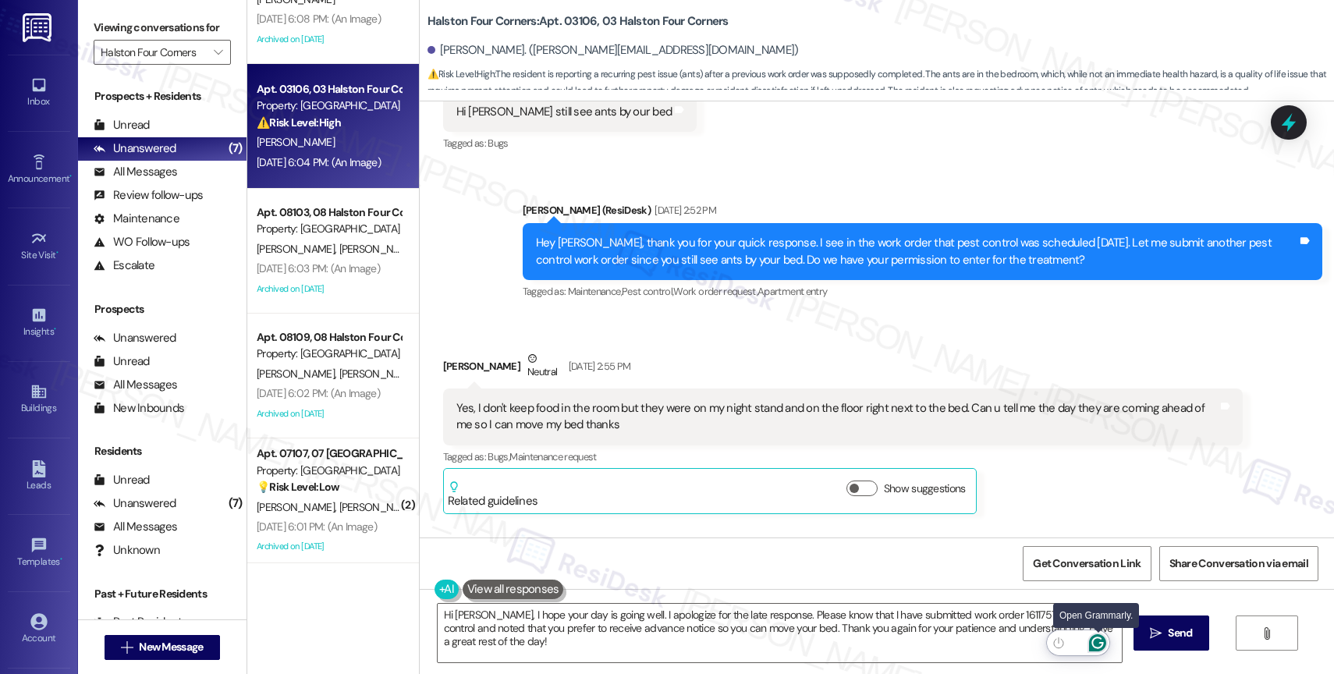
click at [1099, 637] on icon "Open Grammarly. 0 Suggestions." at bounding box center [1098, 643] width 12 height 12
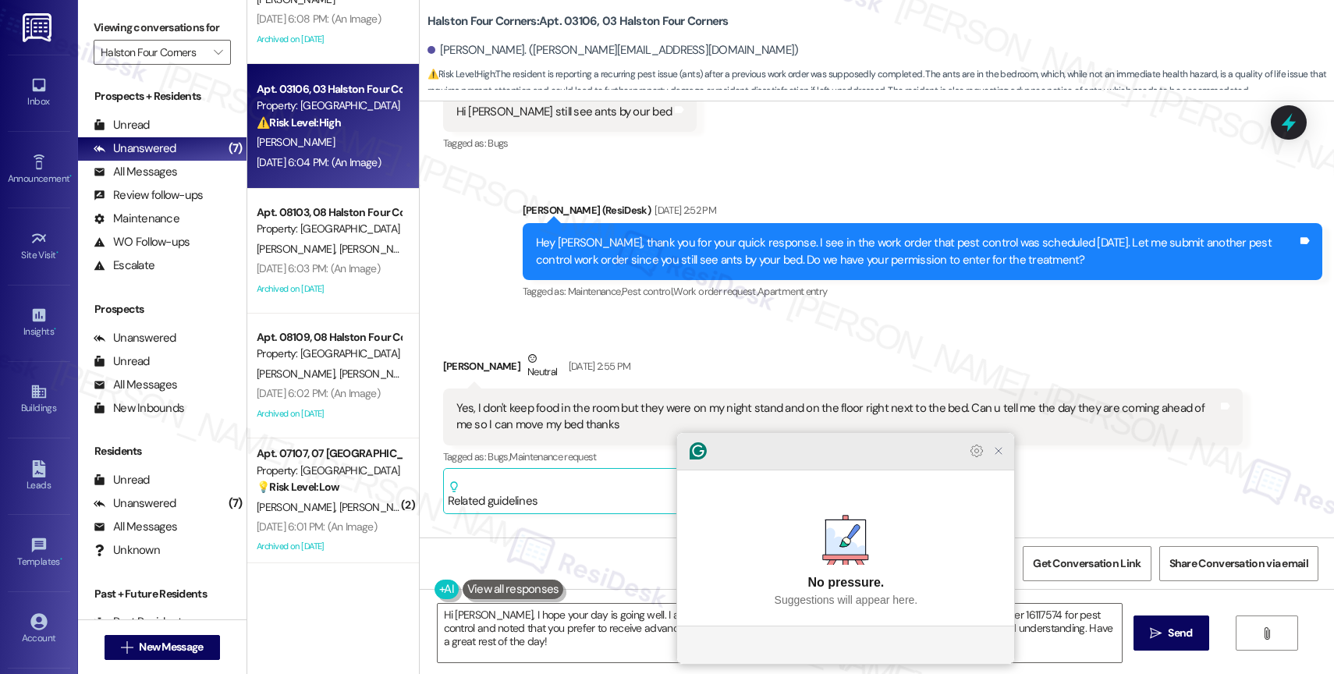
click at [1006, 460] on icon "Close Grammarly Assistant" at bounding box center [998, 451] width 19 height 19
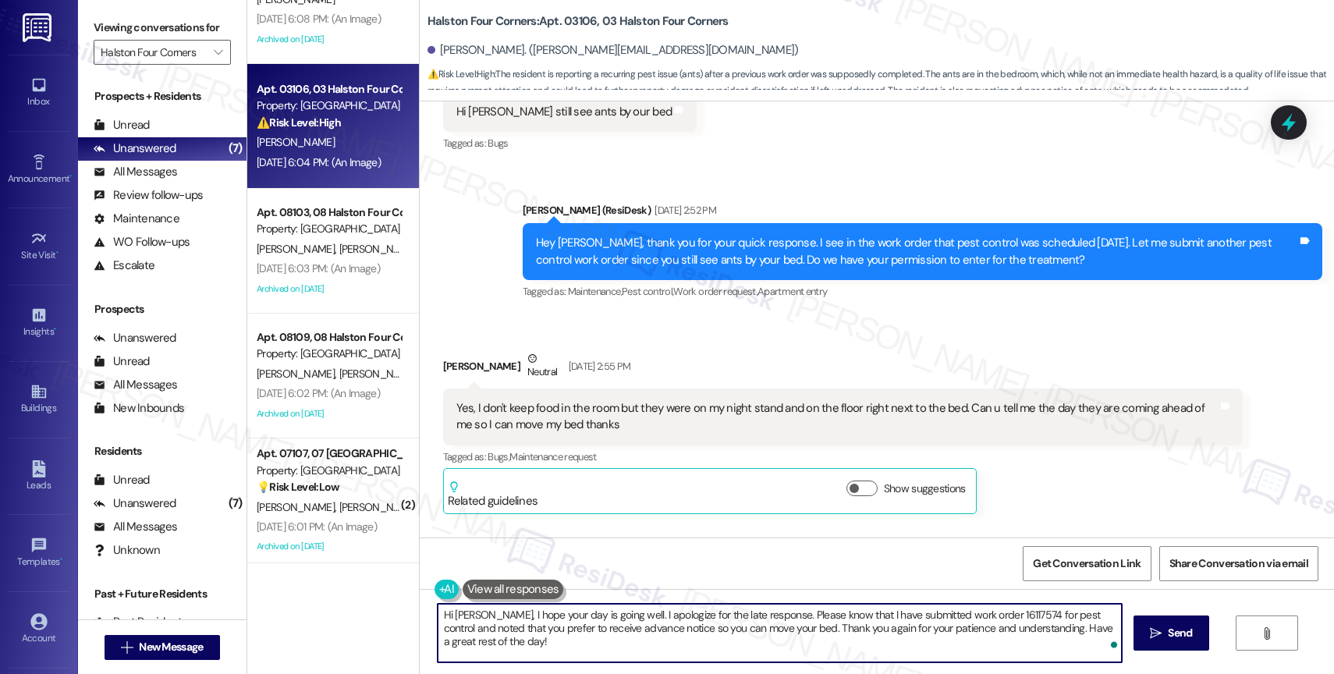
scroll to position [4105, 0]
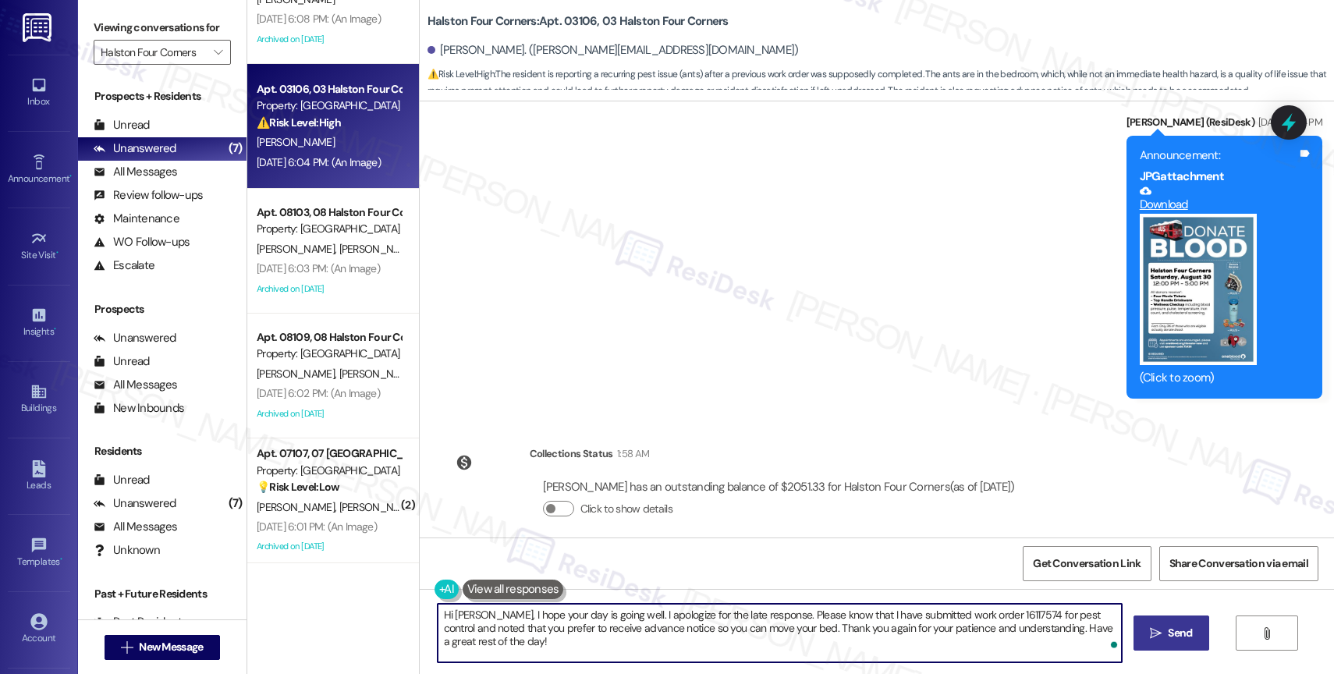
click at [1165, 636] on span "Send" at bounding box center [1180, 633] width 30 height 16
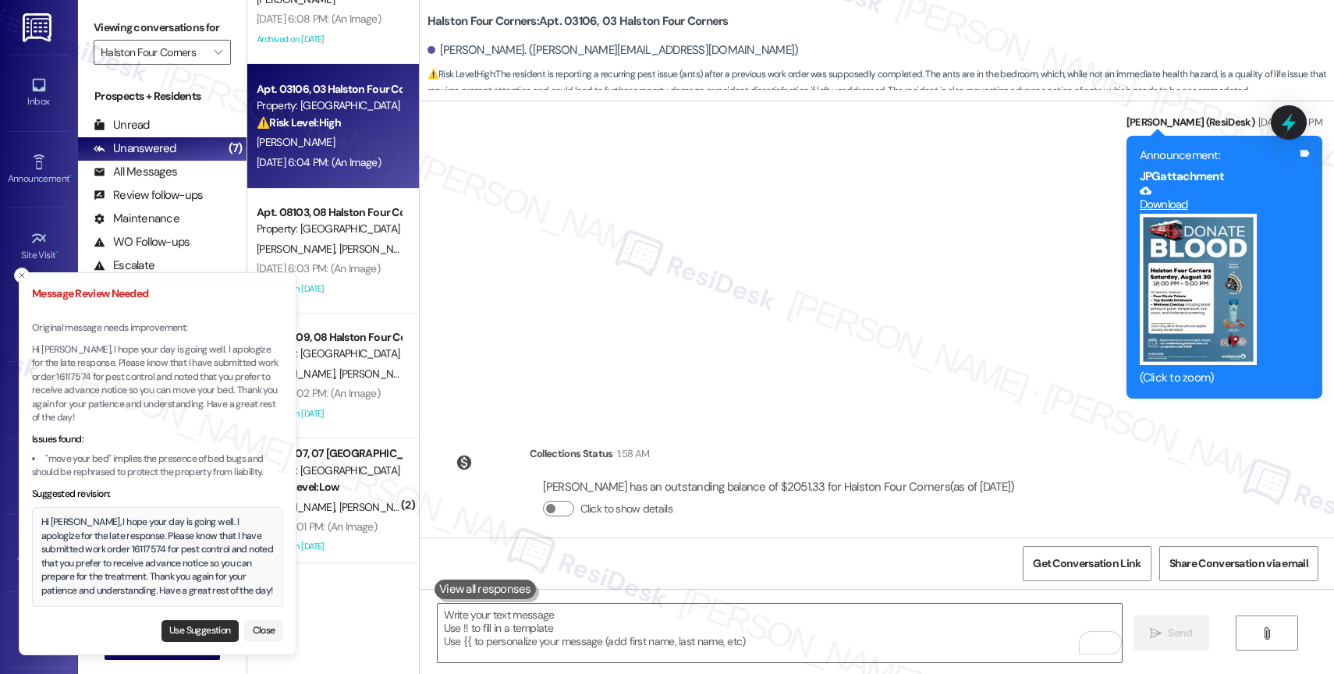
click at [204, 623] on button "Use Suggestion" at bounding box center [200, 631] width 77 height 22
type textarea "Hi Neysha, I hope your day is going well. I apologize for the late response. Pl…"
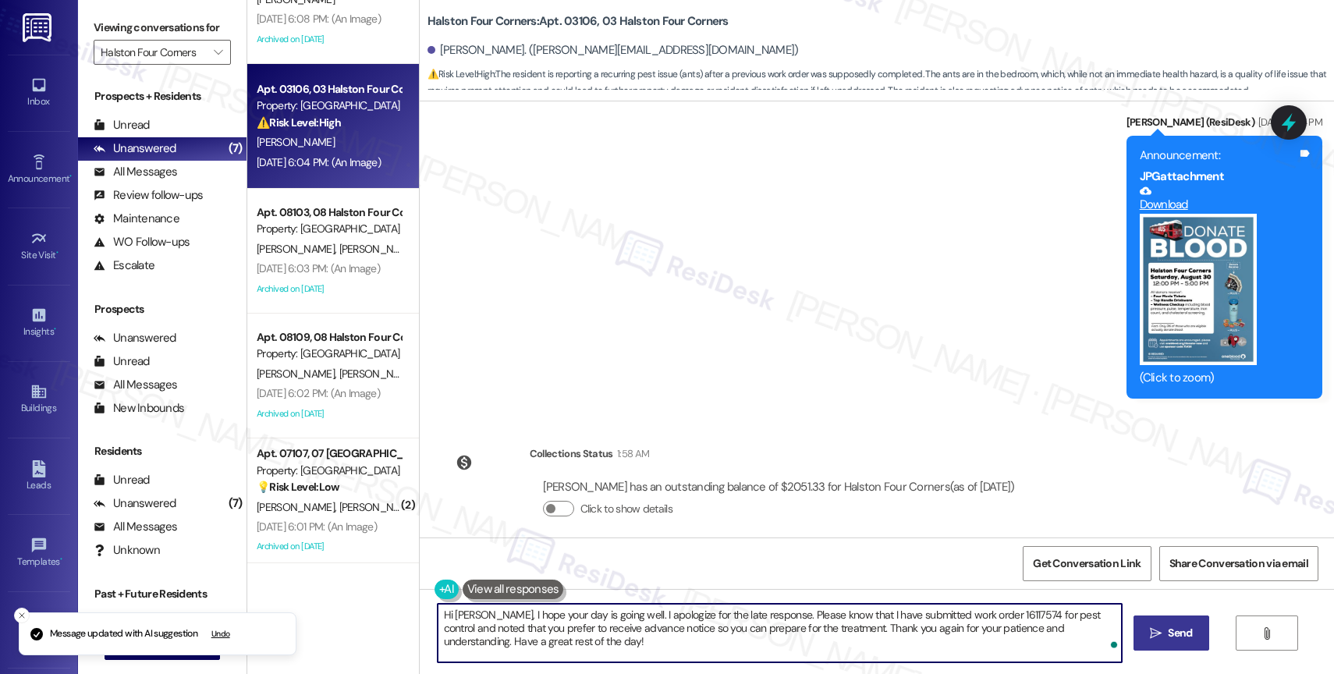
click at [661, 651] on textarea "Hi Neysha, I hope your day is going well. I apologize for the late response. Pl…" at bounding box center [780, 633] width 684 height 59
click at [1156, 632] on icon "" at bounding box center [1156, 633] width 12 height 12
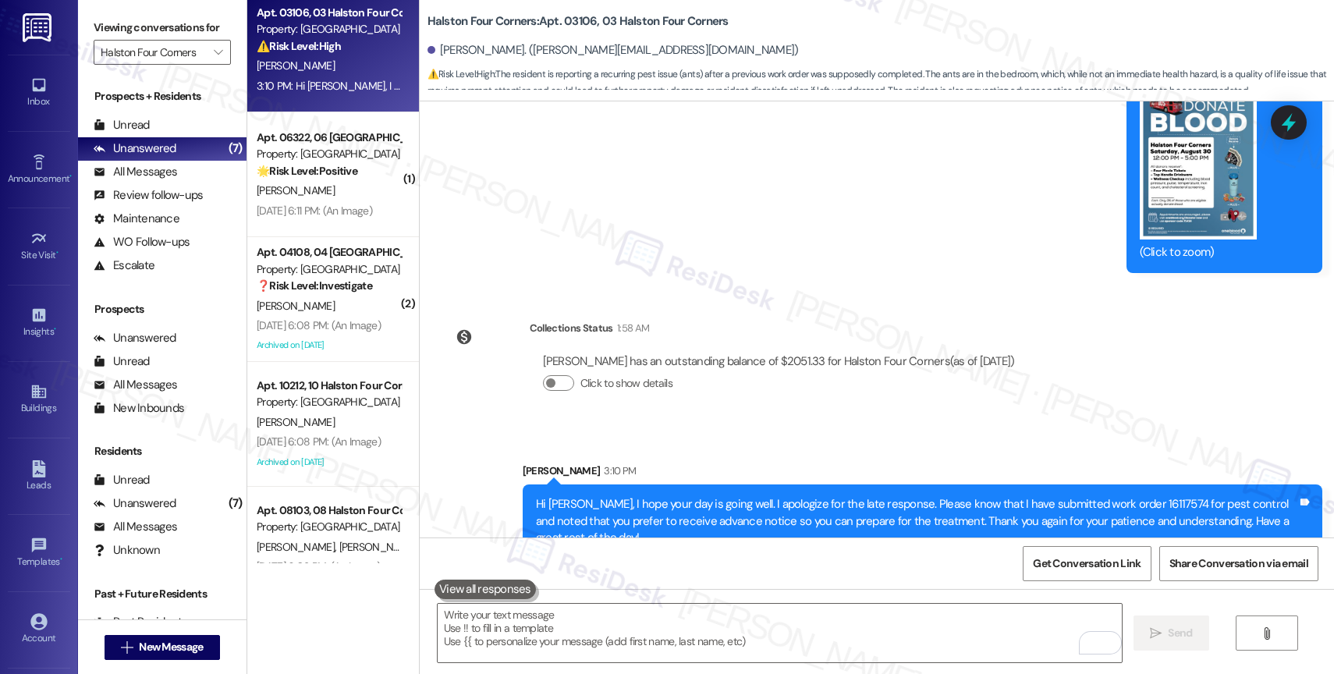
scroll to position [0, 0]
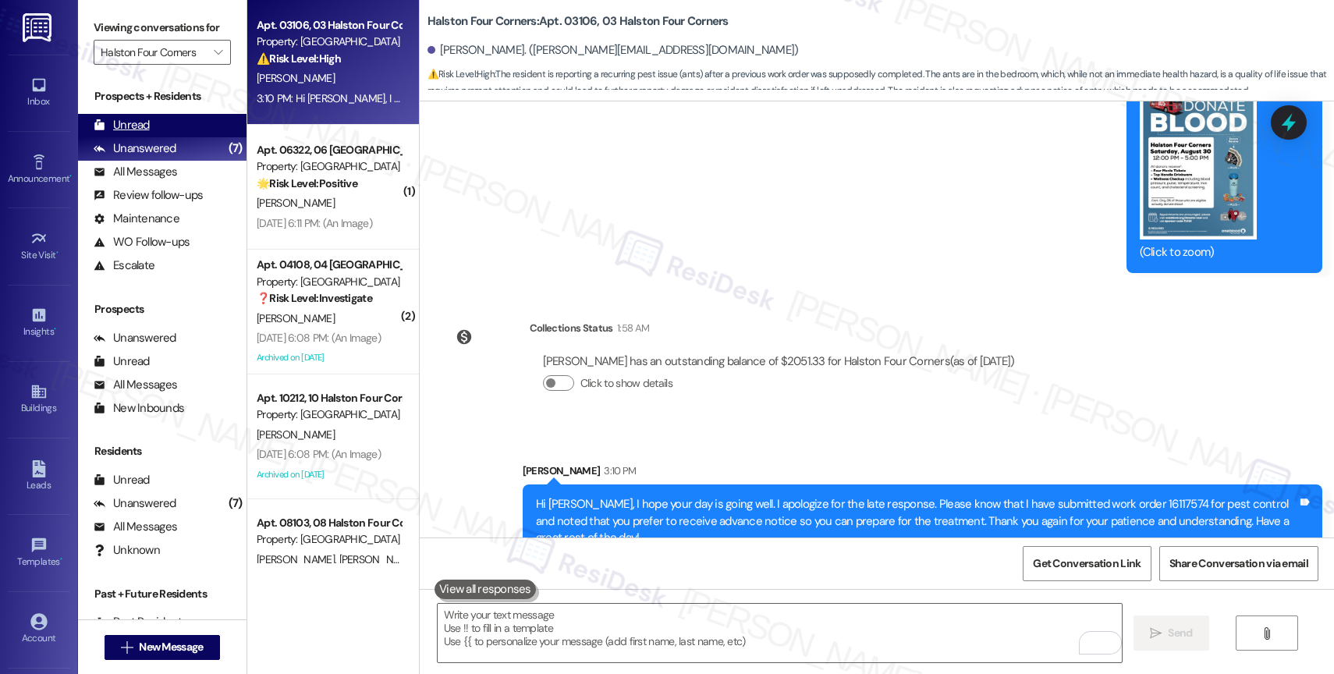
click at [187, 137] on div "Unread (0)" at bounding box center [162, 125] width 169 height 23
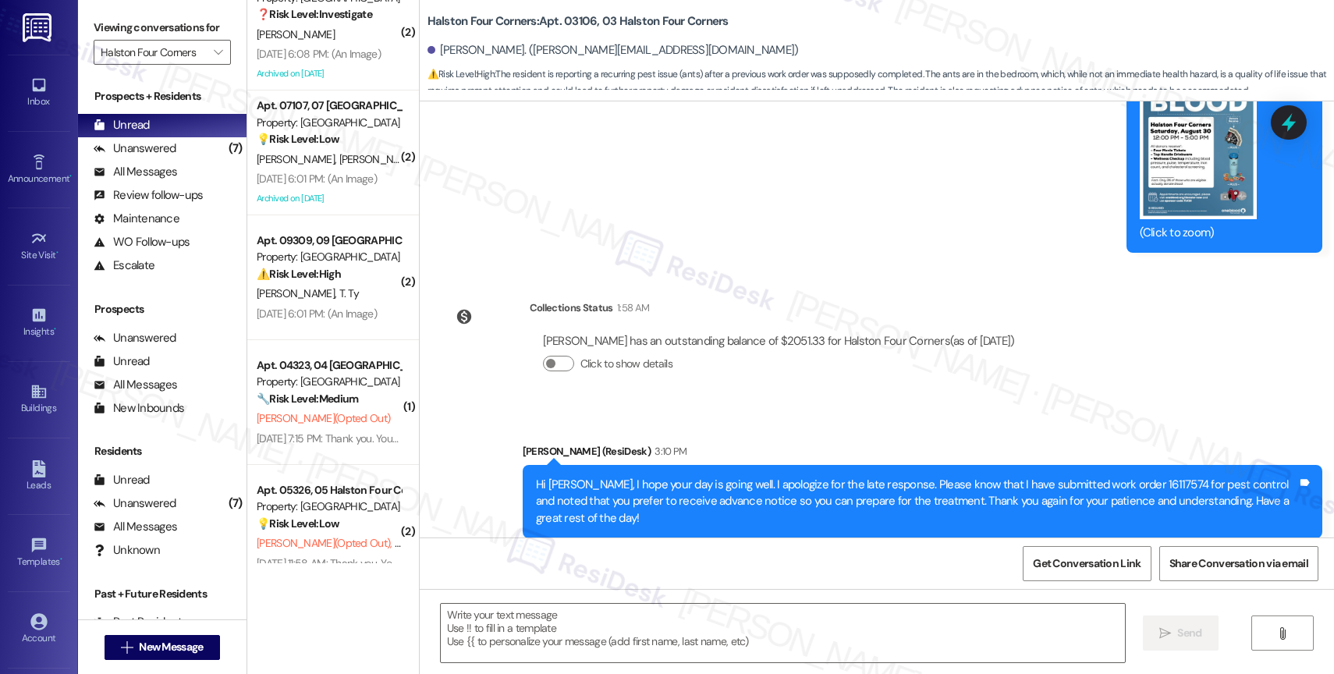
scroll to position [810, 0]
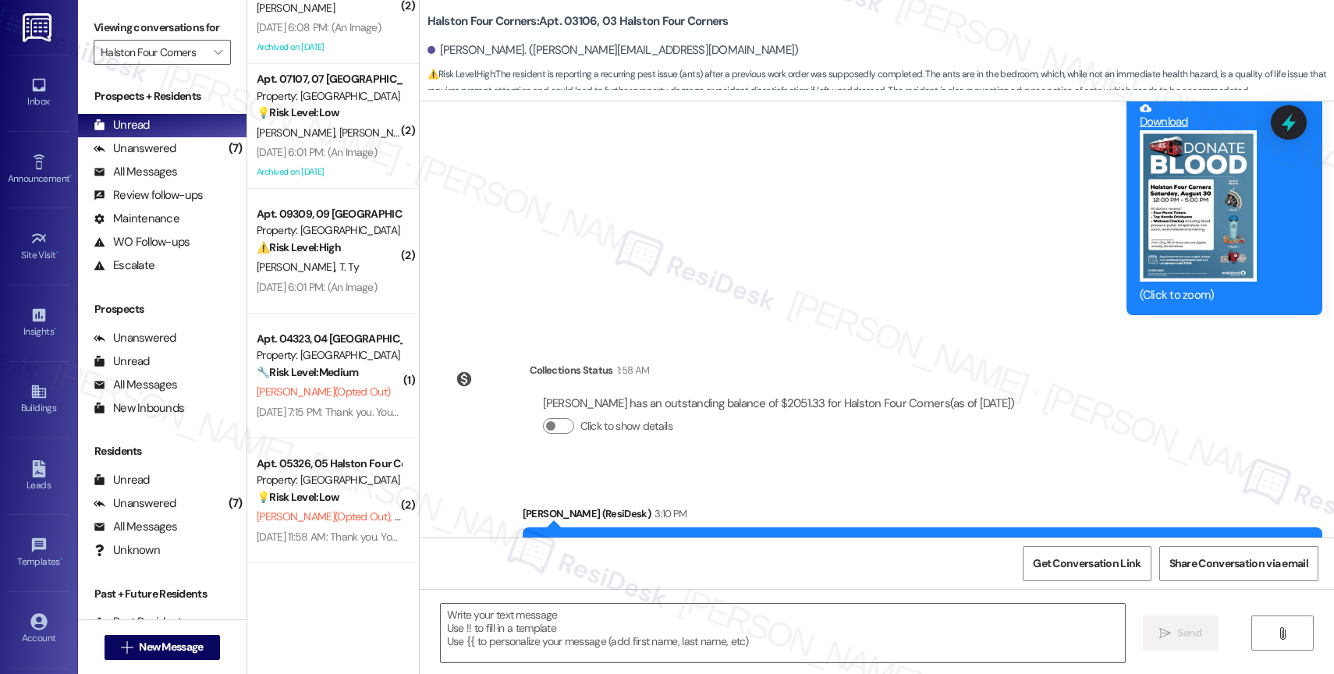
type textarea "Fetching suggested responses. Please feel free to read through the conversation…"
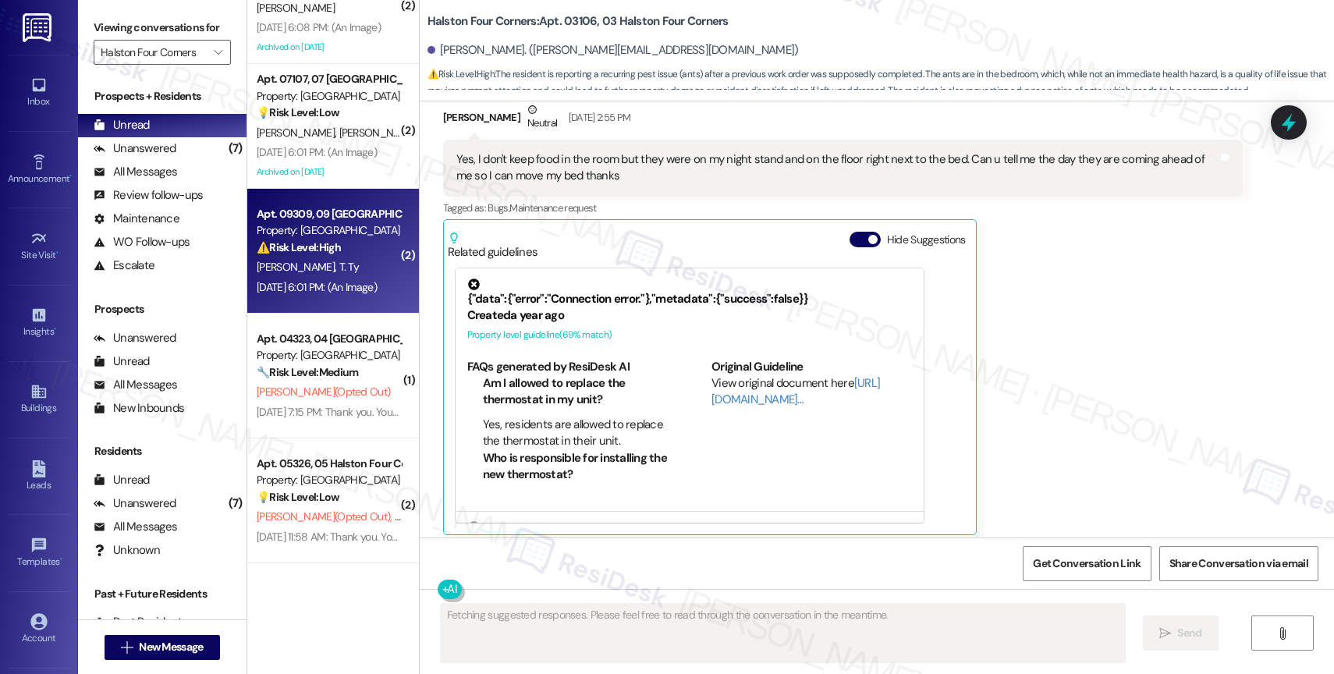
scroll to position [3900, 0]
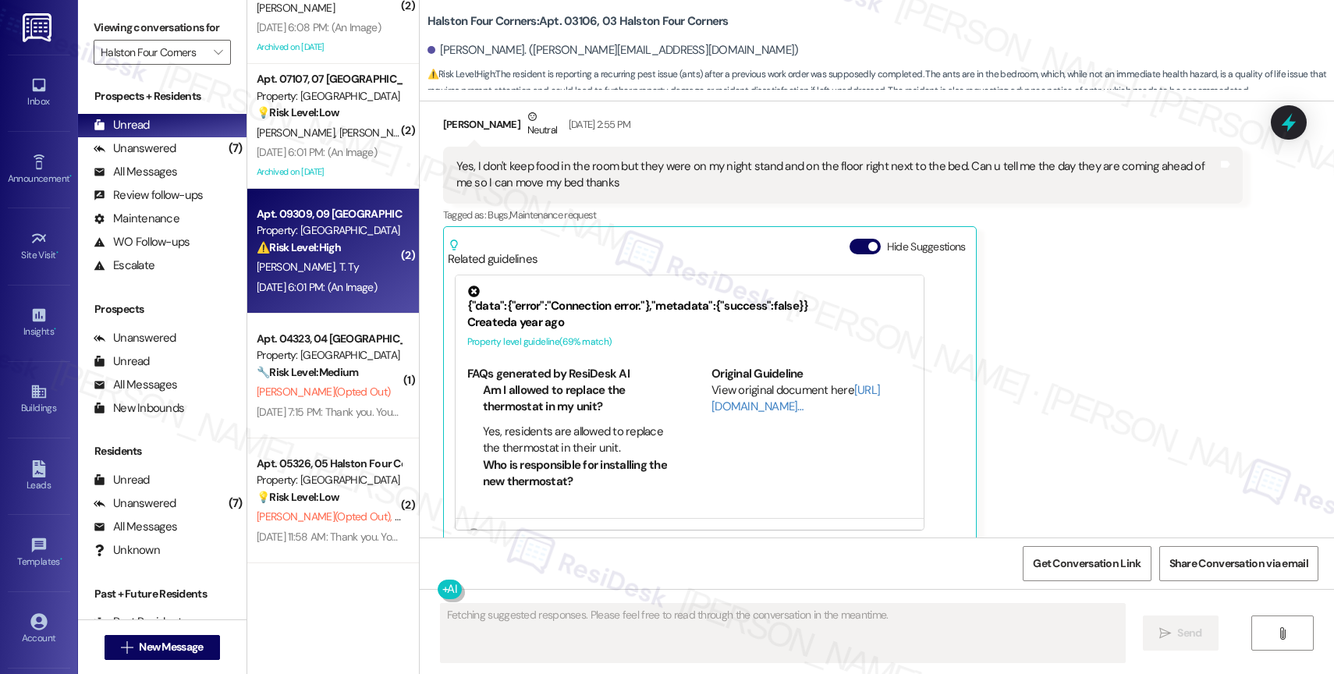
click at [314, 257] on div "T. Lewis T. Ty" at bounding box center [328, 267] width 147 height 20
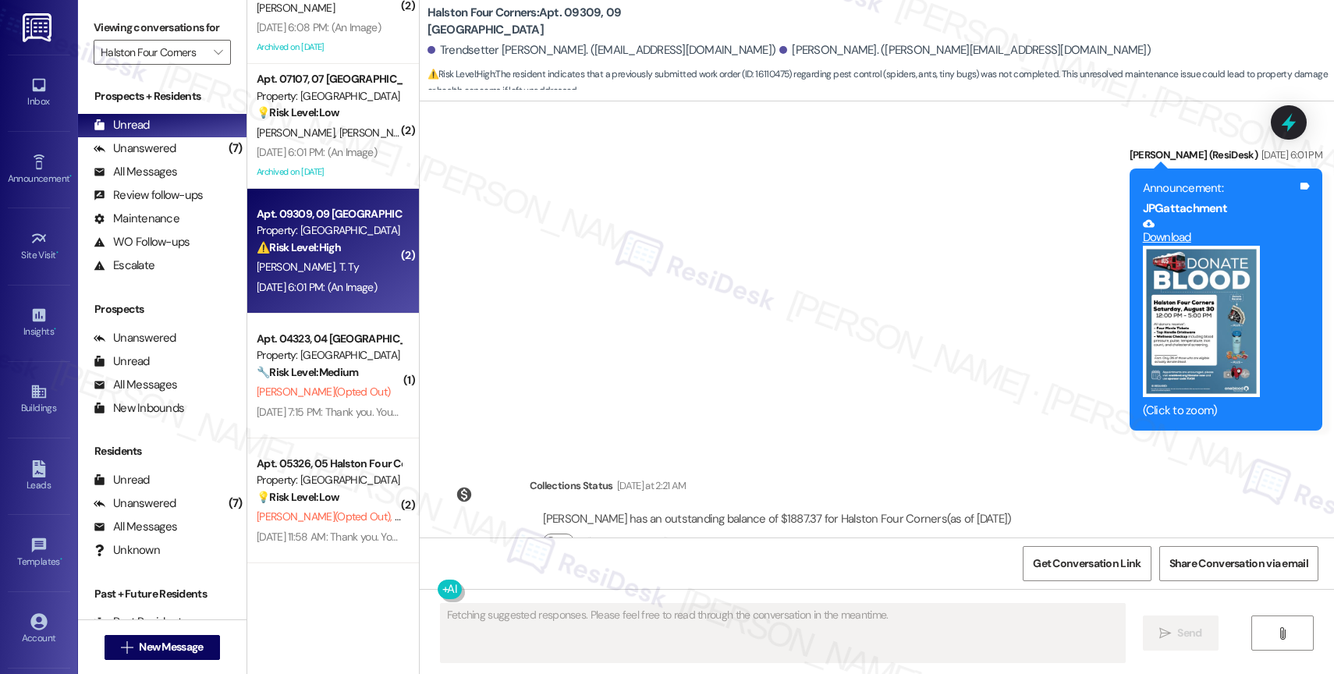
scroll to position [17157, 0]
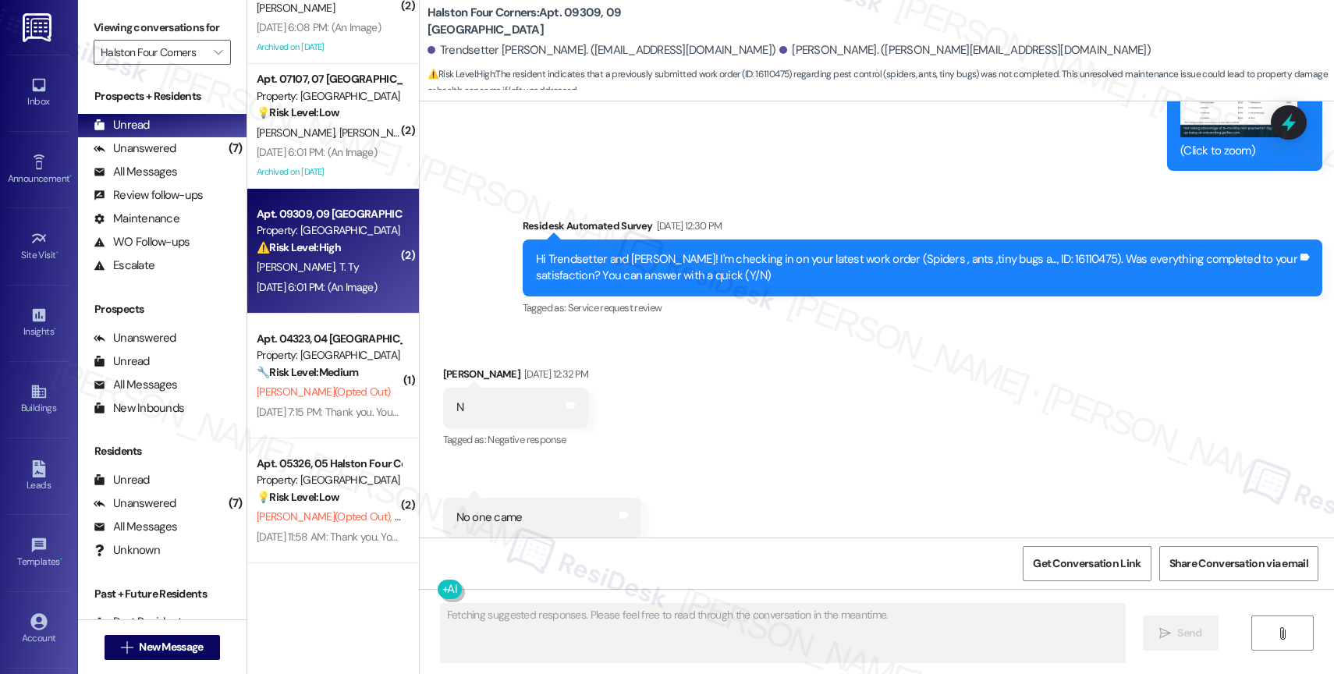
click at [776, 411] on div "Received via SMS [PERSON_NAME] [DATE] 12:32 PM N Tags and notes Tagged as: Nega…" at bounding box center [877, 452] width 914 height 242
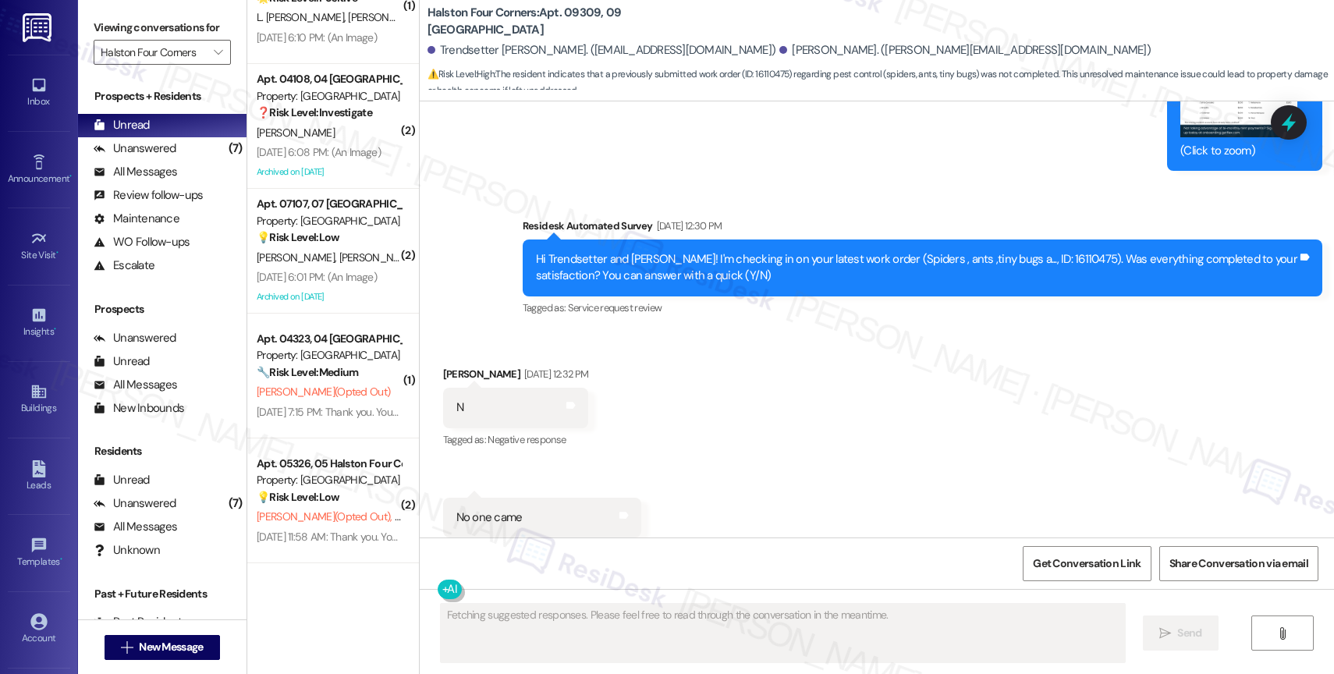
scroll to position [685, 0]
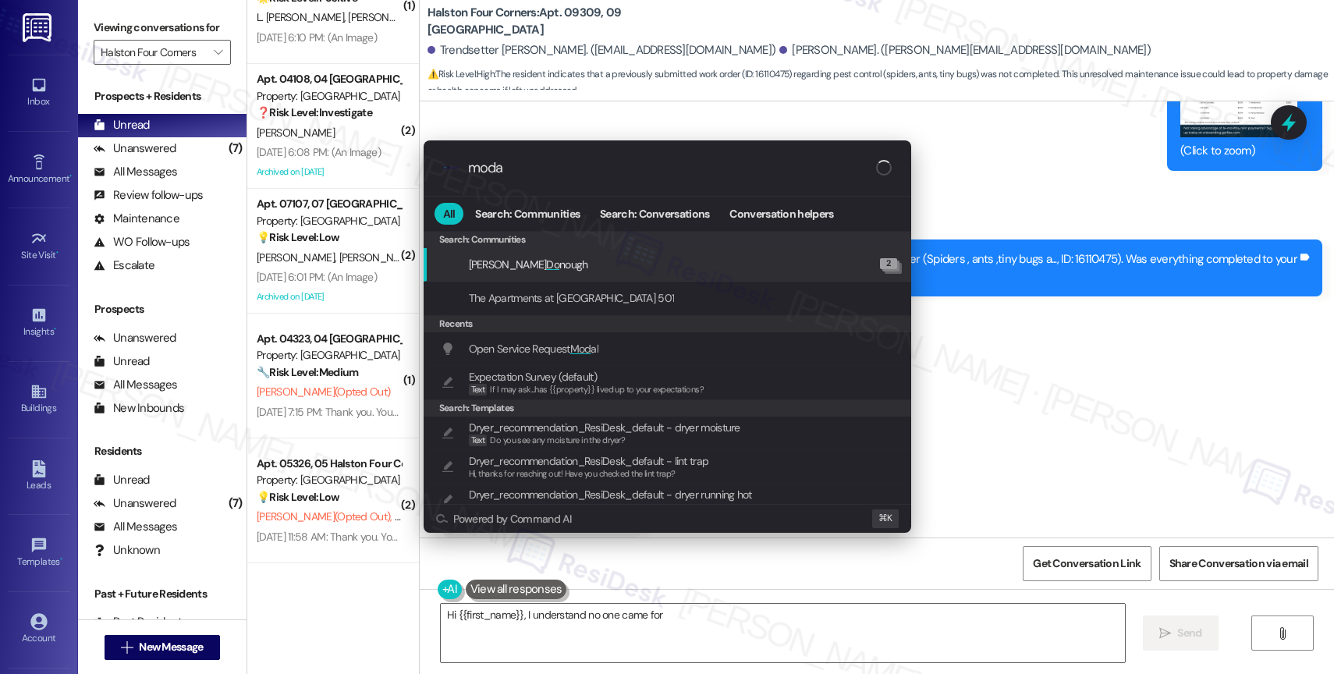
type input "modal"
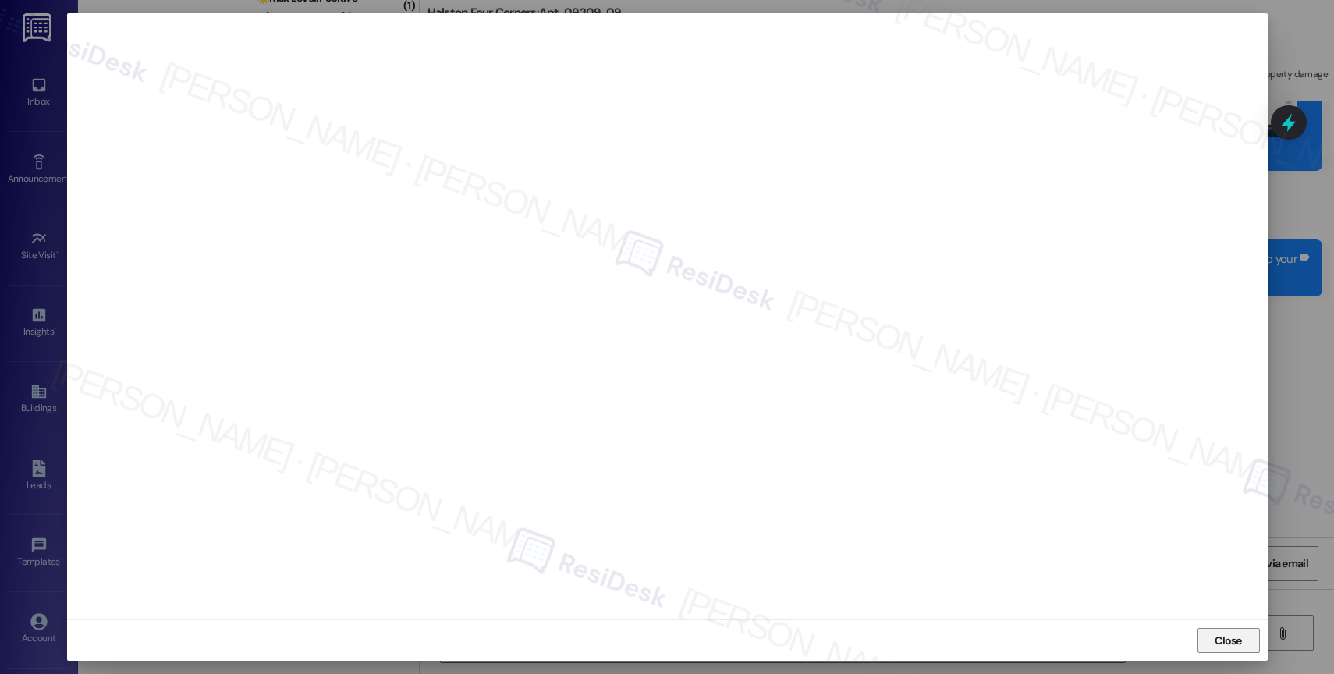
click at [1215, 634] on span "Close" at bounding box center [1228, 641] width 27 height 16
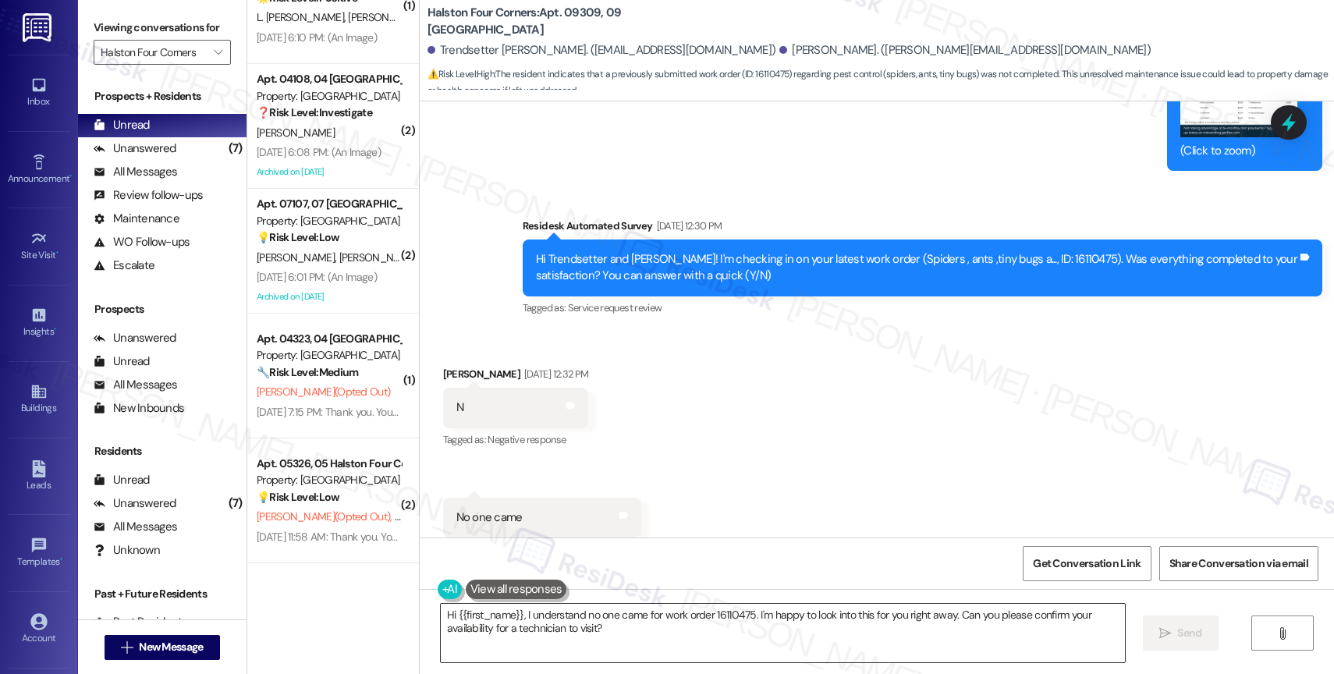
click at [531, 625] on textarea "Hi {{first_name}}, I understand no one came for work order 16110475. I'm happy …" at bounding box center [783, 633] width 684 height 59
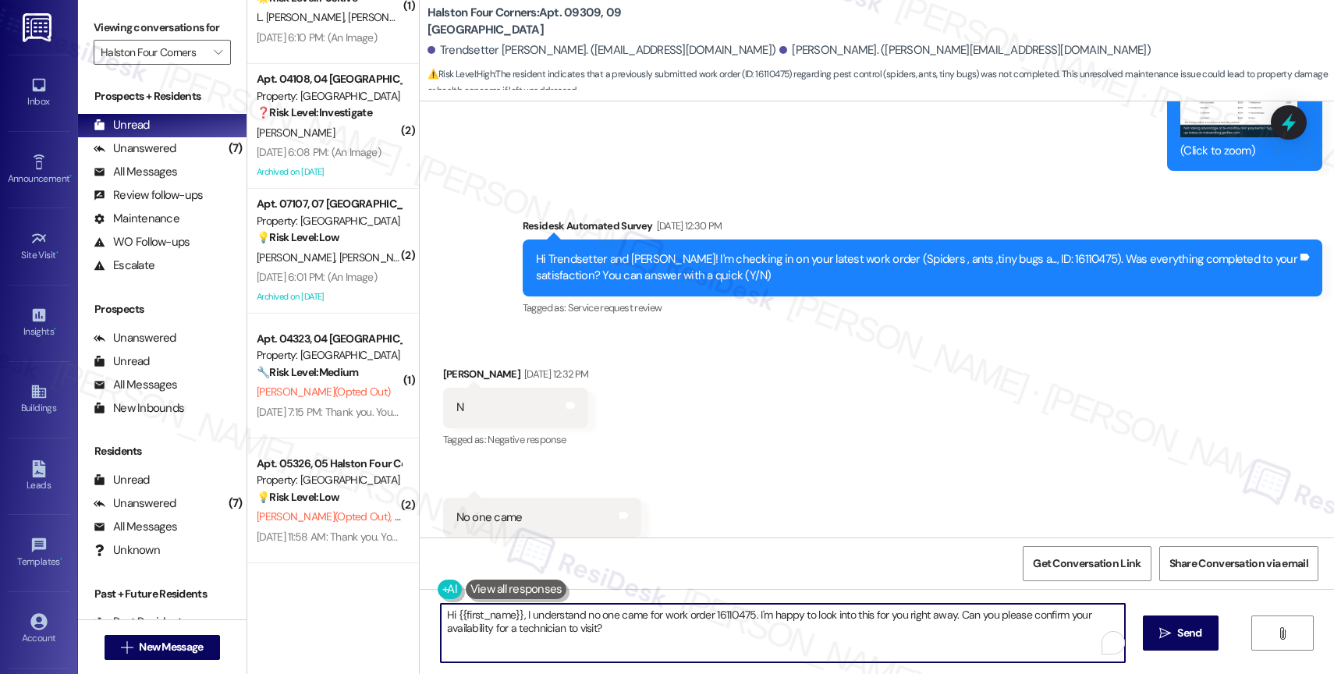
click at [531, 625] on textarea "Hi {{first_name}}, I understand no one came for work order 16110475. I'm happy …" at bounding box center [783, 633] width 684 height 59
click at [744, 649] on textarea "Hi [PERSON_NAME], I hope your day is going well. The work order note says that …" at bounding box center [780, 633] width 684 height 59
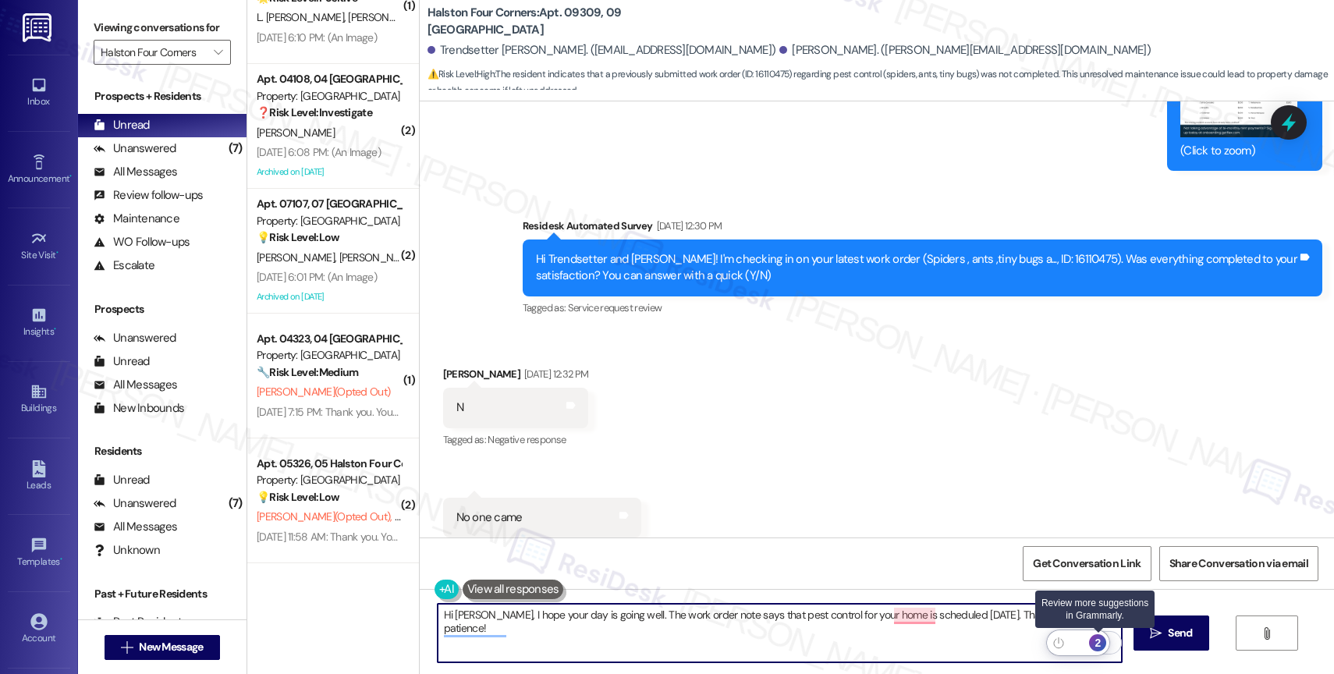
click at [1100, 643] on div "2" at bounding box center [1097, 642] width 17 height 17
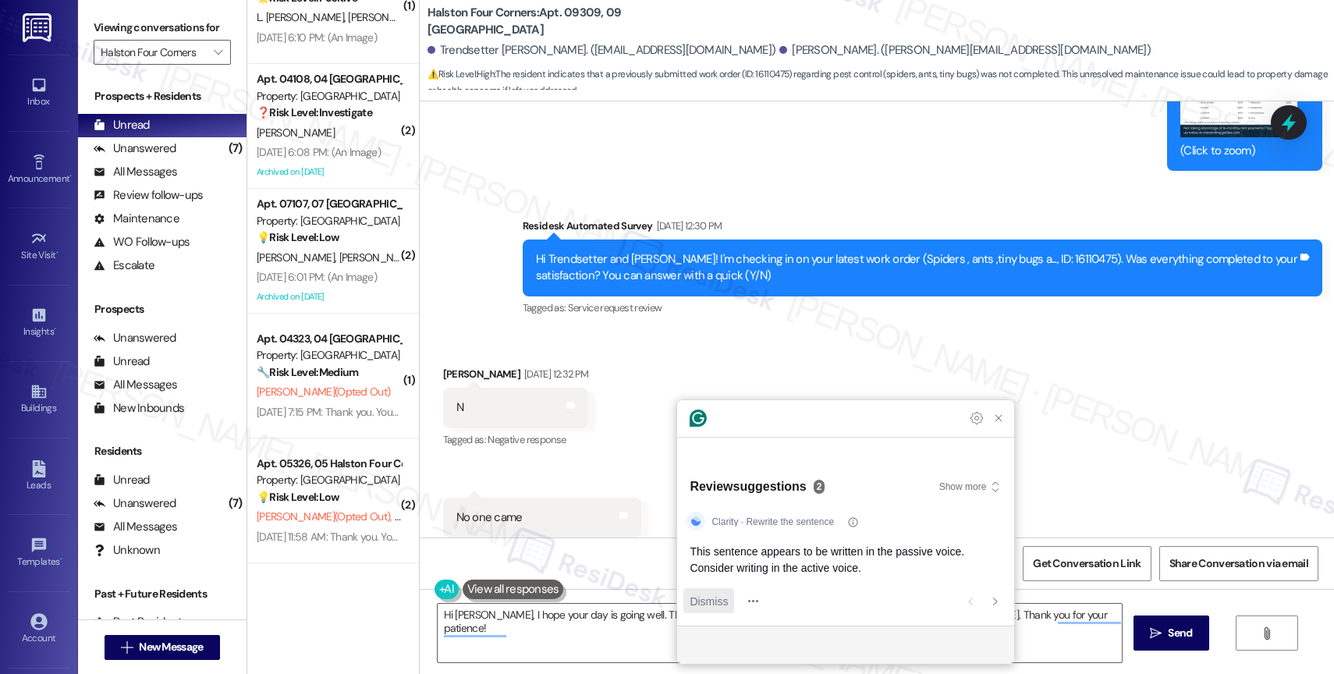
click at [703, 598] on span "Dismiss" at bounding box center [709, 601] width 38 height 16
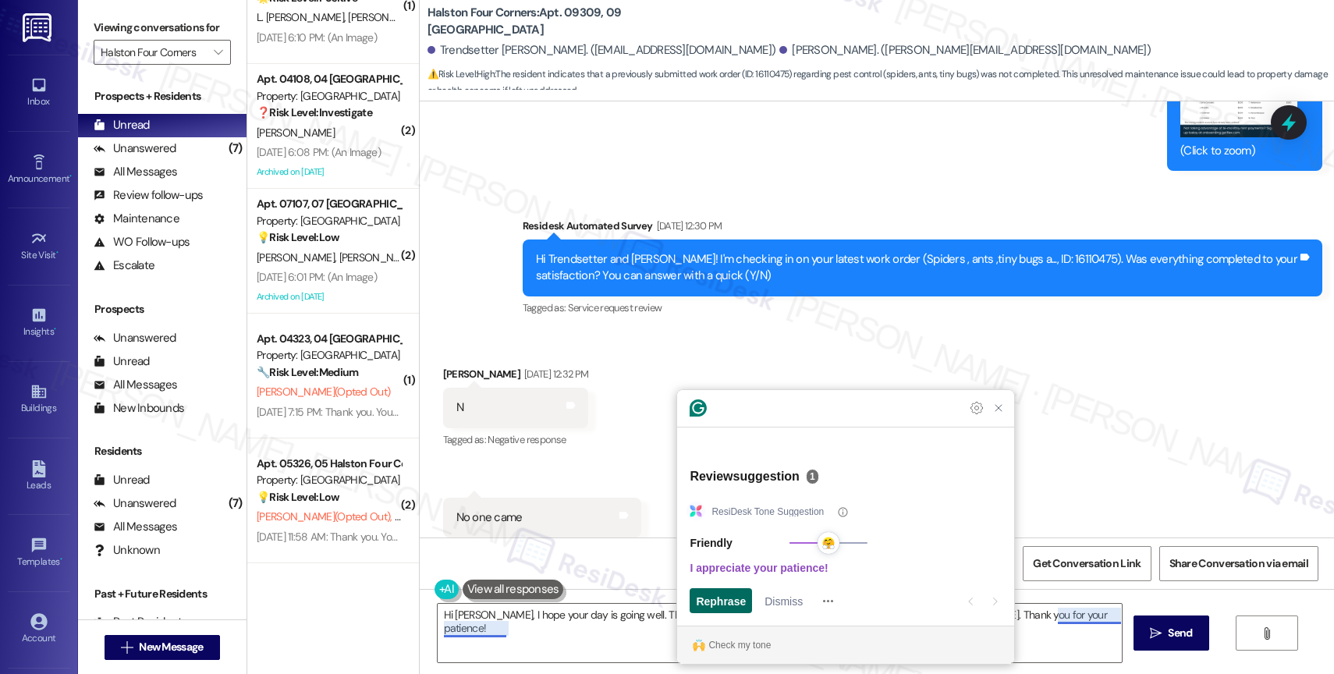
click at [729, 594] on span "Rephrase" at bounding box center [721, 601] width 50 height 16
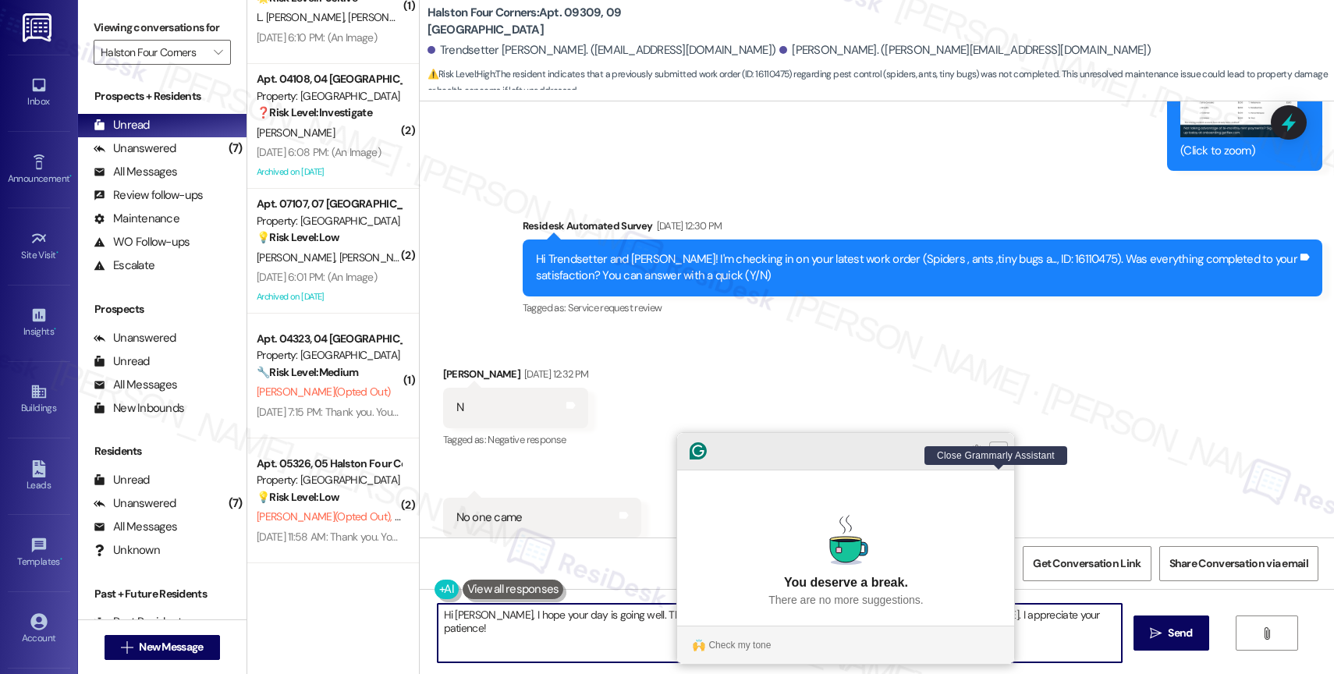
type textarea "Hi [PERSON_NAME], I hope your day is going well. The work order note says that …"
click at [1002, 457] on icon "Close Grammarly Assistant" at bounding box center [998, 451] width 12 height 12
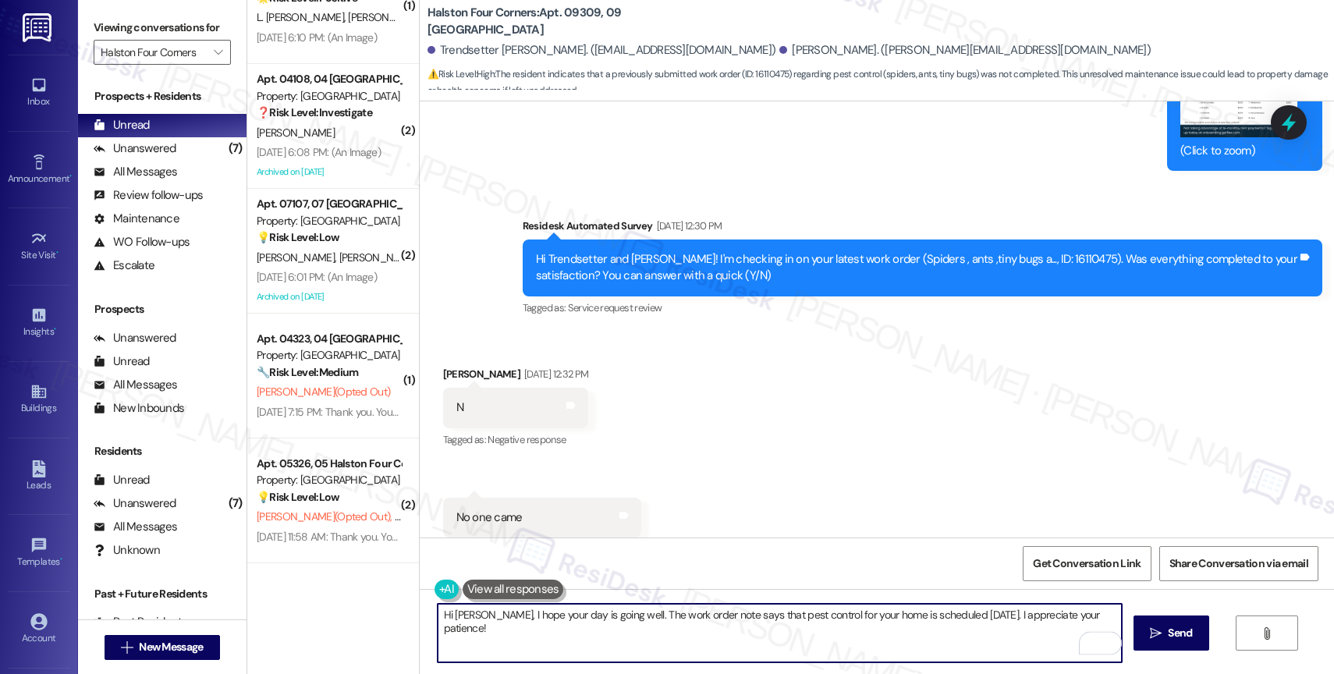
scroll to position [17618, 0]
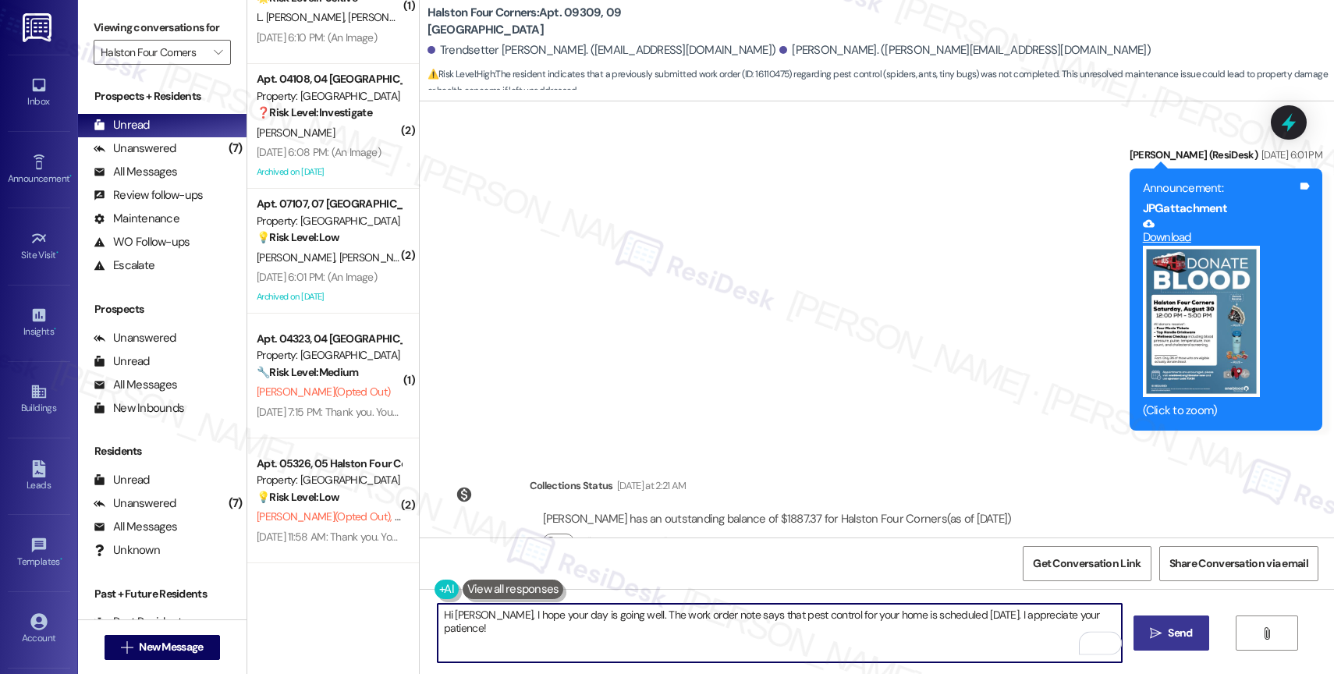
click at [1173, 638] on span "Send" at bounding box center [1180, 633] width 24 height 16
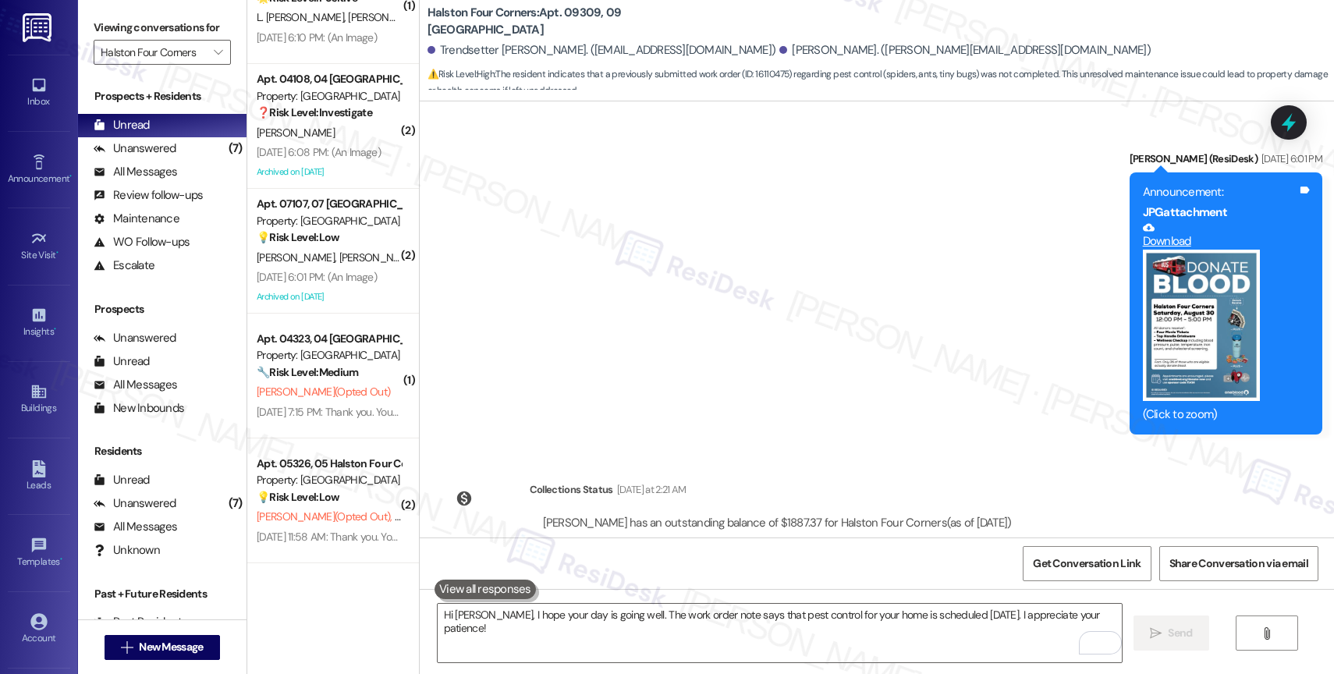
scroll to position [17743, 0]
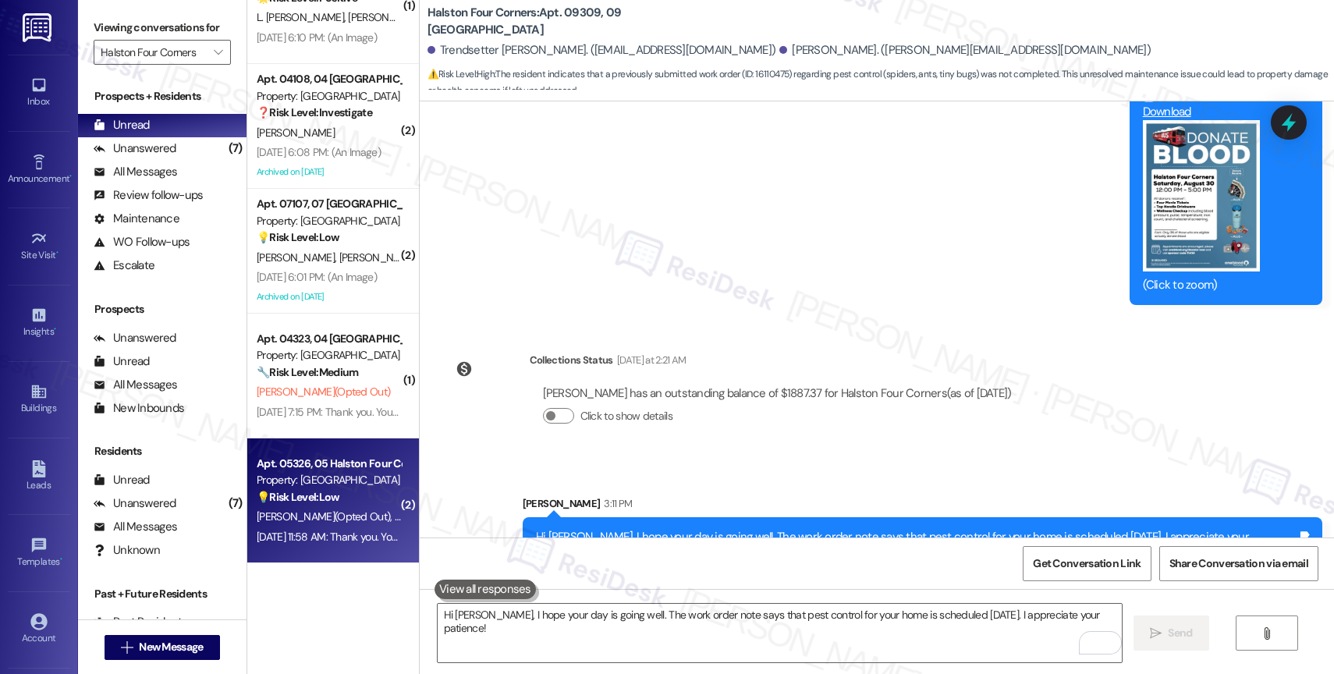
click at [311, 519] on span "[PERSON_NAME] (Opted Out)" at bounding box center [326, 516] width 138 height 14
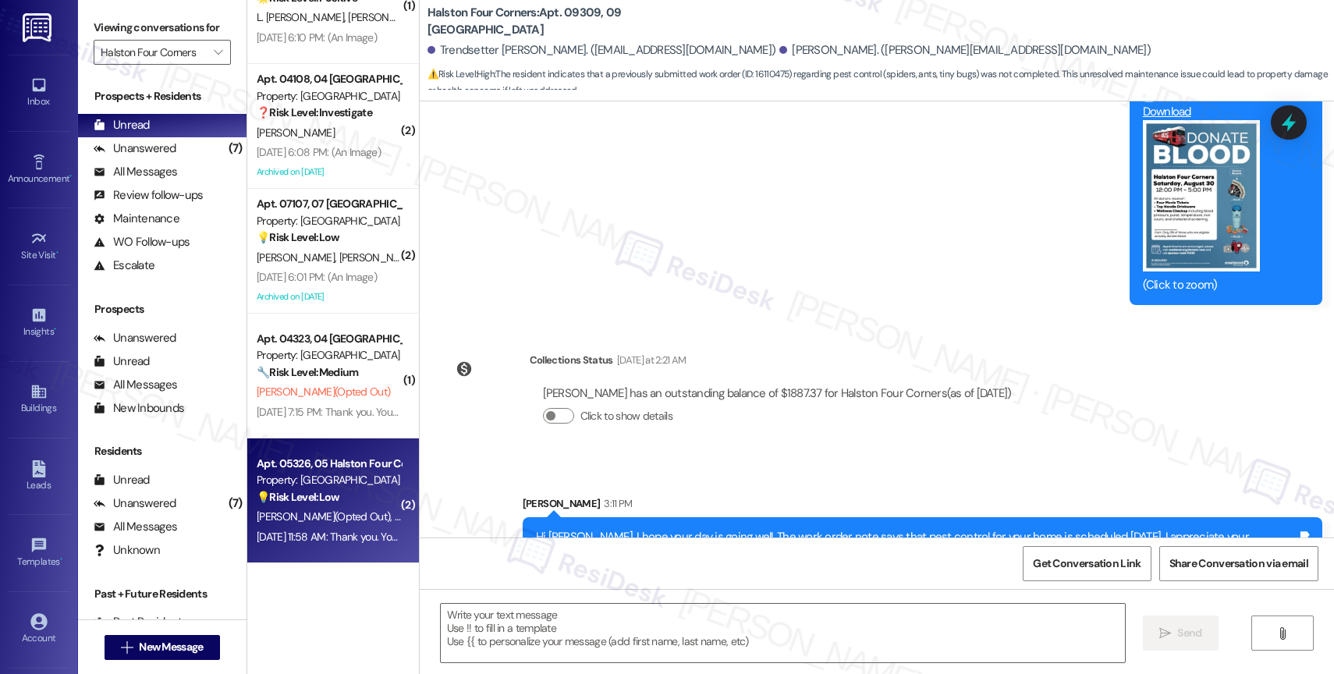
type textarea "Fetching suggested responses. Please feel free to read through the conversation…"
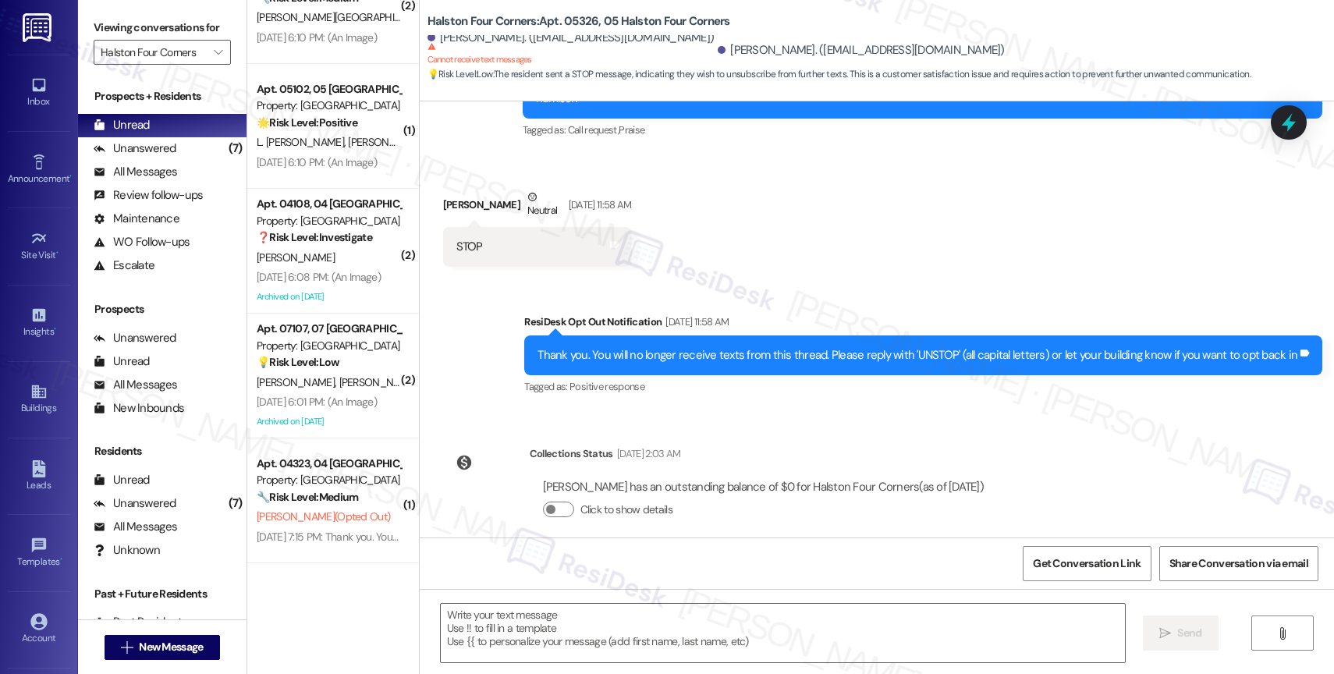
scroll to position [560, 0]
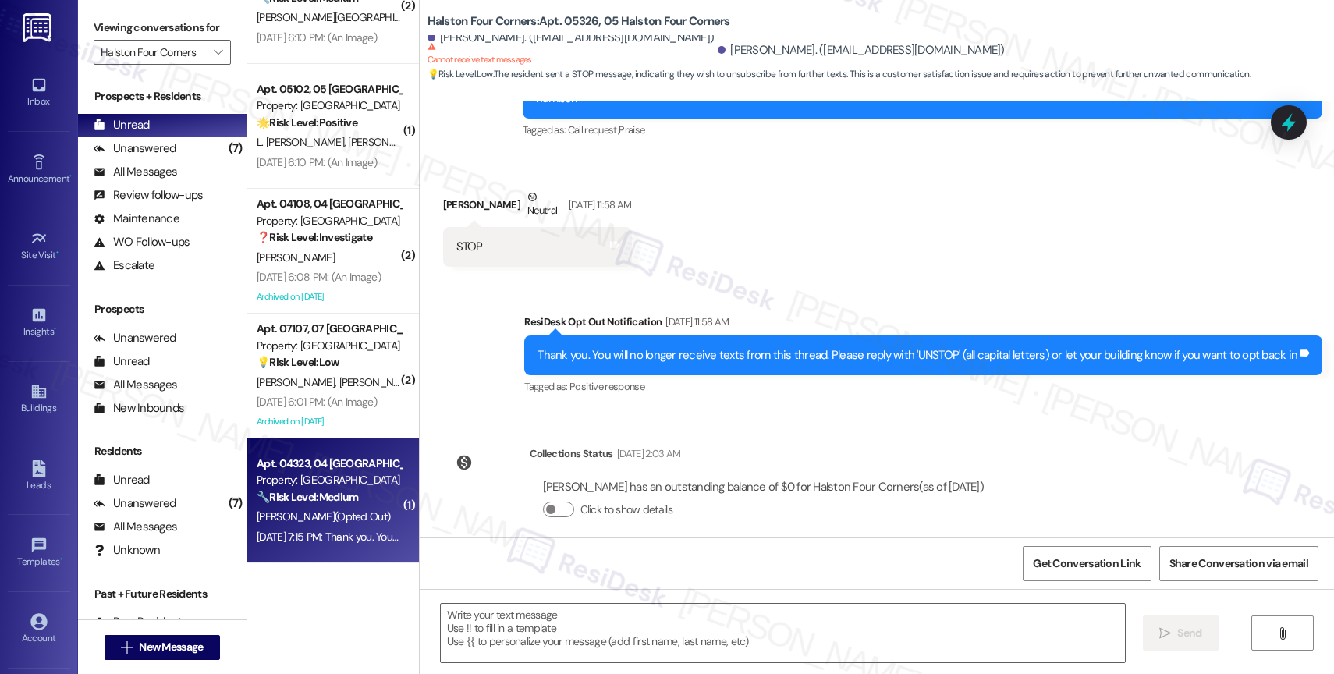
click at [298, 479] on div "Property: [GEOGRAPHIC_DATA]" at bounding box center [329, 480] width 144 height 16
type textarea "Fetching suggested responses. Please feel free to read through the conversation…"
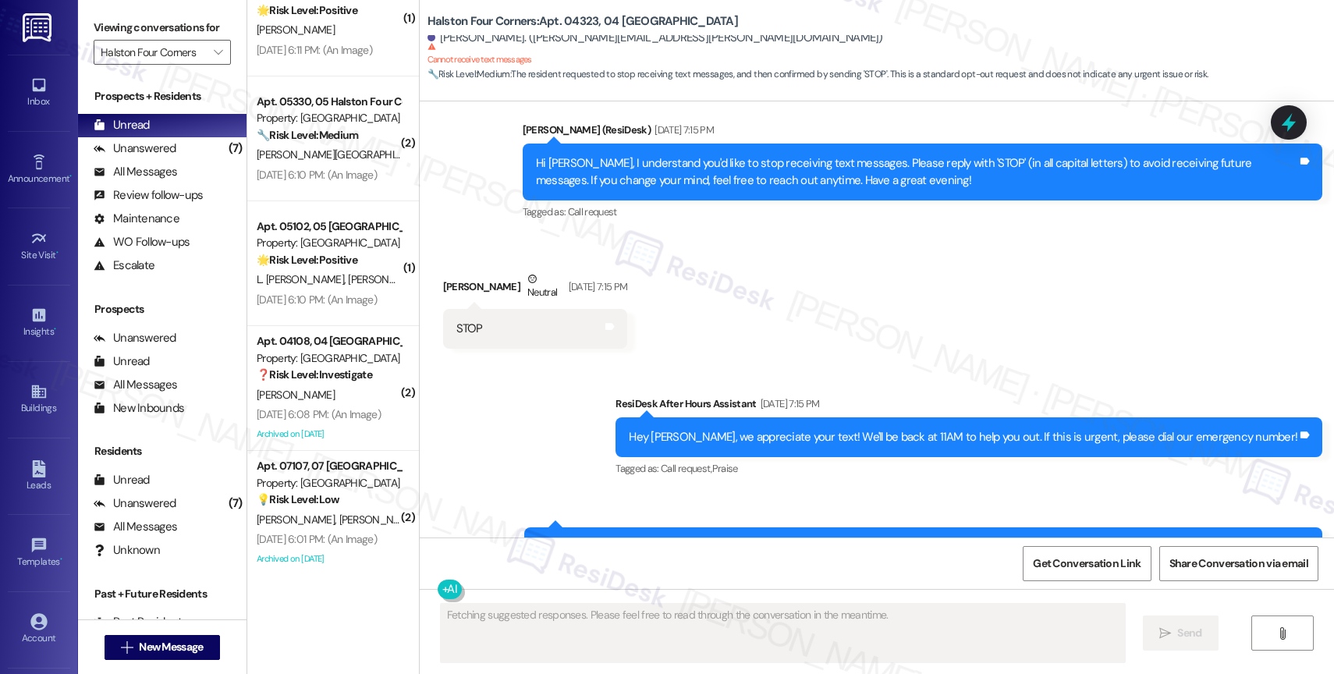
scroll to position [435, 0]
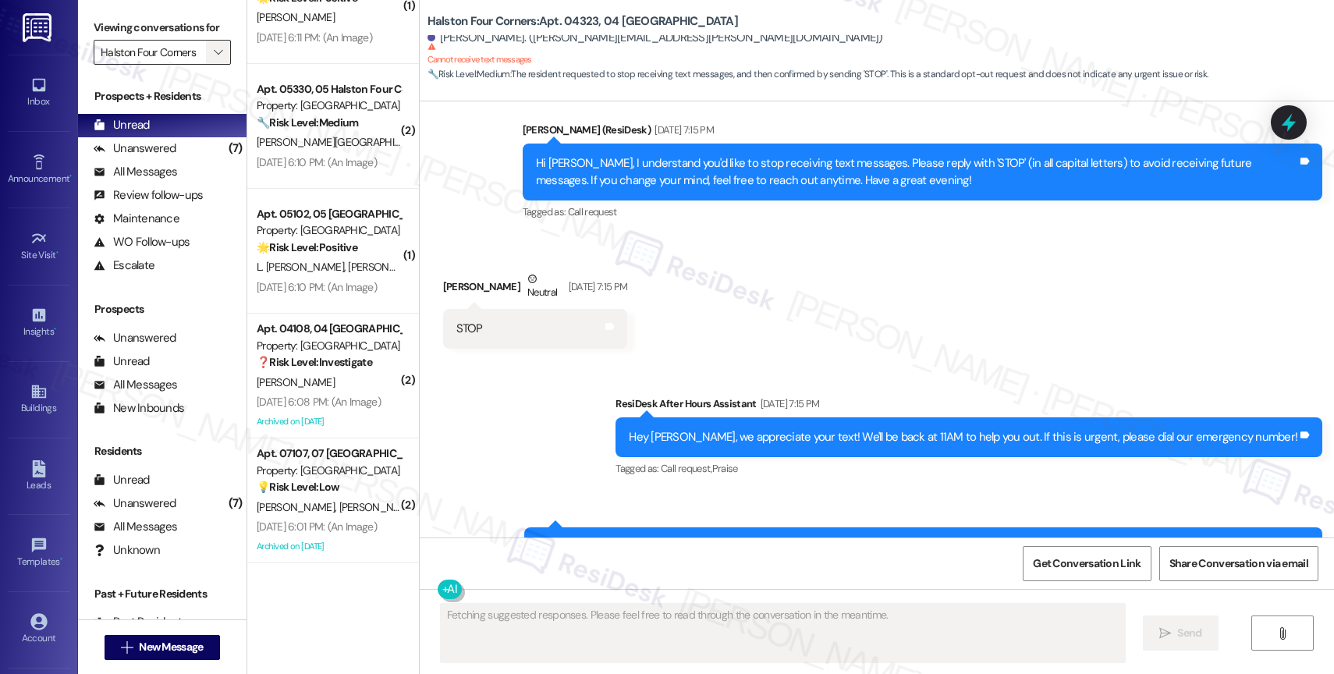
click at [214, 59] on icon "" at bounding box center [218, 52] width 9 height 12
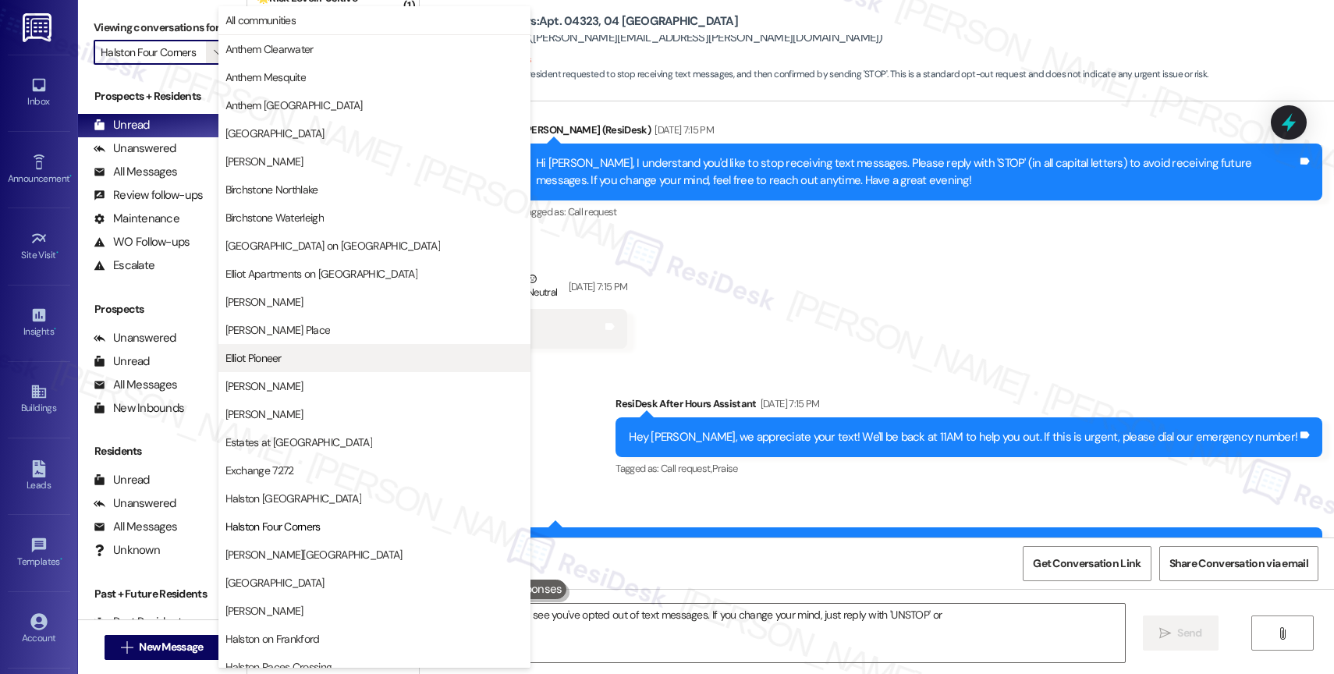
scroll to position [254, 0]
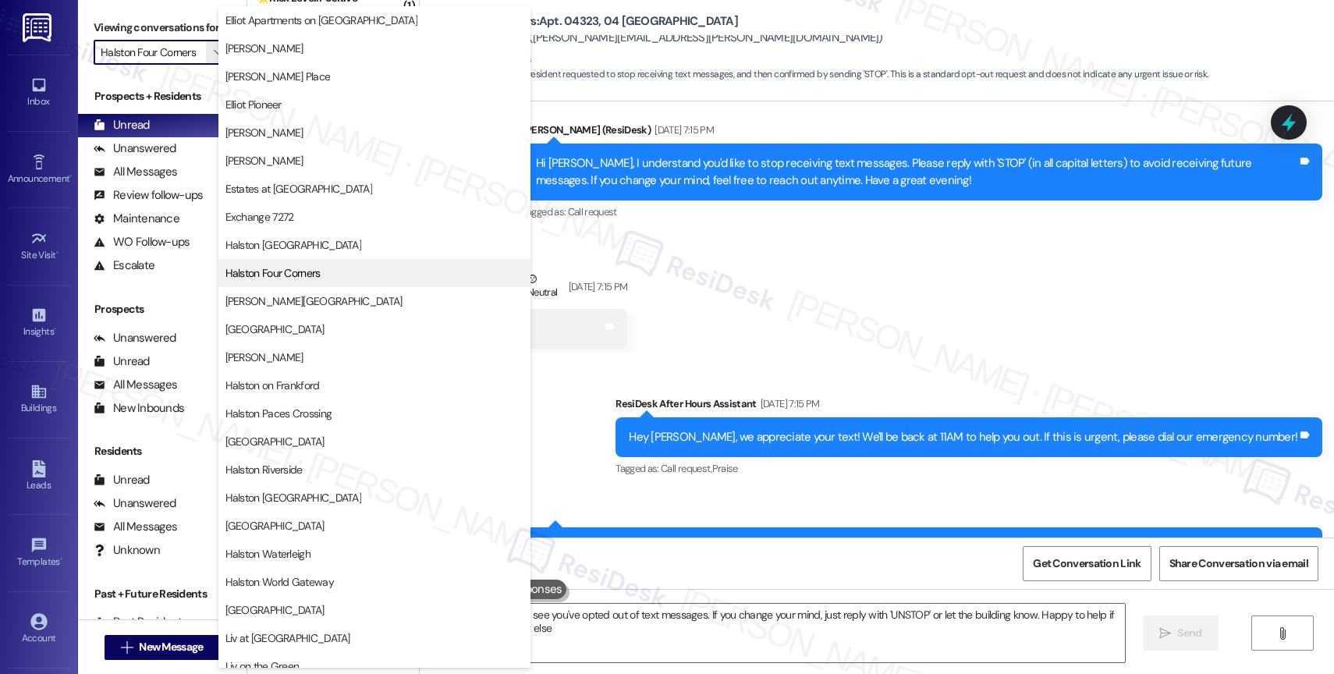
type textarea "Hi {{first_name}}, I see you've opted out of text messages. If you change your …"
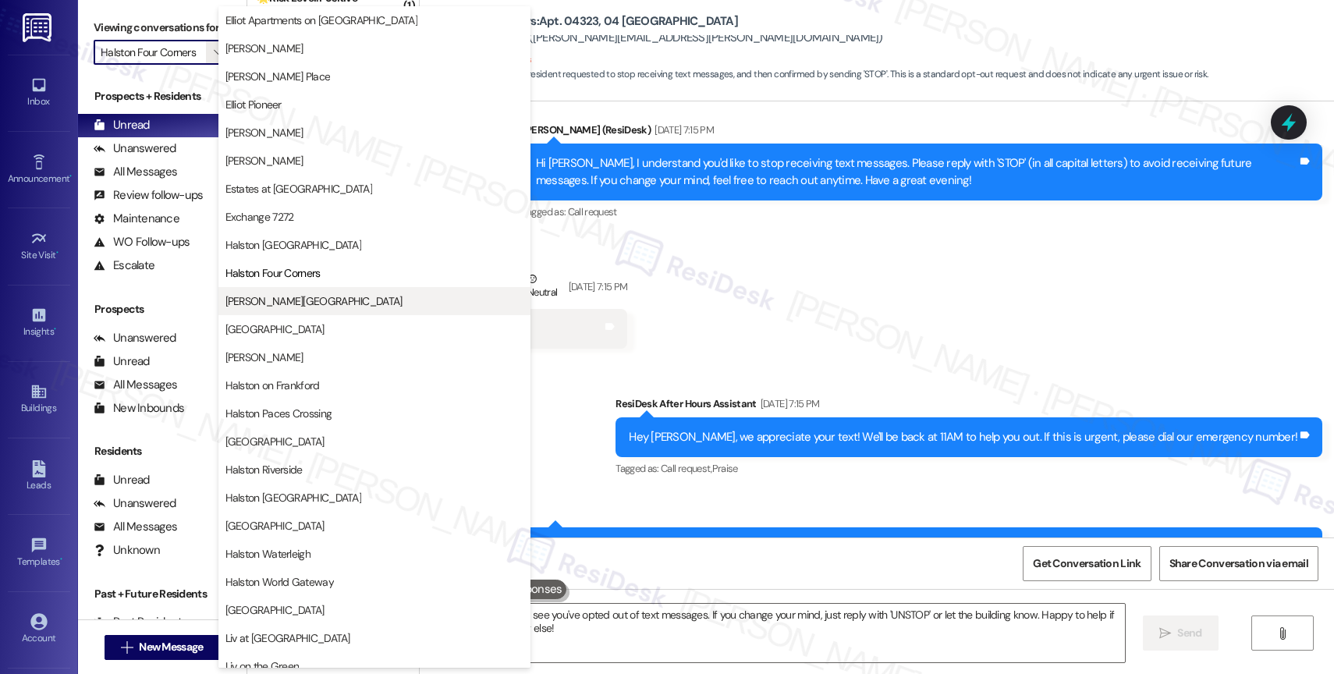
click at [291, 303] on span "[PERSON_NAME][GEOGRAPHIC_DATA]" at bounding box center [313, 301] width 177 height 16
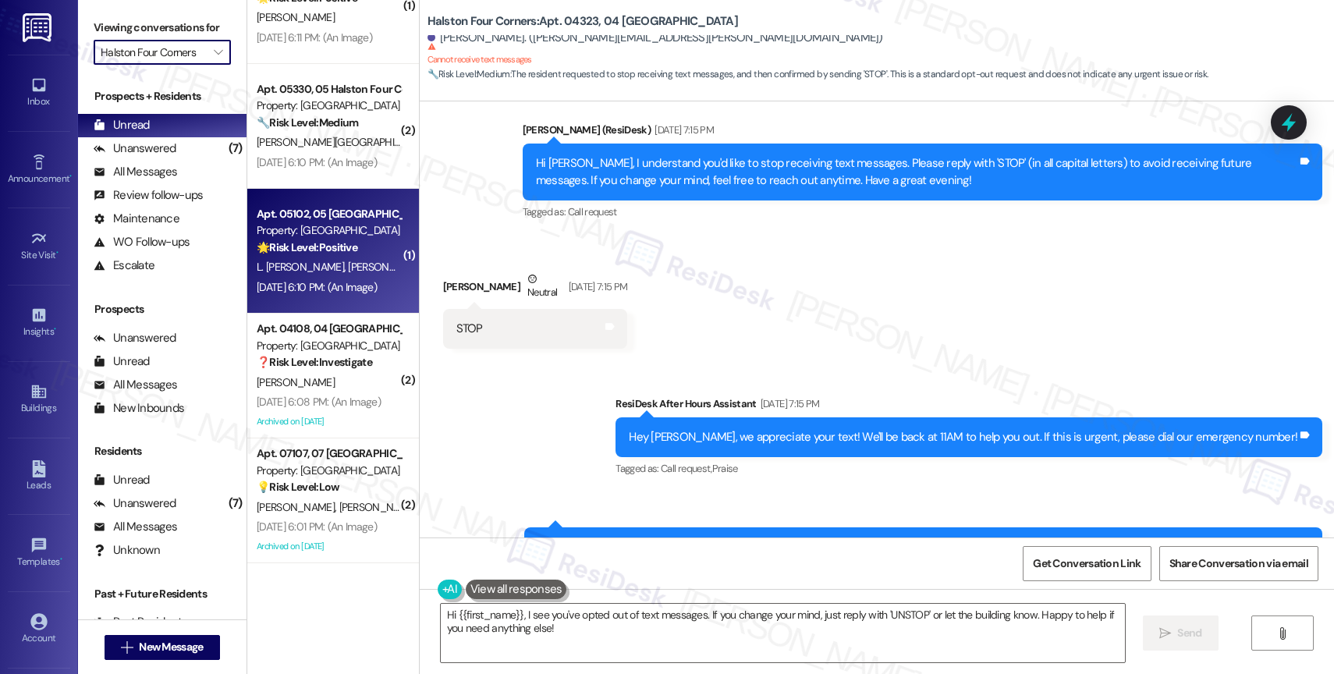
type input "[PERSON_NAME][GEOGRAPHIC_DATA]"
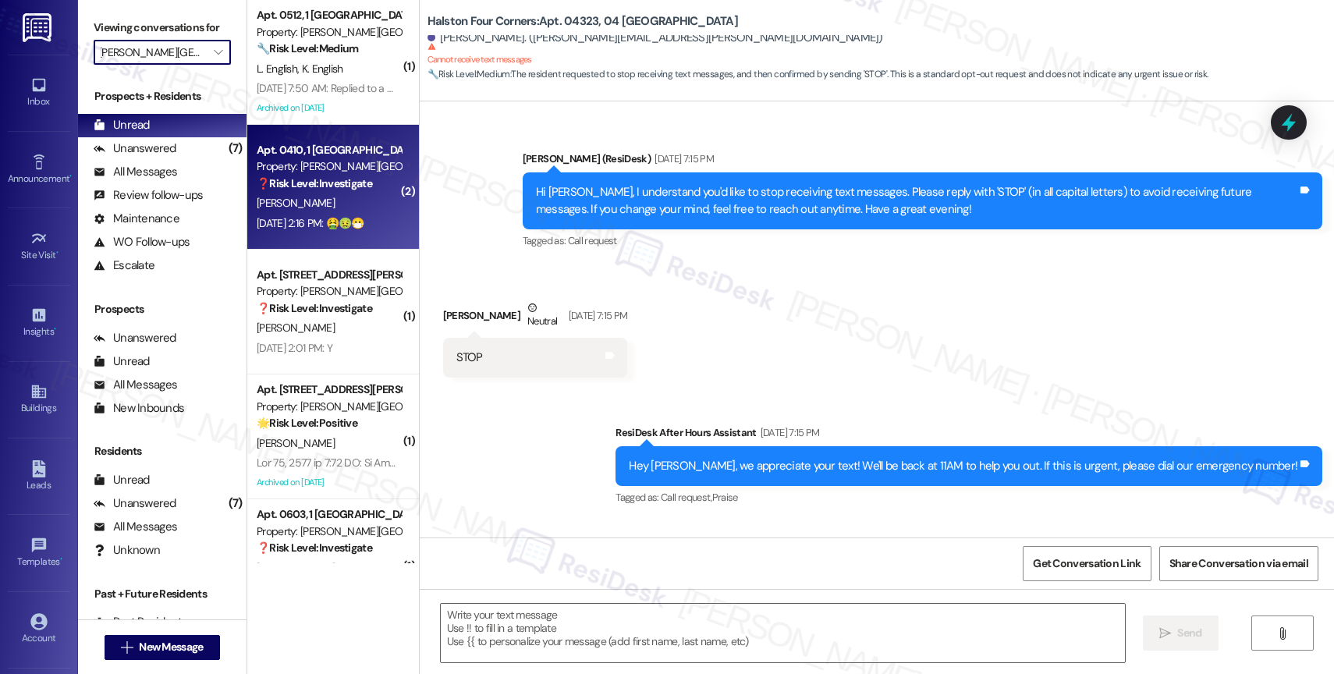
type textarea "Fetching suggested responses. Please feel free to read through the conversation…"
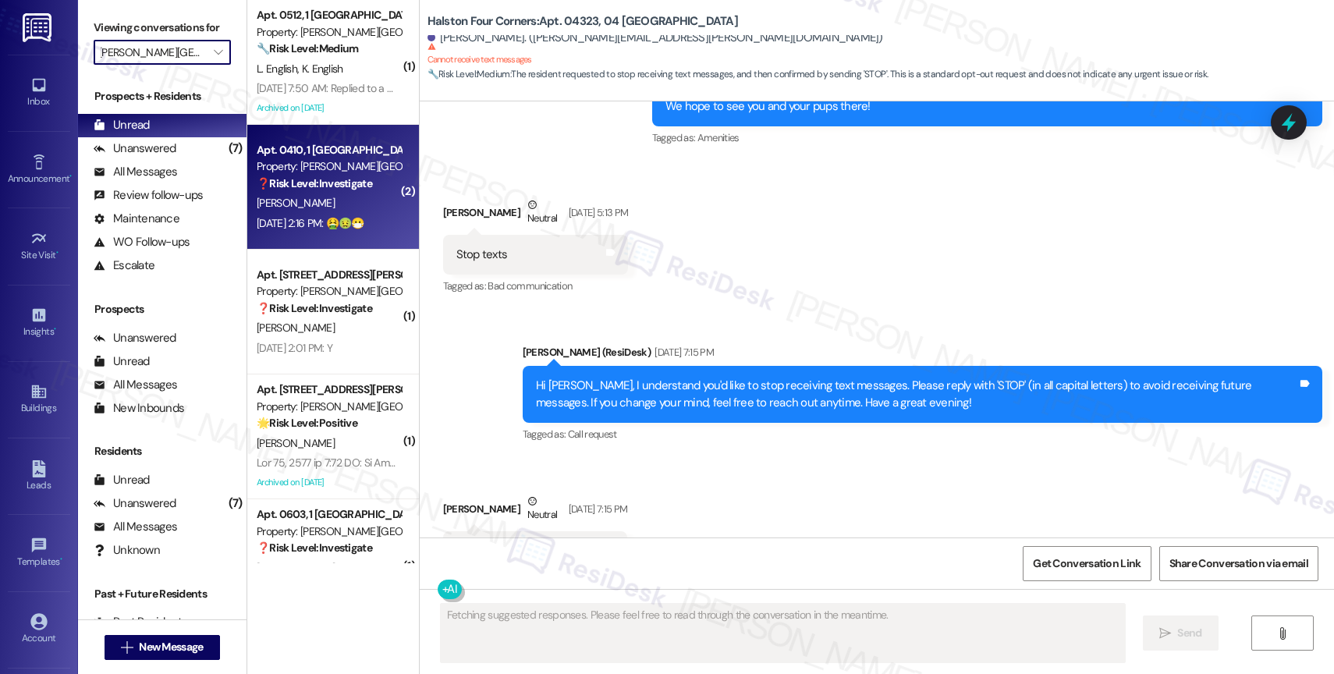
scroll to position [15692, 0]
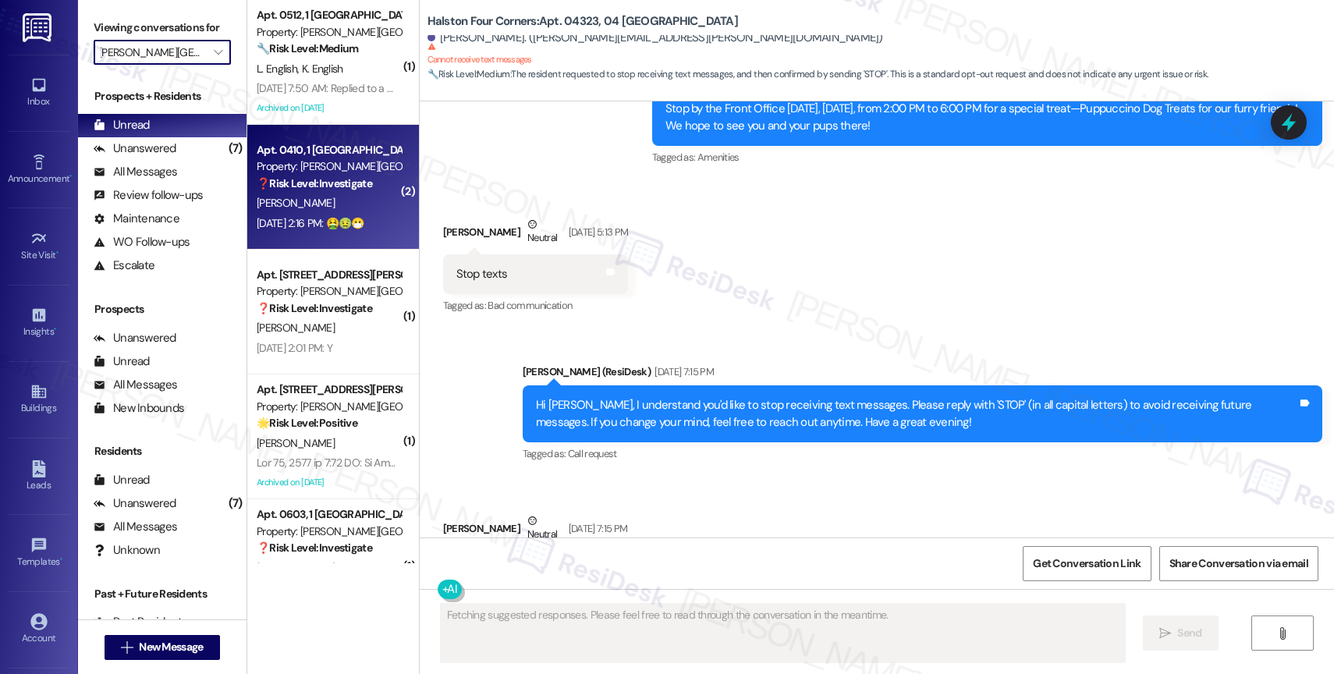
click at [318, 194] on div "C. Hopson" at bounding box center [328, 203] width 147 height 20
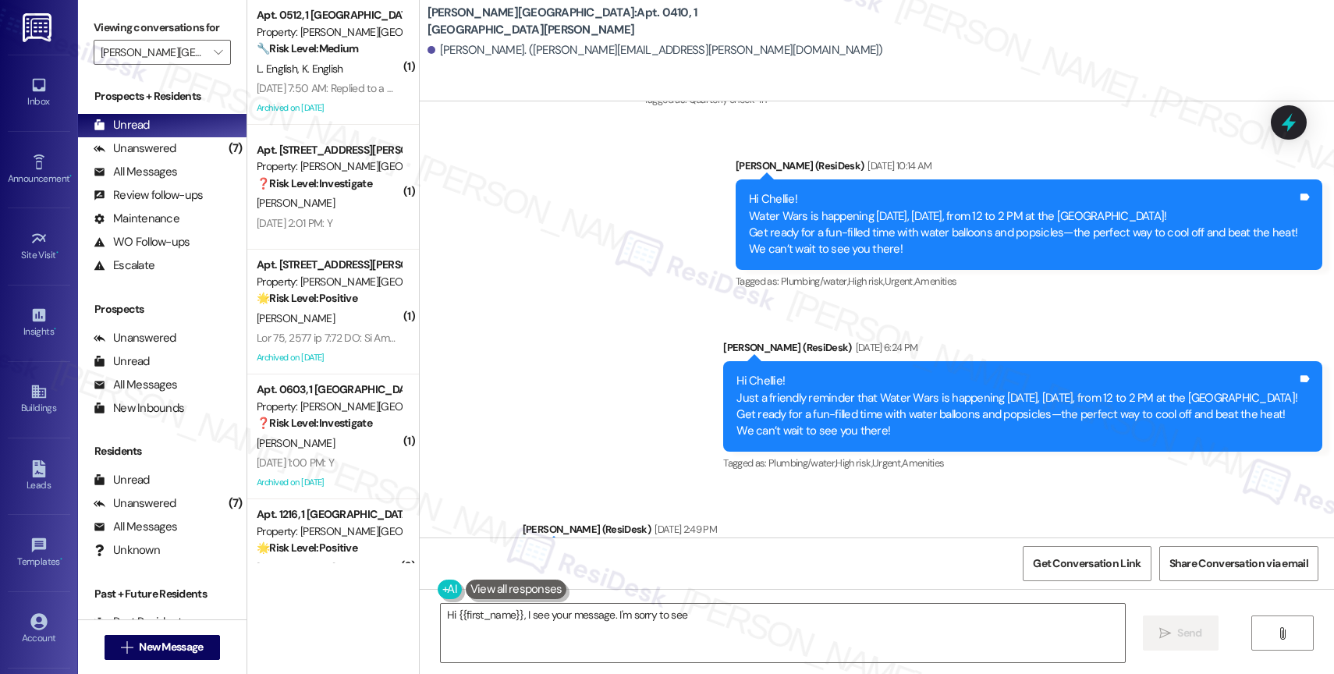
scroll to position [1901, 0]
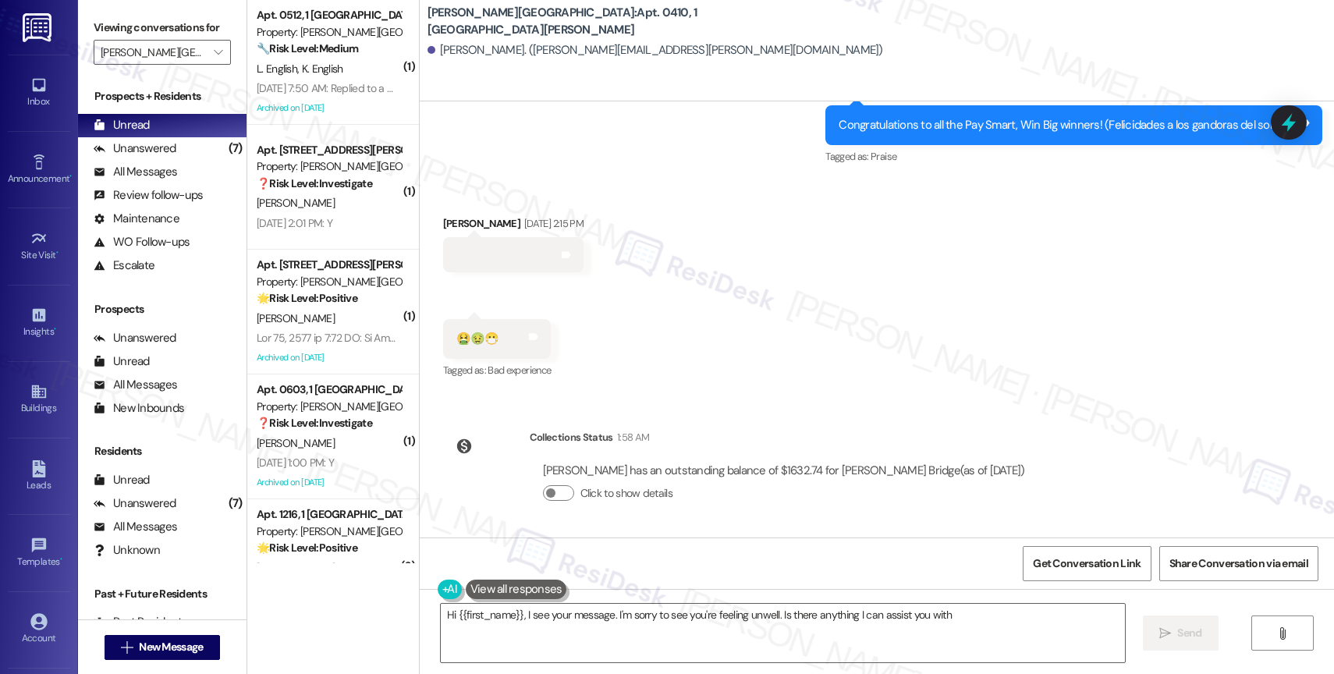
type textarea "Hi {{first_name}}, I see your message. I'm sorry to see you're feeling unwell. …"
click at [1276, 622] on button "" at bounding box center [1282, 633] width 62 height 35
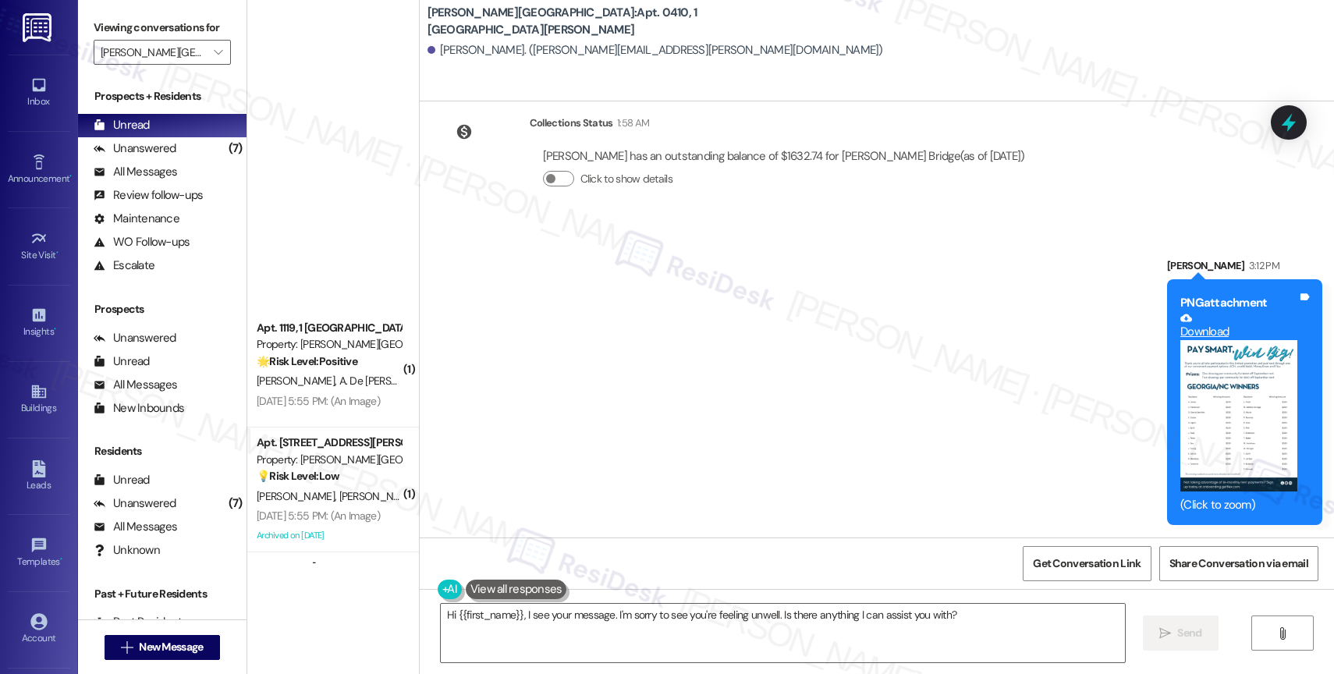
scroll to position [1933, 0]
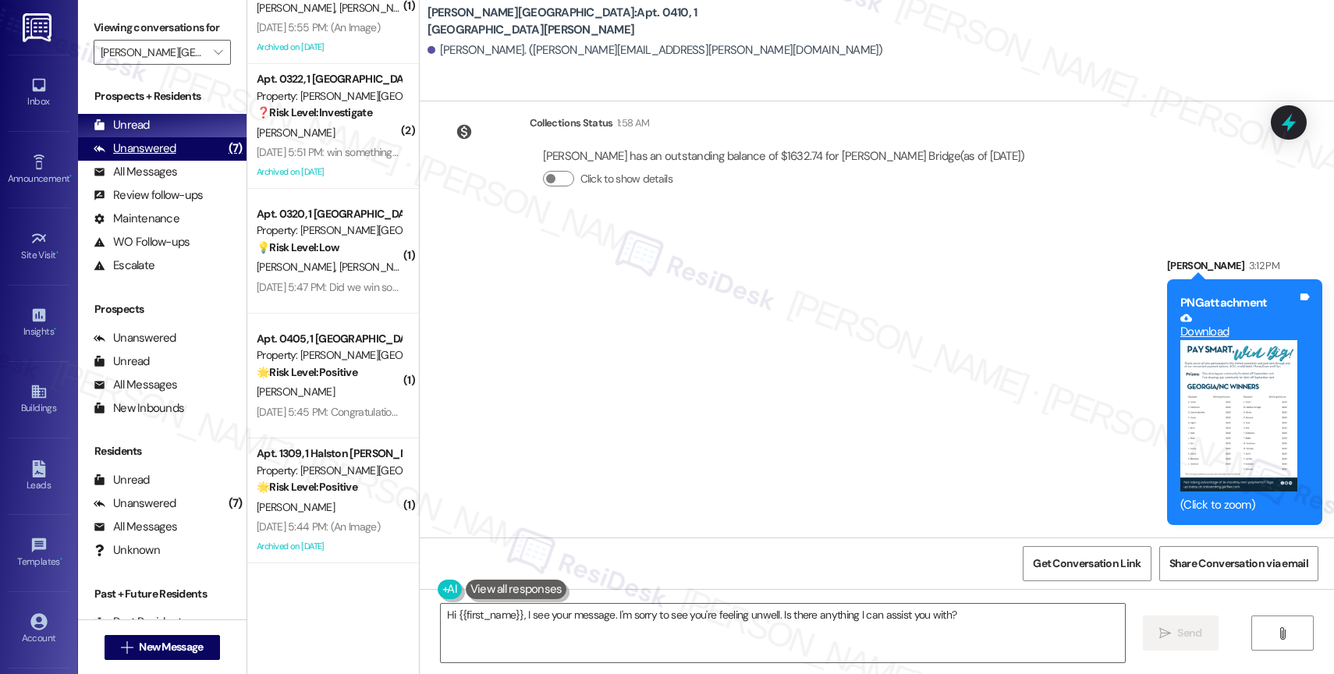
click at [183, 161] on div "Unanswered (7)" at bounding box center [162, 148] width 169 height 23
click at [158, 157] on div "Unanswered" at bounding box center [135, 148] width 83 height 16
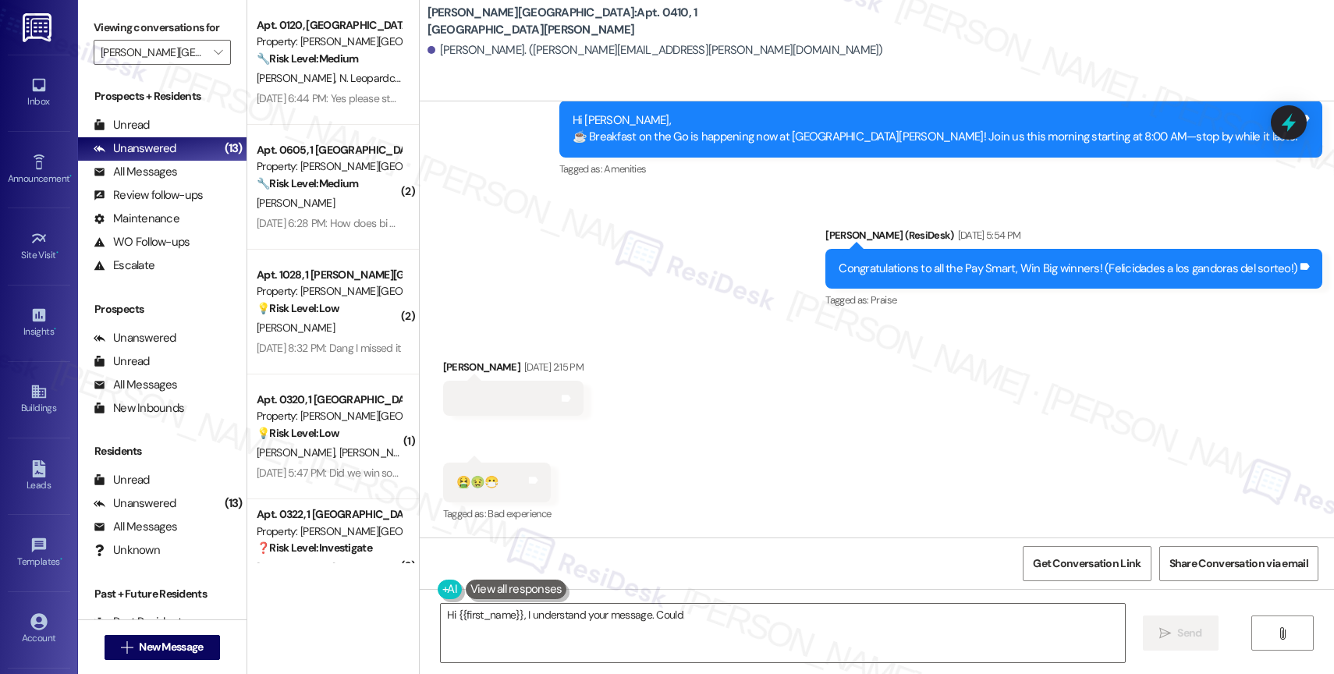
scroll to position [2214, 0]
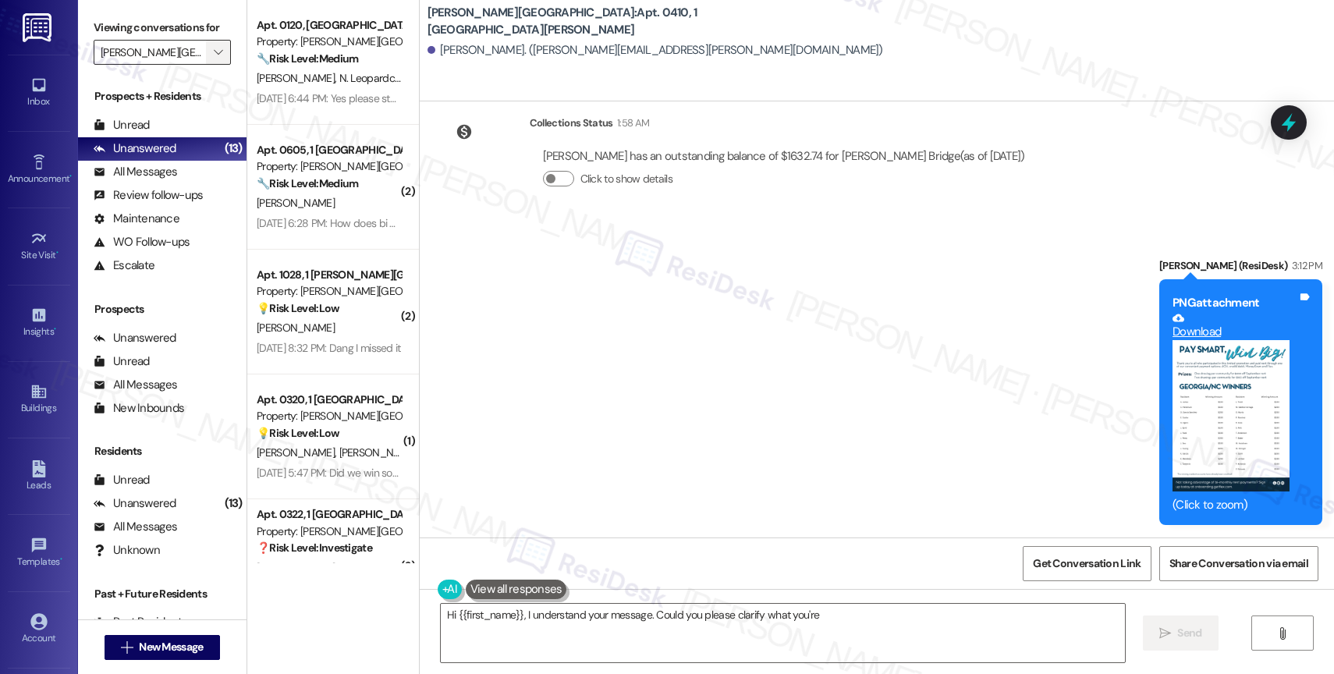
click at [214, 59] on icon "" at bounding box center [218, 52] width 9 height 12
type textarea "Hi {{first_name}}, I understand your message. Could you please clarify what you…"
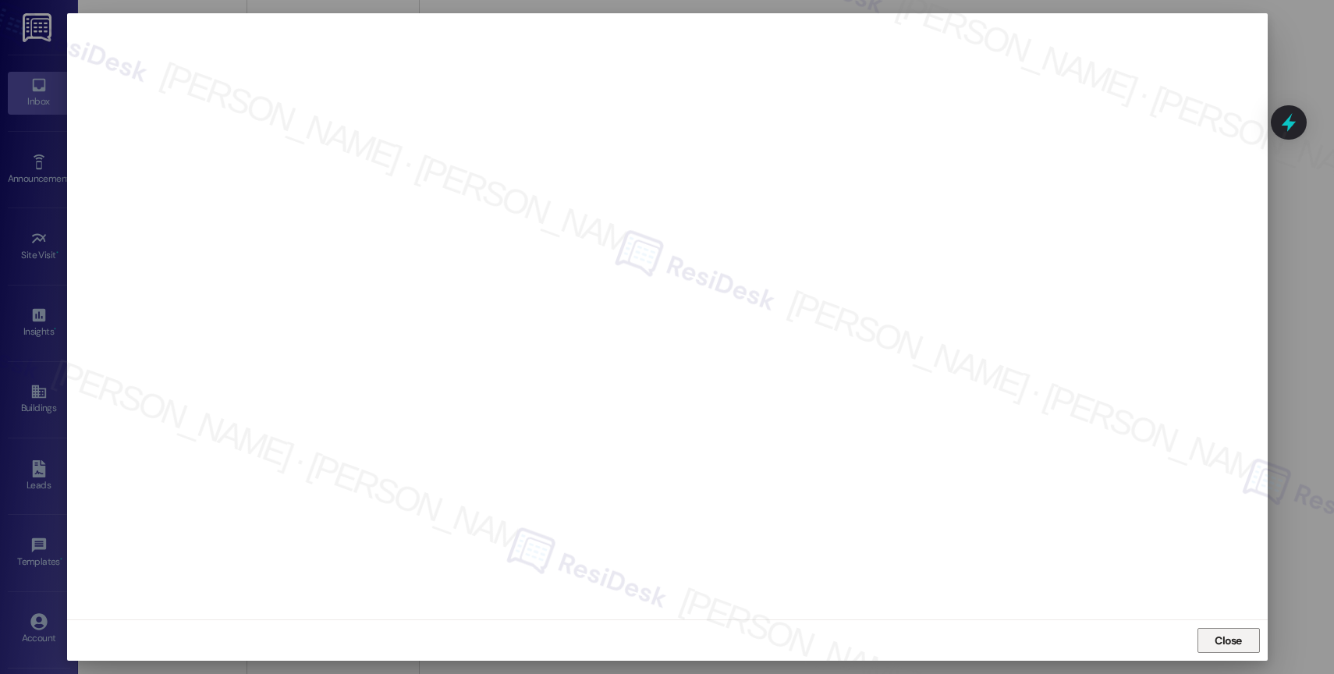
click at [1217, 643] on span "Close" at bounding box center [1228, 641] width 27 height 16
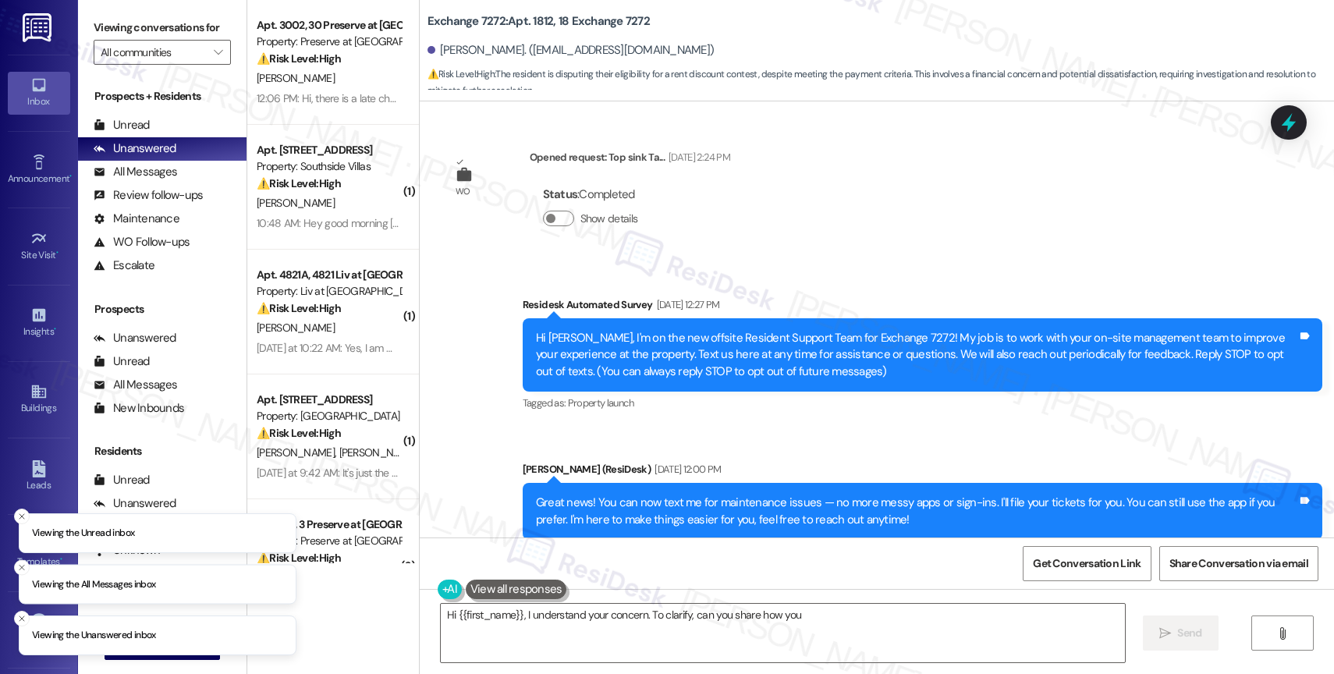
scroll to position [22999, 0]
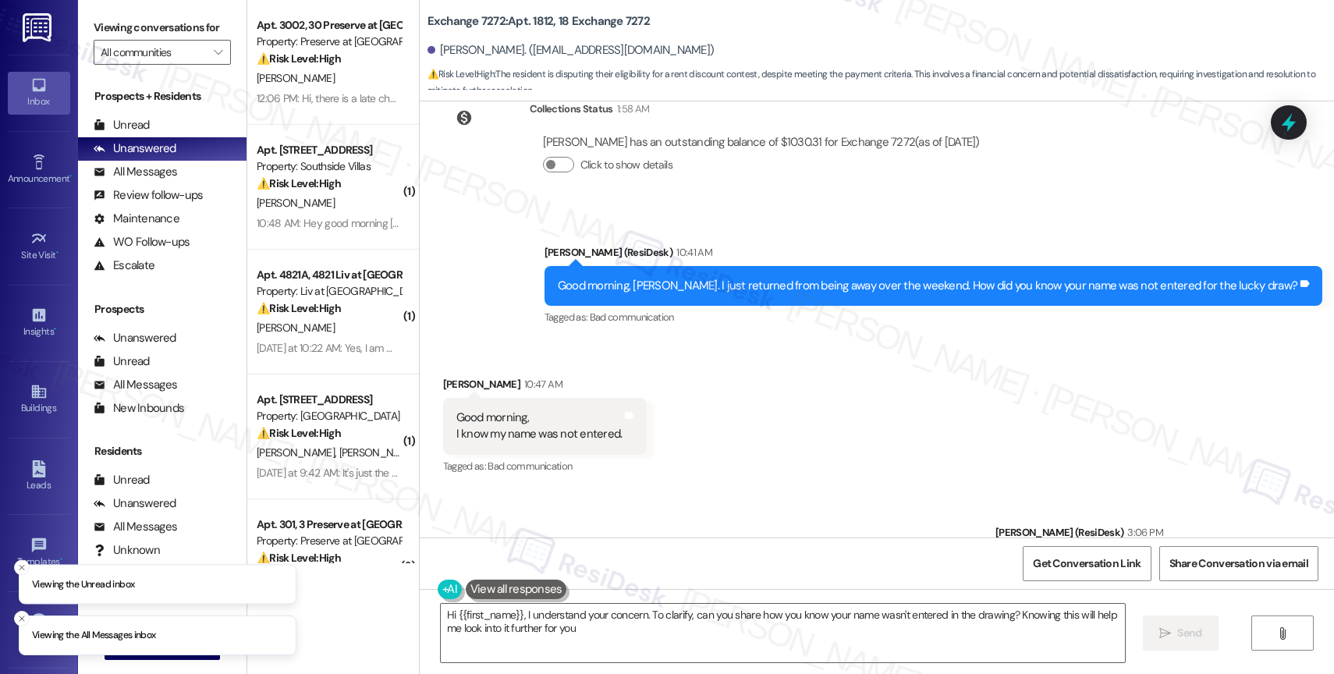
type textarea "Hi {{first_name}}, I understand your concern. To clarify, can you share how you…"
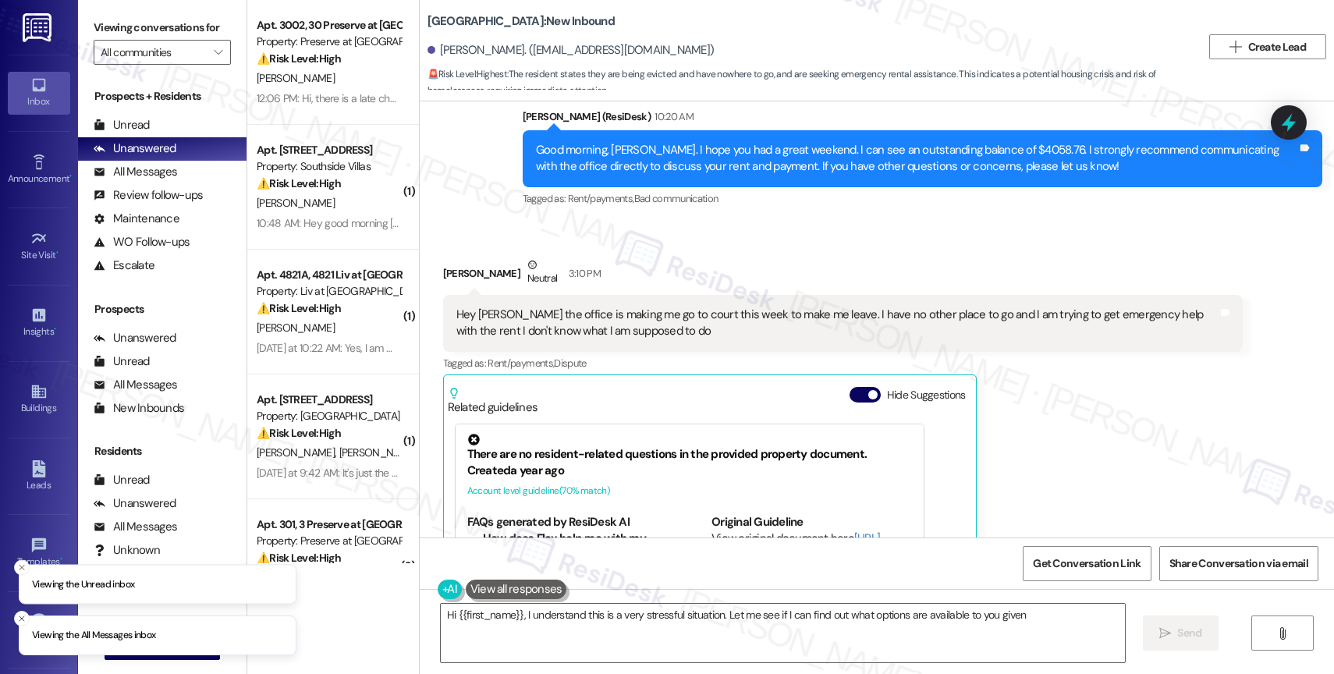
scroll to position [3252, 0]
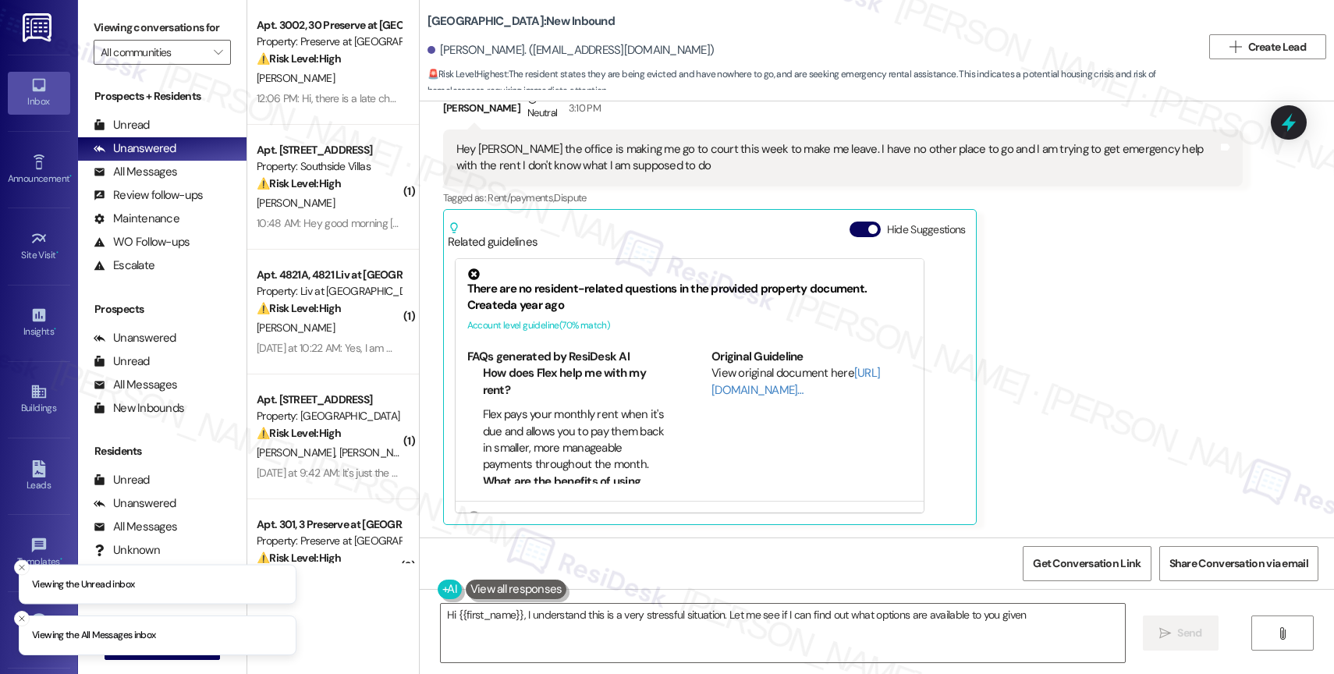
click at [854, 228] on button "Hide Suggestions" at bounding box center [865, 230] width 31 height 16
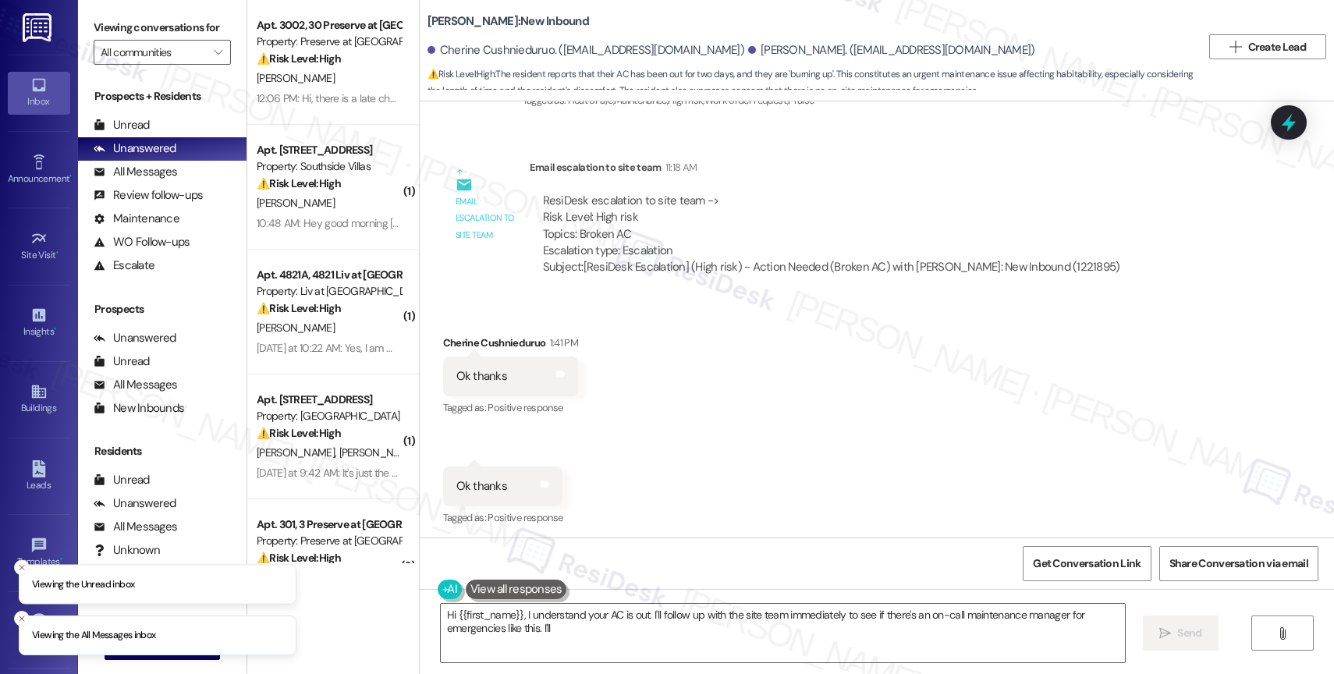
scroll to position [23450, 0]
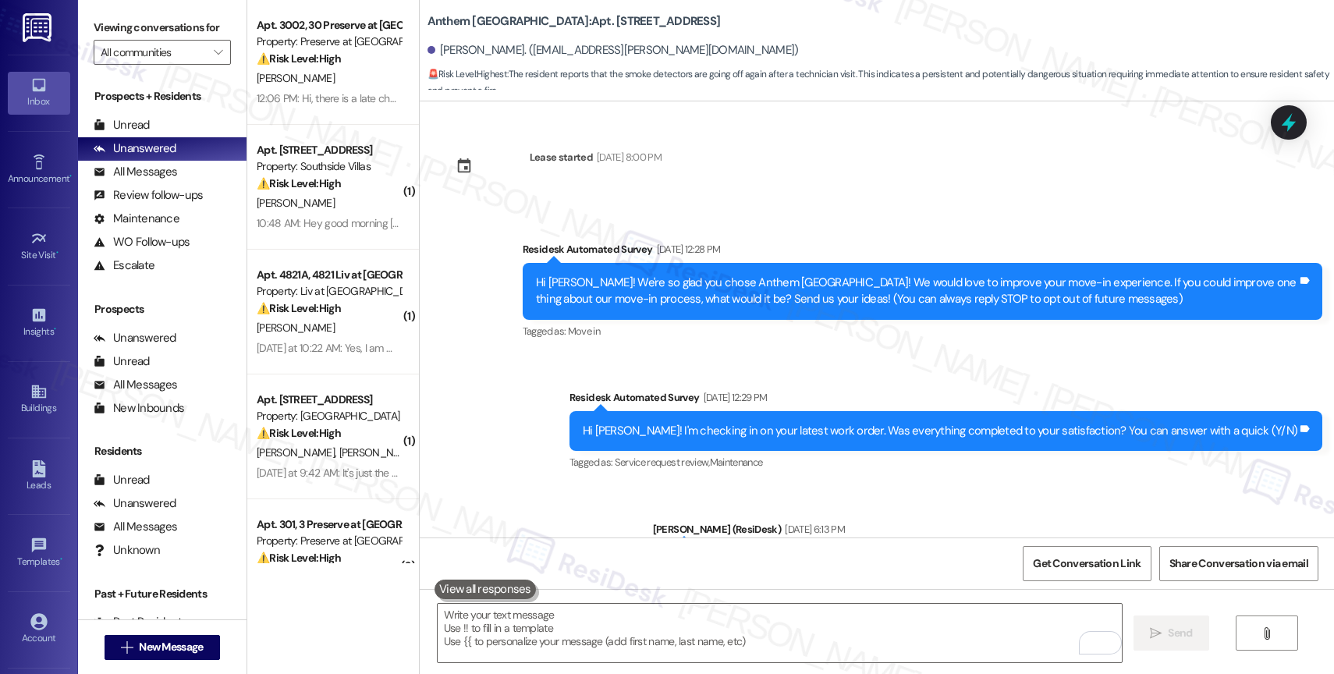
scroll to position [9294, 0]
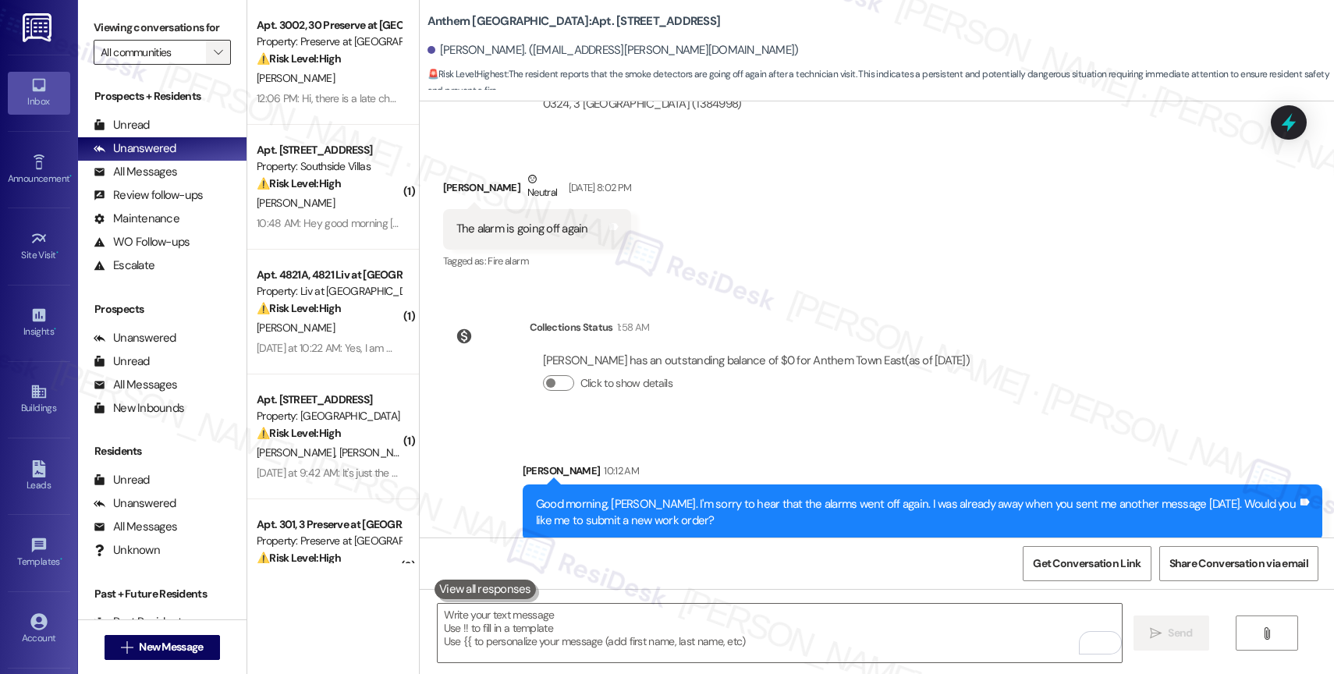
click at [214, 59] on icon "" at bounding box center [218, 52] width 9 height 12
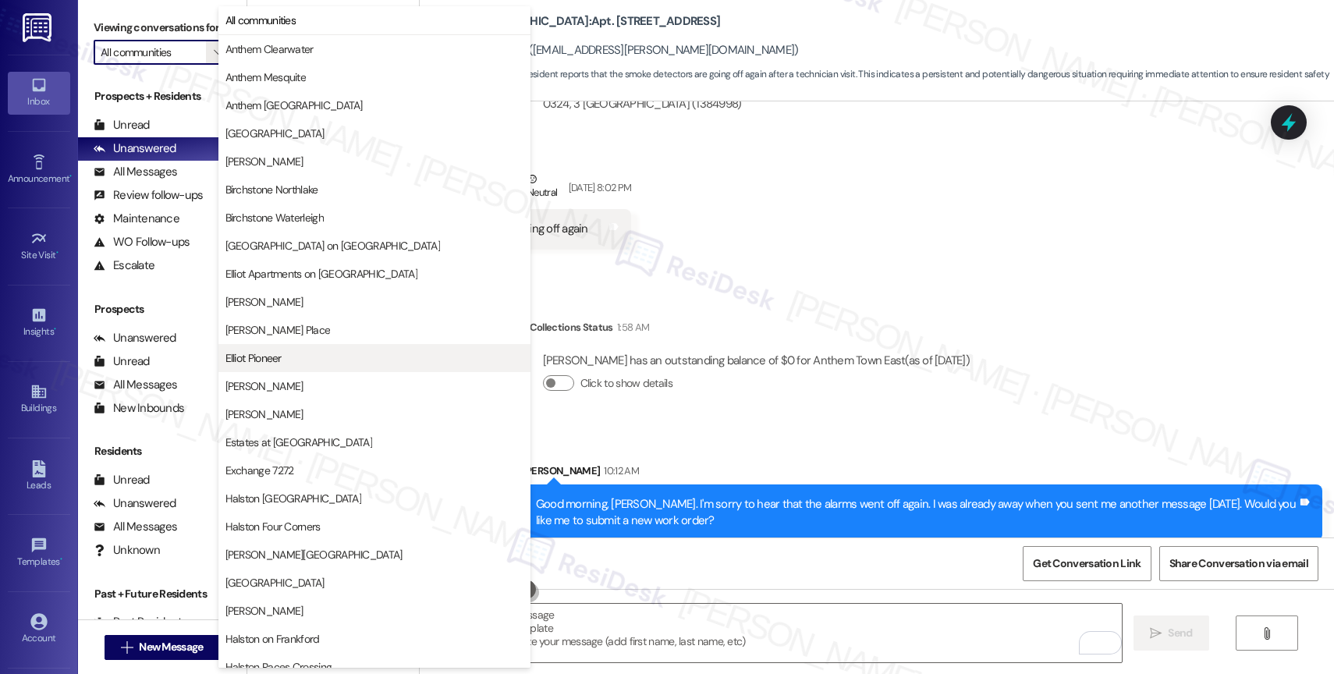
scroll to position [463, 0]
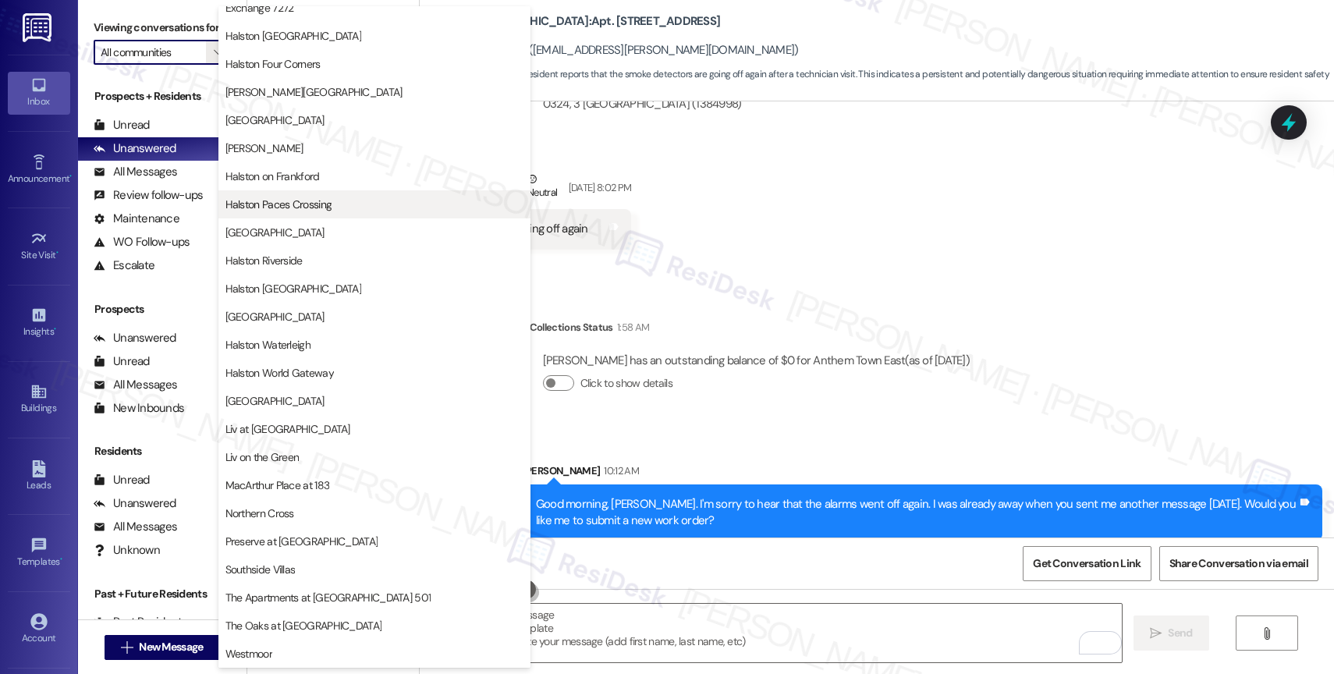
click at [321, 198] on span "Halston Paces Crossing" at bounding box center [278, 205] width 107 height 16
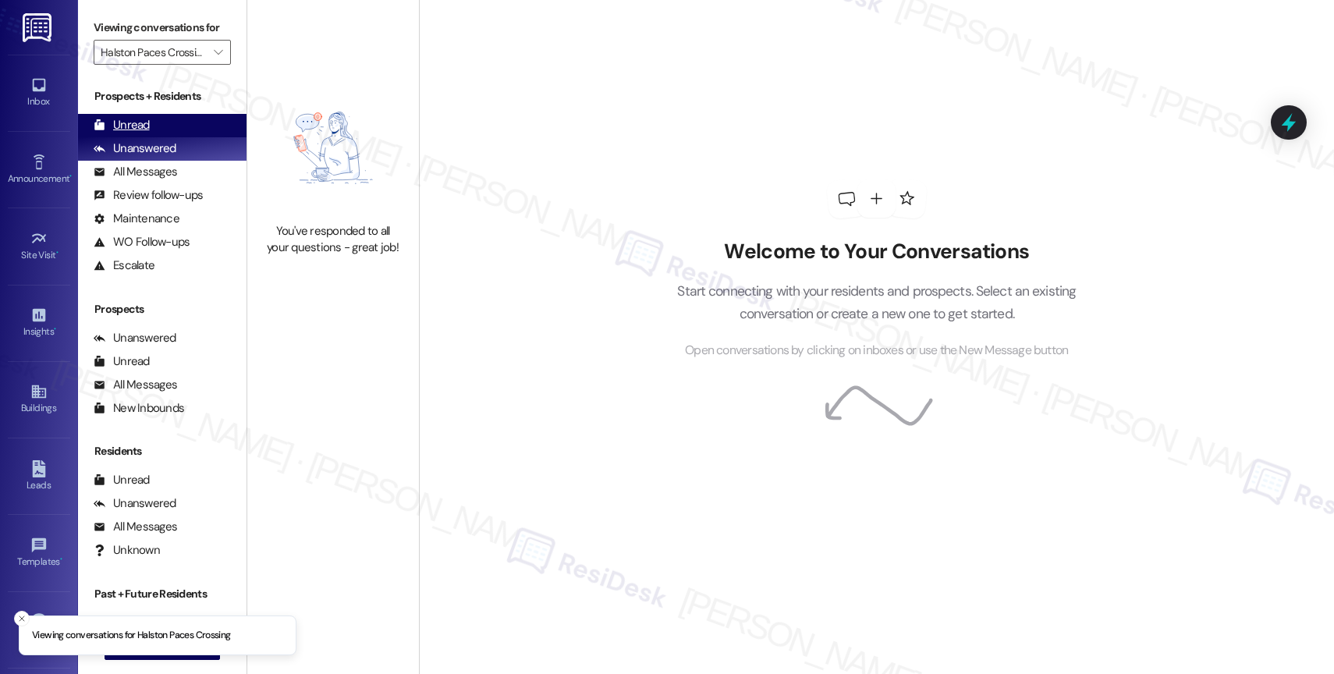
click at [172, 133] on div "Unread (0)" at bounding box center [162, 125] width 169 height 23
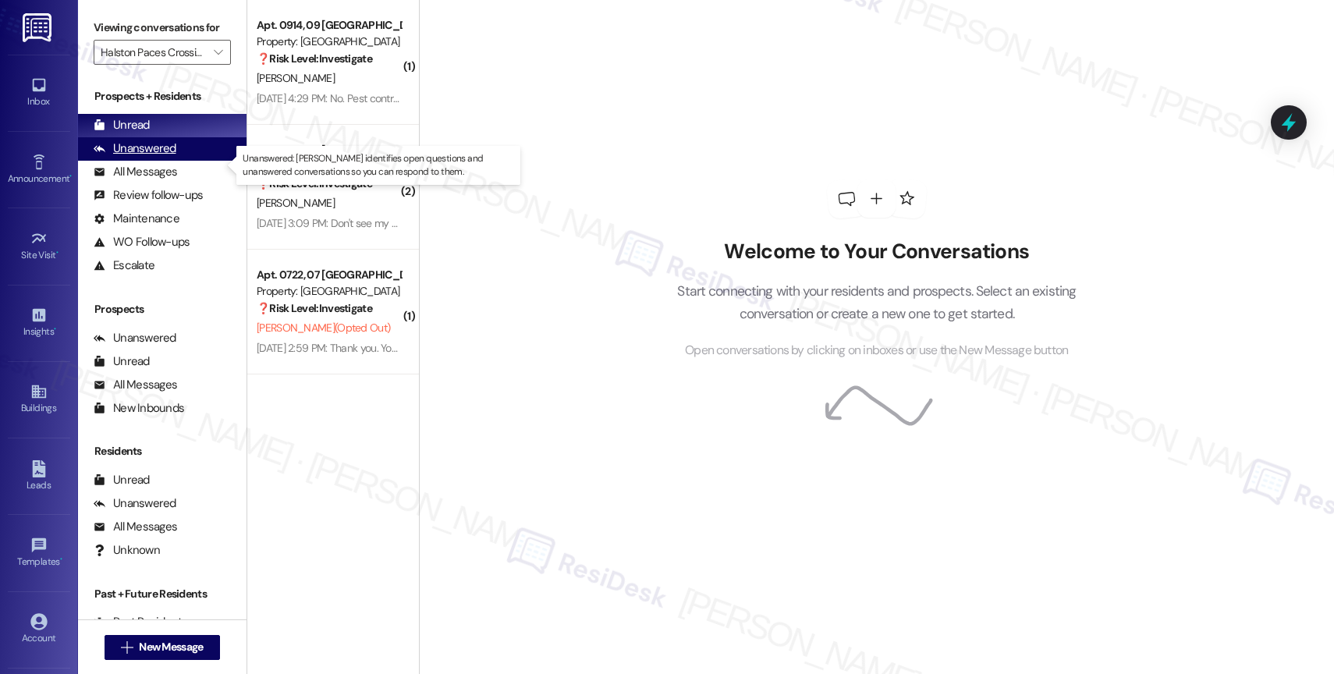
click at [175, 161] on div "Unanswered (0)" at bounding box center [162, 148] width 169 height 23
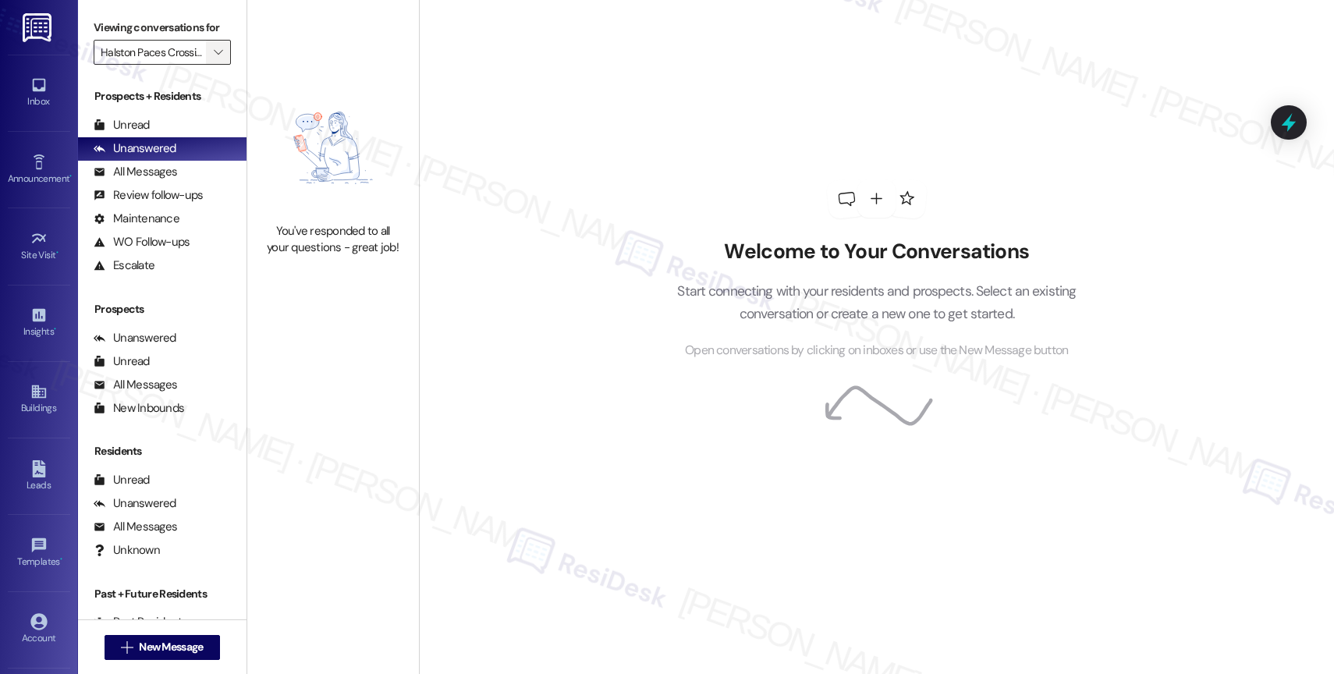
click at [211, 61] on span "" at bounding box center [218, 52] width 15 height 25
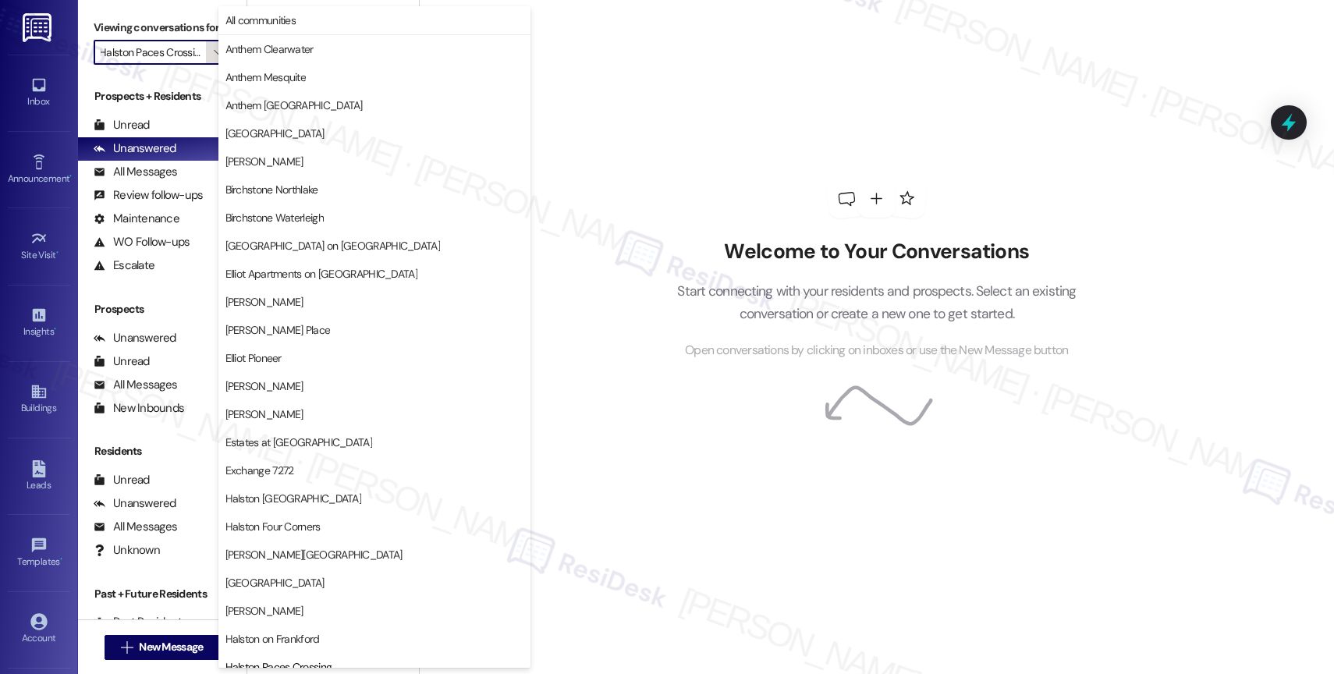
scroll to position [463, 0]
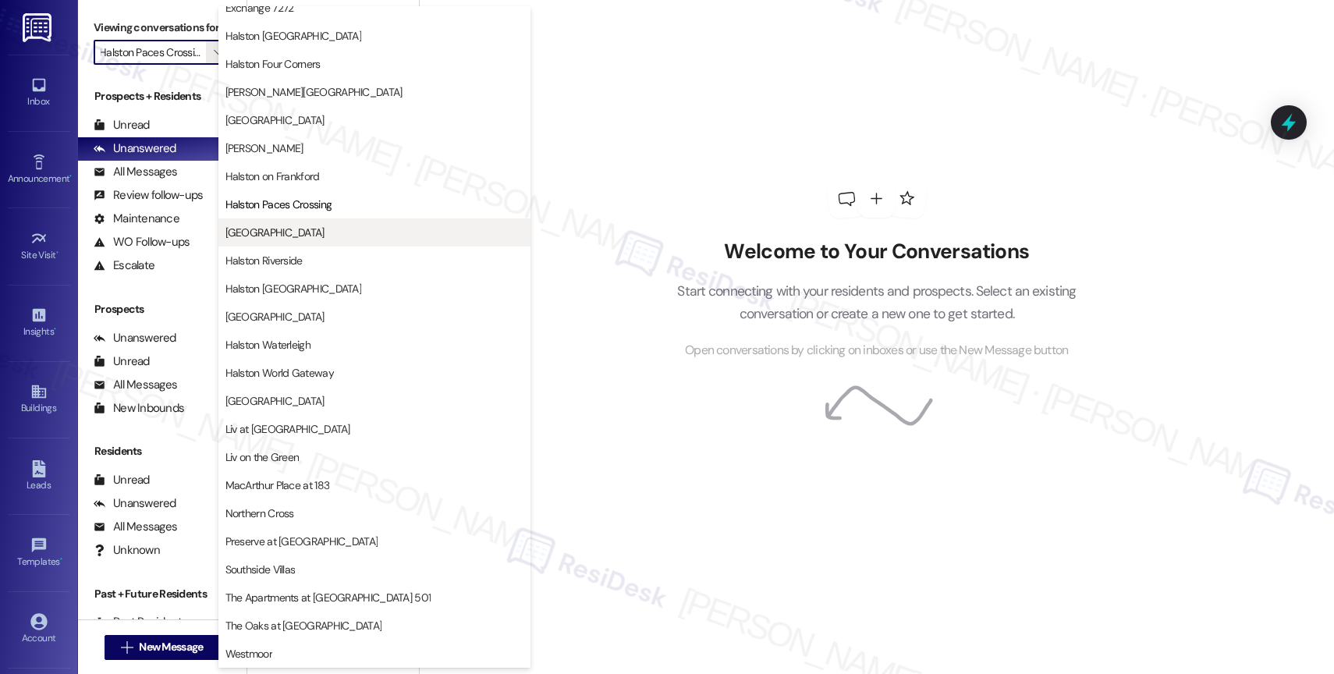
click at [318, 239] on span "[GEOGRAPHIC_DATA]" at bounding box center [374, 233] width 298 height 16
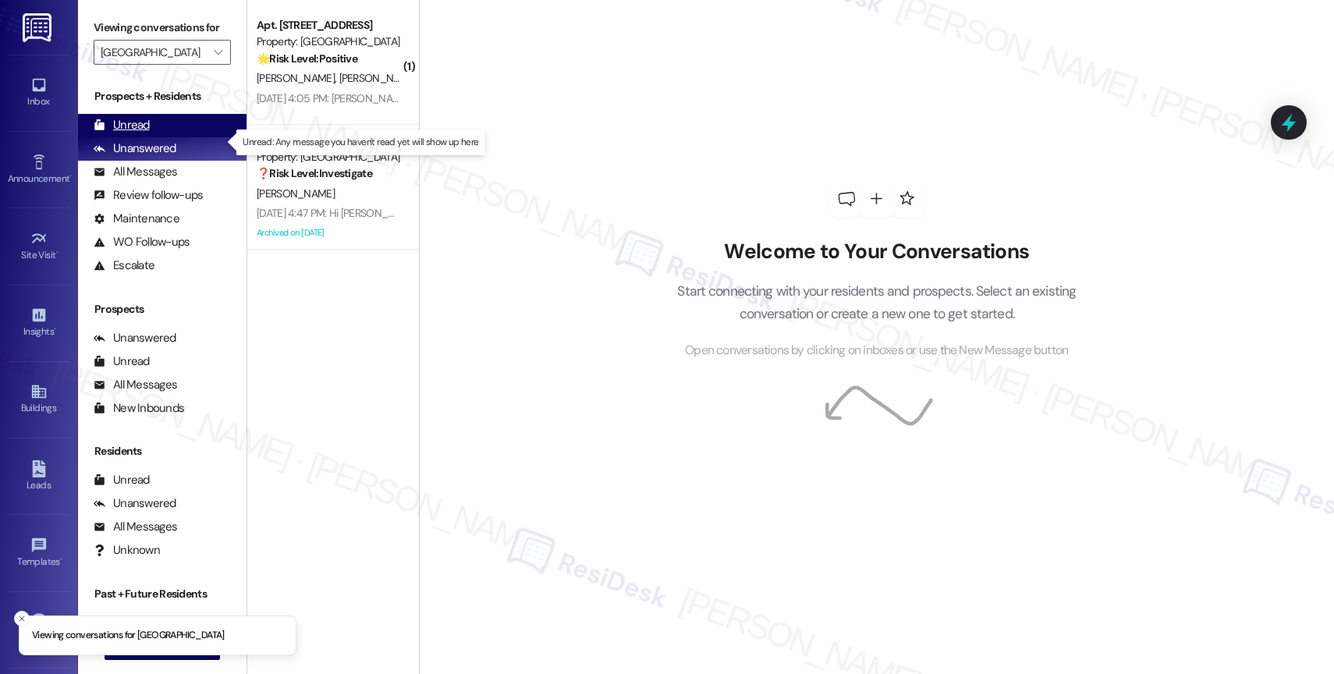
click at [150, 137] on div "Unread (0)" at bounding box center [162, 125] width 169 height 23
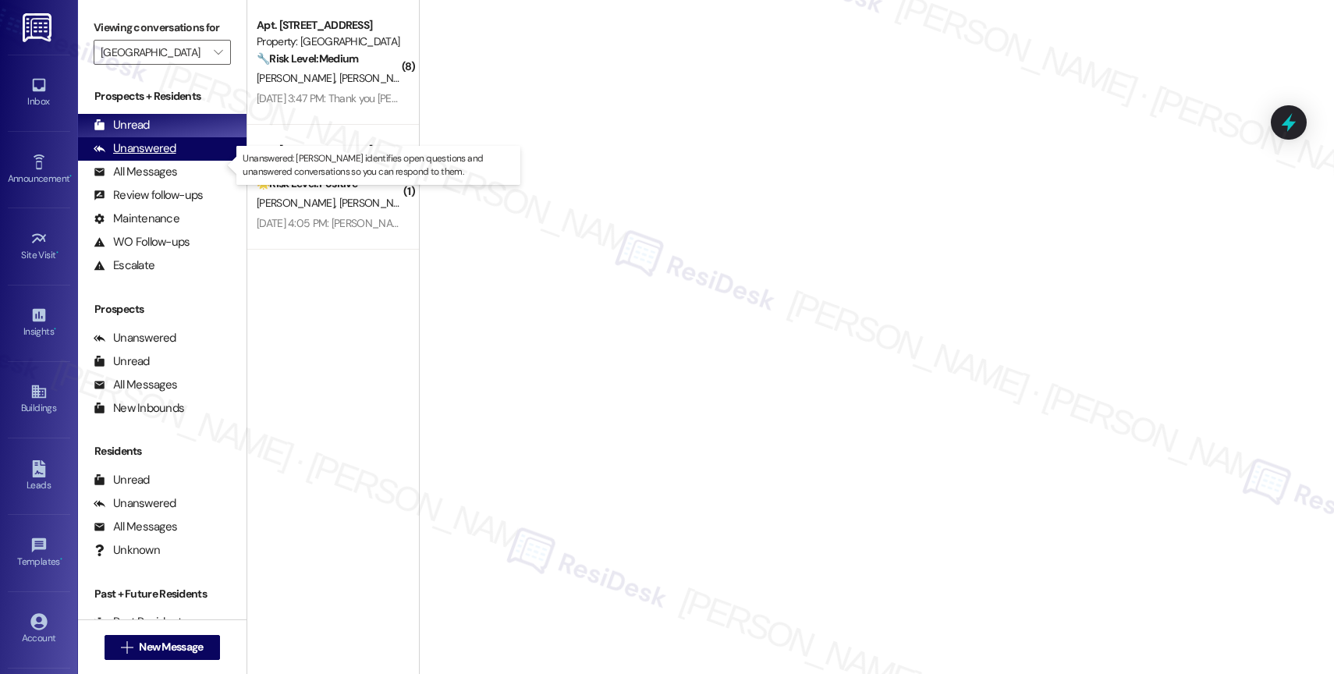
click at [165, 157] on div "Unanswered" at bounding box center [135, 148] width 83 height 16
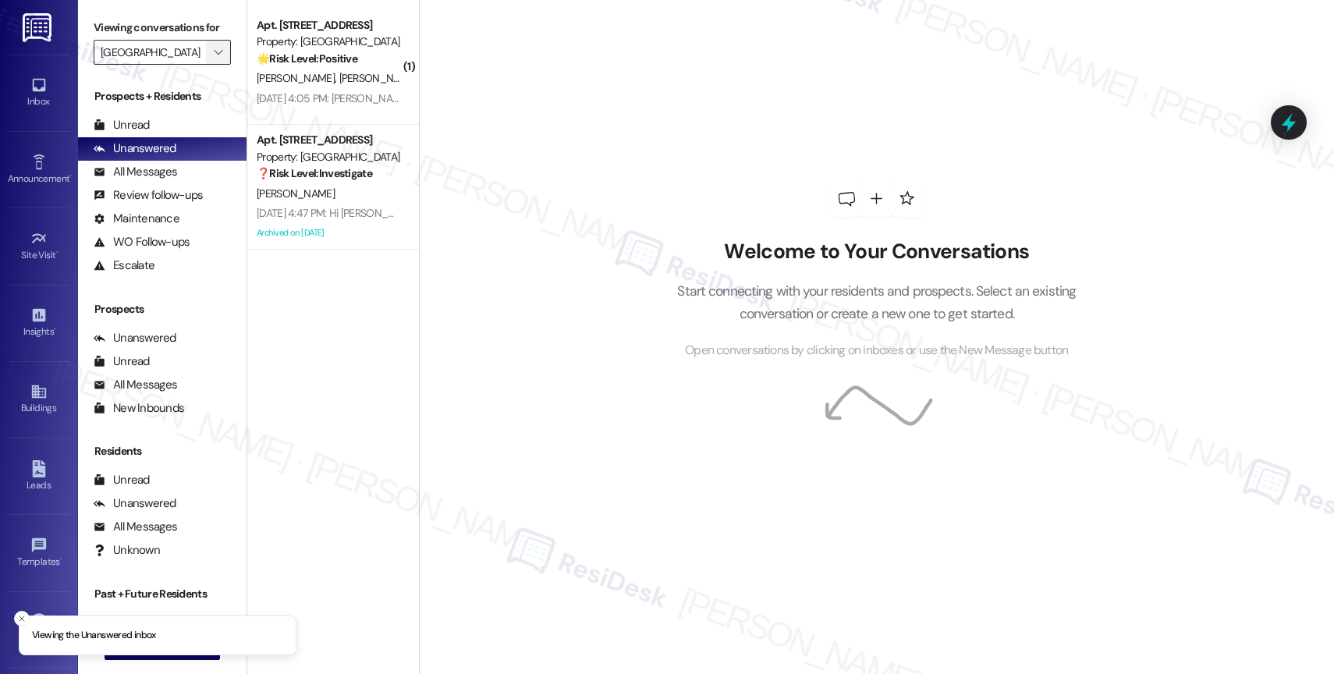
click at [214, 59] on icon "" at bounding box center [218, 52] width 9 height 12
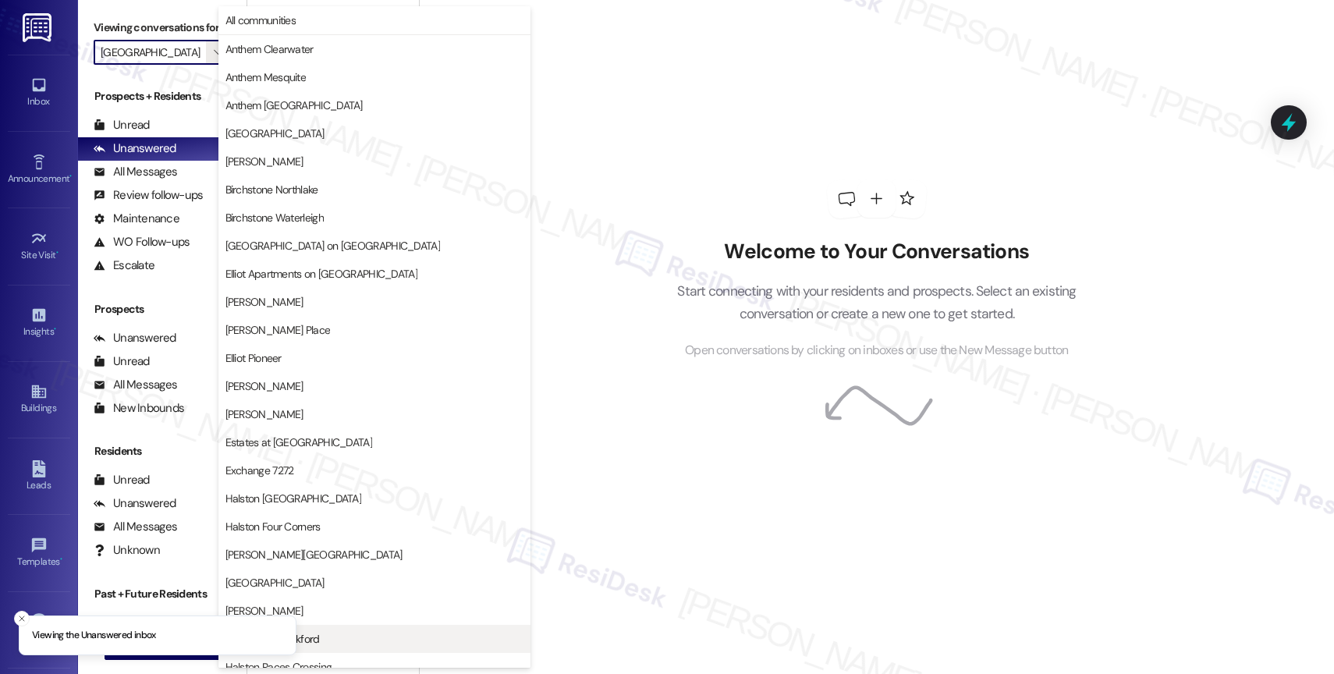
scroll to position [463, 0]
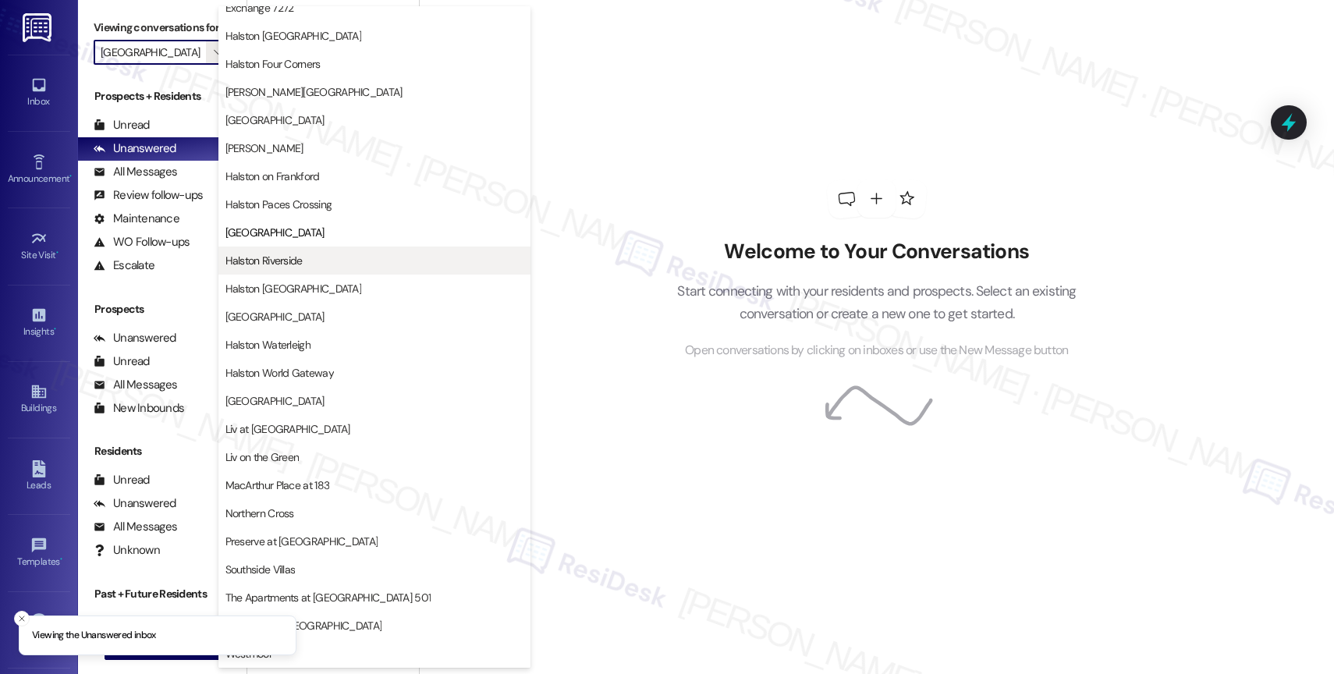
click at [296, 262] on span "Halston Riverside" at bounding box center [263, 261] width 77 height 16
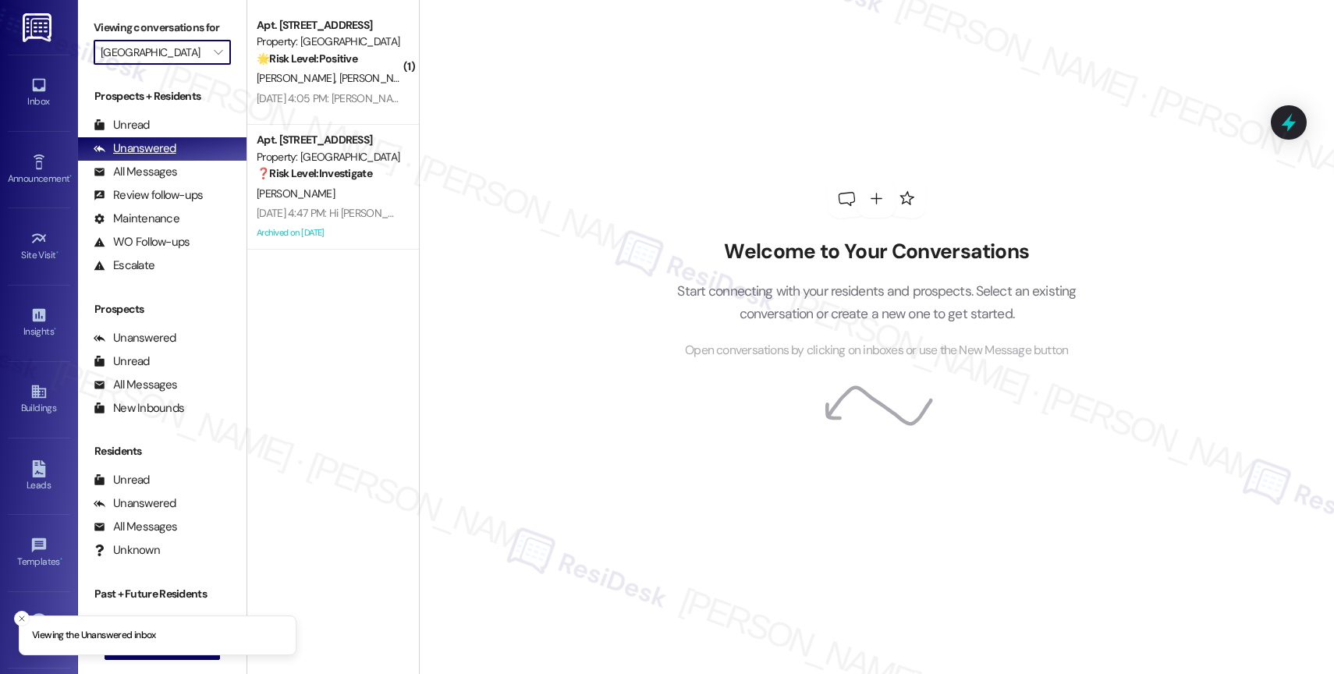
type input "Halston Riverside"
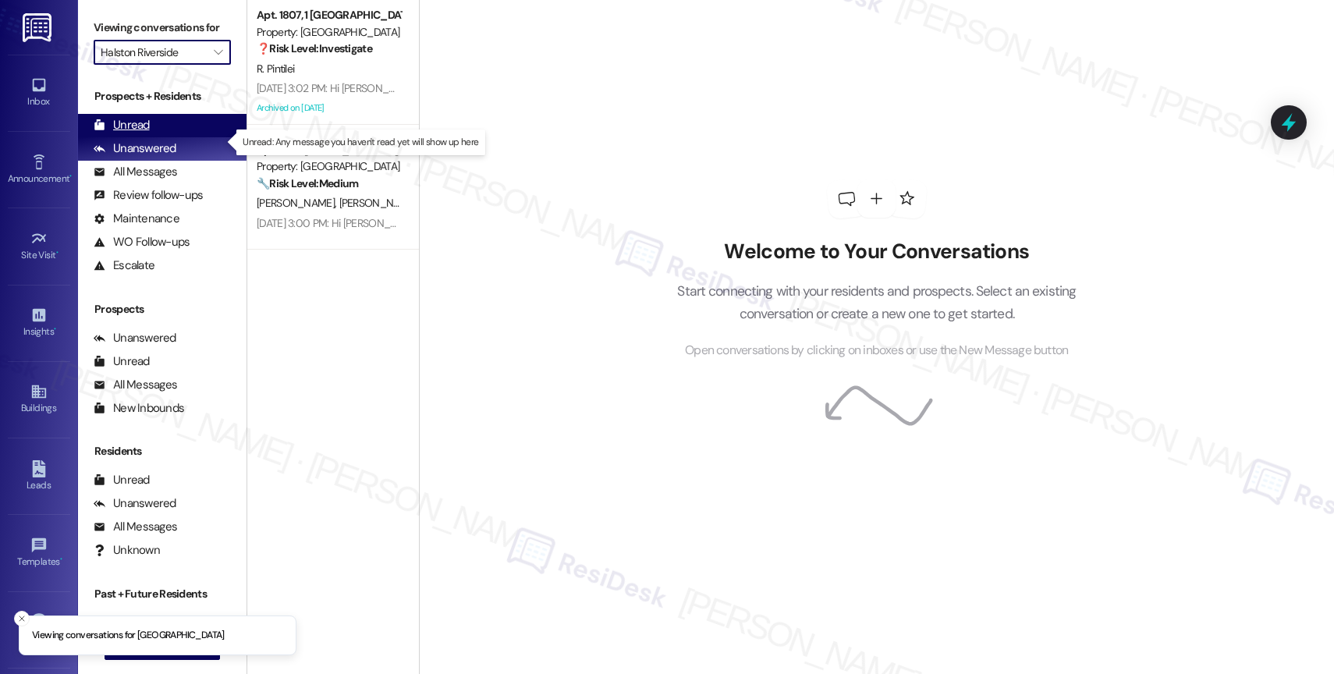
click at [168, 136] on div "Unread (0)" at bounding box center [162, 125] width 169 height 23
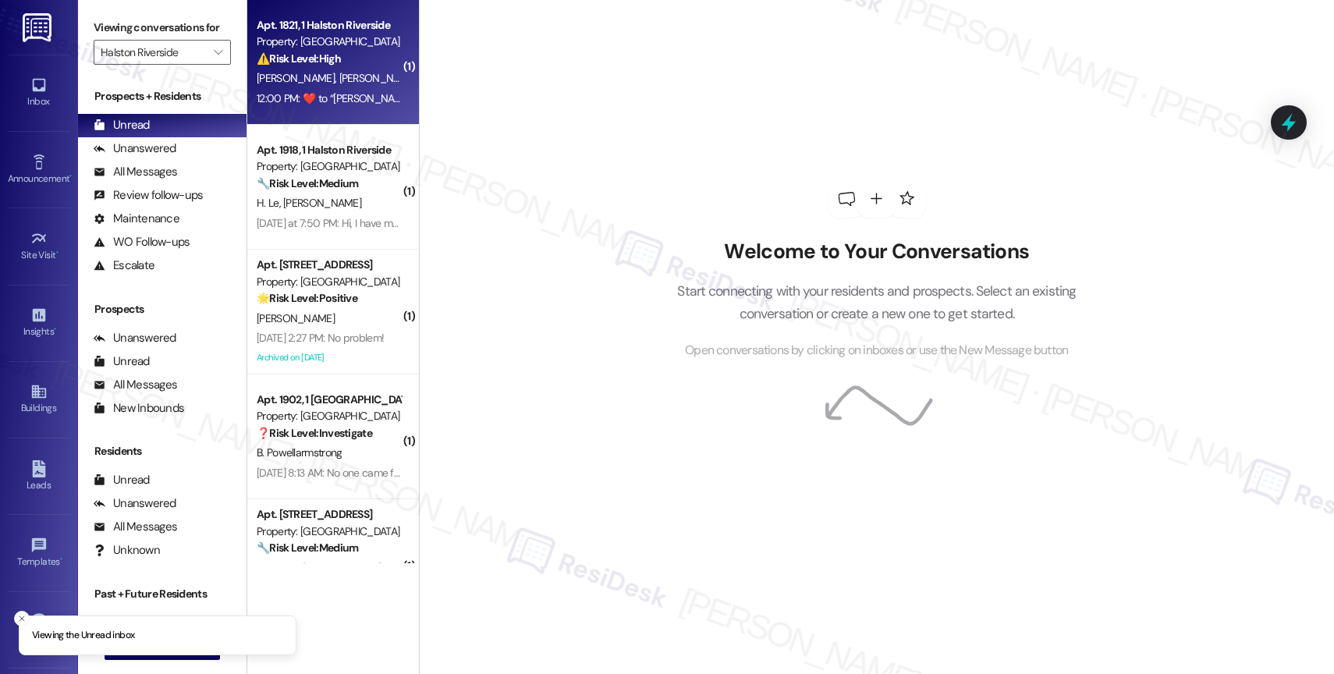
click at [339, 75] on span "[PERSON_NAME]" at bounding box center [378, 78] width 78 height 14
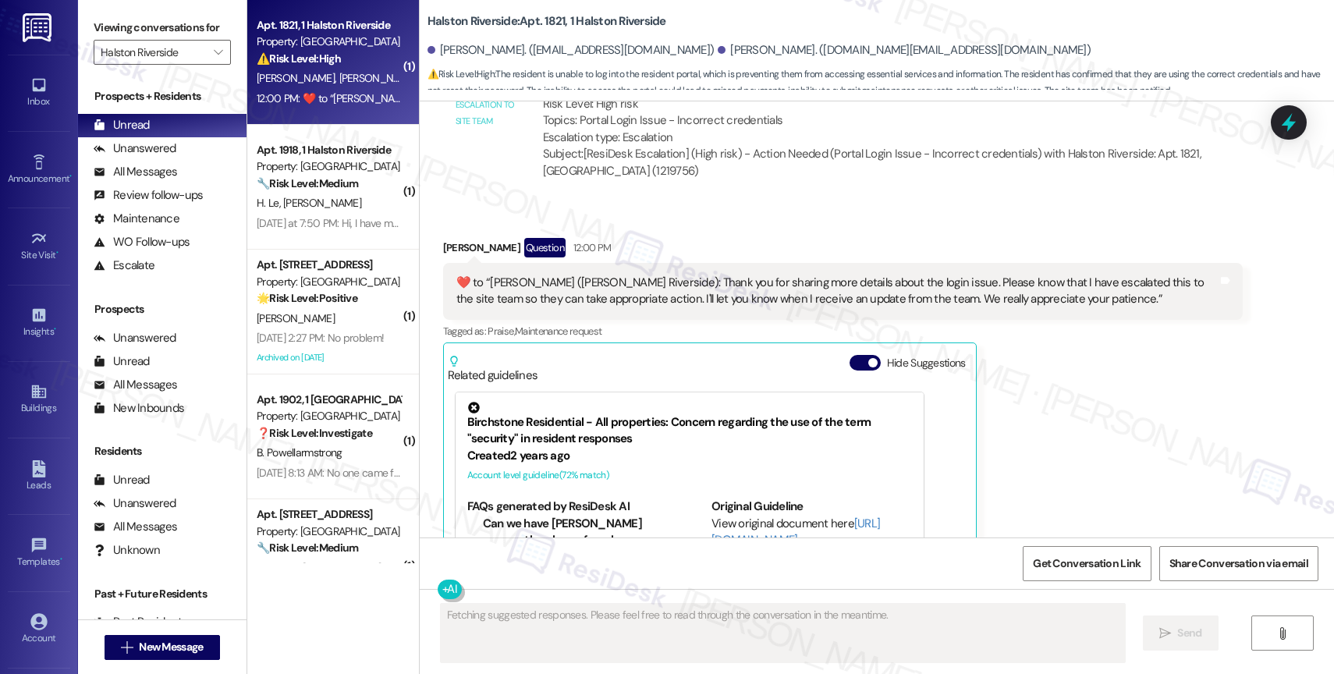
scroll to position [14166, 0]
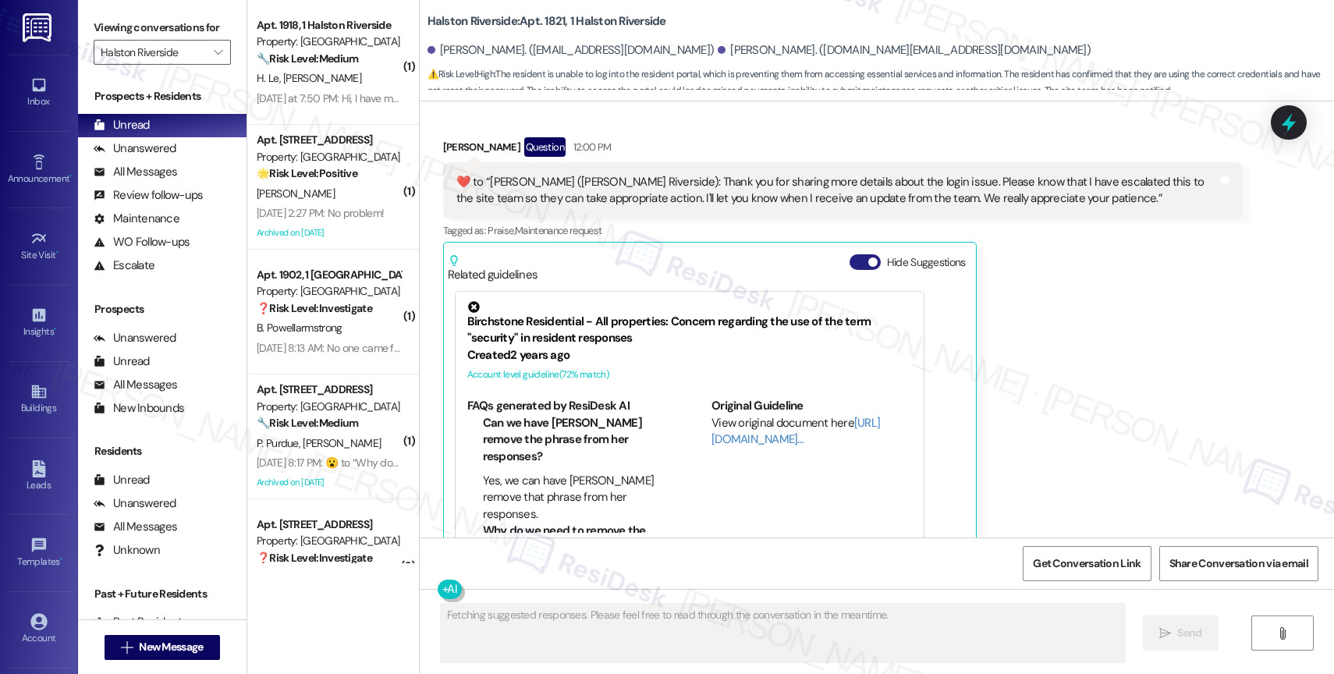
click at [850, 254] on button "Hide Suggestions" at bounding box center [865, 262] width 31 height 16
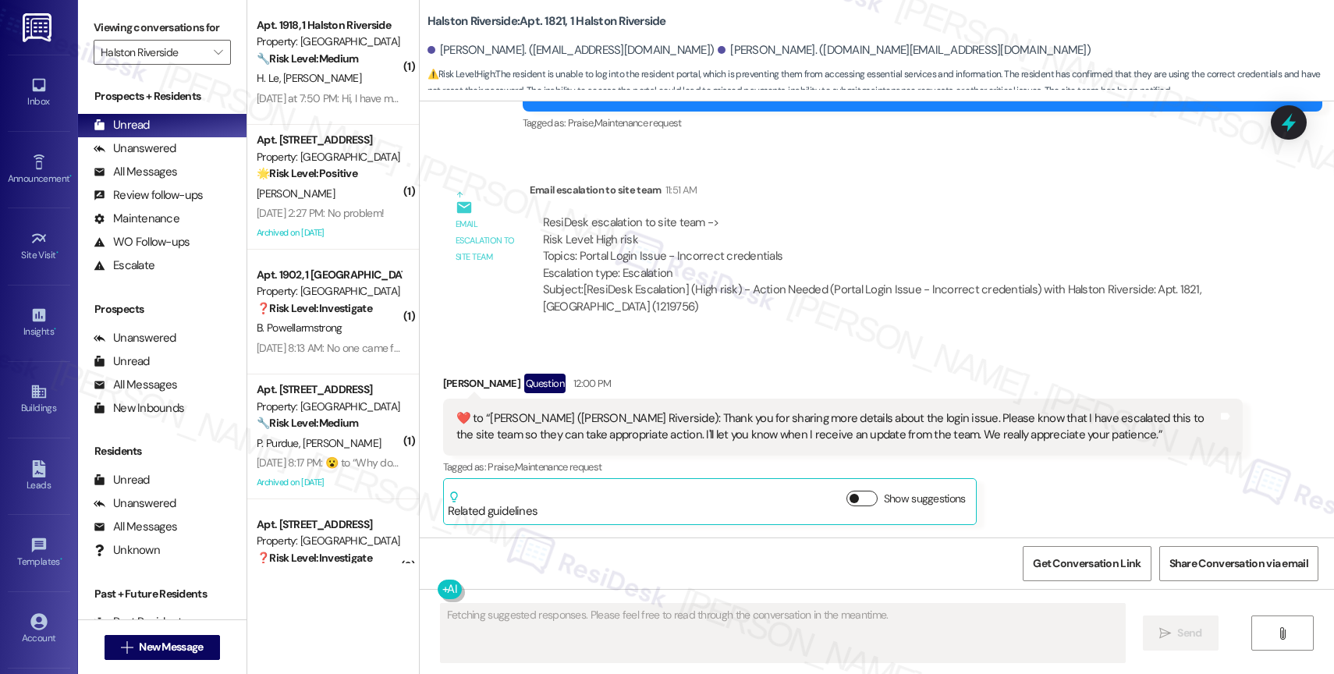
scroll to position [13896, 0]
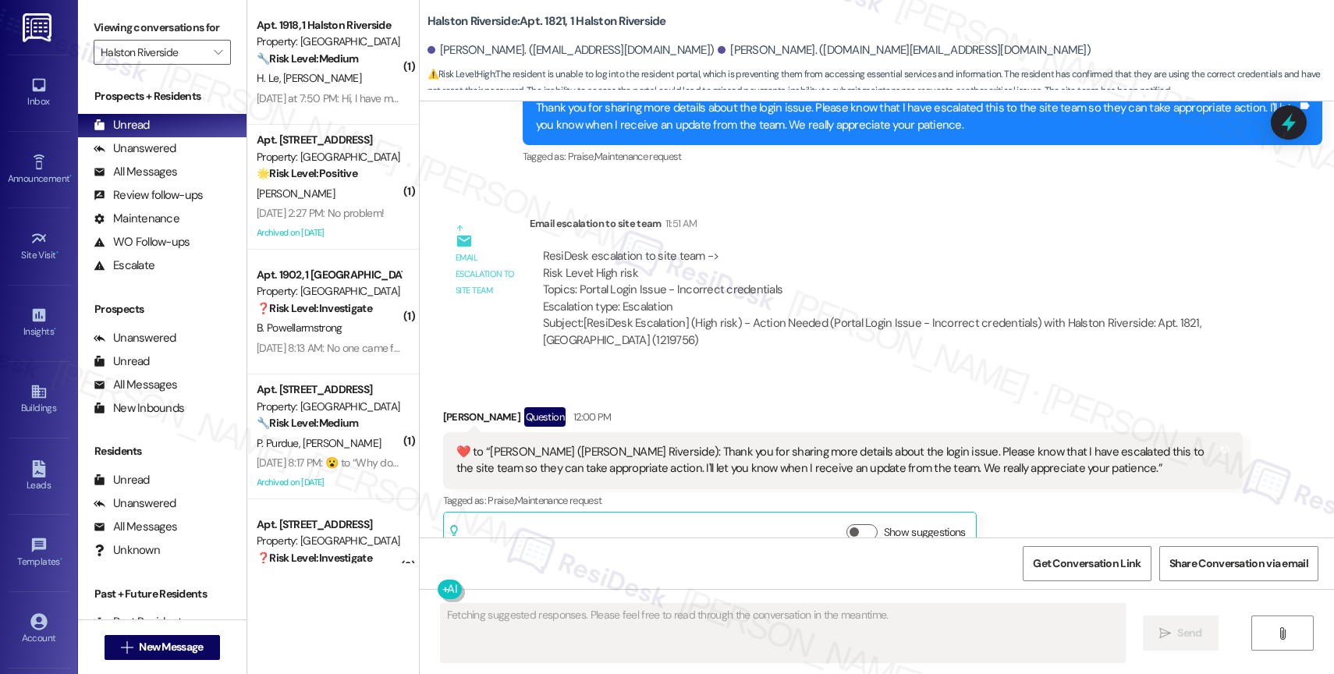
click at [754, 396] on div "Received via SMS [PERSON_NAME] Question 12:00 PM  ​❤️​ to “ [PERSON_NAME] (Hals…" at bounding box center [842, 483] width 823 height 175
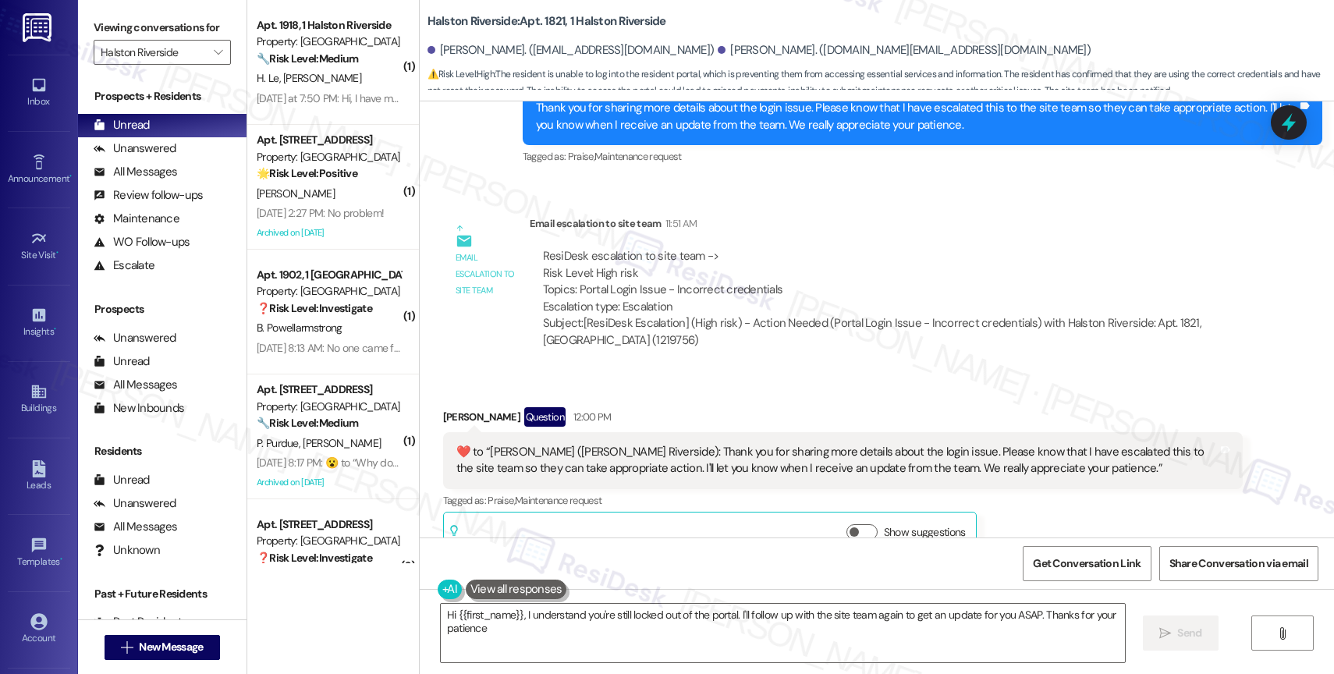
type textarea "Hi {{first_name}}, I understand you're still locked out of the portal. I'll fol…"
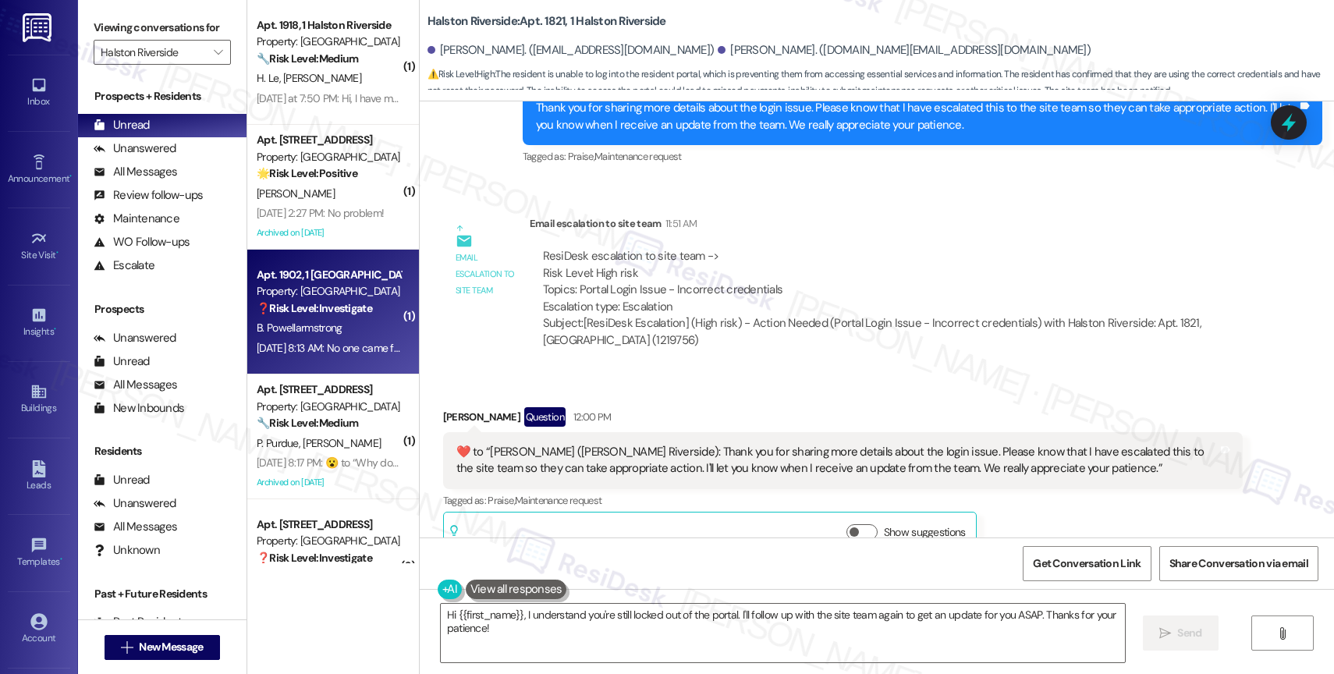
scroll to position [186, 0]
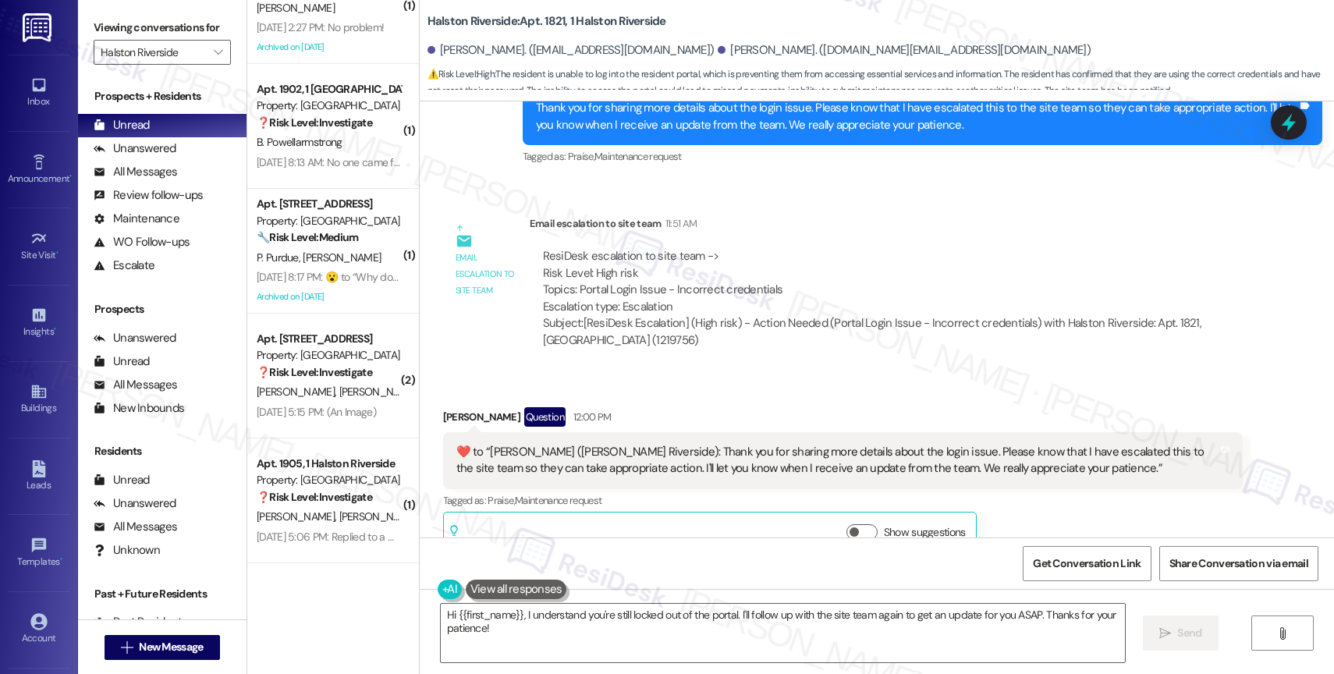
click at [800, 372] on div "Received via SMS [PERSON_NAME] Question 12:00 PM  ​❤️​ to “ [PERSON_NAME] (Hals…" at bounding box center [877, 471] width 914 height 198
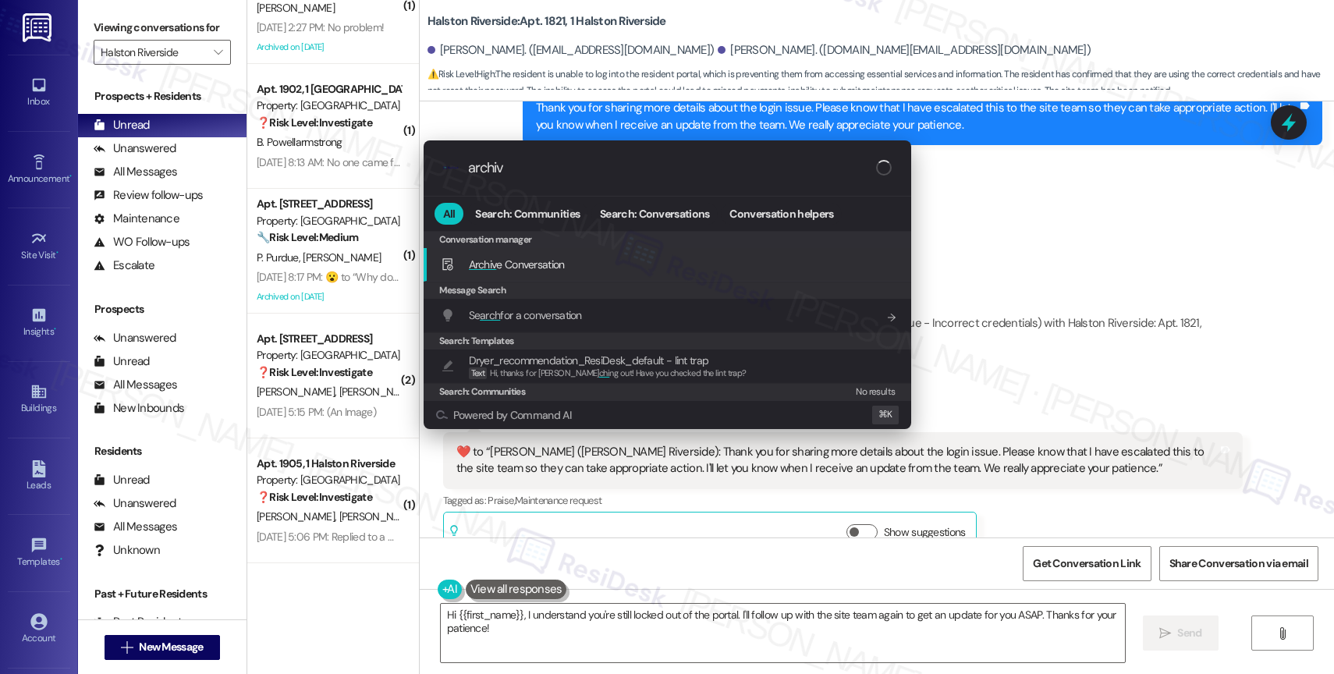
type input "archive"
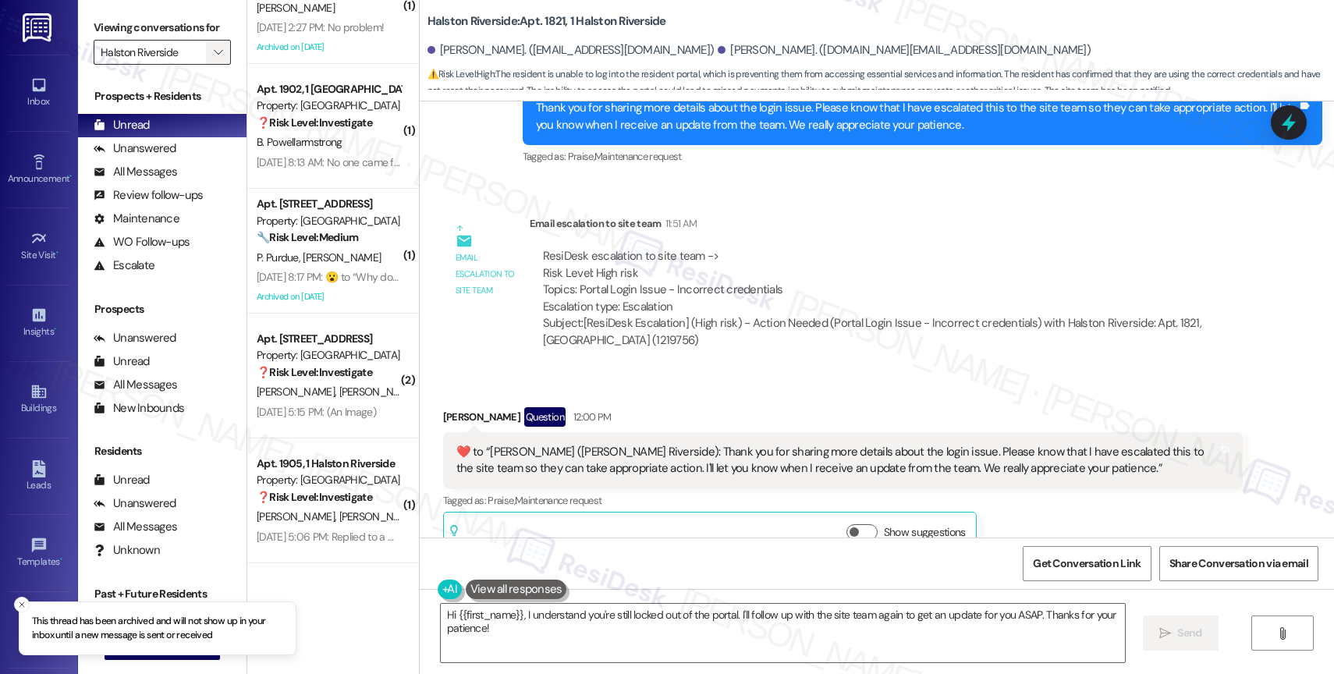
click at [214, 59] on icon "" at bounding box center [218, 52] width 9 height 12
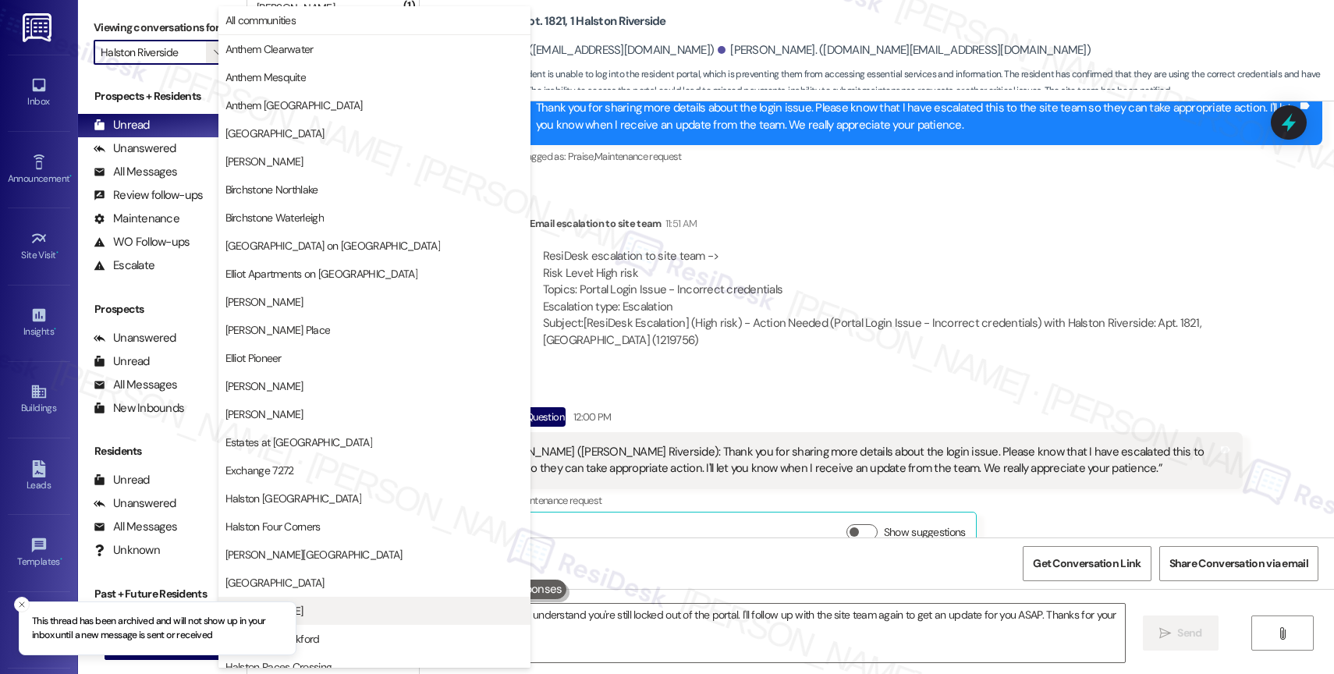
scroll to position [463, 0]
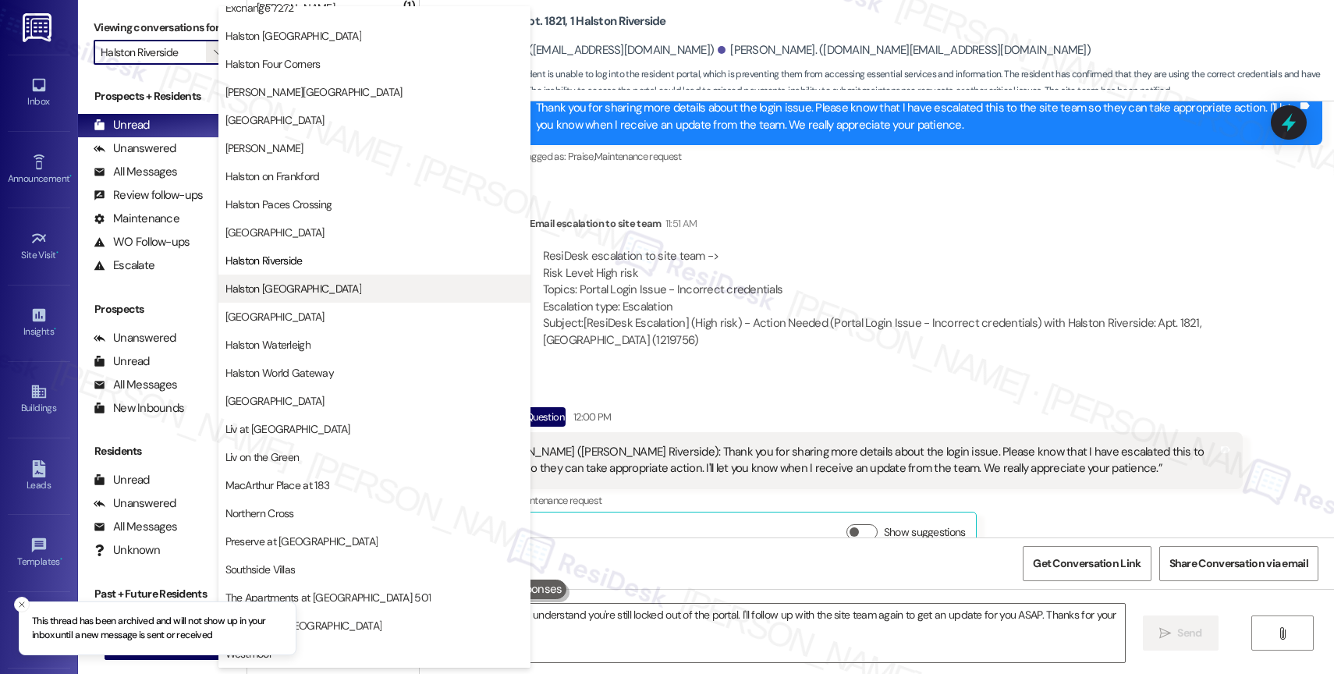
click at [298, 293] on span "Halston [GEOGRAPHIC_DATA]" at bounding box center [293, 289] width 137 height 16
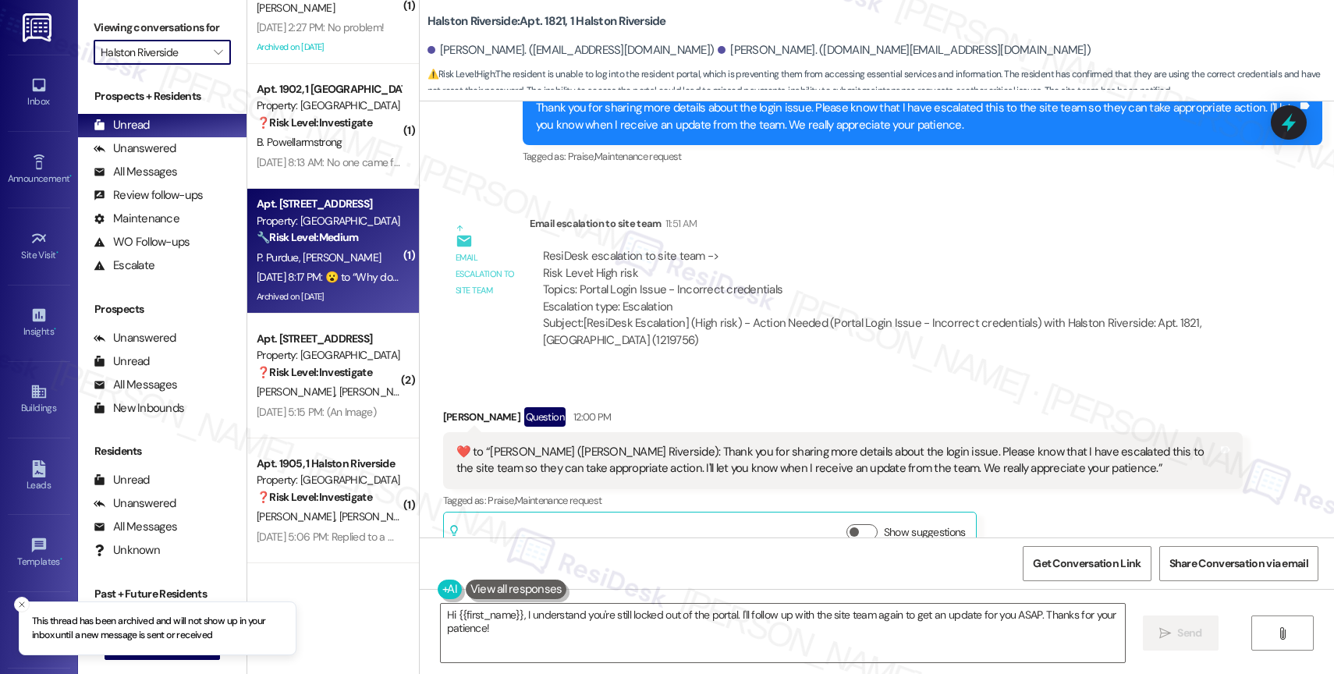
type input "Halston [GEOGRAPHIC_DATA]"
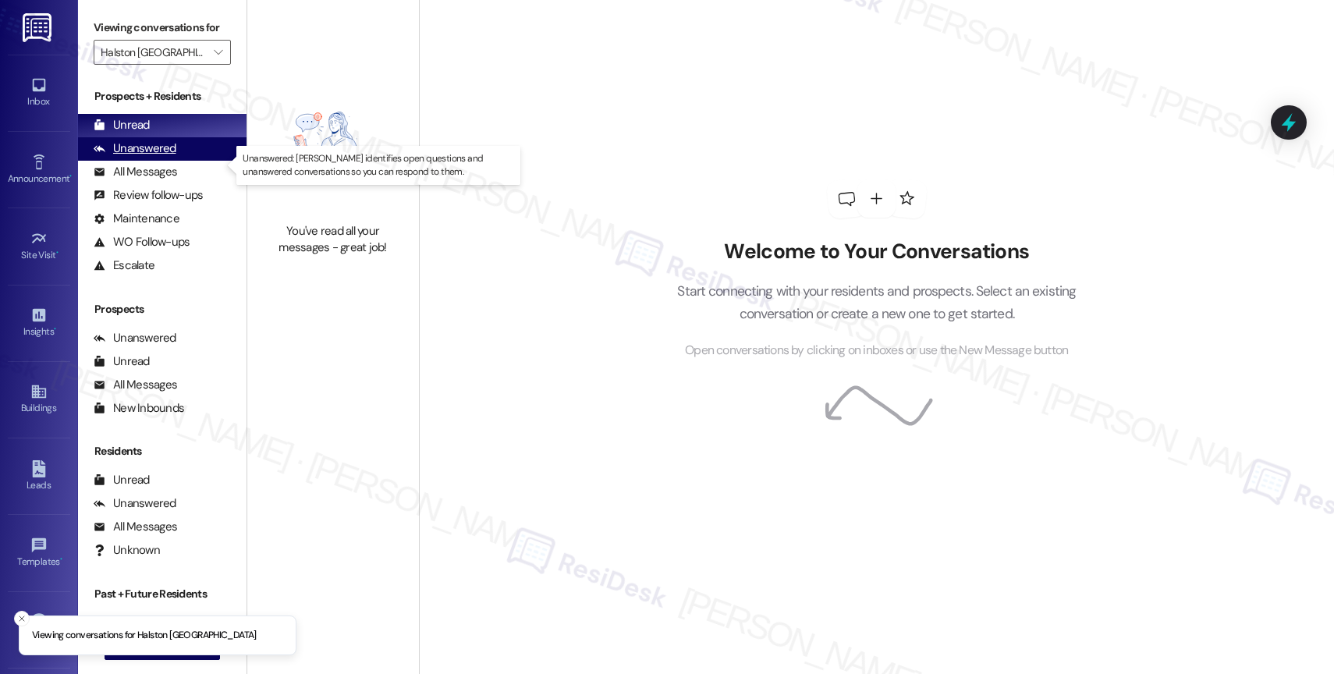
click at [186, 161] on div "Unanswered (0)" at bounding box center [162, 148] width 169 height 23
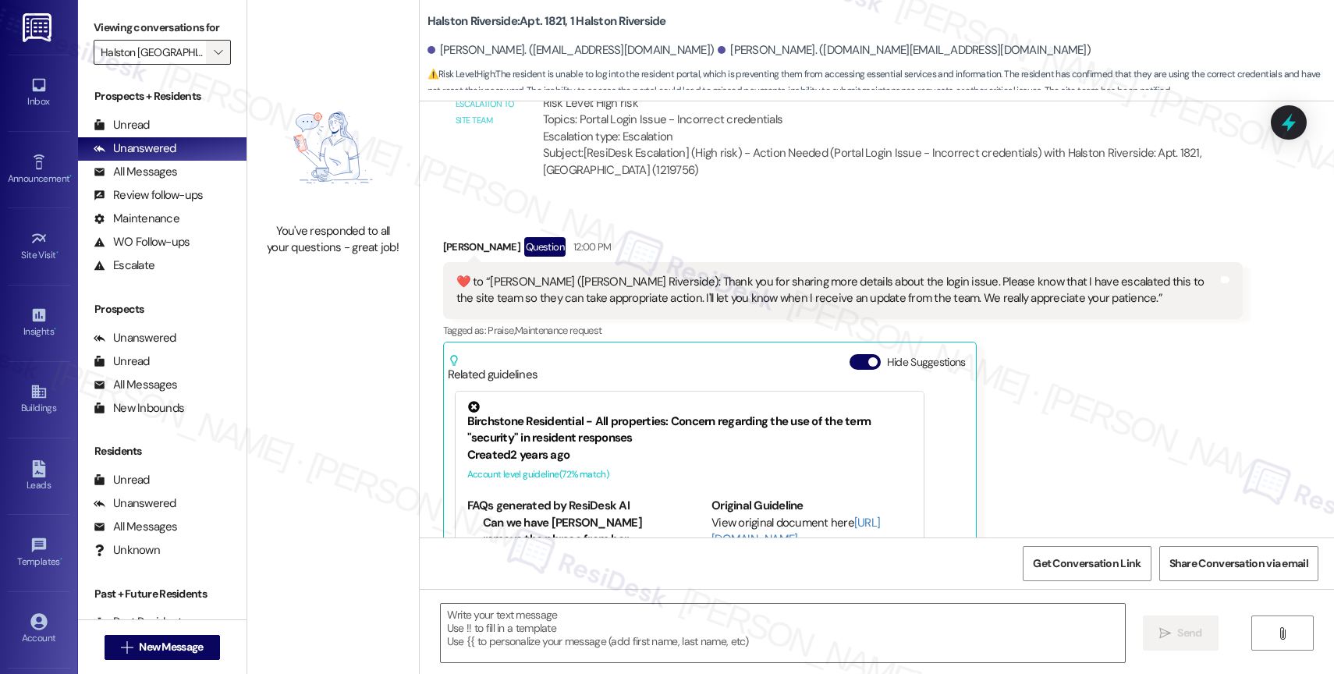
type textarea "Fetching suggested responses. Please feel free to read through the conversation…"
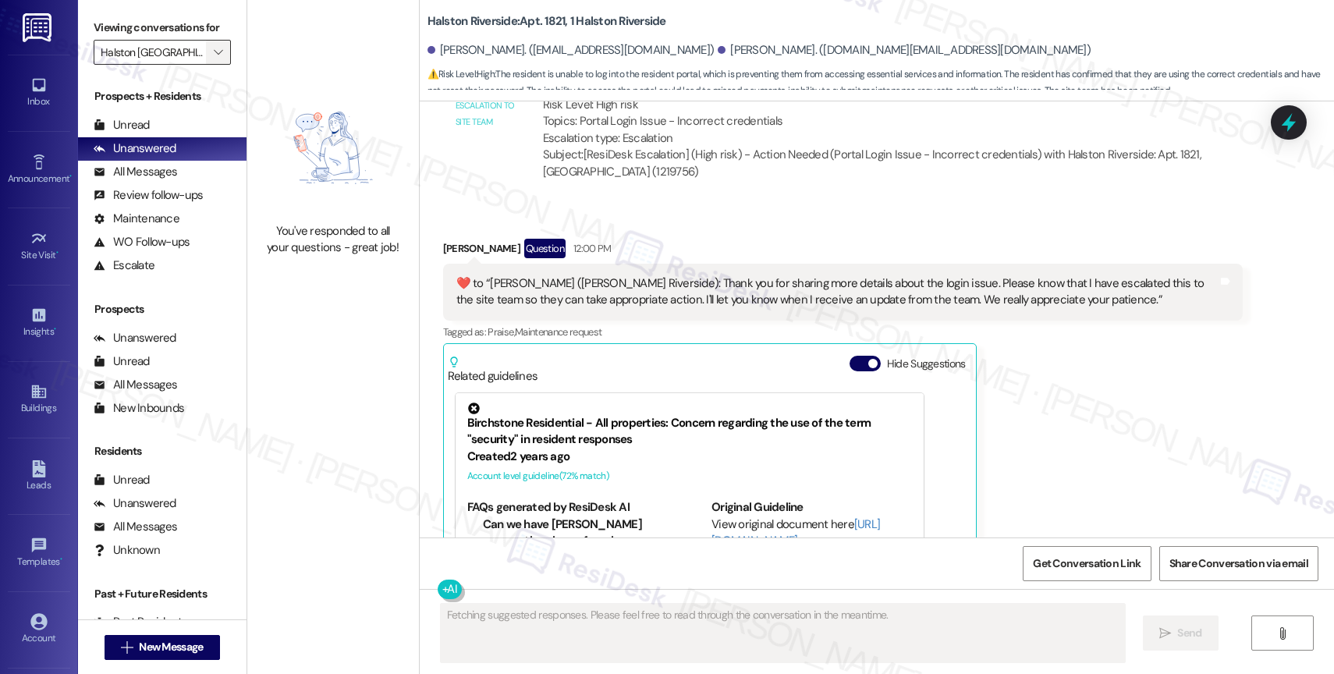
click at [214, 59] on icon "" at bounding box center [218, 52] width 9 height 12
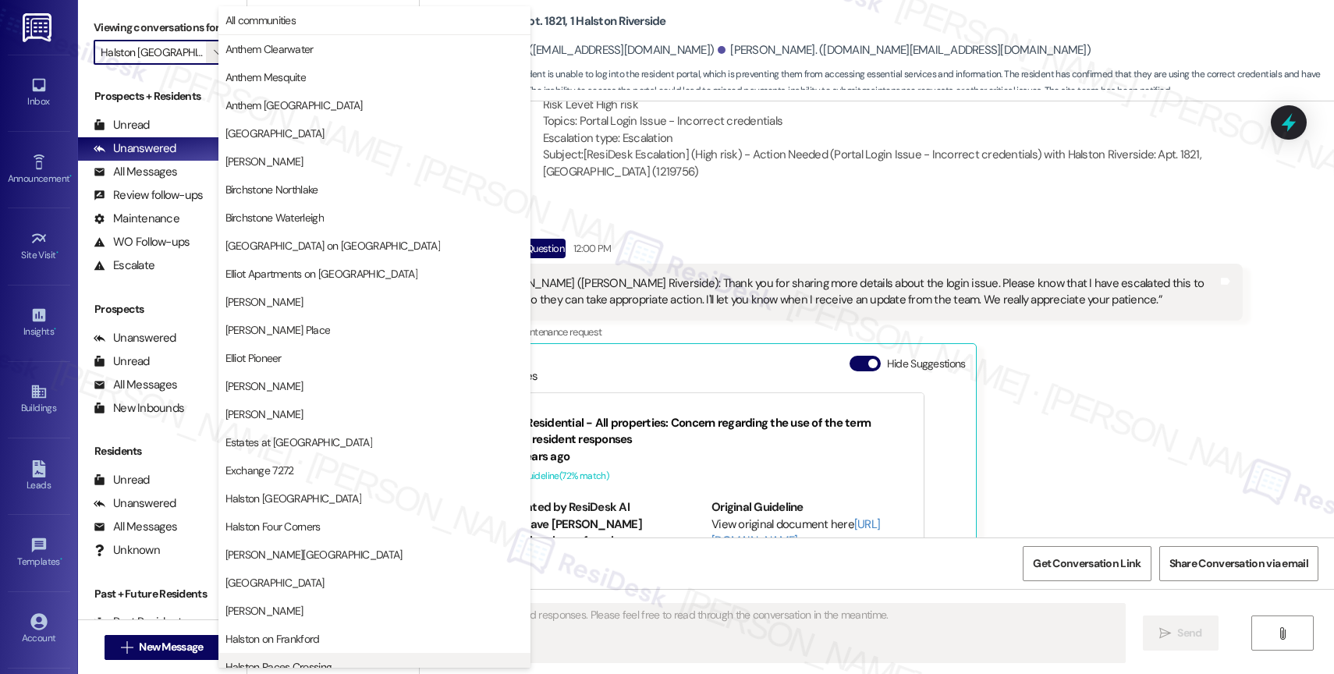
scroll to position [463, 0]
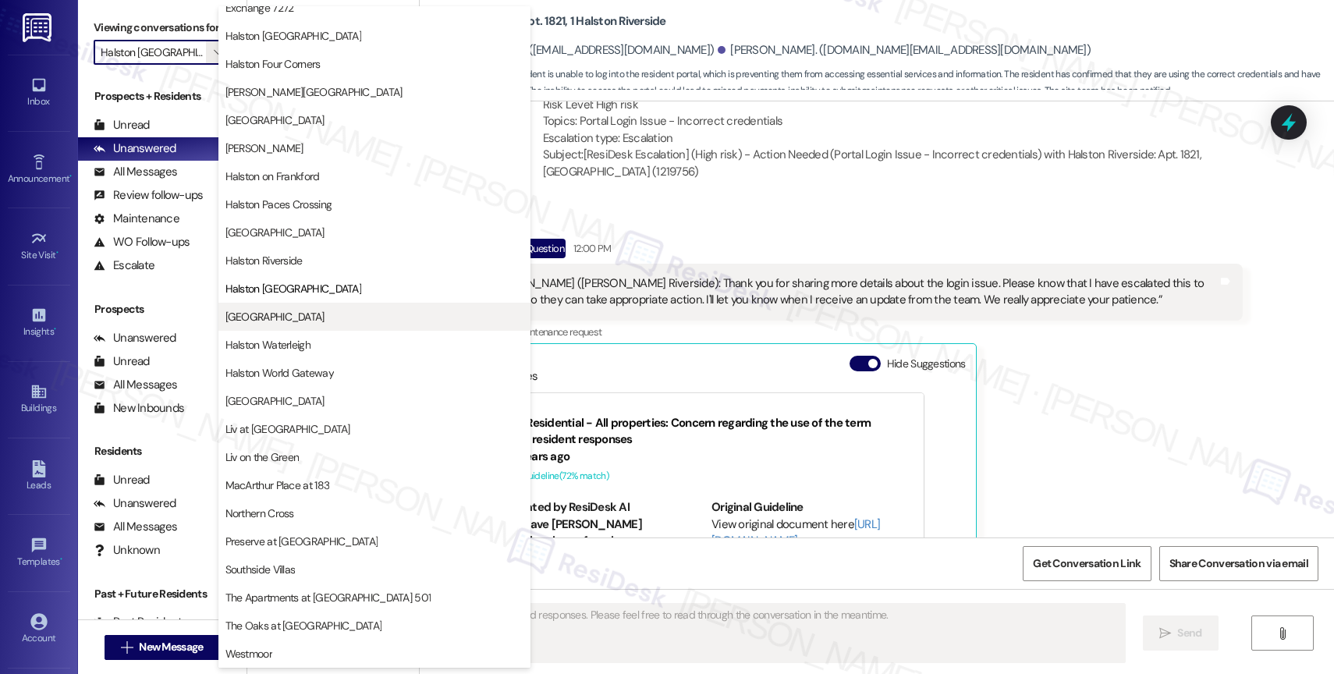
click at [286, 307] on button "[GEOGRAPHIC_DATA]" at bounding box center [374, 317] width 312 height 28
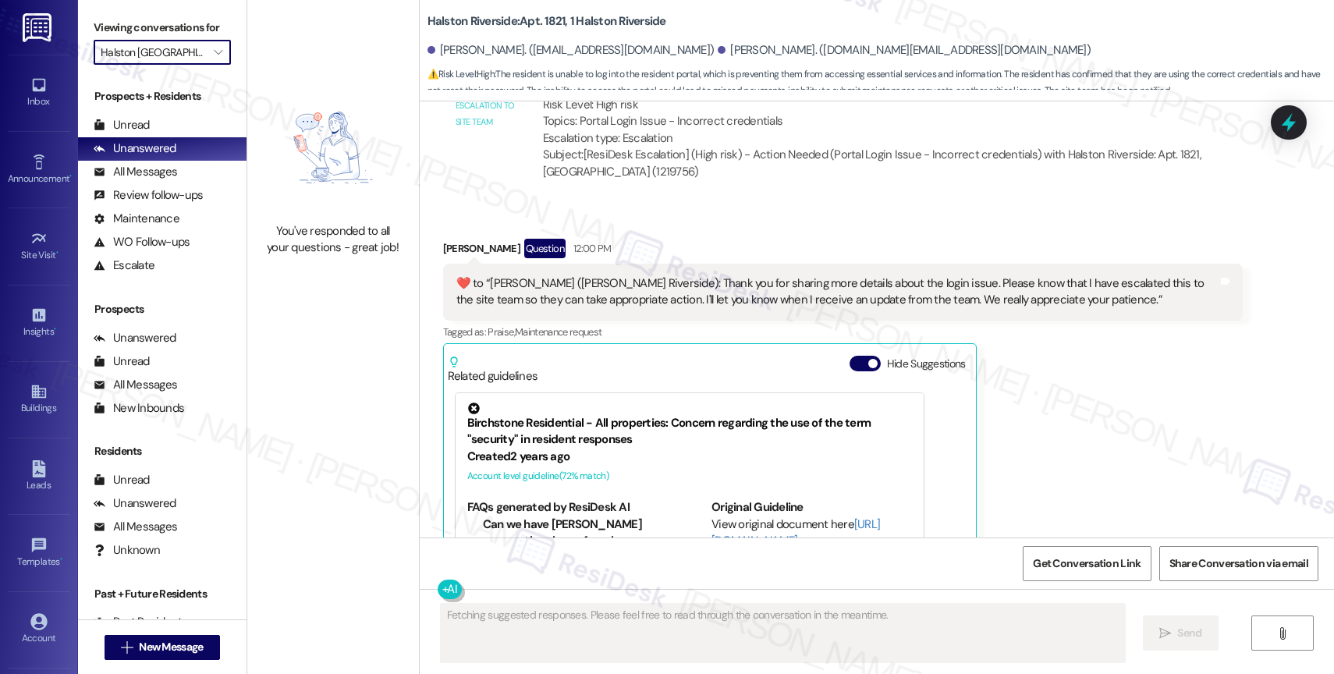
type input "[GEOGRAPHIC_DATA]"
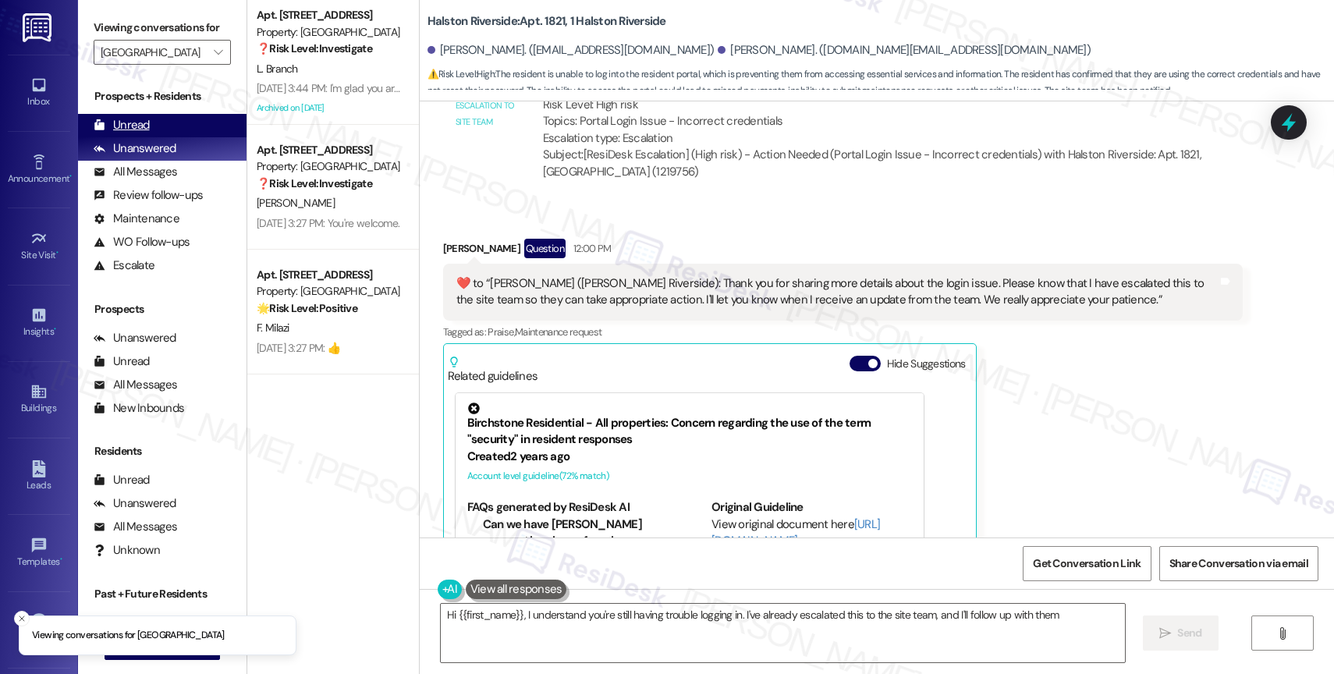
click at [164, 137] on div "Unread (0)" at bounding box center [162, 125] width 169 height 23
type textarea "Hi {{first_name}}, I understand you're still having trouble logging in. I've al…"
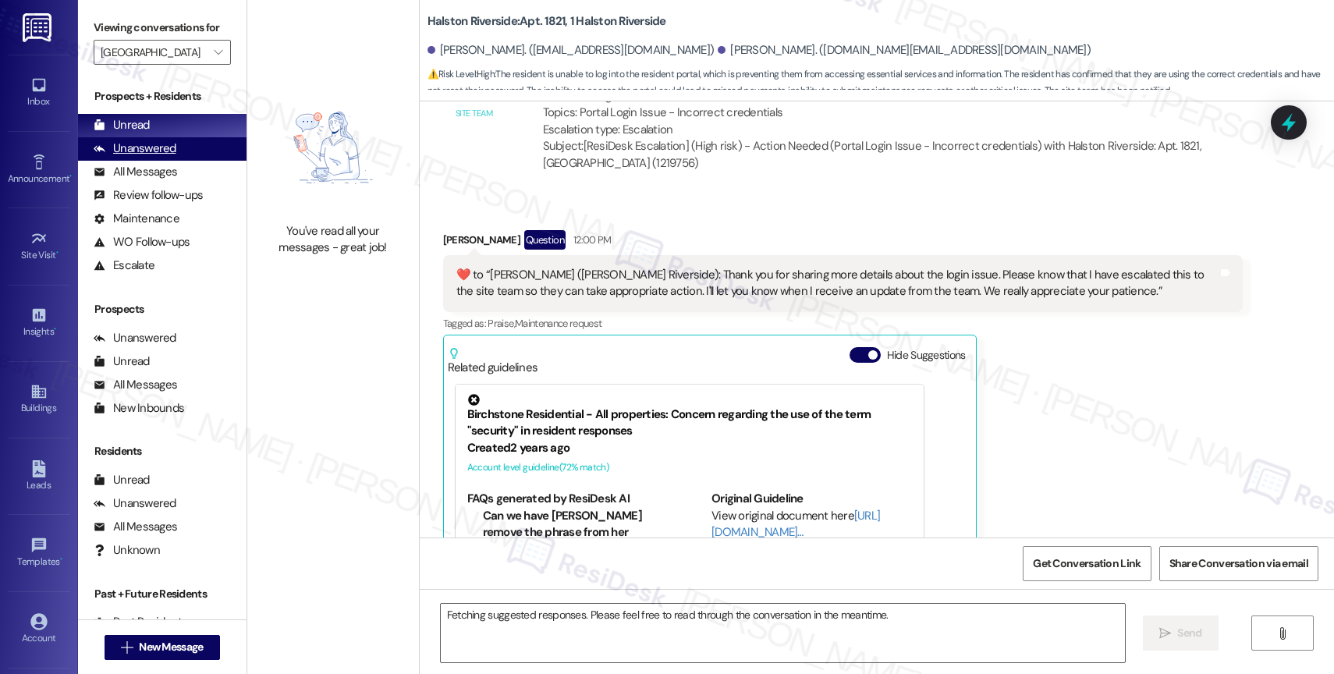
scroll to position [14065, 0]
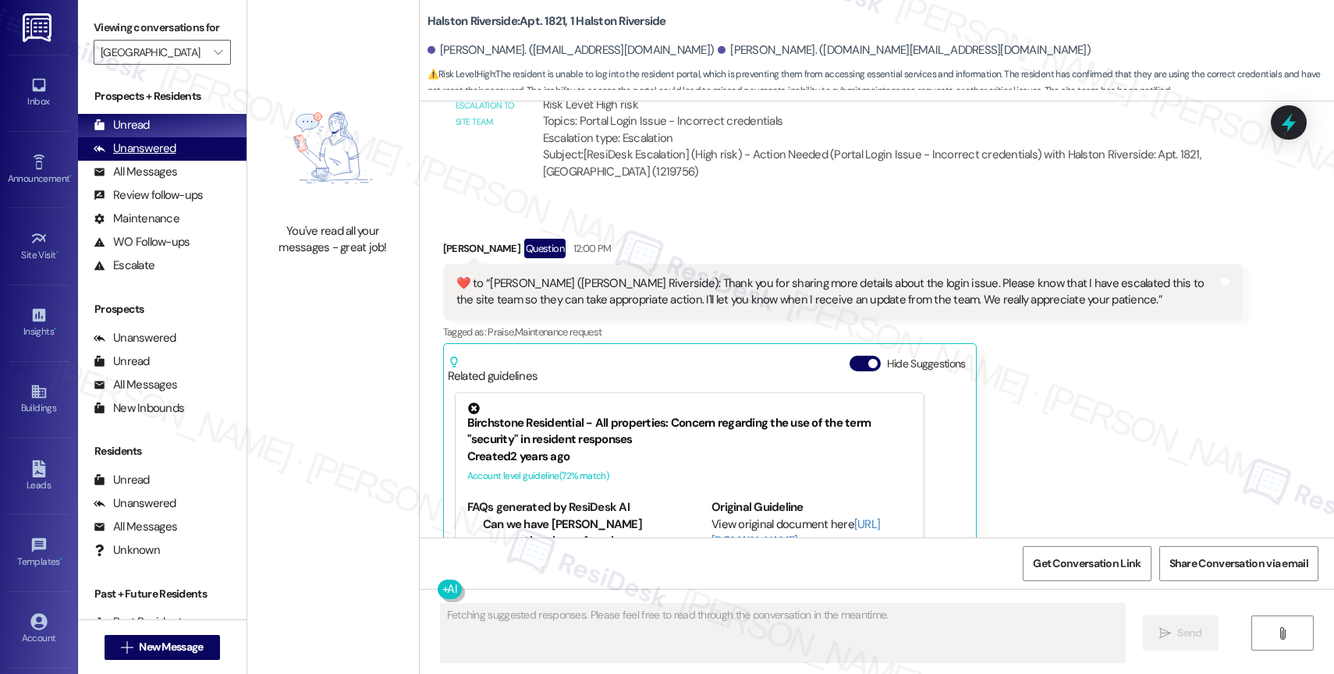
click at [179, 161] on div "Unanswered (0)" at bounding box center [162, 148] width 169 height 23
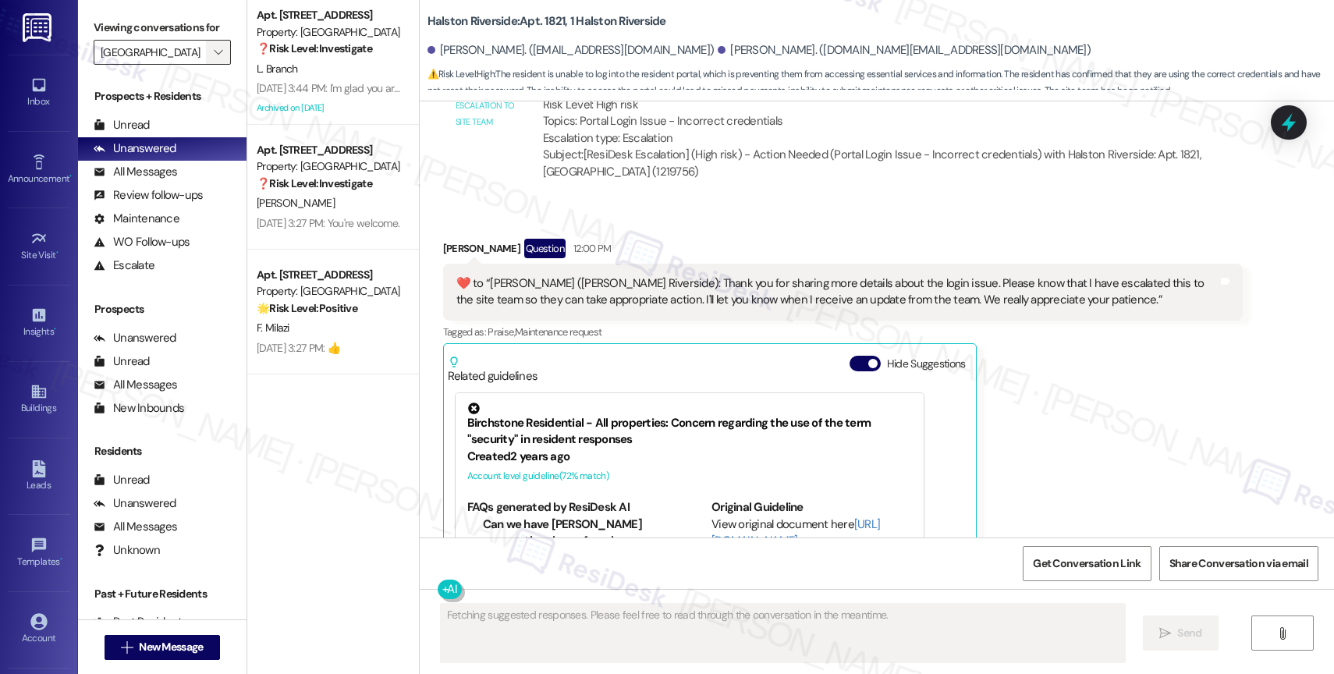
click at [214, 59] on icon "" at bounding box center [218, 52] width 9 height 12
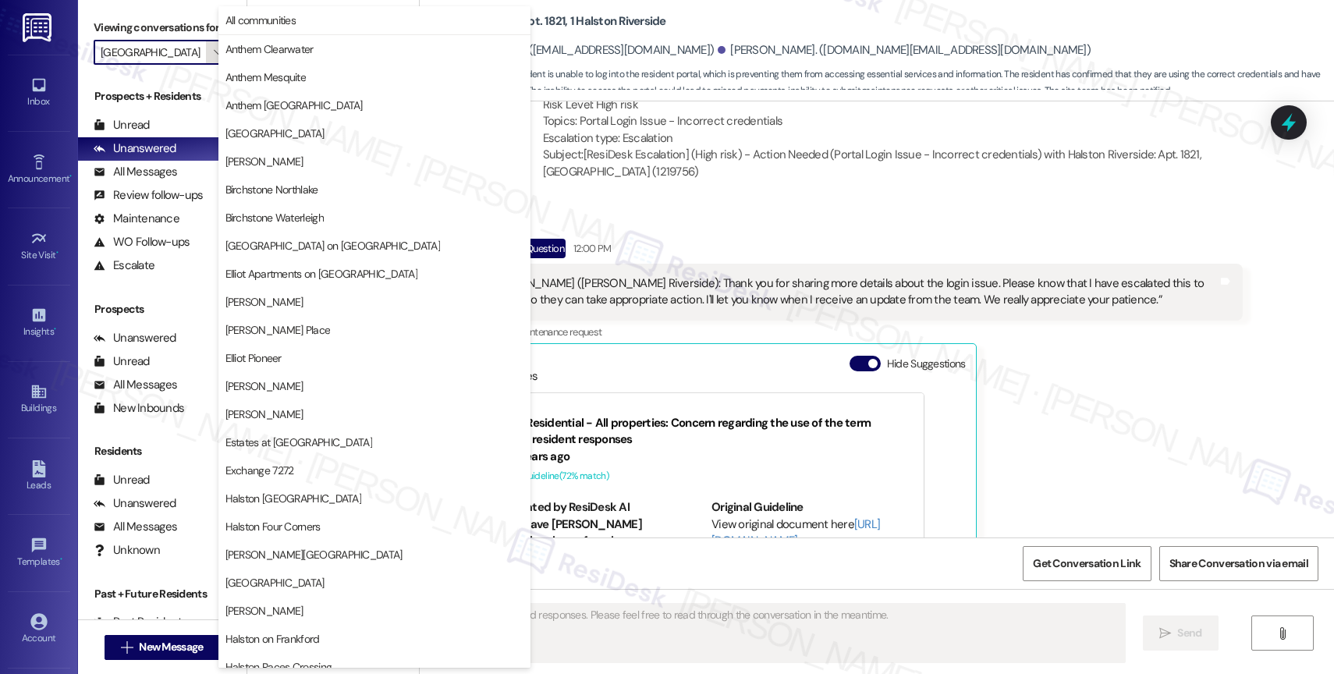
scroll to position [463, 0]
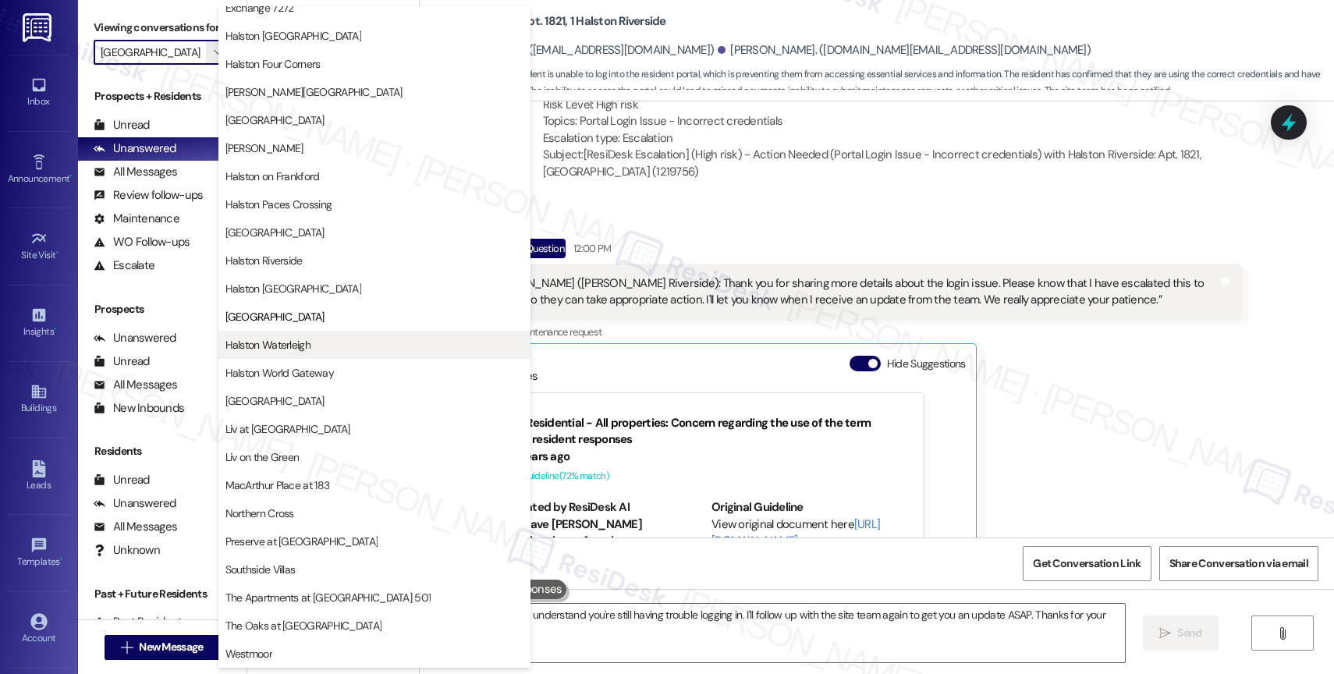
type textarea "Hi {{first_name}}, I understand you're still having trouble logging in. I'll fo…"
click at [293, 351] on span "Halston Waterleigh" at bounding box center [267, 345] width 85 height 16
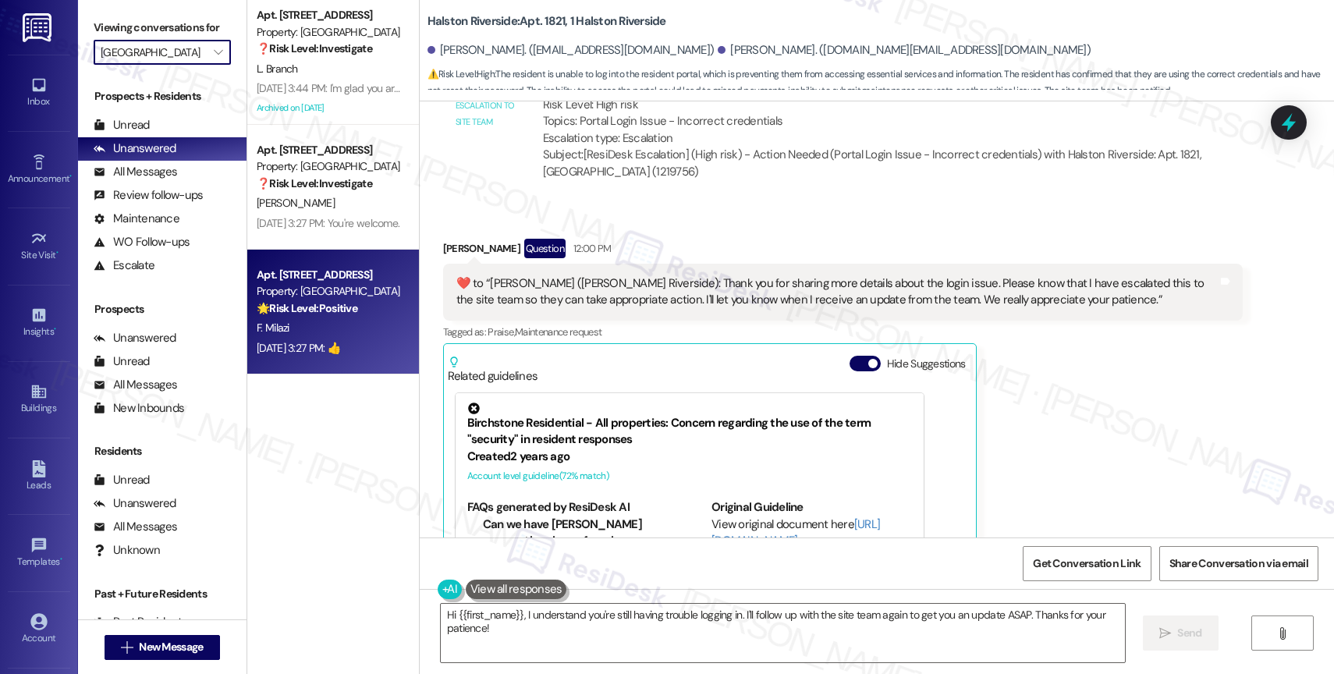
type input "Halston Waterleigh"
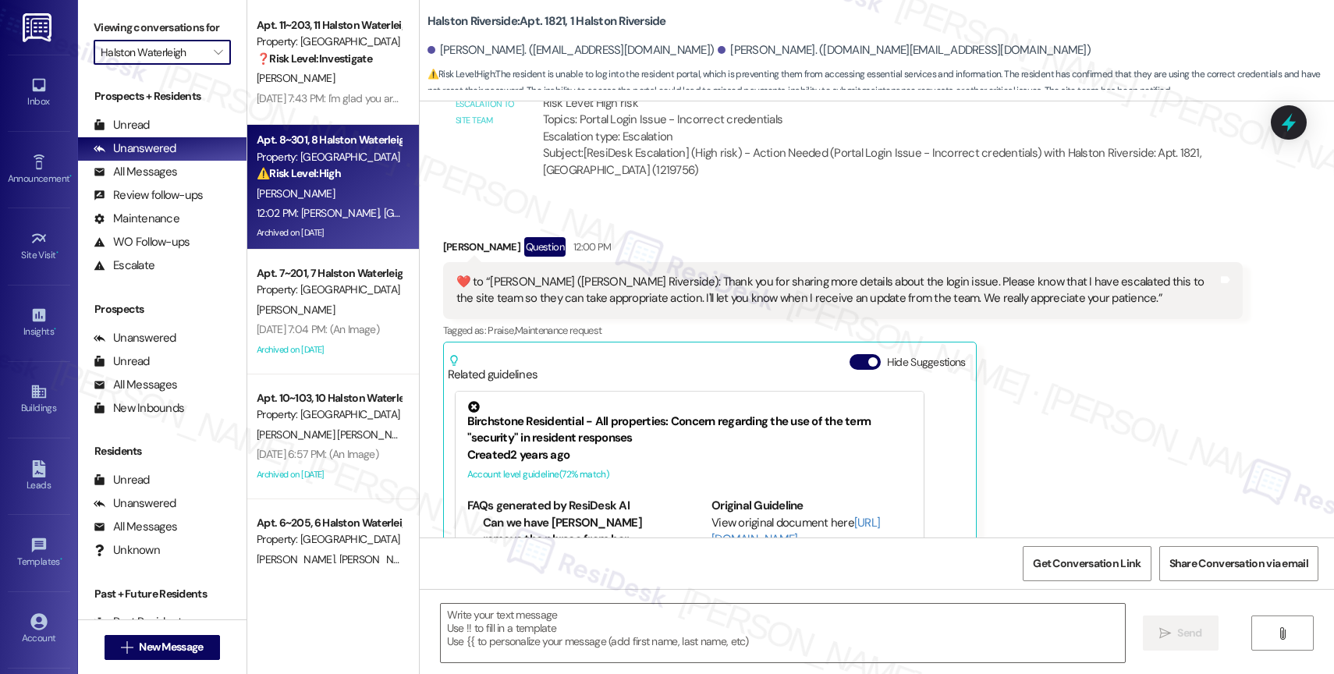
type textarea "Fetching suggested responses. Please feel free to read through the conversation…"
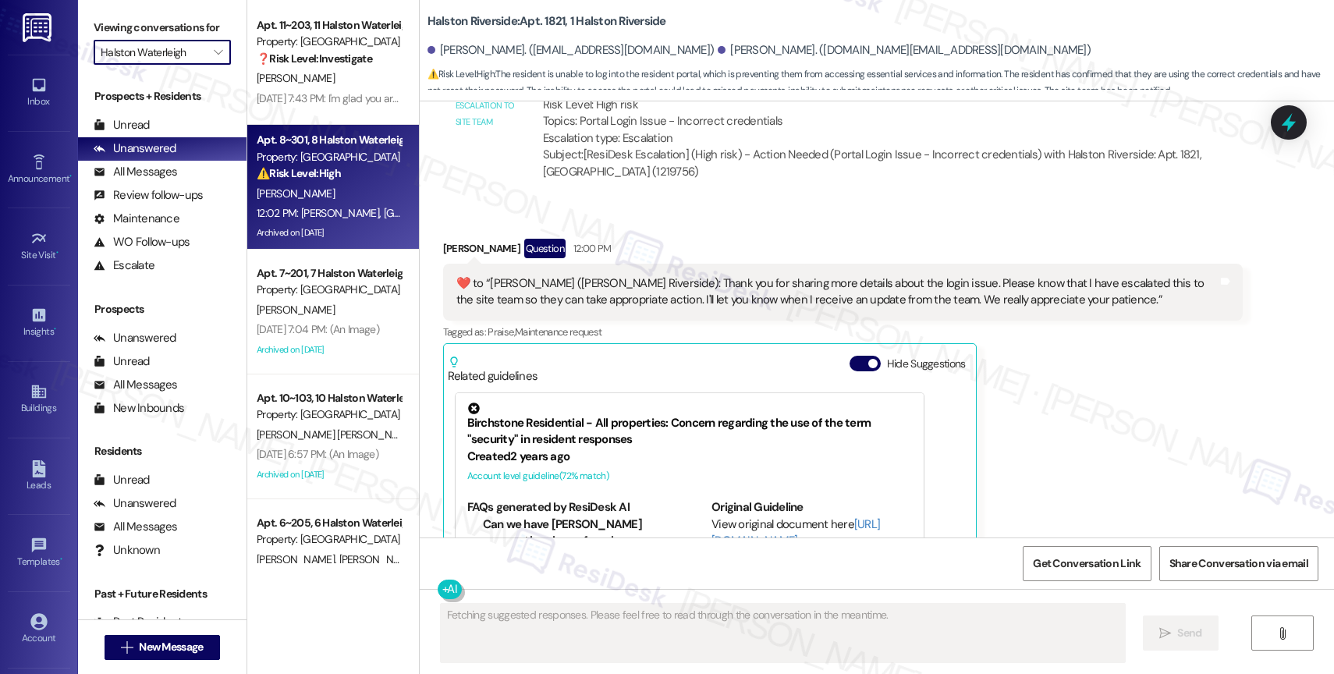
click at [331, 209] on div "12:02 PM: [PERSON_NAME], [GEOGRAPHIC_DATA] [PERSON_NAME]. Acabo de regresar de …" at bounding box center [854, 213] width 1195 height 14
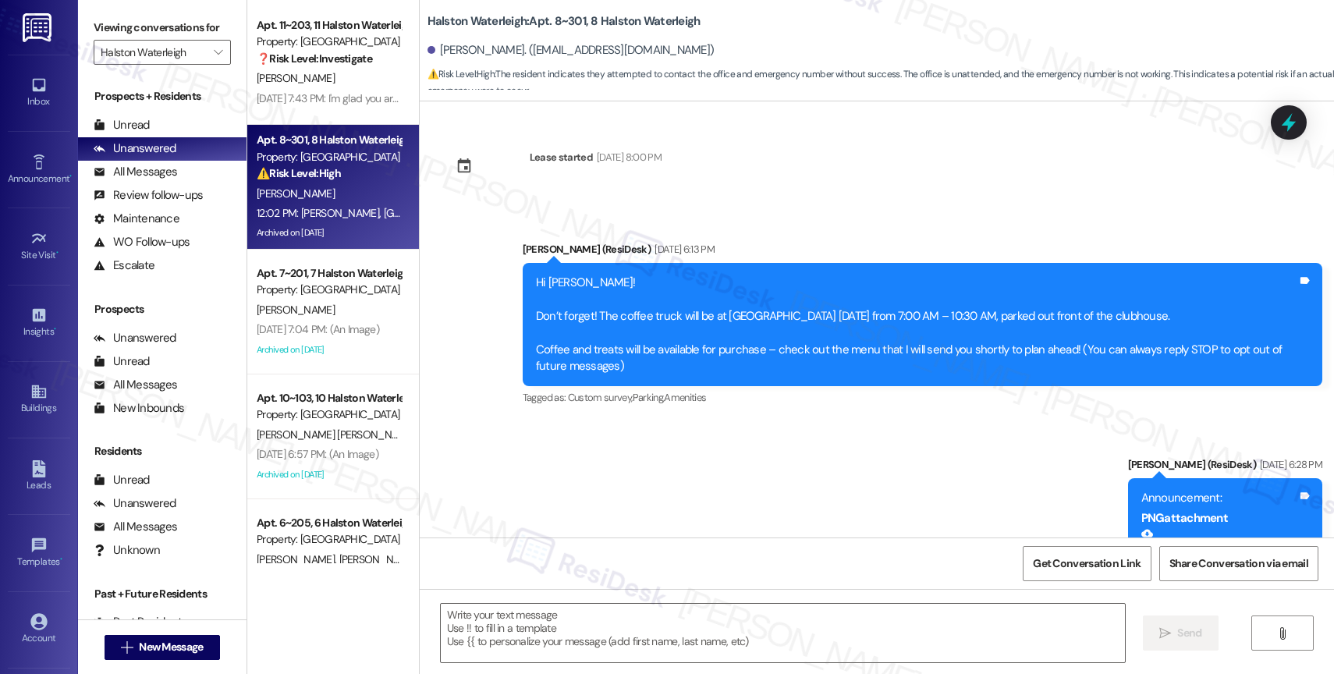
type textarea "Fetching suggested responses. Please feel free to read through the conversation…"
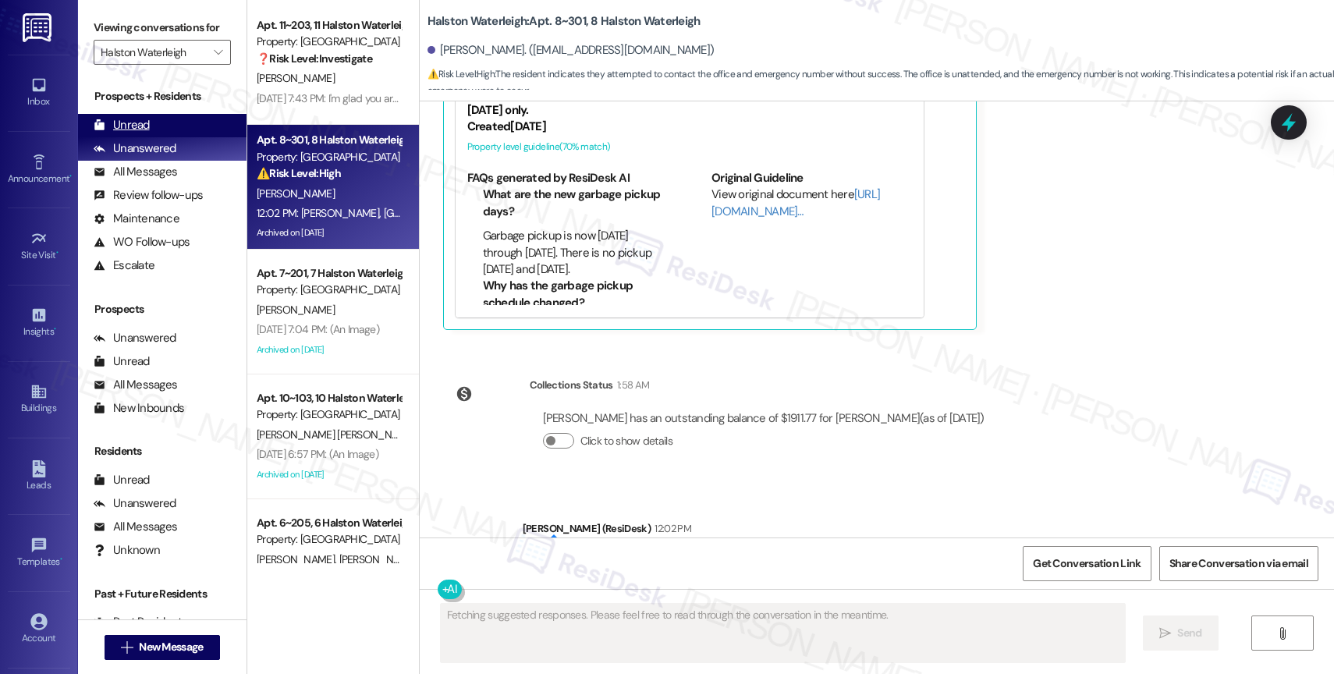
click at [144, 133] on div "Unread" at bounding box center [122, 125] width 56 height 16
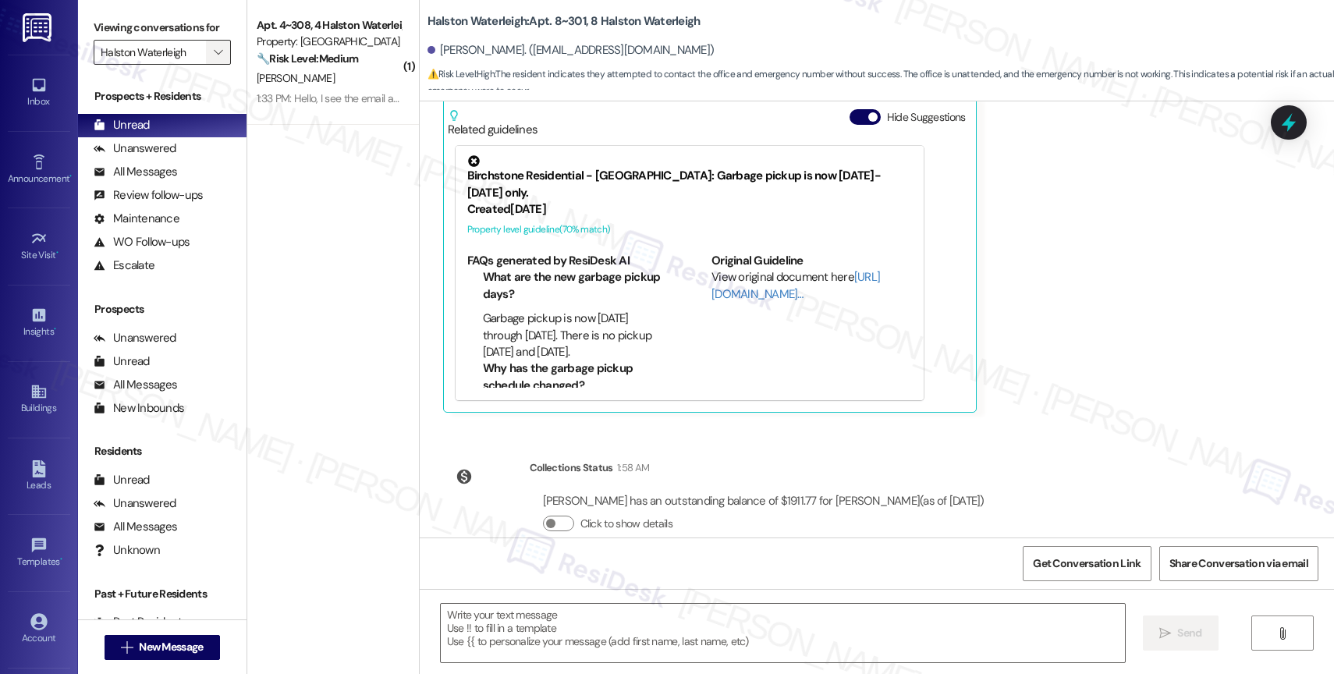
type textarea "Fetching suggested responses. Please feel free to read through the conversation…"
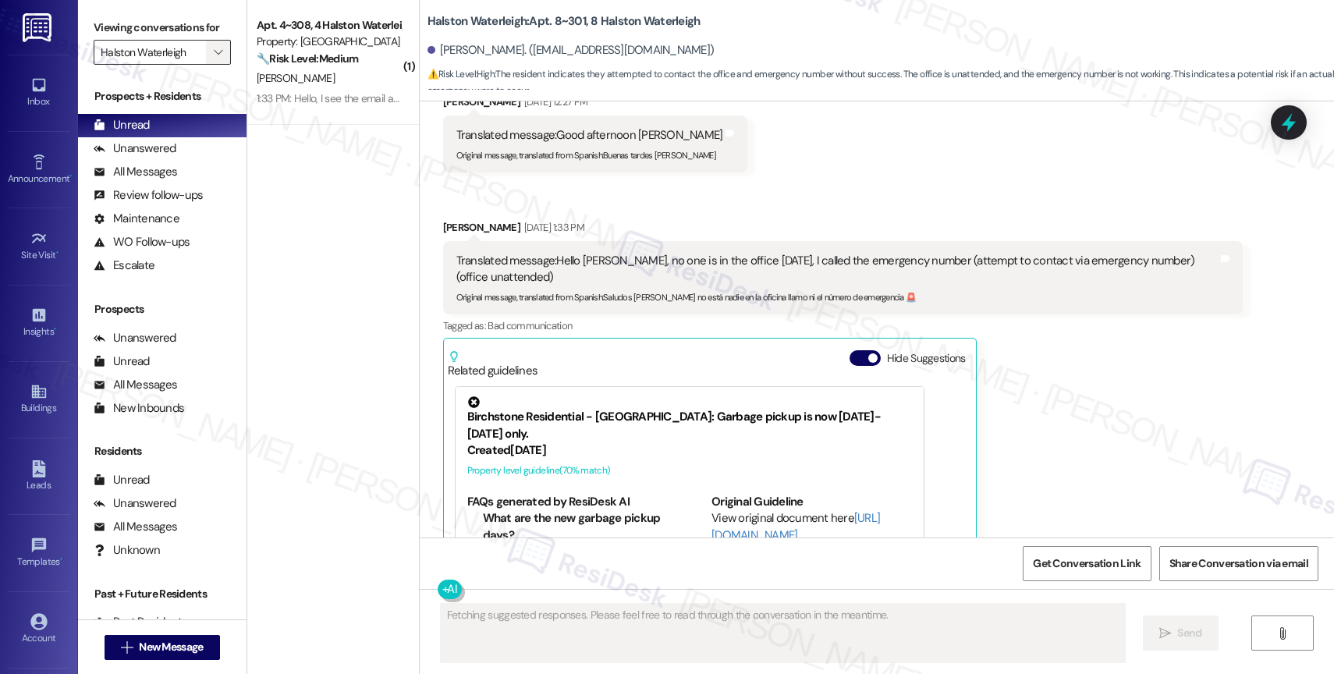
scroll to position [30522, 0]
click at [214, 59] on icon "" at bounding box center [218, 52] width 9 height 12
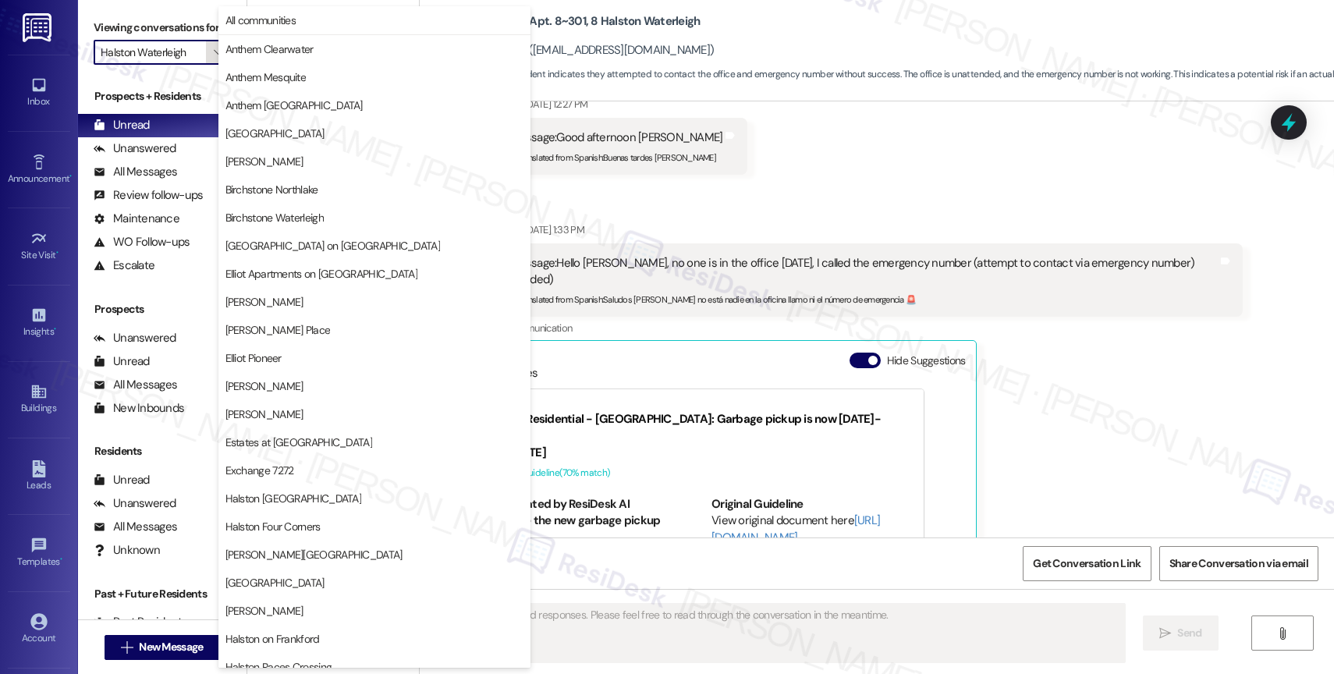
scroll to position [463, 0]
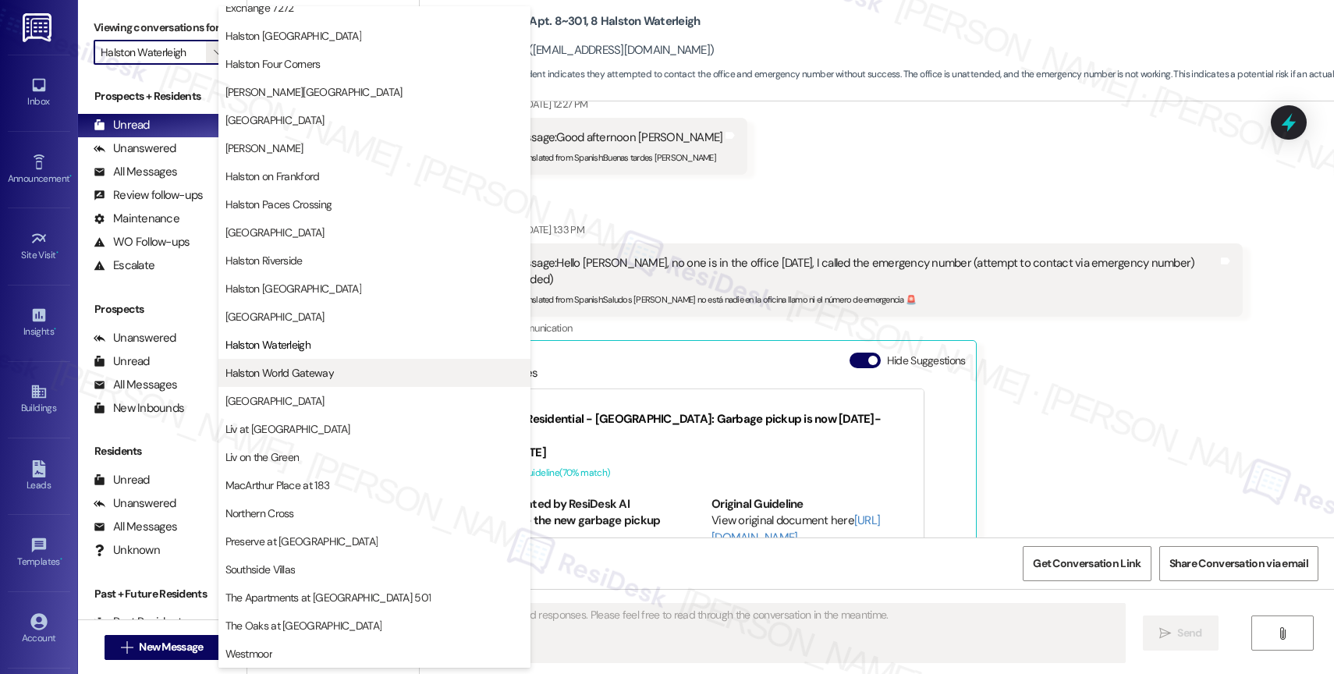
click at [311, 367] on span "Halston World Gateway" at bounding box center [279, 373] width 108 height 16
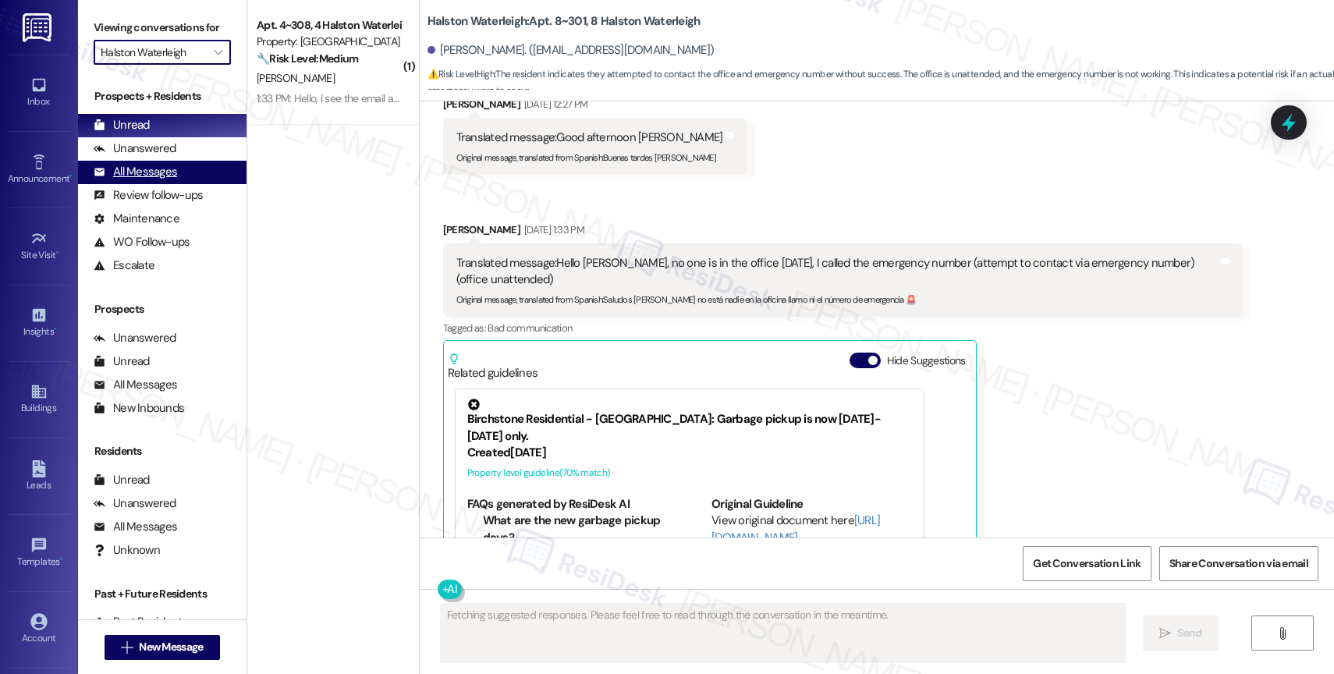
type input "Halston World Gateway"
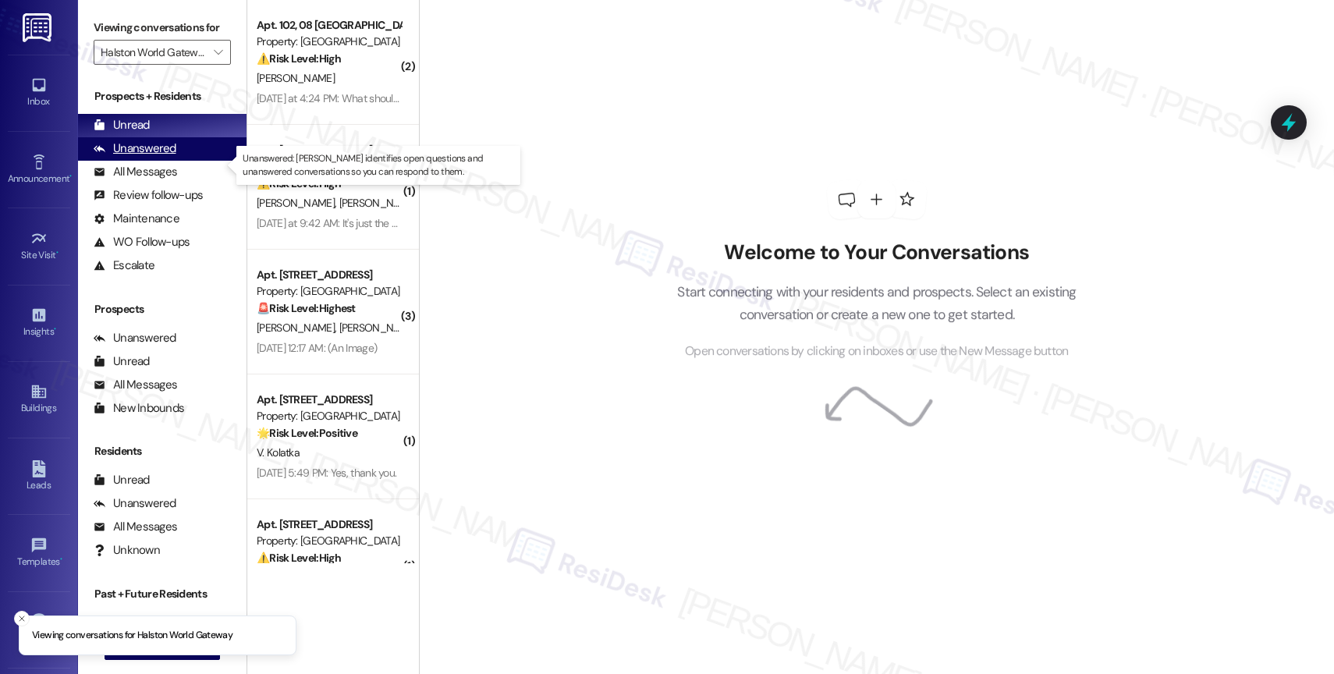
click at [175, 161] on div "Unanswered (0)" at bounding box center [162, 148] width 169 height 23
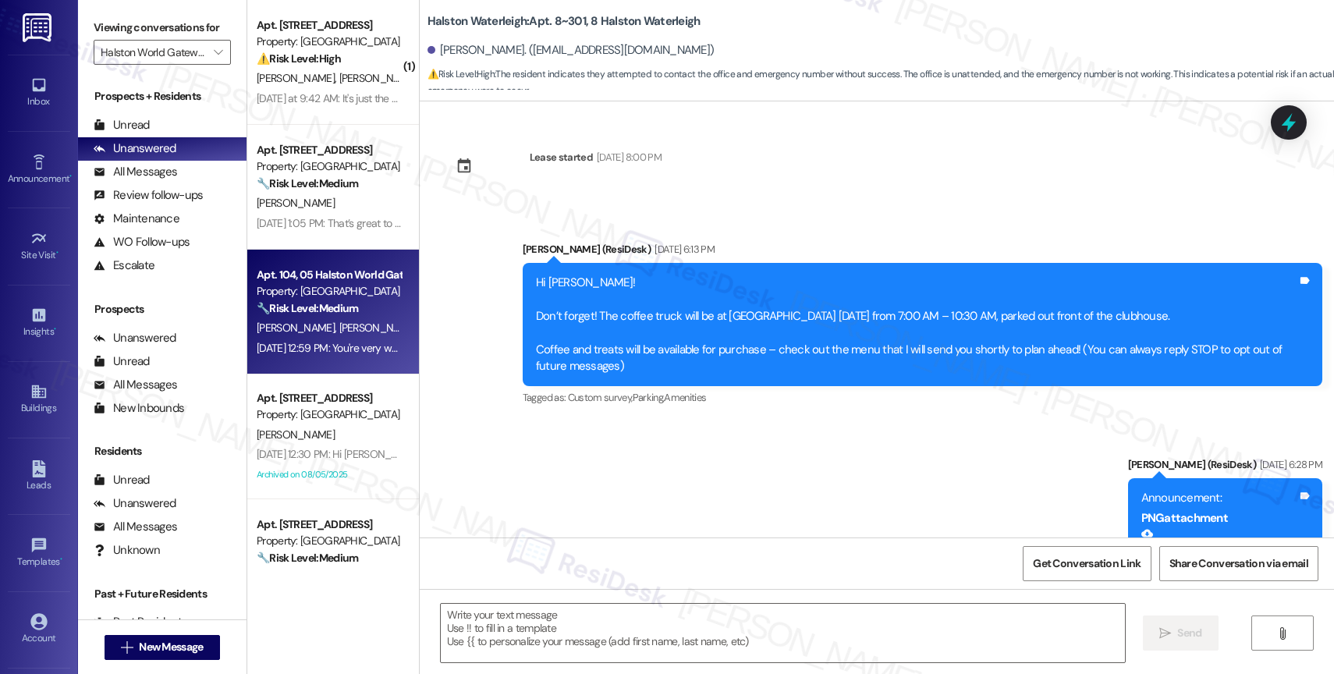
scroll to position [435, 0]
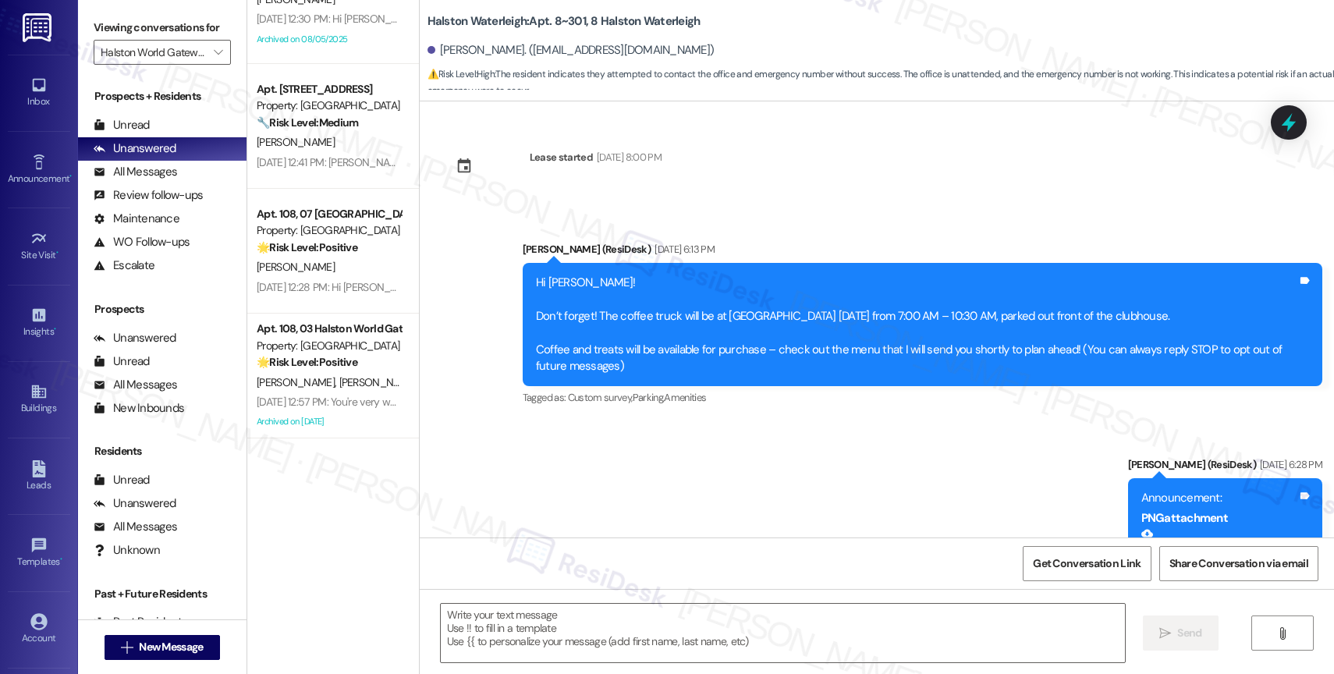
type textarea "Fetching suggested responses. Please feel free to read through the conversation…"
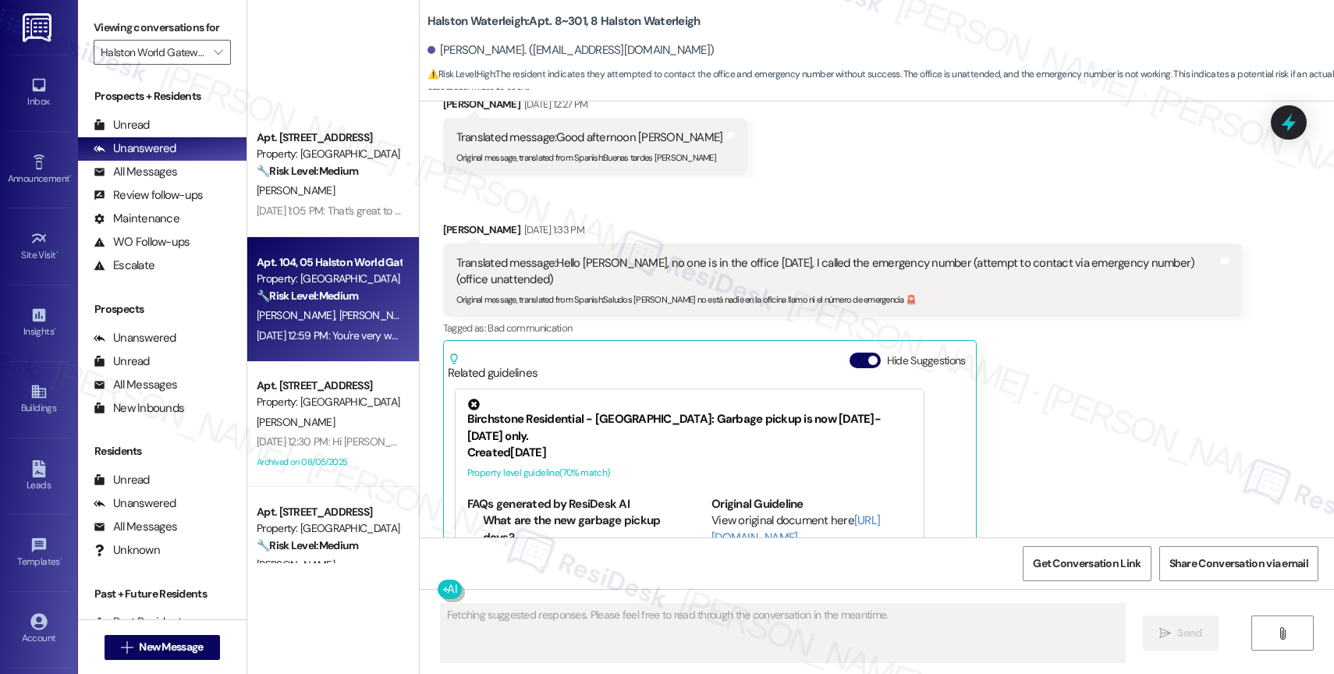
scroll to position [0, 0]
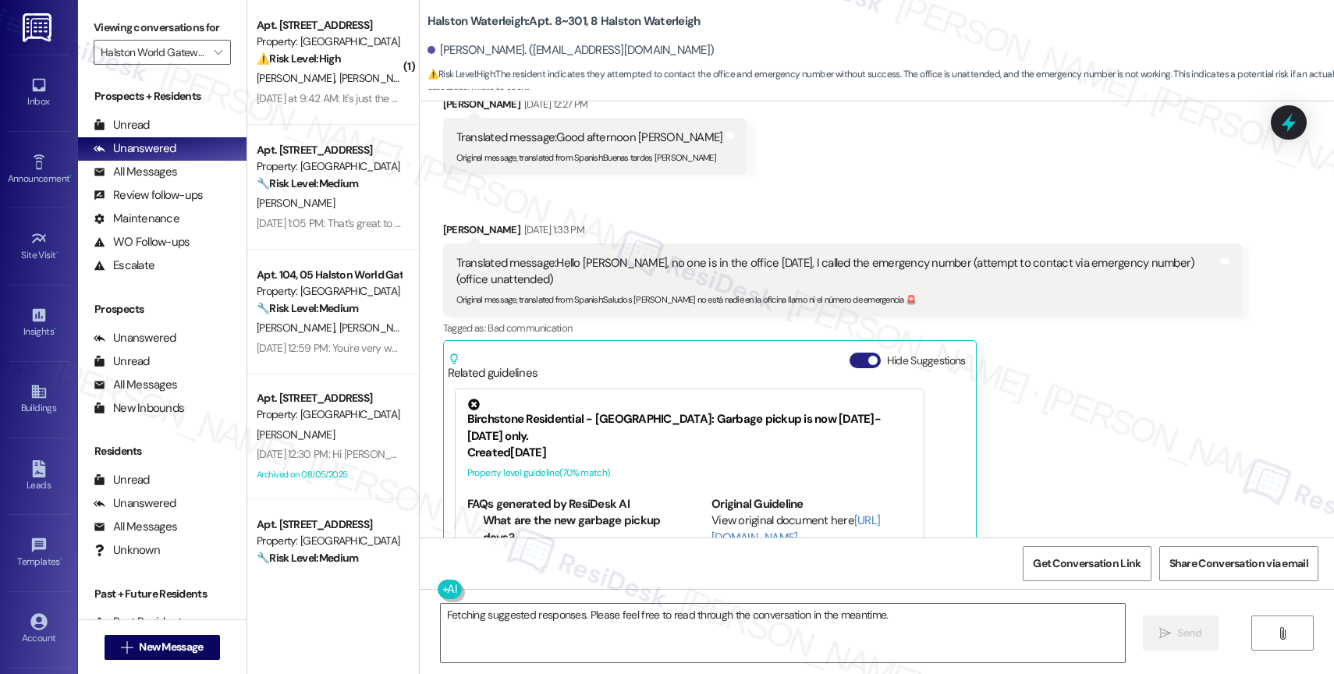
click at [850, 353] on button "Hide Suggestions" at bounding box center [865, 361] width 31 height 16
